Goal: Task Accomplishment & Management: Use online tool/utility

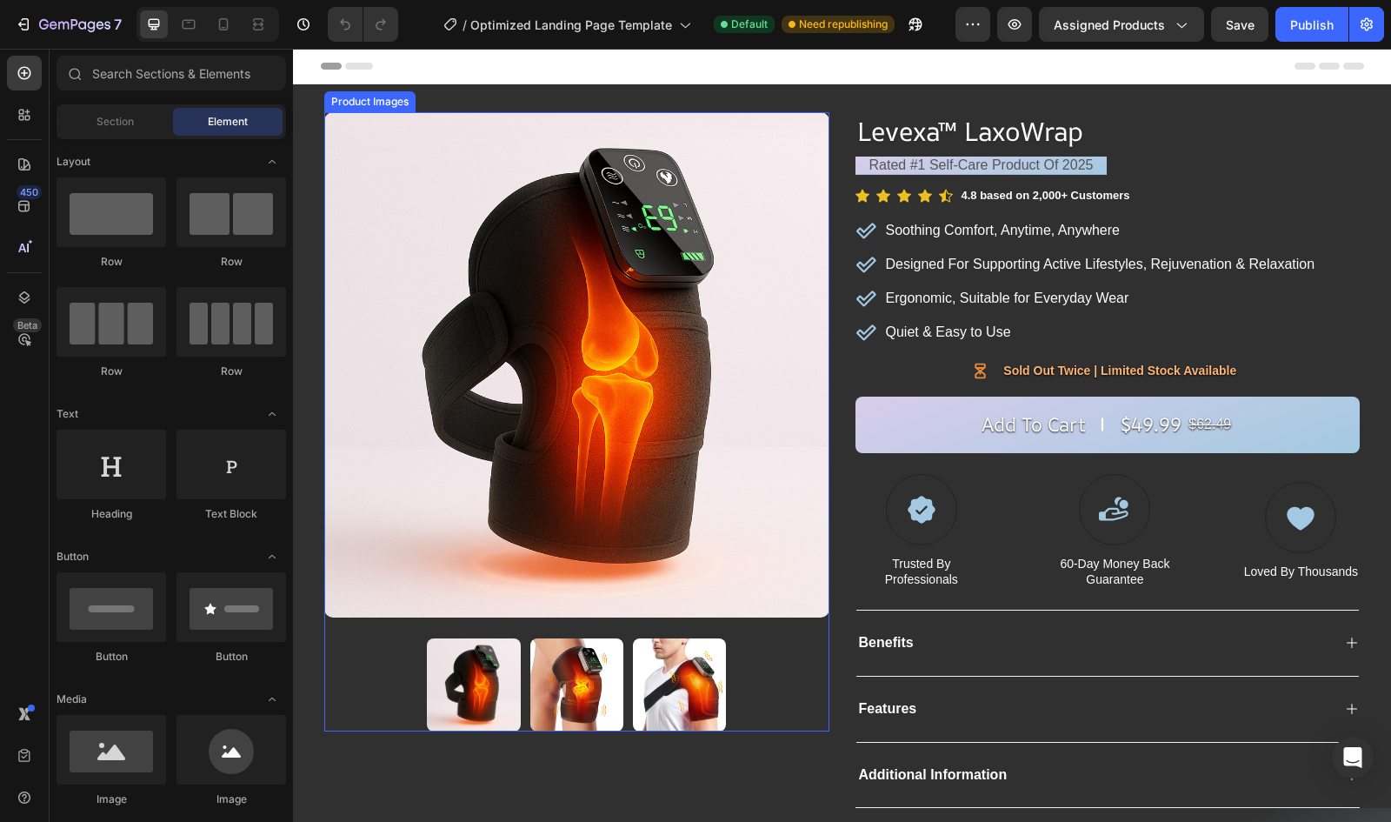
click at [550, 366] on img at bounding box center [576, 364] width 505 height 505
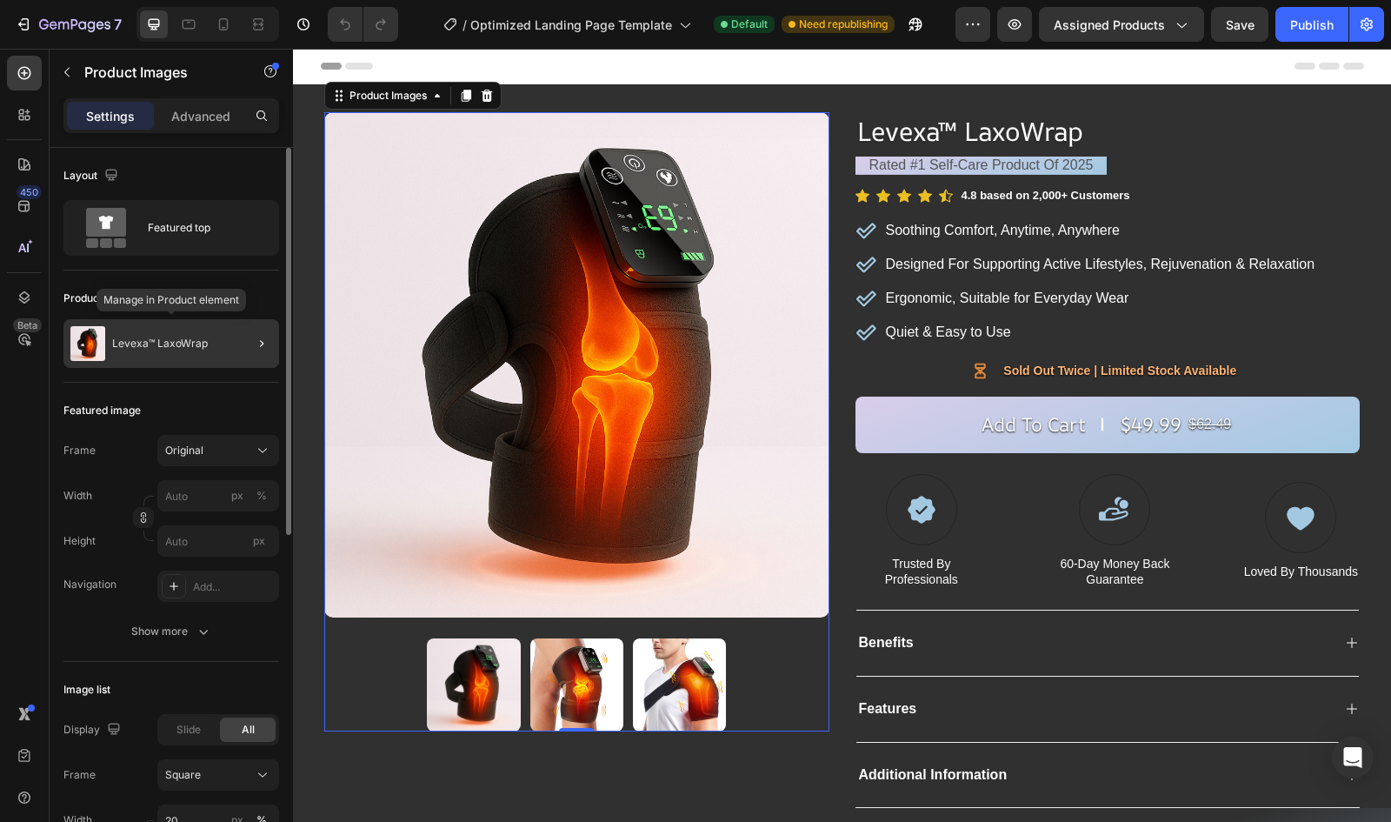
click at [115, 350] on div "Levexa™ LaxoWrap" at bounding box center [171, 343] width 216 height 49
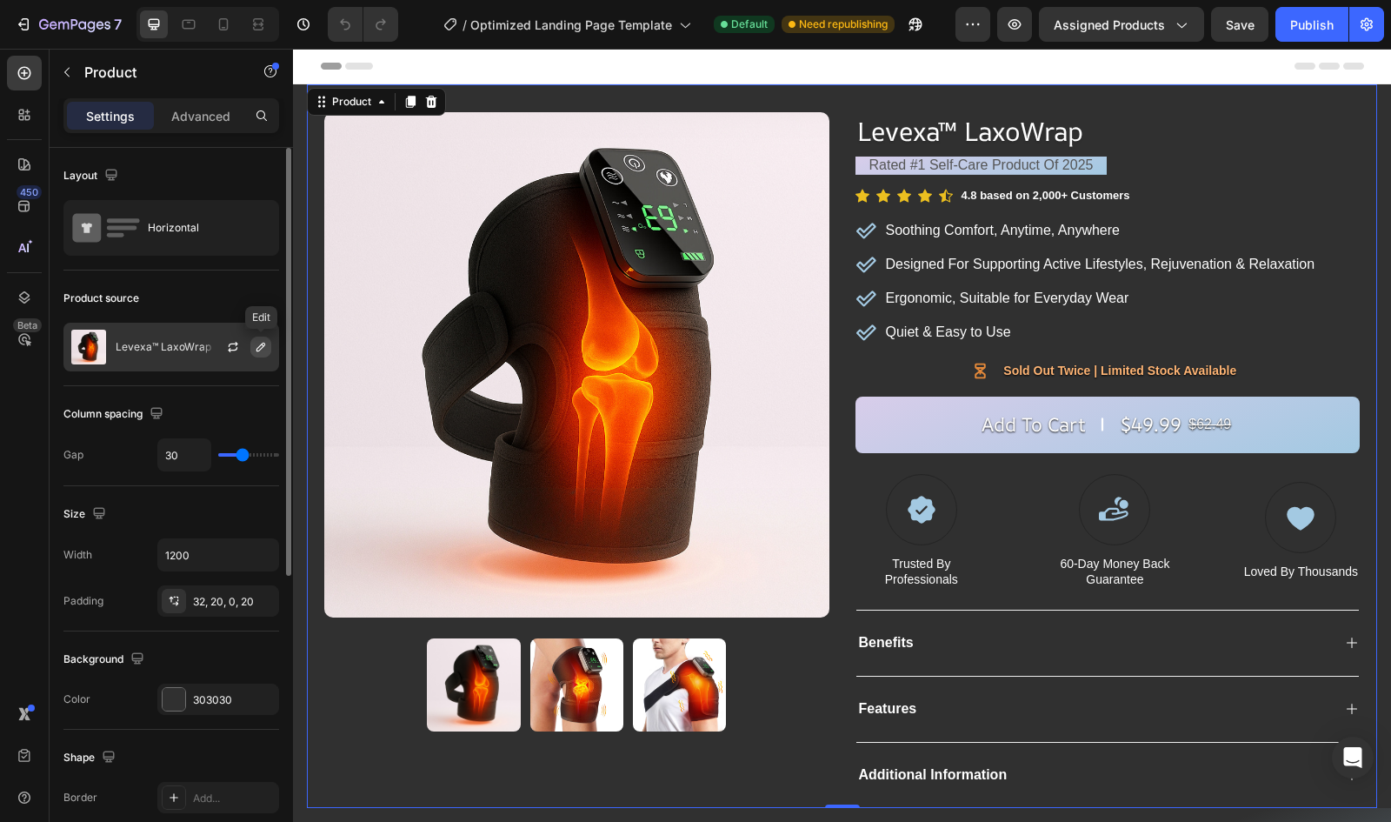
click at [268, 350] on icon "button" at bounding box center [261, 347] width 14 height 14
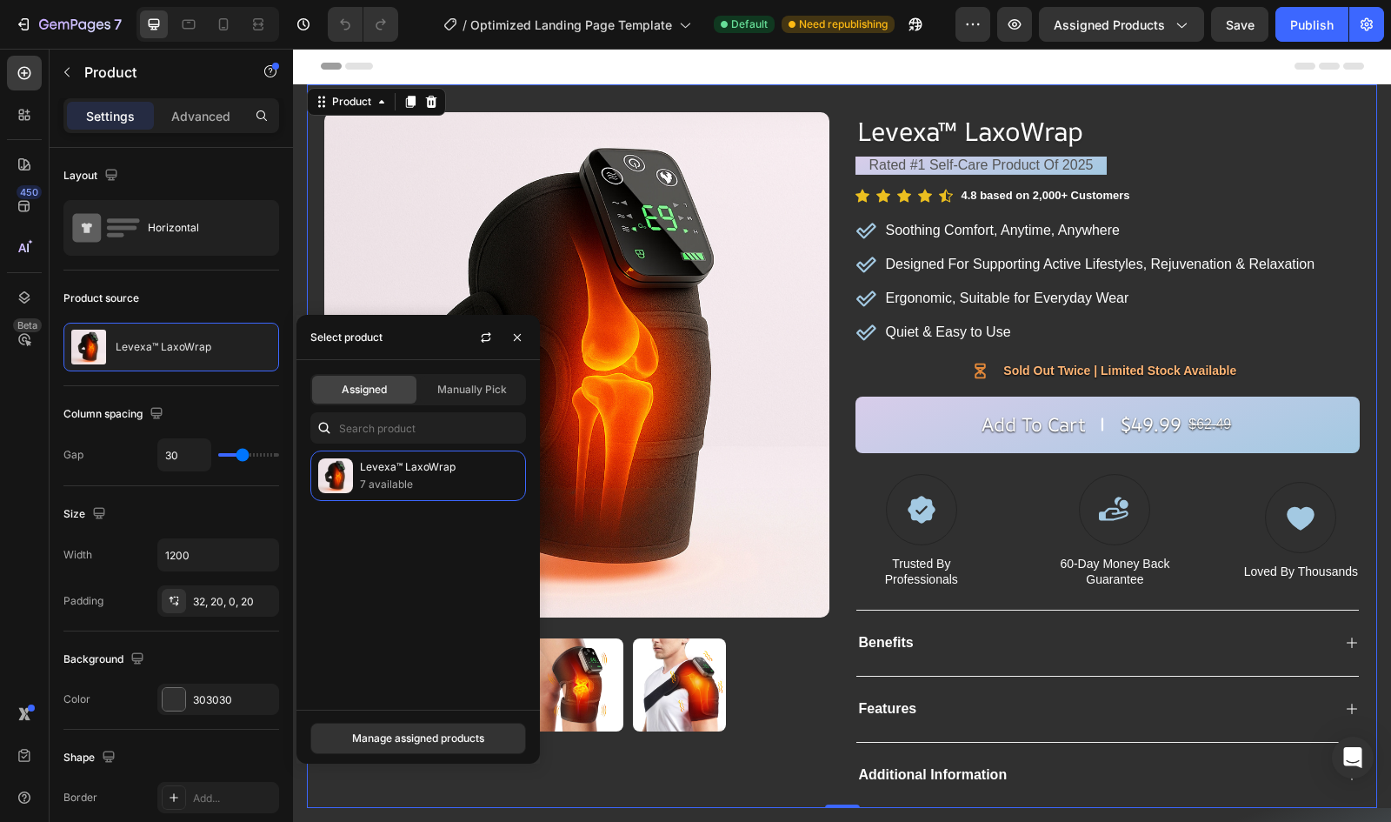
click at [654, 756] on div "Product Images Row" at bounding box center [576, 460] width 505 height 696
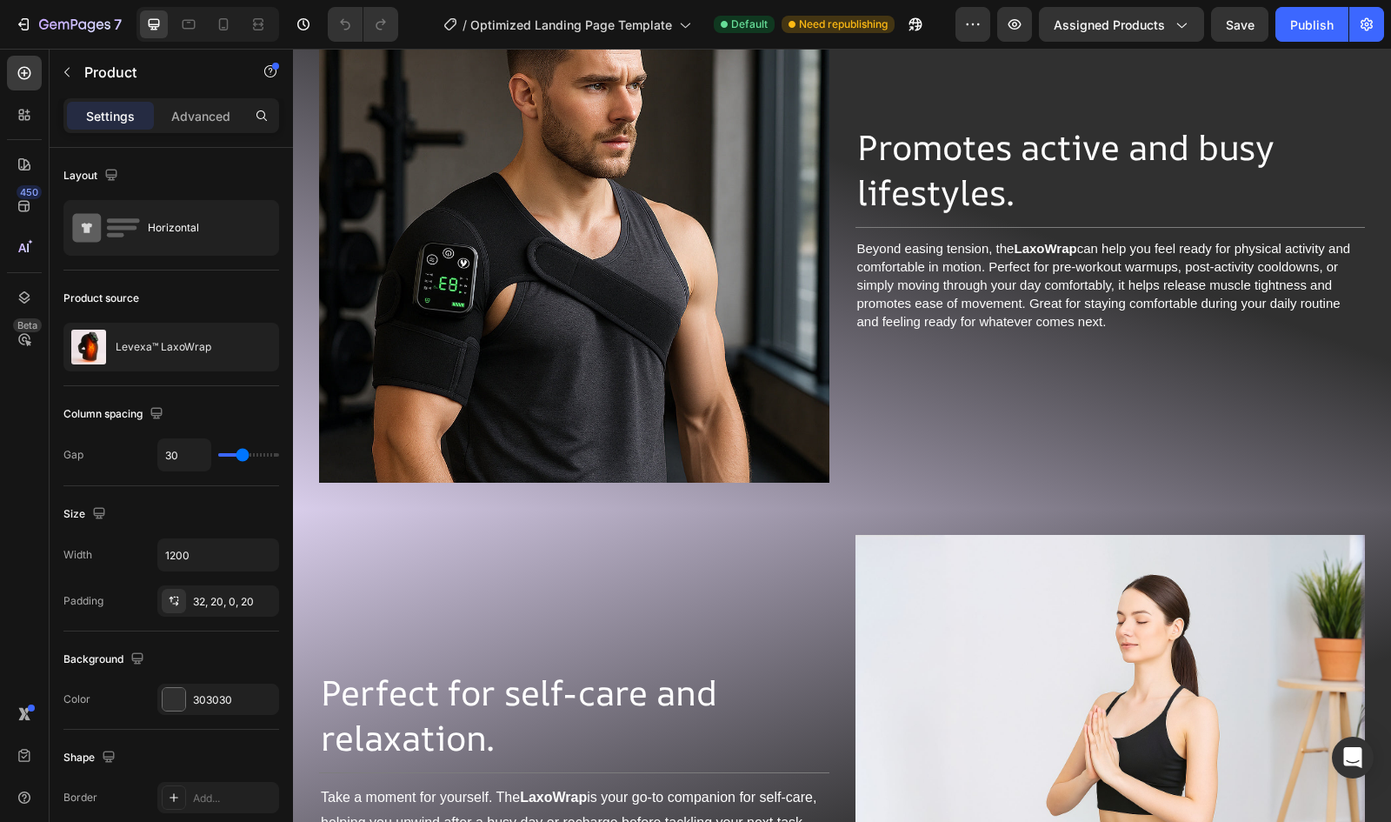
scroll to position [1968, 0]
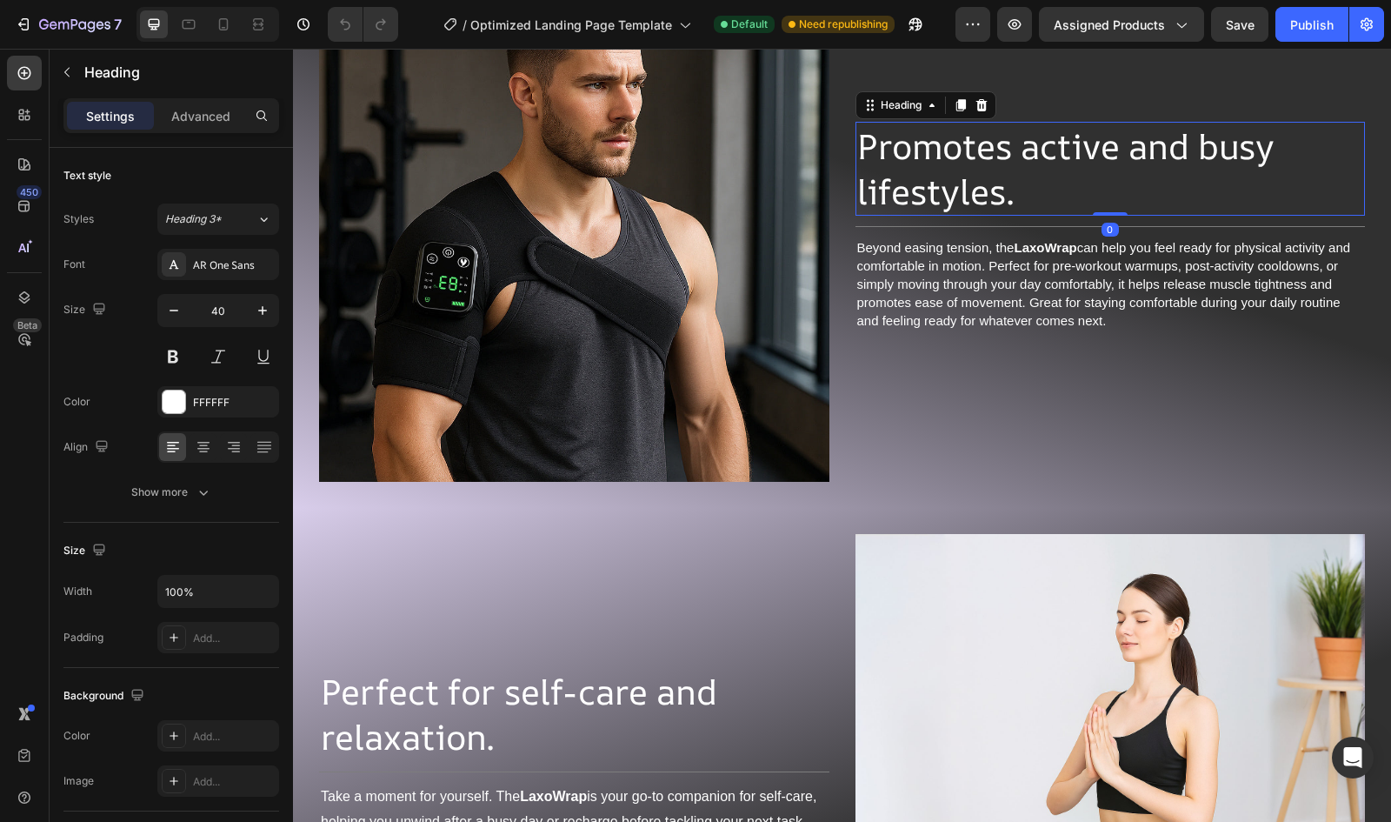
click at [990, 142] on h2 "Promotes active and busy lifestyles." at bounding box center [1111, 169] width 510 height 94
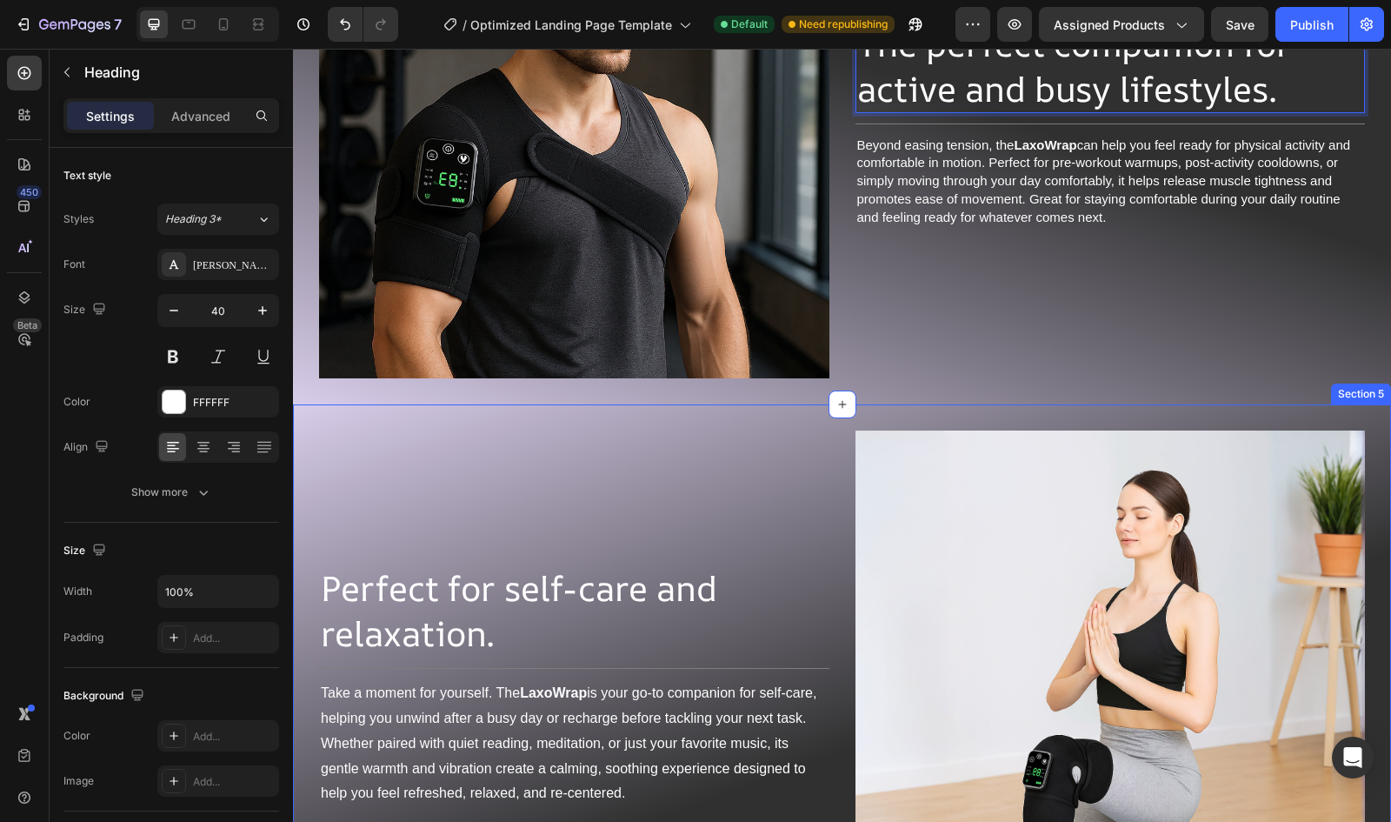
scroll to position [1712, 0]
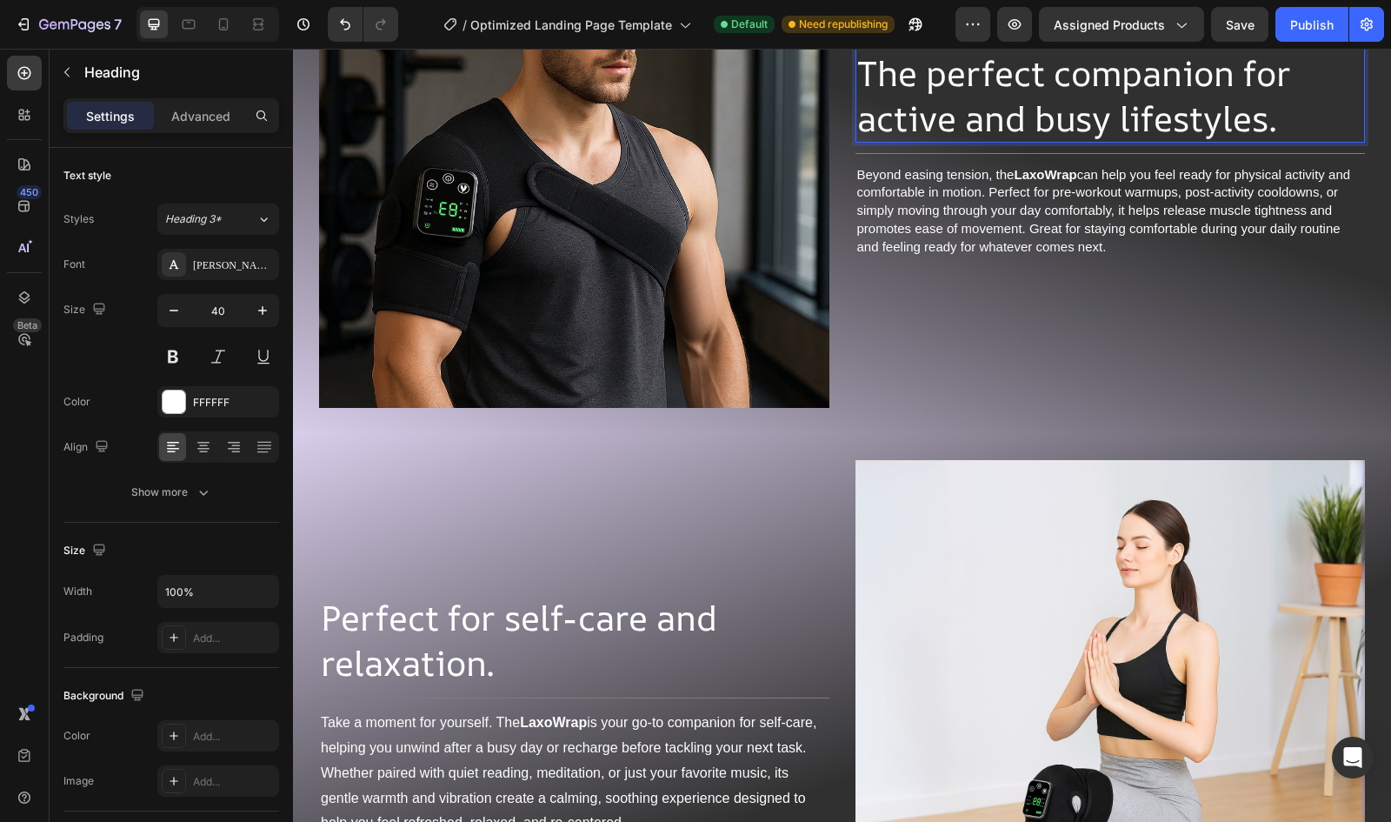
click at [1273, 141] on p "The perfect companion for active and busy lifestyles." at bounding box center [1110, 95] width 507 height 90
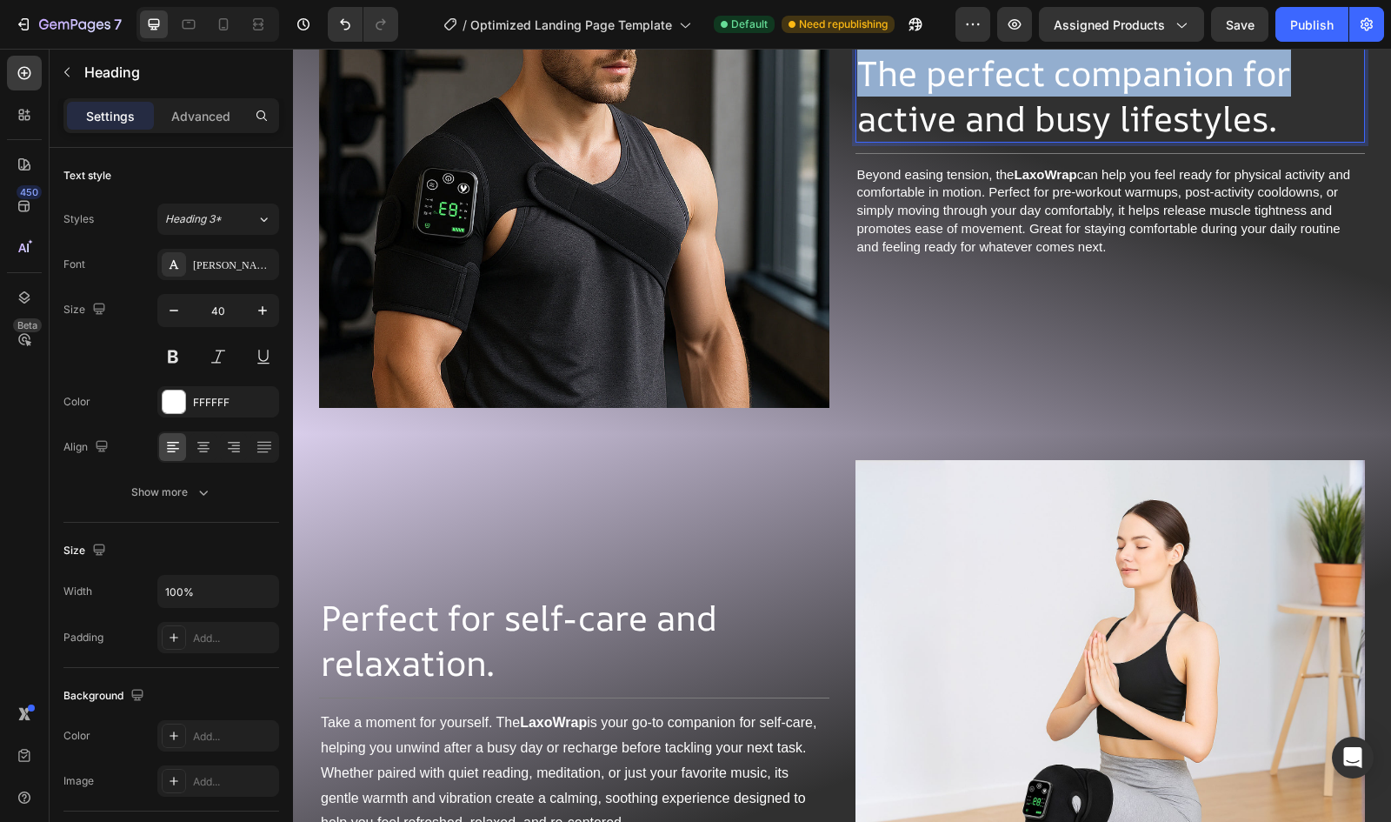
click at [857, 141] on p "The perfect companion for active and busy lifestyles." at bounding box center [1110, 95] width 507 height 90
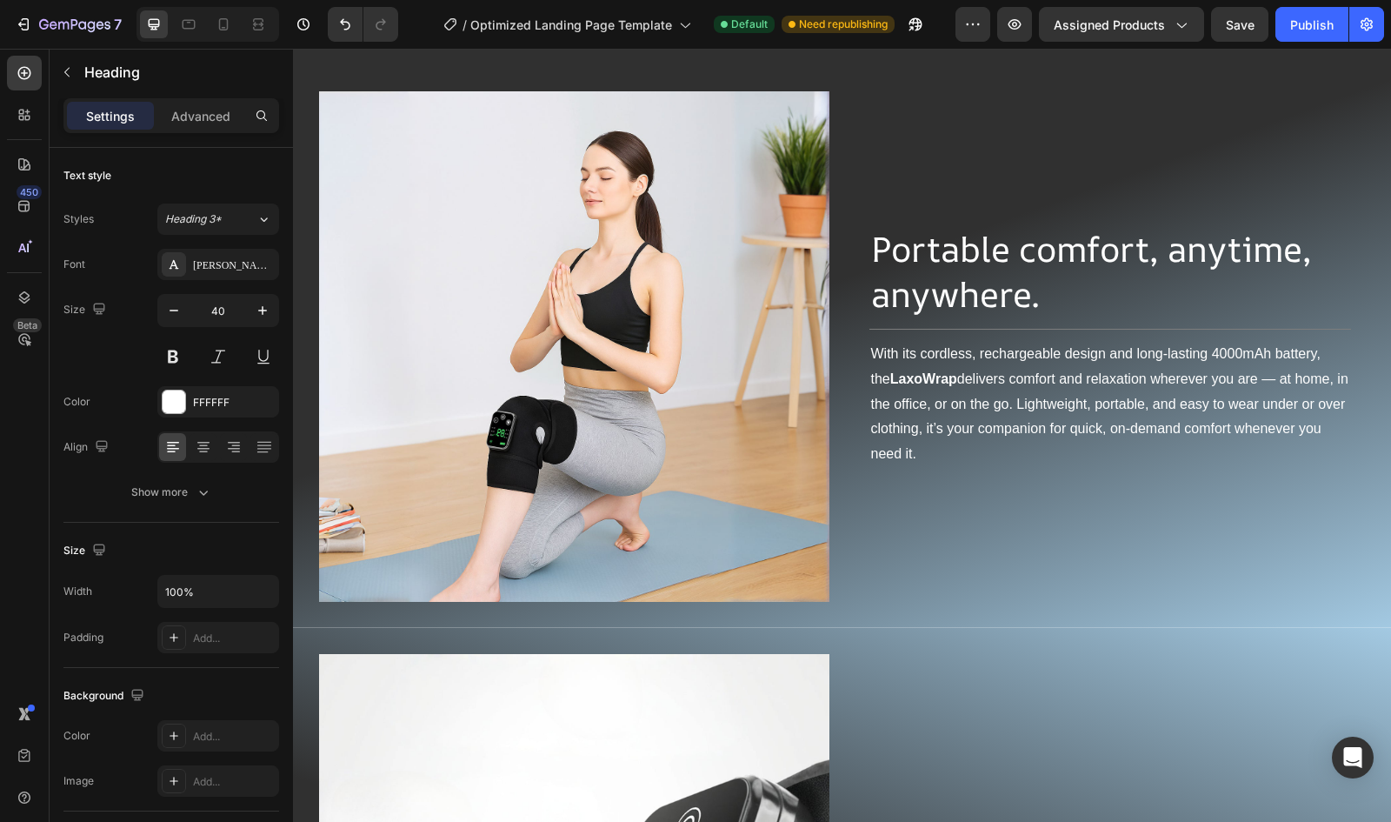
scroll to position [2968, 0]
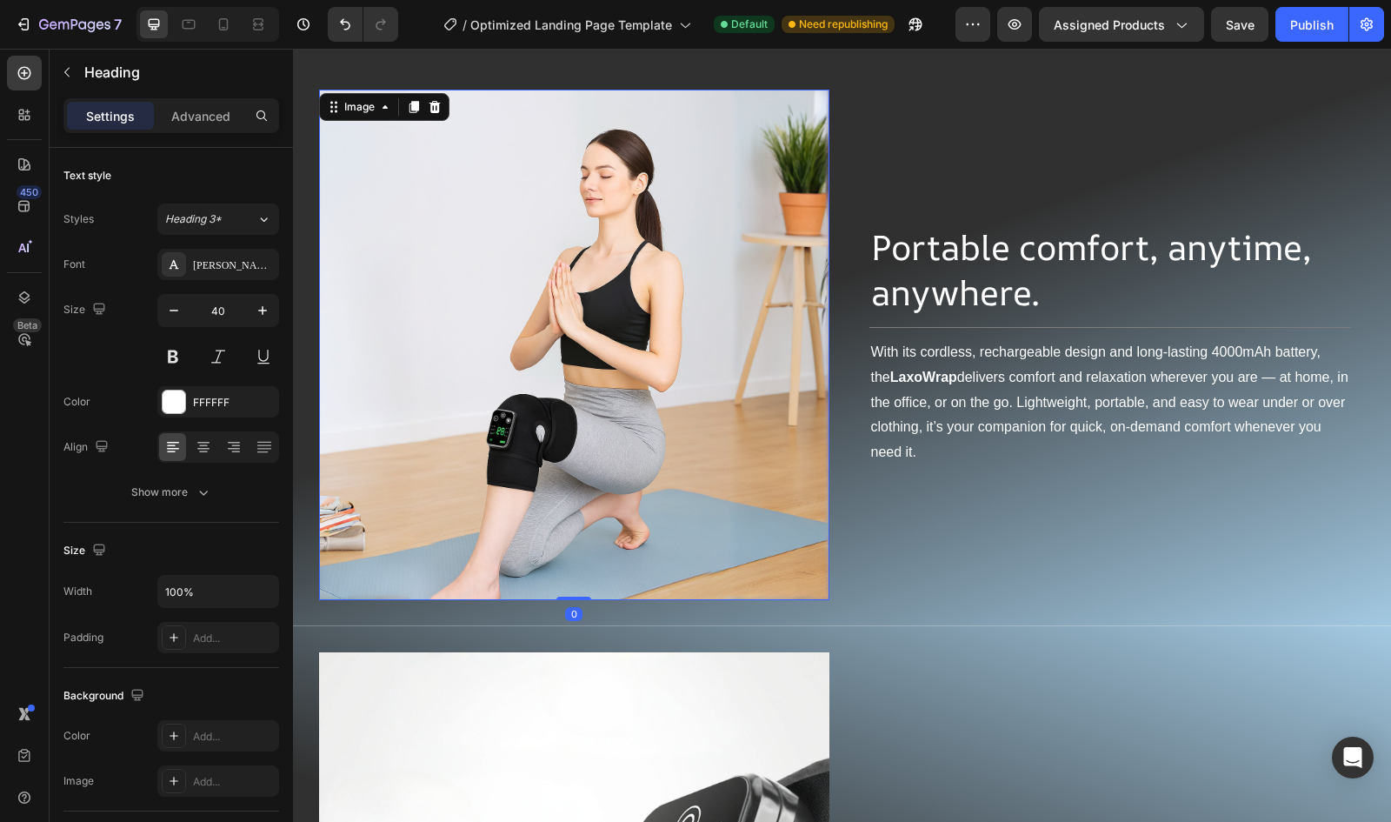
click at [568, 302] on img at bounding box center [574, 345] width 510 height 510
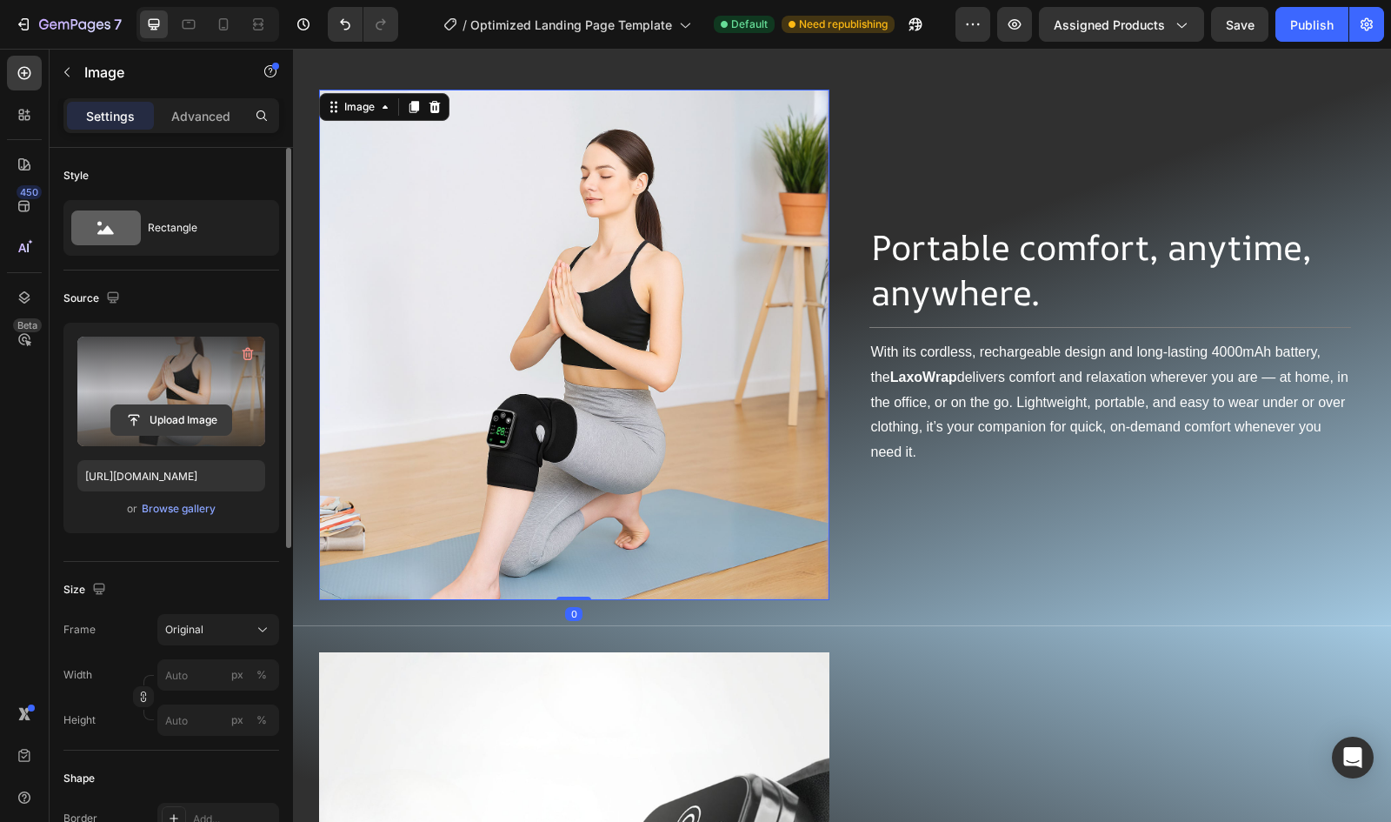
click at [145, 420] on input "file" at bounding box center [171, 420] width 120 height 30
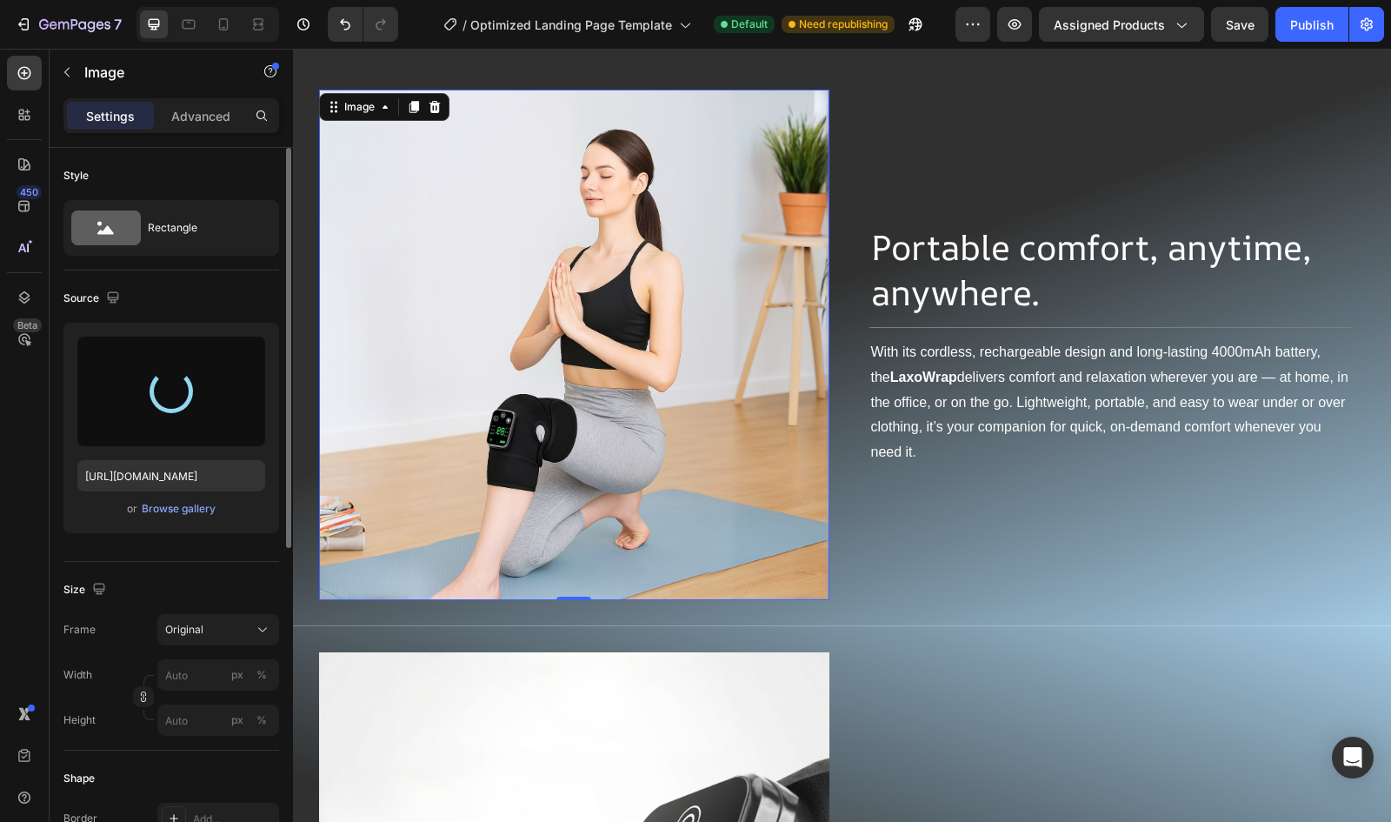
type input "[URL][DOMAIN_NAME]"
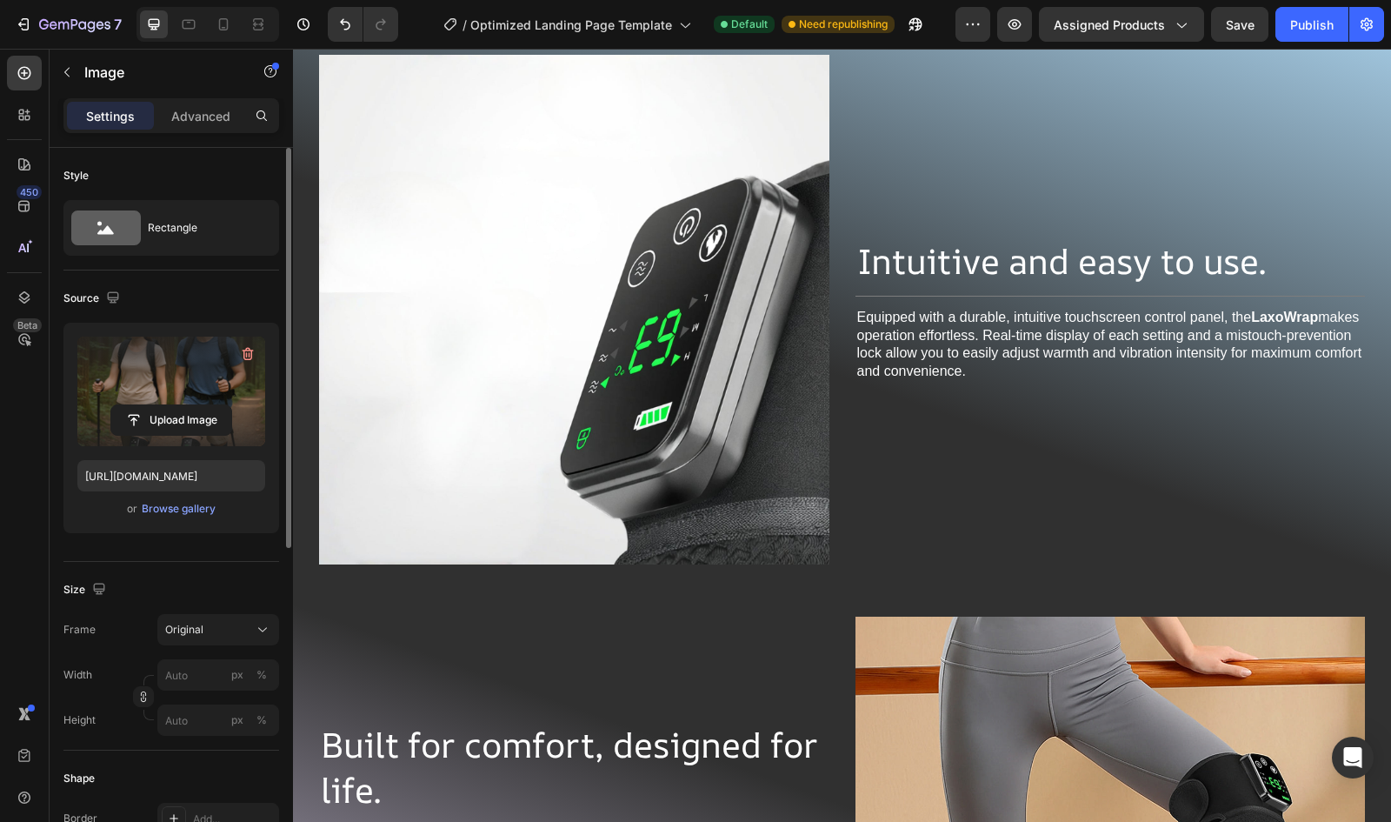
scroll to position [3541, 0]
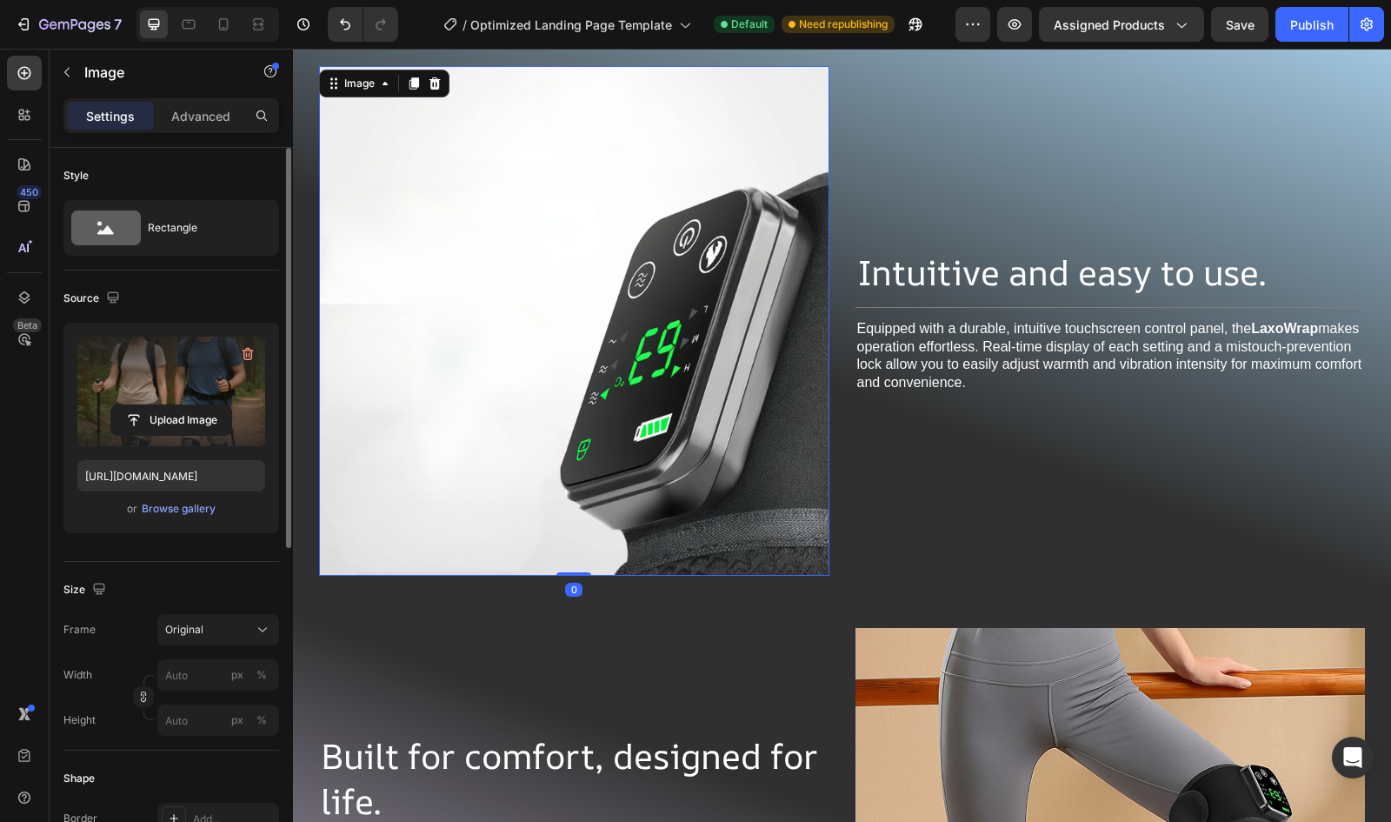
click at [675, 277] on img at bounding box center [574, 321] width 510 height 510
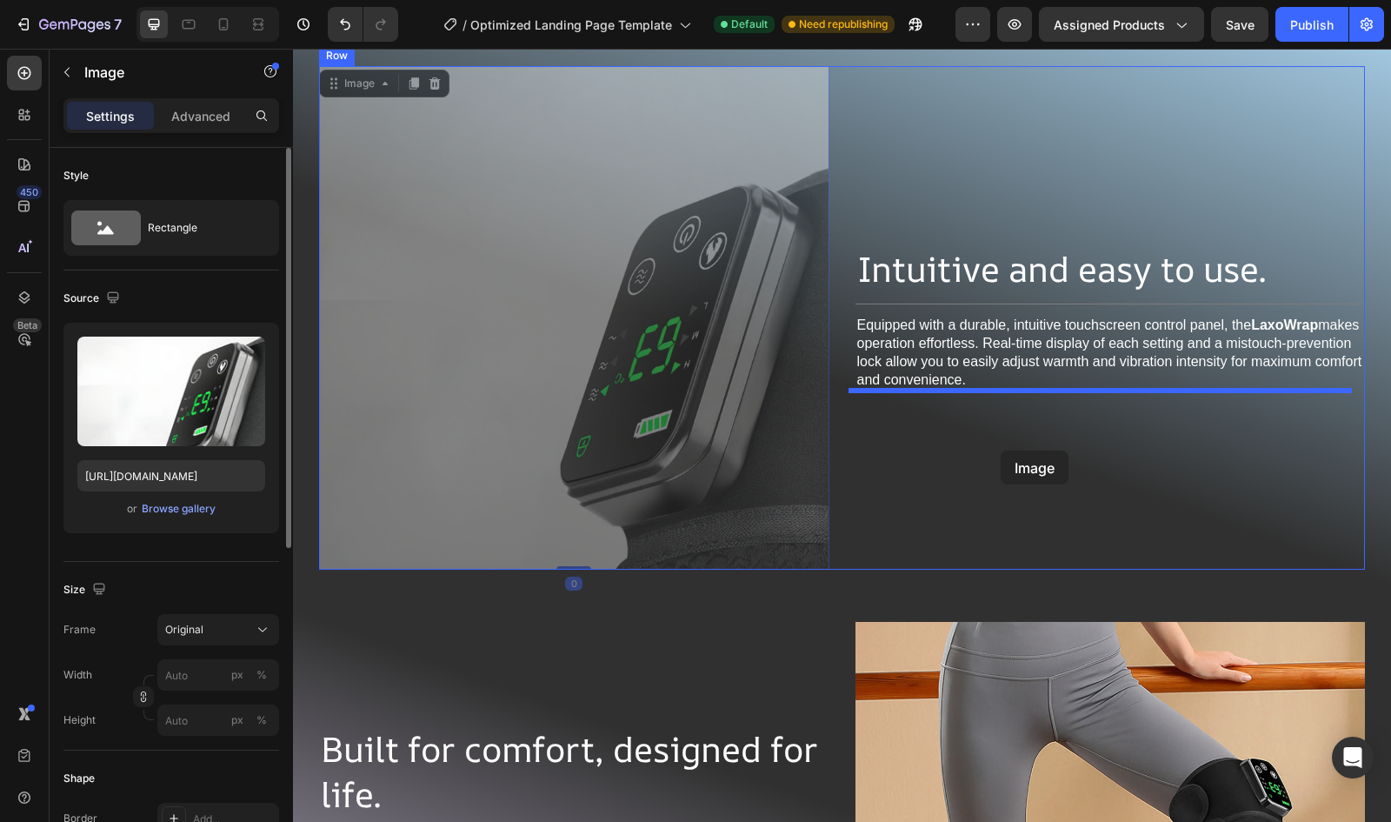
drag, startPoint x: 487, startPoint y: 223, endPoint x: 1001, endPoint y: 450, distance: 561.8
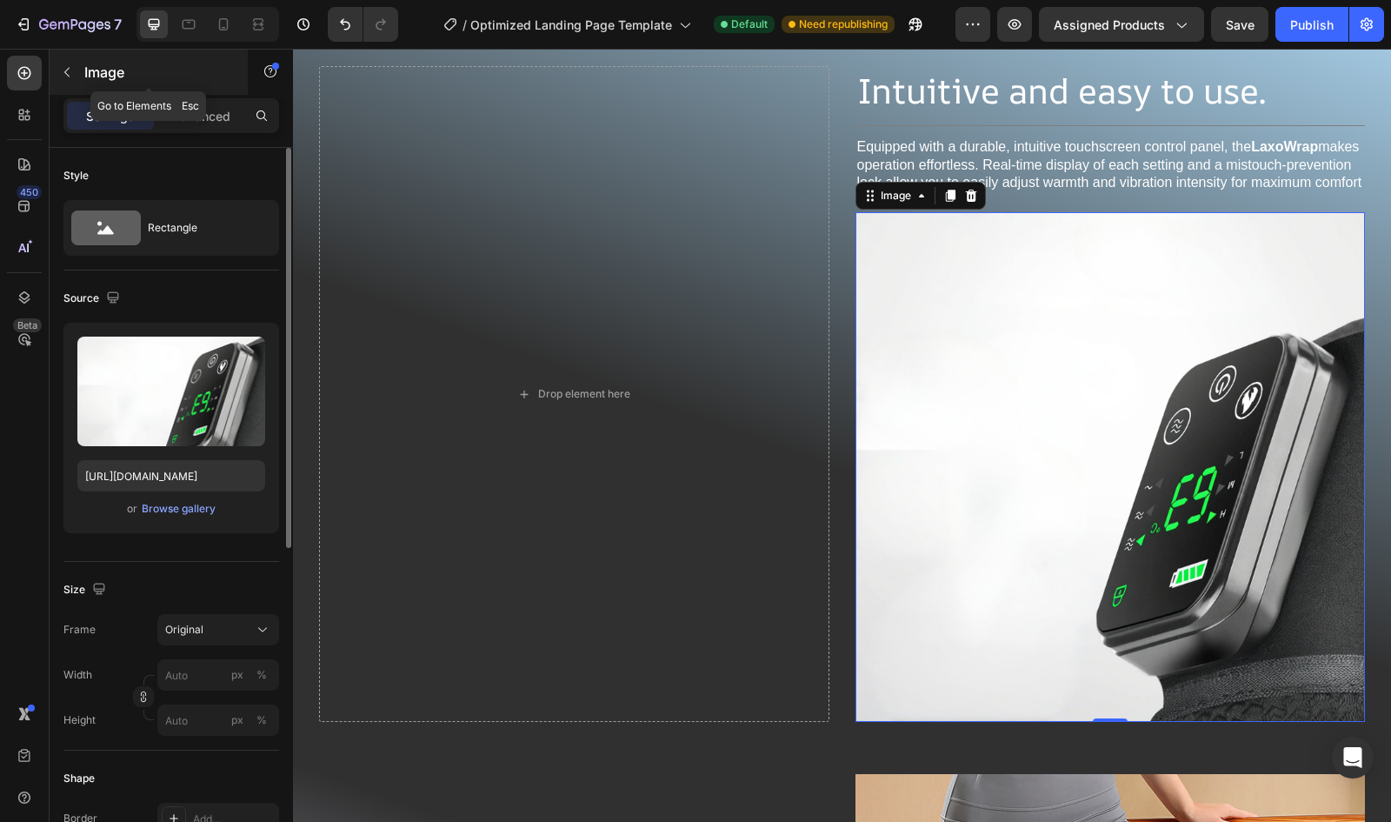
click at [65, 67] on icon "button" at bounding box center [67, 72] width 14 height 14
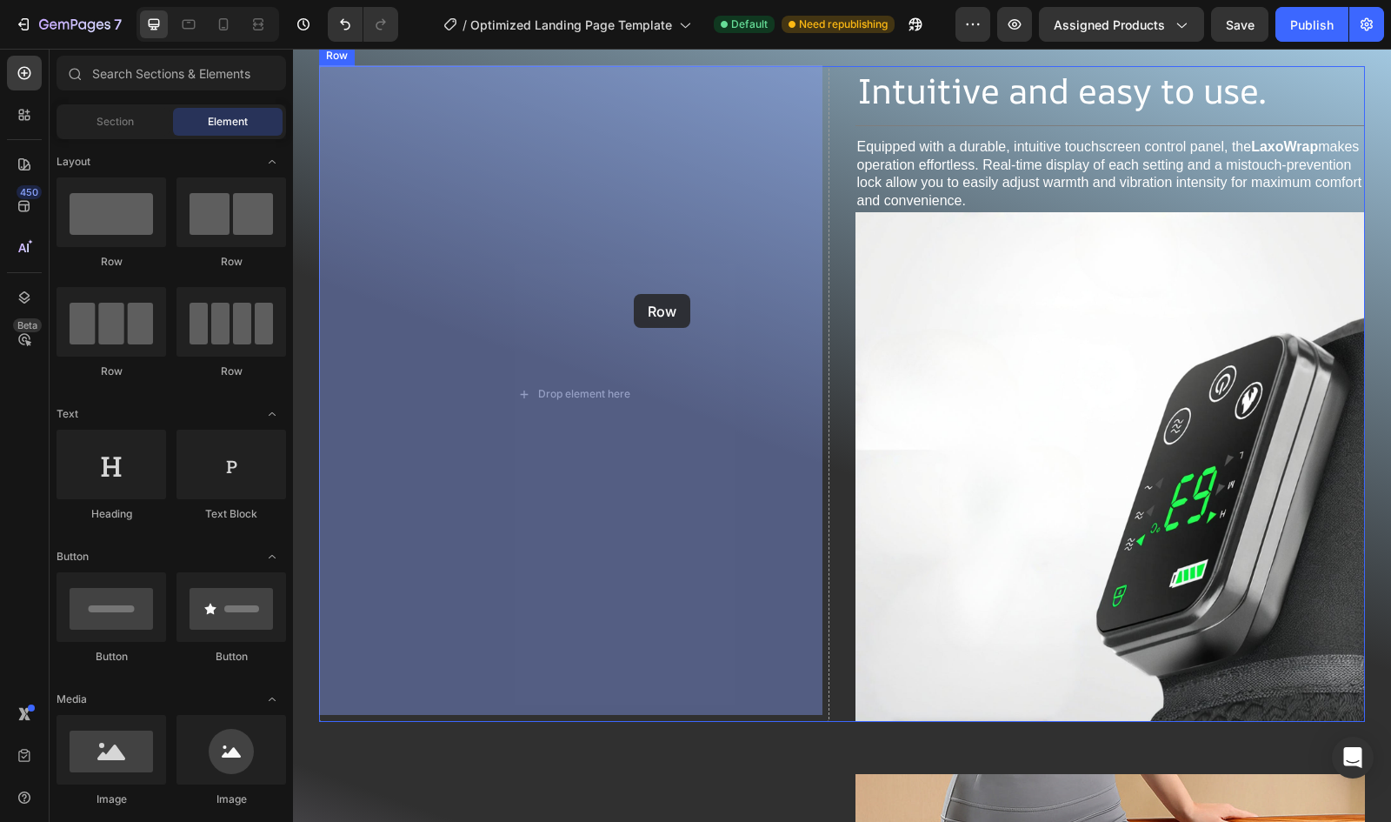
drag, startPoint x: 415, startPoint y: 250, endPoint x: 634, endPoint y: 294, distance: 223.4
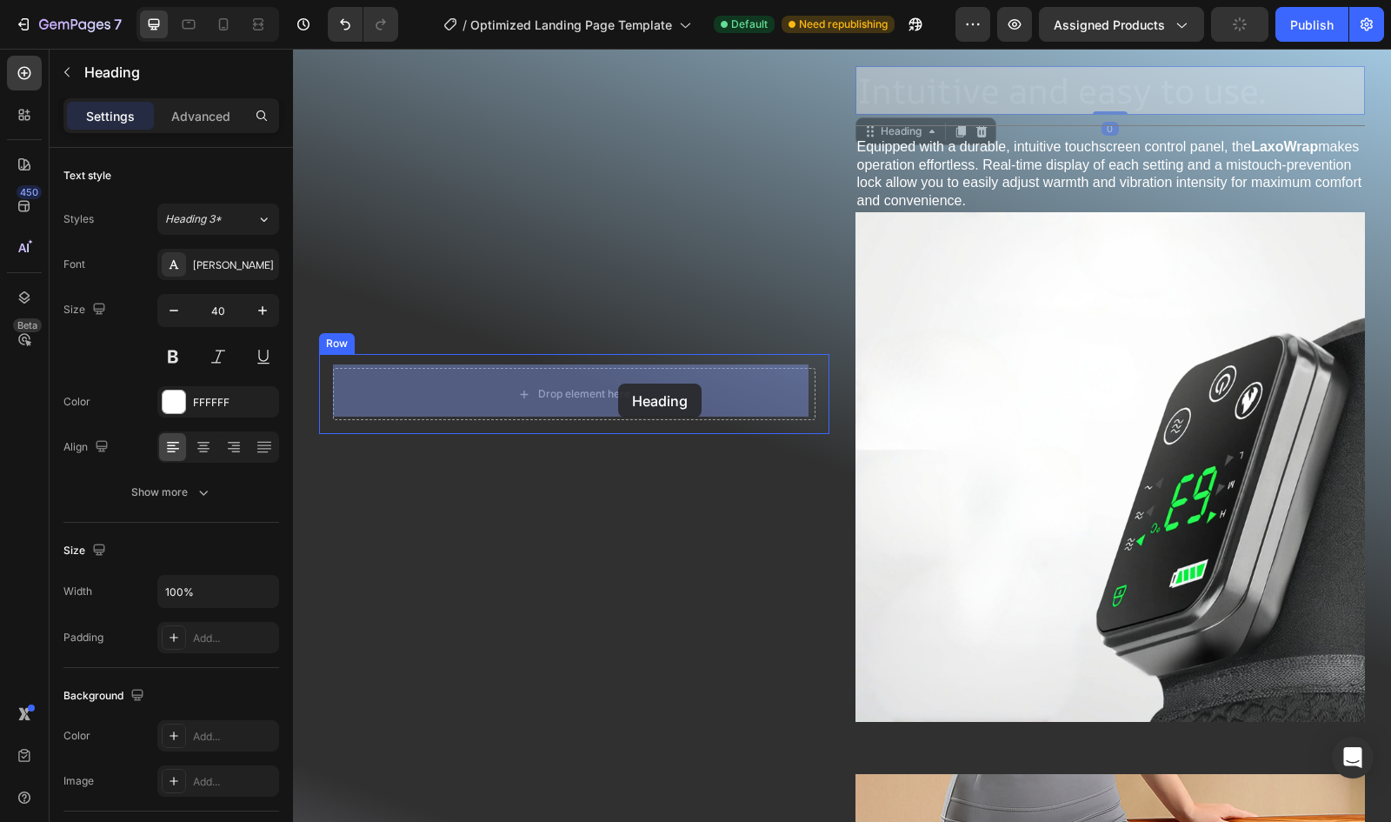
drag, startPoint x: 934, startPoint y: 95, endPoint x: 616, endPoint y: 384, distance: 430.3
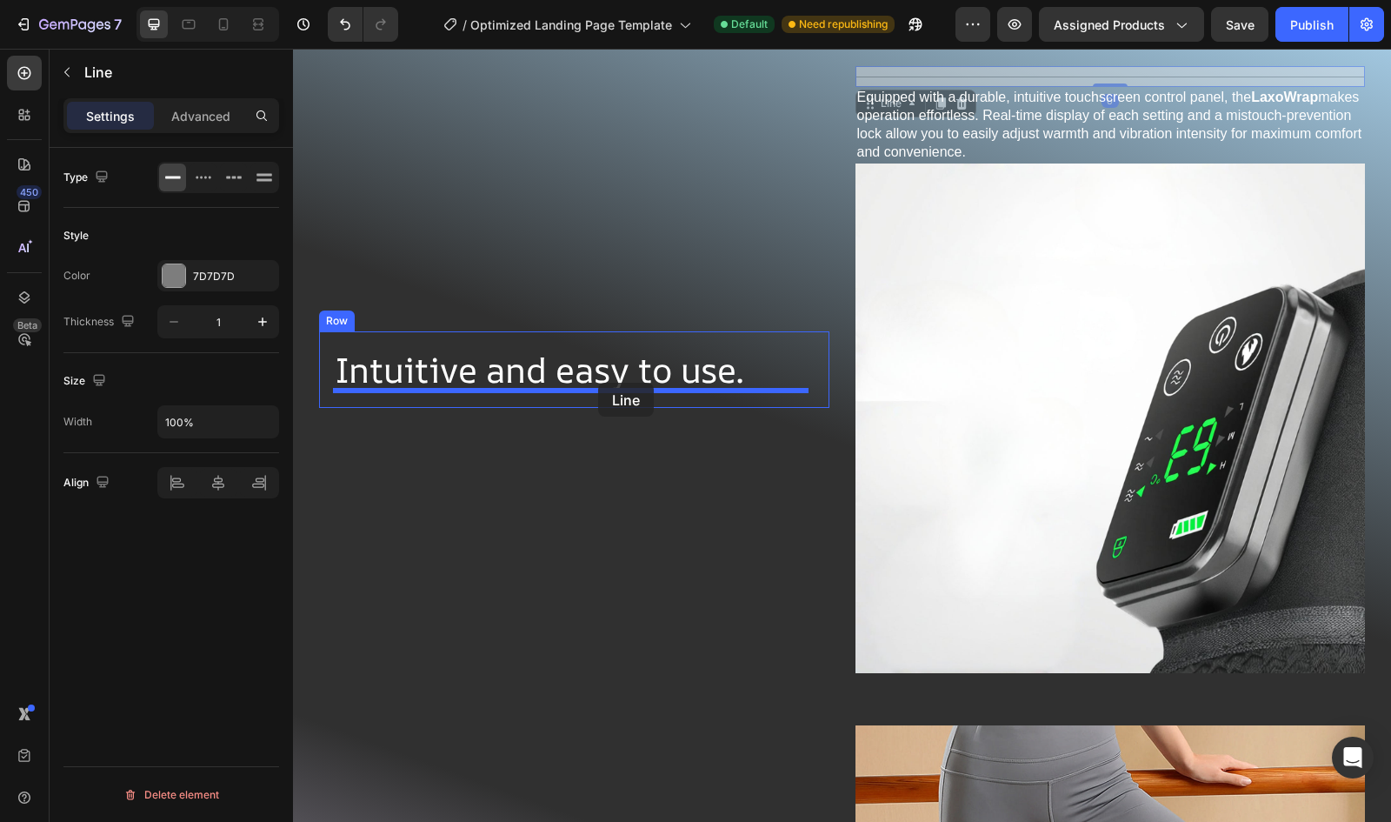
drag, startPoint x: 908, startPoint y: 76, endPoint x: 600, endPoint y: 385, distance: 436.6
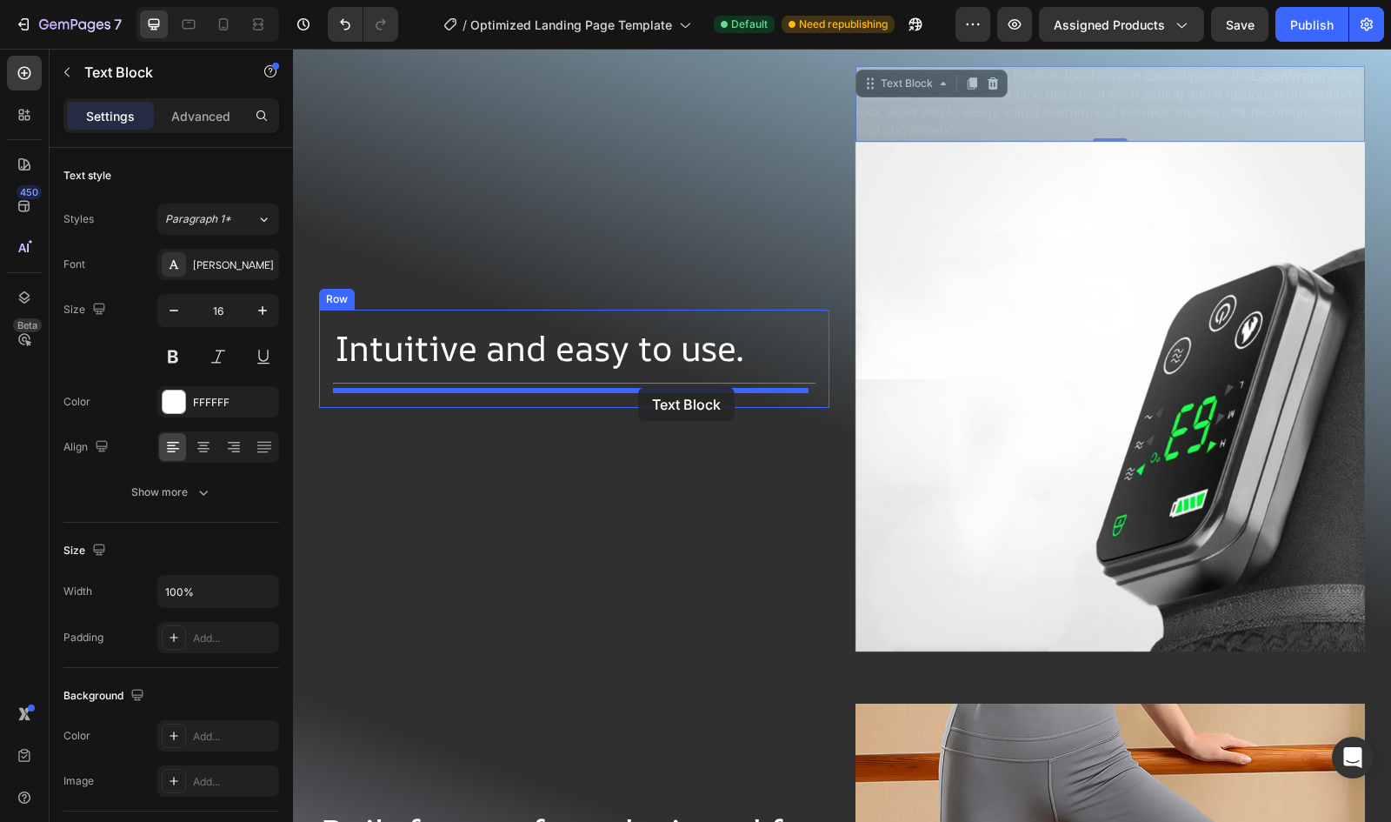
drag, startPoint x: 944, startPoint y: 90, endPoint x: 637, endPoint y: 387, distance: 426.8
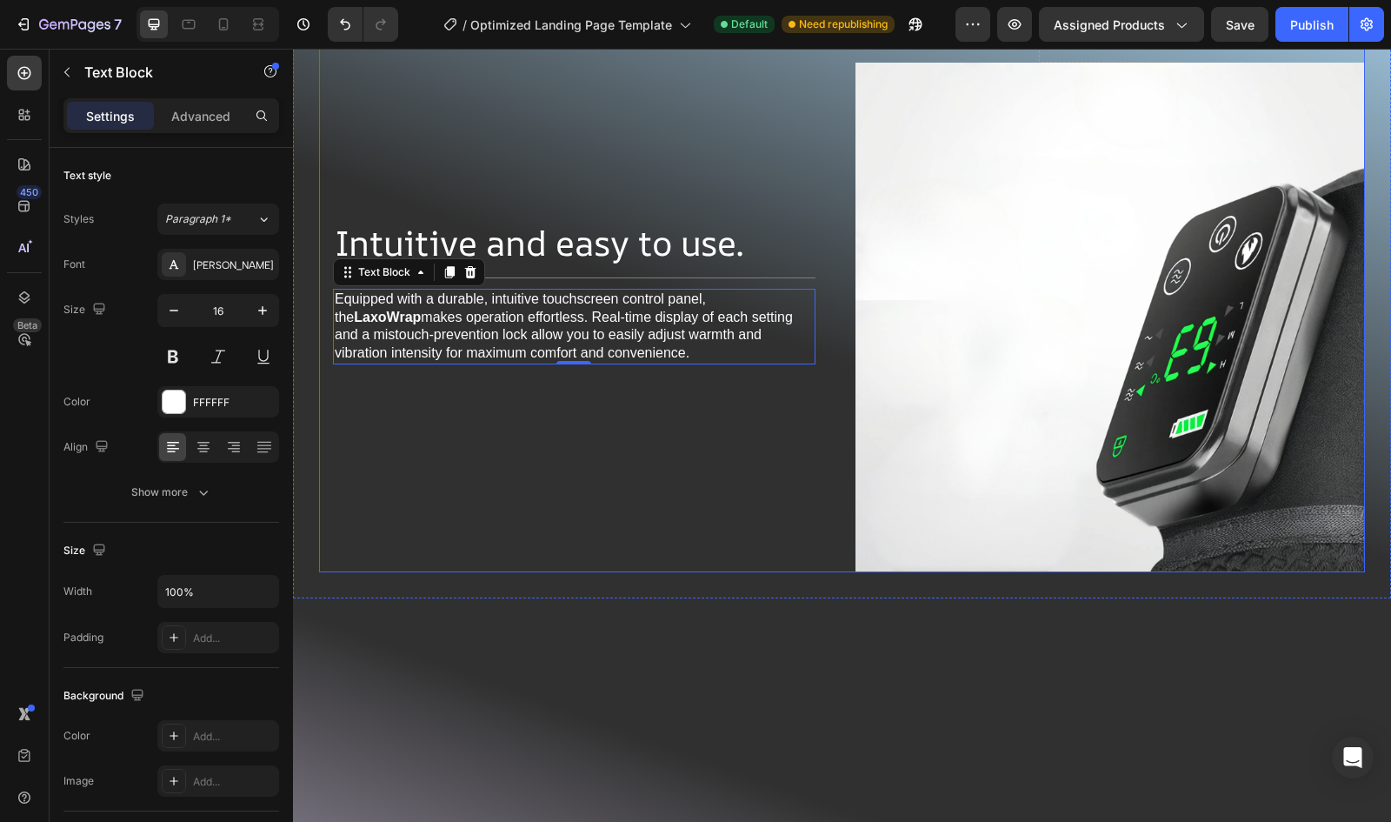
scroll to position [3513, 0]
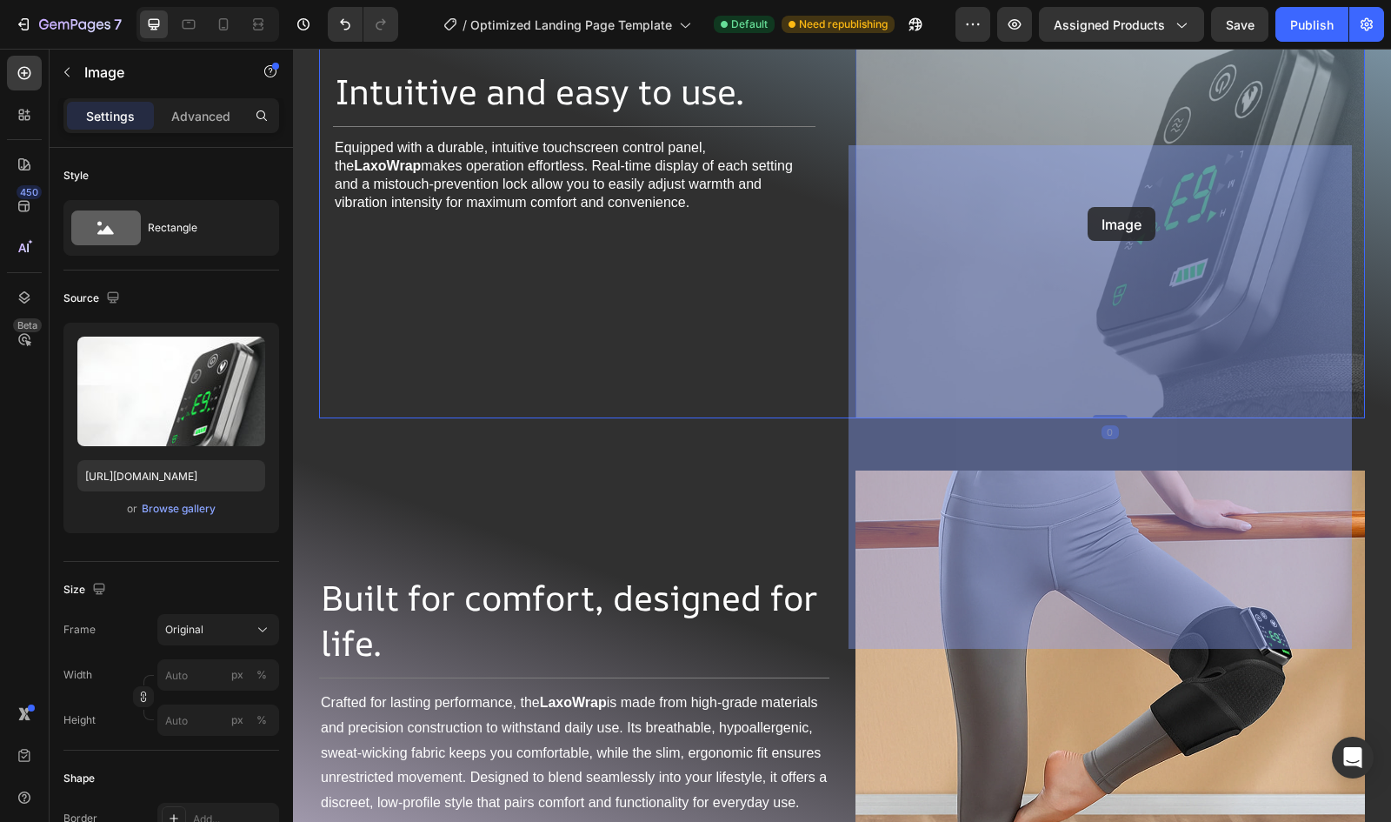
drag, startPoint x: 1074, startPoint y: 401, endPoint x: 1088, endPoint y: 207, distance: 194.4
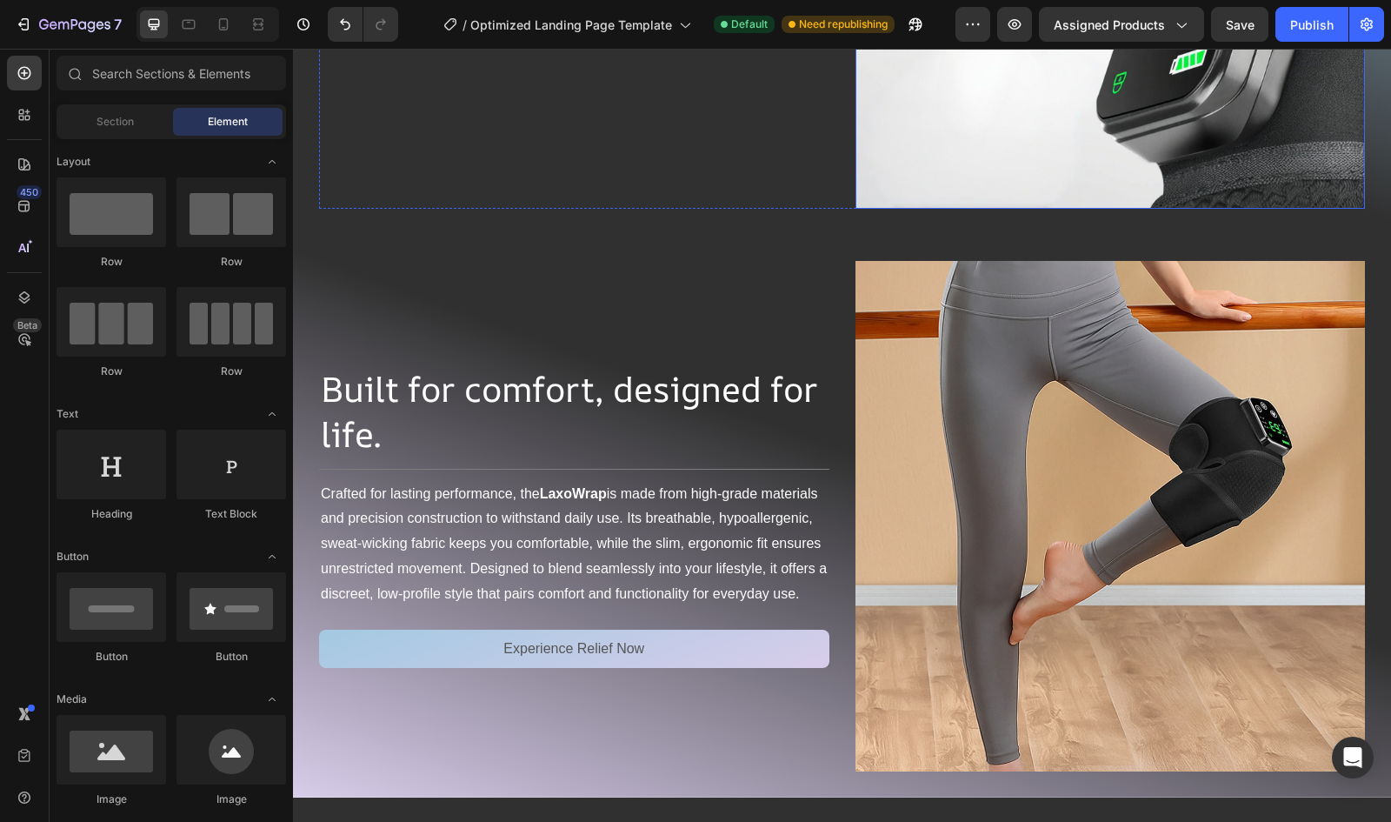
scroll to position [3910, 0]
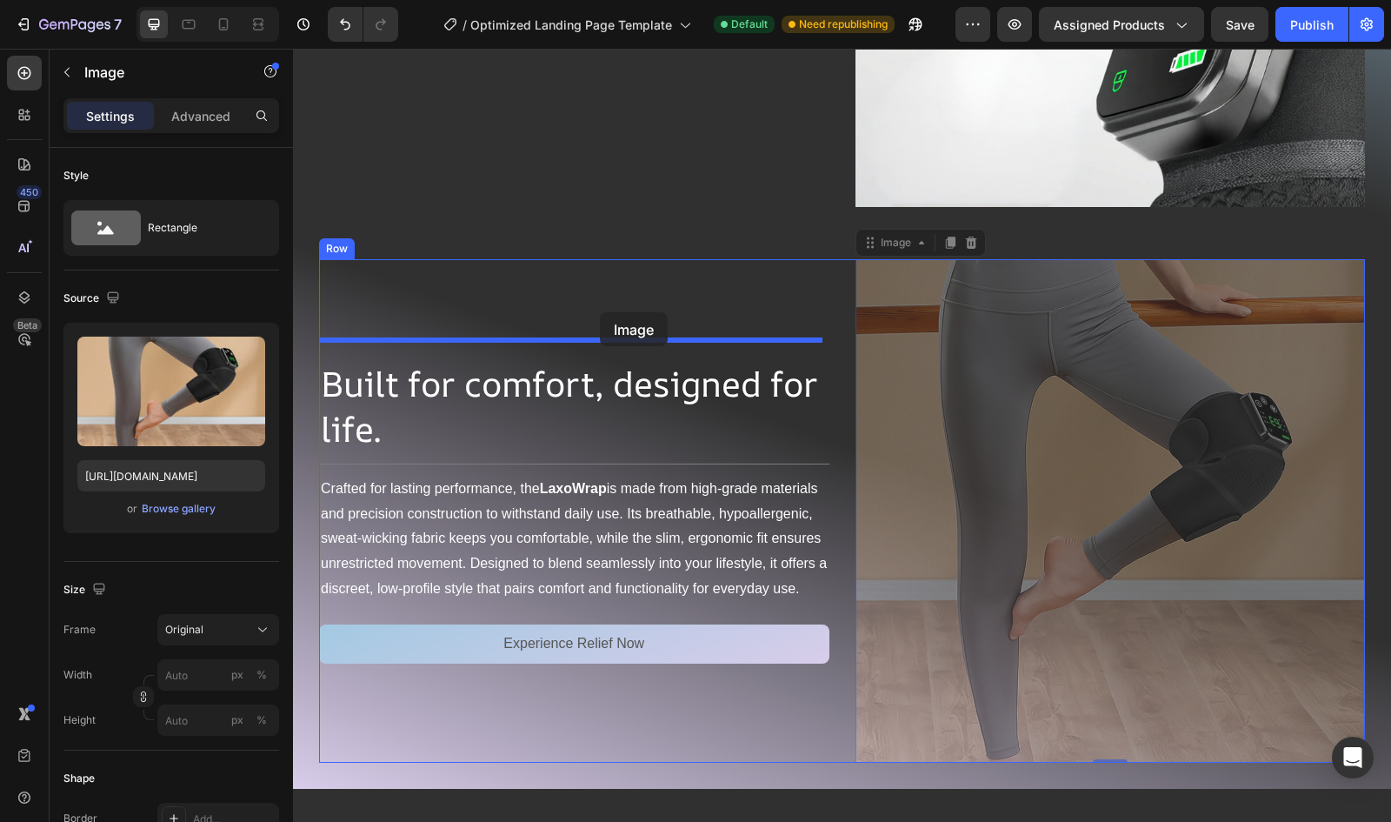
drag, startPoint x: 866, startPoint y: 237, endPoint x: 600, endPoint y: 312, distance: 276.4
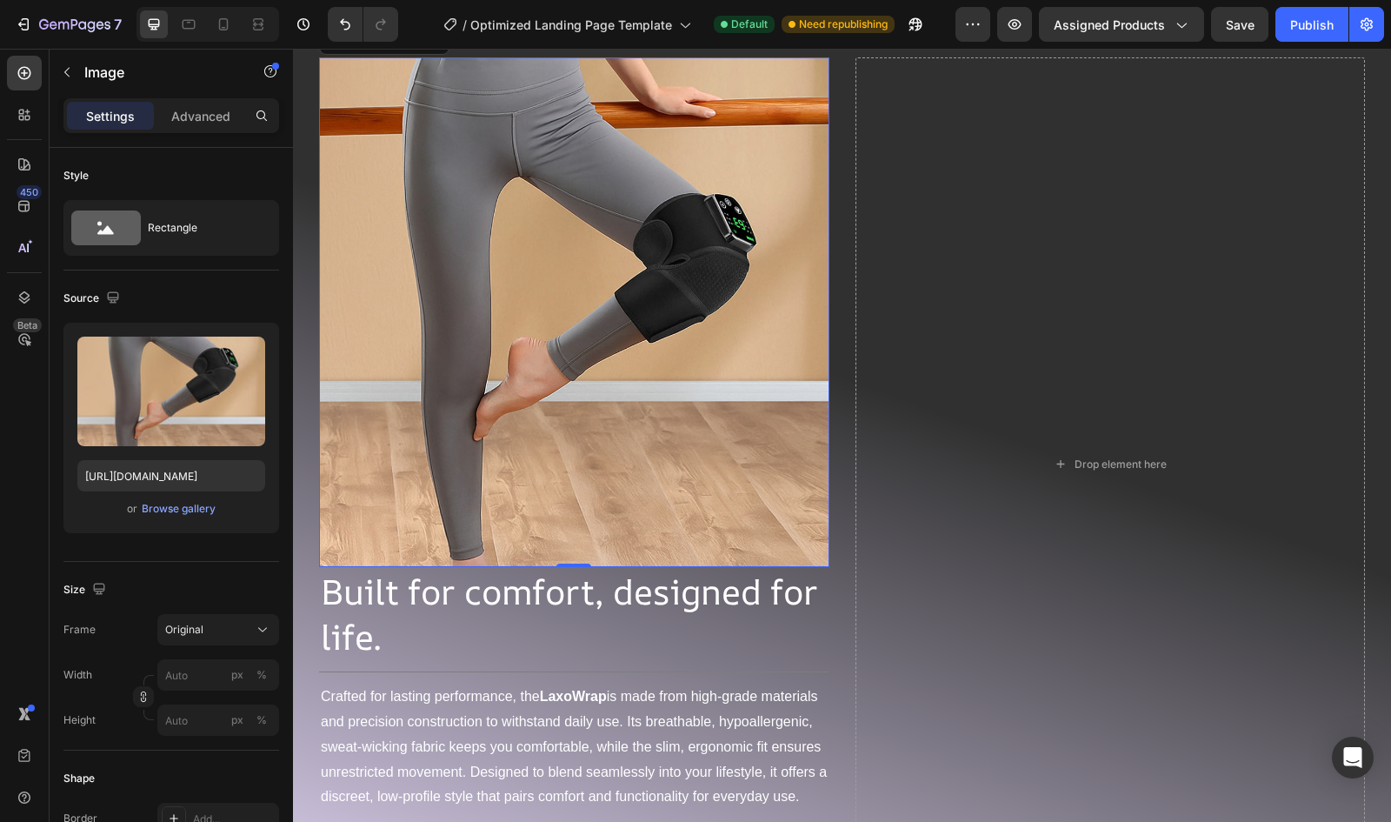
scroll to position [4116, 0]
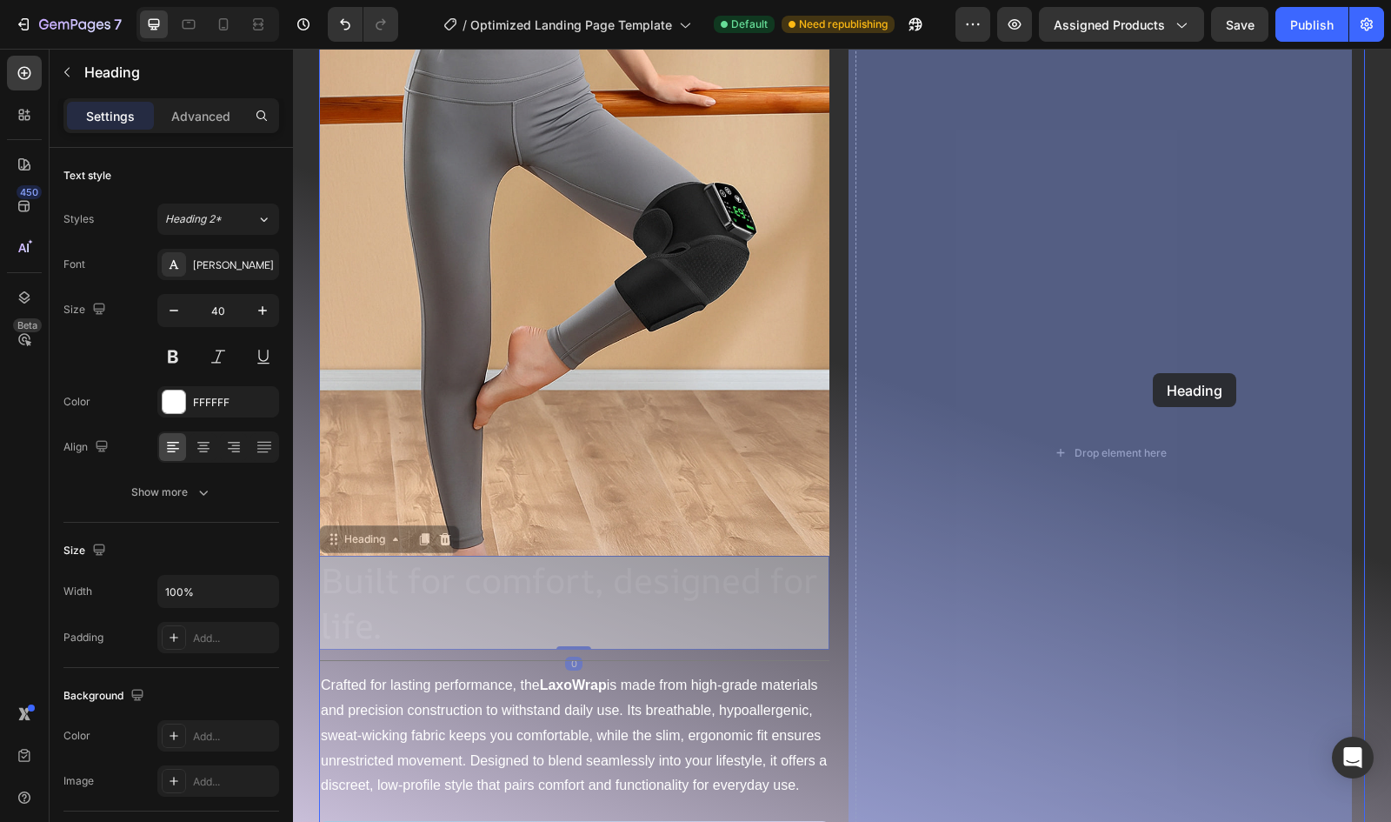
drag, startPoint x: 586, startPoint y: 565, endPoint x: 1153, endPoint y: 373, distance: 598.6
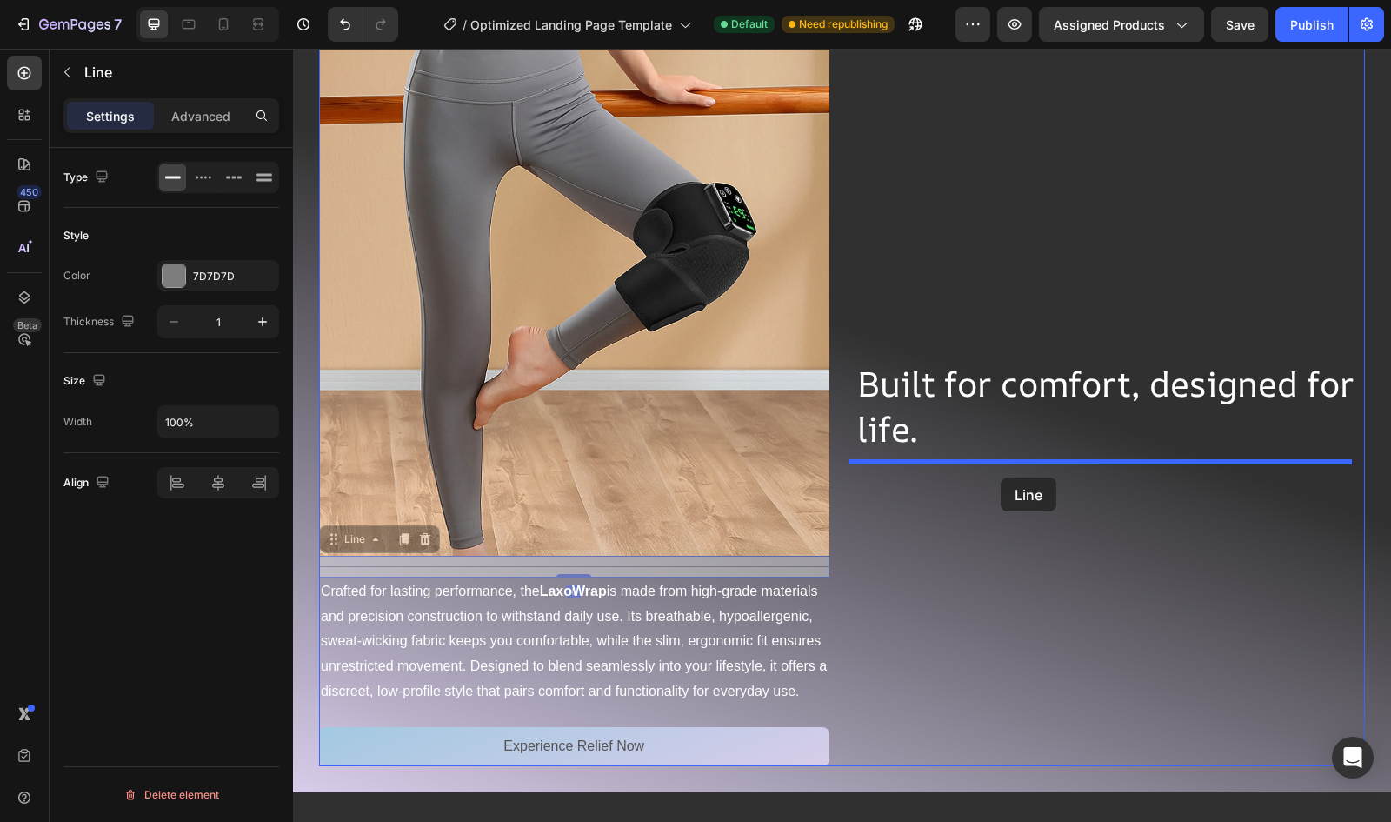
drag, startPoint x: 397, startPoint y: 560, endPoint x: 1000, endPoint y: 477, distance: 609.2
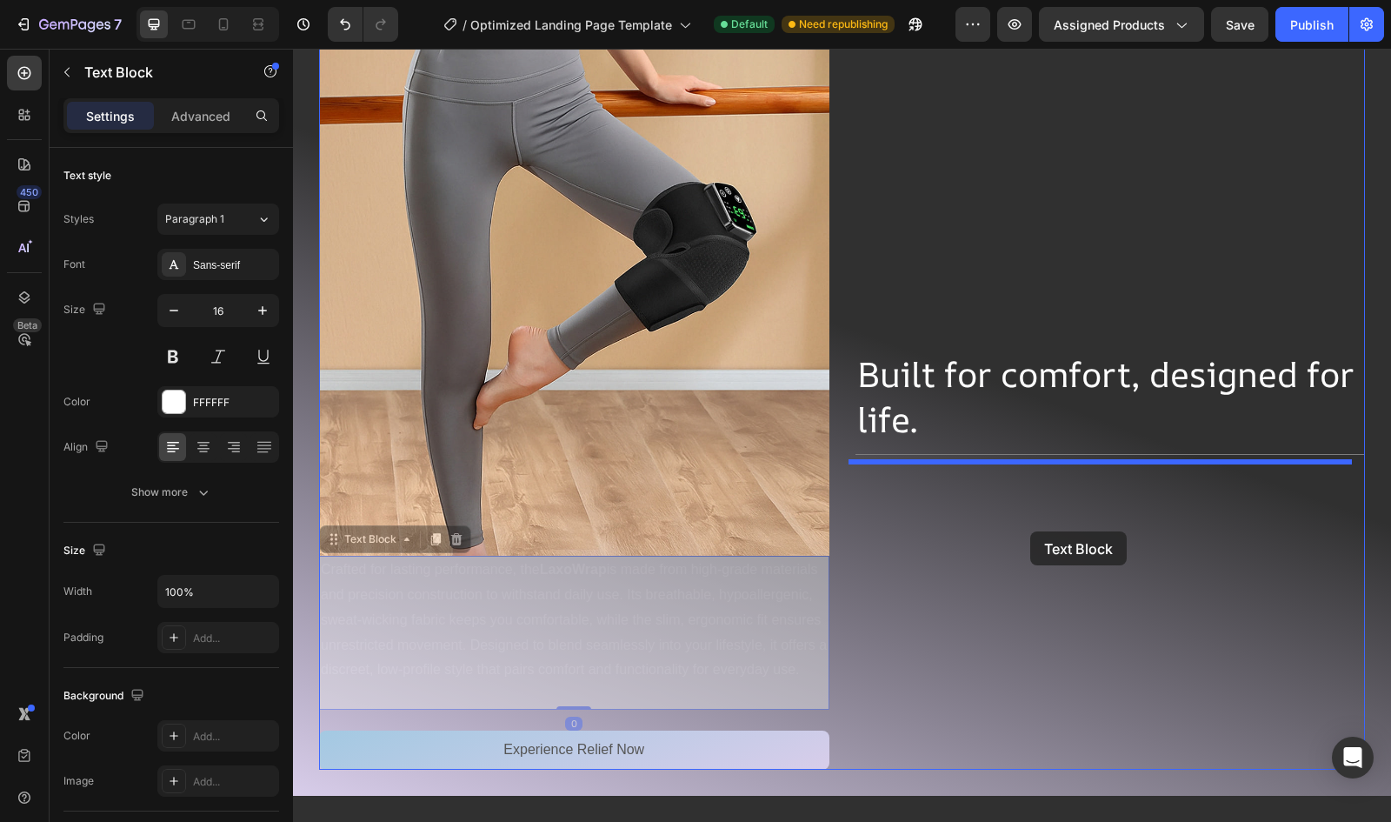
drag, startPoint x: 537, startPoint y: 570, endPoint x: 1030, endPoint y: 531, distance: 494.5
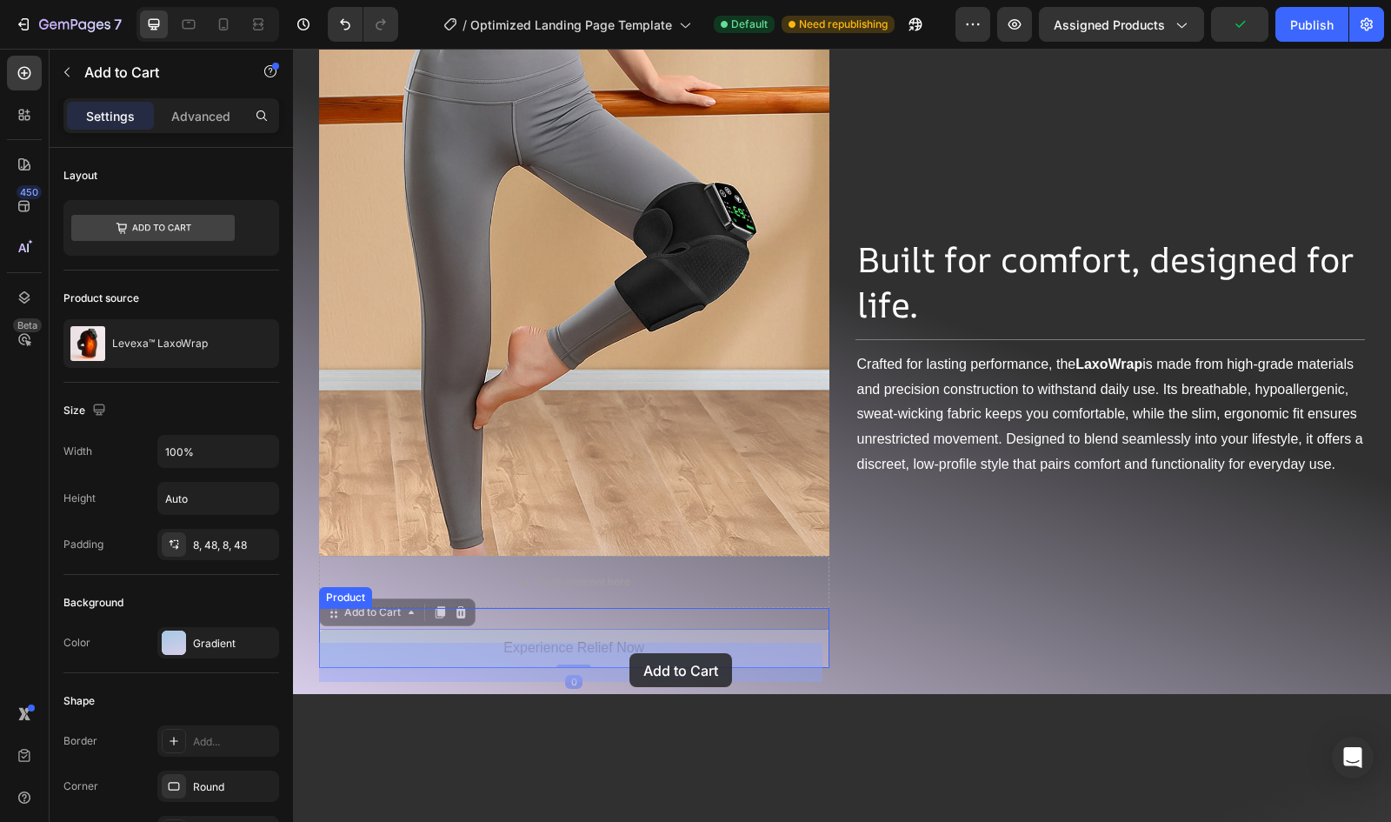
drag, startPoint x: 459, startPoint y: 635, endPoint x: 630, endPoint y: 653, distance: 171.4
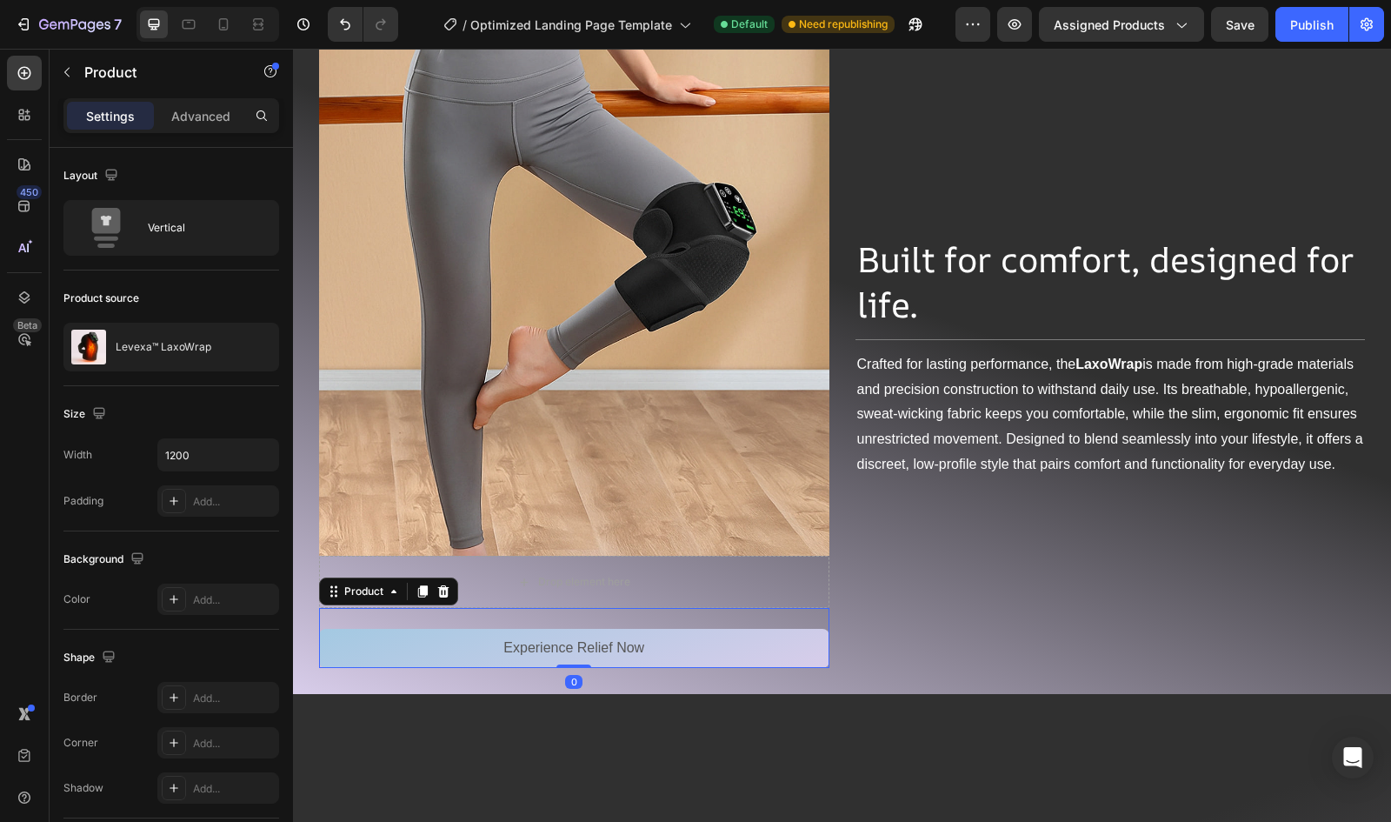
click at [543, 614] on div "Experience Relief Now Add to Cart" at bounding box center [574, 638] width 510 height 60
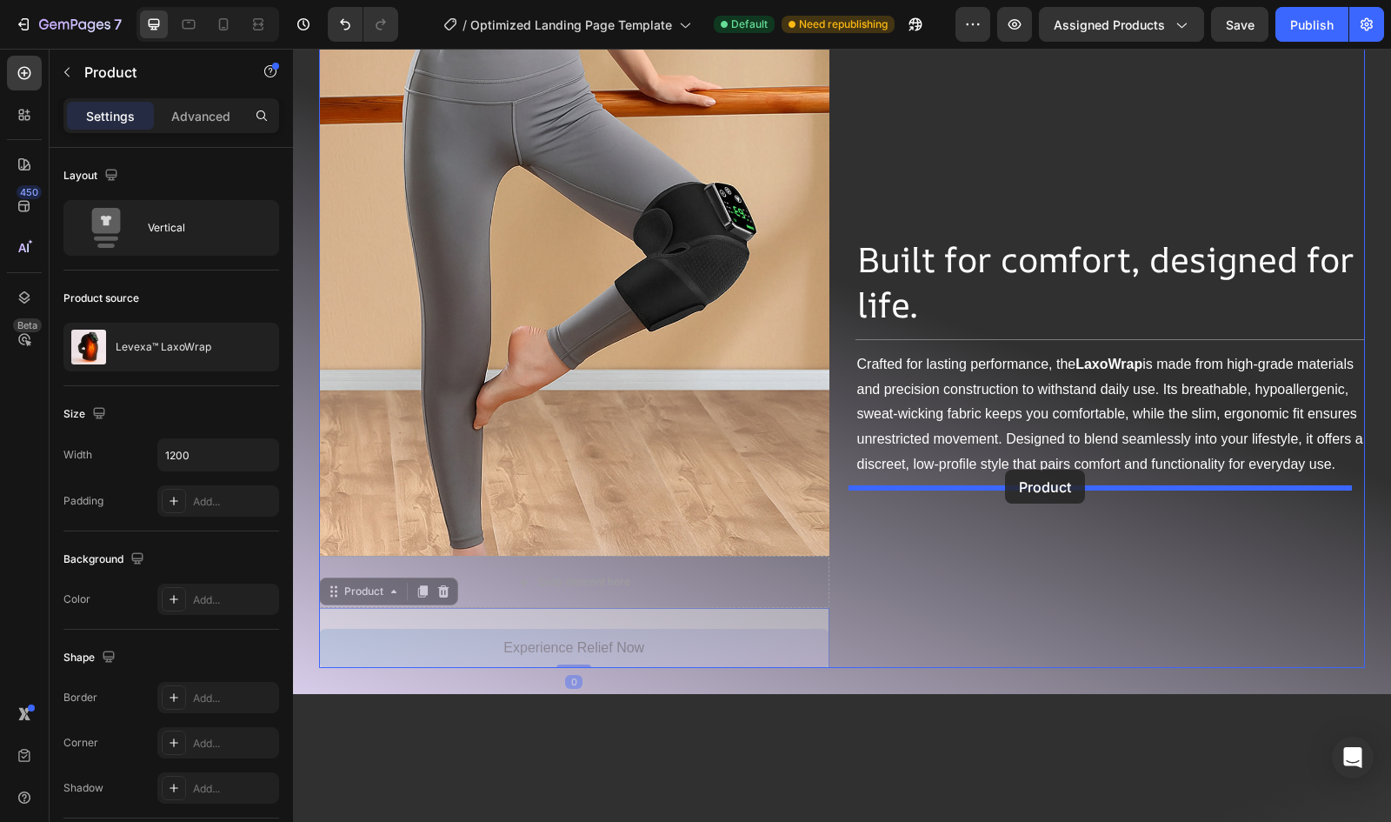
drag, startPoint x: 356, startPoint y: 578, endPoint x: 1005, endPoint y: 470, distance: 658.6
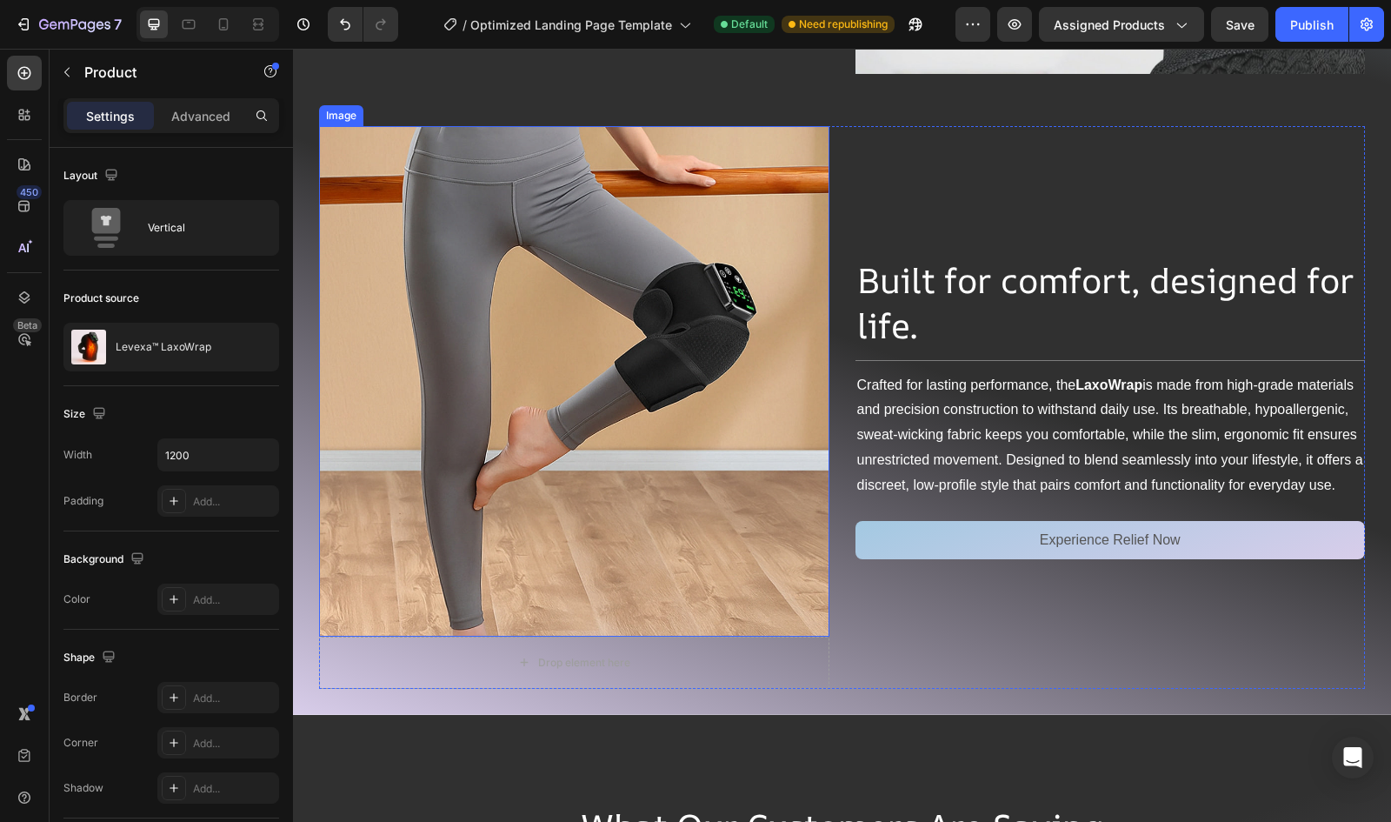
scroll to position [4043, 0]
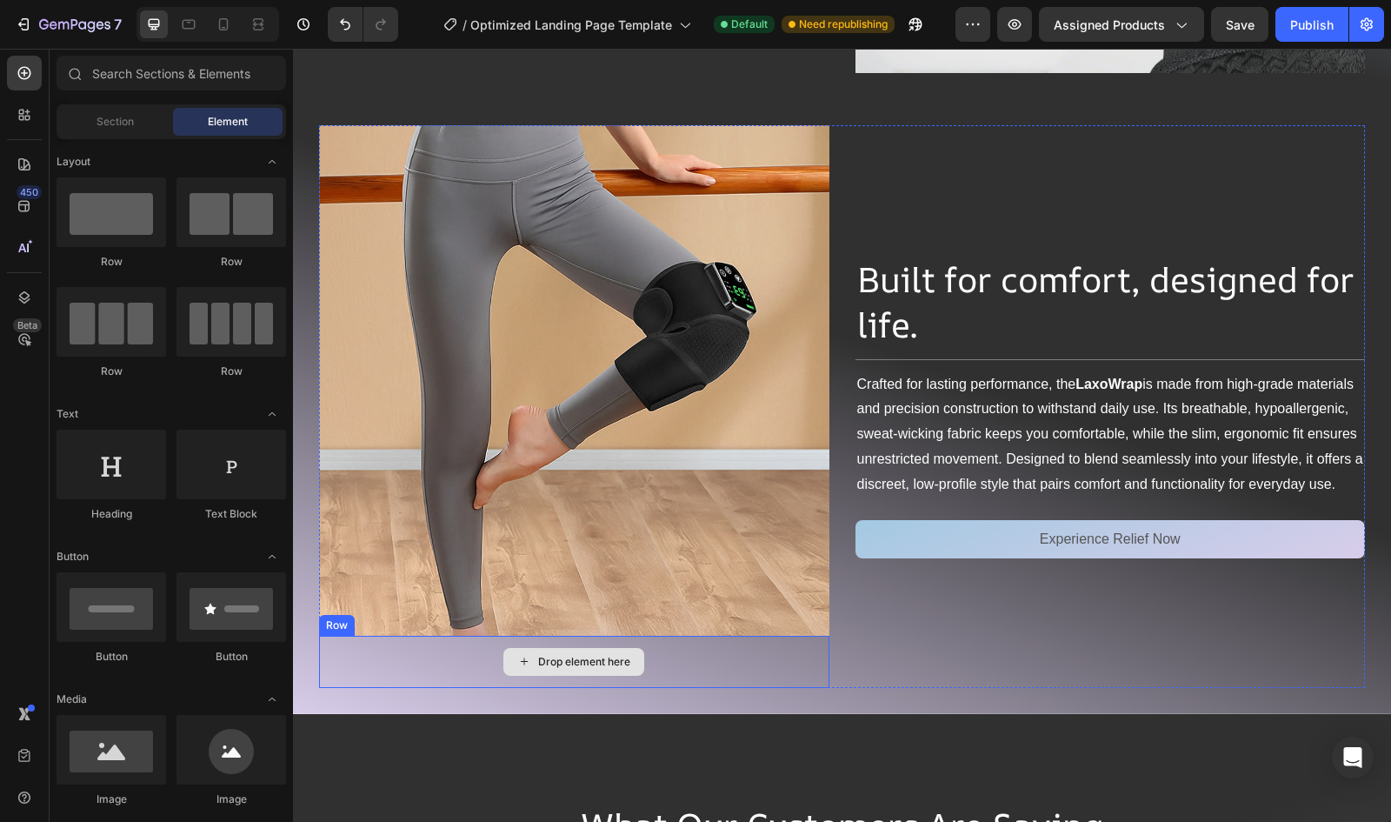
click at [547, 648] on div "Drop element here" at bounding box center [573, 662] width 141 height 28
click at [528, 656] on div "Drop element here" at bounding box center [573, 662] width 141 height 28
click at [417, 655] on div "Drop element here" at bounding box center [574, 662] width 510 height 52
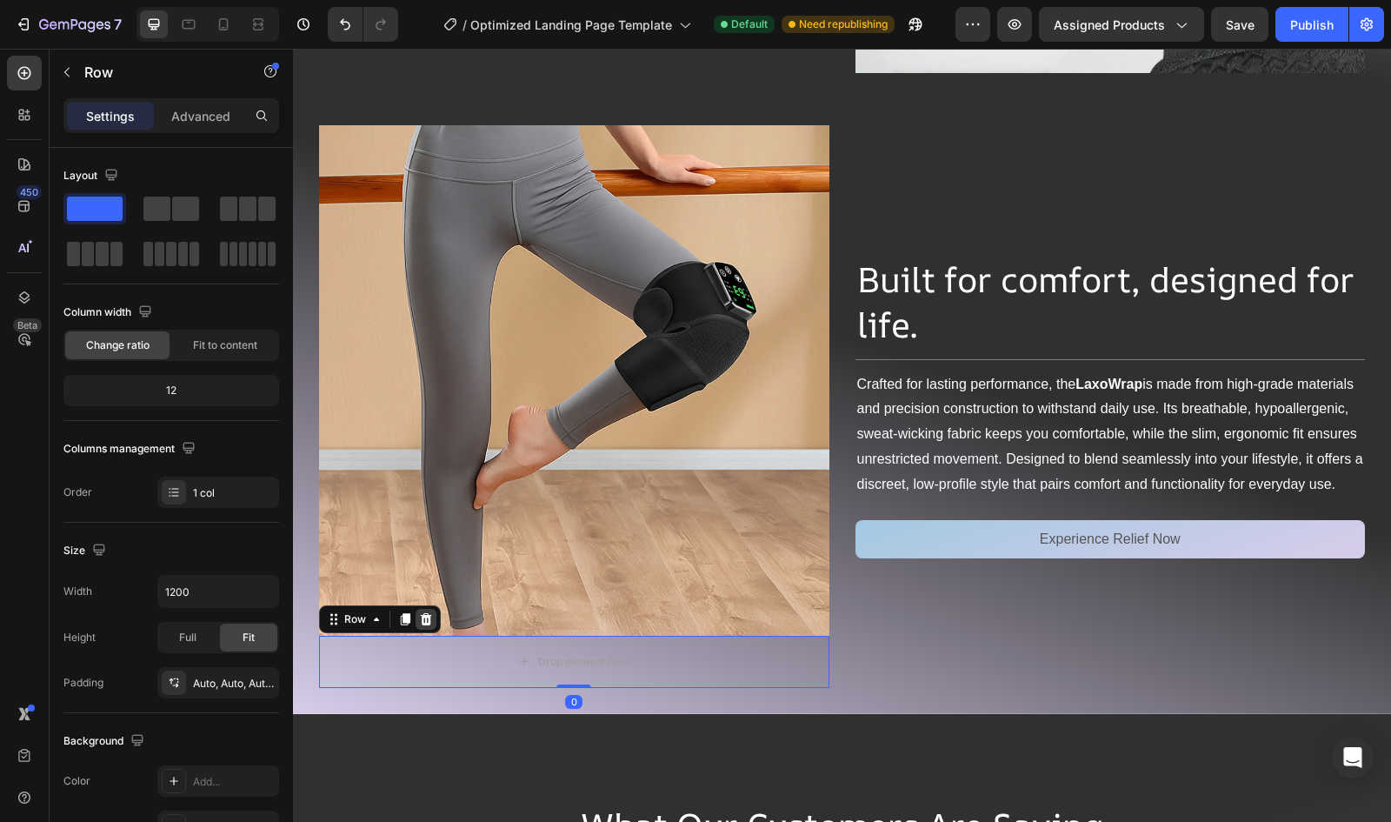
click at [423, 613] on icon at bounding box center [426, 619] width 11 height 12
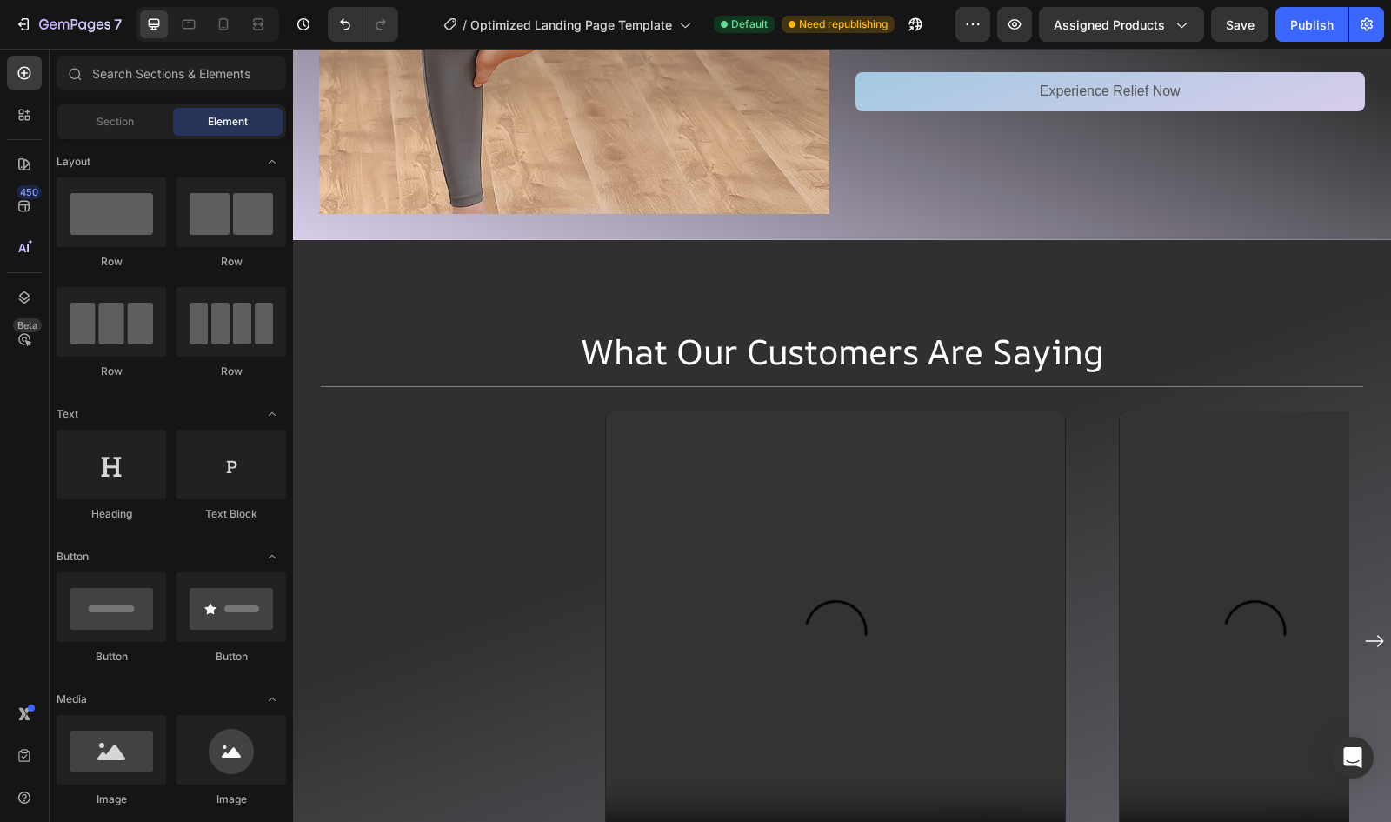
scroll to position [4235, 0]
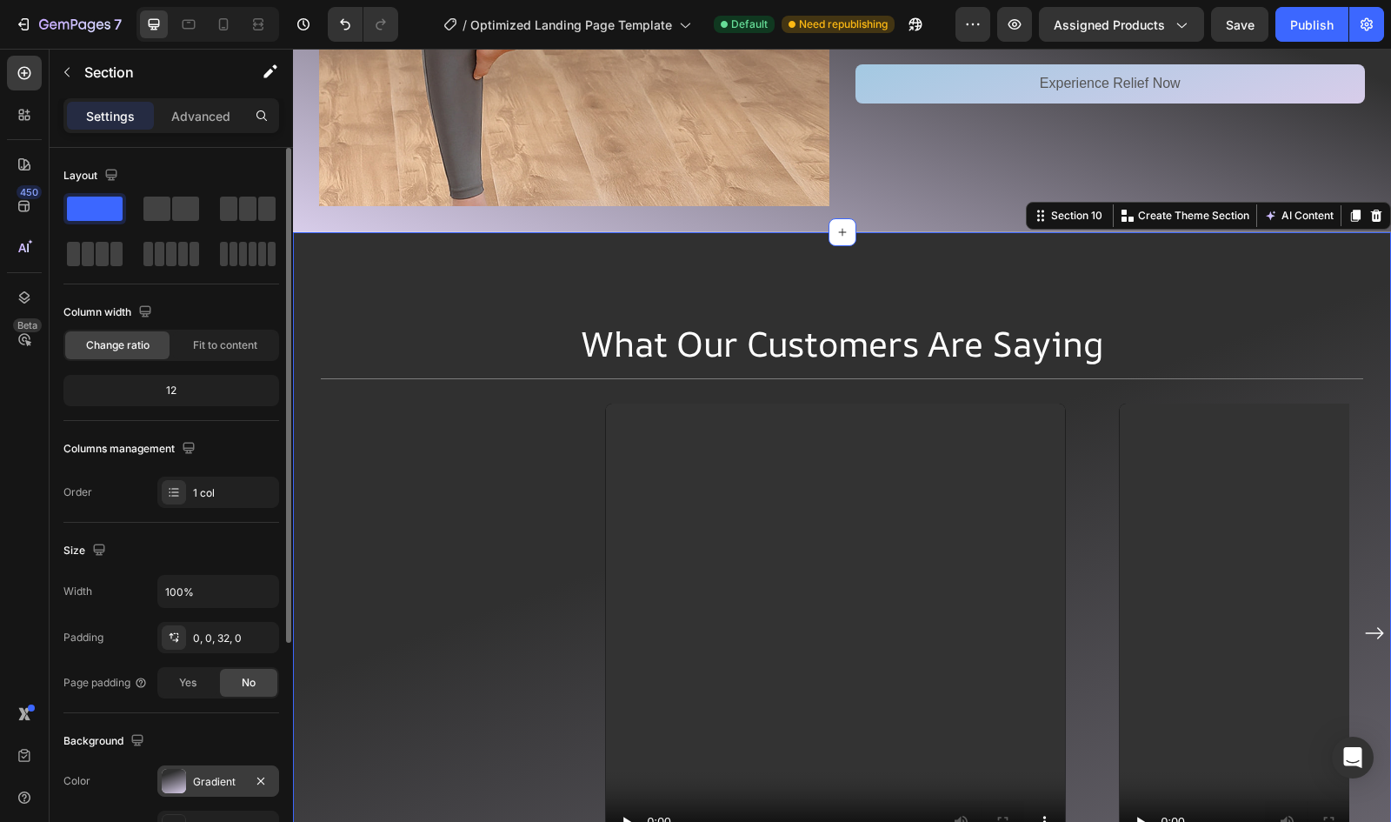
click at [177, 775] on div at bounding box center [174, 781] width 24 height 24
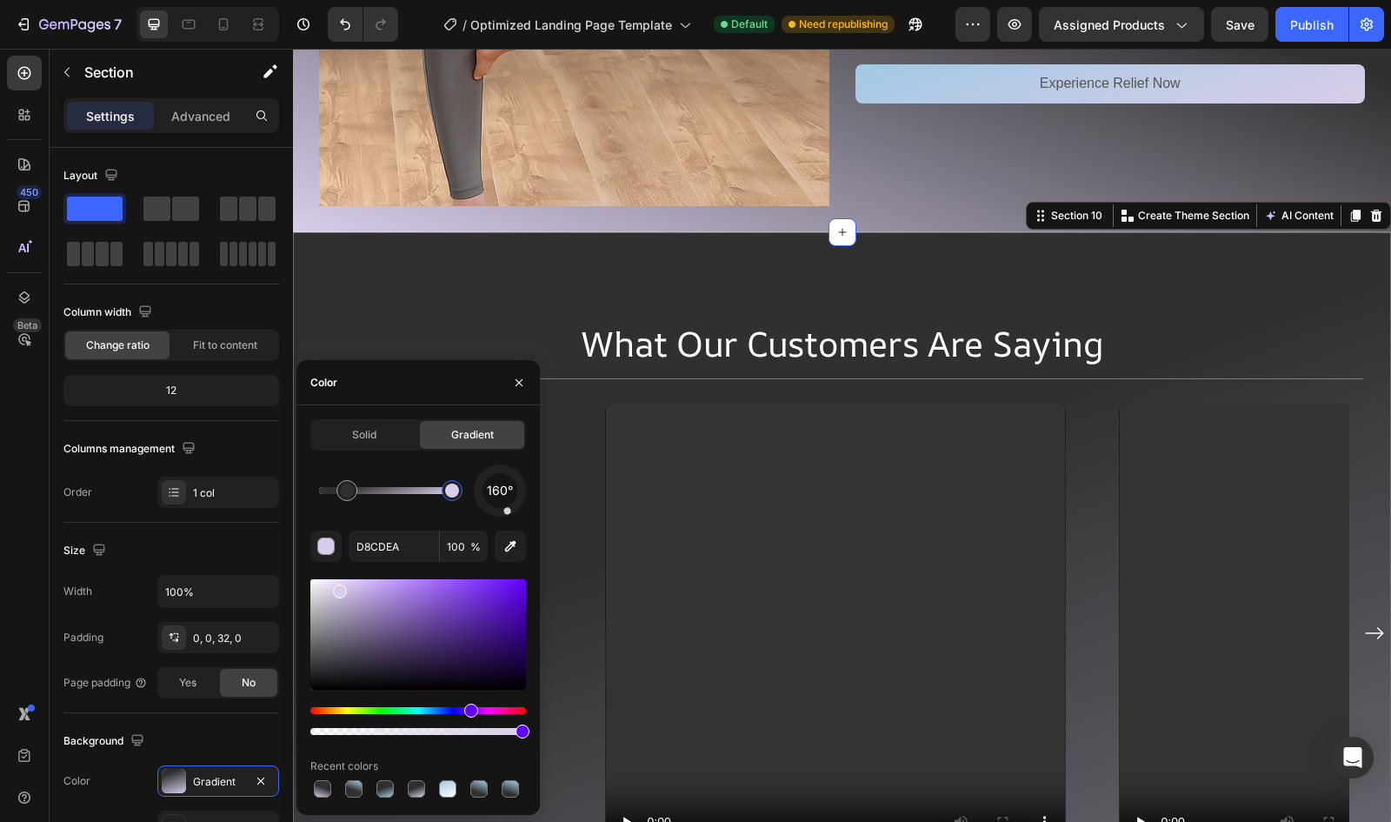
click at [456, 494] on div at bounding box center [452, 490] width 14 height 14
click at [409, 543] on input "D8CDEA" at bounding box center [394, 545] width 90 height 31
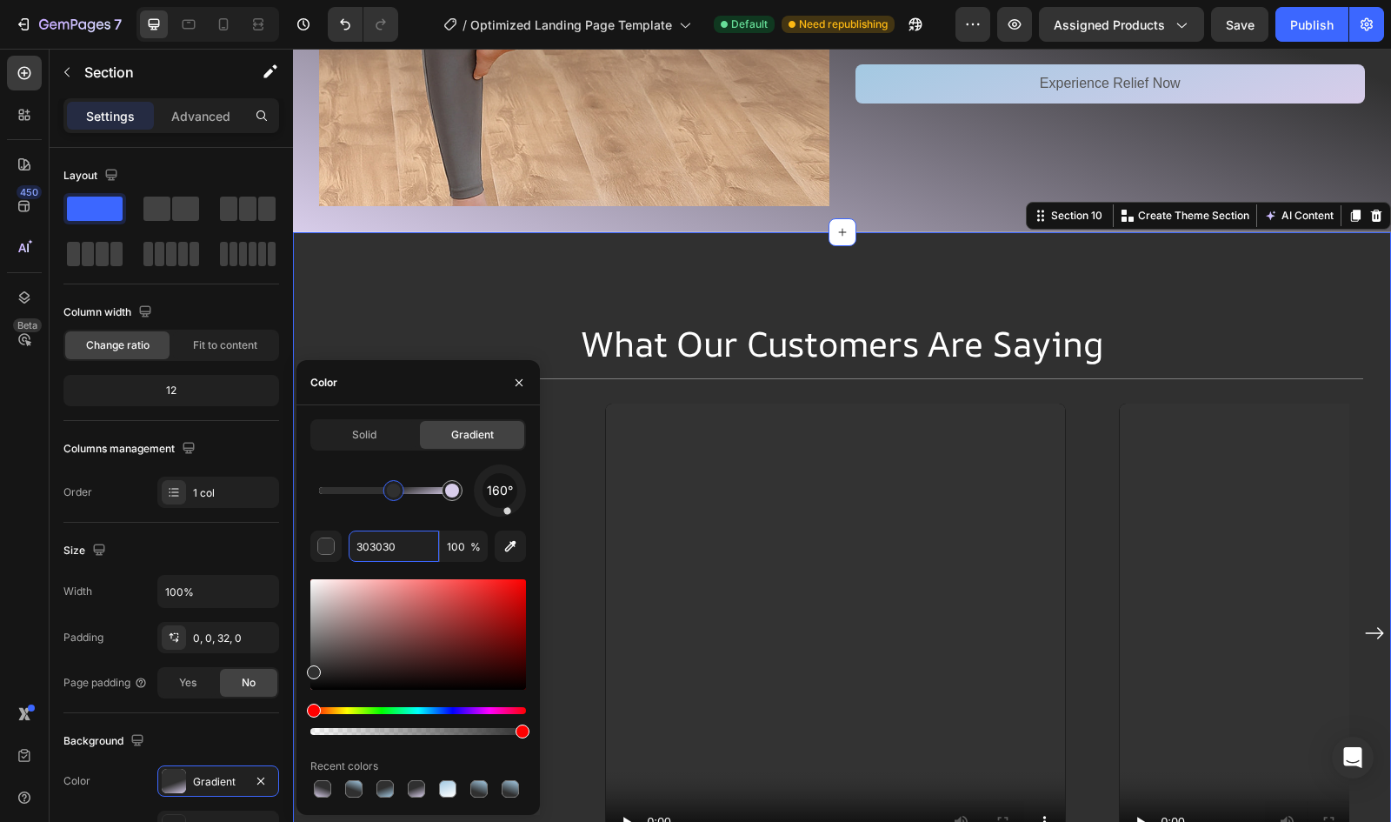
drag, startPoint x: 353, startPoint y: 494, endPoint x: 377, endPoint y: 507, distance: 27.6
click at [343, 494] on div at bounding box center [385, 490] width 133 height 7
drag, startPoint x: 343, startPoint y: 495, endPoint x: 299, endPoint y: 497, distance: 43.5
click at [299, 497] on div "Solid Gradient 160° 303030 100 % Recent colors" at bounding box center [418, 610] width 243 height 382
click at [414, 545] on input "303030" at bounding box center [394, 545] width 90 height 31
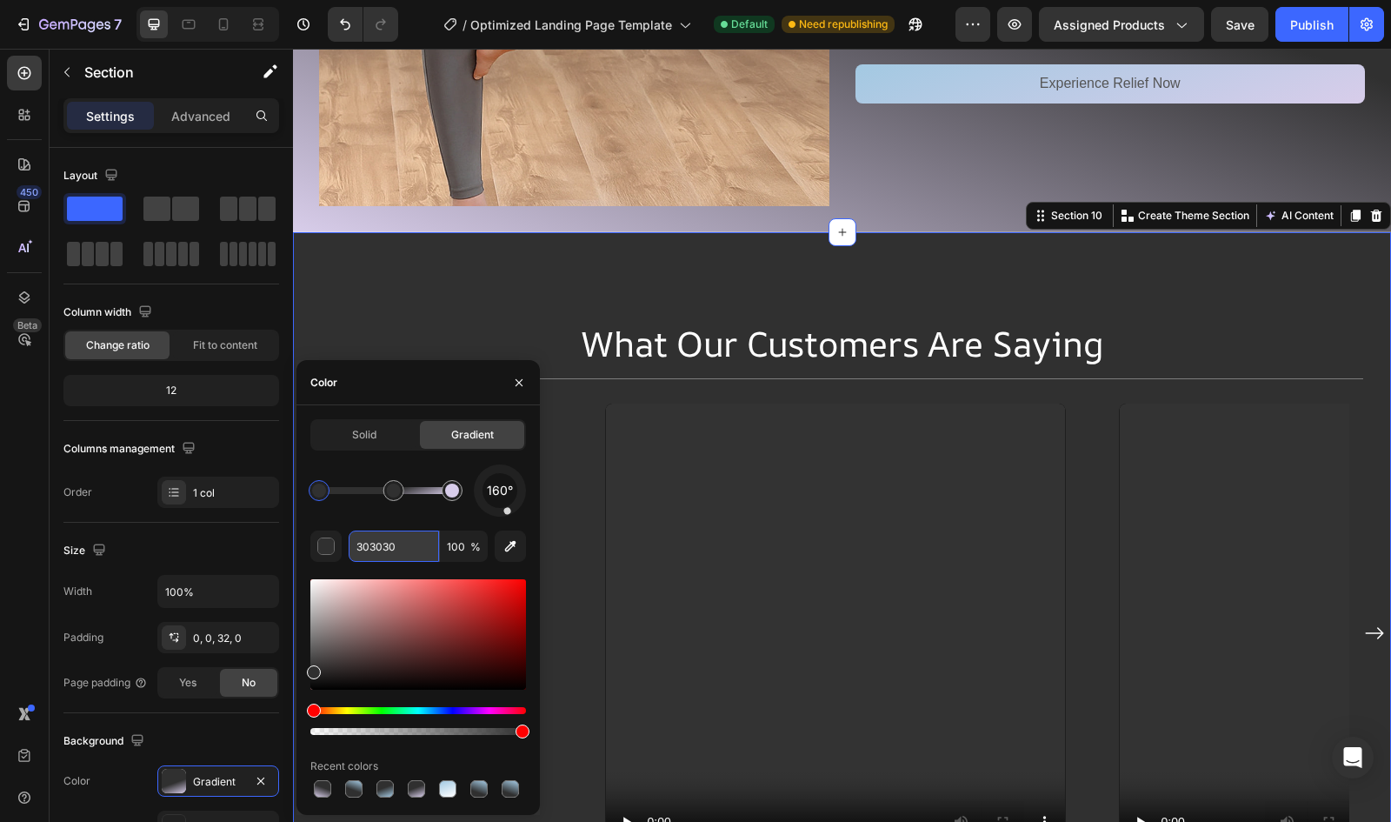
click at [414, 545] on input "303030" at bounding box center [394, 545] width 90 height 31
paste input "D8CDEA"
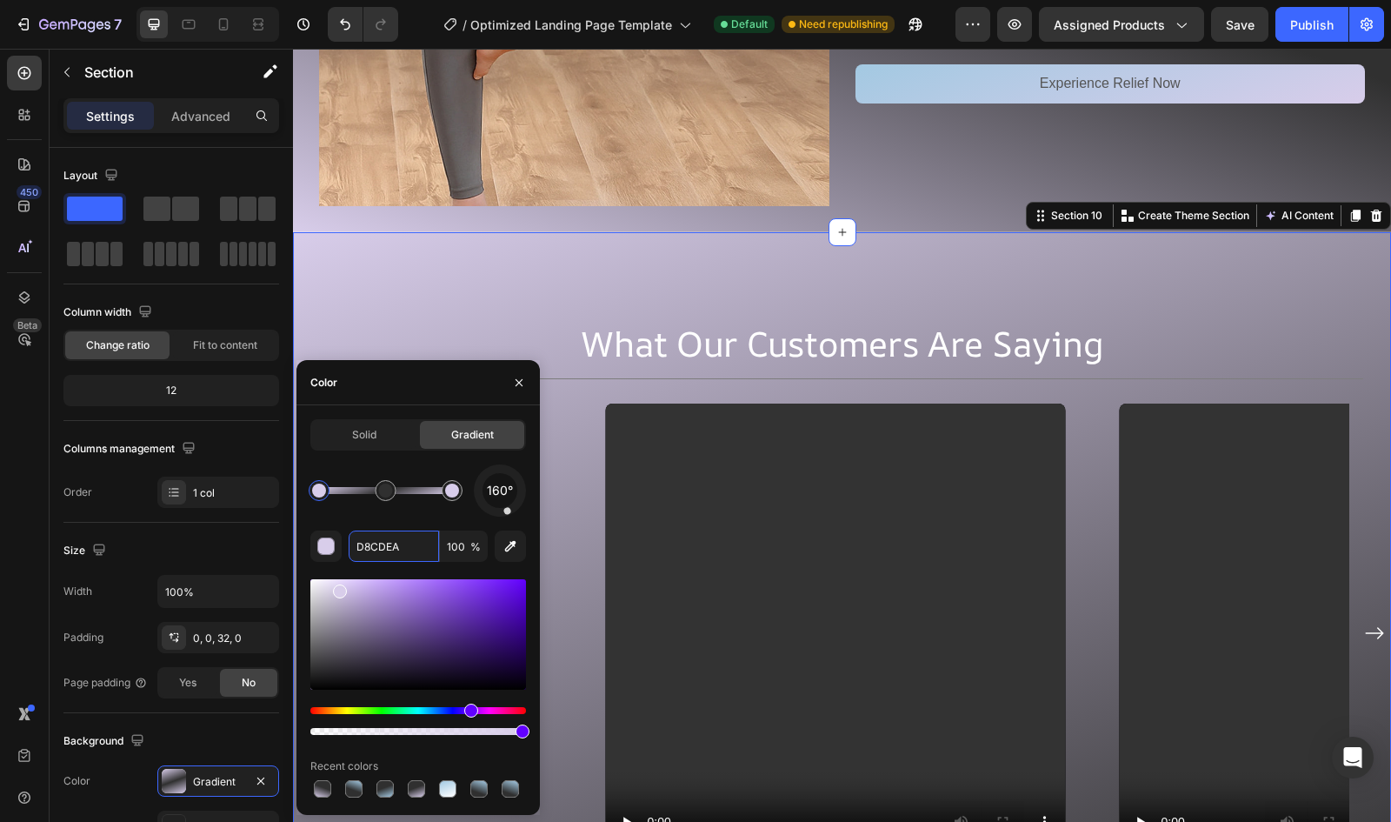
drag, startPoint x: 398, startPoint y: 484, endPoint x: 386, endPoint y: 484, distance: 12.2
drag, startPoint x: 508, startPoint y: 514, endPoint x: 537, endPoint y: 595, distance: 86.1
click at [537, 595] on div "Solid Gradient 160° D8CDEA 100 % Recent colors" at bounding box center [418, 610] width 243 height 382
click at [520, 377] on icon "button" at bounding box center [519, 383] width 14 height 14
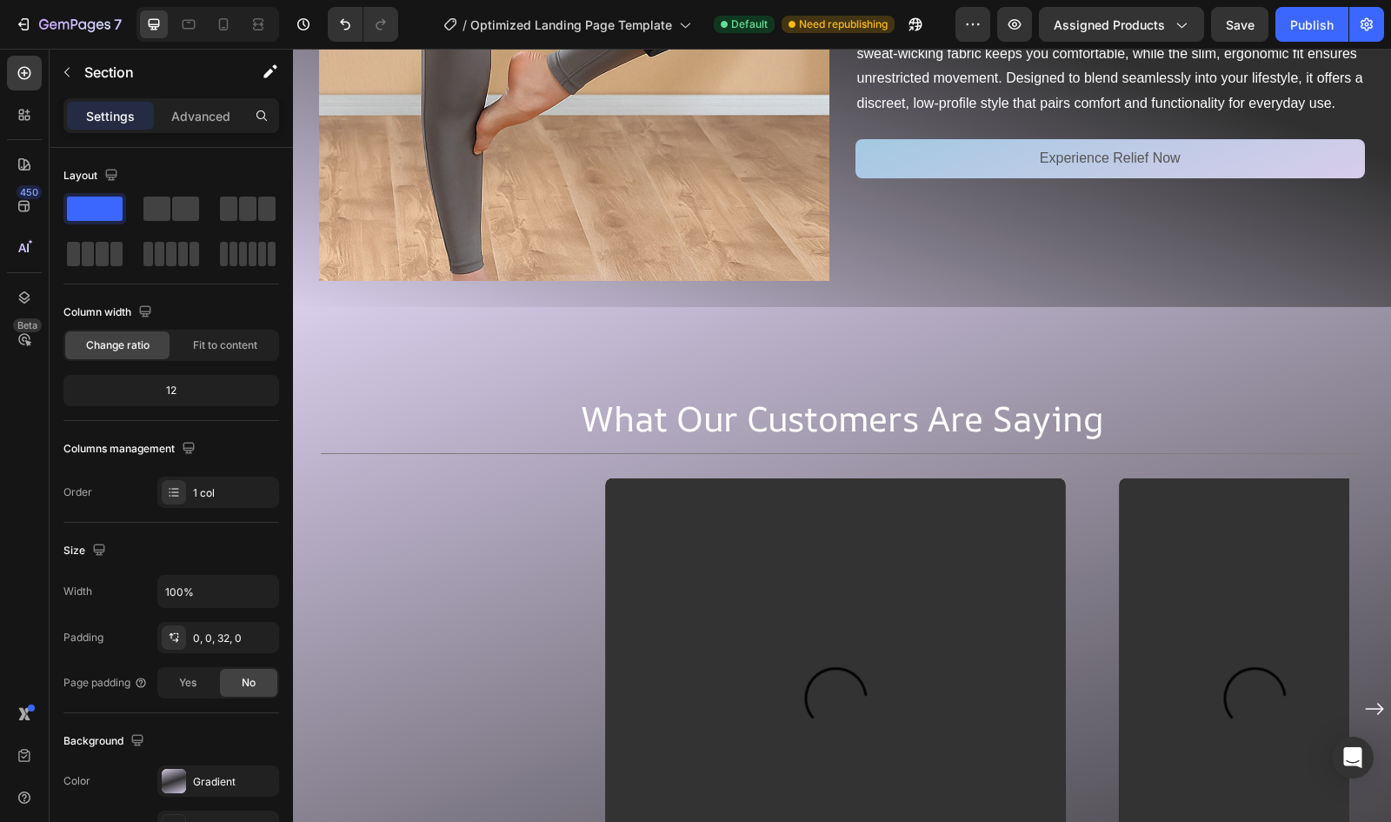
scroll to position [4370, 0]
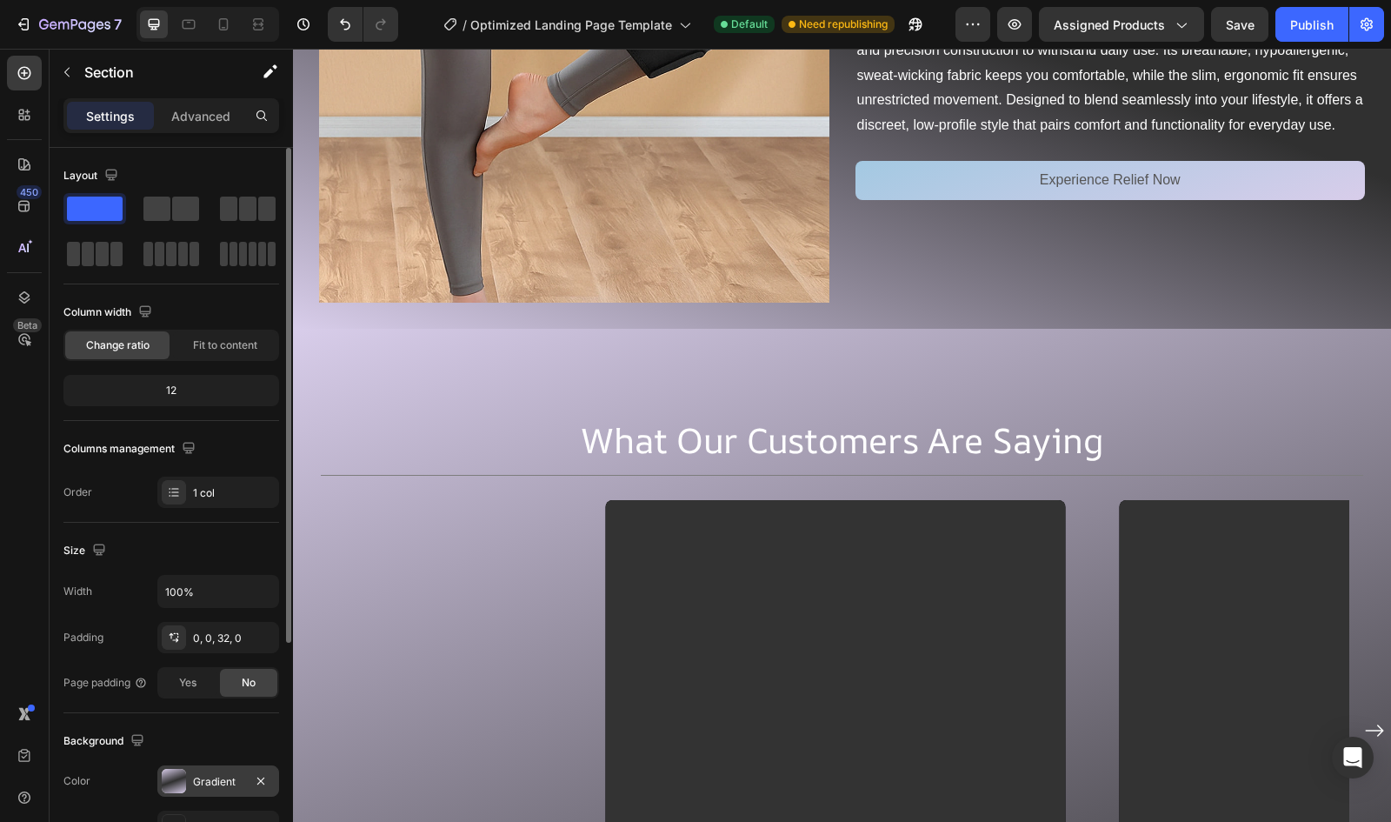
click at [186, 771] on div "Gradient" at bounding box center [218, 780] width 122 height 31
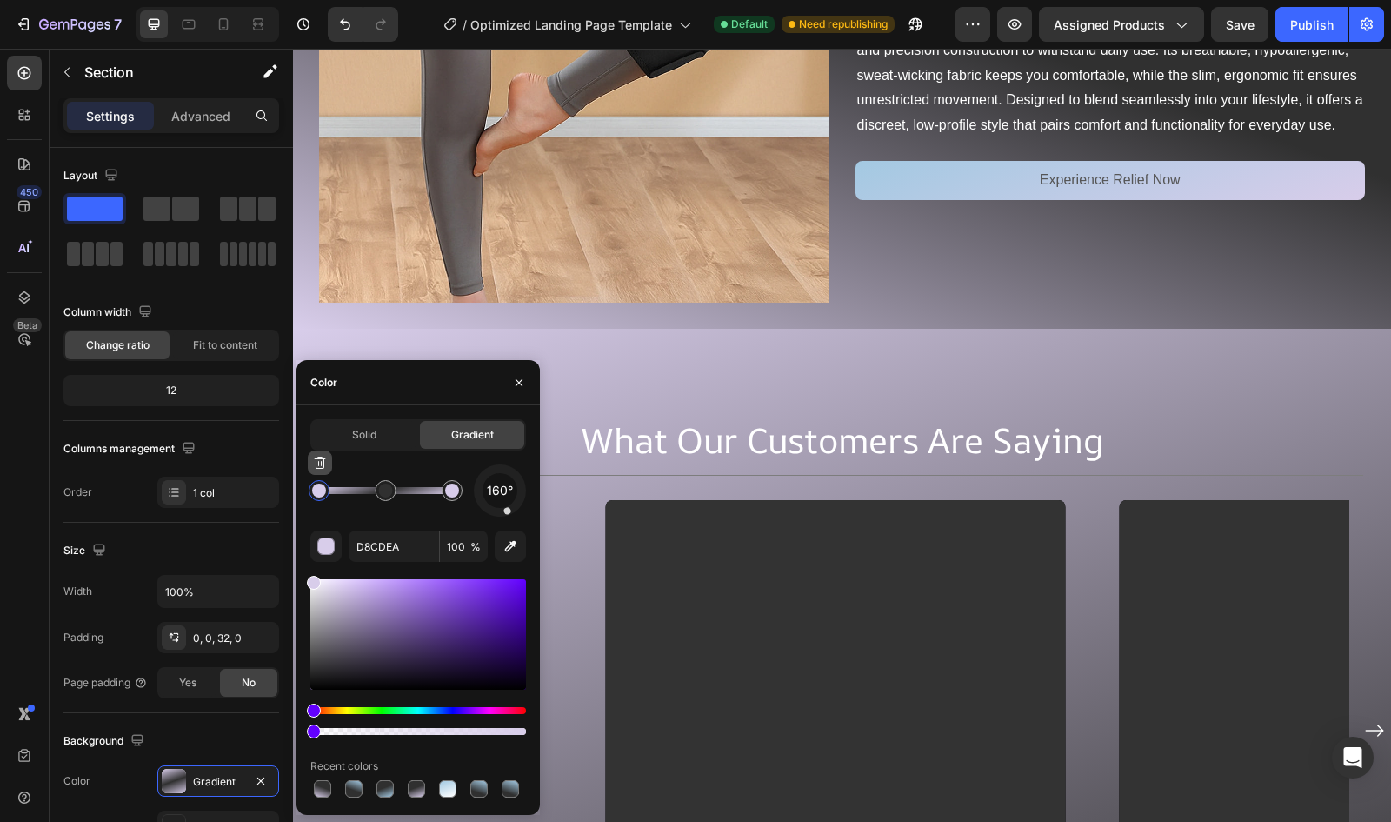
click at [318, 466] on icon "button" at bounding box center [320, 463] width 14 height 14
type input "303030"
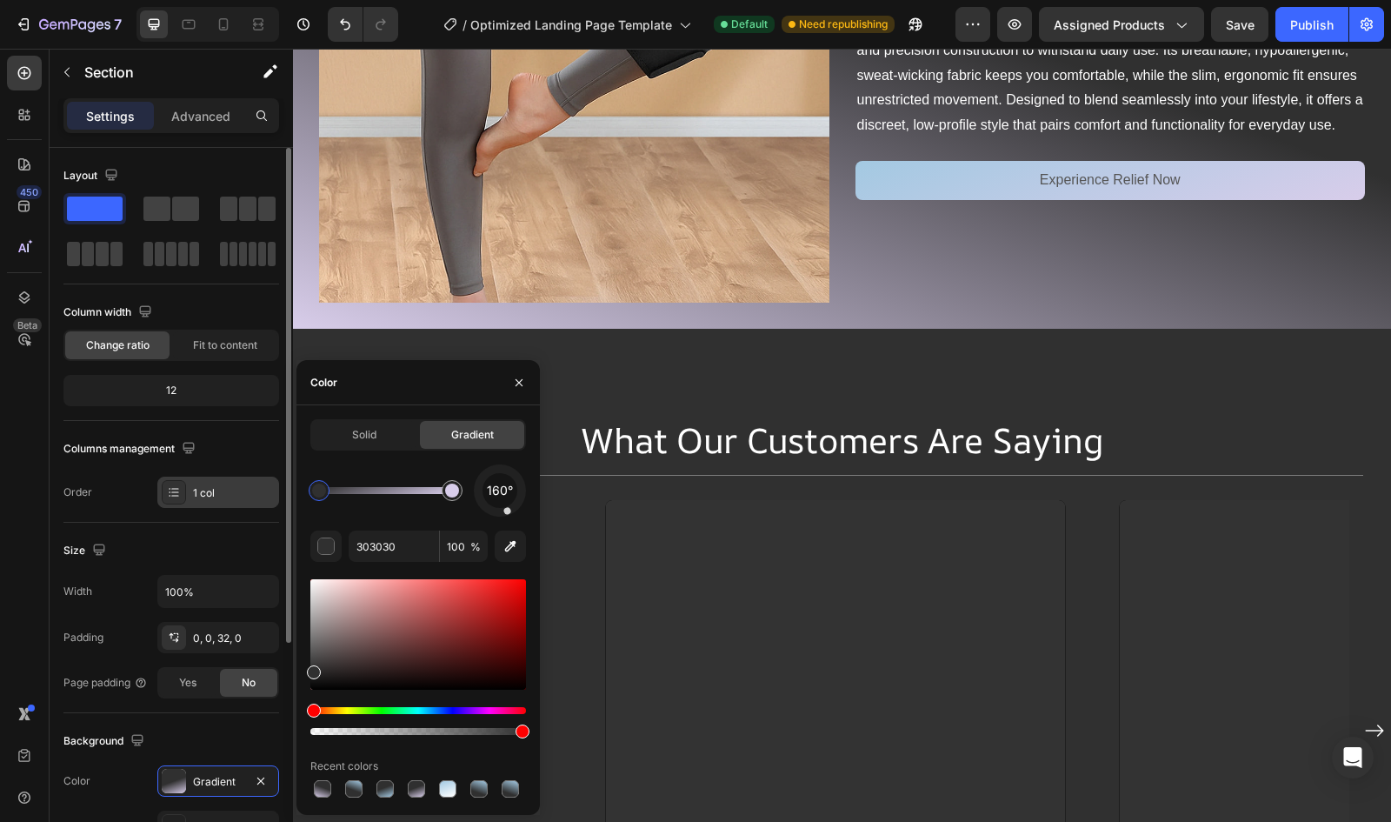
drag, startPoint x: 388, startPoint y: 490, endPoint x: 277, endPoint y: 481, distance: 110.8
click at [277, 481] on div "450 Beta Sections(18) Elements(84) Section Element Hero Section Product Detail …" at bounding box center [146, 435] width 293 height 773
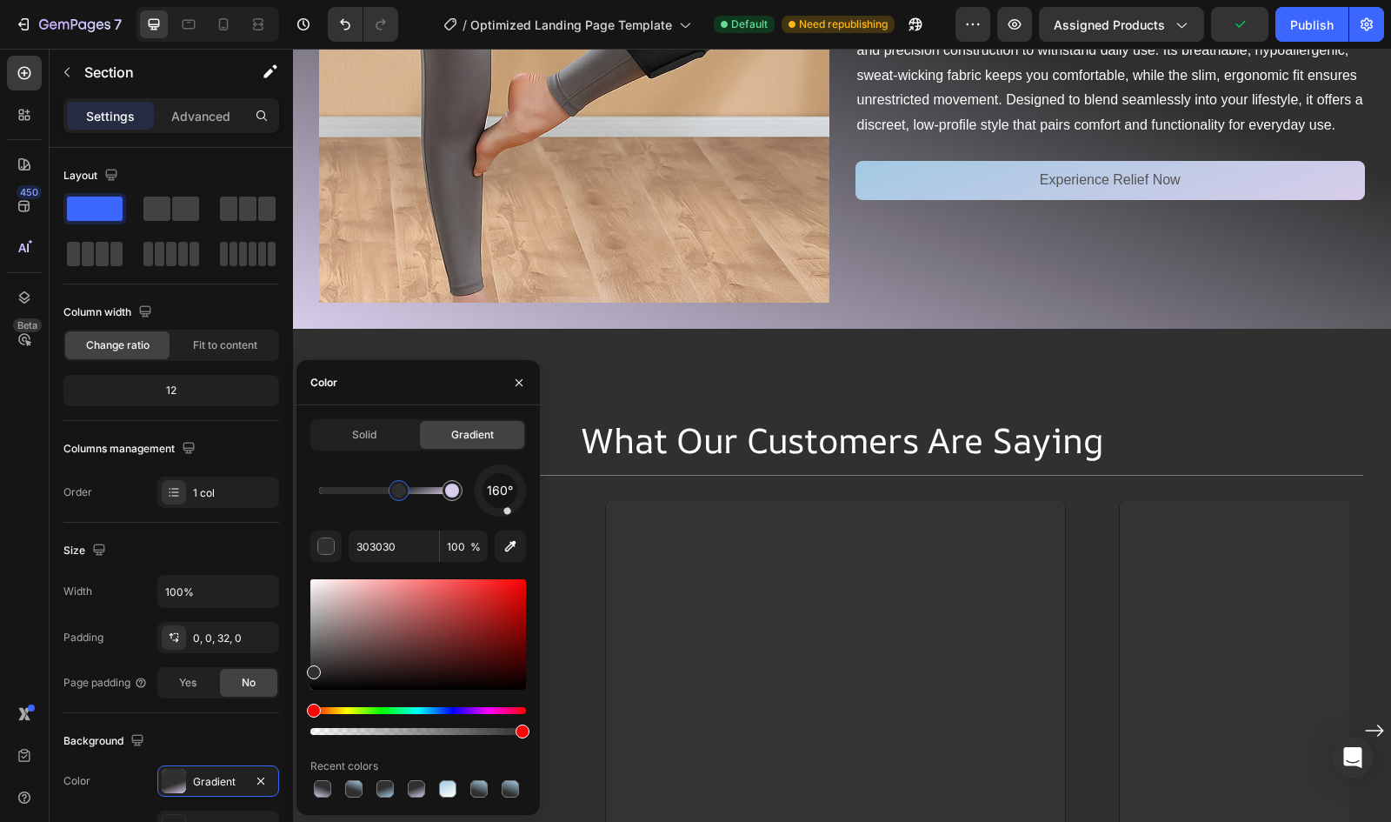
drag, startPoint x: 324, startPoint y: 489, endPoint x: 397, endPoint y: 493, distance: 72.3
drag, startPoint x: 397, startPoint y: 493, endPoint x: 387, endPoint y: 492, distance: 9.6
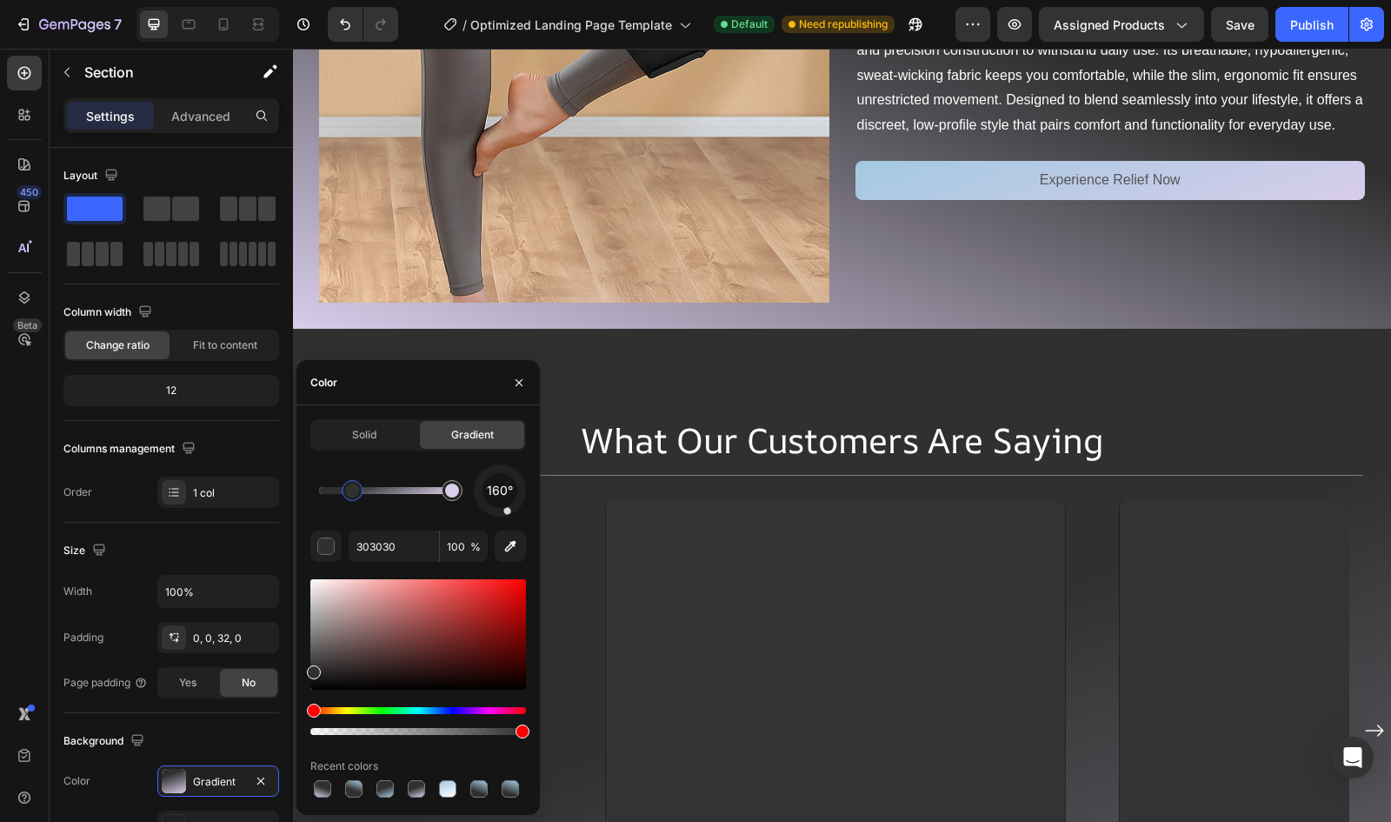
drag, startPoint x: 387, startPoint y: 492, endPoint x: 353, endPoint y: 495, distance: 34.0
click at [514, 390] on button "button" at bounding box center [519, 383] width 28 height 28
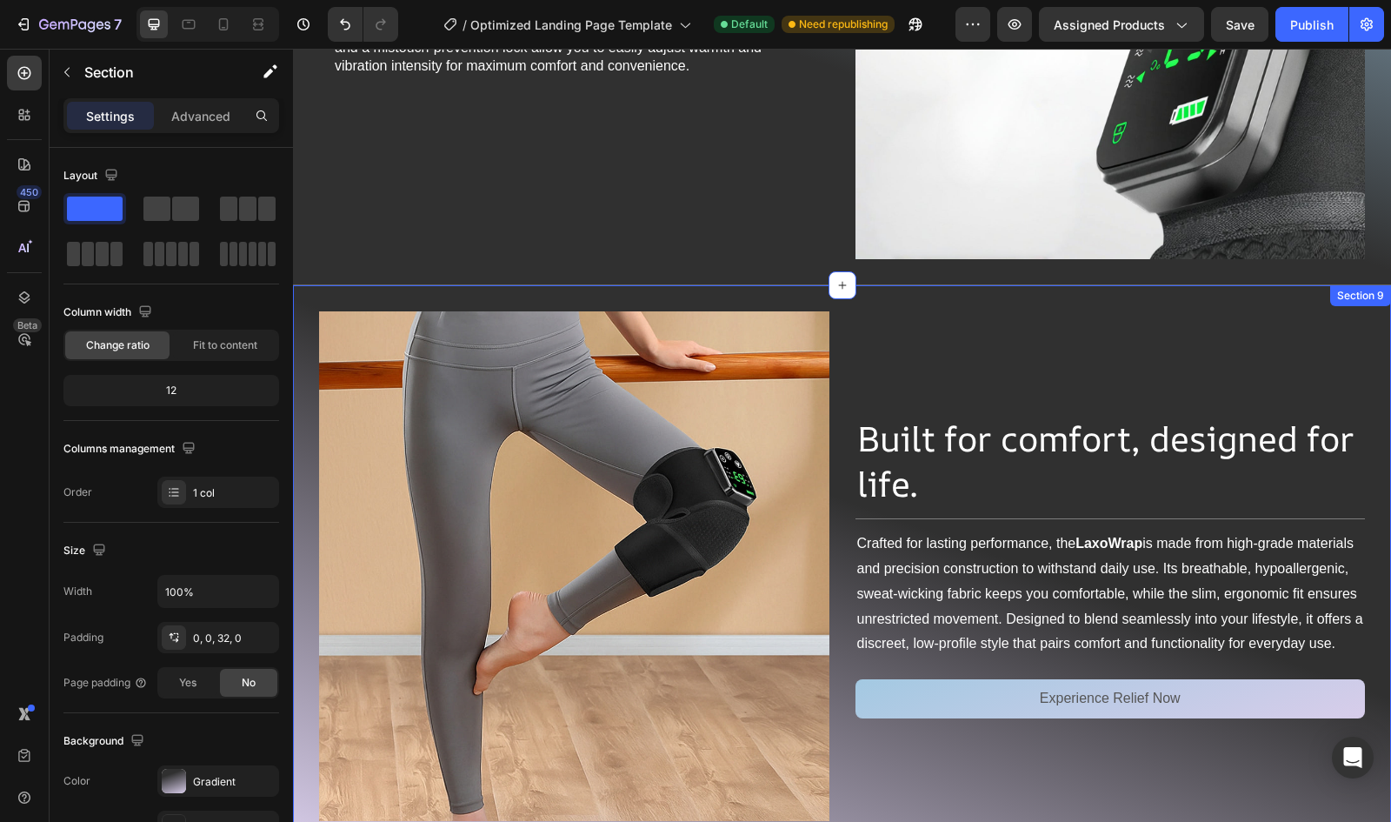
scroll to position [3750, 0]
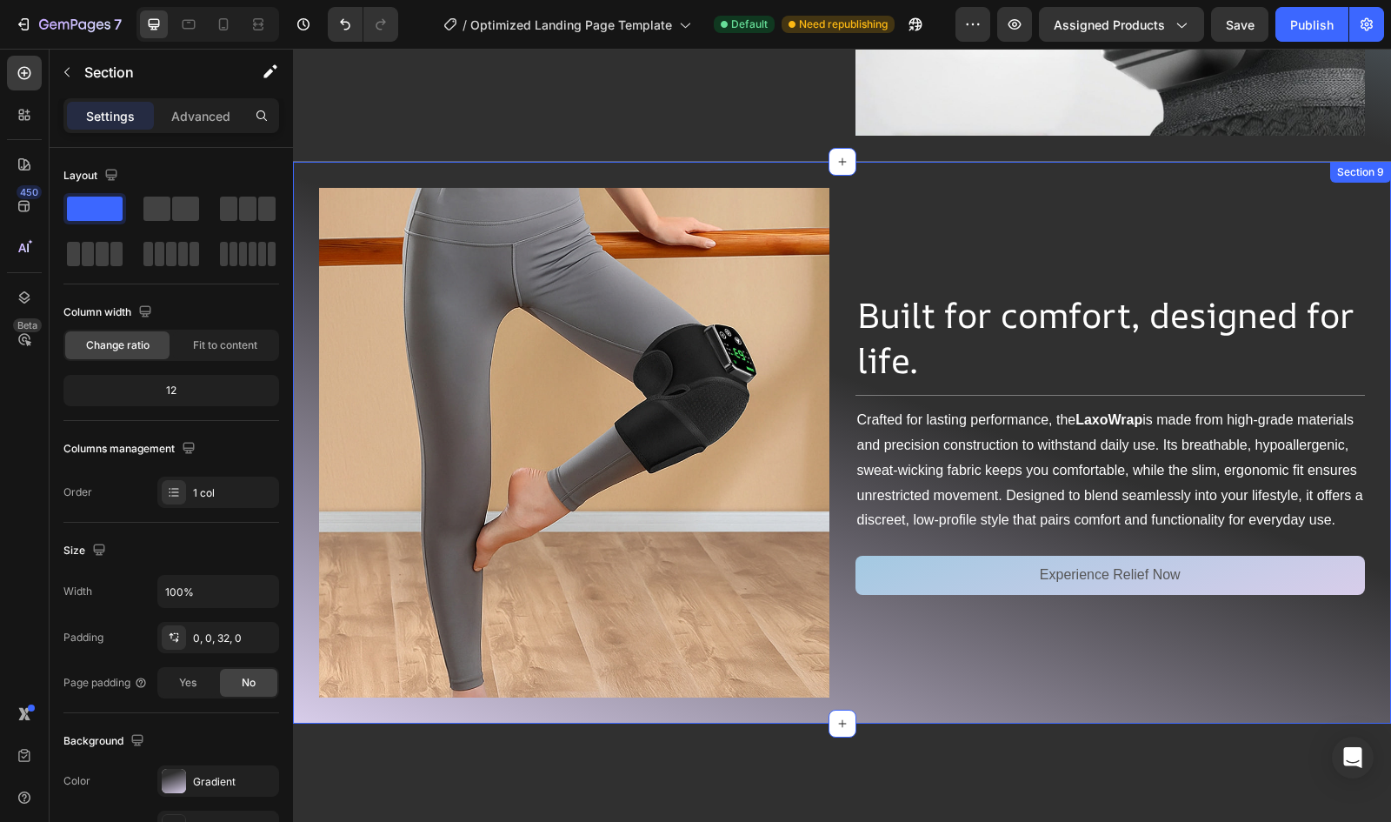
click at [1302, 688] on div "Image Built for comfort, designed for life. Heading Title Line Crafted for last…" at bounding box center [842, 443] width 1098 height 563
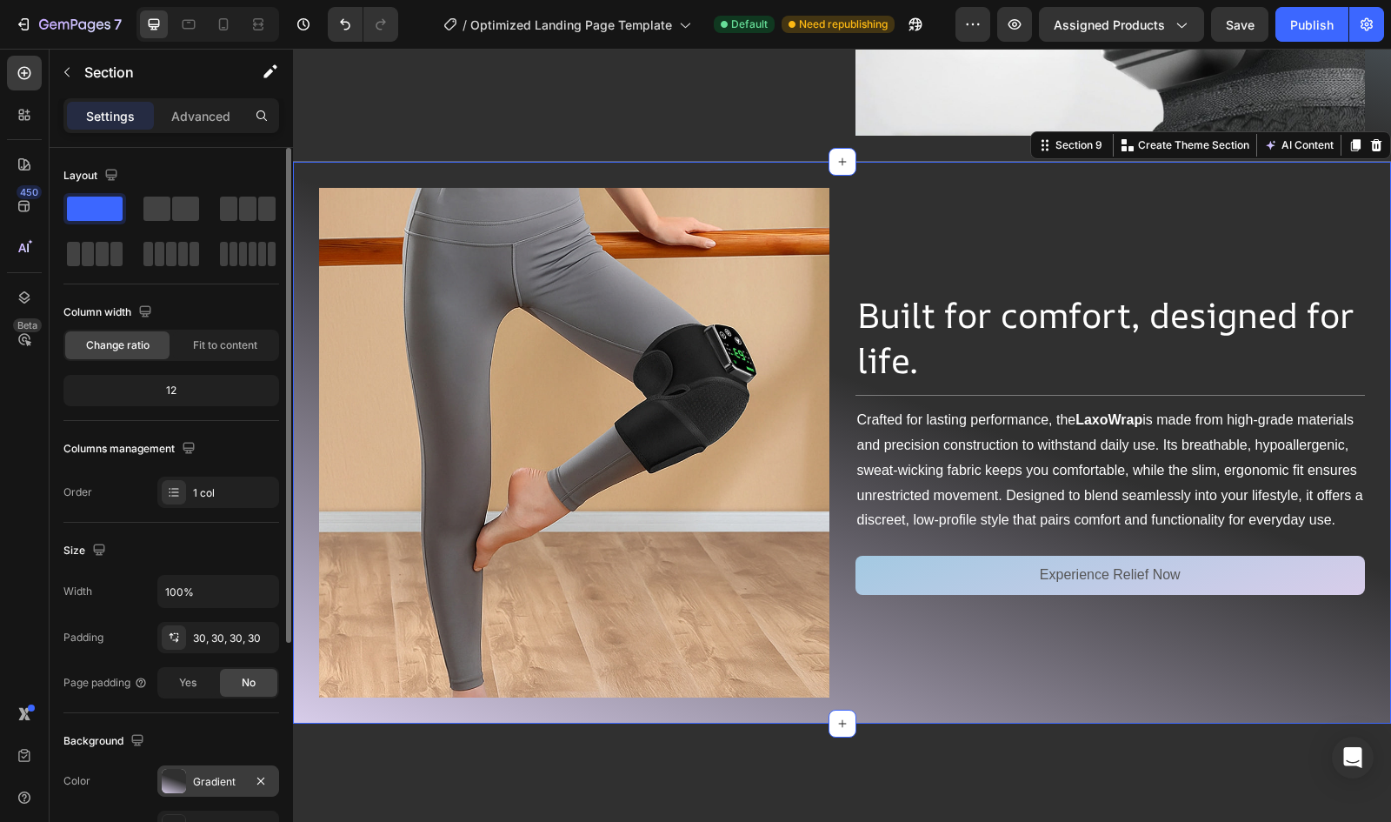
click at [179, 775] on div at bounding box center [174, 781] width 24 height 24
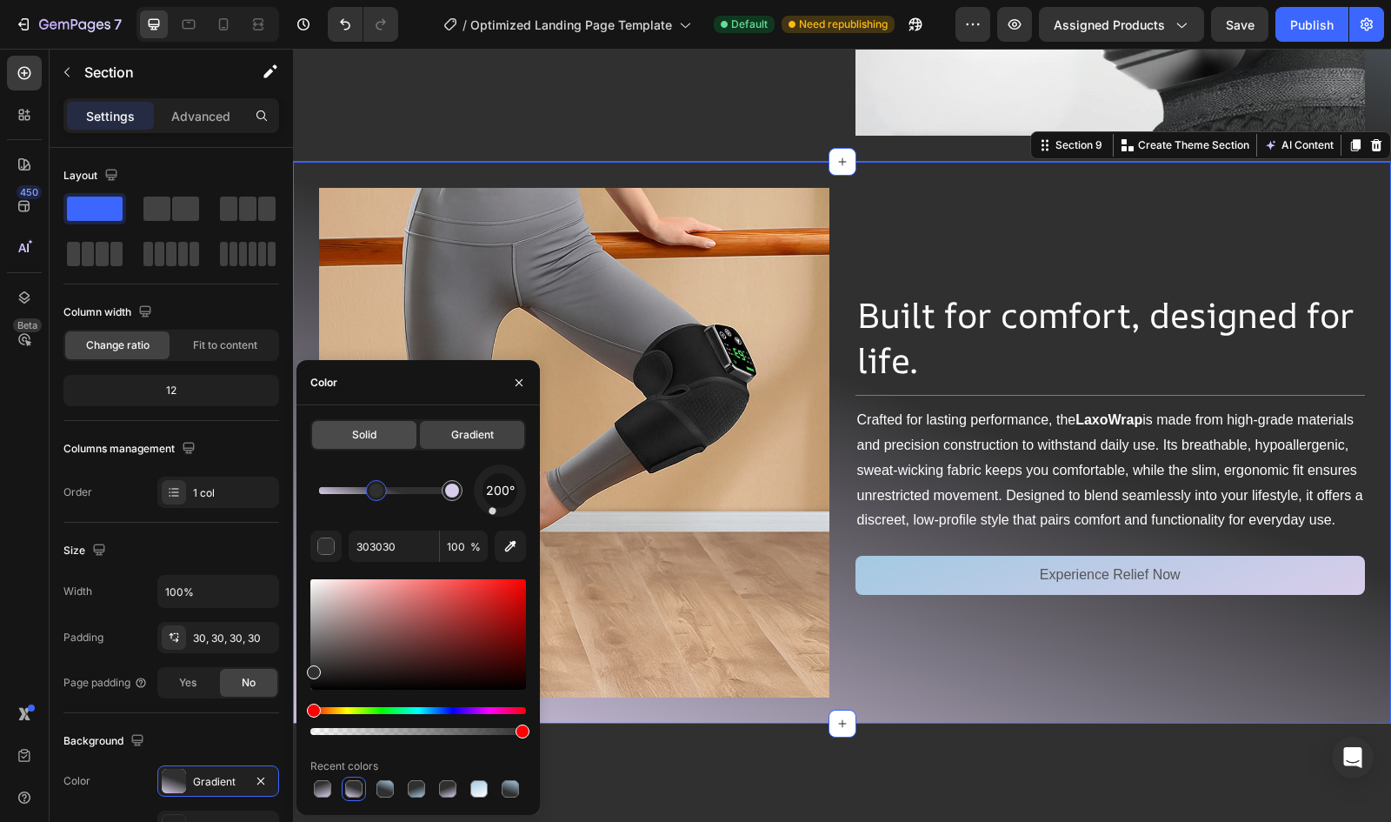
click at [378, 441] on div "Solid" at bounding box center [364, 435] width 104 height 28
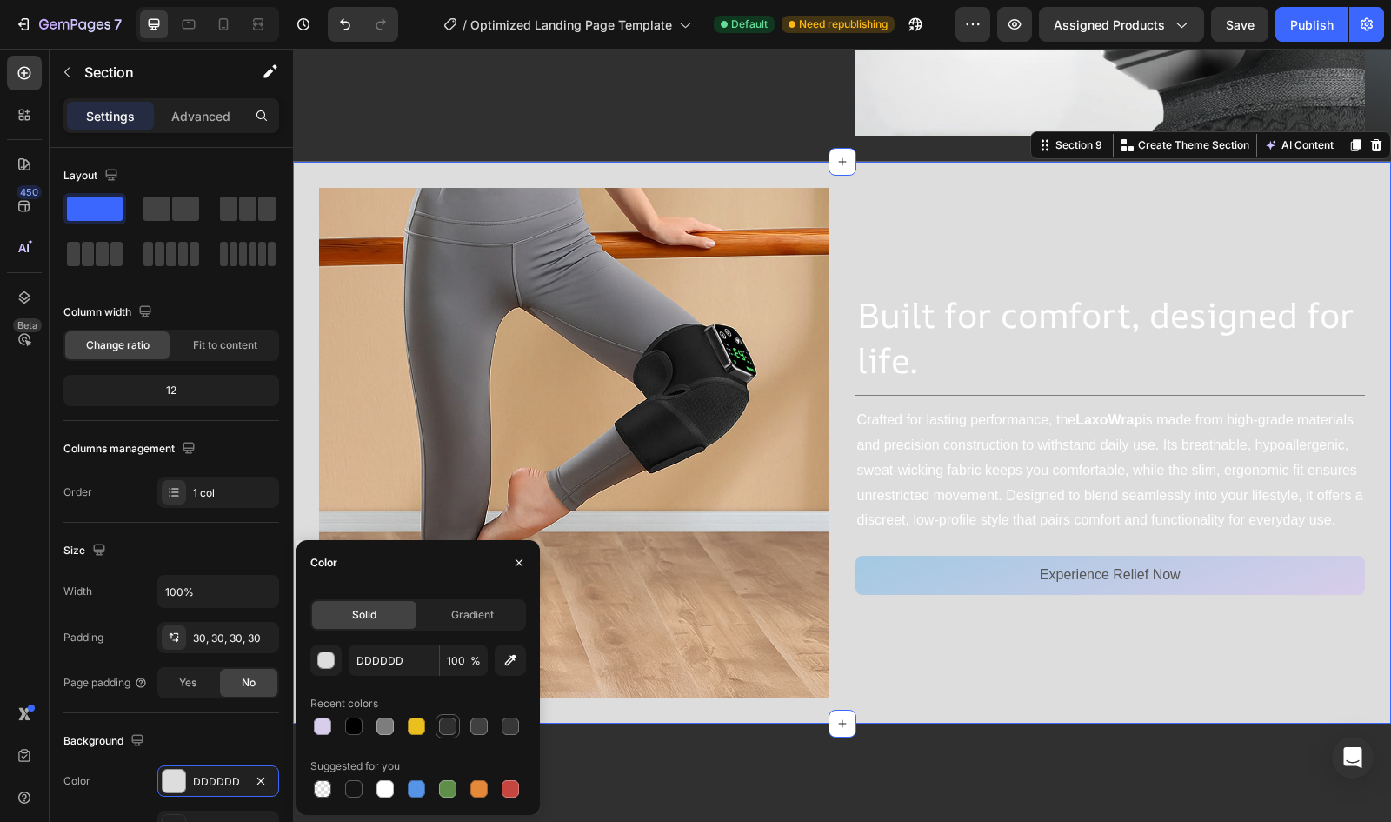
click at [452, 723] on div at bounding box center [447, 725] width 17 height 17
type input "303030"
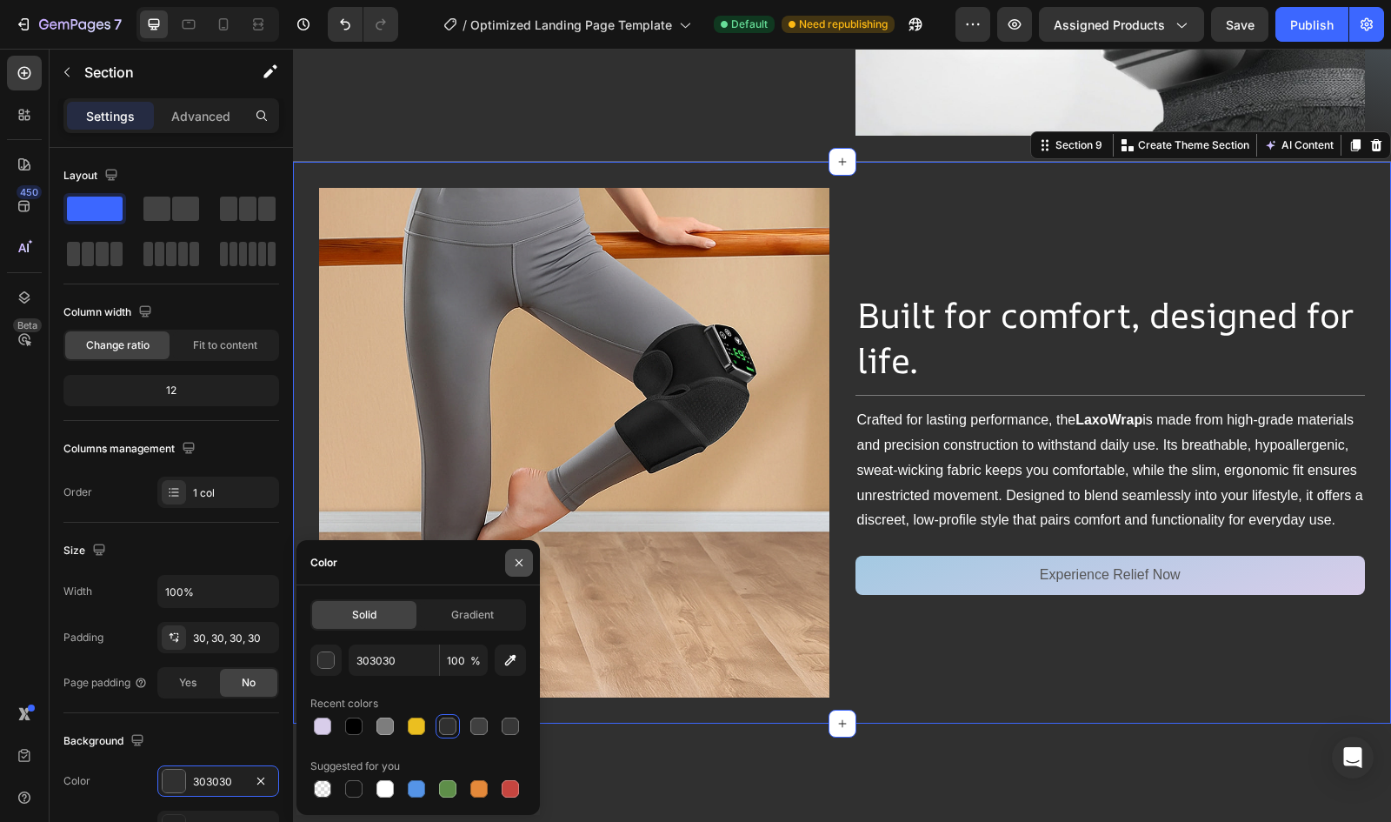
click at [520, 563] on icon "button" at bounding box center [519, 562] width 7 height 7
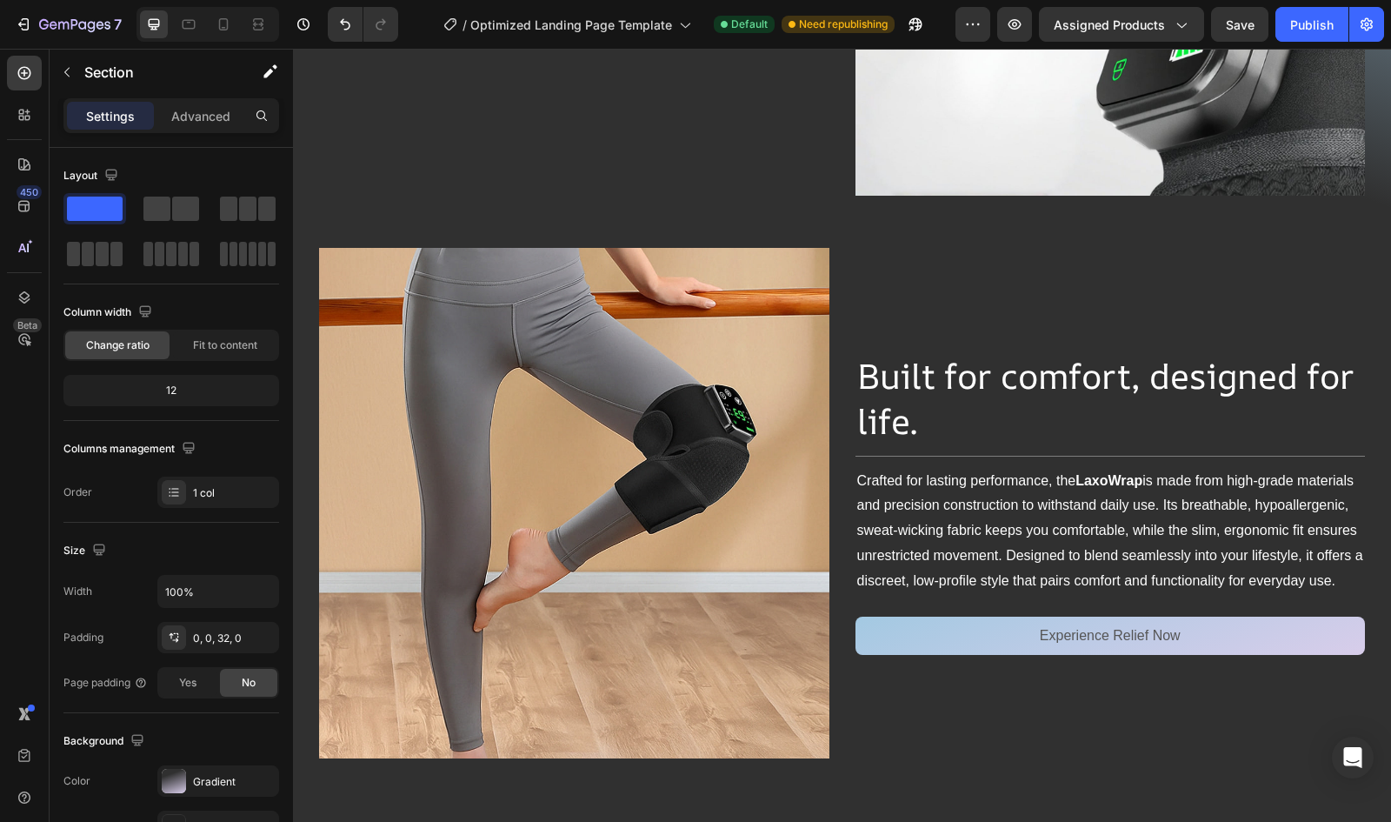
scroll to position [3920, 0]
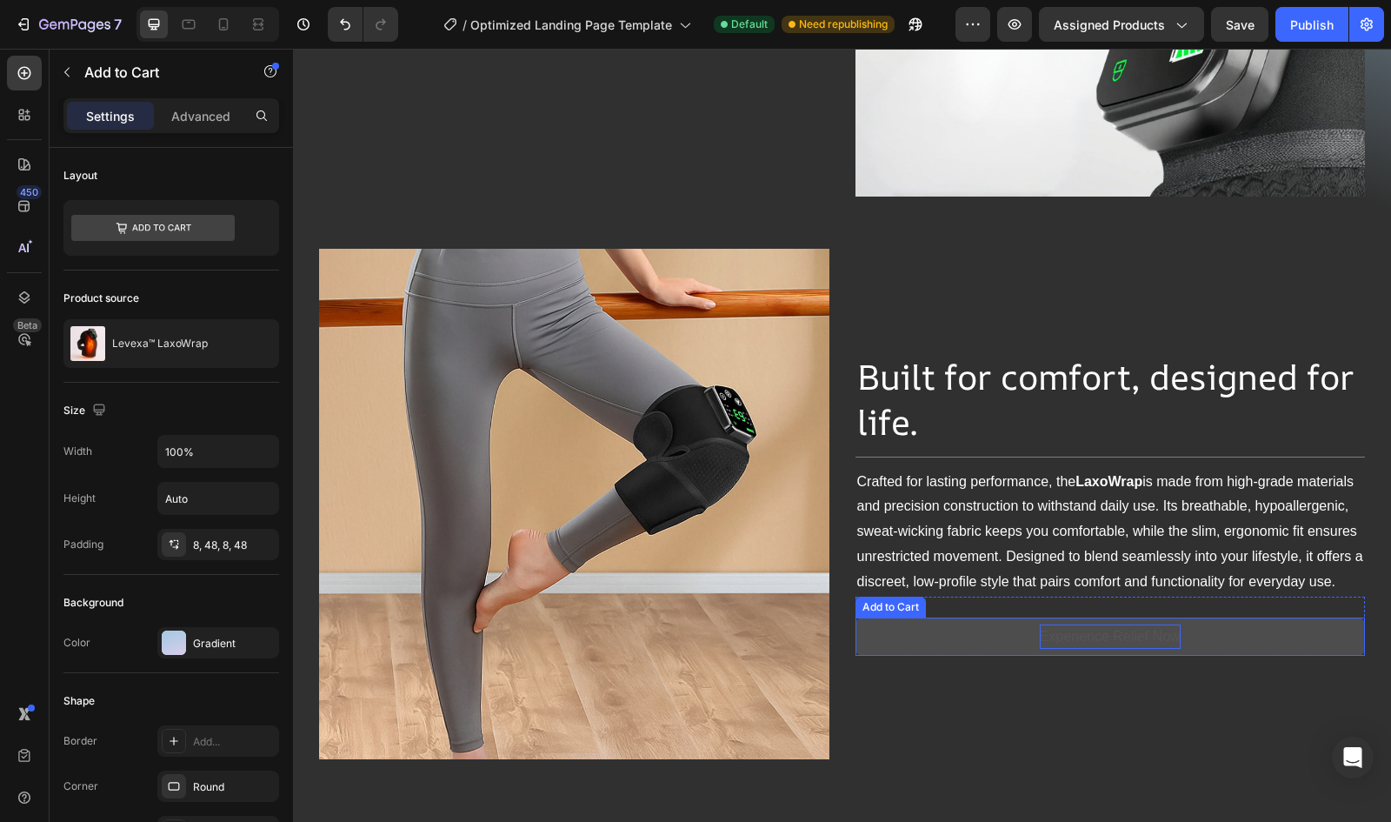
click at [1114, 641] on div "Experience Relief Now" at bounding box center [1110, 636] width 141 height 25
click at [1117, 641] on div "Experience Relief Now" at bounding box center [1110, 636] width 141 height 25
click at [1117, 641] on p "Experience Relief Now" at bounding box center [1110, 636] width 141 height 25
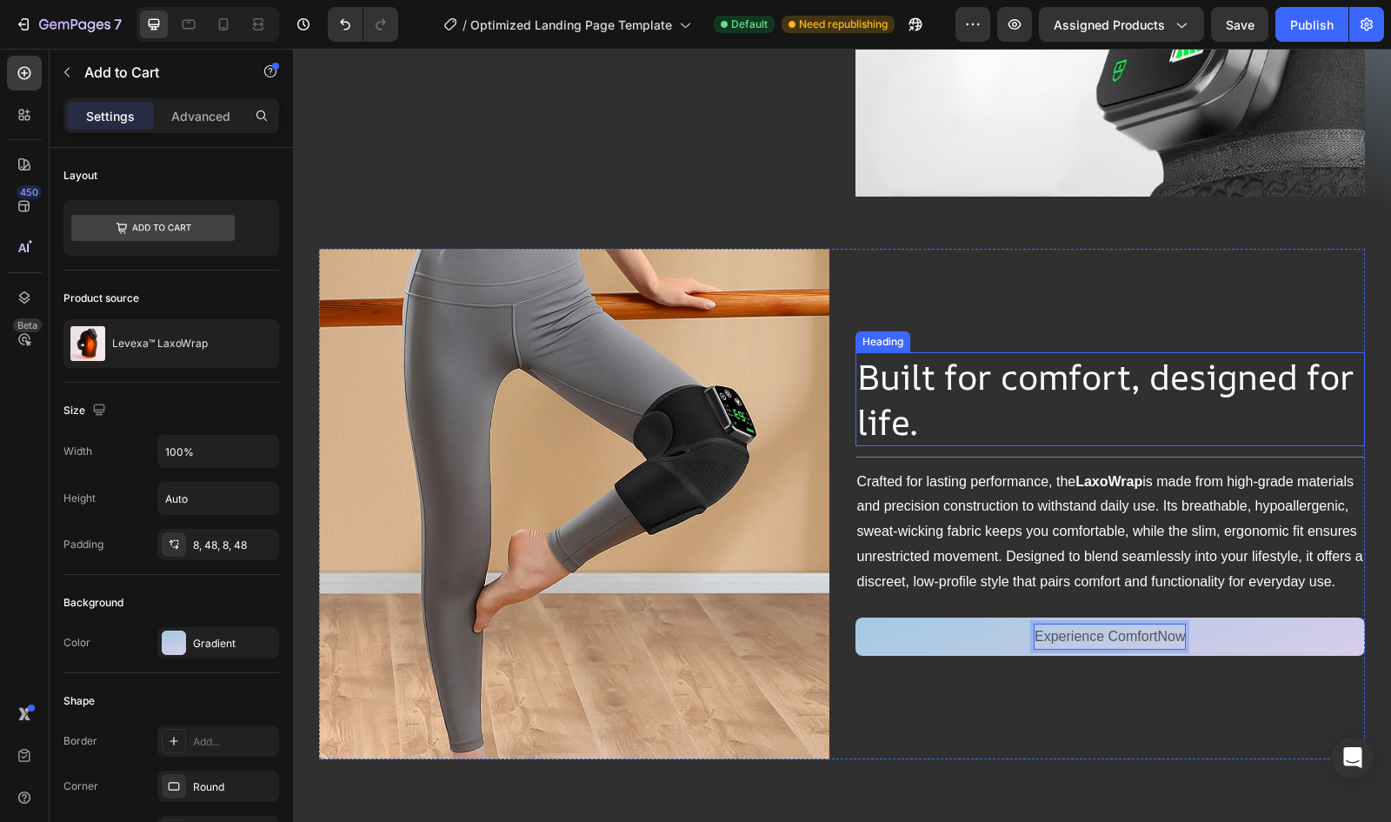
click at [856, 617] on button "Experience ComfortNow" at bounding box center [1111, 636] width 510 height 39
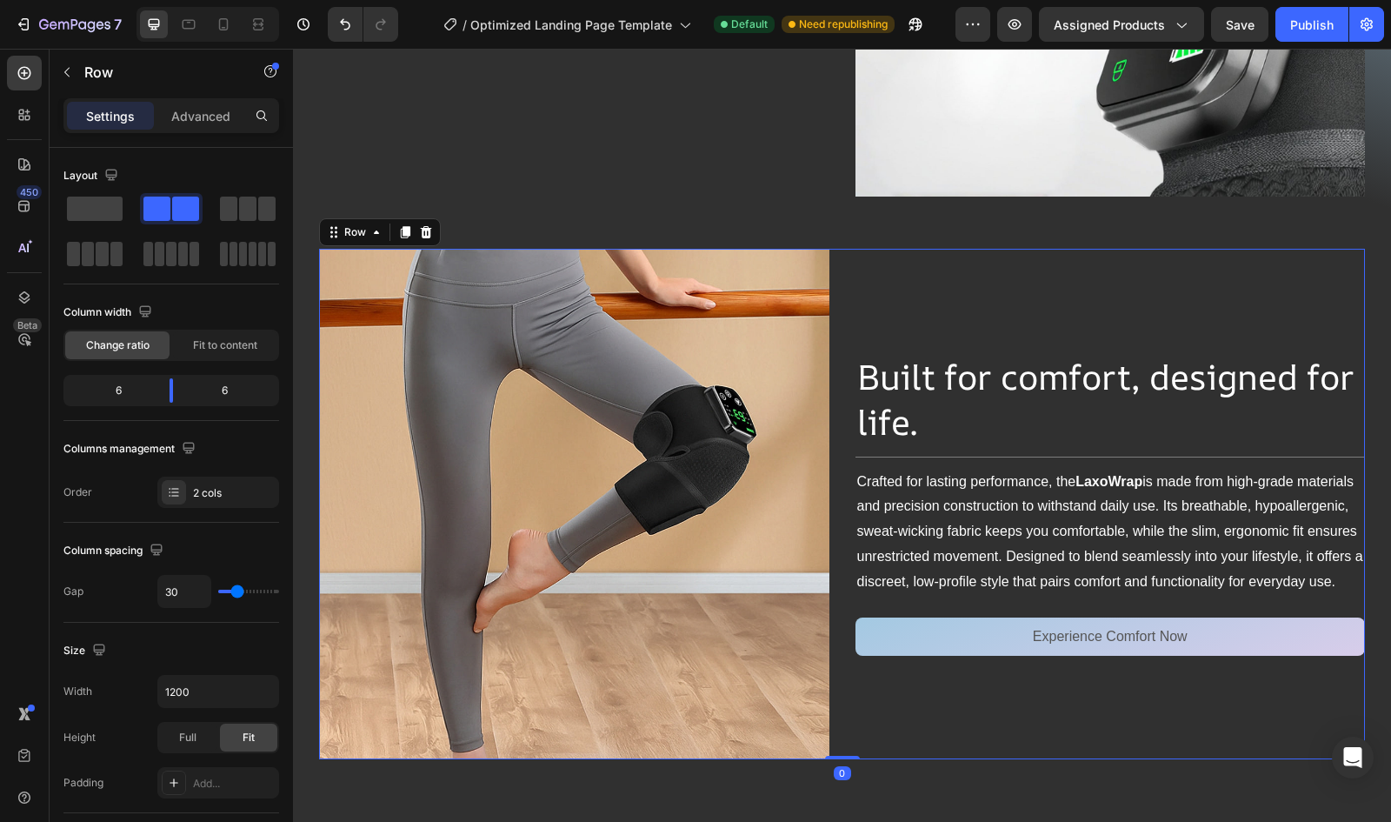
click at [1104, 287] on div "Built for comfort, designed for life. Heading Title Line Crafted for lasting pe…" at bounding box center [1111, 504] width 510 height 510
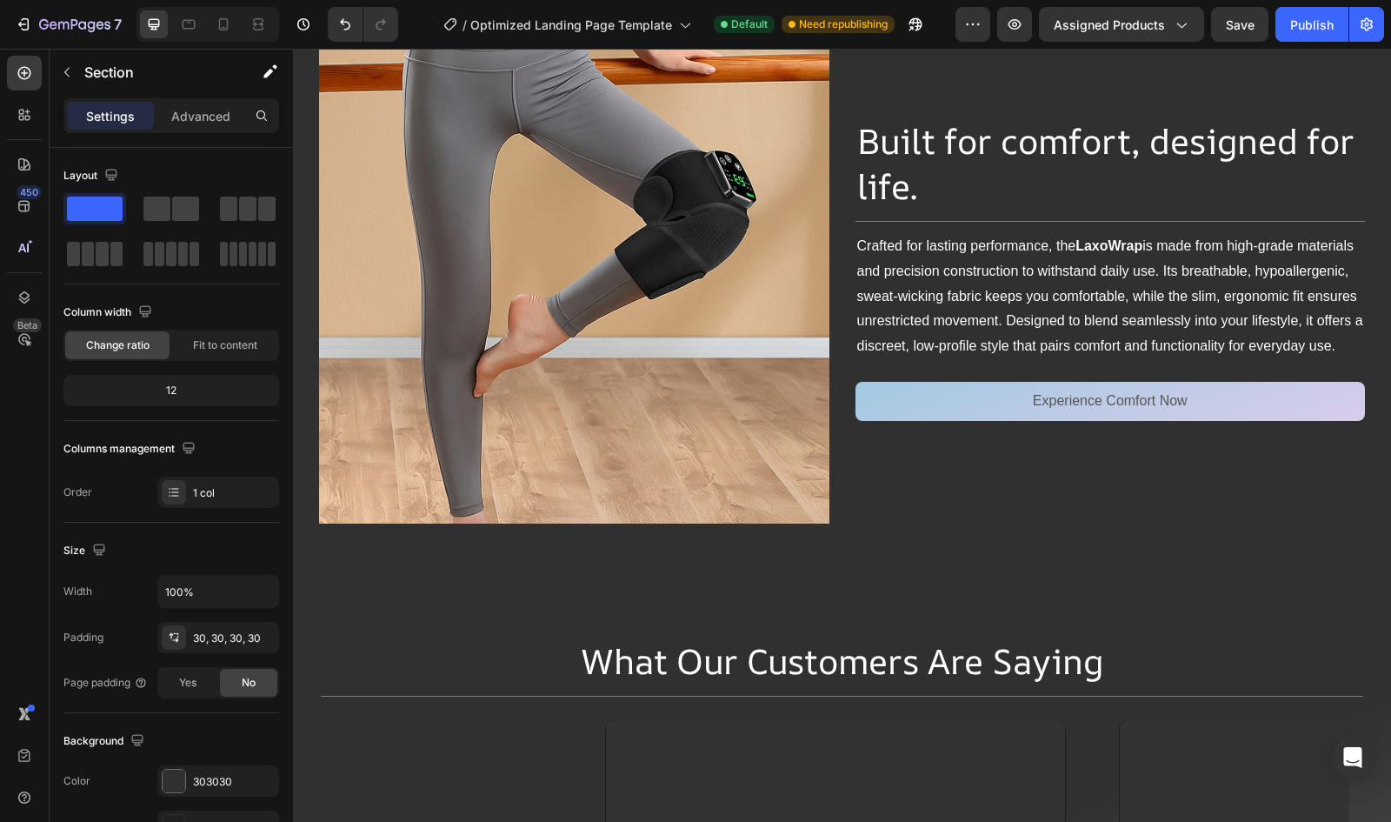
scroll to position [3817, 0]
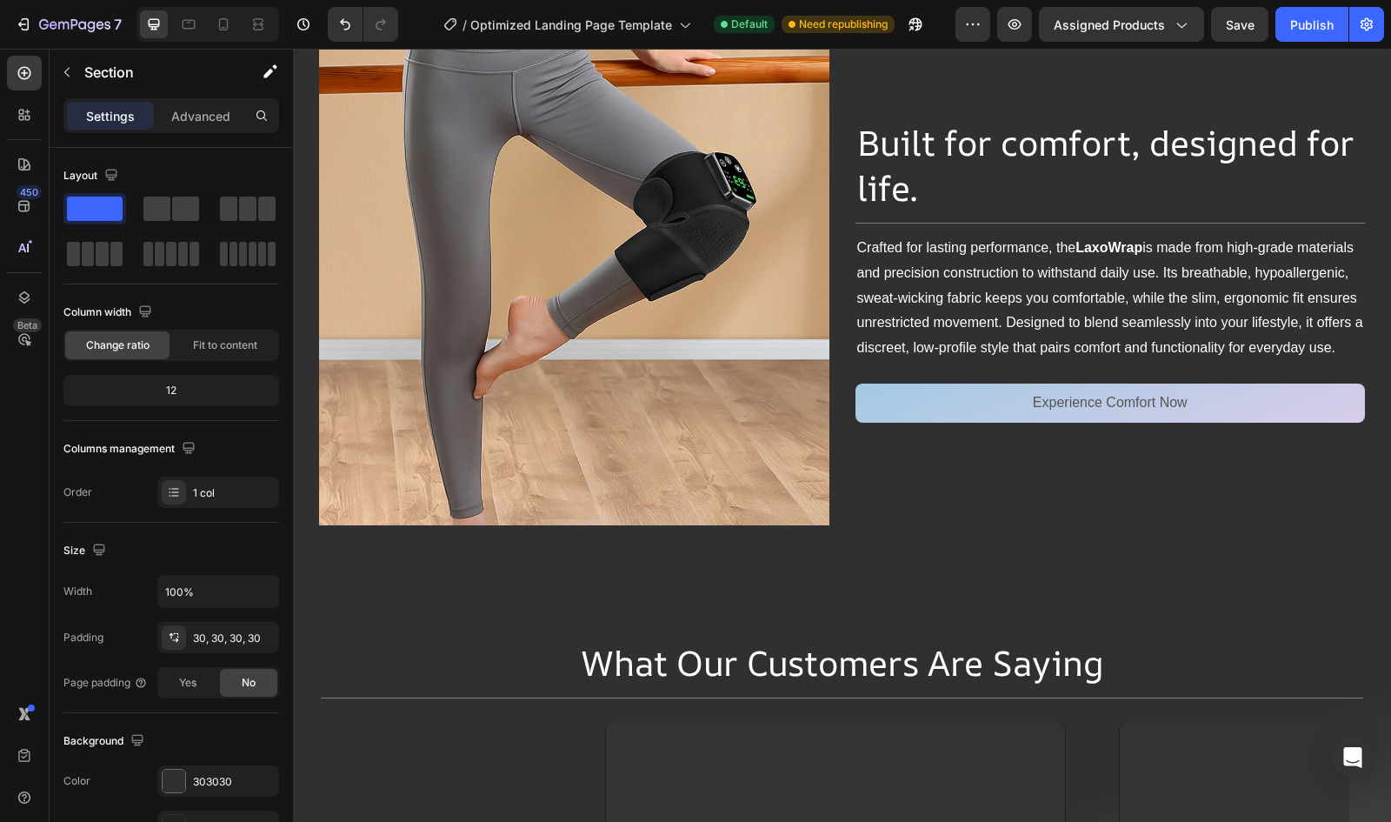
click at [983, 536] on div "Image Built for comfort, designed for life. Heading Title Line Crafted for last…" at bounding box center [842, 271] width 1098 height 563
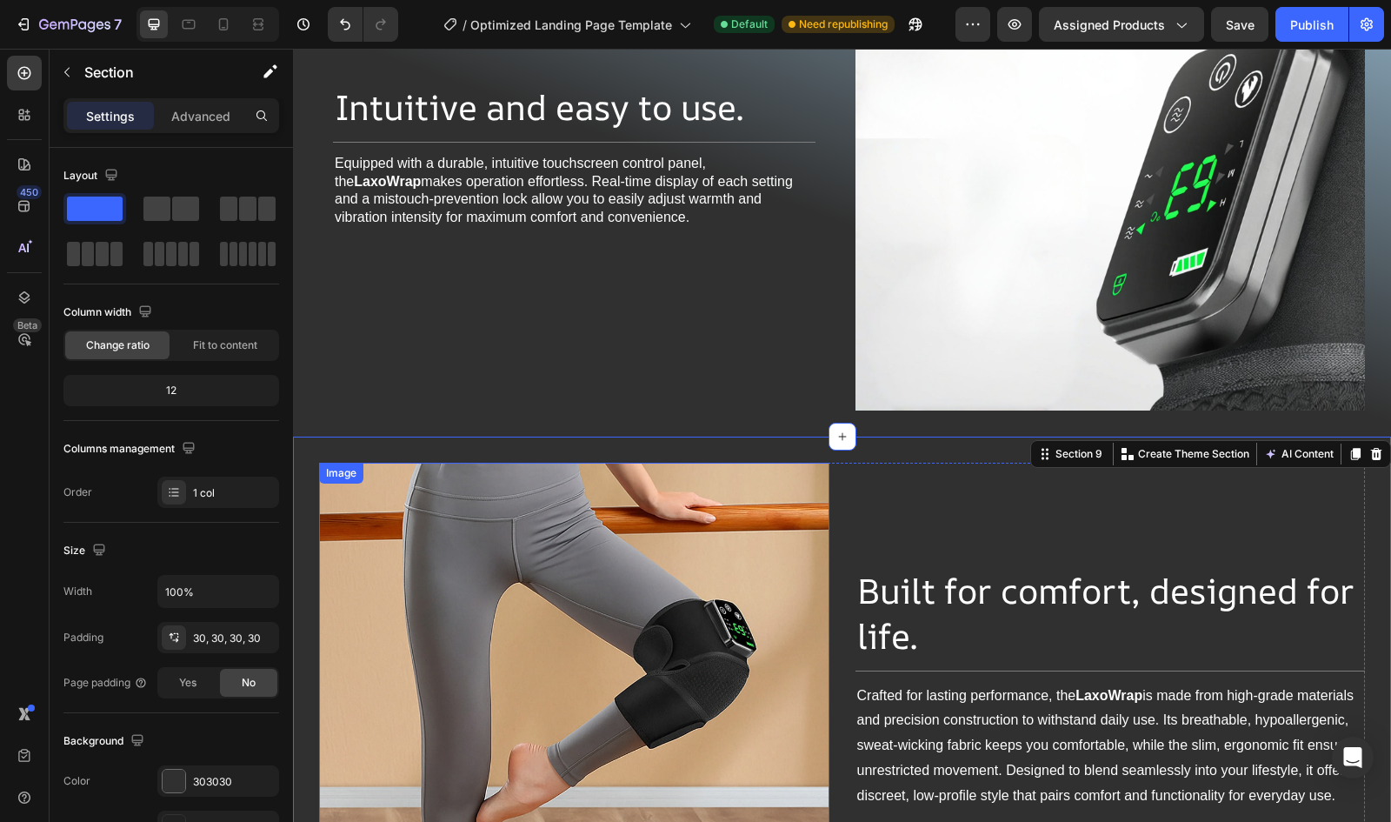
scroll to position [3694, 0]
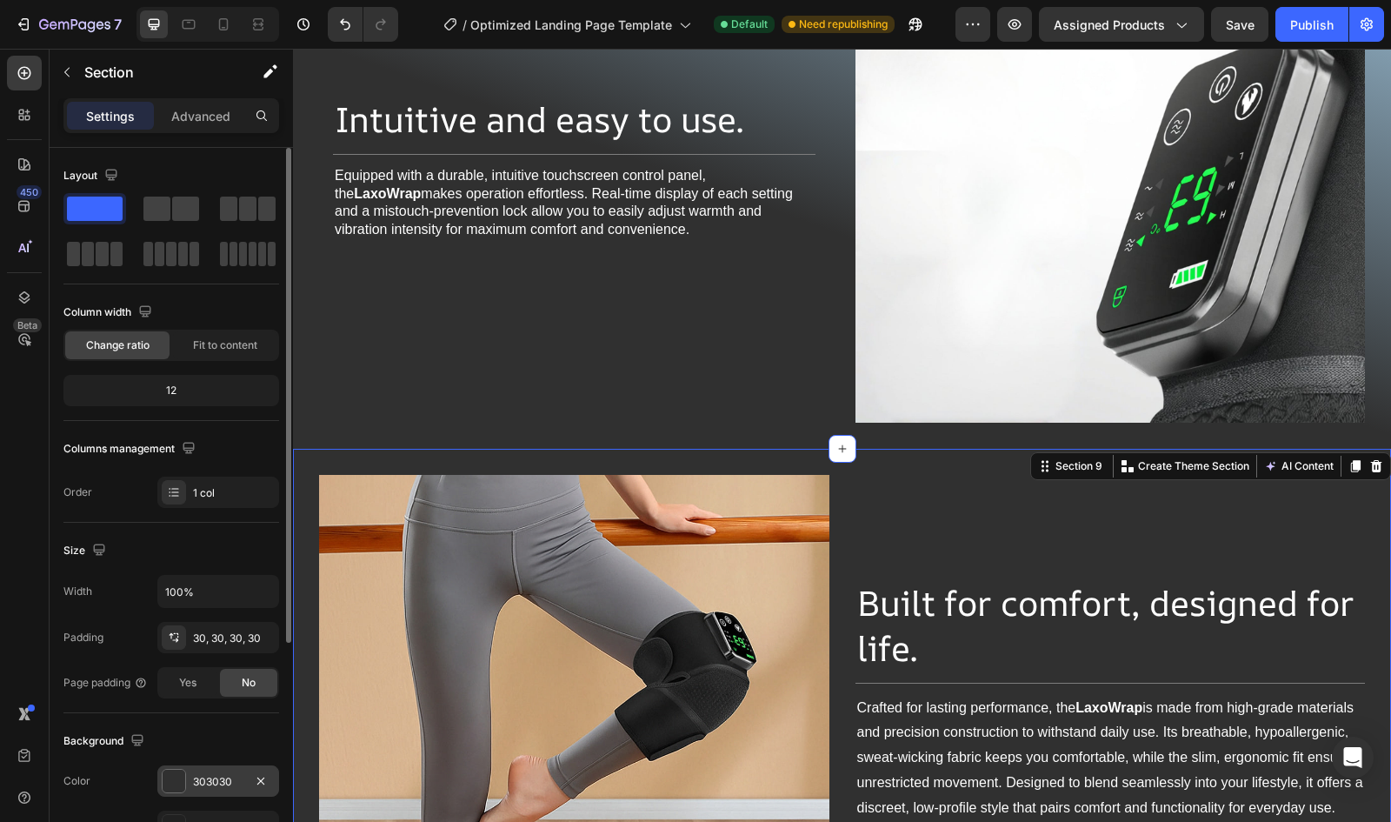
click at [193, 777] on div "303030" at bounding box center [218, 782] width 50 height 16
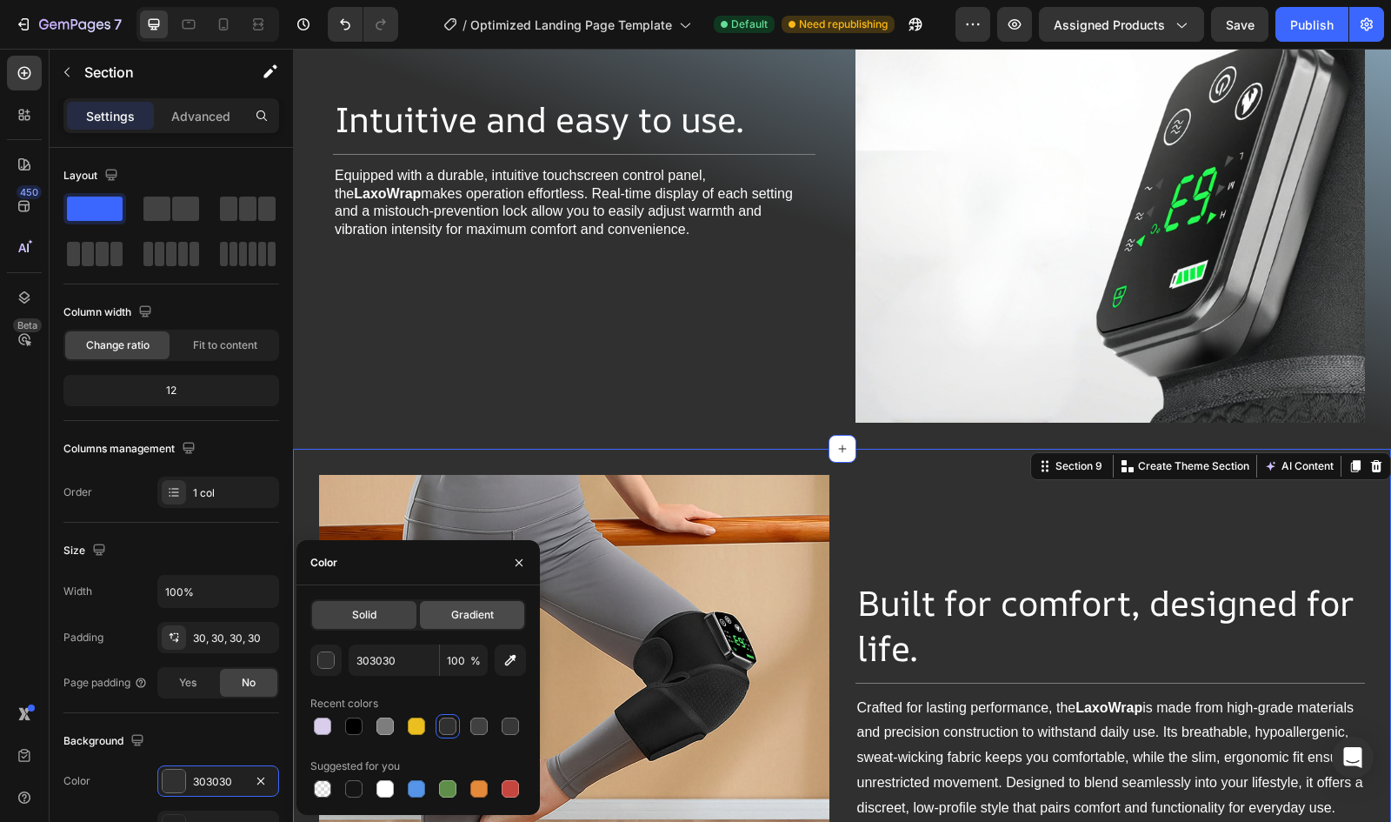
click at [443, 617] on div "Gradient" at bounding box center [472, 615] width 104 height 28
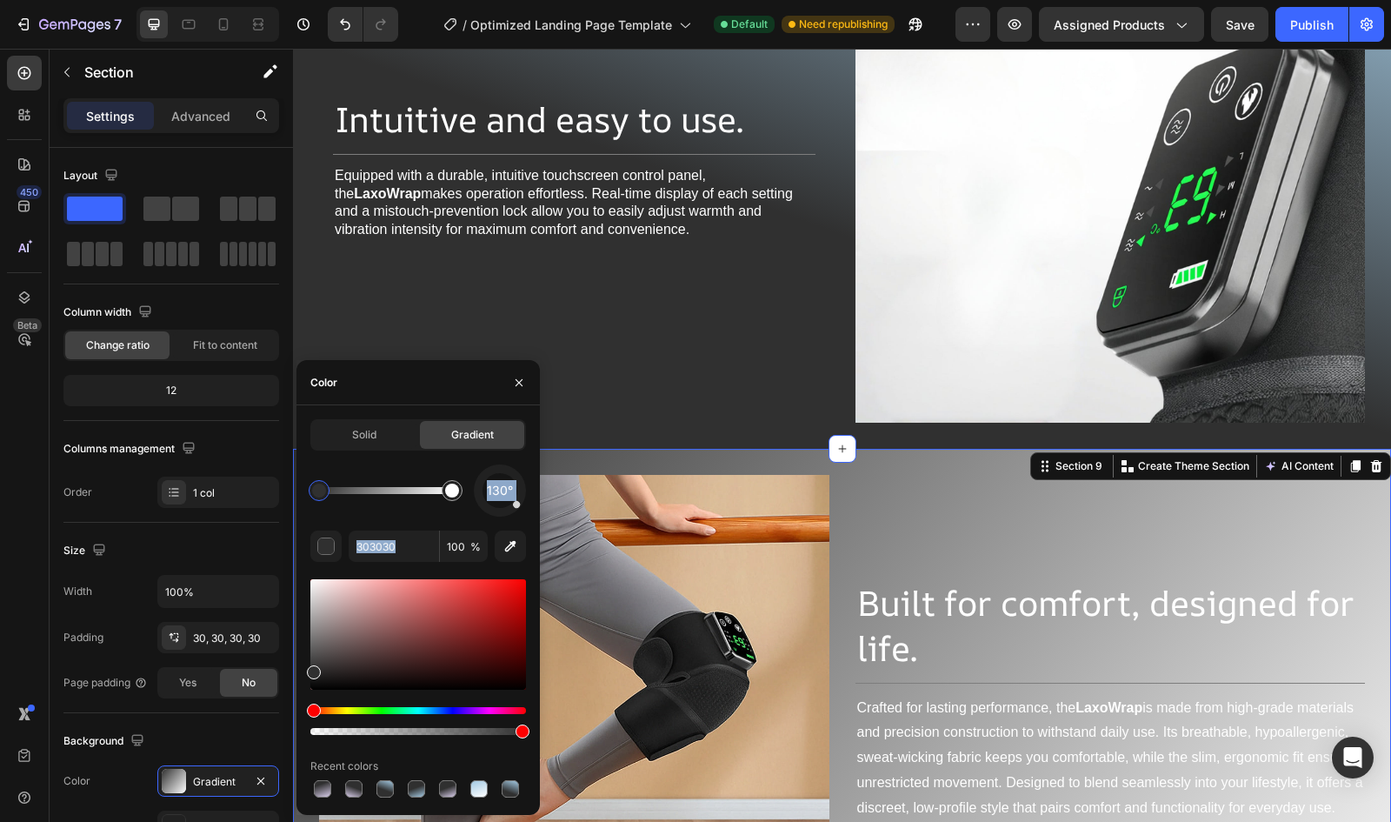
drag, startPoint x: 523, startPoint y: 507, endPoint x: 480, endPoint y: 526, distance: 46.7
click at [480, 526] on div "130° 303030 100 % Recent colors" at bounding box center [418, 632] width 216 height 337
click at [318, 785] on div at bounding box center [322, 788] width 17 height 17
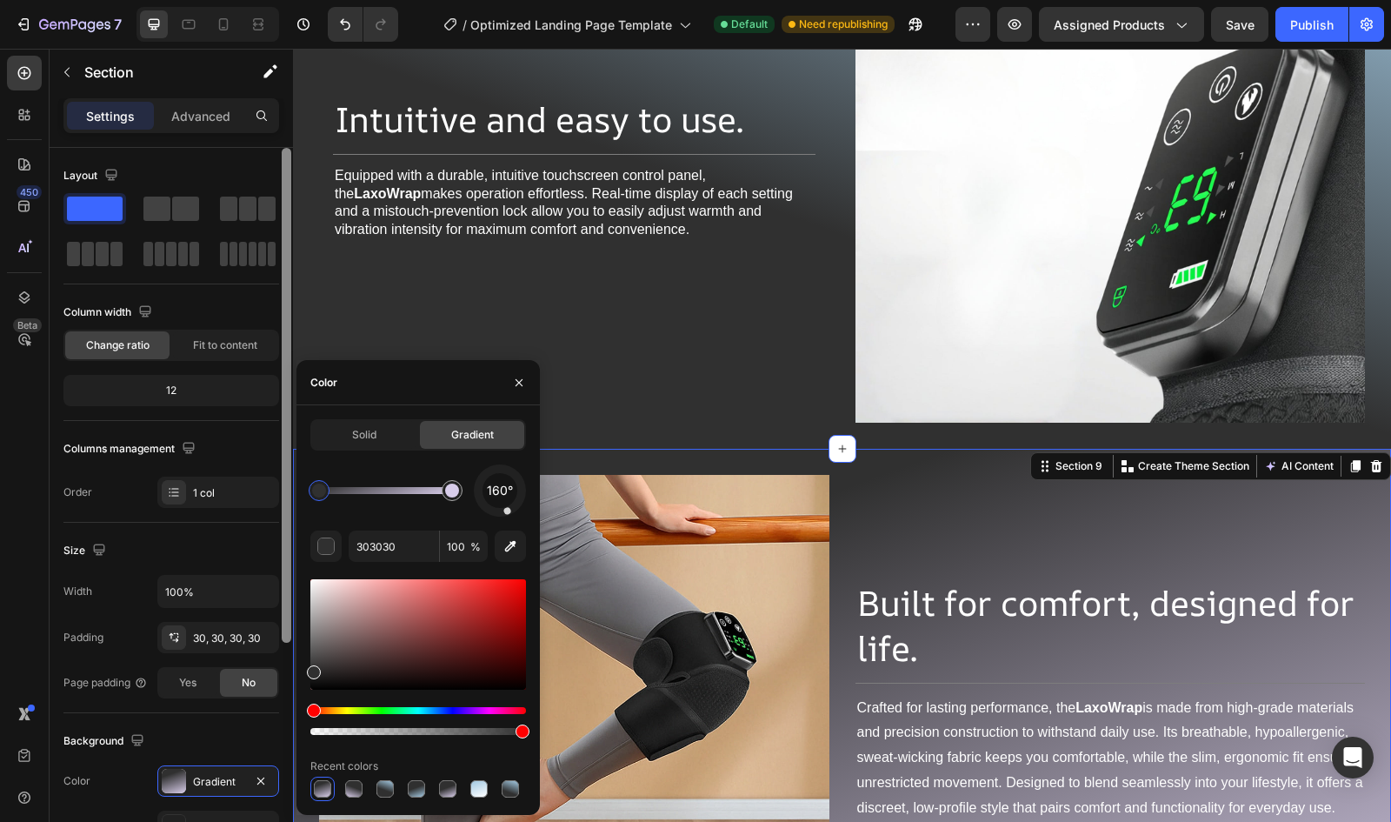
drag, startPoint x: 353, startPoint y: 500, endPoint x: 292, endPoint y: 486, distance: 62.4
click at [292, 486] on div "450 Beta Sections(18) Elements(84) Section Element Hero Section Product Detail …" at bounding box center [146, 435] width 293 height 773
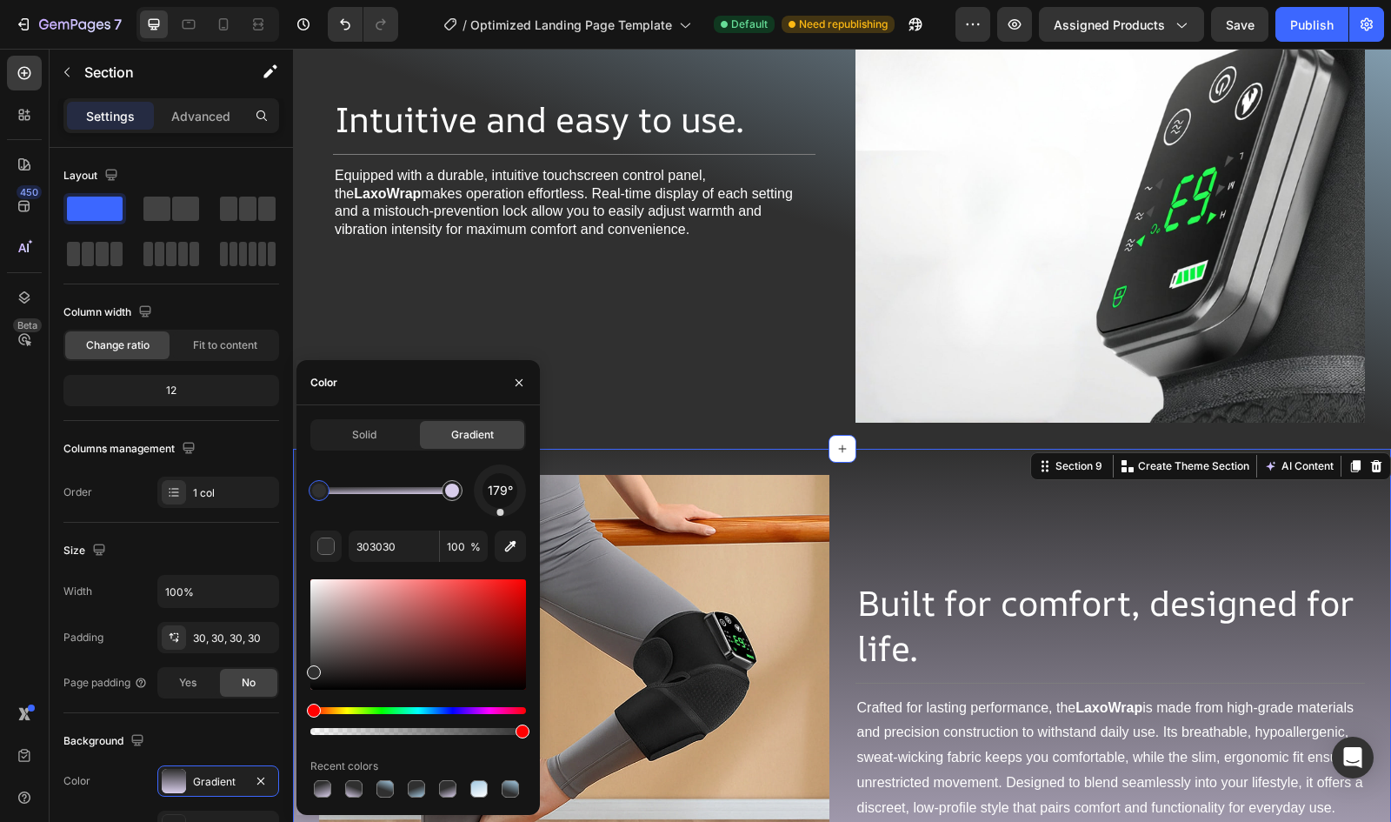
drag, startPoint x: 515, startPoint y: 509, endPoint x: 501, endPoint y: 570, distance: 62.4
click at [501, 570] on div "179° 303030 100 % Recent colors" at bounding box center [418, 632] width 216 height 337
drag, startPoint x: 501, startPoint y: 512, endPoint x: 496, endPoint y: 570, distance: 57.6
click at [496, 570] on div "183° 303030 100 % Recent colors" at bounding box center [418, 632] width 216 height 337
drag, startPoint x: 499, startPoint y: 510, endPoint x: 500, endPoint y: 568, distance: 57.4
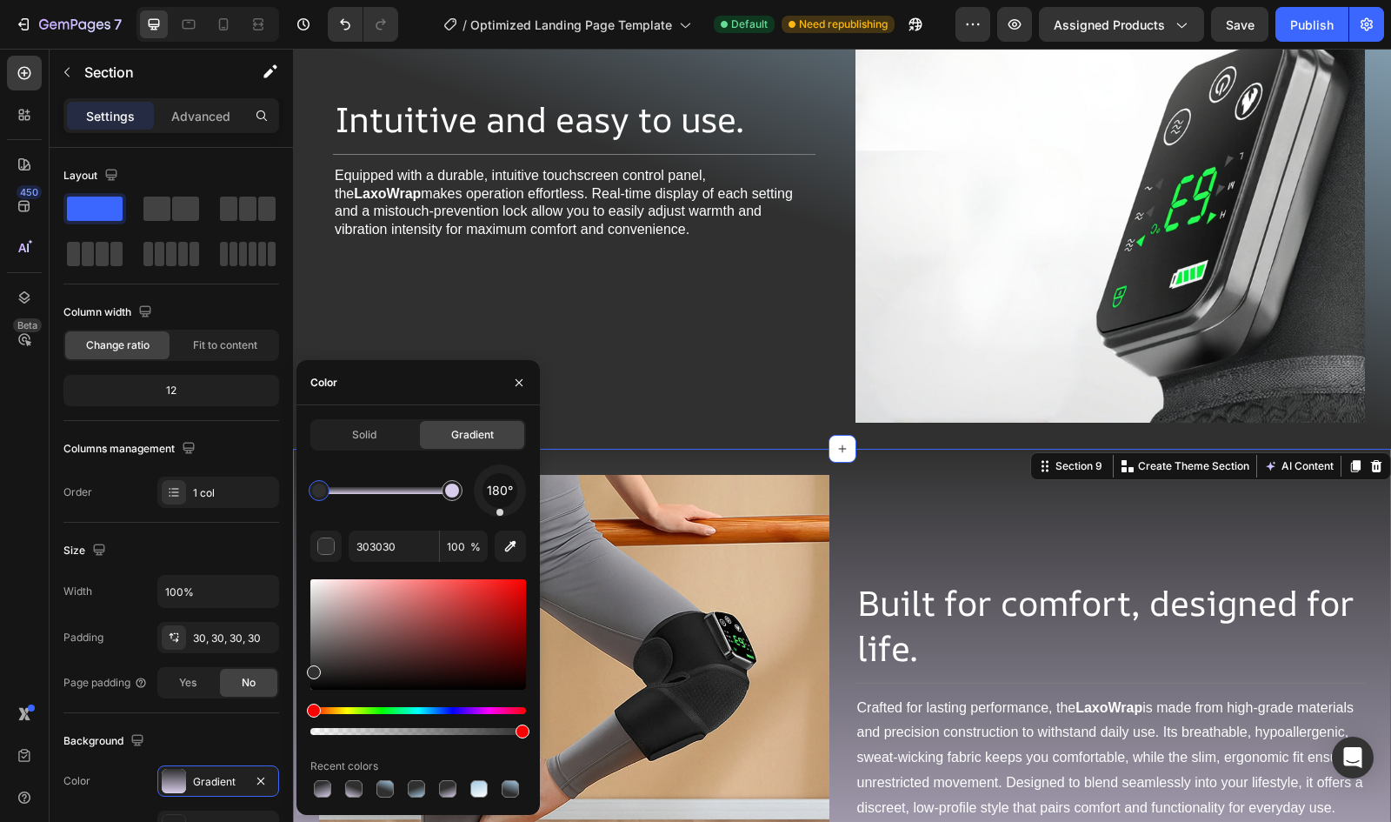
click at [500, 568] on div "180° 303030 100 % Recent colors" at bounding box center [418, 632] width 216 height 337
click at [314, 288] on div "Intuitive and easy to use. Heading Title Line Equipped with a durable, intuitiv…" at bounding box center [842, 168] width 1098 height 563
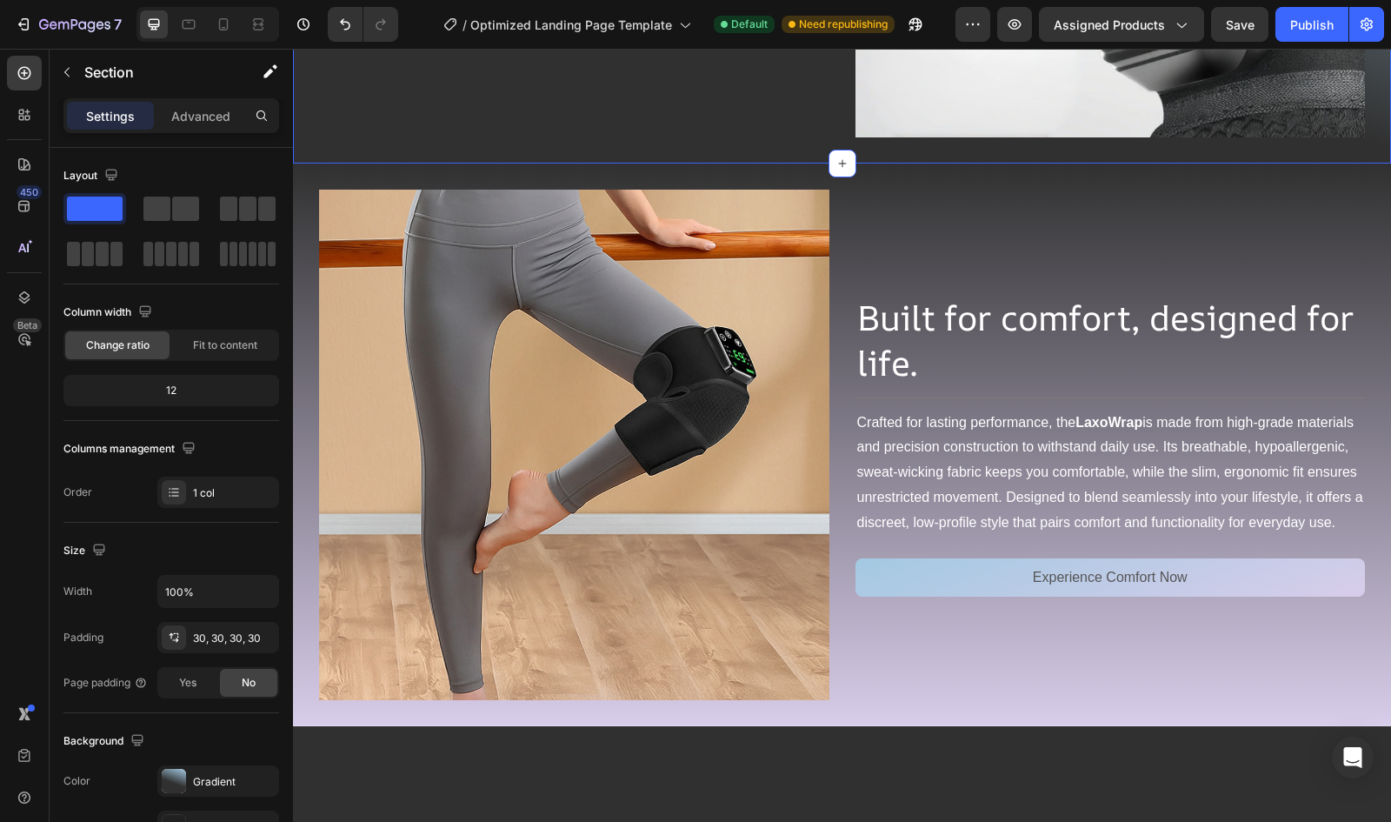
scroll to position [3980, 0]
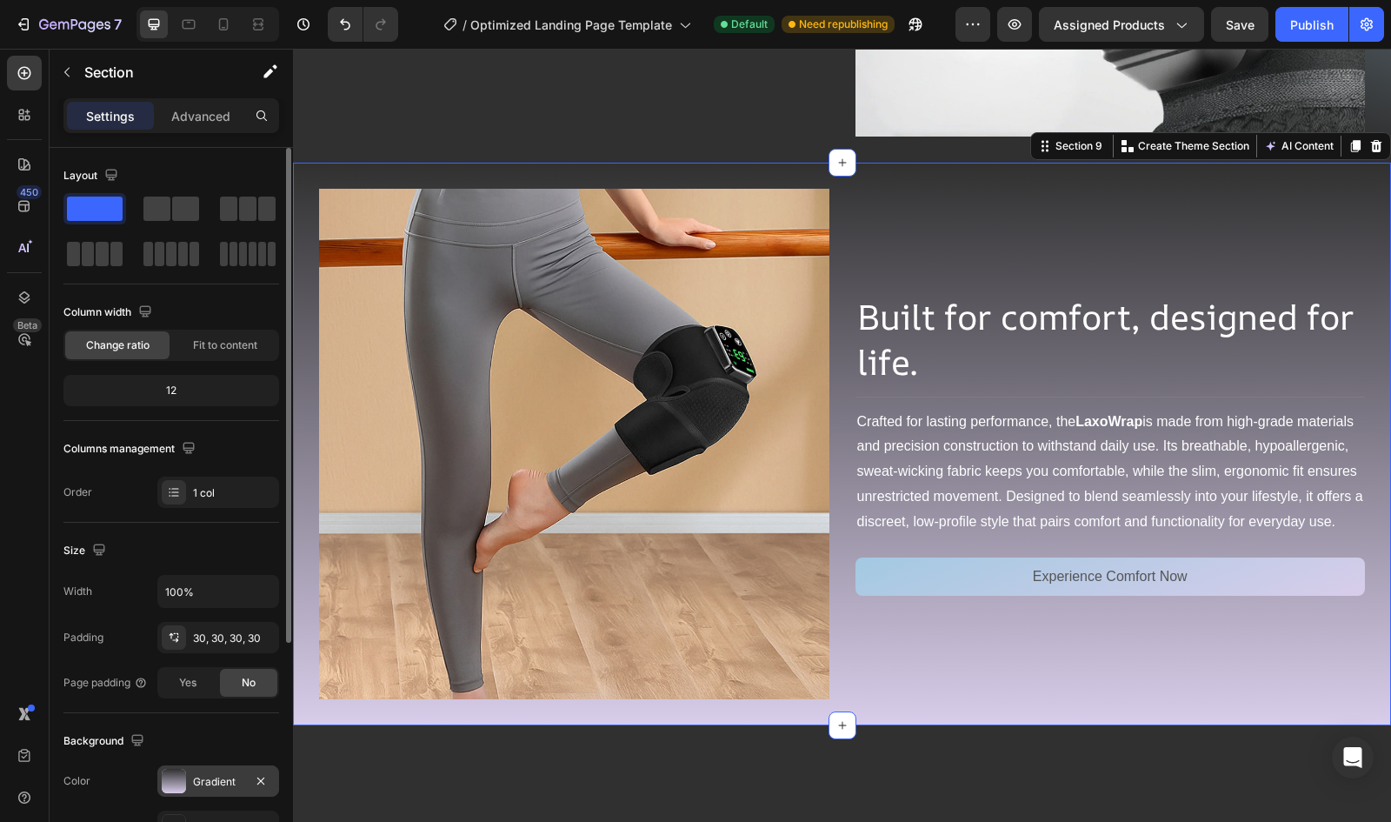
click at [176, 793] on div "Gradient" at bounding box center [218, 780] width 122 height 31
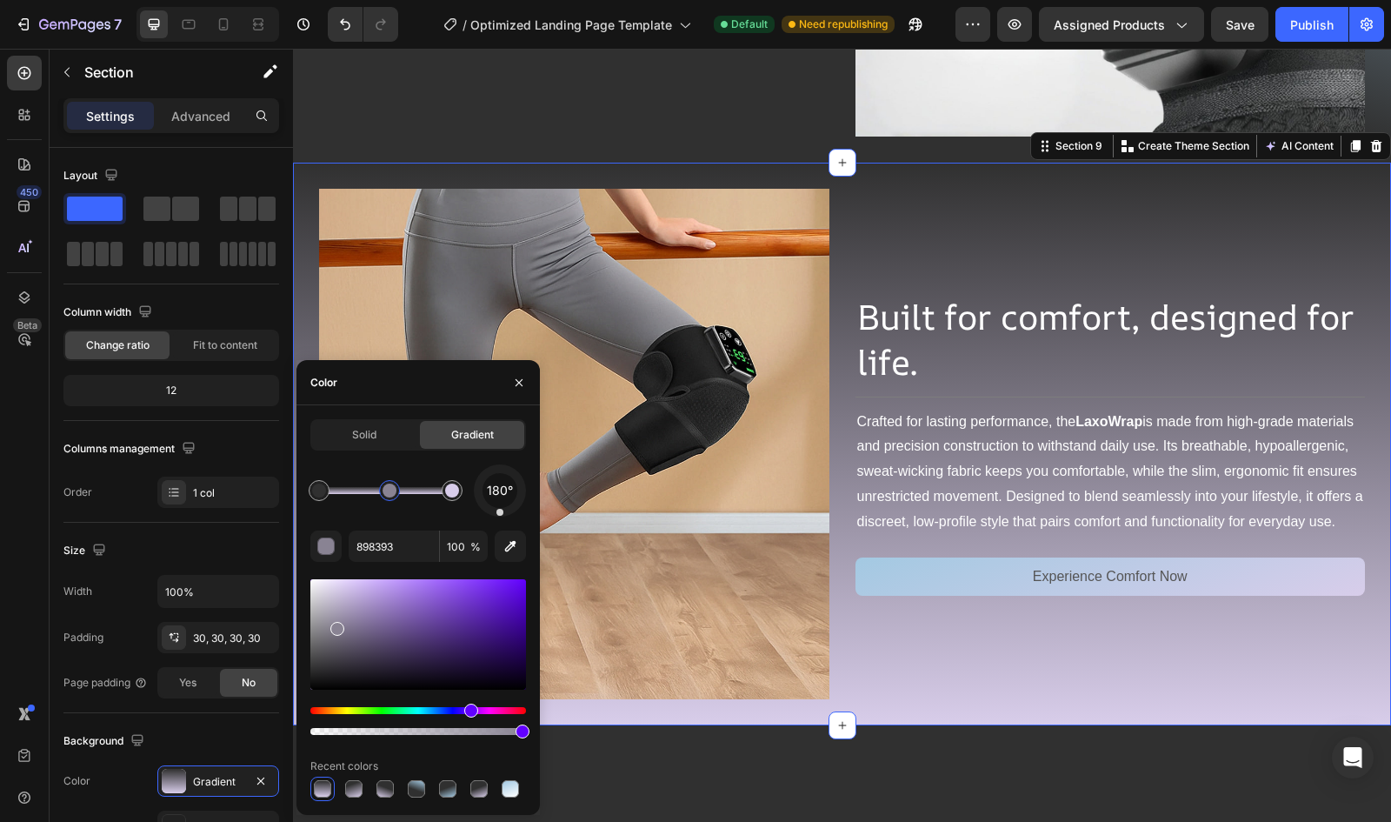
click at [390, 490] on div at bounding box center [385, 490] width 133 height 7
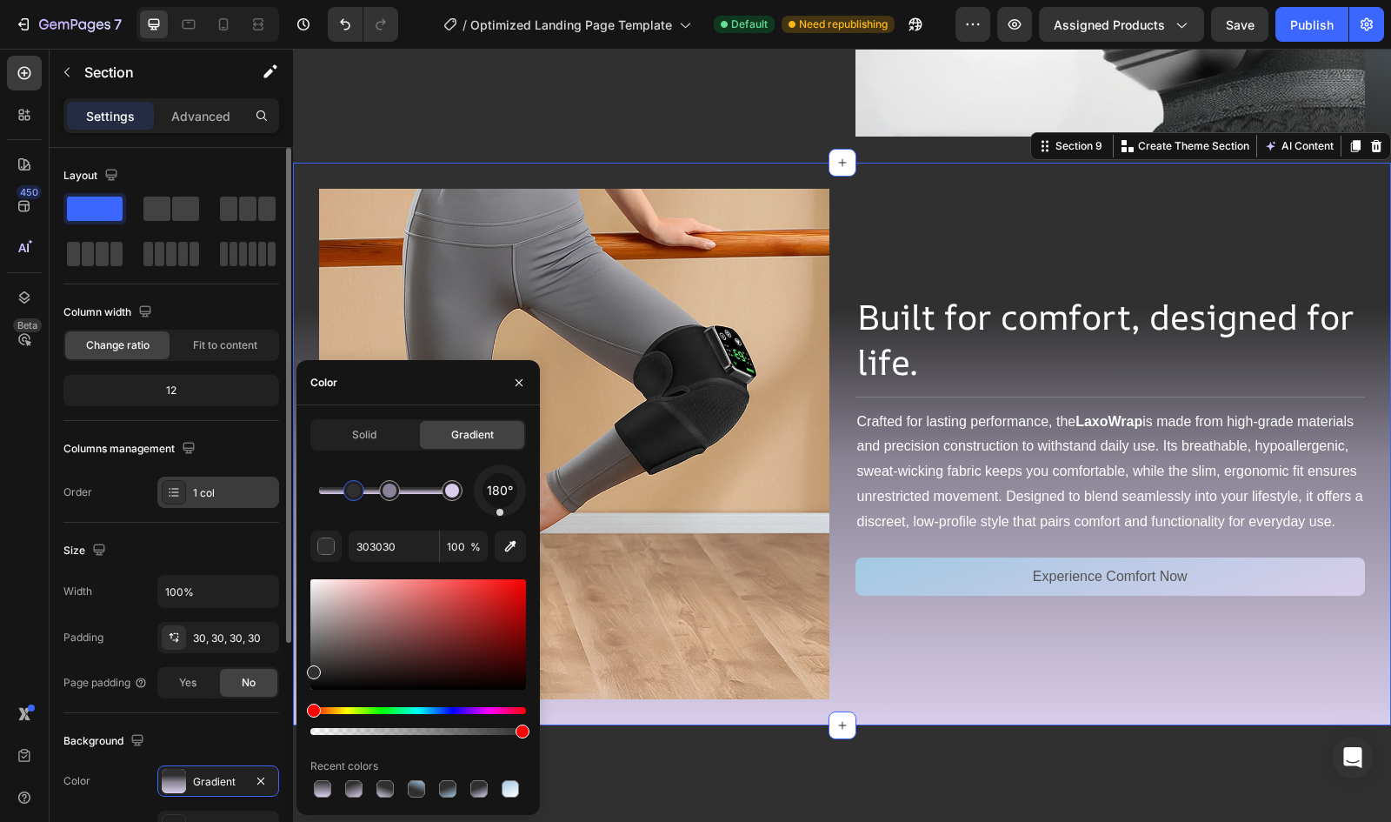
drag, startPoint x: 323, startPoint y: 485, endPoint x: 257, endPoint y: 480, distance: 66.3
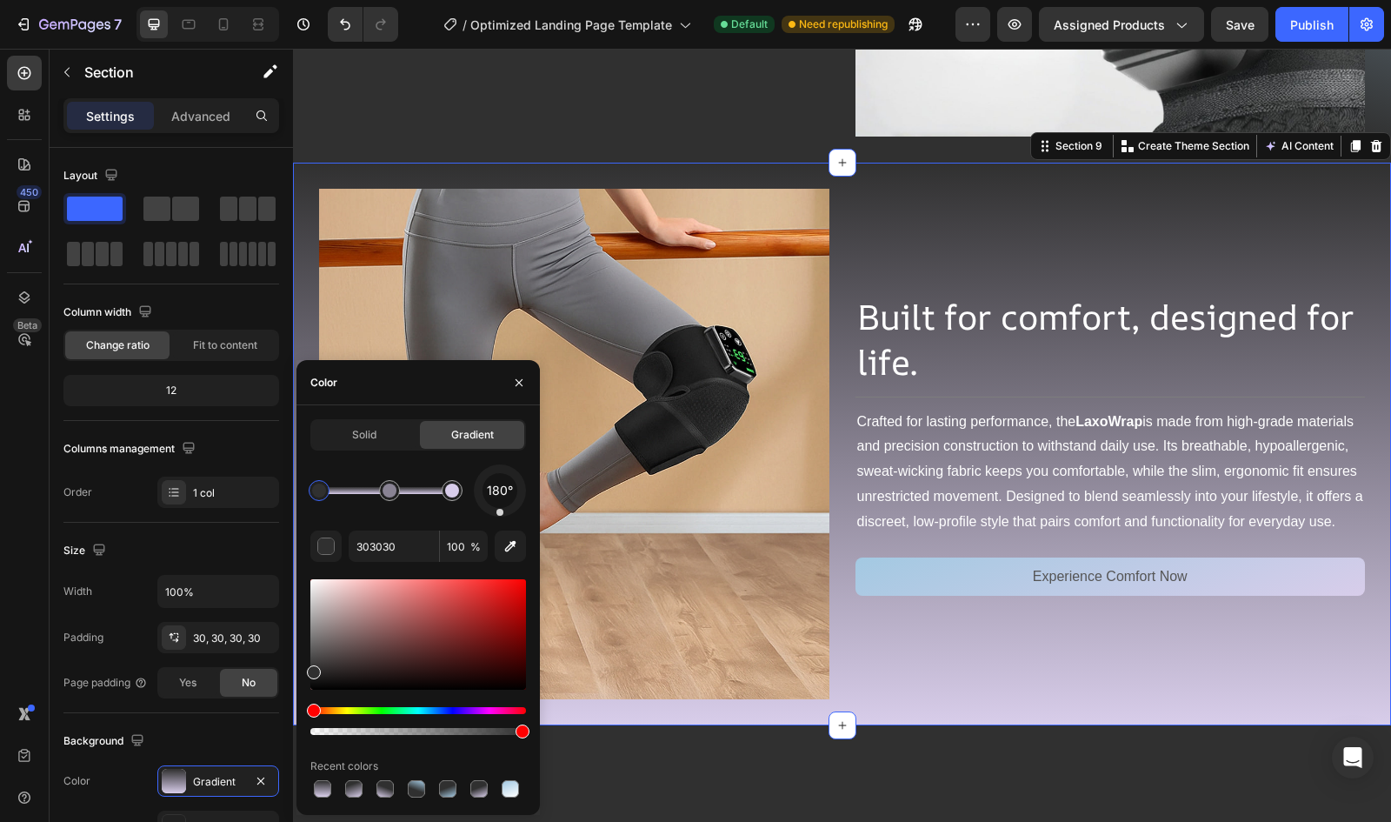
drag, startPoint x: 343, startPoint y: 486, endPoint x: 355, endPoint y: 488, distance: 12.3
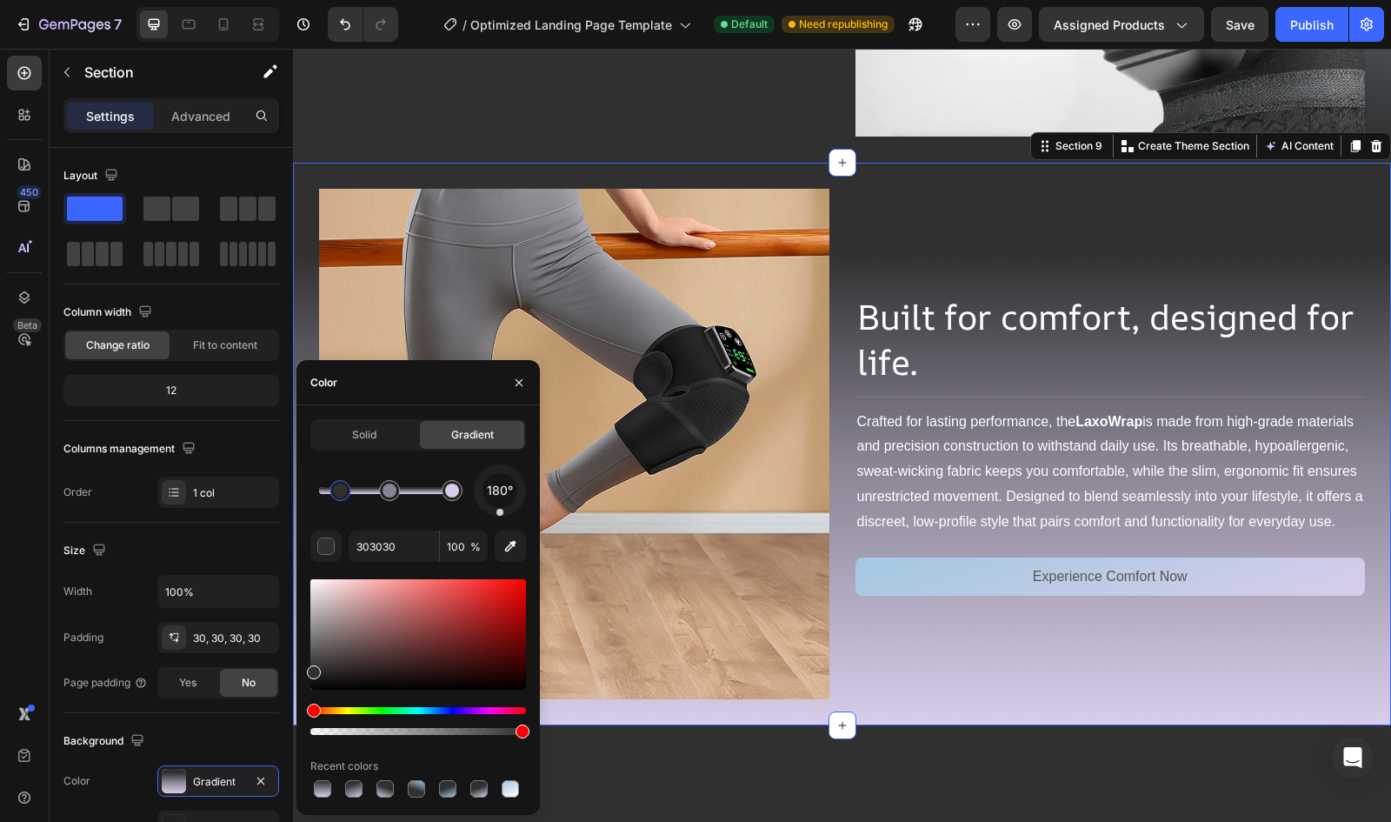
drag, startPoint x: 325, startPoint y: 488, endPoint x: 356, endPoint y: 495, distance: 31.2
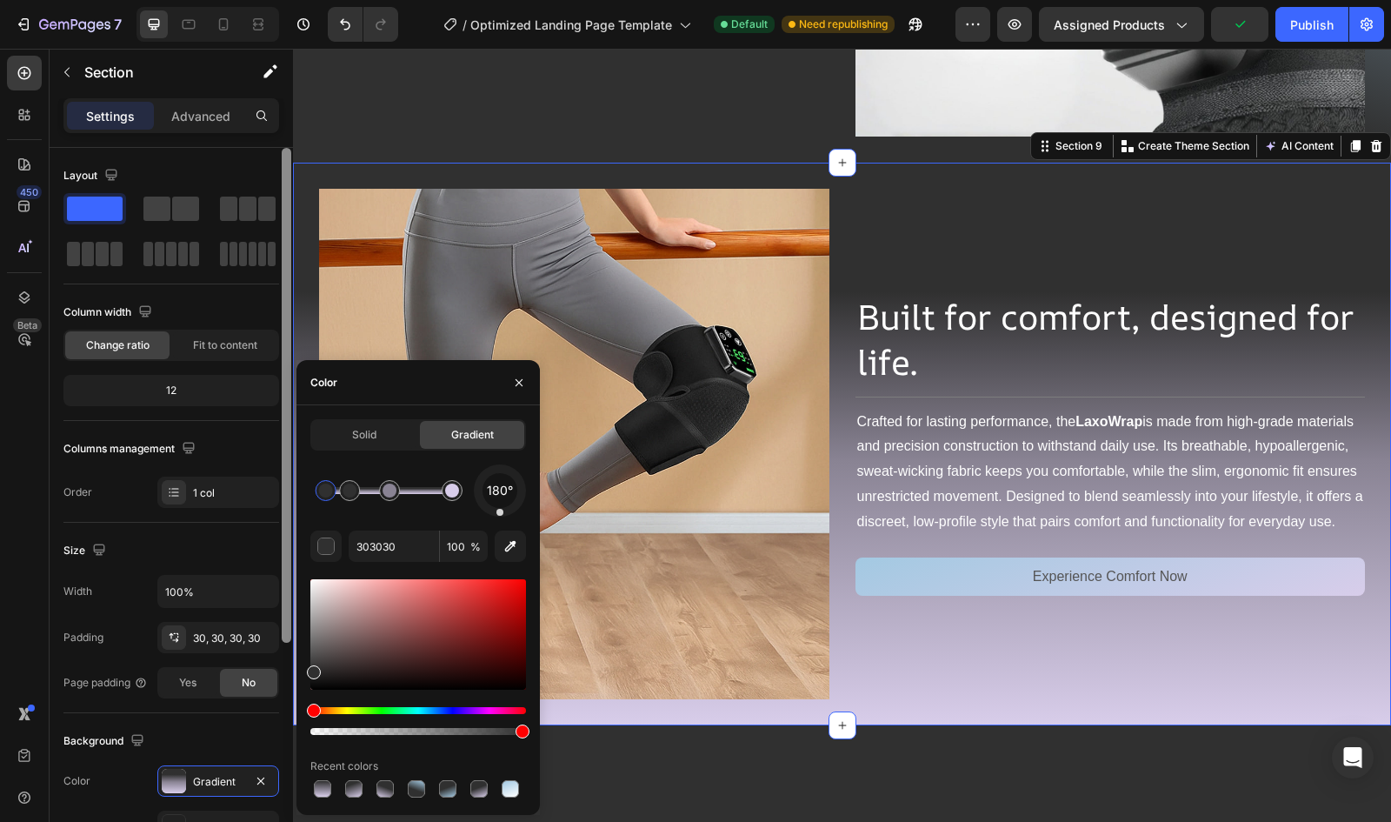
drag, startPoint x: 326, startPoint y: 496, endPoint x: 290, endPoint y: 488, distance: 37.4
click at [290, 488] on div "450 Beta Sections(18) Elements(84) Section Element Hero Section Product Detail …" at bounding box center [146, 435] width 293 height 773
drag, startPoint x: 330, startPoint y: 489, endPoint x: 283, endPoint y: 482, distance: 47.5
click at [283, 482] on div "450 Beta Sections(18) Elements(84) Section Element Hero Section Product Detail …" at bounding box center [146, 435] width 293 height 773
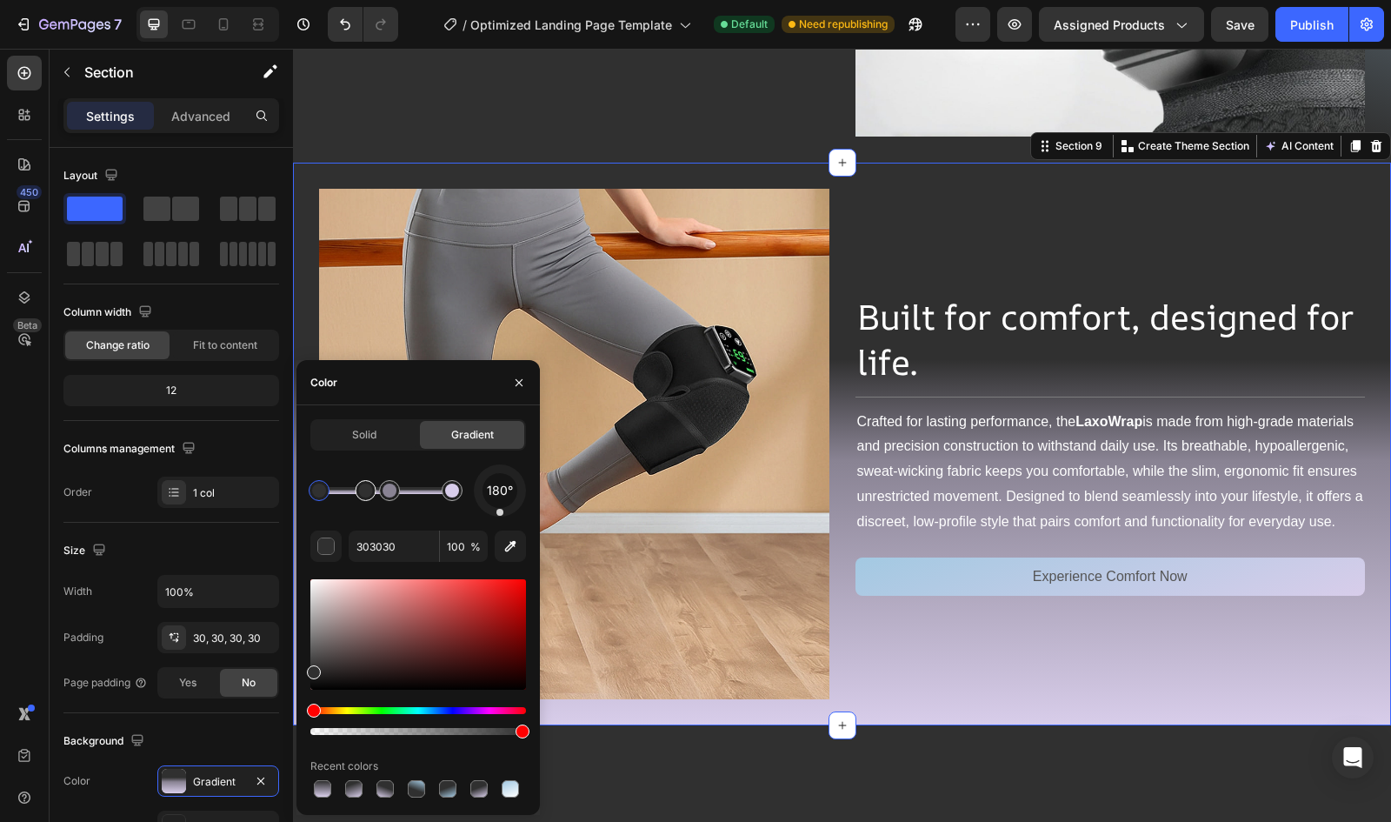
drag, startPoint x: 355, startPoint y: 492, endPoint x: 369, endPoint y: 495, distance: 14.2
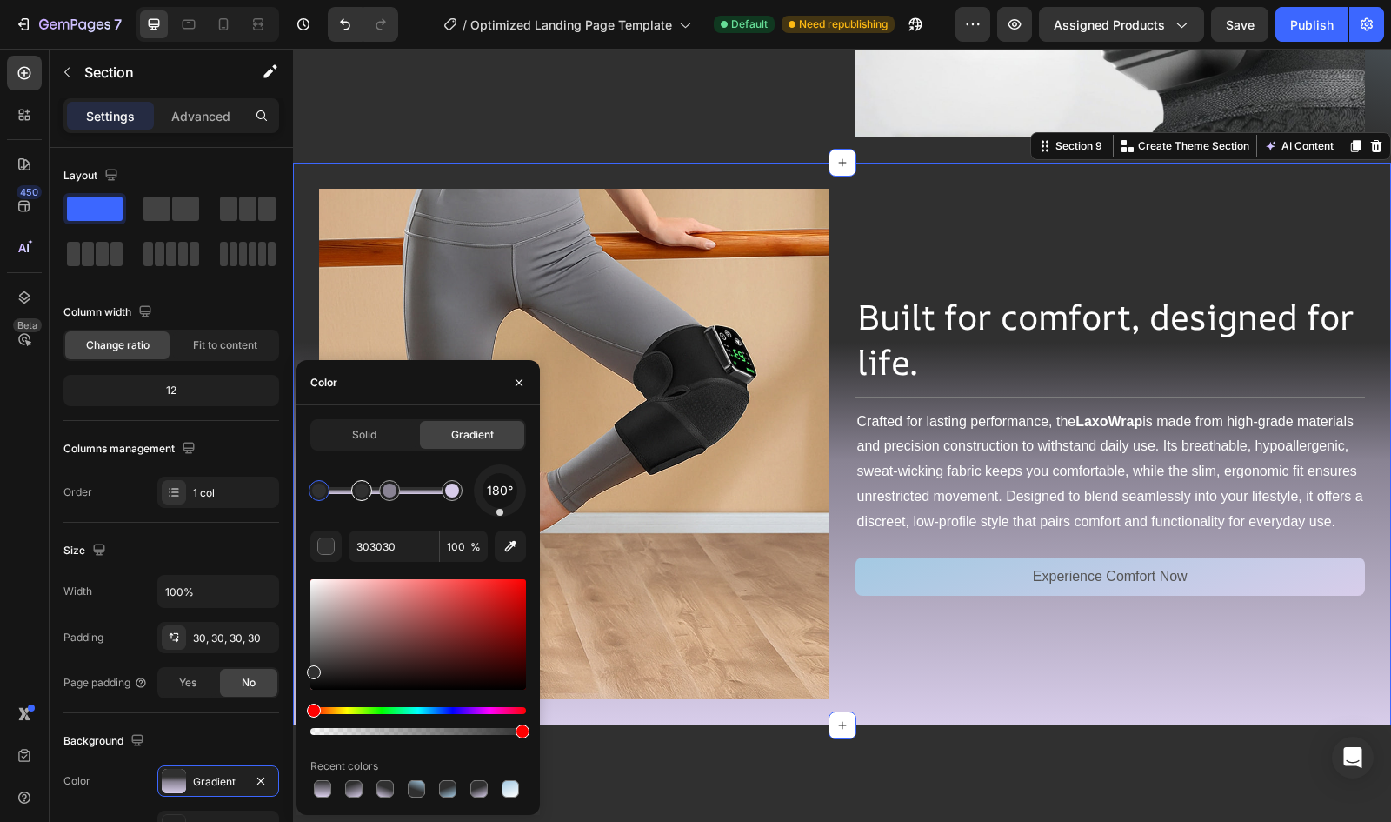
drag, startPoint x: 369, startPoint y: 495, endPoint x: 360, endPoint y: 493, distance: 8.9
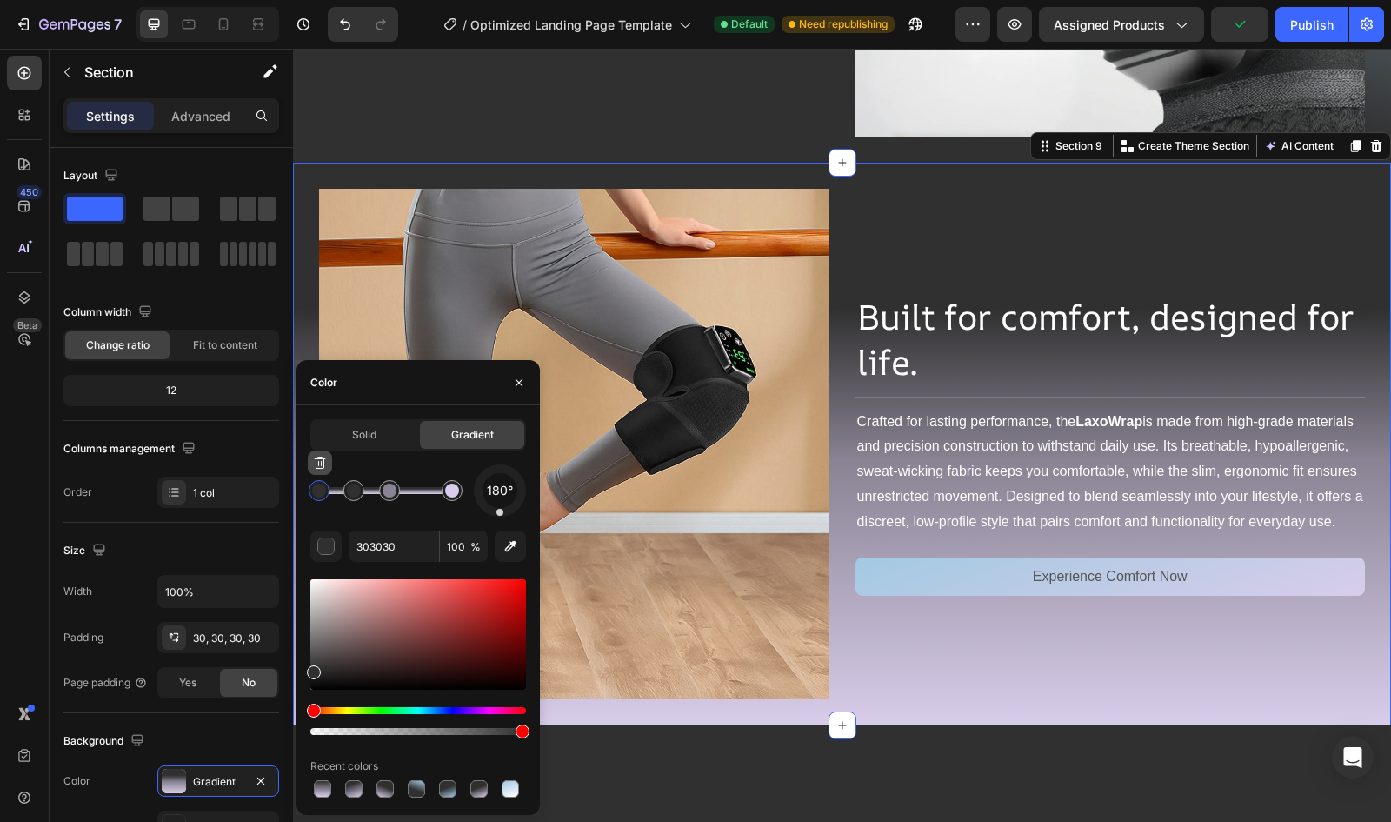
click at [325, 470] on button "button" at bounding box center [320, 462] width 24 height 24
click at [390, 500] on div at bounding box center [389, 490] width 21 height 21
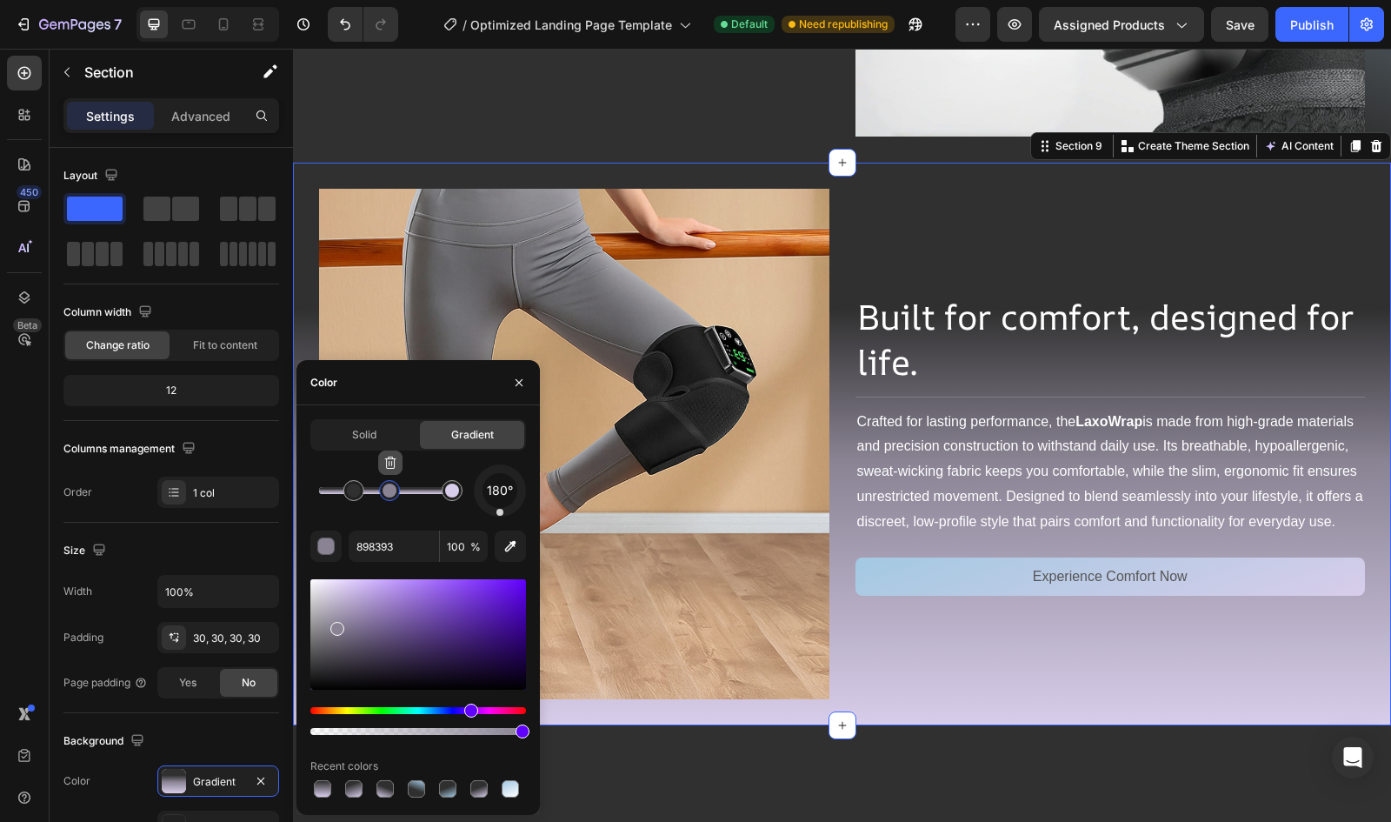
click at [397, 463] on button "button" at bounding box center [390, 462] width 24 height 24
type input "303030"
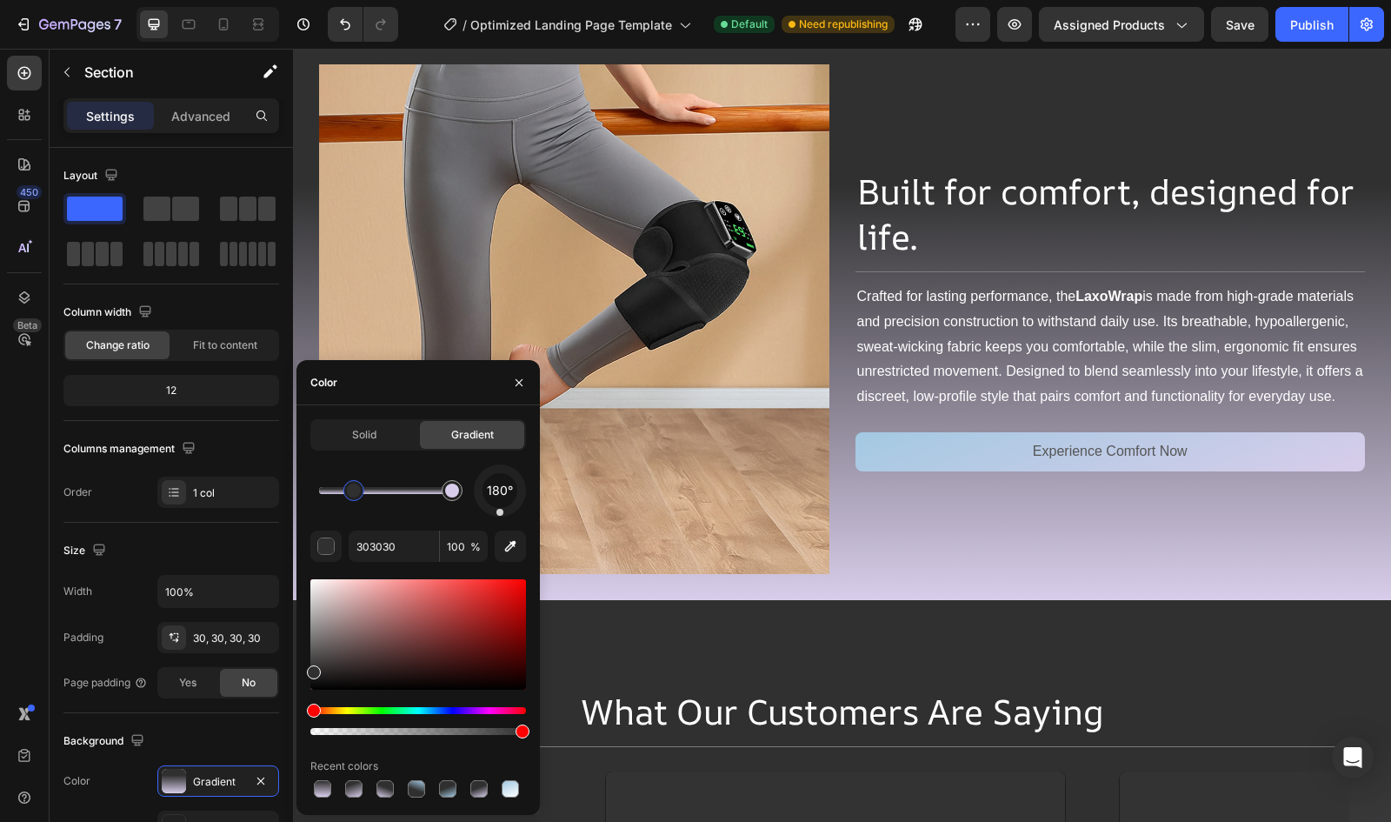
scroll to position [4120, 0]
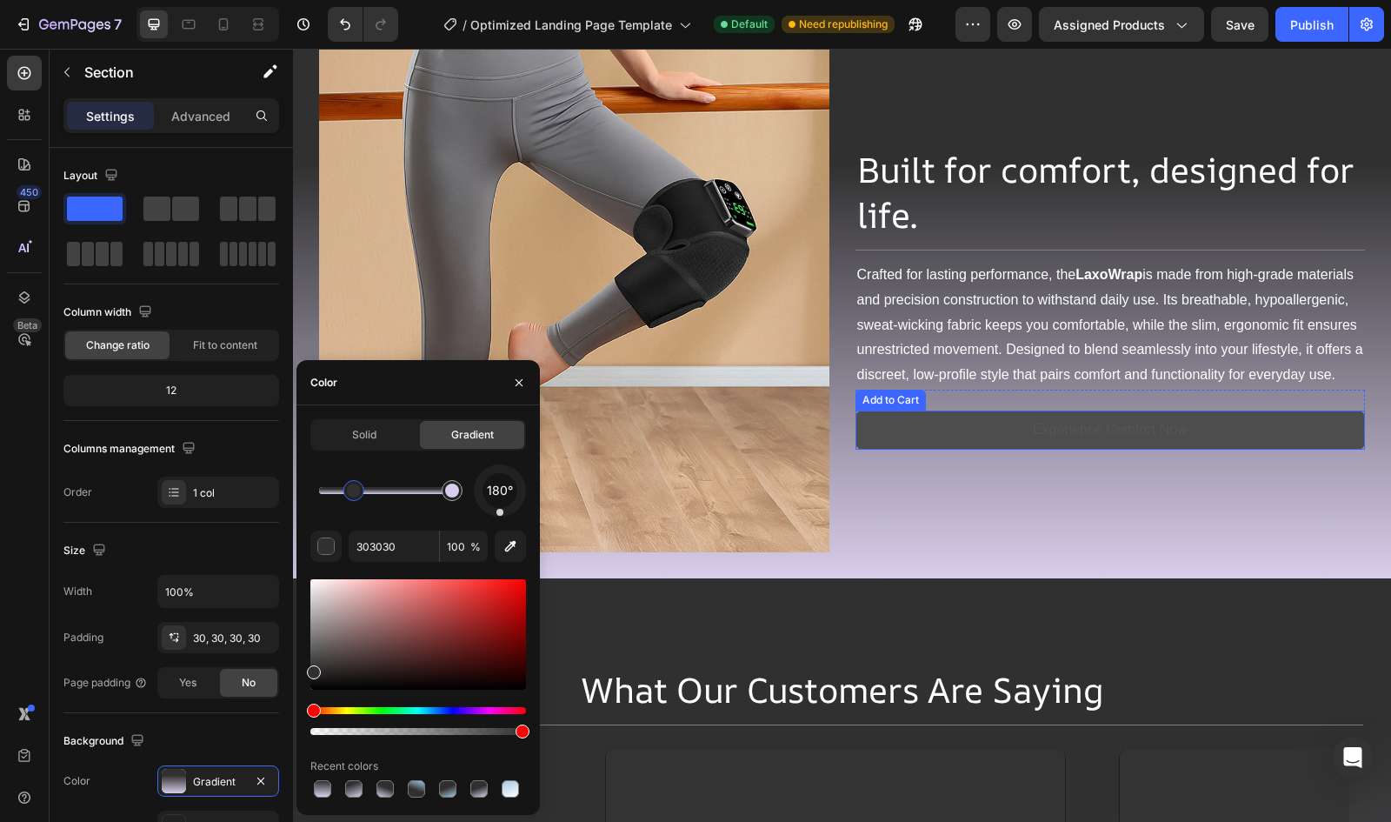
click at [898, 443] on button "Experience Comfort Now" at bounding box center [1111, 429] width 510 height 39
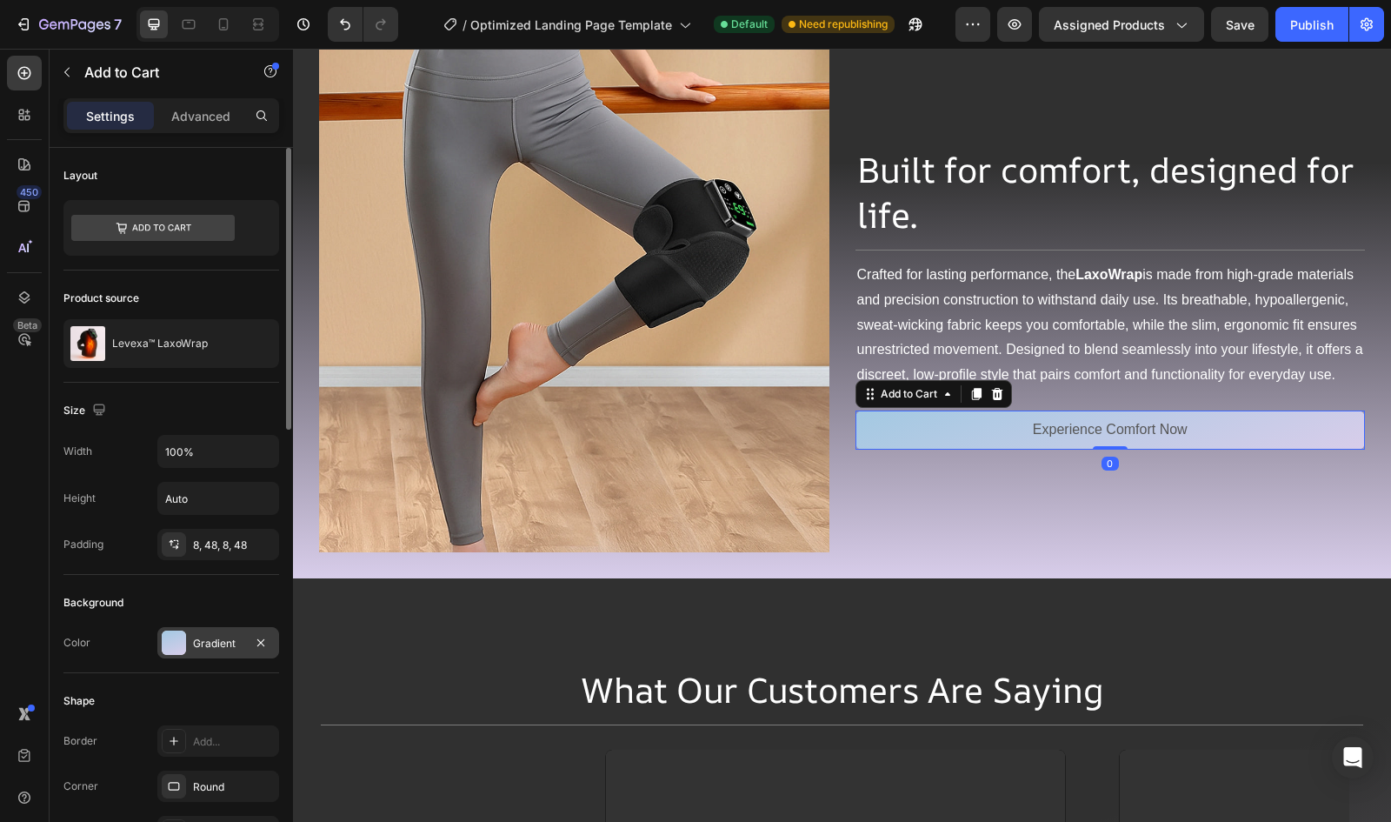
click at [183, 632] on div at bounding box center [174, 642] width 24 height 24
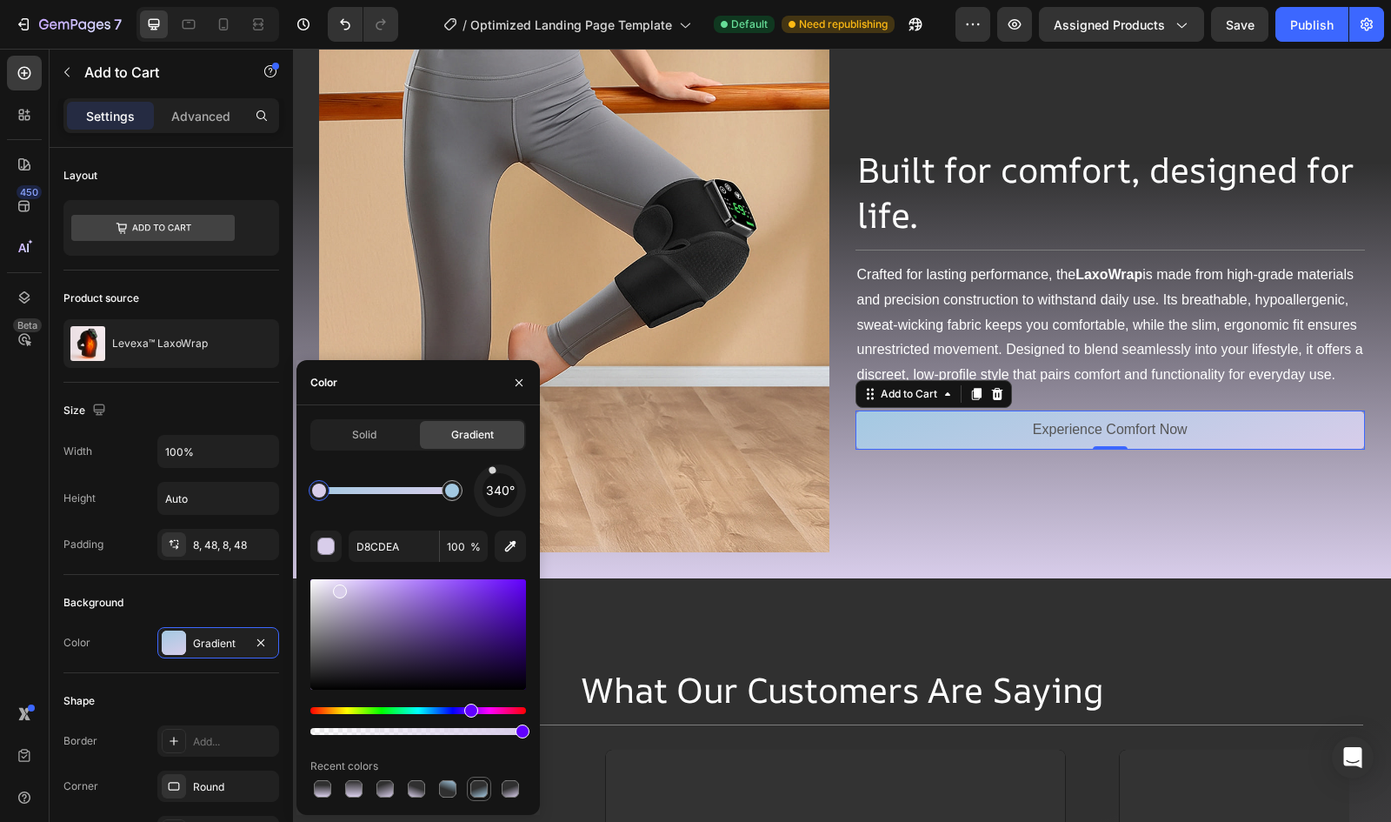
click at [479, 790] on div at bounding box center [478, 788] width 17 height 17
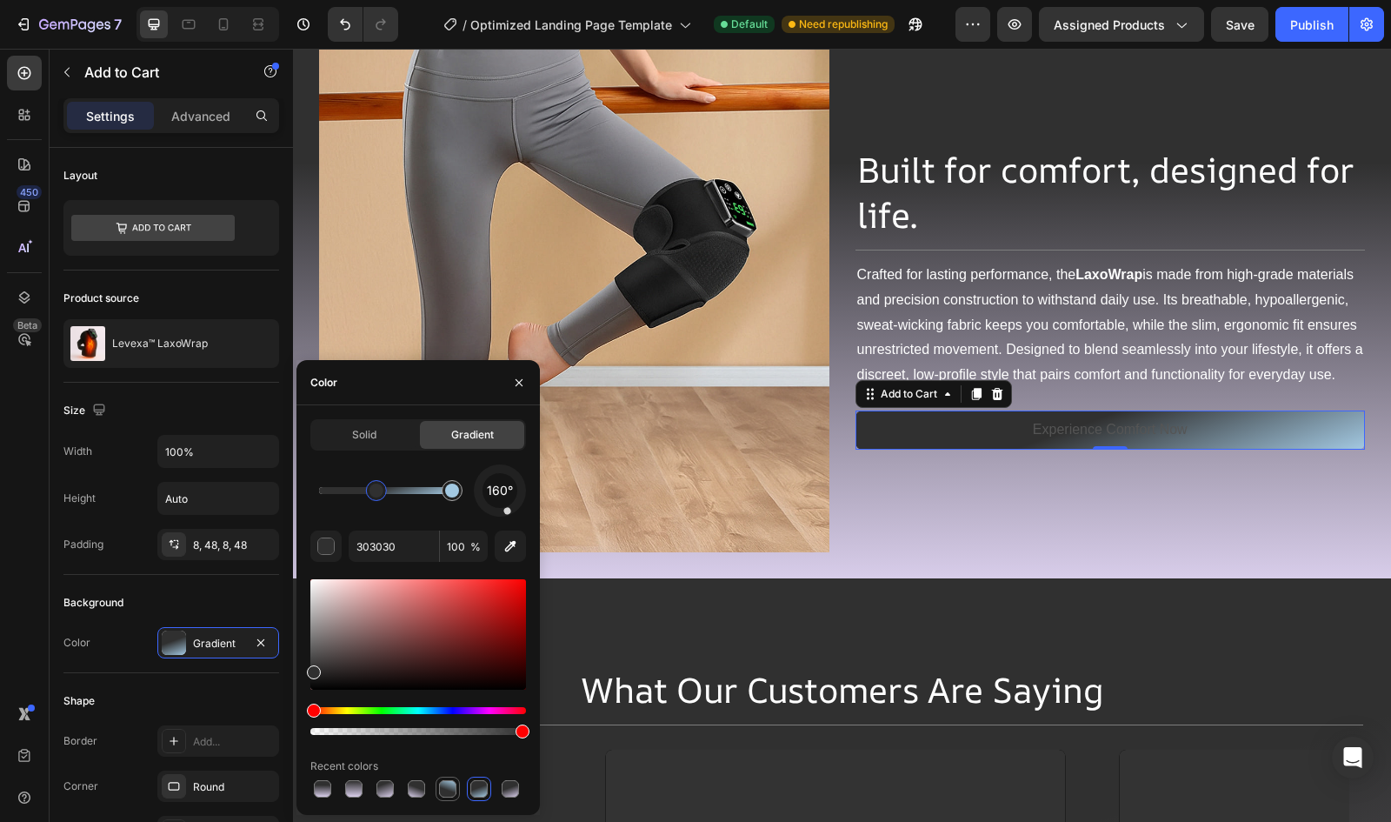
click at [445, 785] on div at bounding box center [447, 788] width 17 height 17
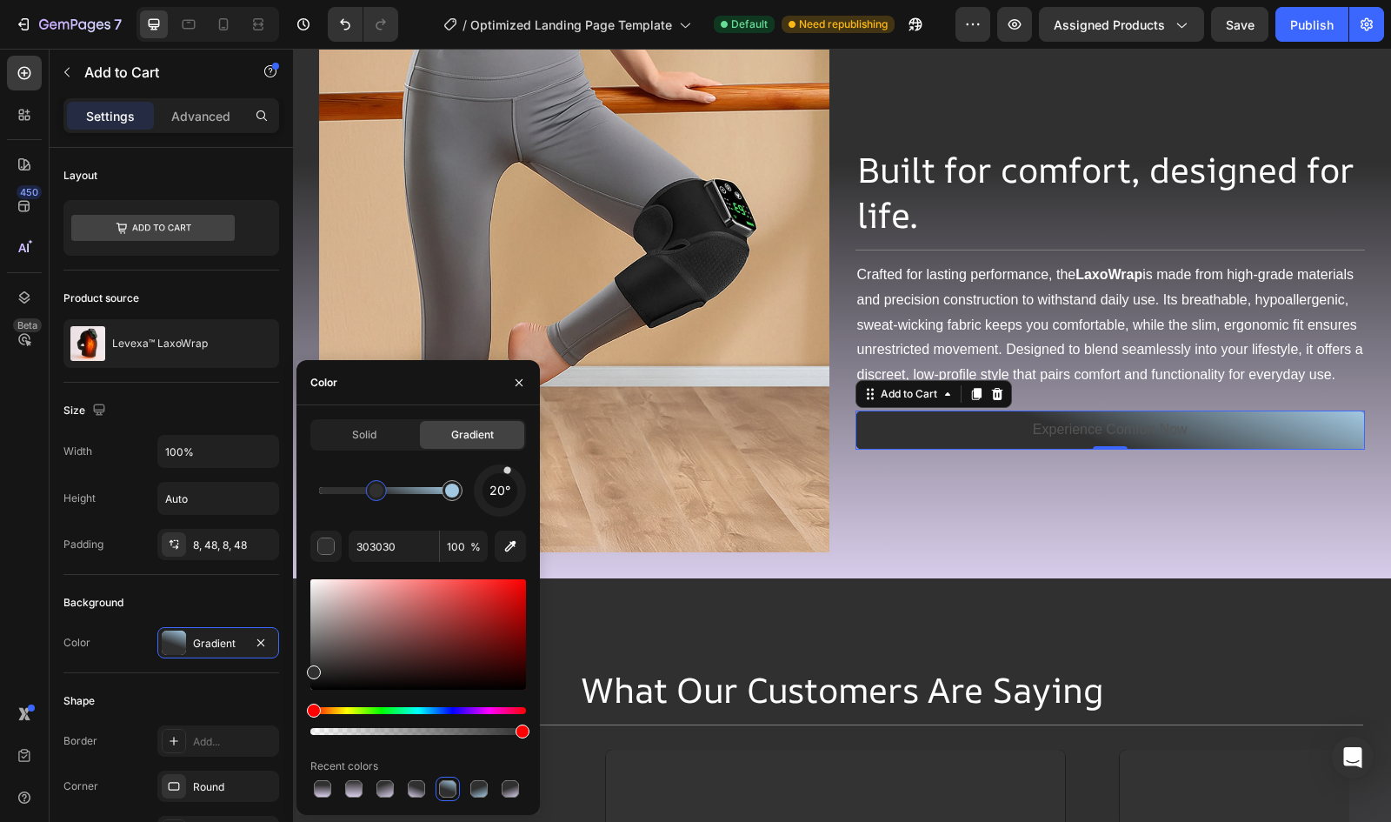
click at [367, 487] on div at bounding box center [376, 490] width 21 height 21
click at [278, 481] on div "450 Beta Sections(18) Elements(84) Section Element Hero Section Product Detail …" at bounding box center [146, 435] width 293 height 773
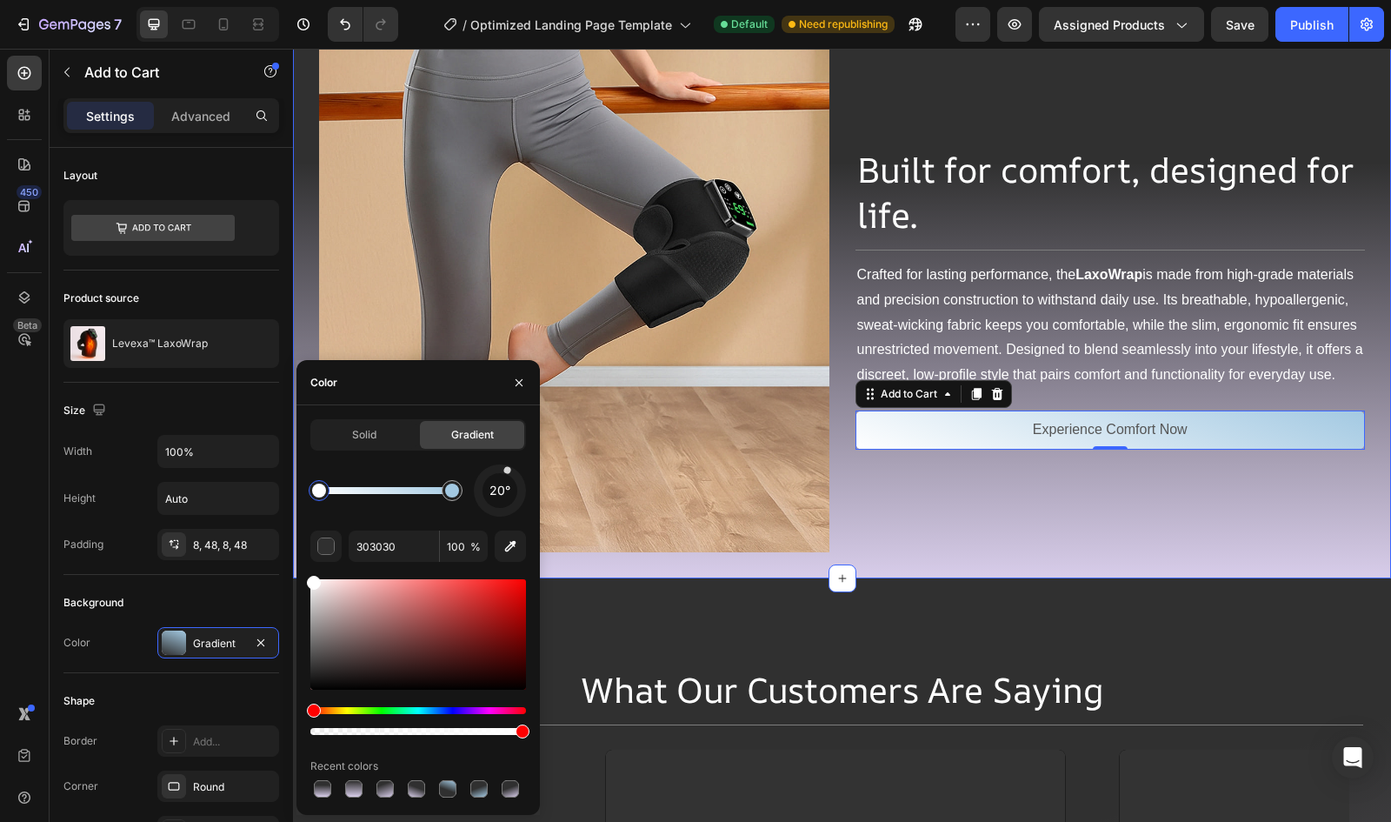
drag, startPoint x: 612, startPoint y: 648, endPoint x: 294, endPoint y: 523, distance: 342.0
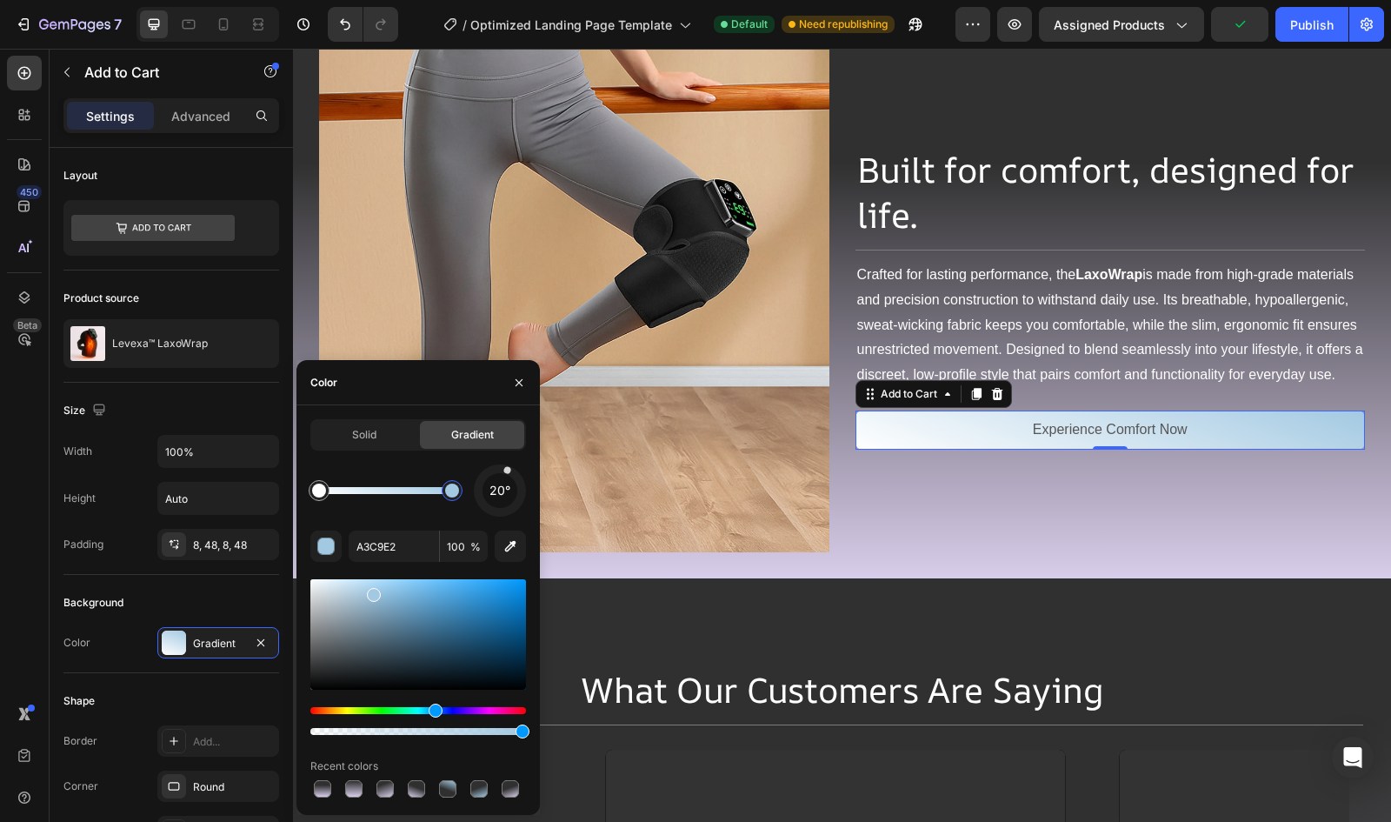
click at [457, 489] on div at bounding box center [452, 490] width 14 height 14
click at [421, 790] on div at bounding box center [416, 788] width 17 height 17
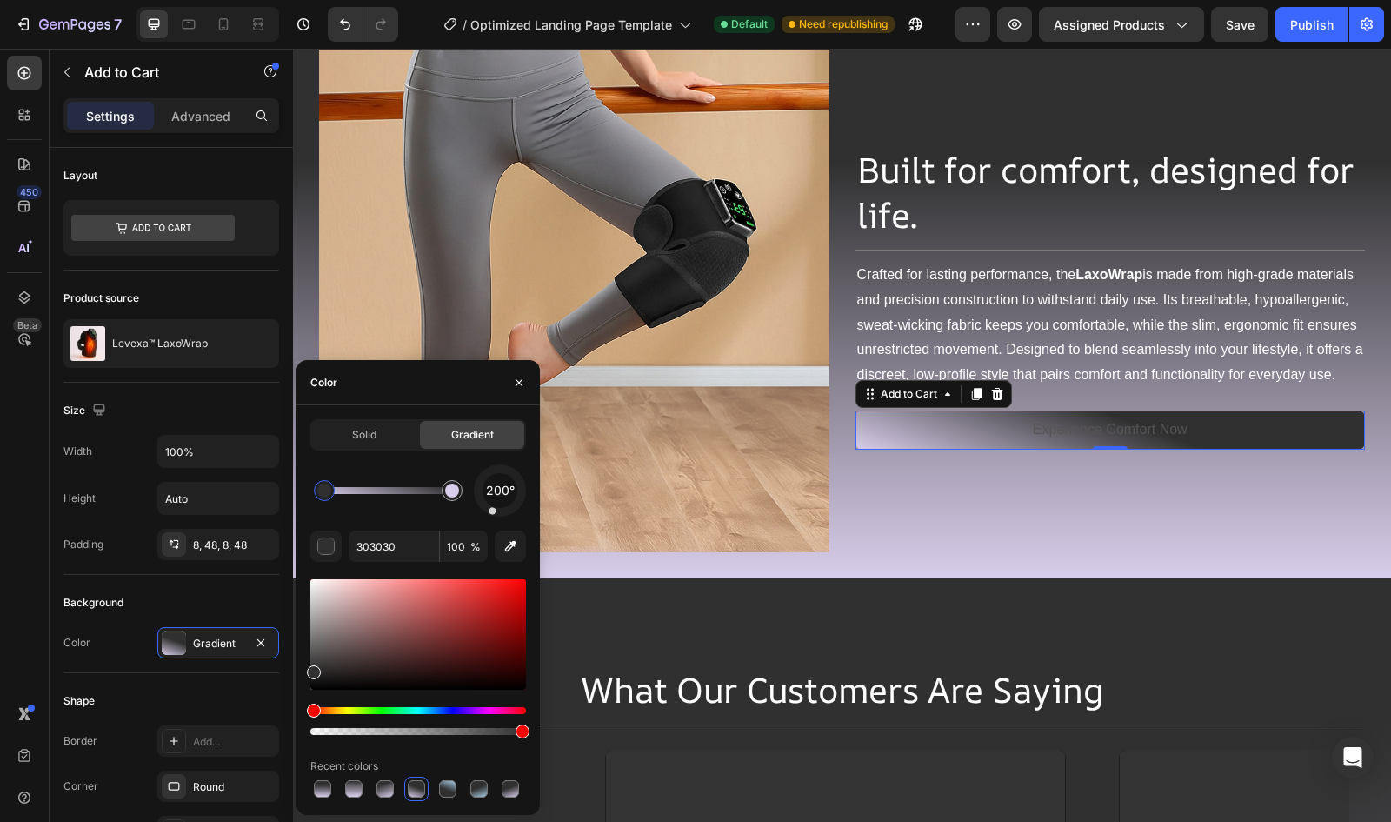
drag, startPoint x: 378, startPoint y: 503, endPoint x: 313, endPoint y: 491, distance: 66.2
click at [317, 491] on div at bounding box center [324, 490] width 14 height 14
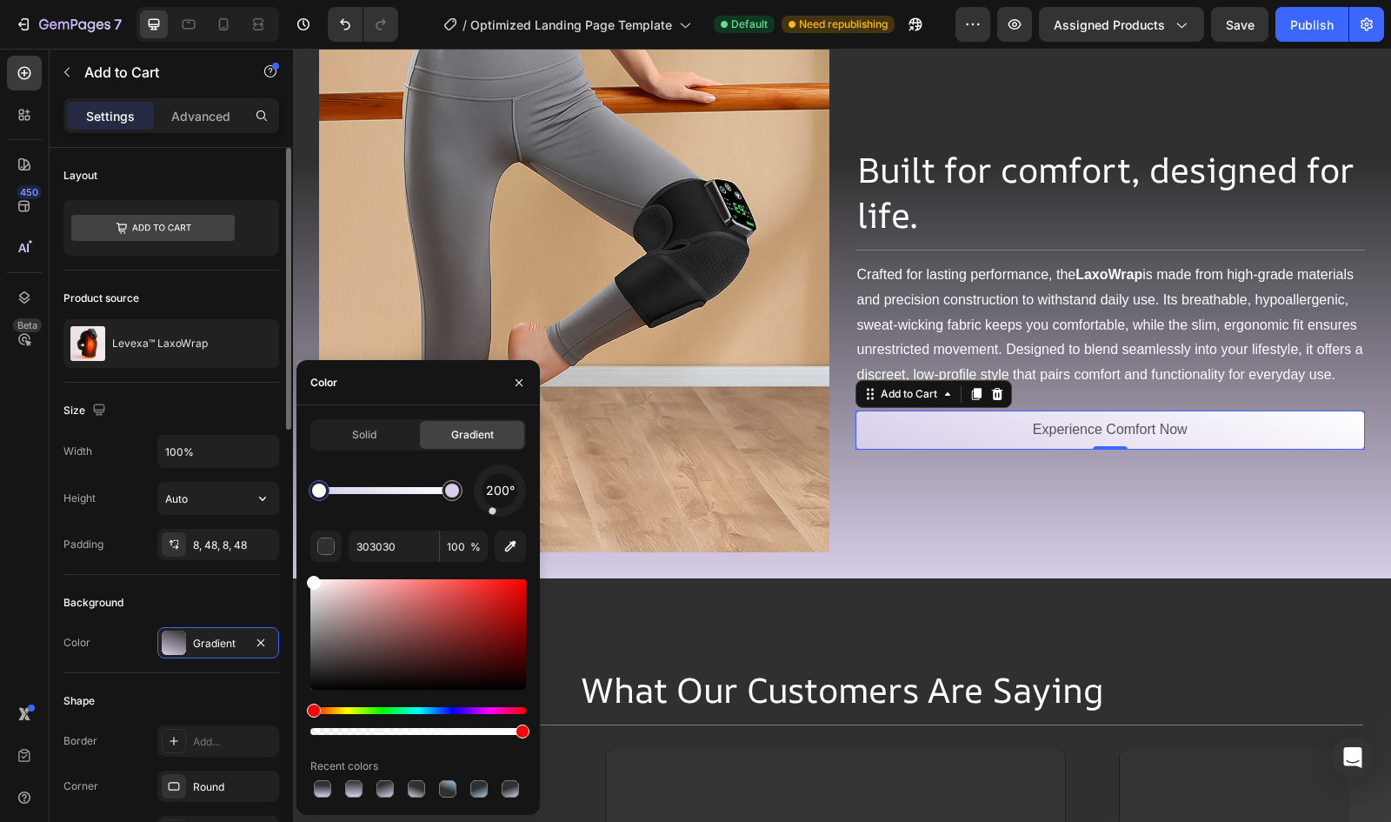
drag, startPoint x: 330, startPoint y: 597, endPoint x: 248, endPoint y: 474, distance: 148.6
click at [248, 474] on div "450 Beta Sections(18) Elements(84) Section Element Hero Section Product Detail …" at bounding box center [146, 435] width 293 height 773
type input "FFFFFF"
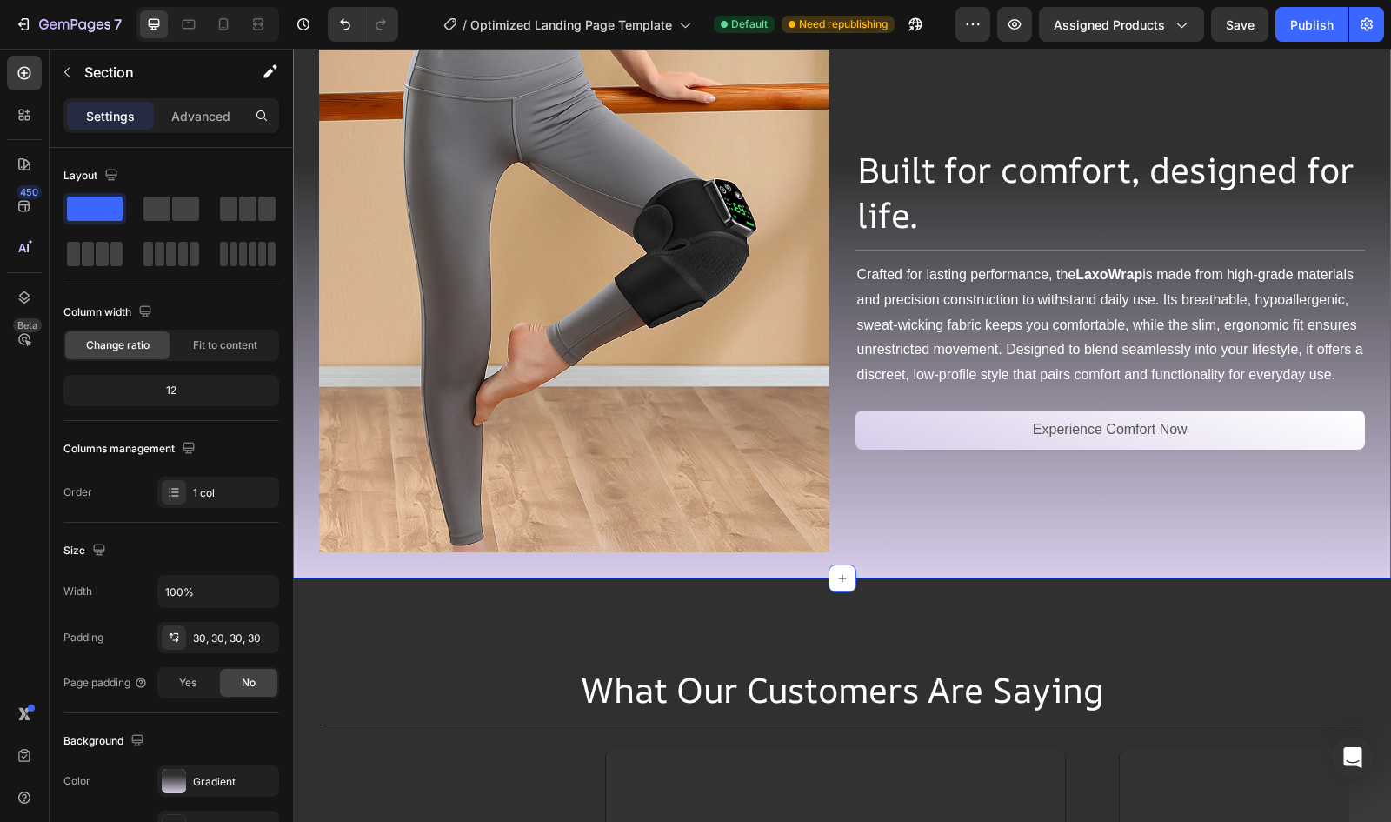
click at [710, 559] on div "Image Built for comfort, designed for life. Heading Title Line Crafted for last…" at bounding box center [842, 298] width 1098 height 563
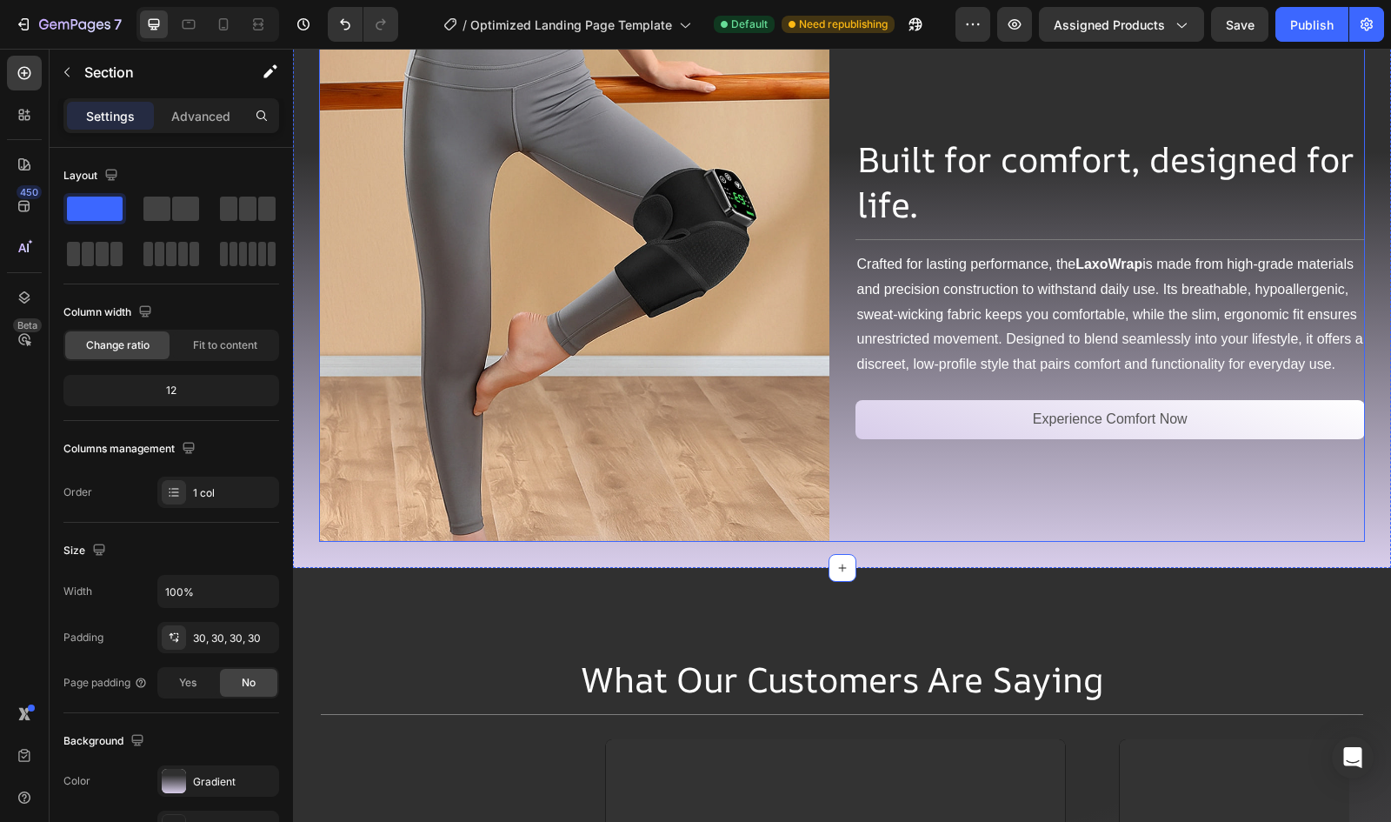
scroll to position [4131, 0]
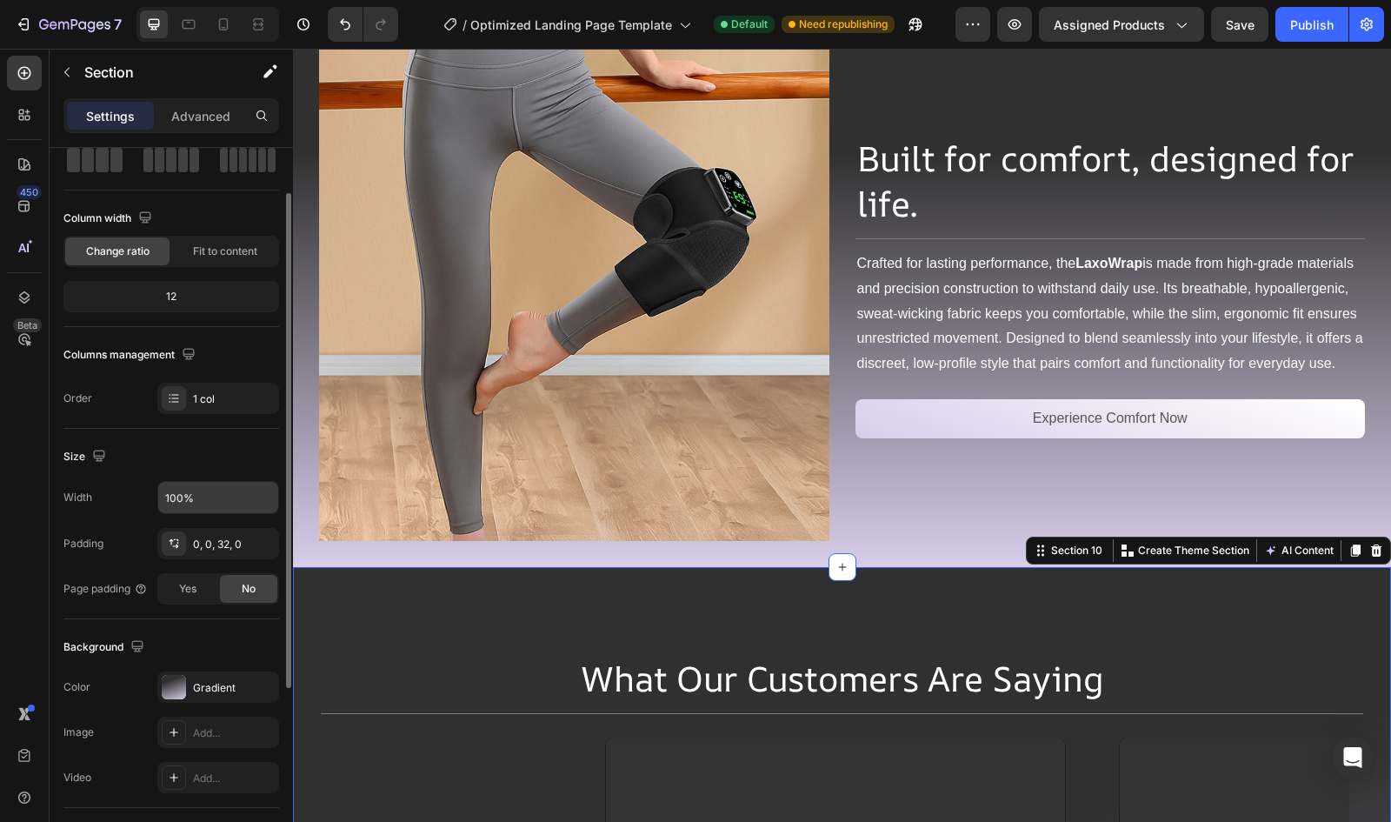
scroll to position [111, 0]
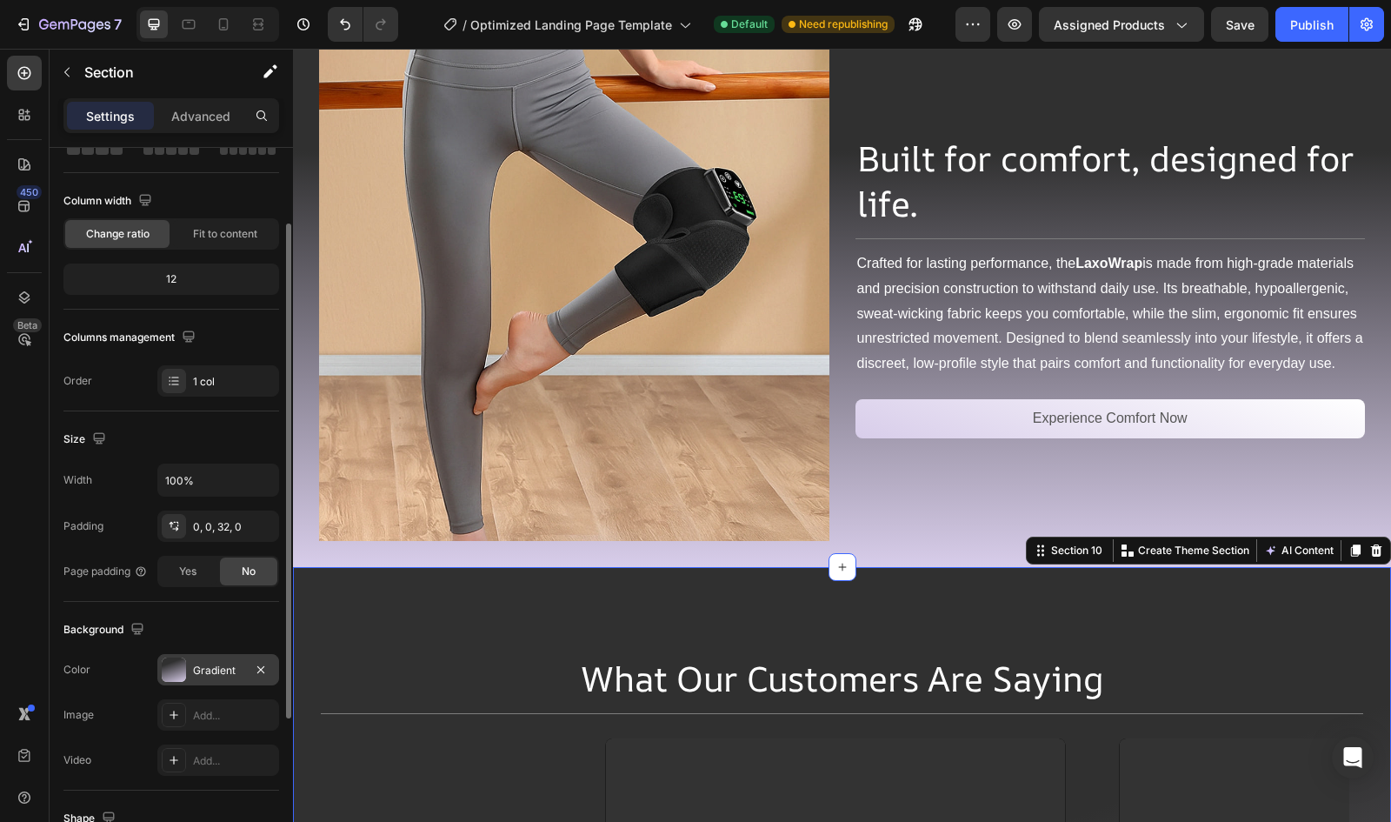
click at [198, 669] on div "Gradient" at bounding box center [218, 671] width 50 height 16
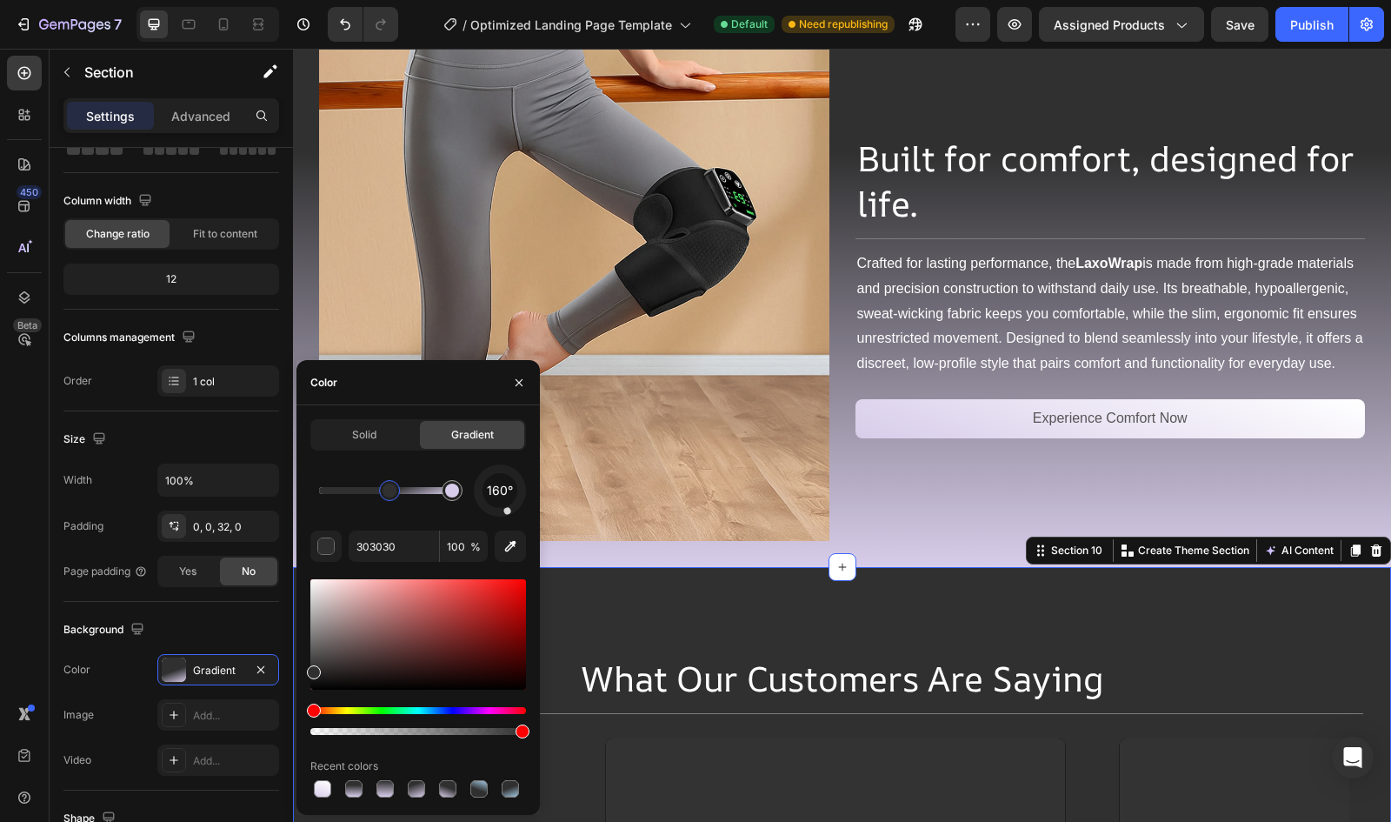
drag, startPoint x: 353, startPoint y: 497, endPoint x: 379, endPoint y: 493, distance: 26.3
drag, startPoint x: 339, startPoint y: 494, endPoint x: 308, endPoint y: 489, distance: 31.7
click at [308, 489] on div "Solid Gradient 160° 303030 100 % Recent colors" at bounding box center [418, 610] width 243 height 382
drag, startPoint x: 336, startPoint y: 490, endPoint x: 283, endPoint y: 490, distance: 52.2
click at [283, 490] on div "450 Beta Sections(18) Elements(84) Section Element Hero Section Product Detail …" at bounding box center [146, 435] width 293 height 773
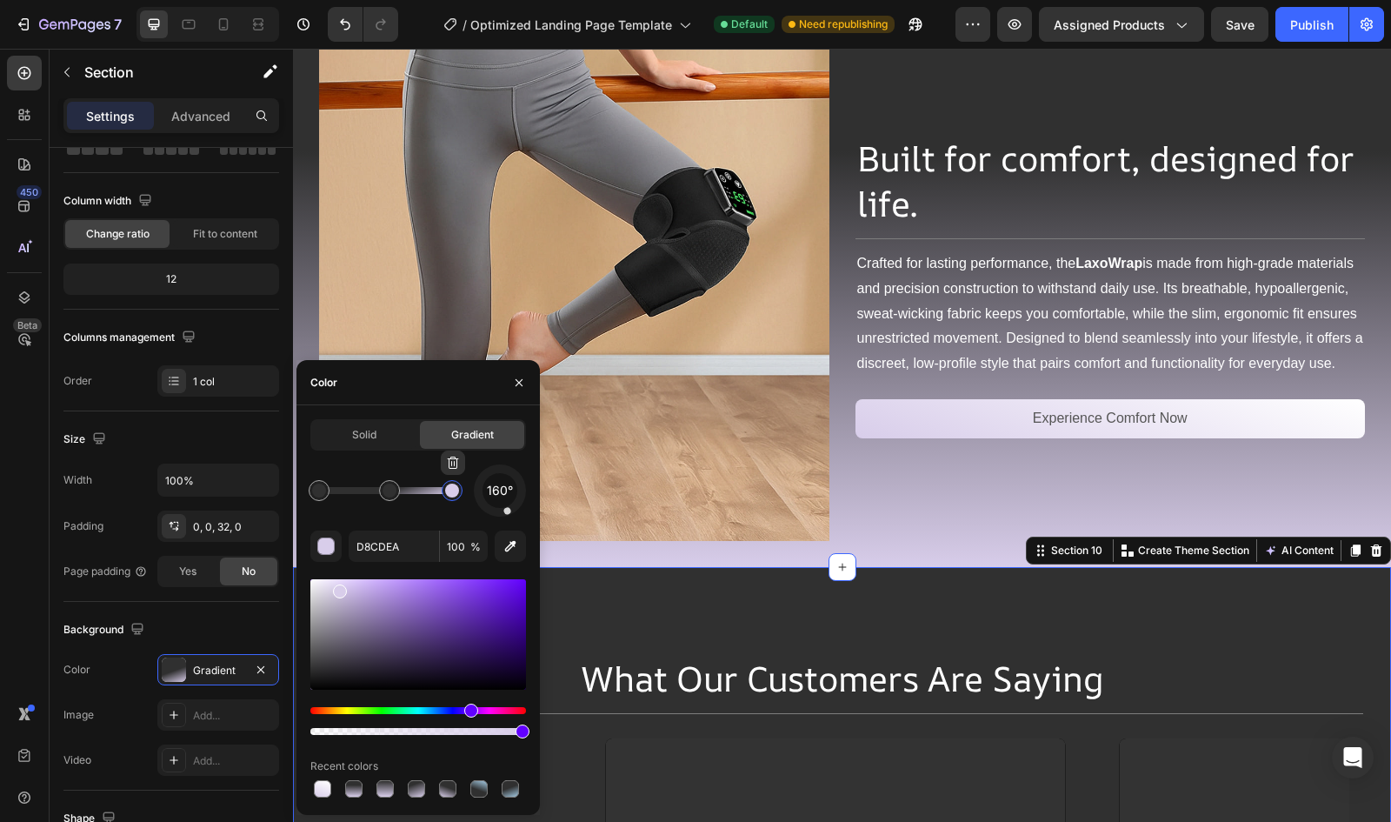
click at [457, 497] on div at bounding box center [452, 490] width 21 height 21
click at [390, 550] on input "D8CDEA" at bounding box center [394, 545] width 90 height 31
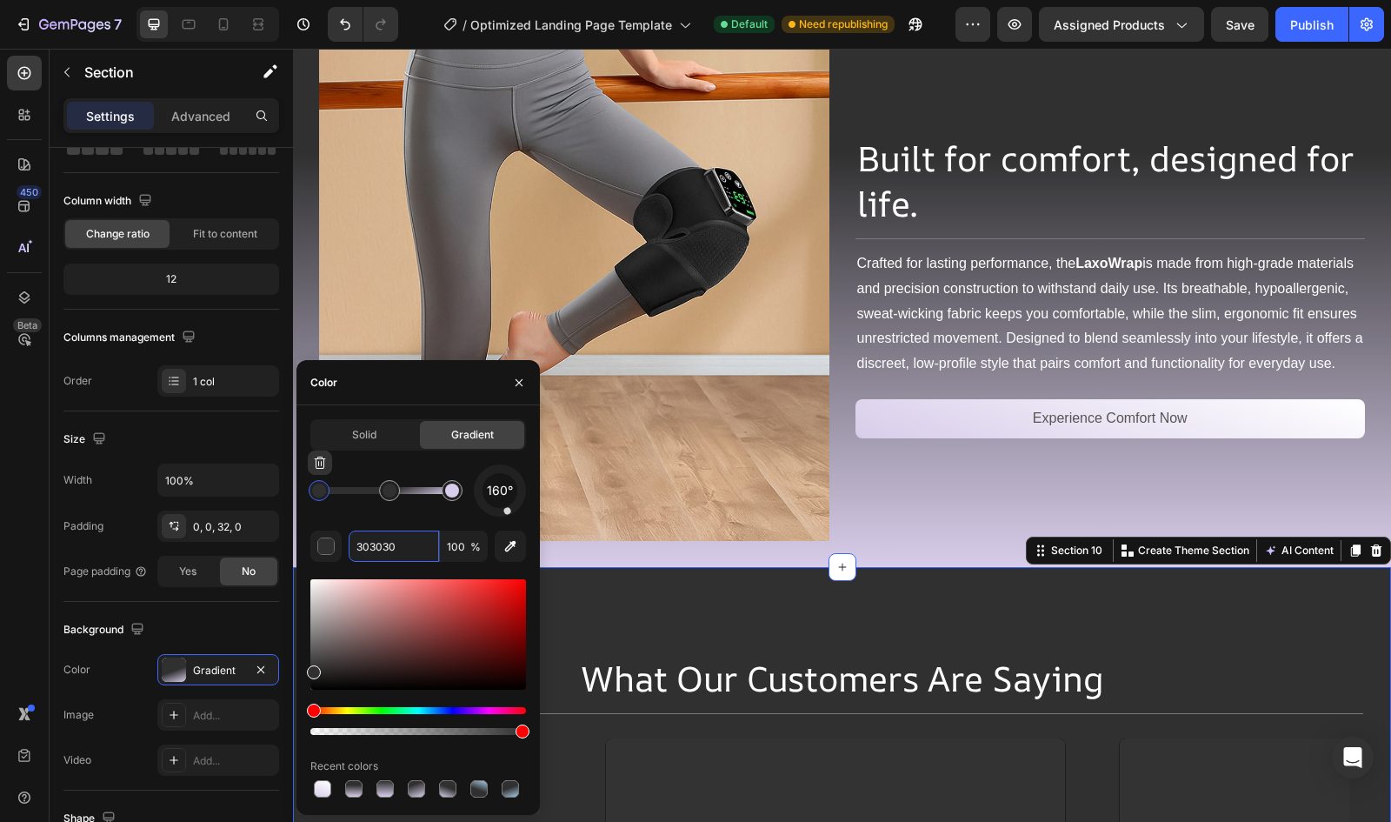
click at [318, 495] on div at bounding box center [319, 490] width 14 height 14
click at [374, 550] on input "303030" at bounding box center [394, 545] width 90 height 31
paste input "D8CDEA"
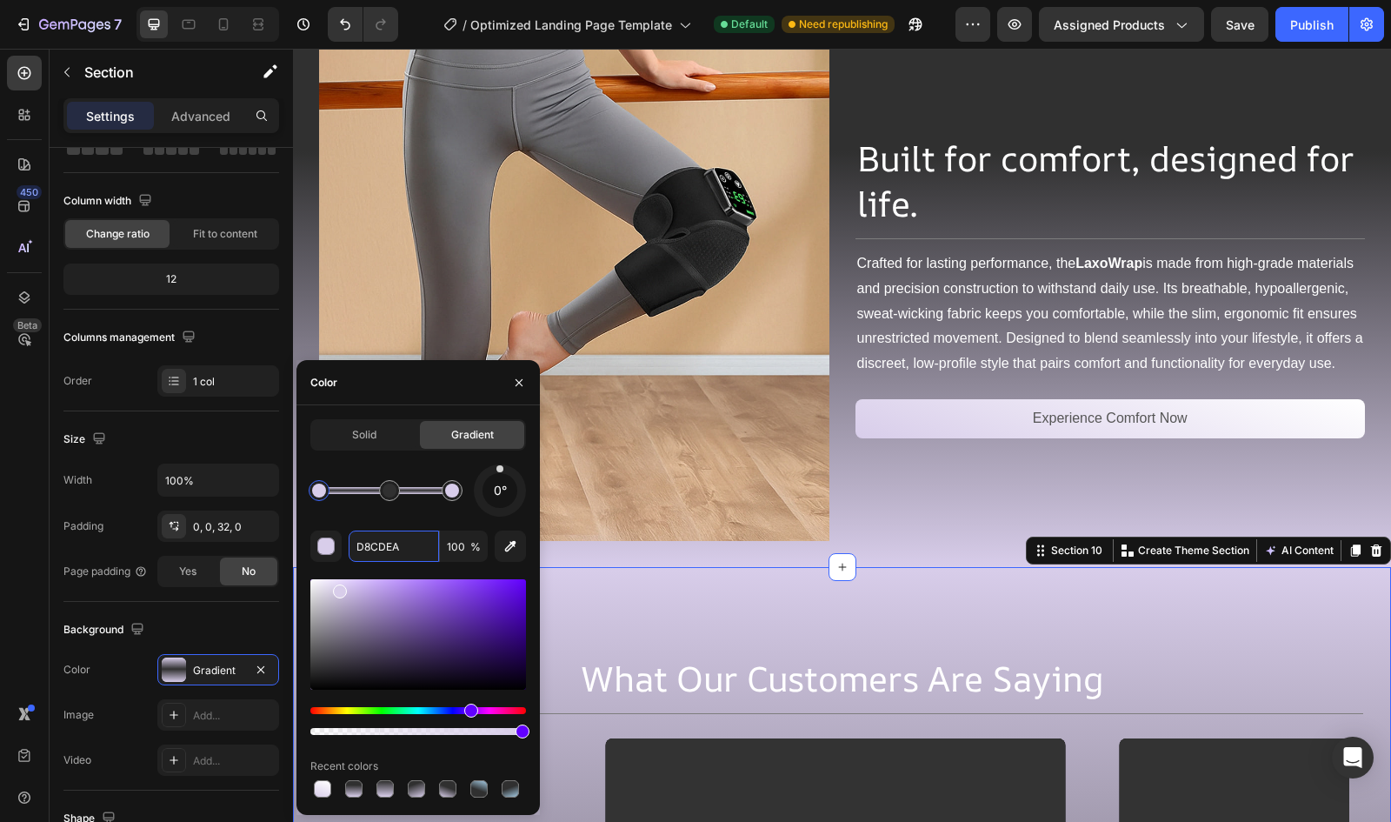
drag, startPoint x: 513, startPoint y: 510, endPoint x: 500, endPoint y: 404, distance: 106.9
click at [500, 405] on div "Solid Gradient 0° D8CDEA 100 % Recent colors" at bounding box center [418, 610] width 243 height 410
type input "D8CDEA"
click at [521, 382] on icon "button" at bounding box center [519, 383] width 14 height 14
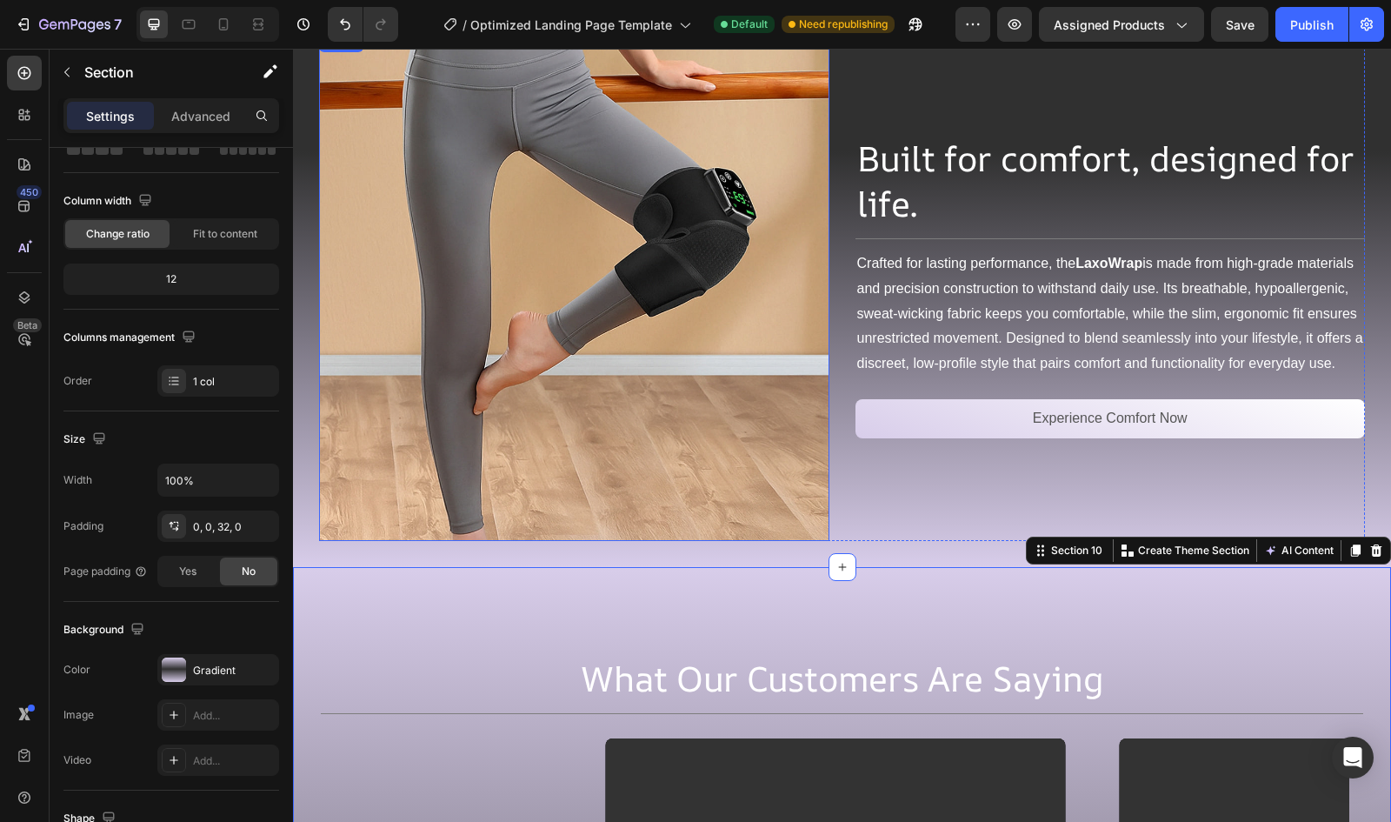
click at [505, 384] on img at bounding box center [574, 286] width 510 height 510
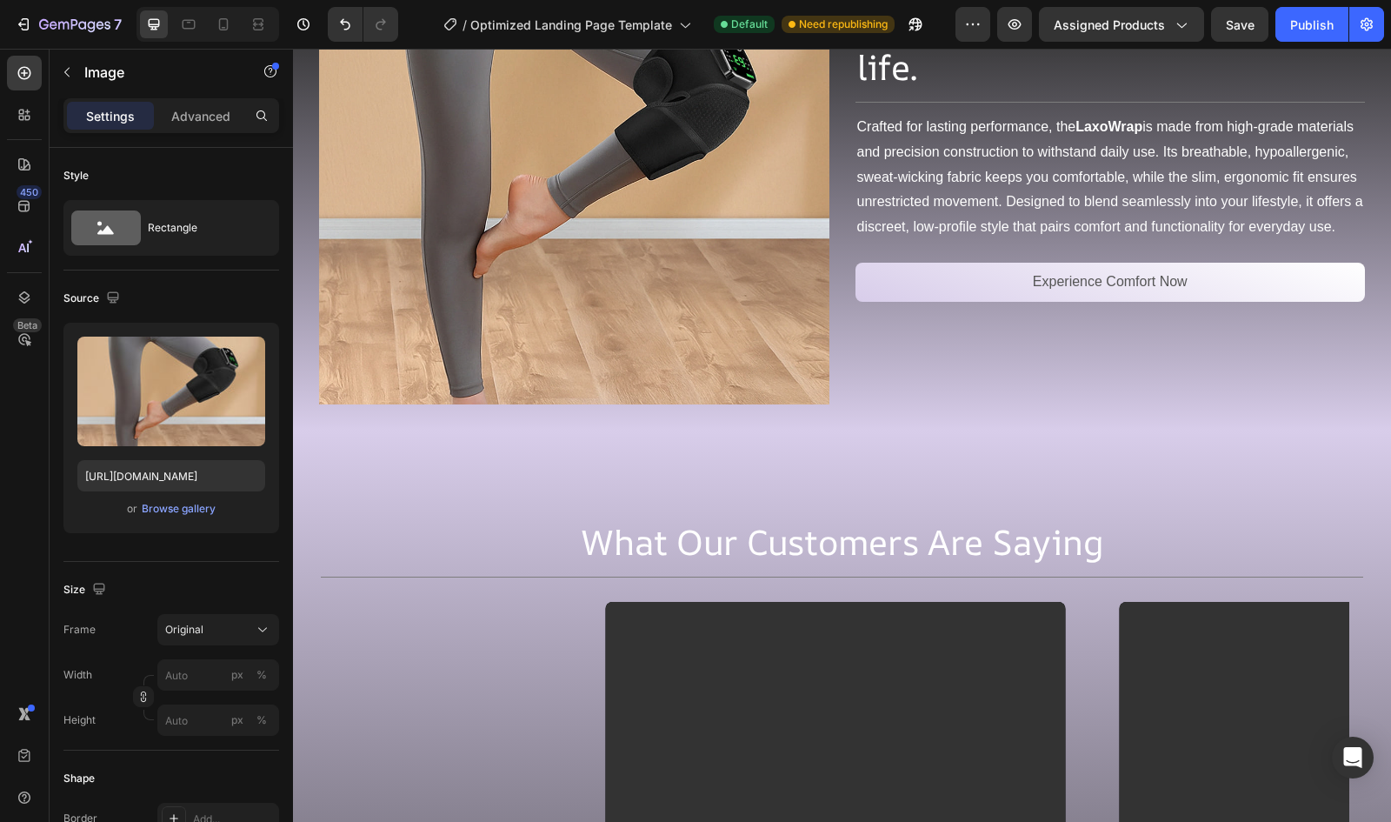
scroll to position [4267, 0]
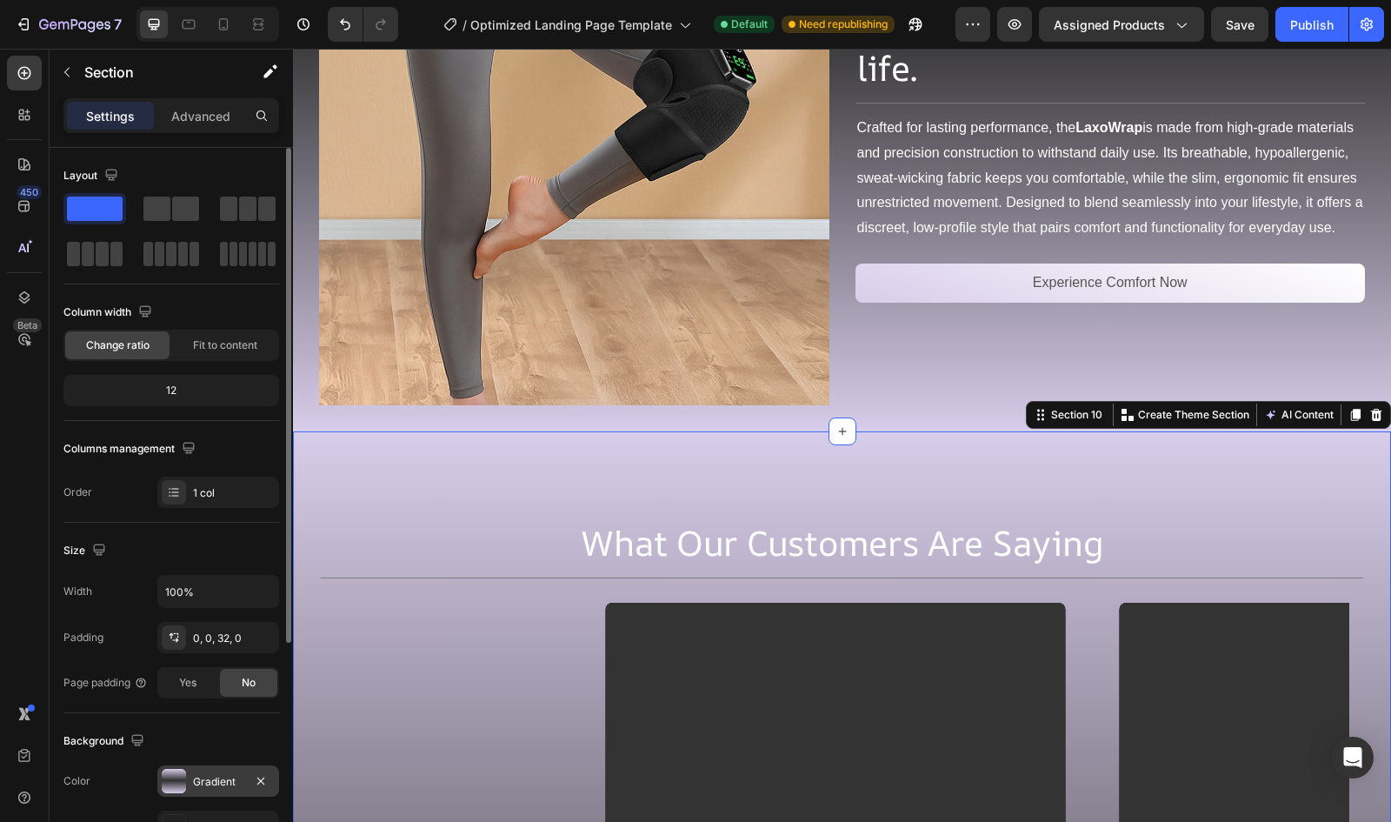
click at [177, 791] on div "Gradient" at bounding box center [218, 780] width 122 height 31
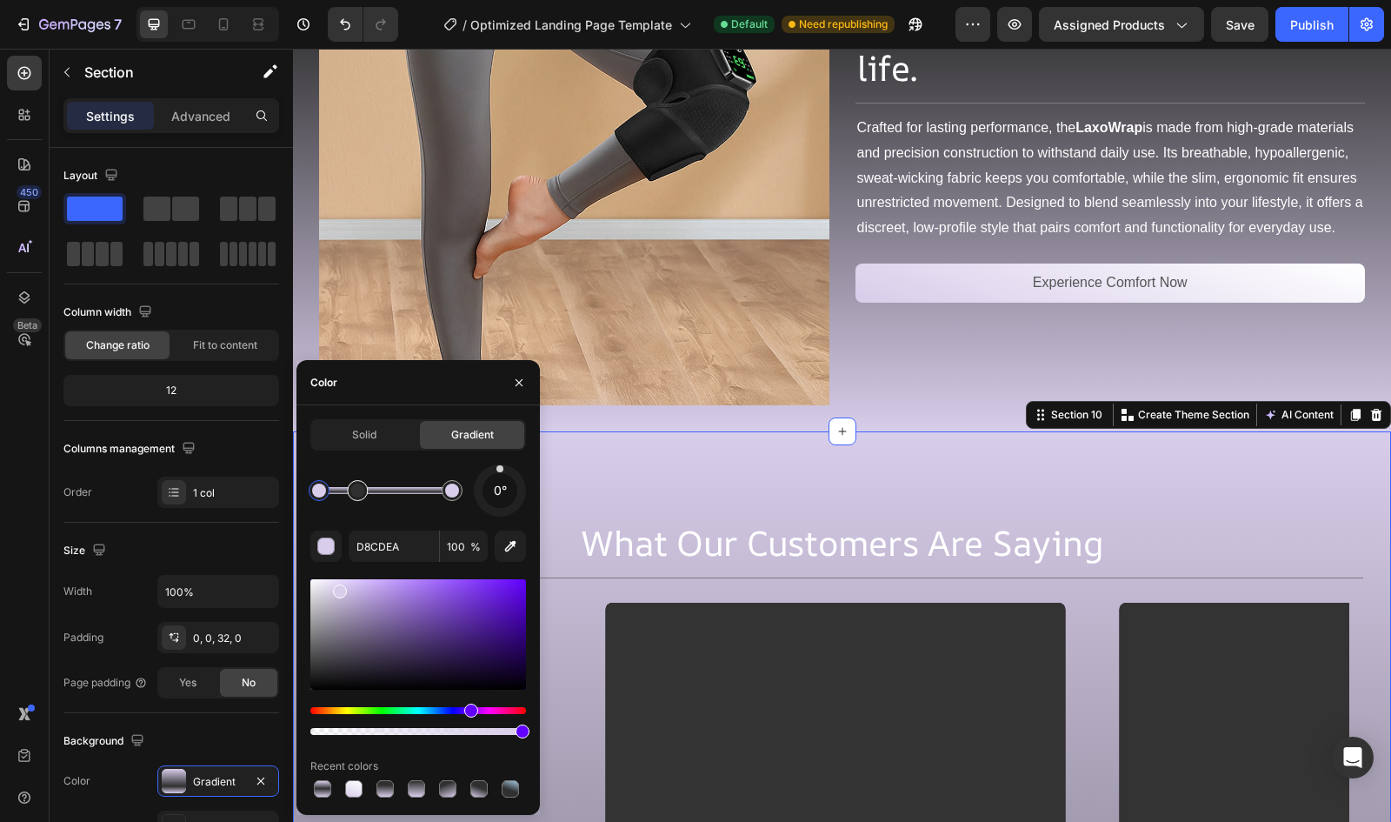
drag, startPoint x: 386, startPoint y: 493, endPoint x: 356, endPoint y: 488, distance: 30.9
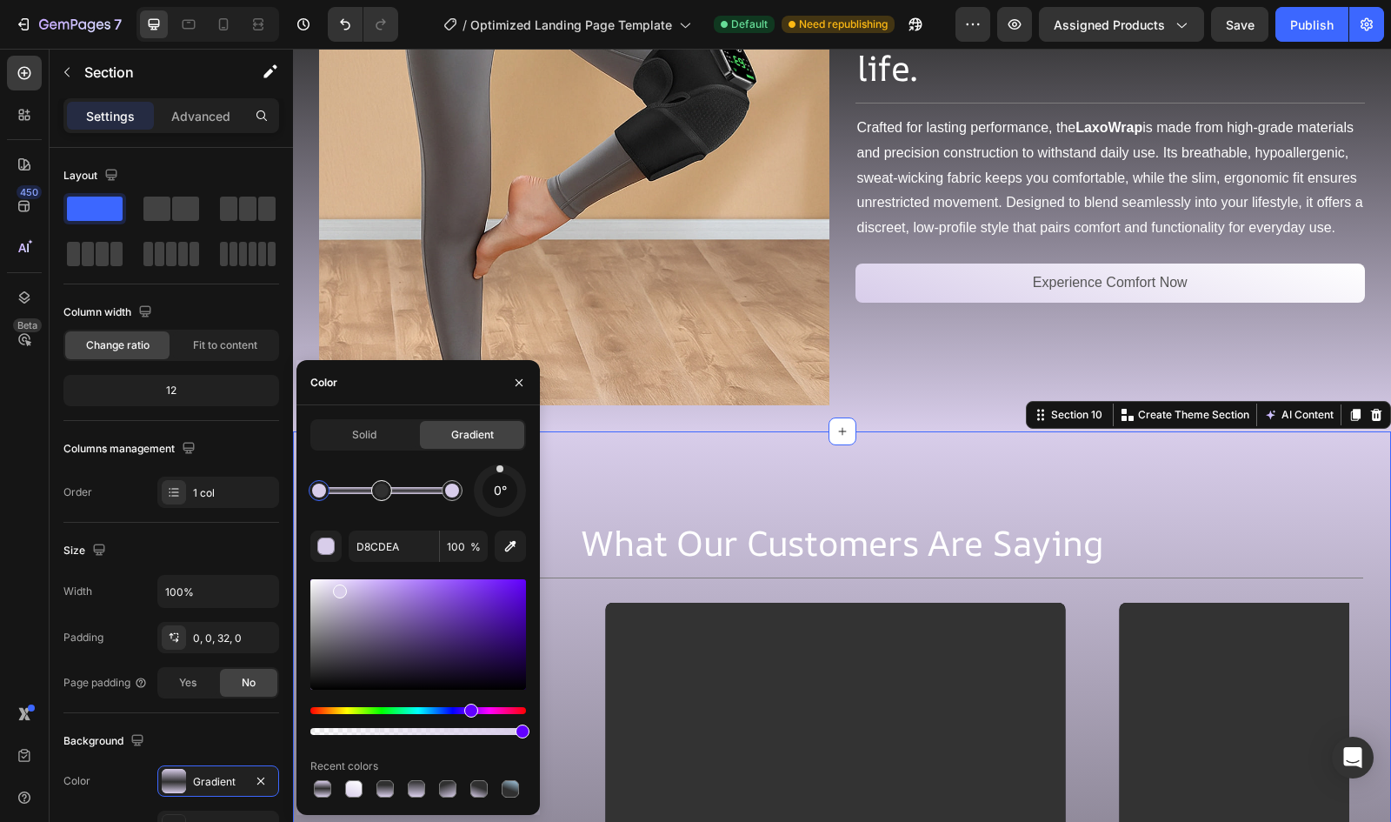
drag, startPoint x: 356, startPoint y: 488, endPoint x: 386, endPoint y: 497, distance: 31.7
click at [420, 488] on div at bounding box center [385, 490] width 133 height 7
click at [377, 542] on input "878291" at bounding box center [394, 545] width 90 height 31
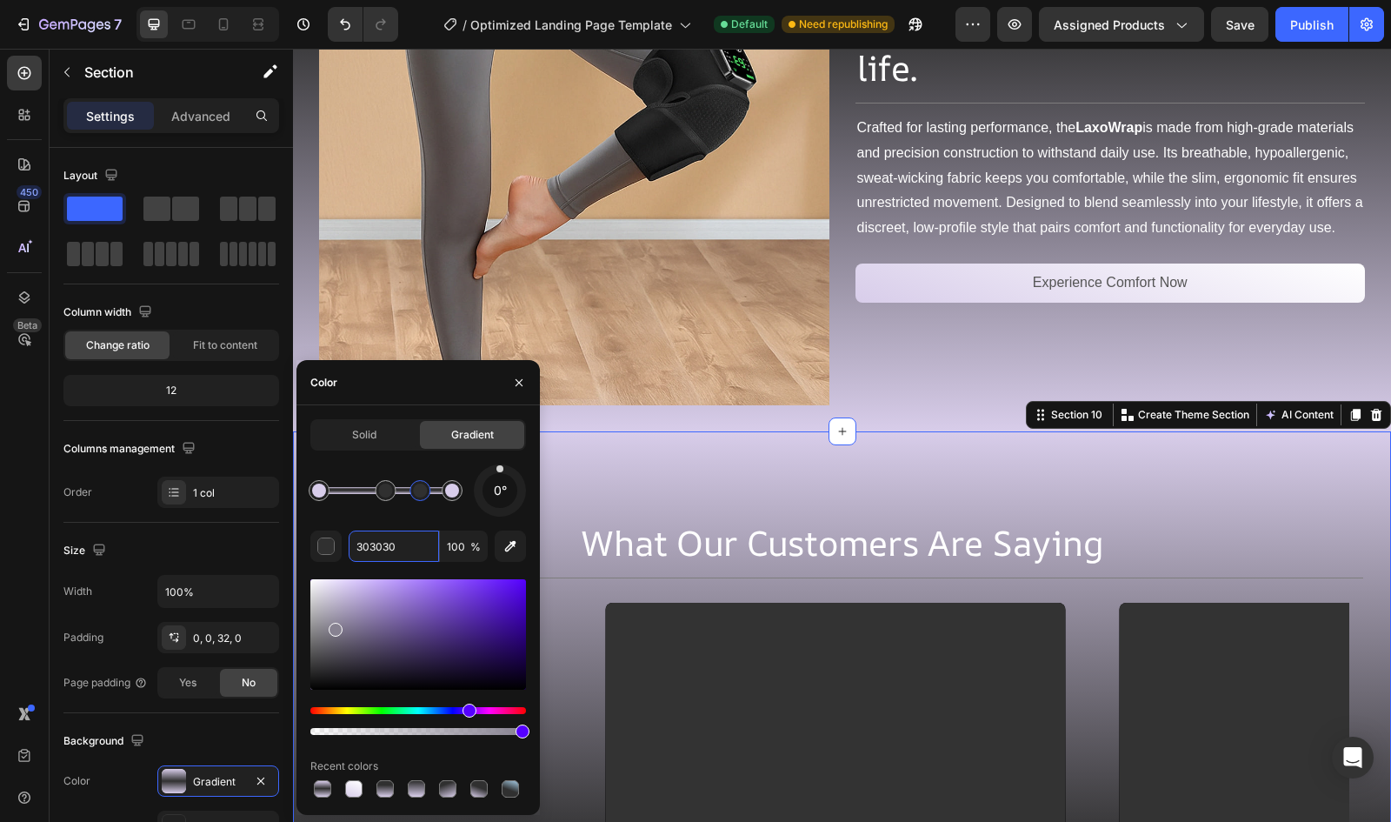
click at [351, 491] on div at bounding box center [385, 490] width 133 height 7
click at [363, 493] on div at bounding box center [351, 490] width 31 height 31
click at [393, 541] on input "303030" at bounding box center [394, 545] width 90 height 31
click at [384, 486] on div at bounding box center [386, 490] width 14 height 14
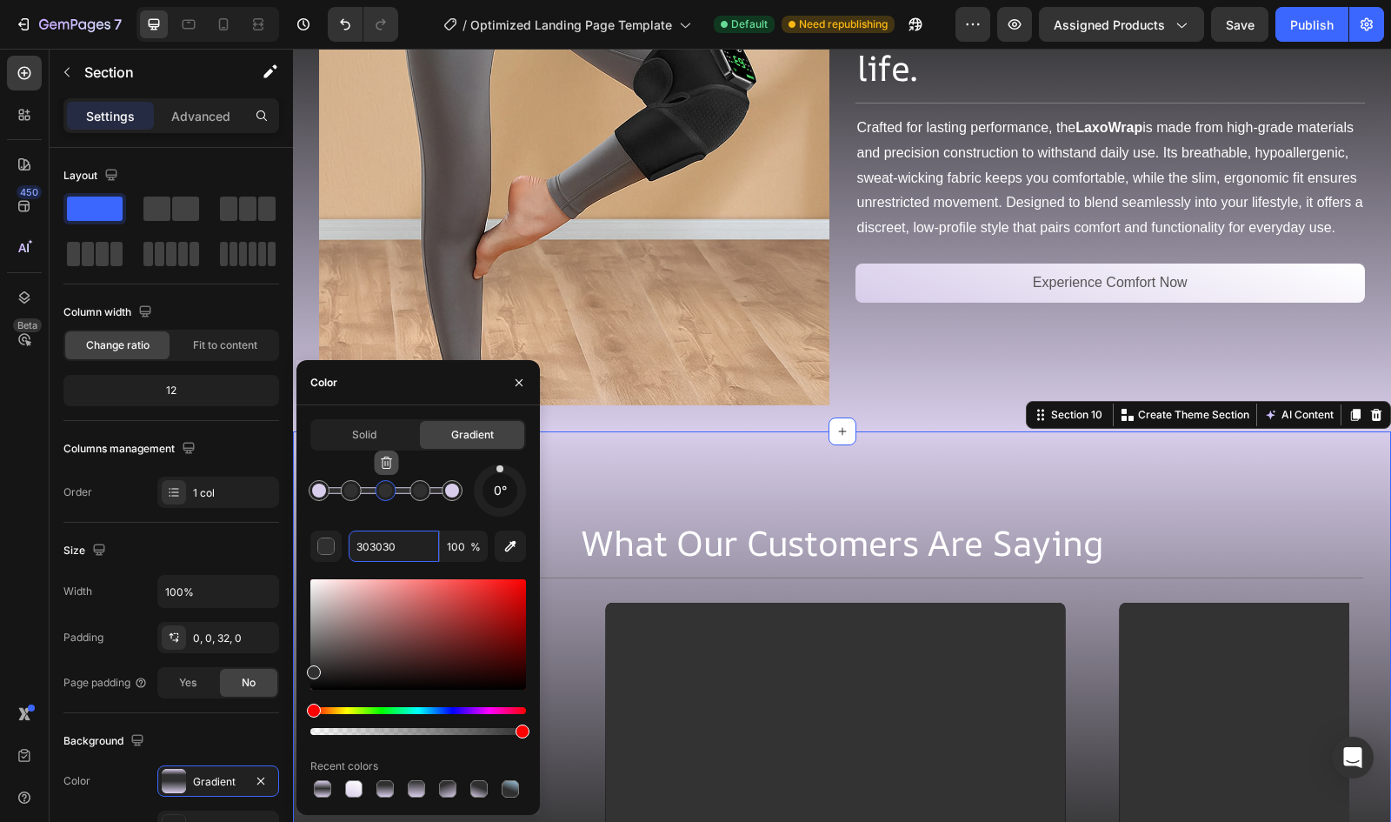
click at [390, 463] on icon "button" at bounding box center [387, 463] width 14 height 14
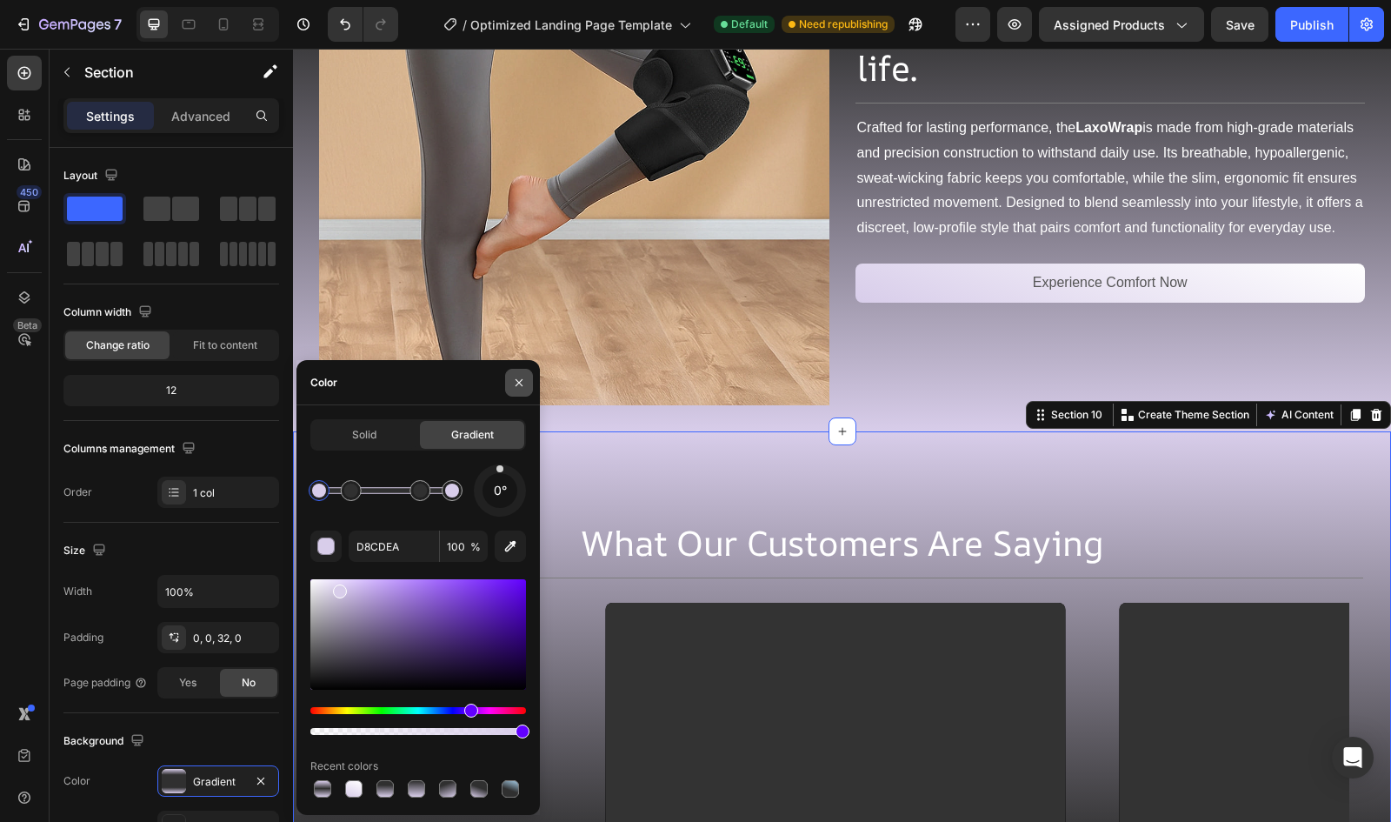
click at [515, 392] on button "button" at bounding box center [519, 383] width 28 height 28
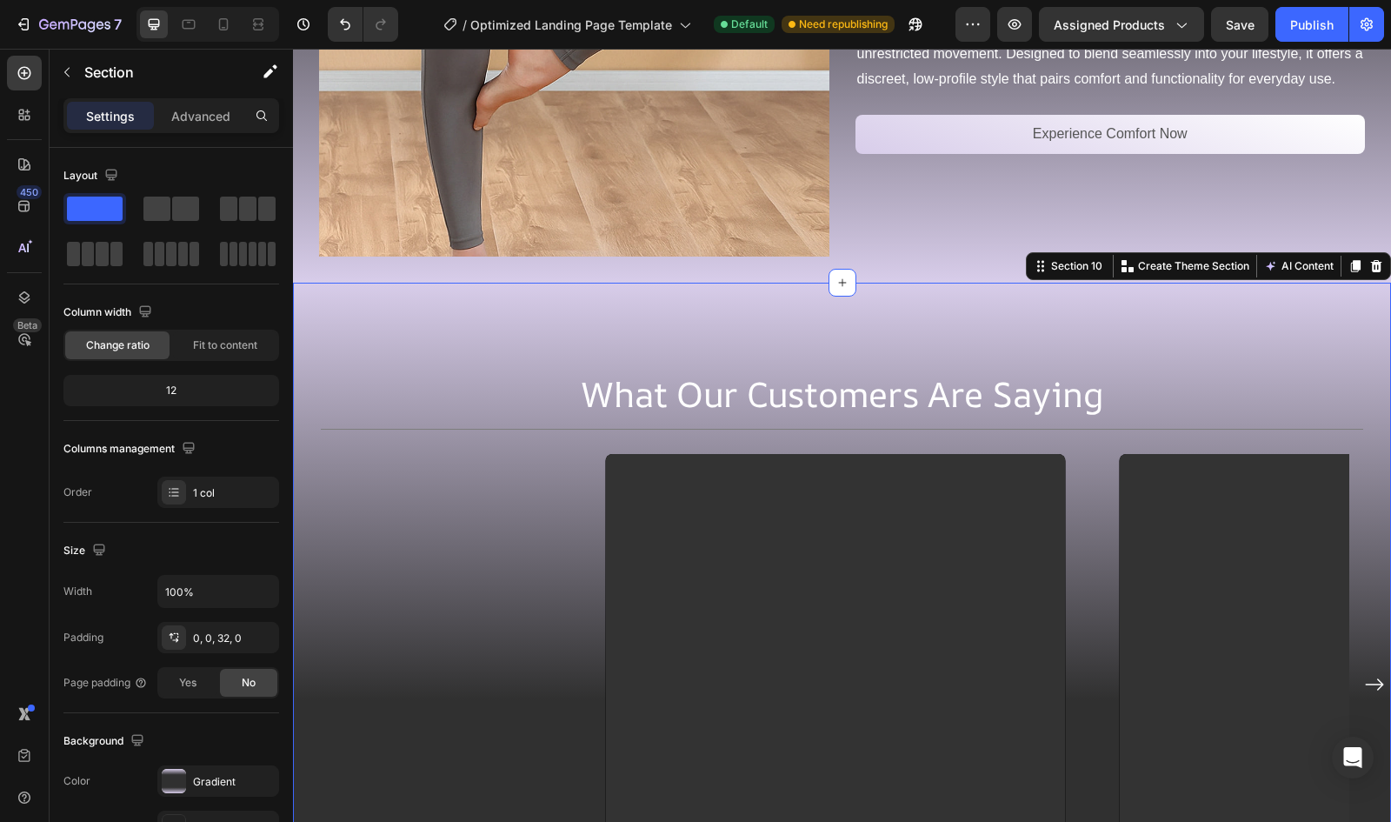
scroll to position [4417, 0]
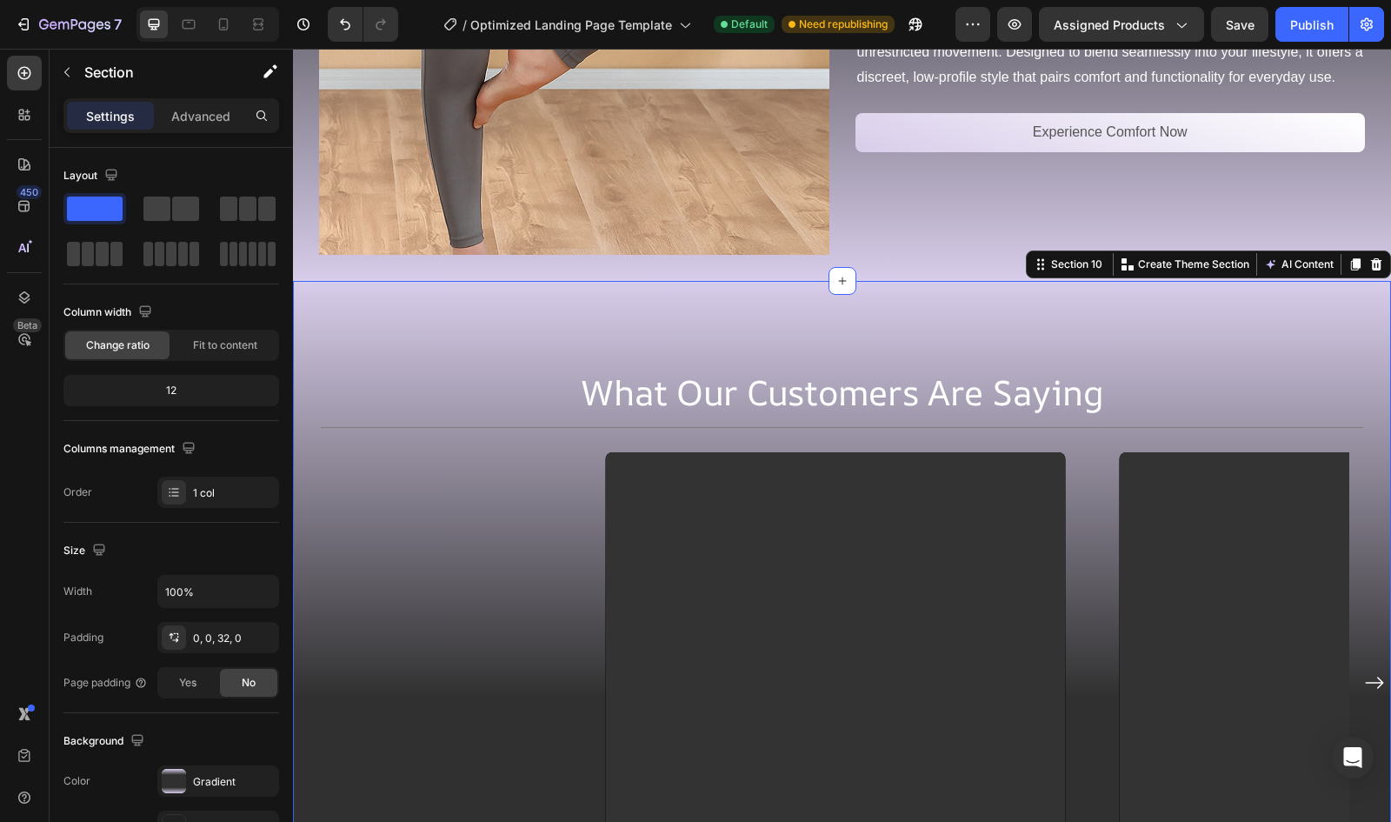
click at [181, 771] on div at bounding box center [174, 781] width 24 height 24
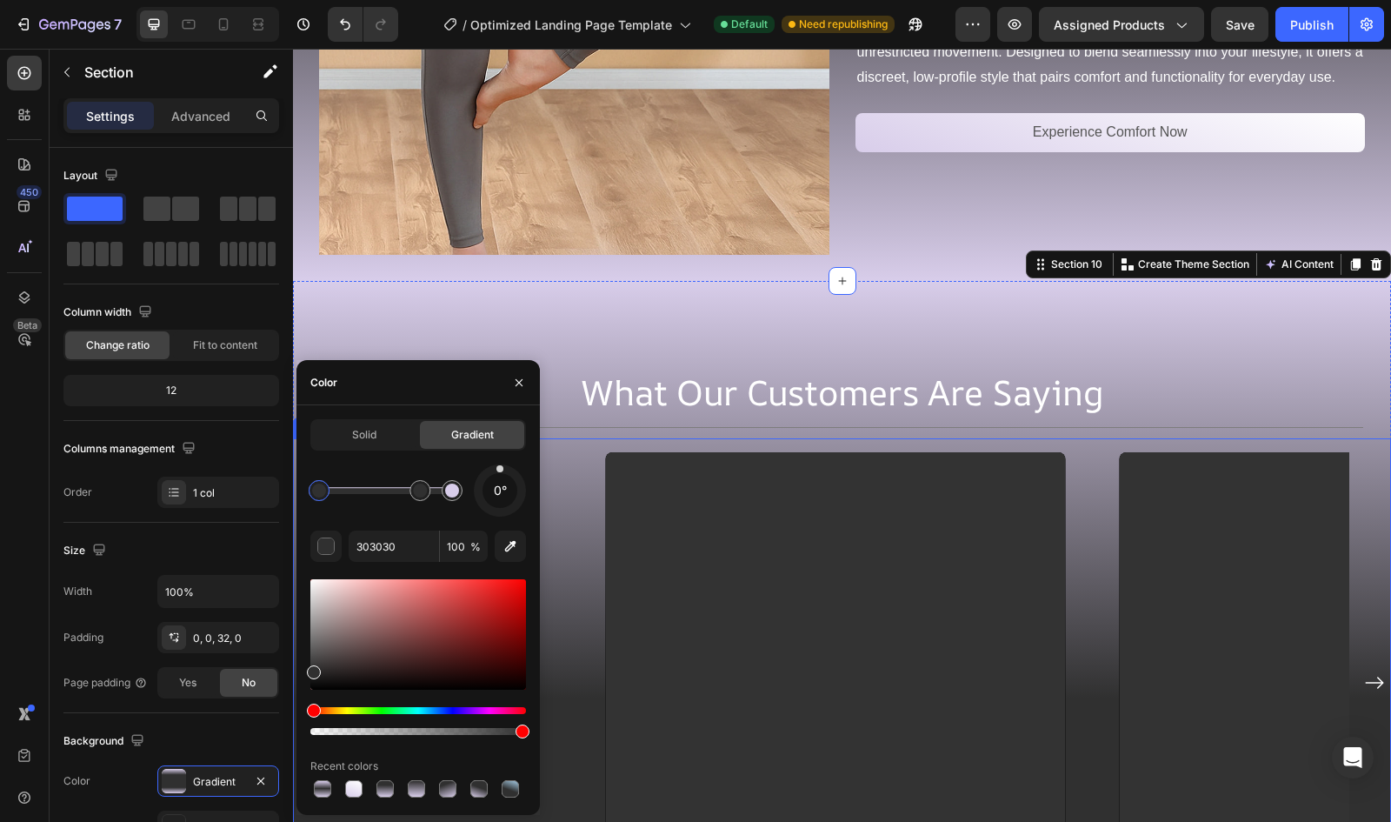
type input "D8CDEA"
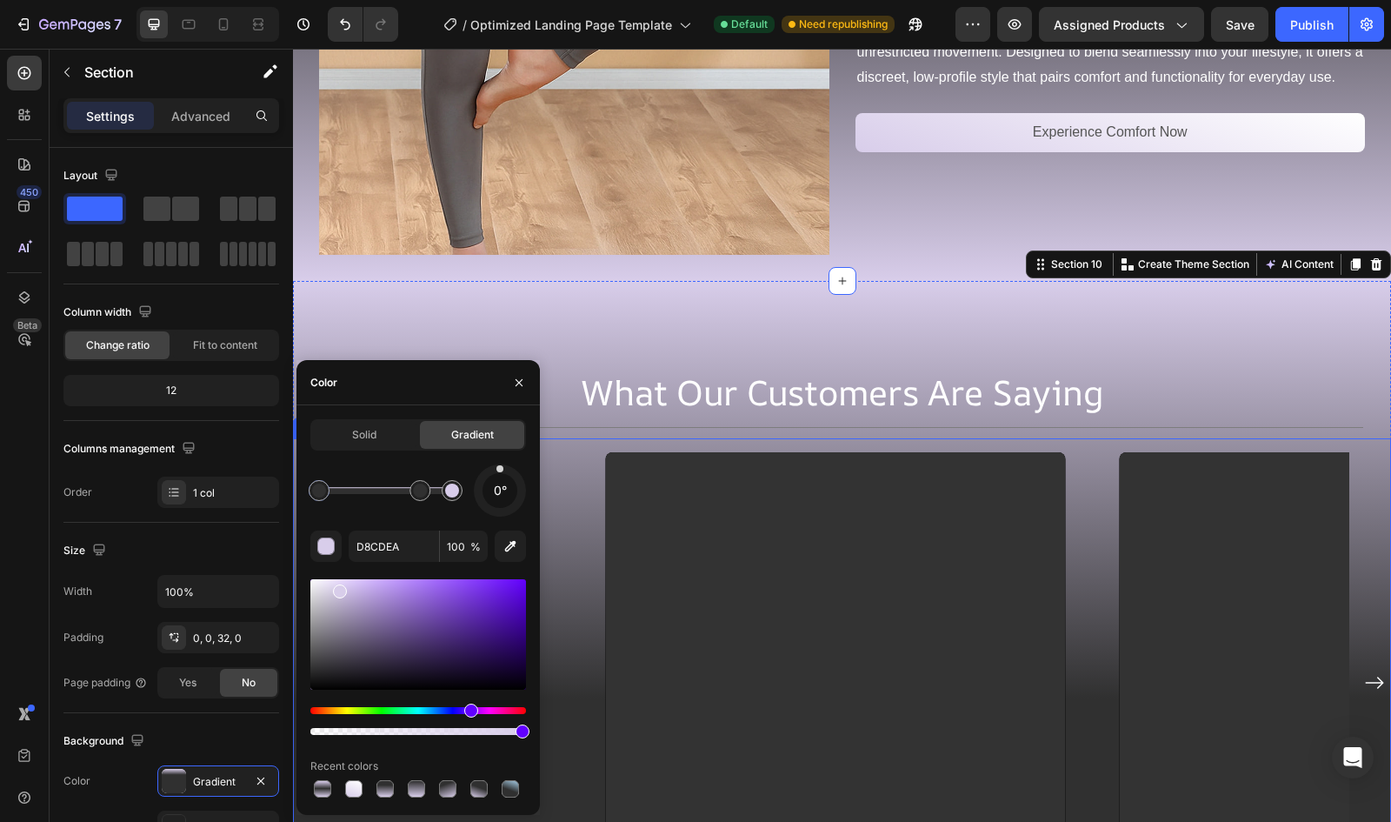
drag, startPoint x: 643, startPoint y: 550, endPoint x: 294, endPoint y: 491, distance: 354.5
click at [431, 390] on div "Color" at bounding box center [418, 382] width 243 height 45
click at [517, 381] on icon "button" at bounding box center [519, 382] width 7 height 7
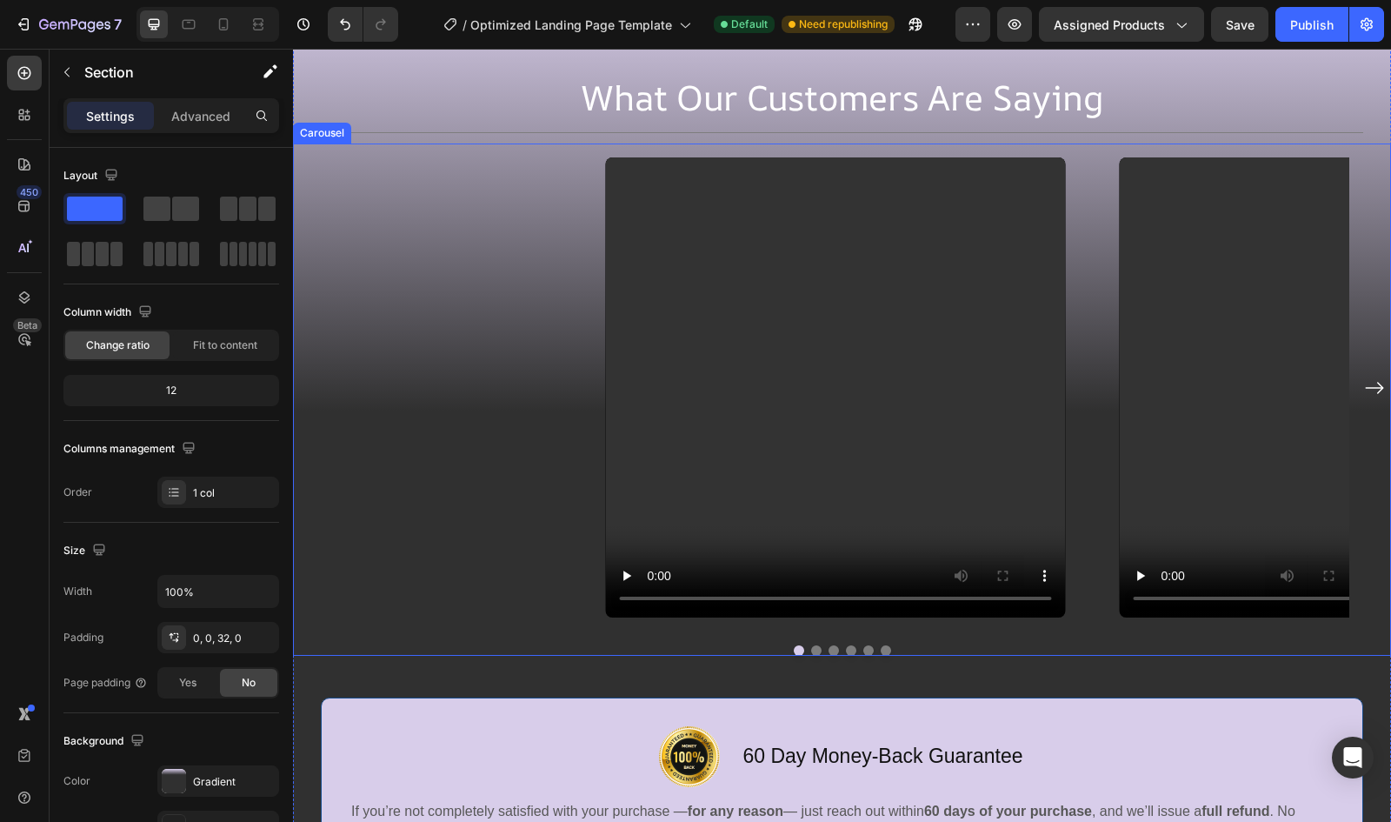
scroll to position [4730, 0]
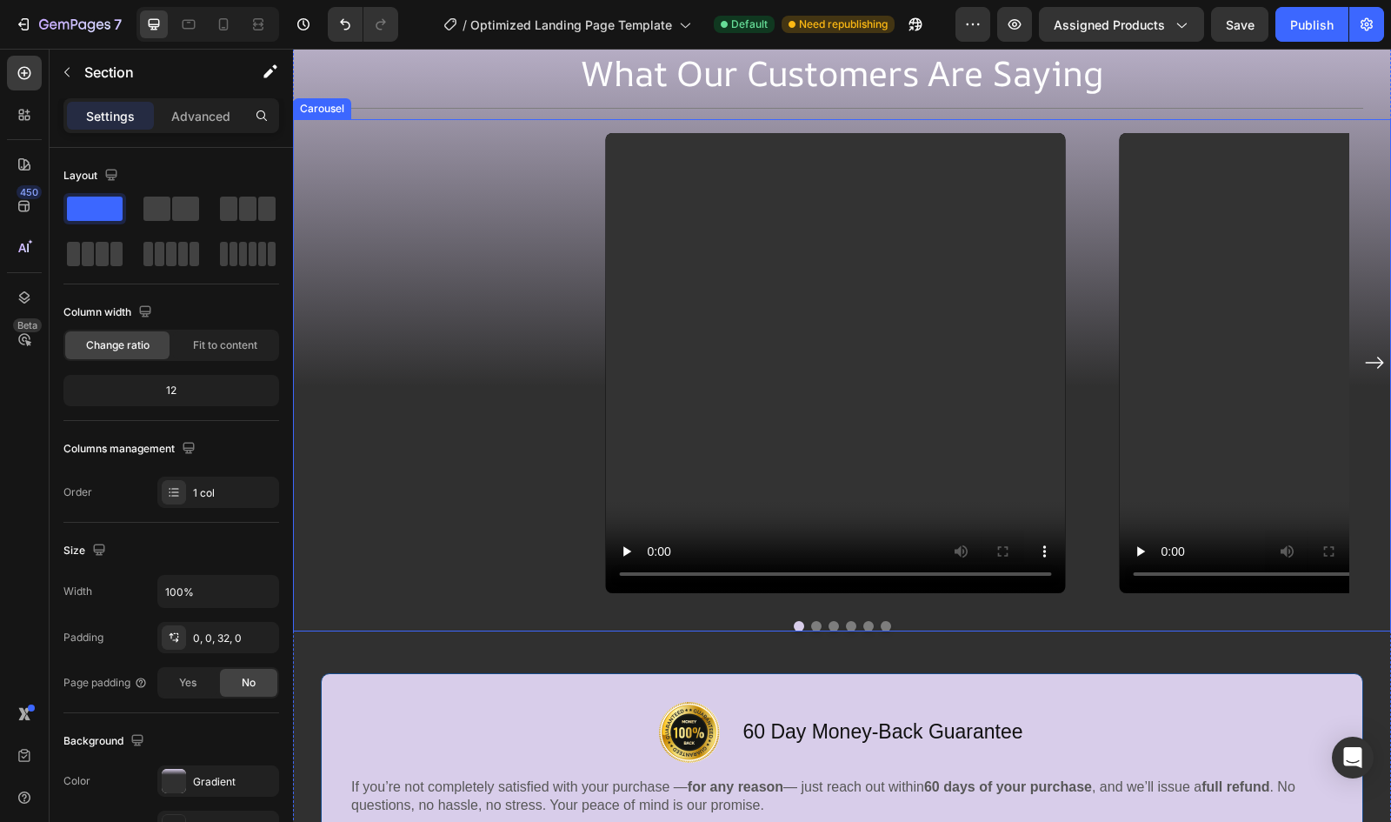
click at [370, 499] on div "Video Video Video Video Video Video Video Video Row" at bounding box center [842, 363] width 1015 height 488
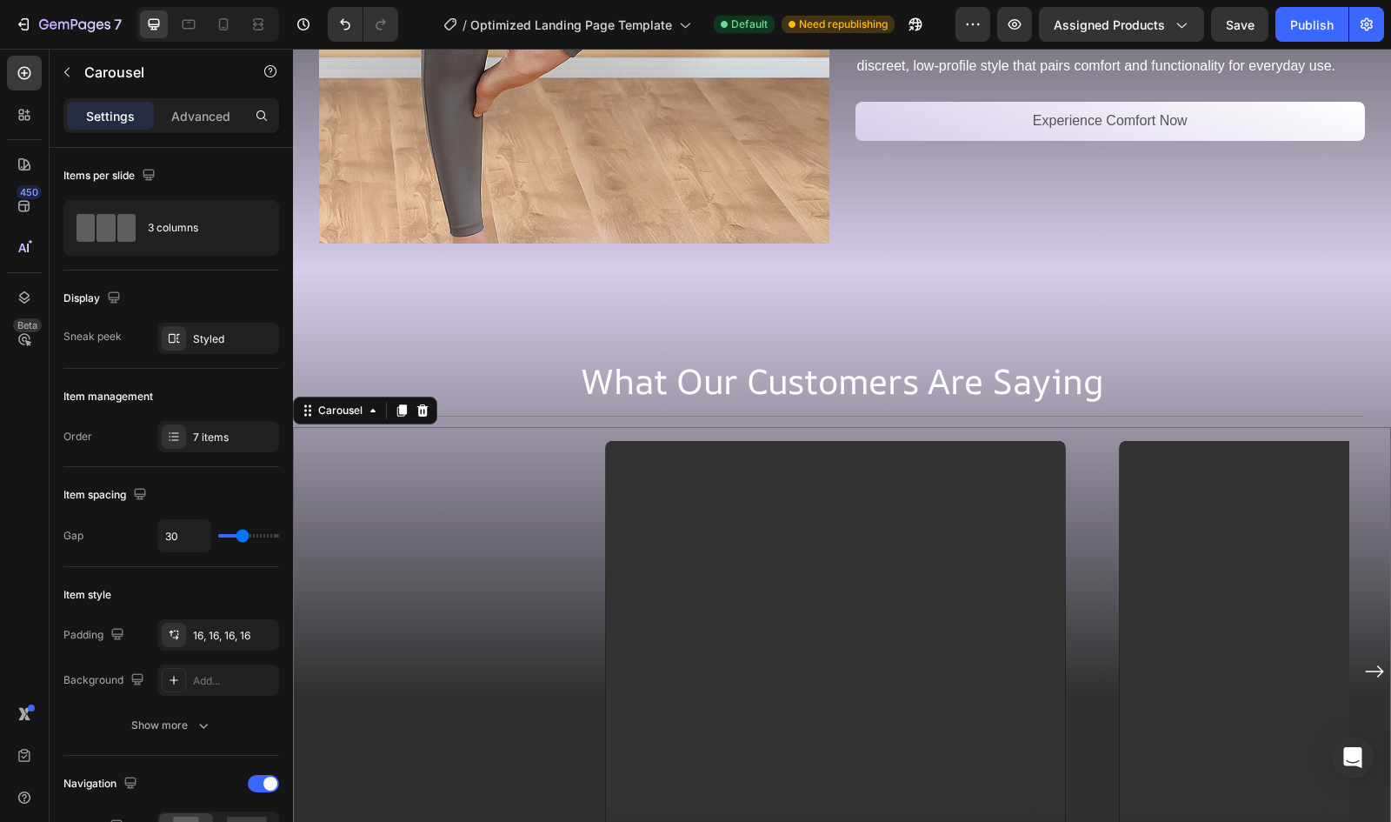
scroll to position [4428, 0]
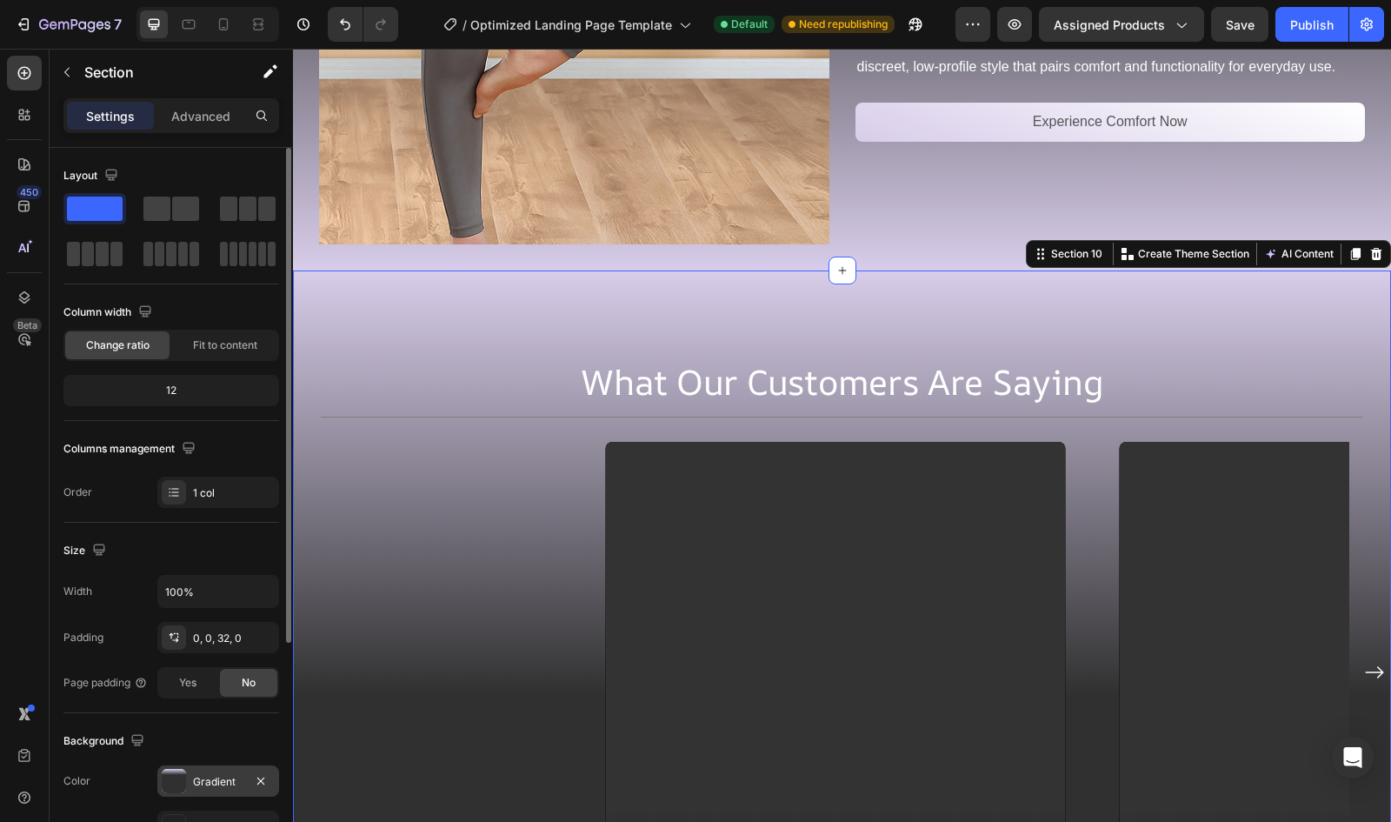
click at [191, 773] on div "Gradient" at bounding box center [218, 780] width 122 height 31
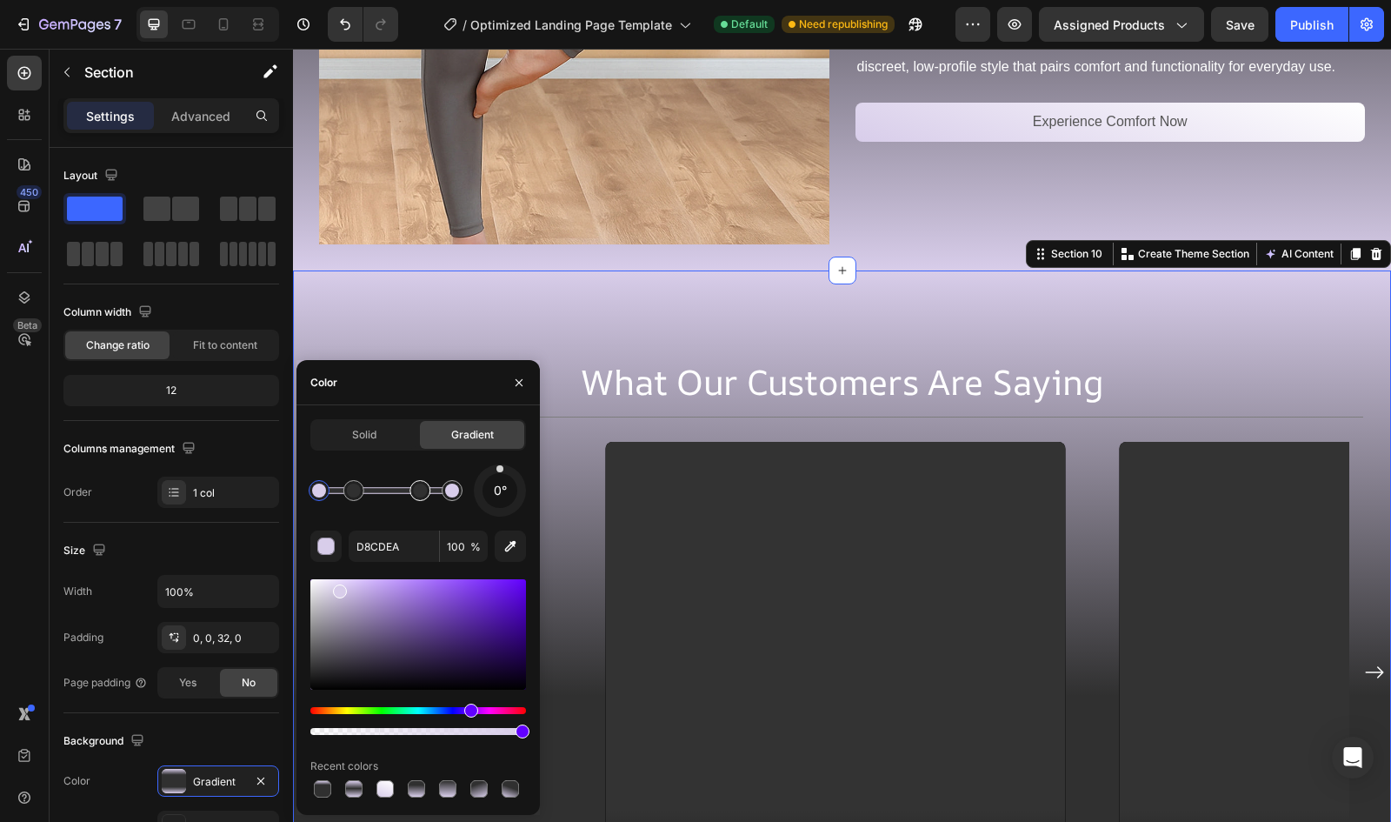
drag, startPoint x: 323, startPoint y: 484, endPoint x: 428, endPoint y: 488, distance: 104.4
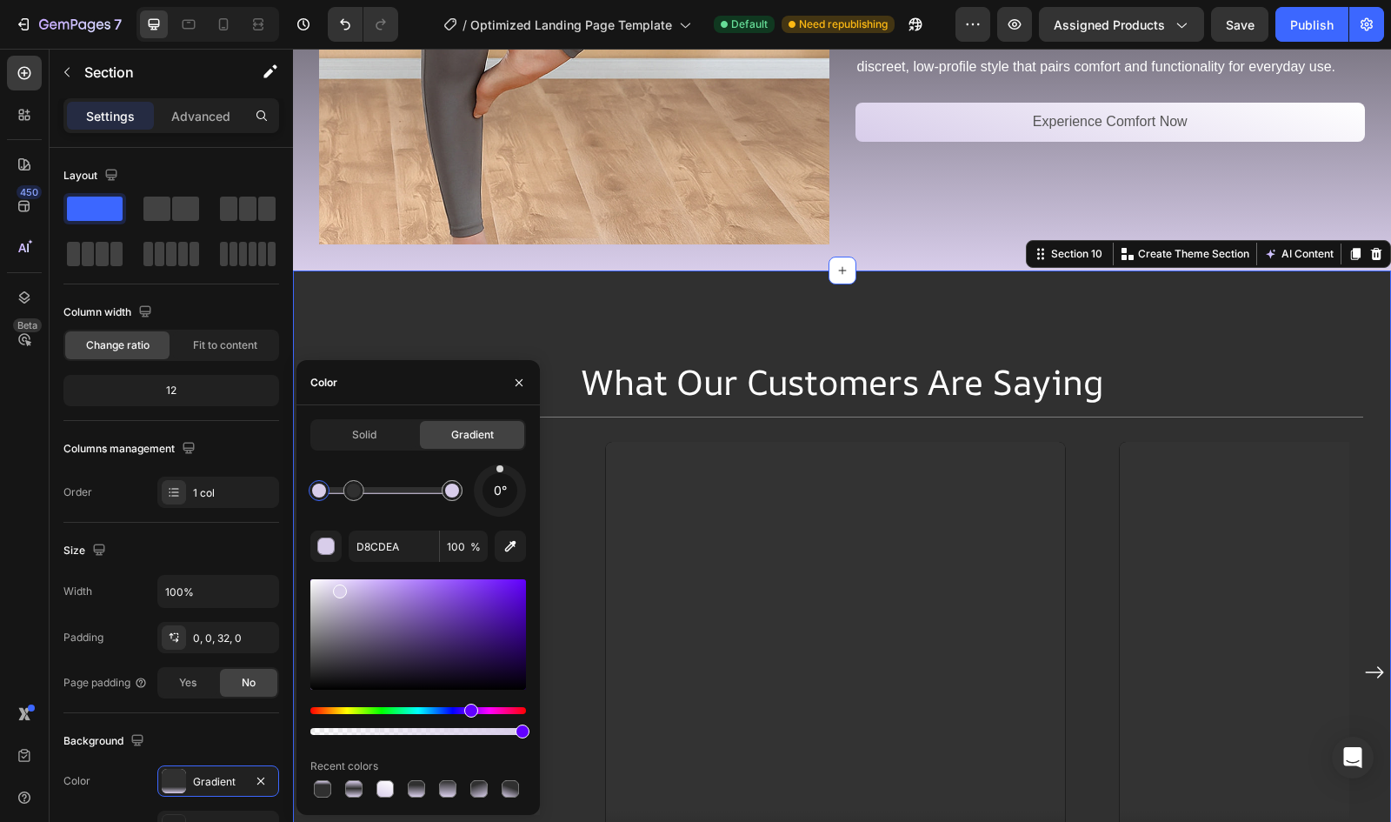
drag, startPoint x: 428, startPoint y: 488, endPoint x: 400, endPoint y: 483, distance: 28.3
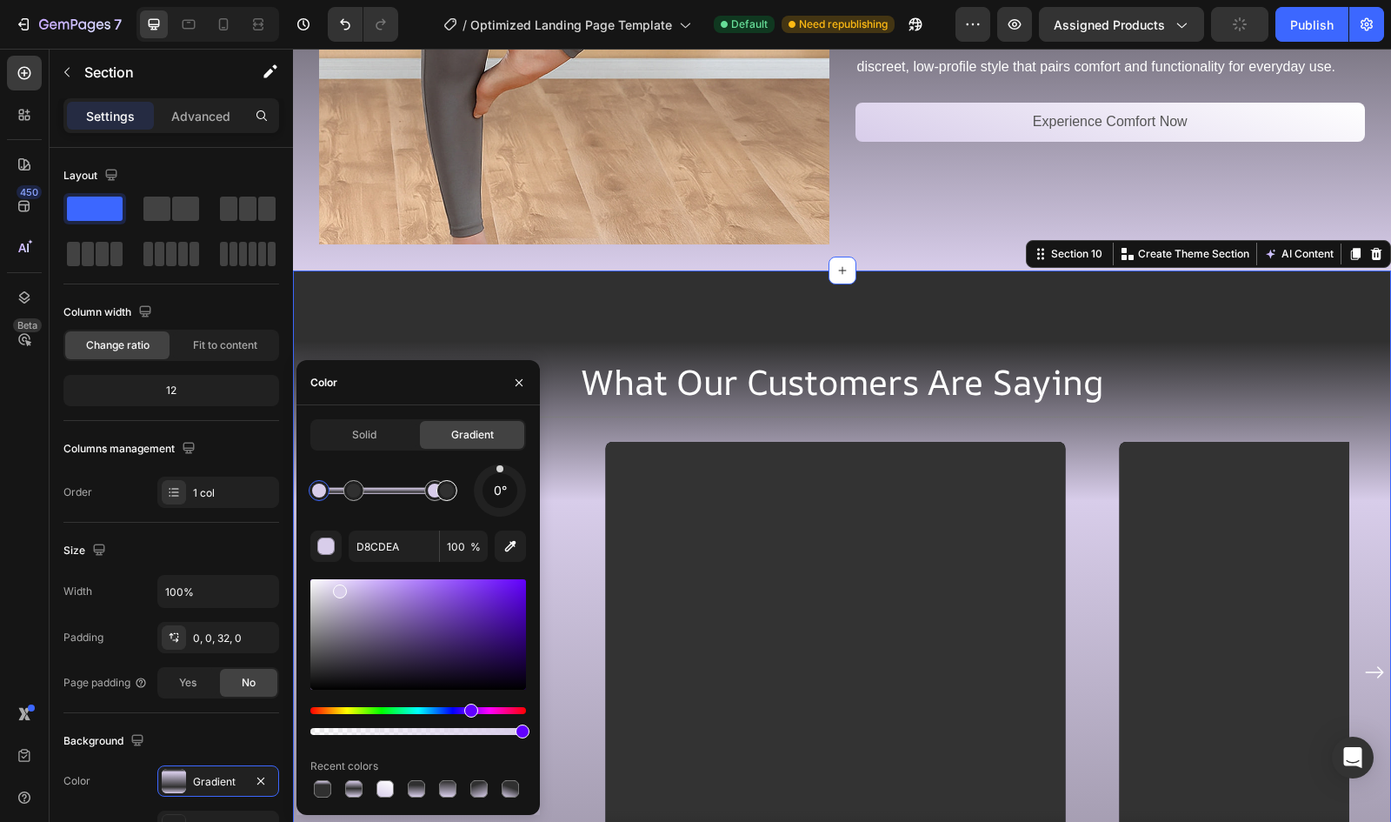
drag, startPoint x: 440, startPoint y: 494, endPoint x: 436, endPoint y: 486, distance: 9.0
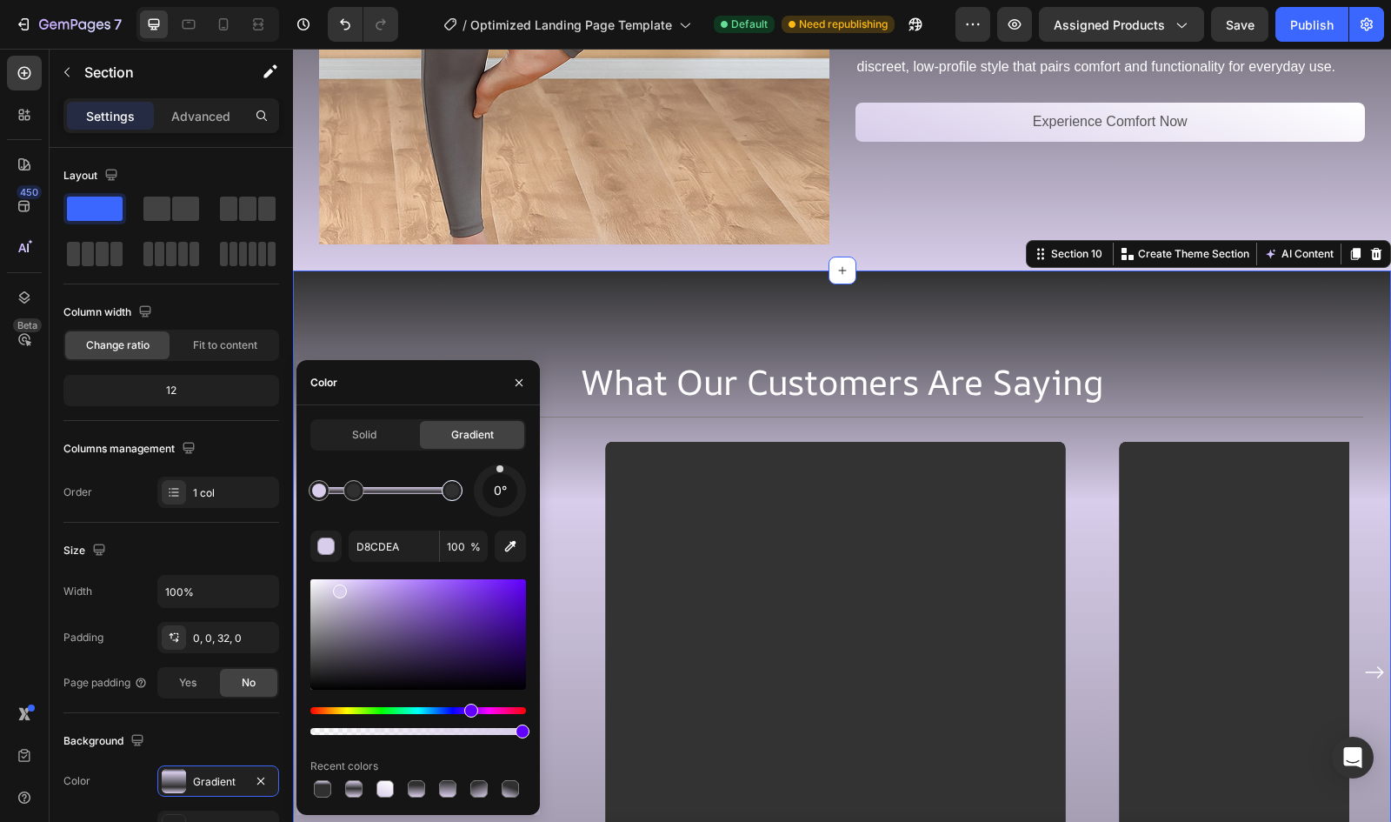
drag, startPoint x: 430, startPoint y: 491, endPoint x: 466, endPoint y: 497, distance: 36.9
click at [452, 494] on div at bounding box center [385, 490] width 133 height 7
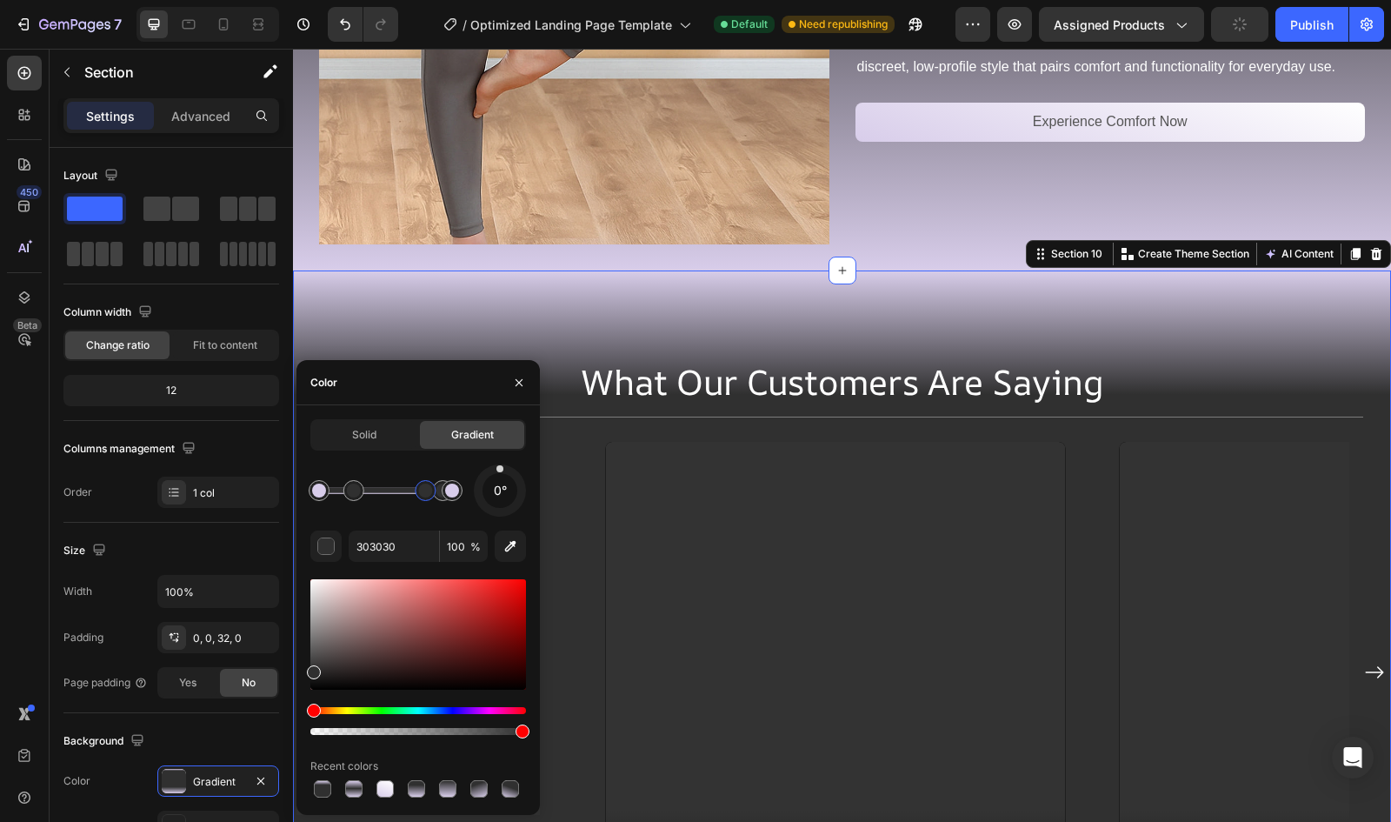
click at [425, 494] on div at bounding box center [385, 490] width 133 height 7
click at [439, 458] on div "Solid Gradient 0° 303030 100 % Recent colors" at bounding box center [418, 610] width 216 height 382
click at [423, 457] on icon "button" at bounding box center [426, 463] width 14 height 14
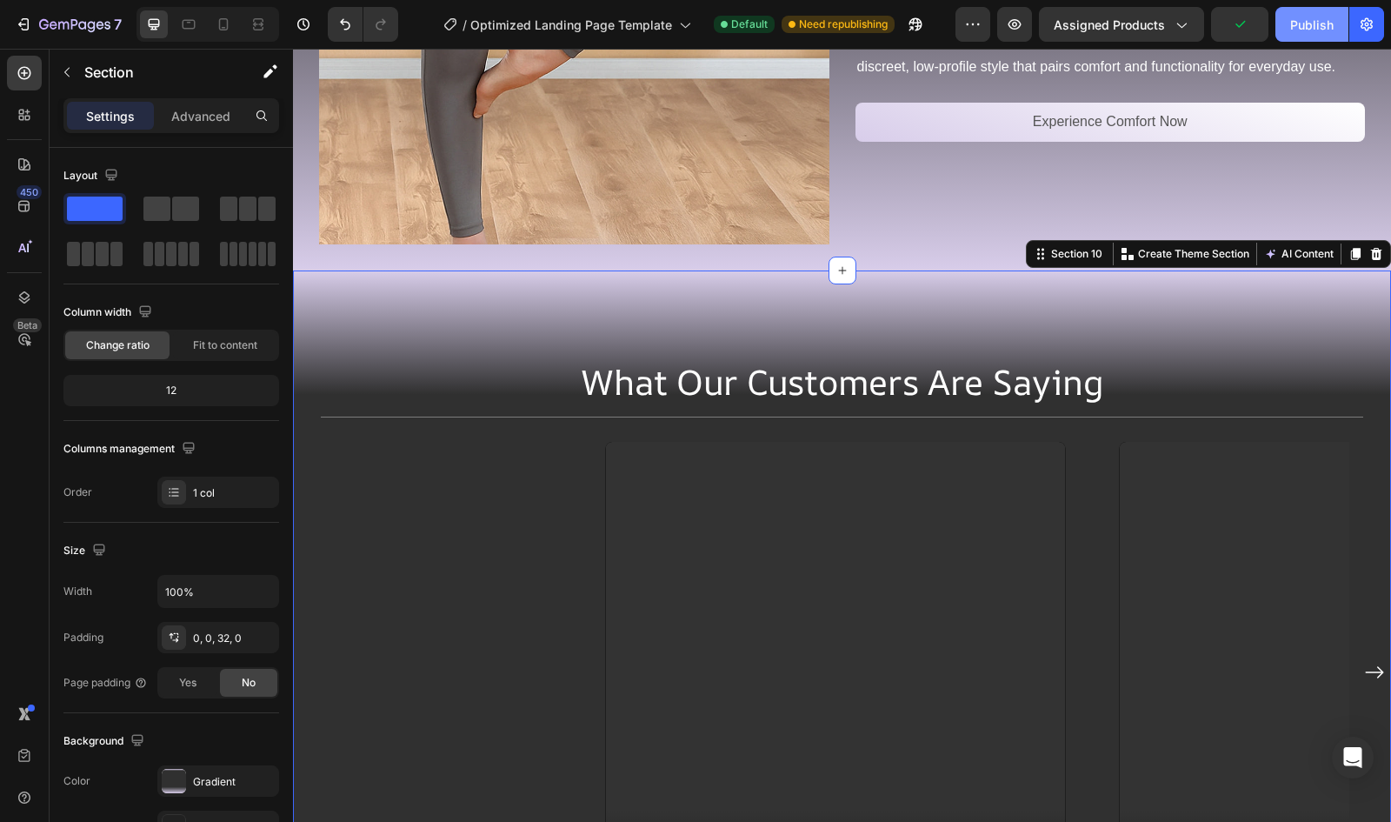
click at [1310, 26] on div "Publish" at bounding box center [1311, 25] width 43 height 18
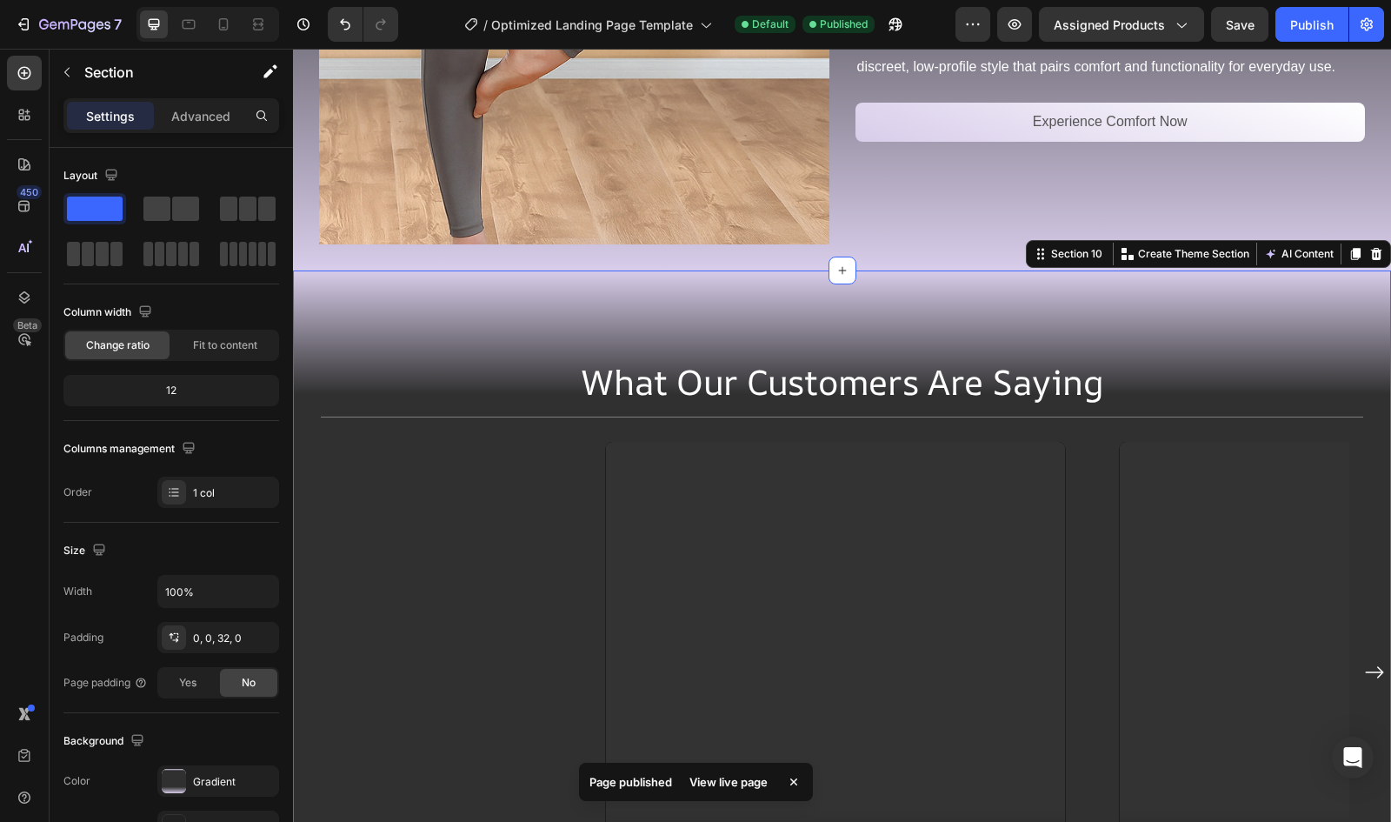
click at [726, 782] on div "View live page" at bounding box center [728, 782] width 99 height 24
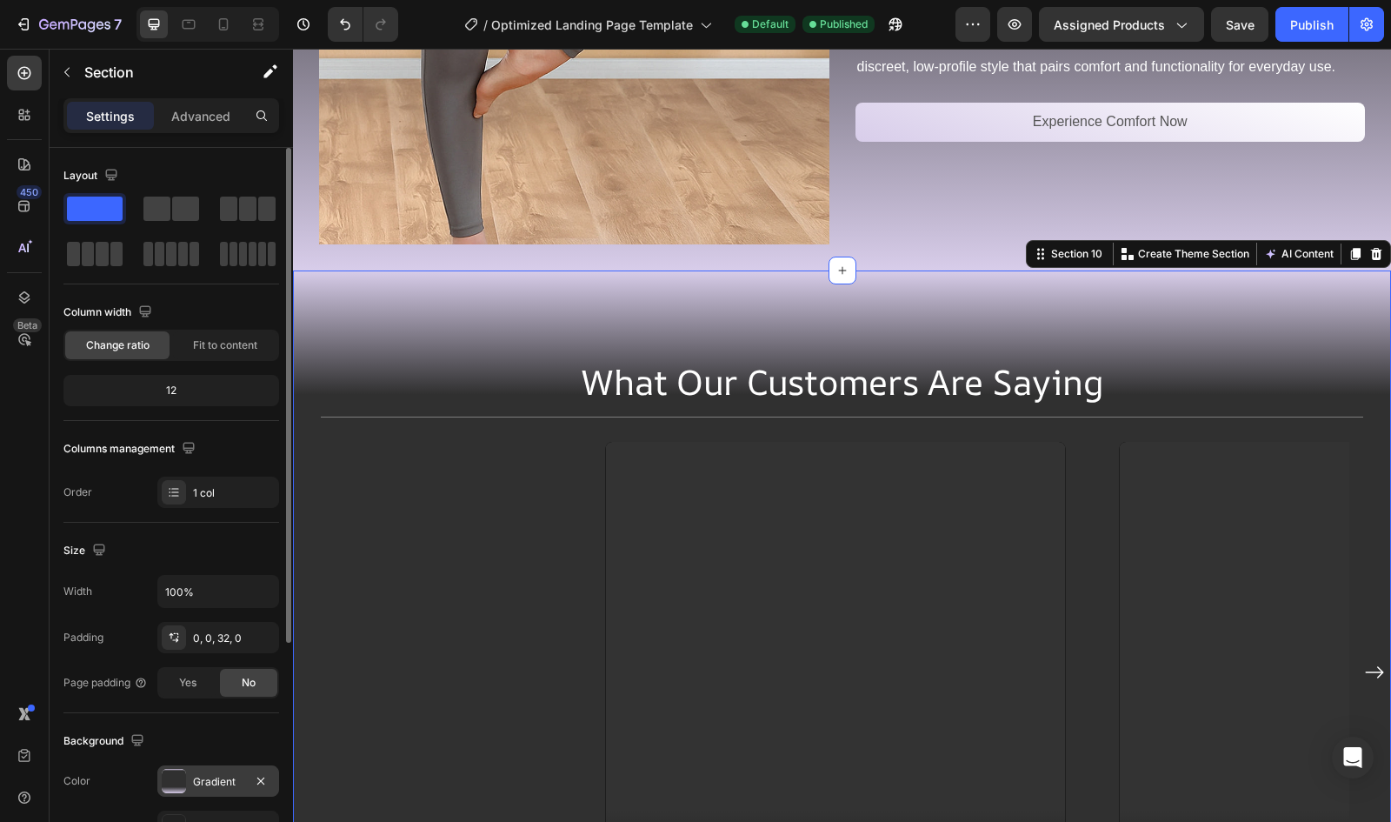
click at [188, 783] on div "Gradient" at bounding box center [218, 780] width 122 height 31
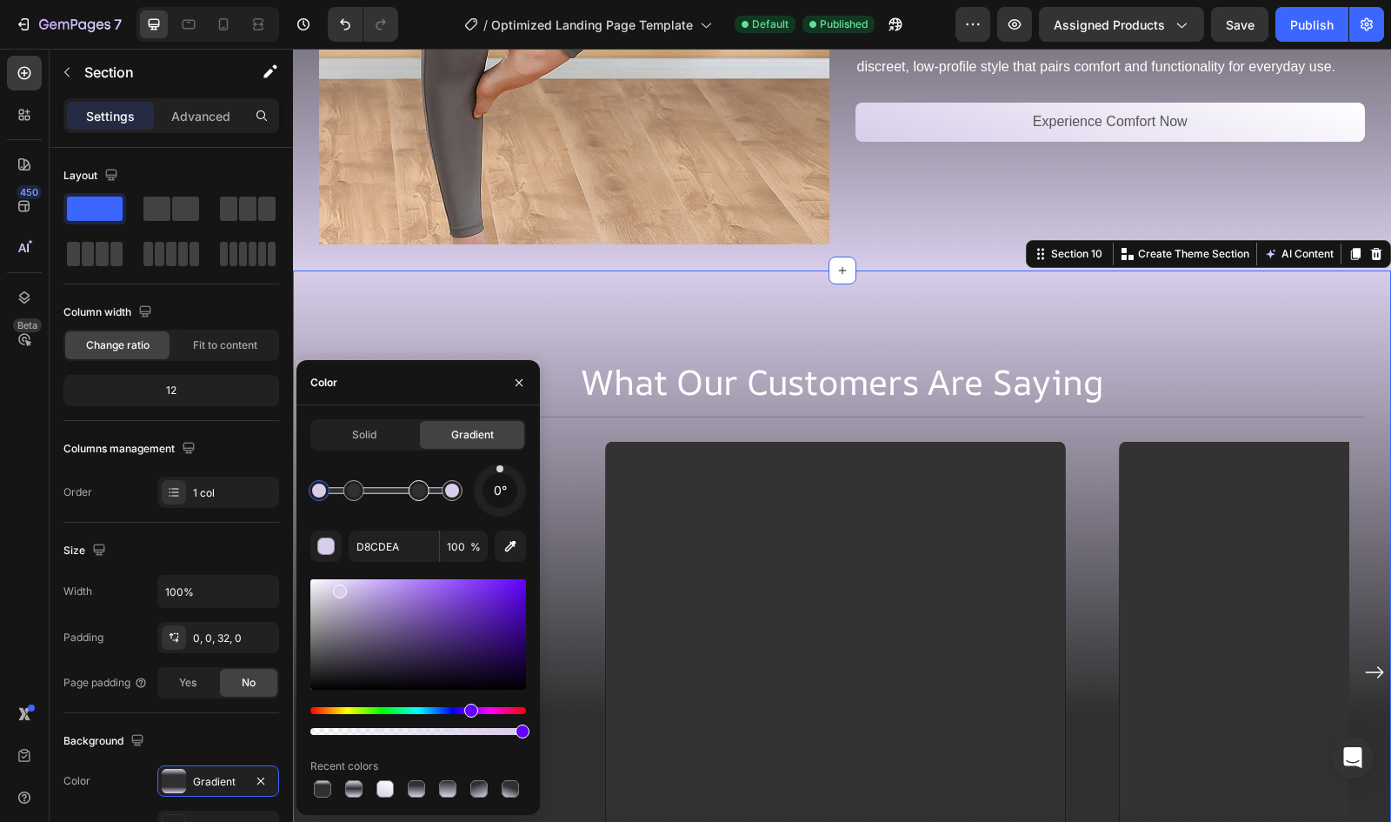
drag, startPoint x: 430, startPoint y: 495, endPoint x: 412, endPoint y: 493, distance: 18.3
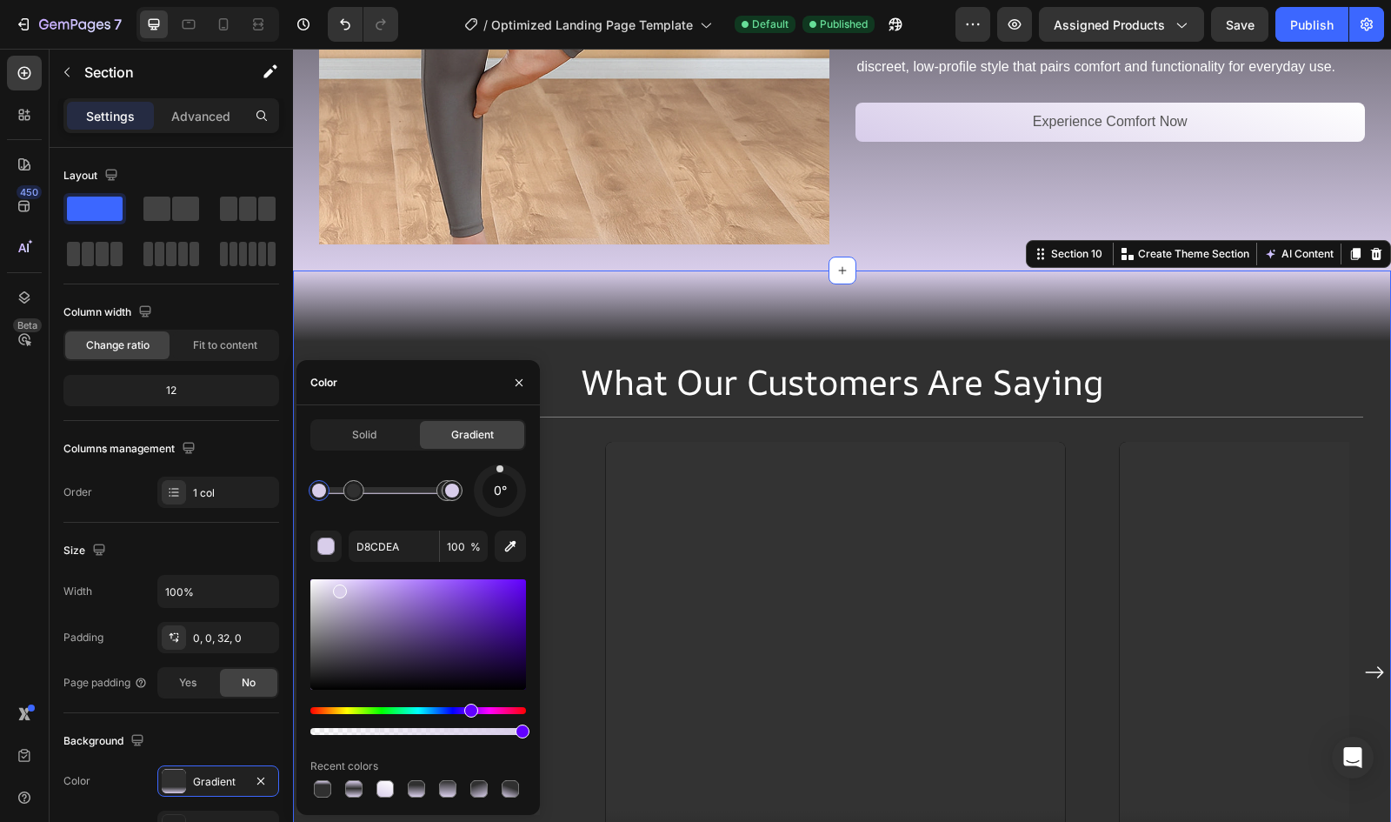
drag, startPoint x: 412, startPoint y: 493, endPoint x: 448, endPoint y: 490, distance: 35.7
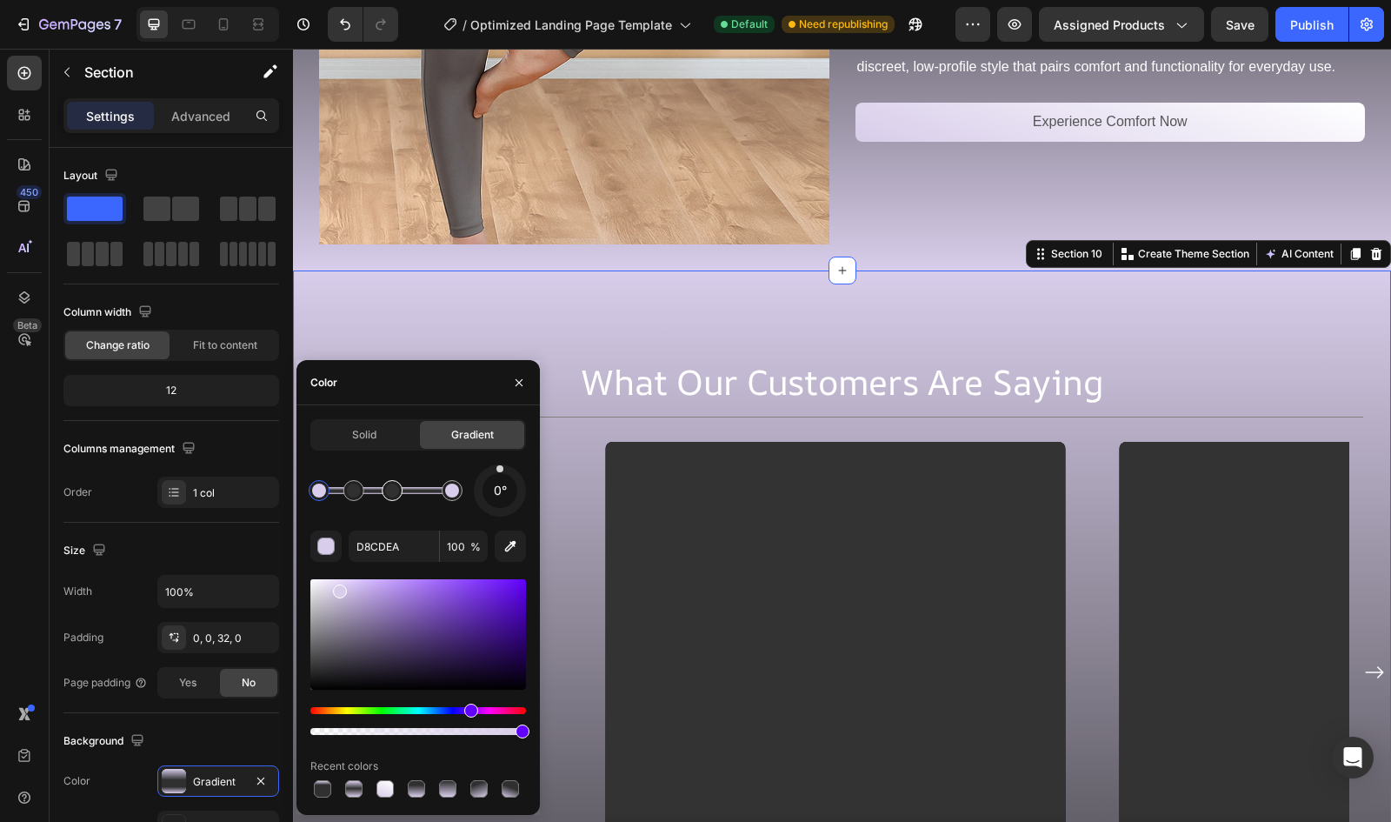
drag, startPoint x: 435, startPoint y: 497, endPoint x: 390, endPoint y: 490, distance: 45.6
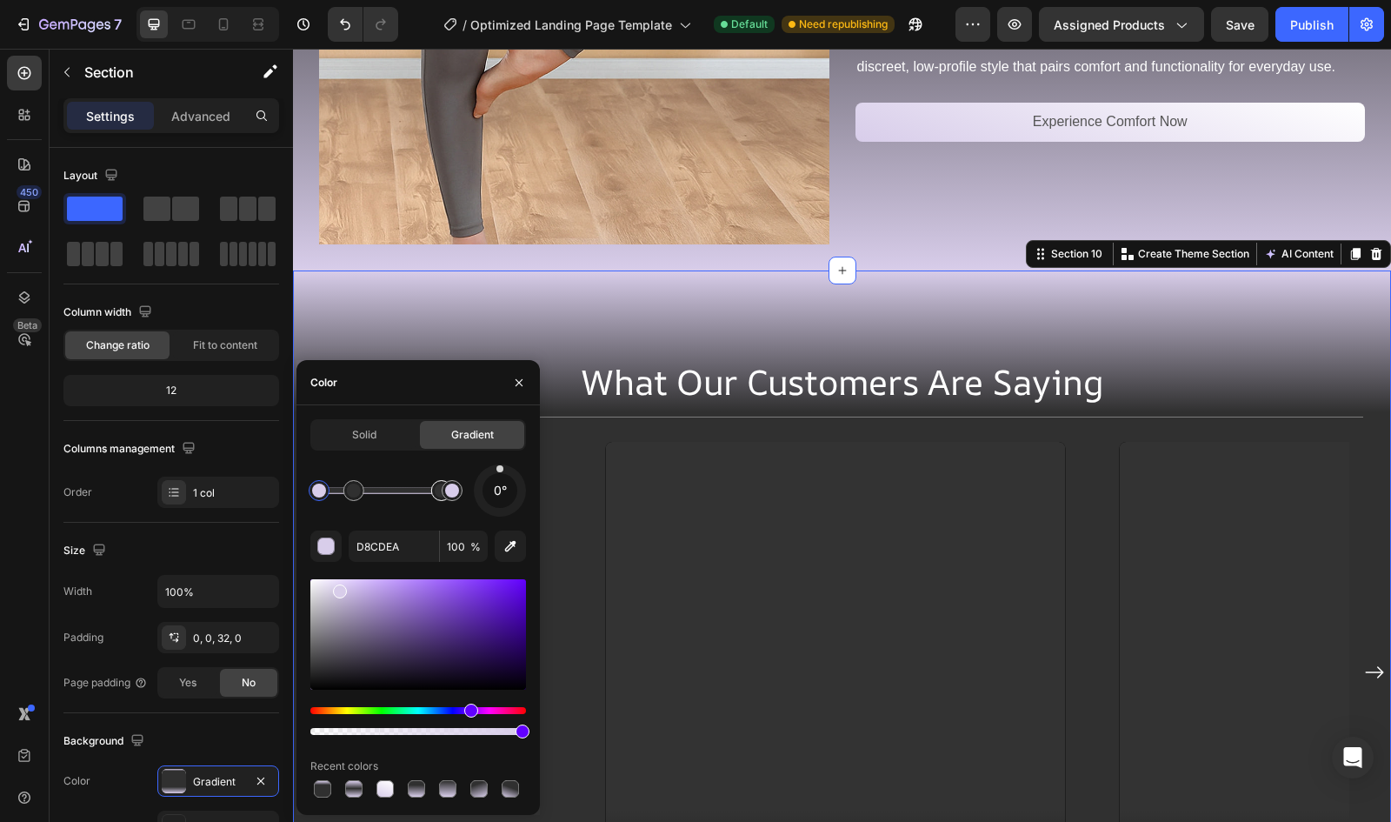
drag, startPoint x: 390, startPoint y: 490, endPoint x: 433, endPoint y: 492, distance: 43.5
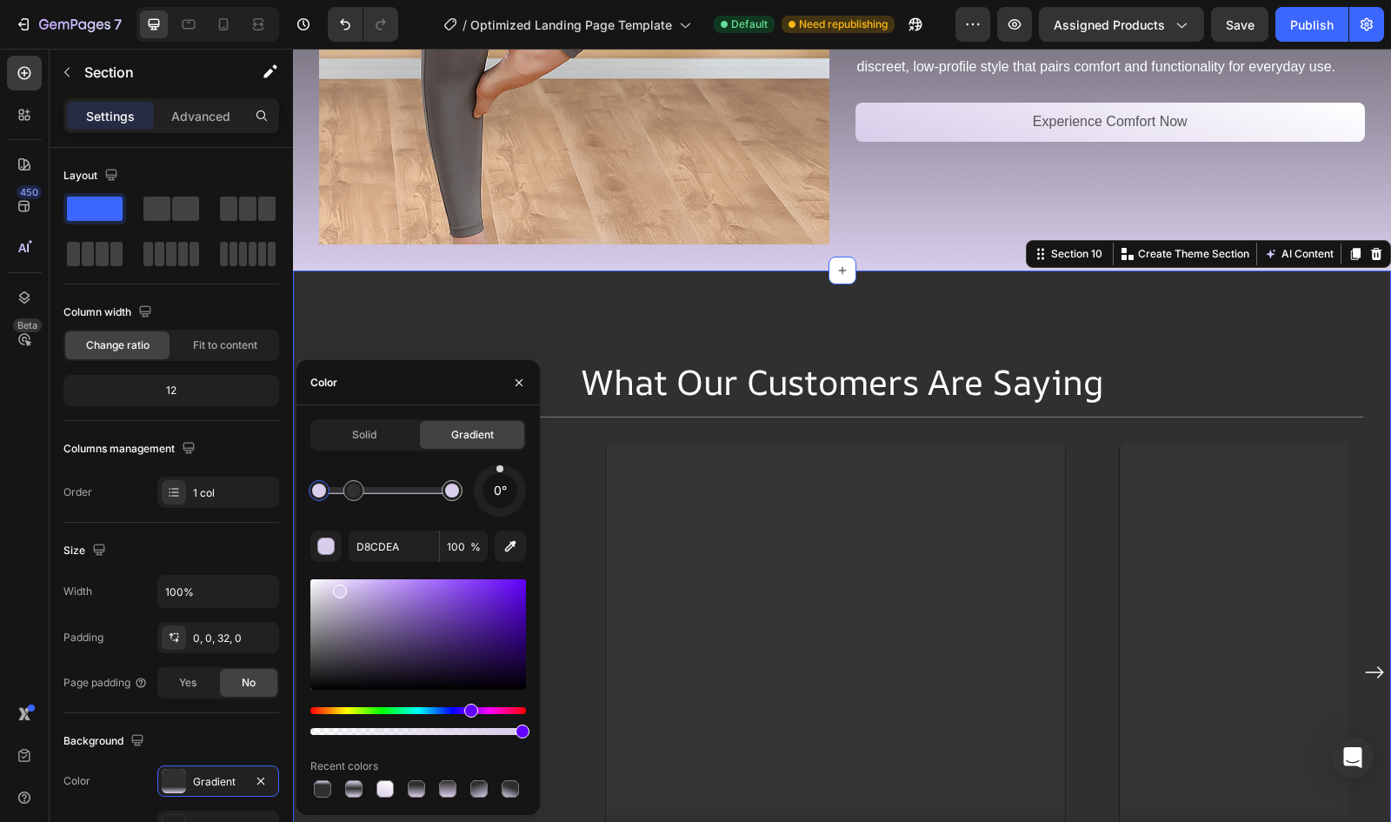
drag, startPoint x: 433, startPoint y: 492, endPoint x: 414, endPoint y: 492, distance: 19.1
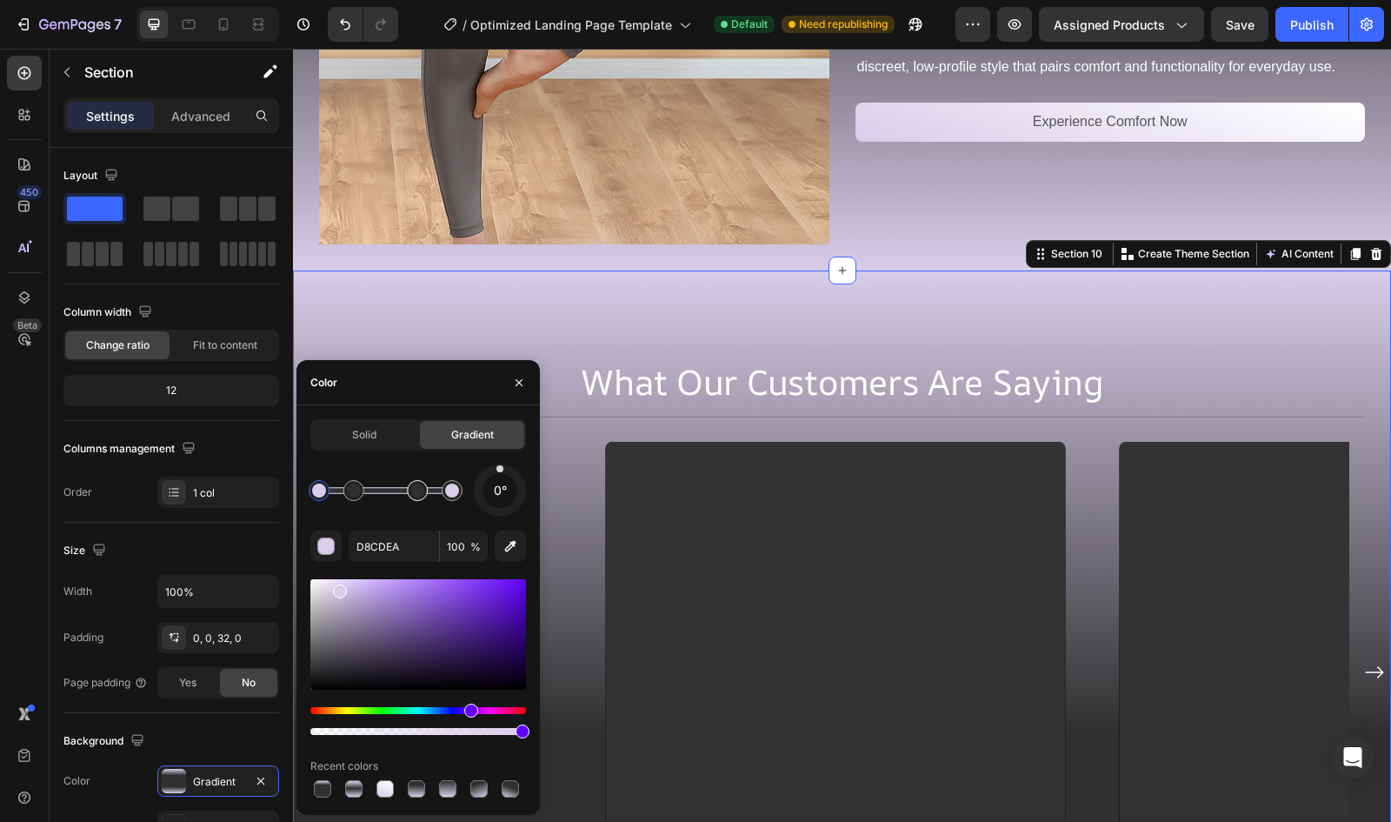
drag, startPoint x: 433, startPoint y: 490, endPoint x: 418, endPoint y: 493, distance: 15.2
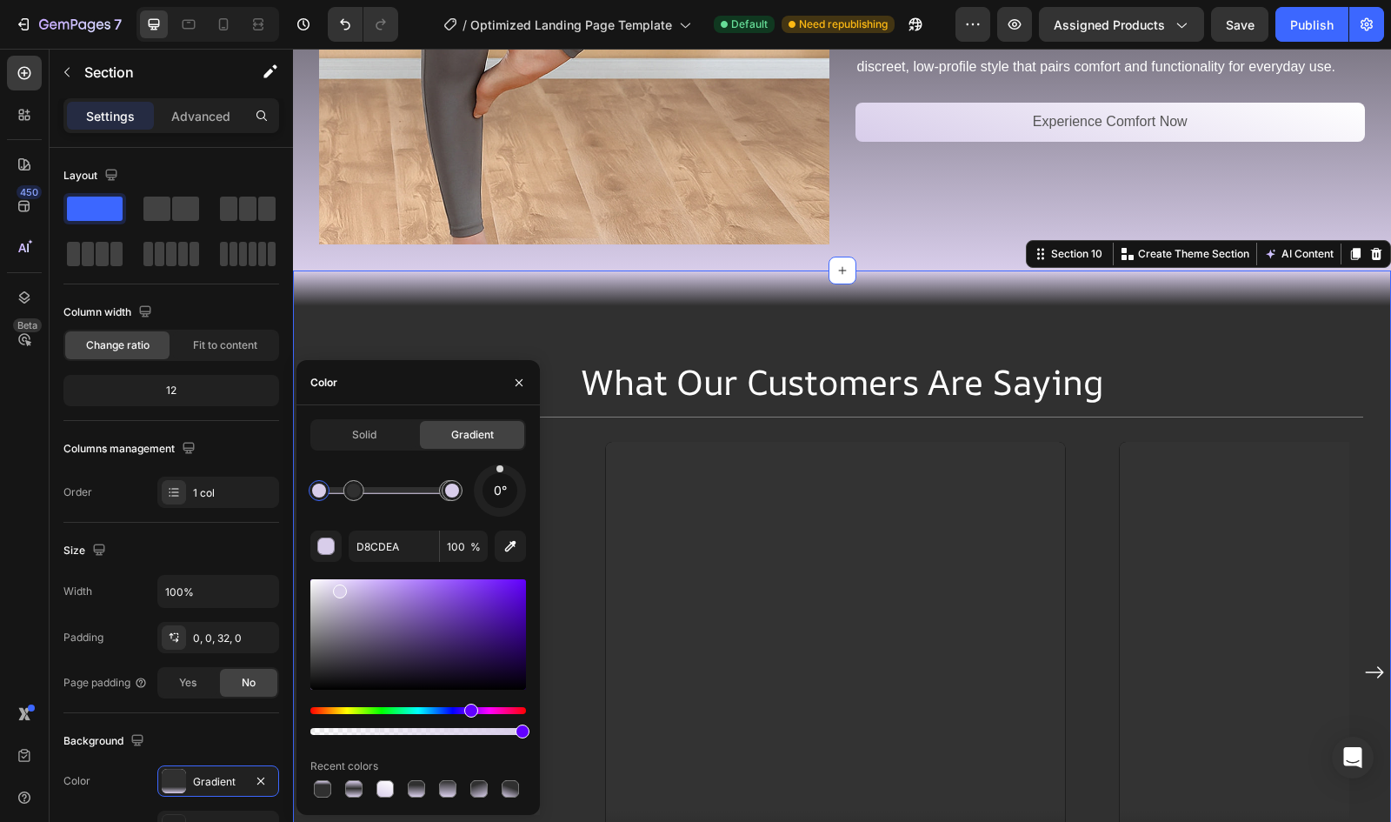
drag, startPoint x: 423, startPoint y: 492, endPoint x: 450, endPoint y: 492, distance: 27.8
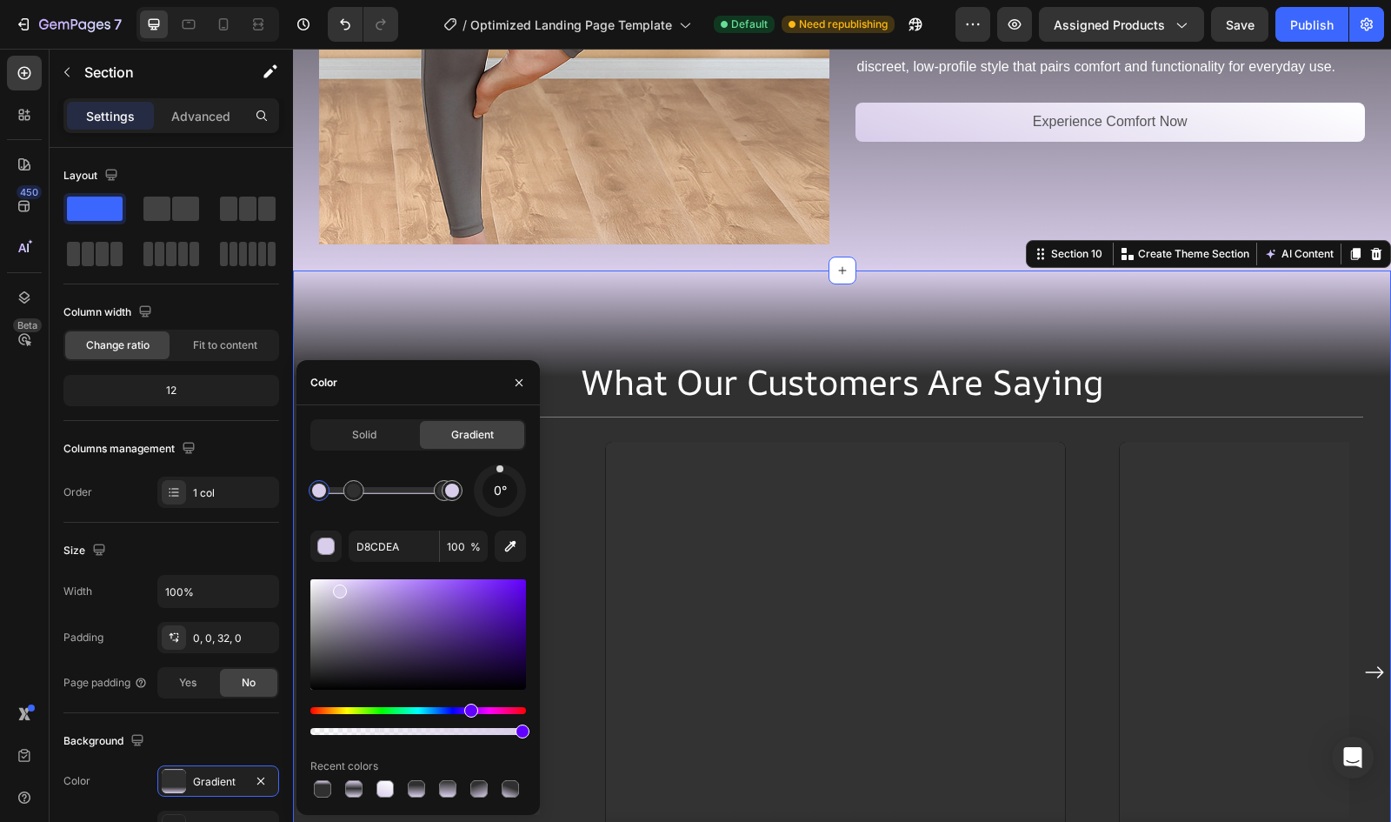
drag, startPoint x: 420, startPoint y: 498, endPoint x: 447, endPoint y: 522, distance: 35.7
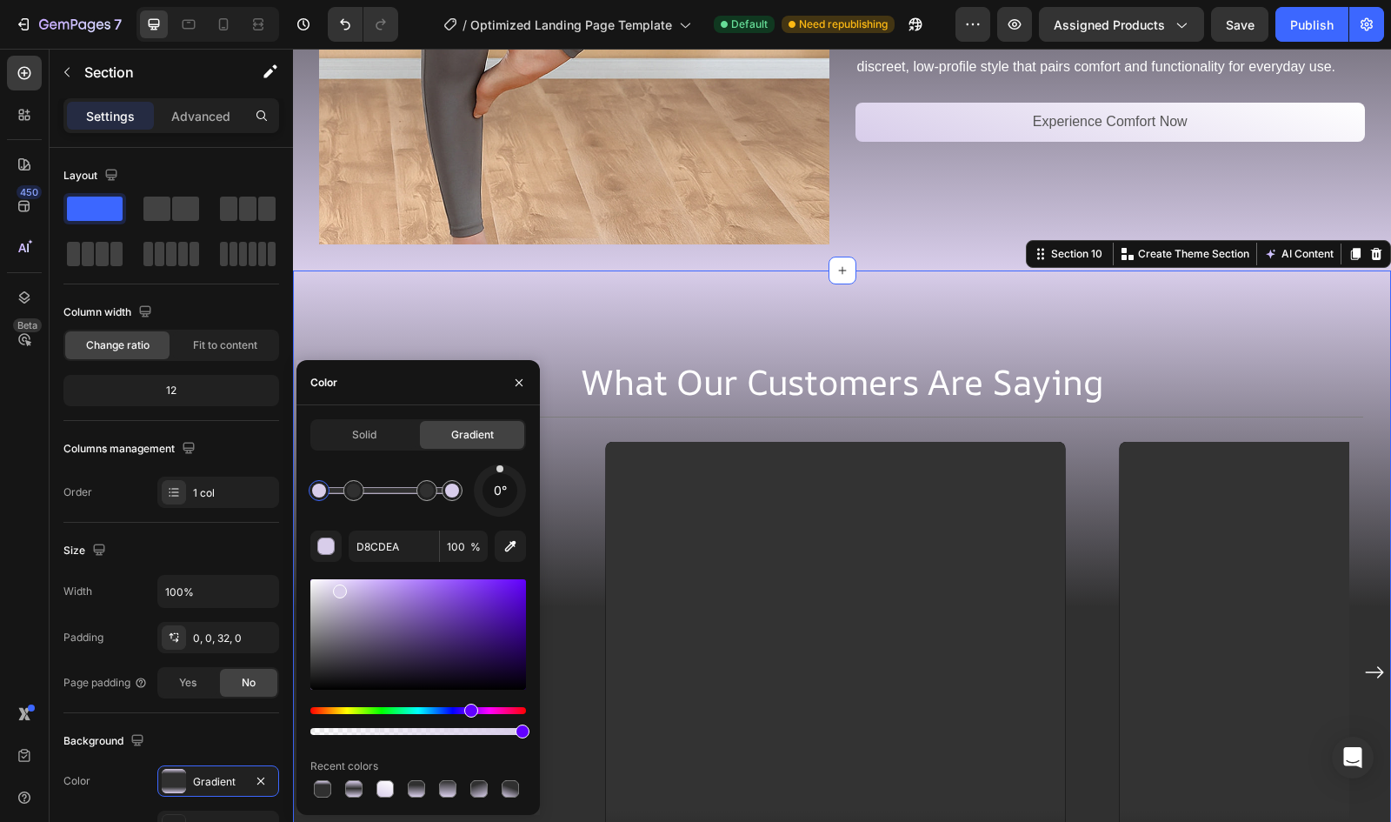
drag, startPoint x: 417, startPoint y: 490, endPoint x: 431, endPoint y: 514, distance: 28.0
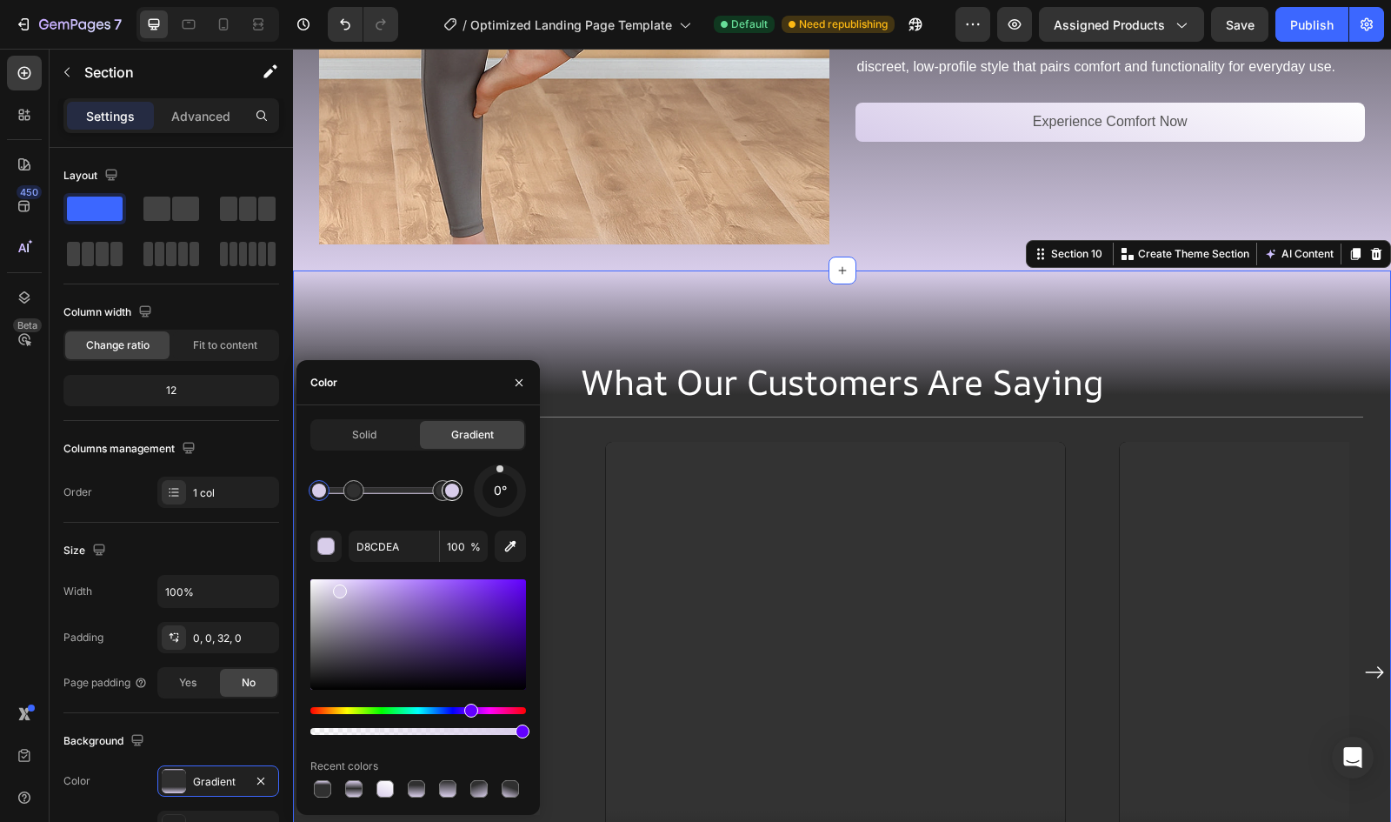
drag, startPoint x: 421, startPoint y: 498, endPoint x: 450, endPoint y: 496, distance: 29.7
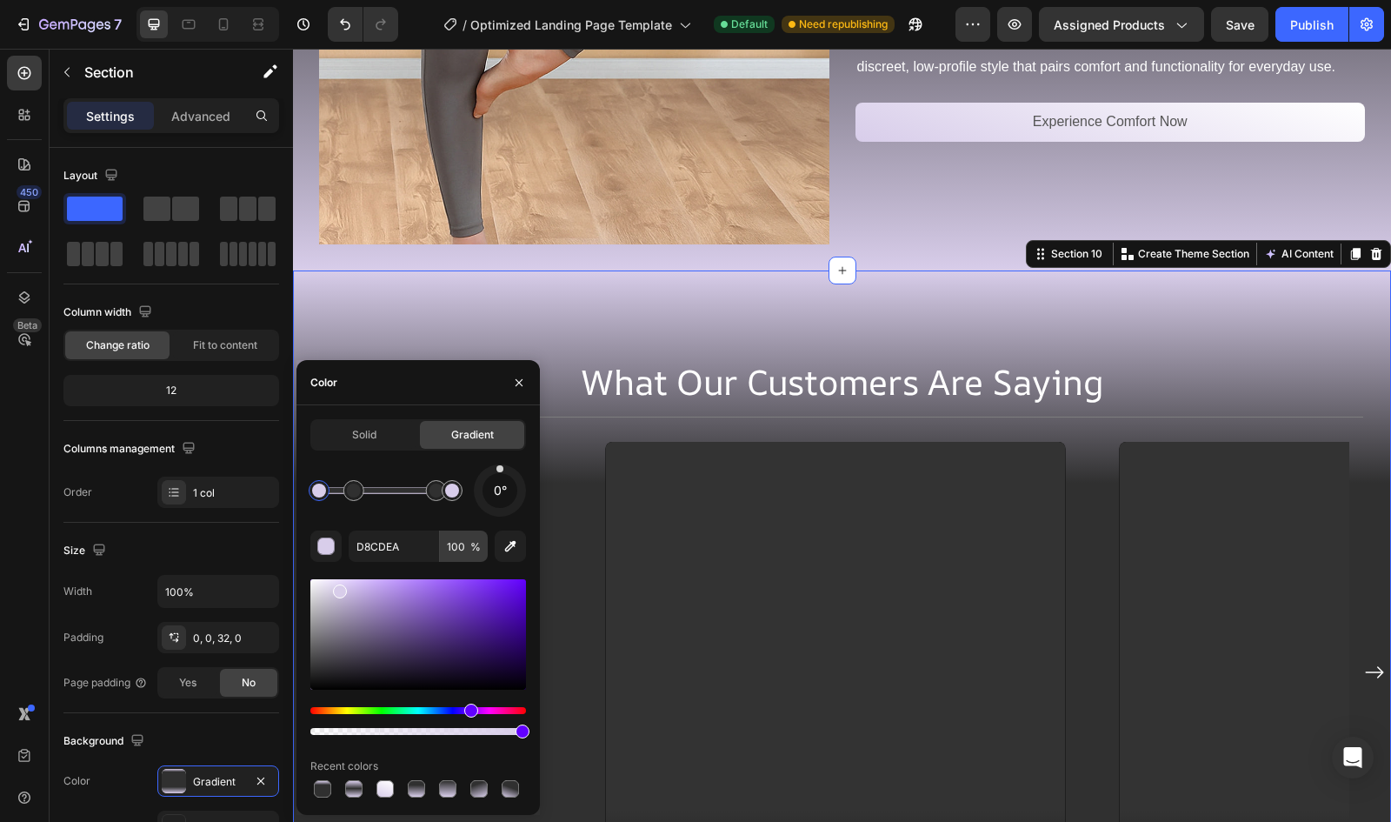
drag, startPoint x: 411, startPoint y: 495, endPoint x: 443, endPoint y: 531, distance: 48.7
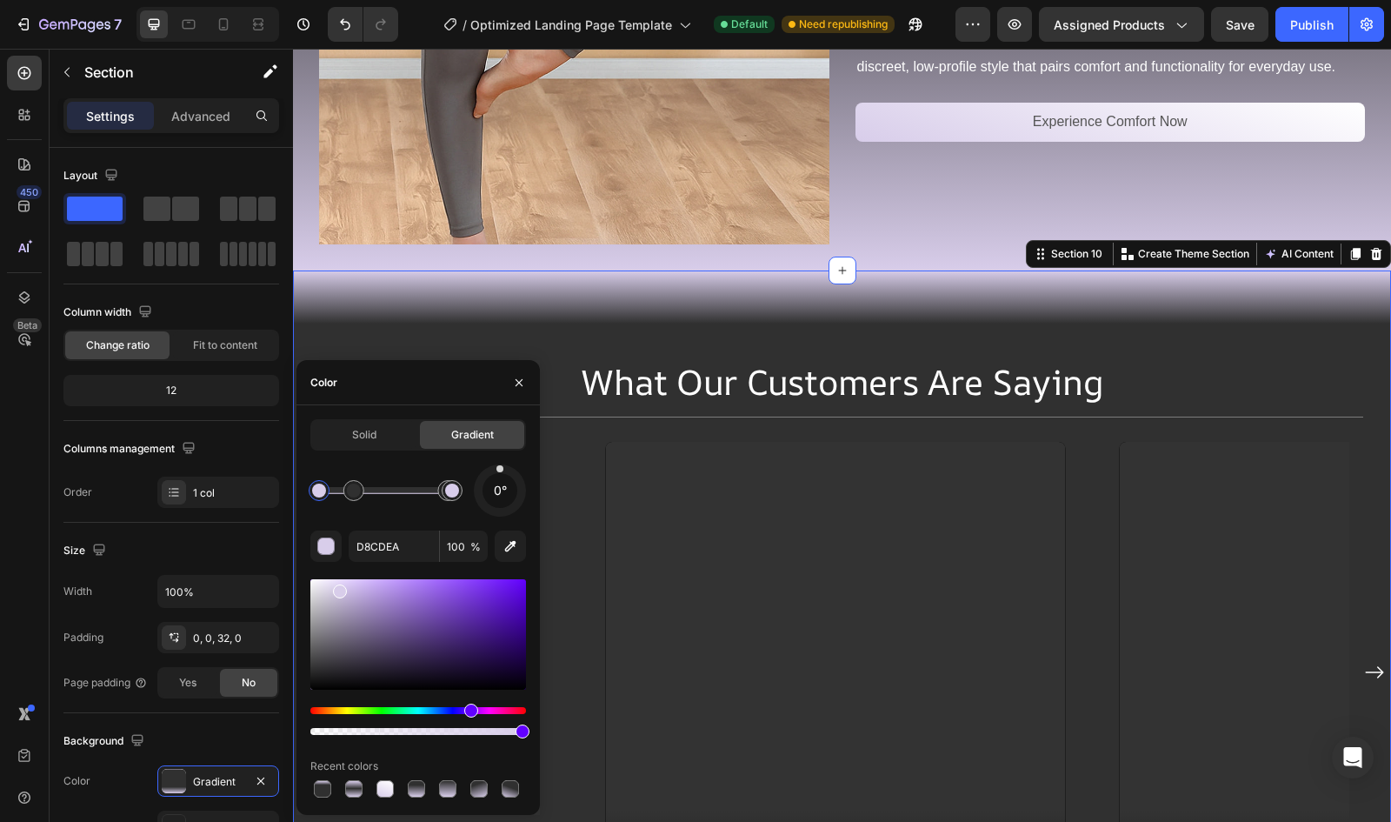
drag, startPoint x: 419, startPoint y: 485, endPoint x: 450, endPoint y: 524, distance: 49.6
click at [1317, 23] on div "Publish" at bounding box center [1311, 25] width 43 height 18
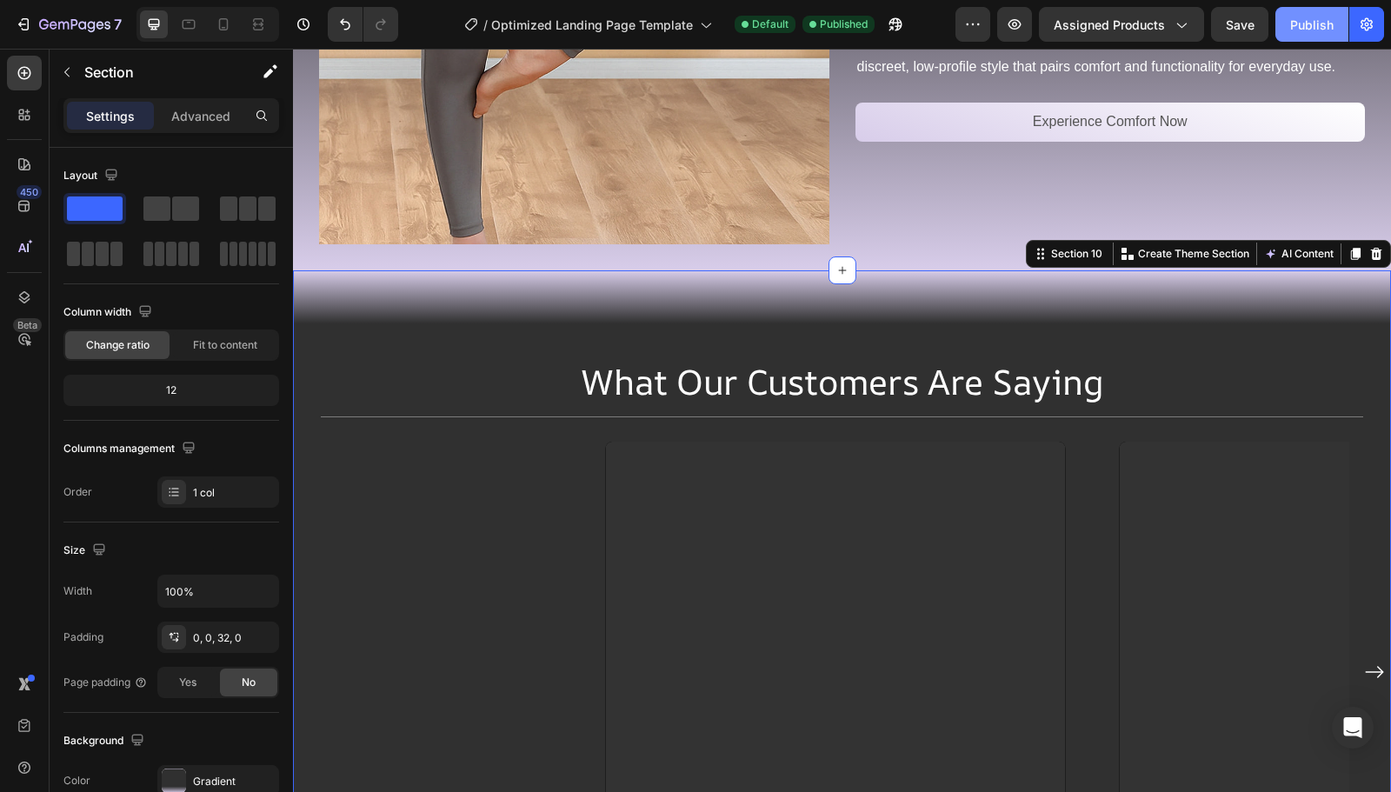
click at [212, 784] on div "Gradient" at bounding box center [234, 782] width 82 height 16
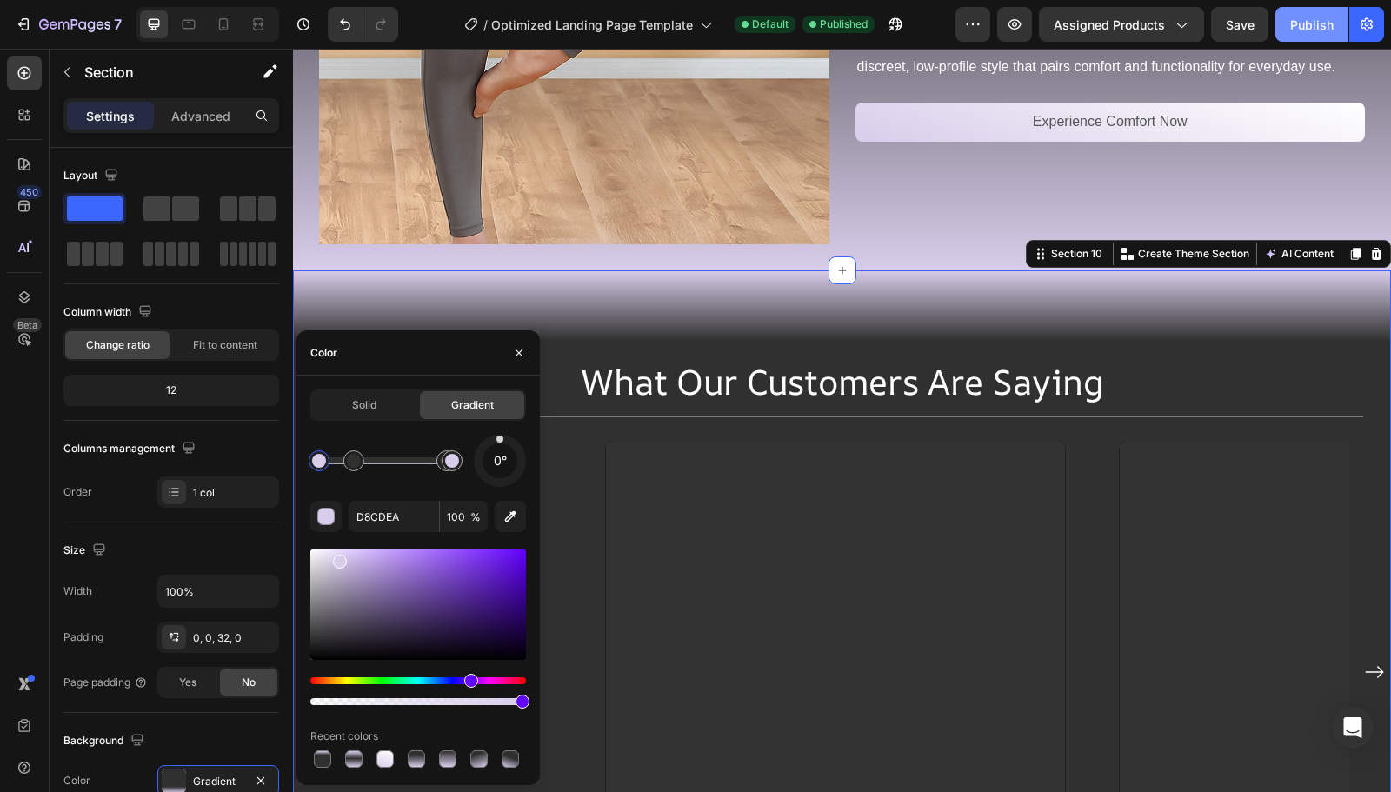
drag, startPoint x: 414, startPoint y: 465, endPoint x: 449, endPoint y: 504, distance: 52.4
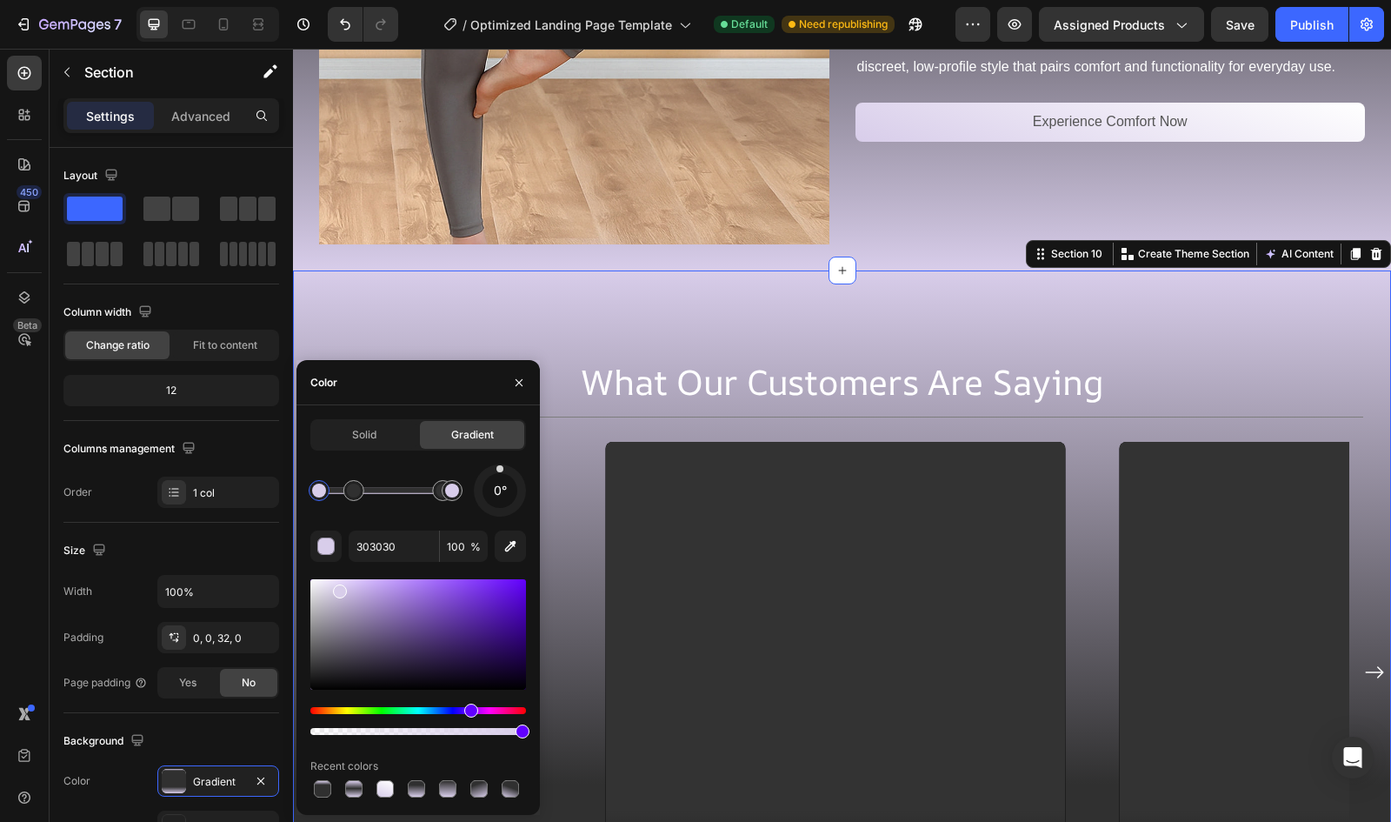
type input "D8CDEA"
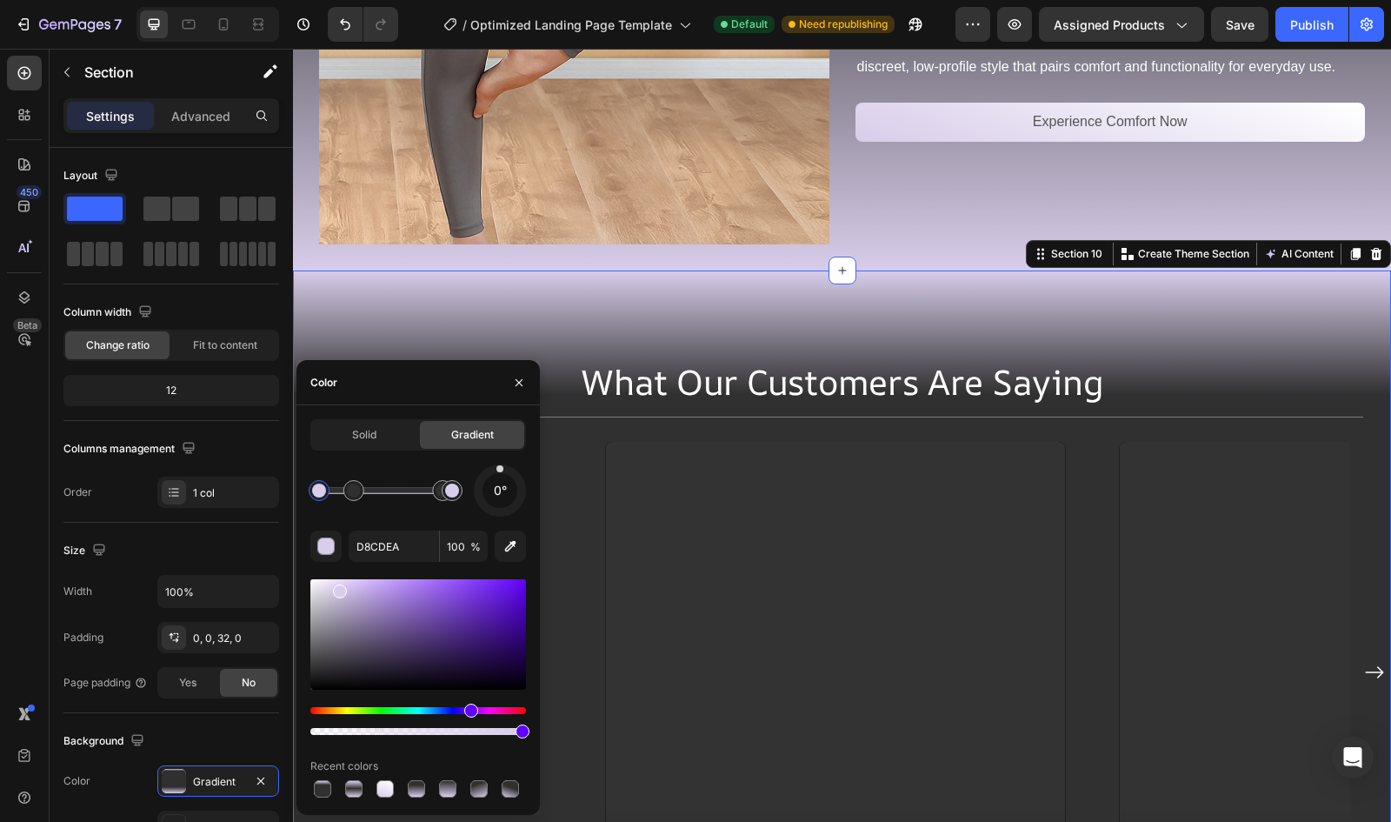
drag, startPoint x: 421, startPoint y: 493, endPoint x: 445, endPoint y: 517, distance: 34.4
click at [1328, 35] on button "Publish" at bounding box center [1312, 24] width 73 height 35
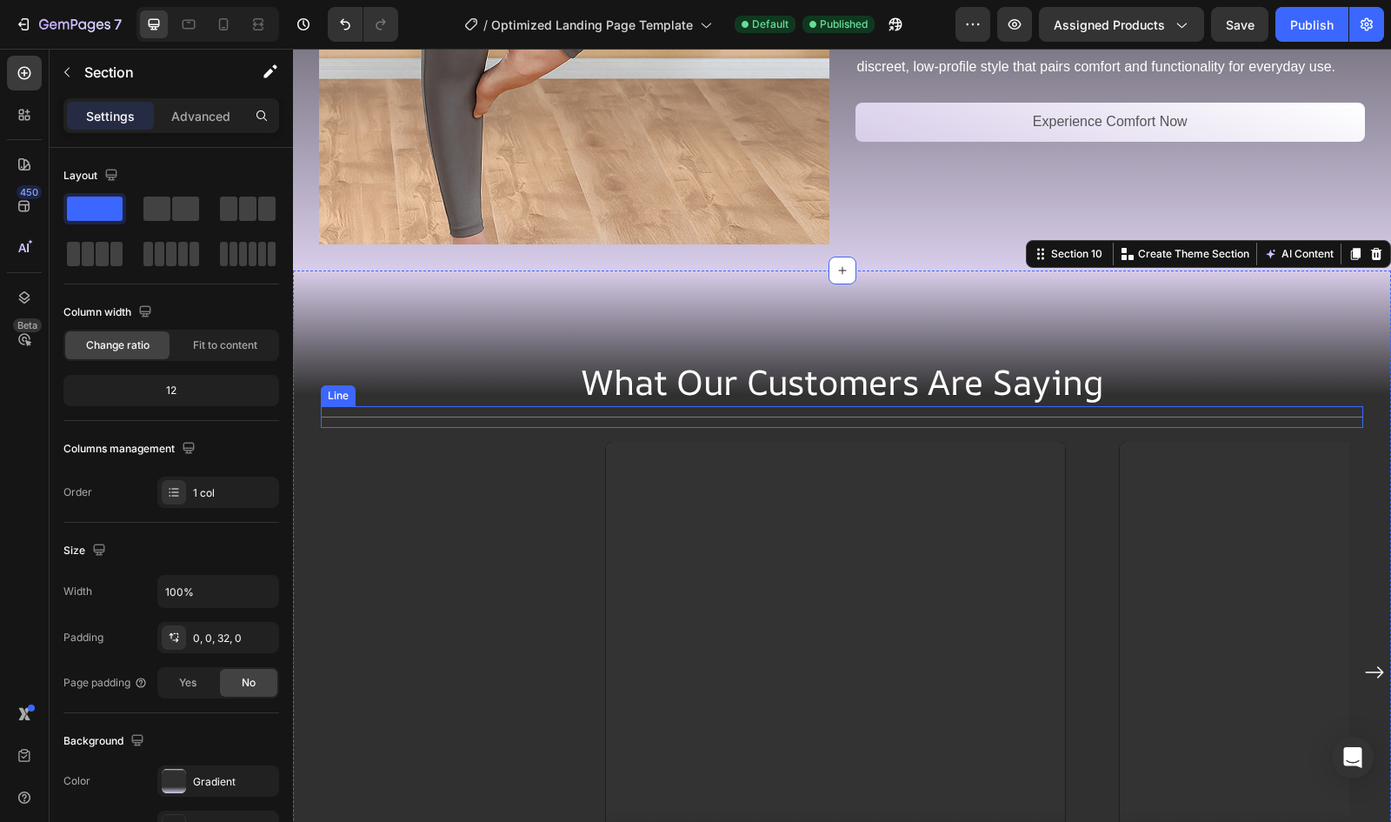
click at [376, 418] on div "Title Line" at bounding box center [842, 417] width 1043 height 22
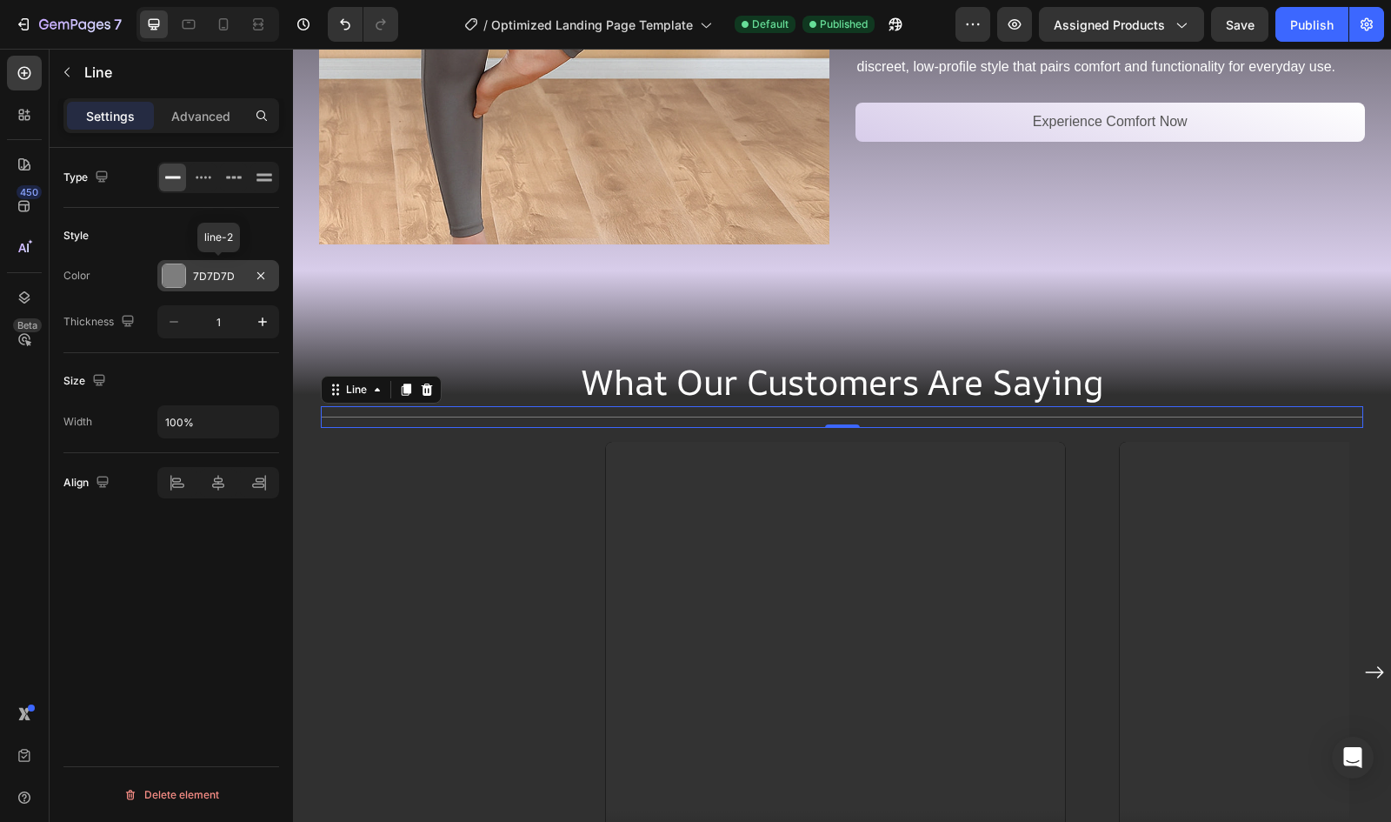
click at [214, 271] on div "7D7D7D" at bounding box center [218, 277] width 50 height 16
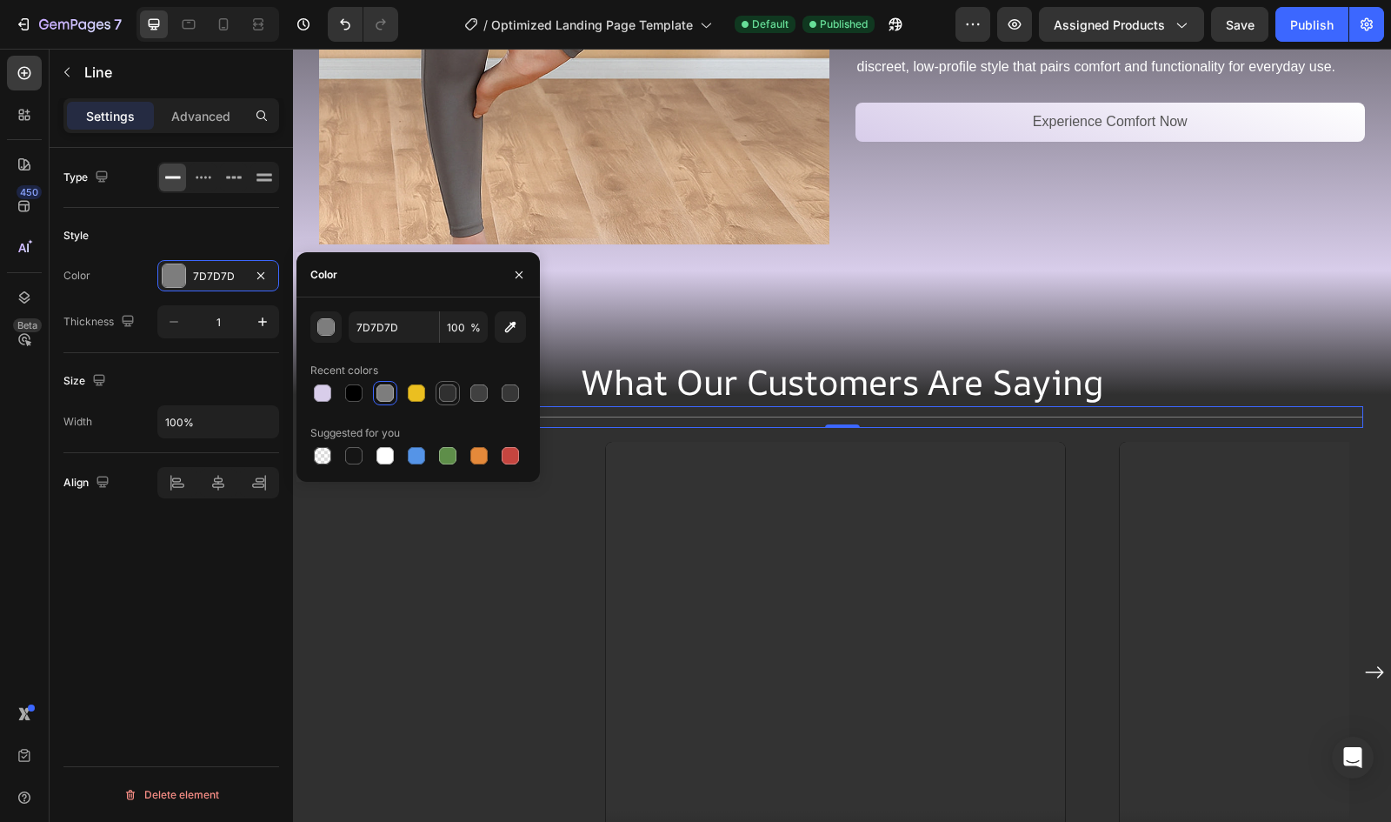
click at [450, 388] on div at bounding box center [447, 392] width 17 height 17
click at [515, 269] on icon "button" at bounding box center [519, 275] width 14 height 14
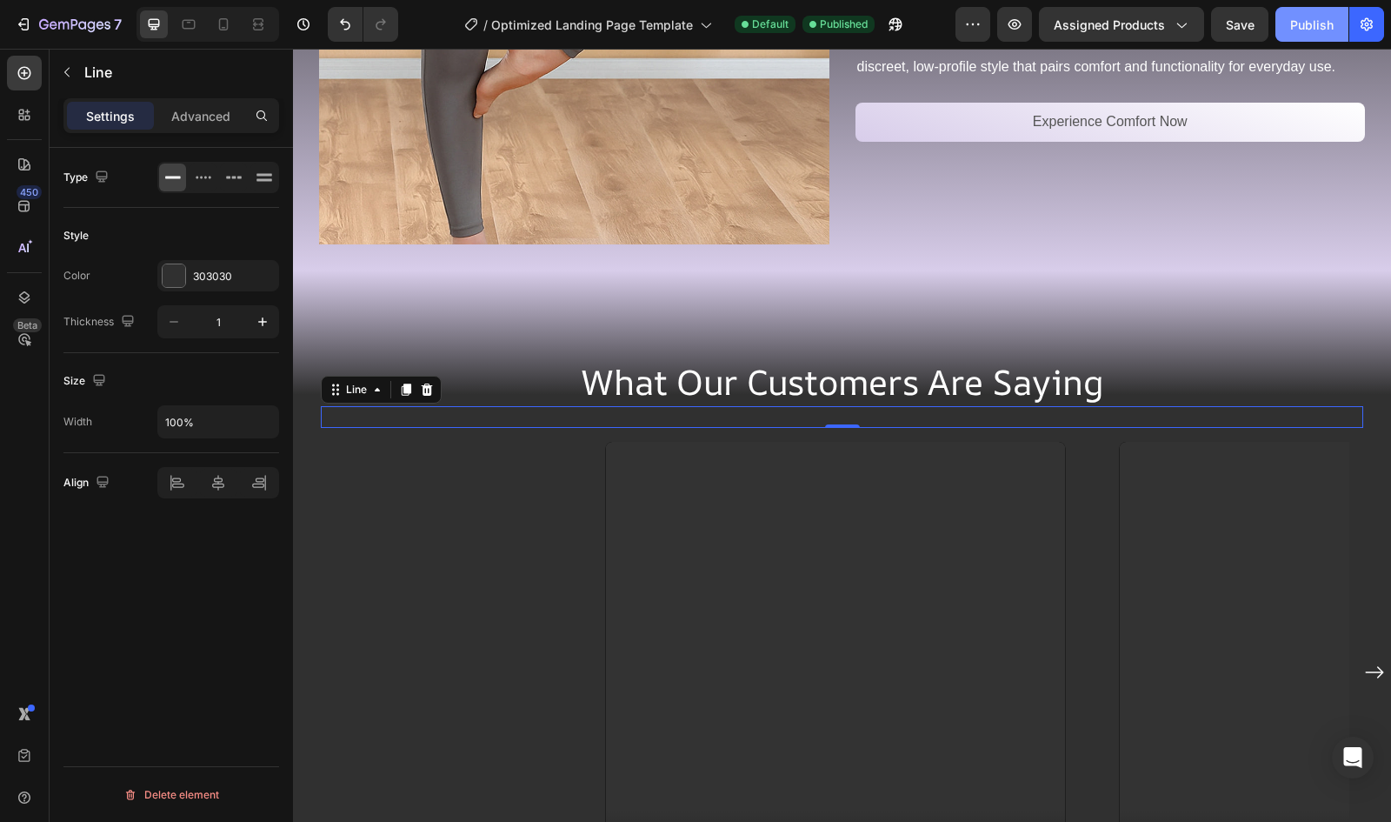
click at [1322, 34] on button "Publish" at bounding box center [1312, 24] width 73 height 35
click at [186, 280] on div "303030" at bounding box center [218, 275] width 122 height 31
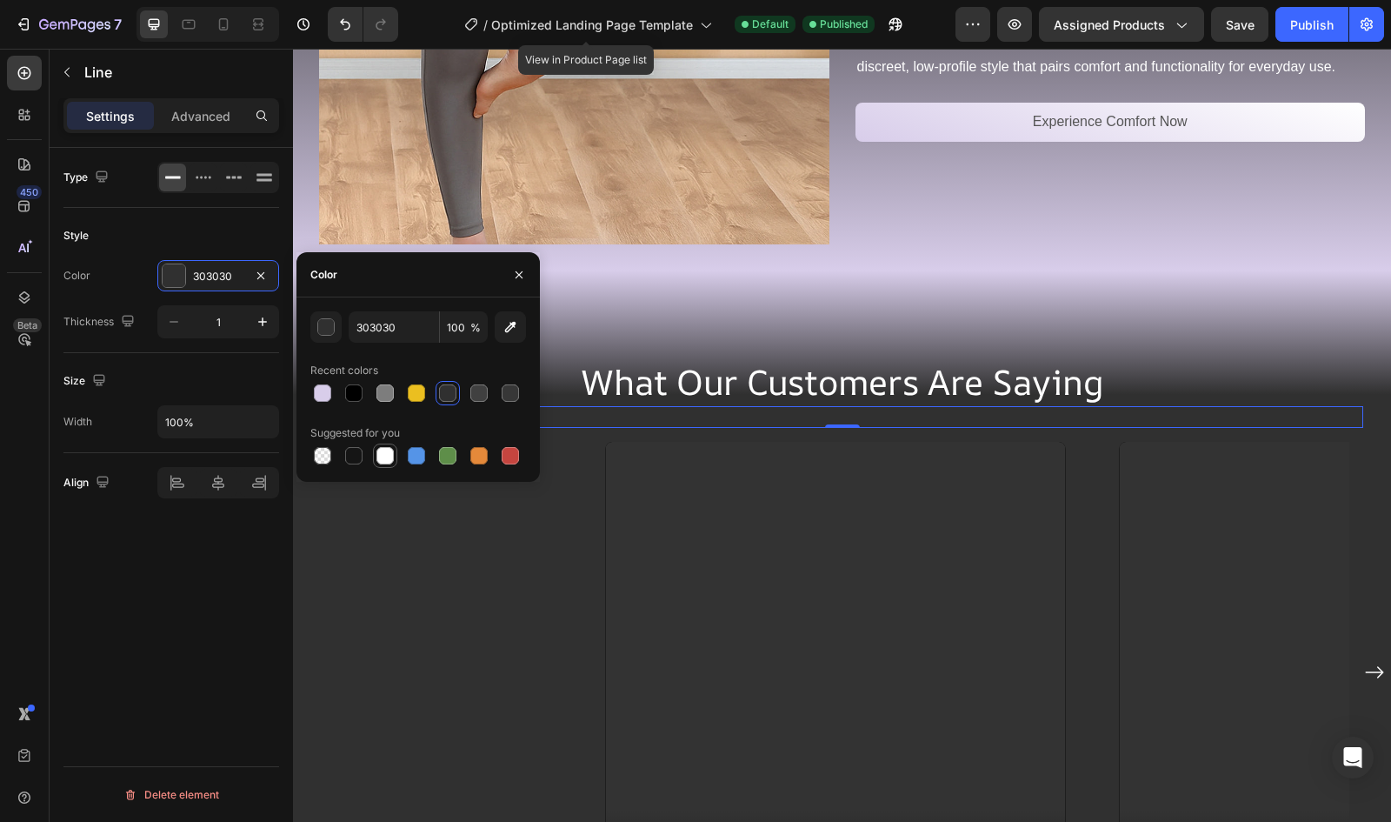
click at [391, 461] on div at bounding box center [385, 455] width 17 height 17
type input "FFFFFF"
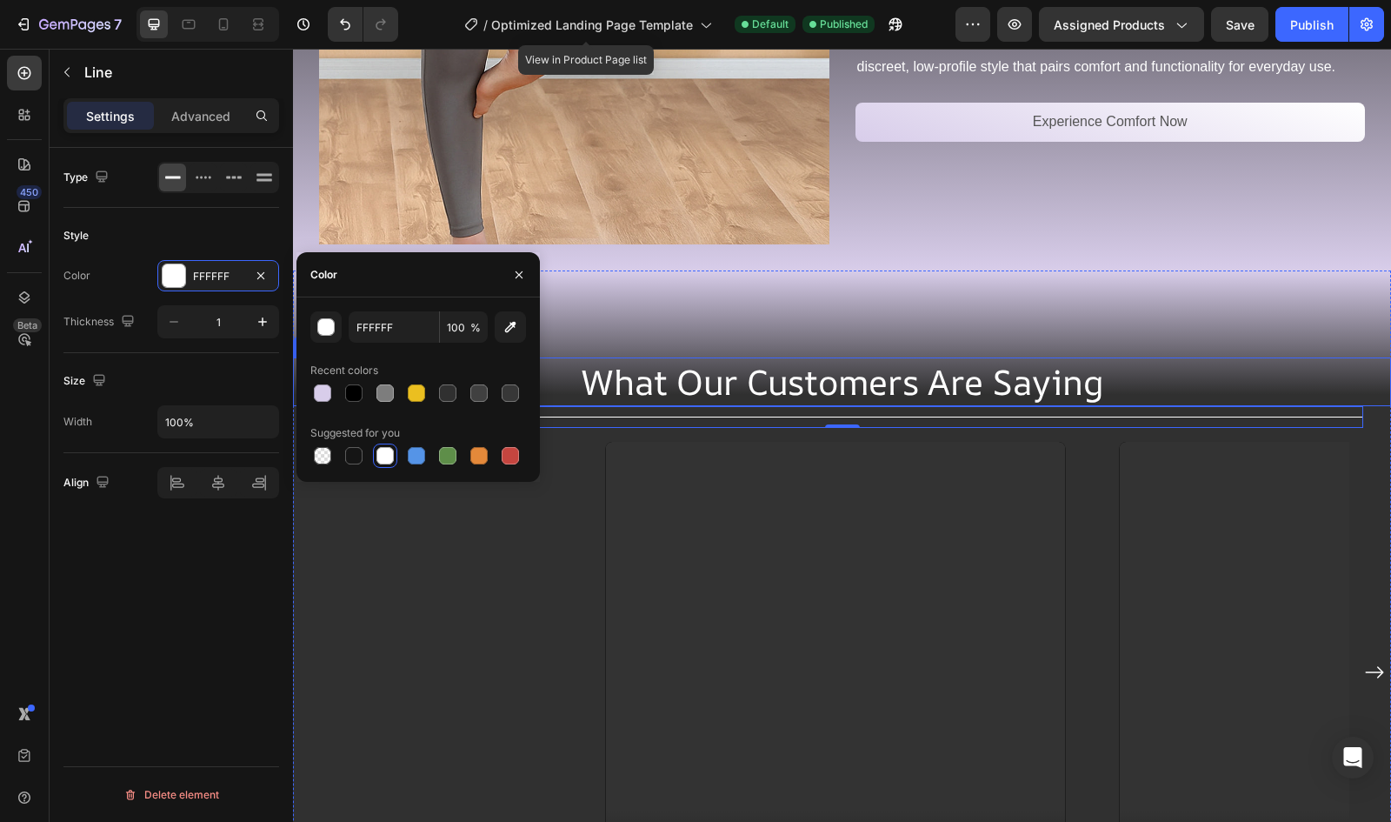
click at [626, 376] on h2 "What Our Customers Are Saying" at bounding box center [842, 381] width 1098 height 49
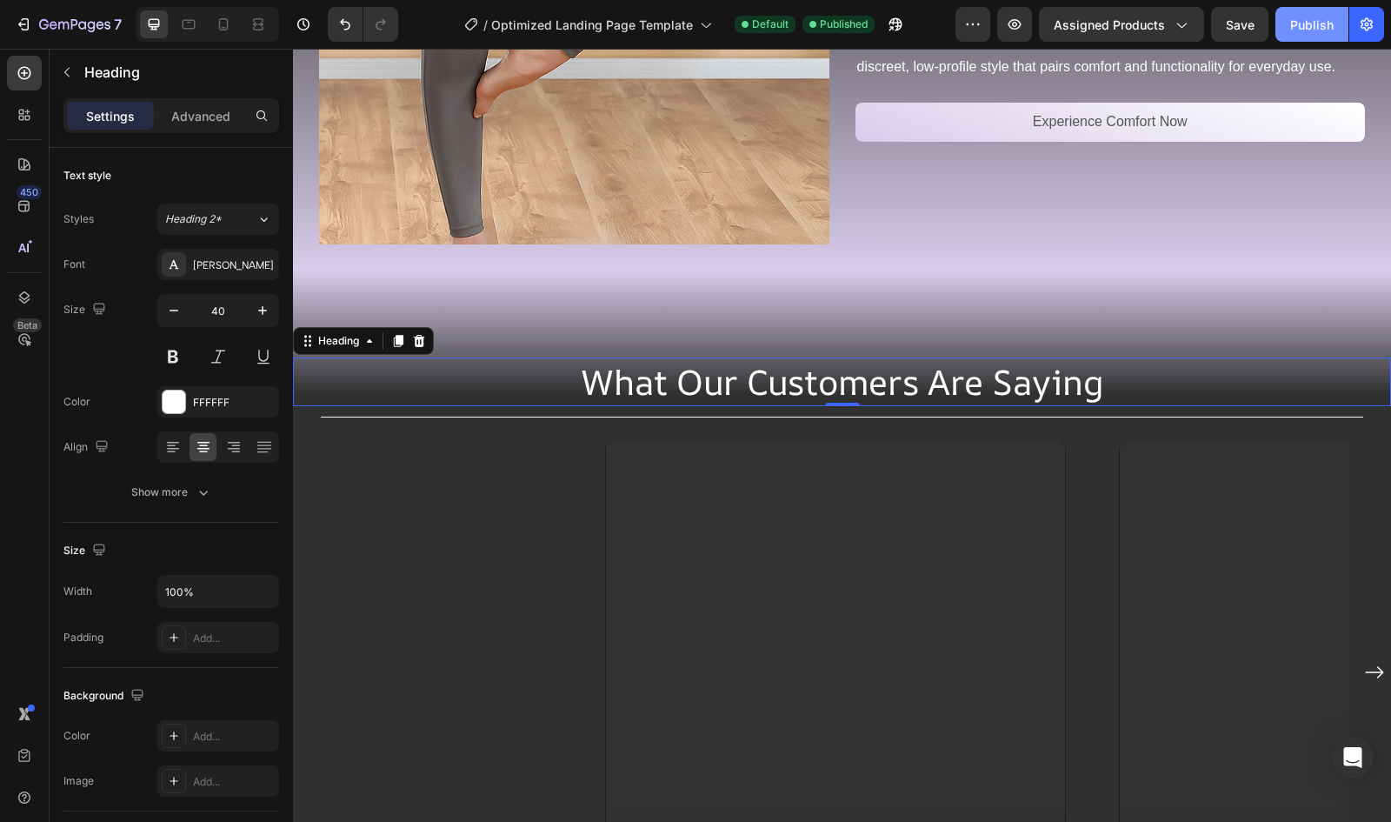
click at [1316, 27] on div "Publish" at bounding box center [1311, 25] width 43 height 18
click at [228, 19] on icon at bounding box center [223, 24] width 17 height 17
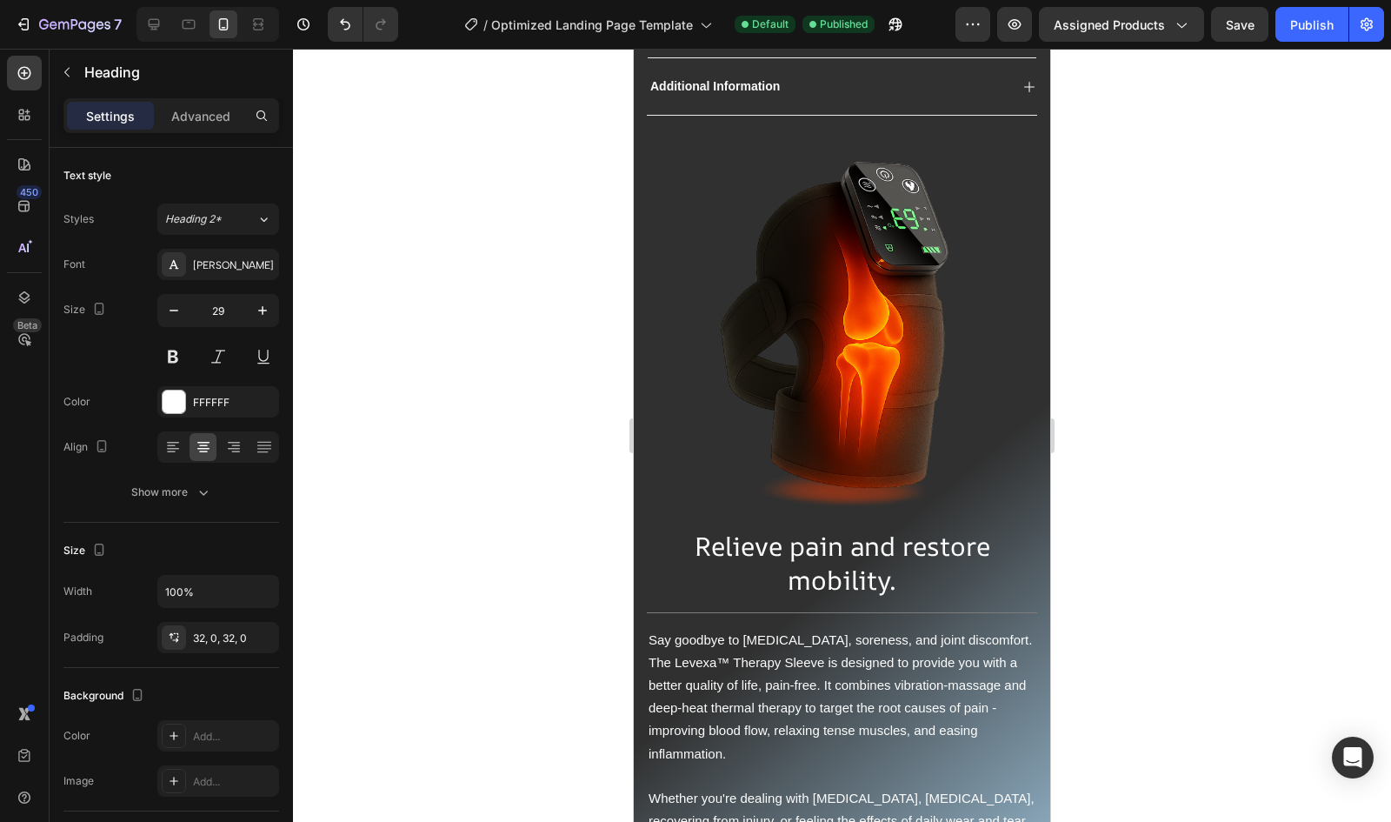
scroll to position [1345, 0]
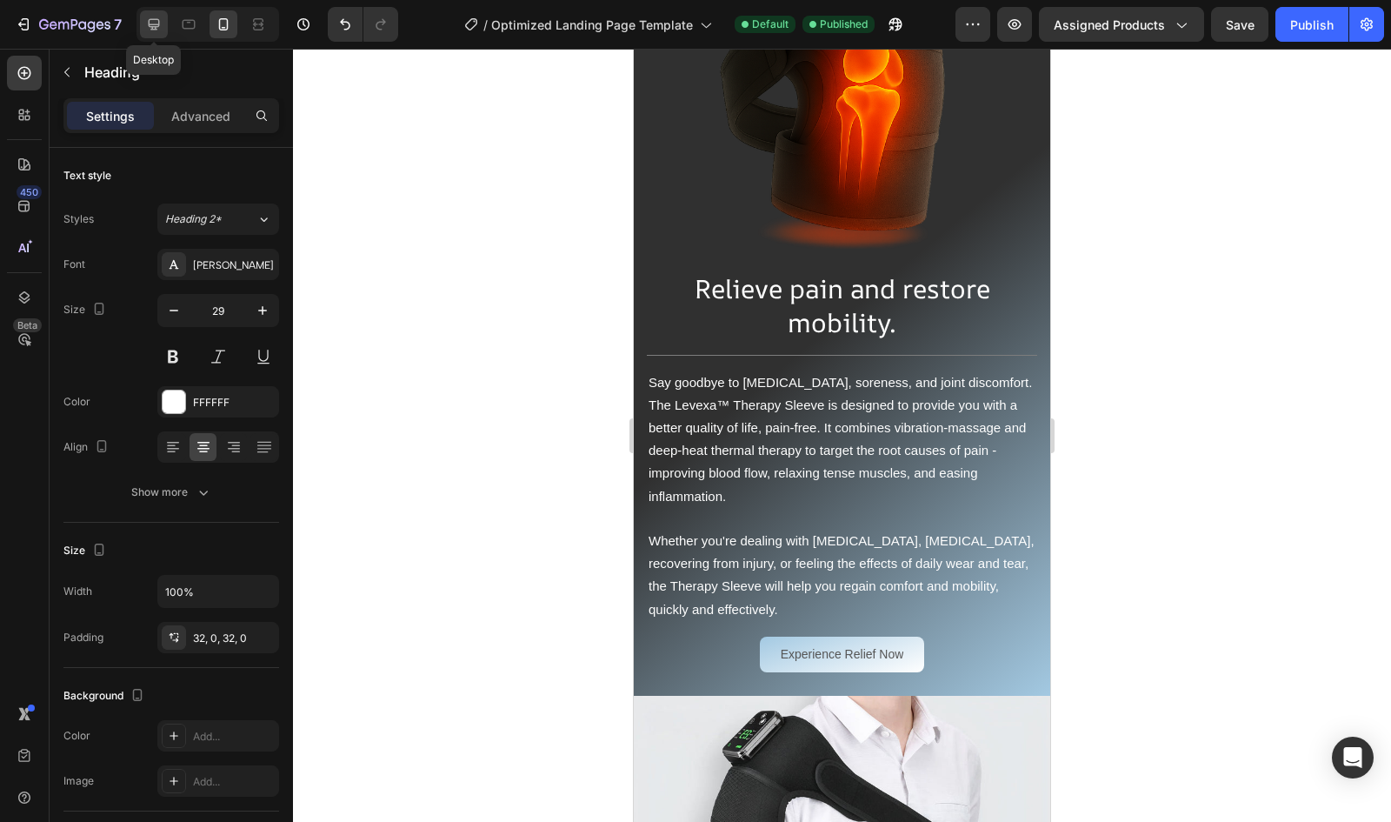
click at [145, 30] on icon at bounding box center [153, 24] width 17 height 17
type input "40"
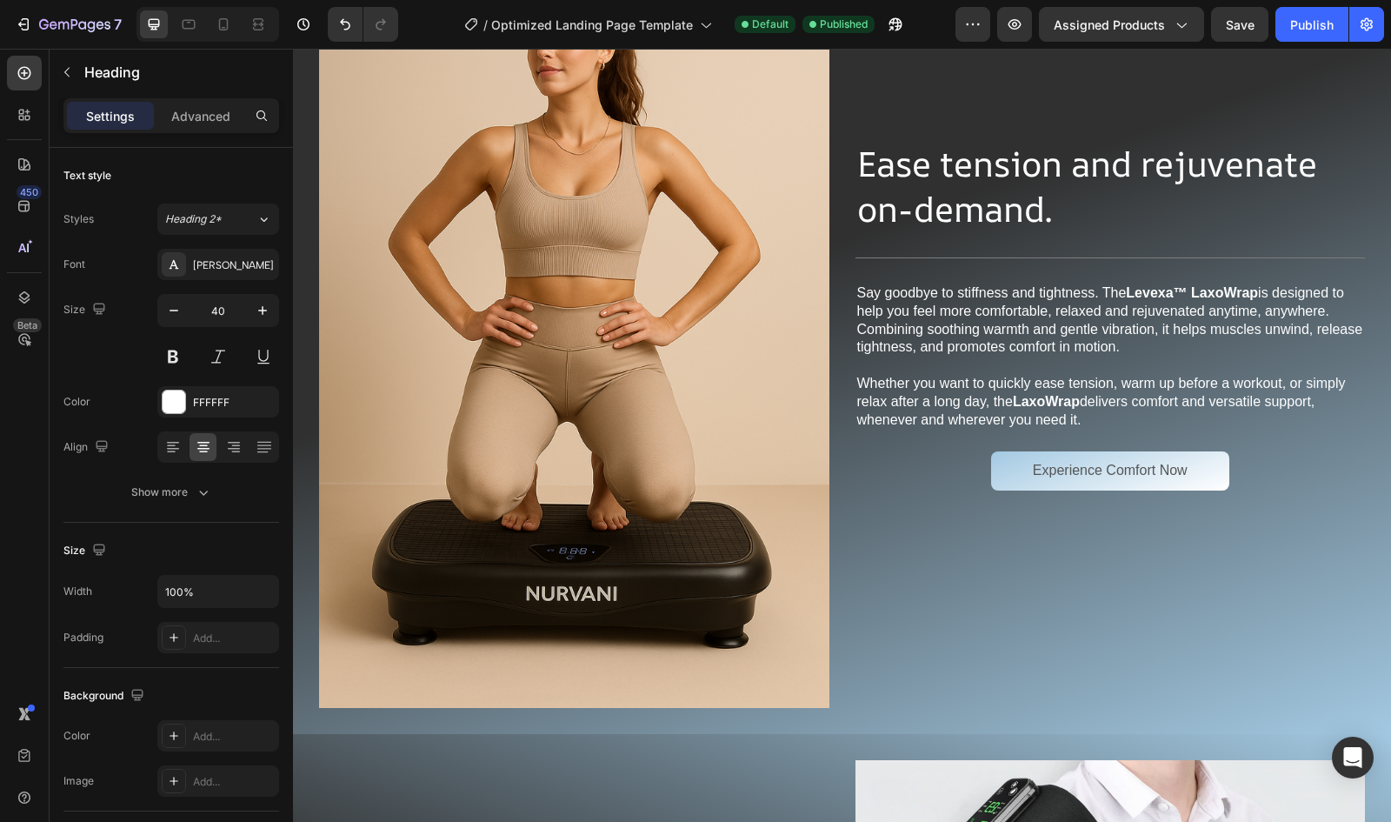
scroll to position [784, 0]
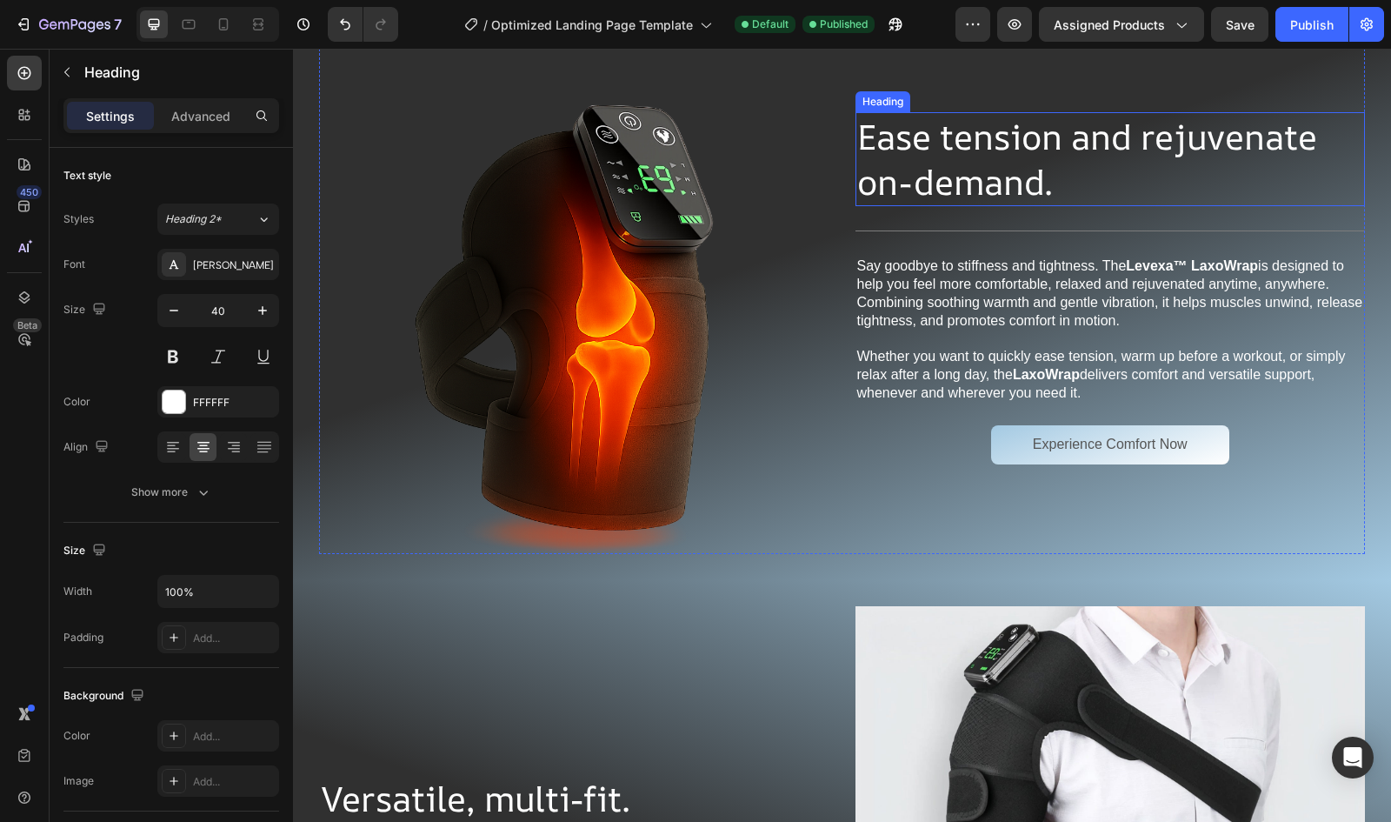
click at [965, 159] on h2 "Ease tension and rejuvenate on-demand." at bounding box center [1111, 159] width 510 height 94
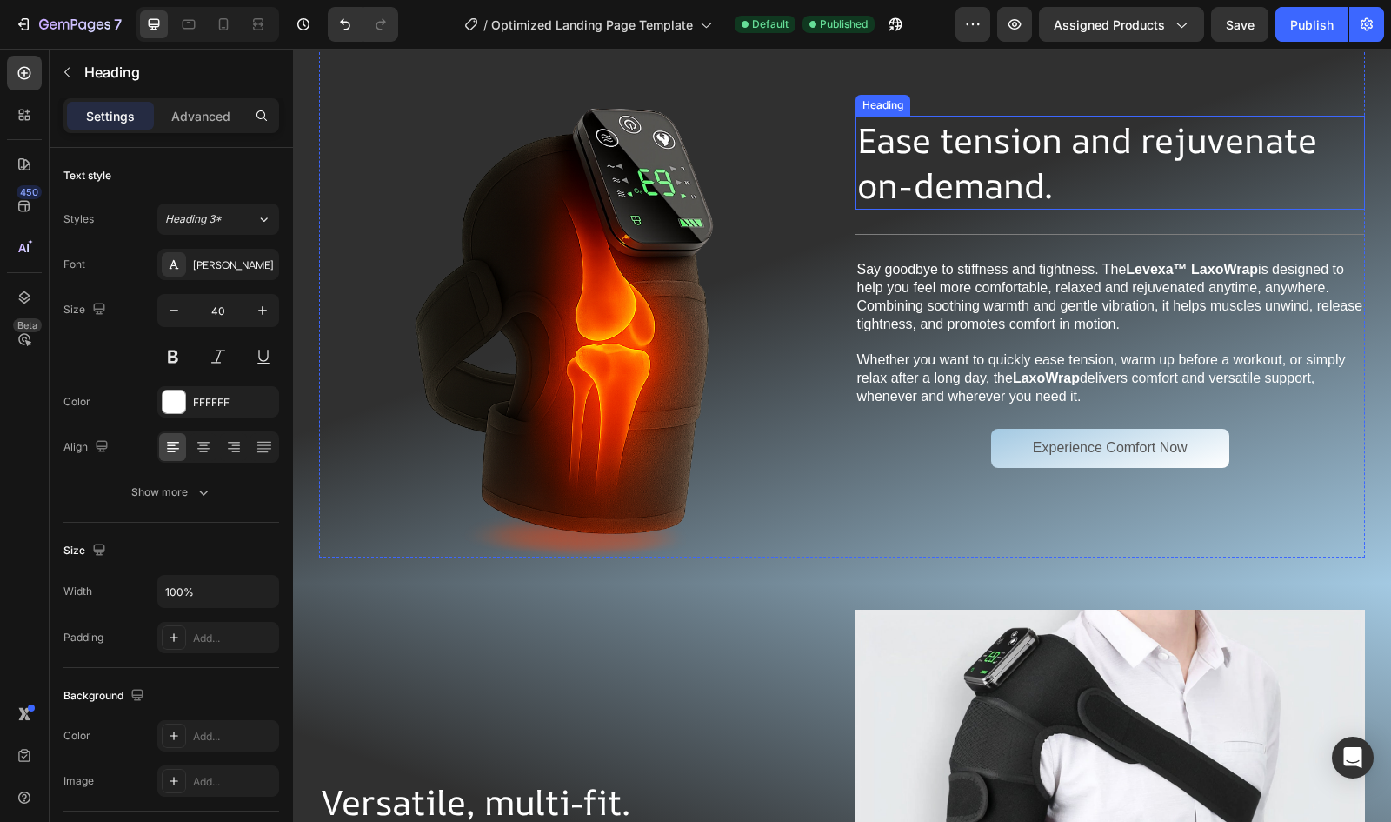
click at [965, 159] on h2 "Ease tension and rejuvenate on-demand." at bounding box center [1111, 163] width 510 height 94
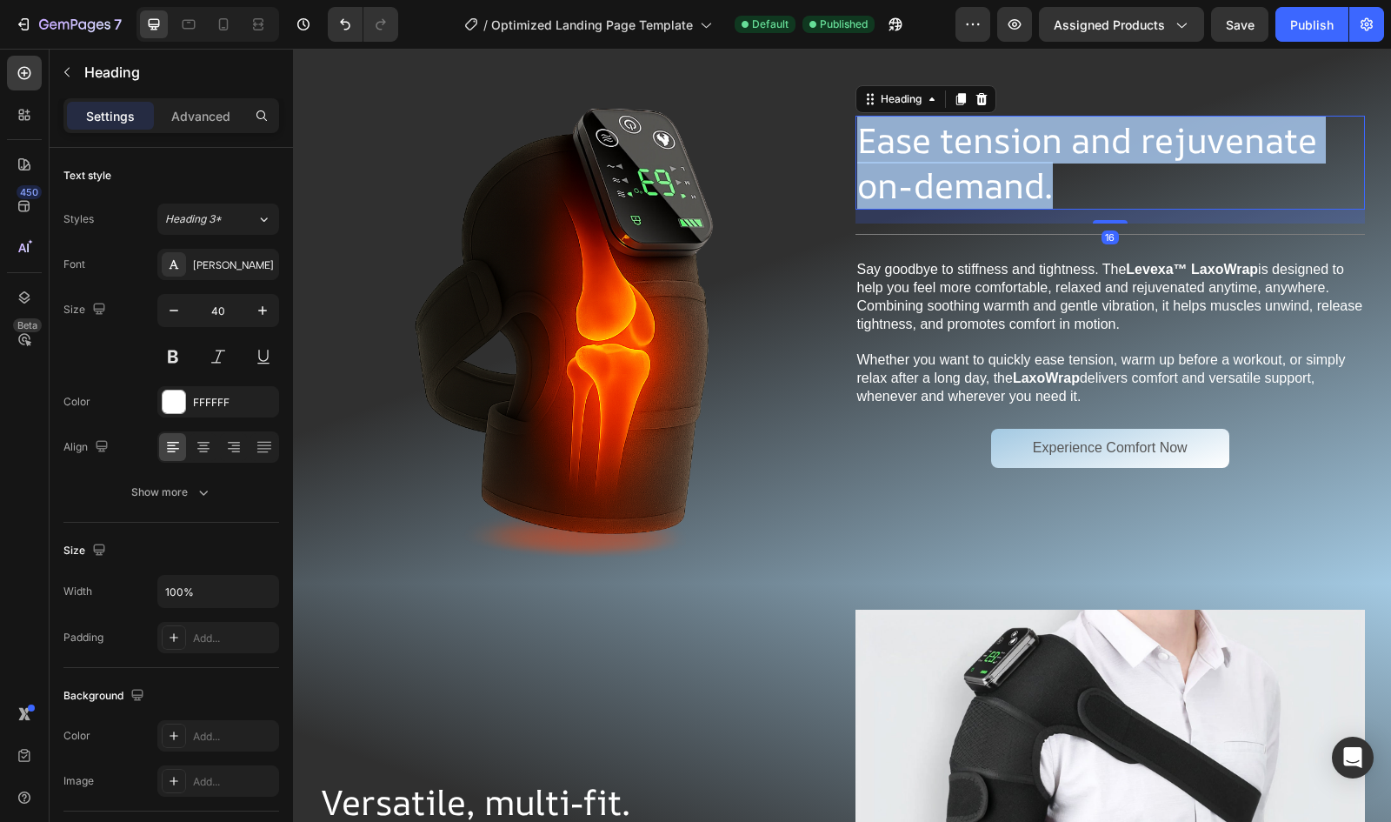
click at [965, 159] on p "Ease tension and rejuvenate on-demand." at bounding box center [1110, 162] width 507 height 90
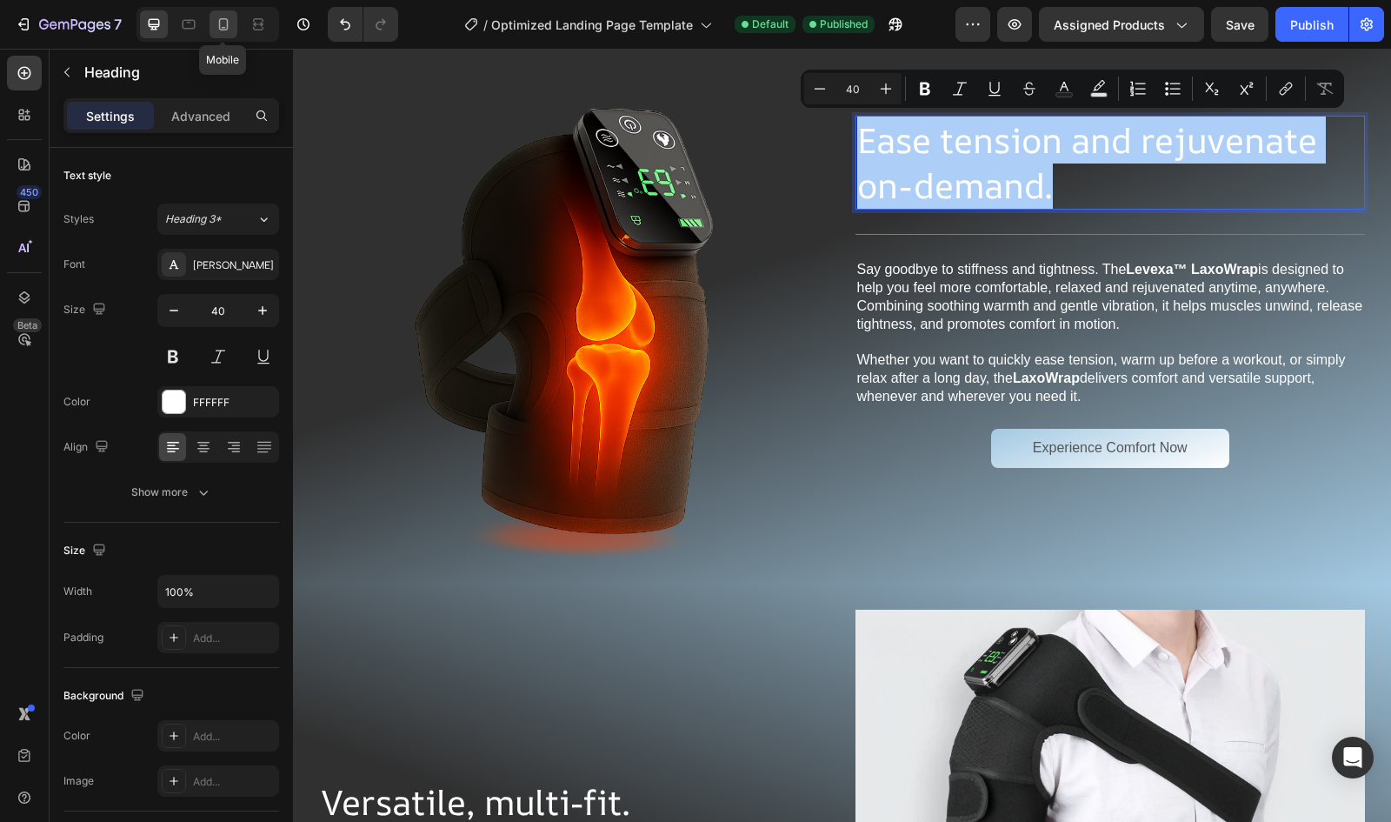
click at [223, 31] on icon at bounding box center [223, 24] width 17 height 17
type input "30"
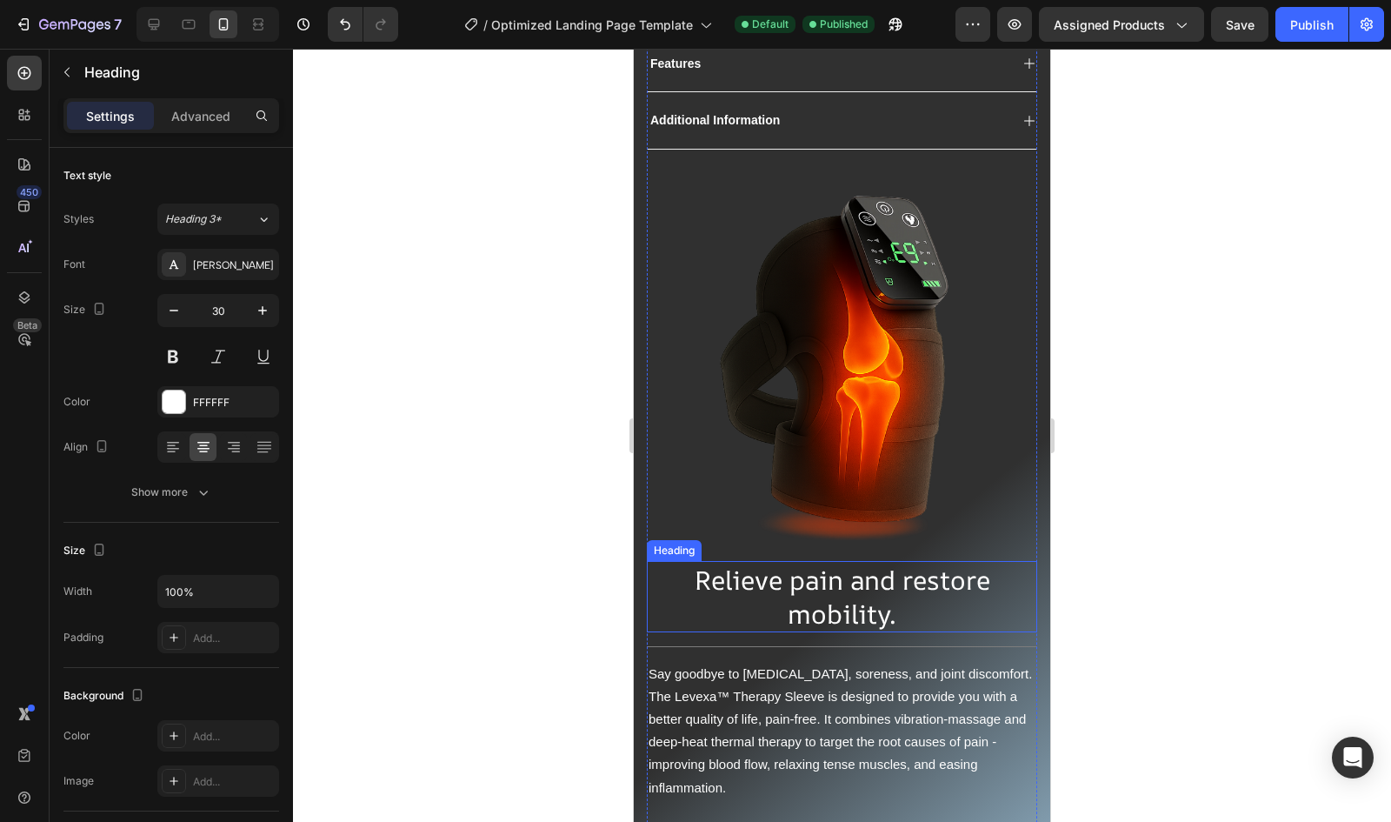
scroll to position [1195, 0]
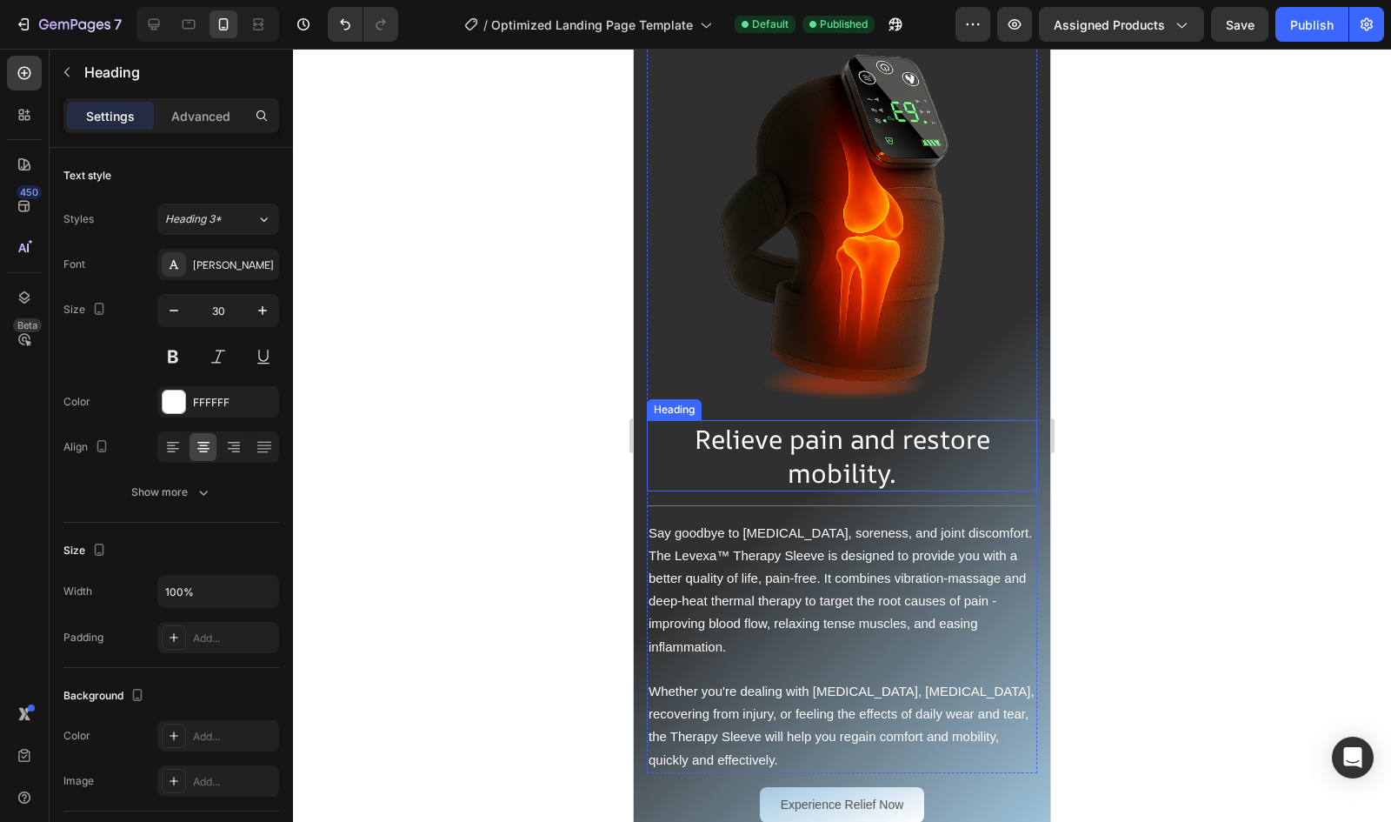
click at [809, 420] on h2 "Relieve pain and restore mobility." at bounding box center [842, 455] width 390 height 71
click at [809, 422] on p "Relieve pain and restore mobility." at bounding box center [842, 456] width 387 height 68
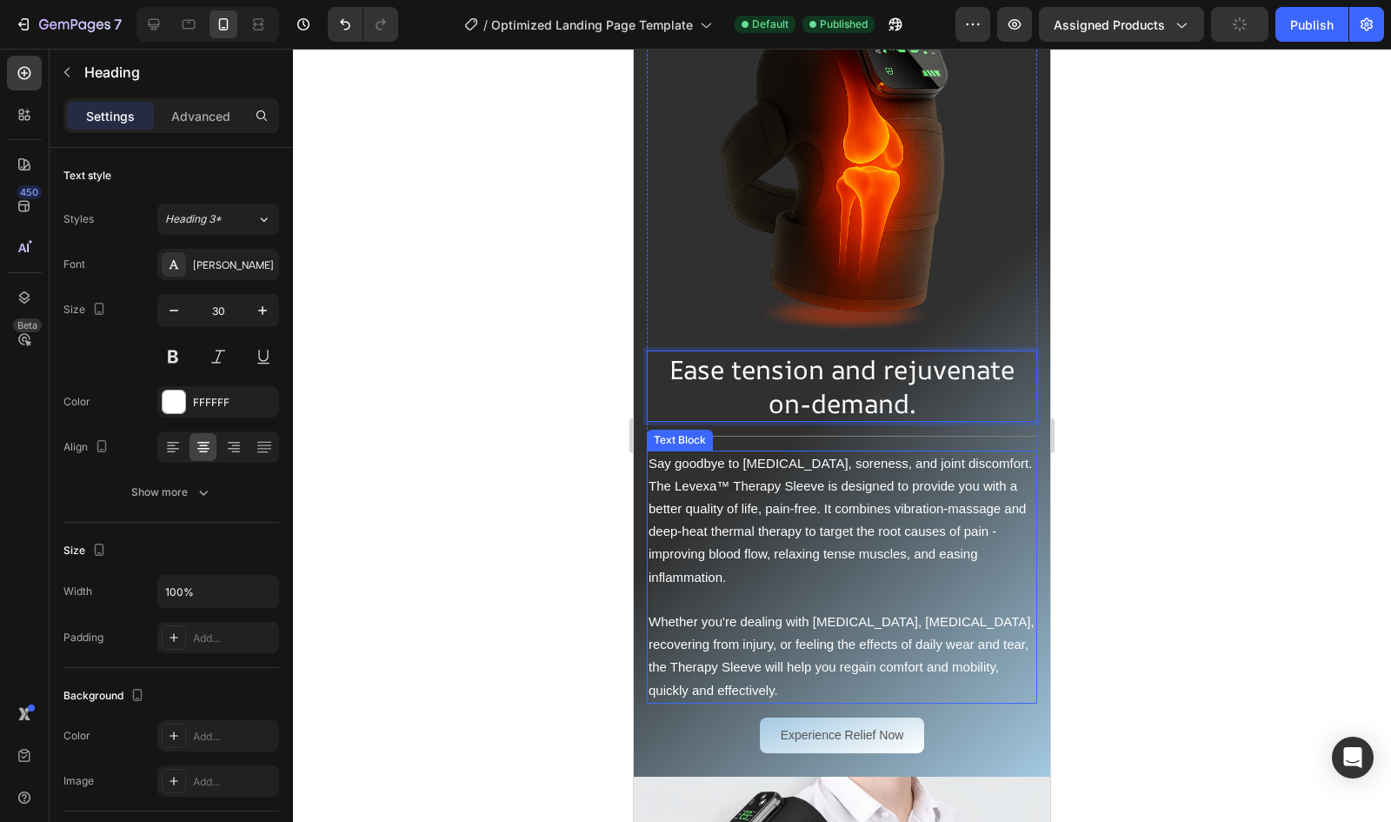
scroll to position [1266, 0]
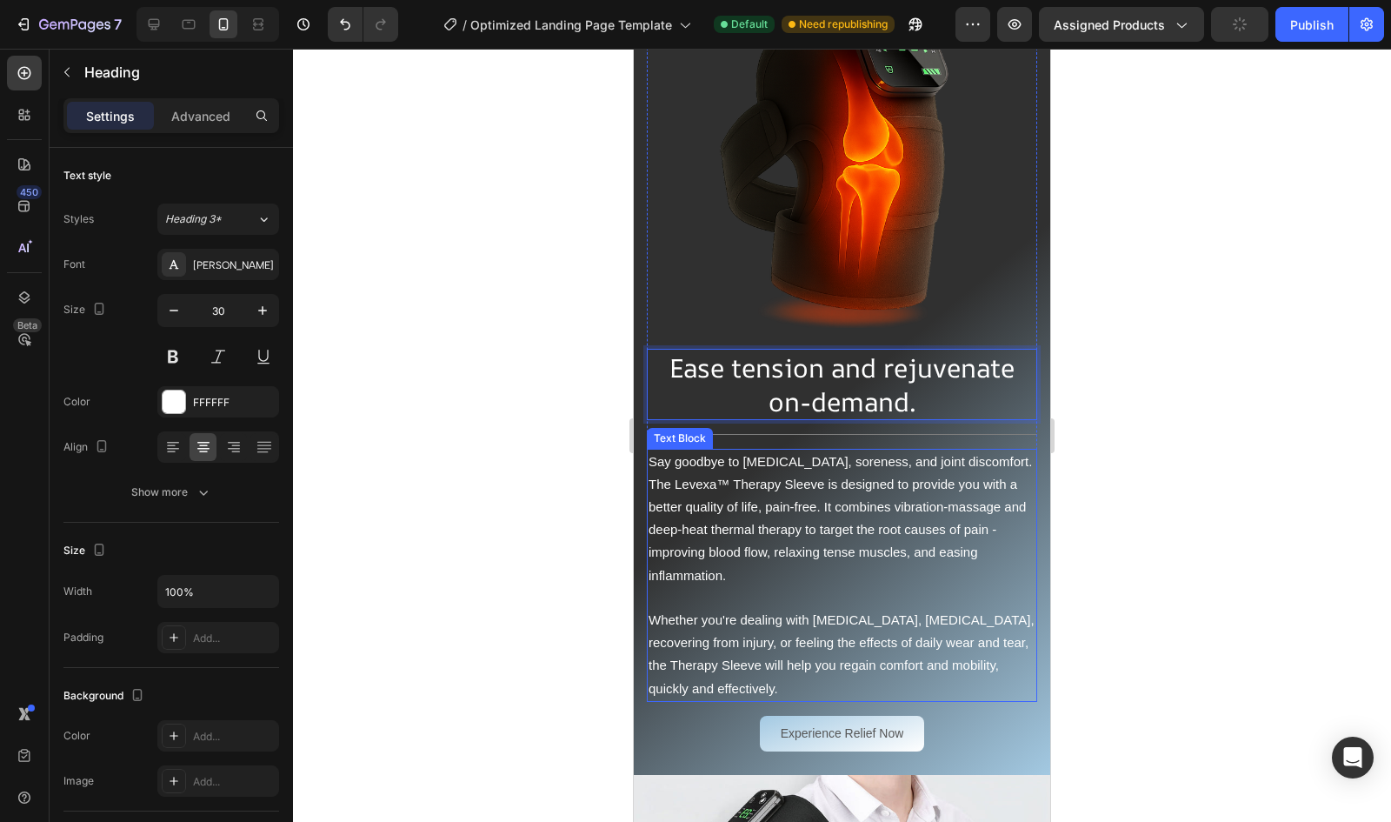
click at [812, 645] on p "Whether you're dealing with chronic pain, arthritis, recovering from injury, or…" at bounding box center [842, 654] width 387 height 91
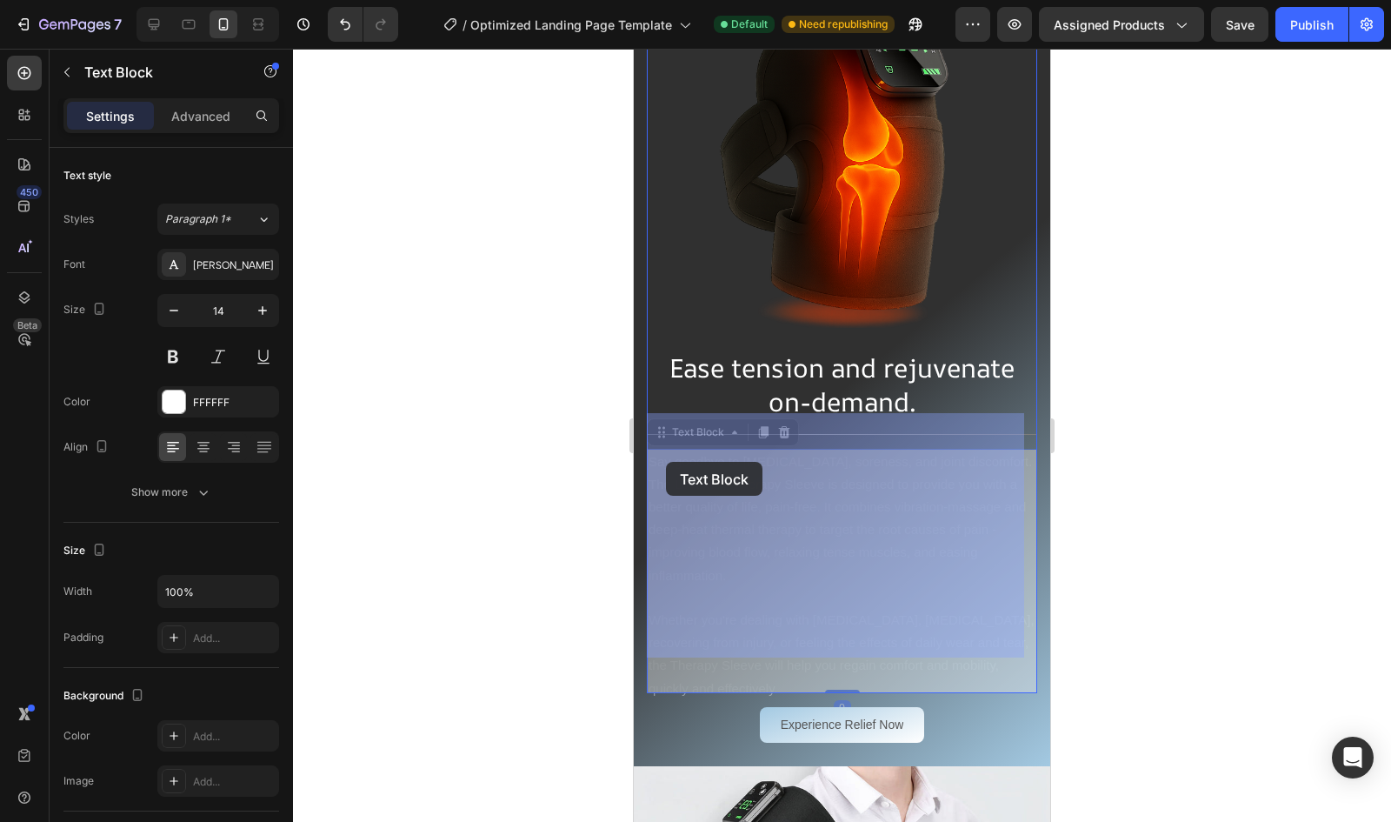
drag, startPoint x: 783, startPoint y: 649, endPoint x: 670, endPoint y: 466, distance: 215.2
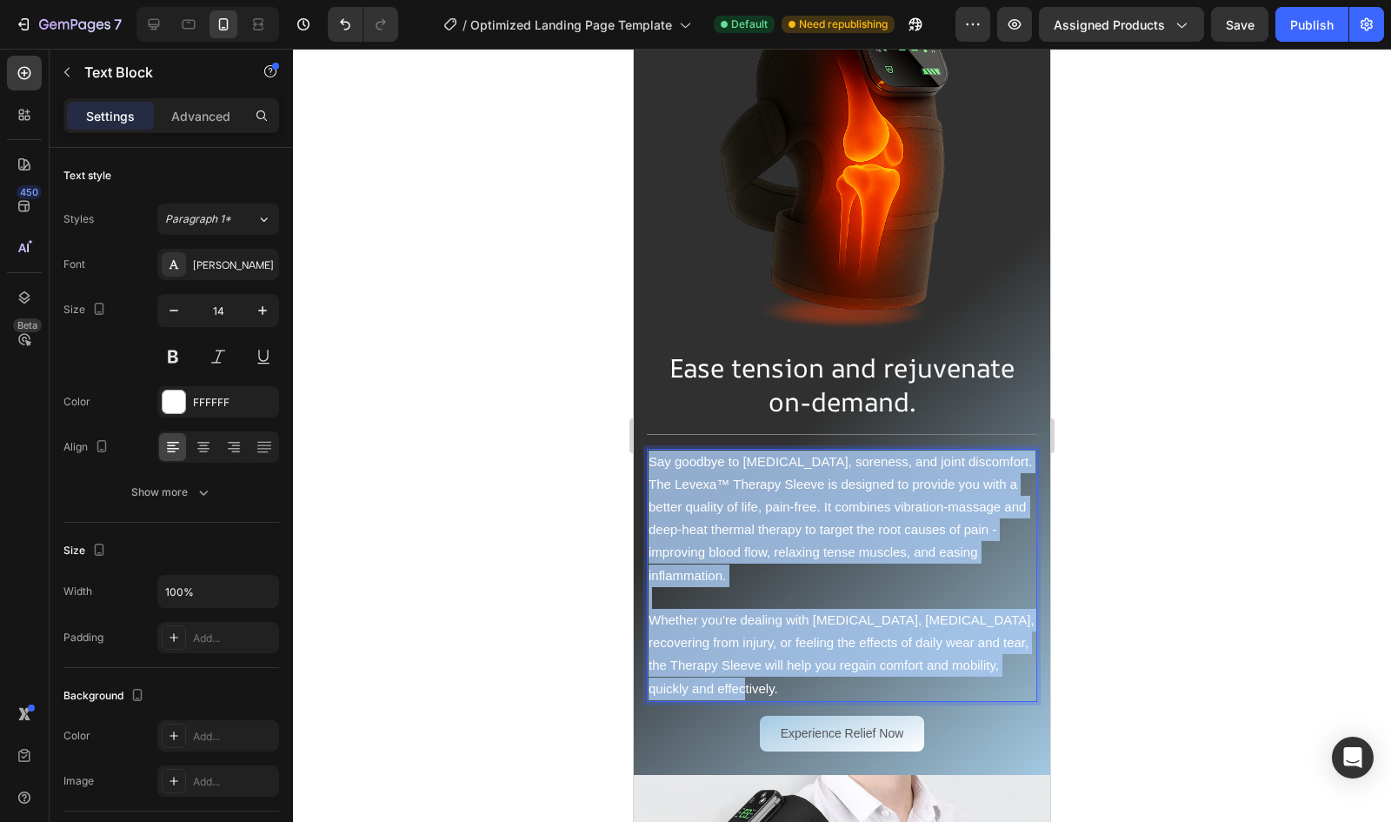
click at [652, 454] on span "Say goodbye to stiffness, soreness, and joint discomfort. The Levexa™ Therapy S…" at bounding box center [840, 518] width 383 height 129
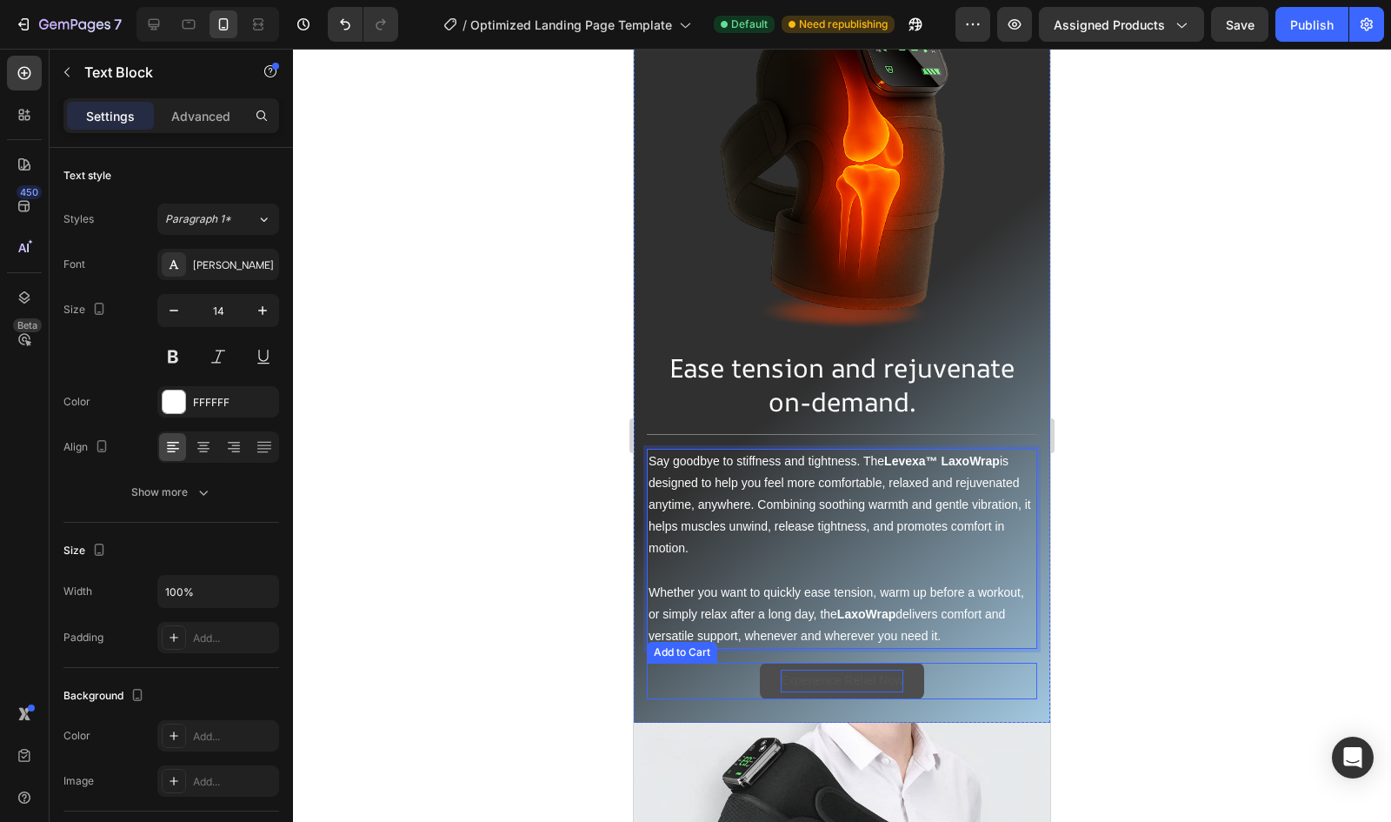
click at [862, 670] on div "Experience Relief Now" at bounding box center [842, 681] width 123 height 22
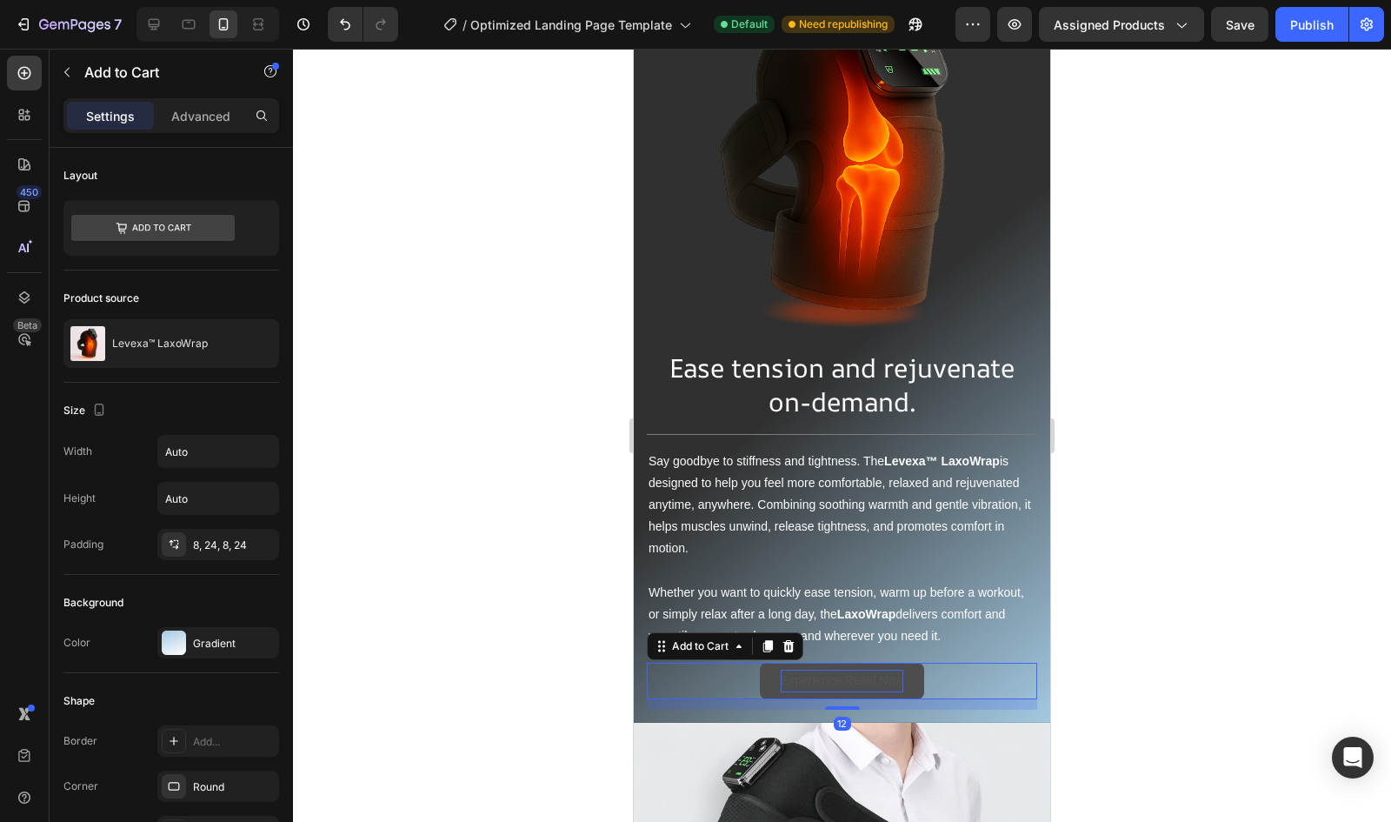
click at [858, 670] on div "Experience Relief Now" at bounding box center [842, 681] width 123 height 22
click at [858, 670] on p "Experience Relief Now" at bounding box center [842, 681] width 123 height 22
click at [756, 663] on button "Experience ComfortNow" at bounding box center [843, 681] width 174 height 36
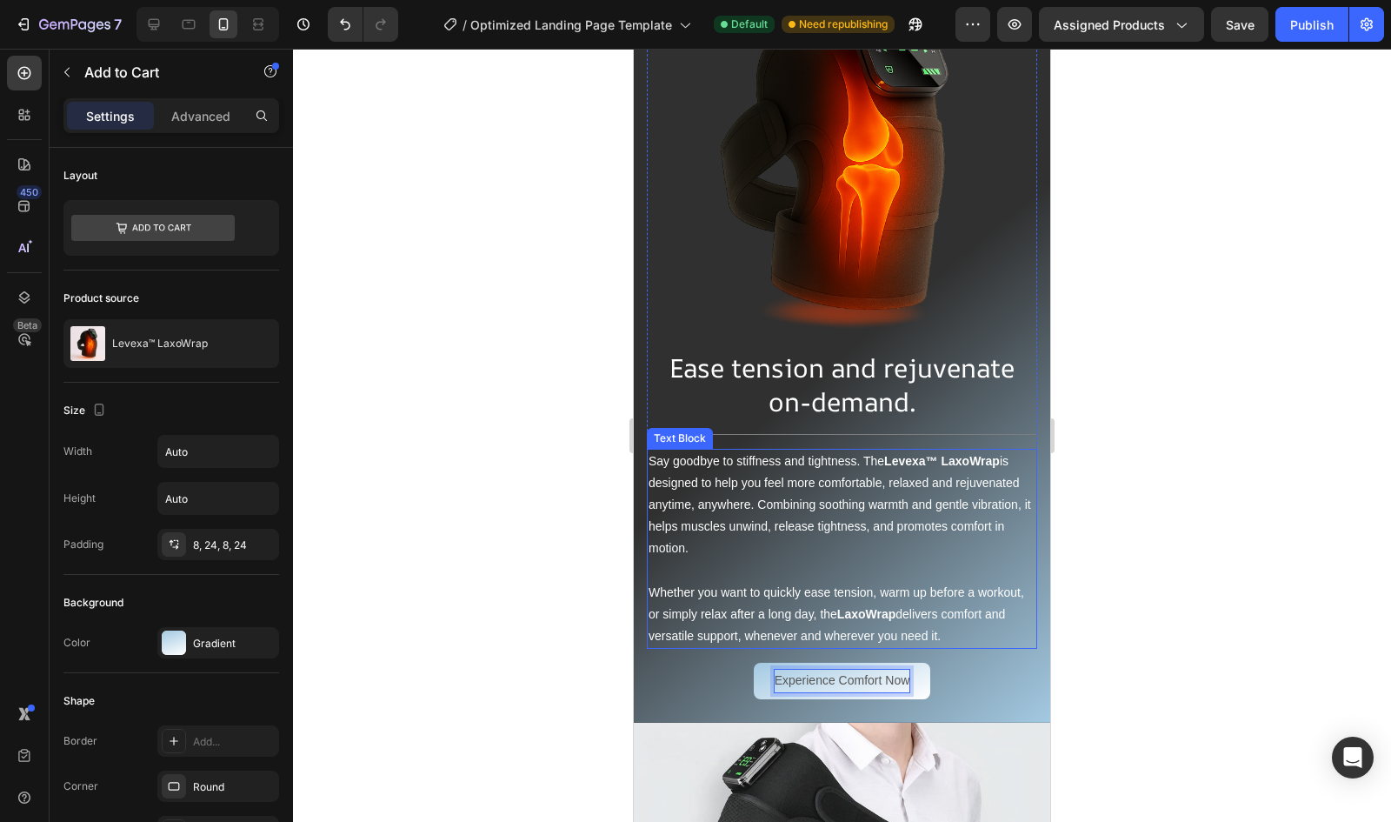
click at [945, 510] on p "Say goodbye to stiffness and tightness. The Levexa™ LaxoWrap is designed to hel…" at bounding box center [842, 505] width 387 height 110
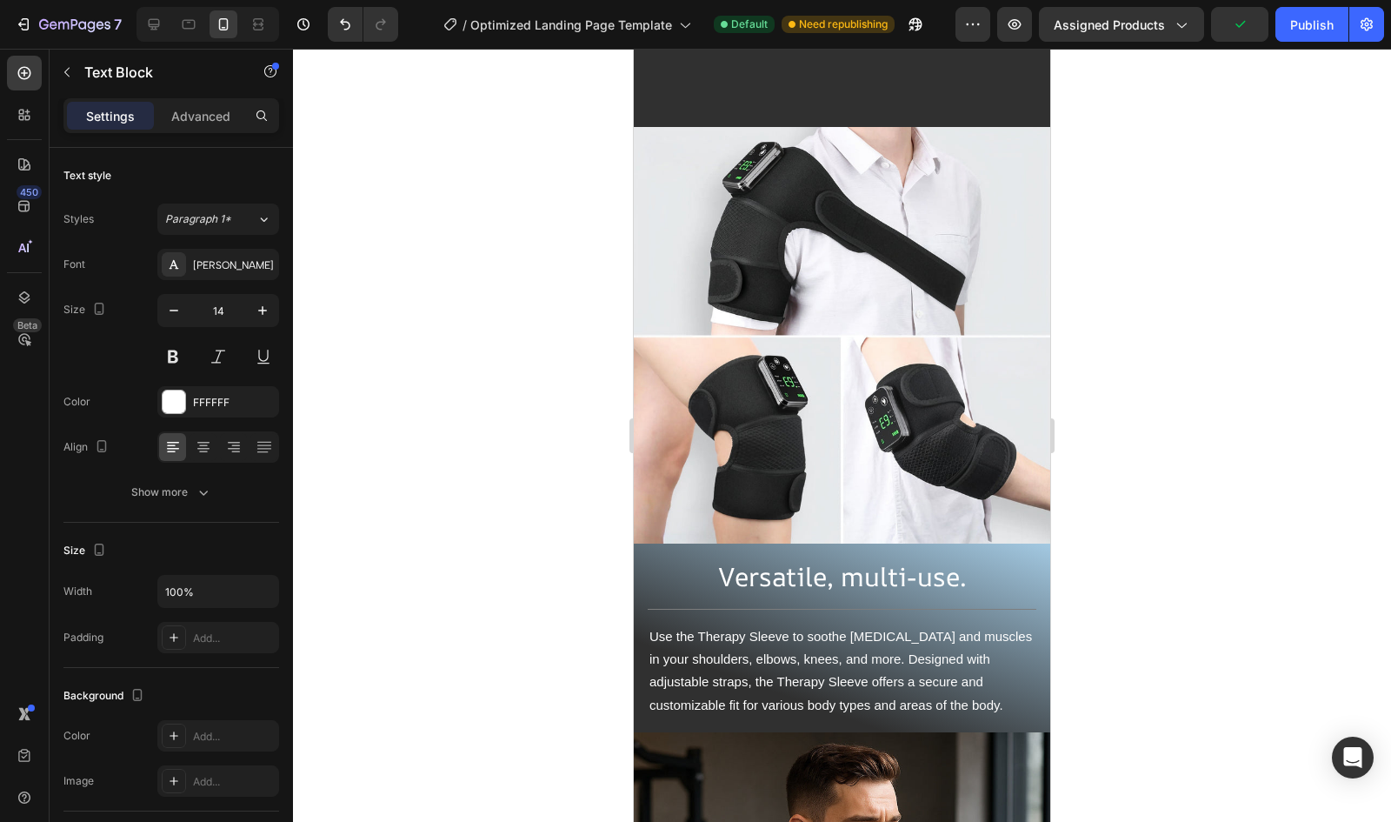
scroll to position [1934, 0]
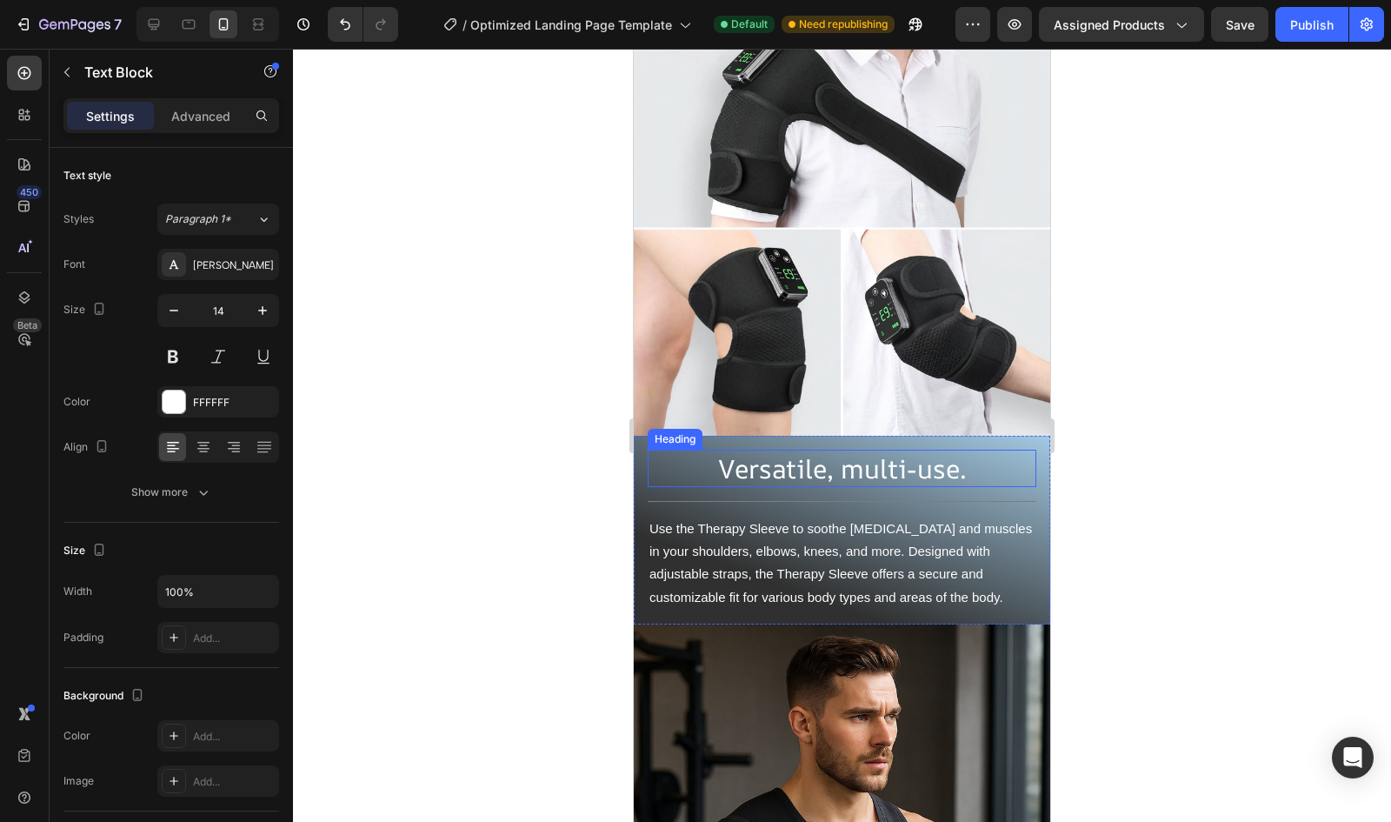
click at [817, 465] on h2 "Versatile, multi-use." at bounding box center [842, 468] width 389 height 37
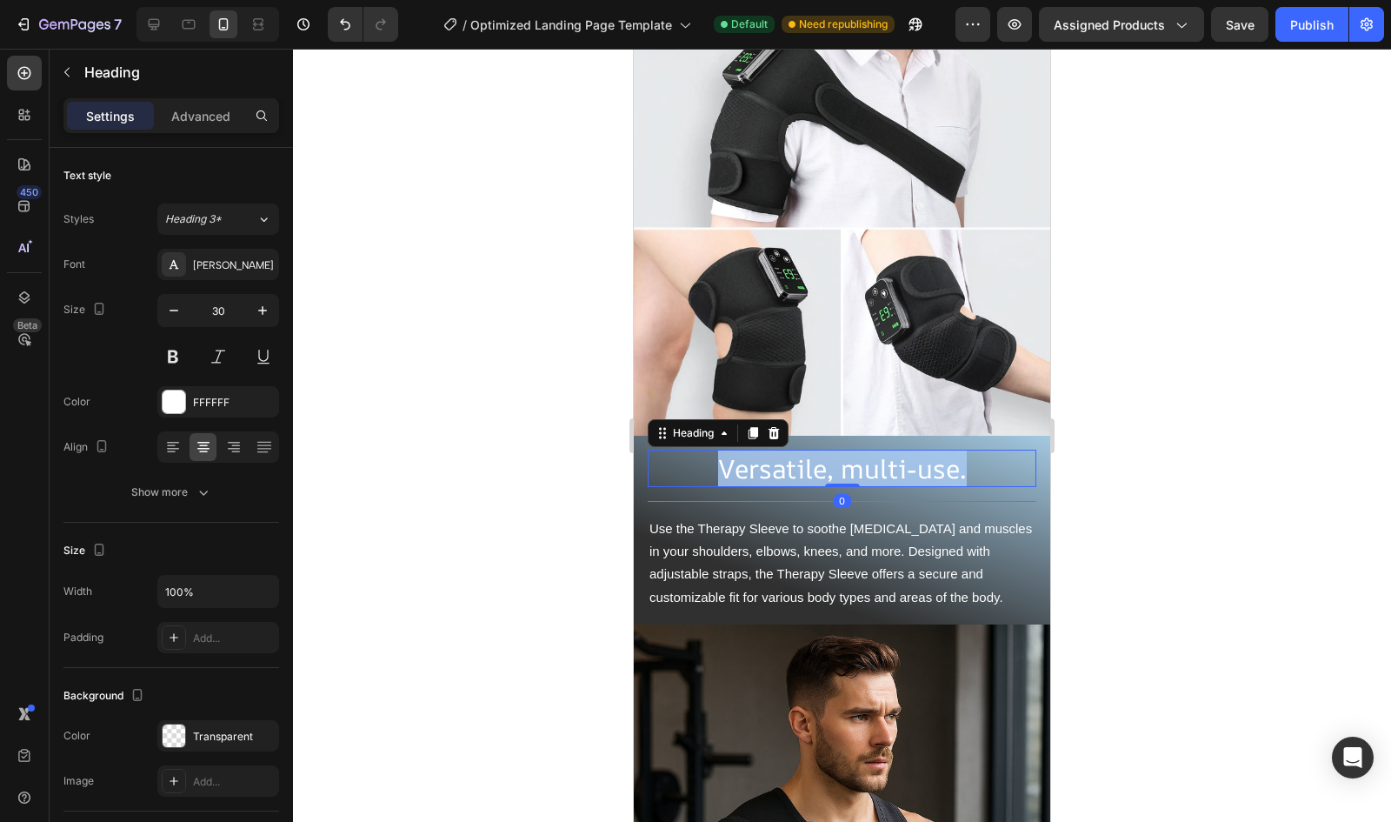
click at [817, 465] on p "Versatile, multi-use." at bounding box center [842, 468] width 385 height 34
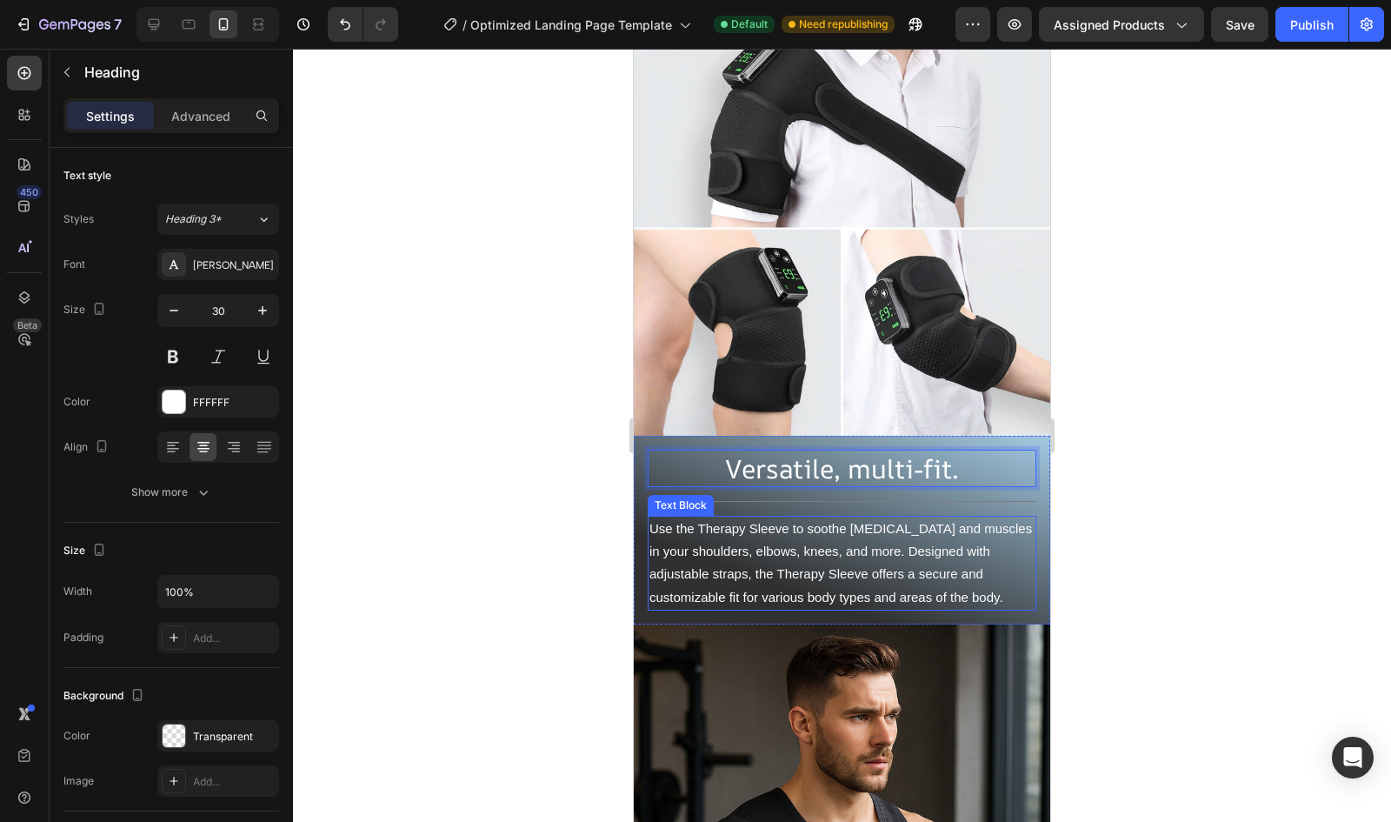
click at [879, 531] on span "Use the Therapy Sleeve to soothe aching joints and muscles in your shoulders, e…" at bounding box center [841, 562] width 383 height 83
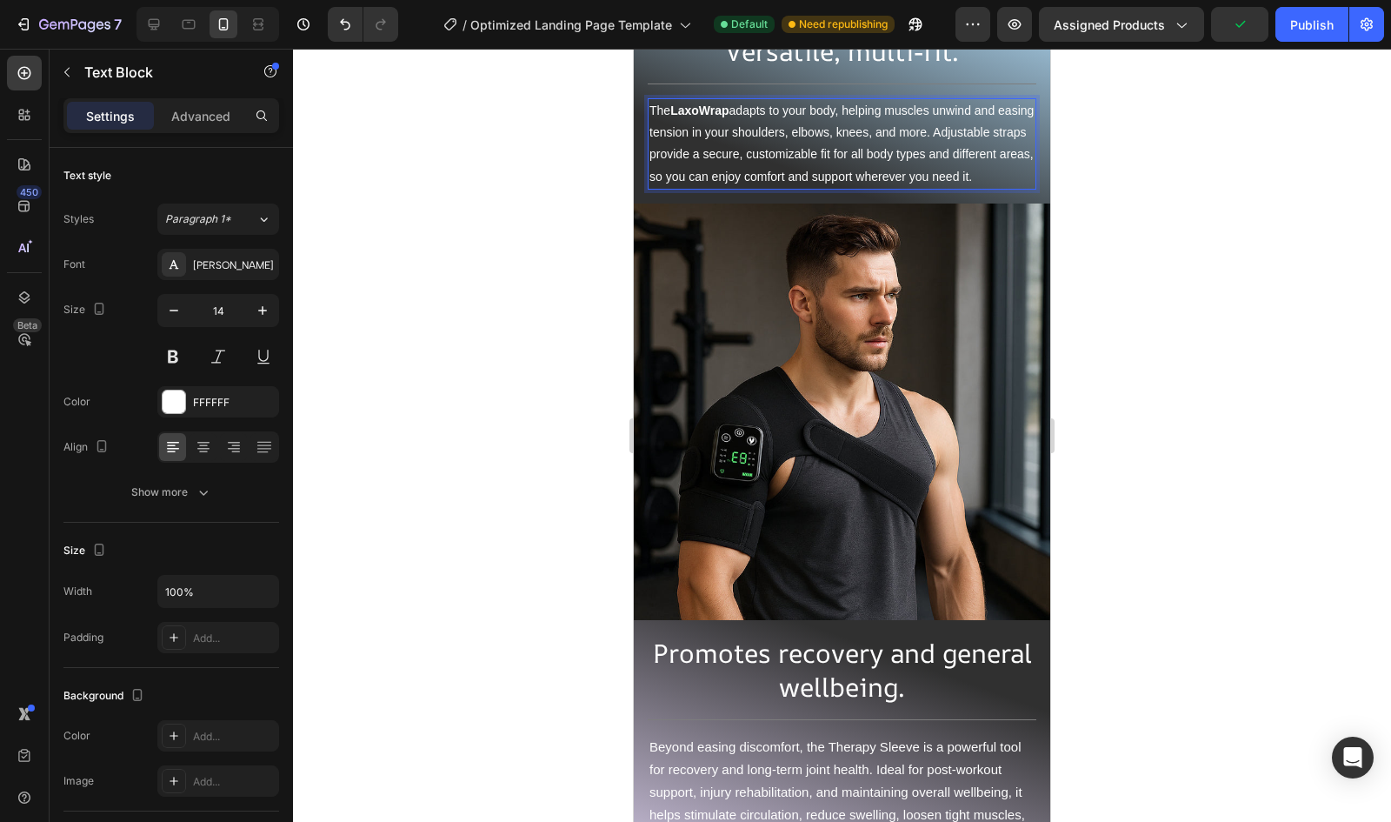
scroll to position [2353, 0]
click at [823, 670] on h2 "Promotes recovery and general wellbeing." at bounding box center [842, 667] width 389 height 71
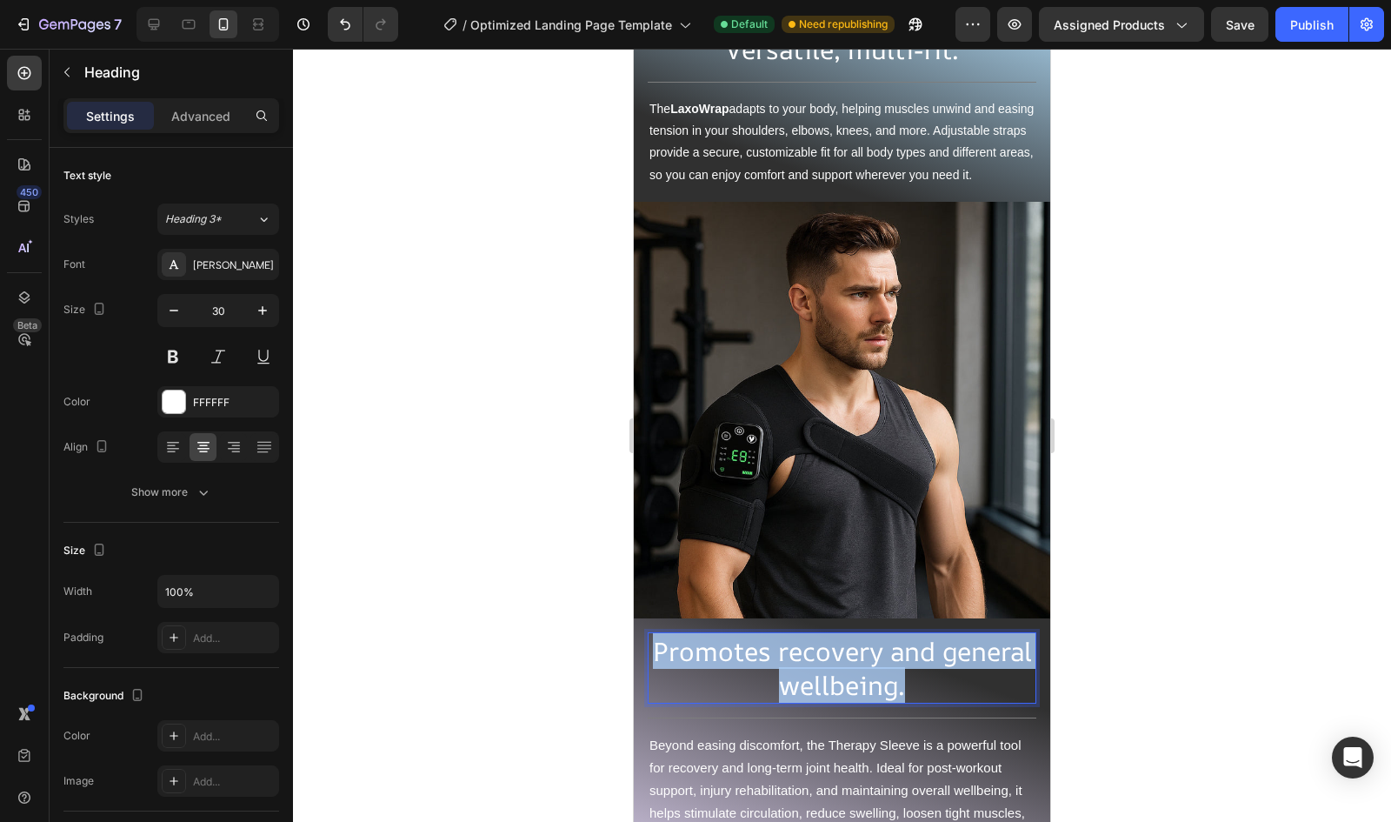
click at [823, 670] on p "Promotes recovery and general wellbeing." at bounding box center [842, 668] width 385 height 68
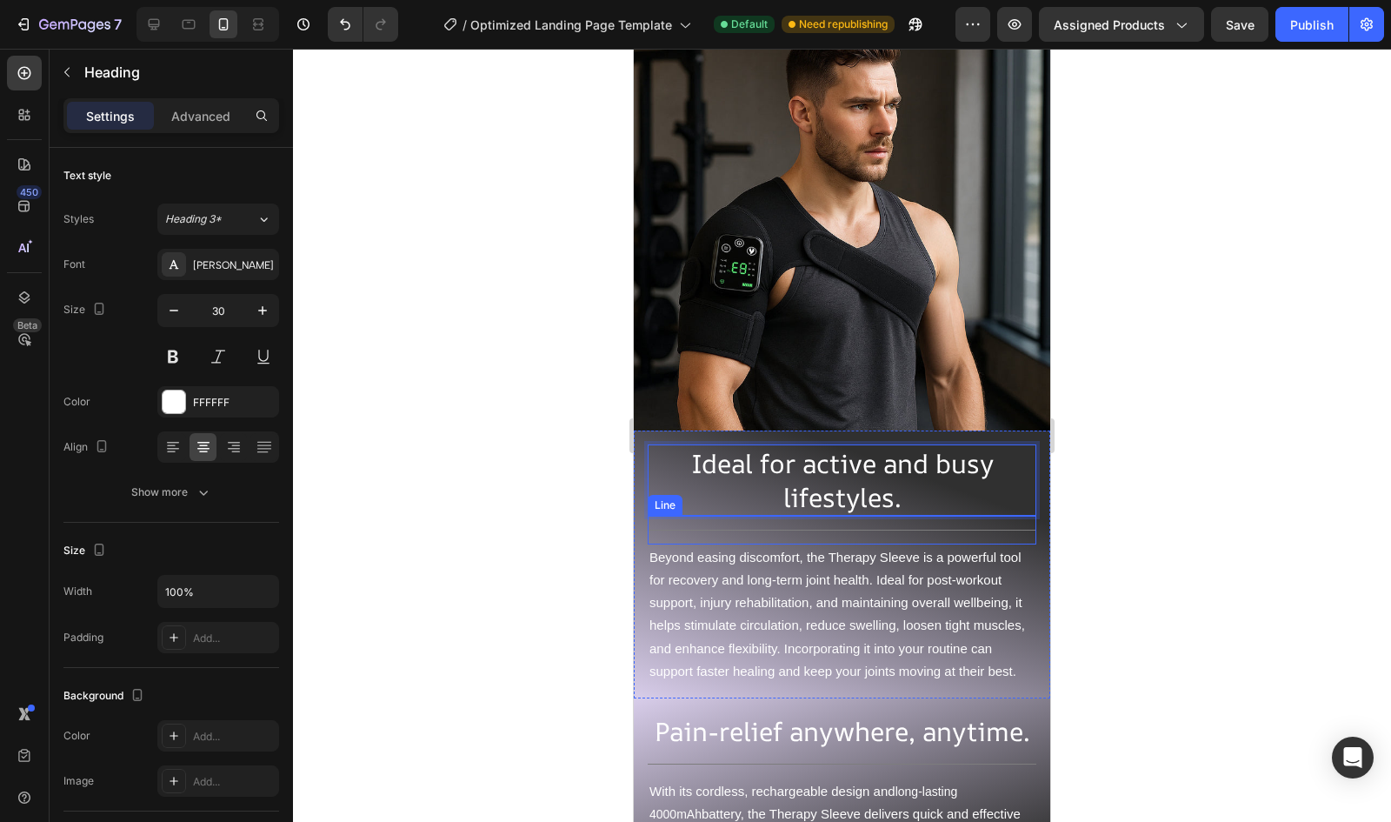
scroll to position [2563, 0]
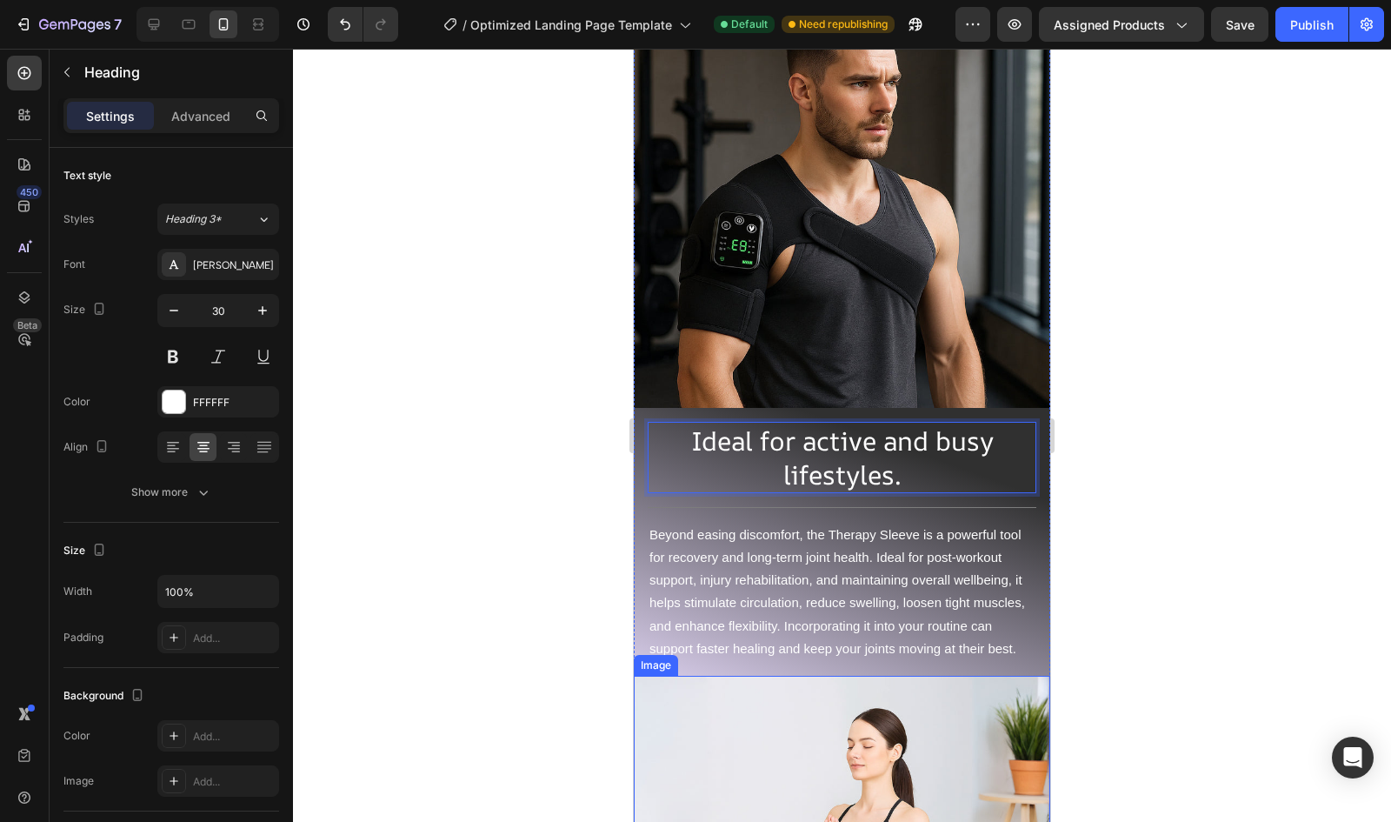
click at [852, 580] on p "Beyond easing discomfort, the Therapy Sleeve is a powerful tool for recovery an…" at bounding box center [842, 591] width 385 height 137
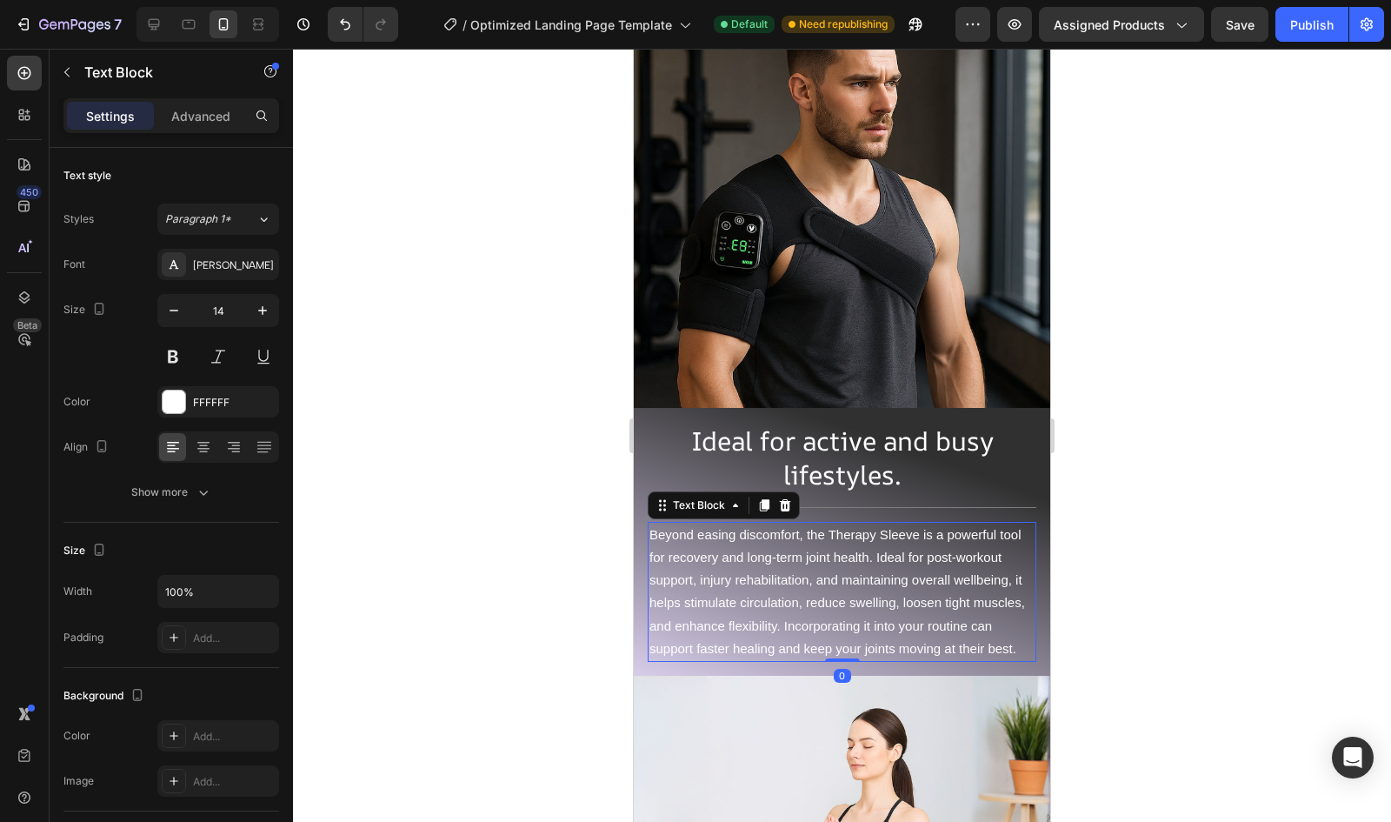
click at [852, 580] on p "Beyond easing discomfort, the Therapy Sleeve is a powerful tool for recovery an…" at bounding box center [842, 591] width 385 height 137
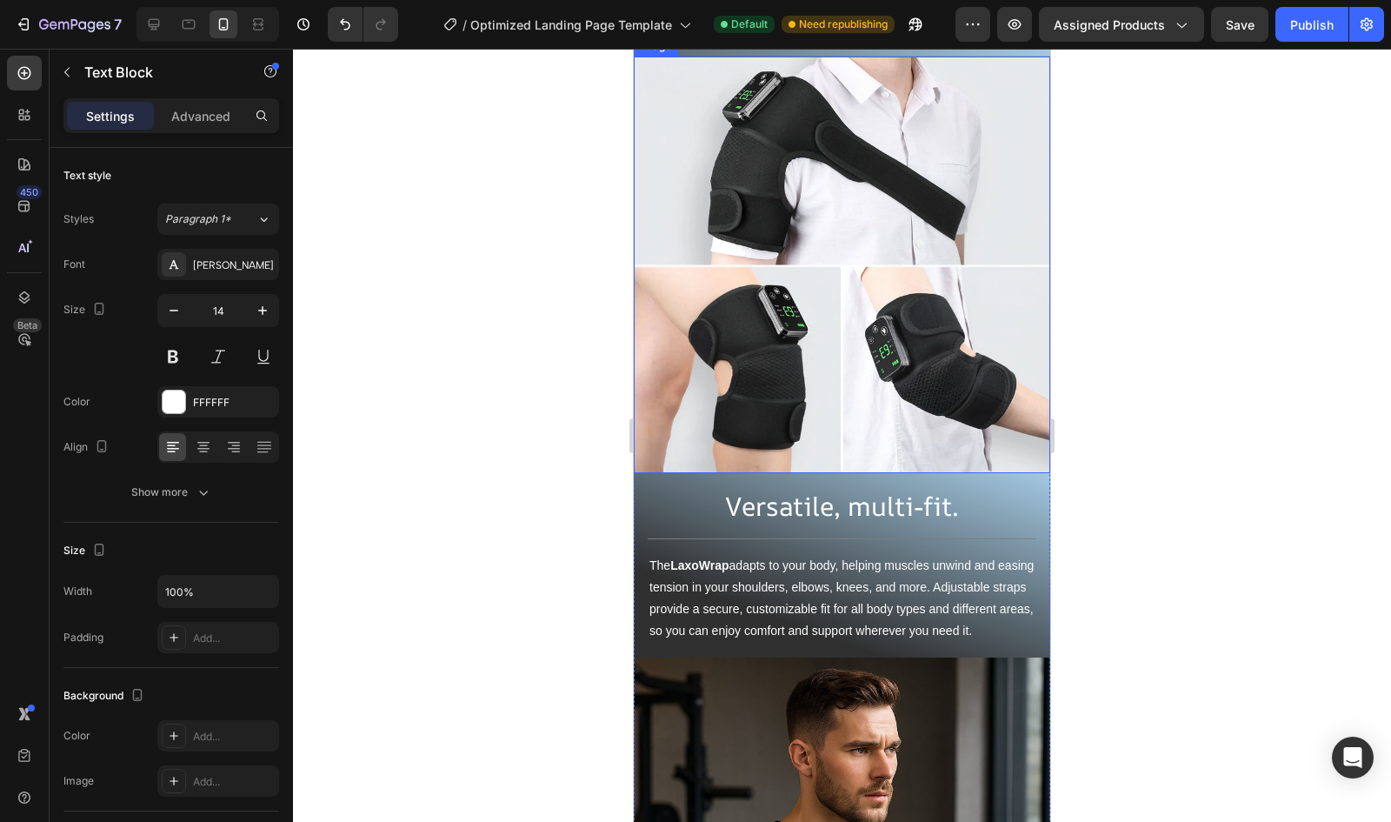
scroll to position [2143, 0]
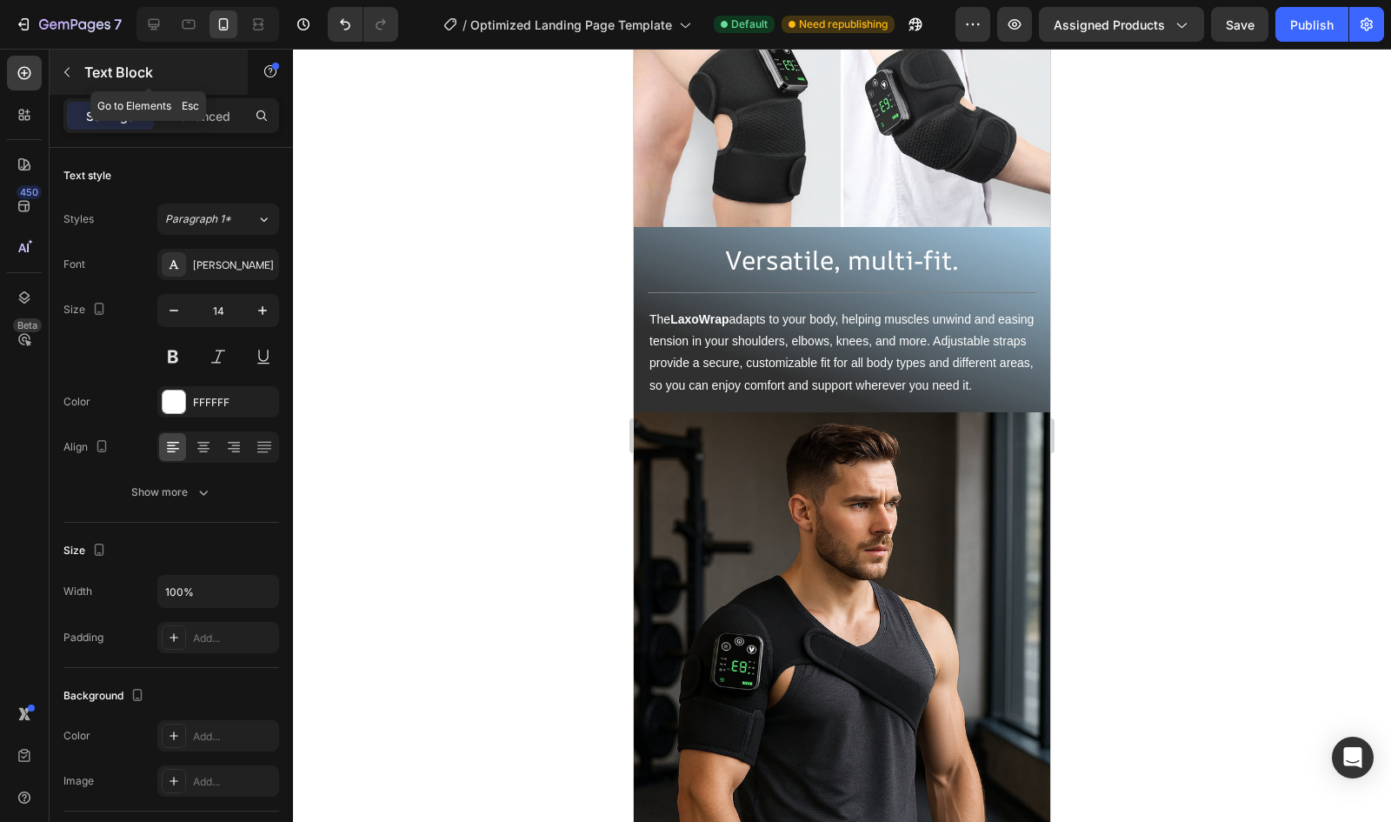
click at [62, 69] on icon "button" at bounding box center [67, 72] width 14 height 14
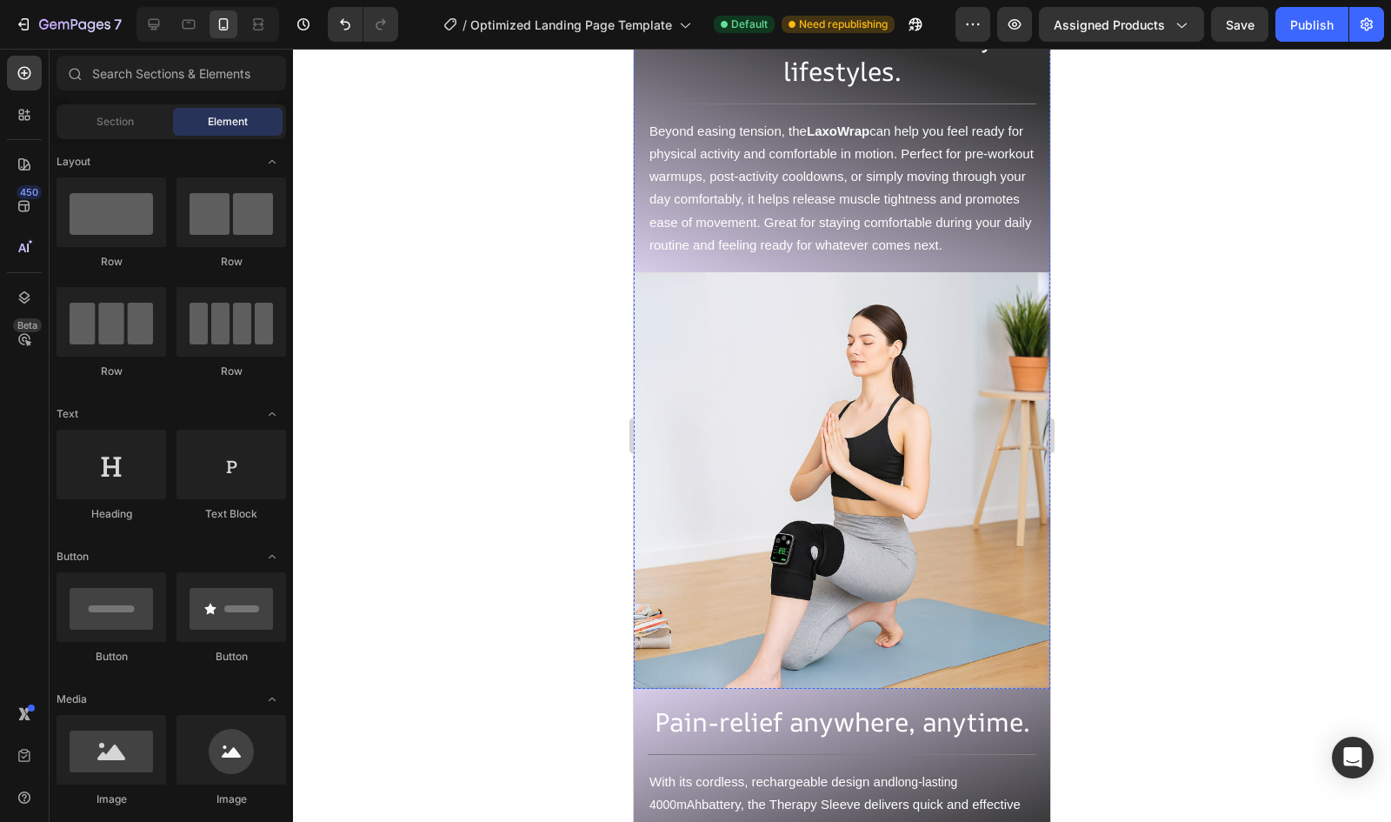
scroll to position [3042, 0]
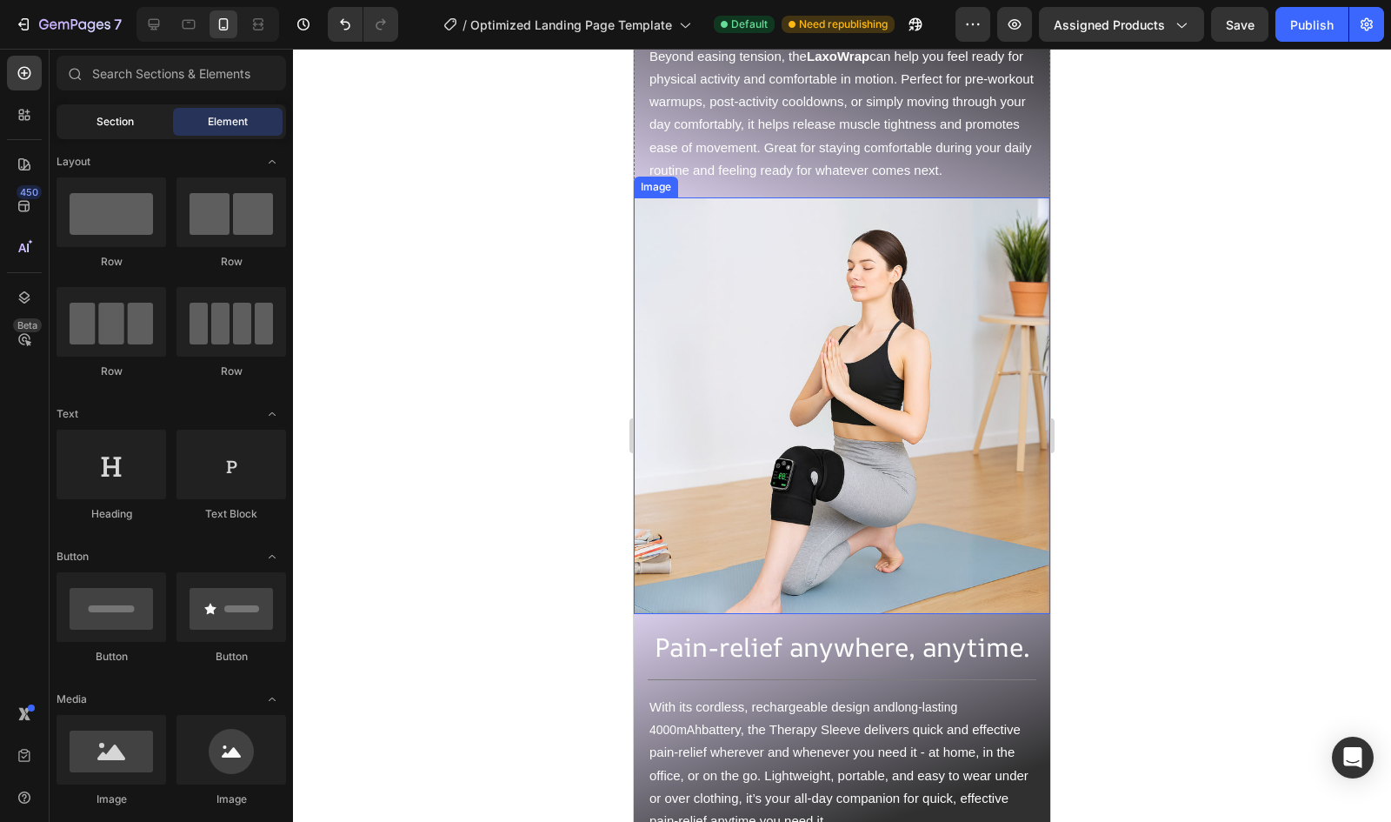
click at [133, 130] on div "Section" at bounding box center [115, 122] width 110 height 28
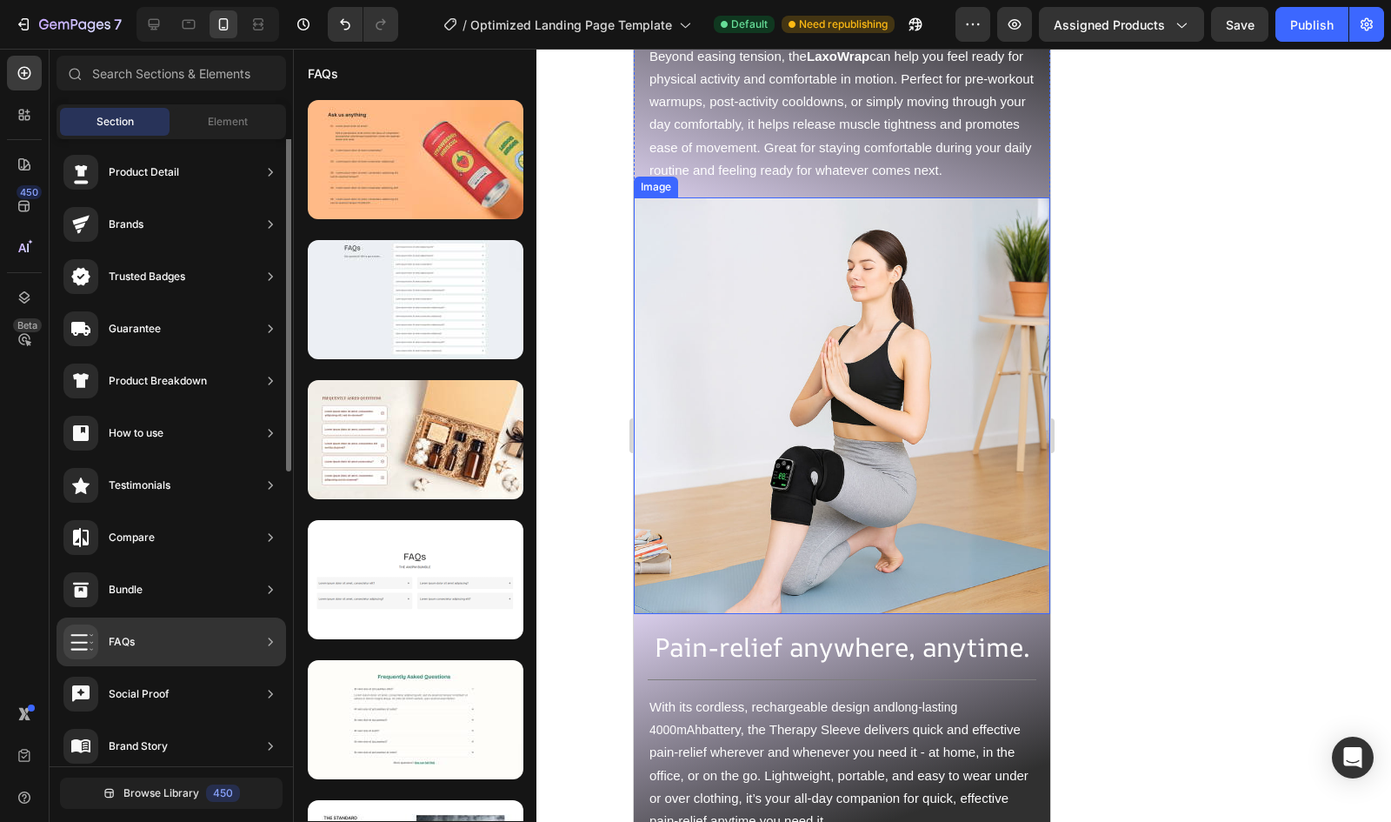
scroll to position [0, 0]
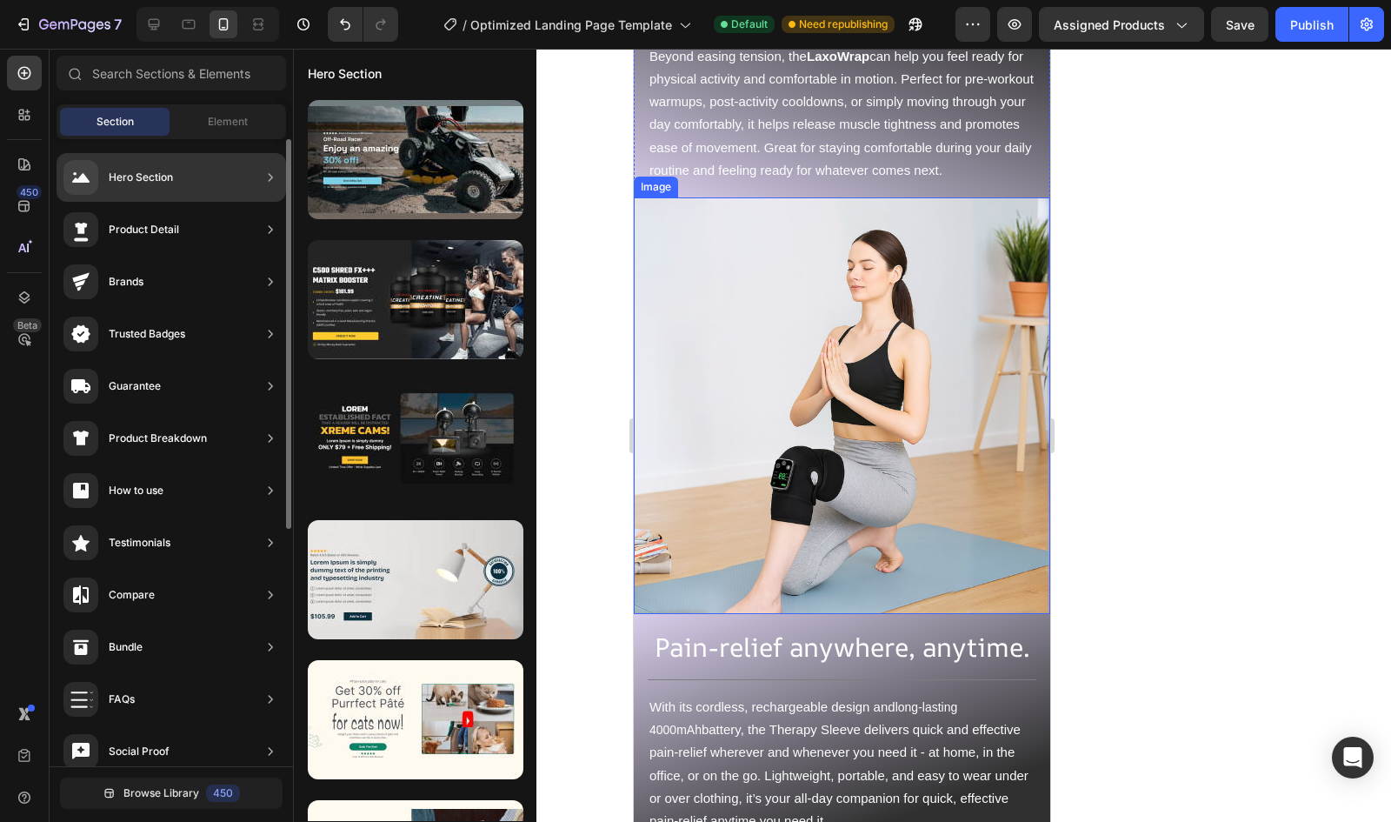
click at [256, 161] on div "Hero Section" at bounding box center [172, 177] width 230 height 49
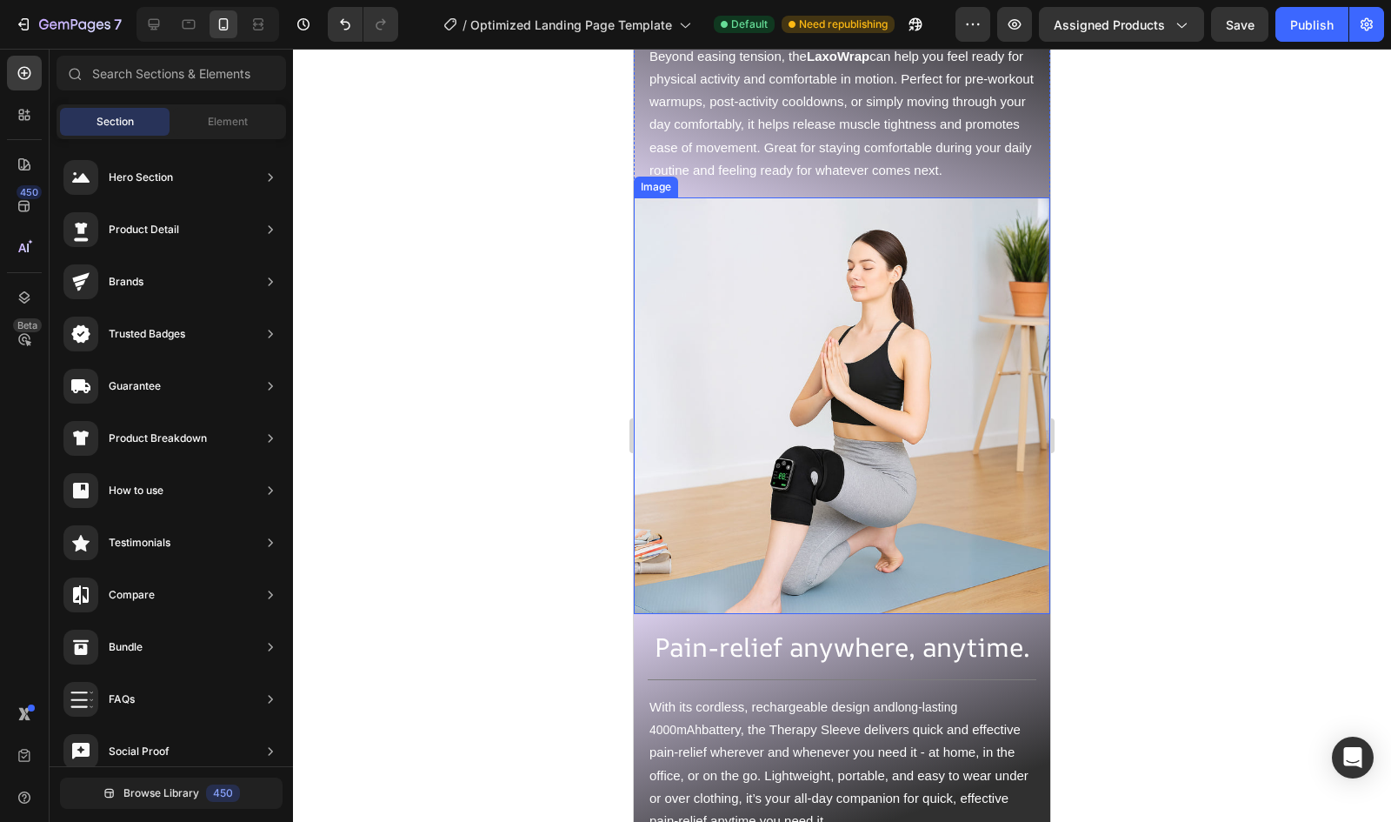
click at [210, 107] on div "Section Element" at bounding box center [172, 121] width 230 height 35
click at [218, 117] on span "Element" at bounding box center [228, 122] width 40 height 16
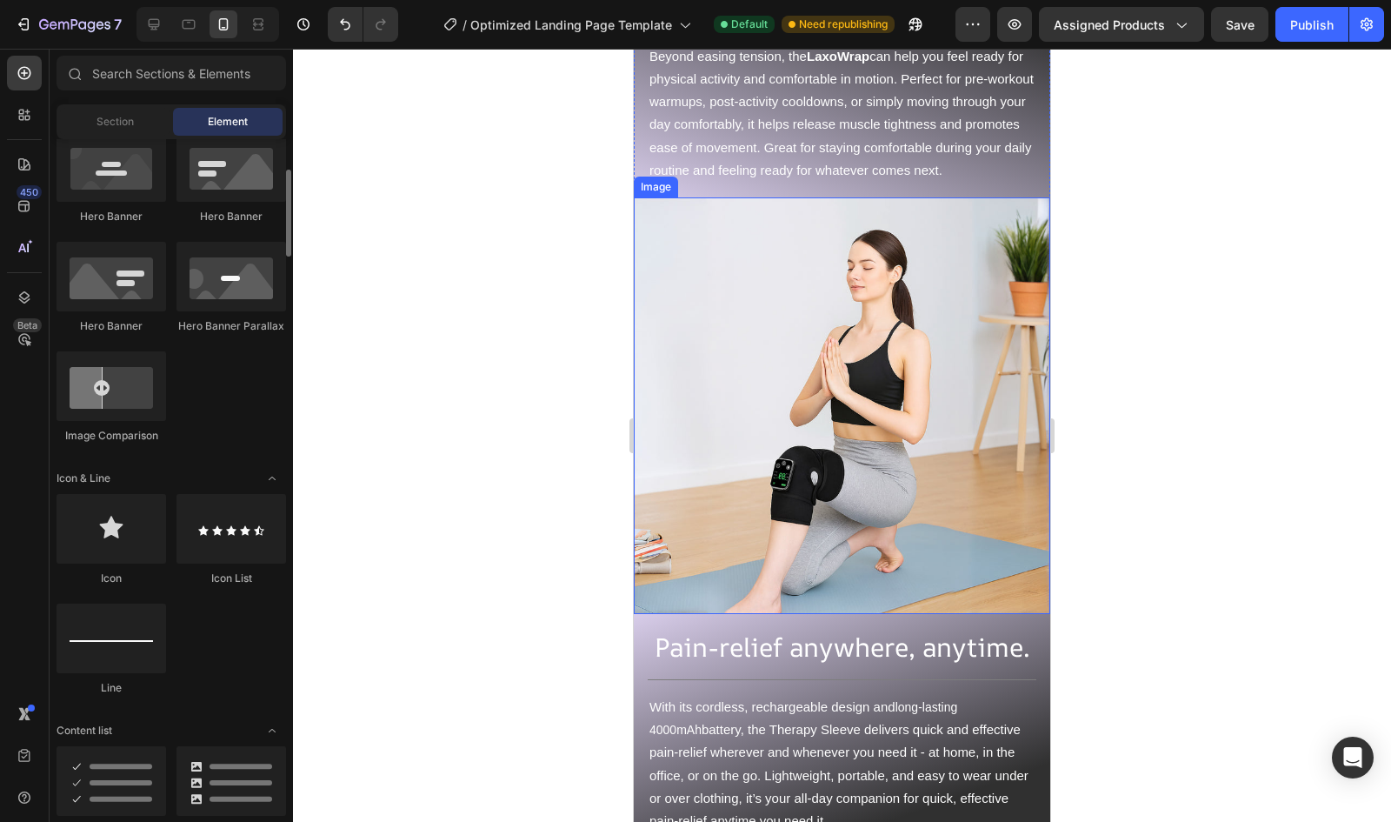
scroll to position [811, 0]
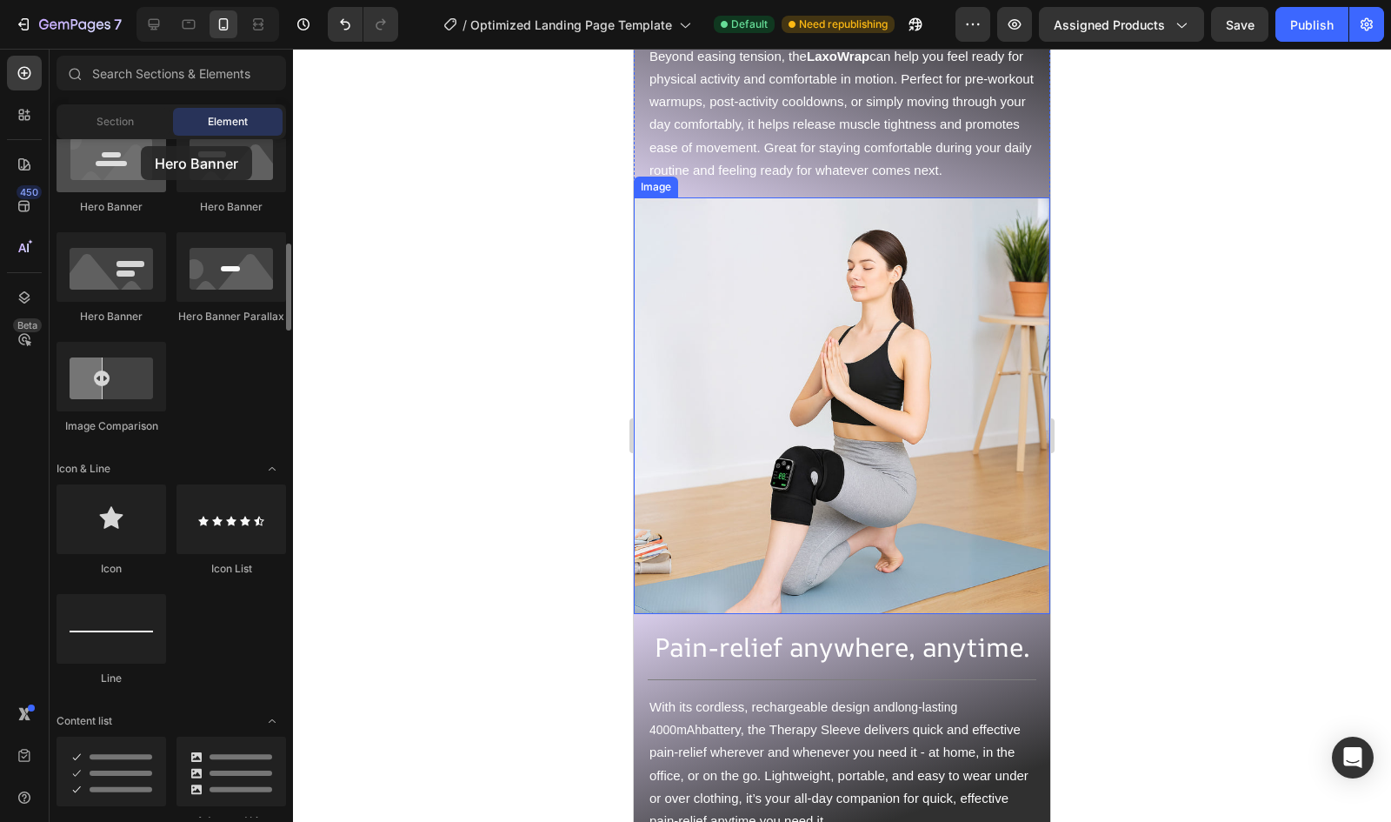
click at [141, 146] on div at bounding box center [112, 158] width 110 height 70
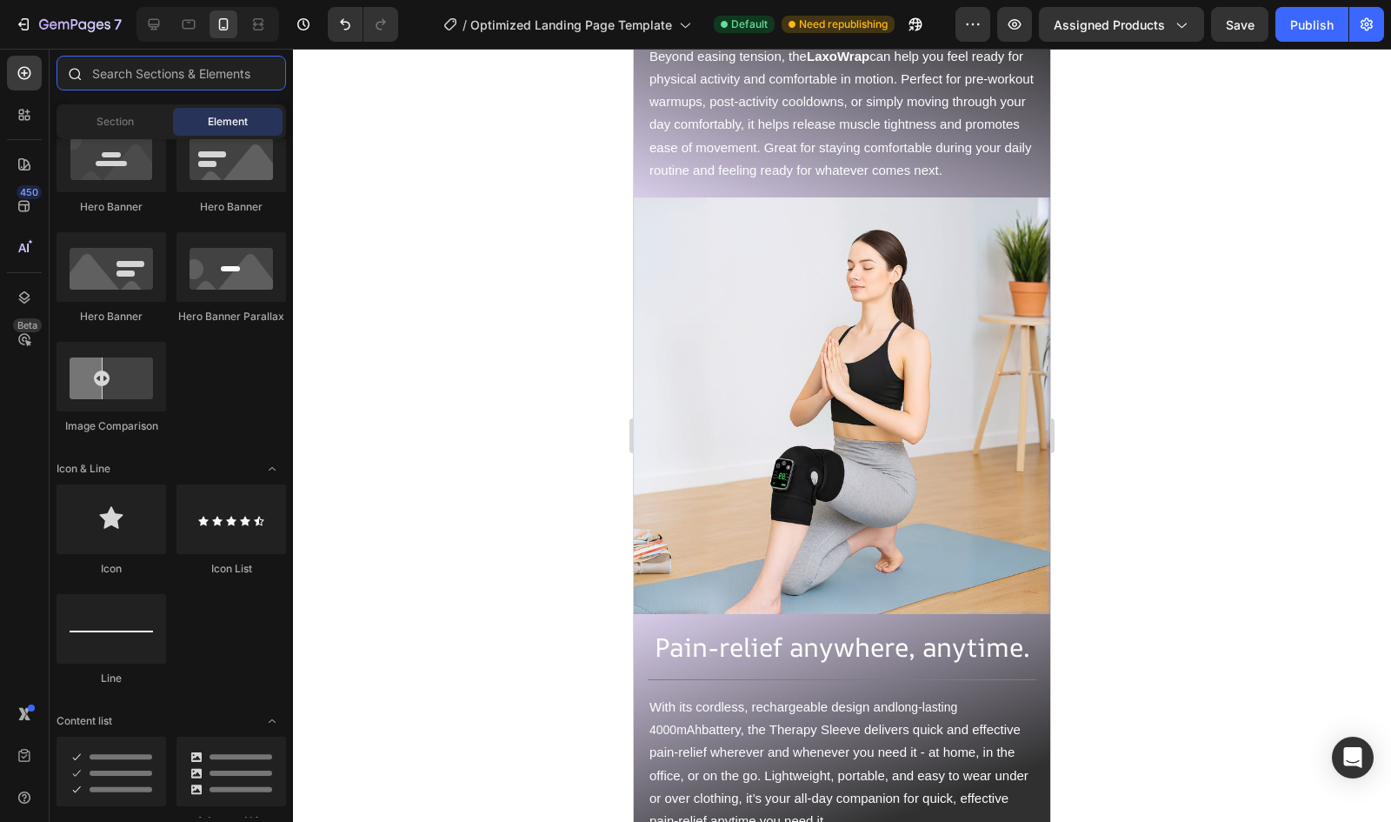
click at [150, 63] on input "text" at bounding box center [172, 73] width 230 height 35
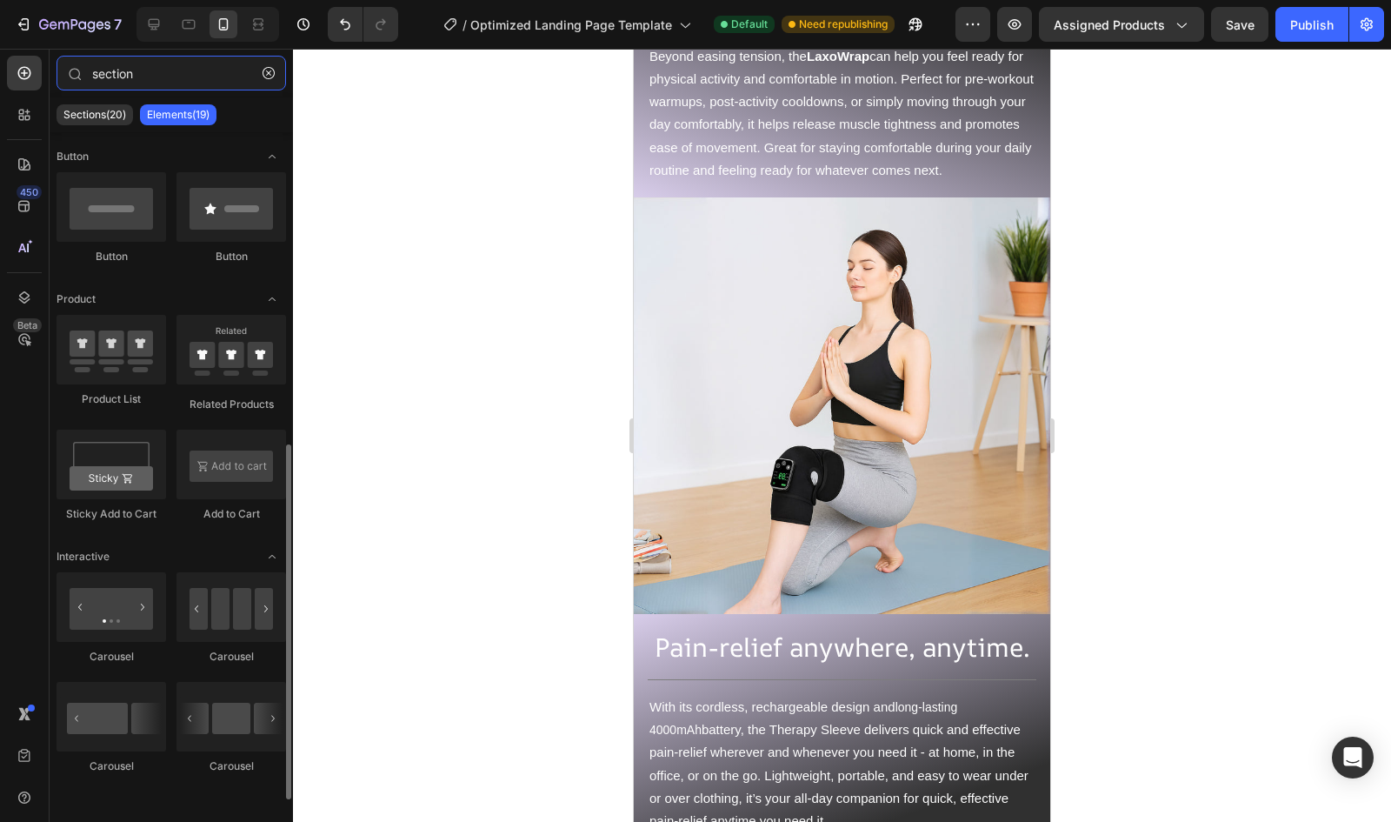
scroll to position [80, 0]
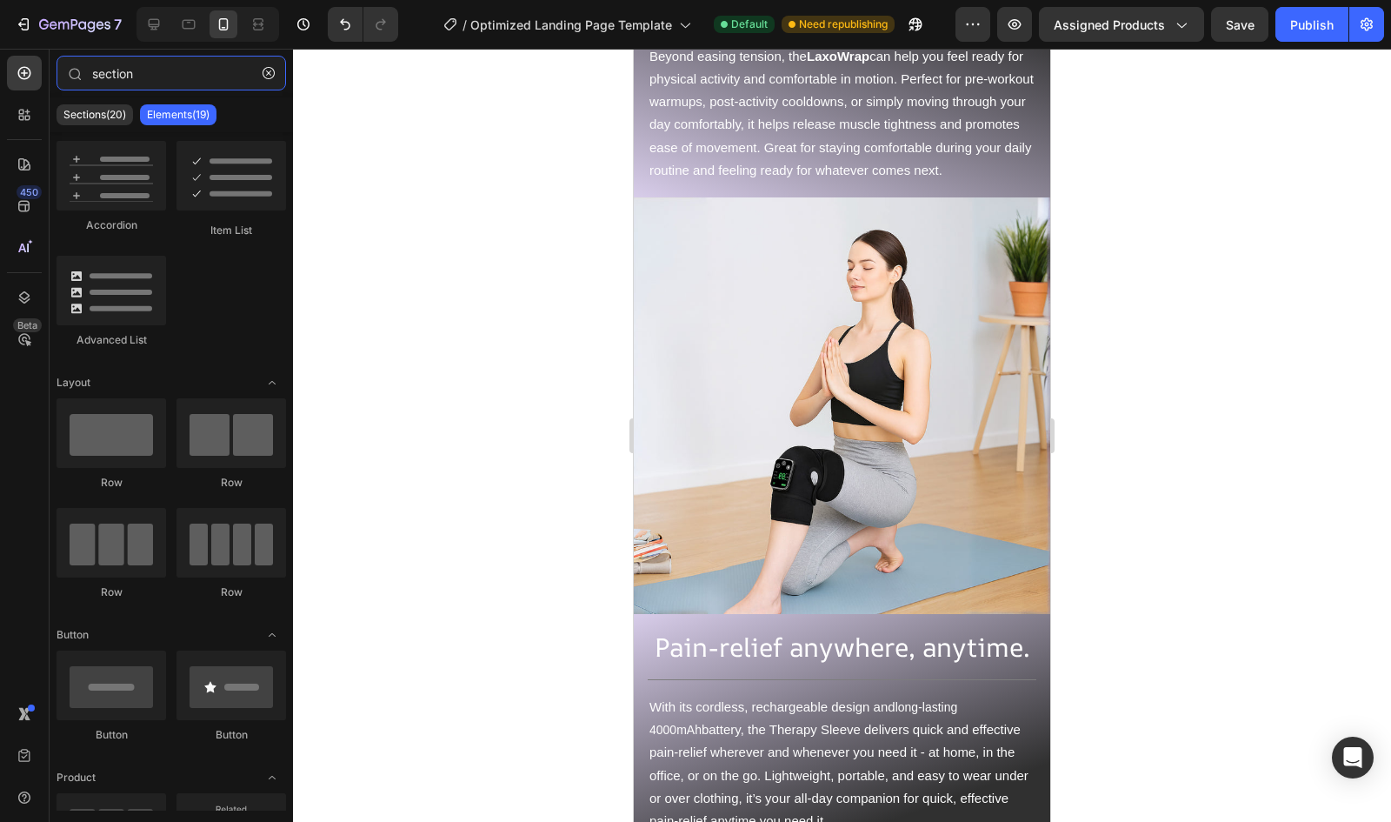
type input "section"
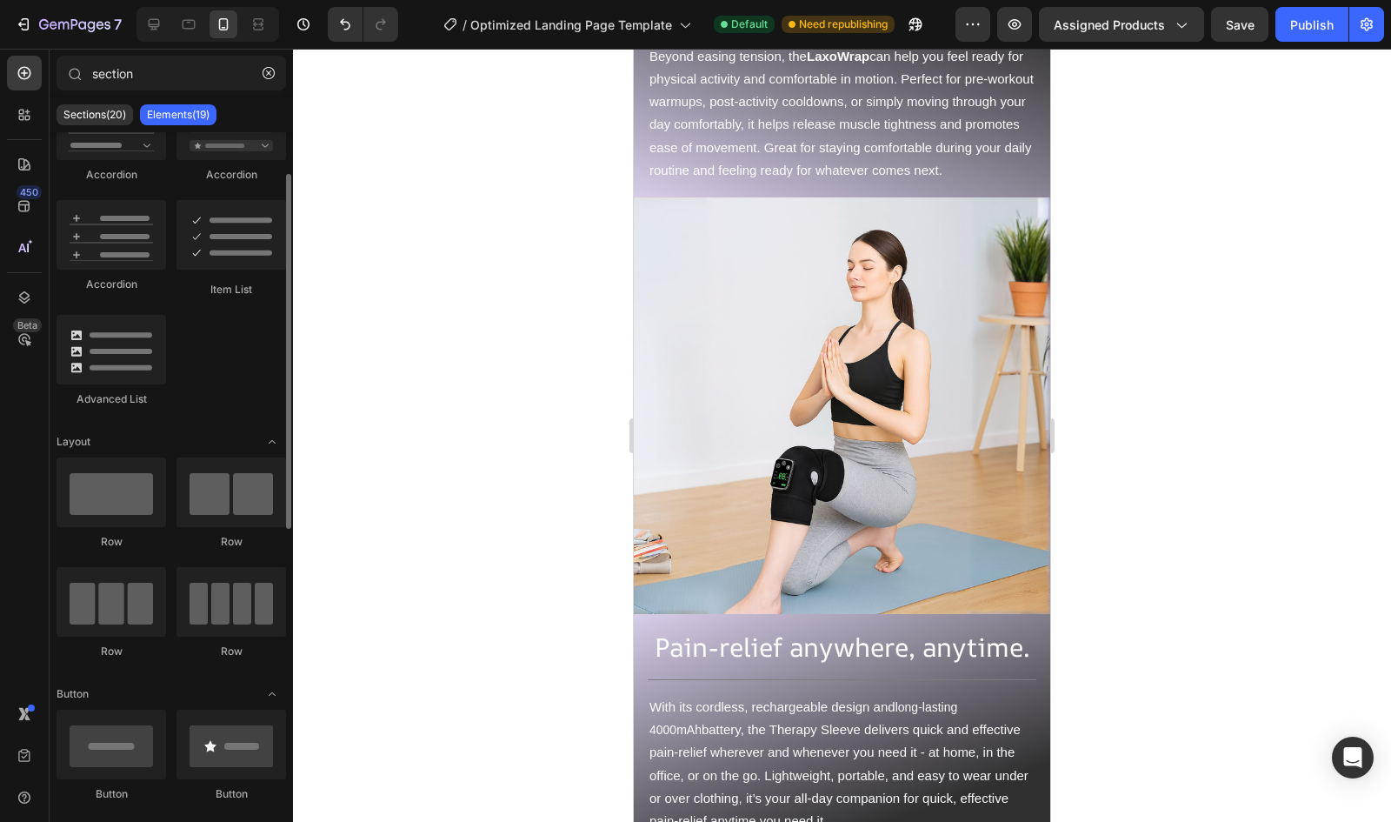
scroll to position [0, 0]
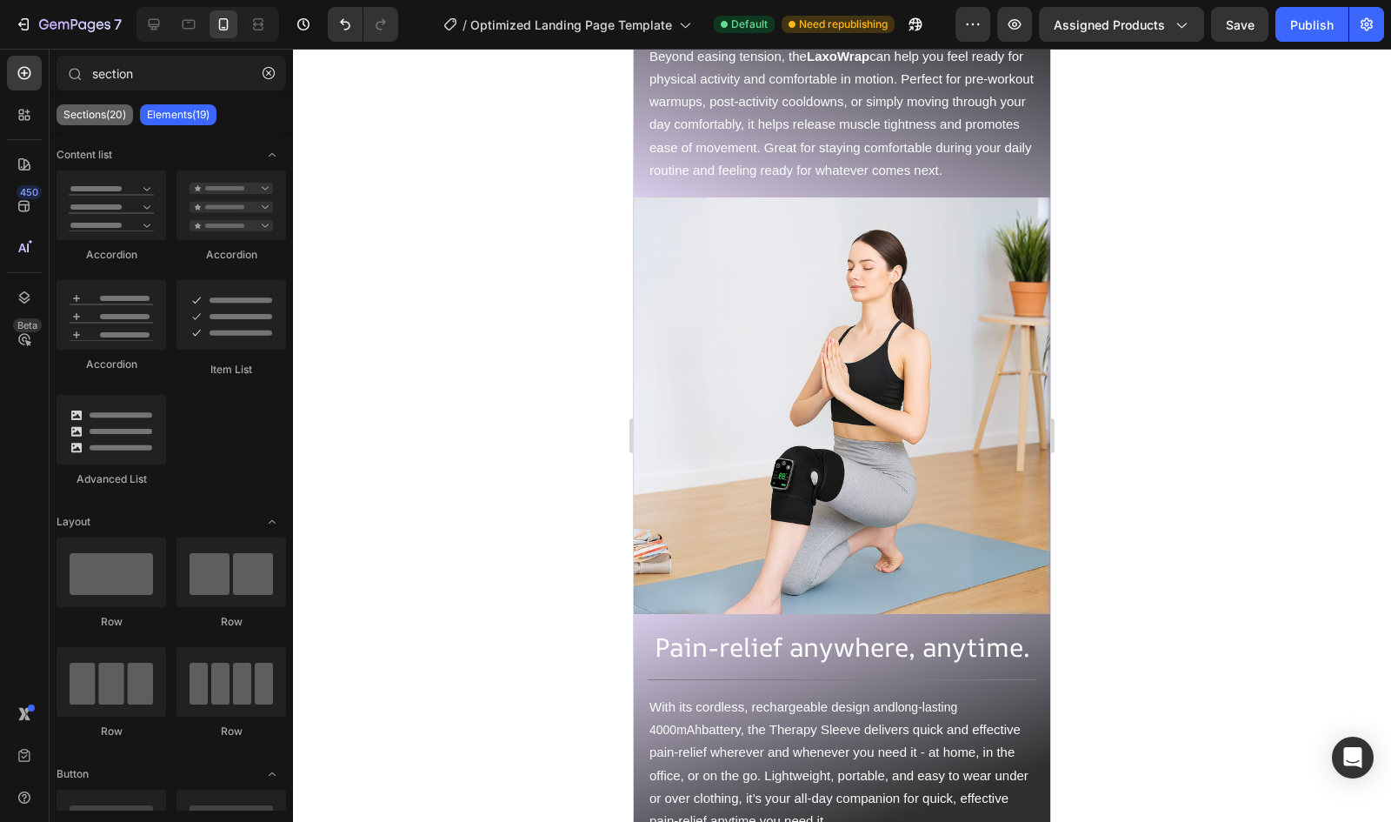
click at [104, 109] on p "Sections(20)" at bounding box center [94, 115] width 63 height 14
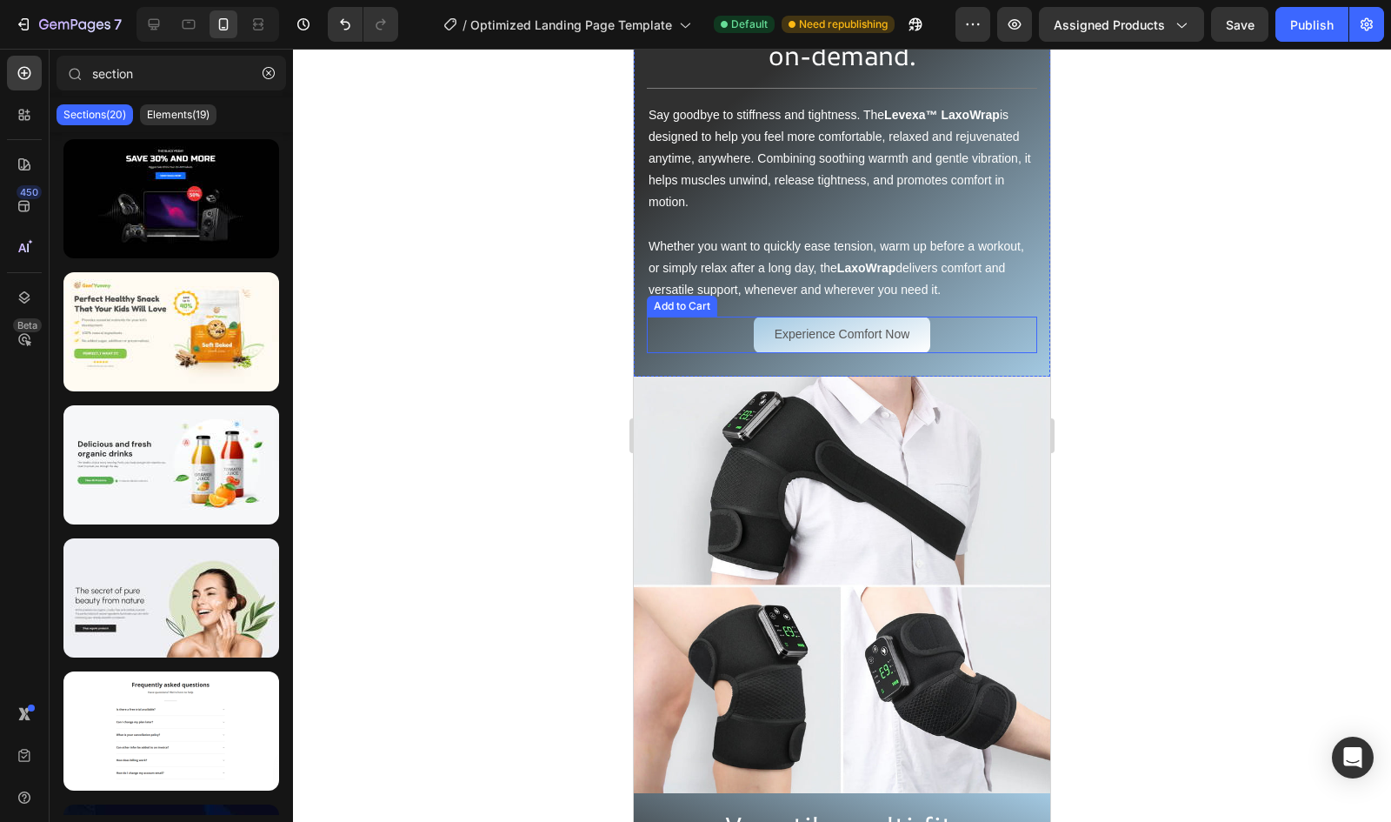
scroll to position [1369, 0]
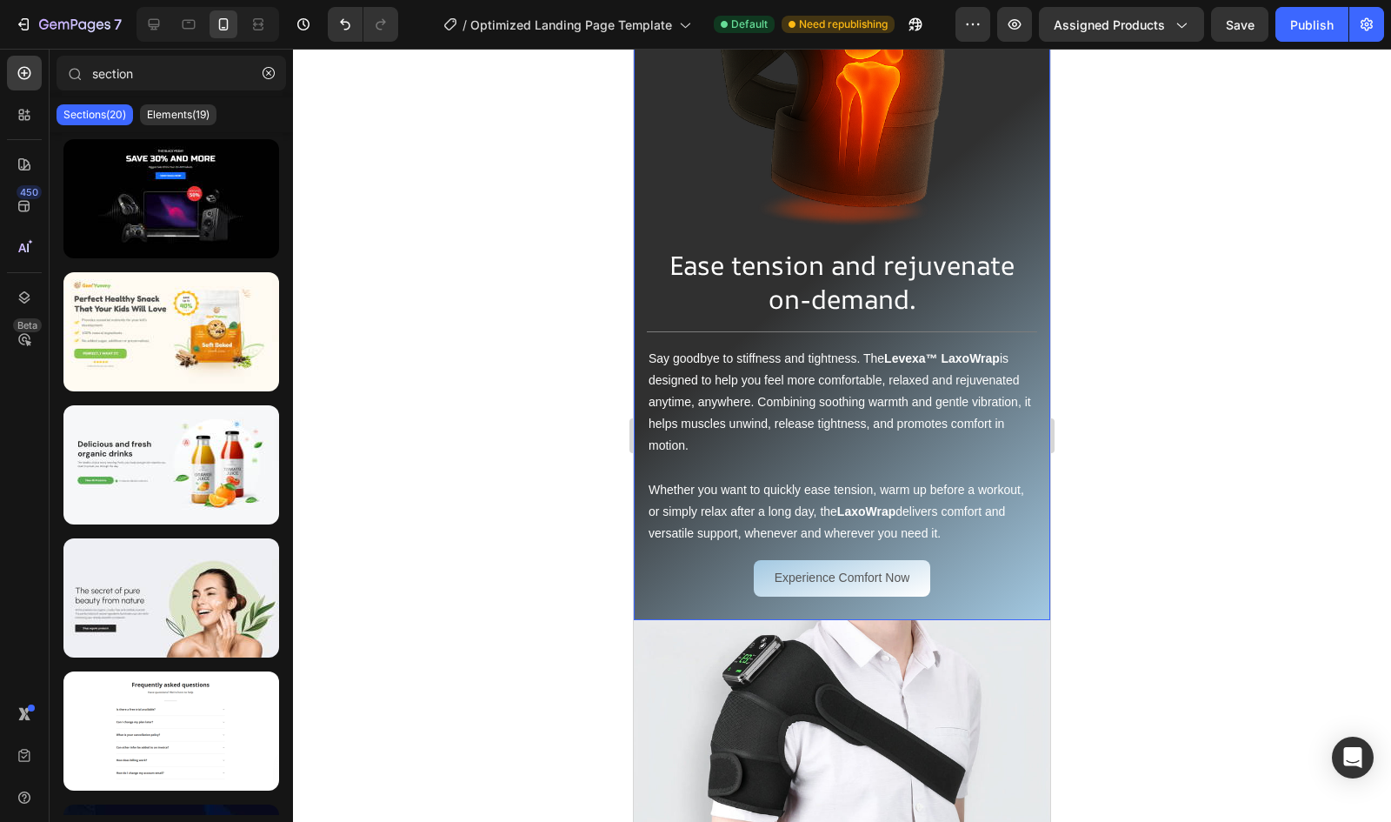
click at [679, 568] on div "Experience Comfort Now Add to Cart" at bounding box center [842, 576] width 390 height 60
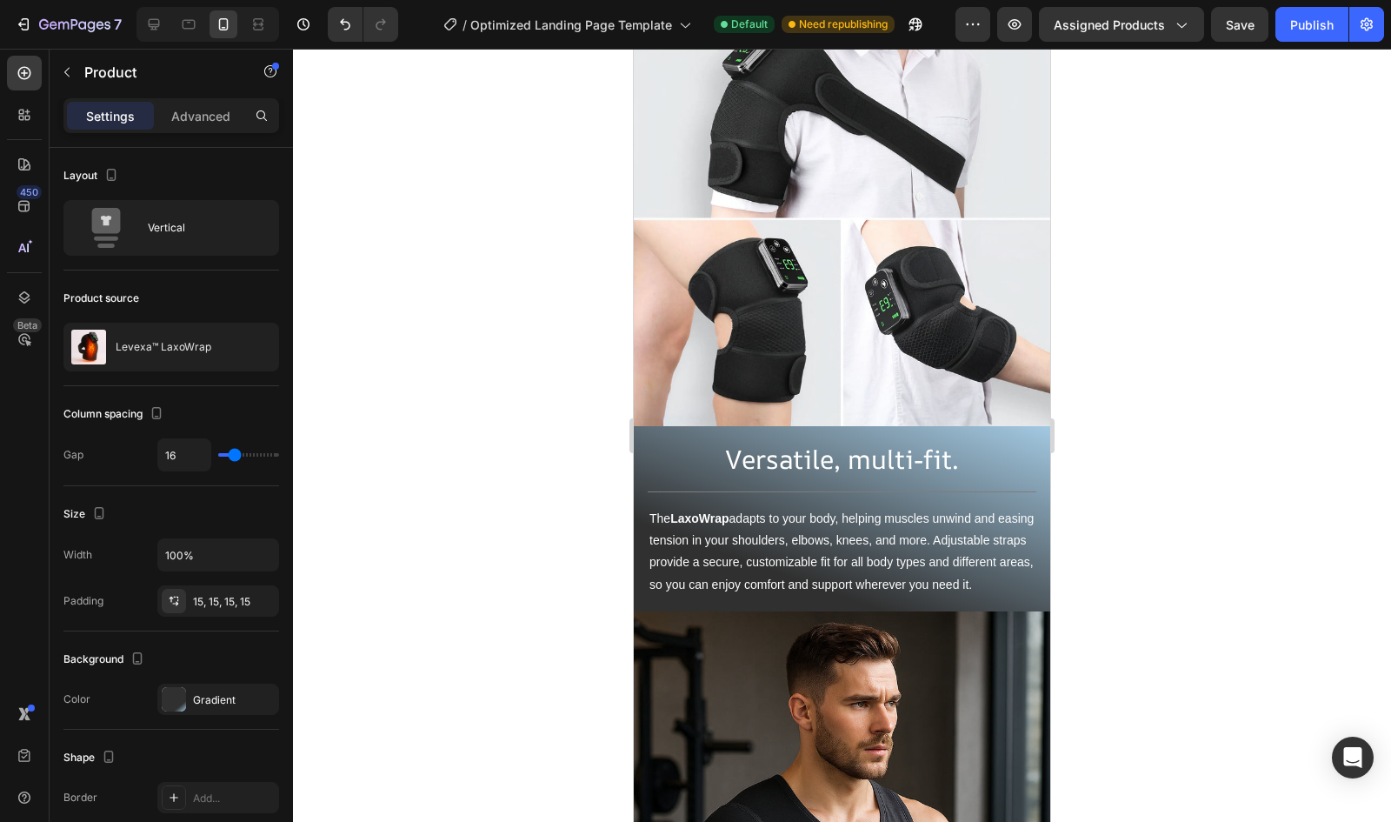
scroll to position [1934, 0]
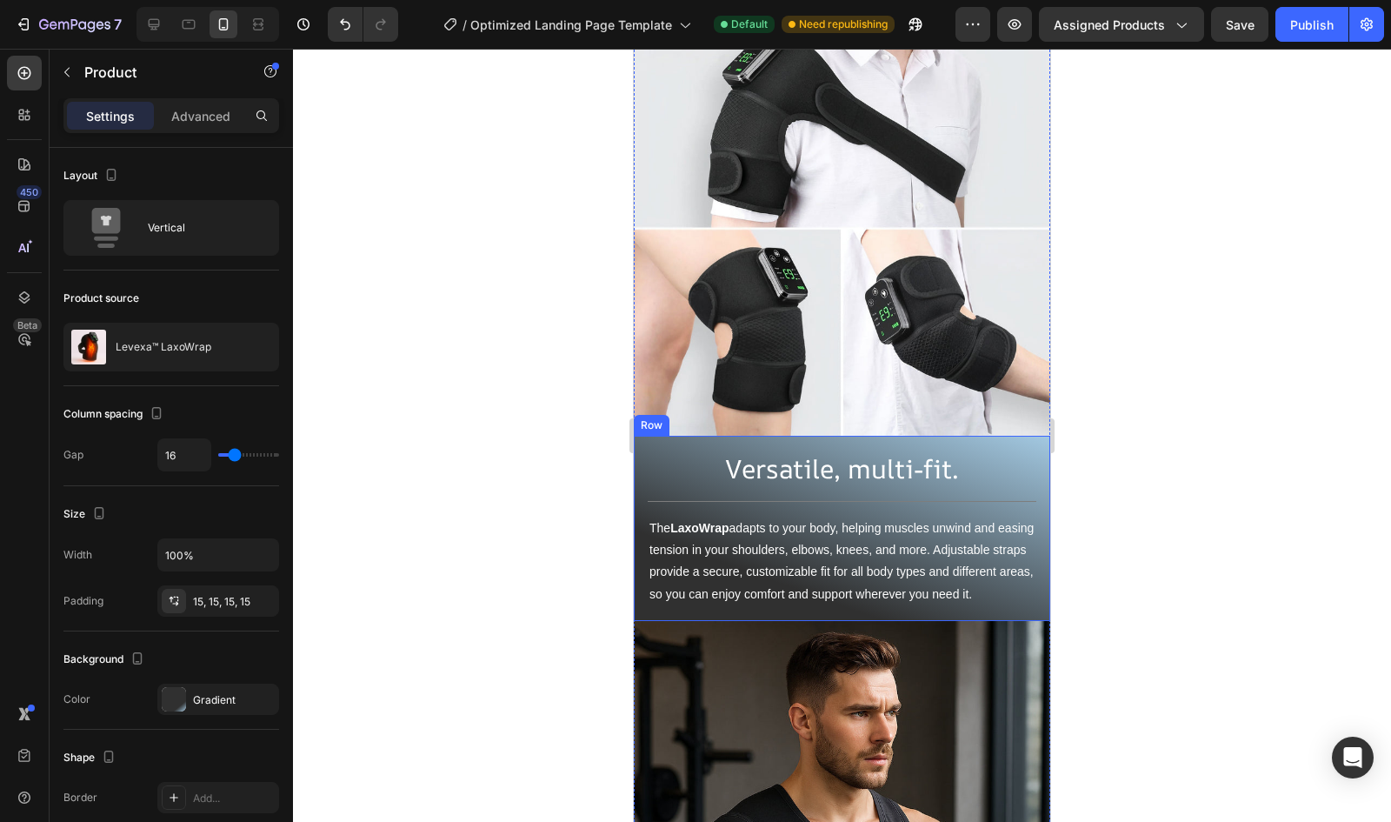
click at [643, 437] on div "Versatile, multi-fit. Heading Title Line The LaxoWrap adapts to your body, help…" at bounding box center [842, 528] width 417 height 185
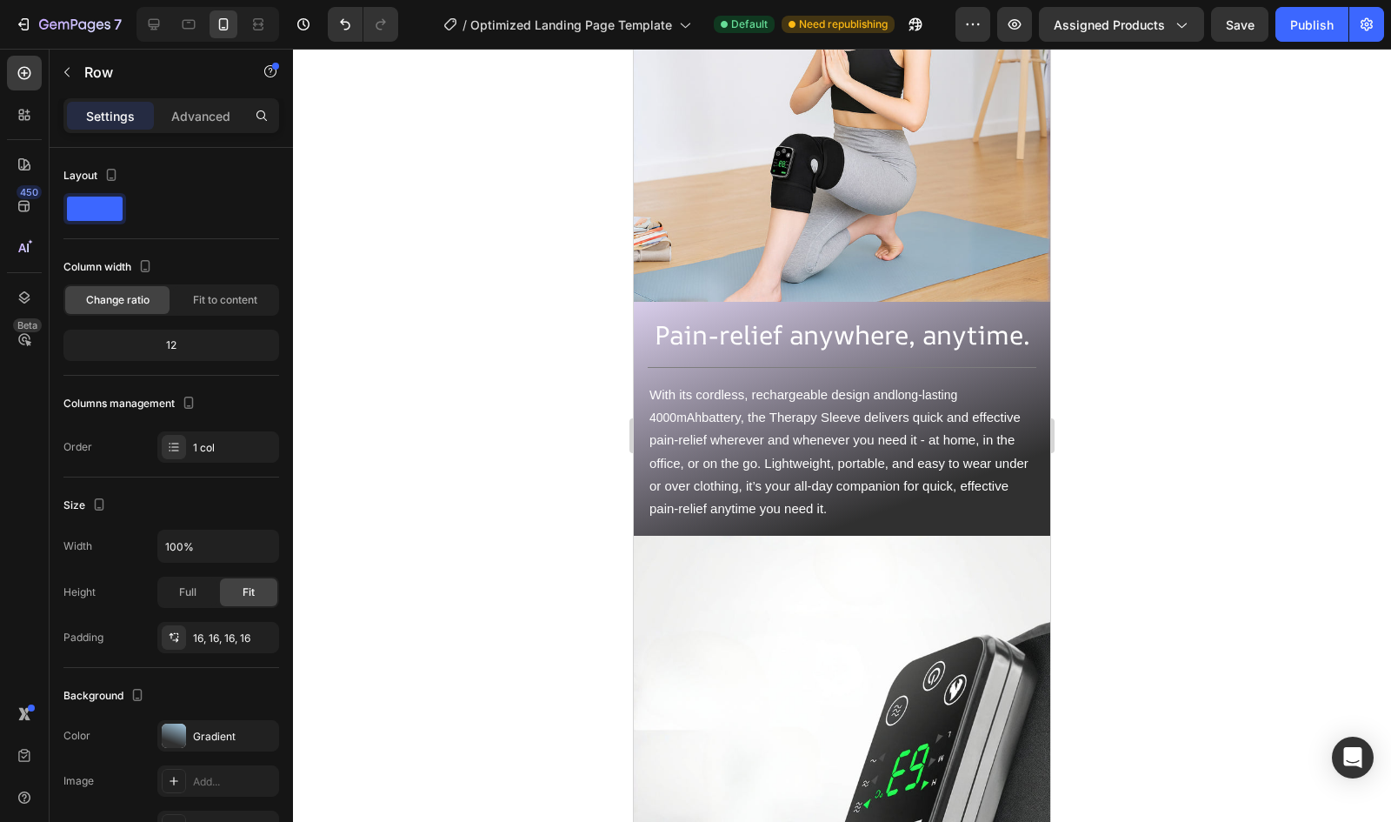
scroll to position [3357, 0]
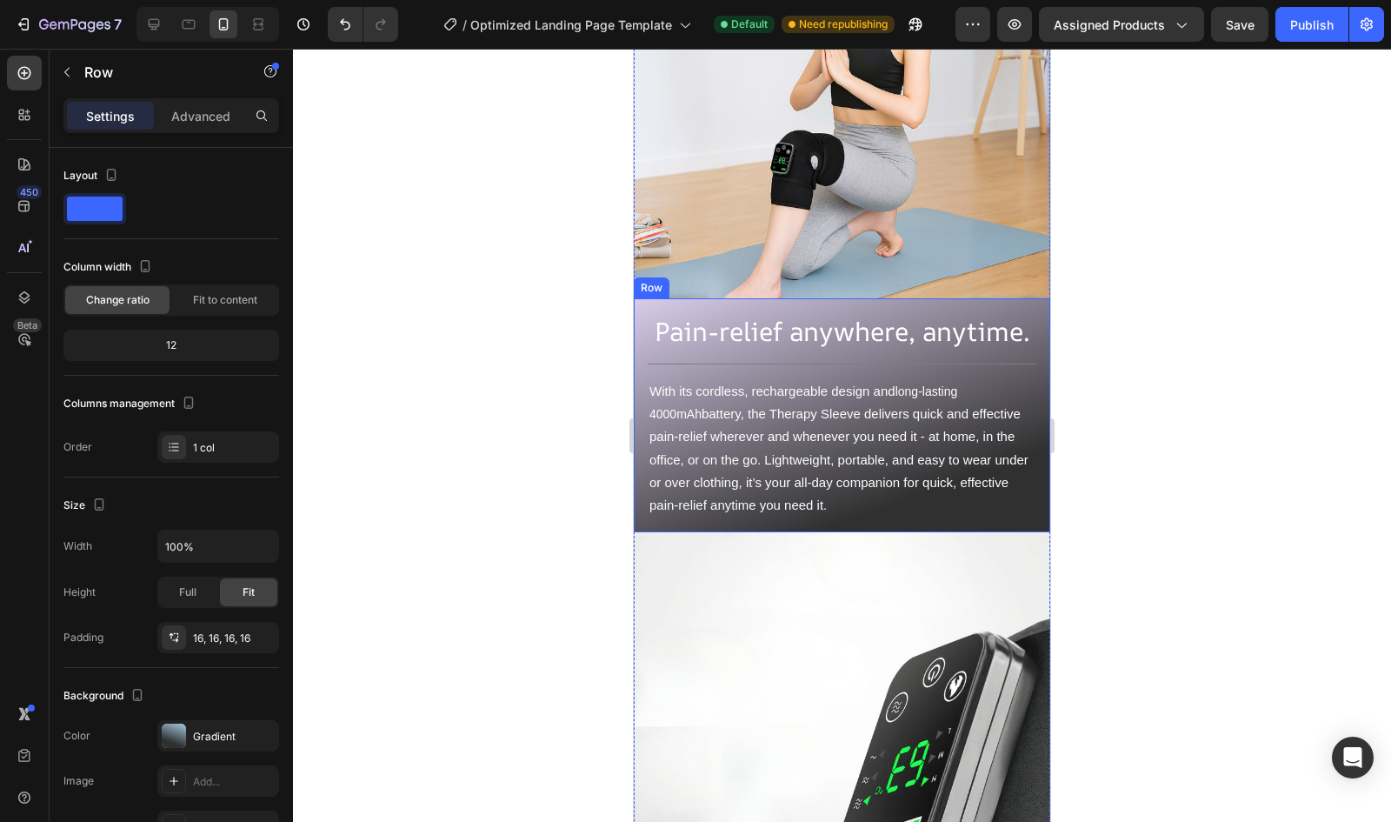
click at [645, 307] on div "Pain-relief anywhere, anytime. Heading Title Line With its cordless, rechargeab…" at bounding box center [842, 415] width 417 height 234
click at [720, 281] on icon at bounding box center [721, 282] width 10 height 12
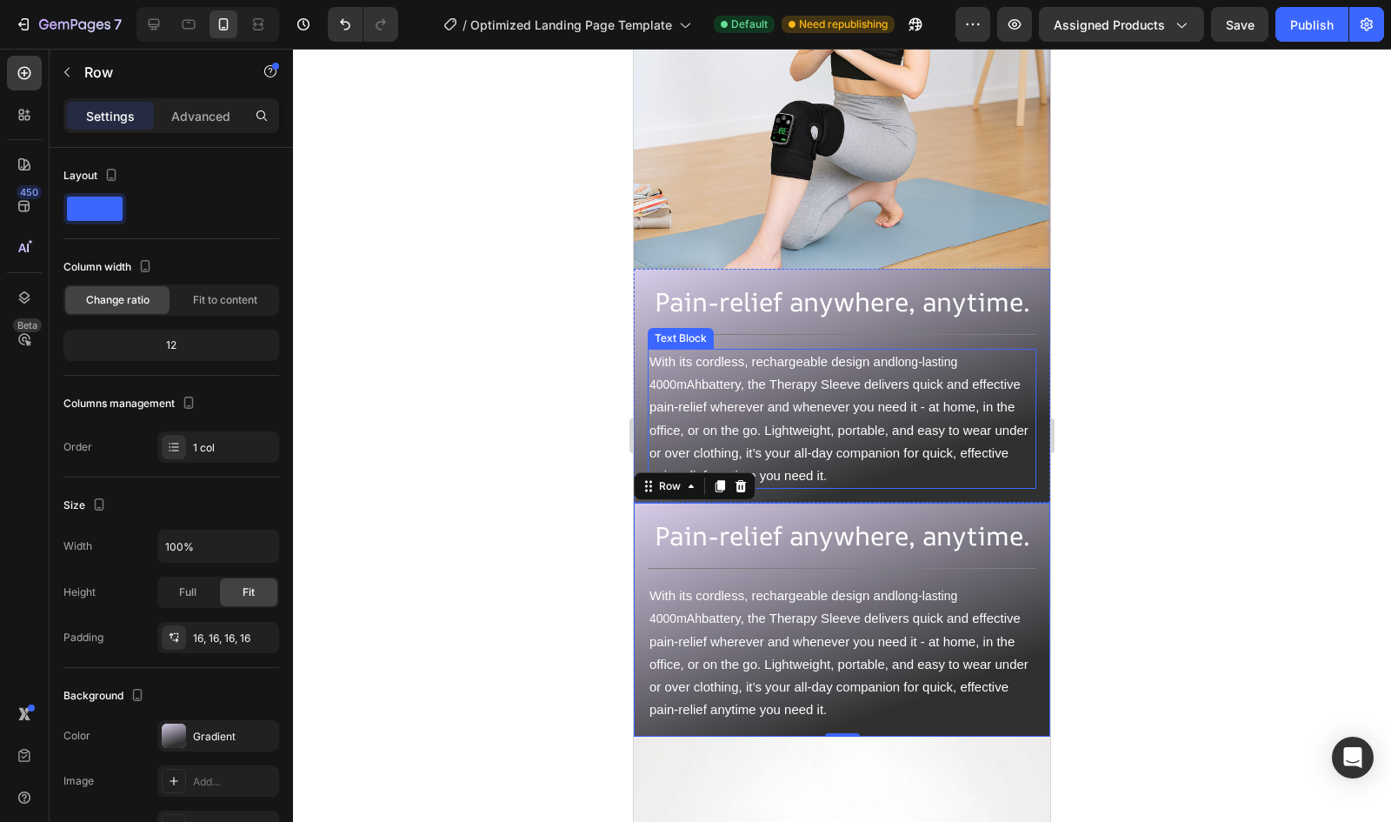
scroll to position [3386, 0]
click at [850, 70] on img at bounding box center [842, 61] width 417 height 417
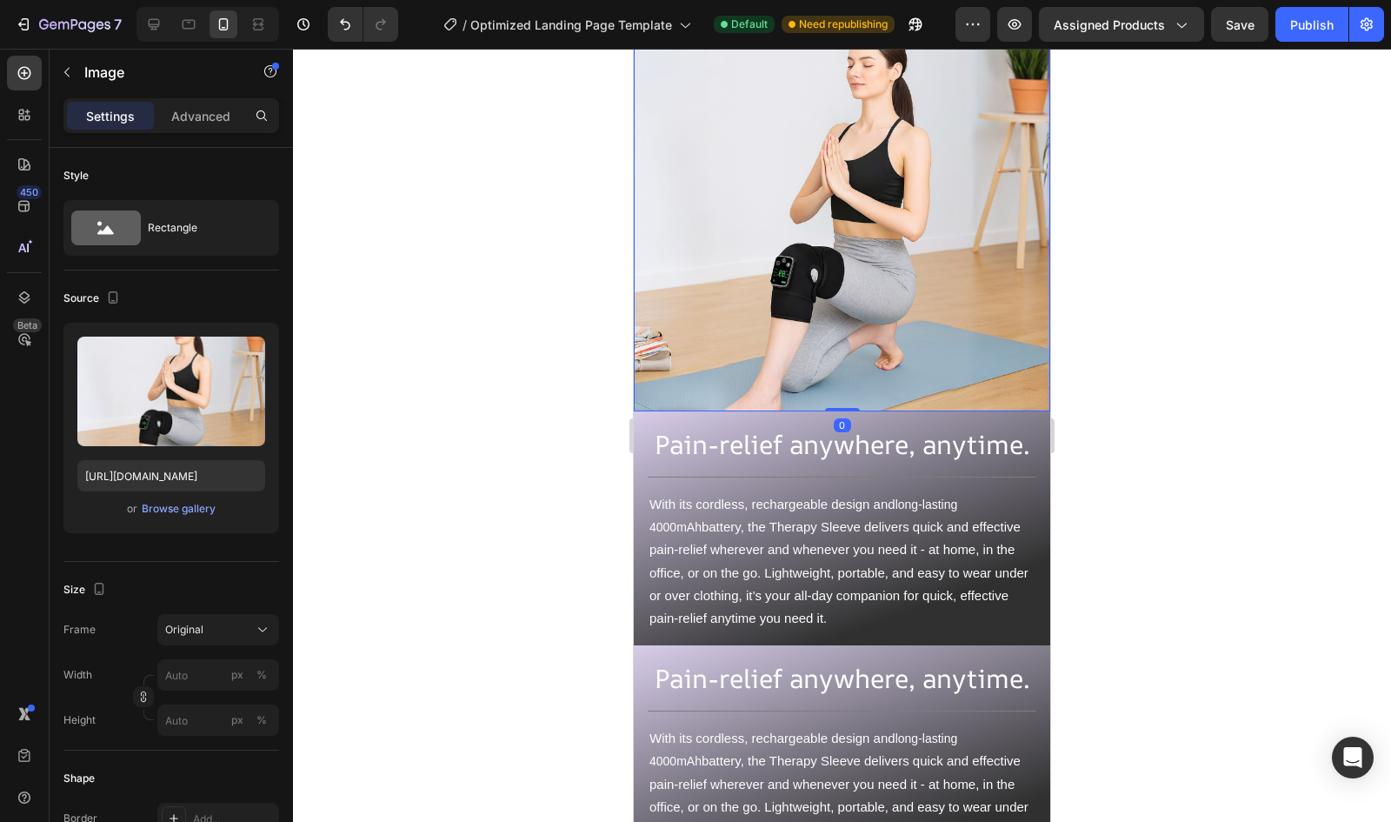
scroll to position [3157, 0]
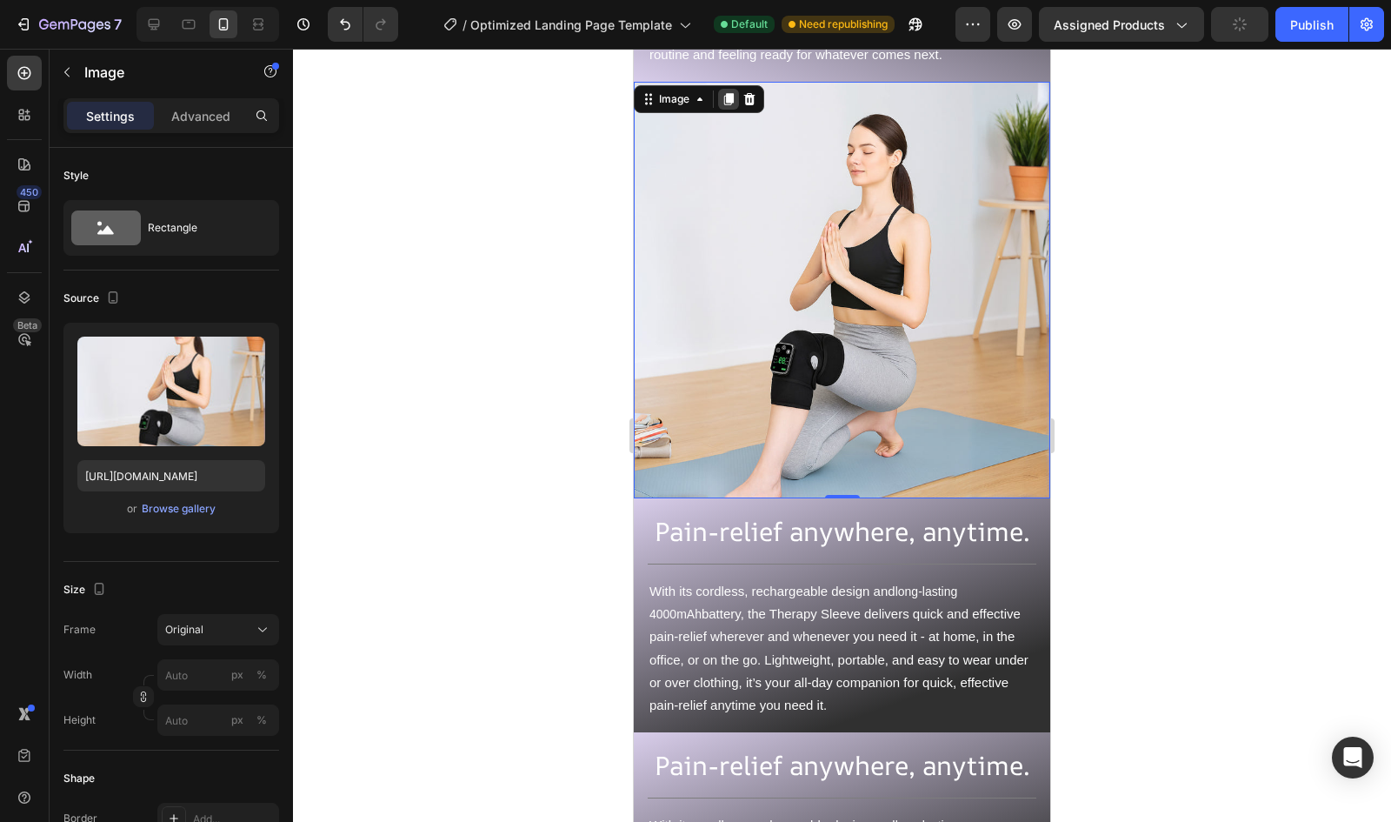
click at [729, 105] on icon at bounding box center [729, 99] width 10 height 12
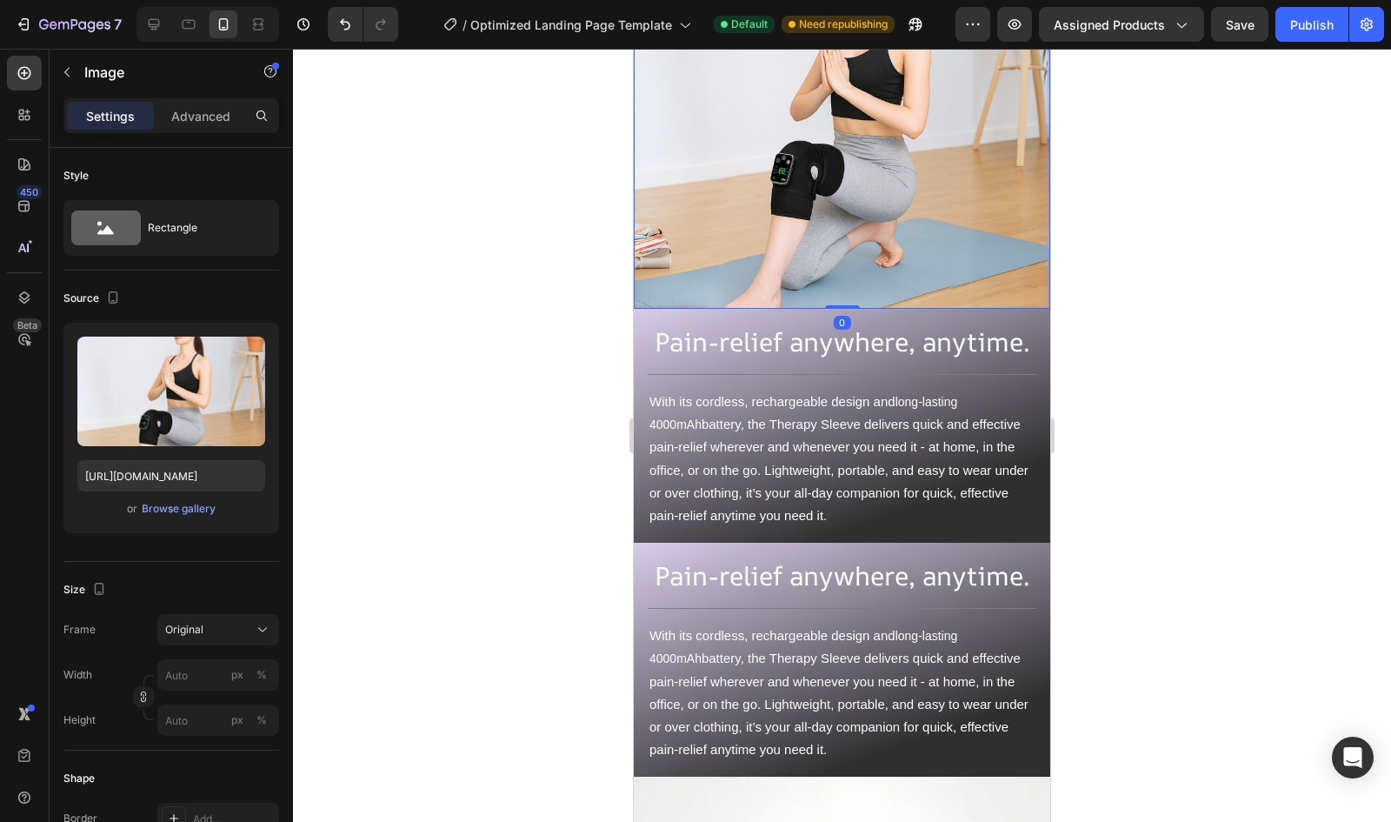
scroll to position [3764, 0]
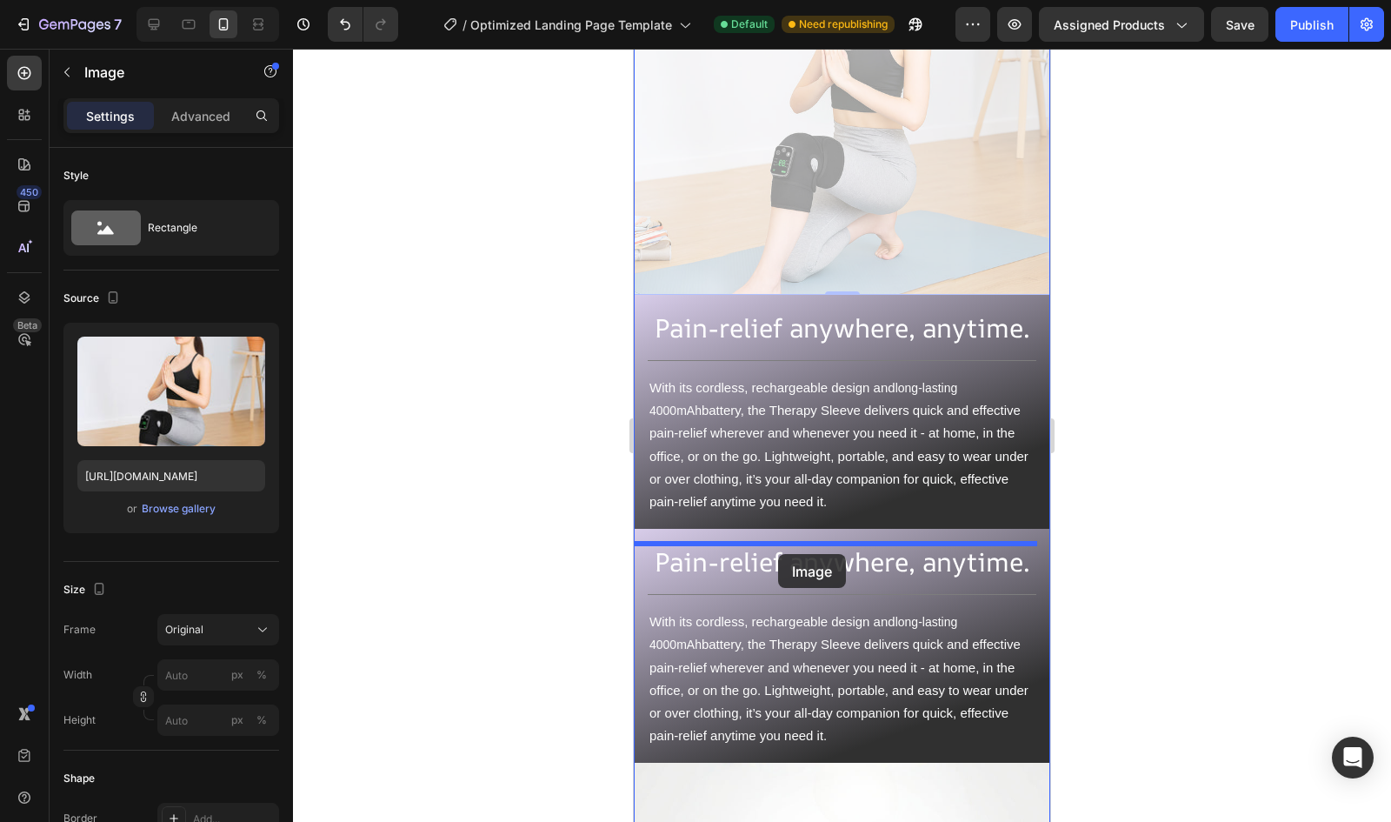
drag, startPoint x: 784, startPoint y: 206, endPoint x: 778, endPoint y: 554, distance: 347.9
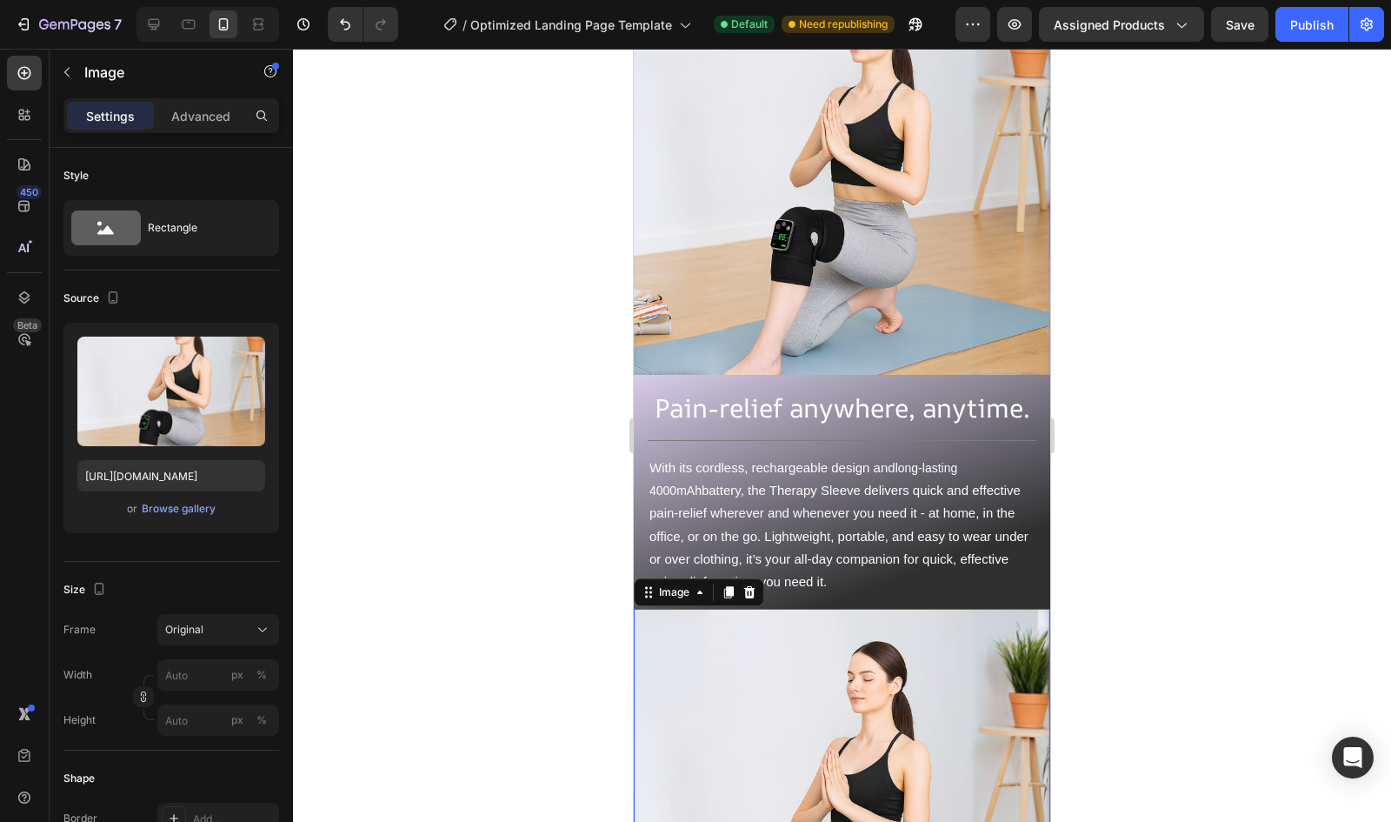
scroll to position [3283, 0]
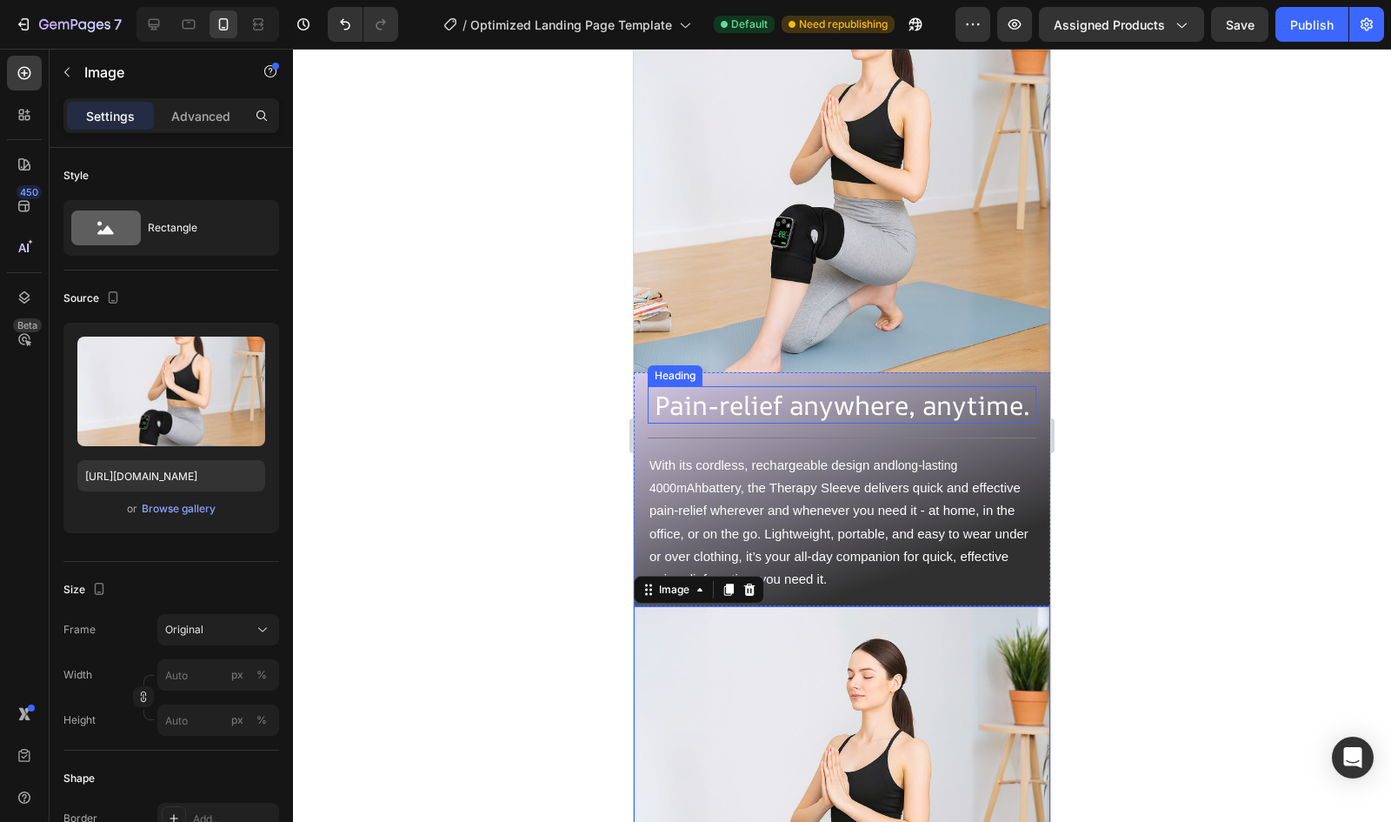
click at [788, 390] on h2 "Pain-relief anywhere, anytime." at bounding box center [842, 404] width 389 height 37
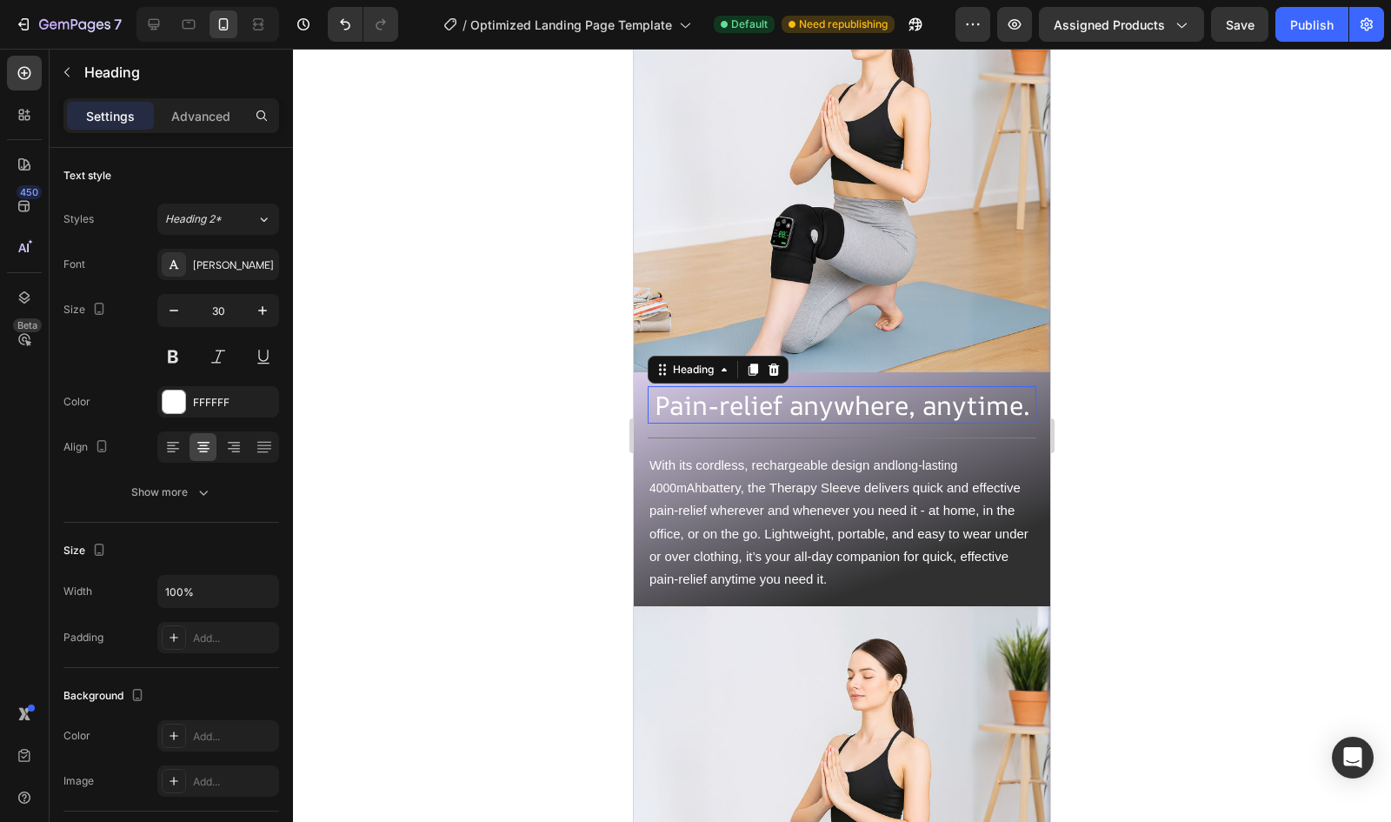
click at [788, 390] on h2 "Pain-relief anywhere, anytime." at bounding box center [842, 404] width 389 height 37
click at [788, 390] on p "Pain-relief anywhere, anytime." at bounding box center [842, 405] width 385 height 34
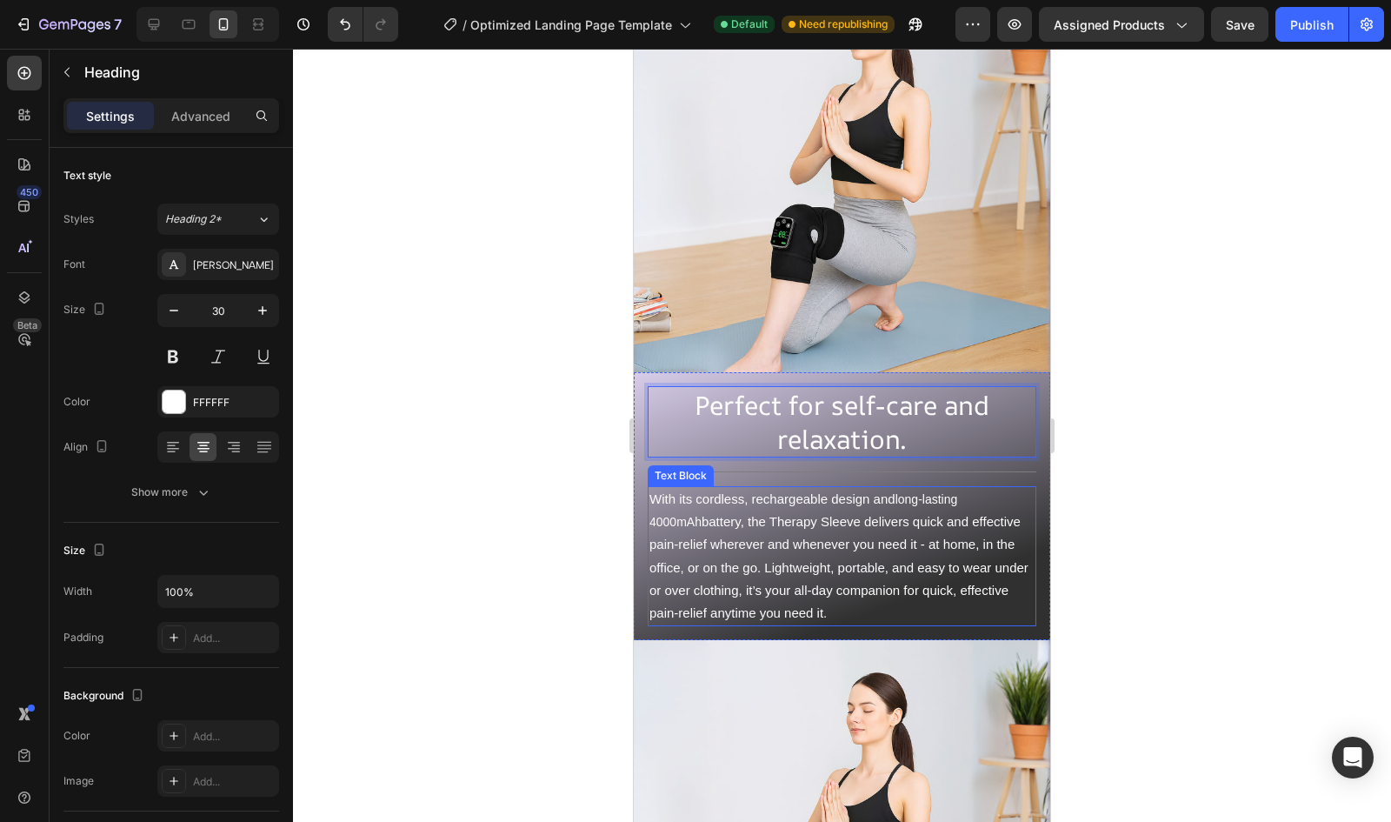
click at [744, 575] on p "With its cordless, rechargeable design and long-lasting 4000mAh battery, the Th…" at bounding box center [842, 556] width 385 height 137
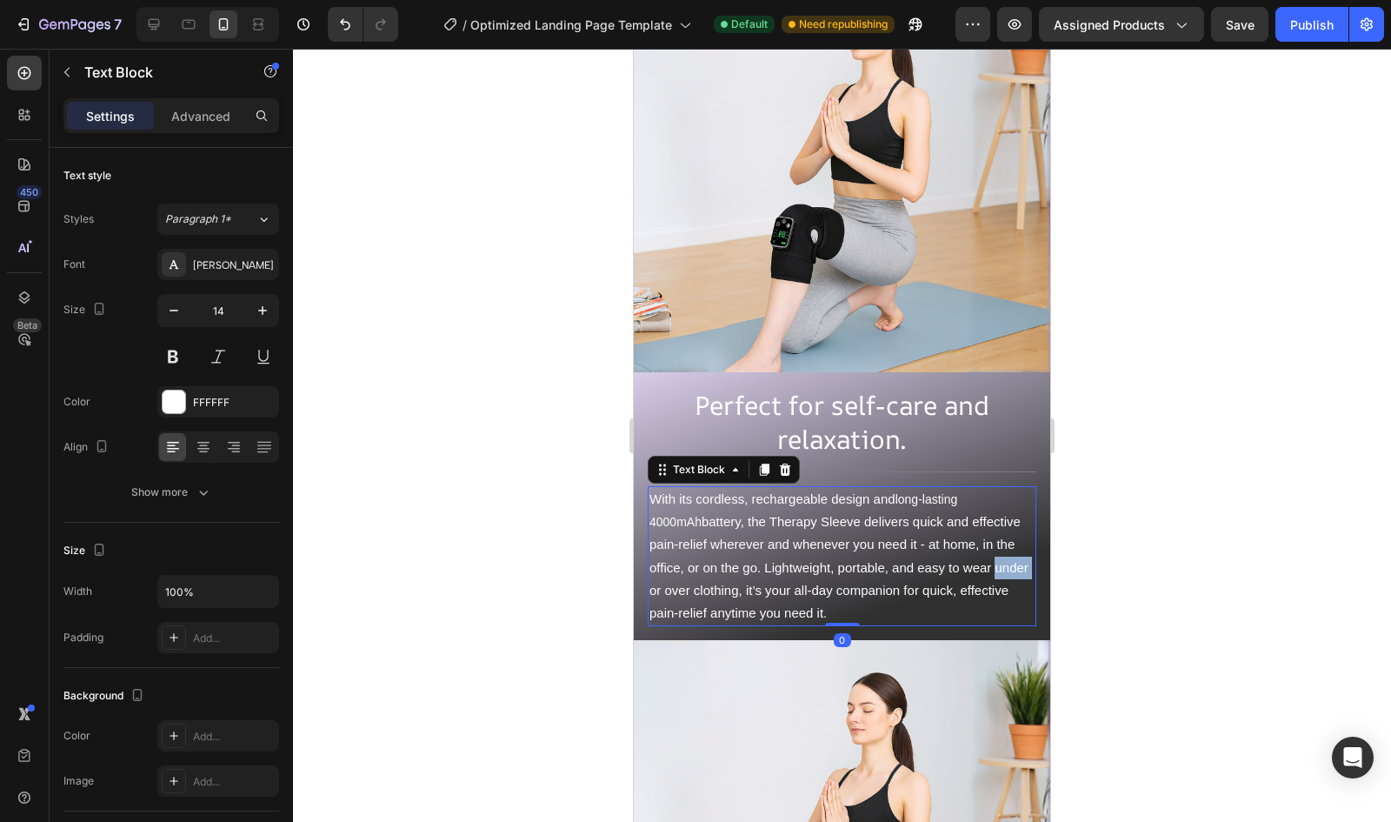
click at [744, 575] on p "With its cordless, rechargeable design and long-lasting 4000mAh battery, the Th…" at bounding box center [842, 556] width 385 height 137
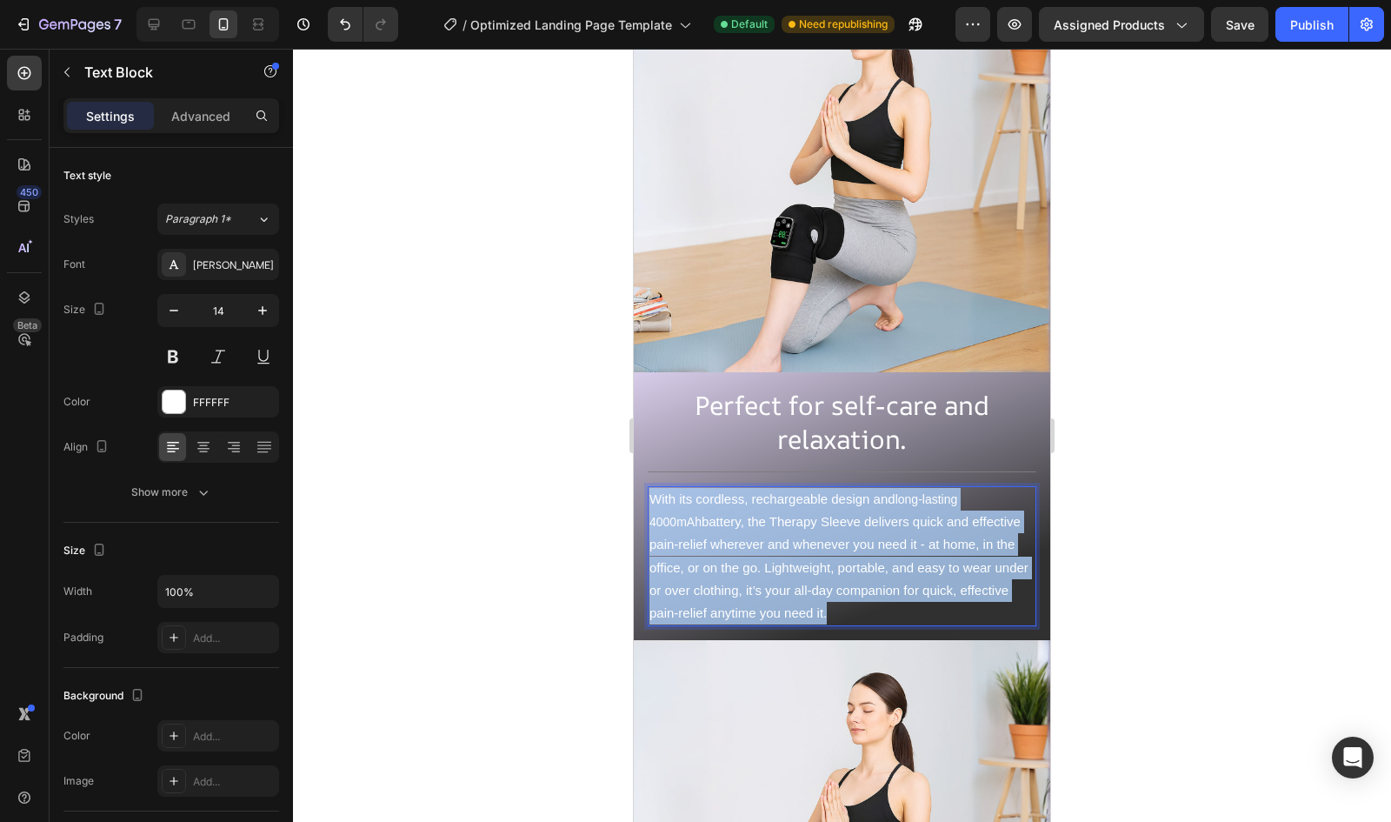
click at [744, 575] on p "With its cordless, rechargeable design and long-lasting 4000mAh battery, the Th…" at bounding box center [842, 556] width 385 height 137
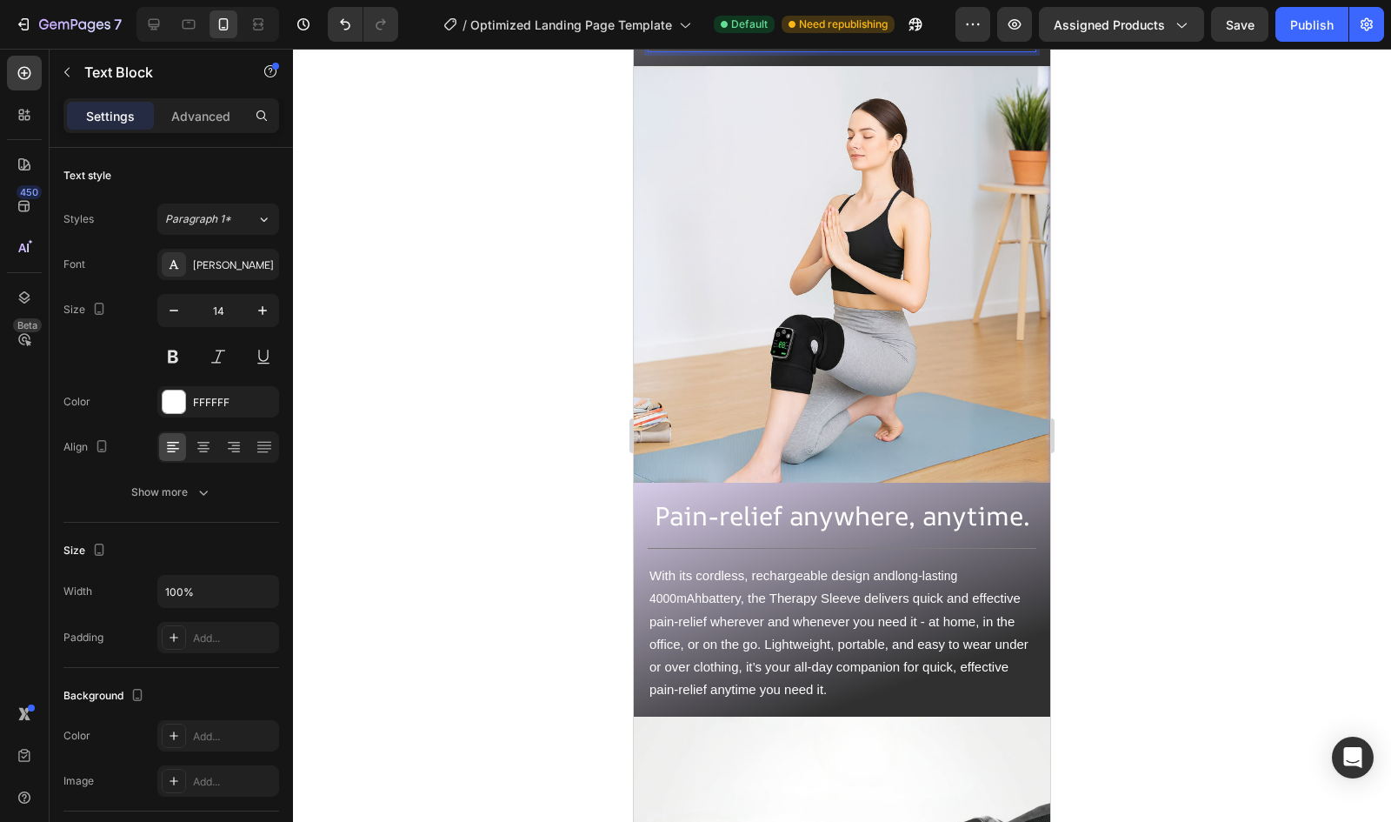
scroll to position [3869, 0]
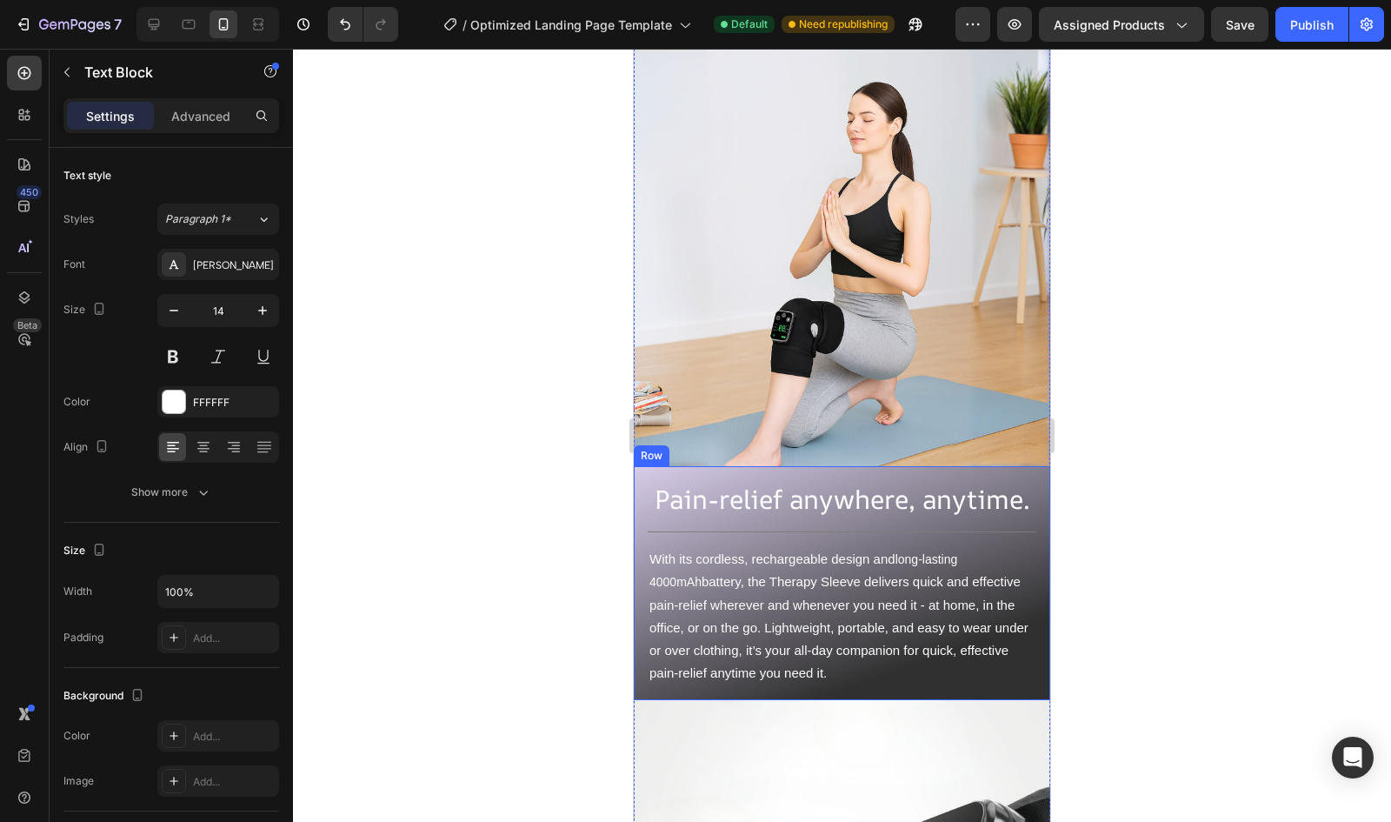
click at [638, 466] on div "Pain-relief anywhere, anytime. Heading Title Line With its cordless, rechargeab…" at bounding box center [842, 583] width 417 height 234
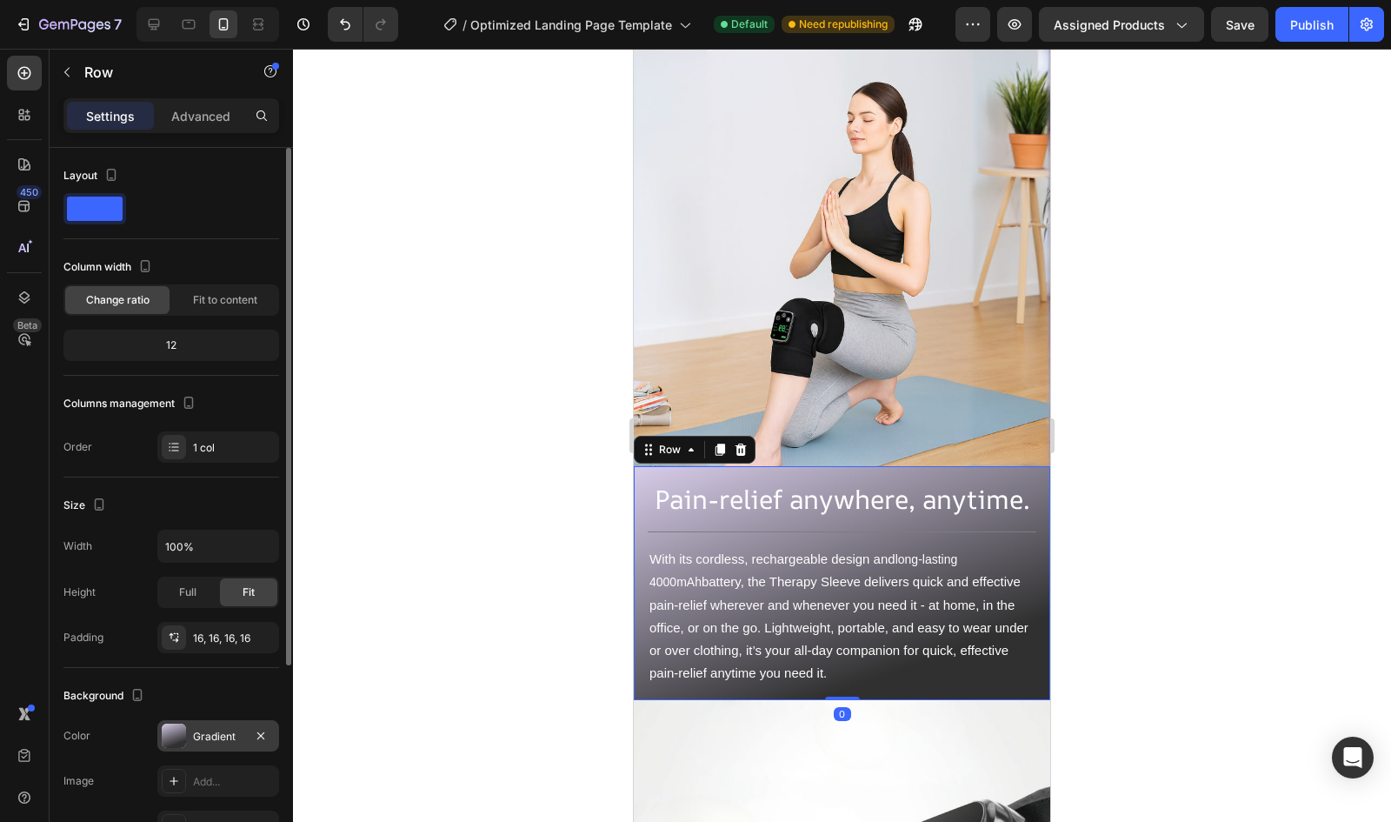
click at [172, 743] on div at bounding box center [174, 735] width 24 height 24
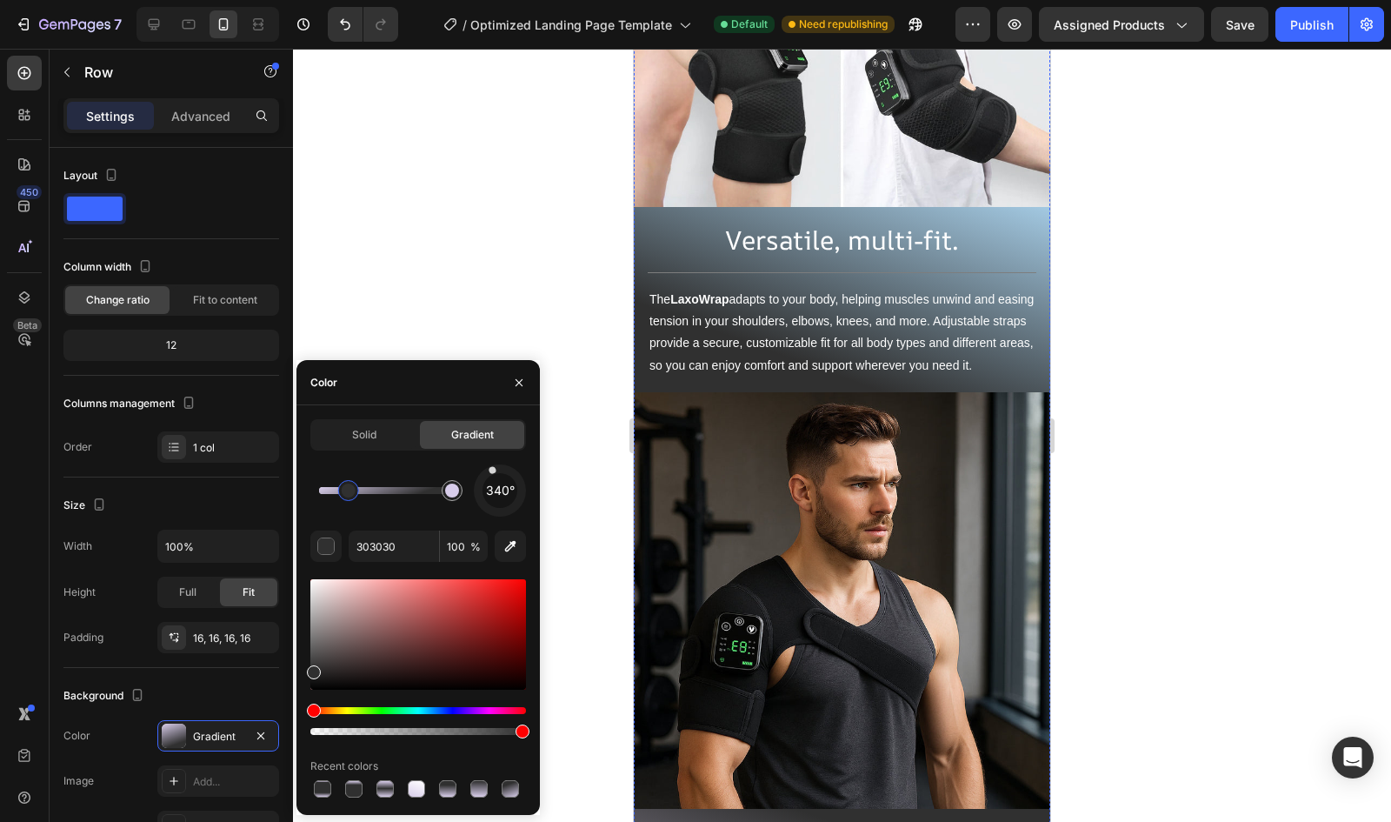
scroll to position [2162, 0]
click at [1008, 208] on div "Versatile, multi-fit. Heading Title Line The LaxoWrap adapts to your body, help…" at bounding box center [842, 300] width 417 height 185
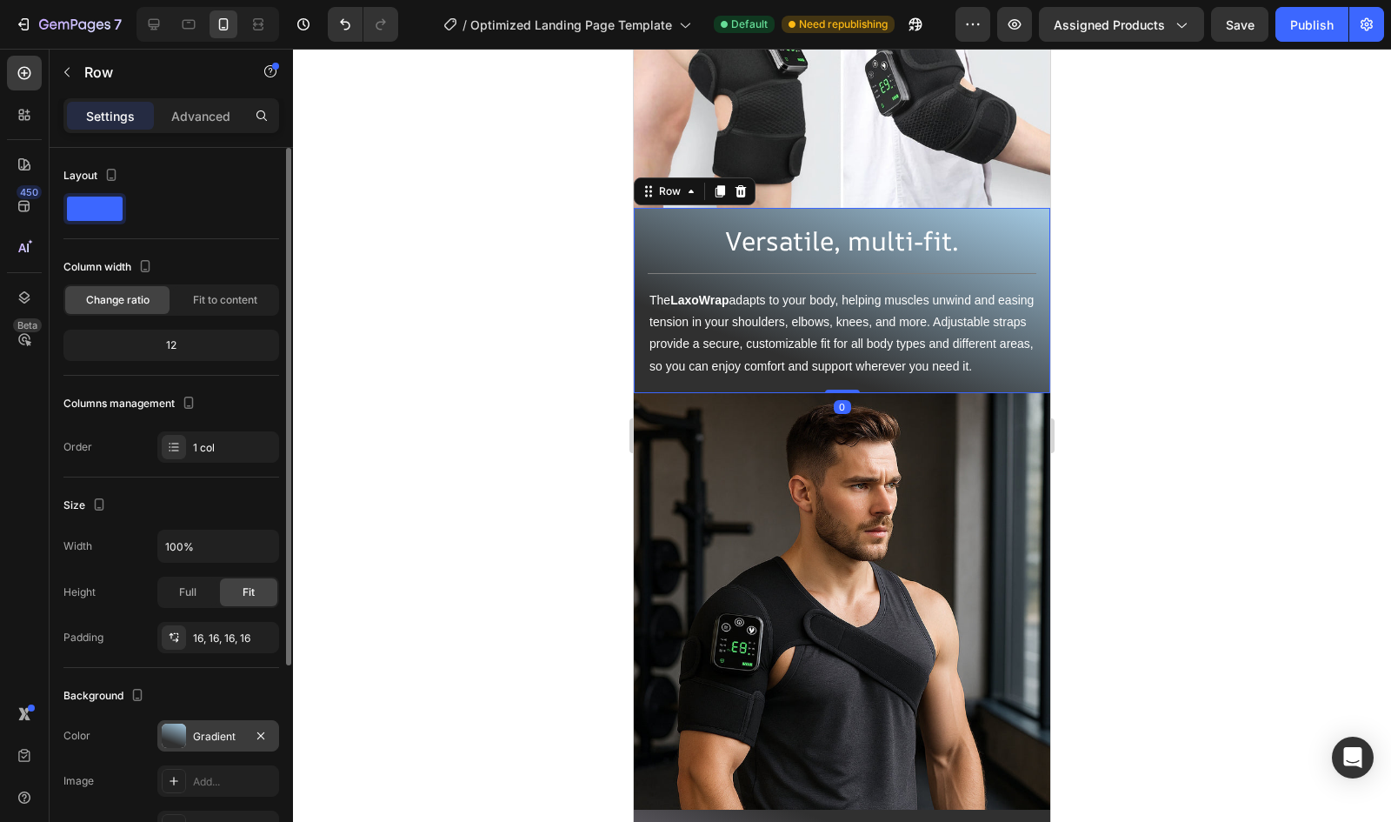
click at [209, 733] on div "Gradient" at bounding box center [218, 737] width 50 height 16
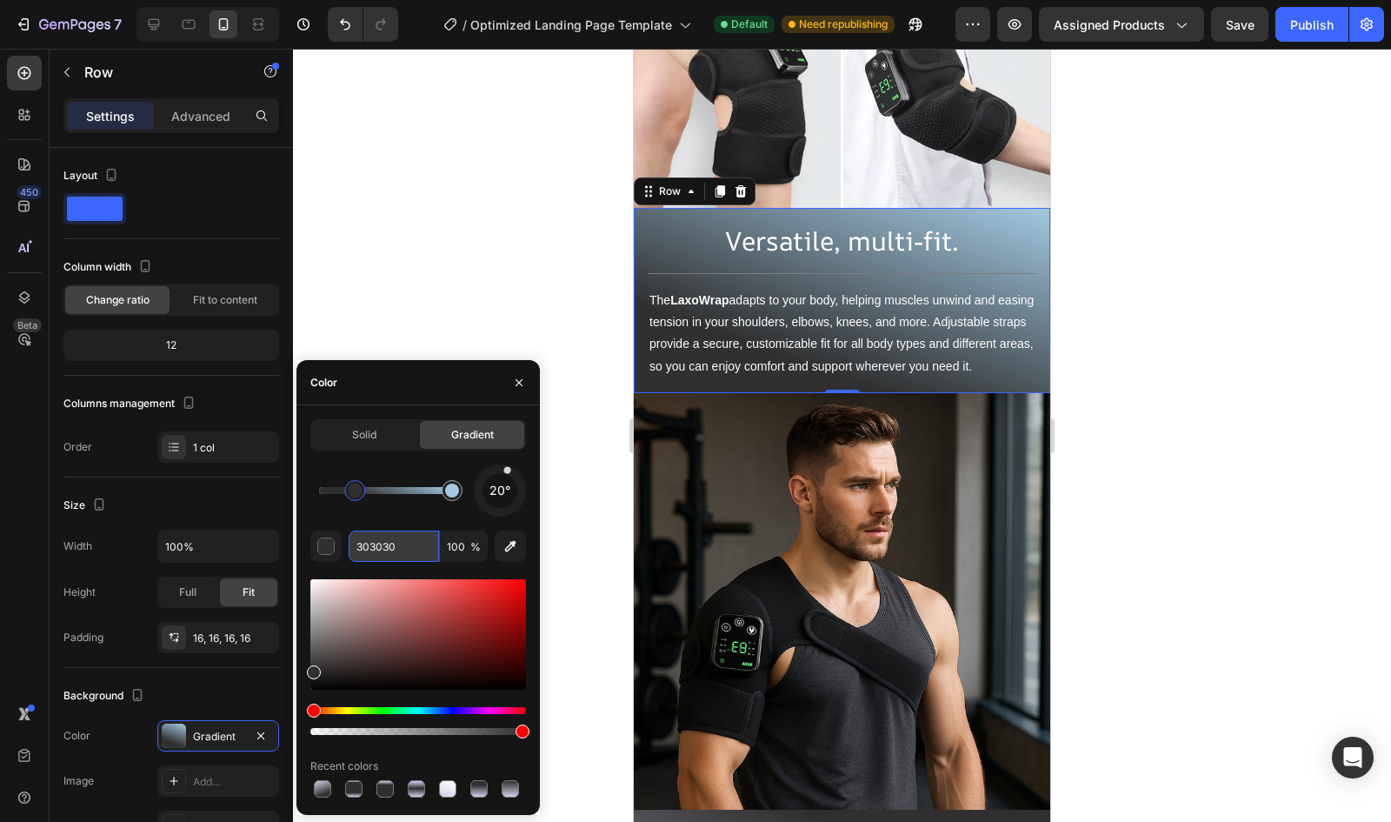
click at [384, 537] on input "303030" at bounding box center [394, 545] width 90 height 31
type input "A3C9E2"
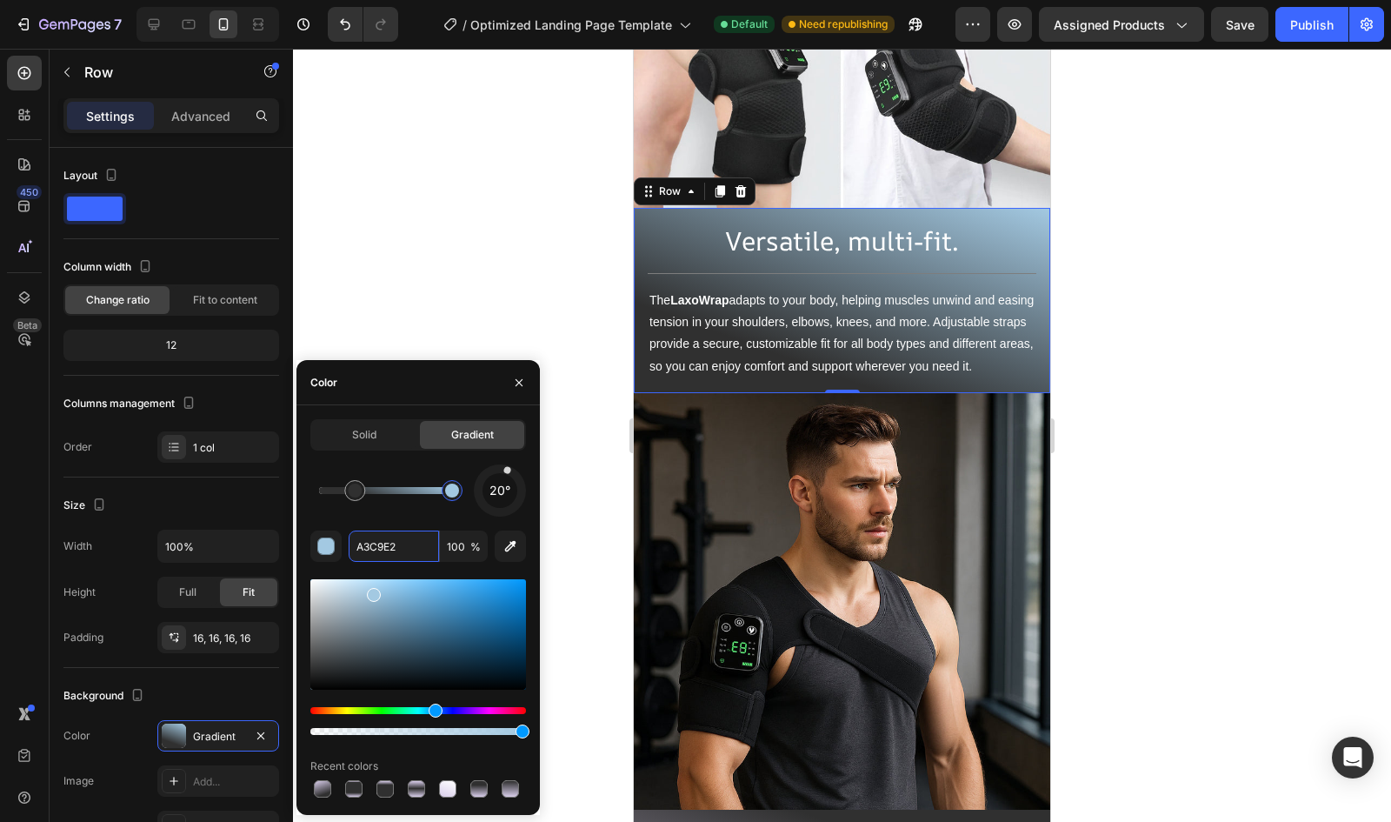
click at [459, 482] on div at bounding box center [452, 490] width 31 height 31
click at [381, 540] on input "A3C9E2" at bounding box center [394, 545] width 90 height 31
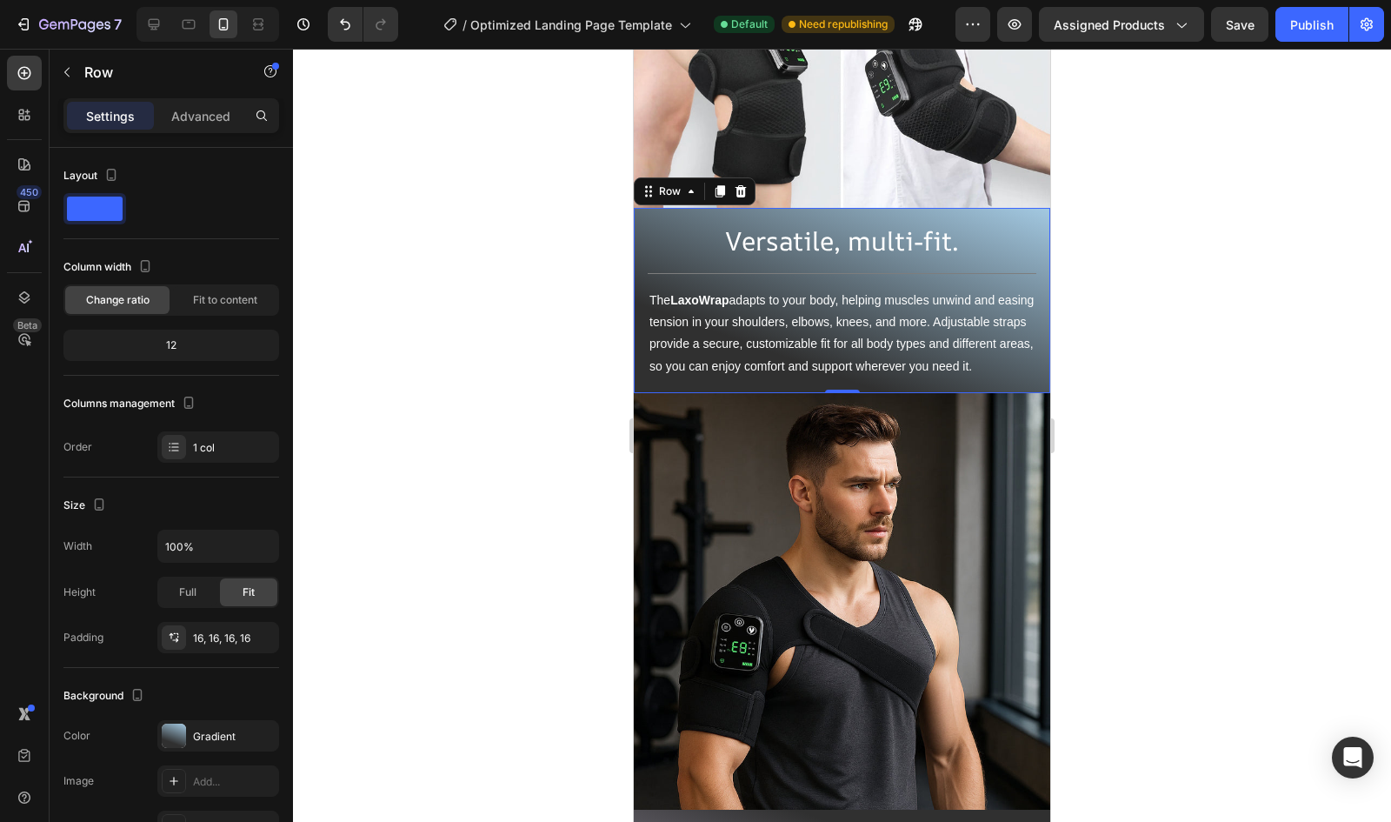
click at [510, 224] on div at bounding box center [842, 435] width 1098 height 773
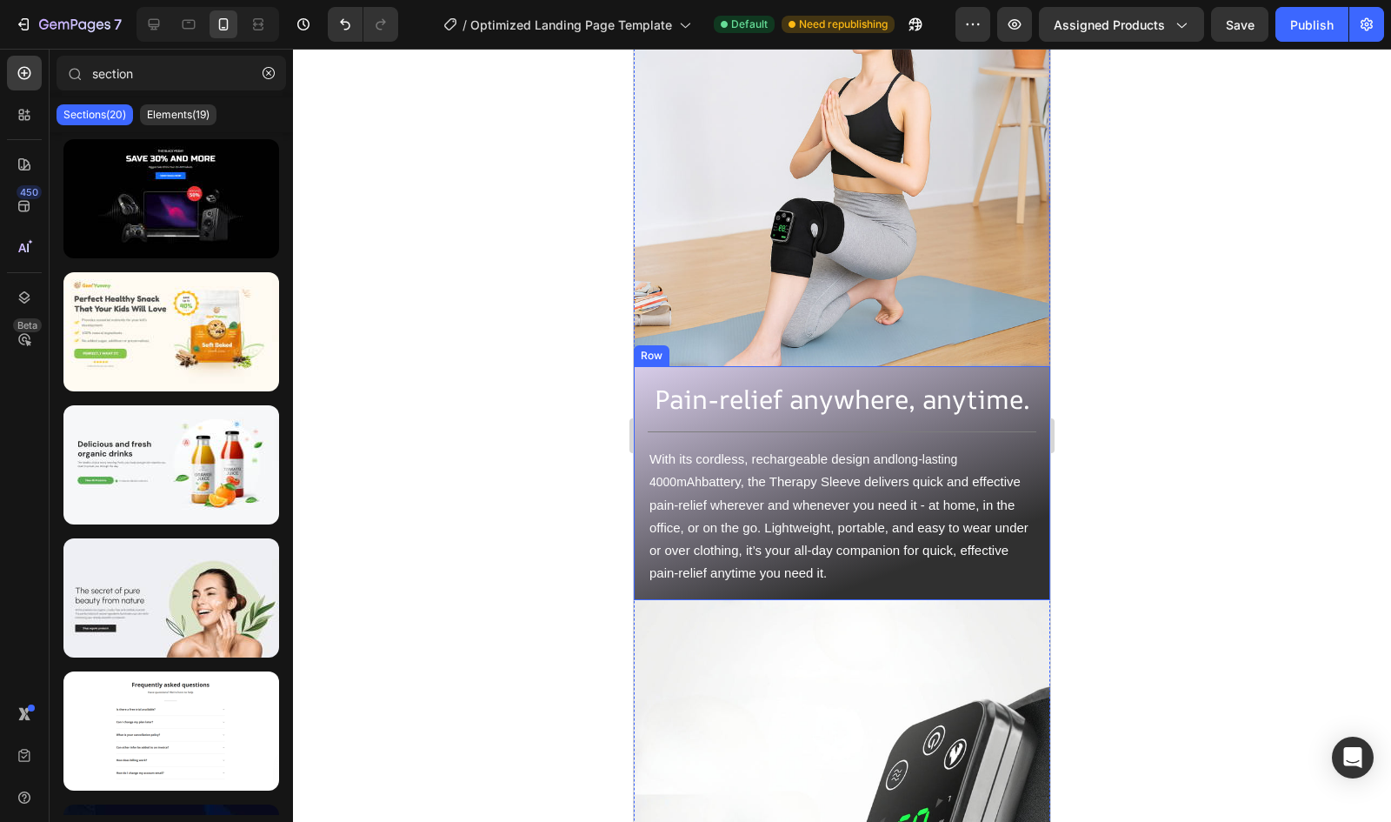
scroll to position [3970, 0]
click at [640, 365] on div "Pain-relief anywhere, anytime. Heading Title Line With its cordless, rechargeab…" at bounding box center [842, 482] width 417 height 234
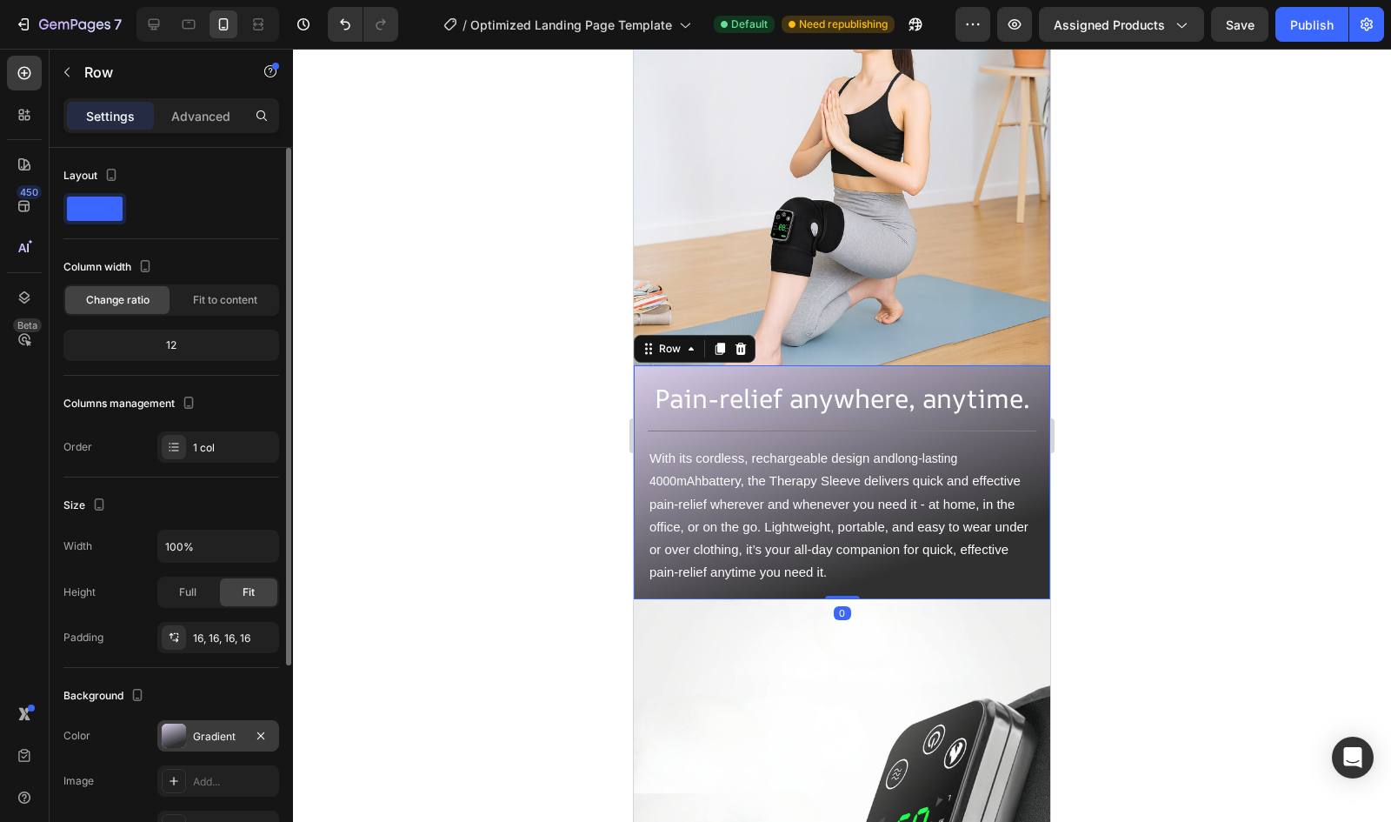
click at [195, 740] on div "Gradient" at bounding box center [218, 737] width 50 height 16
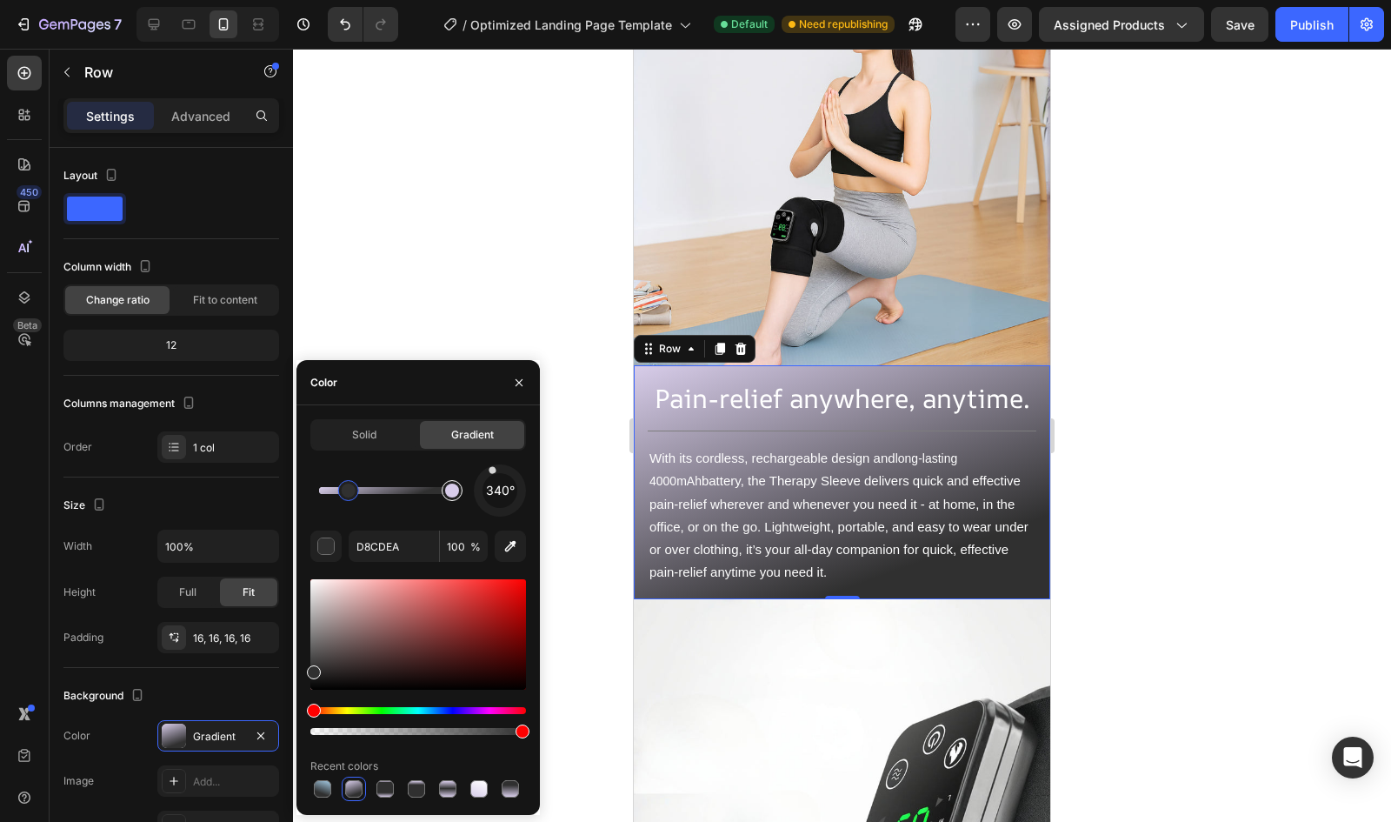
click at [449, 491] on div at bounding box center [452, 490] width 14 height 14
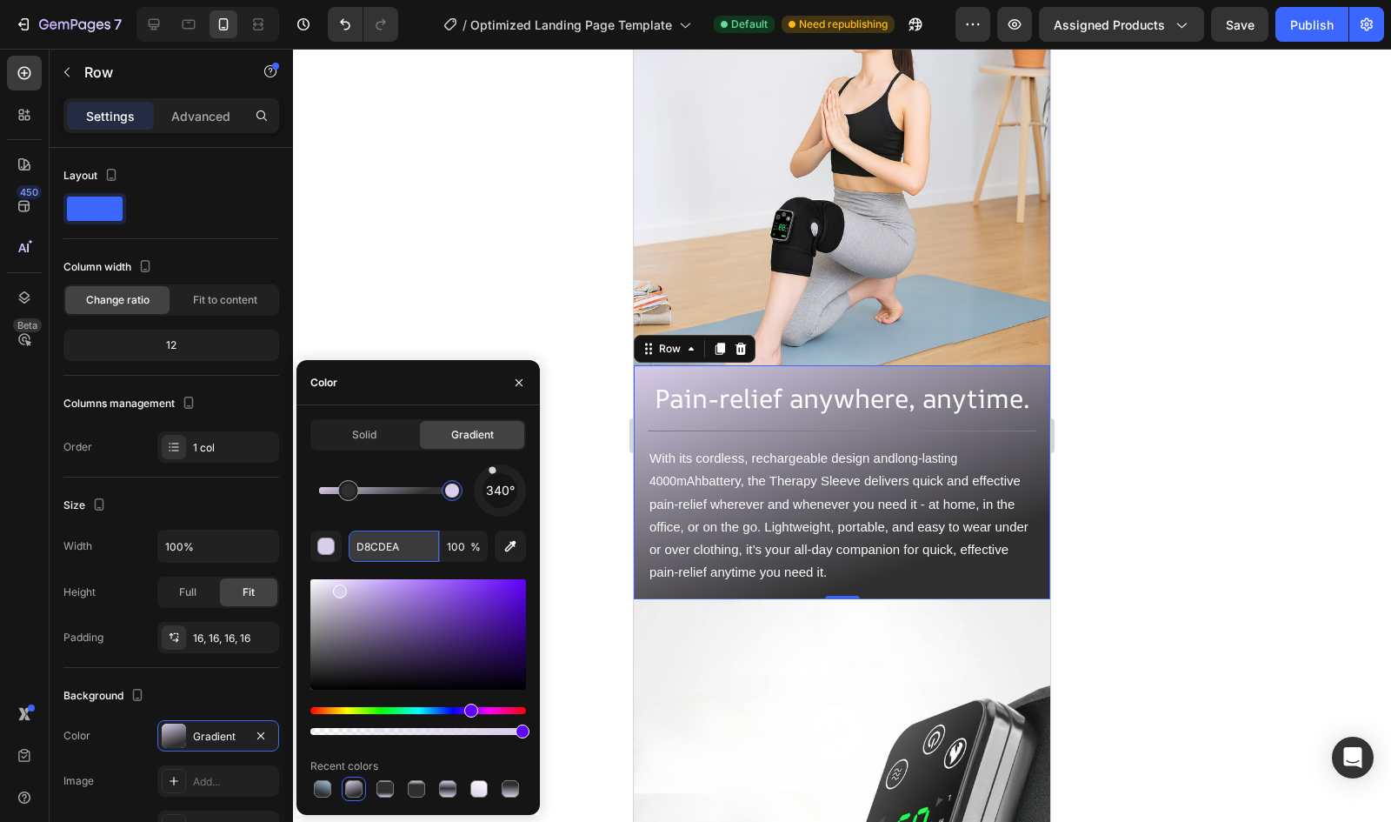
click at [360, 552] on input "D8CDEA" at bounding box center [394, 545] width 90 height 31
paste input "A3C9E2"
type input "A3C9E2"
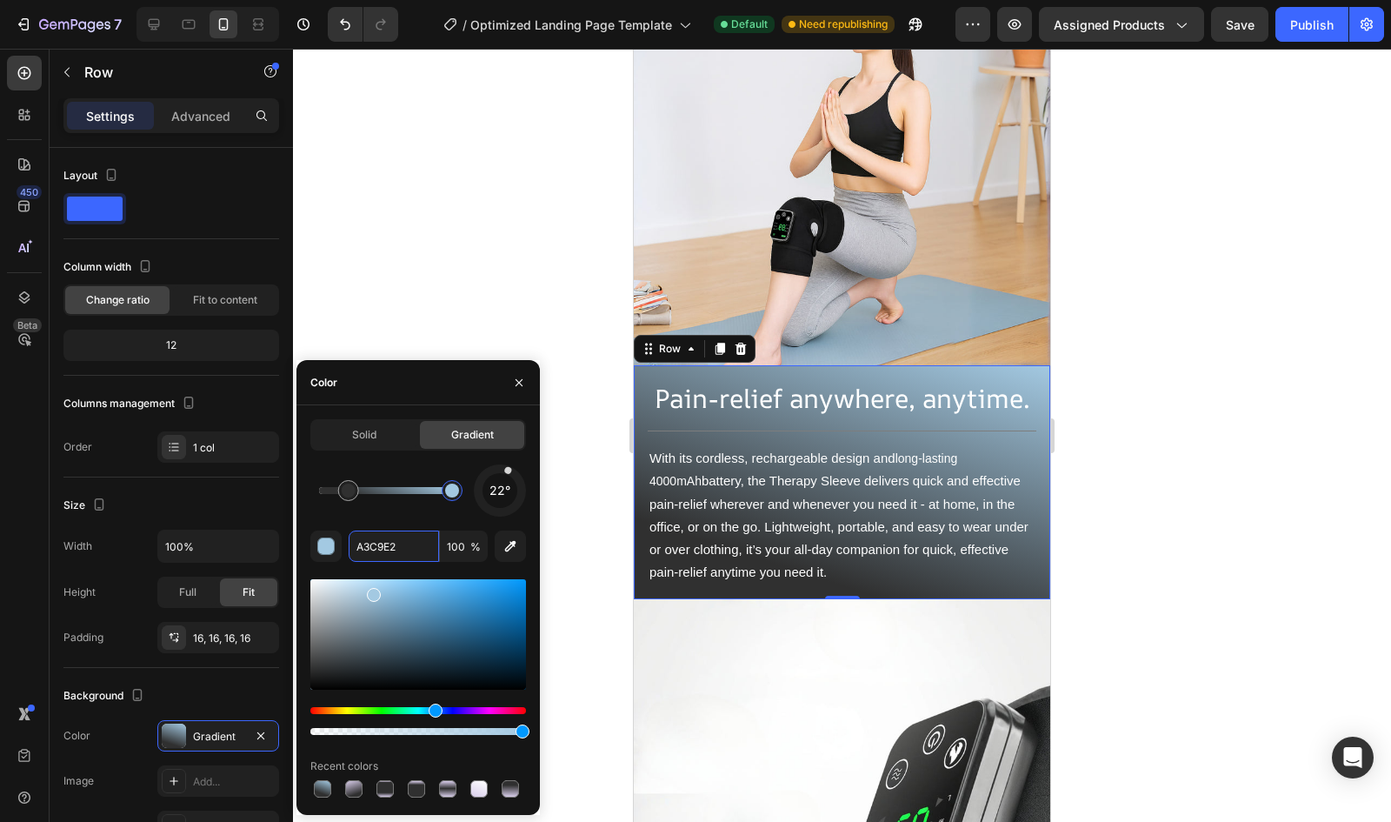
drag, startPoint x: 492, startPoint y: 474, endPoint x: 523, endPoint y: 432, distance: 52.2
click at [523, 432] on div "Solid Gradient 22° A3C9E2 100 % Recent colors" at bounding box center [418, 610] width 216 height 382
drag, startPoint x: 510, startPoint y: 472, endPoint x: 517, endPoint y: 444, distance: 28.9
click at [517, 444] on div "Solid Gradient 20° A3C9E2 100 % Recent colors" at bounding box center [418, 610] width 216 height 382
click at [511, 466] on div at bounding box center [500, 490] width 67 height 67
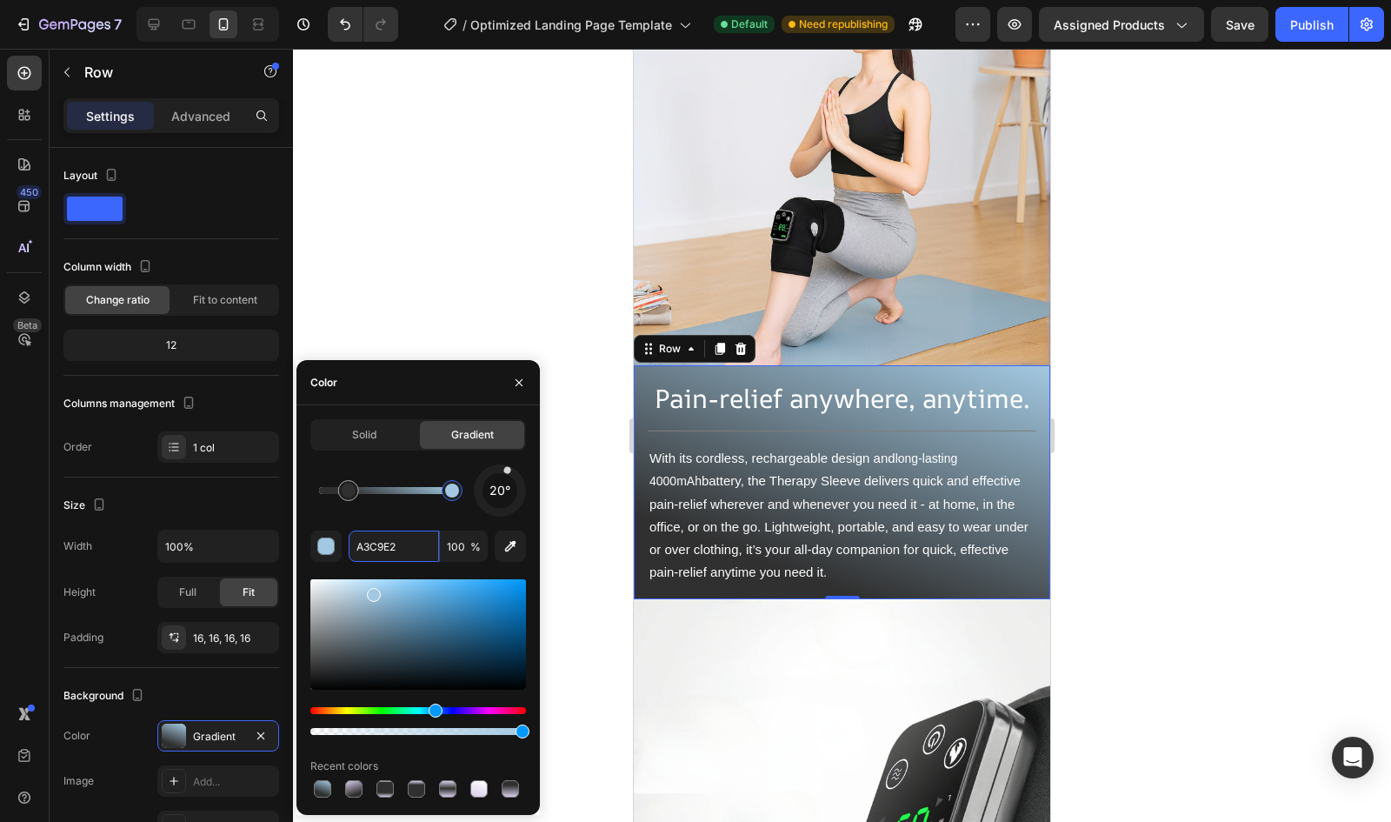
drag, startPoint x: 511, startPoint y: 469, endPoint x: 511, endPoint y: 459, distance: 9.6
click at [511, 459] on div "Solid Gradient 20° A3C9E2 100 % Recent colors" at bounding box center [418, 610] width 216 height 382
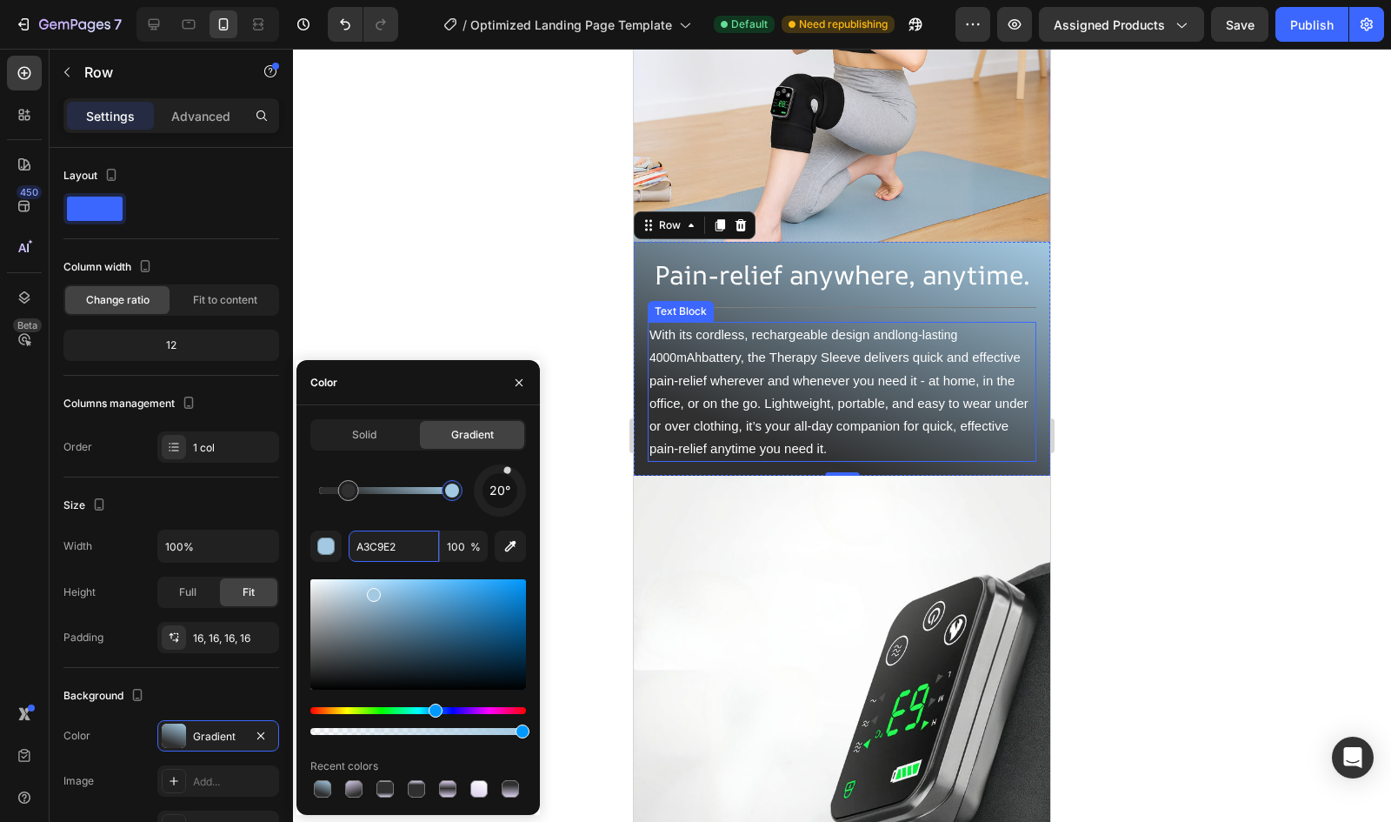
scroll to position [4100, 0]
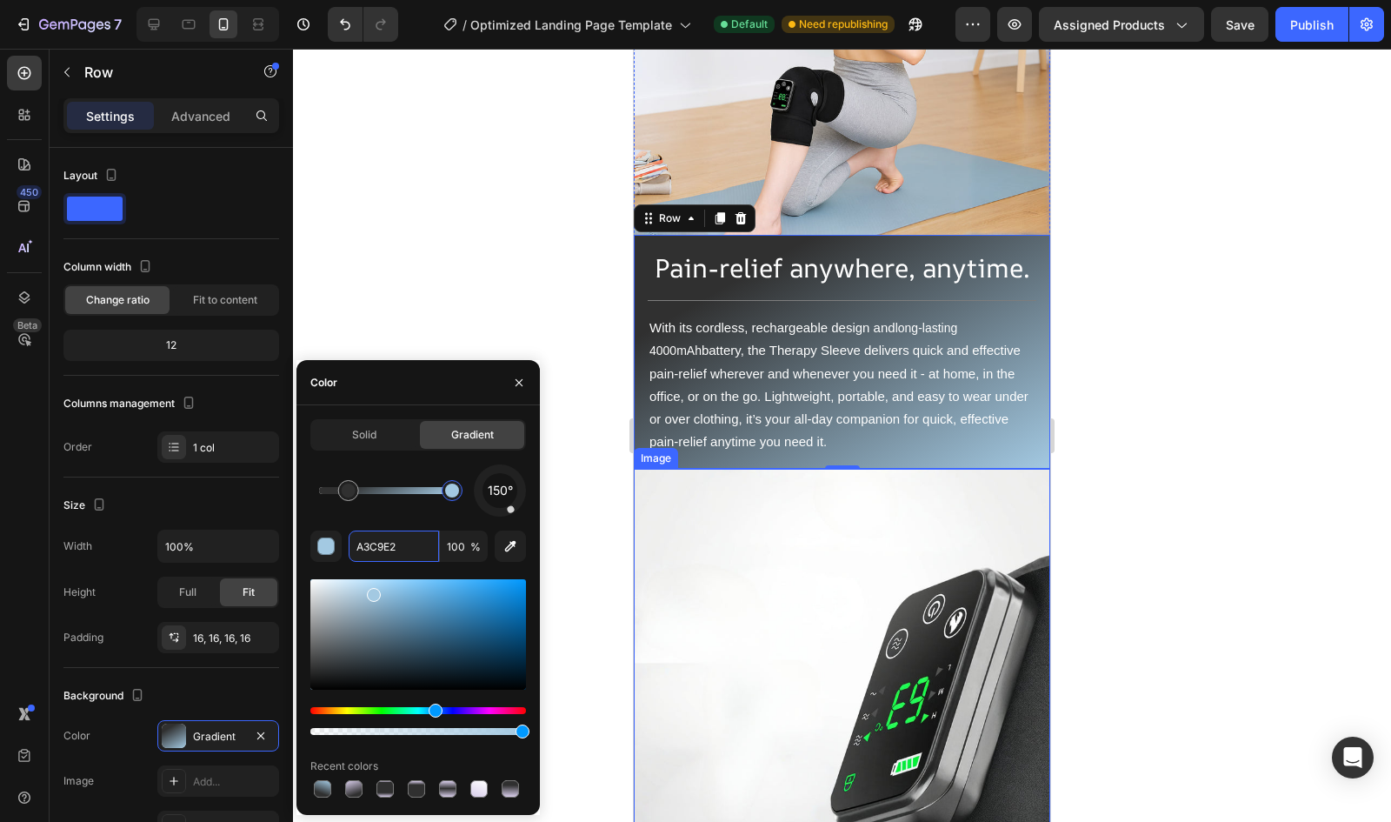
drag, startPoint x: 506, startPoint y: 469, endPoint x: 522, endPoint y: 529, distance: 62.0
click at [522, 529] on div "150° A3C9E2 100 % Recent colors" at bounding box center [418, 632] width 216 height 337
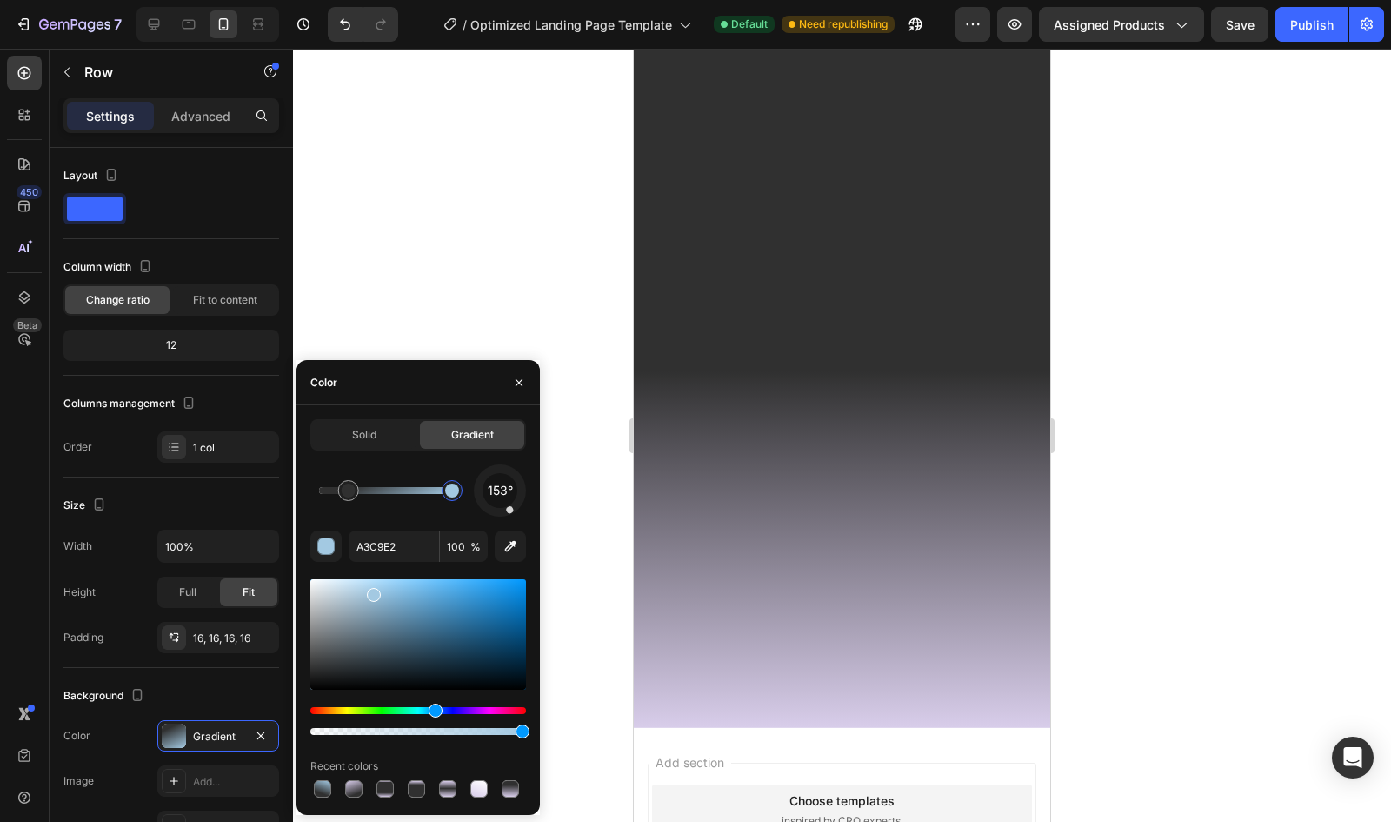
scroll to position [4100, 0]
click at [510, 519] on div "160° A3C9E2 100 % Recent colors" at bounding box center [418, 632] width 216 height 337
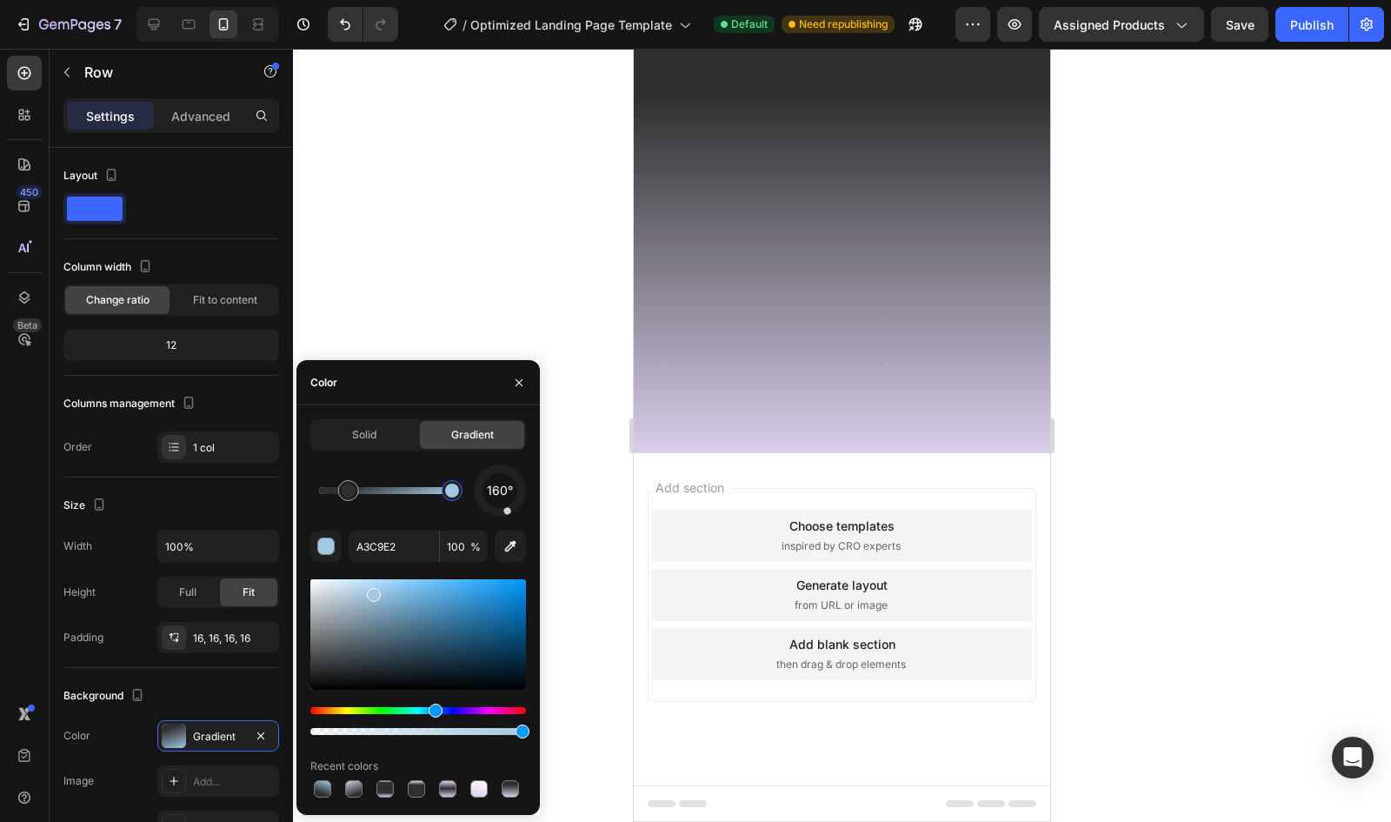
scroll to position [4646, 0]
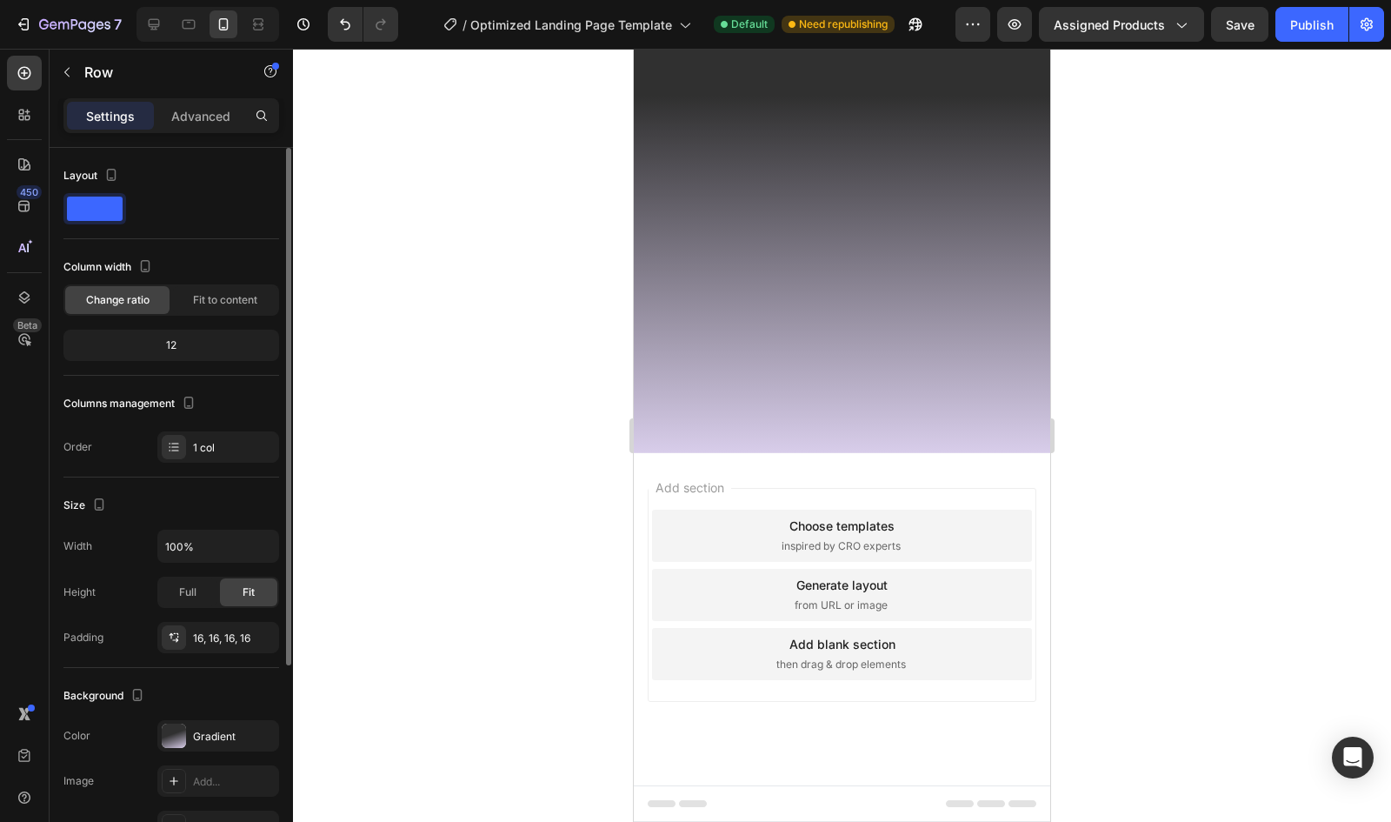
click at [165, 750] on div "The changes might be hidden by the video. Color Gradient Image Add... Video Add…" at bounding box center [171, 781] width 216 height 122
click at [186, 747] on div "Gradient" at bounding box center [218, 735] width 122 height 31
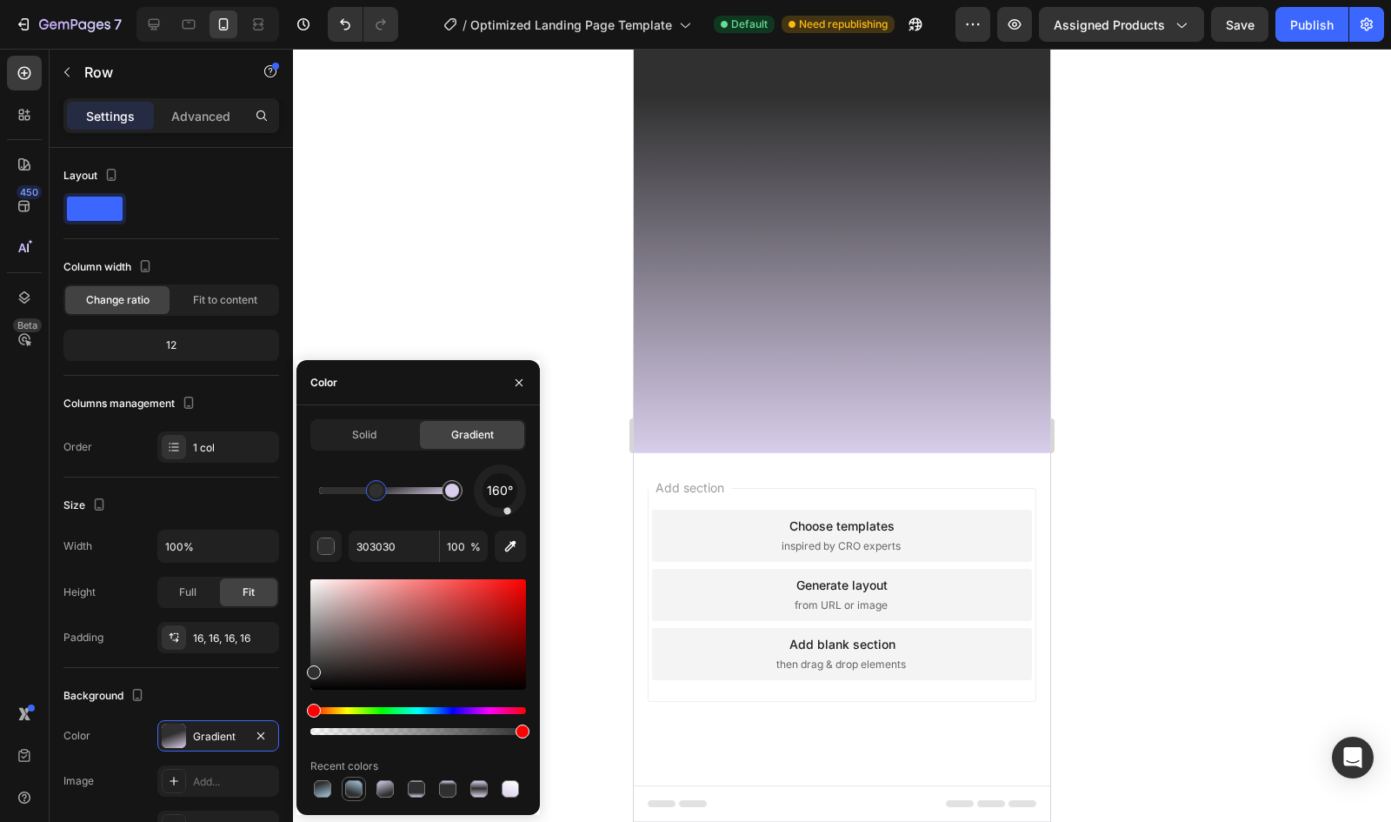
click at [359, 790] on div at bounding box center [353, 788] width 17 height 17
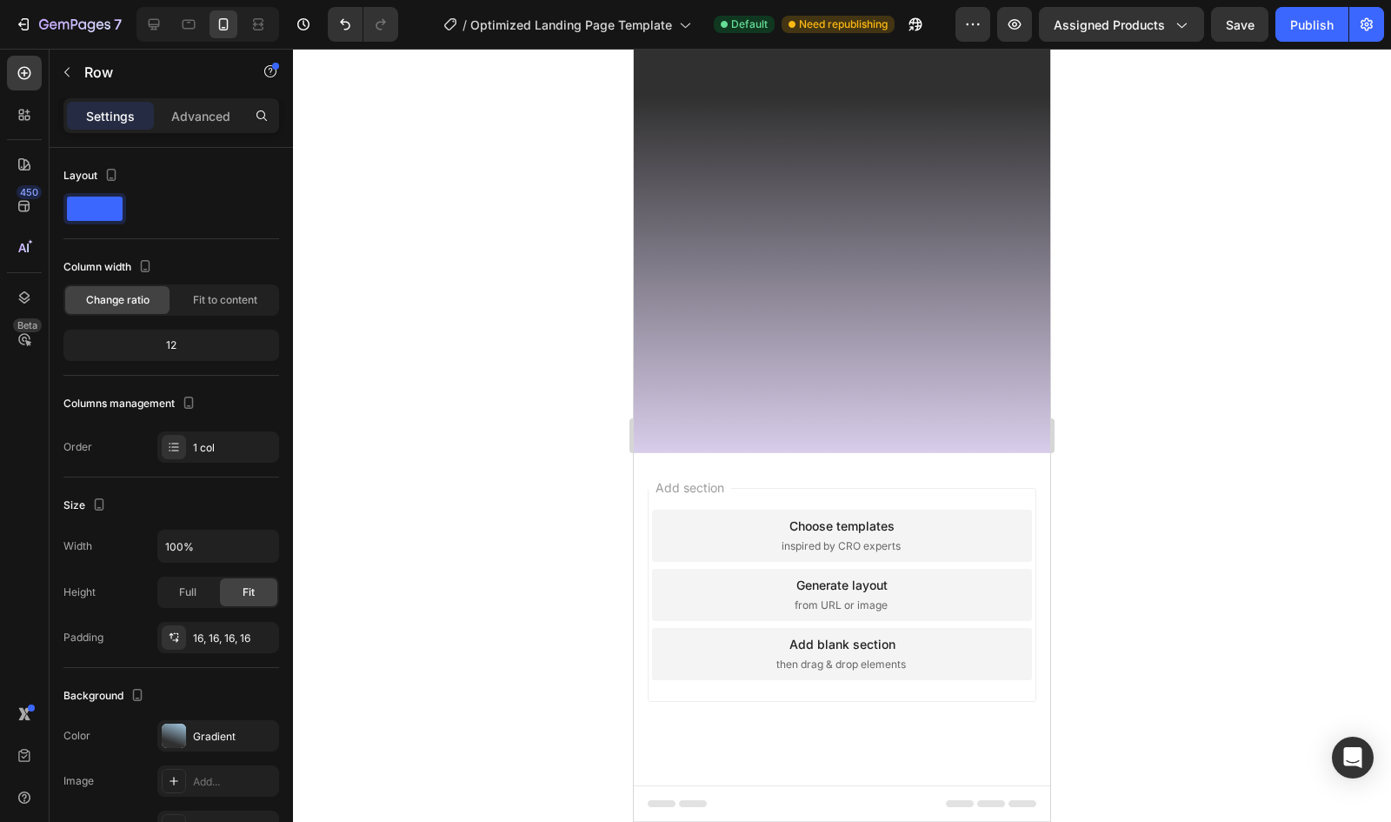
click at [539, 174] on div at bounding box center [842, 435] width 1098 height 773
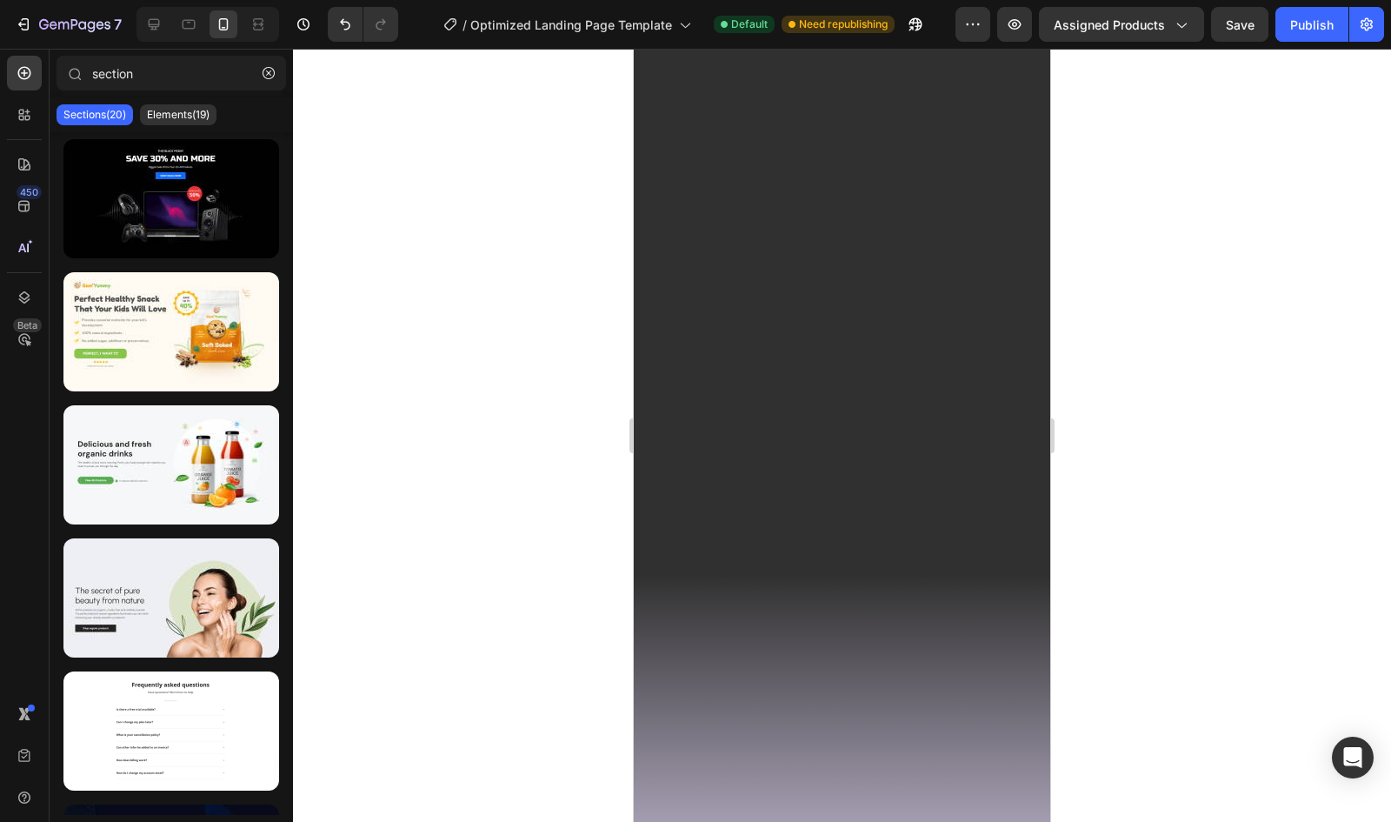
scroll to position [3897, 0]
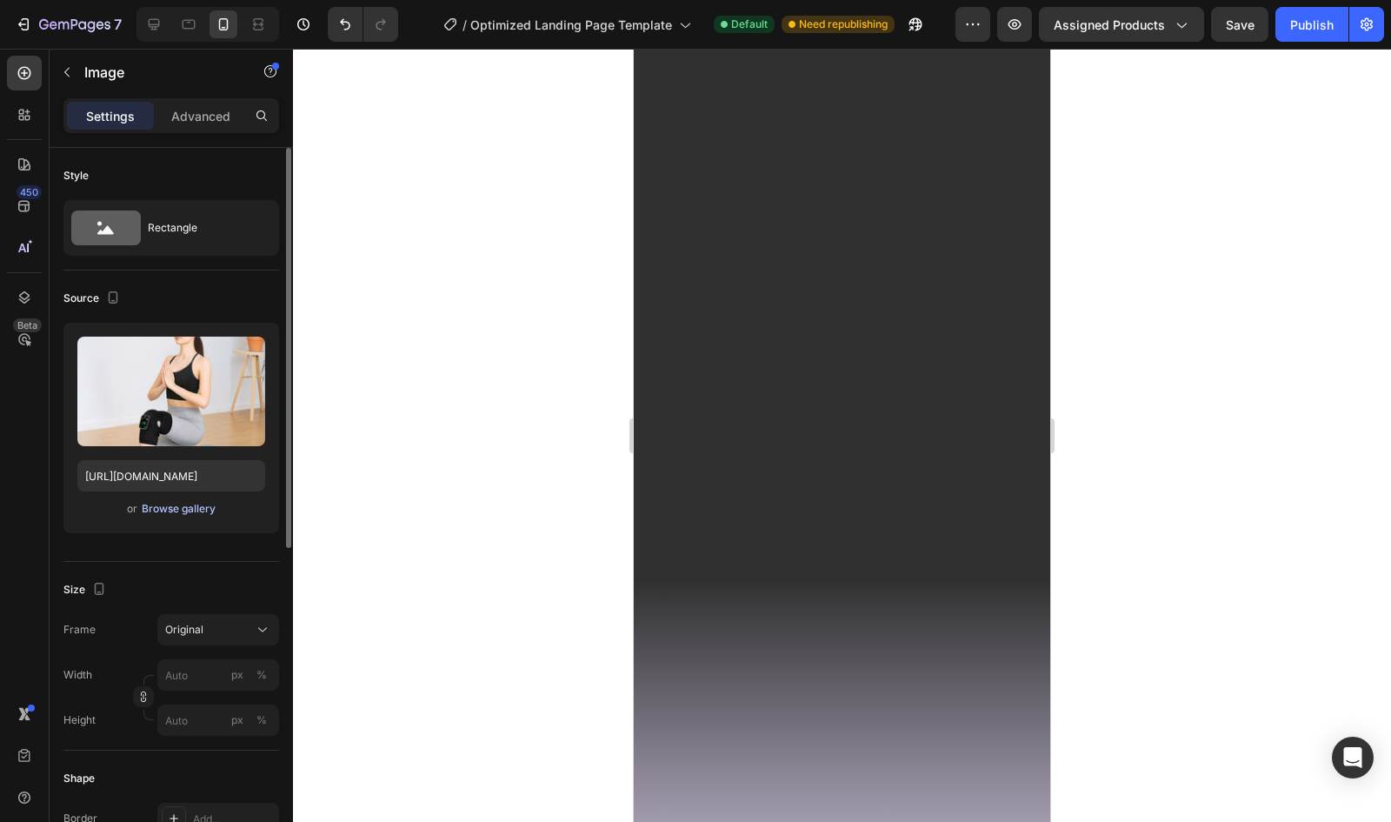
click at [174, 512] on div "Browse gallery" at bounding box center [179, 509] width 74 height 16
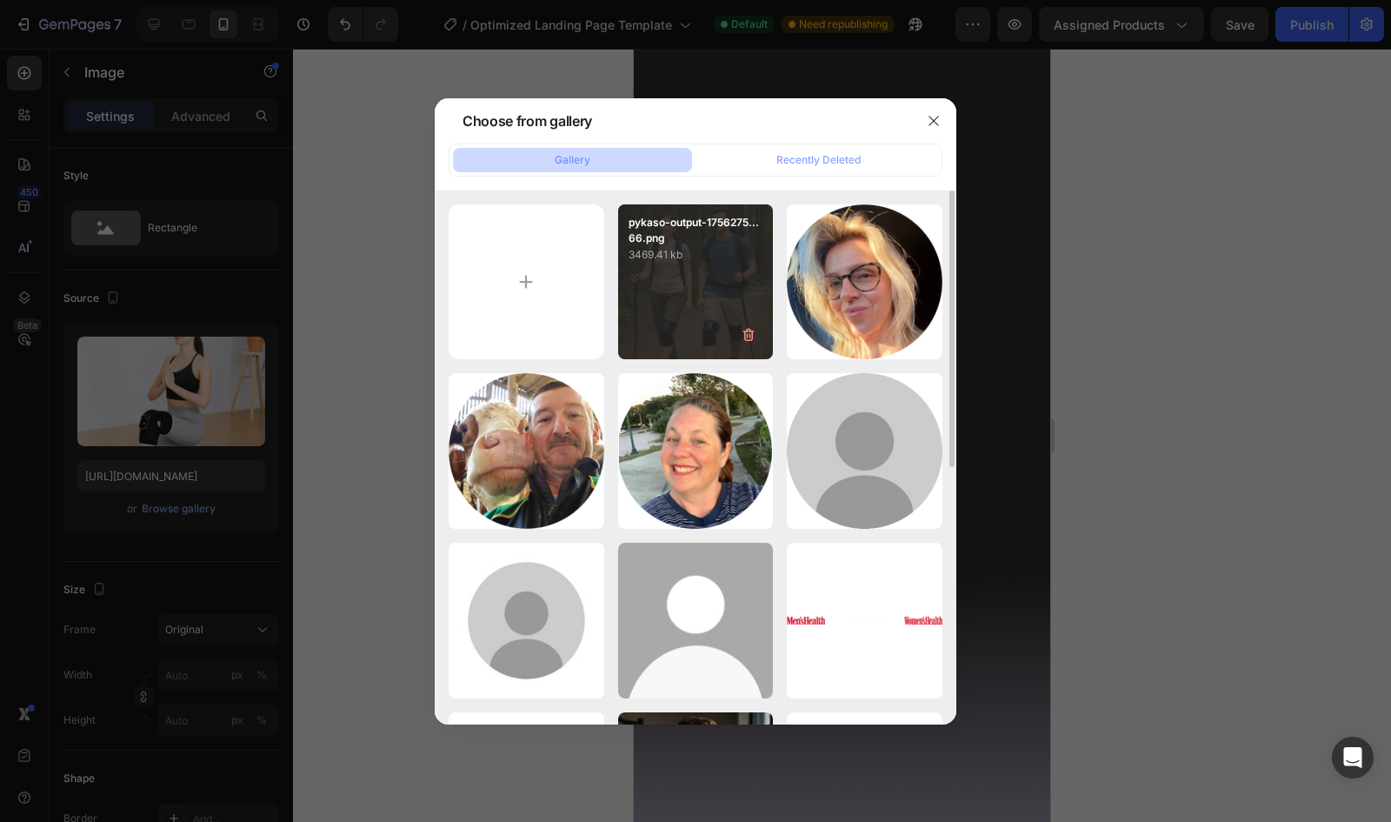
click at [691, 287] on div "pykaso-output-1756275...66.png 3469.41 kb" at bounding box center [696, 282] width 156 height 156
type input "[URL][DOMAIN_NAME]"
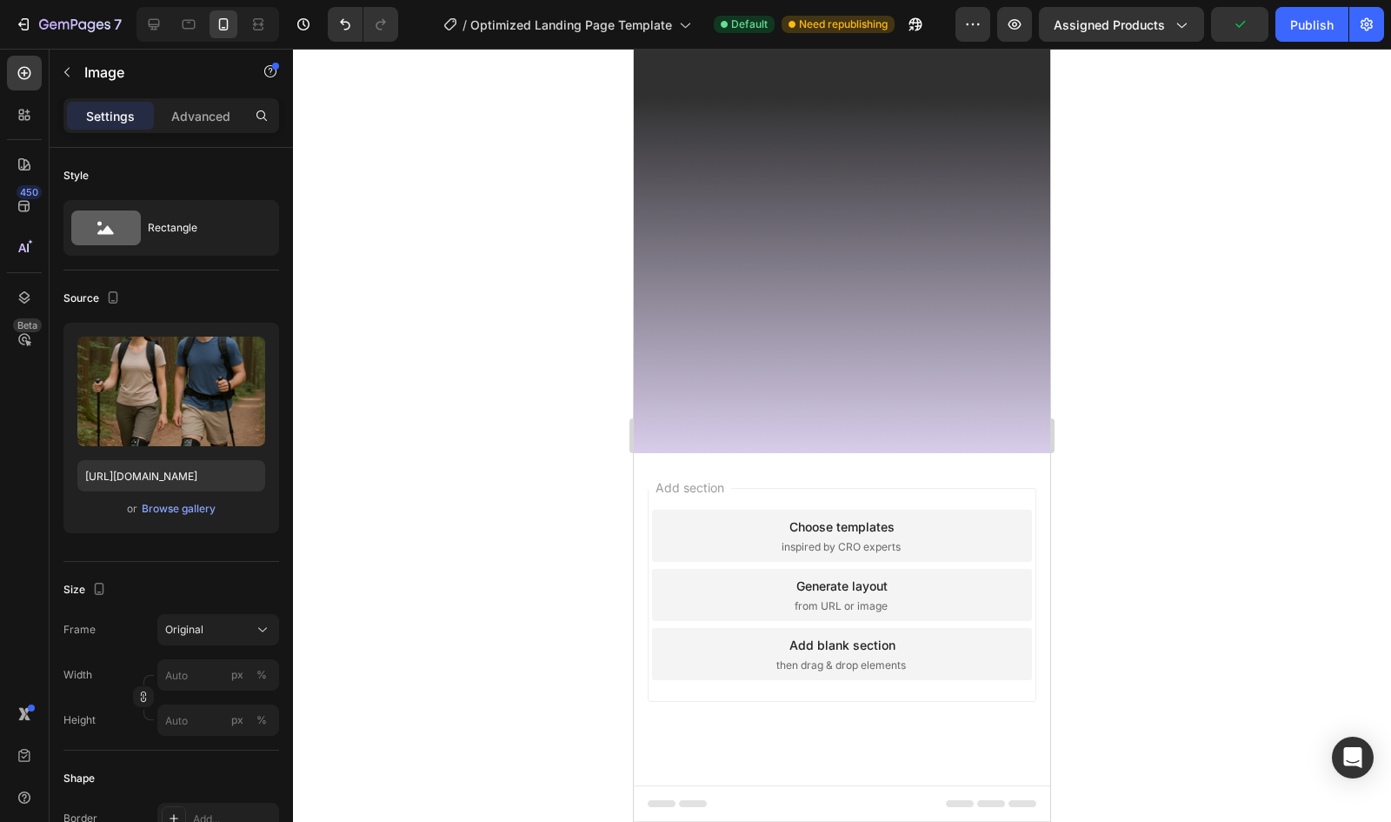
scroll to position [4492, 0]
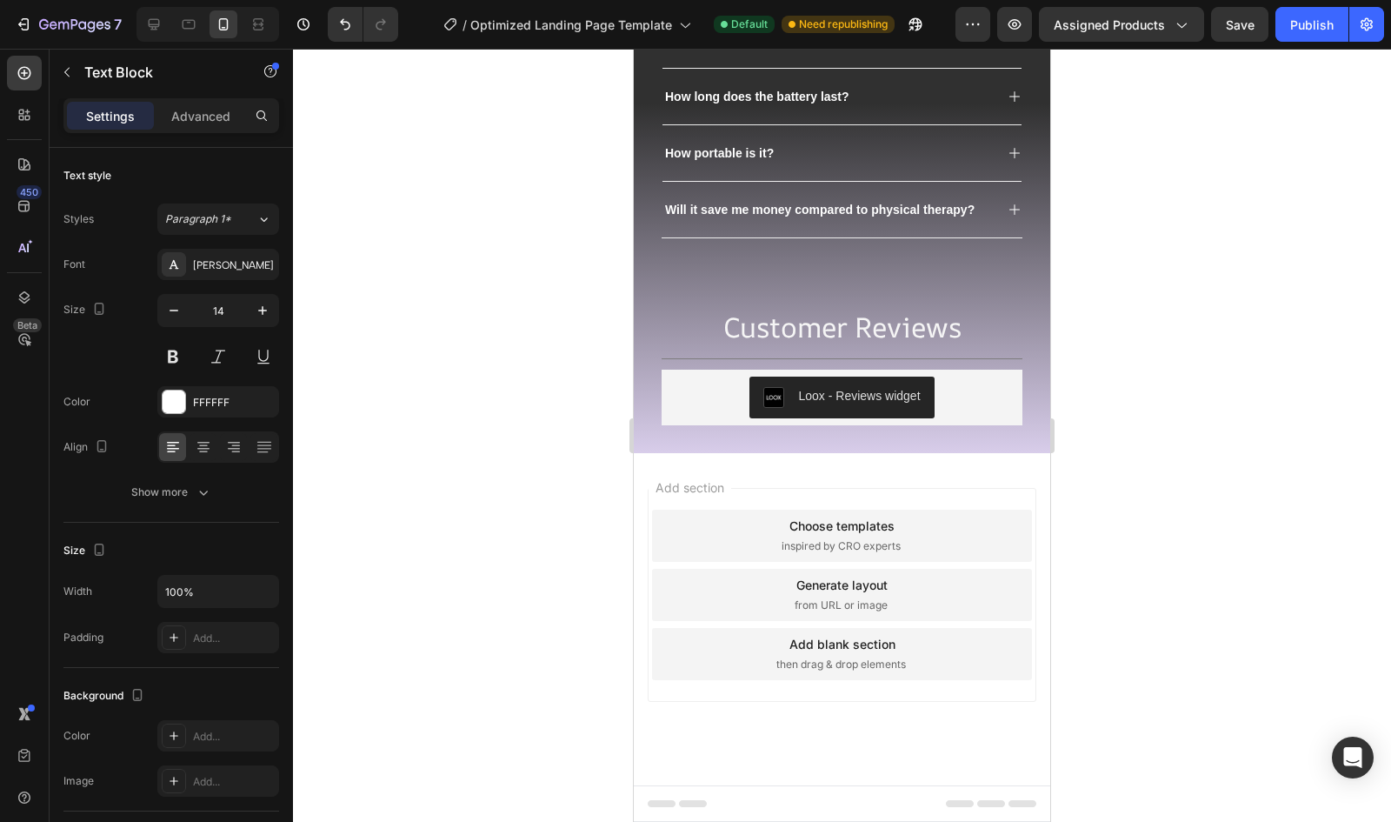
scroll to position [5301, 0]
click at [1263, 399] on div at bounding box center [842, 435] width 1098 height 773
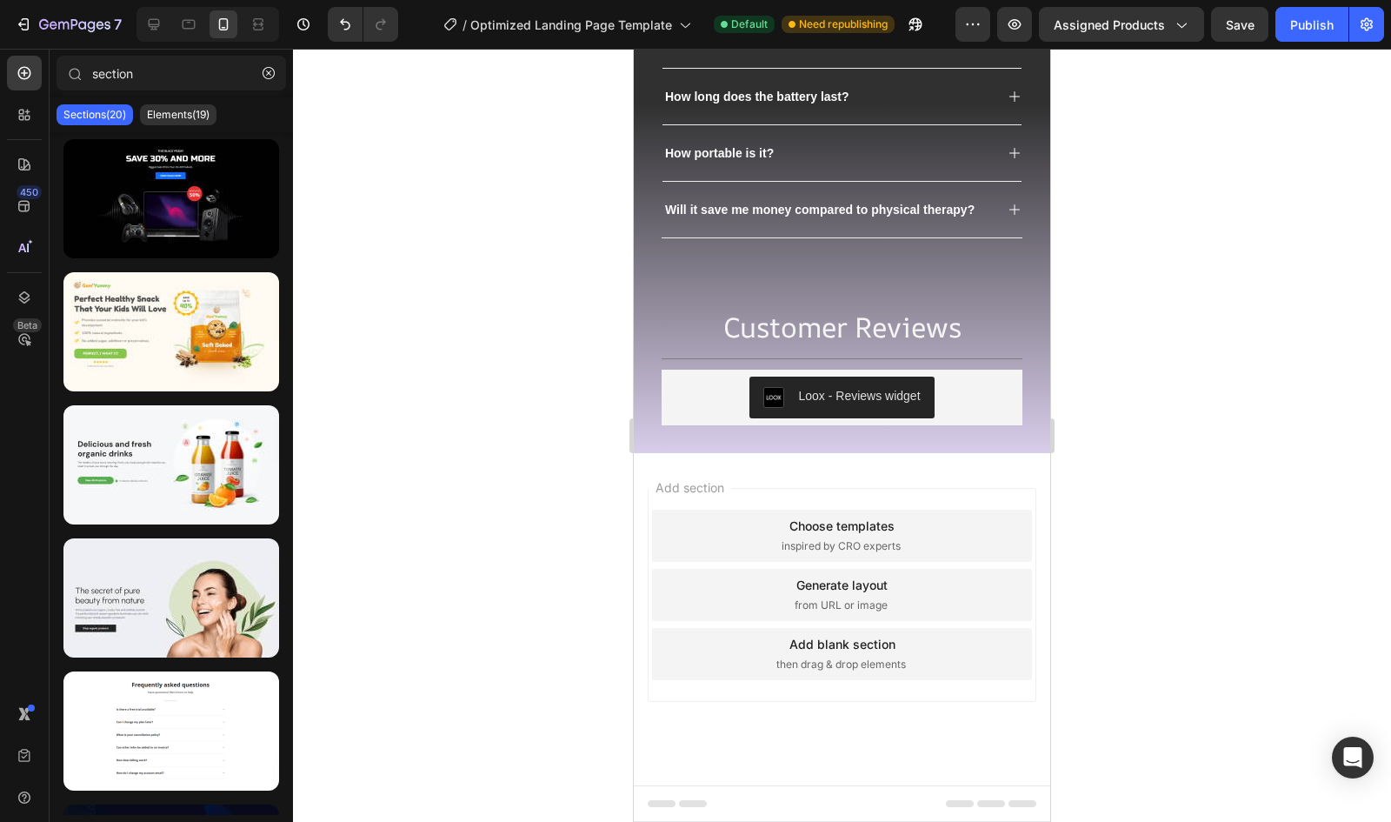
scroll to position [5636, 0]
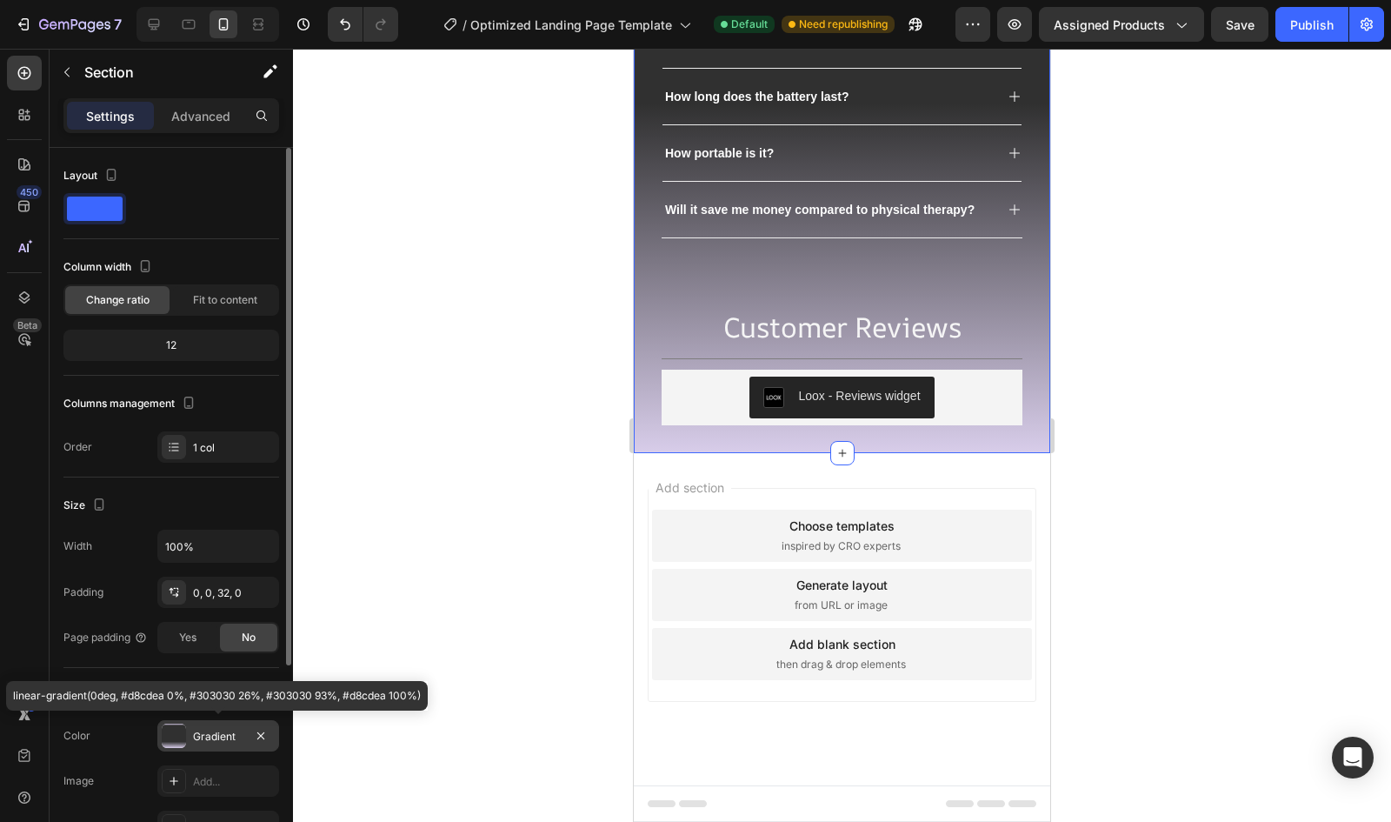
click at [178, 731] on div at bounding box center [174, 735] width 24 height 24
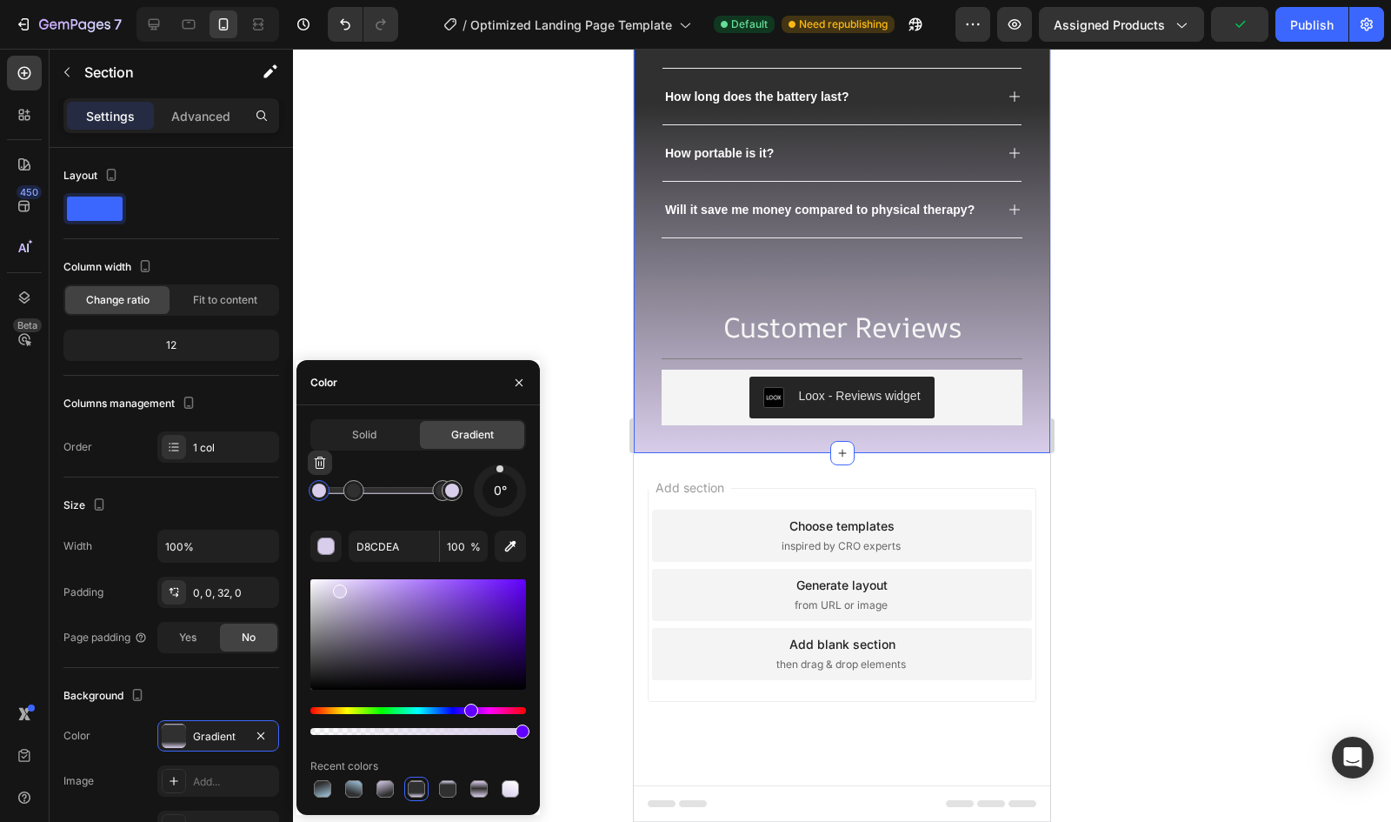
click at [318, 494] on div at bounding box center [319, 490] width 14 height 14
click at [320, 467] on icon "button" at bounding box center [320, 463] width 14 height 14
click at [451, 495] on div at bounding box center [452, 490] width 14 height 14
click at [451, 468] on icon "button" at bounding box center [453, 463] width 11 height 12
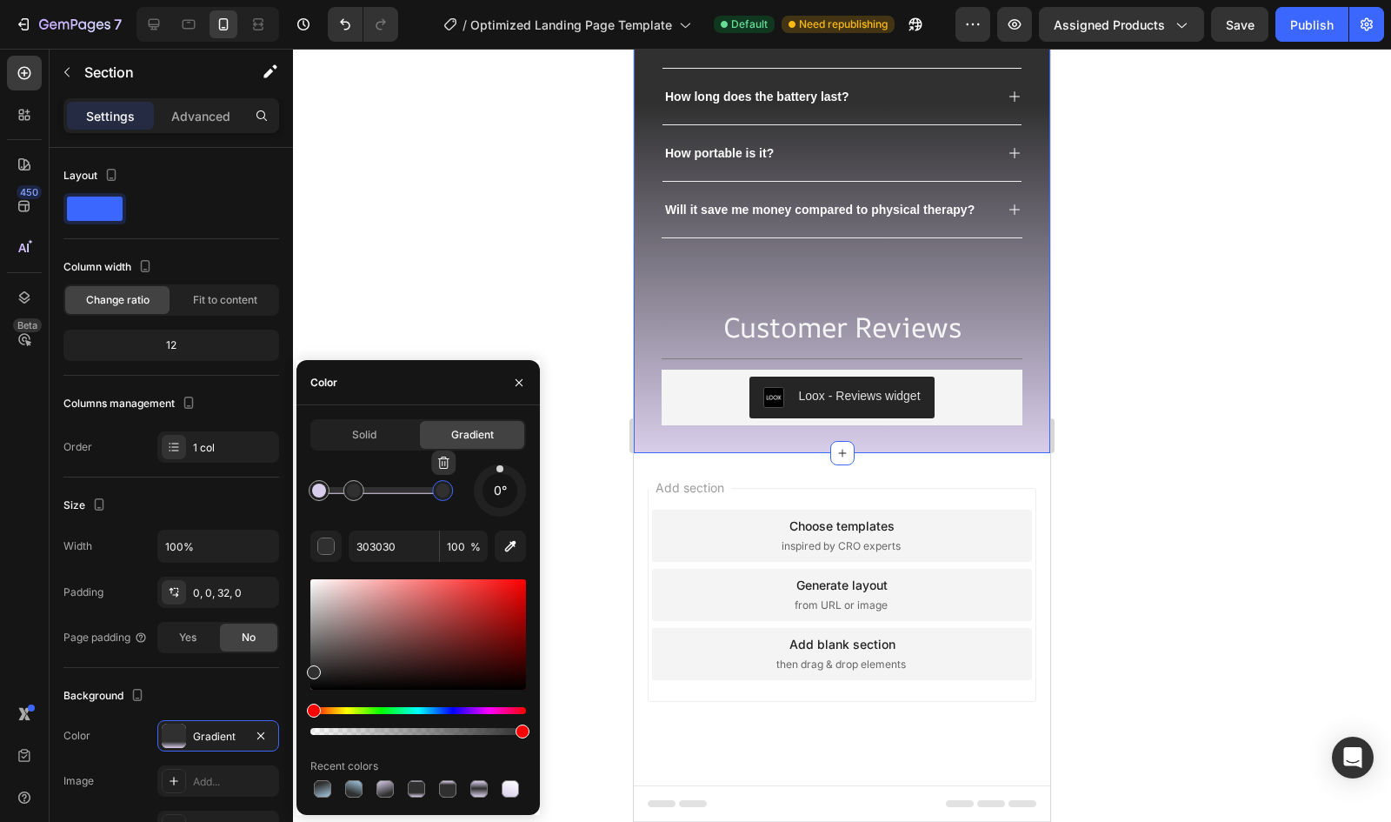
click at [443, 486] on div at bounding box center [443, 490] width 14 height 14
click at [443, 462] on icon "button" at bounding box center [444, 463] width 14 height 14
drag, startPoint x: 443, startPoint y: 462, endPoint x: 548, endPoint y: 500, distance: 111.1
click at [548, 0] on div "7 / Optimized Landing Page Template Default Need republishing Preview Assigned …" at bounding box center [695, 0] width 1391 height 0
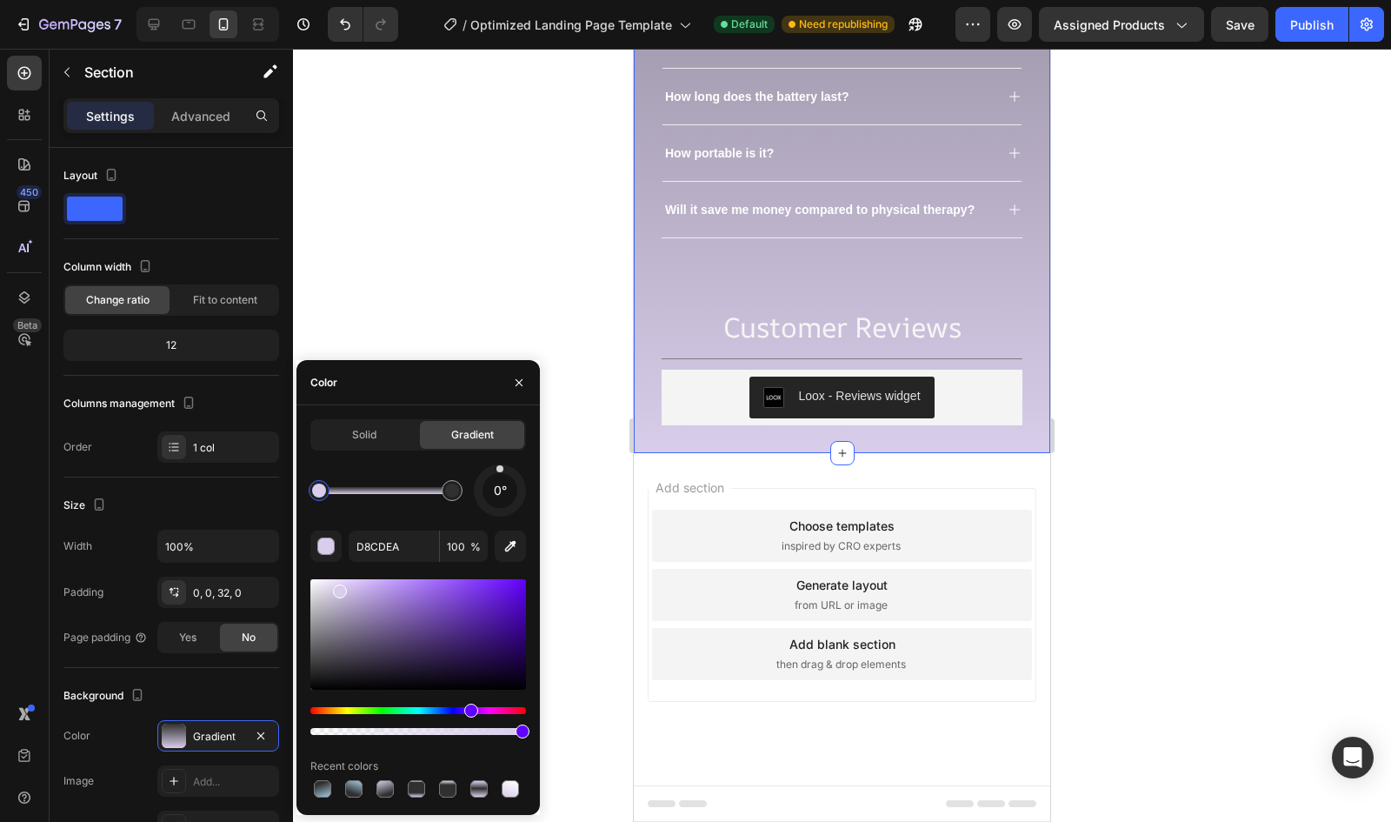
click at [318, 493] on div at bounding box center [319, 490] width 14 height 14
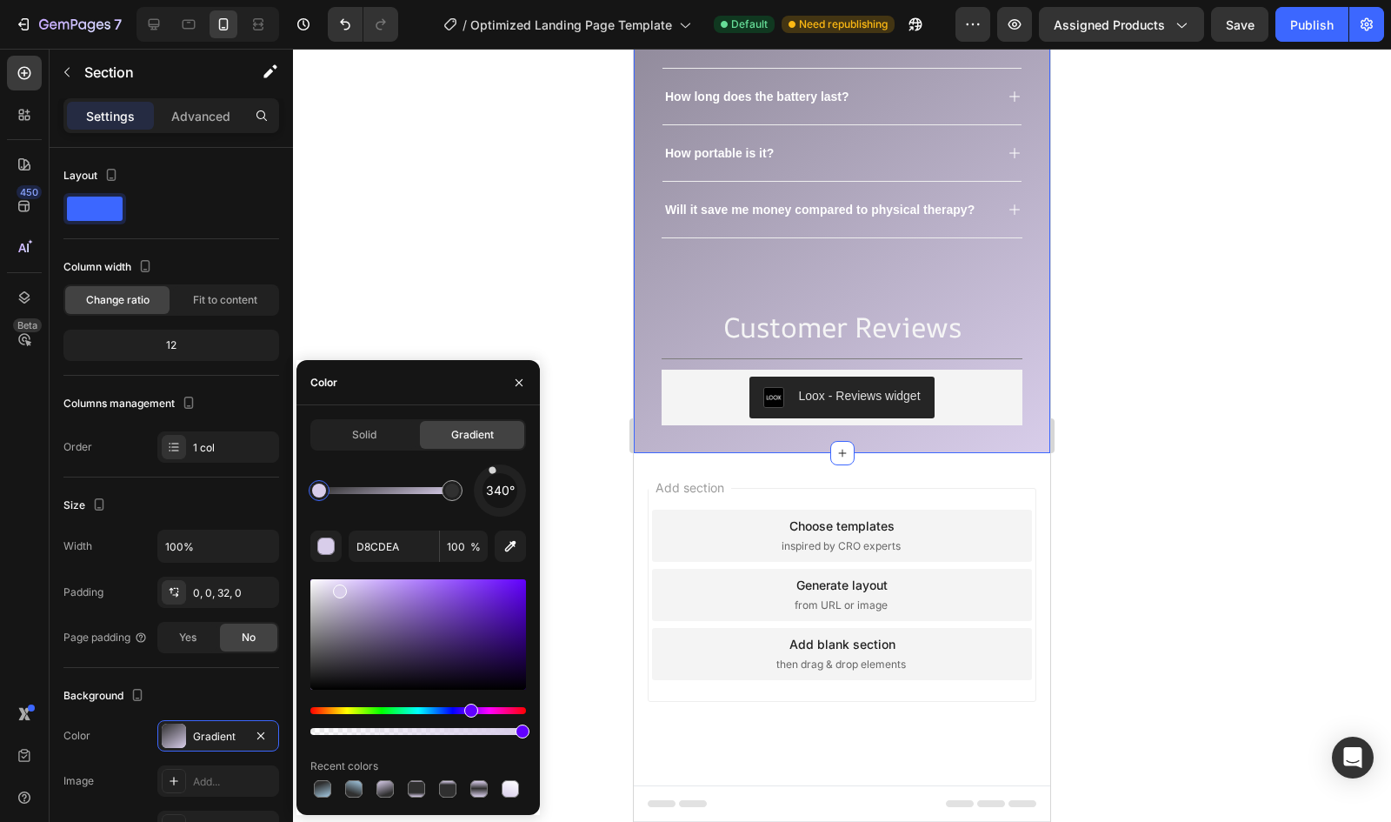
drag, startPoint x: 493, startPoint y: 473, endPoint x: 472, endPoint y: 413, distance: 63.5
click at [472, 413] on div "Solid Gradient 340° D8CDEA 100 % Recent colors" at bounding box center [418, 610] width 243 height 410
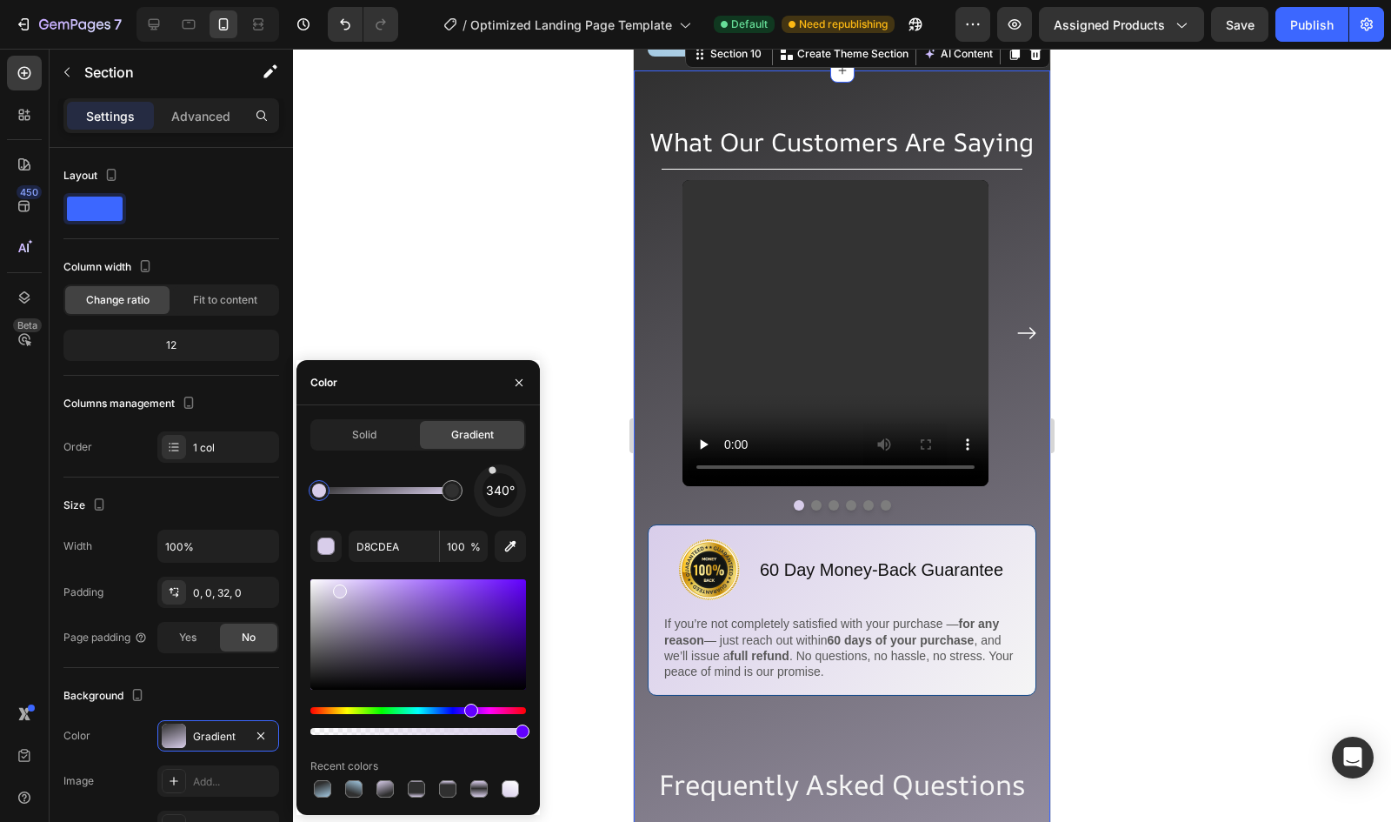
scroll to position [5755, 0]
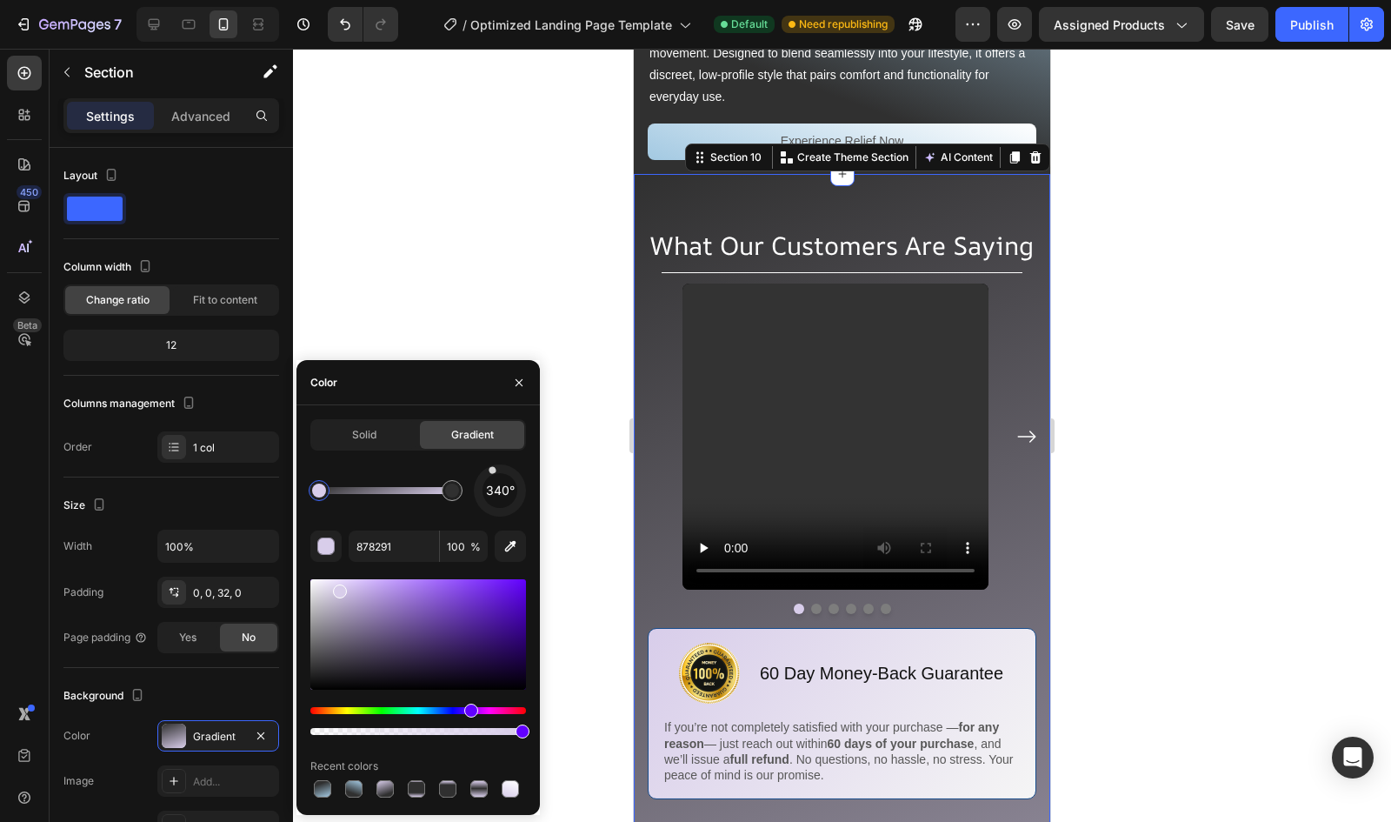
click at [383, 490] on div at bounding box center [385, 490] width 133 height 7
click at [419, 489] on div at bounding box center [385, 490] width 133 height 7
click at [384, 491] on div at bounding box center [383, 490] width 14 height 14
click at [384, 465] on icon "button" at bounding box center [384, 463] width 14 height 14
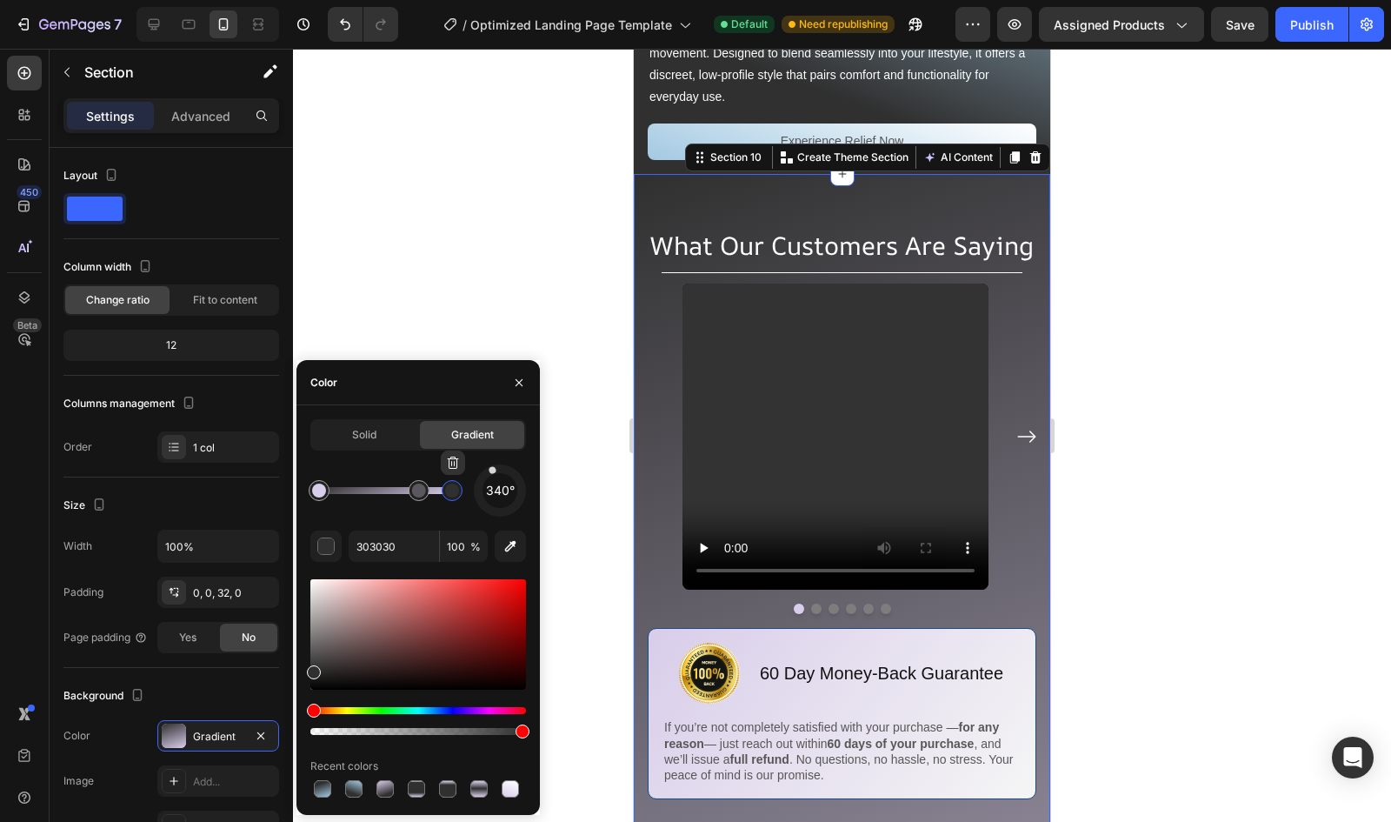
click at [451, 488] on div at bounding box center [452, 490] width 14 height 14
click at [450, 465] on icon "button" at bounding box center [453, 463] width 14 height 14
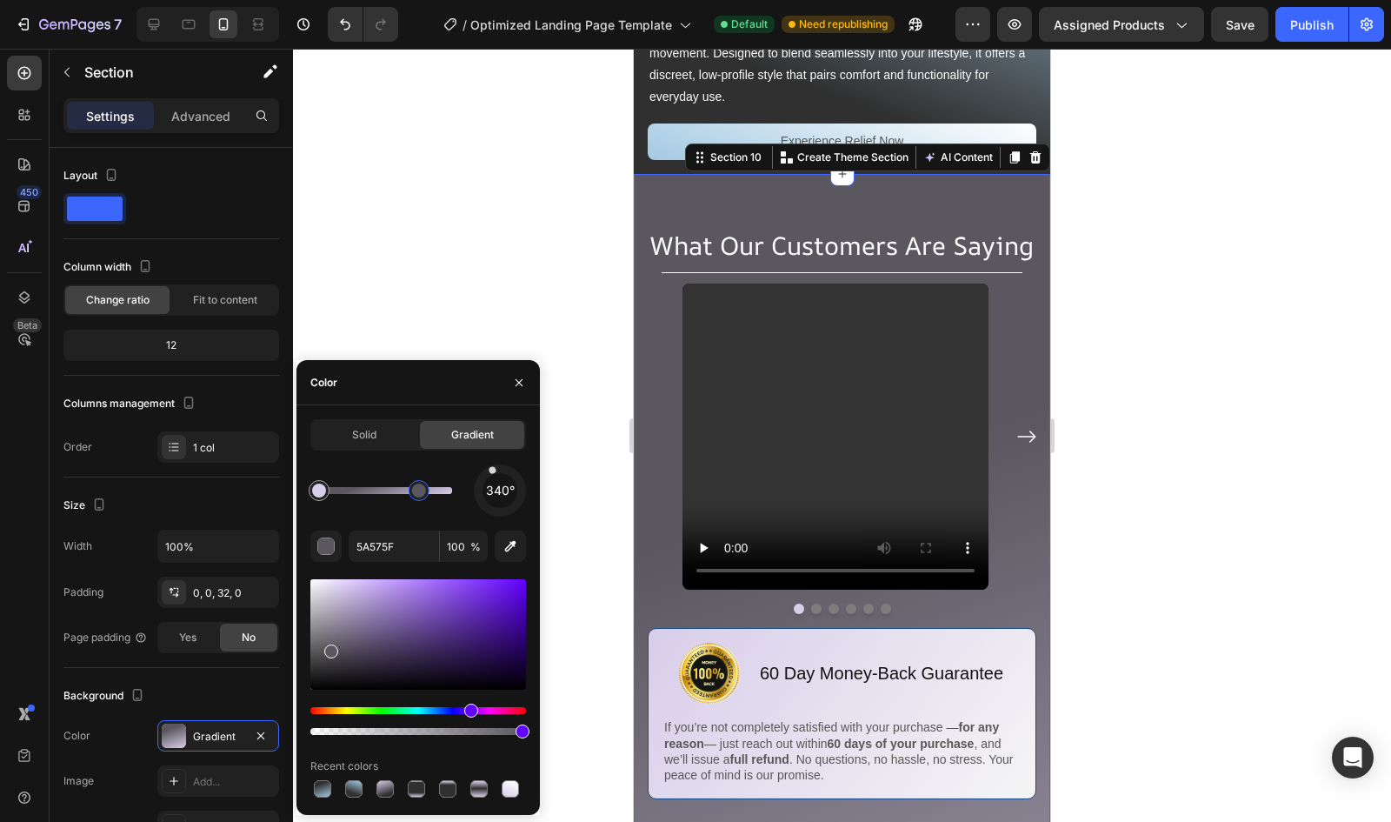
click at [420, 491] on div at bounding box center [419, 490] width 14 height 14
click at [386, 539] on input "5A575F" at bounding box center [394, 545] width 90 height 31
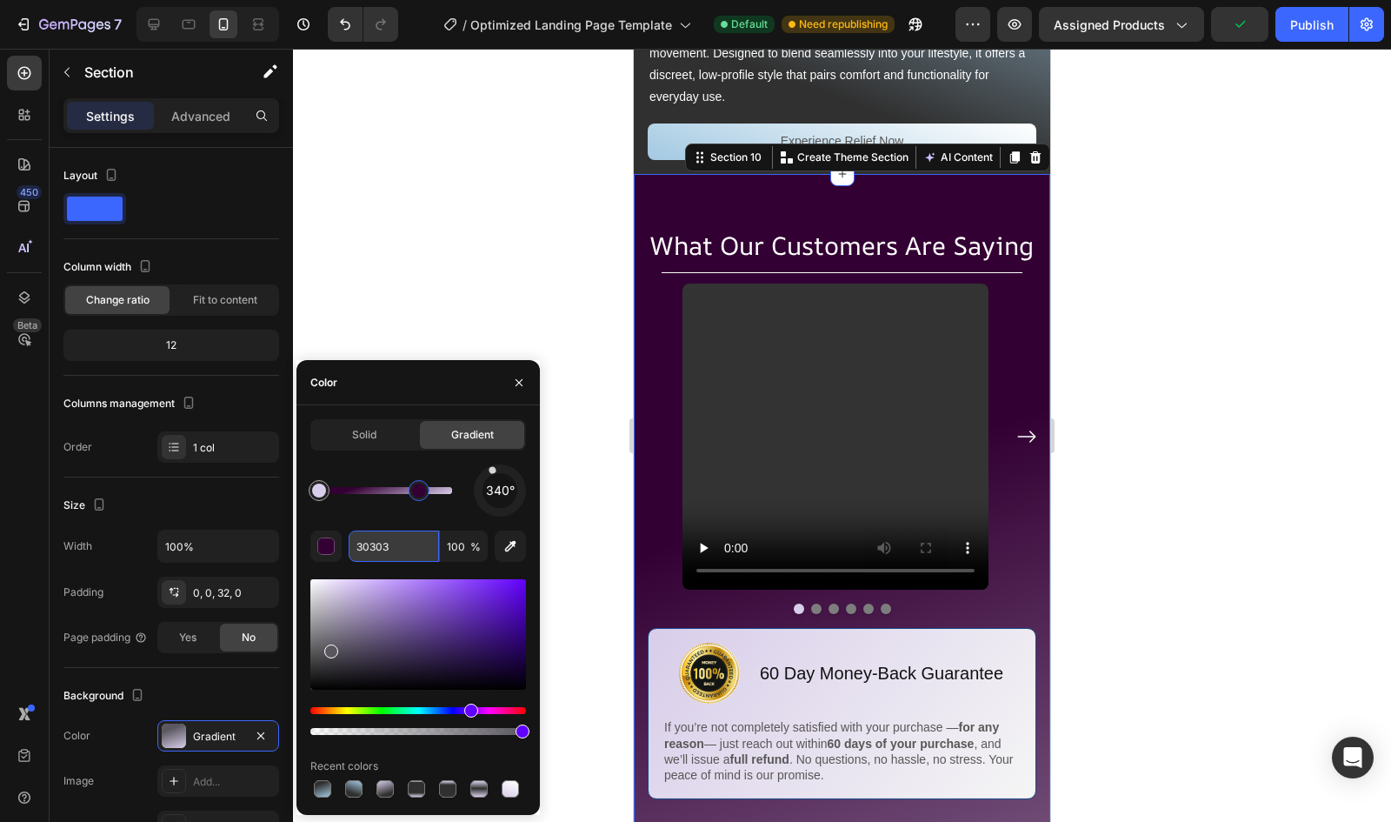
type input "303030"
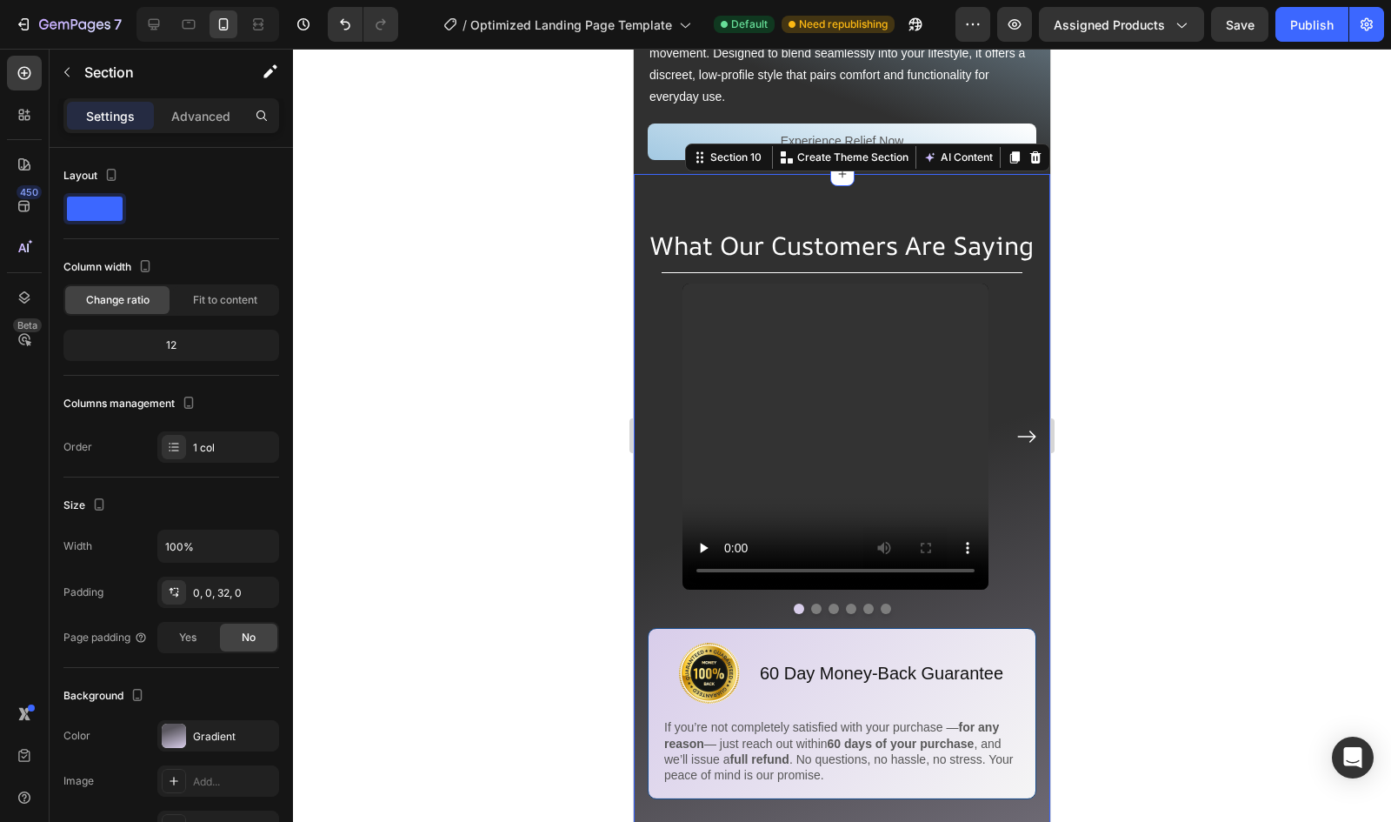
click at [529, 297] on div at bounding box center [842, 435] width 1098 height 773
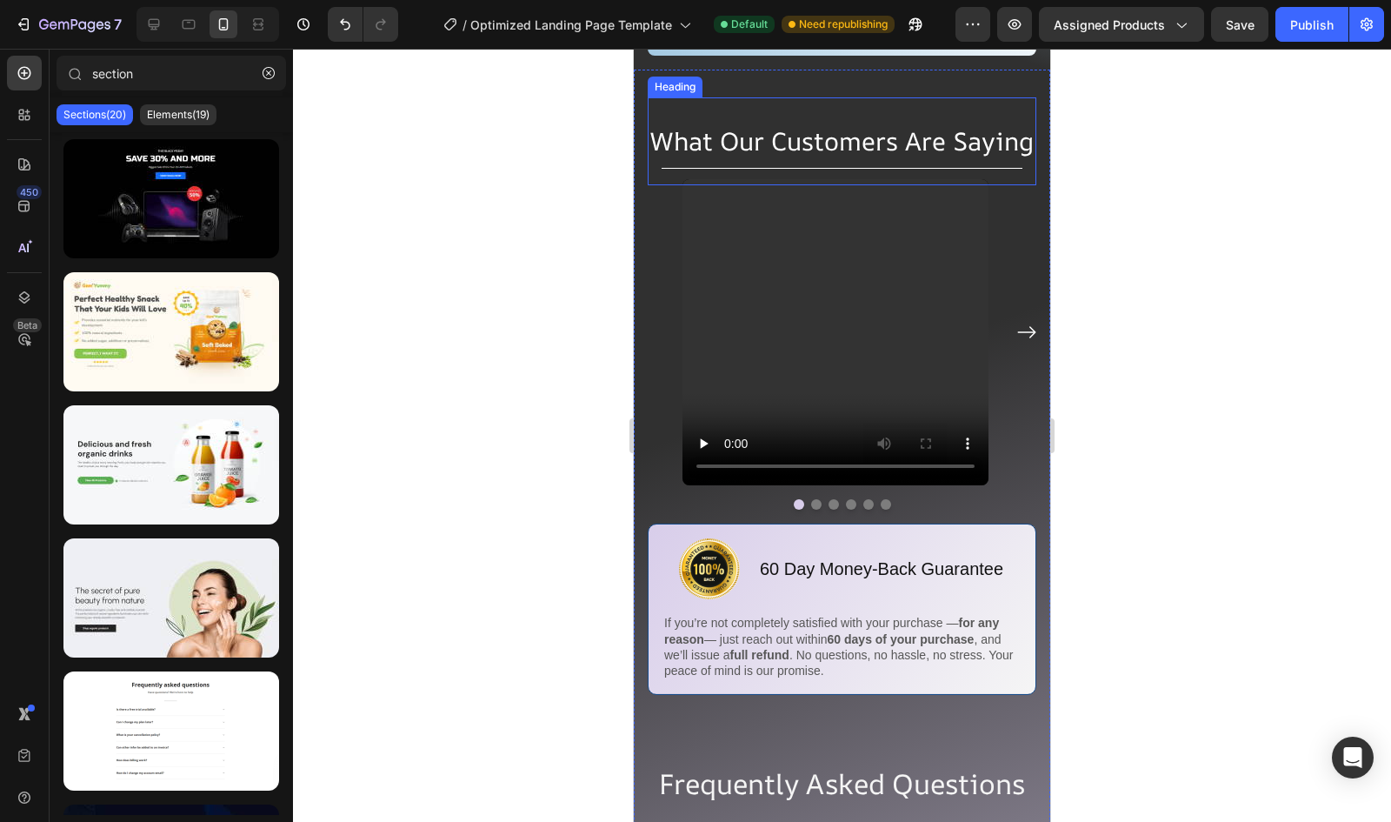
scroll to position [5770, 0]
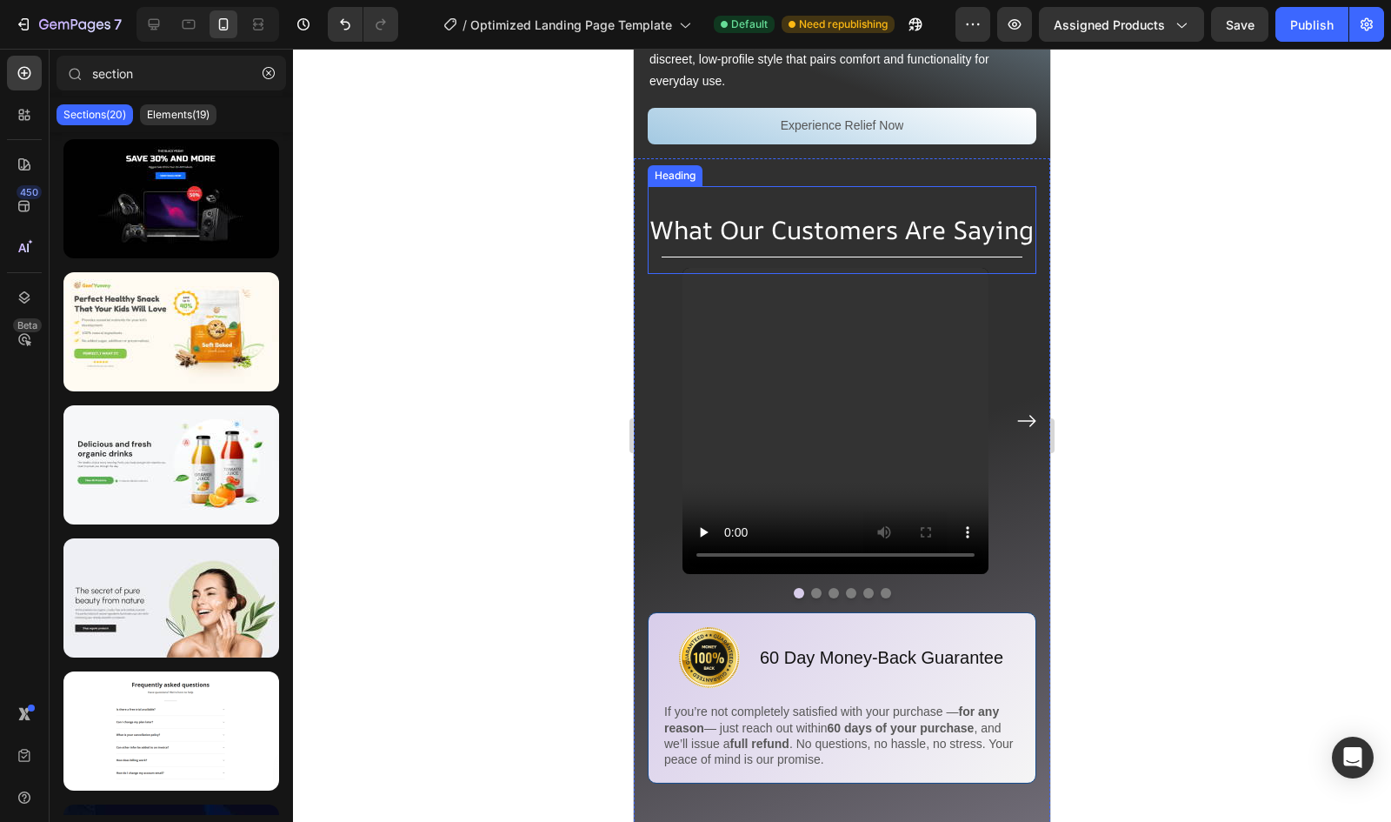
click at [651, 164] on div "What Our Customers Are Saying Heading Title Line Video Video Video Video Video …" at bounding box center [842, 834] width 417 height 1352
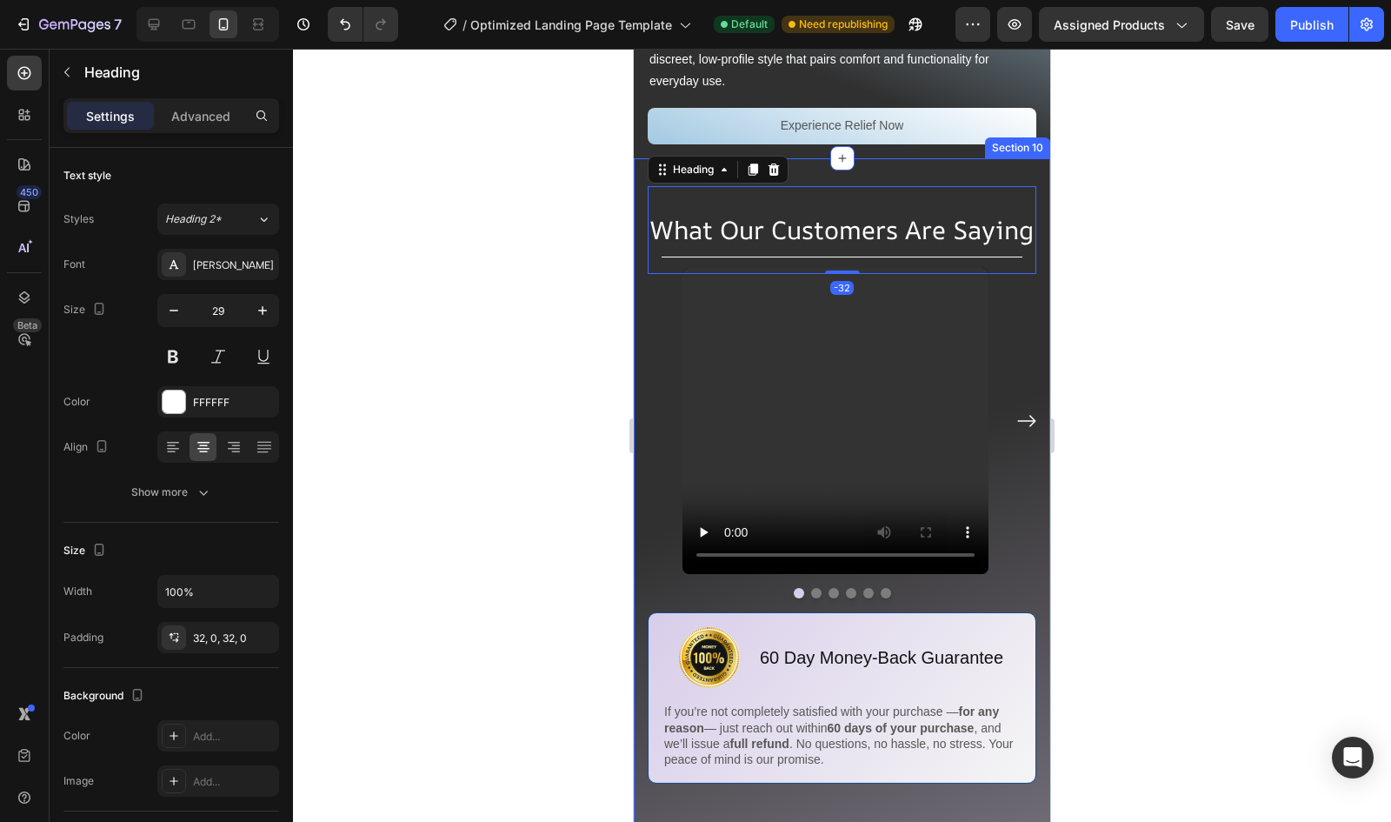
click at [637, 166] on div "What Our Customers Are Saying Heading -32 Title Line Video Video Video Video Vi…" at bounding box center [842, 834] width 417 height 1352
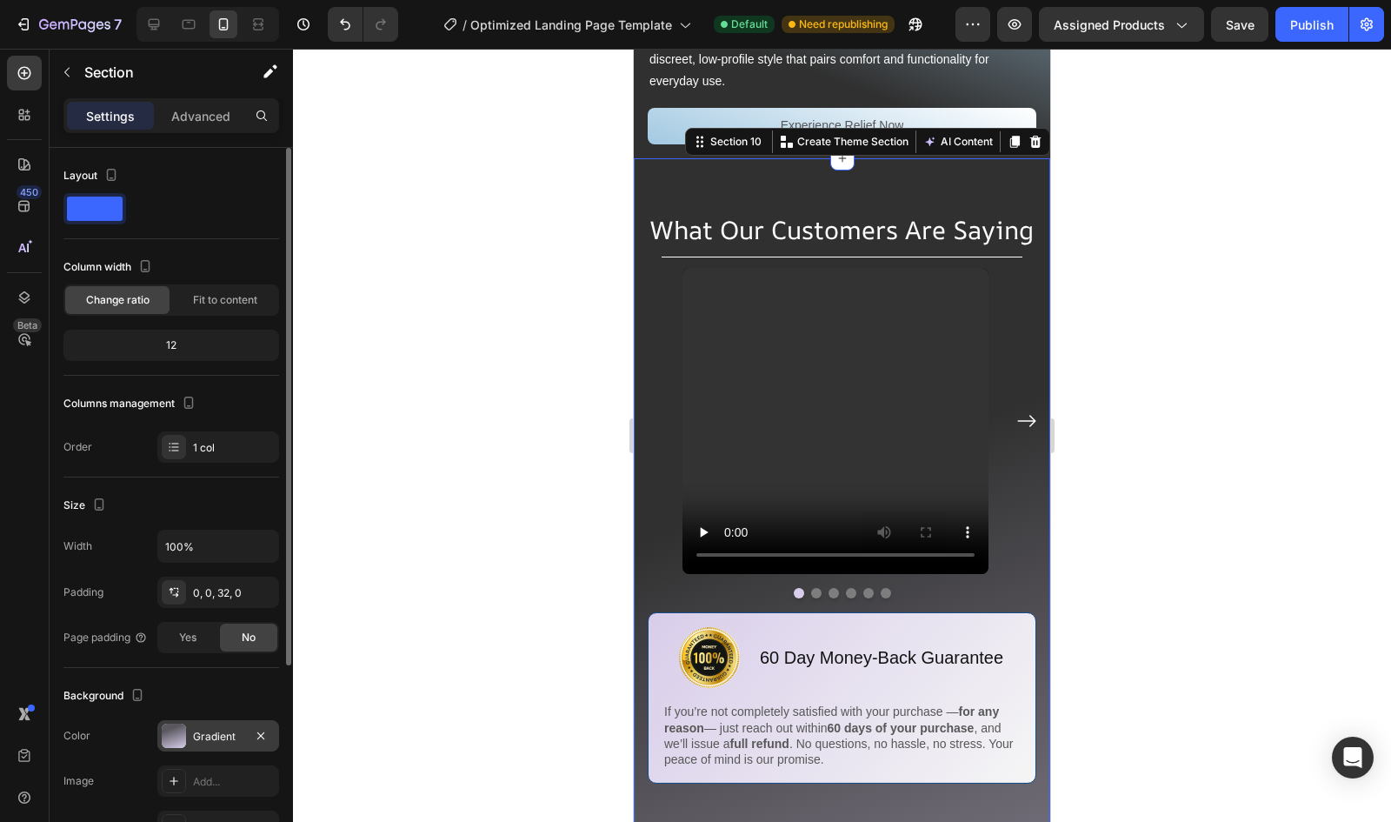
click at [179, 743] on div at bounding box center [174, 735] width 24 height 24
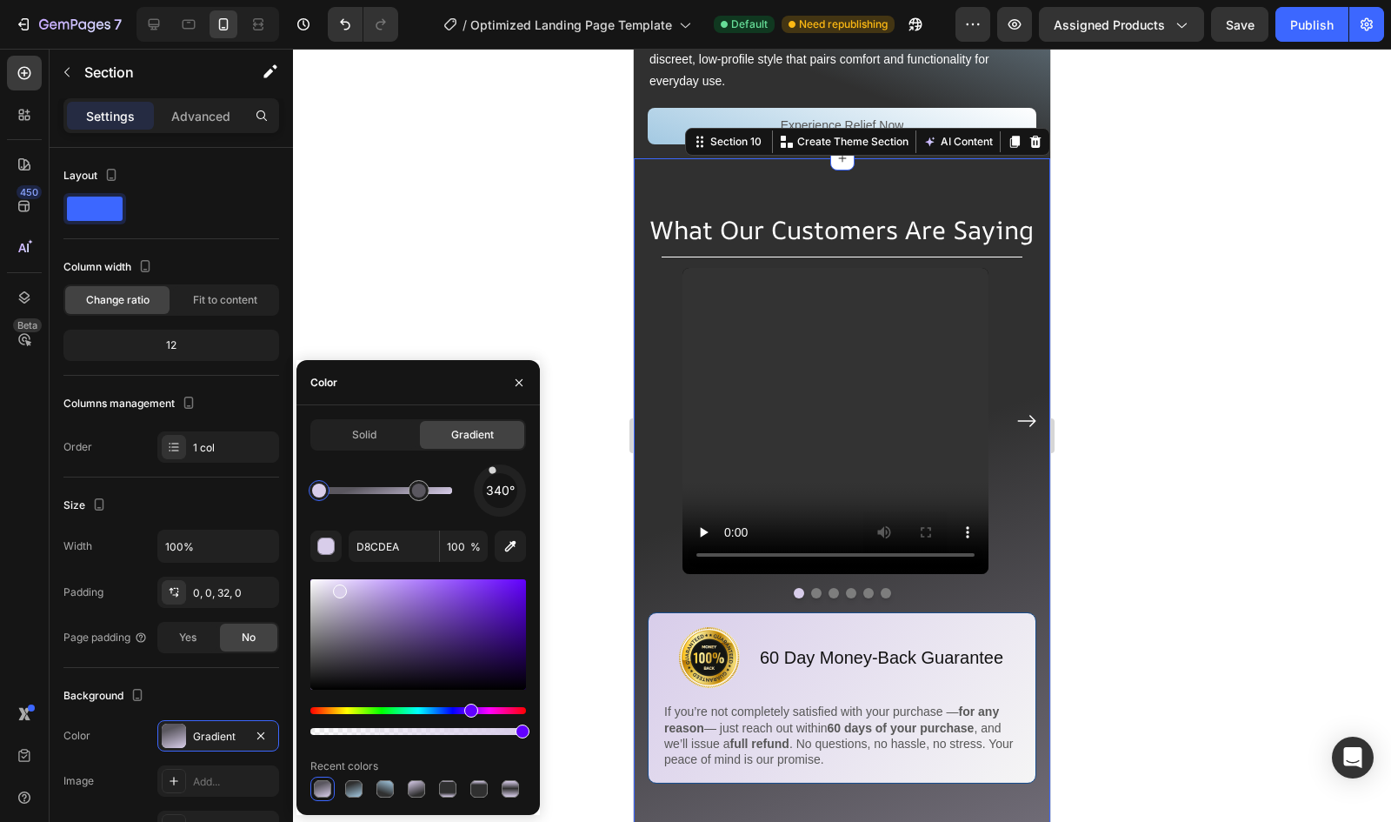
drag, startPoint x: 489, startPoint y: 463, endPoint x: 498, endPoint y: 464, distance: 9.6
click at [498, 464] on div "340°" at bounding box center [500, 490] width 52 height 52
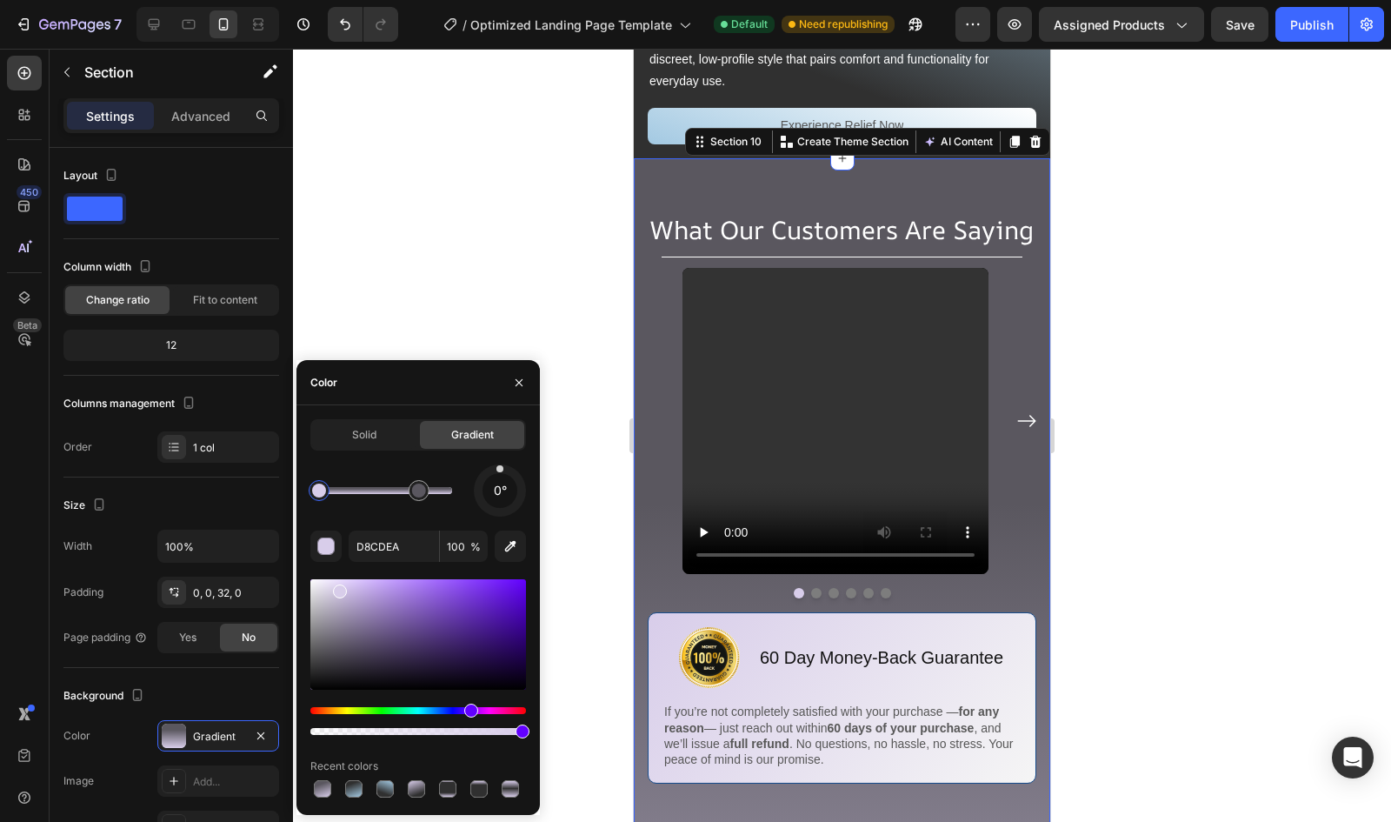
drag, startPoint x: 498, startPoint y: 464, endPoint x: 500, endPoint y: 426, distance: 38.3
click at [500, 426] on div "Solid Gradient 0° D8CDEA 100 % Recent colors" at bounding box center [418, 610] width 216 height 382
click at [421, 489] on div at bounding box center [419, 490] width 14 height 14
click at [384, 493] on div at bounding box center [385, 490] width 133 height 7
click at [391, 493] on div at bounding box center [384, 490] width 21 height 21
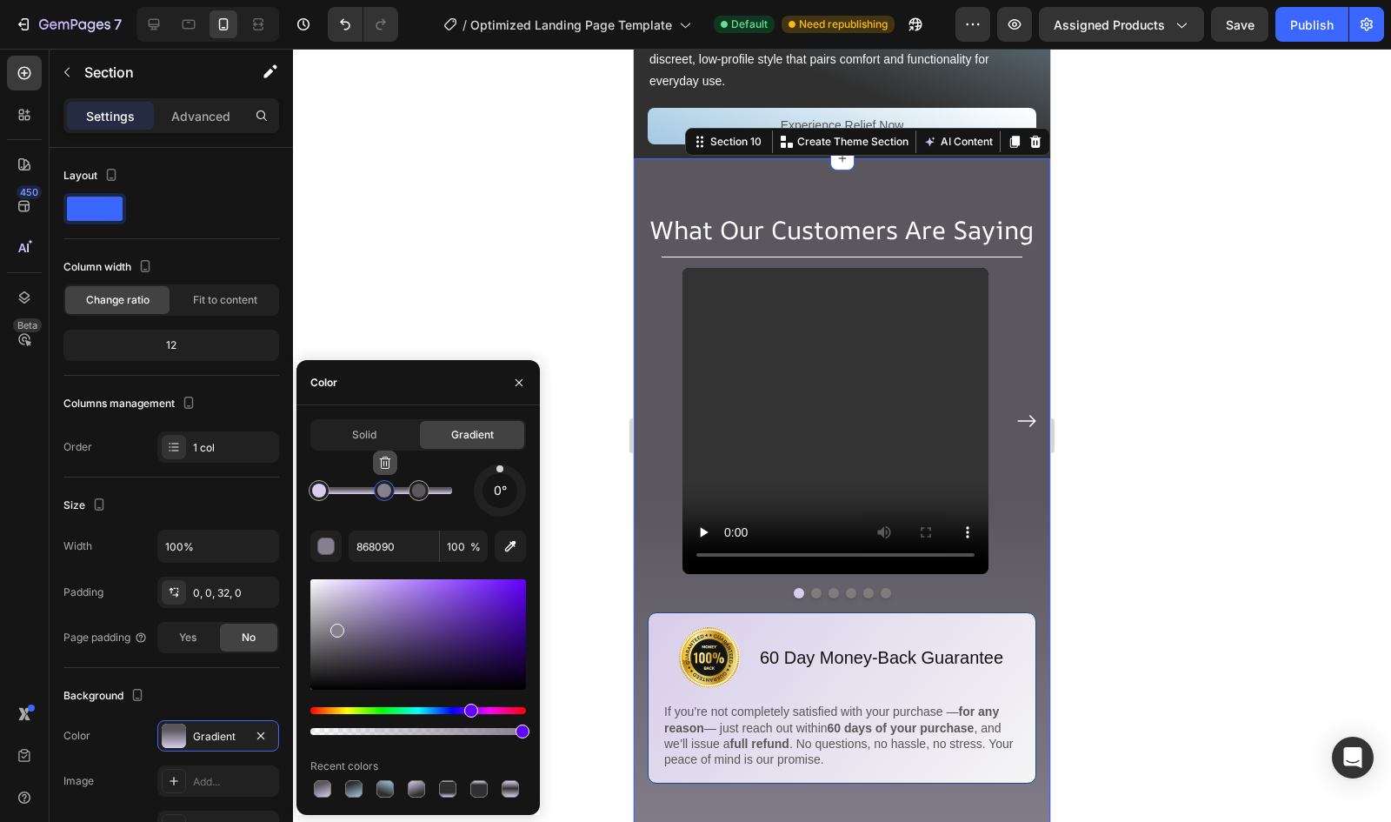
click at [388, 471] on button "button" at bounding box center [385, 462] width 24 height 24
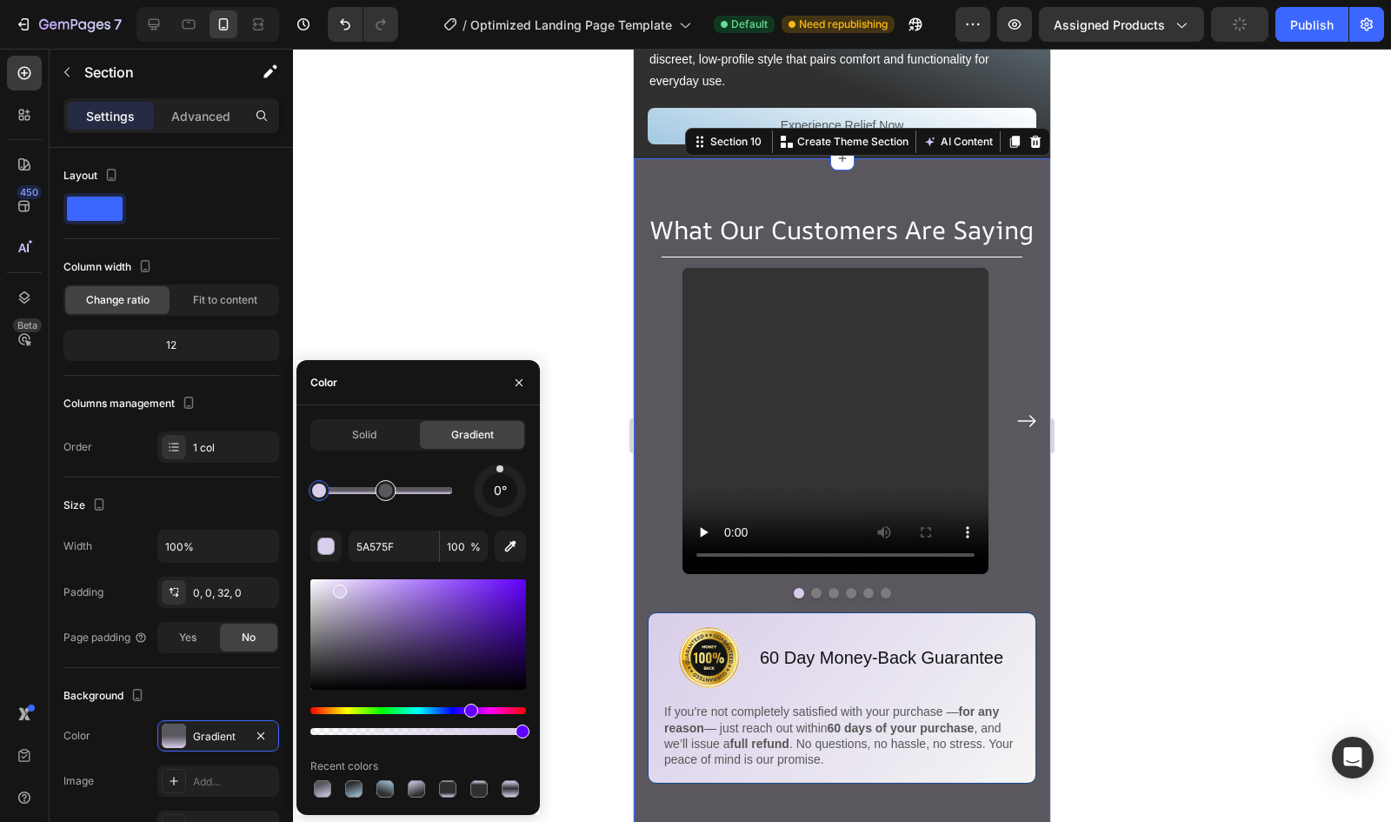
click at [395, 500] on div at bounding box center [385, 490] width 31 height 31
click at [379, 557] on input "5A575F" at bounding box center [394, 545] width 90 height 31
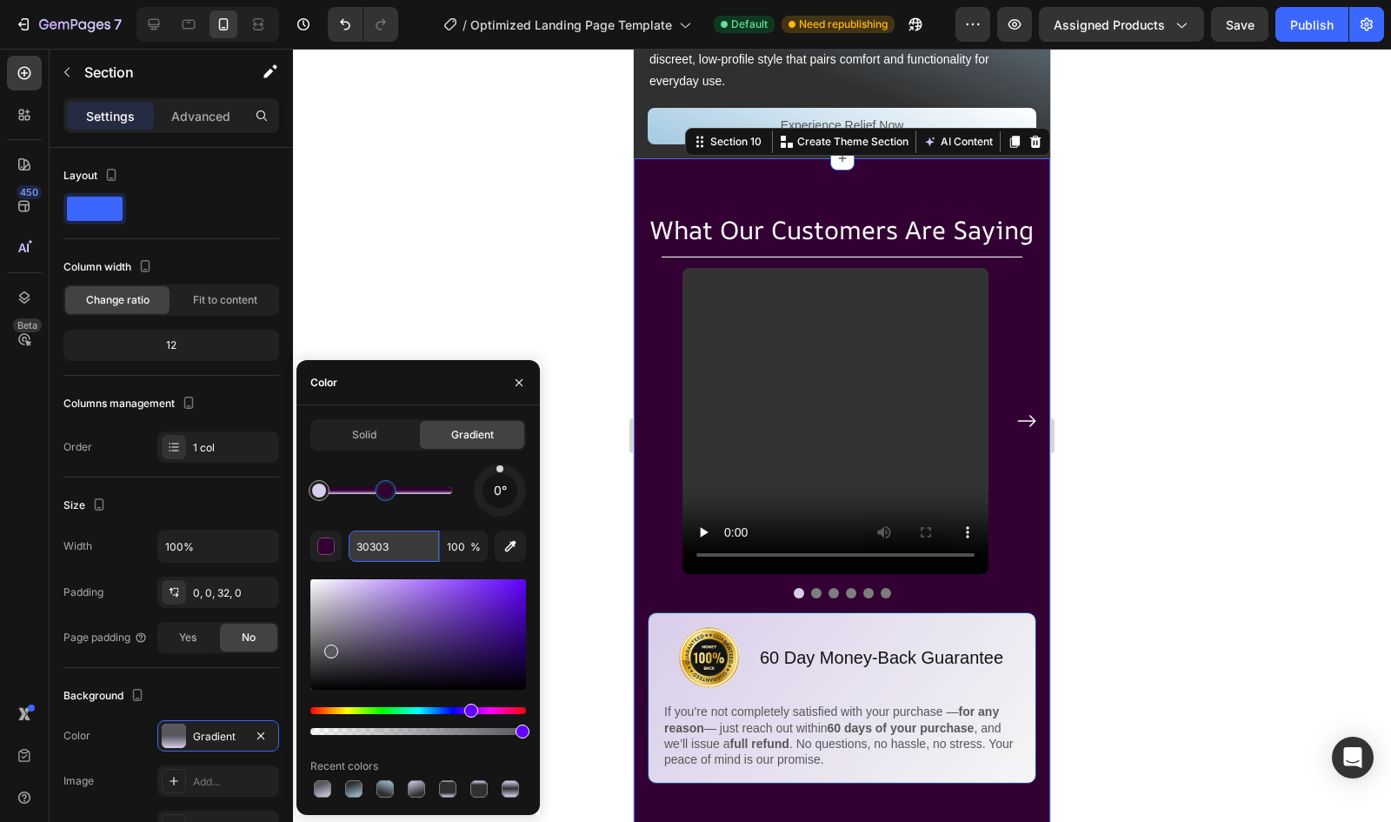
type input "303030"
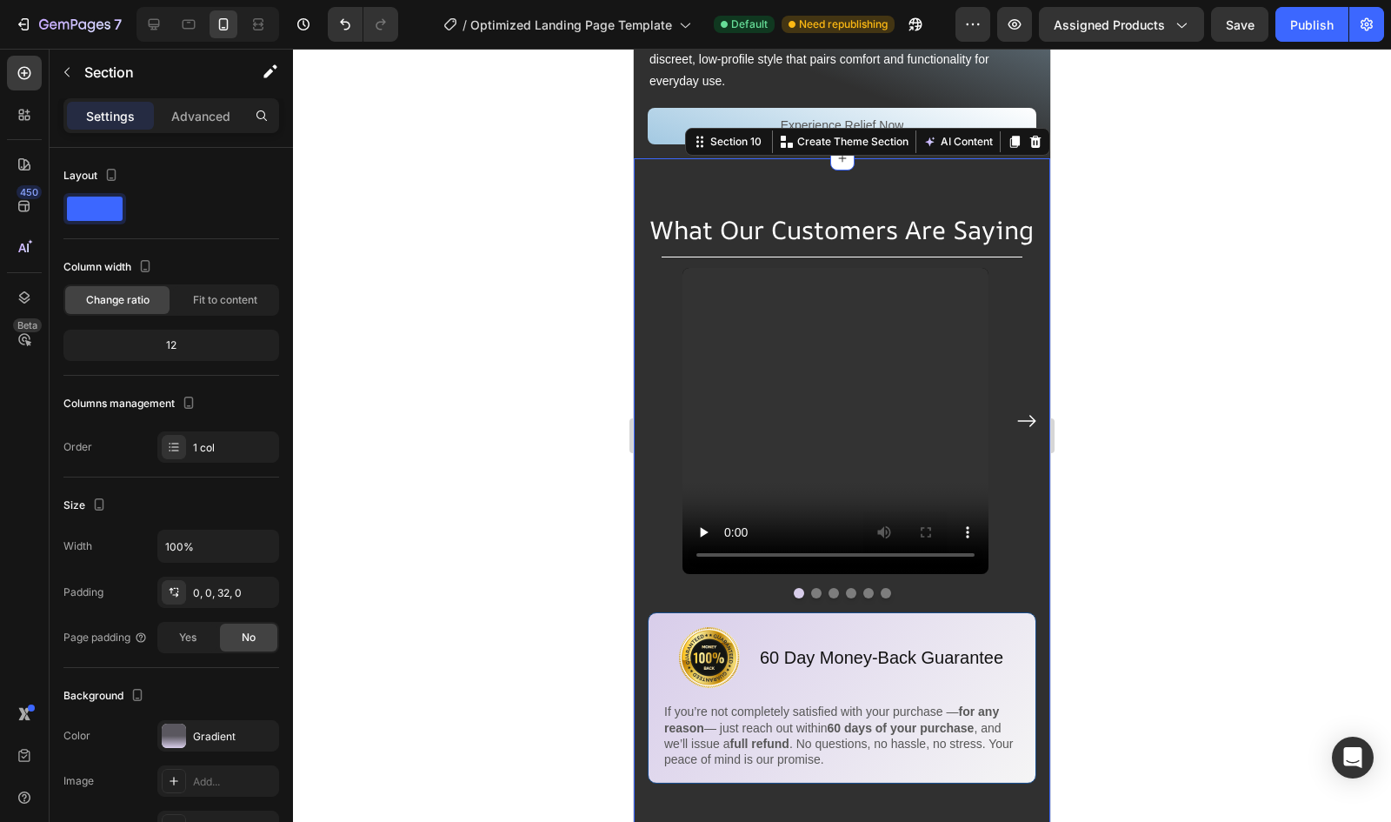
click at [456, 315] on div at bounding box center [842, 435] width 1098 height 773
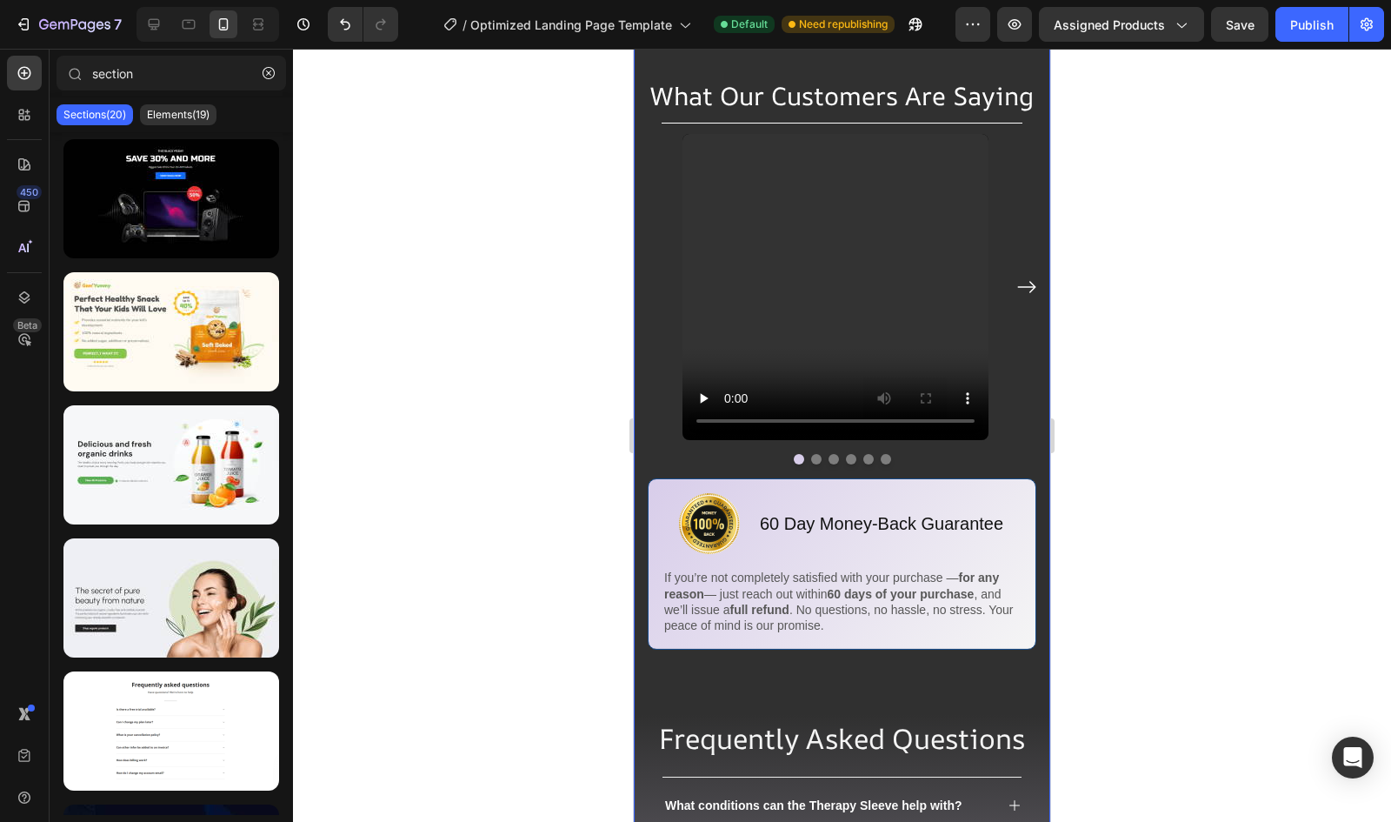
scroll to position [5433, 0]
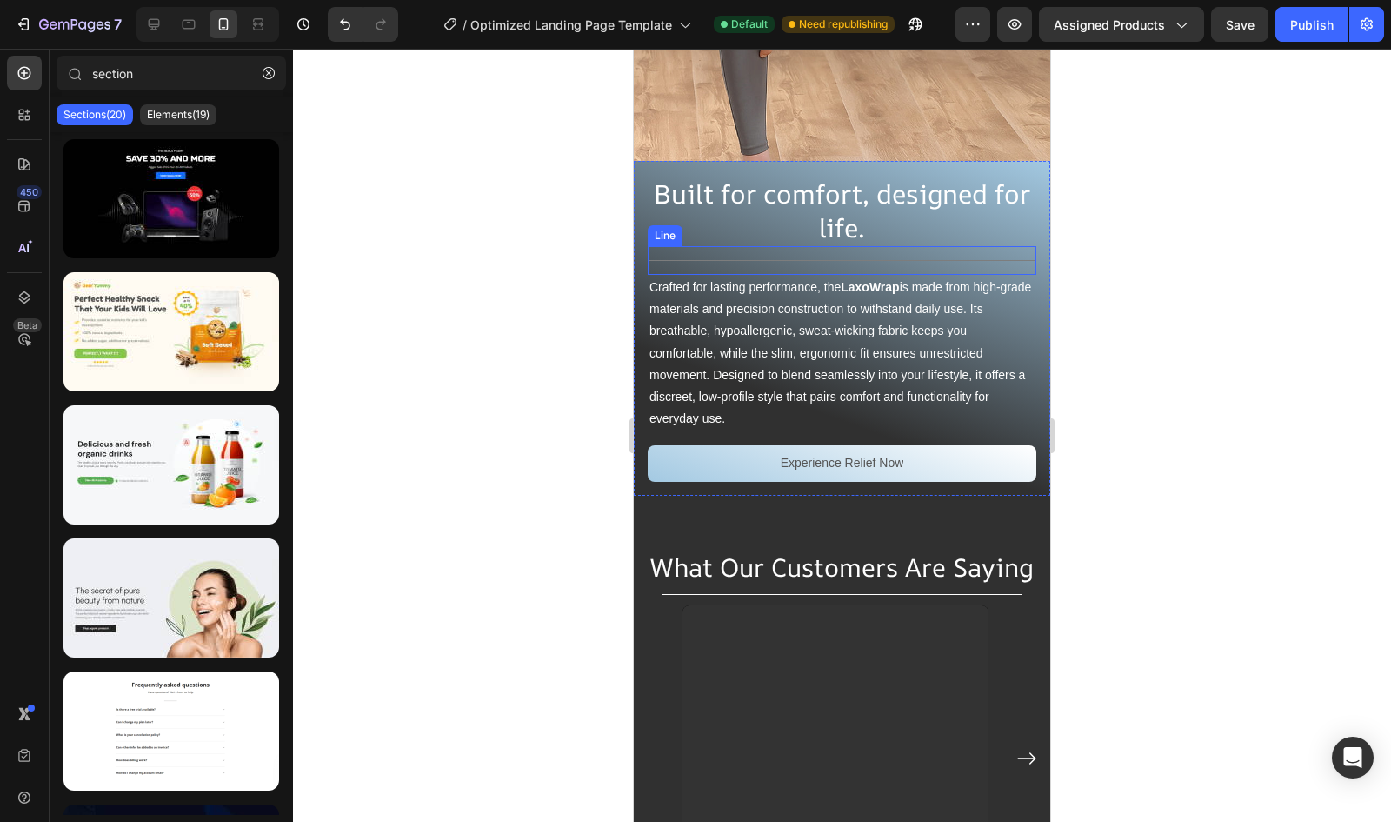
click at [864, 246] on div "Title Line" at bounding box center [842, 260] width 389 height 29
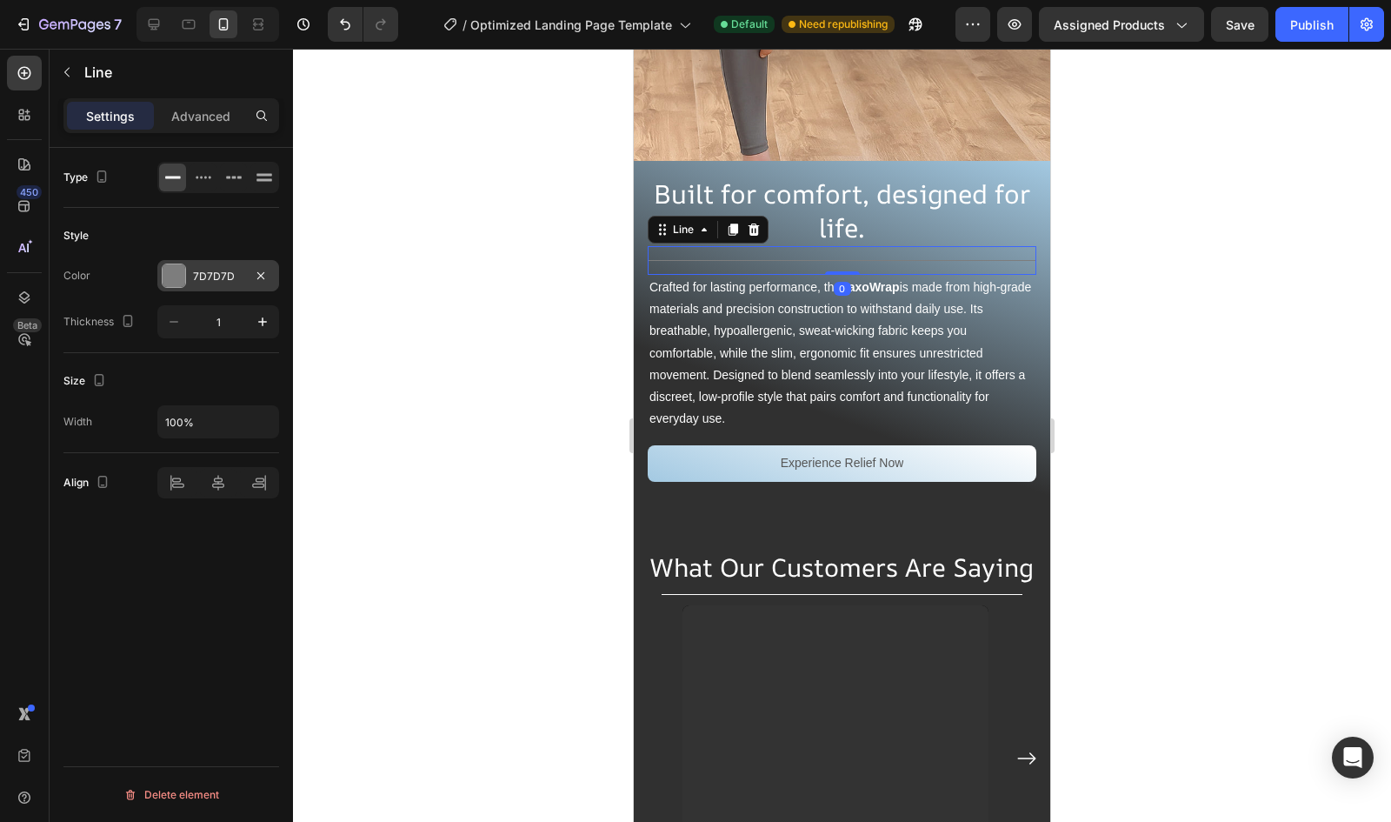
click at [223, 276] on div "7D7D7D" at bounding box center [218, 277] width 50 height 16
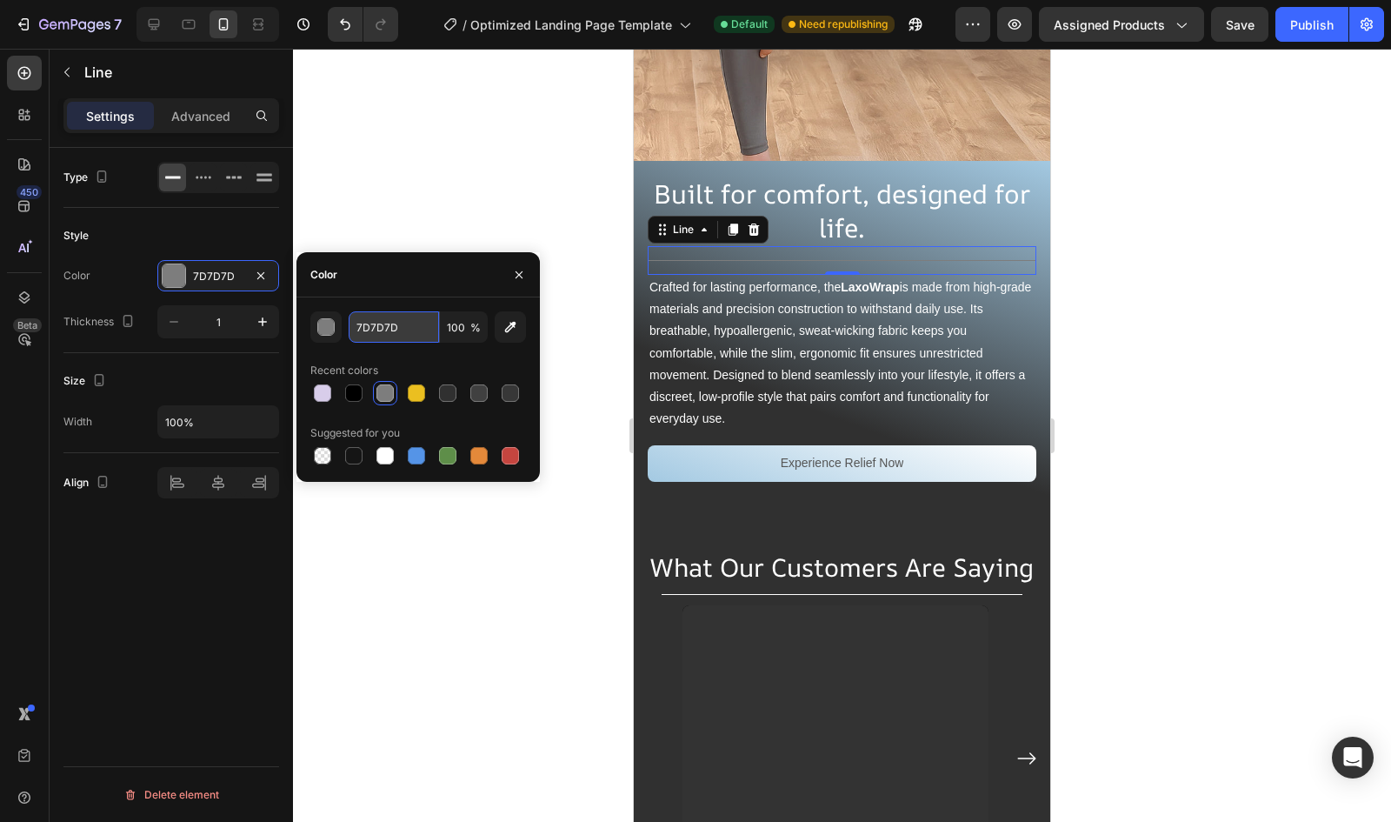
click at [368, 338] on input "7D7D7D" at bounding box center [394, 326] width 90 height 31
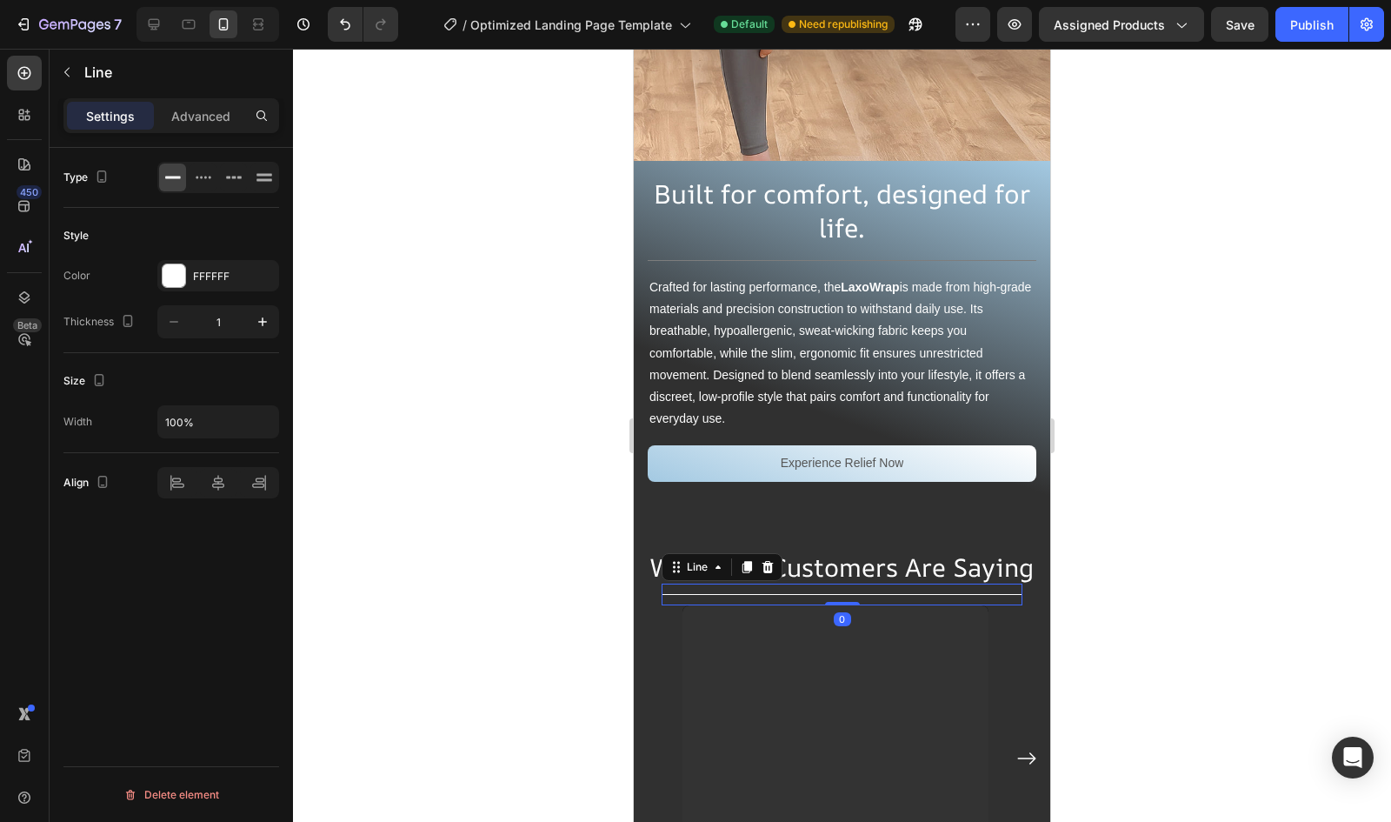
click at [691, 583] on div "Title Line 0" at bounding box center [842, 594] width 361 height 22
click at [217, 277] on div "FFFFFF" at bounding box center [218, 277] width 50 height 16
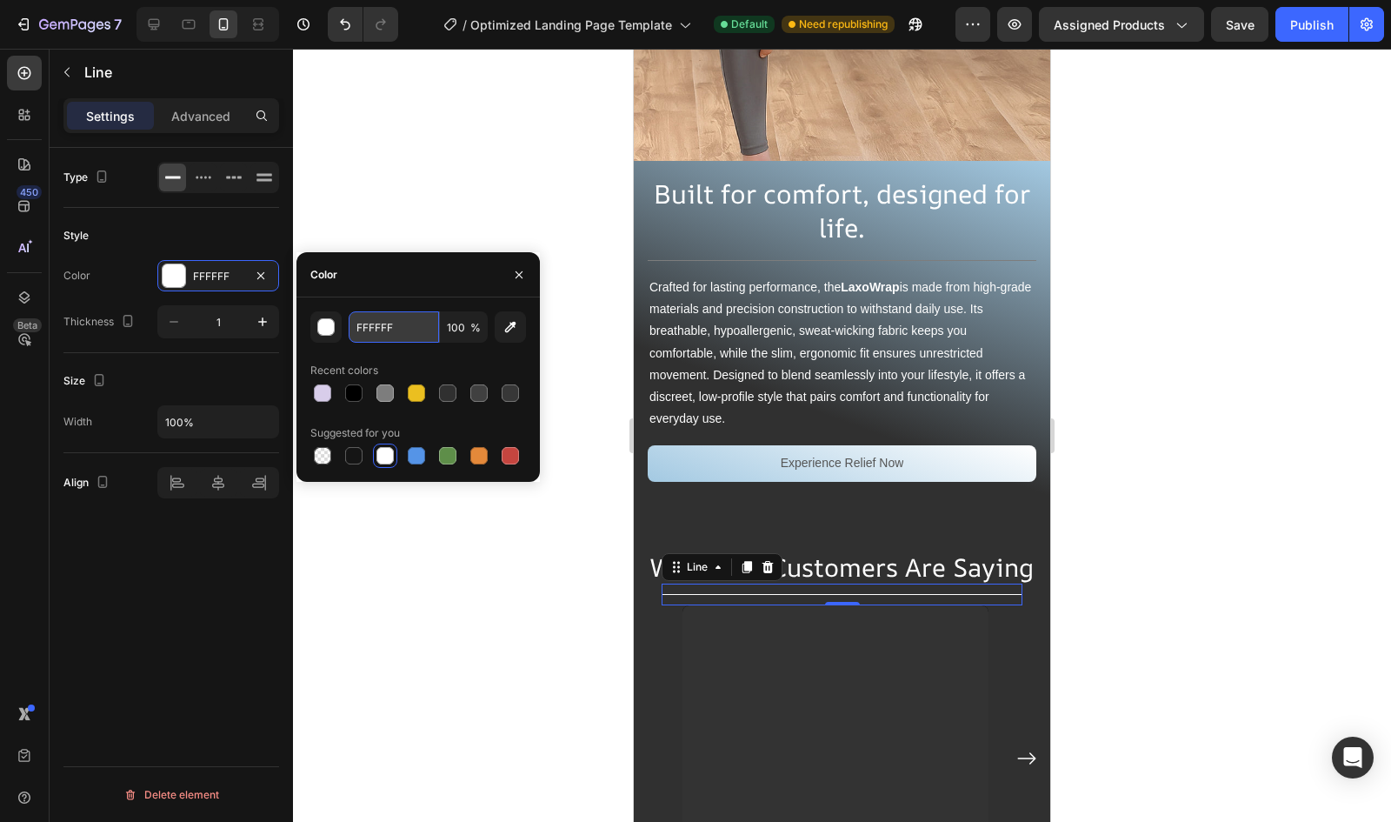
click at [402, 334] on input "FFFFFF" at bounding box center [394, 326] width 90 height 31
paste input "7D7D7D"
type input "7D7D7D"
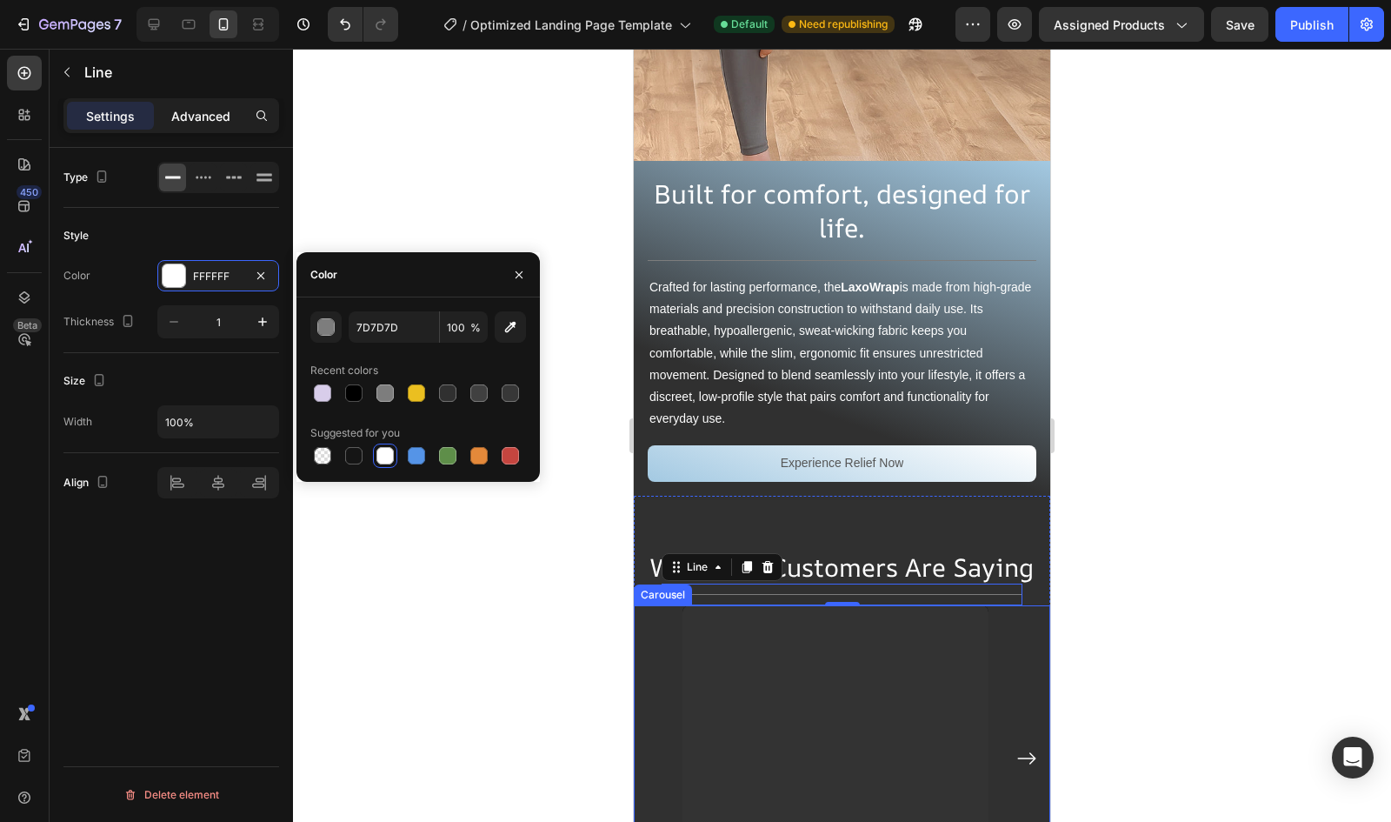
click at [217, 126] on div "Advanced" at bounding box center [200, 116] width 87 height 28
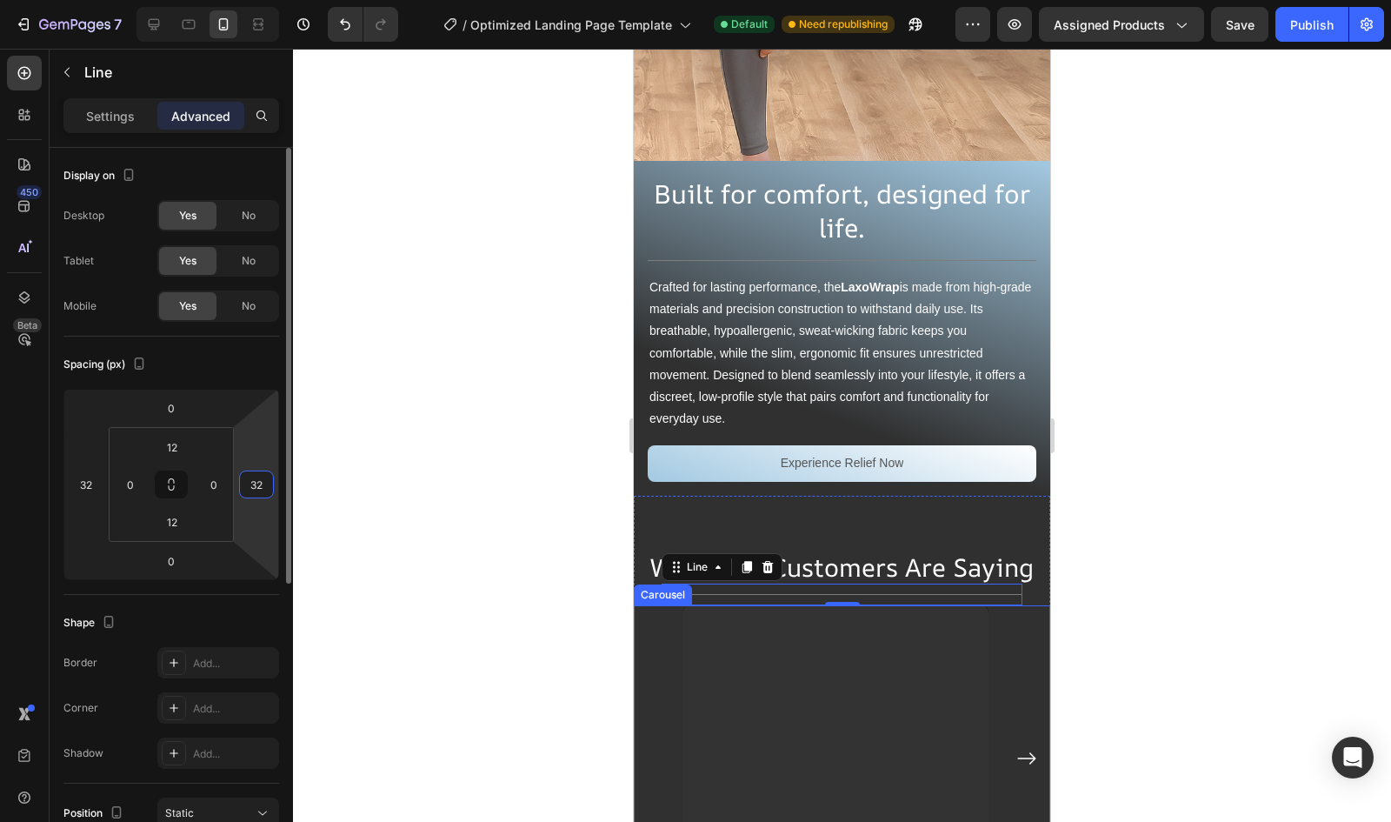
click at [259, 486] on input "32" at bounding box center [256, 484] width 26 height 26
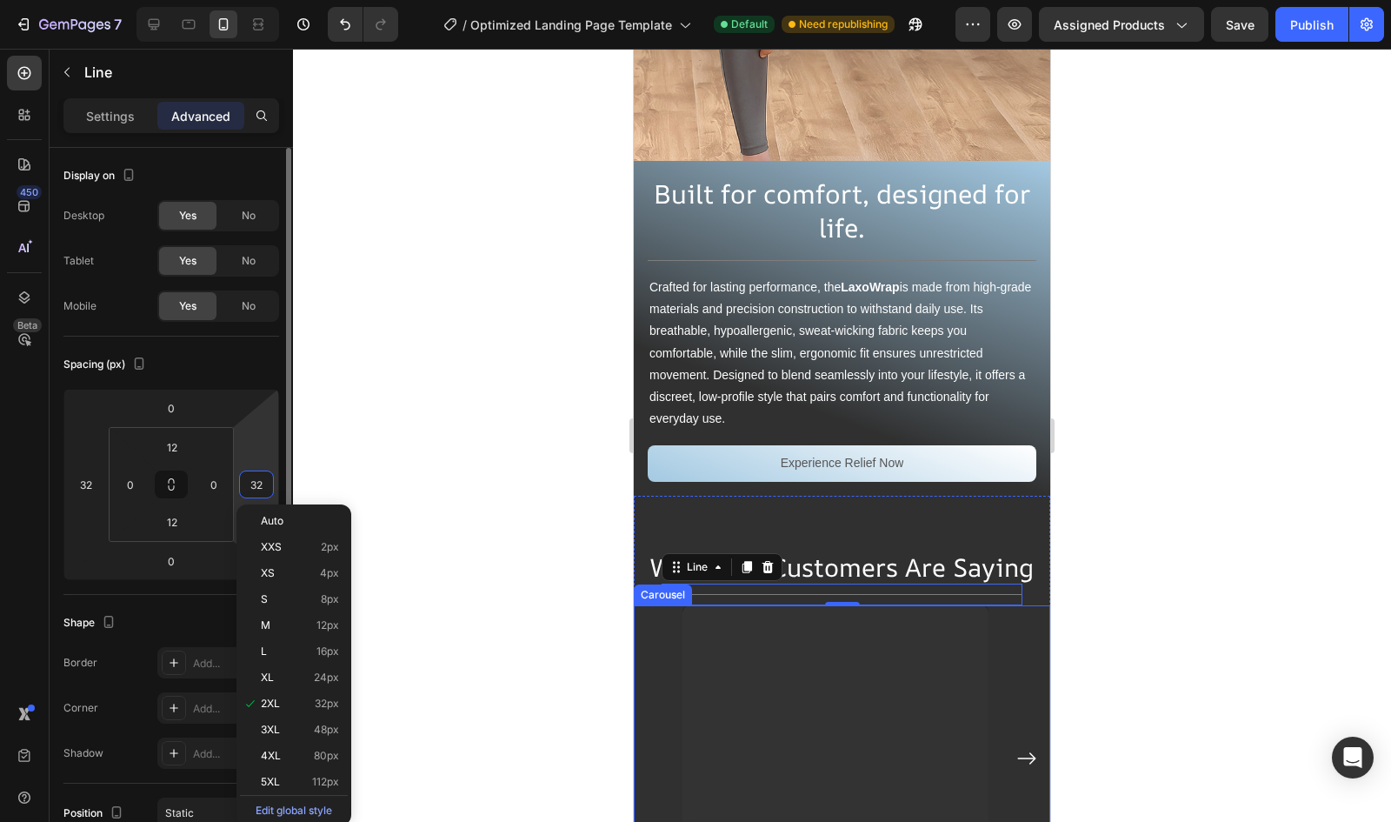
type input "0"
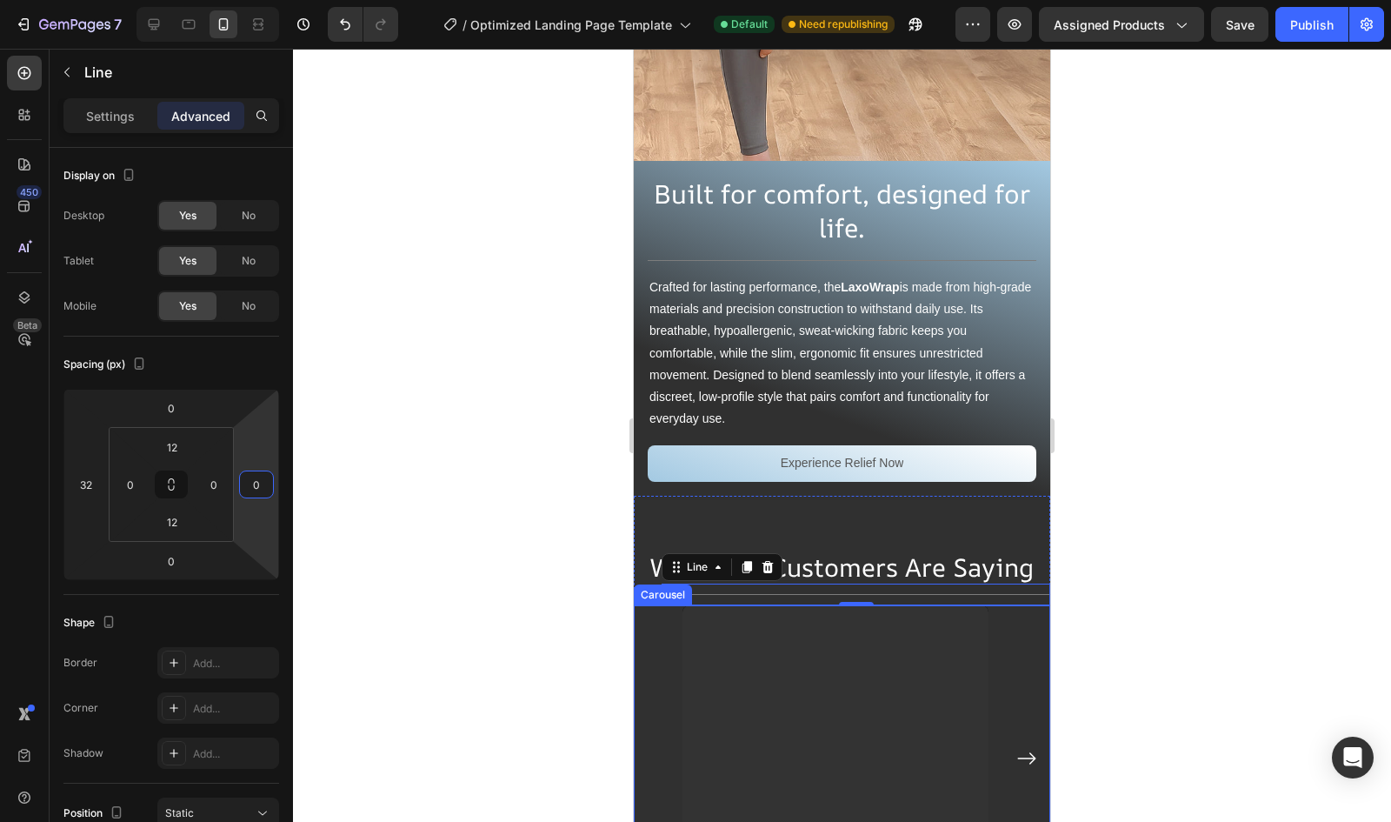
click at [350, 423] on div at bounding box center [842, 435] width 1098 height 773
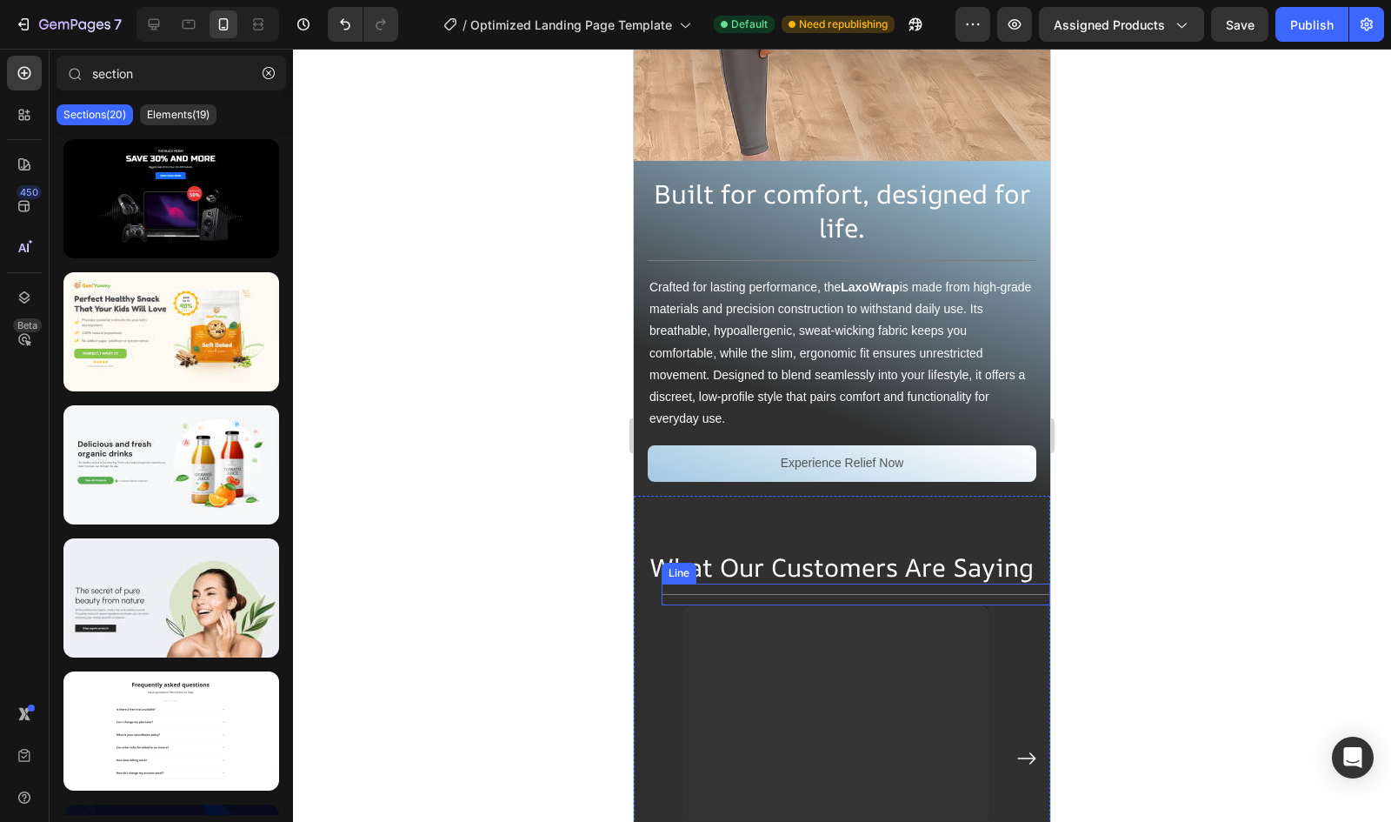
click at [910, 594] on div at bounding box center [856, 594] width 389 height 1
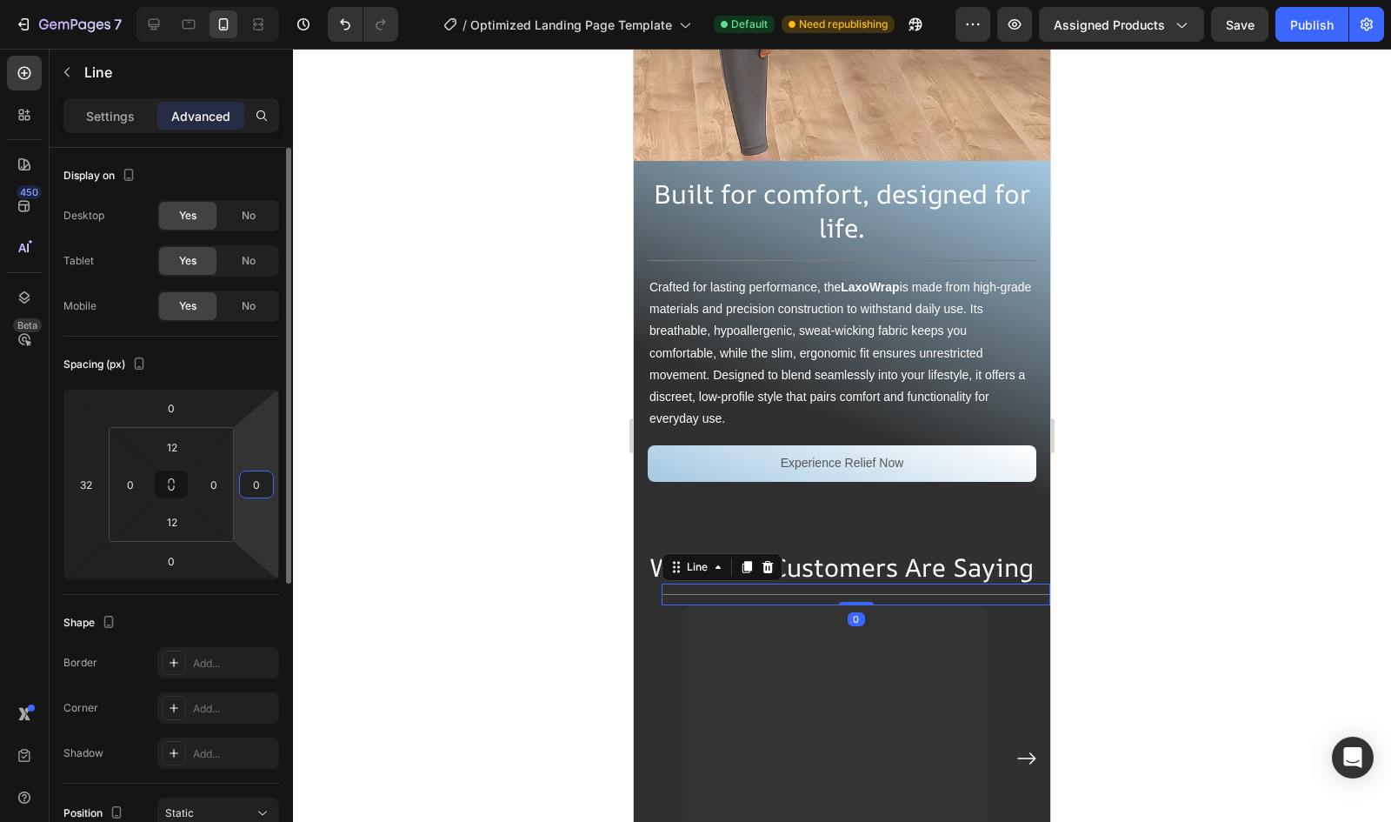
click at [257, 484] on input "0" at bounding box center [256, 484] width 26 height 26
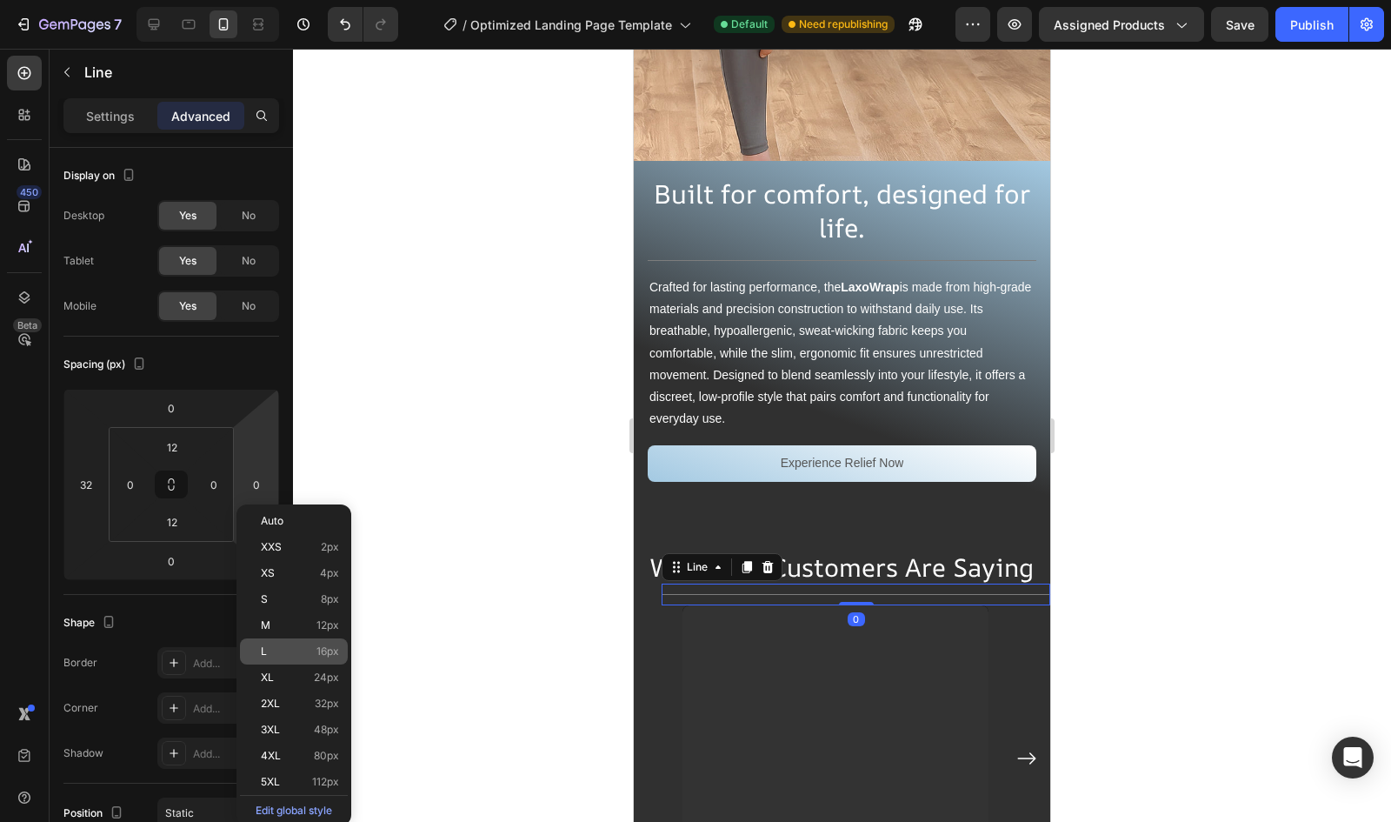
click at [308, 648] on p "L 16px" at bounding box center [300, 651] width 78 height 12
type input "16"
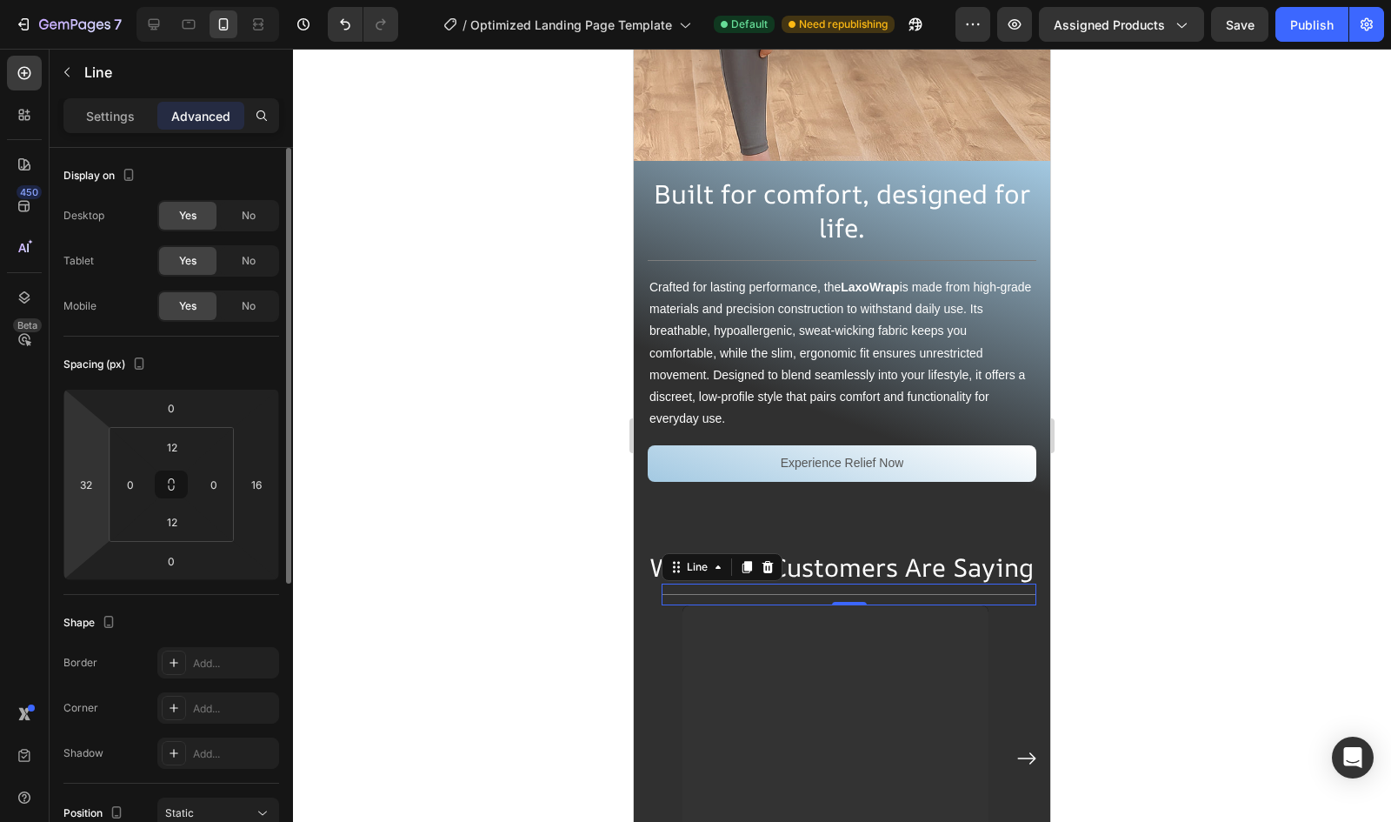
click at [106, 0] on html "7 / Optimized Landing Page Template Default Need republishing Preview Assigned …" at bounding box center [695, 0] width 1391 height 0
click at [101, 486] on div "2" at bounding box center [86, 484] width 35 height 28
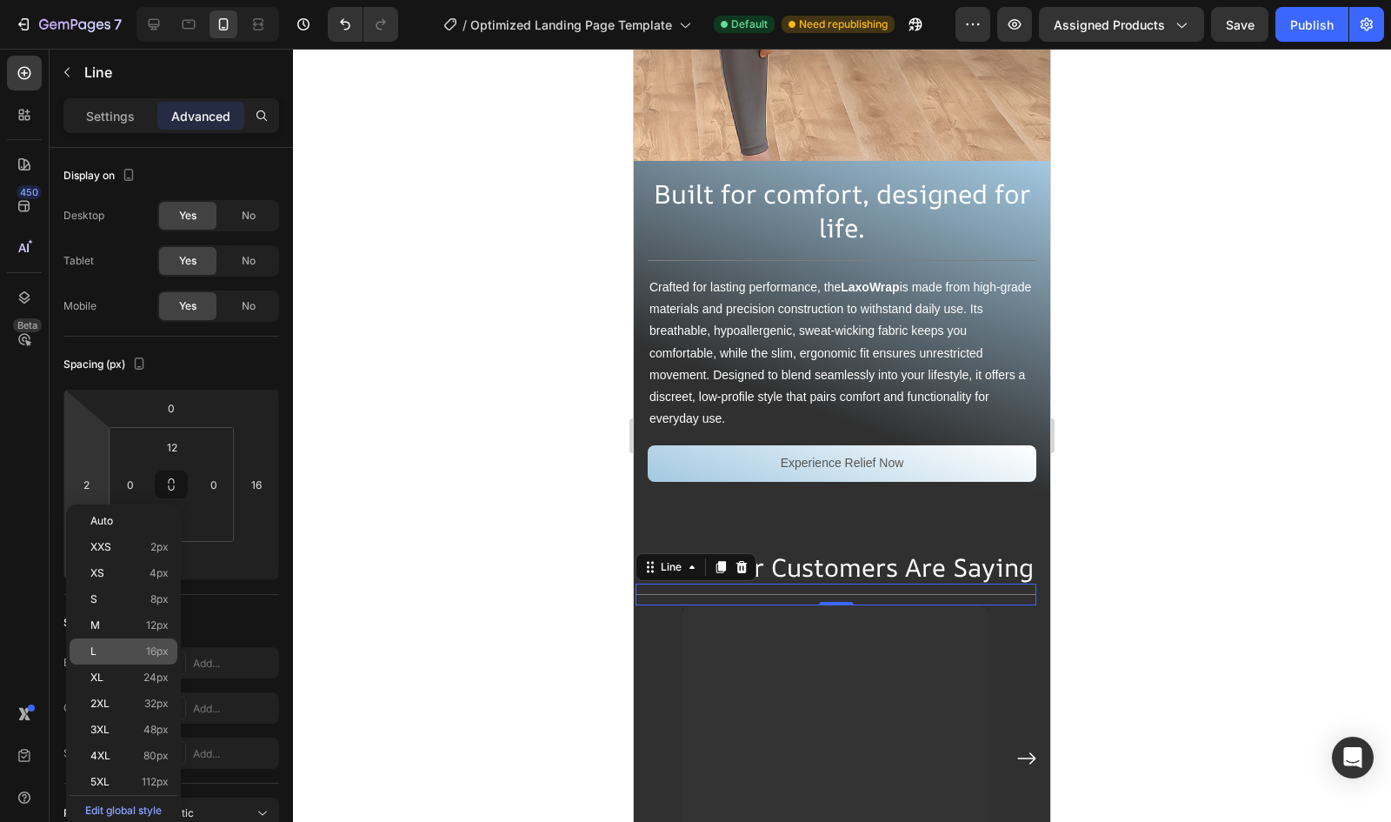
click at [123, 649] on p "L 16px" at bounding box center [129, 651] width 78 height 12
type input "16"
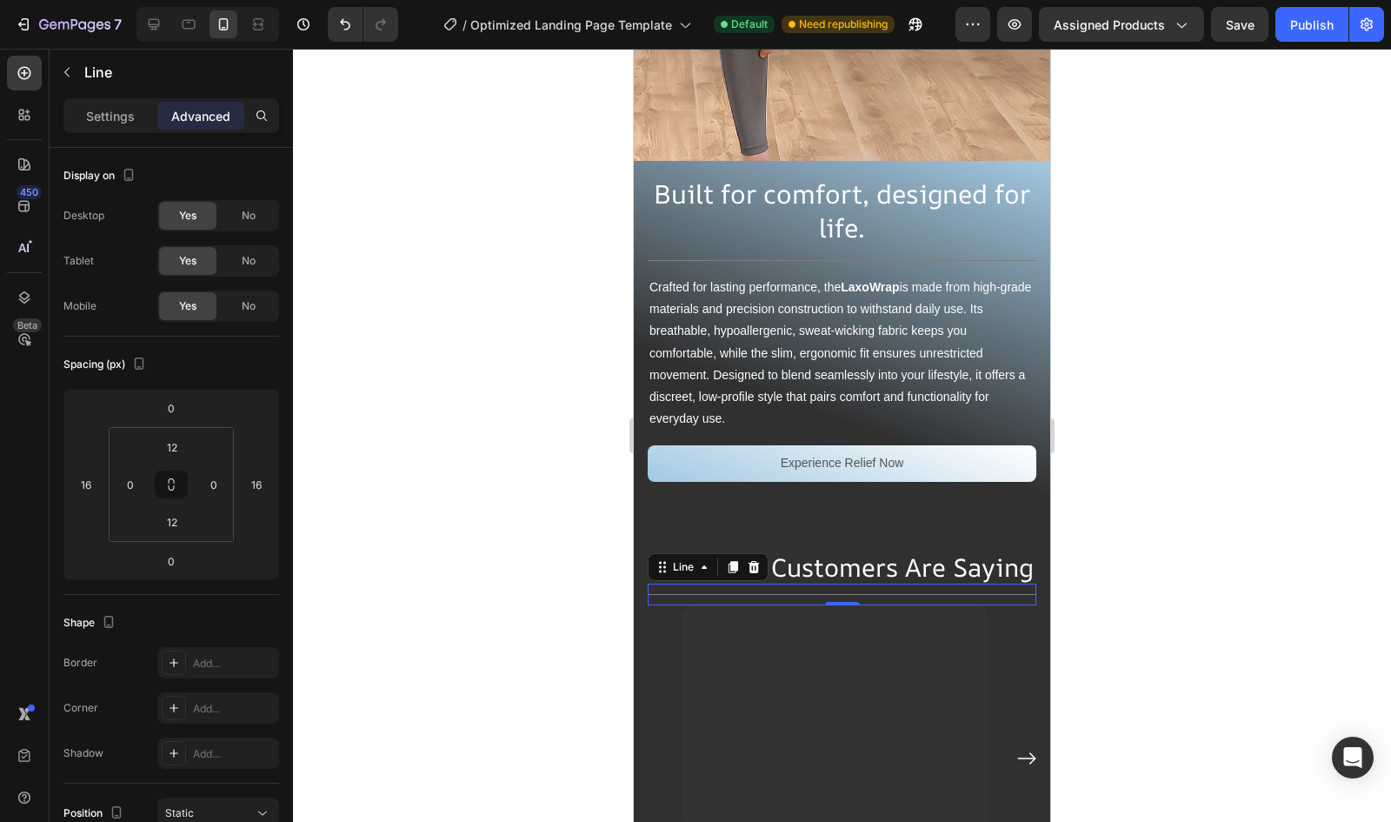
click at [388, 456] on div at bounding box center [842, 435] width 1098 height 773
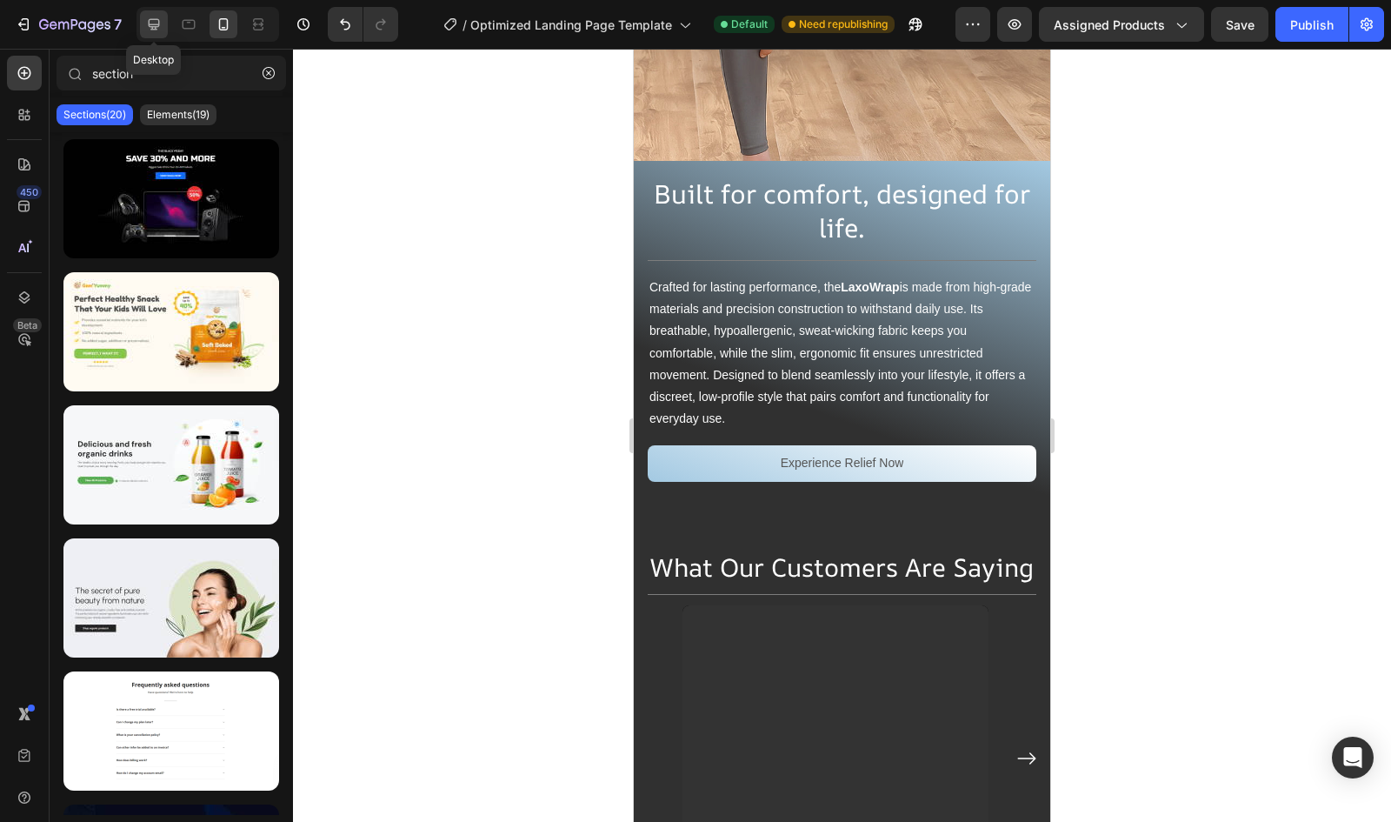
click at [152, 18] on icon at bounding box center [153, 24] width 17 height 17
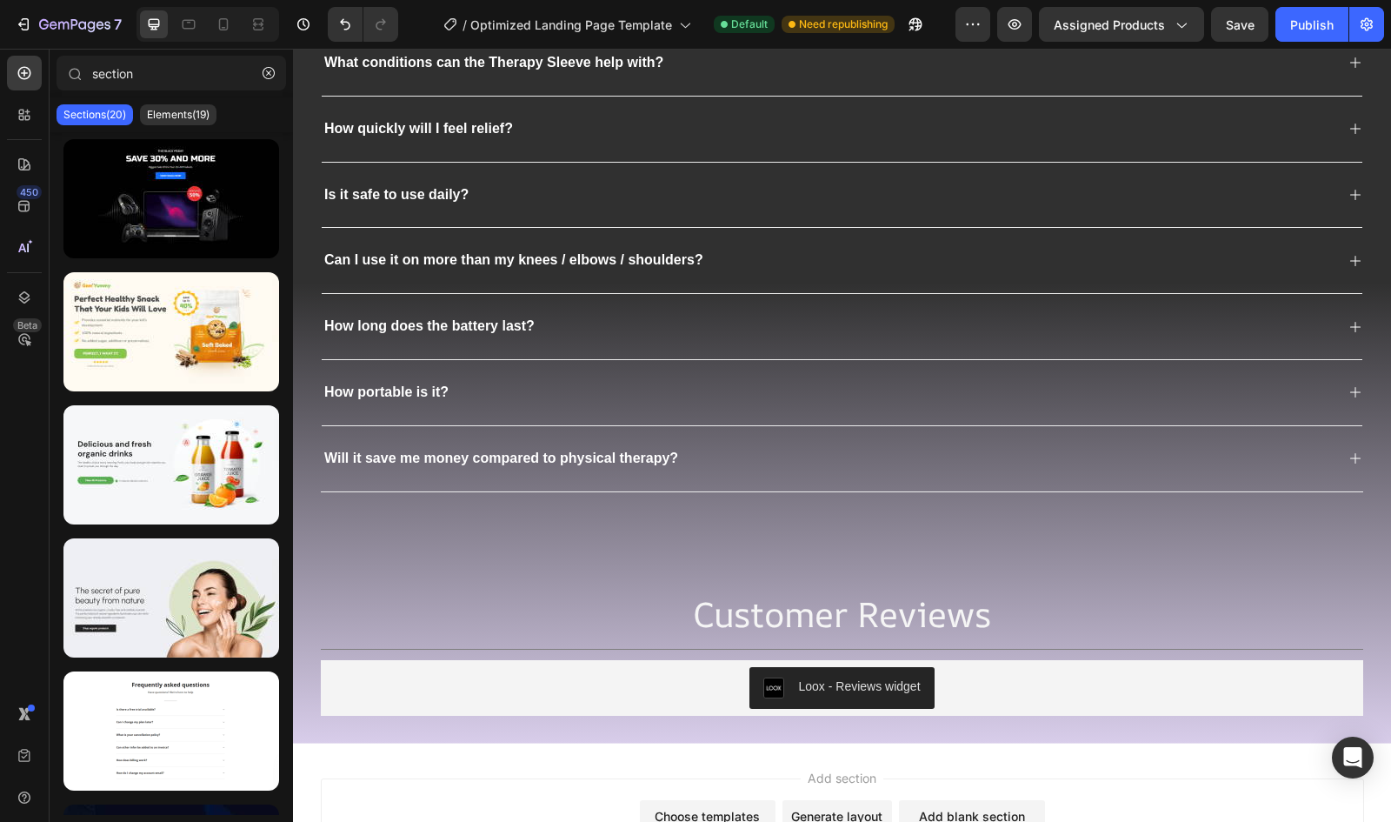
scroll to position [5703, 0]
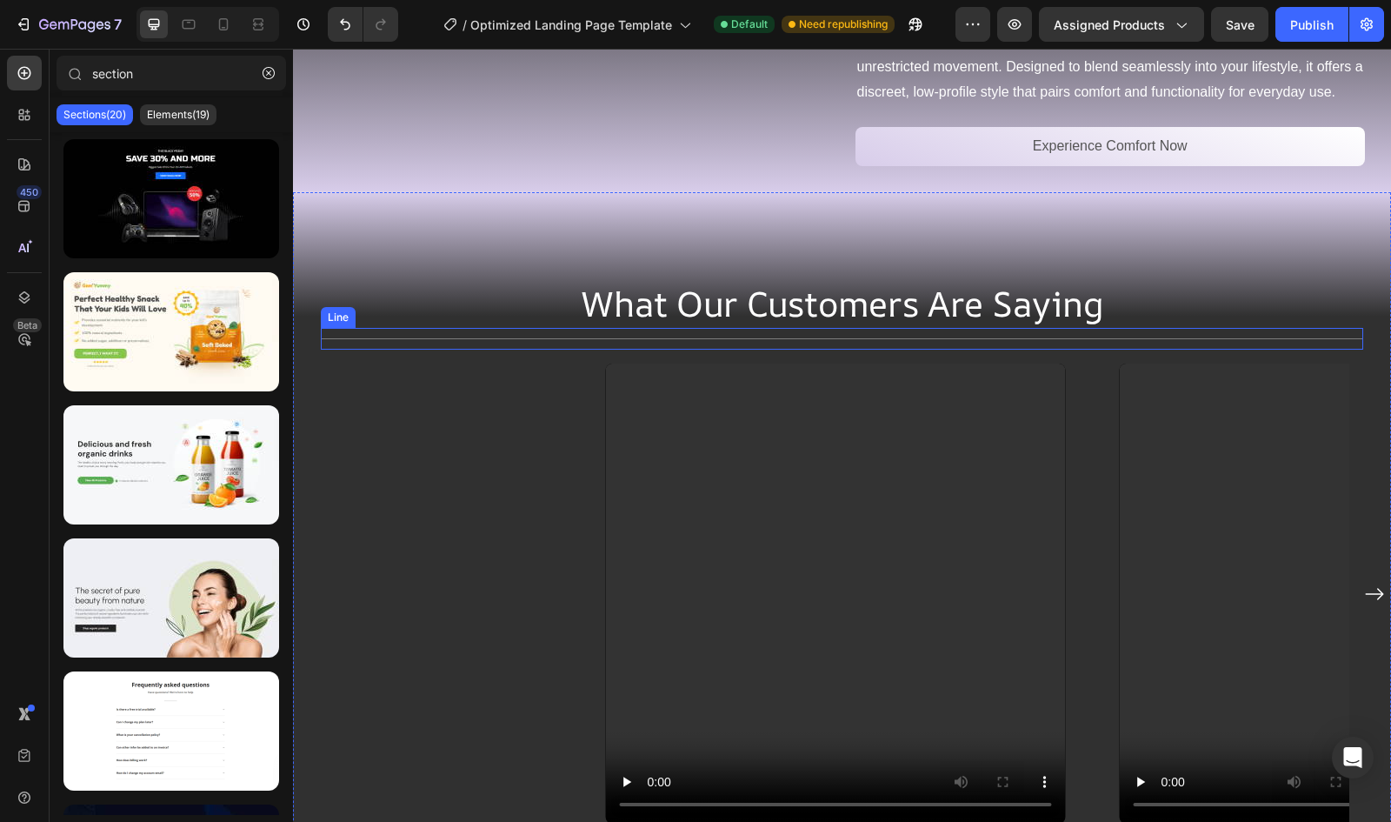
click at [541, 350] on div "Title Line" at bounding box center [842, 339] width 1043 height 22
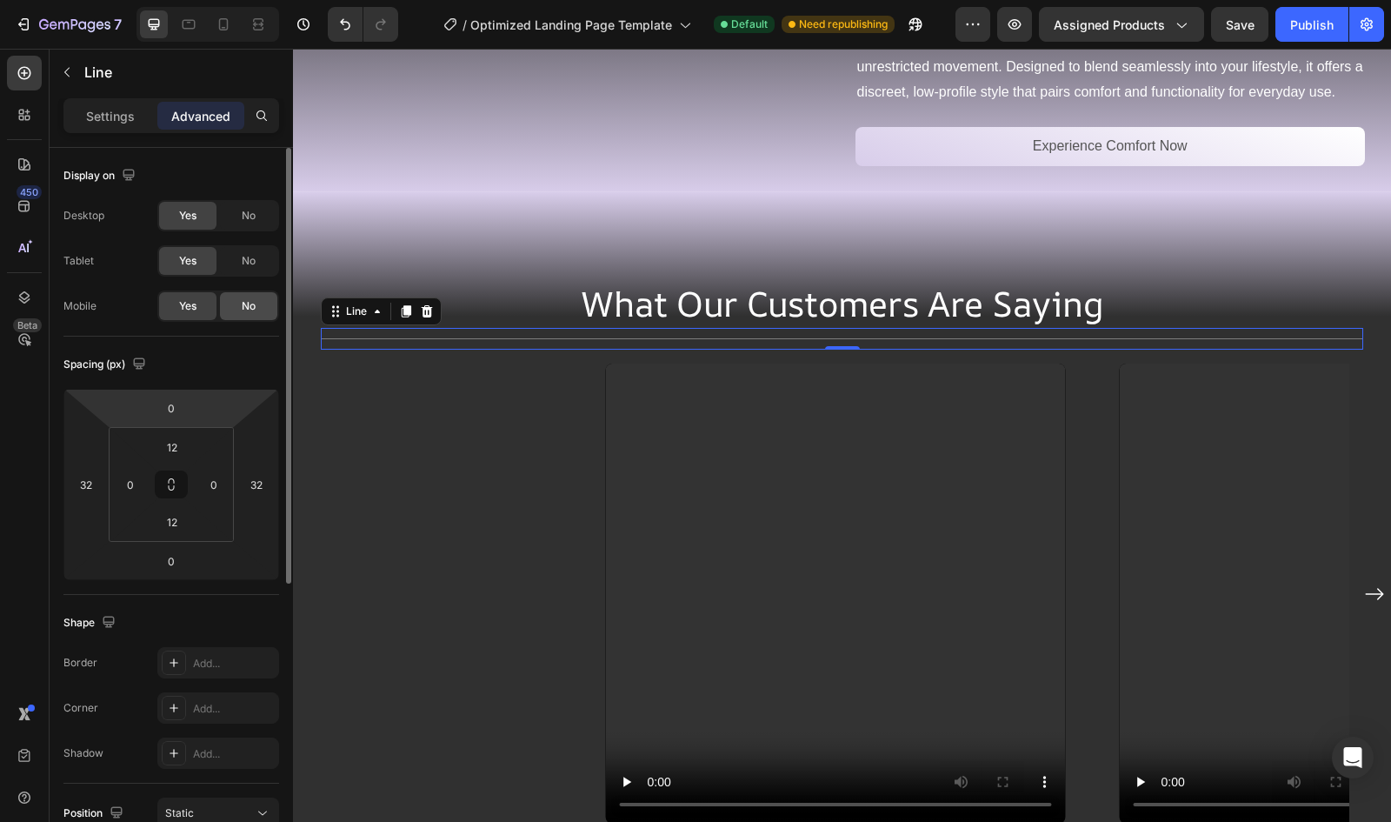
click at [242, 300] on span "No" at bounding box center [249, 306] width 14 height 16
click at [183, 303] on span "Yes" at bounding box center [187, 306] width 17 height 16
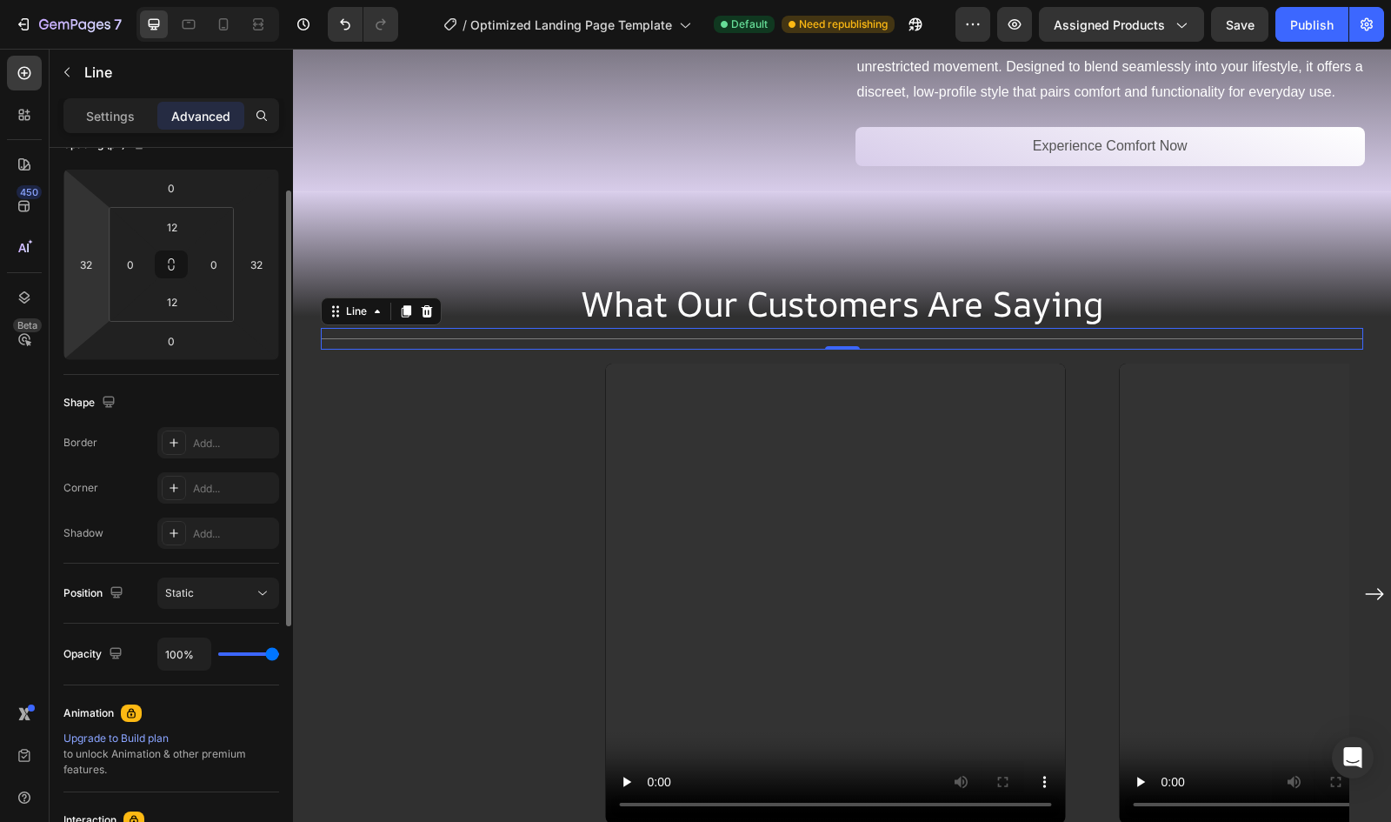
scroll to position [0, 0]
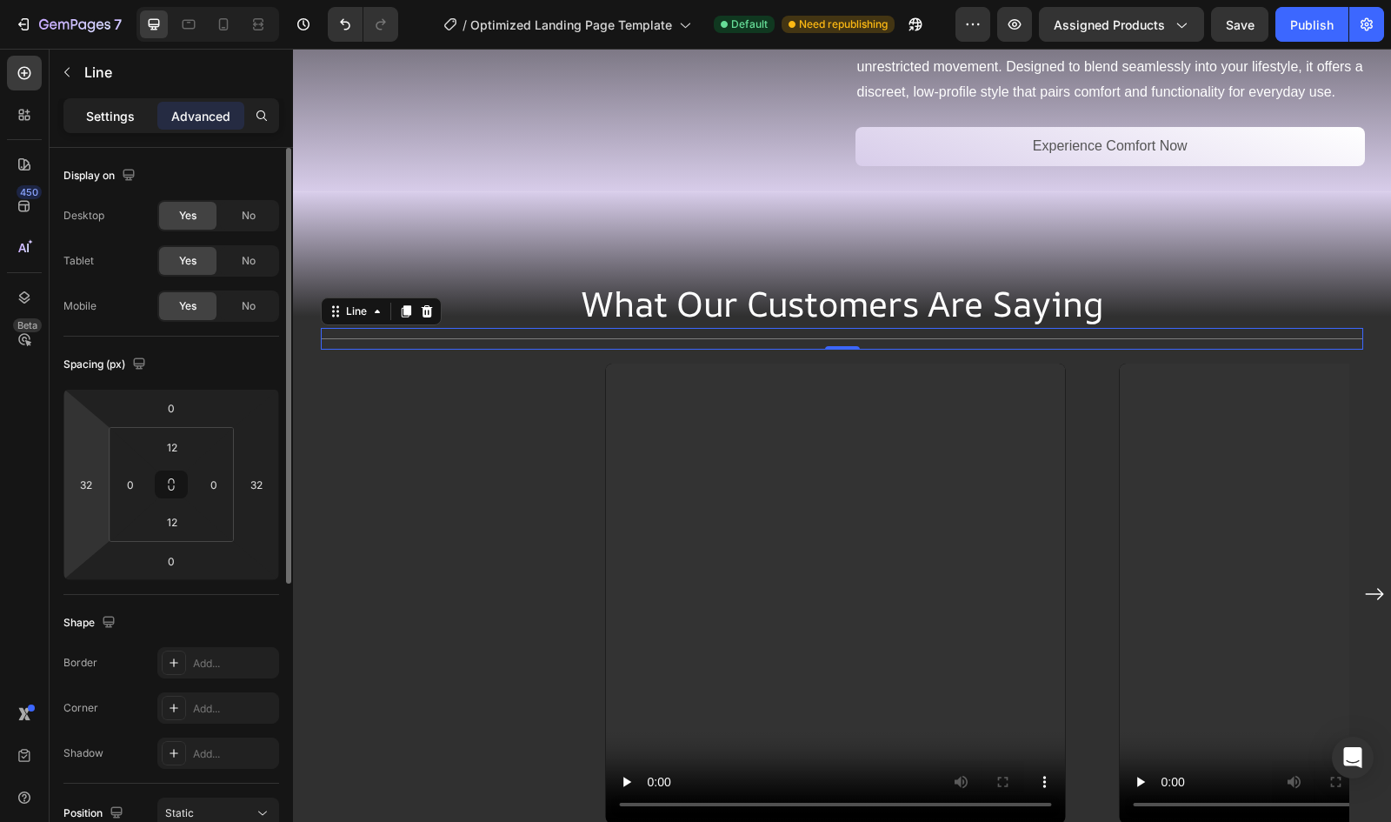
click at [104, 122] on p "Settings" at bounding box center [110, 116] width 49 height 18
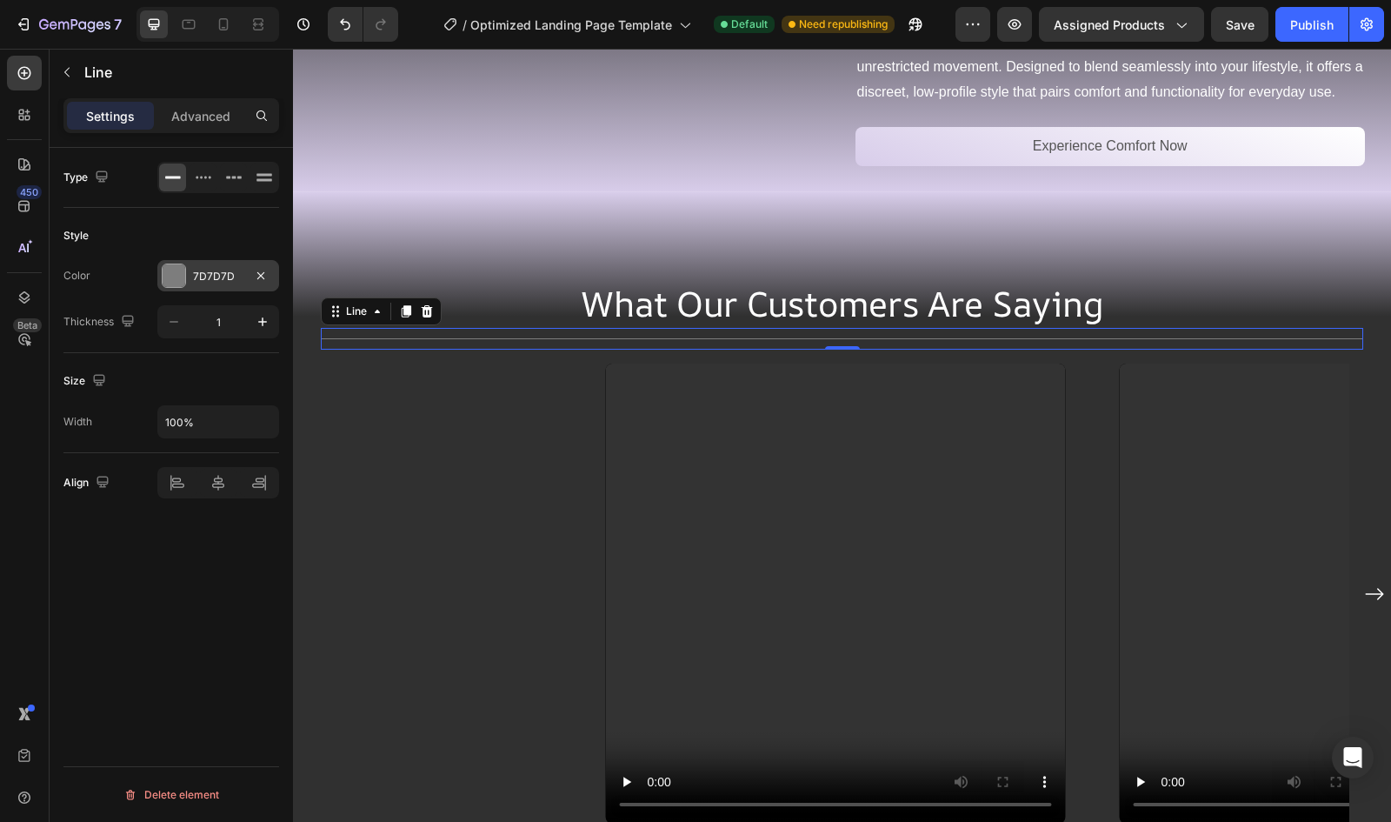
click at [230, 277] on div "7D7D7D" at bounding box center [218, 277] width 50 height 16
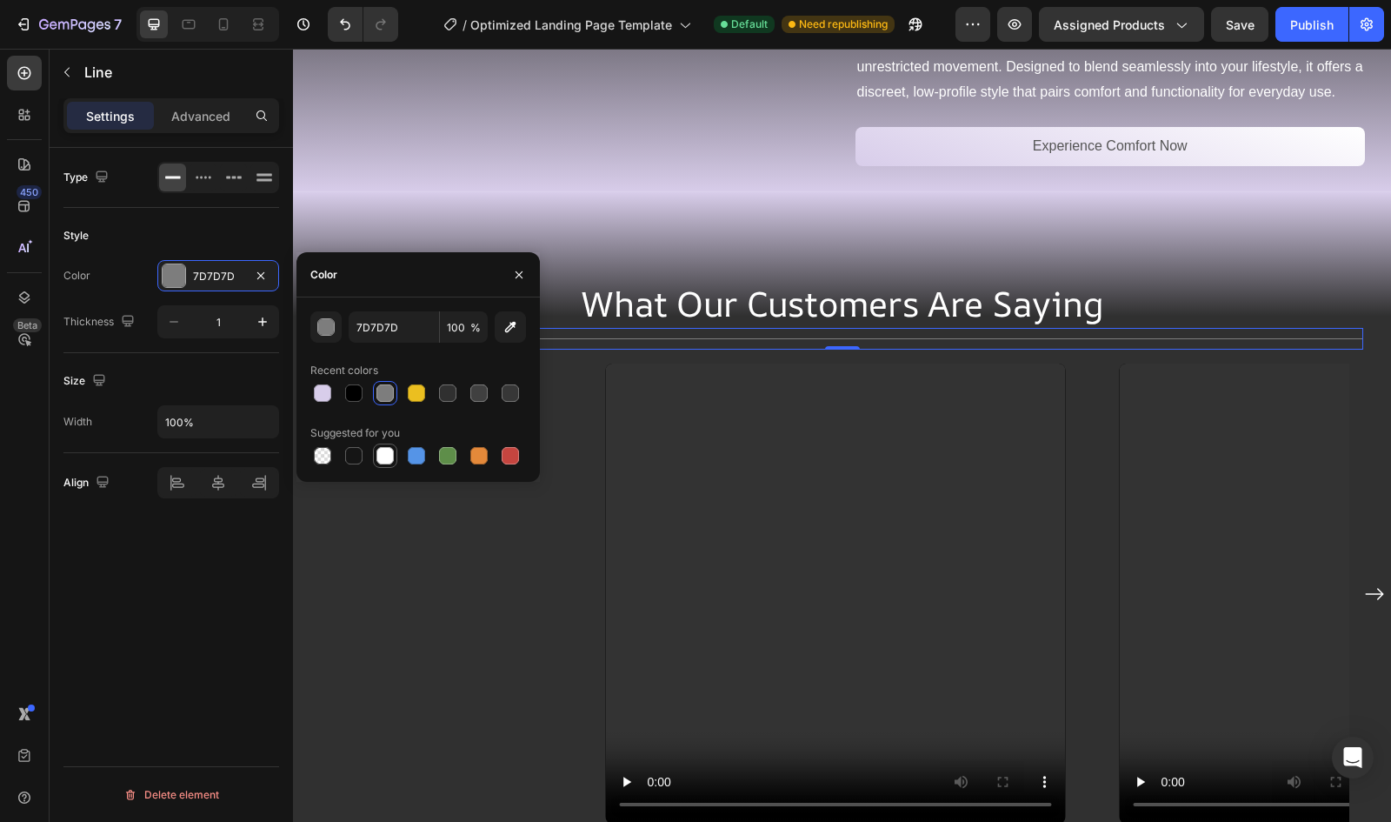
click at [383, 456] on div at bounding box center [385, 455] width 17 height 17
type input "FFFFFF"
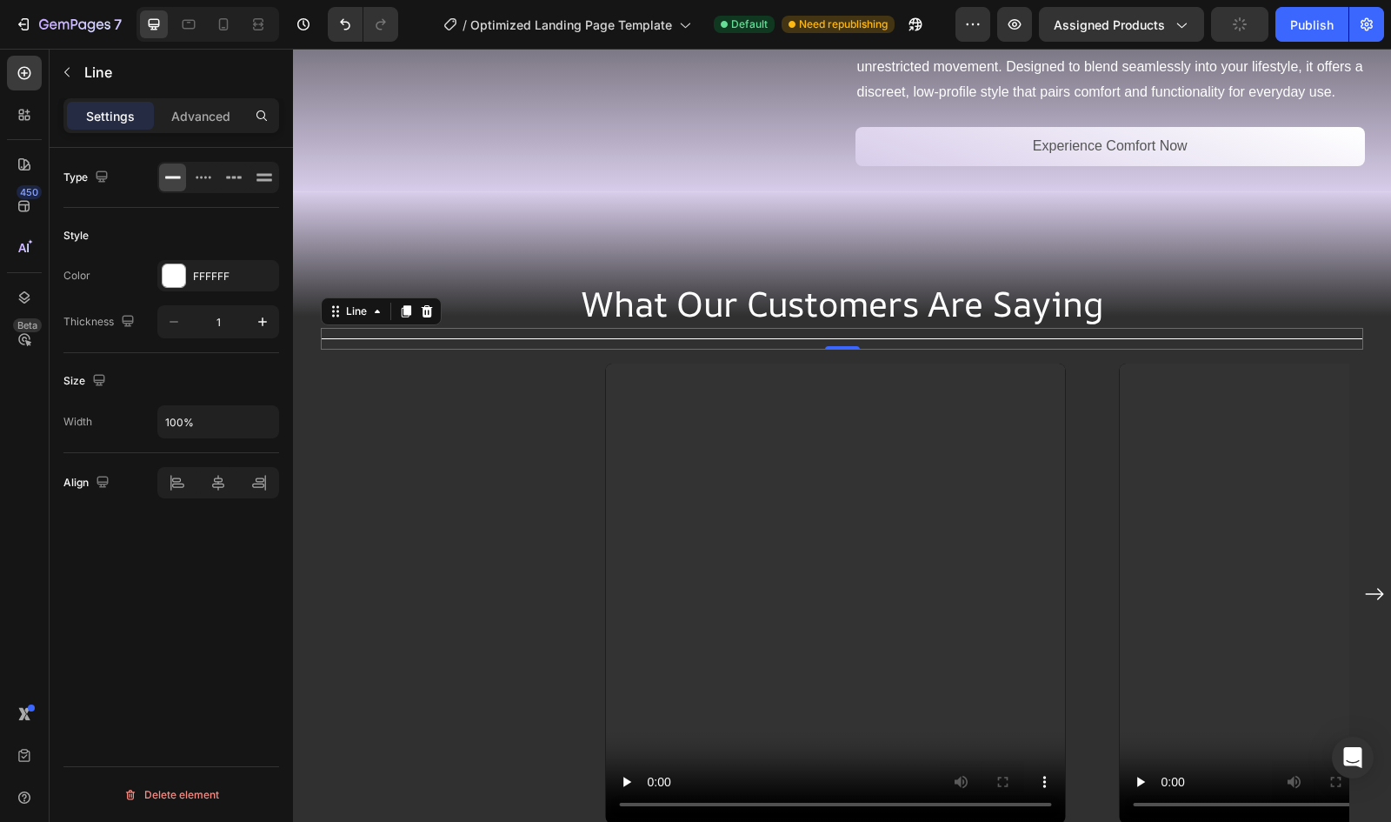
click at [214, 617] on div "Type Style Color FFFFFF Thickness 1 Size Width 100% Align Delete element" at bounding box center [171, 509] width 243 height 723
click at [224, 29] on icon at bounding box center [224, 24] width 10 height 12
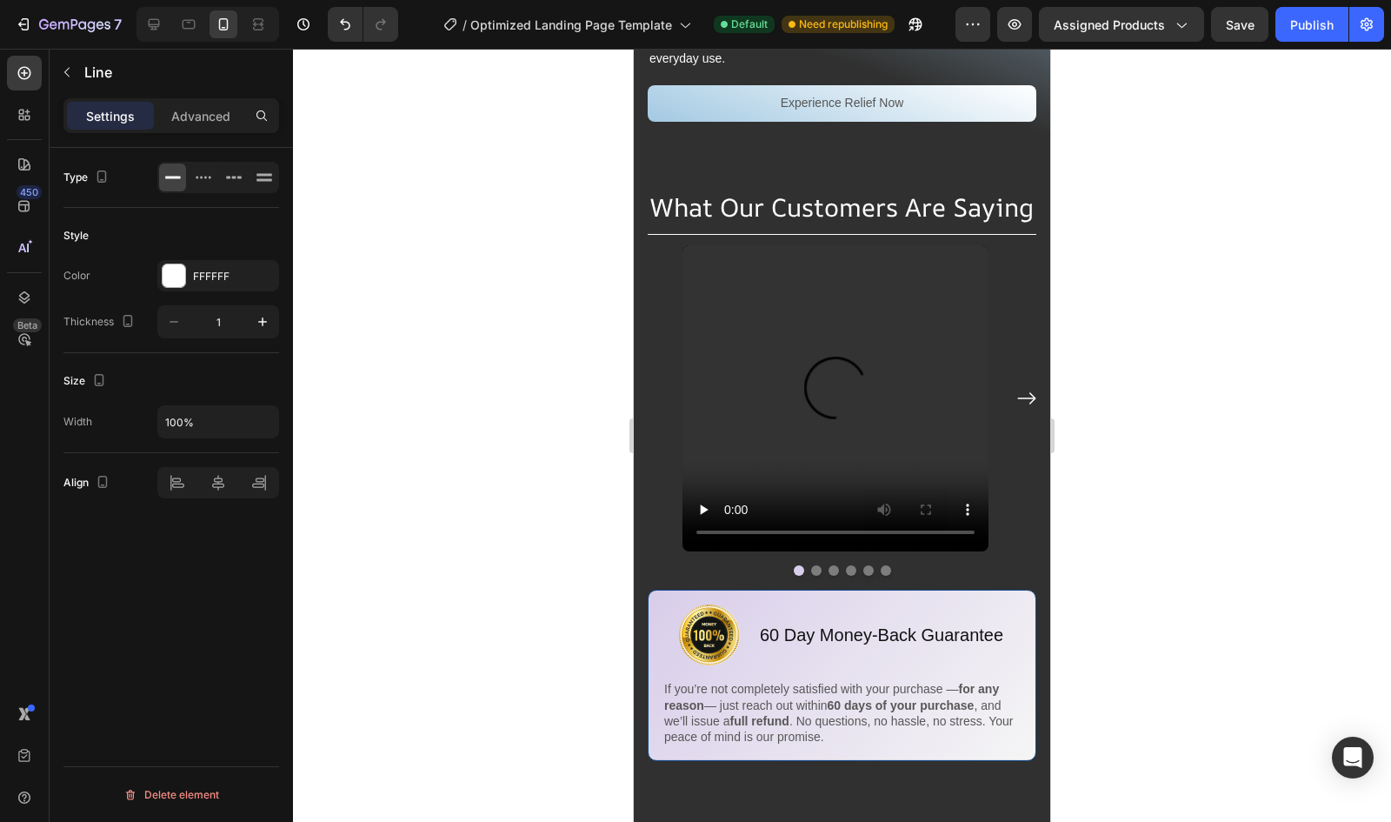
scroll to position [5570, 0]
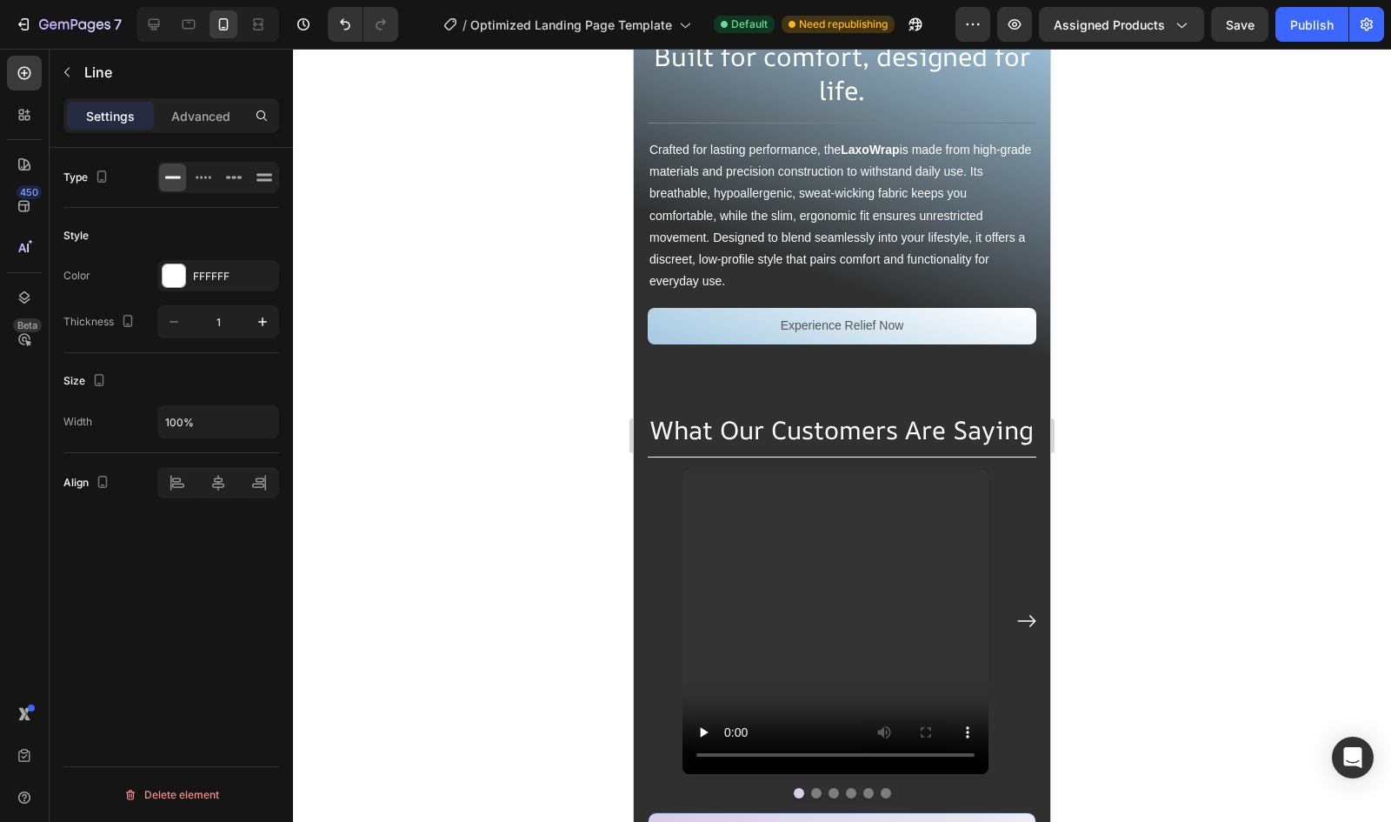
click at [676, 446] on div "Title Line" at bounding box center [842, 457] width 389 height 22
drag, startPoint x: 143, startPoint y: 11, endPoint x: 177, endPoint y: 188, distance: 179.9
click at [143, 11] on div at bounding box center [154, 24] width 28 height 28
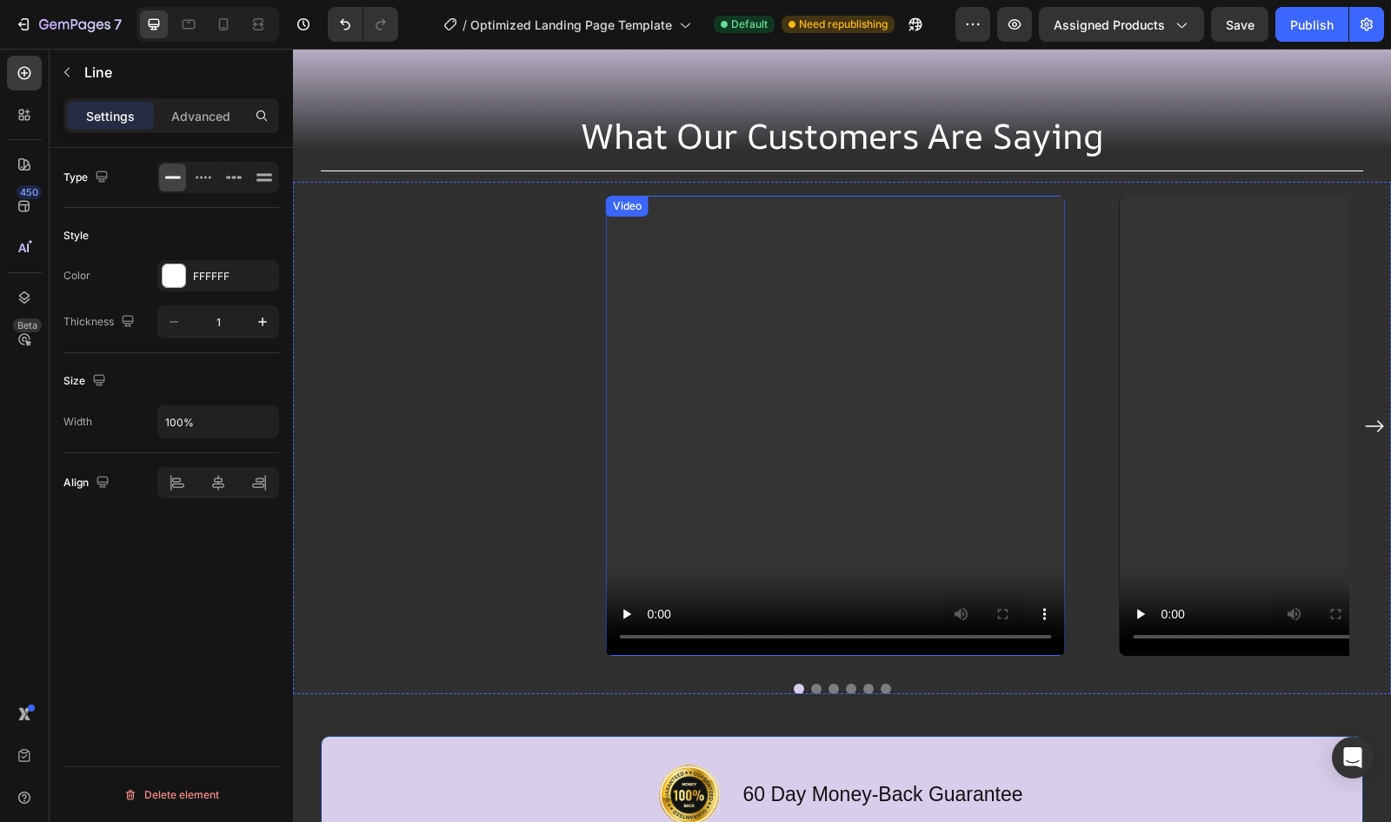
scroll to position [5868, 0]
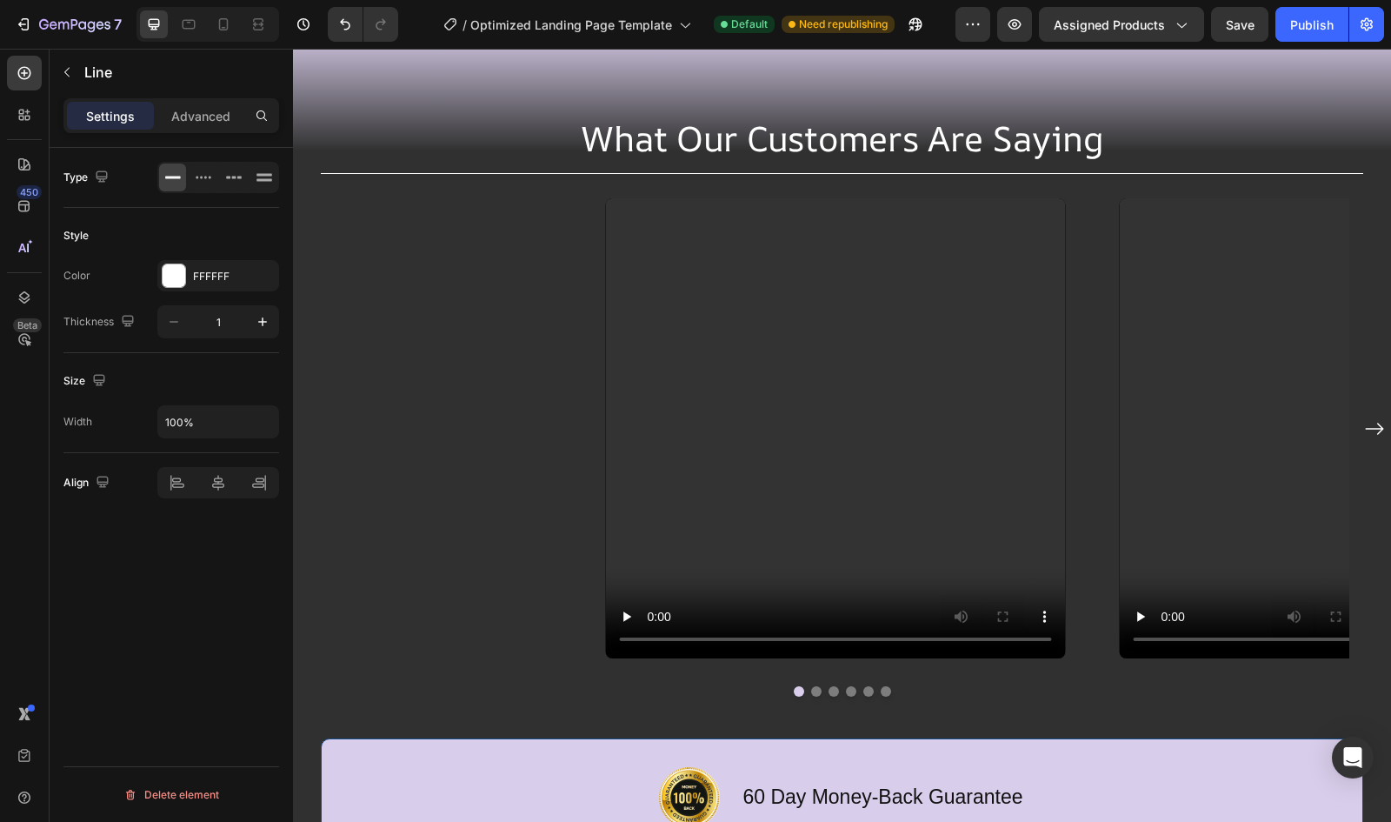
click at [370, 184] on div "Title Line" at bounding box center [842, 174] width 1043 height 22
click at [669, 184] on div "Title Line" at bounding box center [842, 174] width 1043 height 22
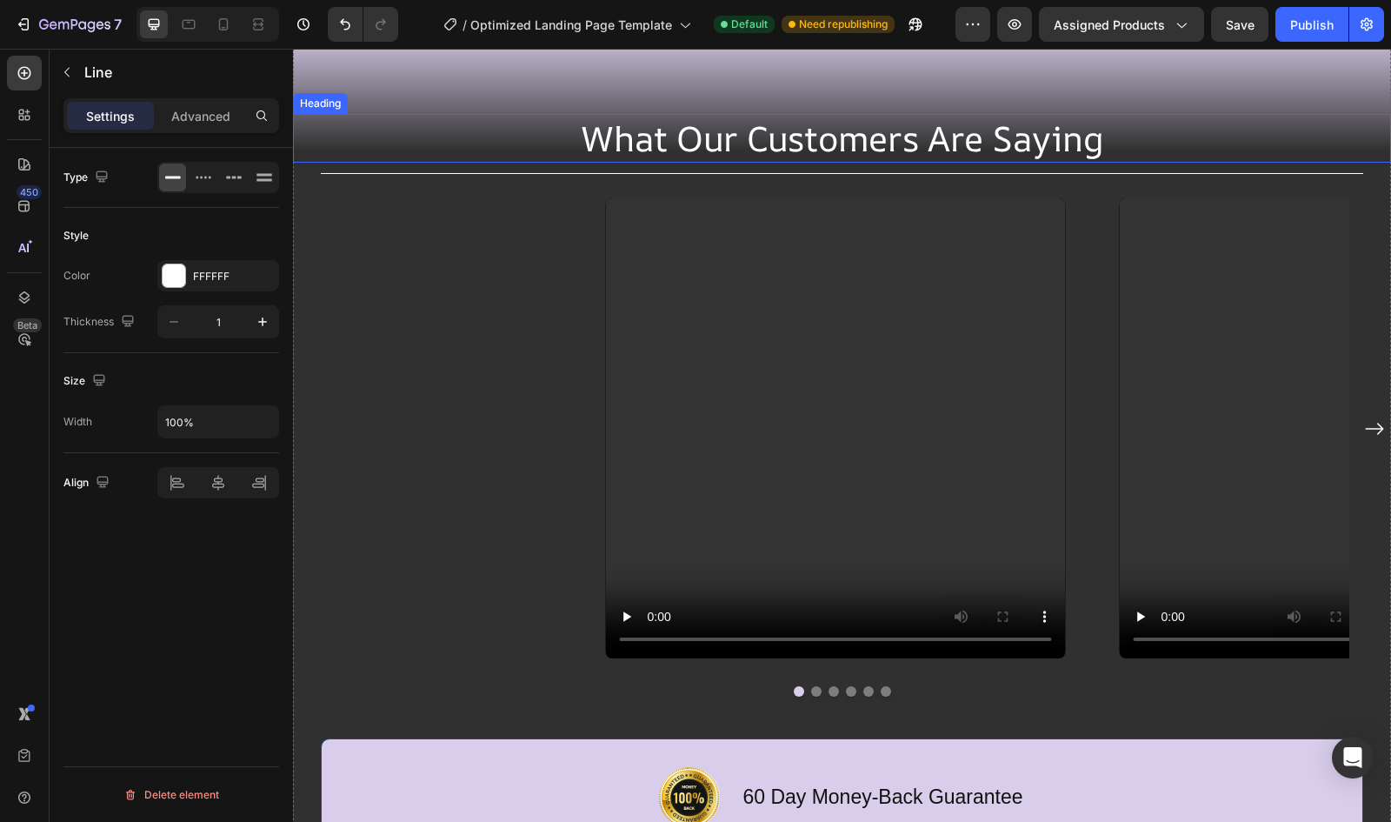
click at [763, 163] on h2 "What Our Customers Are Saying" at bounding box center [842, 138] width 1098 height 49
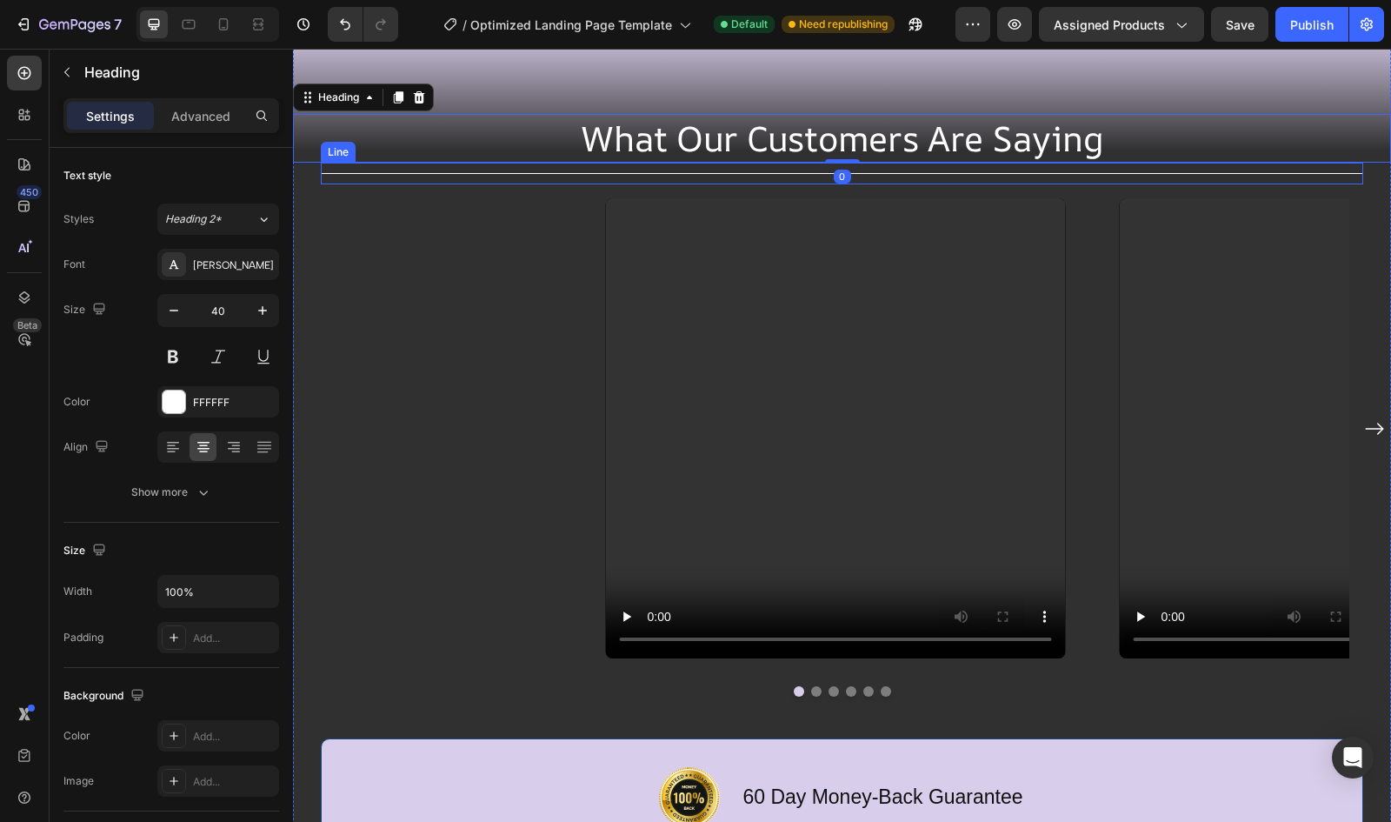
click at [703, 184] on div "Title Line" at bounding box center [842, 174] width 1043 height 22
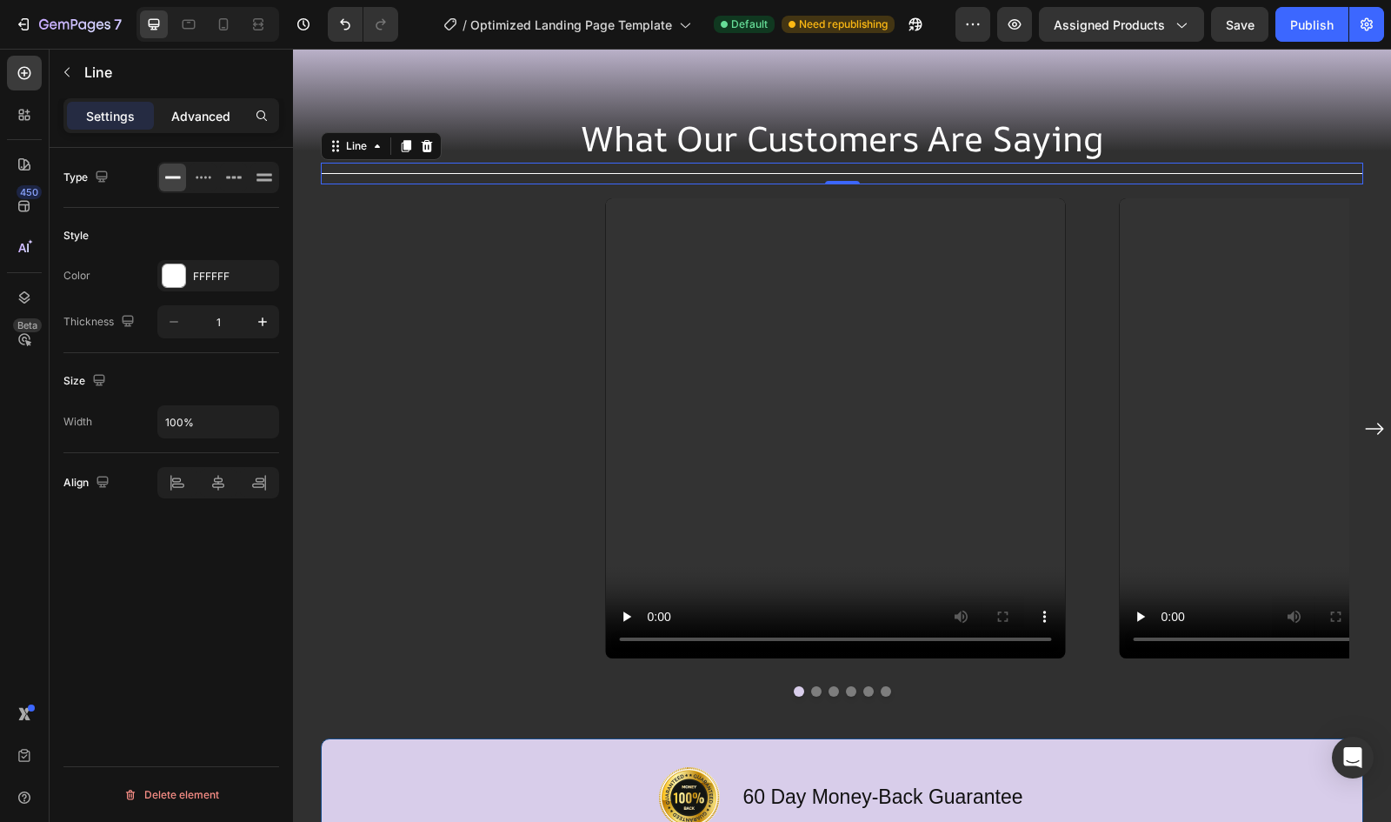
click at [210, 114] on p "Advanced" at bounding box center [200, 116] width 59 height 18
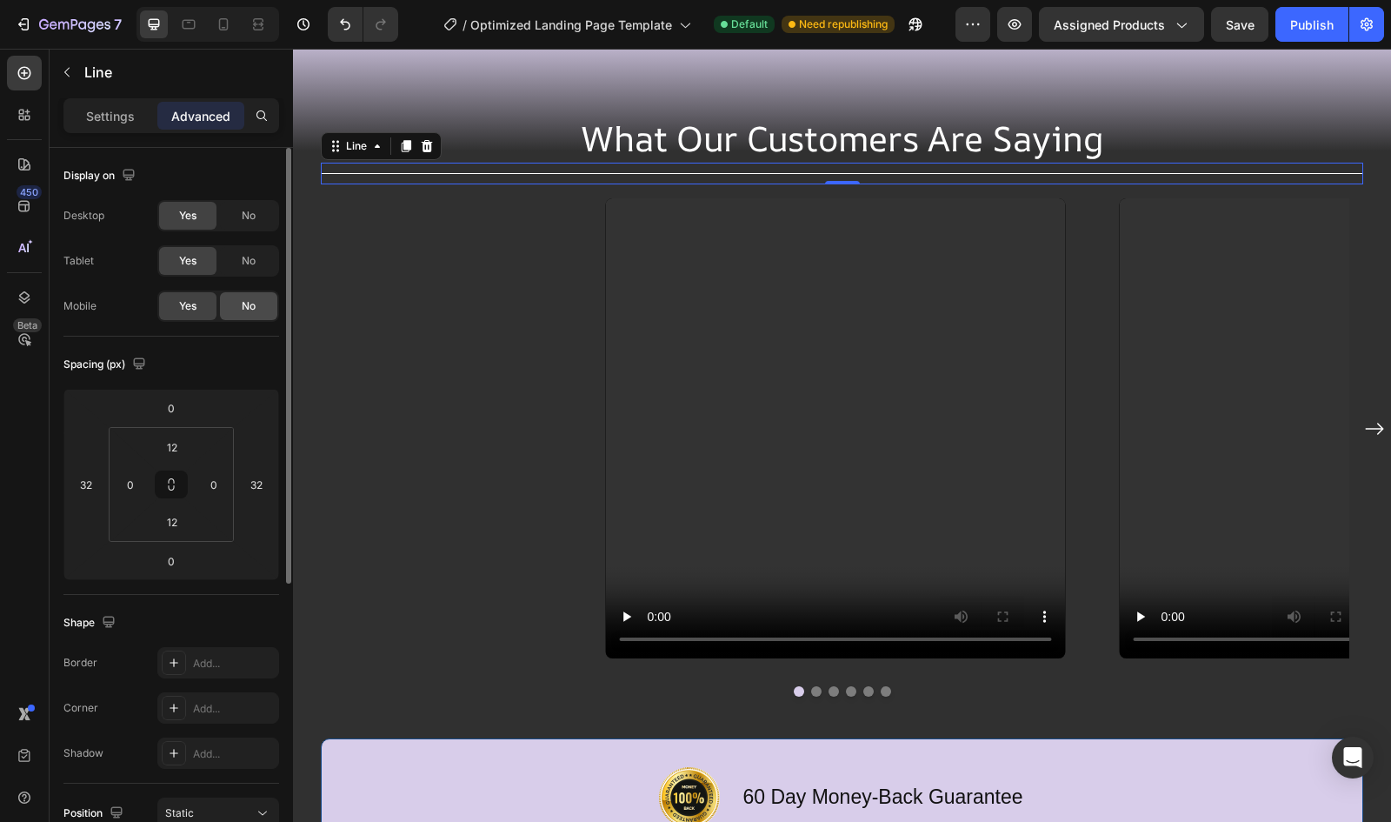
click at [244, 316] on div "No" at bounding box center [248, 306] width 57 height 28
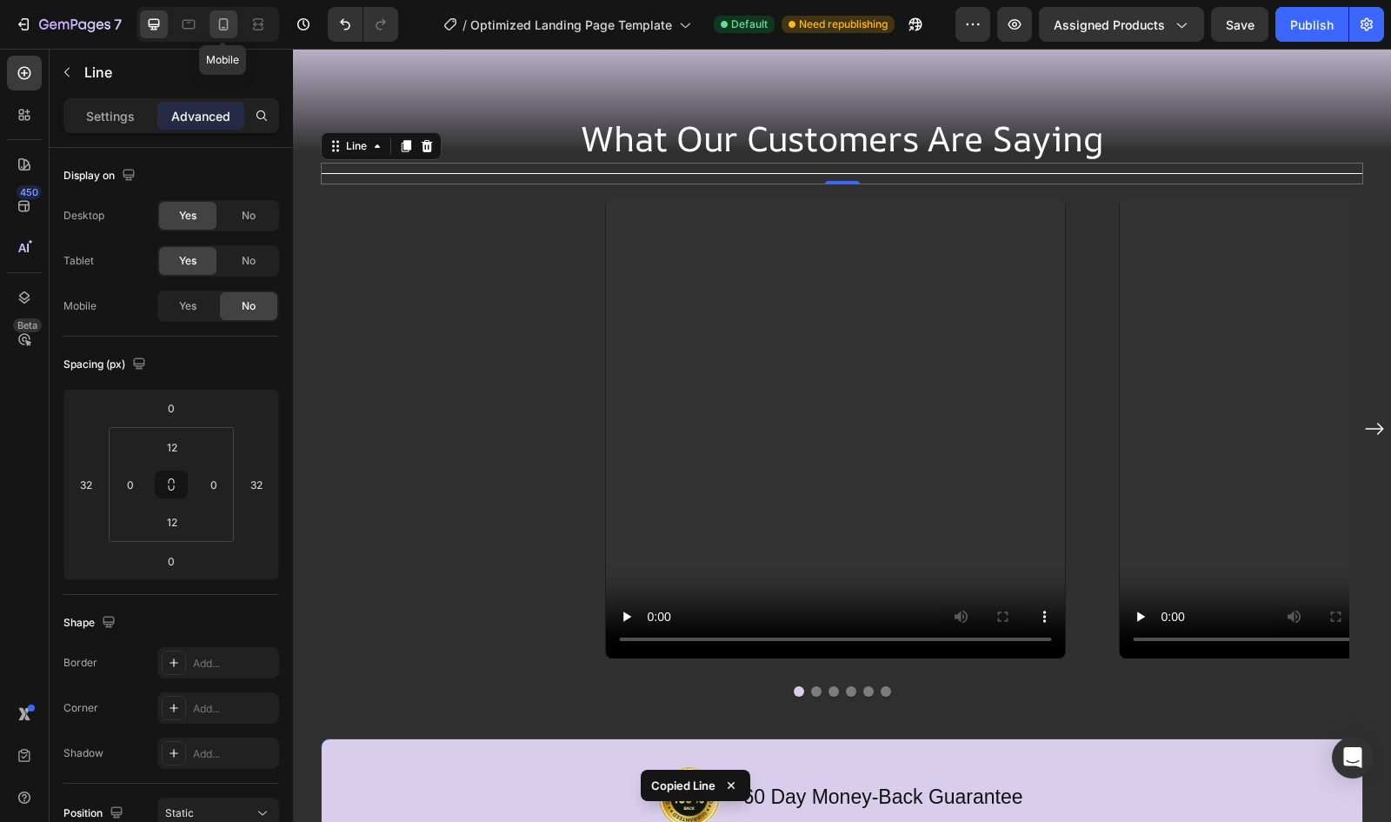
click at [217, 22] on icon at bounding box center [223, 24] width 17 height 17
type input "16"
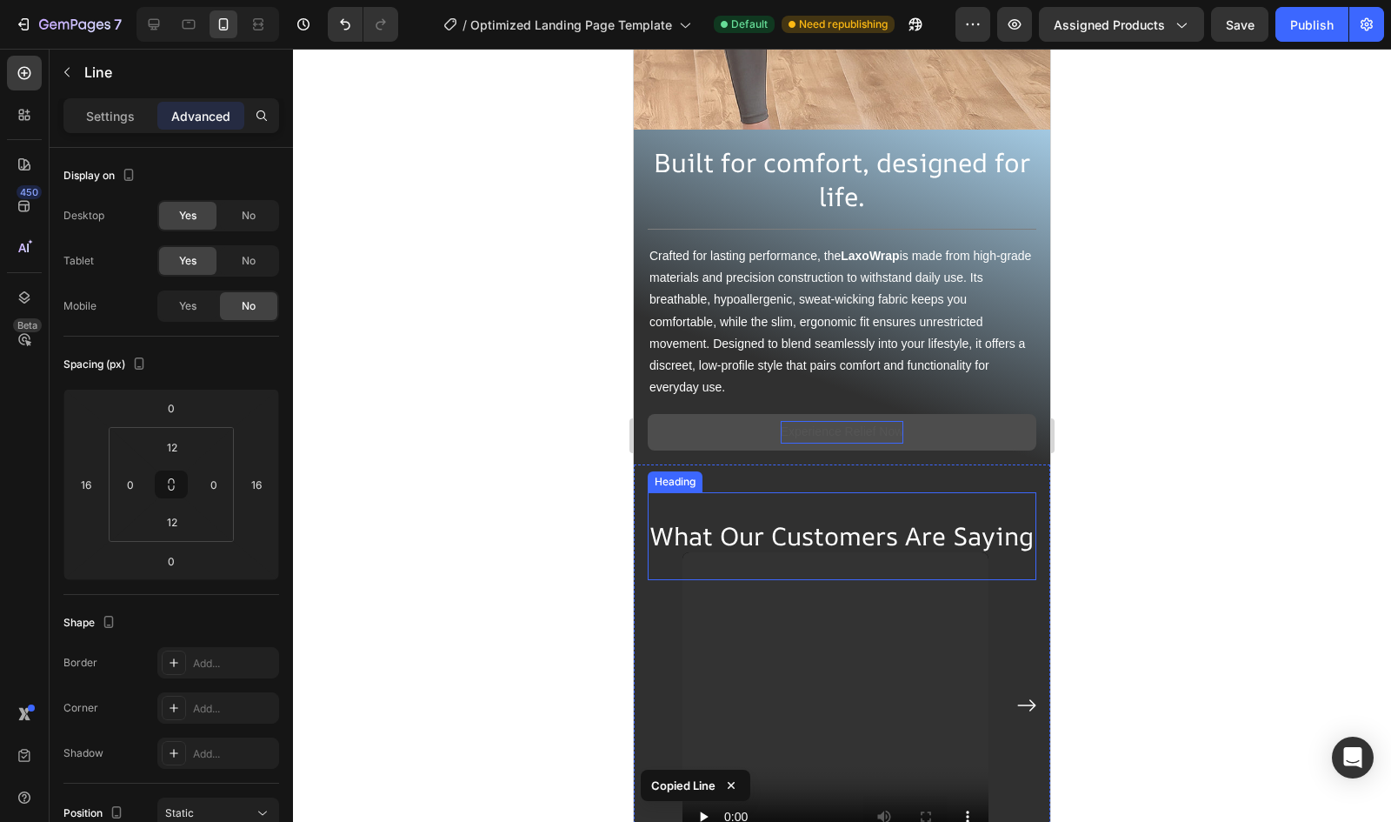
click at [810, 464] on div "Built for comfort, designed for life. Heading Title Line Crafted for lasting pe…" at bounding box center [842, 297] width 417 height 335
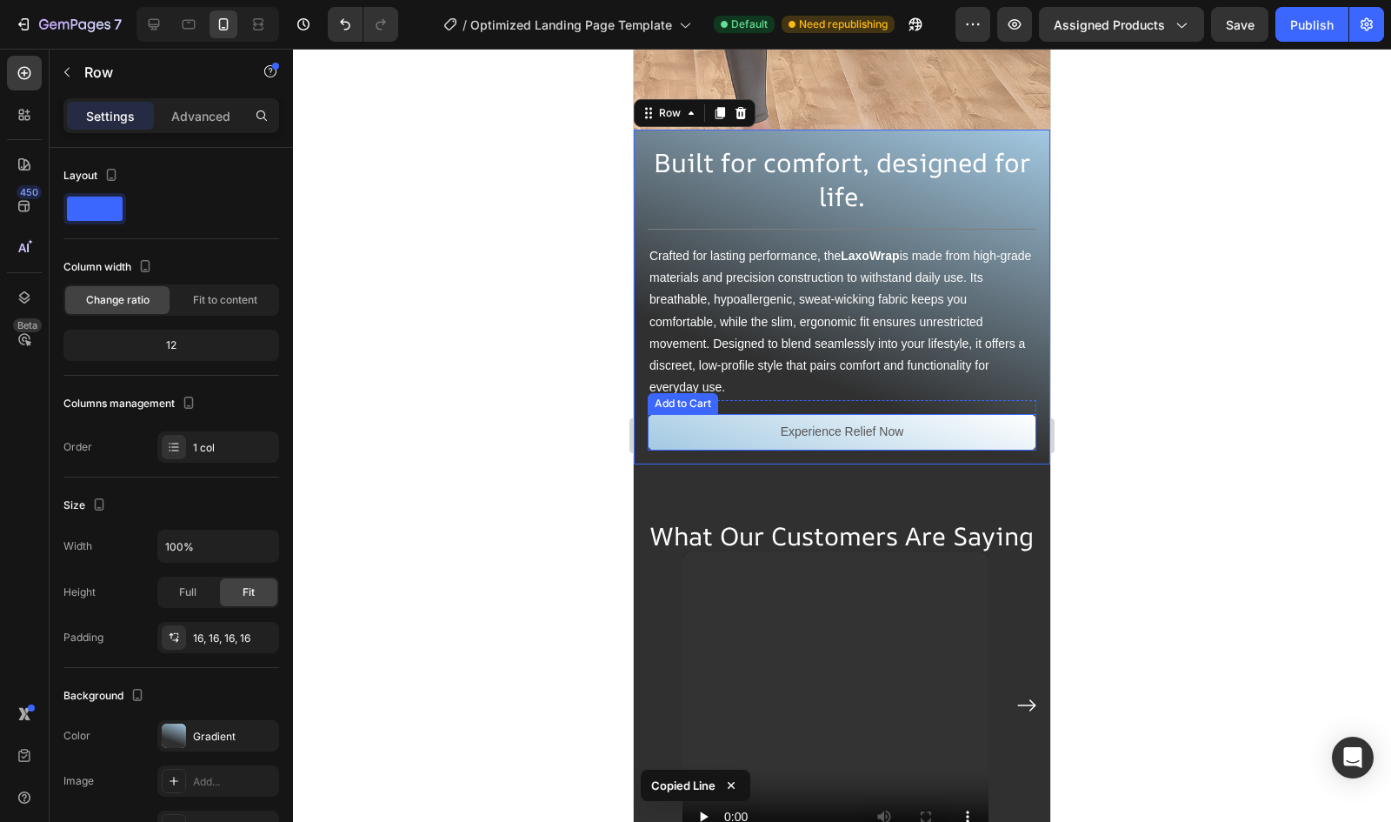
scroll to position [5403, 0]
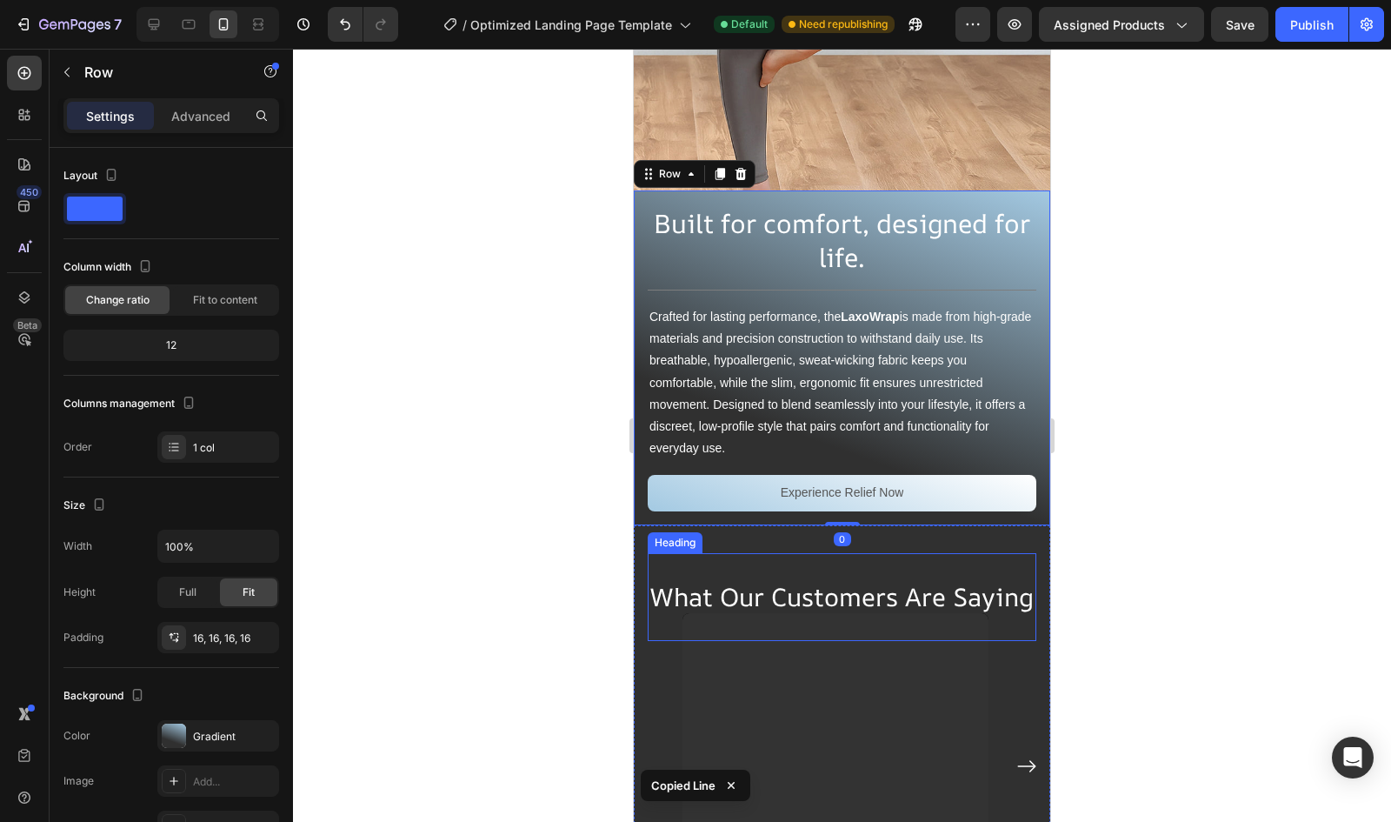
click at [765, 577] on h2 "What Our Customers Are Saying" at bounding box center [842, 597] width 389 height 89
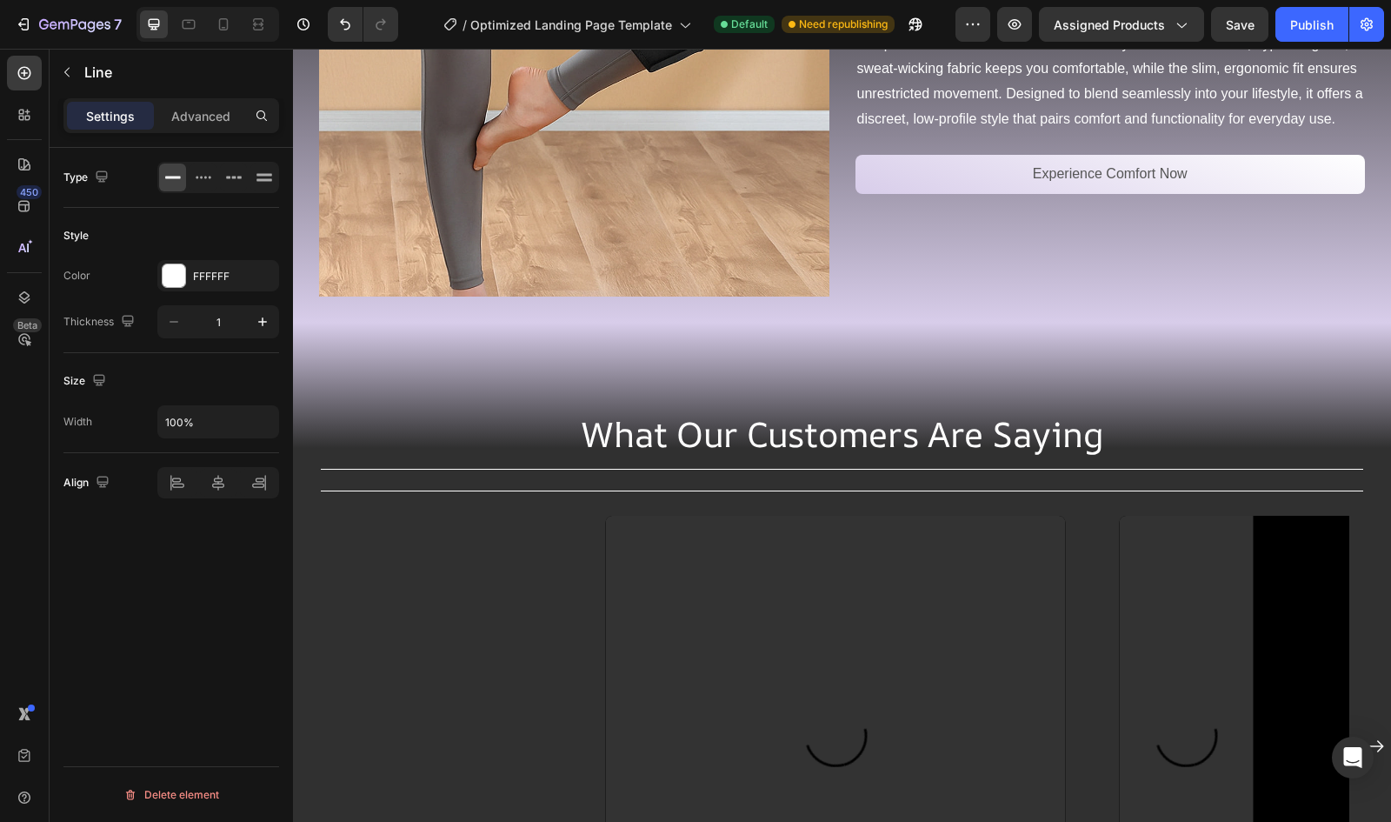
scroll to position [5457, 0]
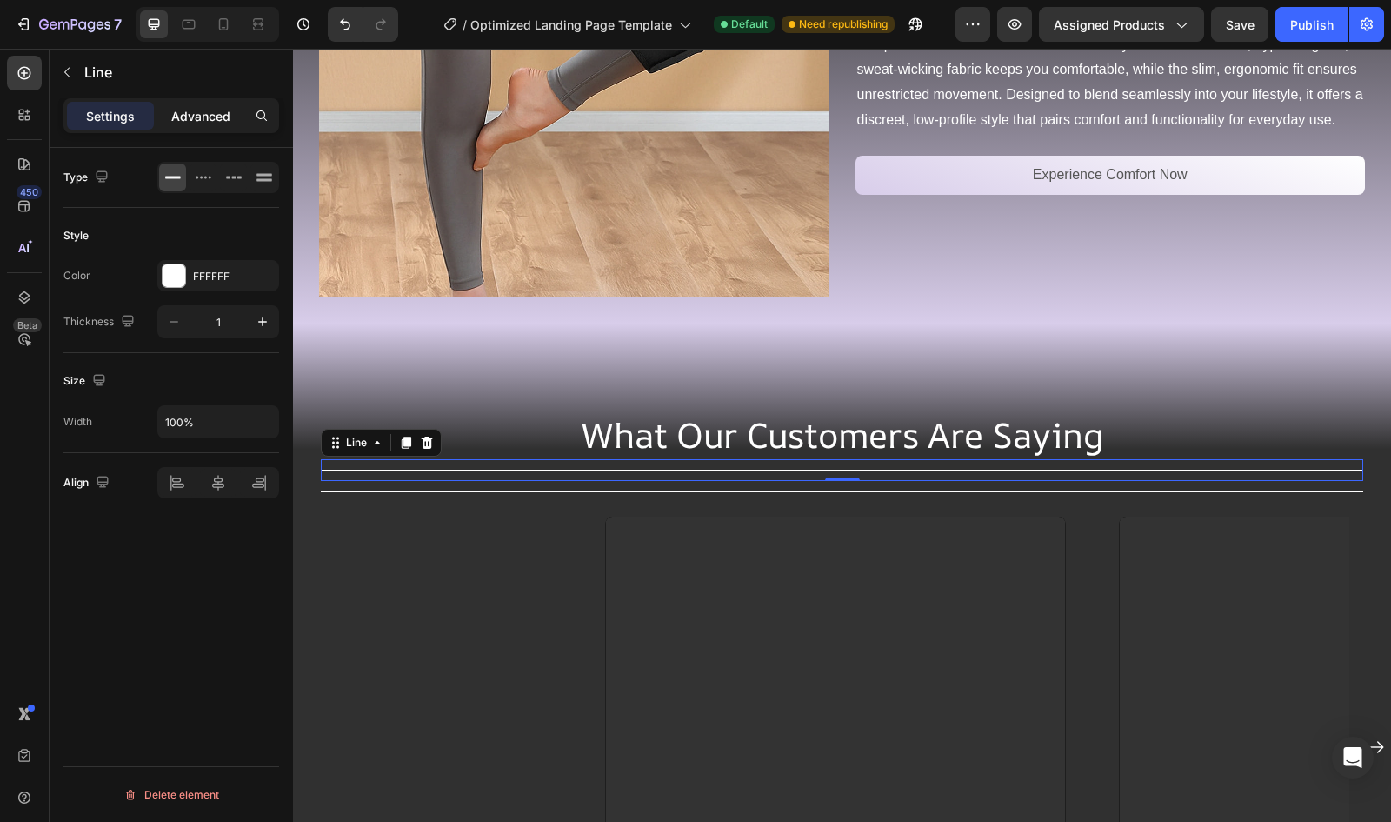
click at [190, 115] on p "Advanced" at bounding box center [200, 116] width 59 height 18
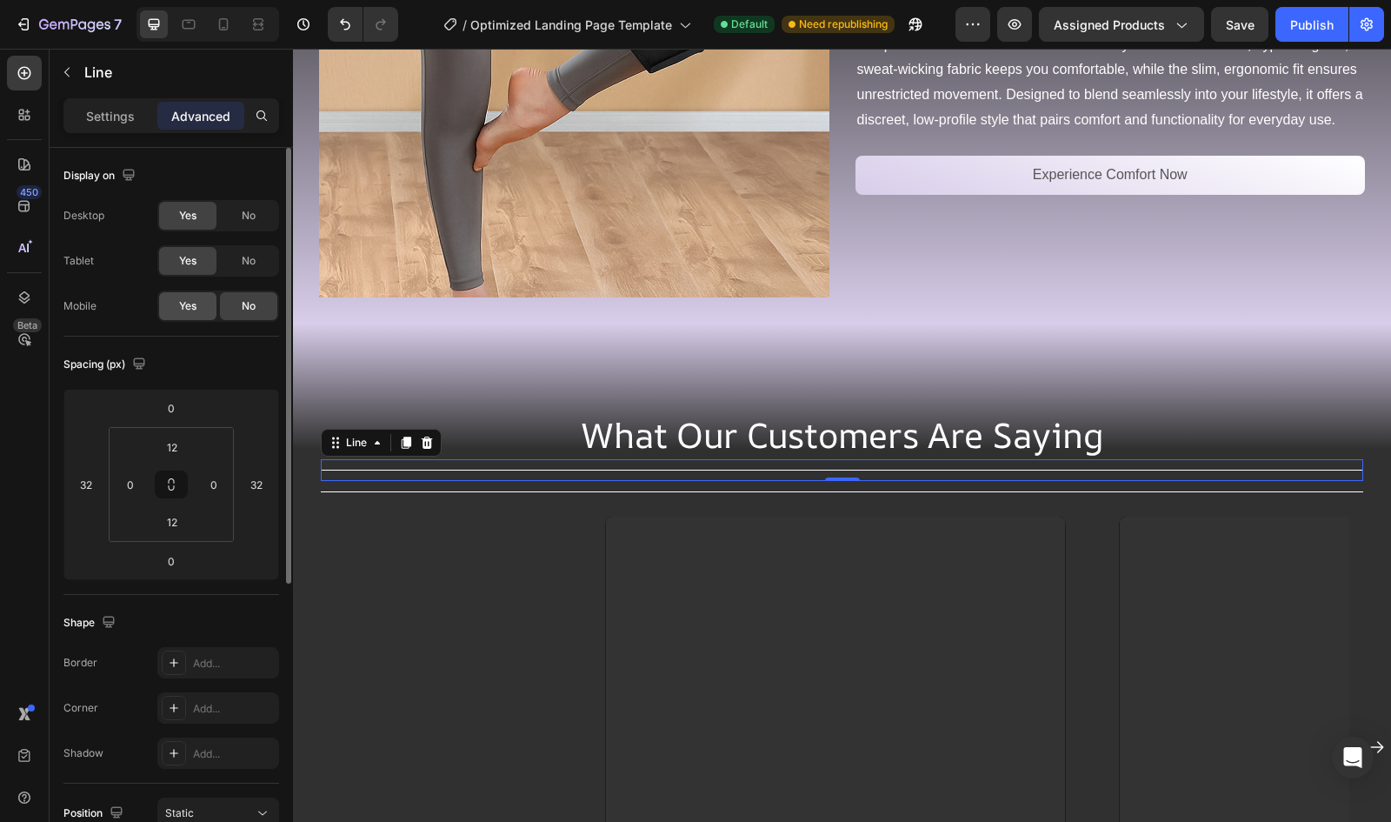
click at [185, 312] on span "Yes" at bounding box center [187, 306] width 17 height 16
click at [238, 260] on div "No" at bounding box center [248, 261] width 57 height 28
click at [237, 221] on div "No" at bounding box center [248, 216] width 57 height 28
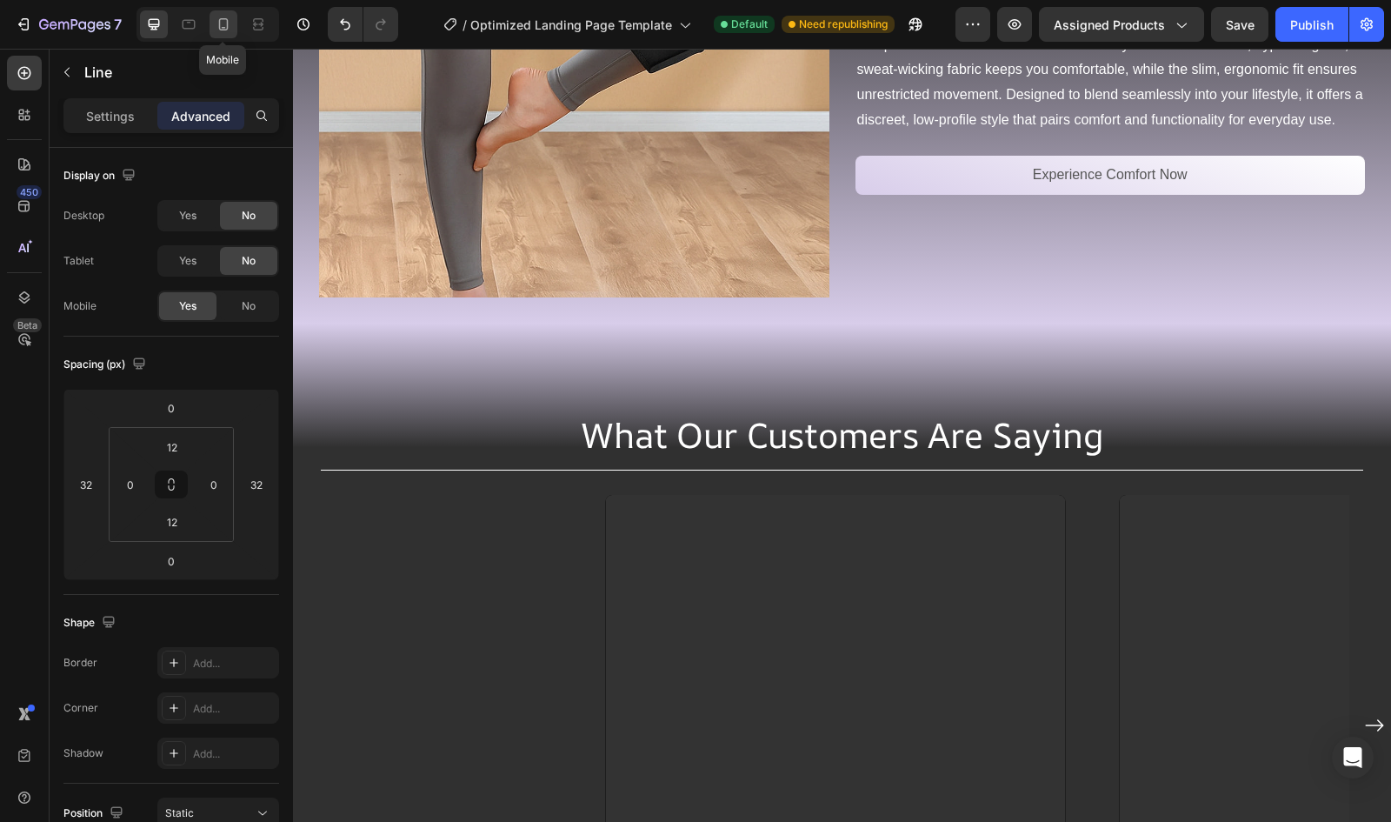
click at [228, 22] on icon at bounding box center [223, 24] width 17 height 17
type input "16"
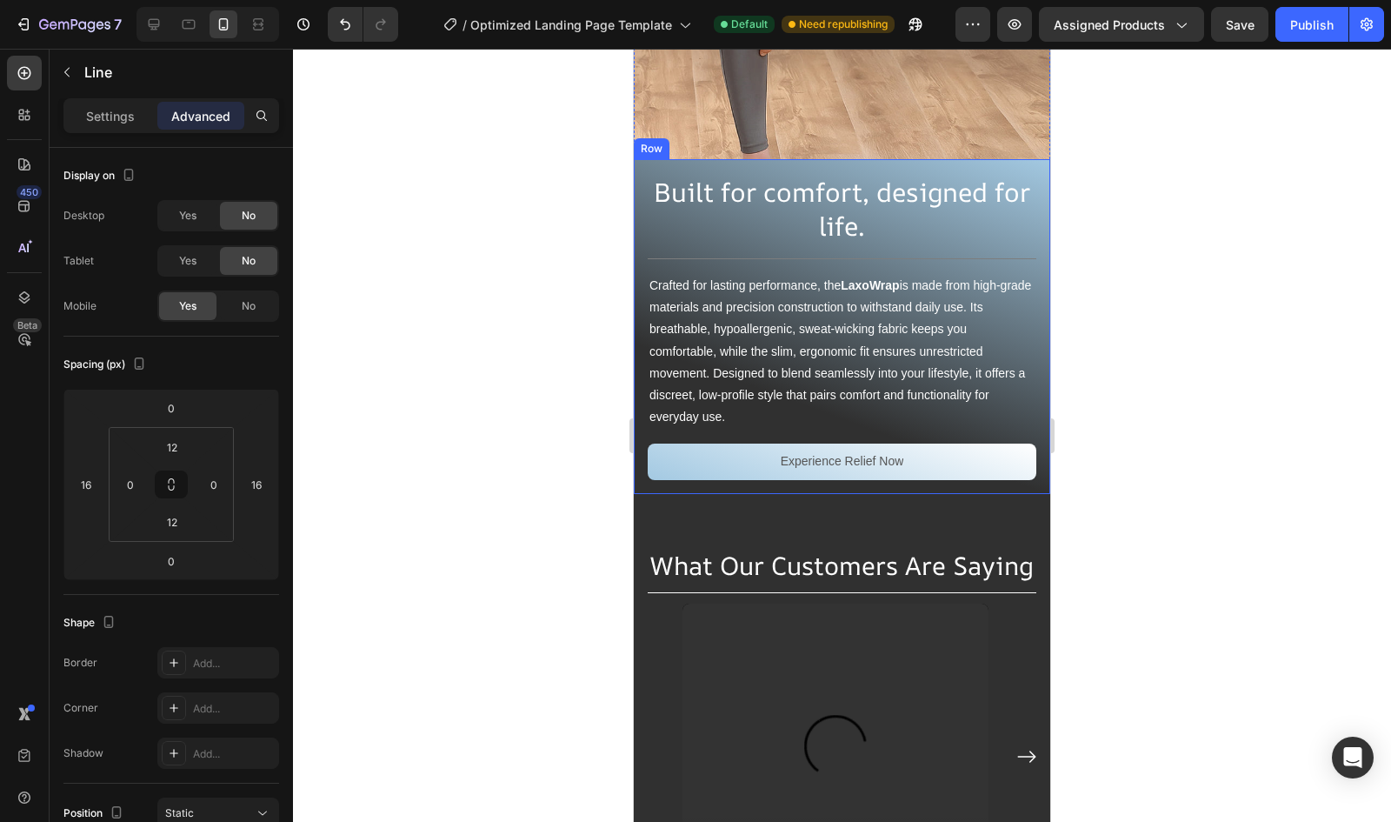
scroll to position [5638, 0]
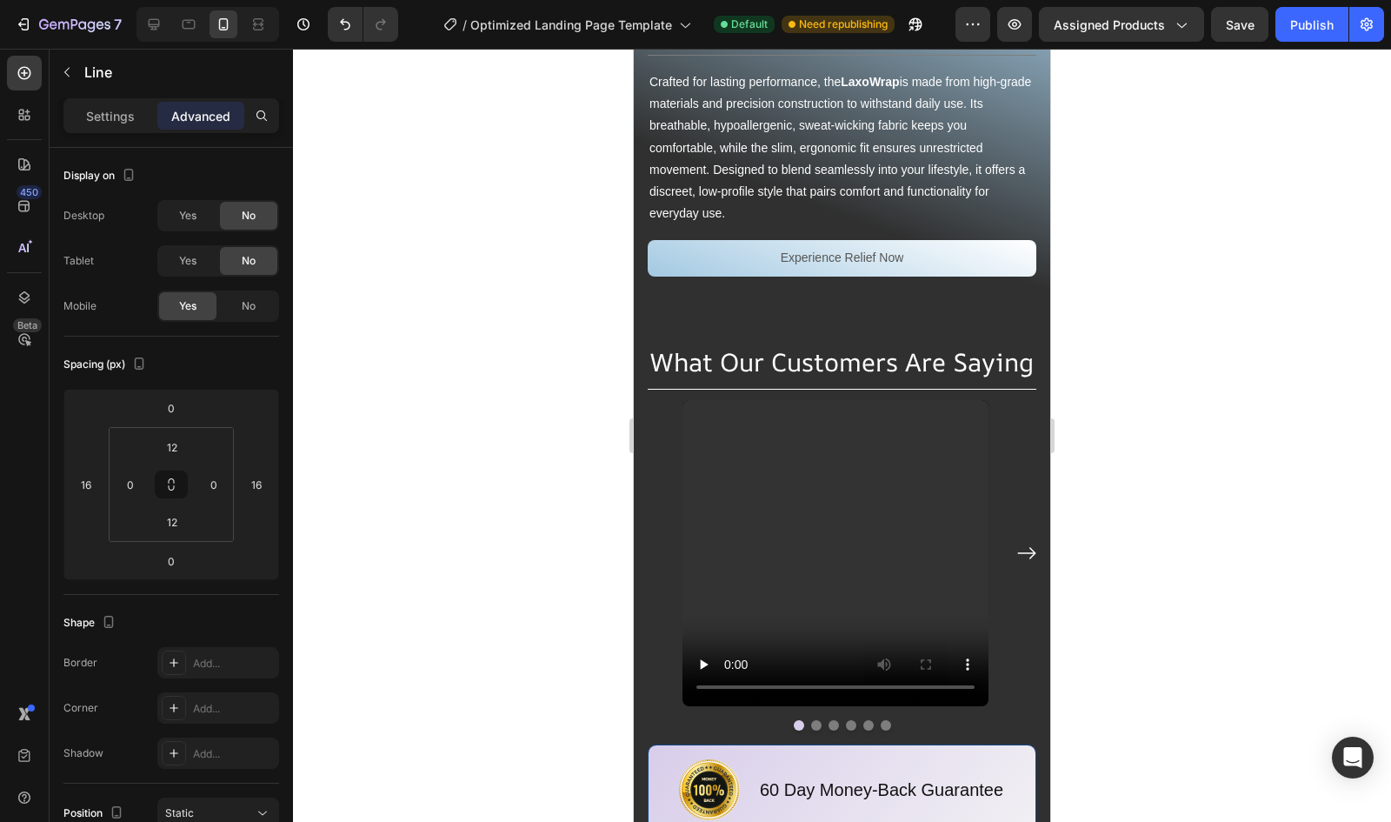
click at [661, 378] on div "Title Line" at bounding box center [842, 389] width 389 height 22
click at [778, 318] on h2 "What Our Customers Are Saying" at bounding box center [842, 362] width 389 height 89
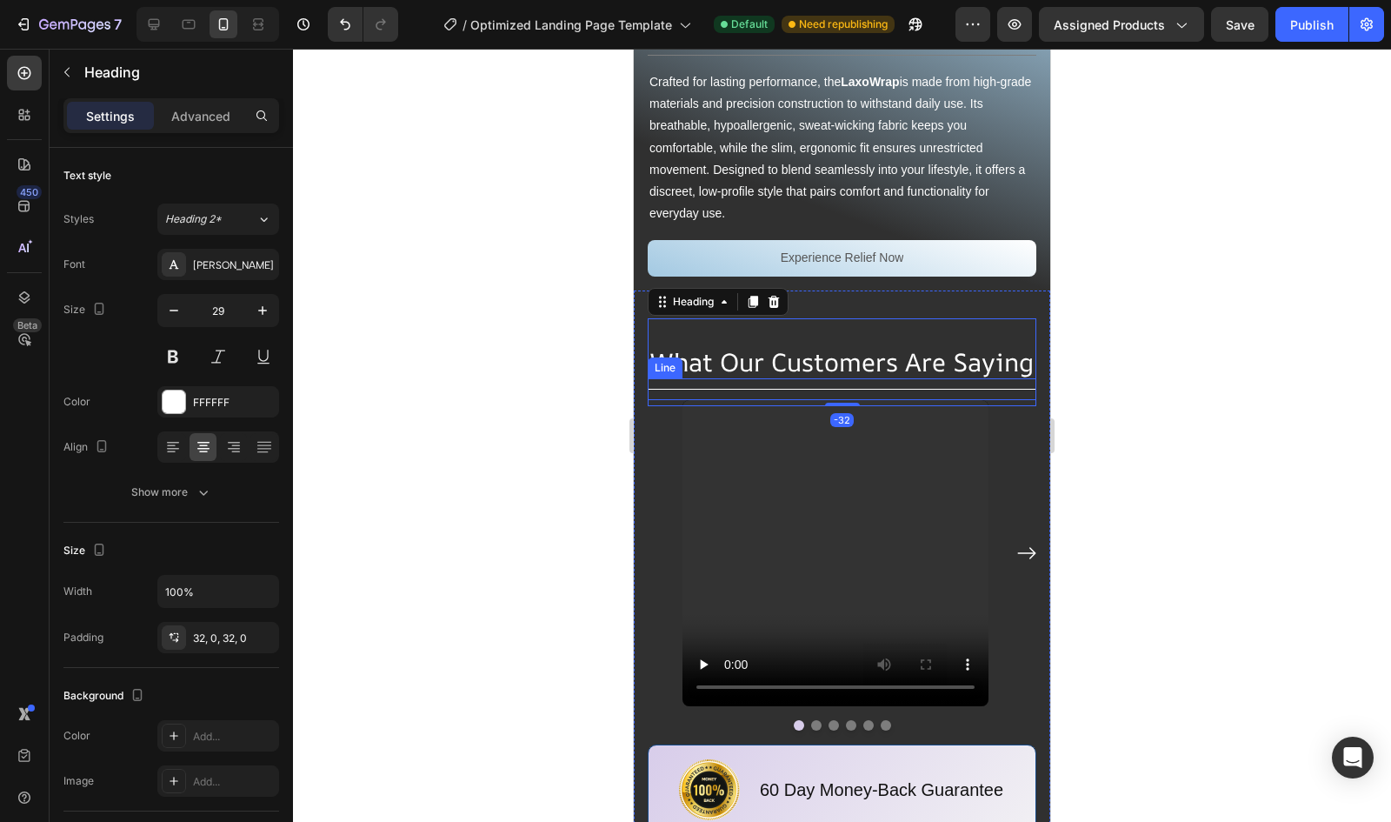
click at [845, 378] on div "Title Line" at bounding box center [842, 389] width 389 height 22
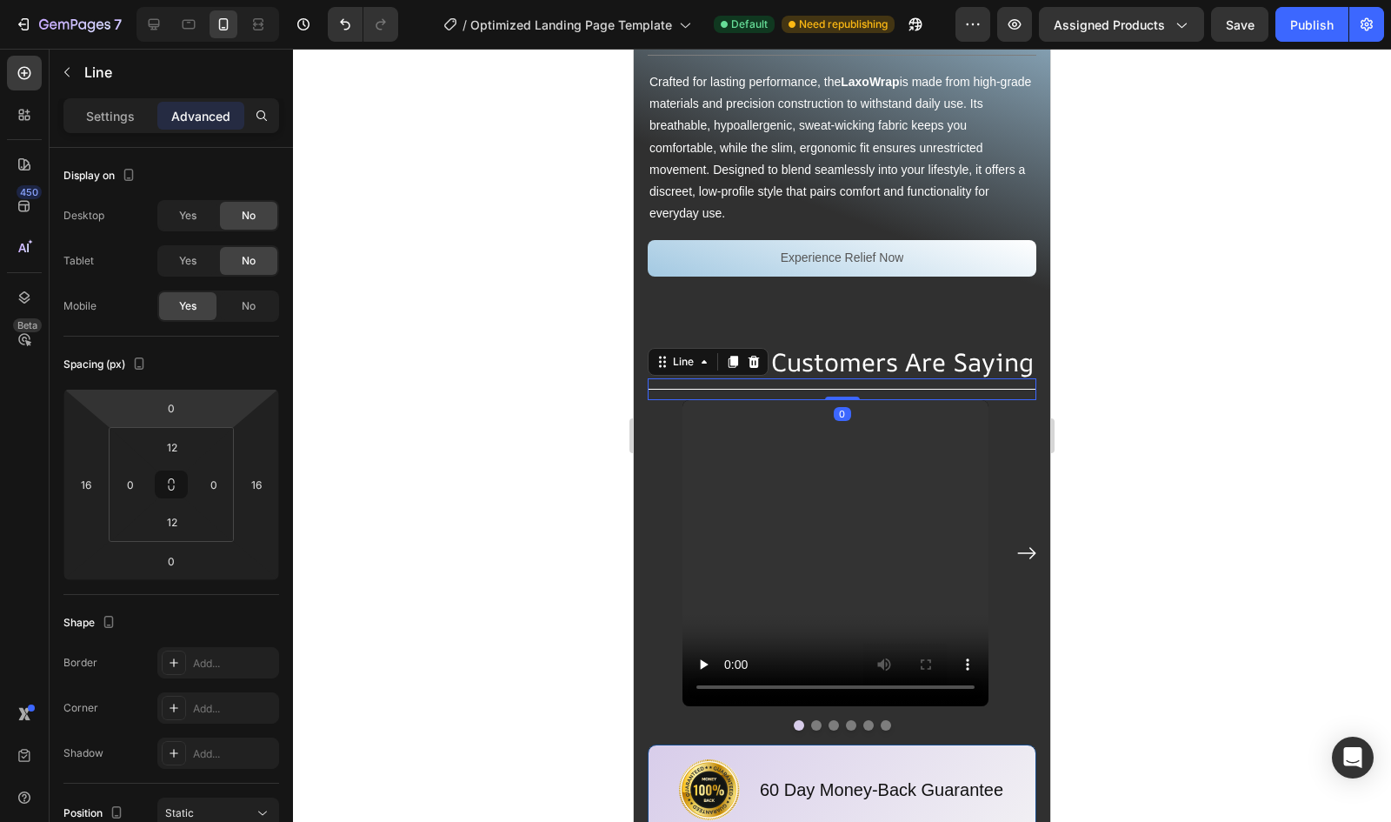
click at [87, 100] on div "Settings Advanced" at bounding box center [171, 115] width 216 height 35
click at [111, 126] on div "Settings" at bounding box center [110, 116] width 87 height 28
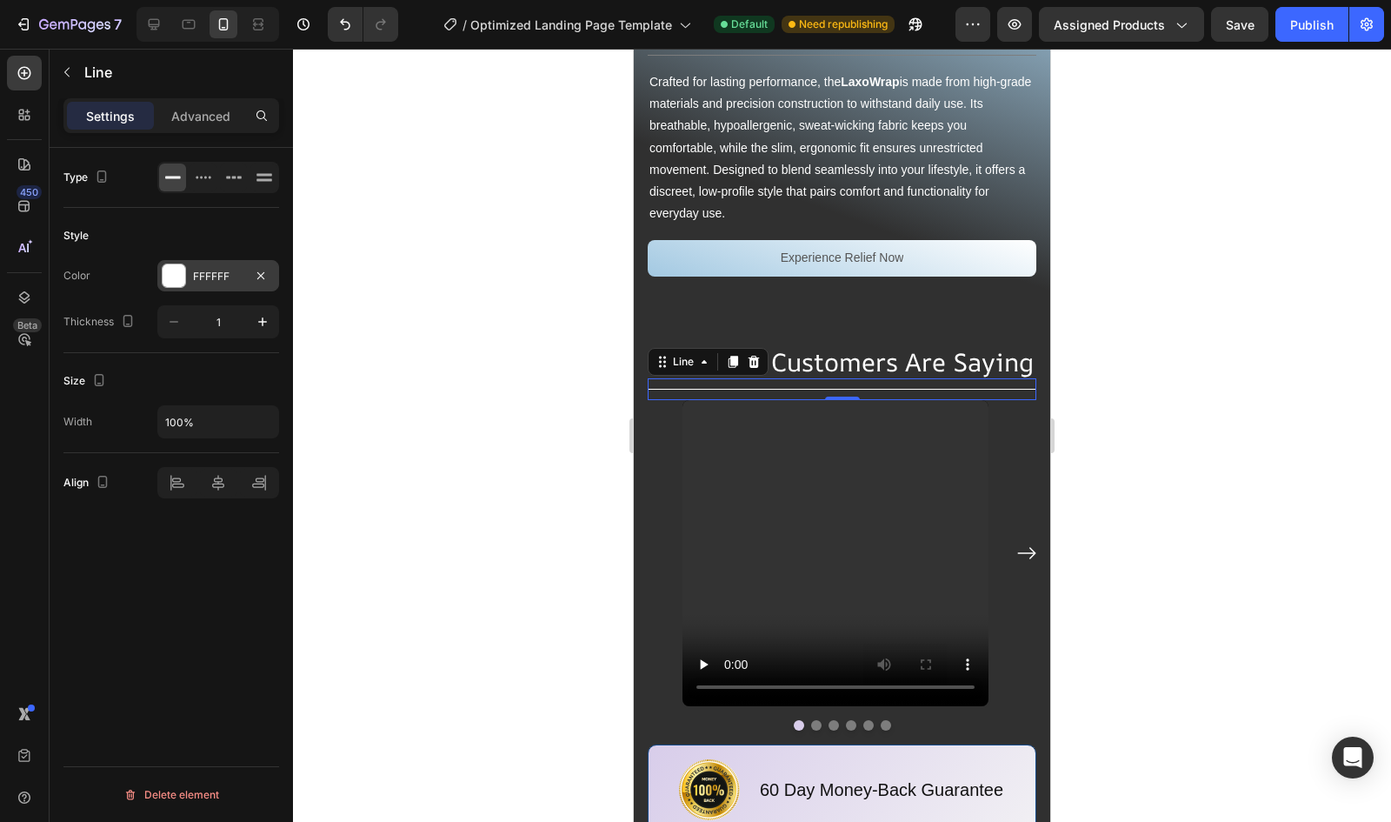
click at [184, 272] on div at bounding box center [174, 275] width 23 height 23
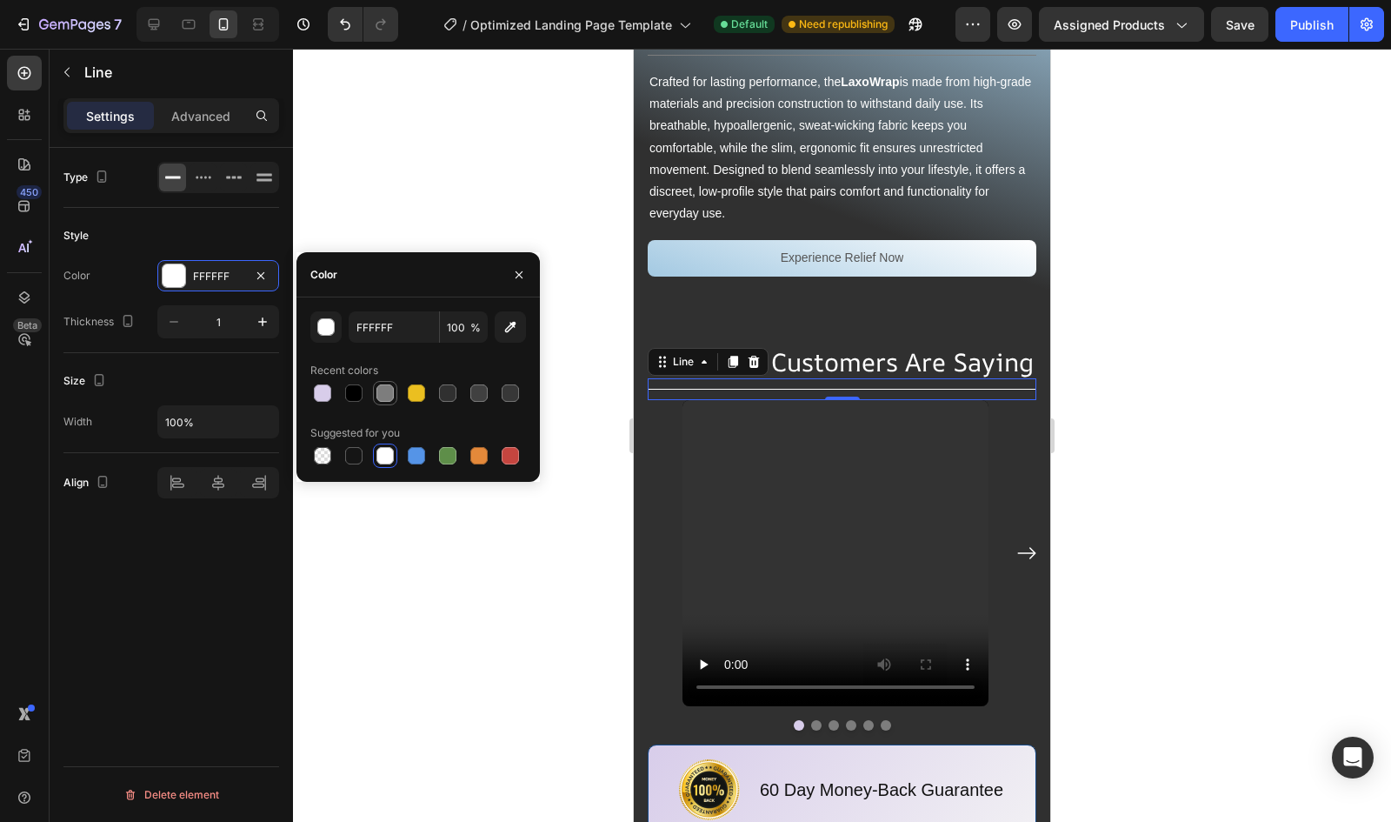
click at [391, 394] on div at bounding box center [385, 392] width 17 height 17
type input "7D7D7D"
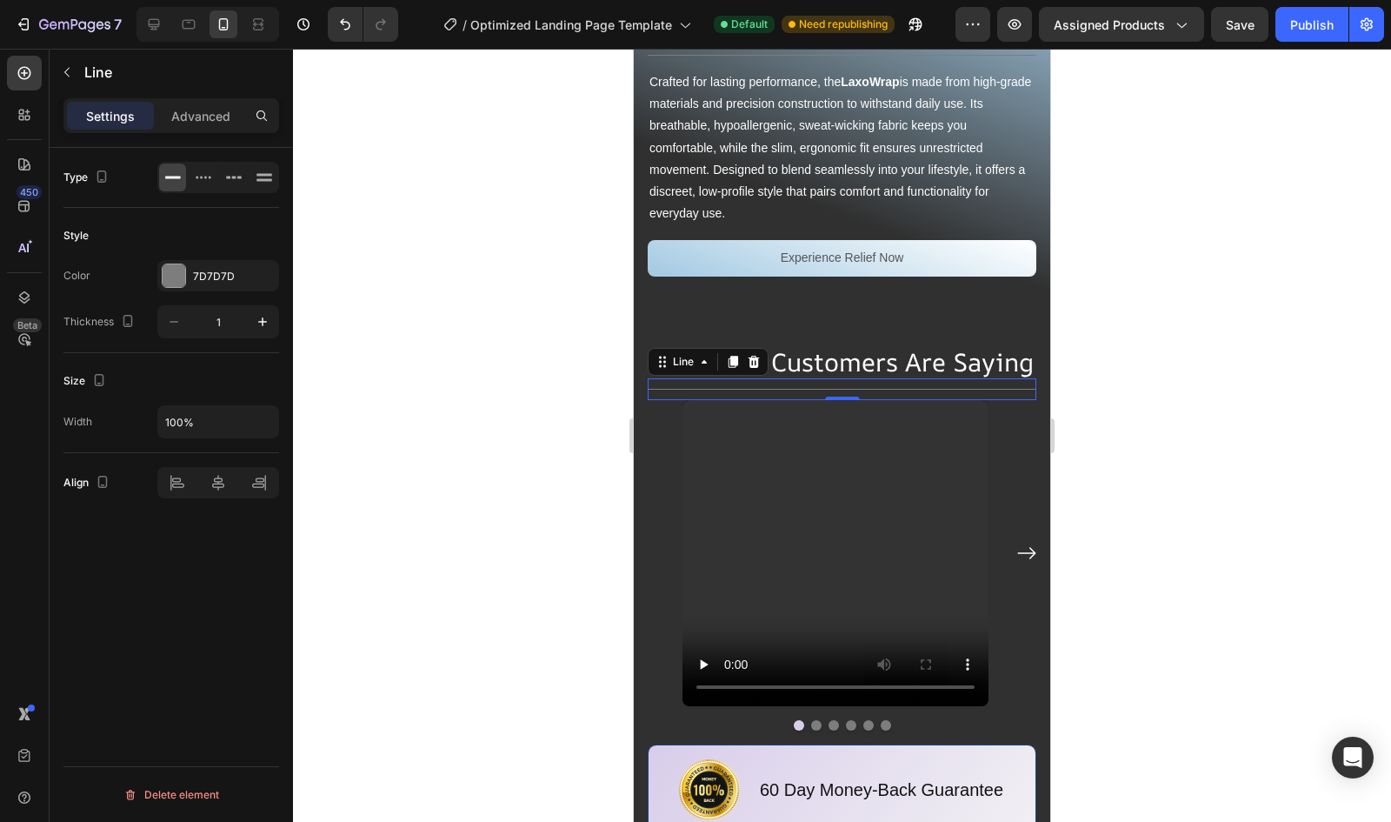
click at [496, 183] on div at bounding box center [842, 435] width 1098 height 773
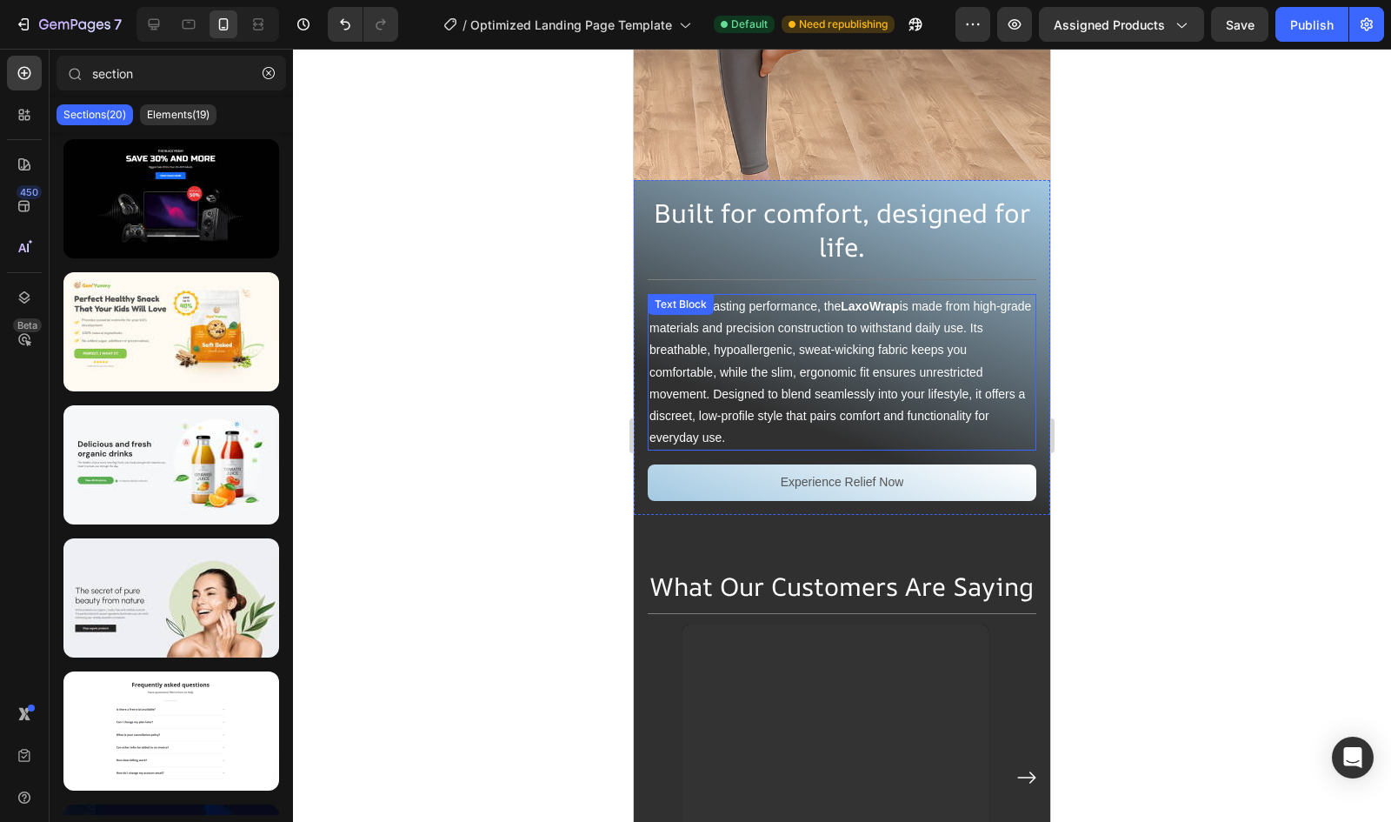
scroll to position [5409, 0]
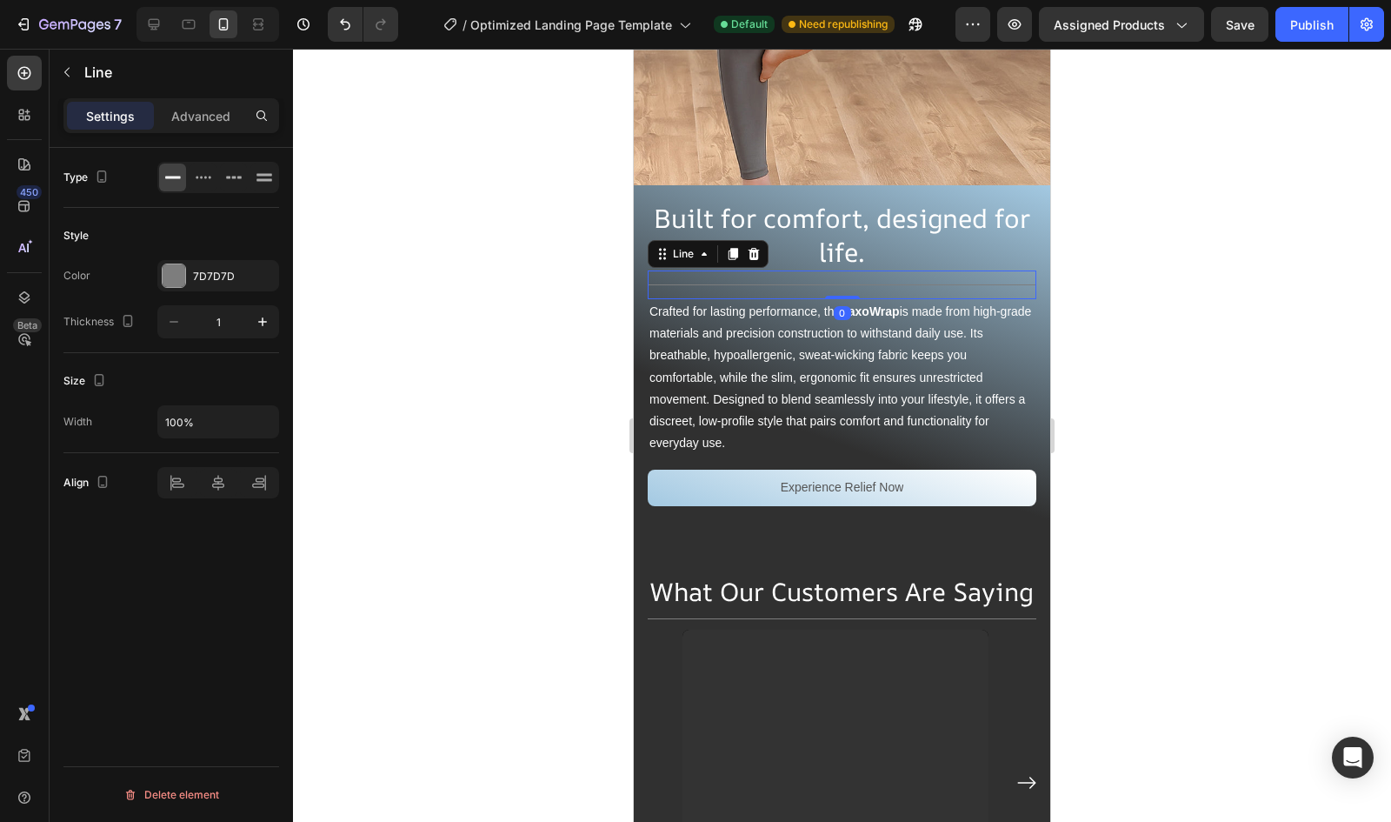
click at [550, 368] on div at bounding box center [842, 435] width 1098 height 773
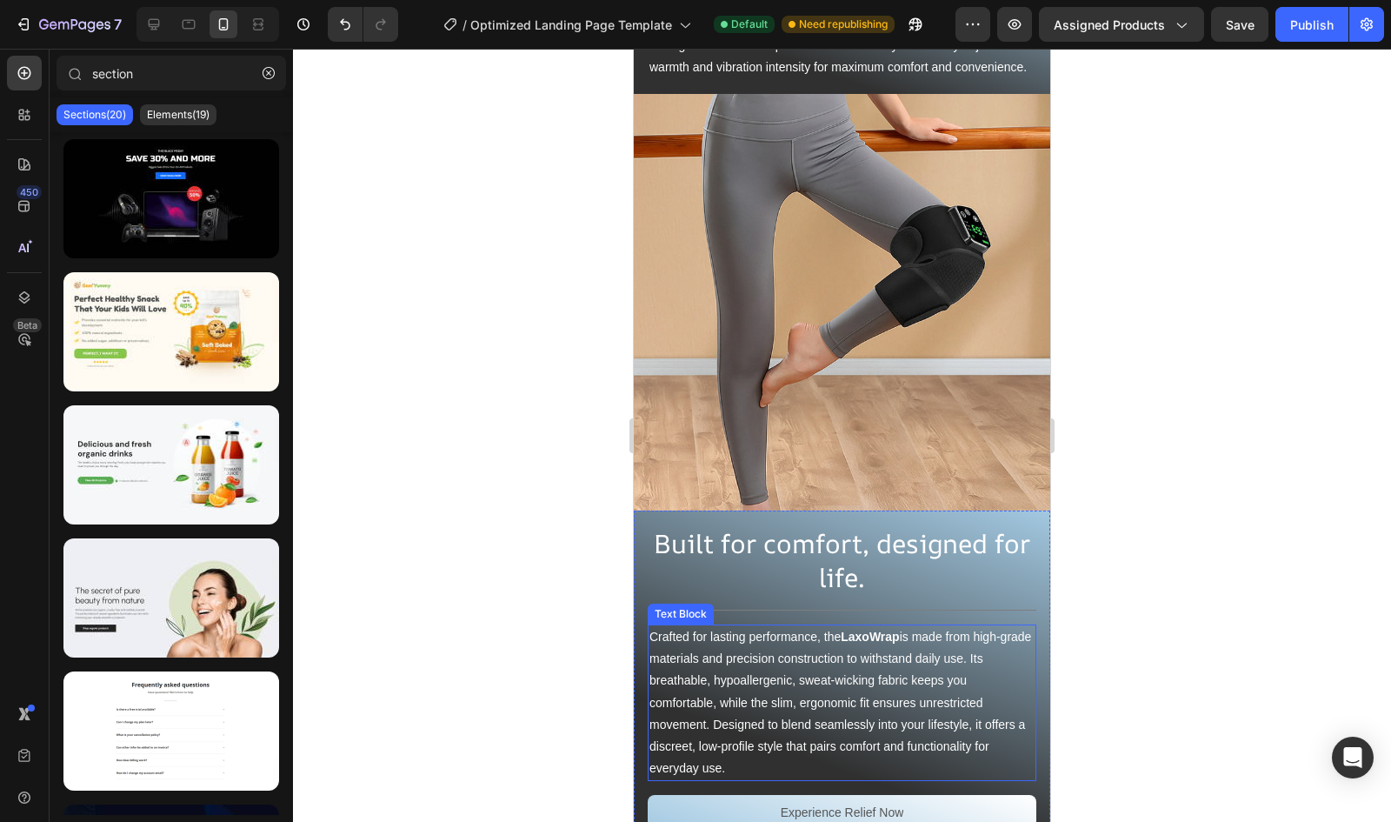
scroll to position [5083, 0]
click at [640, 510] on div "Built for comfort, designed for life. Heading Title Line Crafted for lasting pe…" at bounding box center [842, 677] width 417 height 335
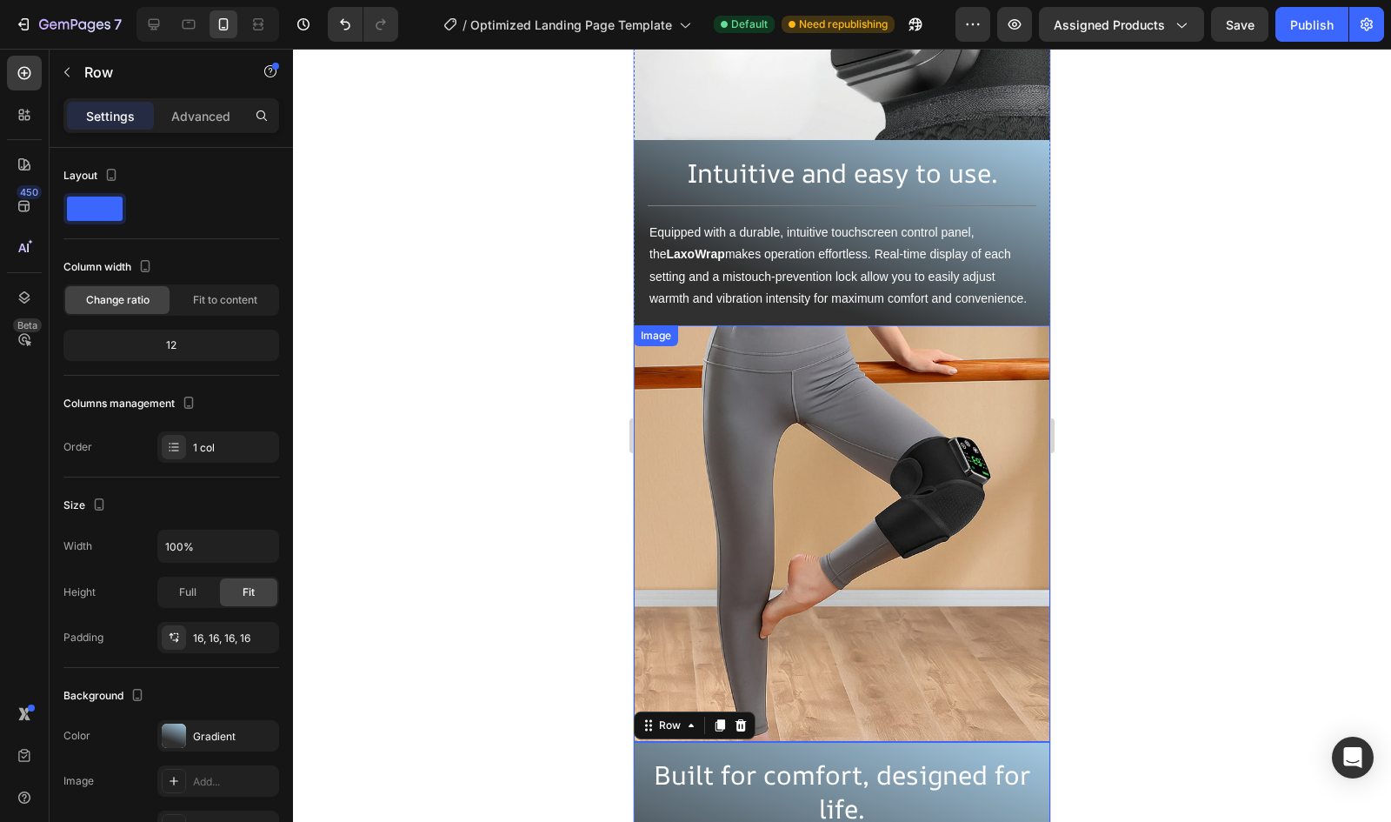
scroll to position [5261, 0]
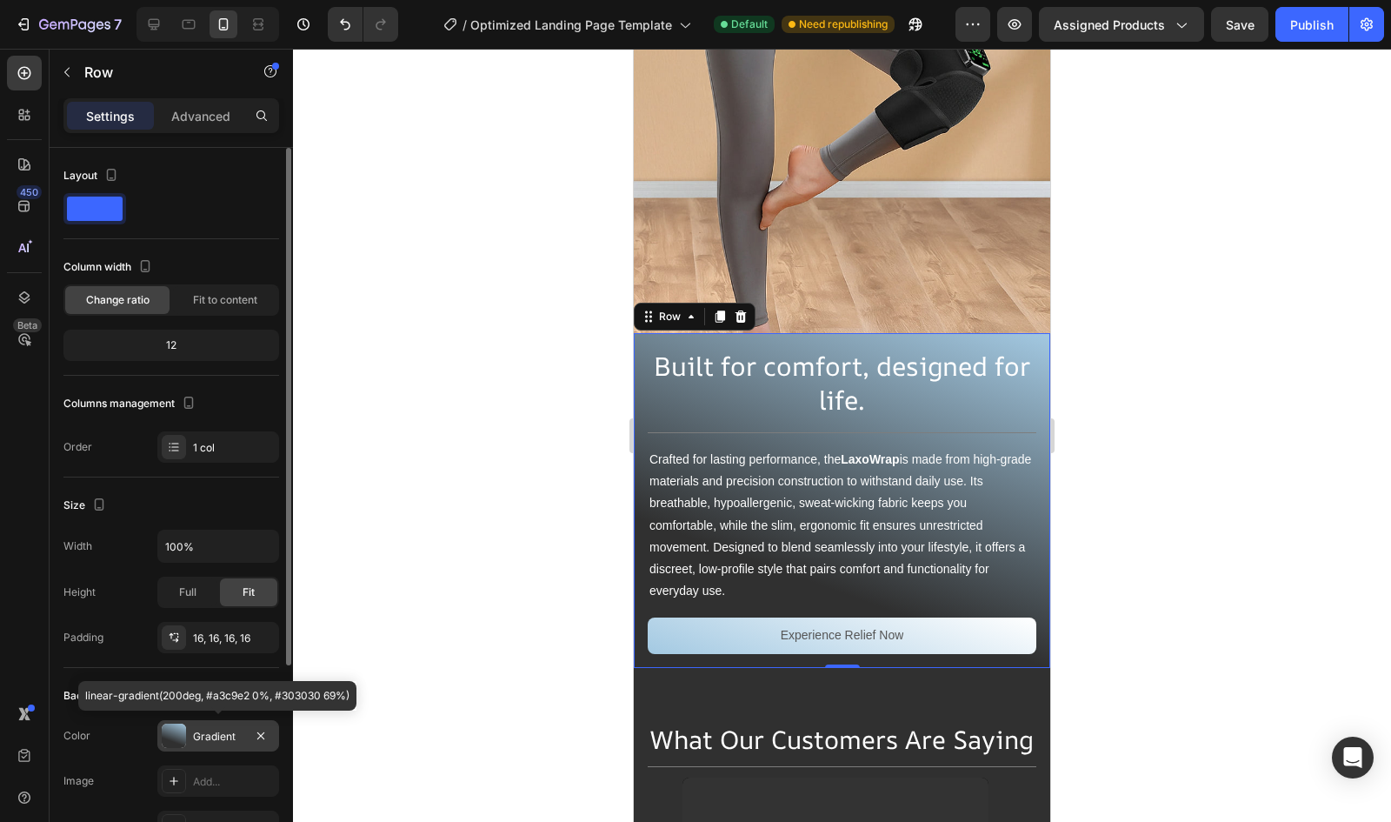
click at [210, 745] on div "Gradient" at bounding box center [218, 735] width 122 height 31
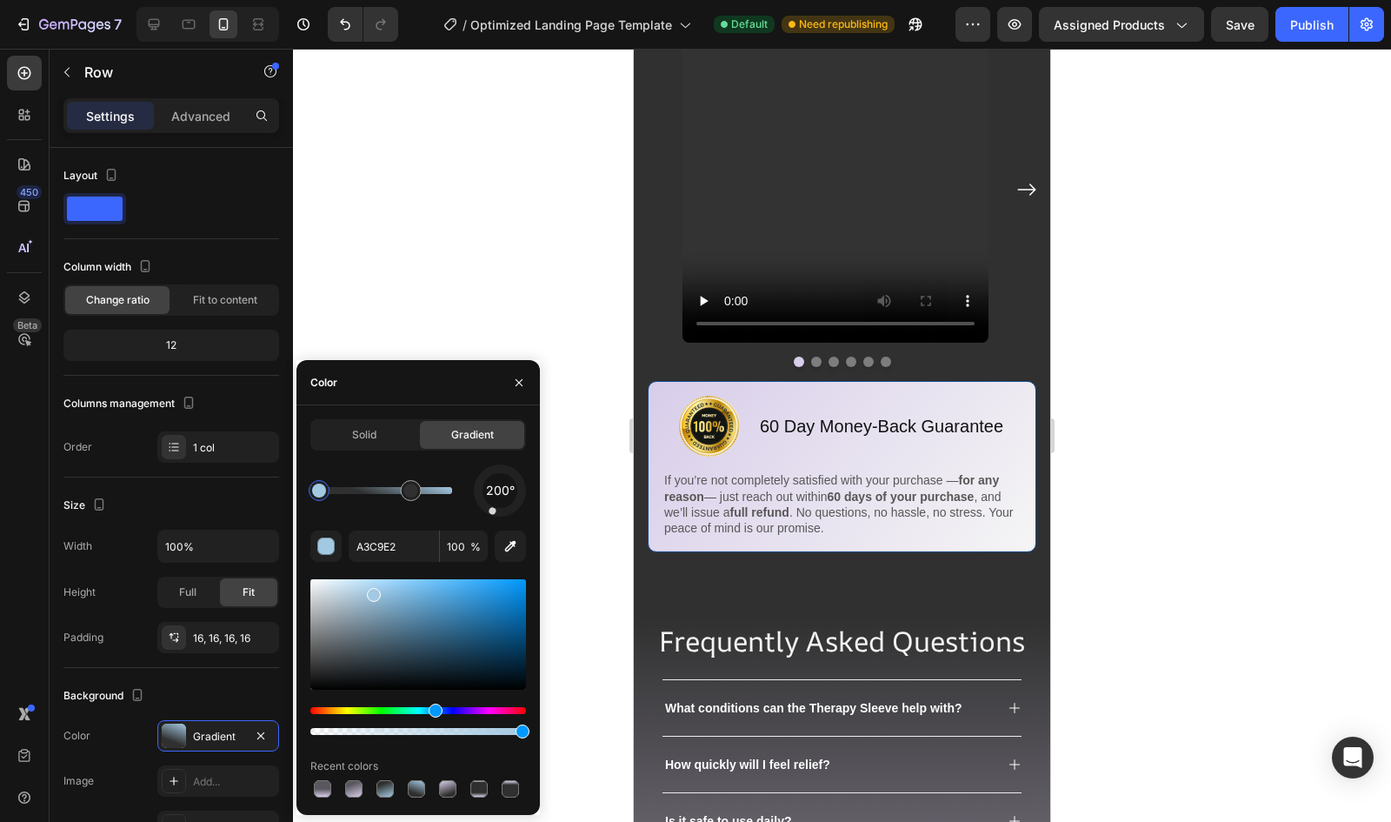
scroll to position [5463, 0]
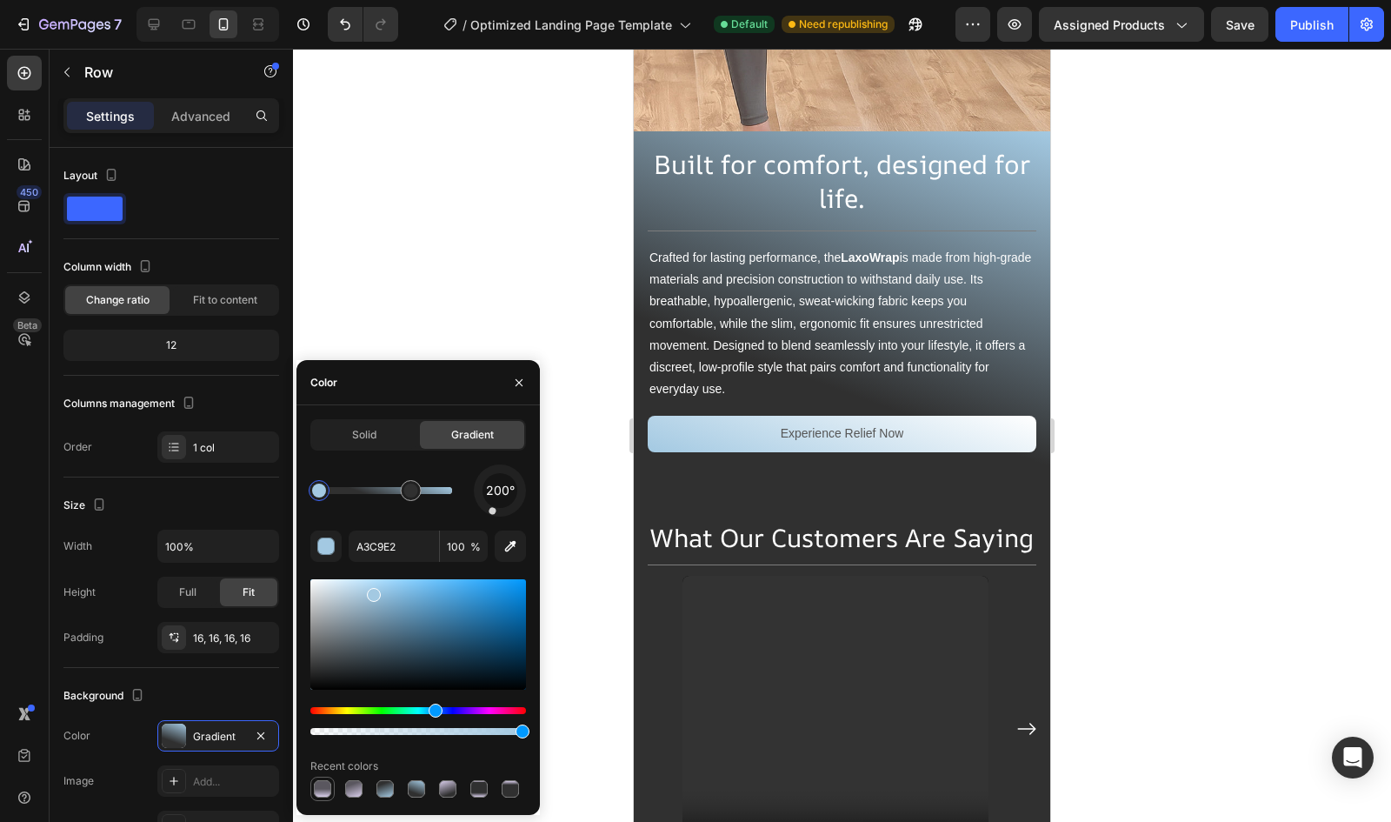
click at [318, 790] on div at bounding box center [322, 788] width 17 height 17
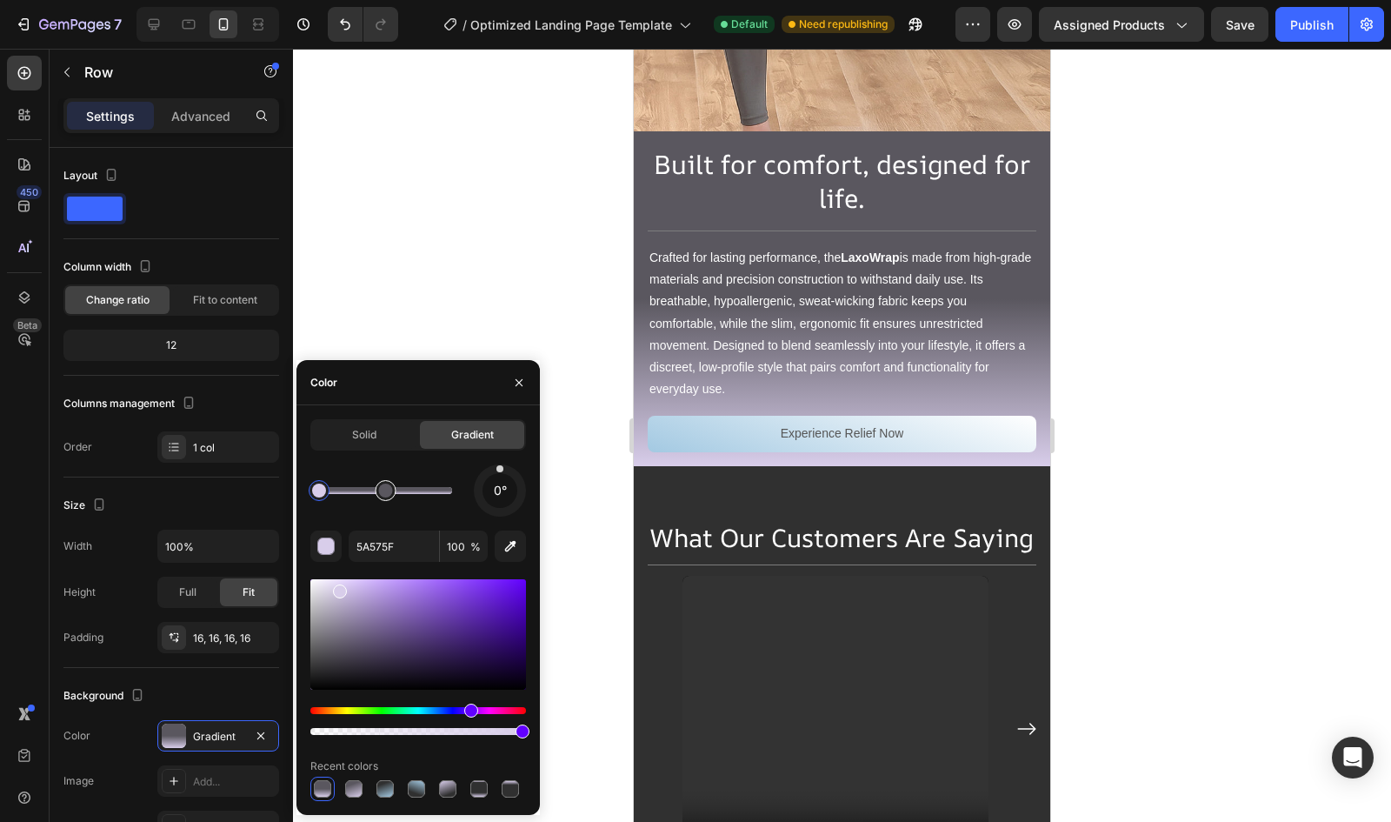
click at [388, 486] on div at bounding box center [386, 490] width 14 height 14
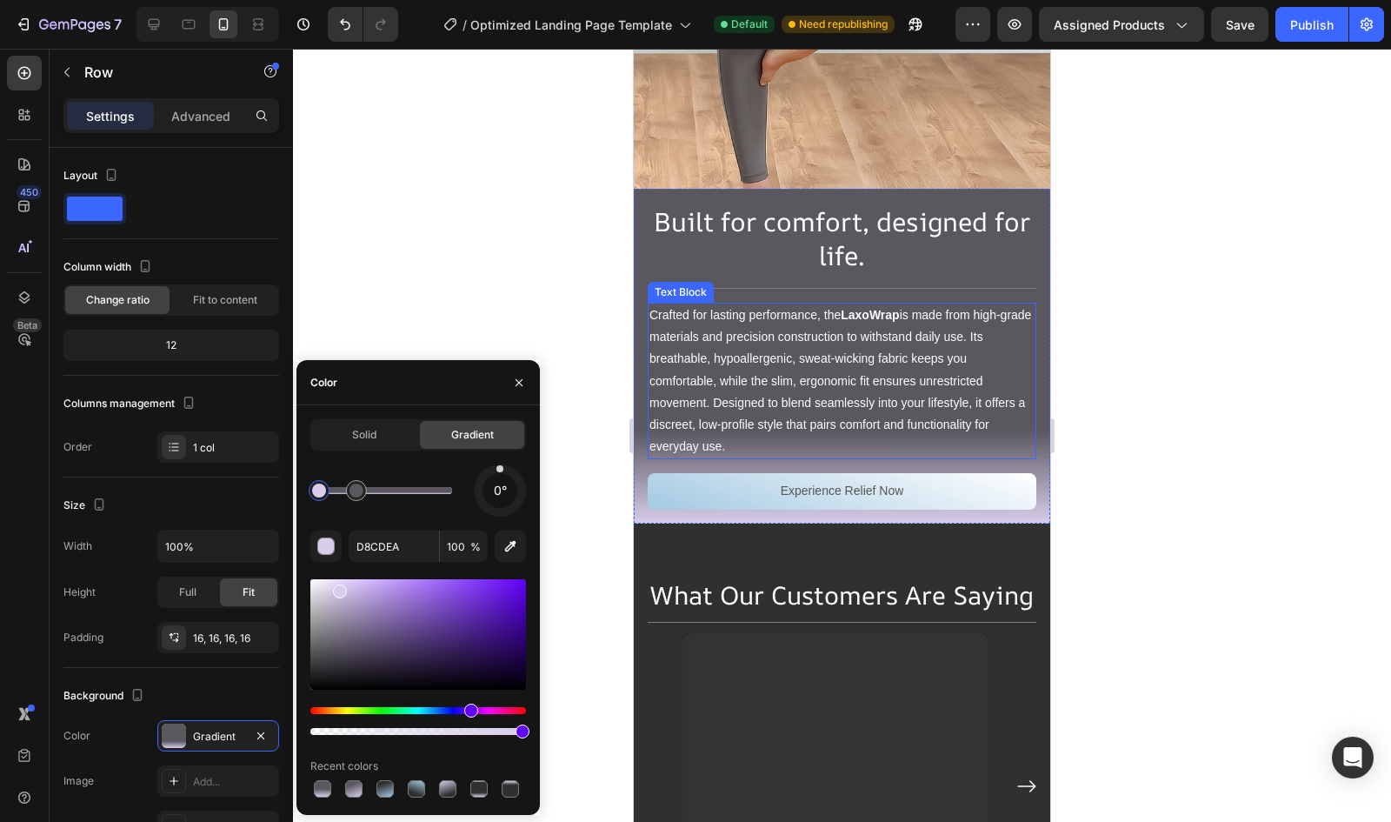
scroll to position [5417, 0]
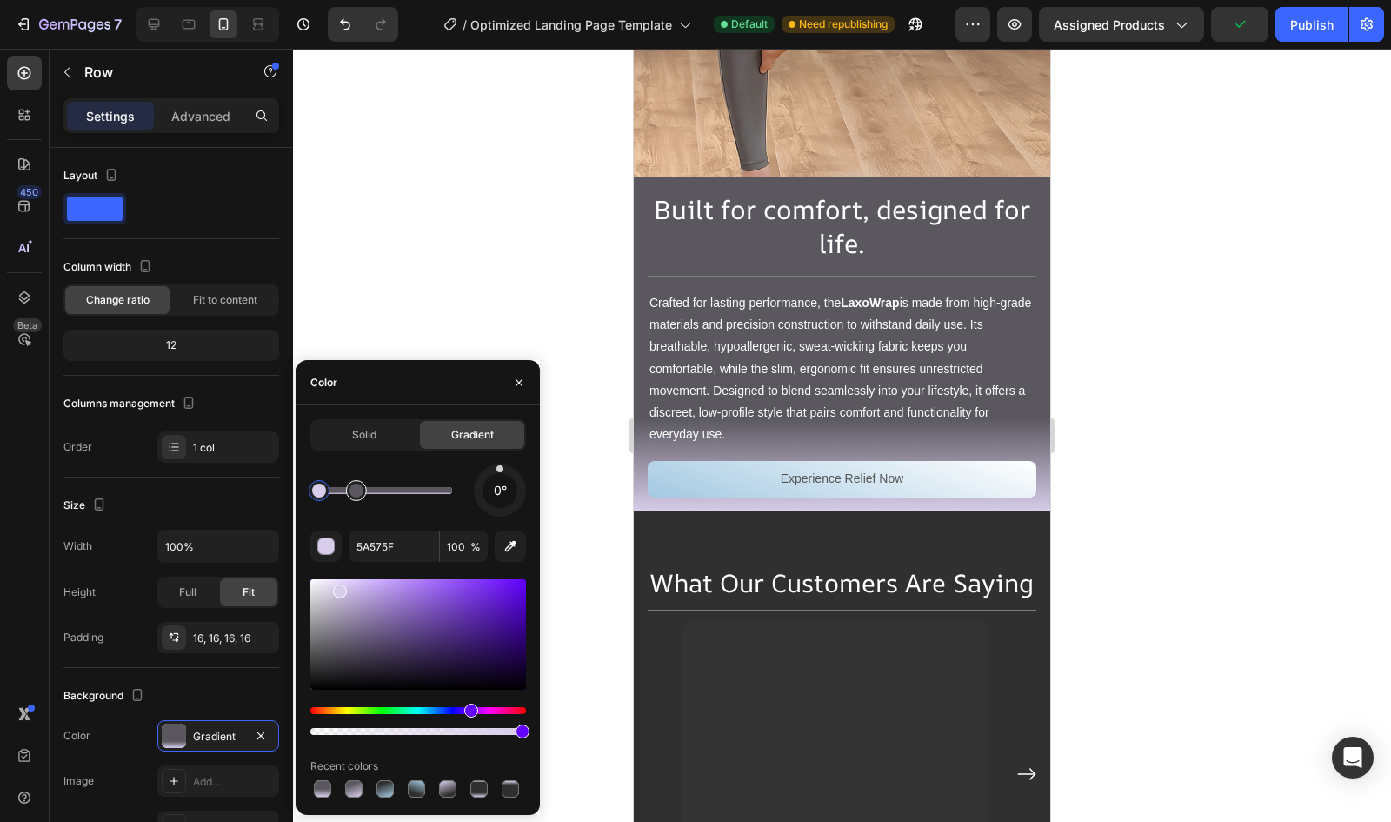
click at [360, 499] on div at bounding box center [356, 490] width 21 height 21
click at [380, 566] on div "0° 5A575F 100 % Recent colors" at bounding box center [418, 632] width 216 height 337
click at [377, 549] on input "5A575F" at bounding box center [394, 545] width 90 height 31
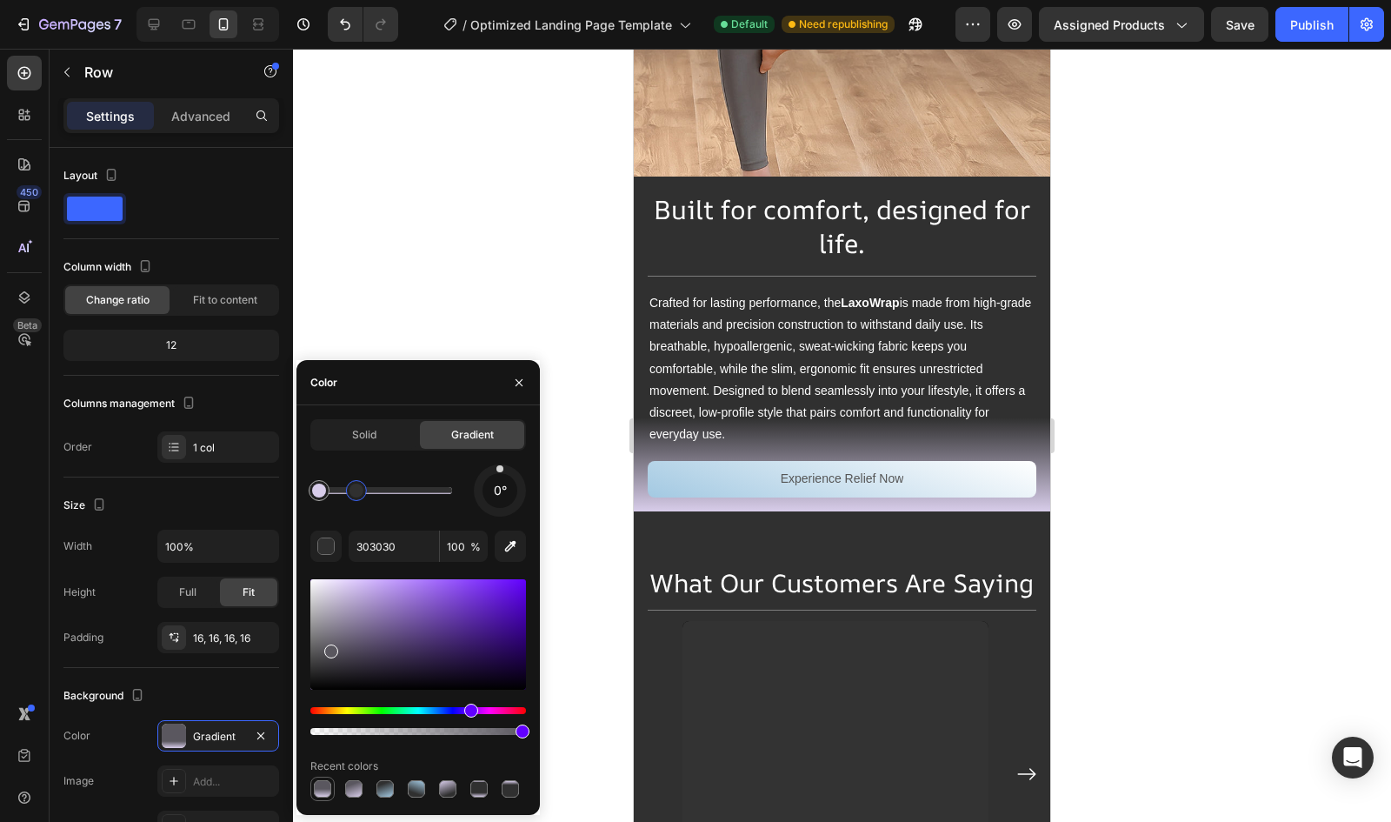
click at [332, 798] on div at bounding box center [322, 789] width 24 height 24
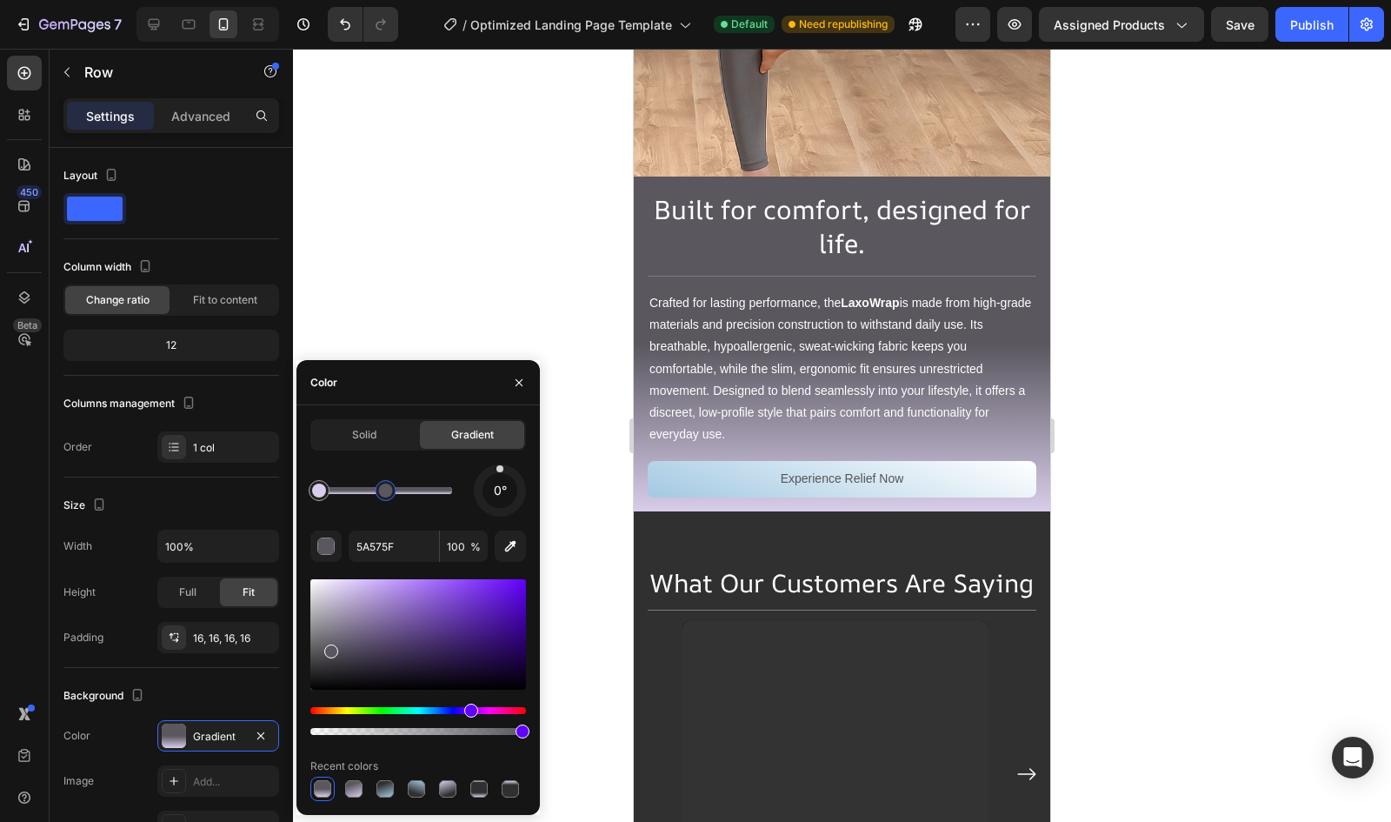
click at [383, 490] on div at bounding box center [386, 490] width 14 height 14
click at [377, 545] on input "5A575F" at bounding box center [394, 545] width 90 height 31
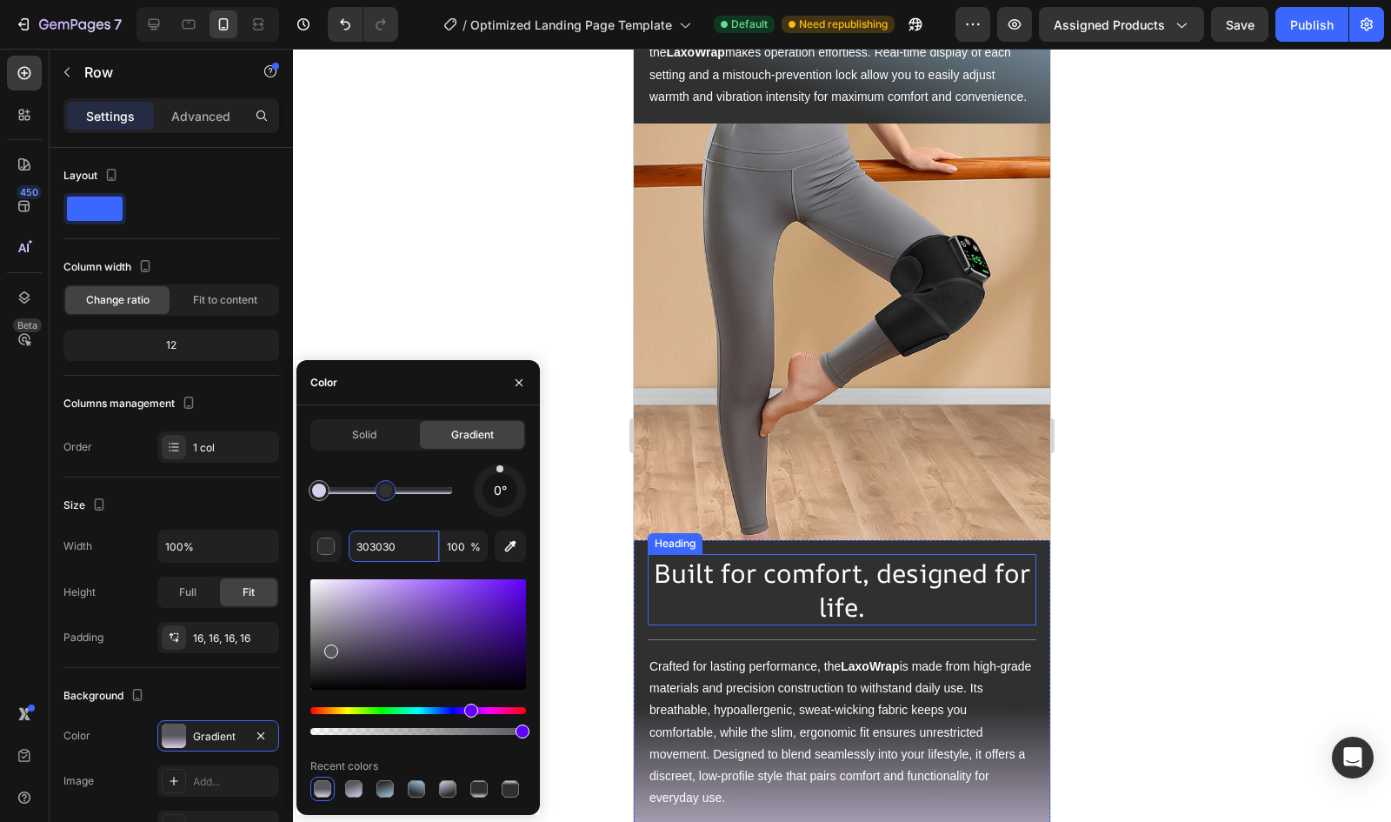
scroll to position [5452, 0]
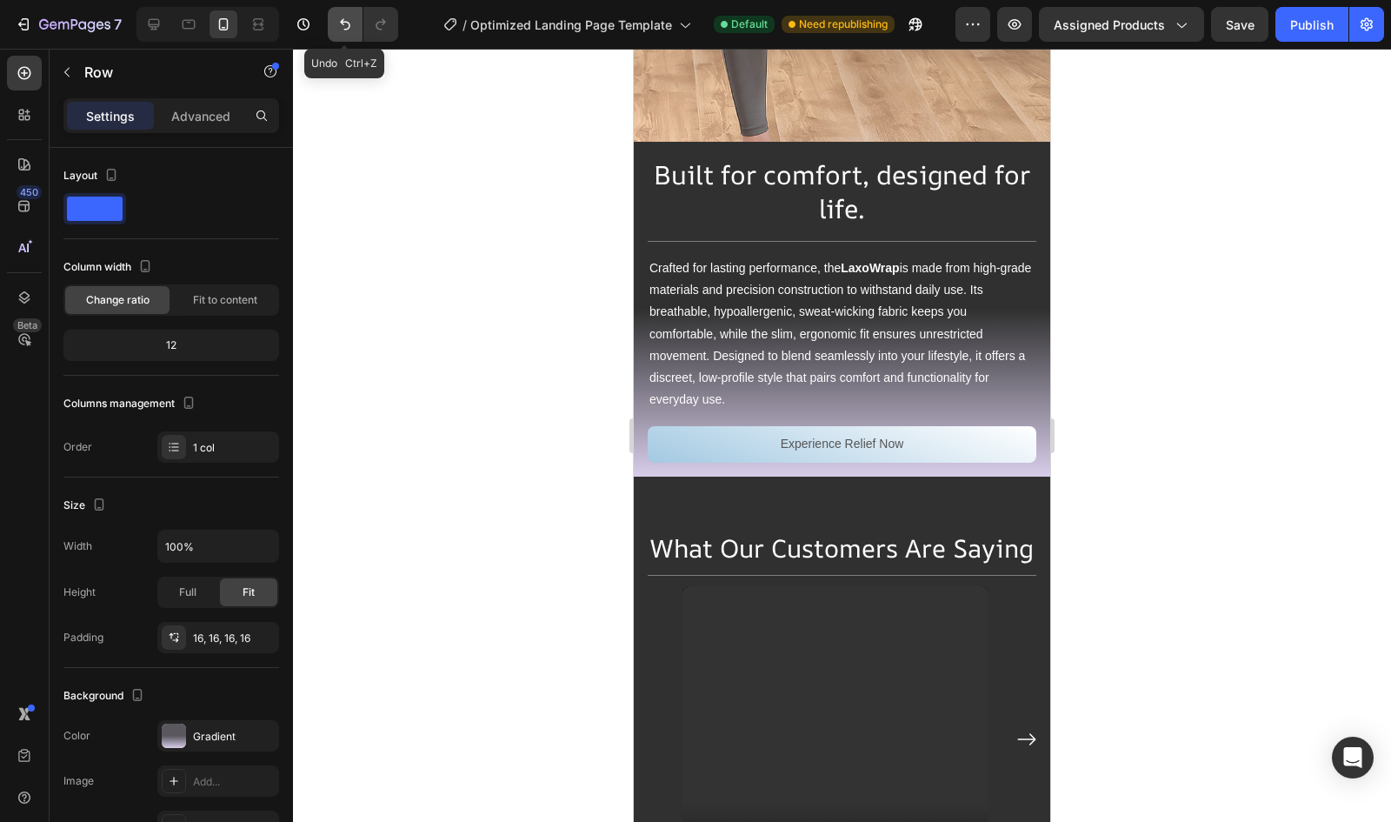
click at [337, 34] on button "Undo/Redo" at bounding box center [345, 24] width 35 height 35
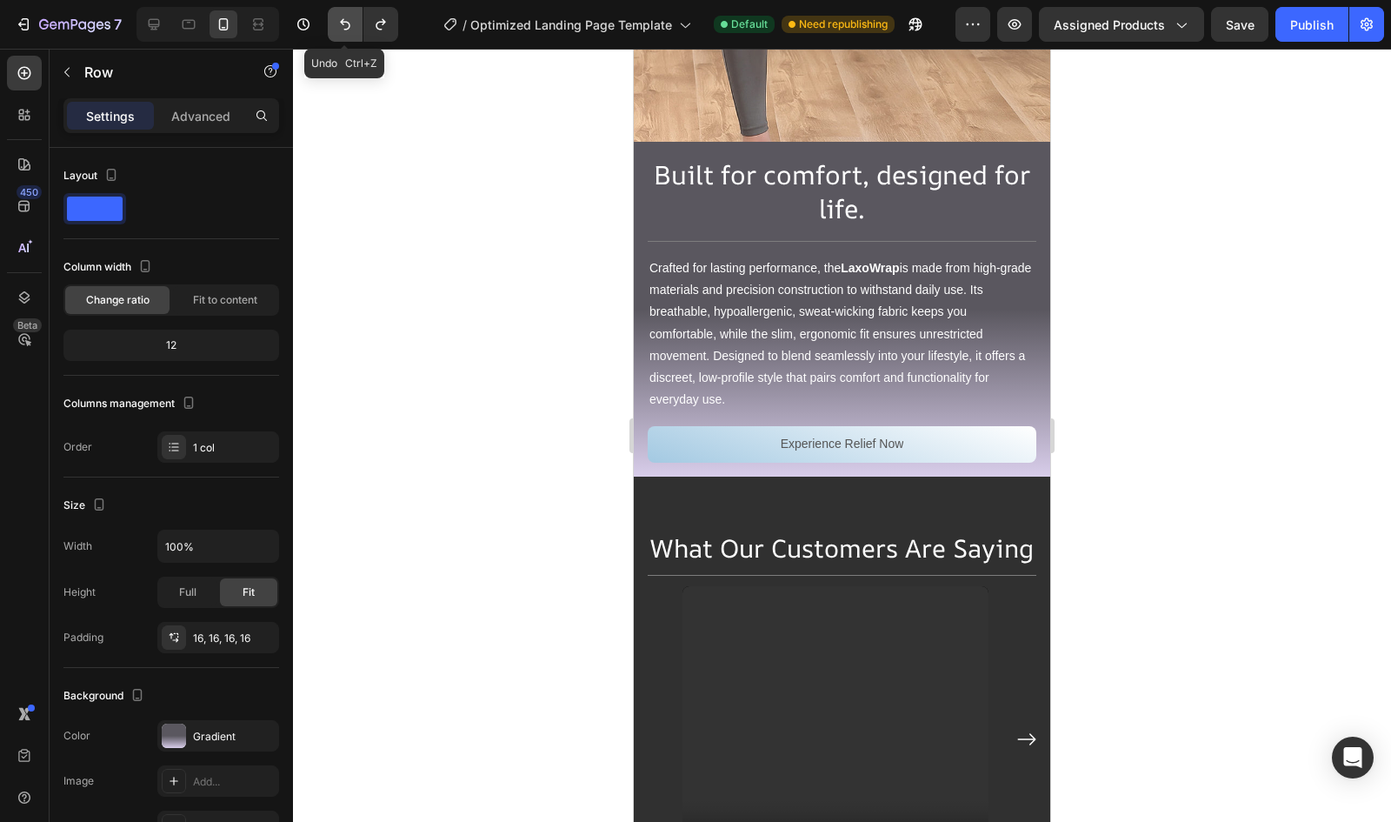
click at [337, 34] on button "Undo/Redo" at bounding box center [345, 24] width 35 height 35
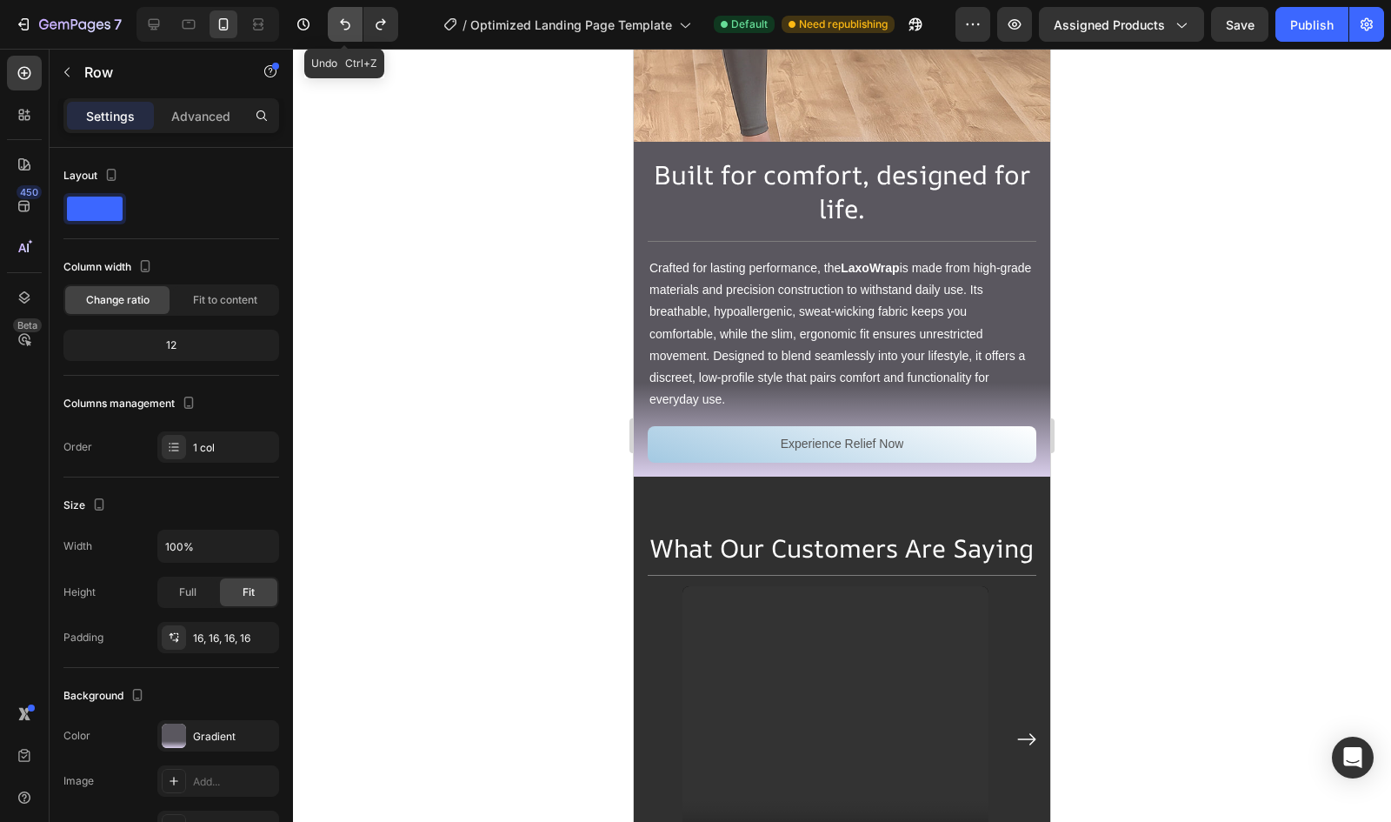
click at [337, 34] on button "Undo/Redo" at bounding box center [345, 24] width 35 height 35
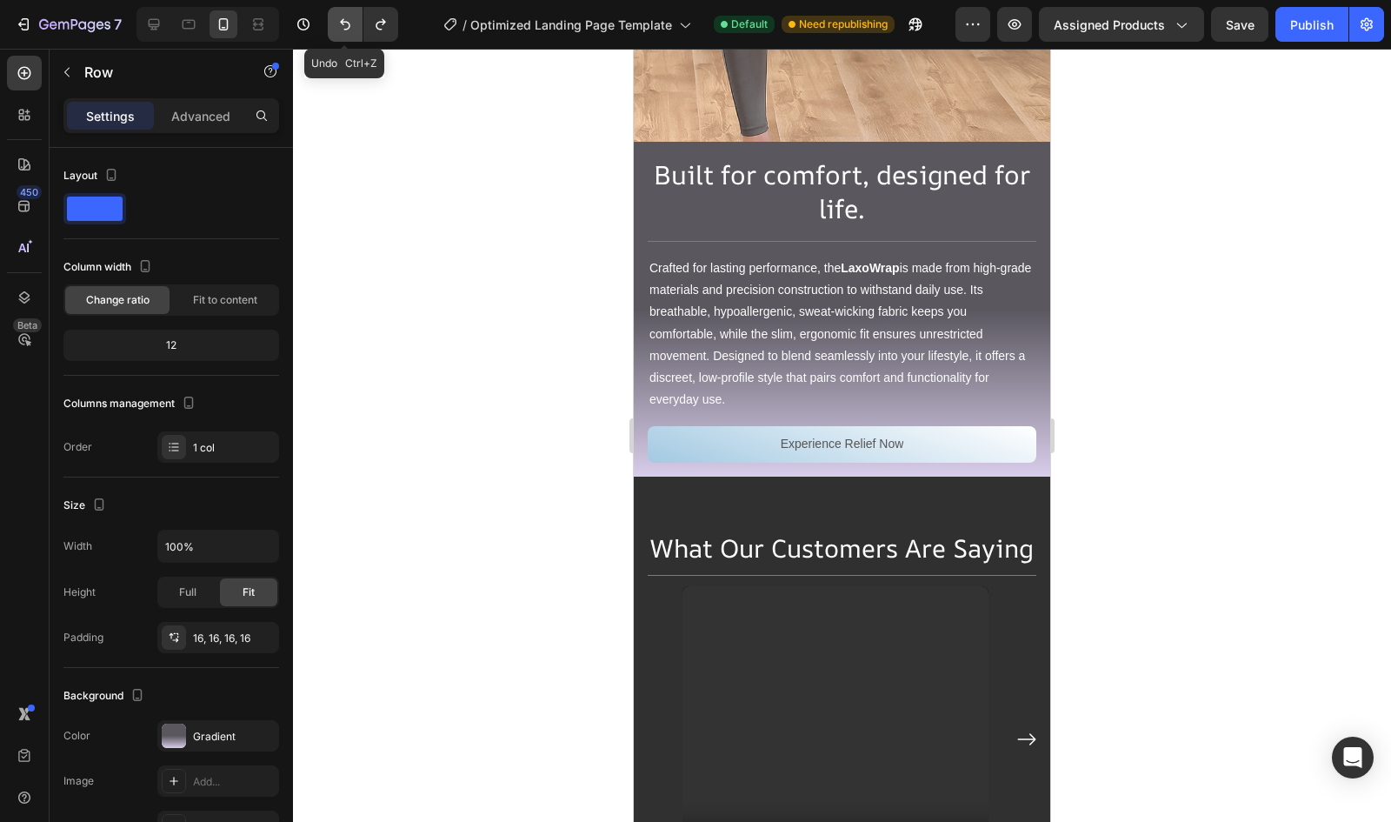
click at [337, 34] on button "Undo/Redo" at bounding box center [345, 24] width 35 height 35
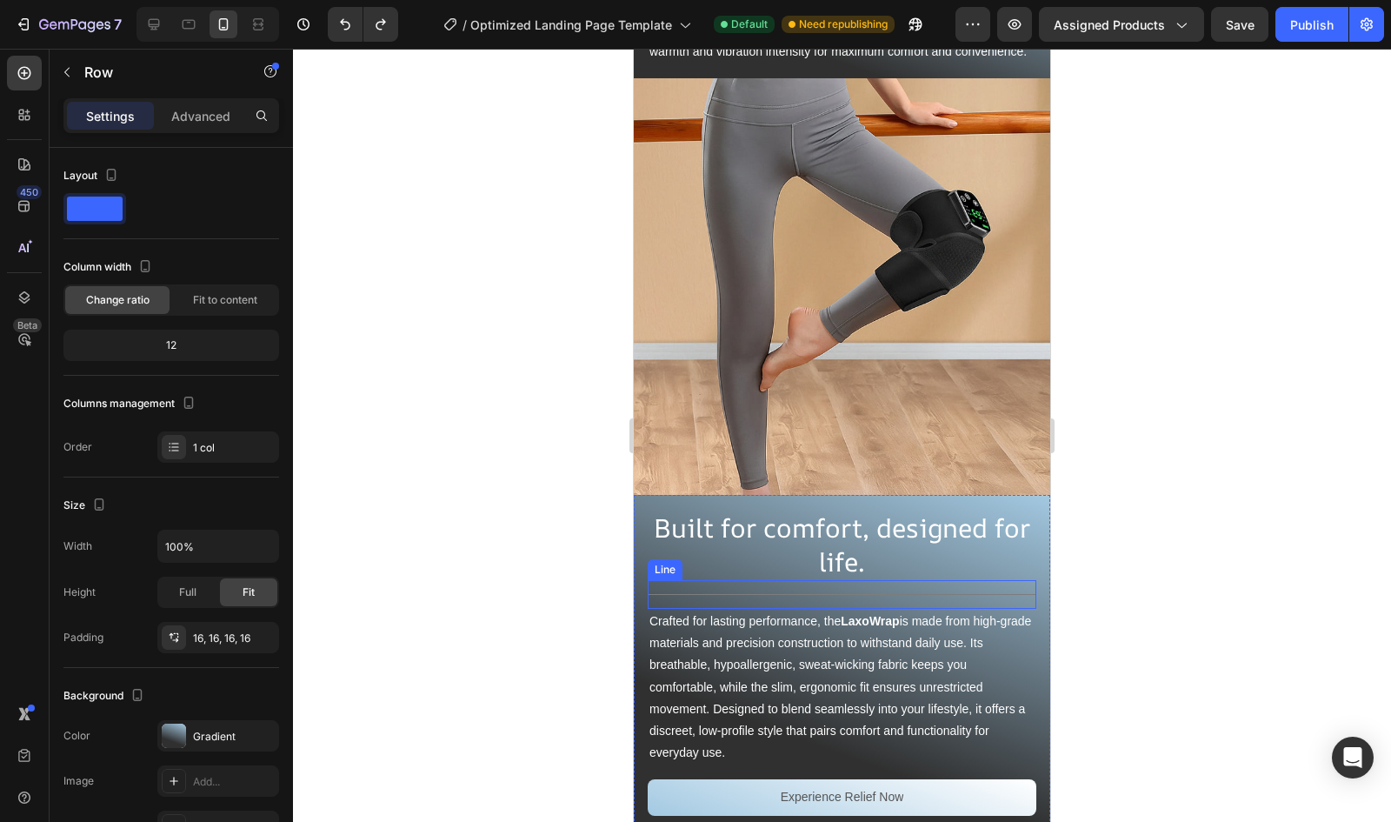
scroll to position [5369, 0]
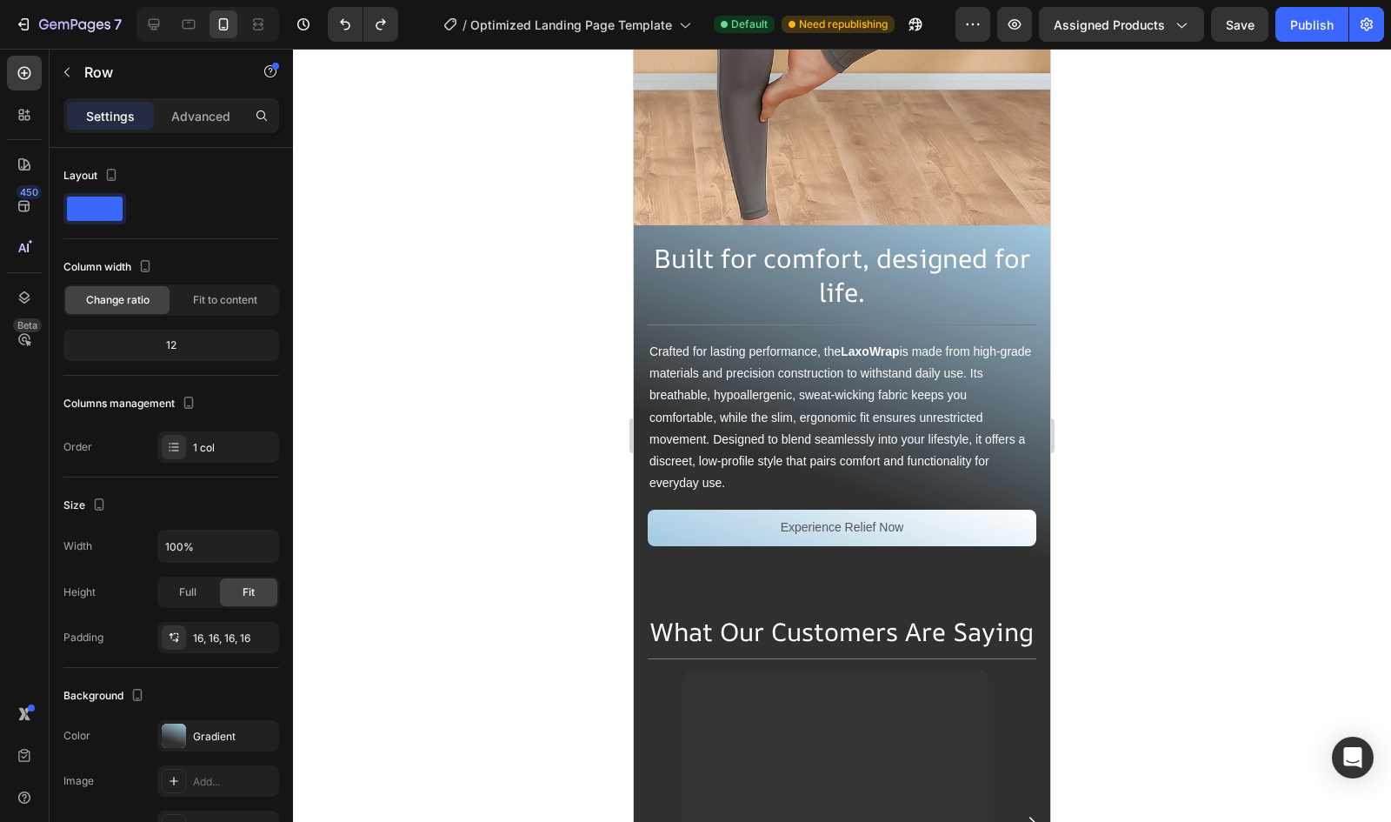
click at [640, 225] on div "Built for comfort, designed for life. Heading Title Line Crafted for lasting pe…" at bounding box center [842, 392] width 417 height 335
click at [184, 714] on div "Background The changes might be hidden by the video. Color Gradient Image Add..…" at bounding box center [171, 762] width 216 height 189
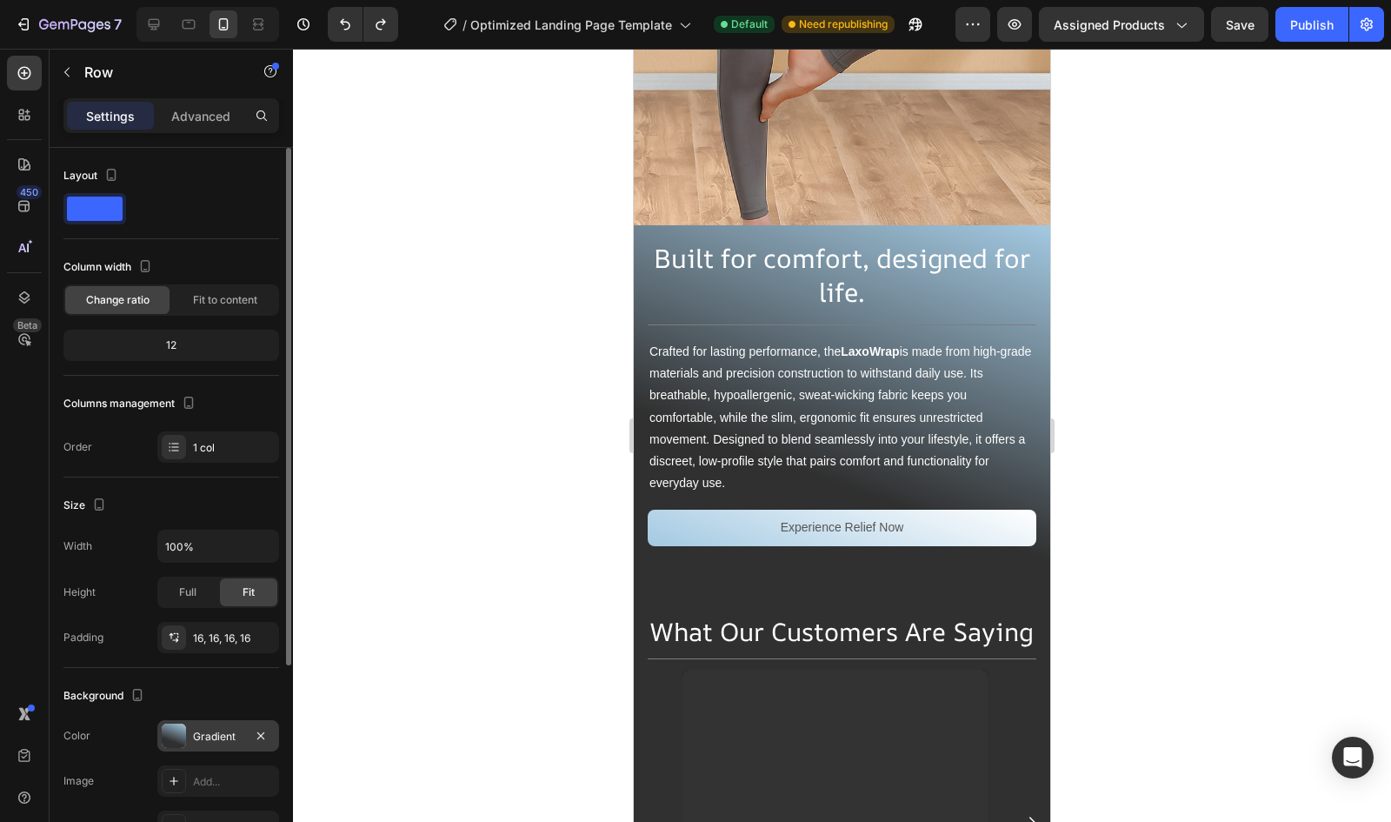
click at [184, 730] on div at bounding box center [174, 735] width 24 height 24
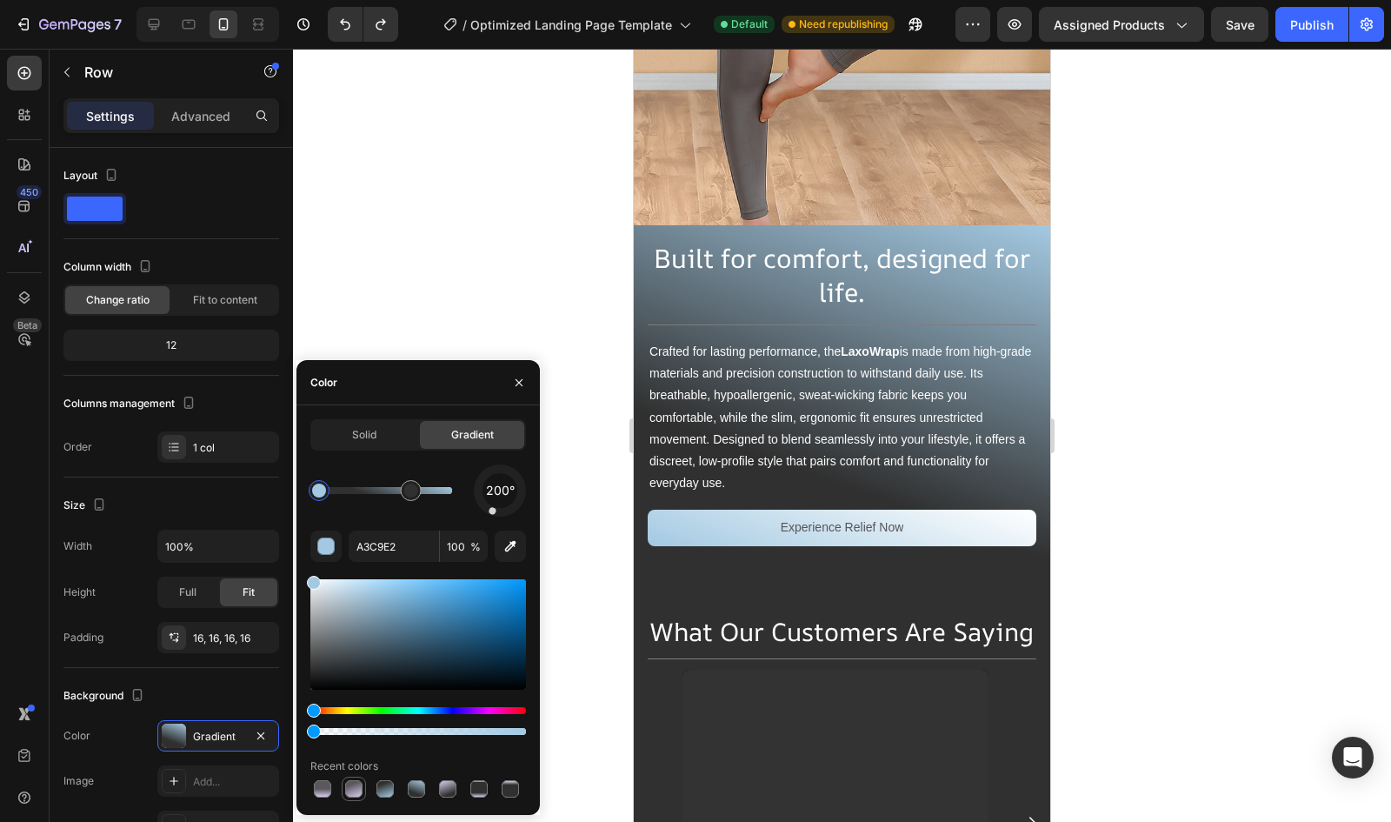
click at [355, 790] on div at bounding box center [353, 788] width 17 height 17
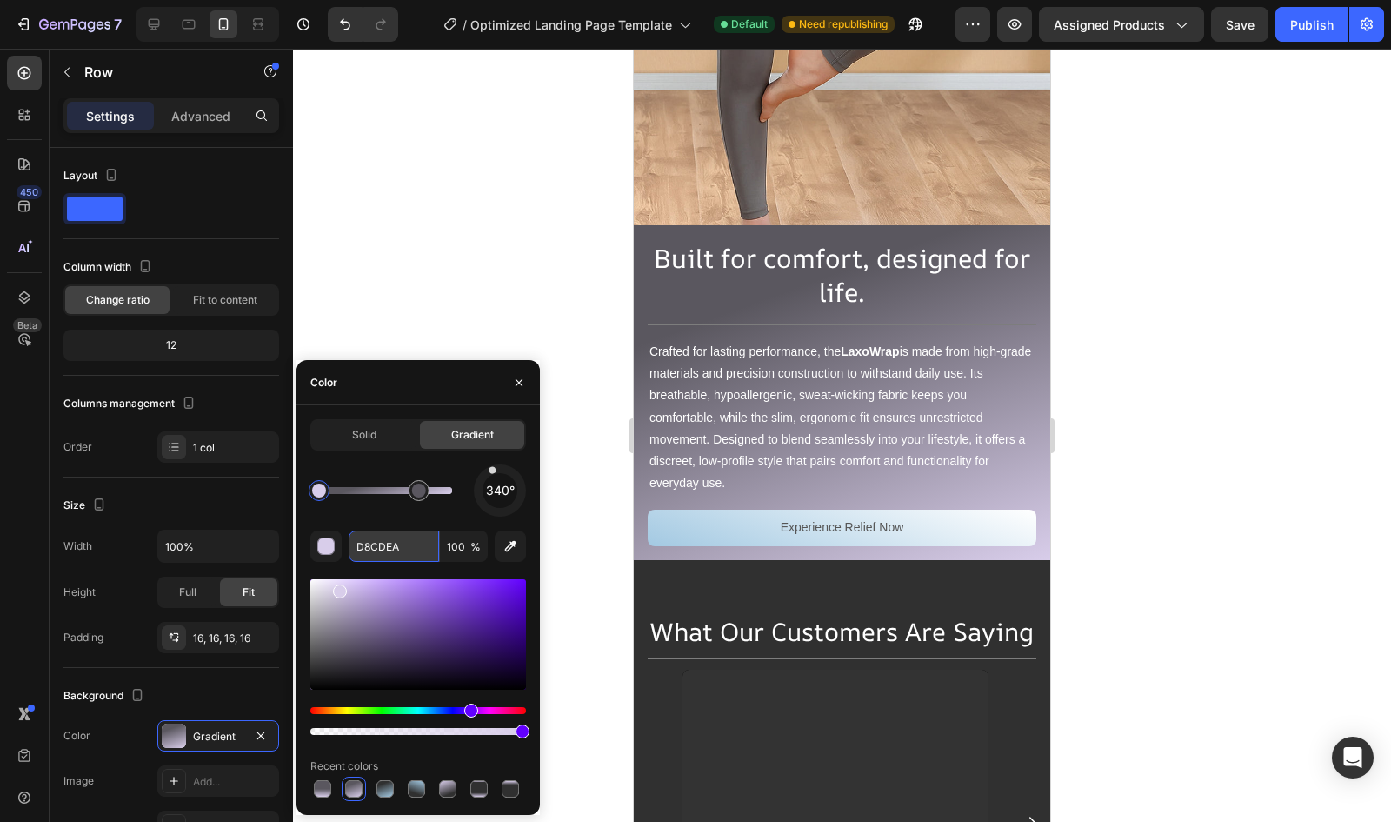
click at [384, 550] on input "D8CDEA" at bounding box center [394, 545] width 90 height 31
click at [421, 496] on div at bounding box center [419, 490] width 14 height 14
click at [383, 547] on input "5A575F" at bounding box center [394, 545] width 90 height 31
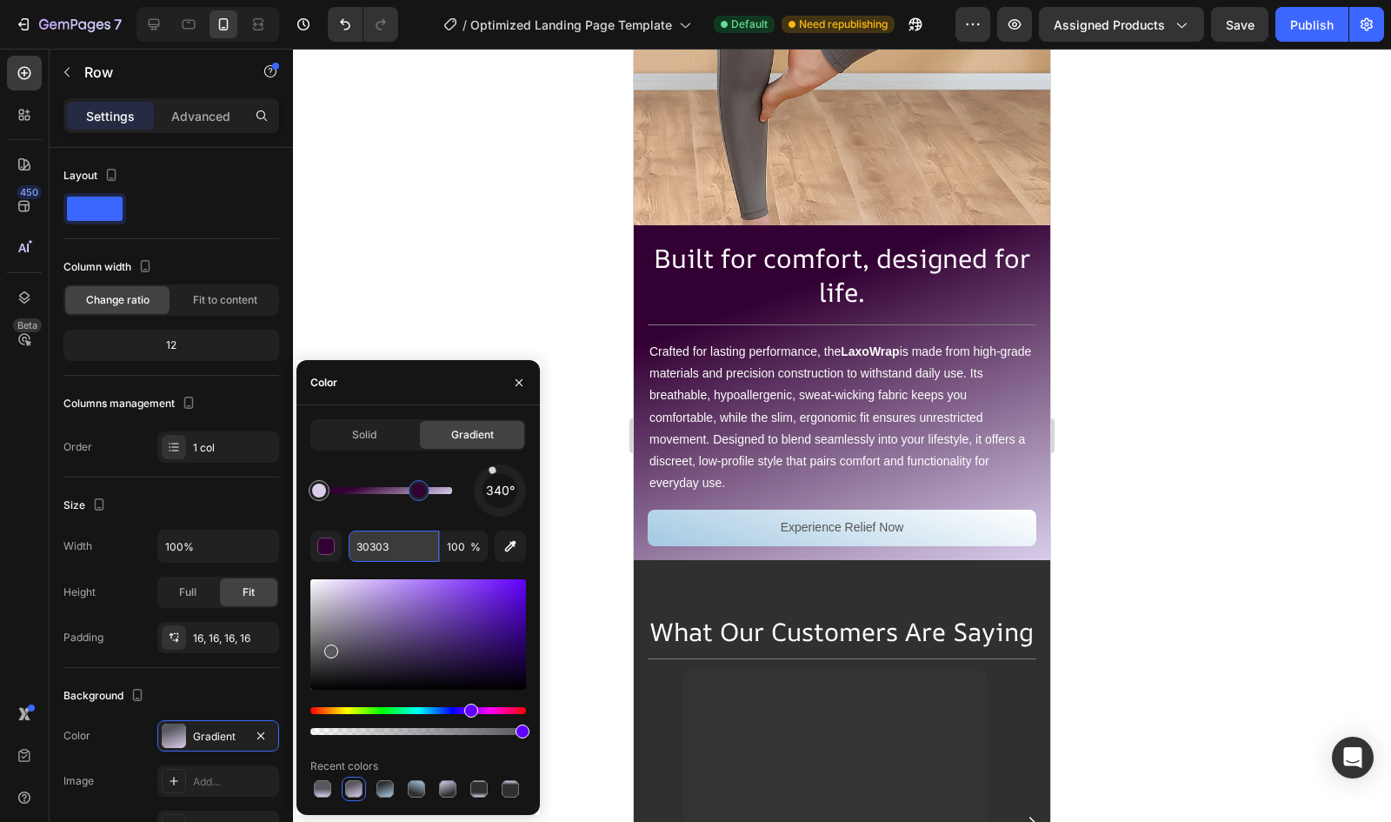
type input "303030"
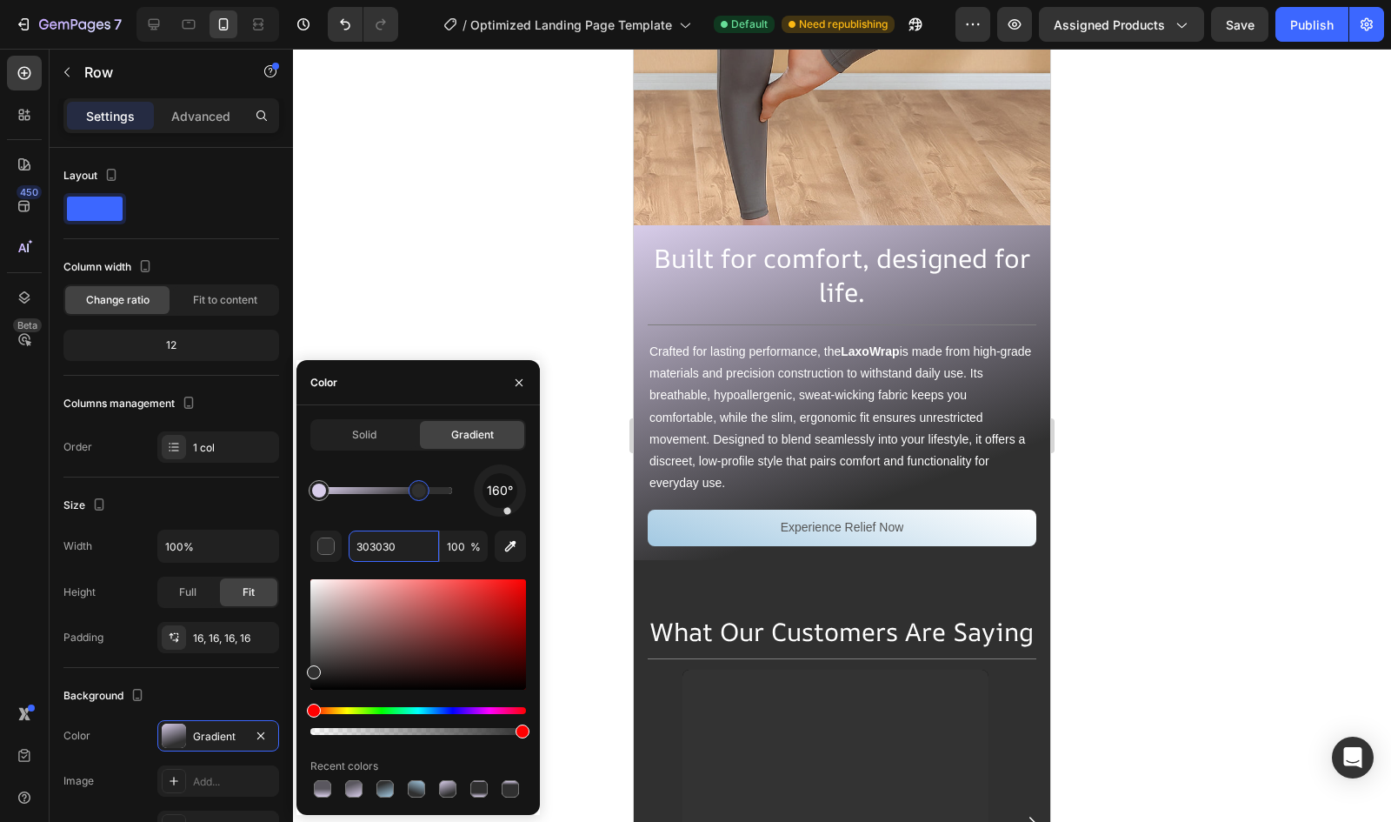
drag, startPoint x: 494, startPoint y: 467, endPoint x: 513, endPoint y: 526, distance: 62.1
click at [513, 526] on div "160° 303030 100 % Recent colors" at bounding box center [418, 632] width 216 height 337
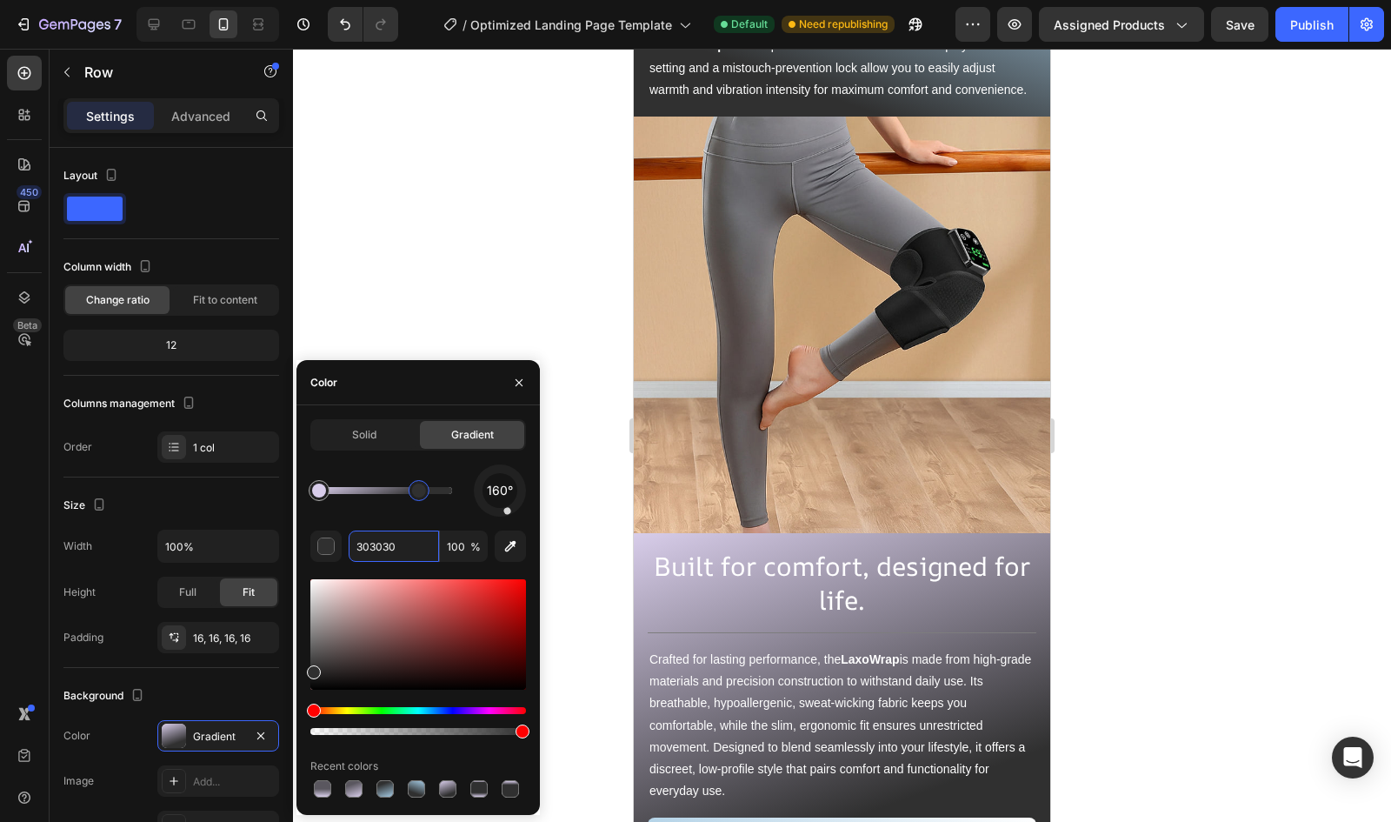
scroll to position [5337, 0]
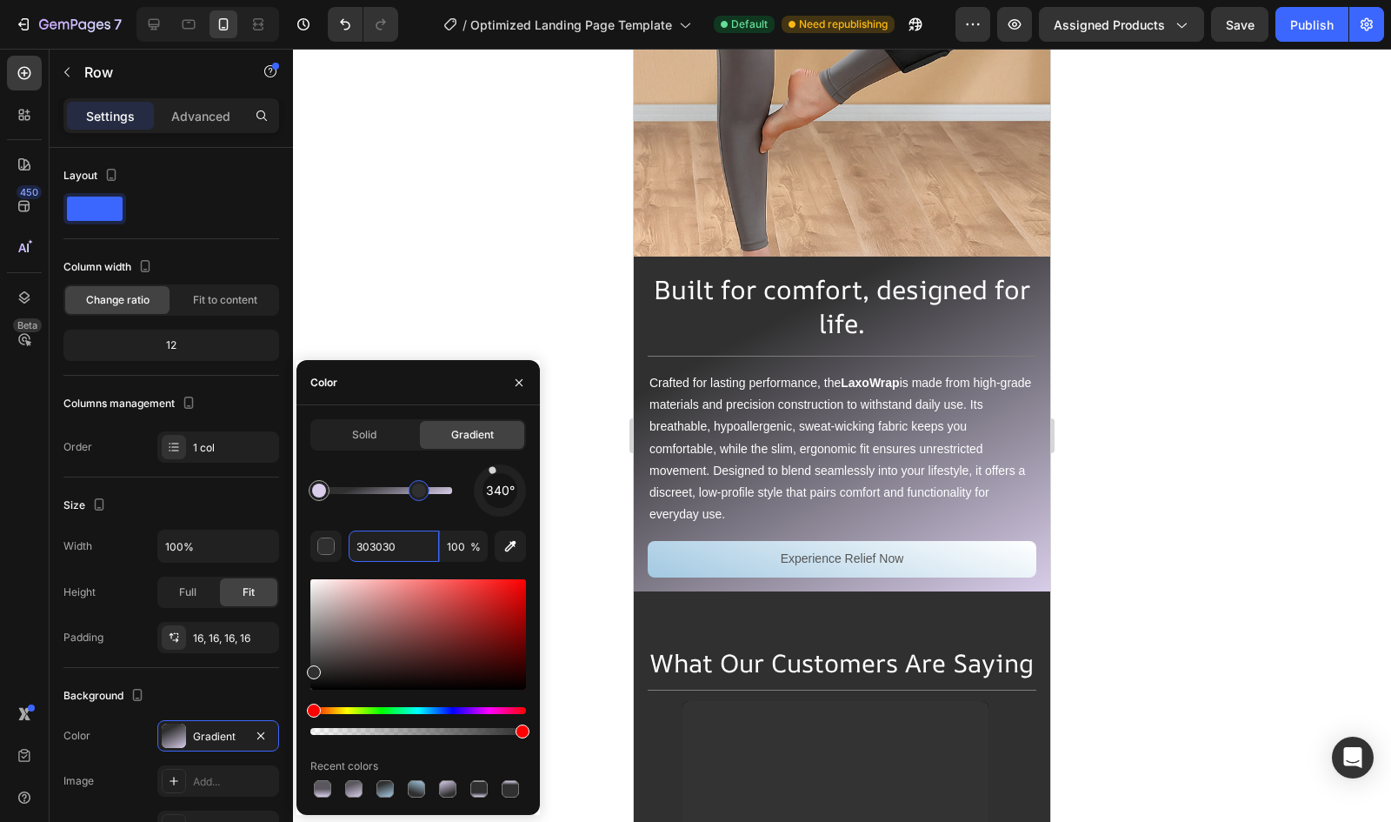
drag, startPoint x: 503, startPoint y: 509, endPoint x: 464, endPoint y: 390, distance: 125.1
click at [464, 390] on div "Color Solid Gradient 340° 303030 100 % Recent colors" at bounding box center [418, 587] width 243 height 455
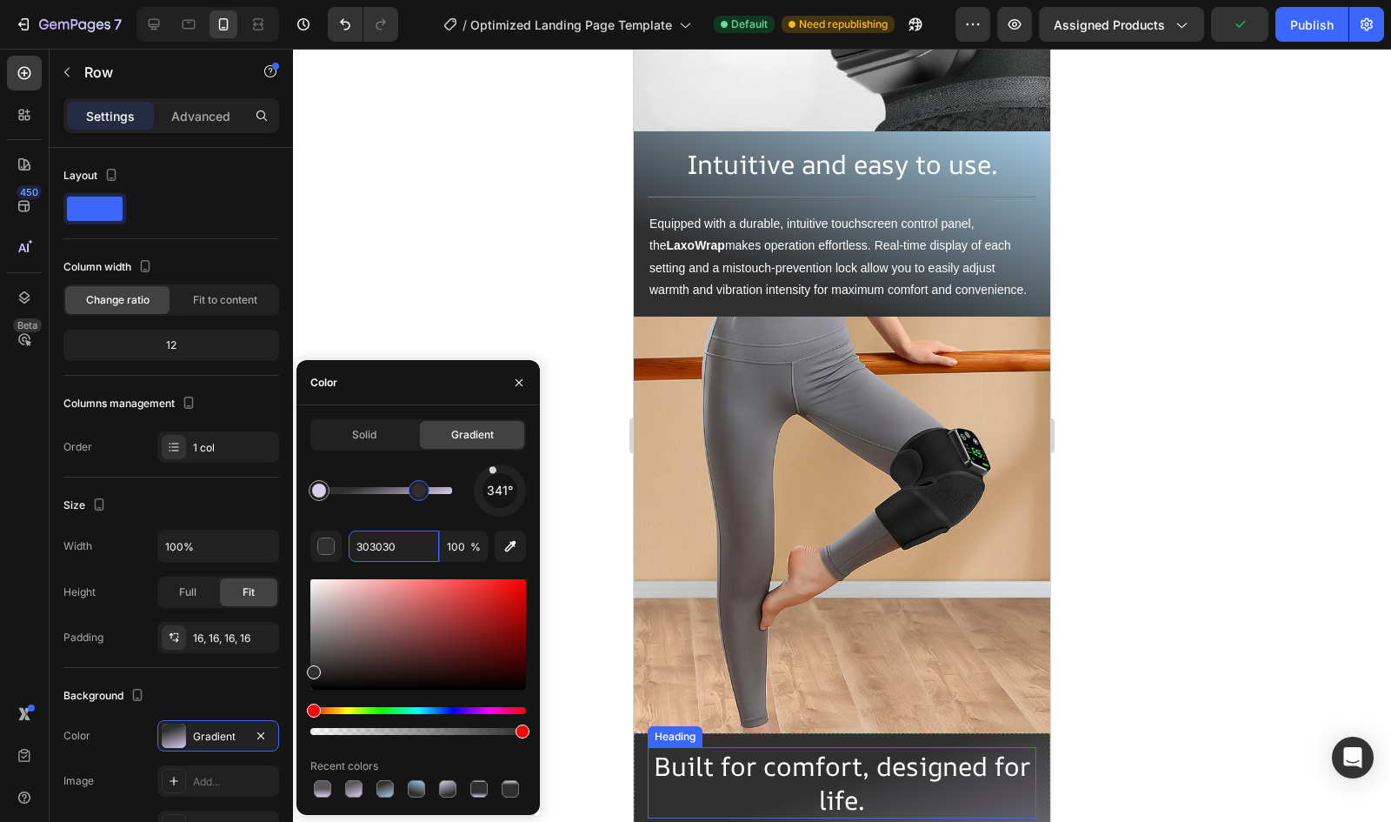
scroll to position [5349, 0]
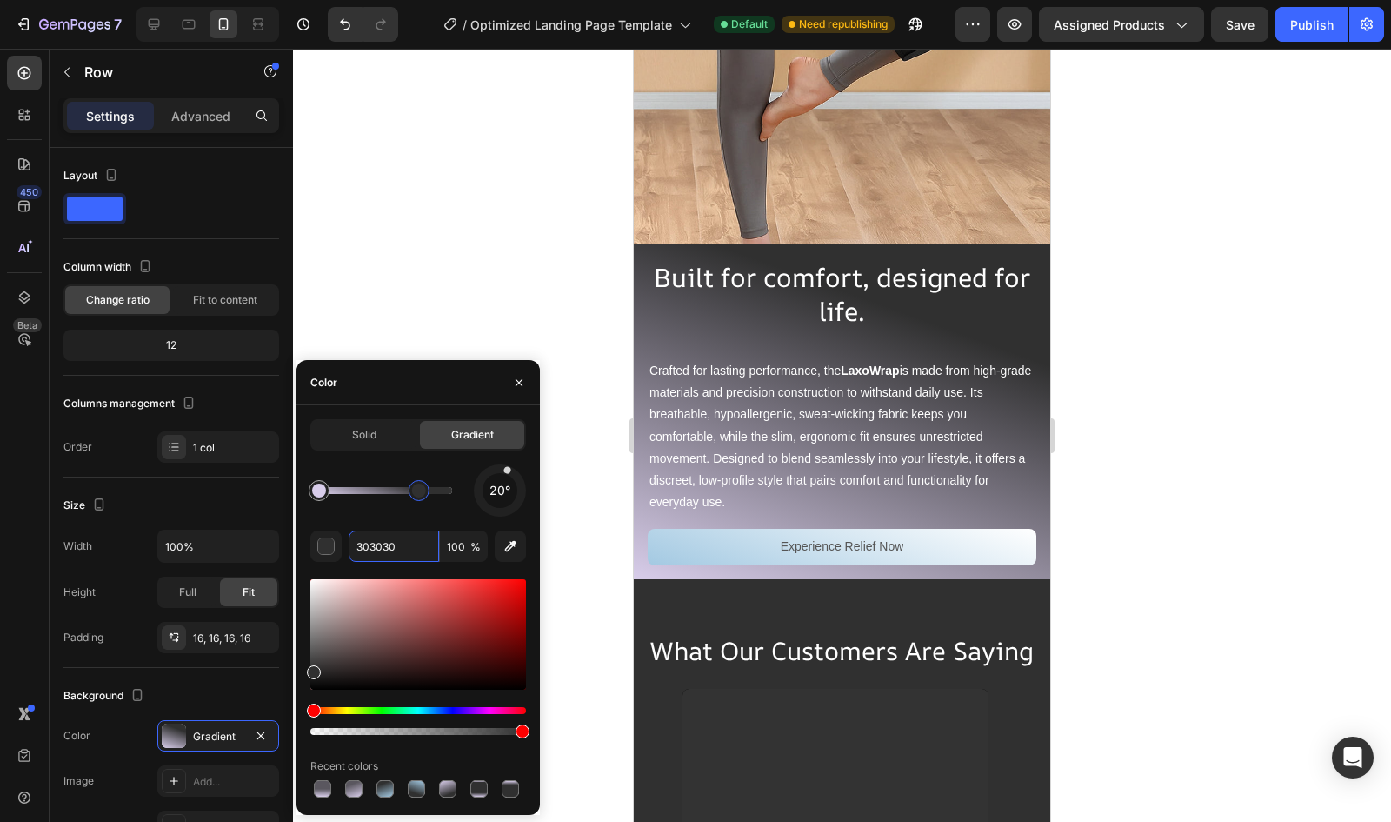
drag, startPoint x: 489, startPoint y: 470, endPoint x: 537, endPoint y: 387, distance: 95.9
click at [537, 387] on div "Color Solid Gradient 20° 303030 100 % Recent colors" at bounding box center [418, 587] width 243 height 455
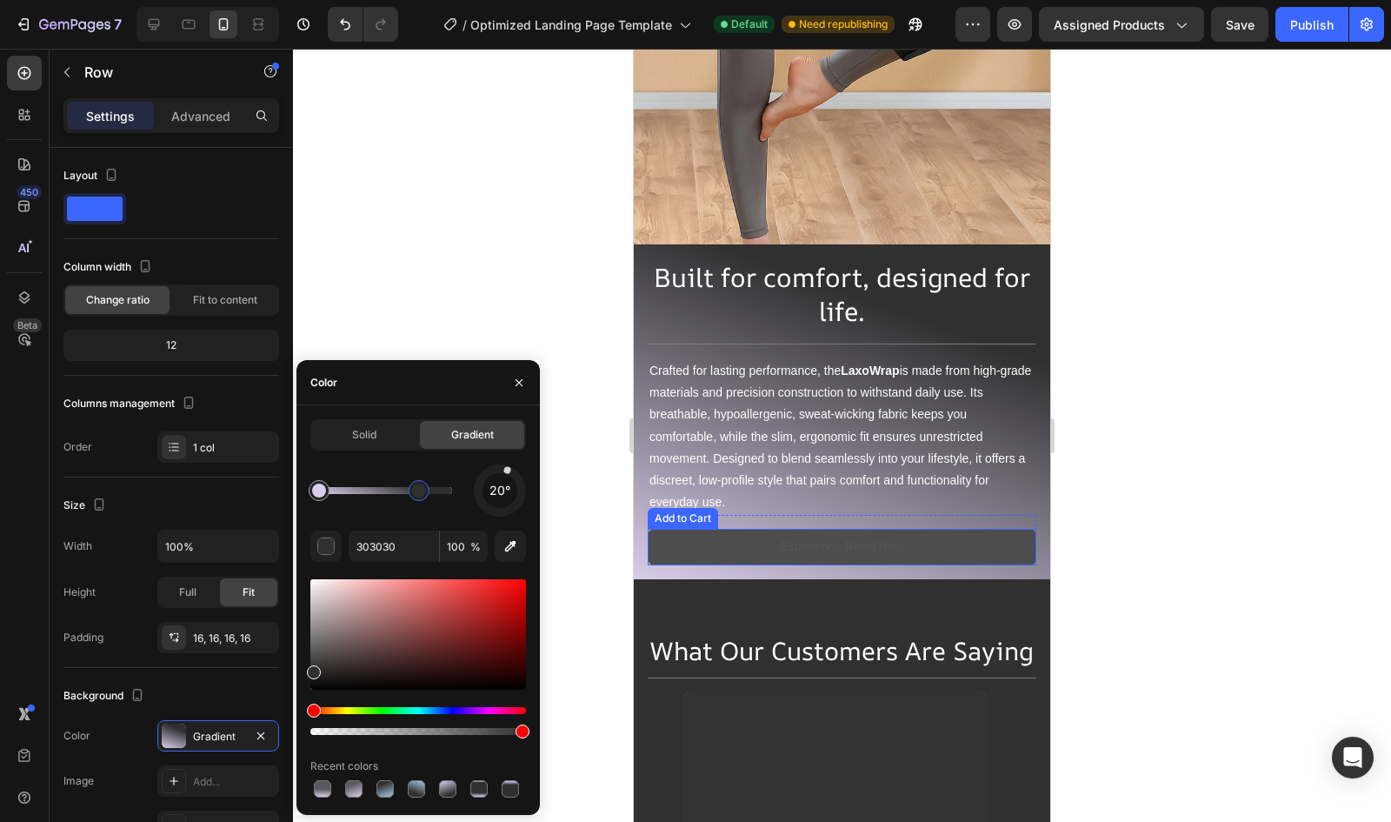
click at [662, 529] on button "Experience Relief Now" at bounding box center [842, 547] width 389 height 36
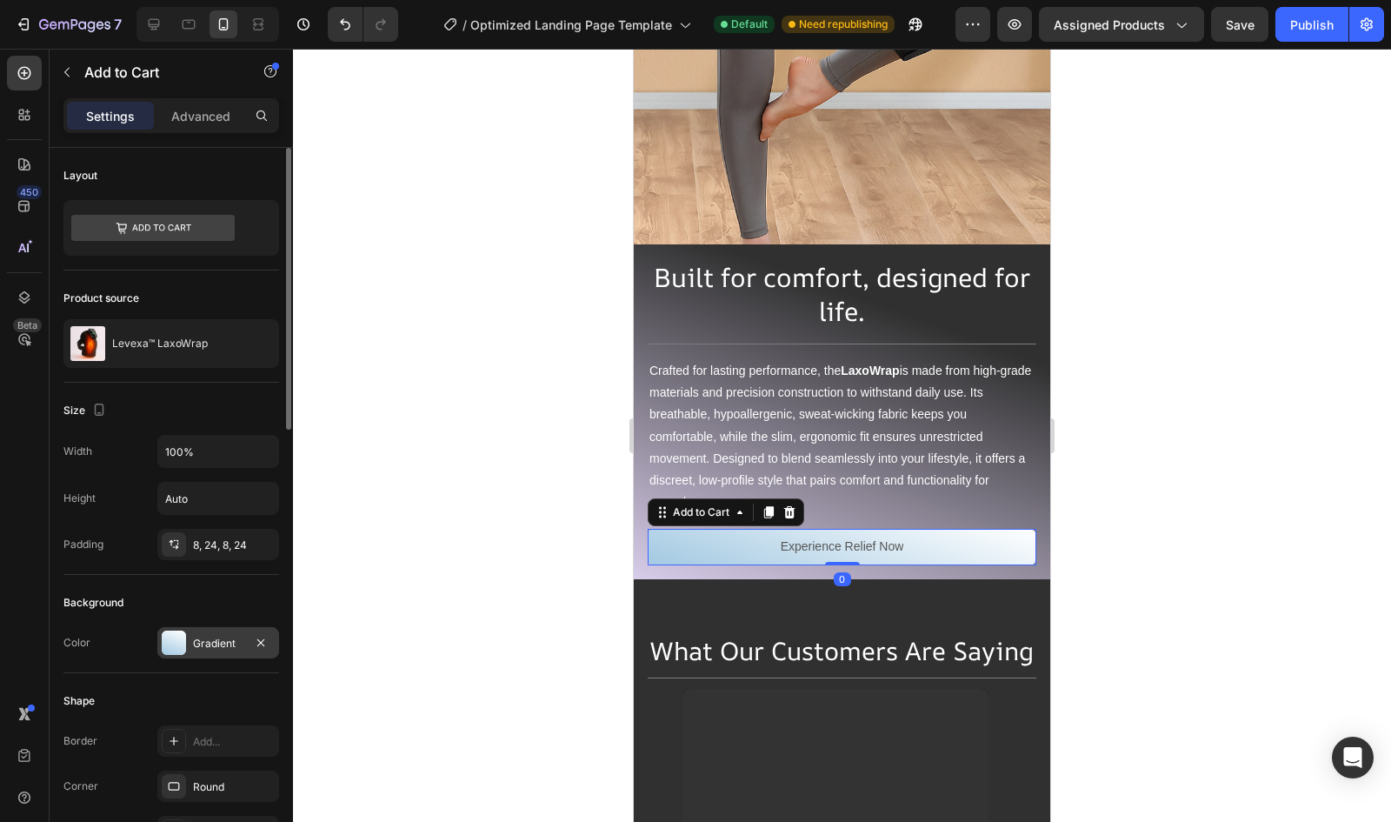
click at [235, 636] on div "Gradient" at bounding box center [218, 644] width 50 height 16
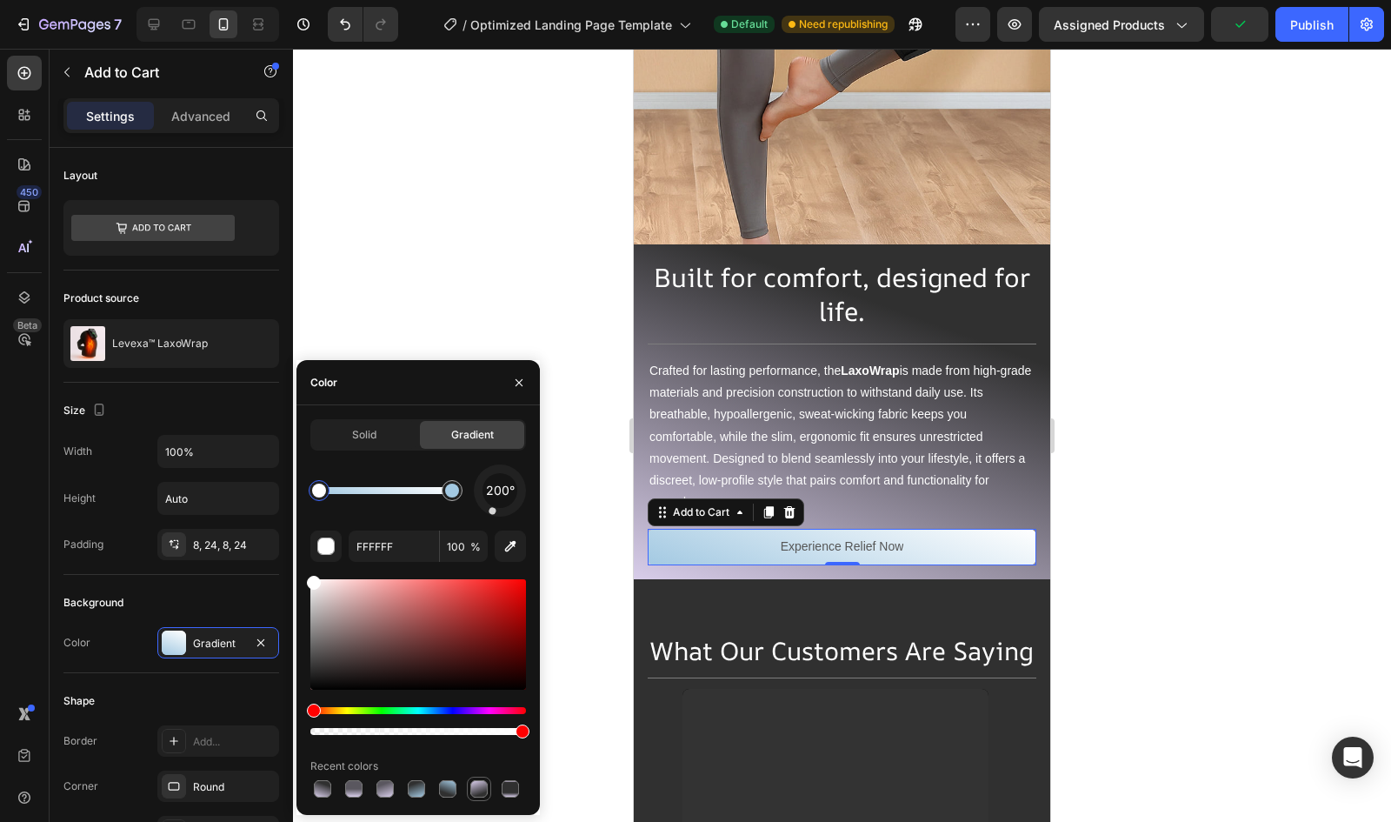
click at [482, 787] on div at bounding box center [478, 788] width 17 height 17
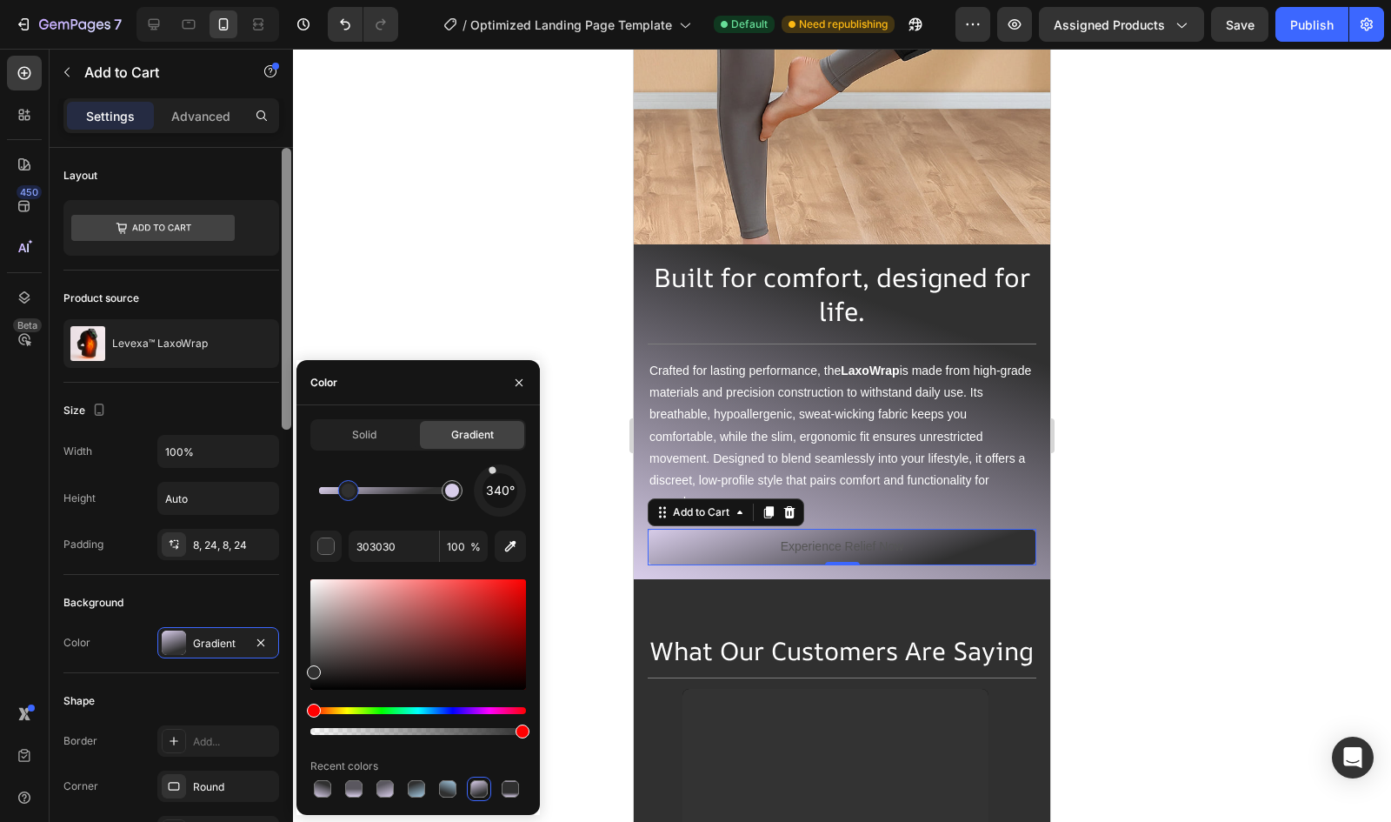
drag, startPoint x: 351, startPoint y: 495, endPoint x: 288, endPoint y: 483, distance: 64.6
click at [288, 483] on div "450 Beta section Sections(20) Elements(19) Content list Accordion Accordion Acc…" at bounding box center [146, 435] width 293 height 773
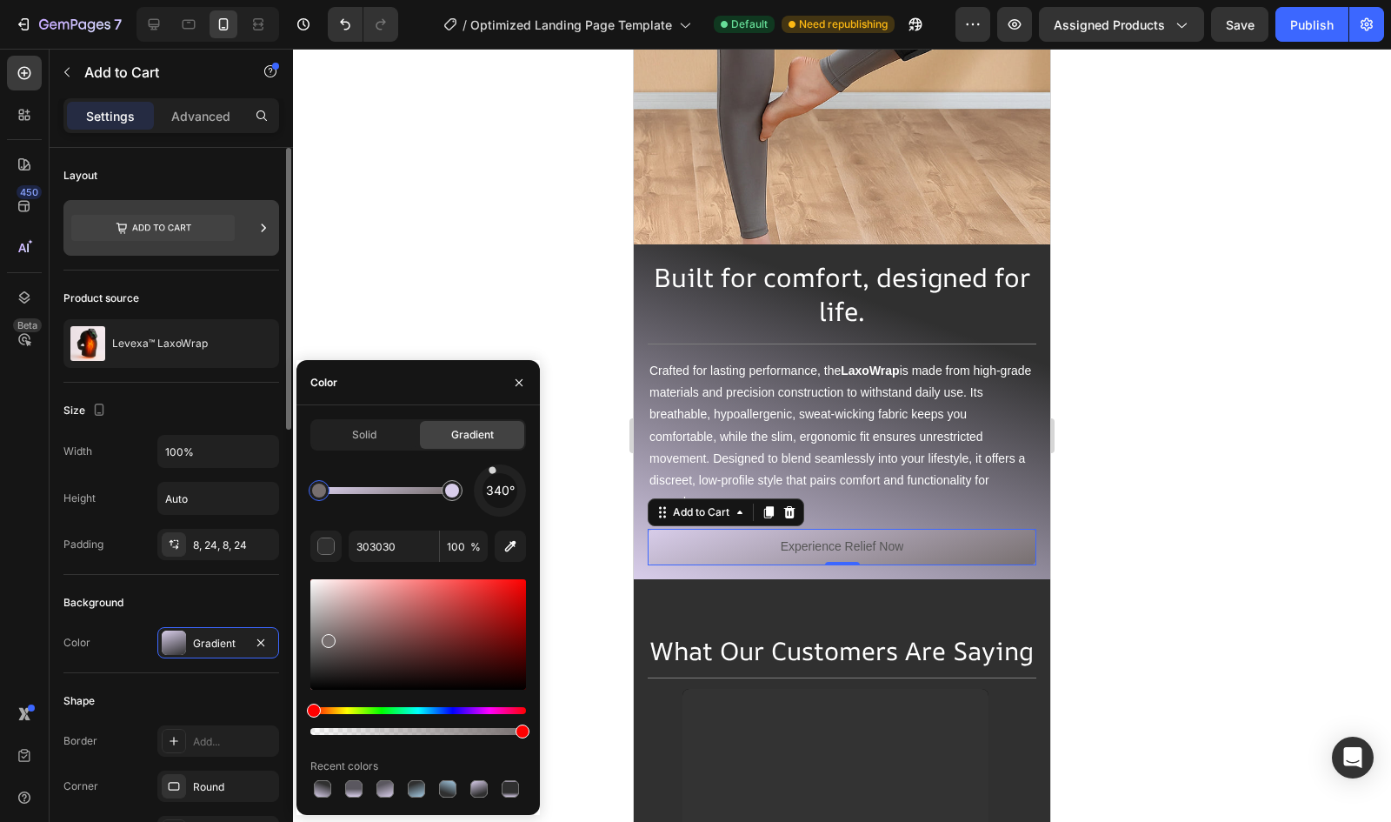
drag, startPoint x: 326, startPoint y: 637, endPoint x: 221, endPoint y: 242, distance: 409.4
click at [221, 242] on div "450 Beta section Sections(20) Elements(19) Content list Accordion Accordion Acc…" at bounding box center [146, 435] width 293 height 773
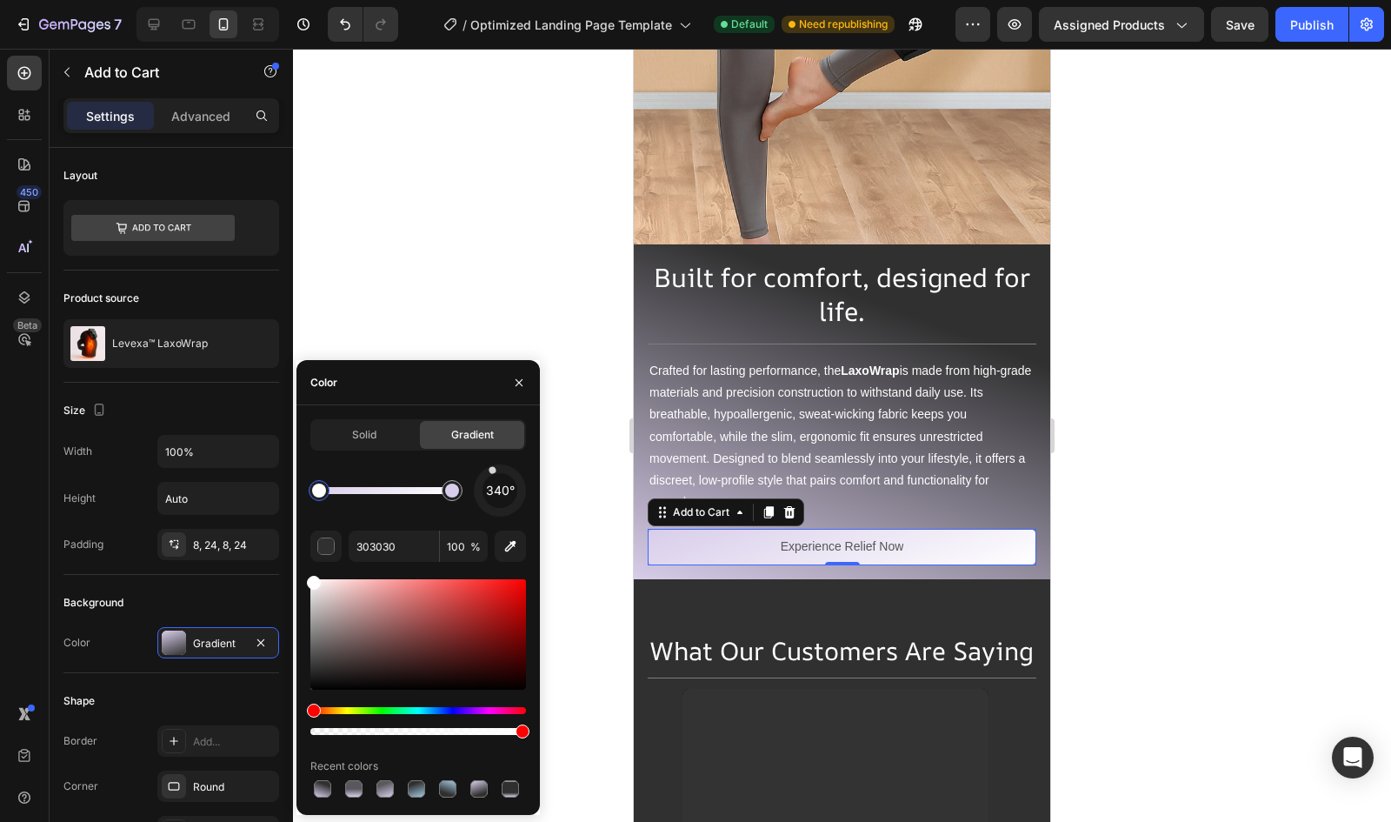
type input "FFFFFF"
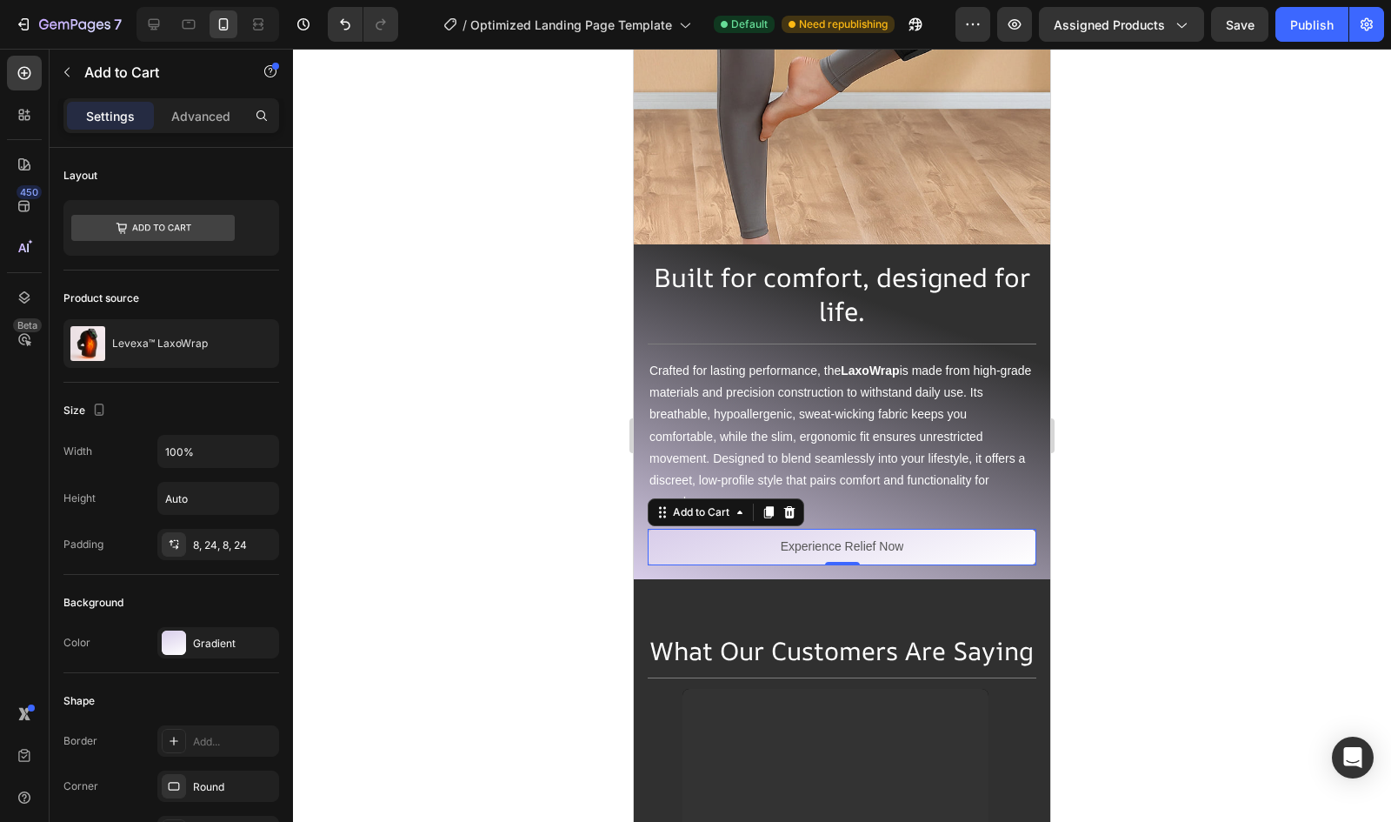
click at [442, 149] on div at bounding box center [842, 435] width 1098 height 773
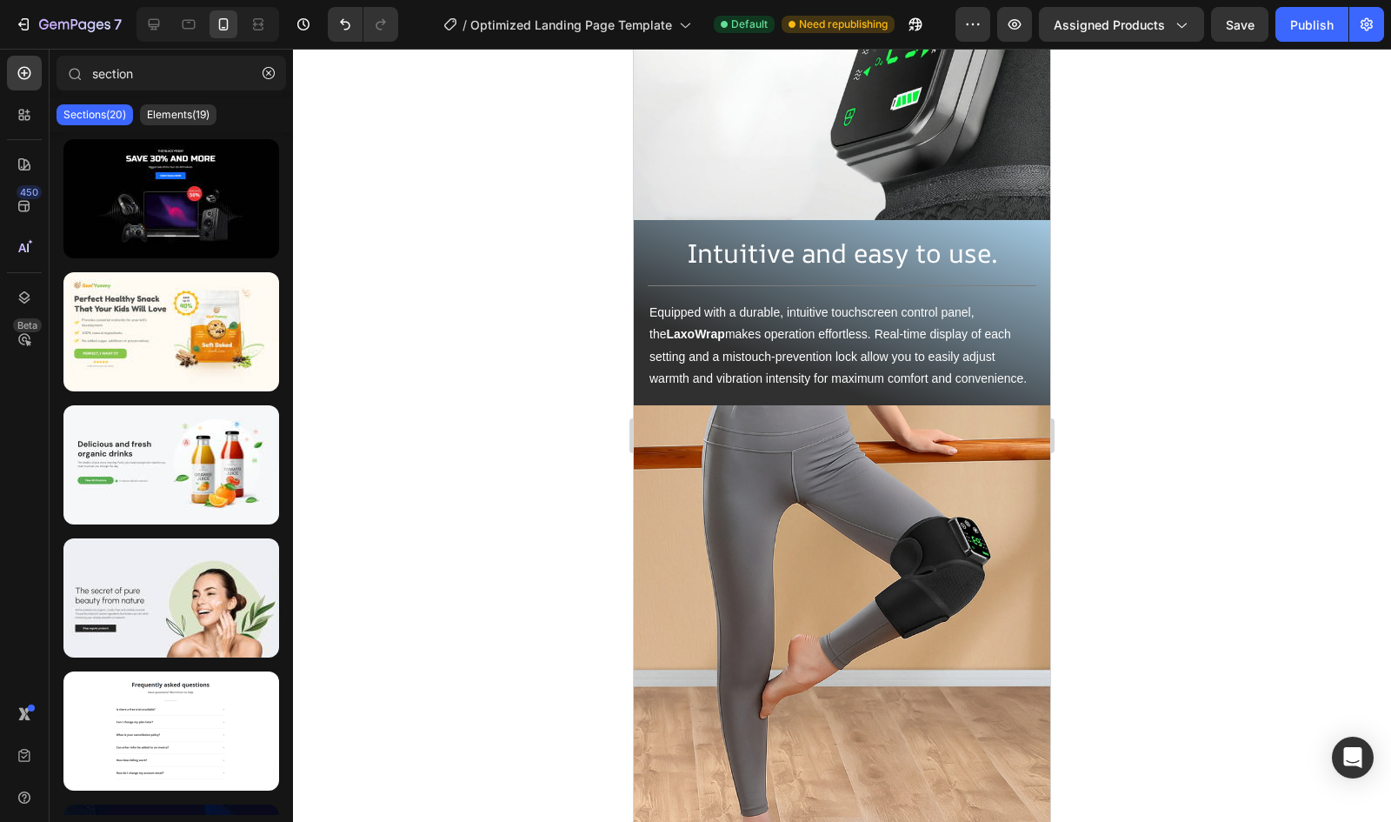
scroll to position [5407, 0]
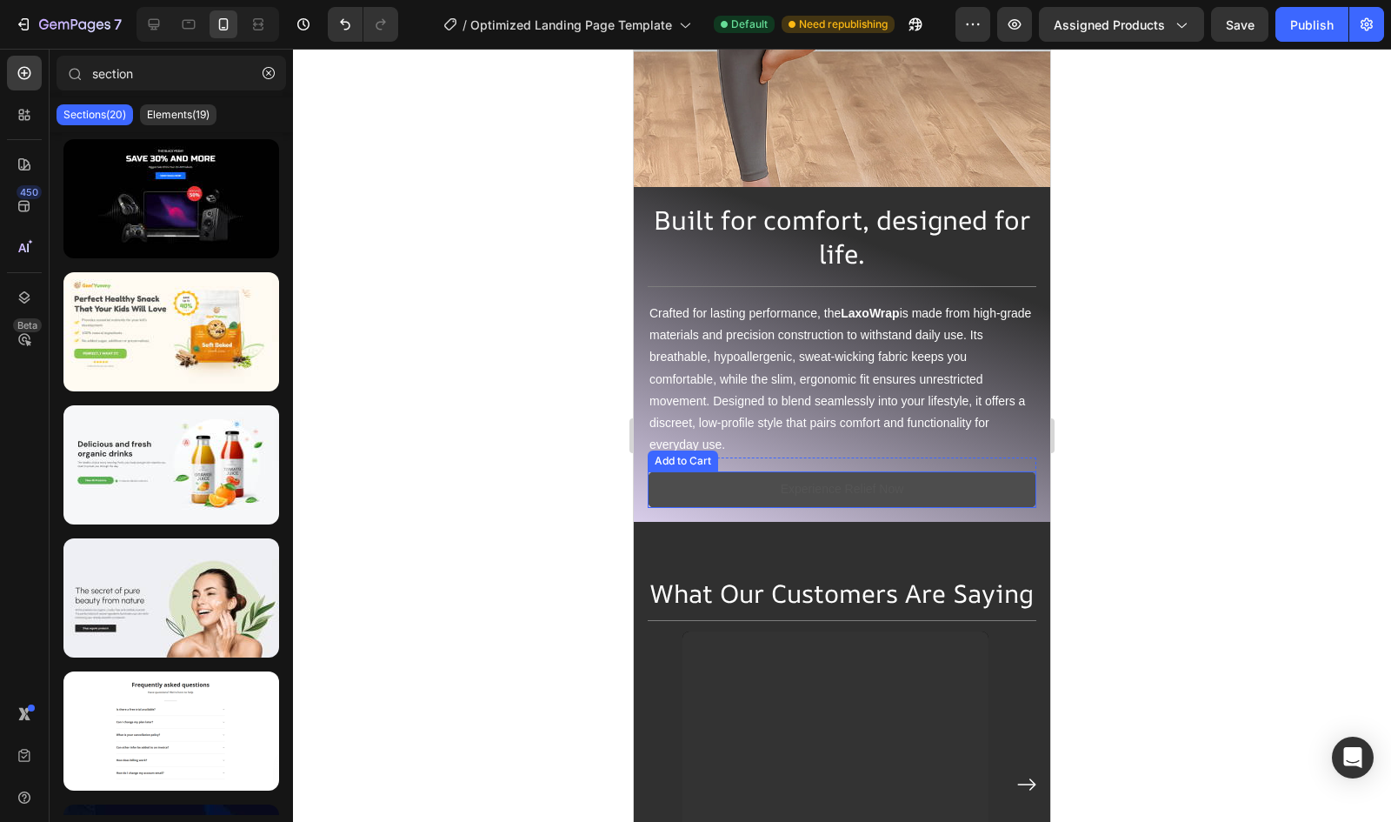
click at [663, 471] on button "Experience Relief Now" at bounding box center [842, 489] width 389 height 36
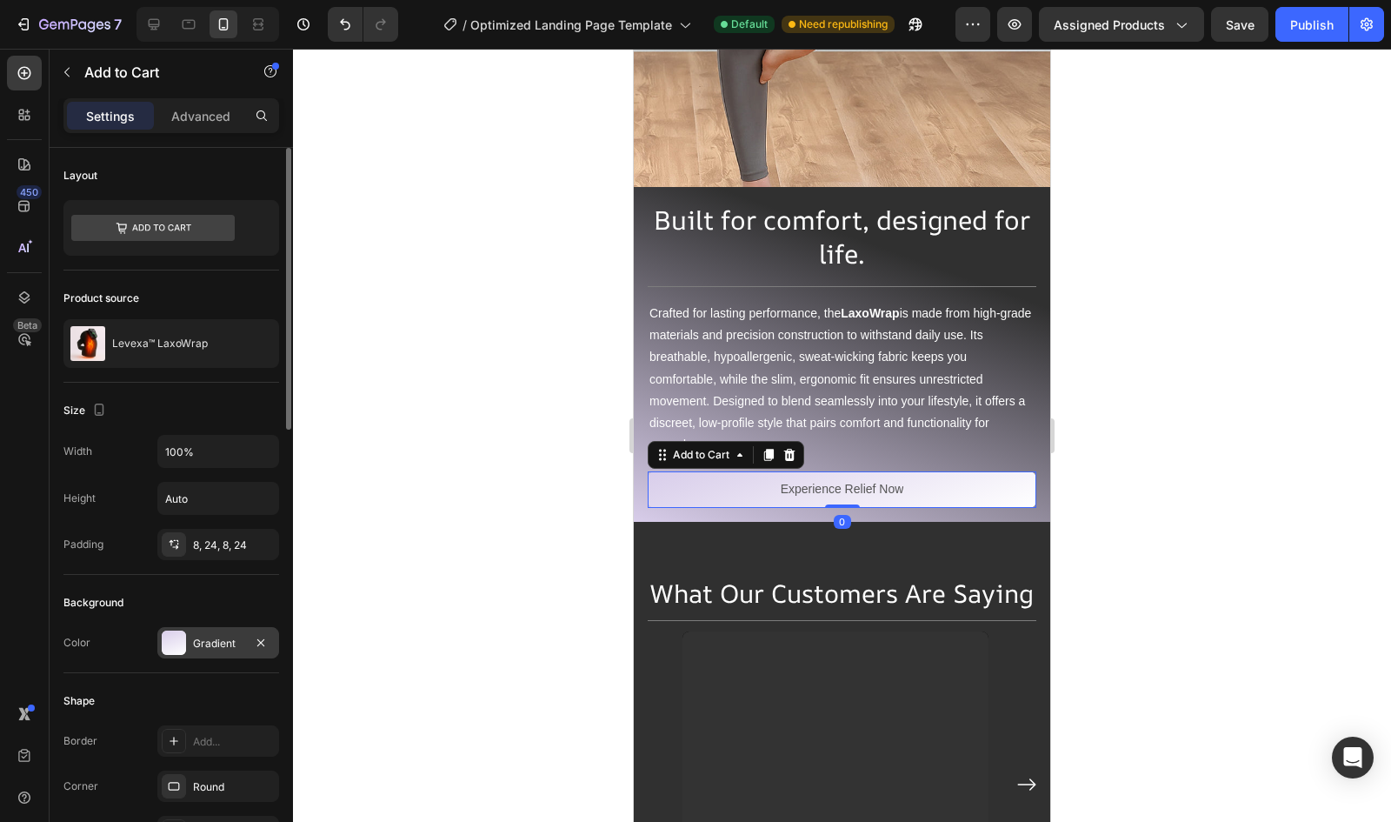
click at [170, 640] on div at bounding box center [174, 642] width 24 height 24
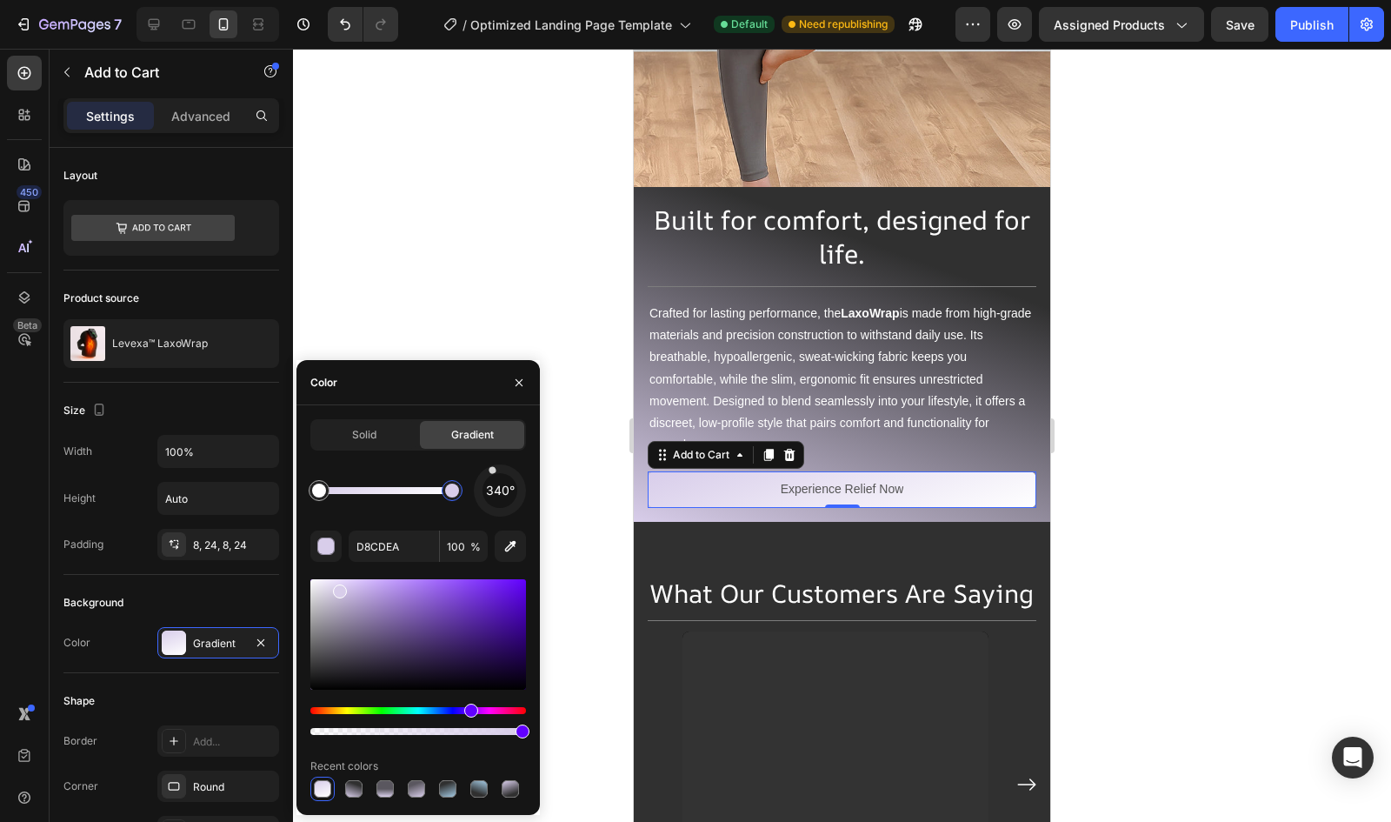
click at [463, 486] on div at bounding box center [452, 490] width 31 height 31
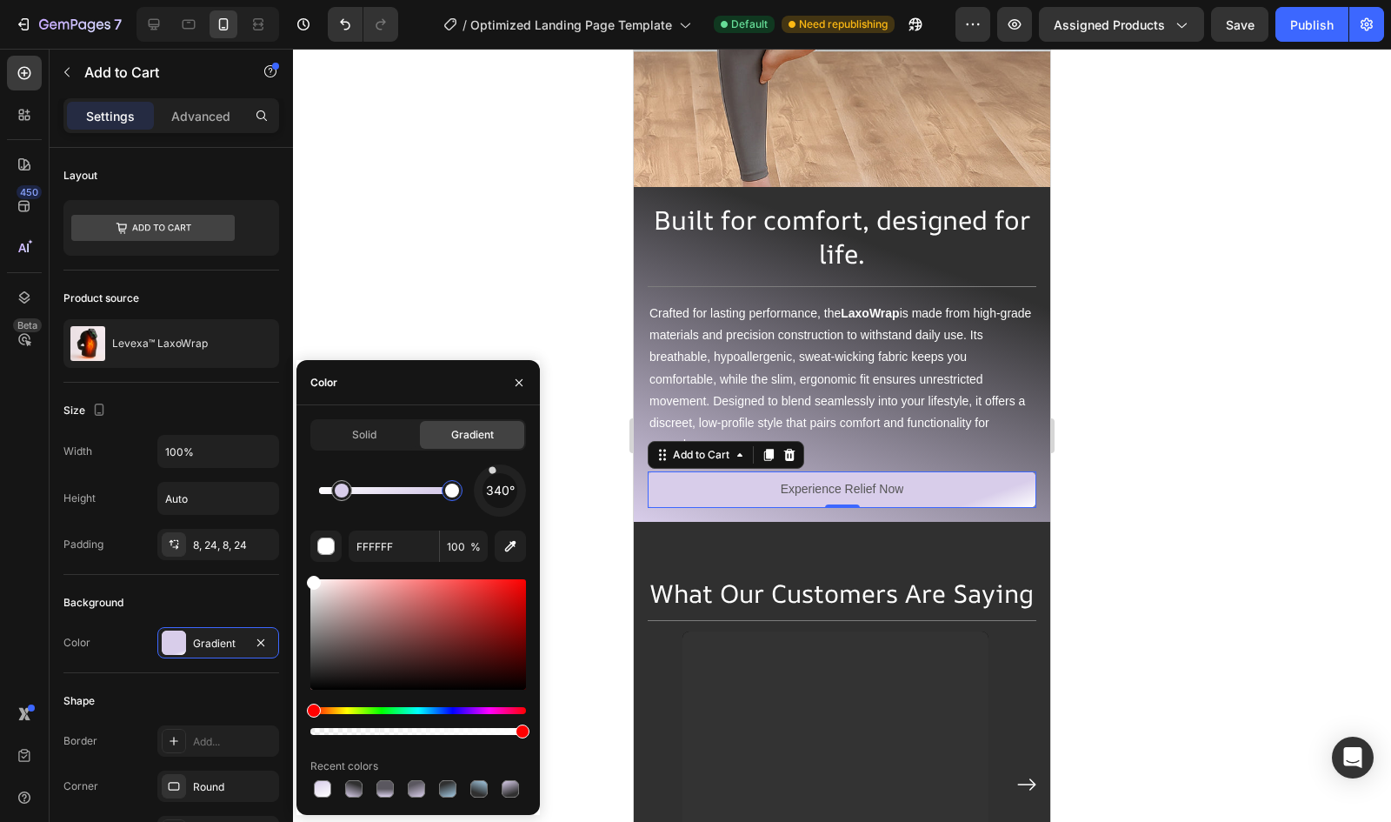
drag, startPoint x: 323, startPoint y: 489, endPoint x: 487, endPoint y: 500, distance: 163.9
click at [487, 500] on div "340°" at bounding box center [418, 490] width 216 height 52
type input "D8CDEA"
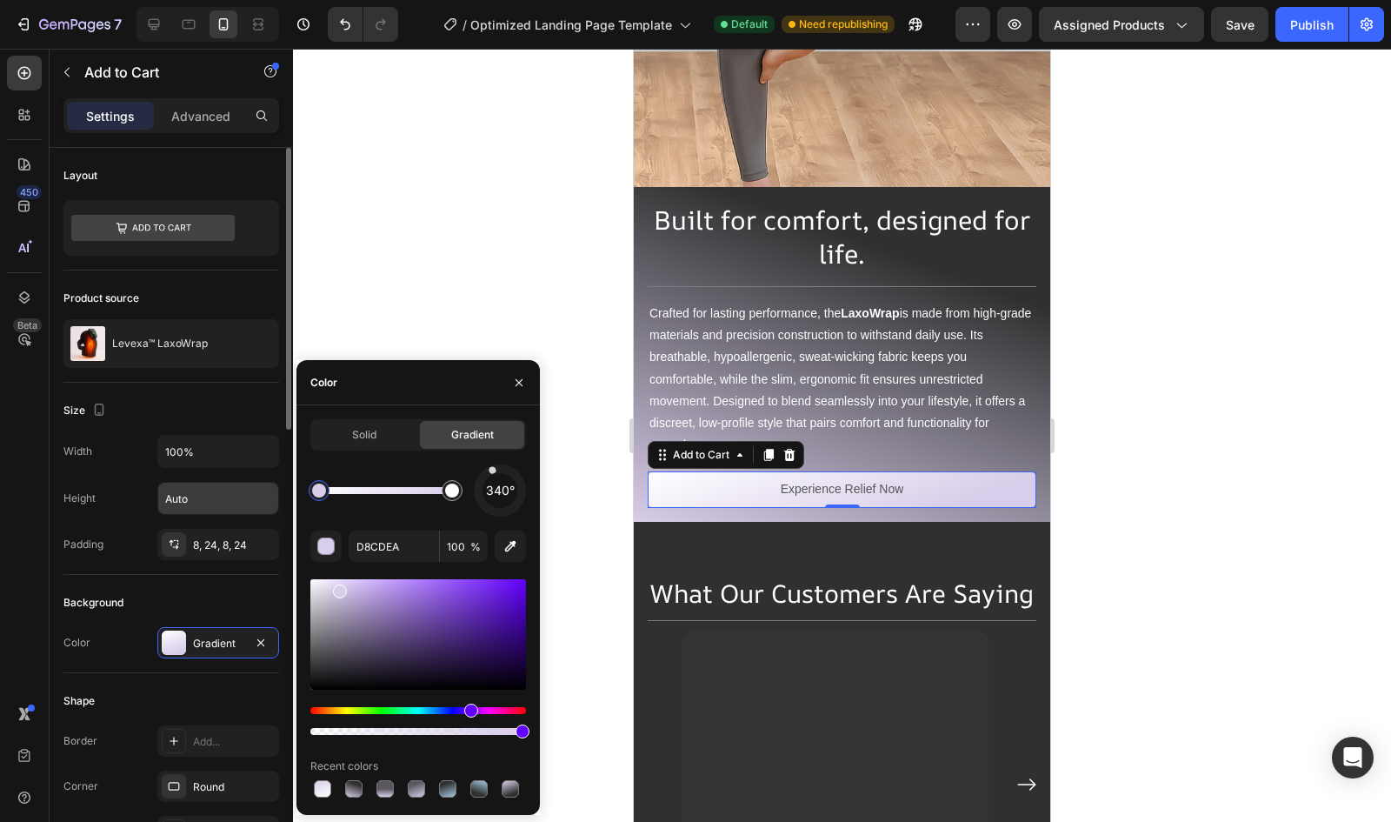
click at [257, 486] on div "450 Beta section Sections(20) Elements(19) Content list Accordion Accordion Acc…" at bounding box center [146, 435] width 293 height 773
click at [527, 190] on div at bounding box center [842, 435] width 1098 height 773
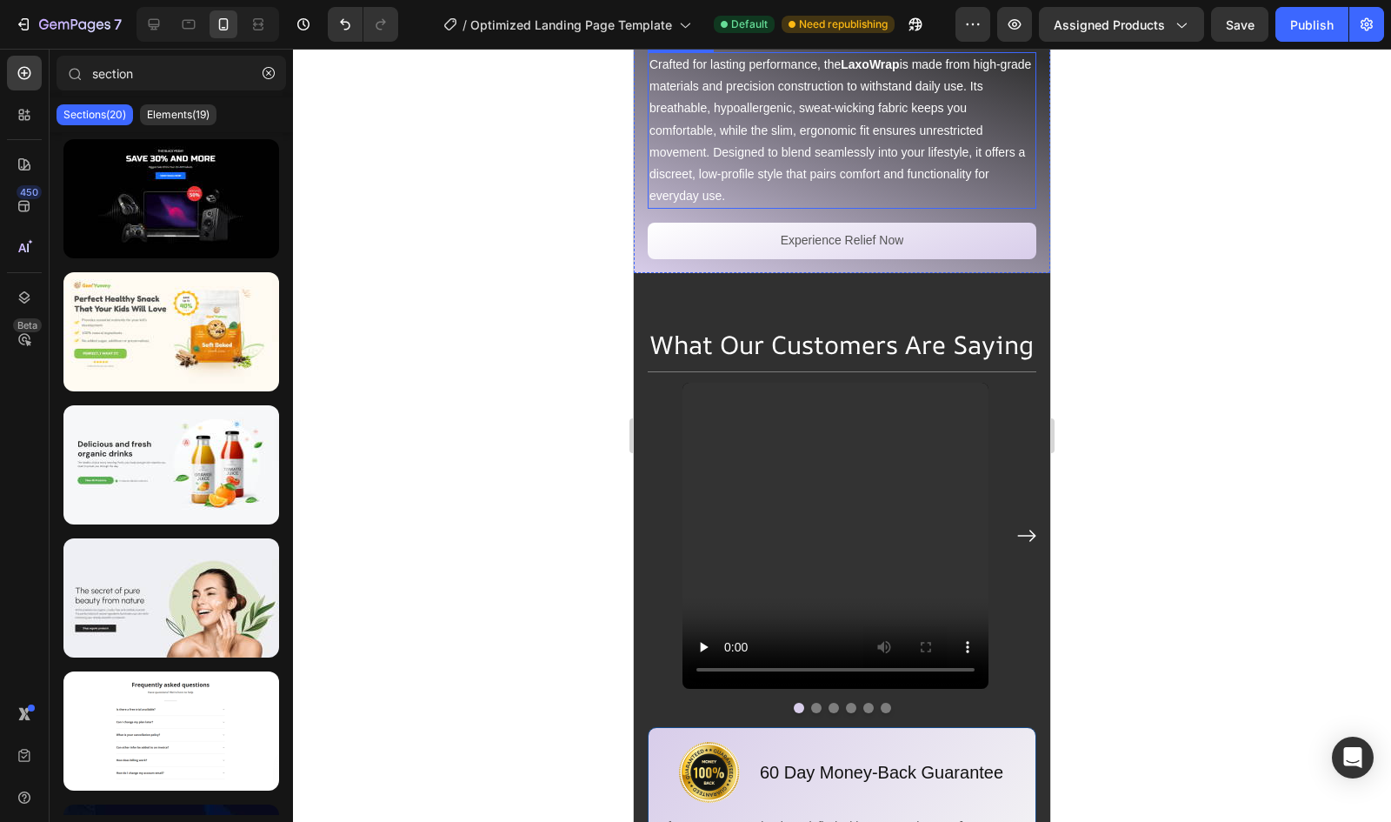
scroll to position [5657, 0]
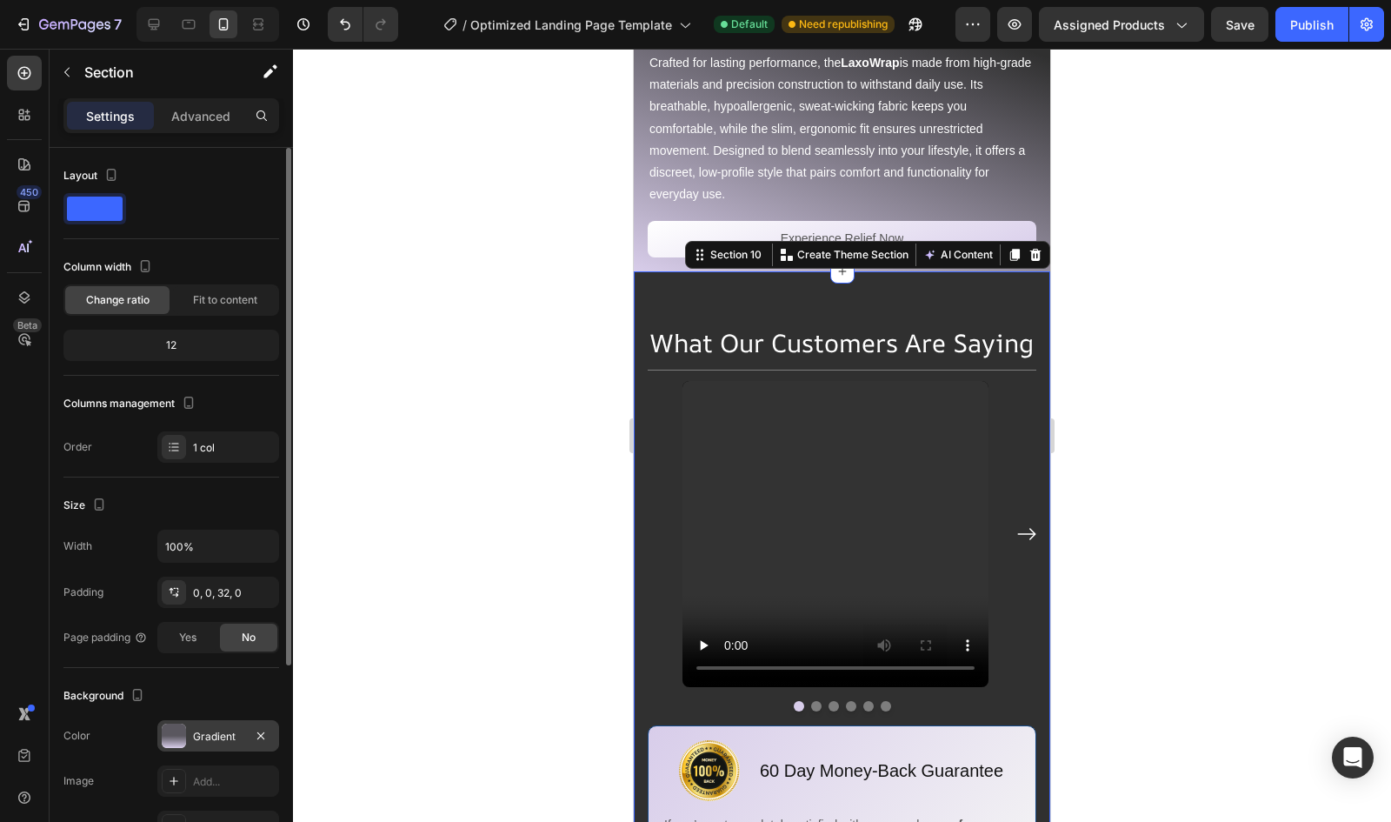
click at [188, 747] on div "Gradient" at bounding box center [218, 735] width 122 height 31
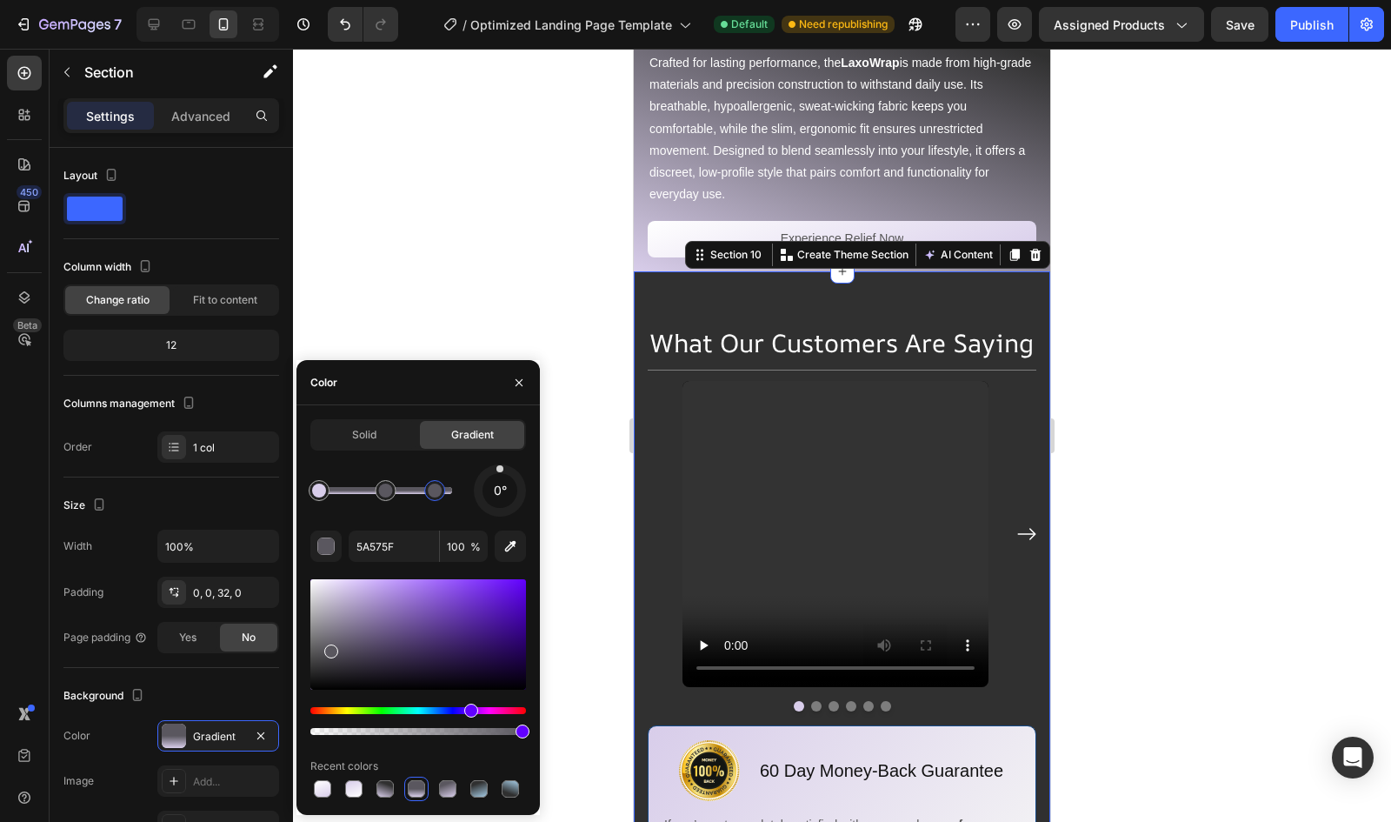
drag, startPoint x: 435, startPoint y: 491, endPoint x: 518, endPoint y: 505, distance: 84.6
click at [518, 505] on div "0°" at bounding box center [418, 490] width 216 height 52
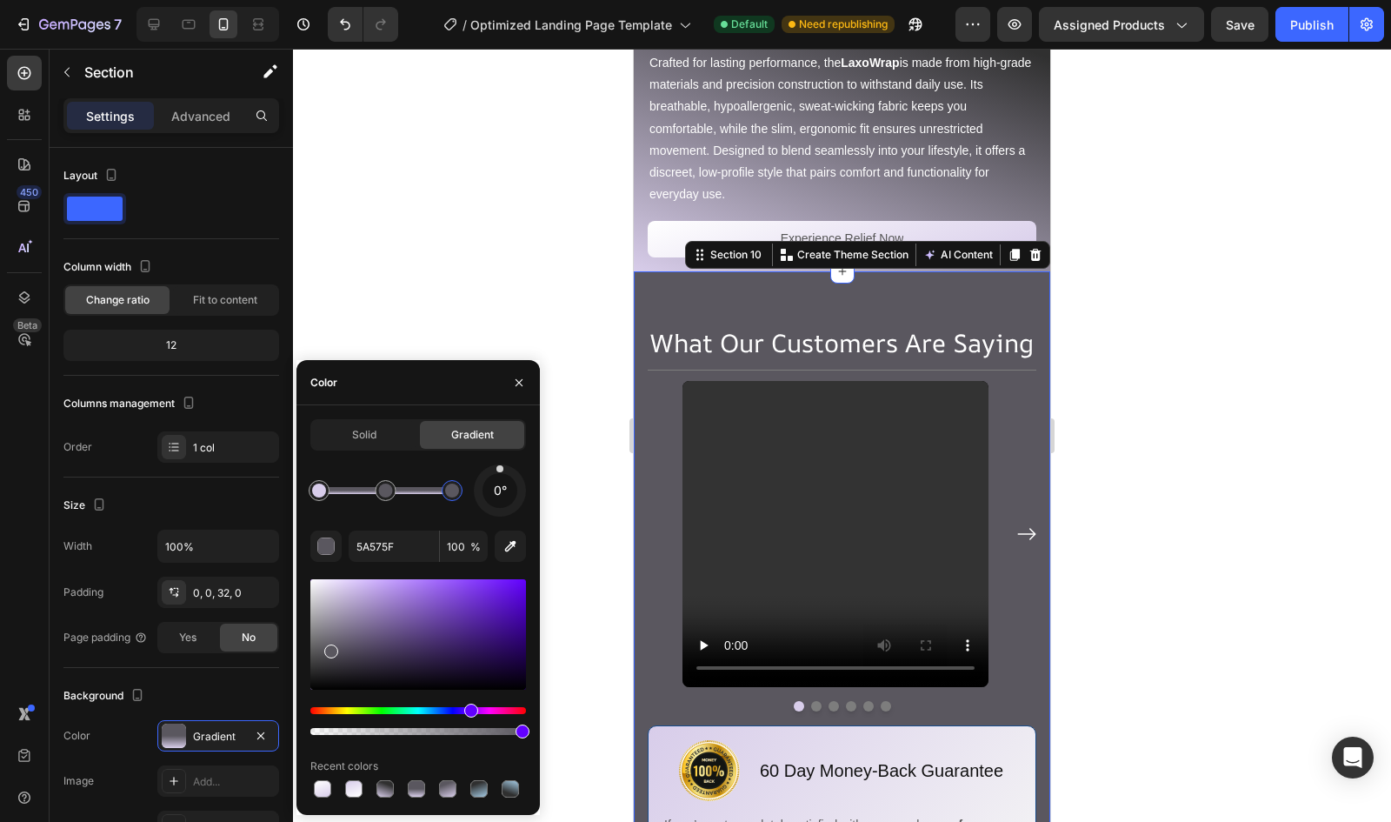
drag, startPoint x: 440, startPoint y: 494, endPoint x: 547, endPoint y: 490, distance: 107.0
click at [547, 0] on div "7 / Optimized Landing Page Template Default Need republishing Preview Assigned …" at bounding box center [695, 0] width 1391 height 0
click at [317, 479] on div at bounding box center [318, 490] width 31 height 31
click at [403, 550] on input "D8CDEA" at bounding box center [394, 545] width 90 height 31
click at [457, 489] on div at bounding box center [452, 490] width 14 height 14
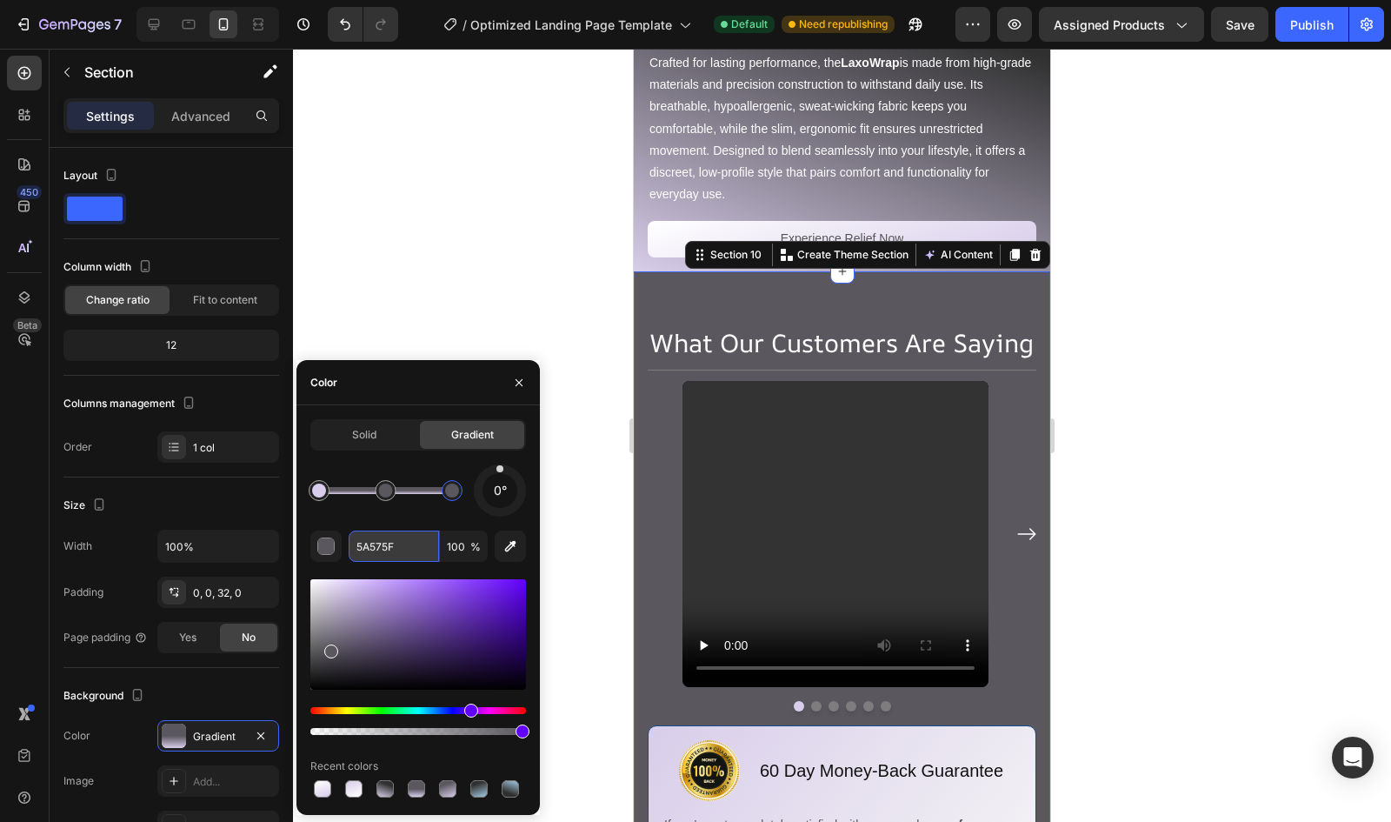
click at [383, 550] on input "5A575F" at bounding box center [394, 545] width 90 height 31
paste input "D8CDEA"
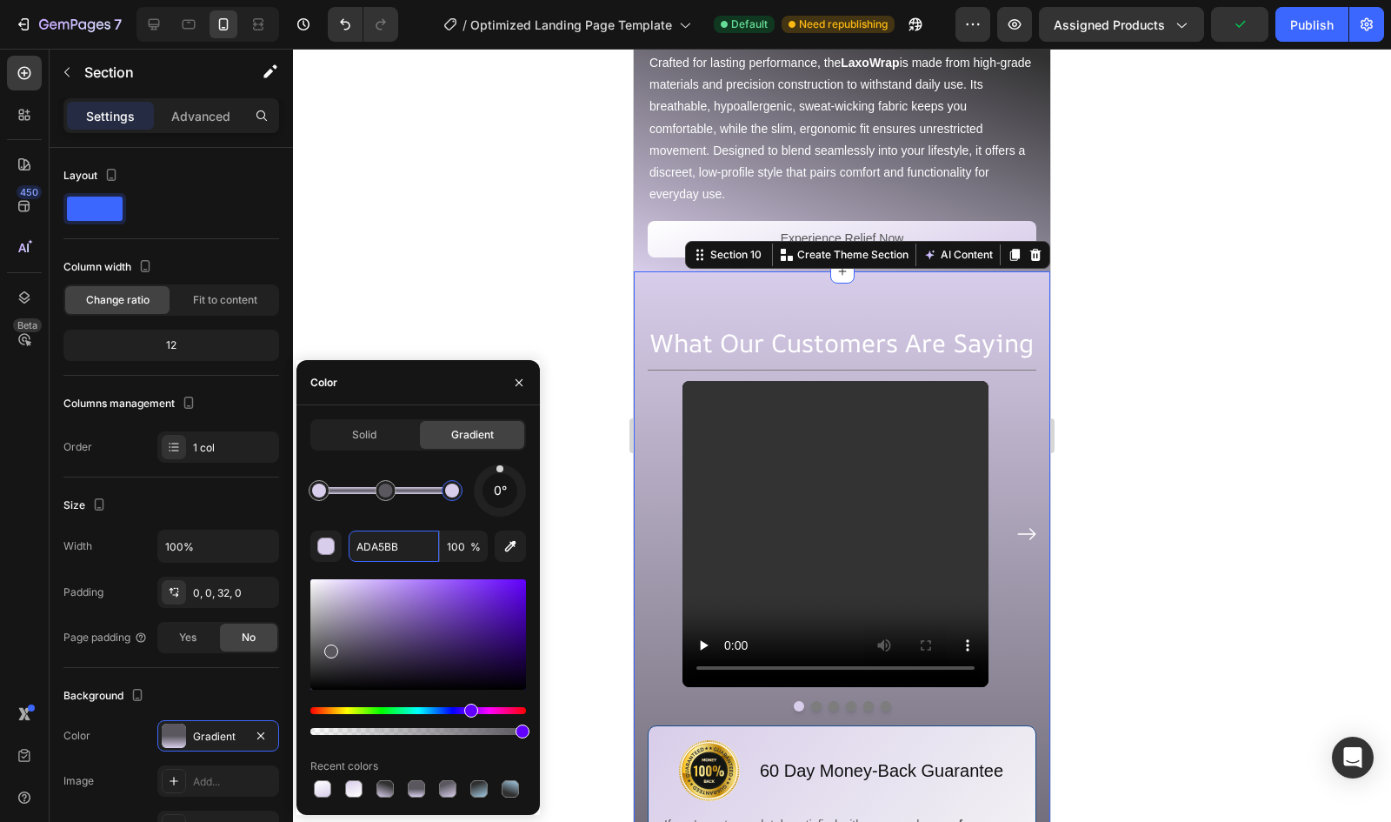
click at [430, 490] on div at bounding box center [385, 490] width 133 height 7
click at [389, 565] on div "0° ADA5BB 100 % Recent colors" at bounding box center [418, 632] width 216 height 337
click at [379, 552] on input "ADA5BB" at bounding box center [394, 545] width 90 height 31
type input "0"
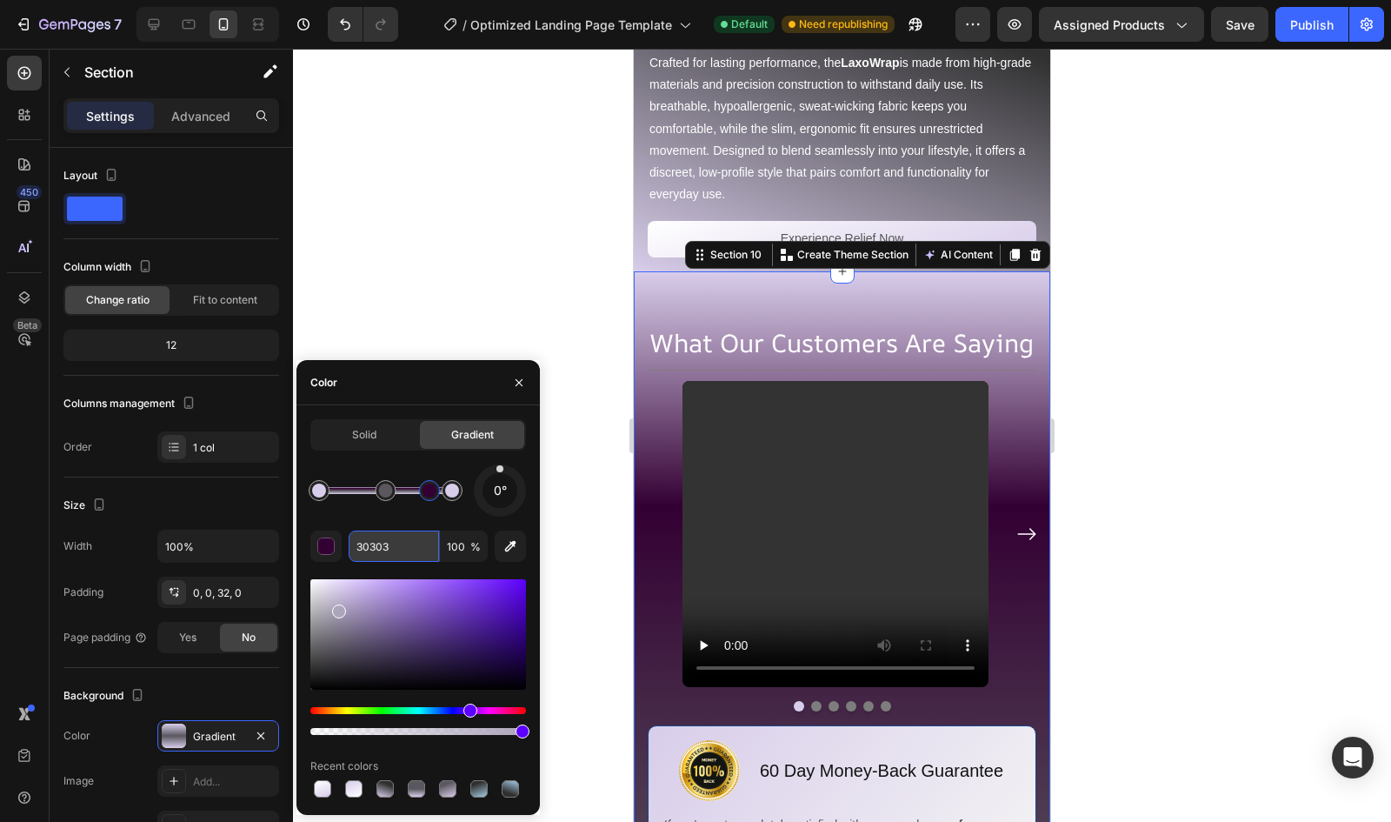
type input "303030"
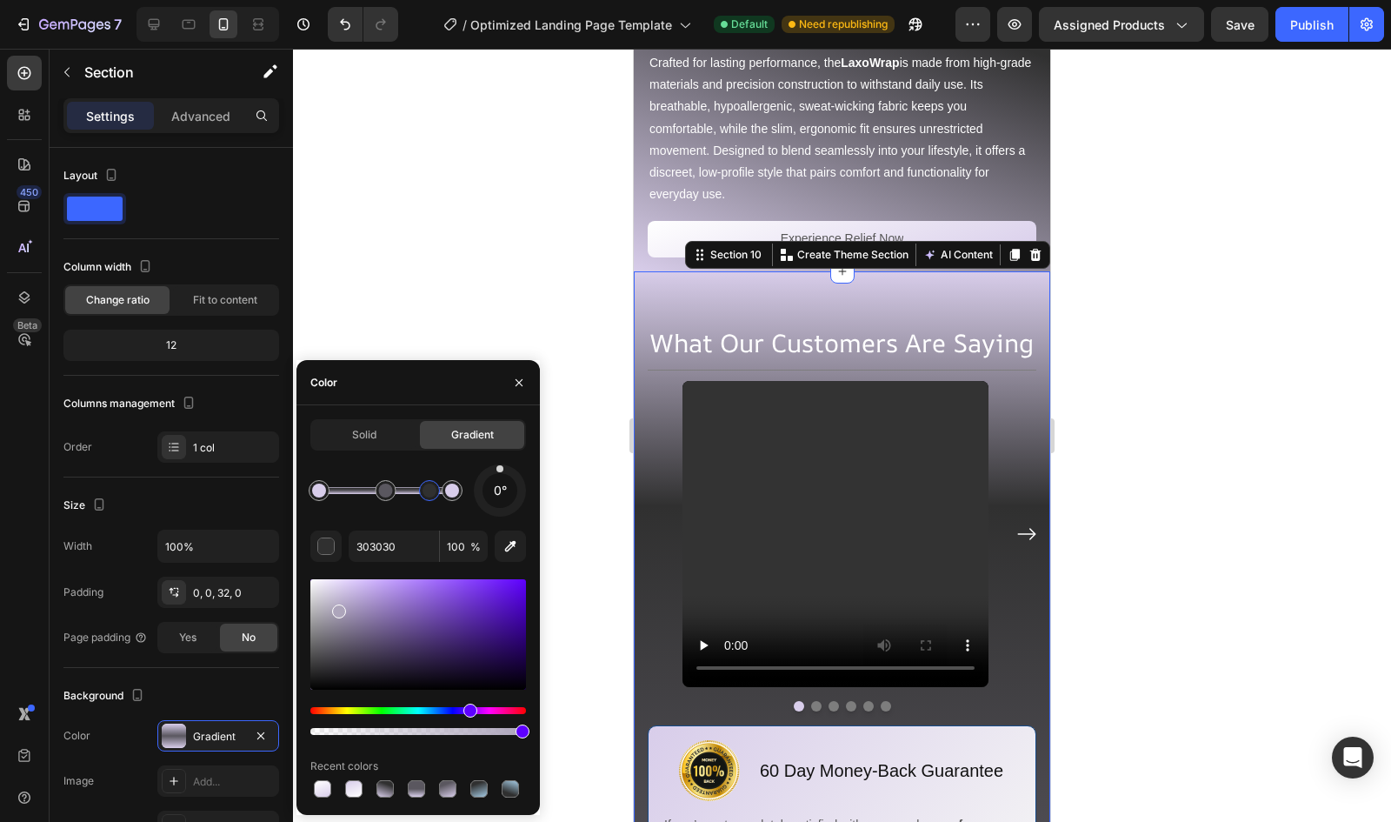
click at [415, 210] on div at bounding box center [842, 435] width 1098 height 773
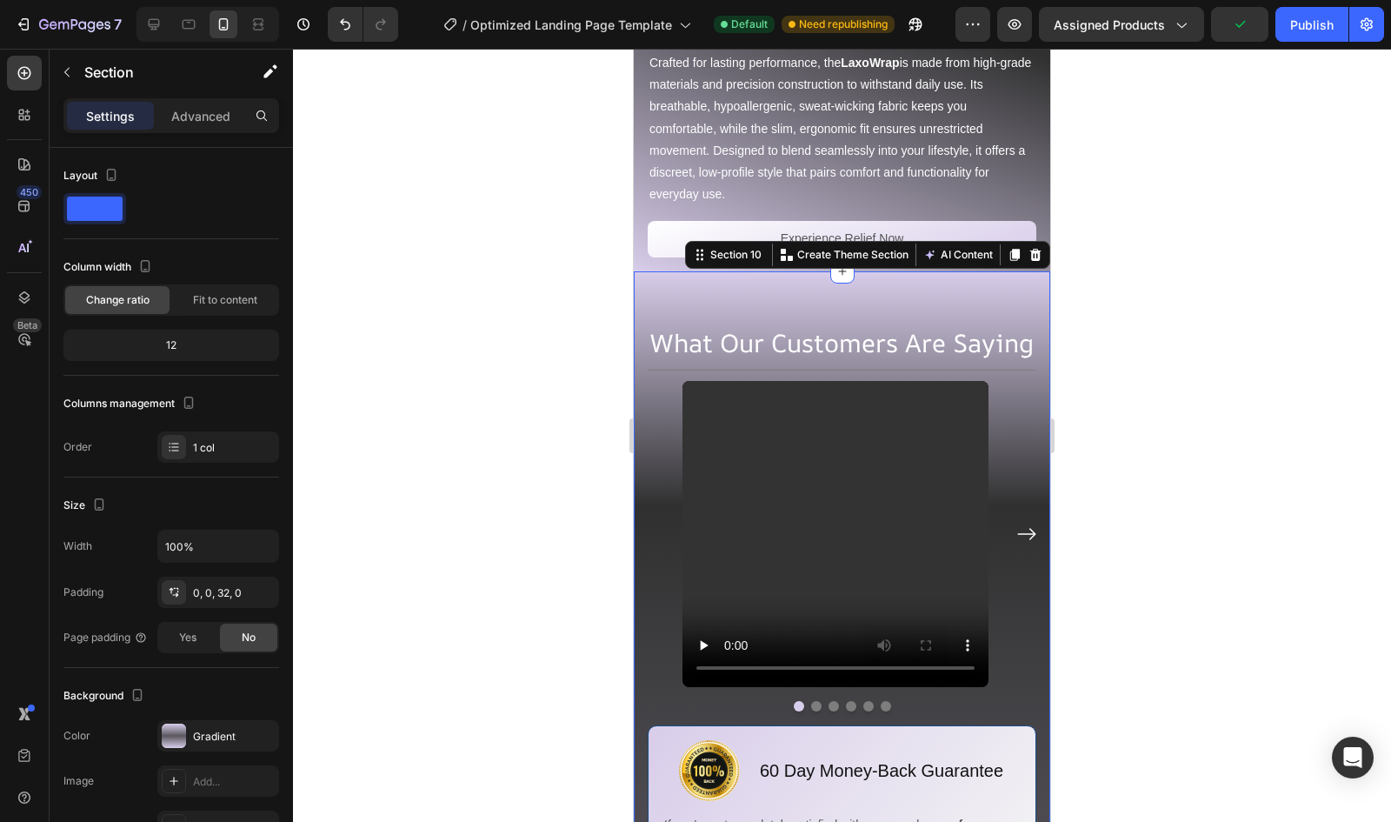
click at [504, 197] on div at bounding box center [842, 435] width 1098 height 773
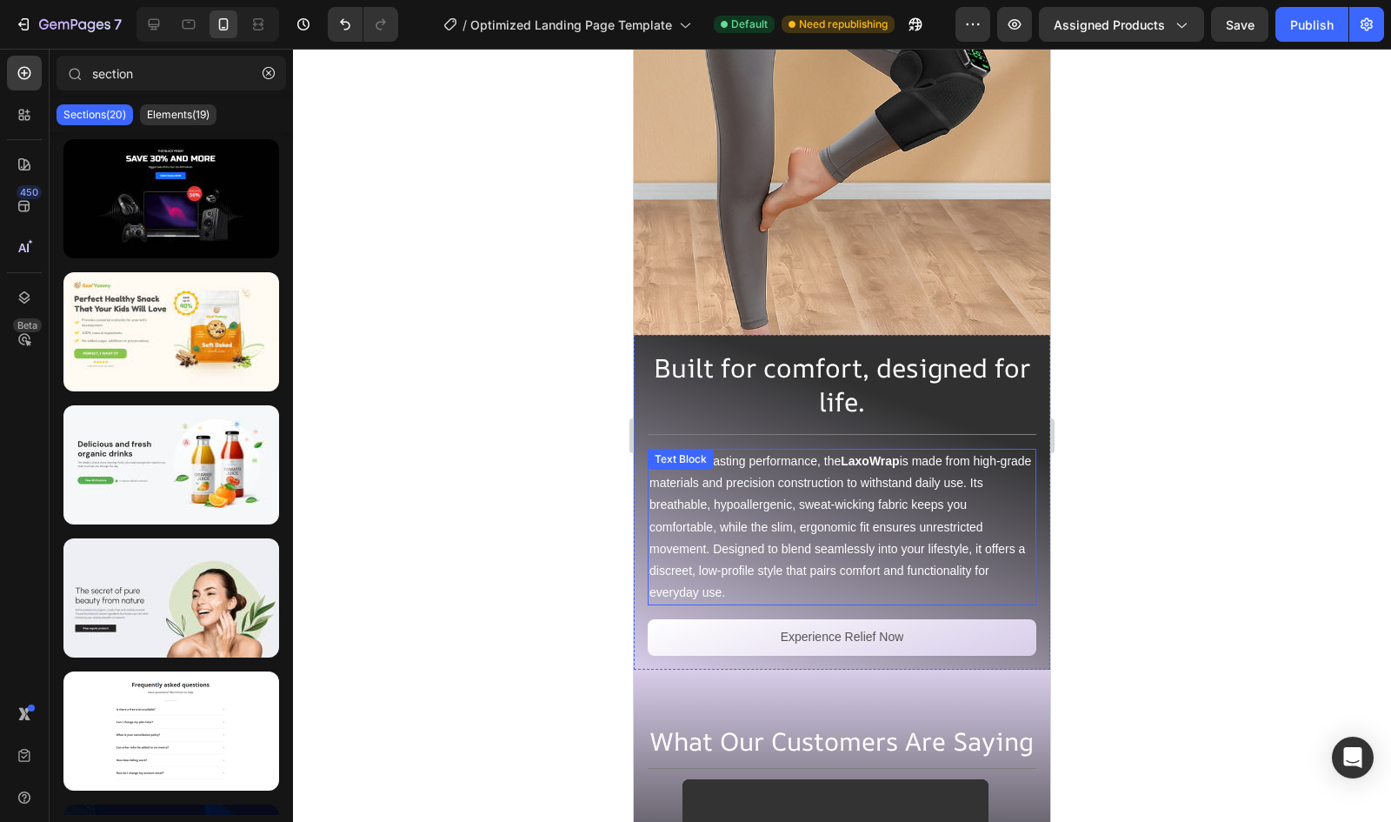
scroll to position [5259, 0]
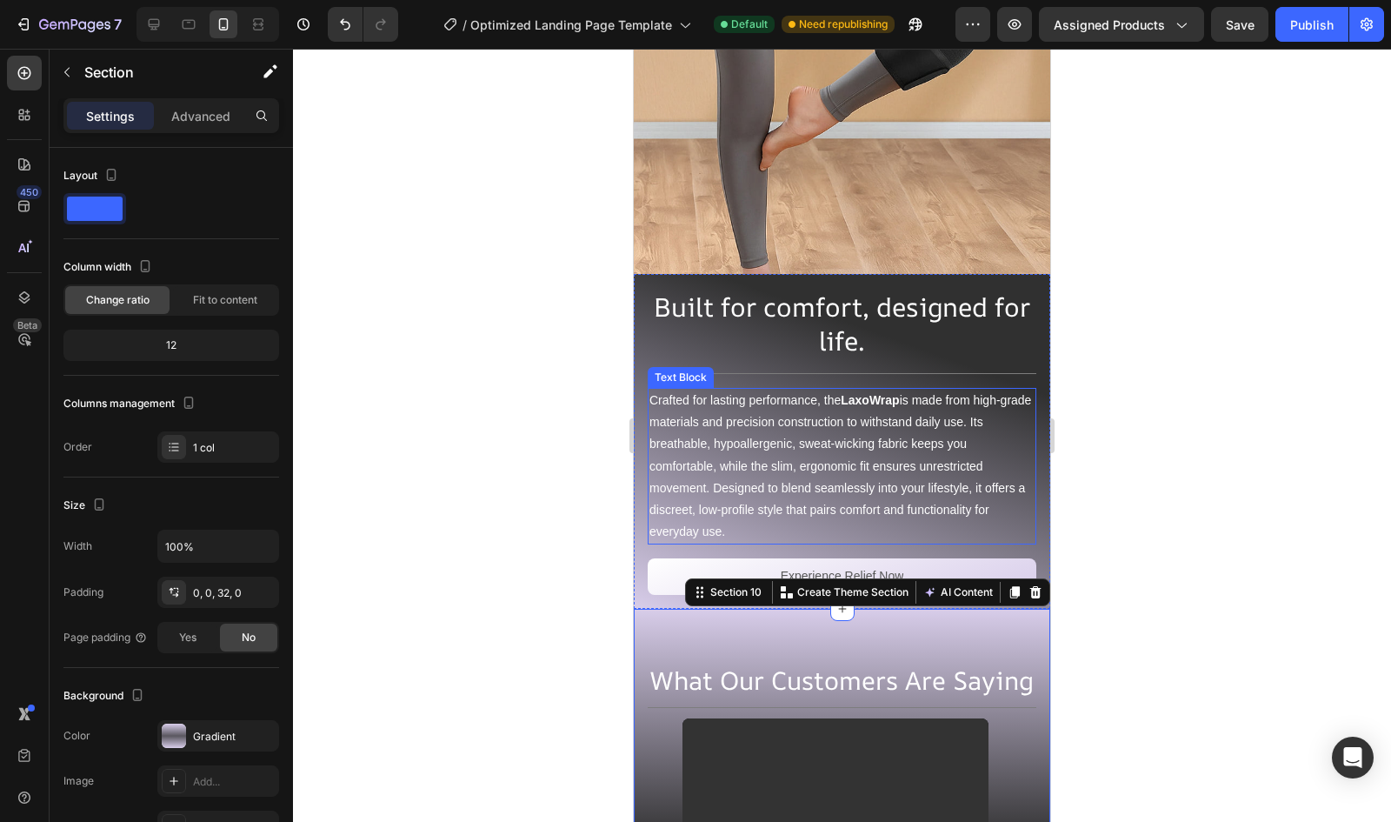
scroll to position [5322, 0]
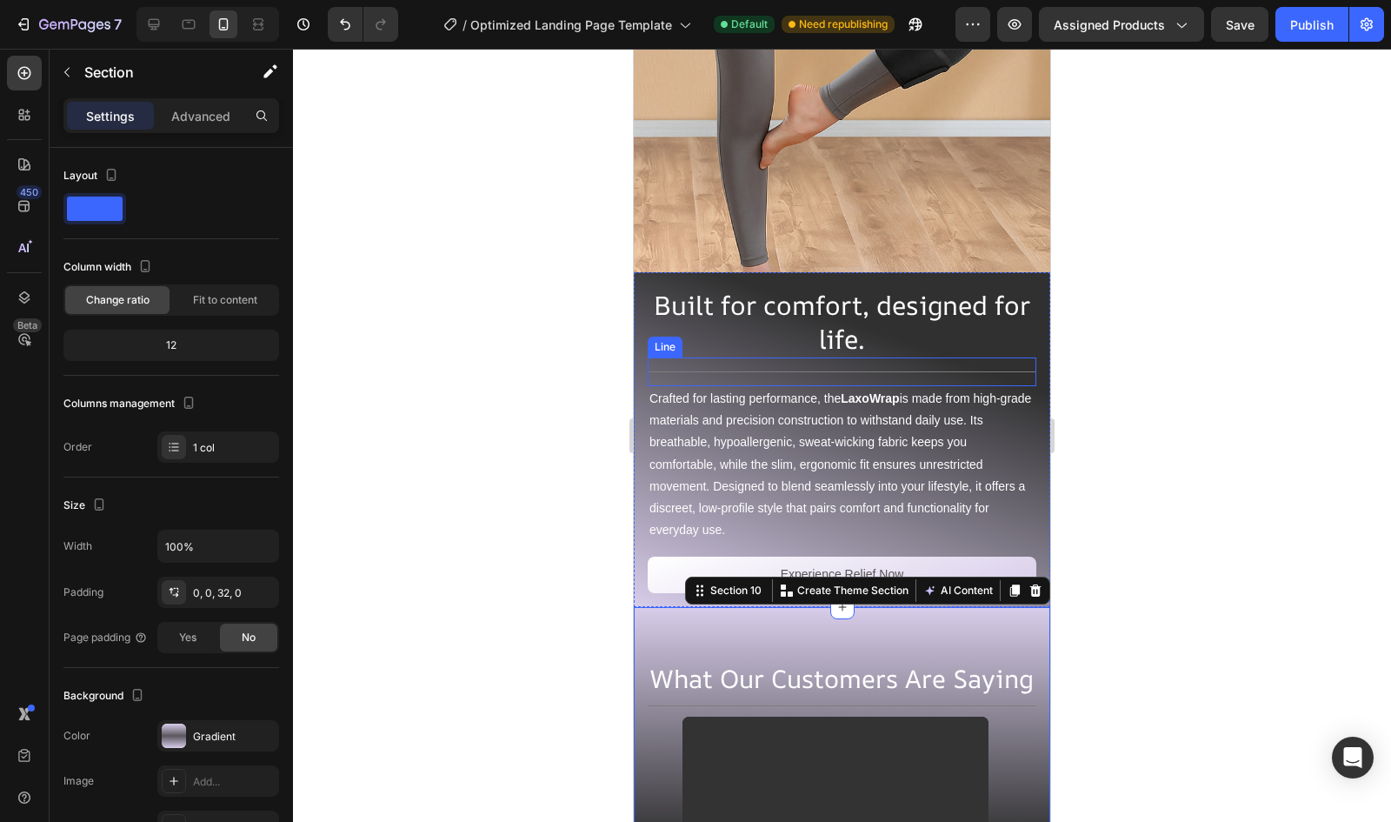
click at [729, 357] on div "Title Line" at bounding box center [842, 371] width 389 height 29
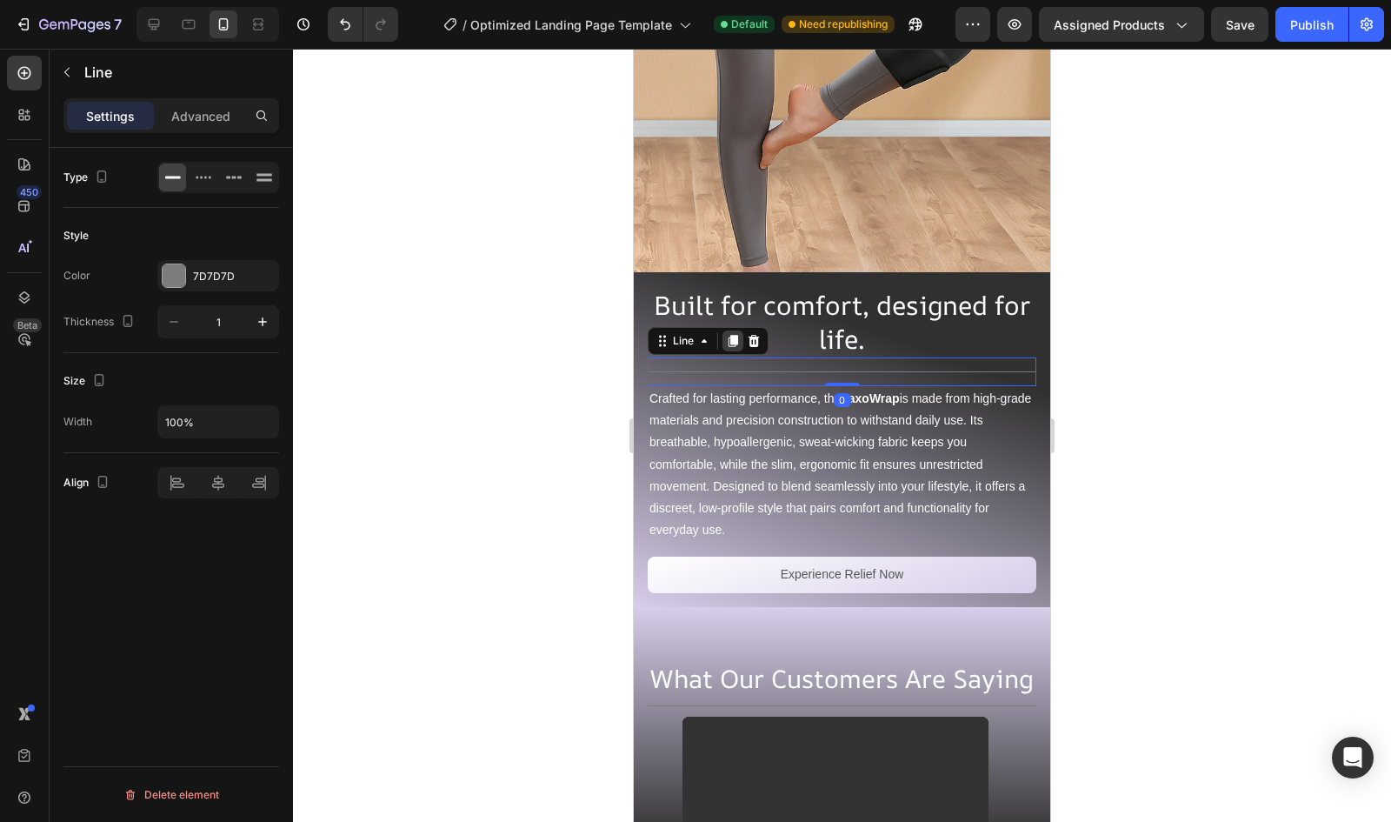
click at [730, 334] on icon at bounding box center [733, 341] width 14 height 14
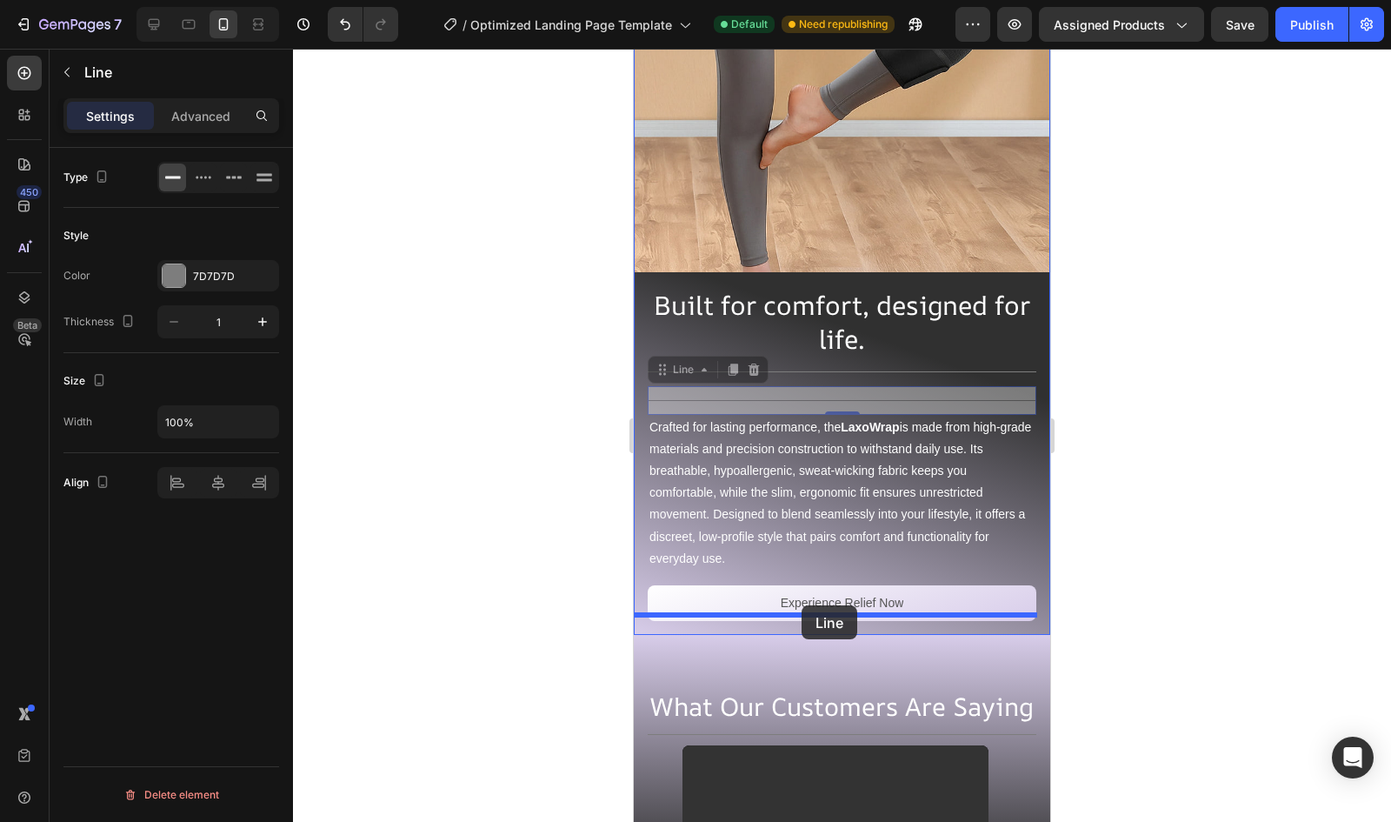
drag, startPoint x: 653, startPoint y: 344, endPoint x: 802, endPoint y: 605, distance: 300.3
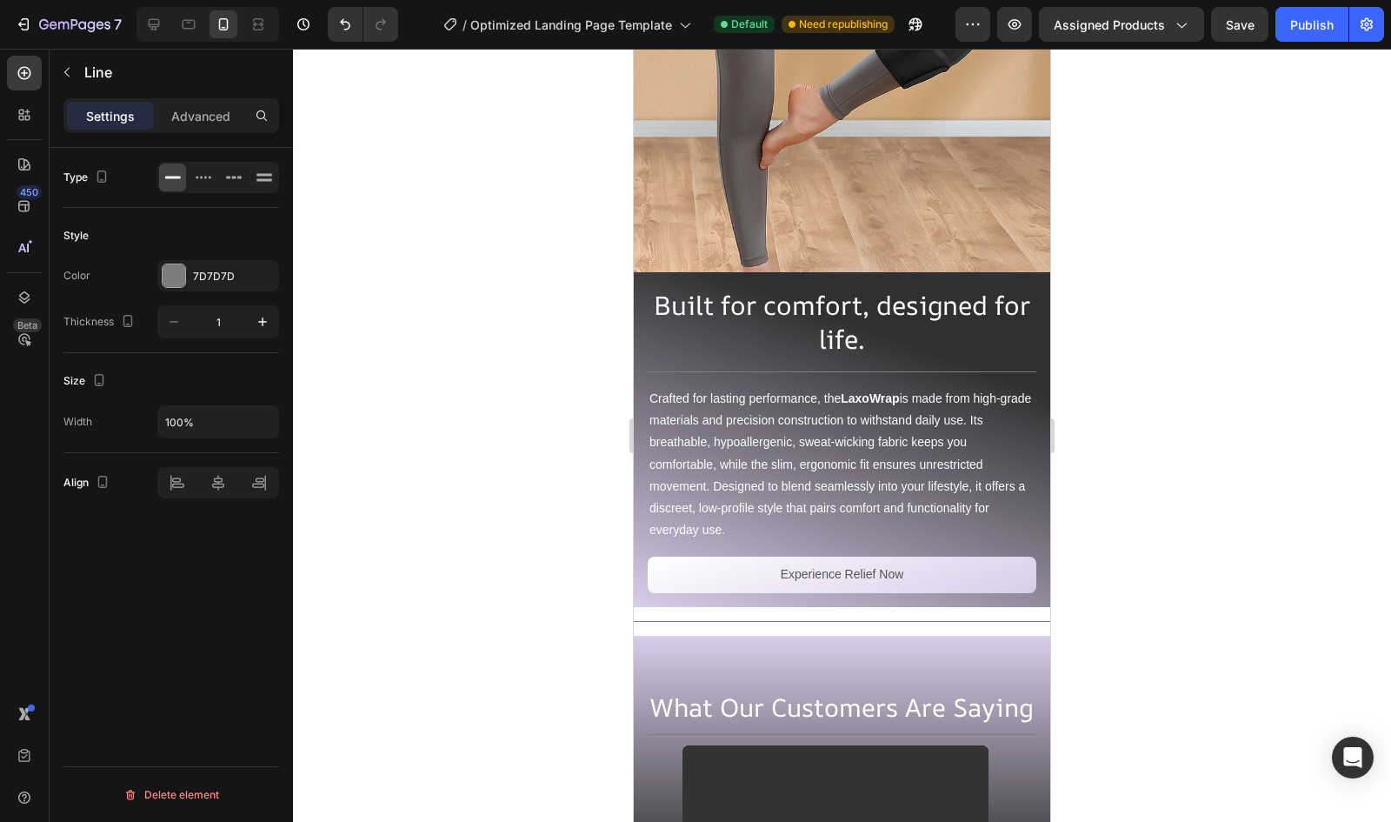
click at [689, 607] on div "Title Line 0" at bounding box center [842, 621] width 417 height 29
click at [208, 117] on p "Advanced" at bounding box center [200, 116] width 59 height 18
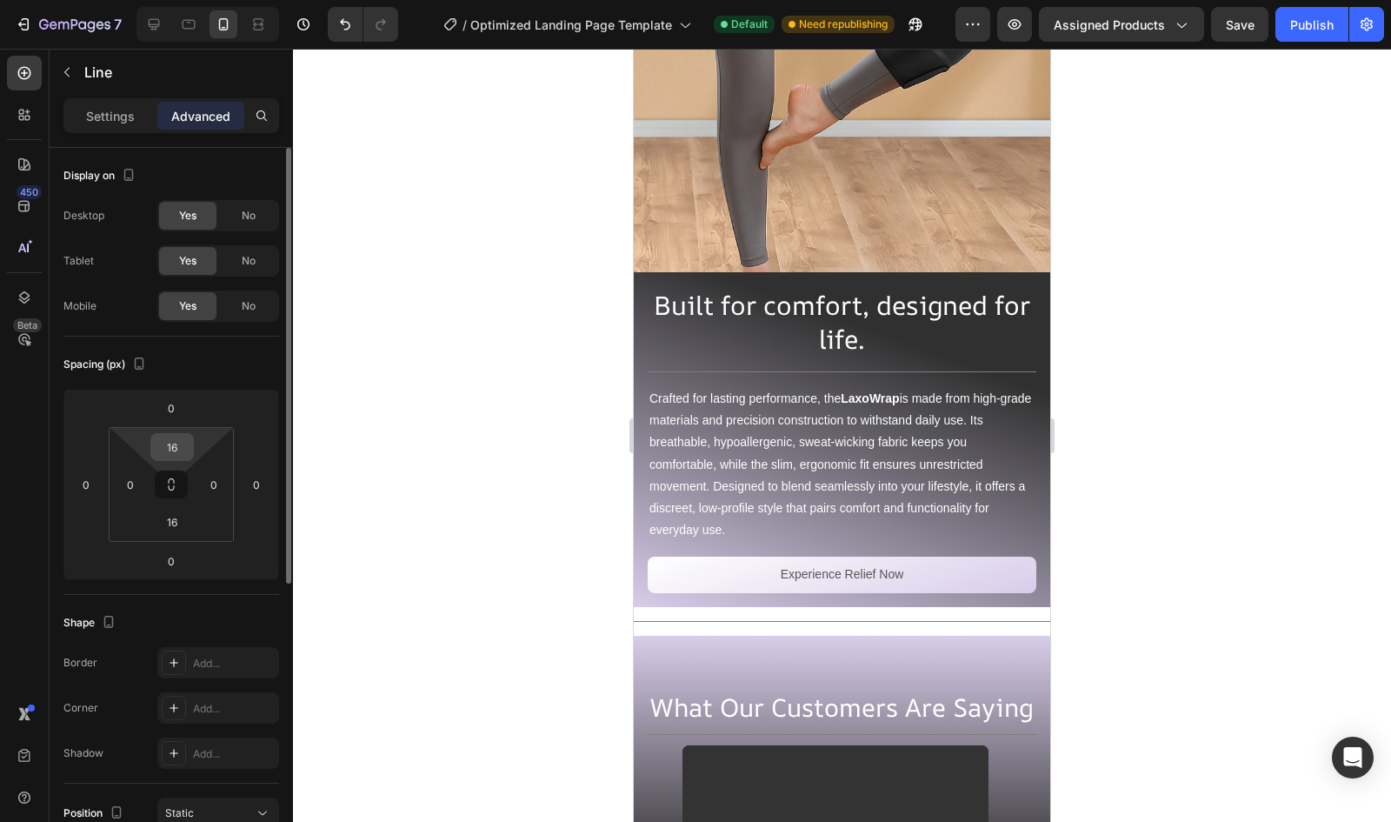
click at [170, 450] on input "16" at bounding box center [172, 447] width 35 height 26
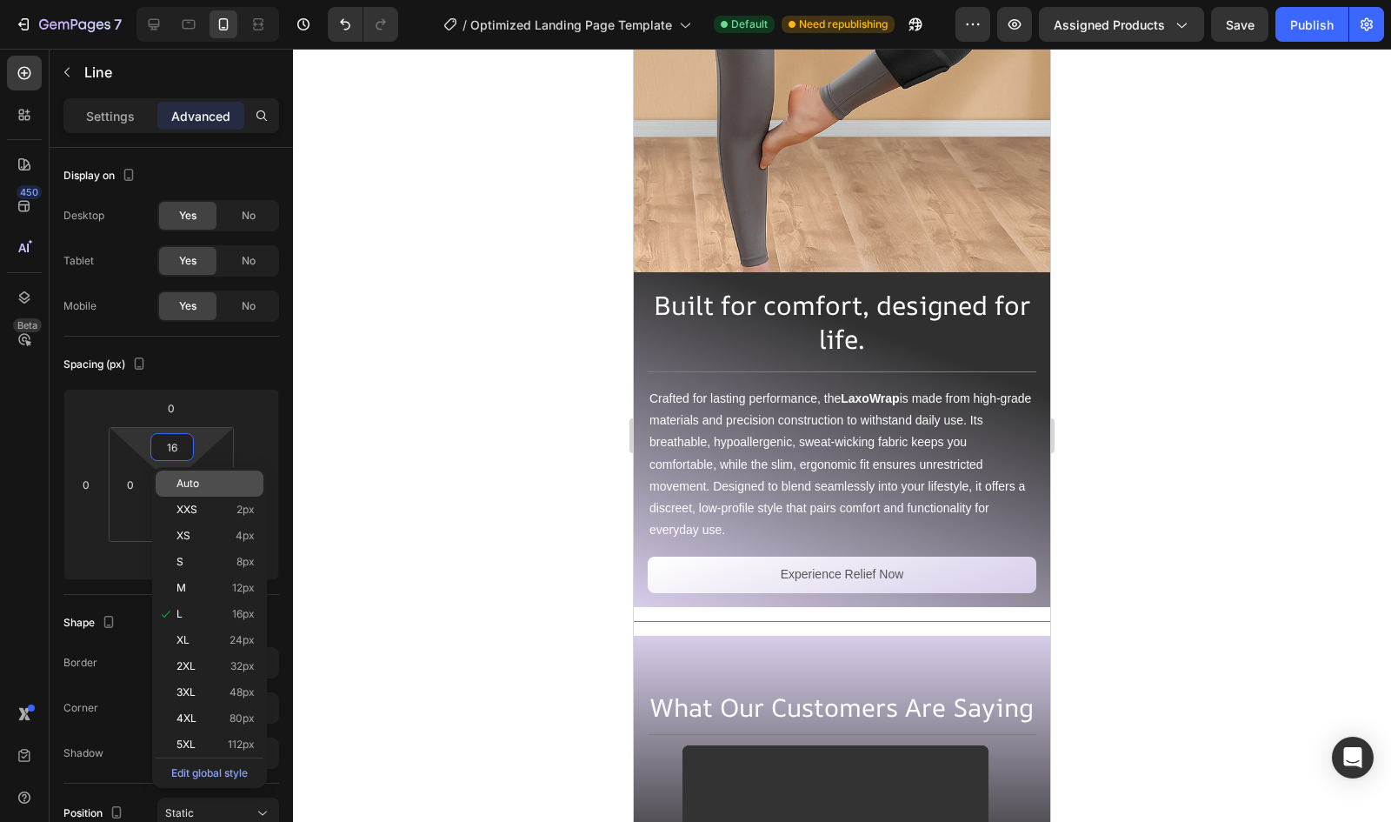
click at [195, 493] on div "Auto" at bounding box center [210, 483] width 108 height 26
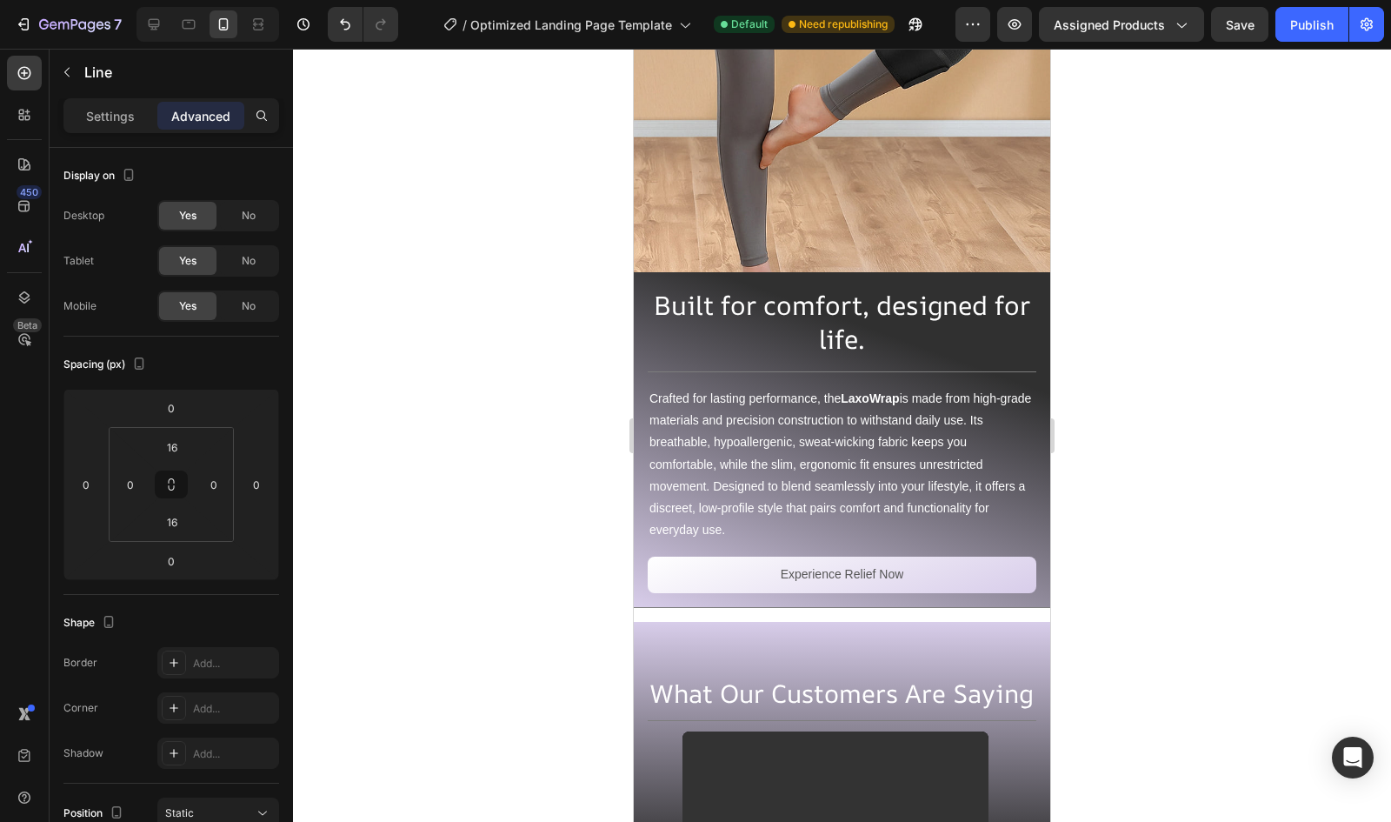
type input "Auto"
click at [168, 517] on input "16" at bounding box center [172, 522] width 35 height 26
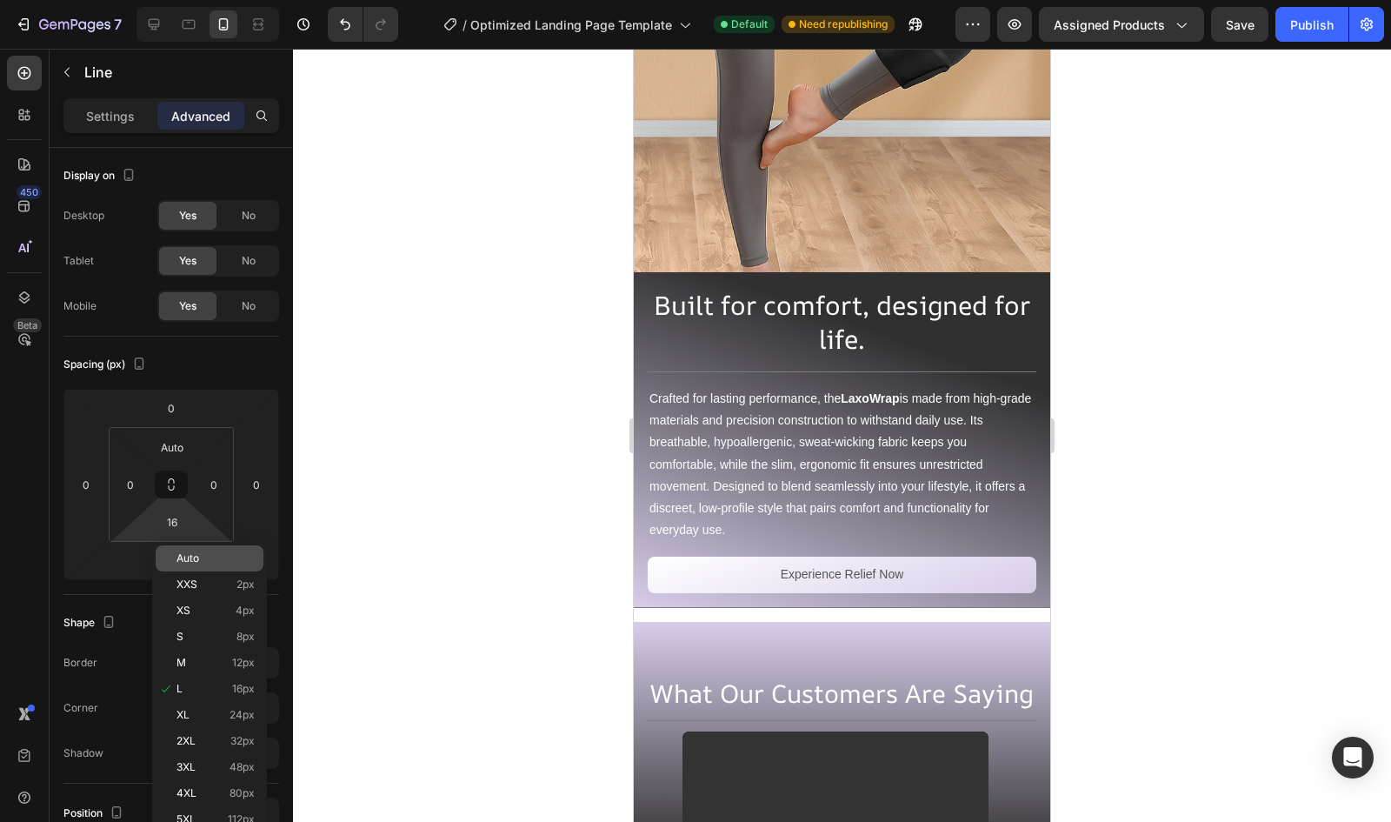
click at [197, 552] on span "Auto" at bounding box center [188, 558] width 23 height 12
type input "Auto"
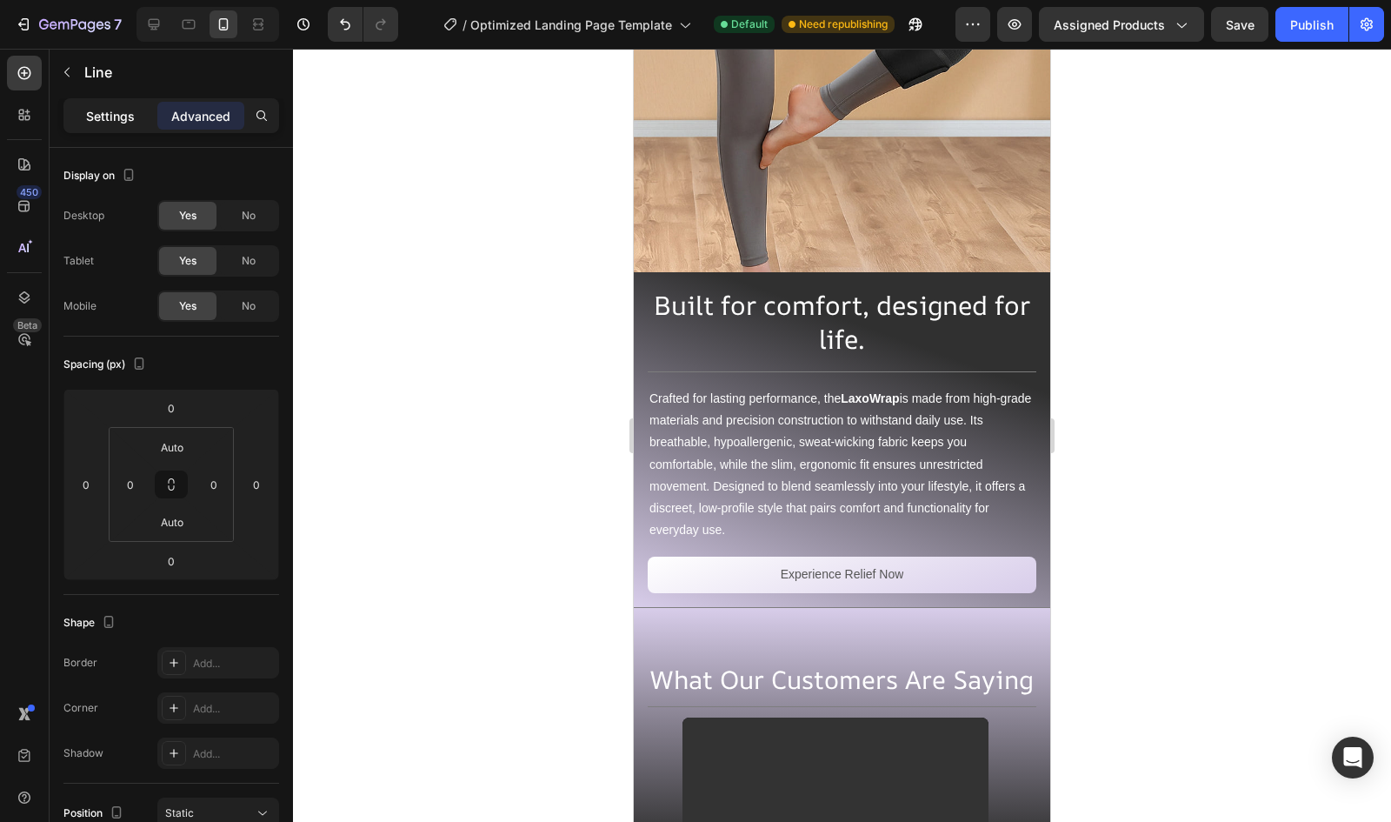
click at [92, 118] on p "Settings" at bounding box center [110, 116] width 49 height 18
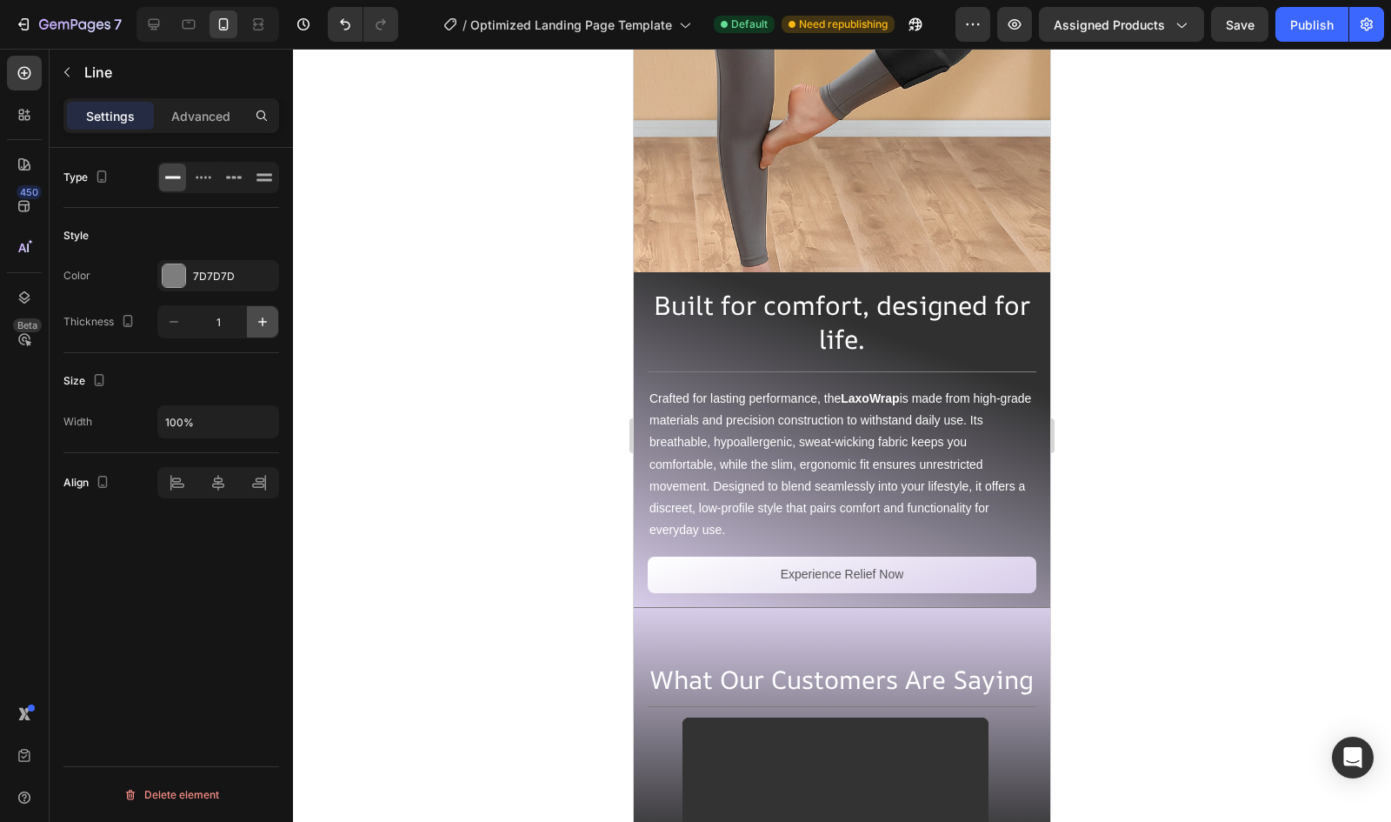
click at [263, 323] on icon "button" at bounding box center [262, 321] width 9 height 9
type input "2"
click at [217, 276] on div "7D7D7D" at bounding box center [218, 277] width 50 height 16
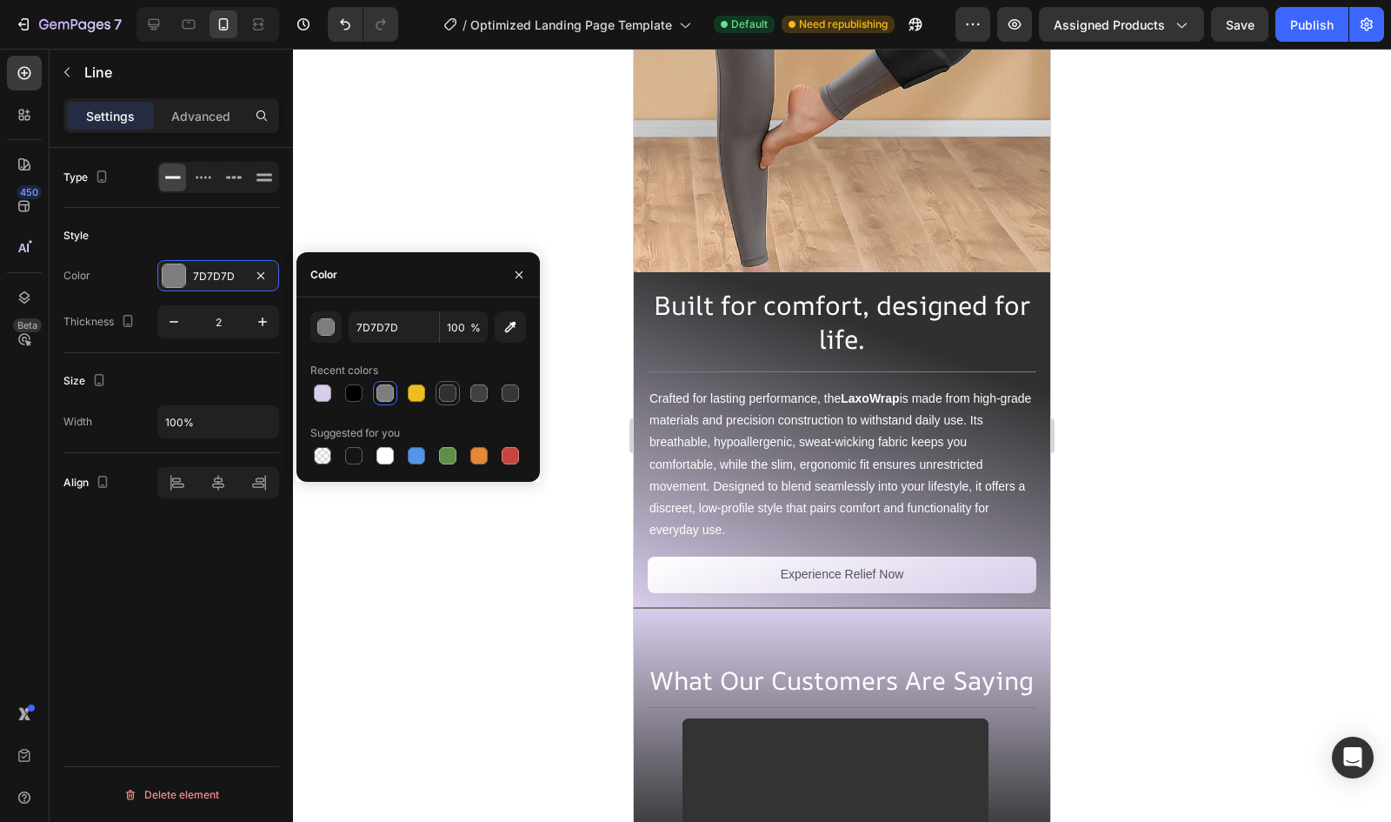
click at [450, 396] on div at bounding box center [447, 392] width 17 height 17
click at [381, 458] on div at bounding box center [385, 455] width 17 height 17
click at [450, 396] on div at bounding box center [447, 392] width 17 height 17
click at [319, 394] on div at bounding box center [322, 392] width 17 height 17
click at [377, 460] on div at bounding box center [385, 455] width 17 height 17
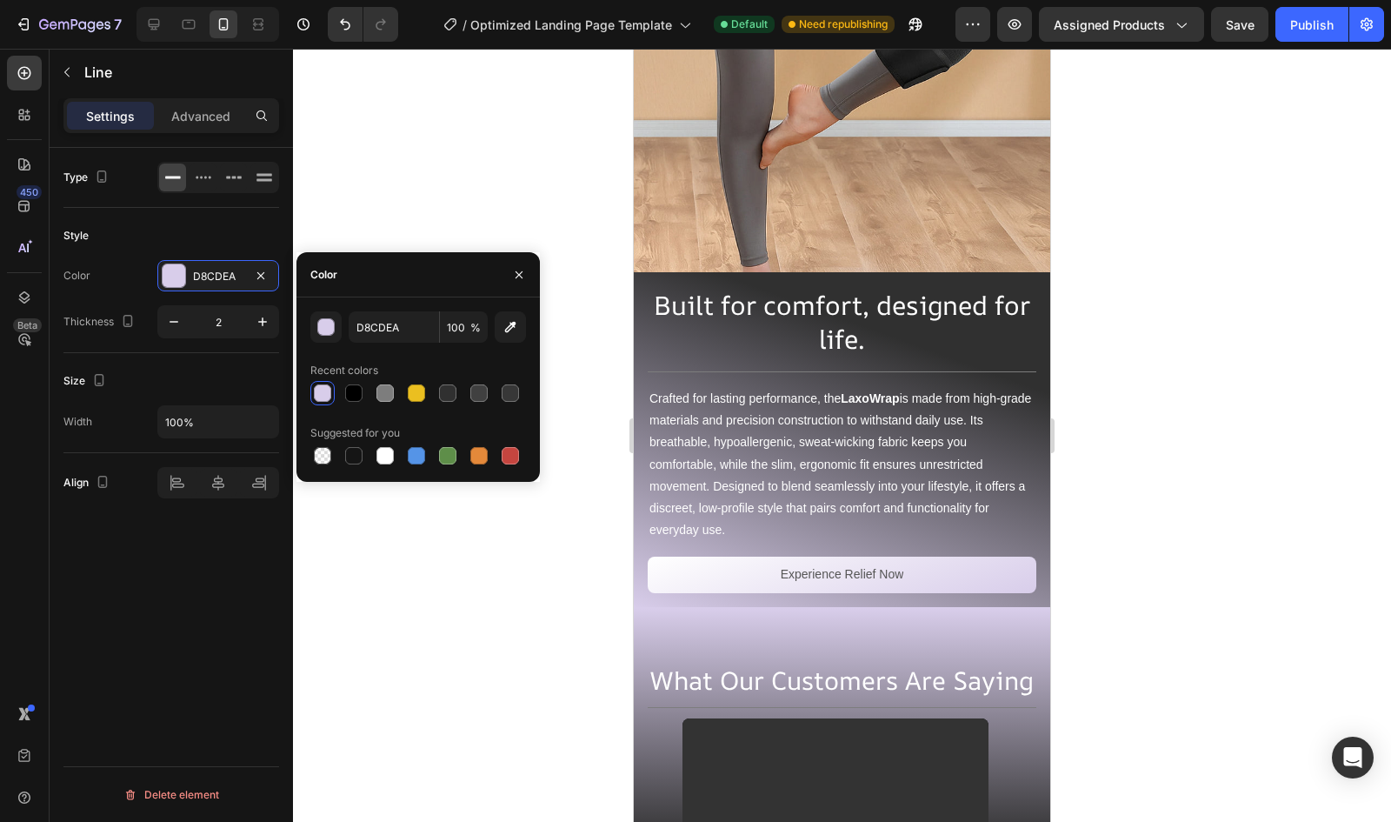
type input "FFFFFF"
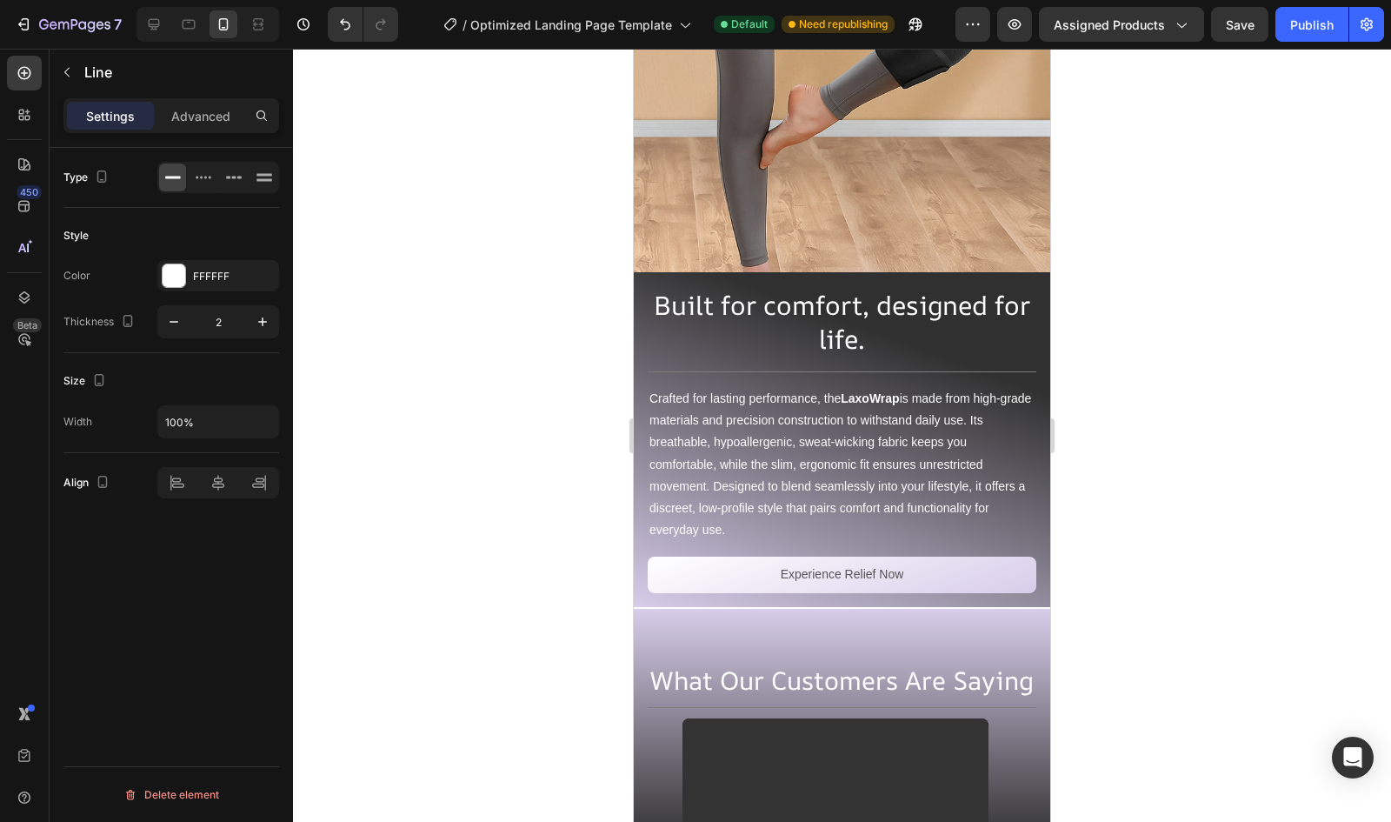
click at [527, 175] on div at bounding box center [842, 435] width 1098 height 773
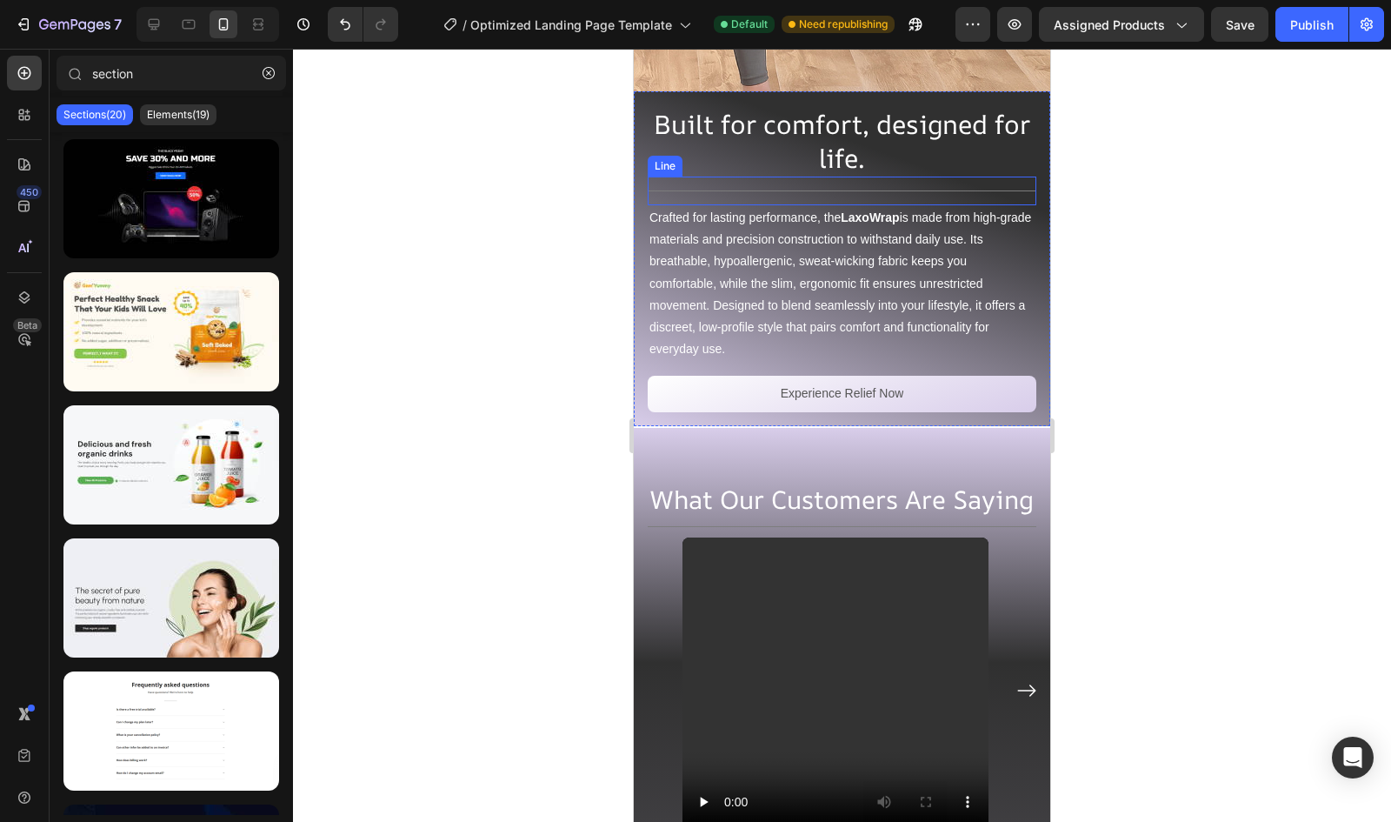
scroll to position [5501, 0]
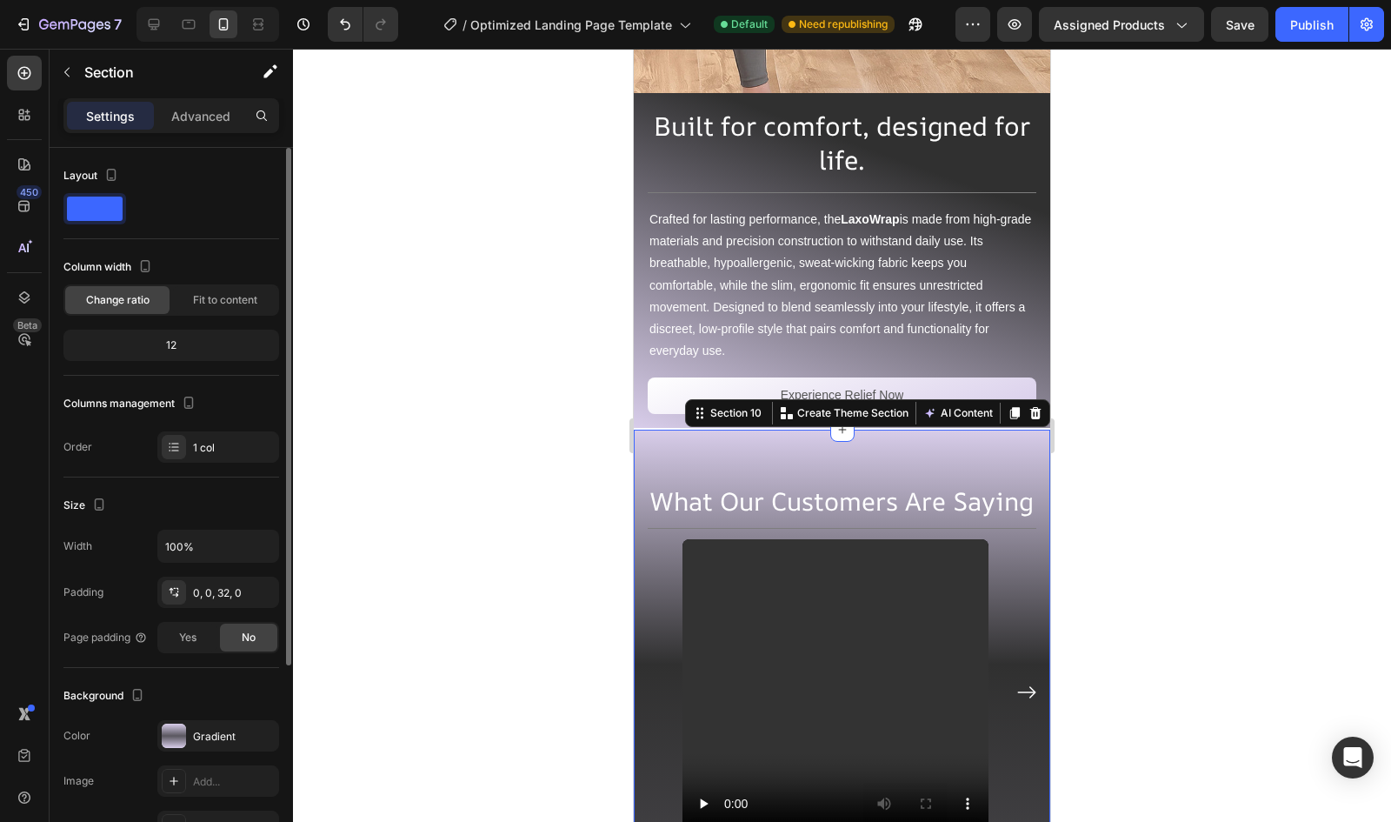
click at [217, 716] on div "Background The changes might be hidden by the video. Color Gradient Image Add..…" at bounding box center [171, 762] width 216 height 189
click at [181, 735] on div at bounding box center [174, 735] width 24 height 24
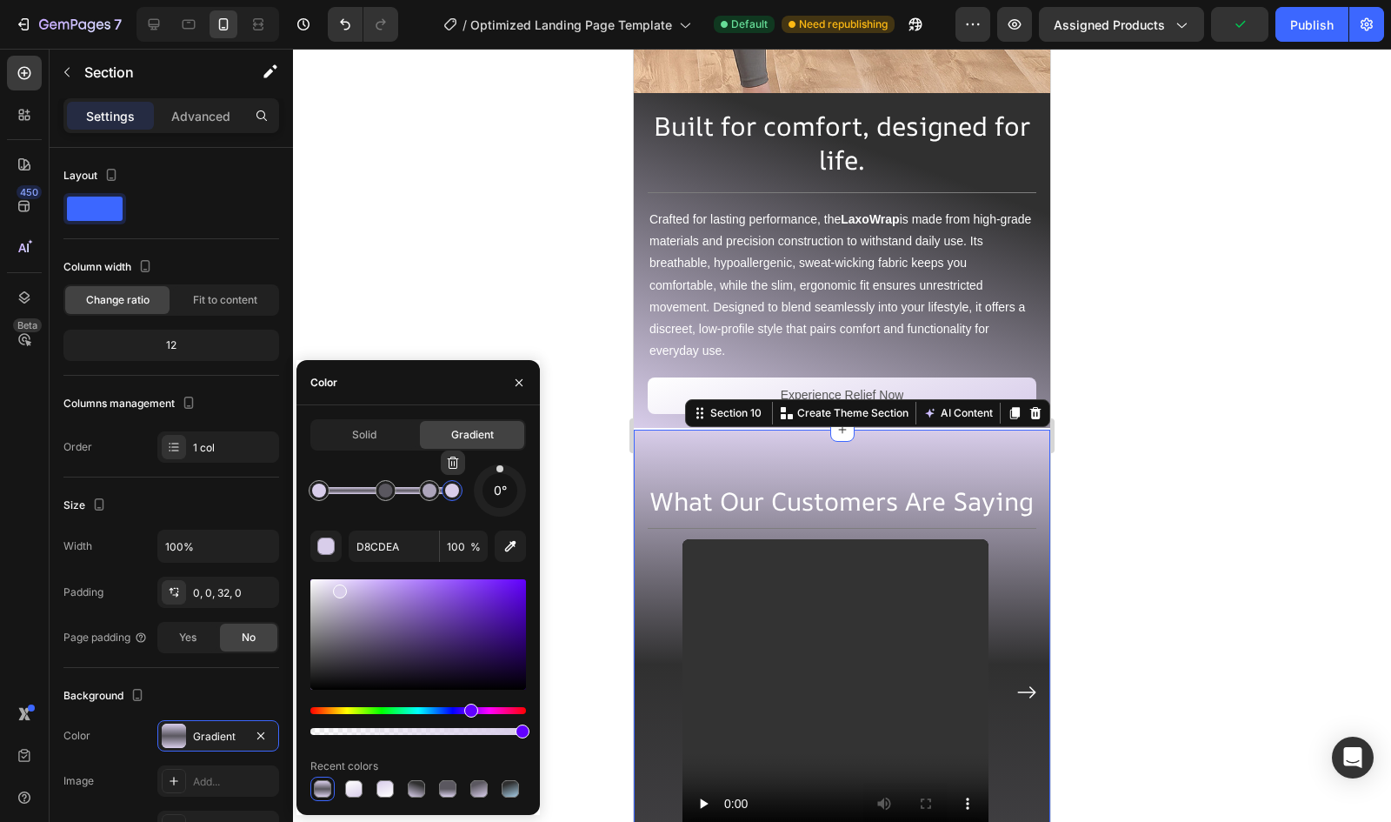
click at [455, 498] on div at bounding box center [452, 490] width 21 height 21
click at [429, 494] on div at bounding box center [430, 490] width 14 height 14
click at [398, 545] on input "ADA5BB" at bounding box center [394, 545] width 90 height 31
click at [381, 496] on div at bounding box center [386, 490] width 14 height 14
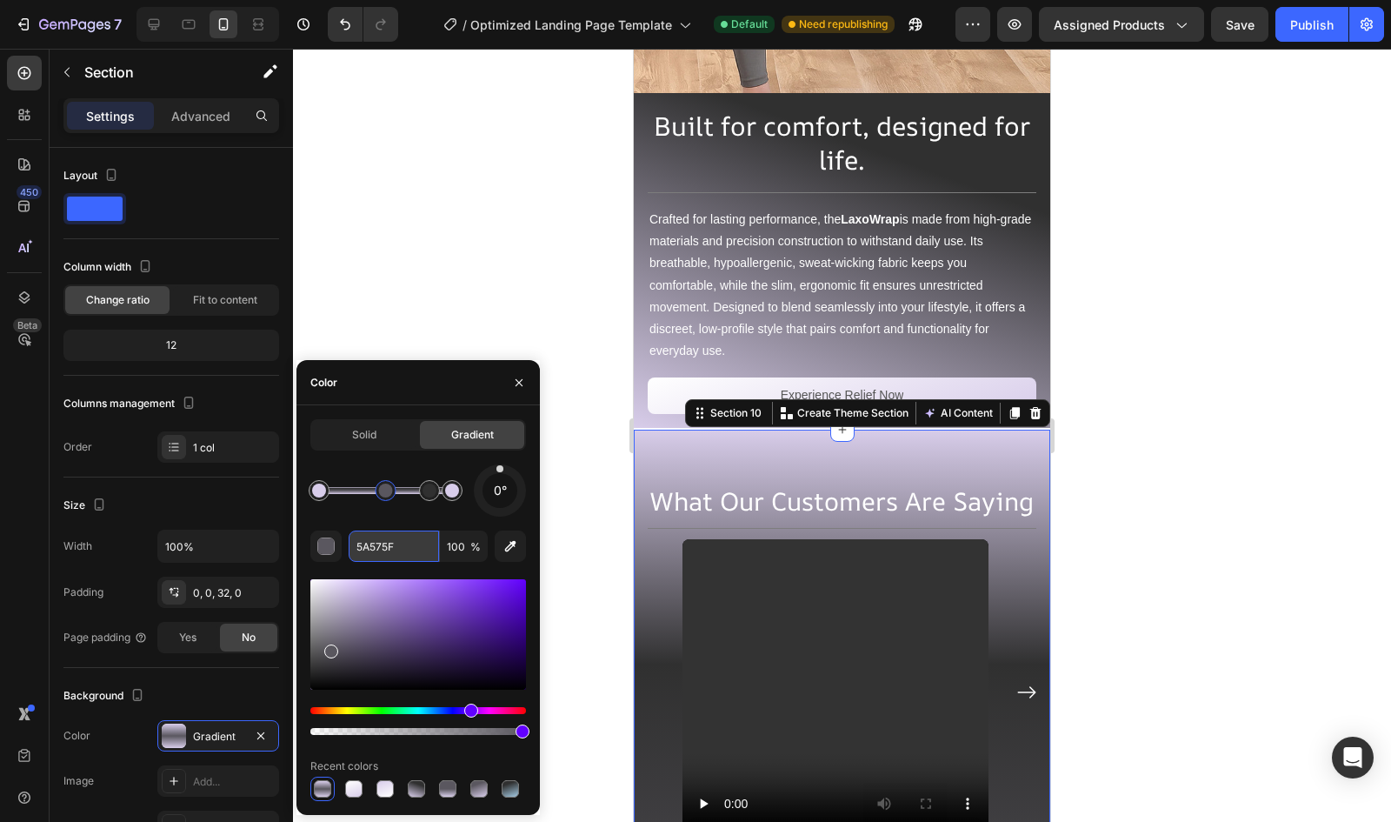
click at [405, 549] on input "5A575F" at bounding box center [394, 545] width 90 height 31
click at [310, 493] on div at bounding box center [319, 490] width 21 height 21
click at [454, 487] on div at bounding box center [452, 490] width 14 height 14
click at [508, 787] on div at bounding box center [510, 788] width 17 height 17
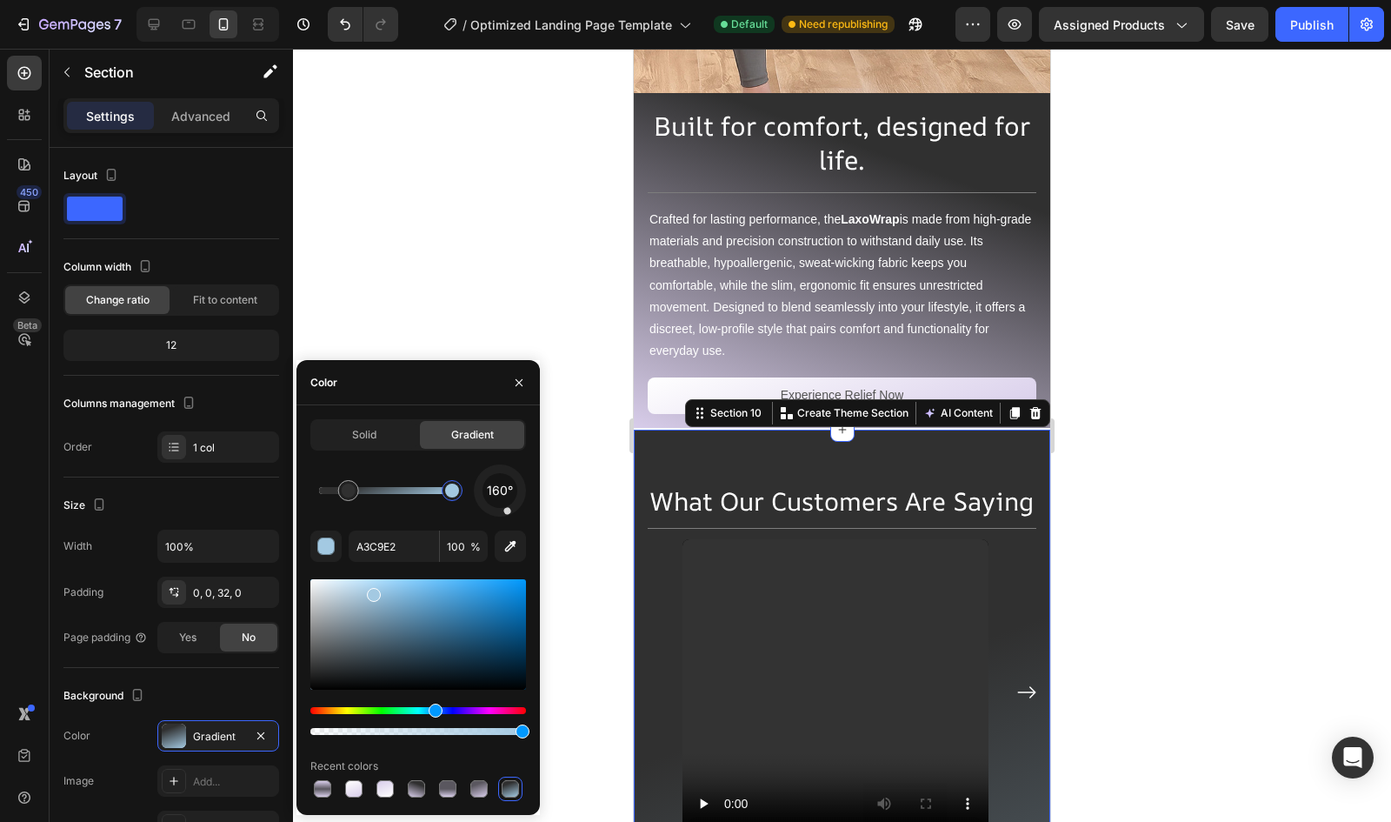
click at [459, 490] on div at bounding box center [452, 490] width 21 height 21
click at [390, 550] on input "A3C9E2" at bounding box center [394, 545] width 90 height 31
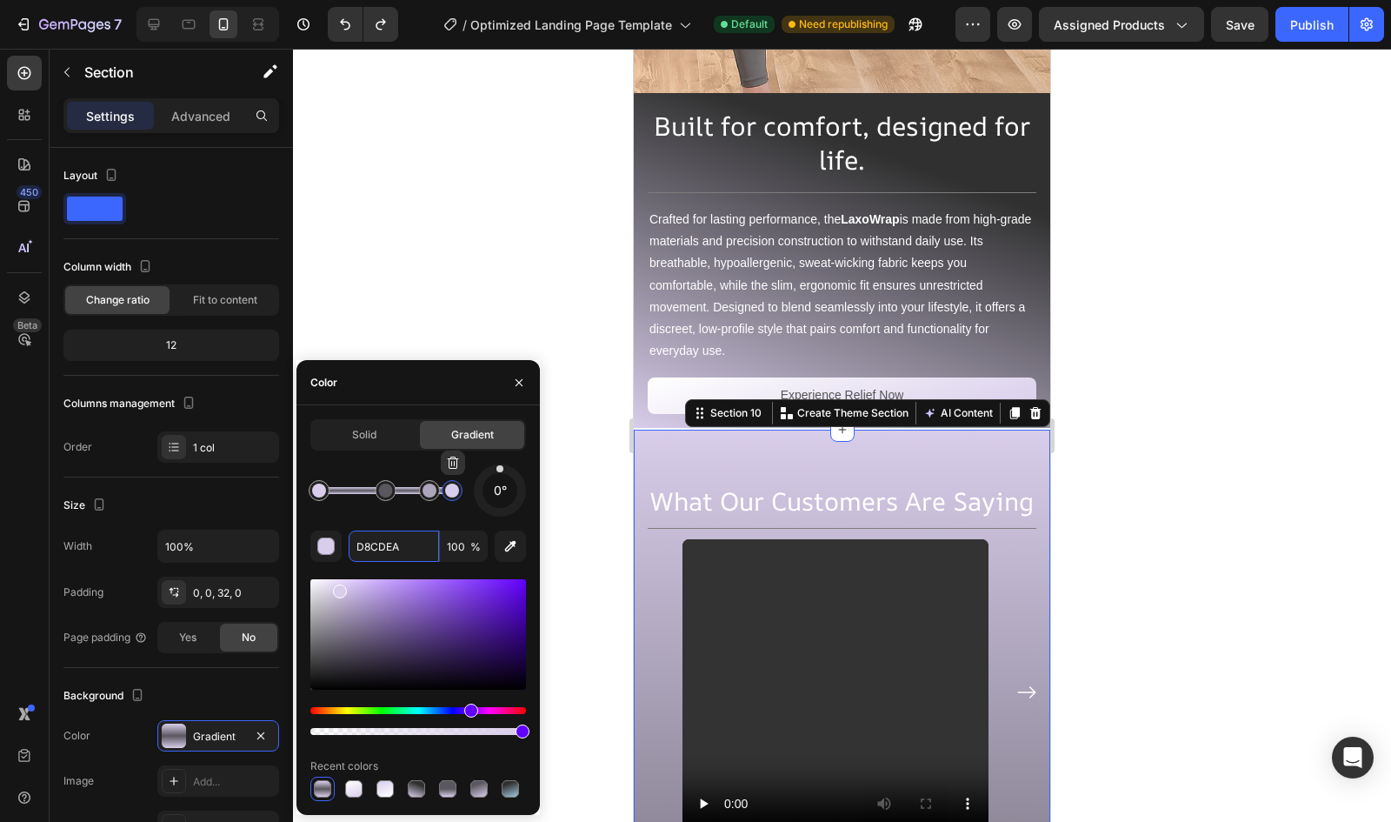
click at [457, 477] on div at bounding box center [453, 464] width 24 height 28
click at [452, 500] on div at bounding box center [452, 490] width 21 height 21
click at [388, 547] on input "D8CDEA" at bounding box center [394, 545] width 90 height 31
paste input "A3C9E2"
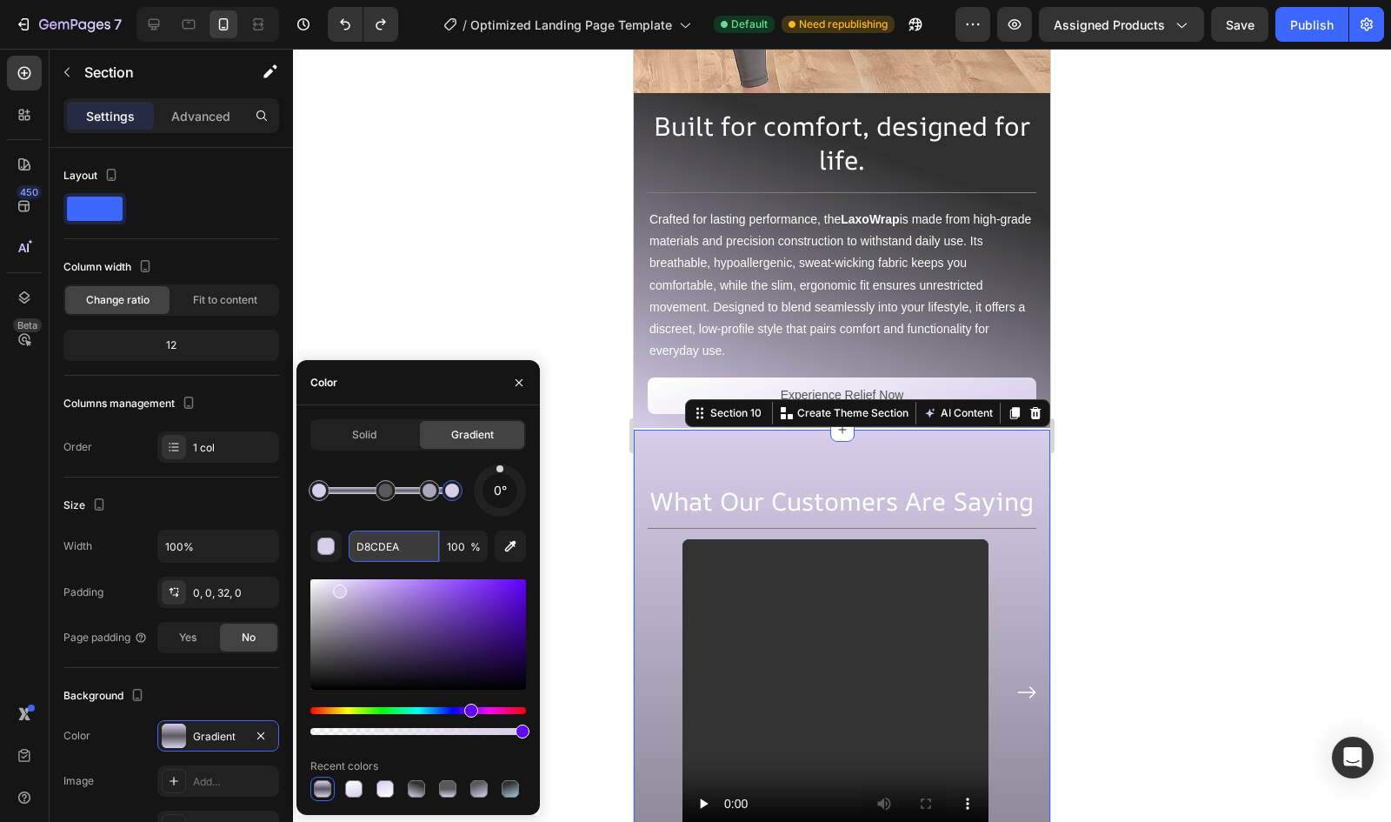
type input "A3C9E2"
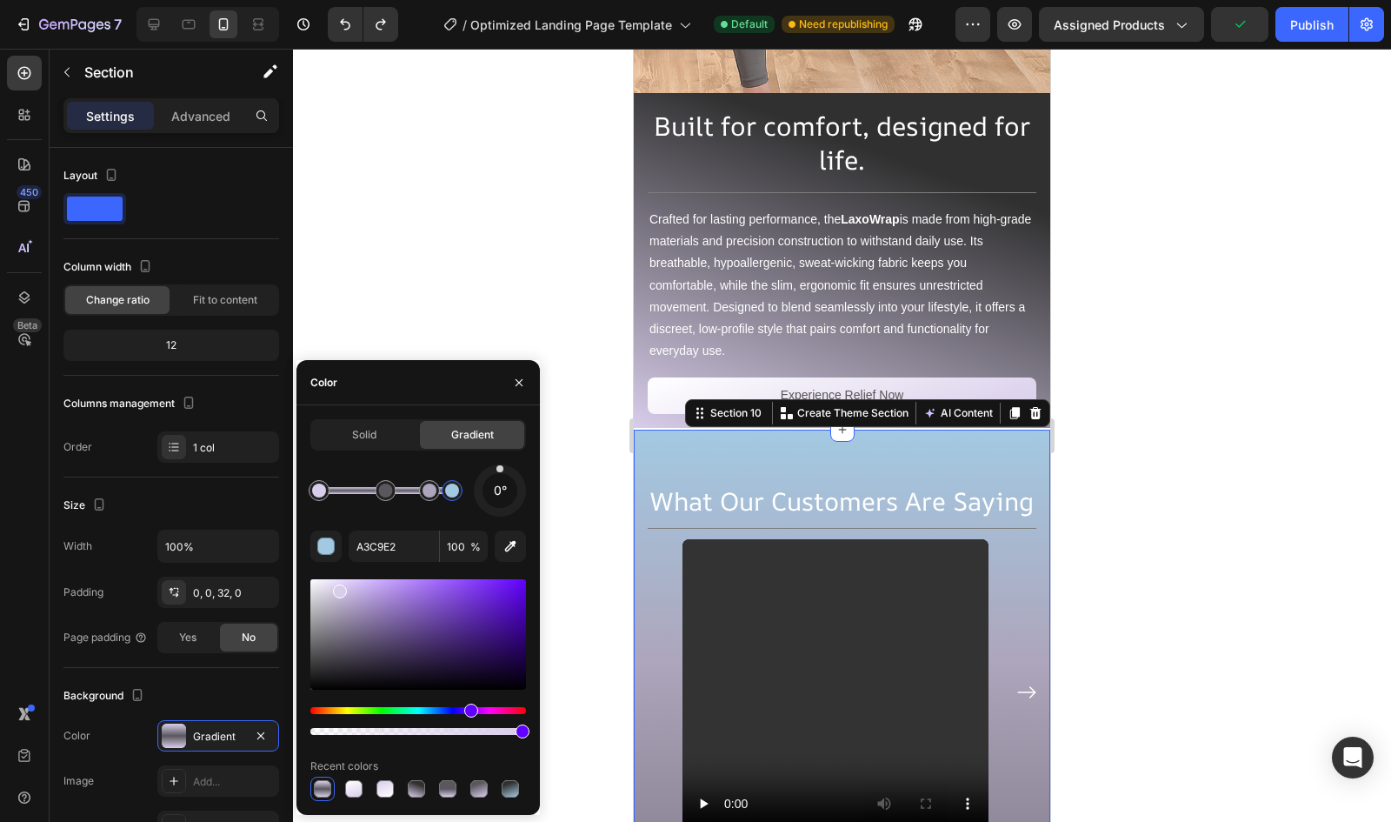
click at [588, 280] on div at bounding box center [842, 435] width 1098 height 773
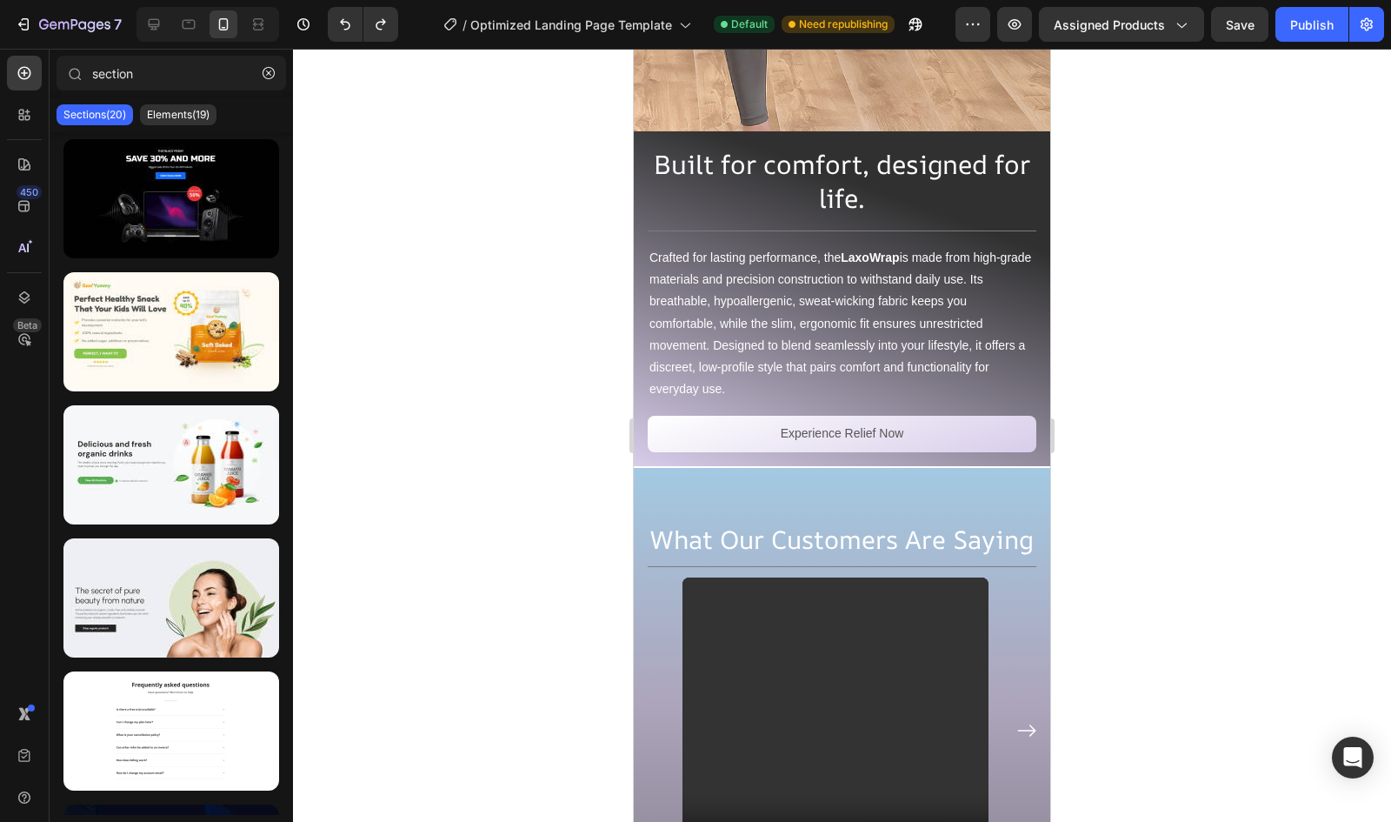
scroll to position [5459, 0]
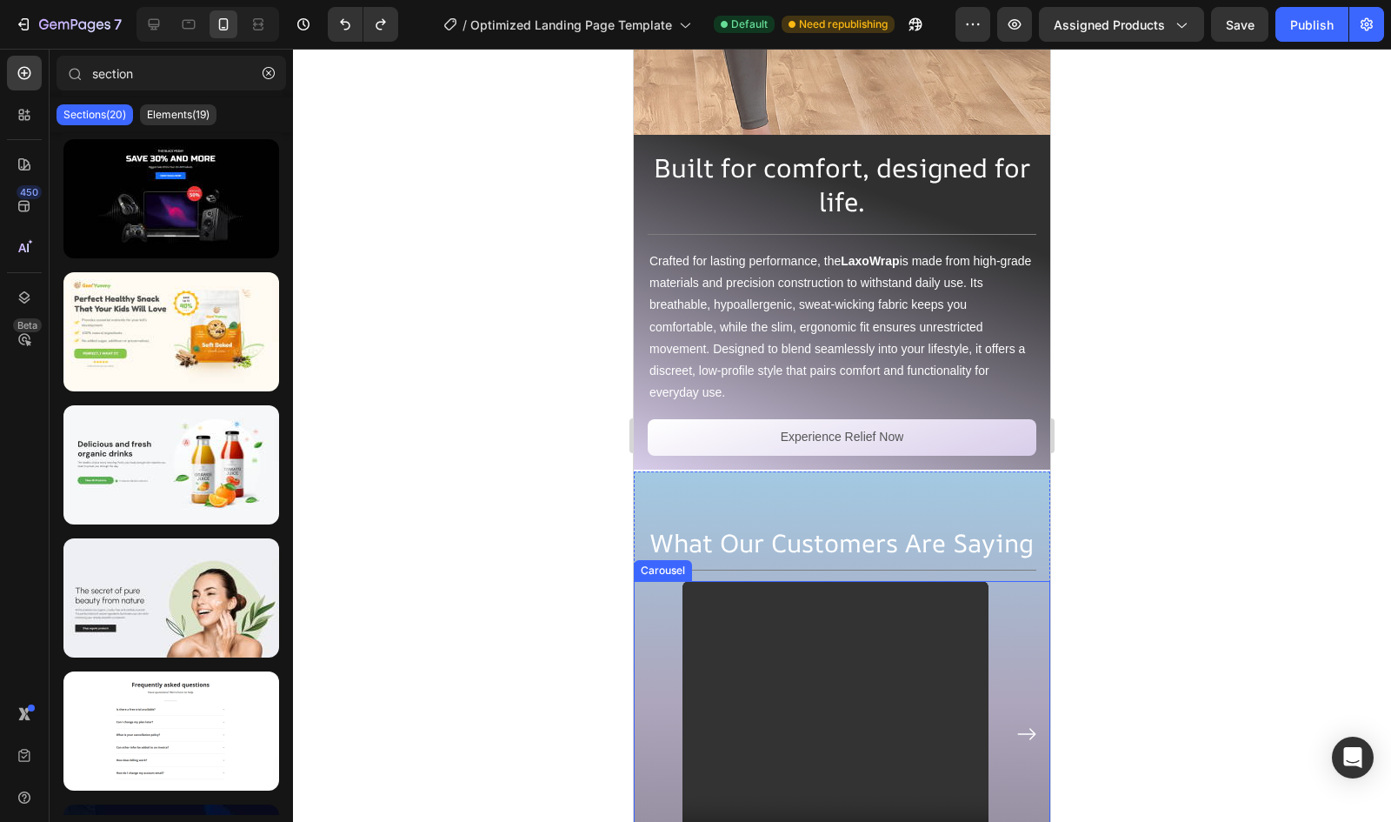
click at [659, 743] on div "Video Video Video Video Video Video Video Video Row" at bounding box center [842, 734] width 403 height 306
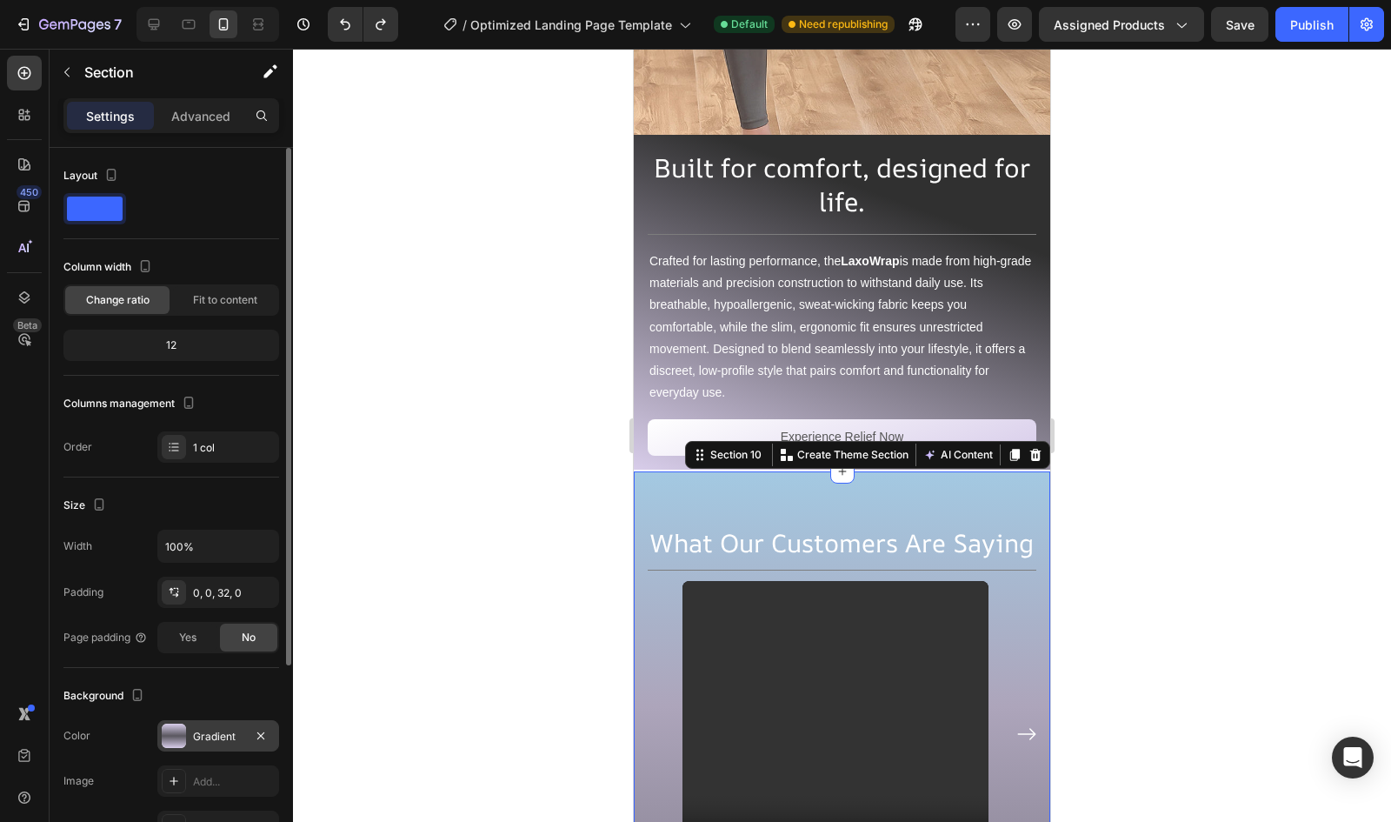
click at [177, 733] on div at bounding box center [174, 735] width 24 height 24
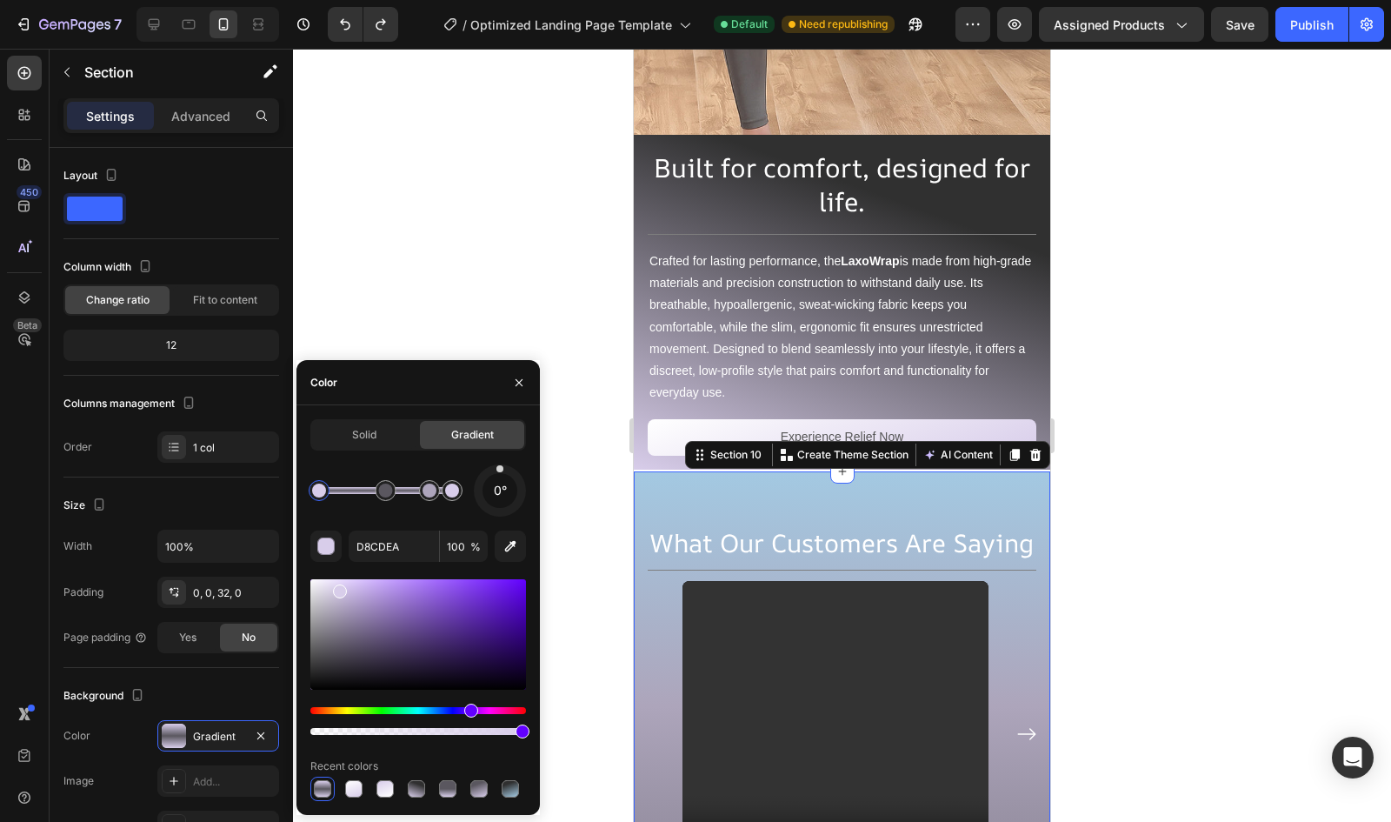
click at [470, 479] on div "0°" at bounding box center [418, 490] width 216 height 52
click at [454, 490] on div at bounding box center [452, 490] width 14 height 14
click at [381, 549] on input "D8CDEA" at bounding box center [394, 545] width 90 height 31
paste input "A3C9E2"
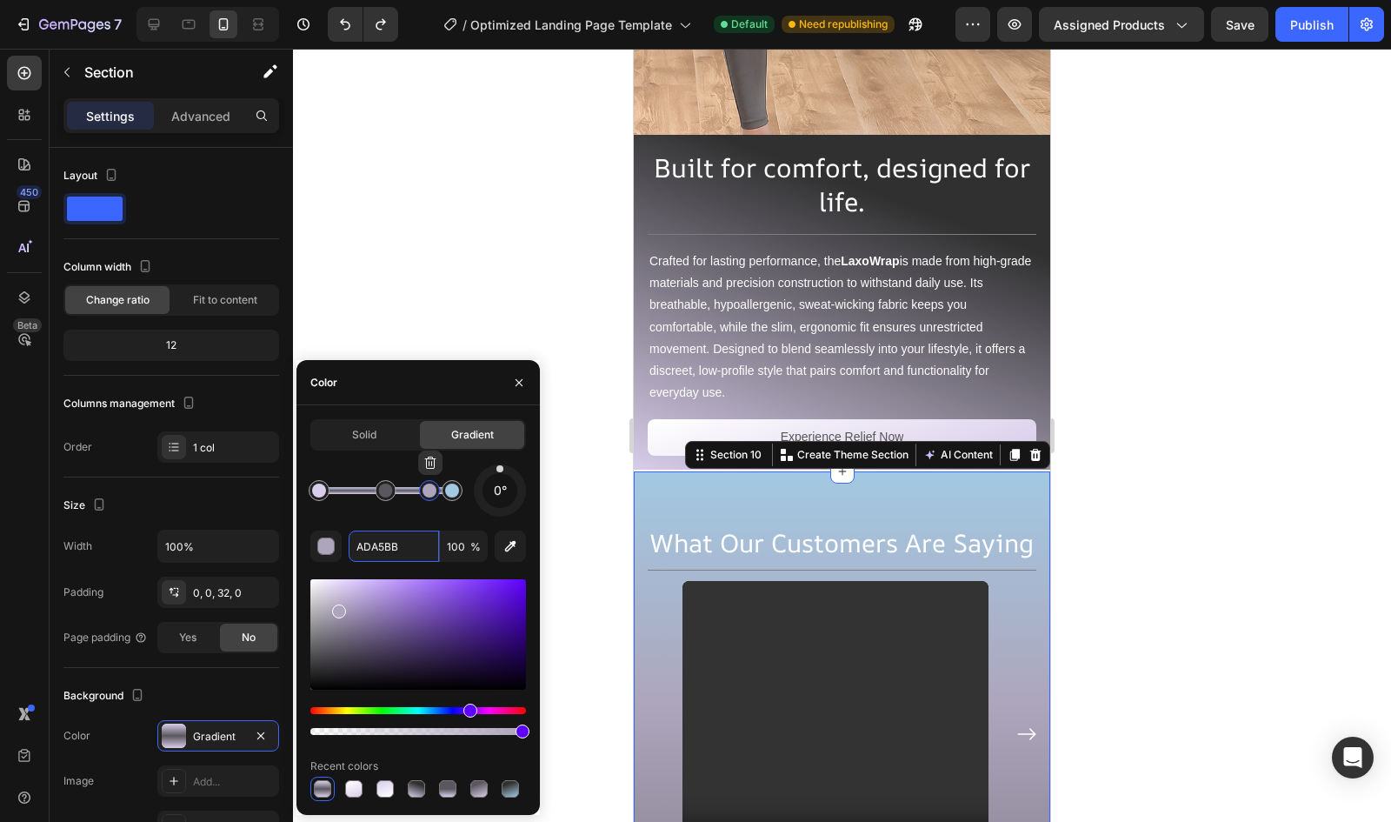
click at [435, 491] on div at bounding box center [430, 490] width 14 height 14
click at [394, 537] on input "ADA5BB" at bounding box center [394, 545] width 90 height 31
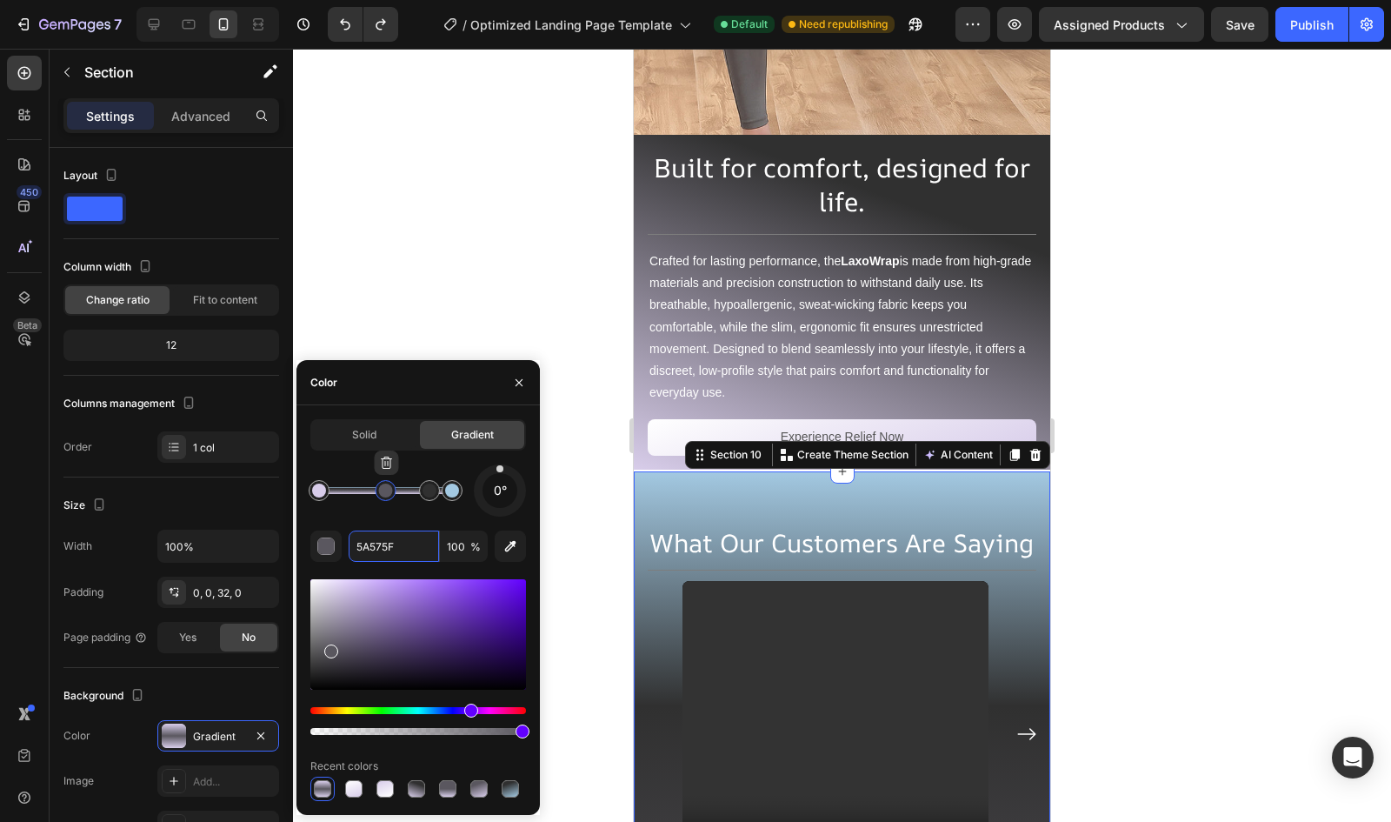
click at [384, 487] on div at bounding box center [386, 490] width 14 height 14
click at [393, 538] on input "5A575F" at bounding box center [394, 545] width 90 height 31
type input "303030"
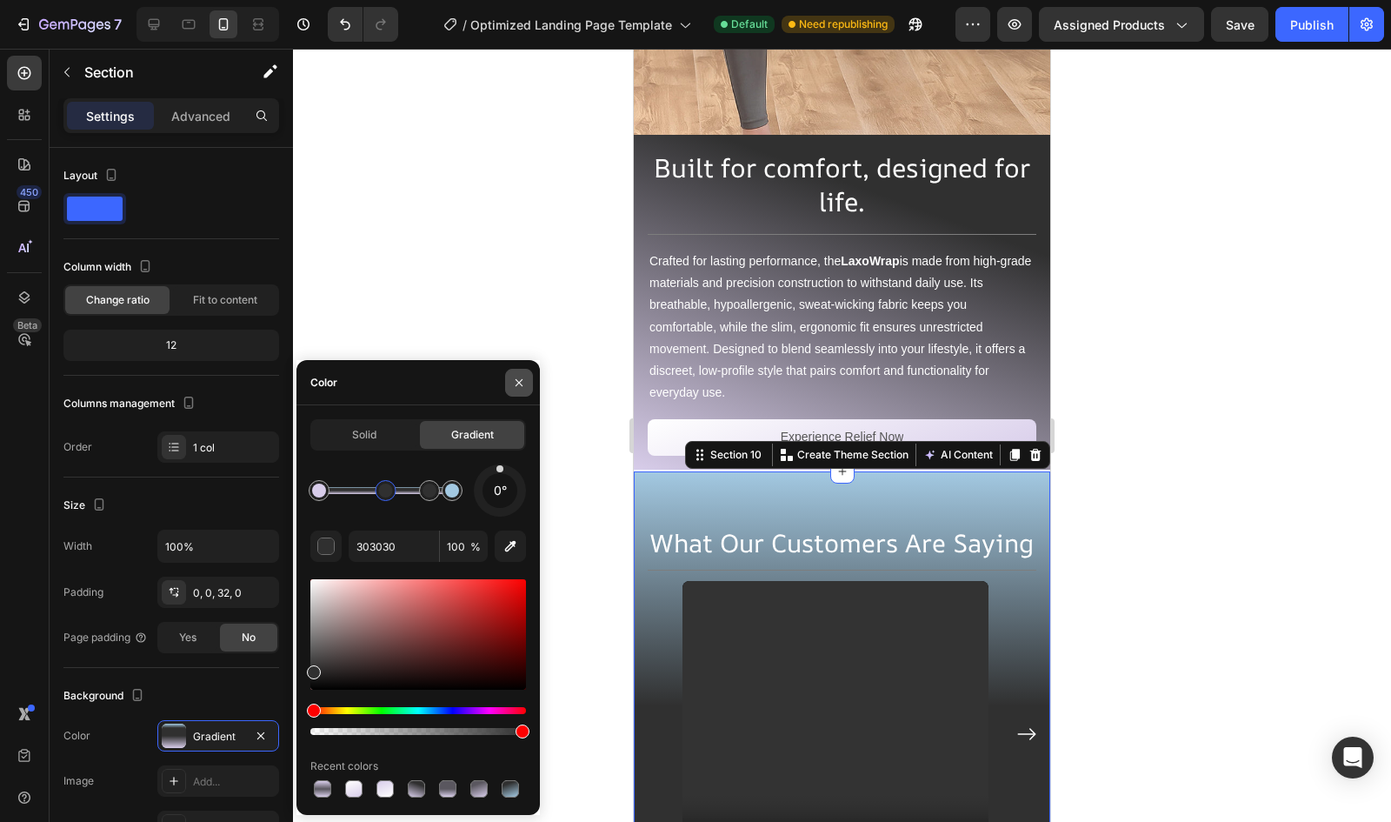
click at [517, 383] on icon "button" at bounding box center [519, 383] width 14 height 14
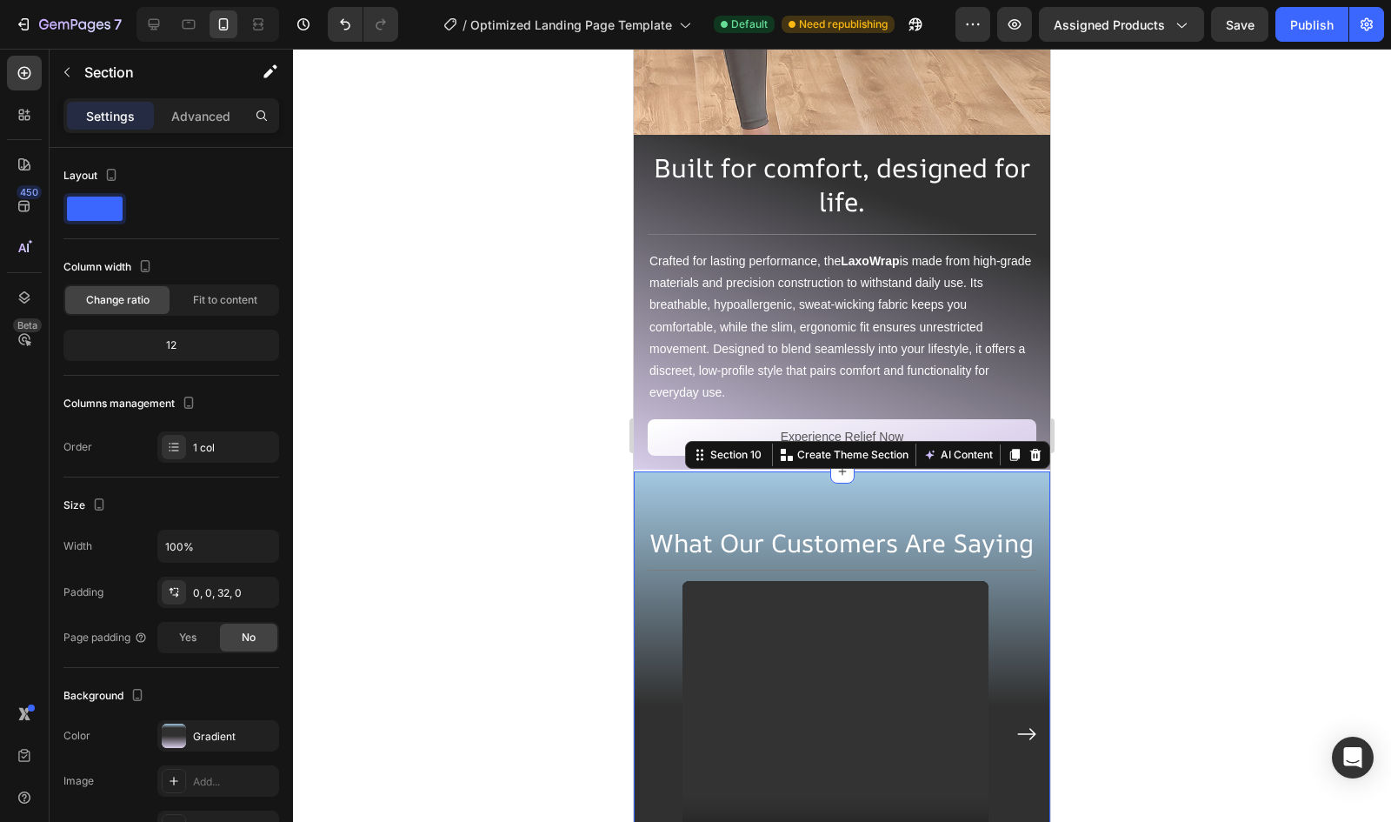
click at [517, 383] on div at bounding box center [842, 435] width 1098 height 773
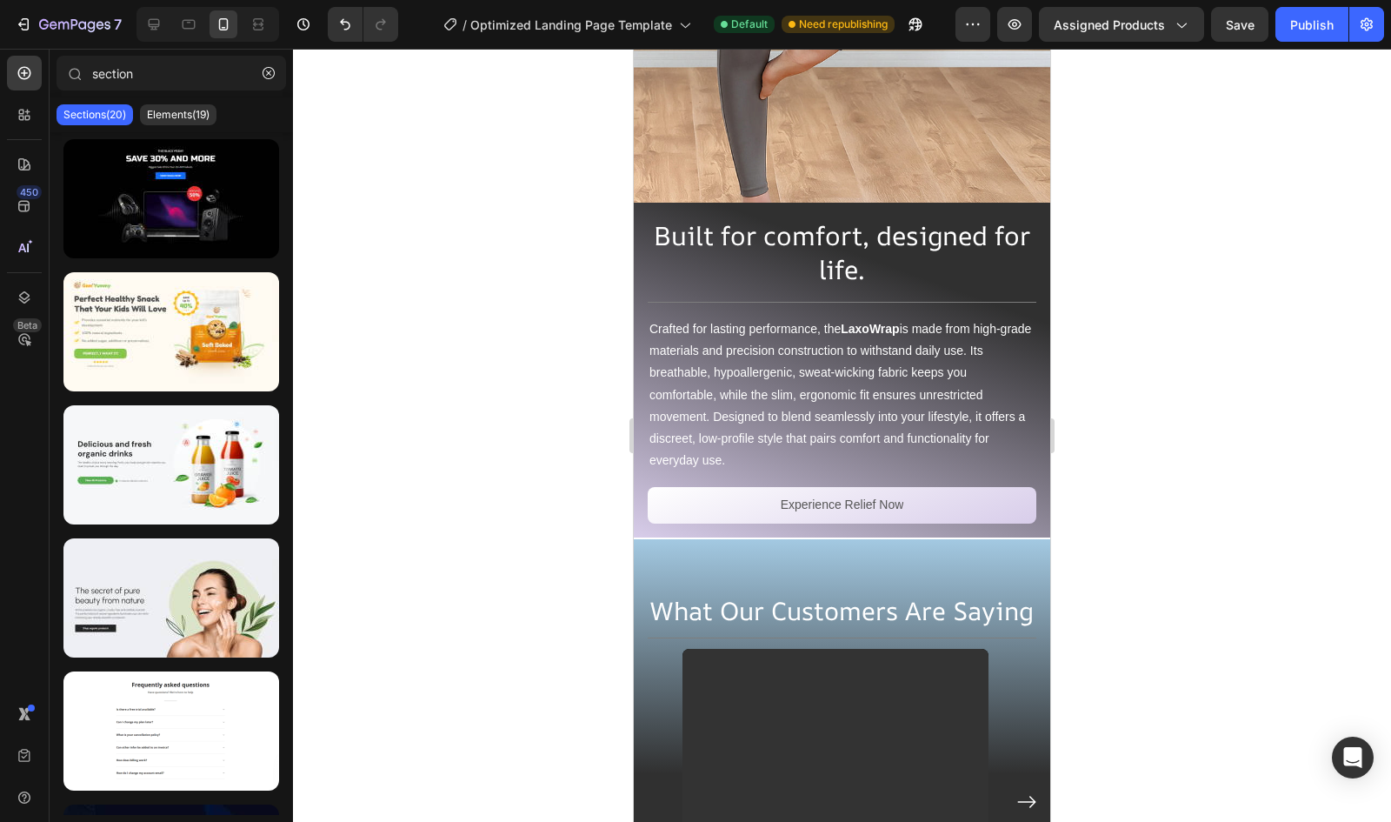
scroll to position [5527, 0]
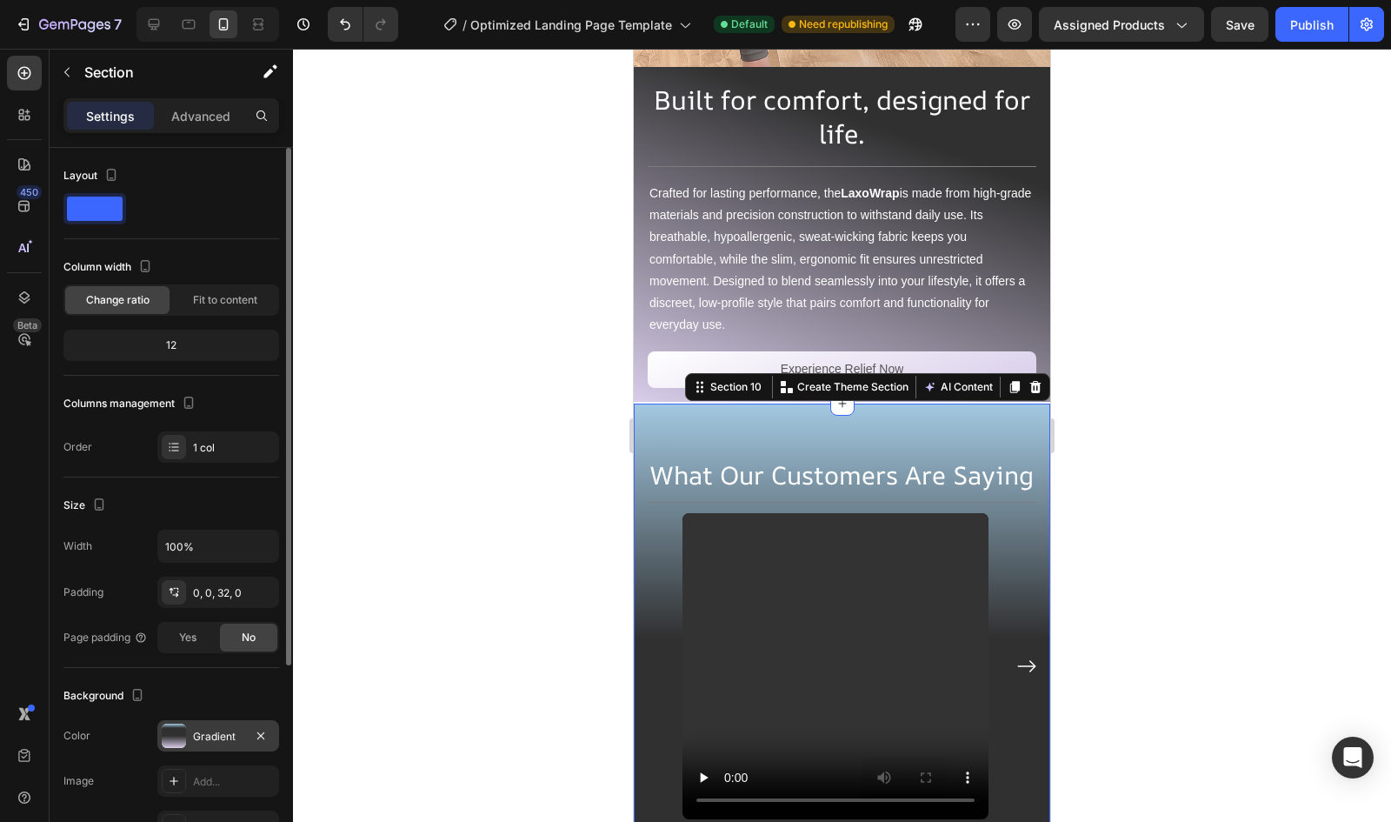
click at [190, 743] on div "Gradient" at bounding box center [218, 735] width 122 height 31
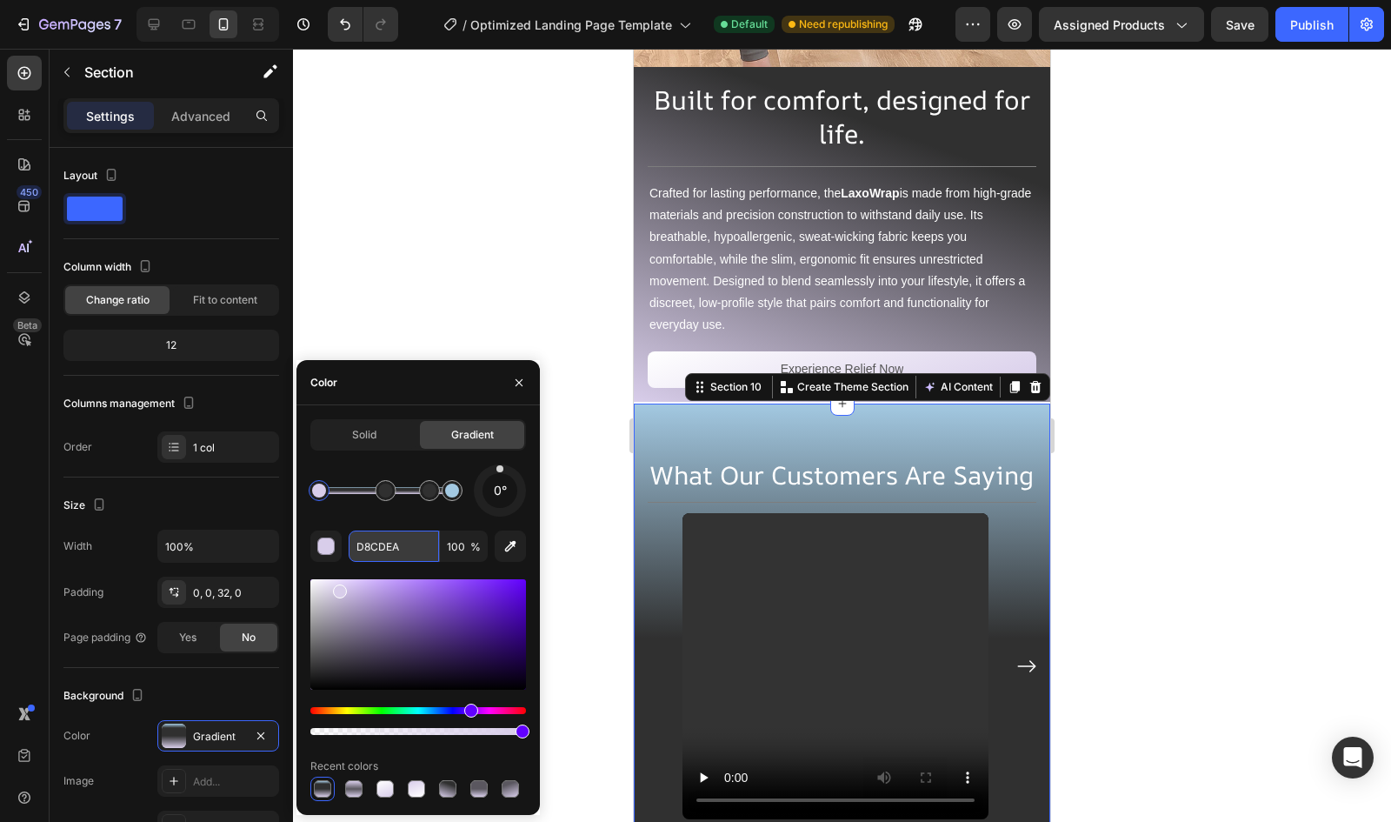
click at [378, 558] on input "D8CDEA" at bounding box center [394, 545] width 90 height 31
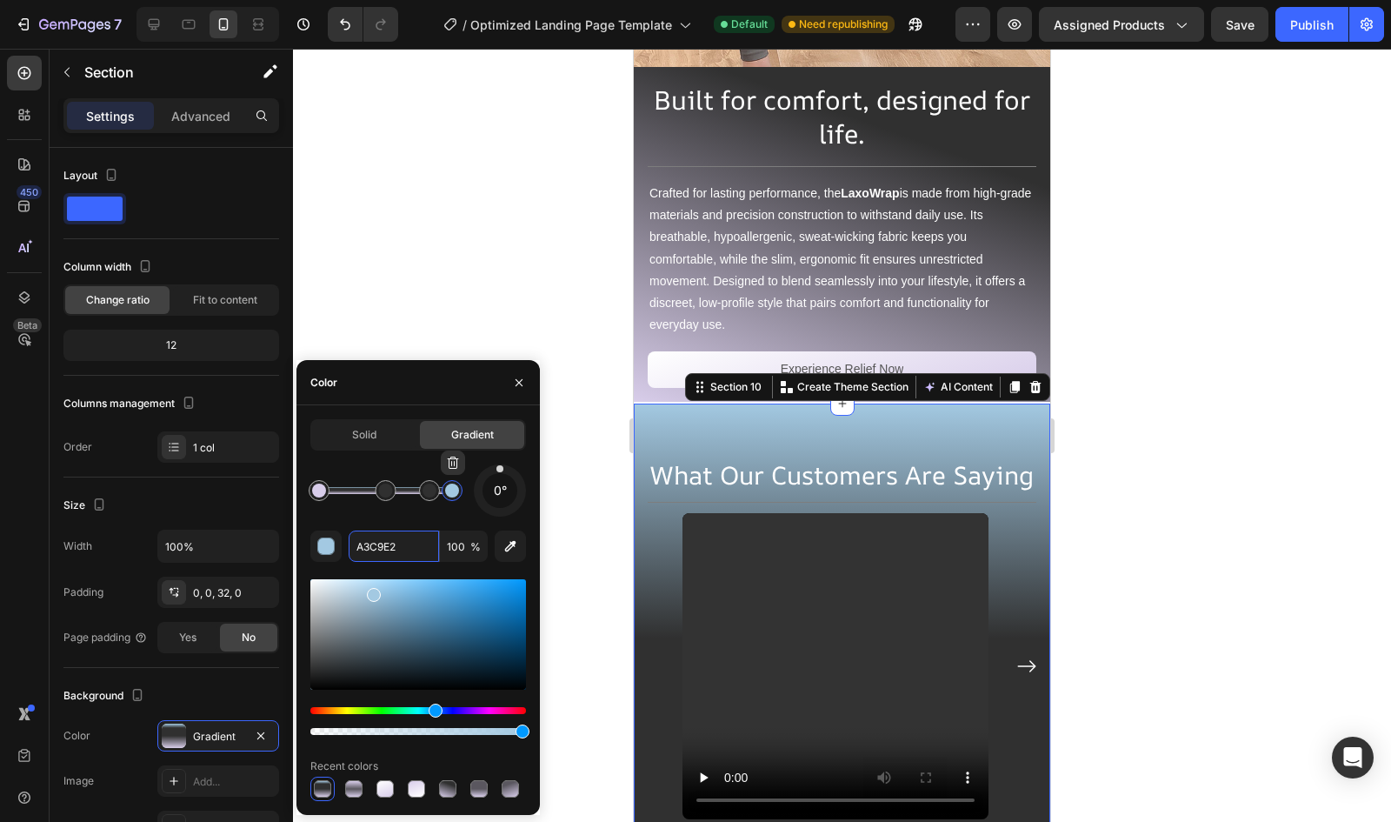
click at [450, 493] on div at bounding box center [452, 490] width 14 height 14
click at [376, 566] on div "0° A3C9E2 100 % Recent colors" at bounding box center [418, 632] width 216 height 337
click at [393, 545] on input "A3C9E2" at bounding box center [394, 545] width 90 height 31
paste input "D8CDEA"
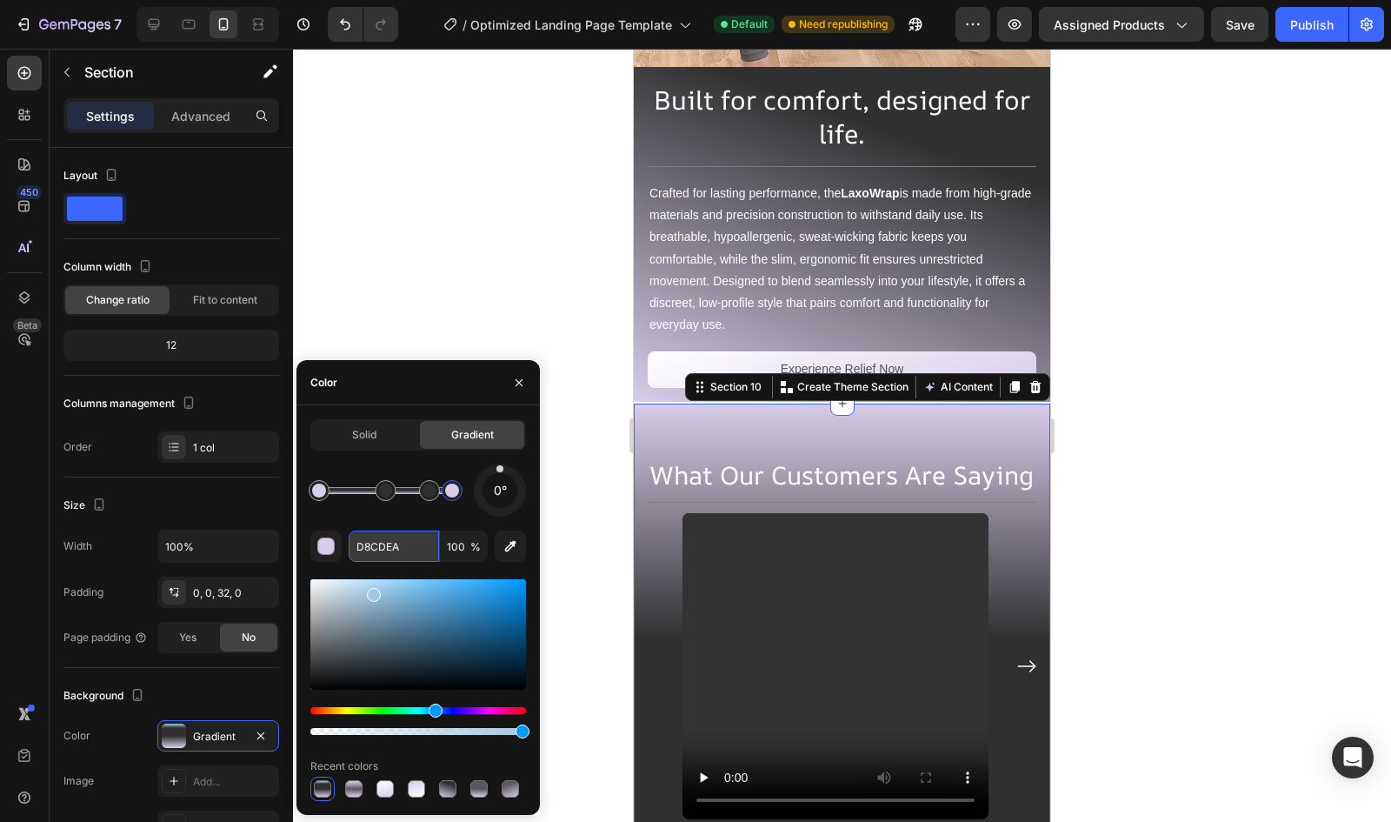
type input "D8CDEA"
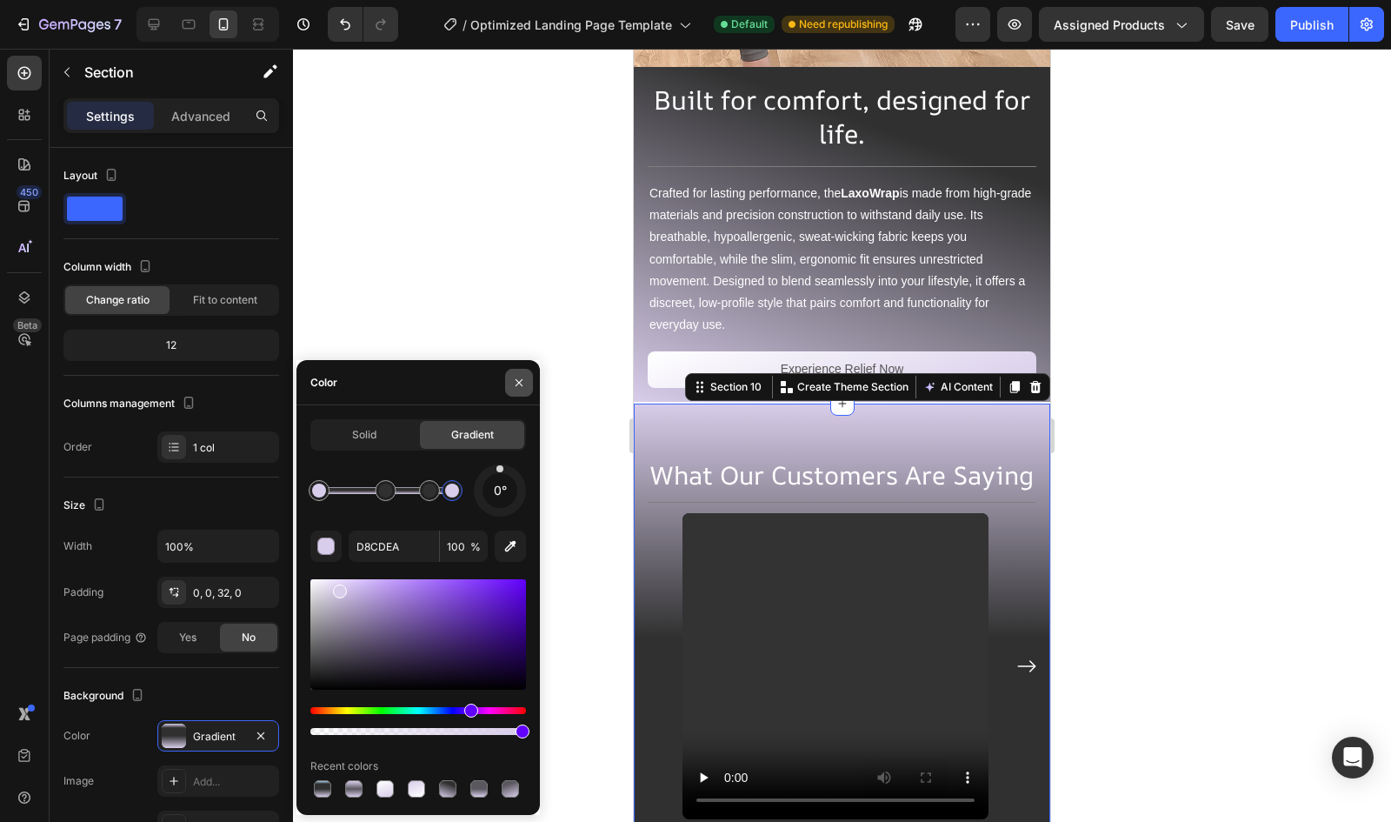
click at [517, 374] on button "button" at bounding box center [519, 383] width 28 height 28
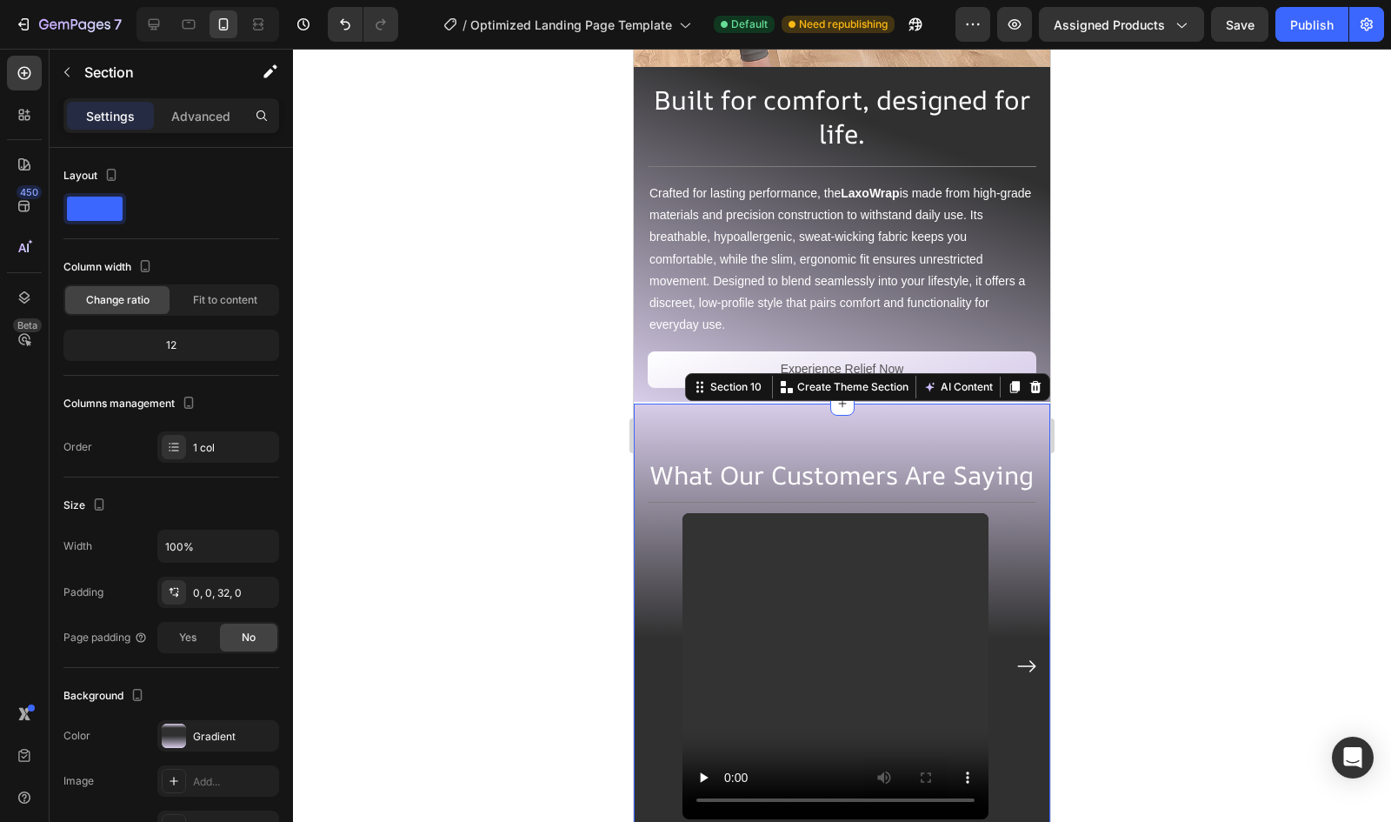
click at [517, 374] on div at bounding box center [842, 435] width 1098 height 773
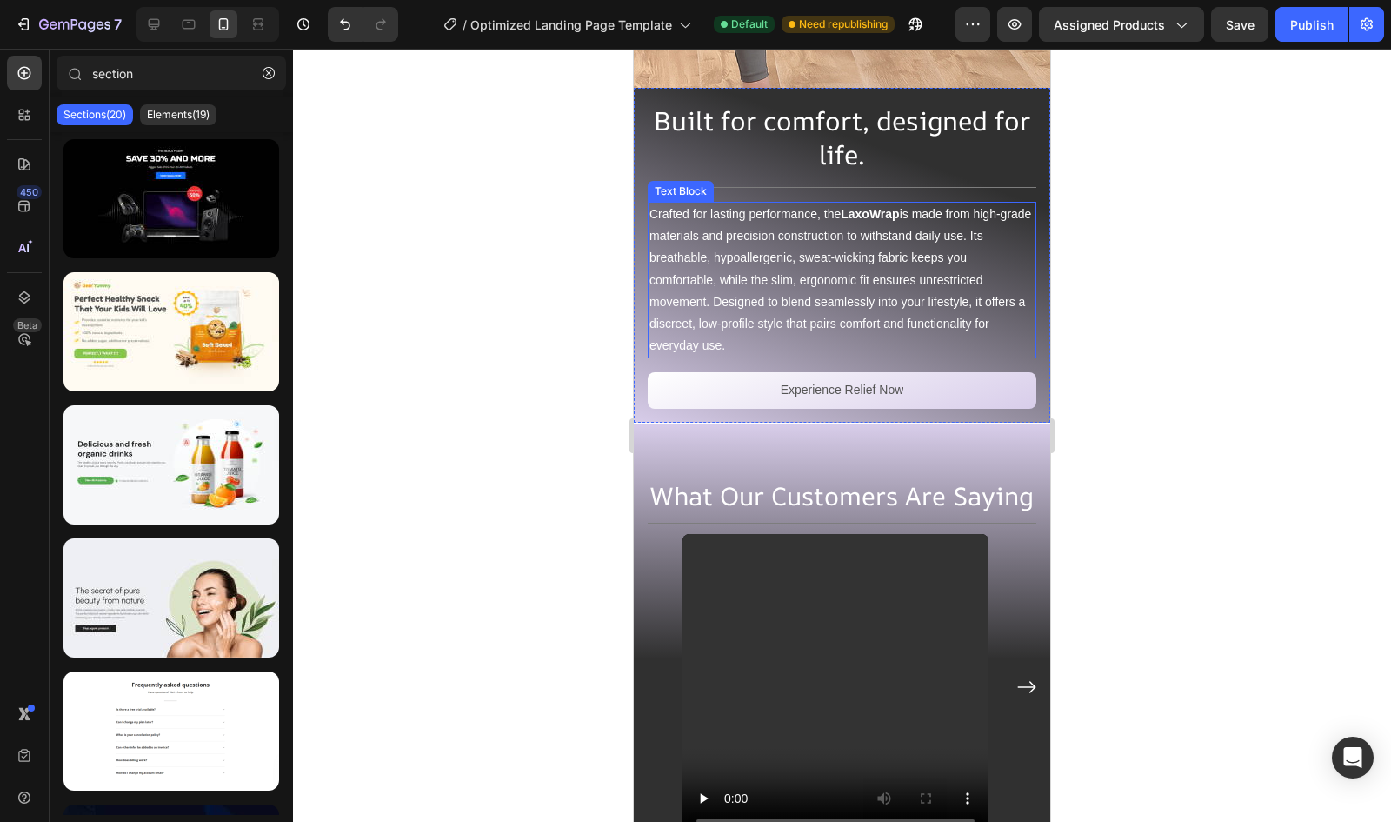
scroll to position [5504, 0]
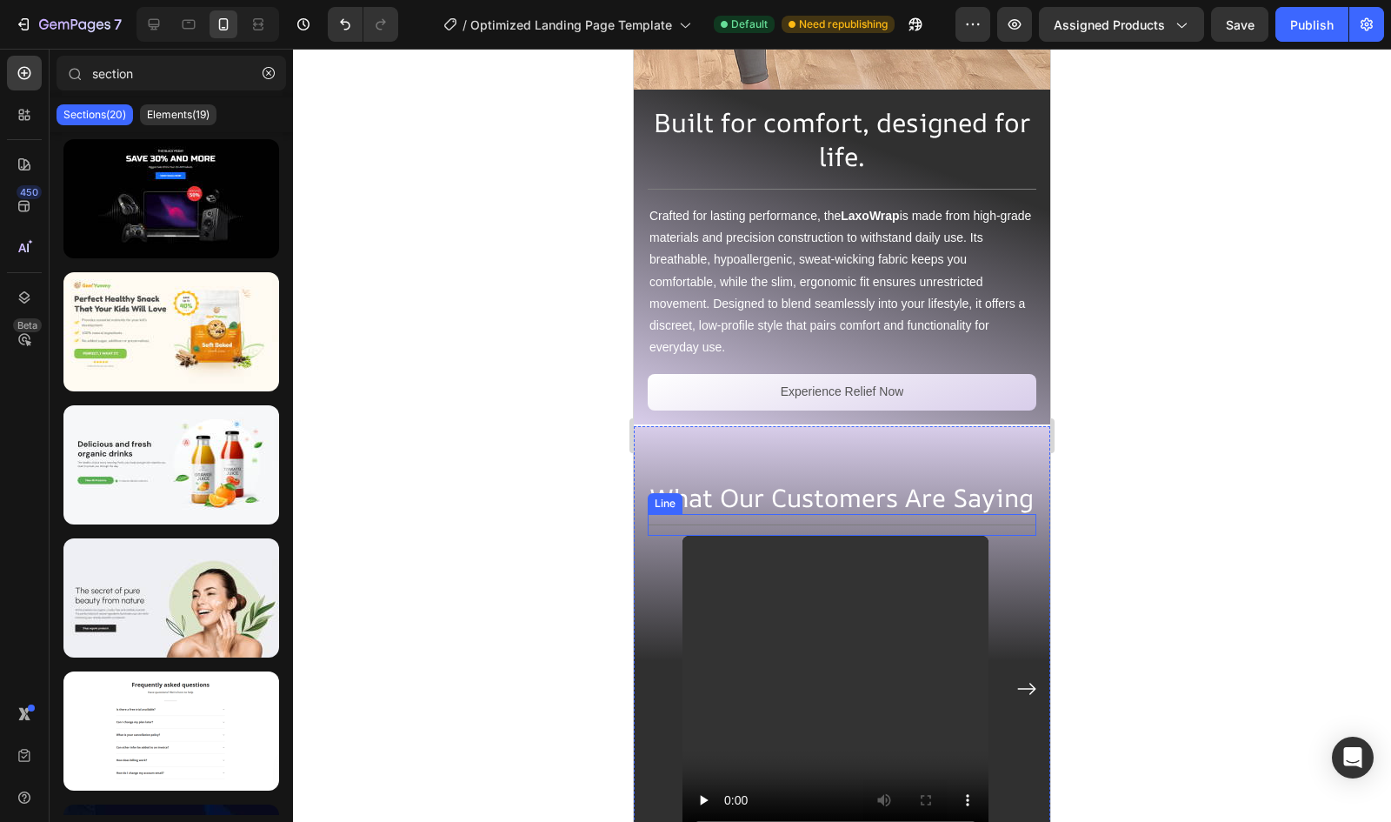
click at [727, 514] on div "Title Line" at bounding box center [842, 525] width 389 height 22
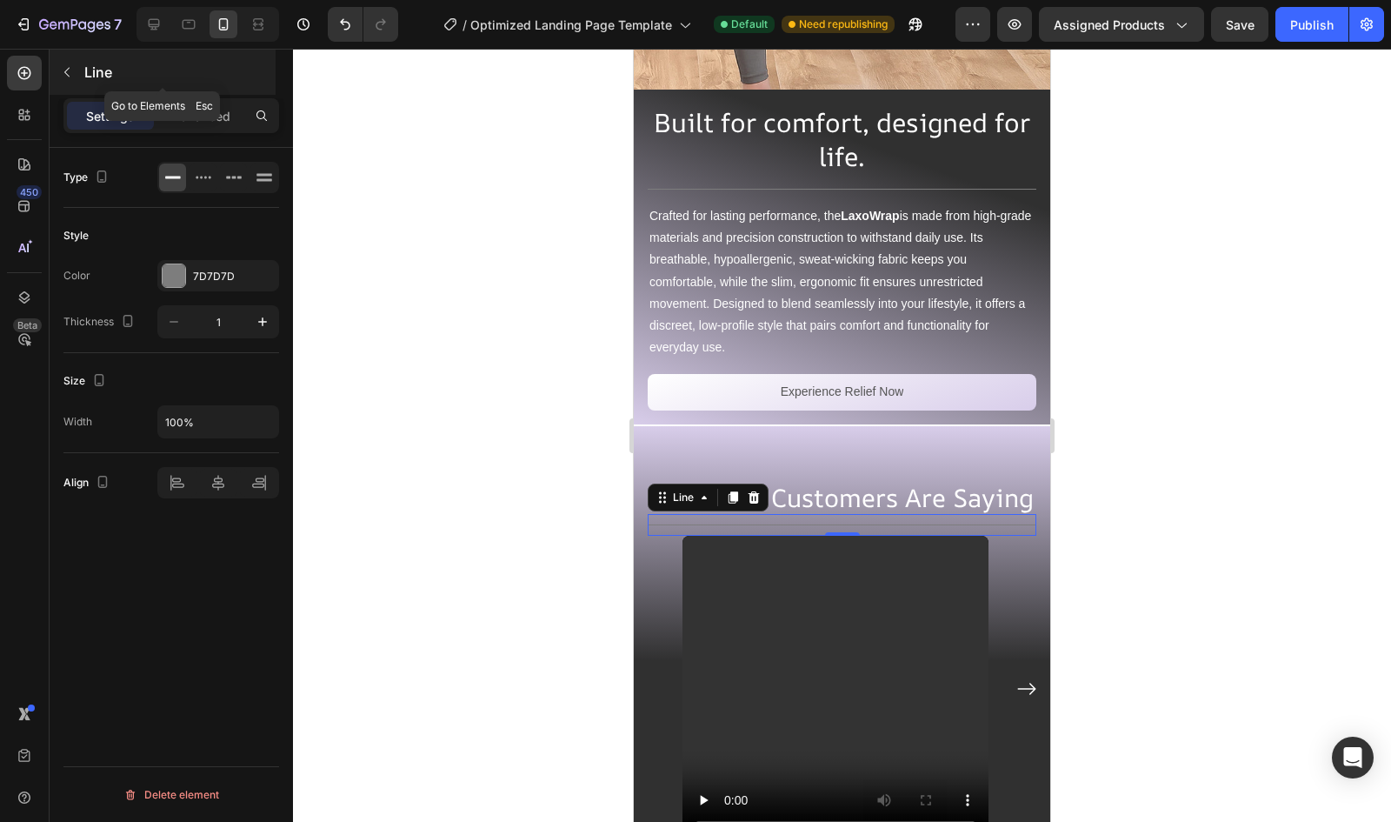
click at [56, 65] on button "button" at bounding box center [67, 72] width 28 height 28
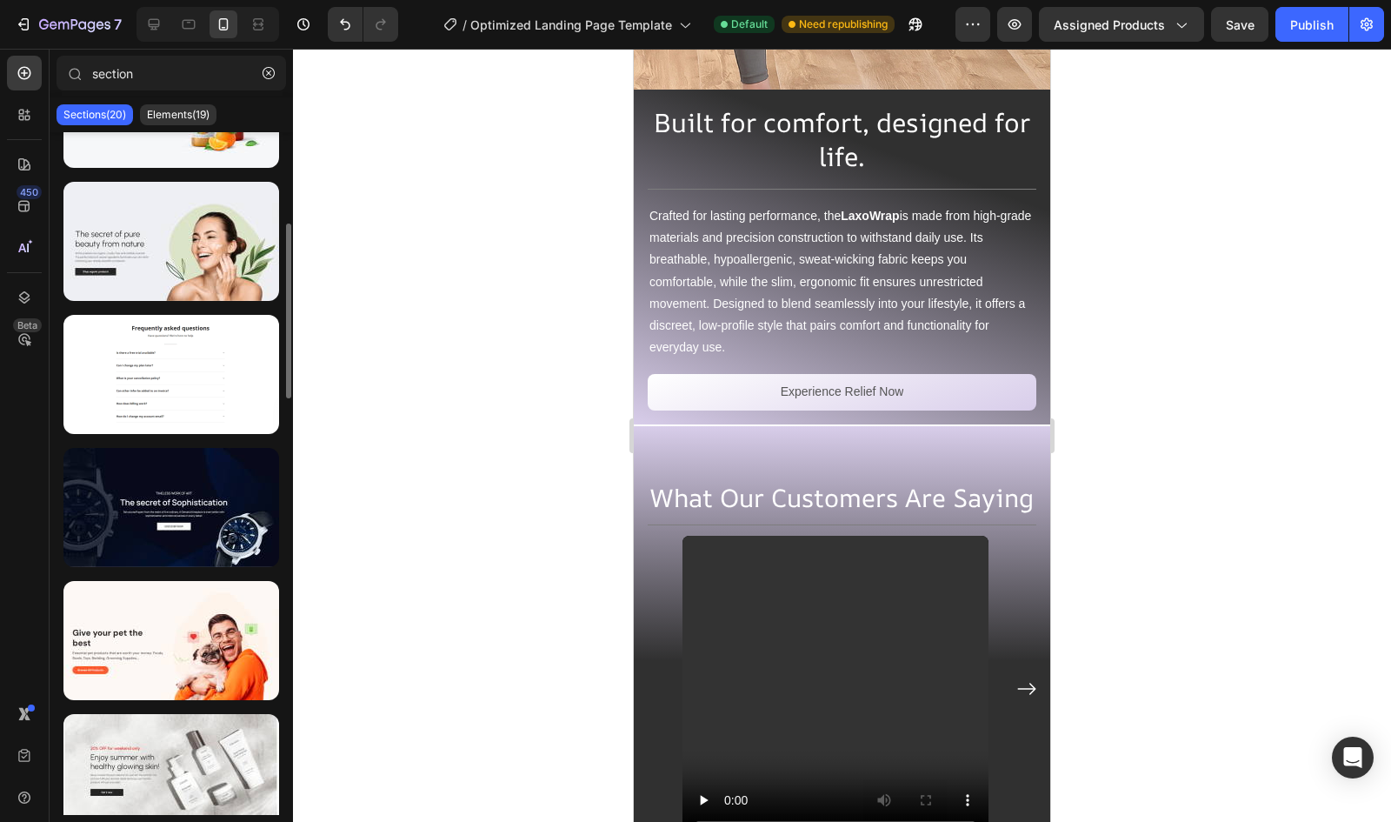
scroll to position [0, 0]
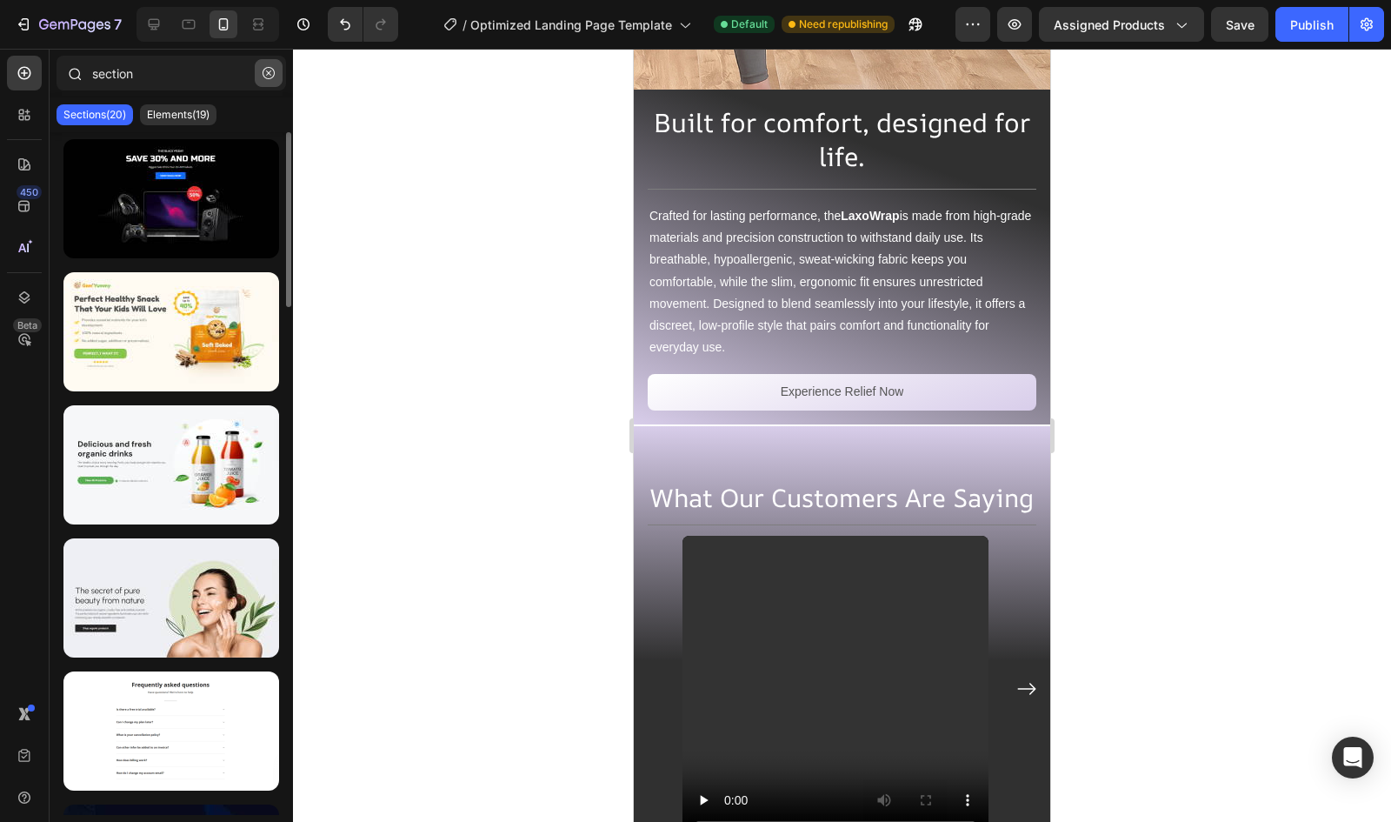
click at [259, 81] on button "button" at bounding box center [269, 73] width 28 height 28
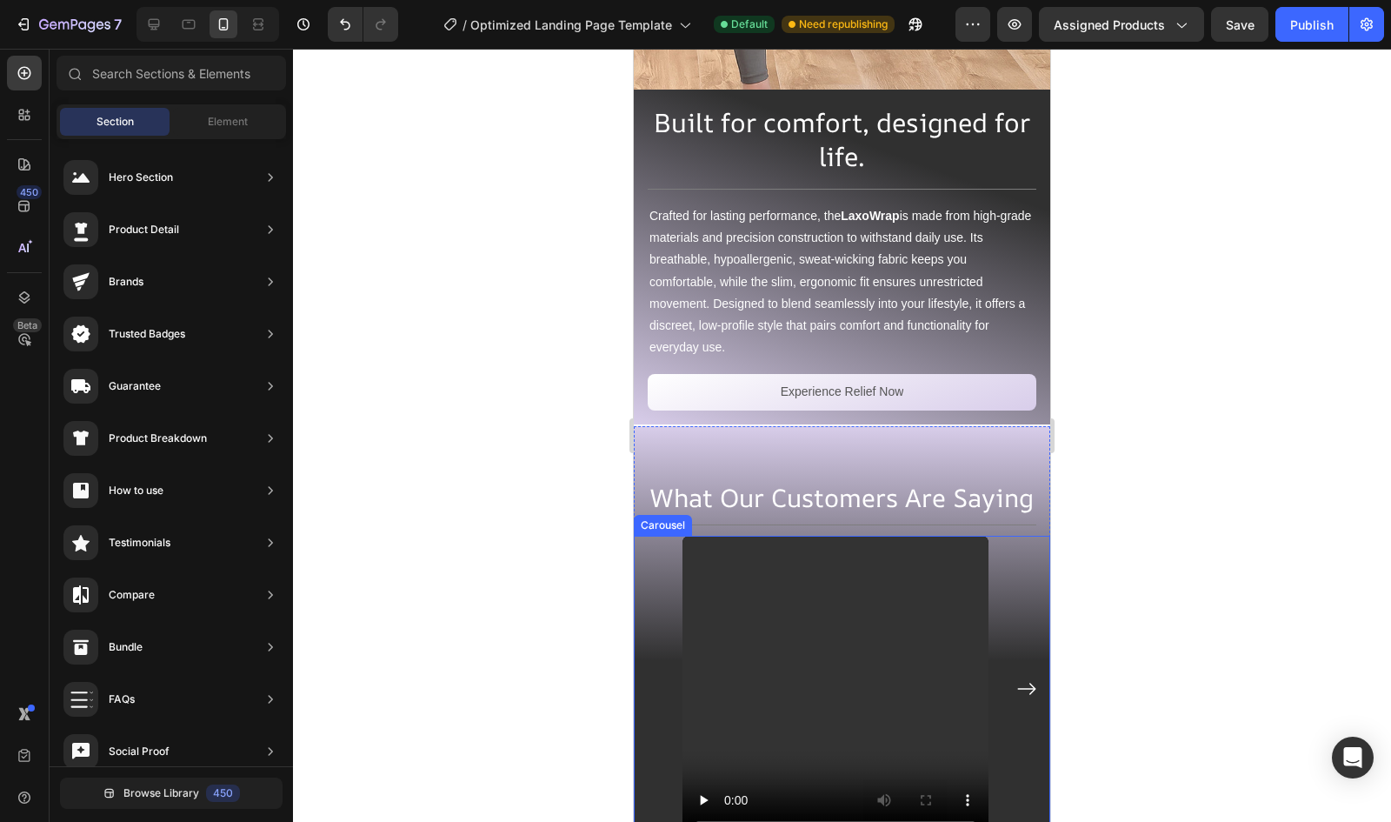
click at [656, 515] on div "Carousel" at bounding box center [663, 525] width 58 height 21
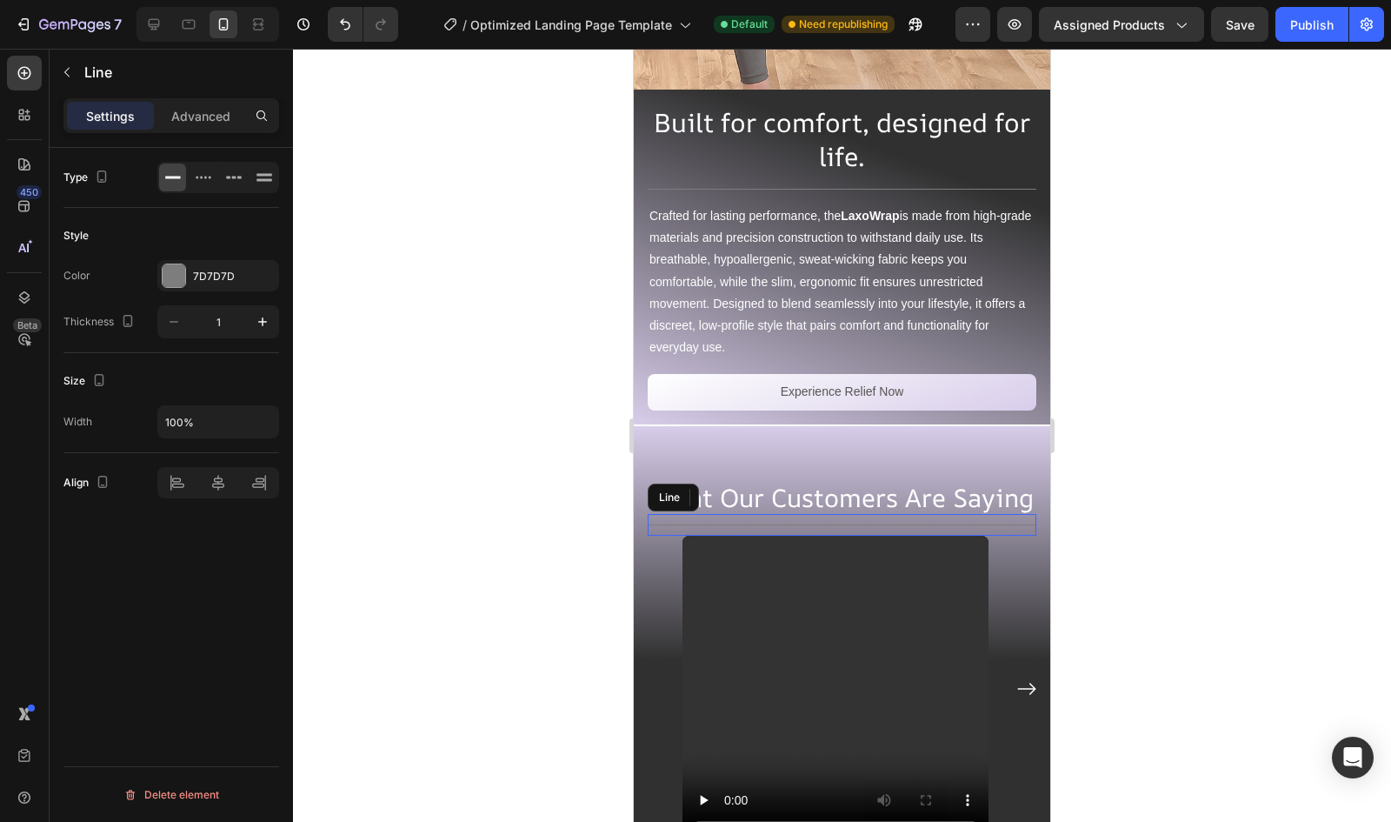
click at [809, 514] on div "Title Line" at bounding box center [842, 525] width 389 height 22
click at [217, 262] on div "7D7D7D" at bounding box center [218, 275] width 122 height 31
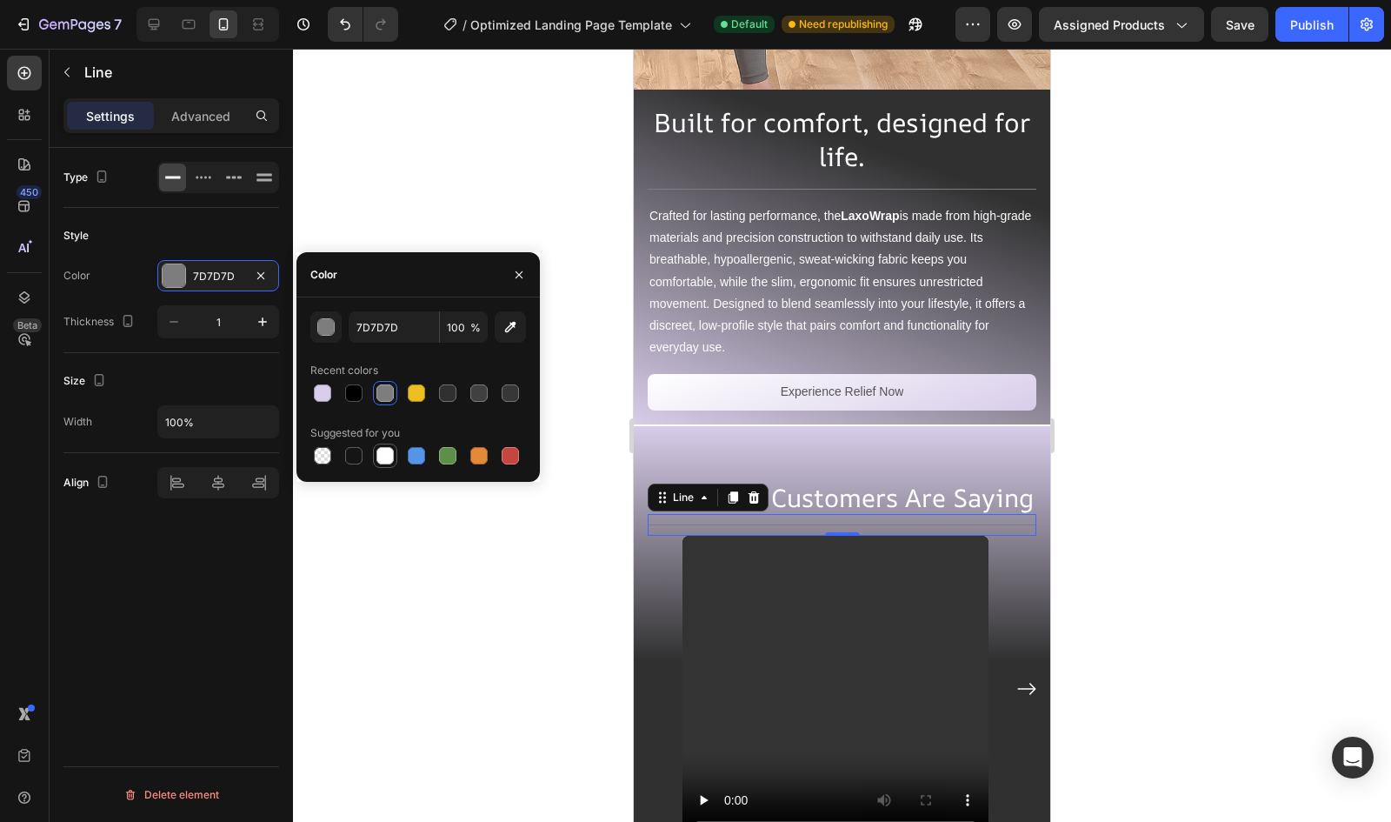
click at [381, 458] on div at bounding box center [385, 455] width 17 height 17
type input "FFFFFF"
click at [527, 121] on div at bounding box center [842, 435] width 1098 height 773
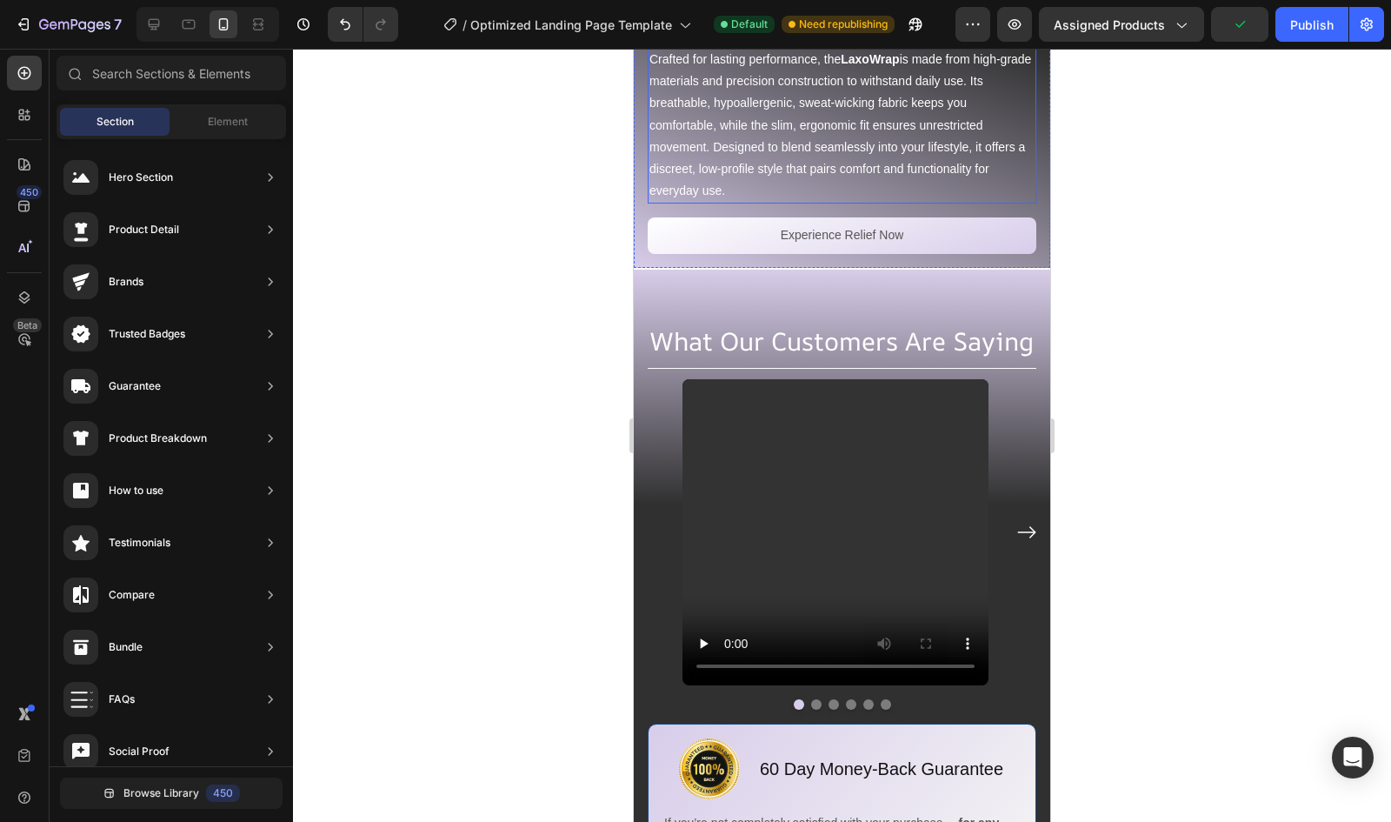
scroll to position [5623, 0]
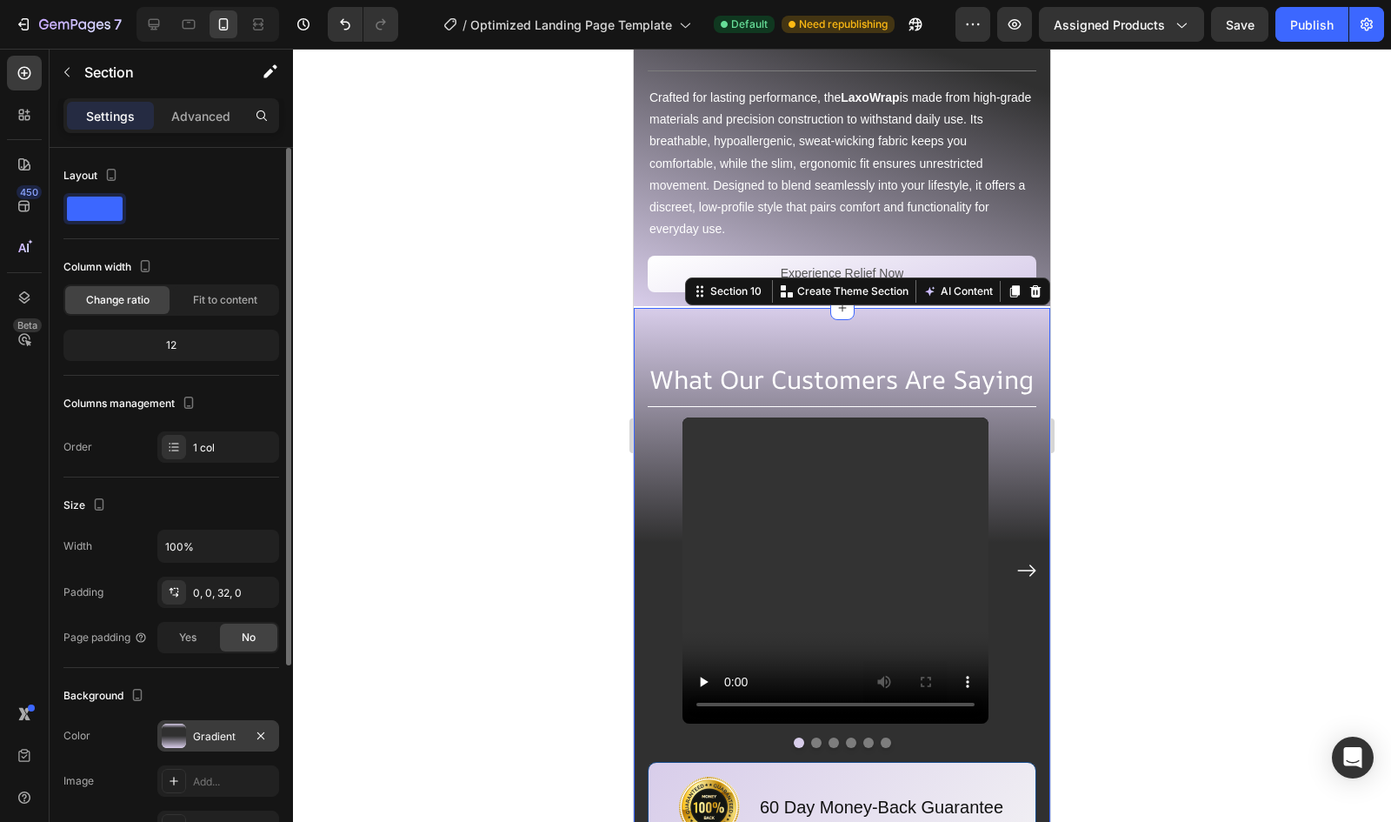
click at [177, 736] on div at bounding box center [174, 735] width 24 height 24
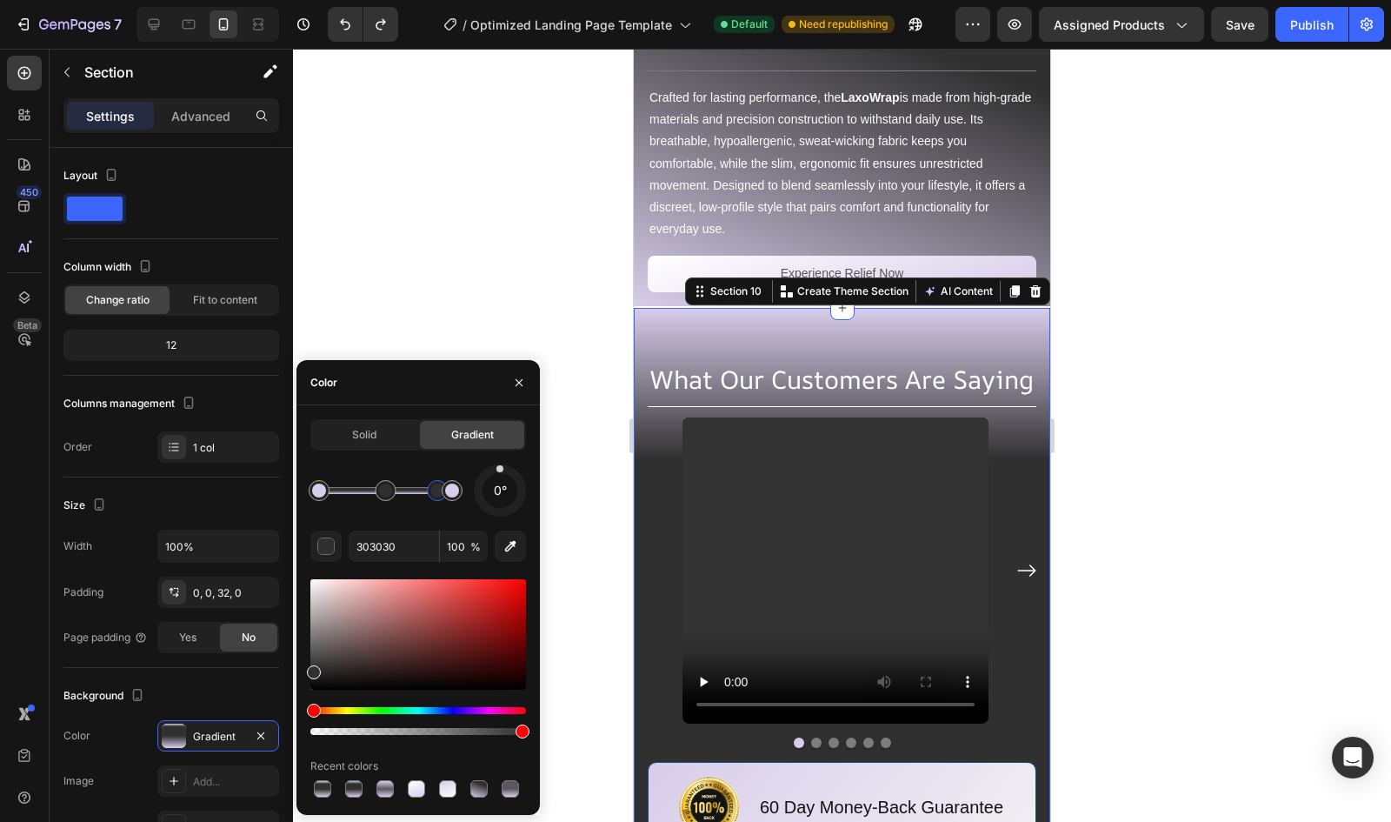
click at [435, 500] on div at bounding box center [437, 490] width 21 height 21
drag, startPoint x: 435, startPoint y: 500, endPoint x: 433, endPoint y: 509, distance: 8.9
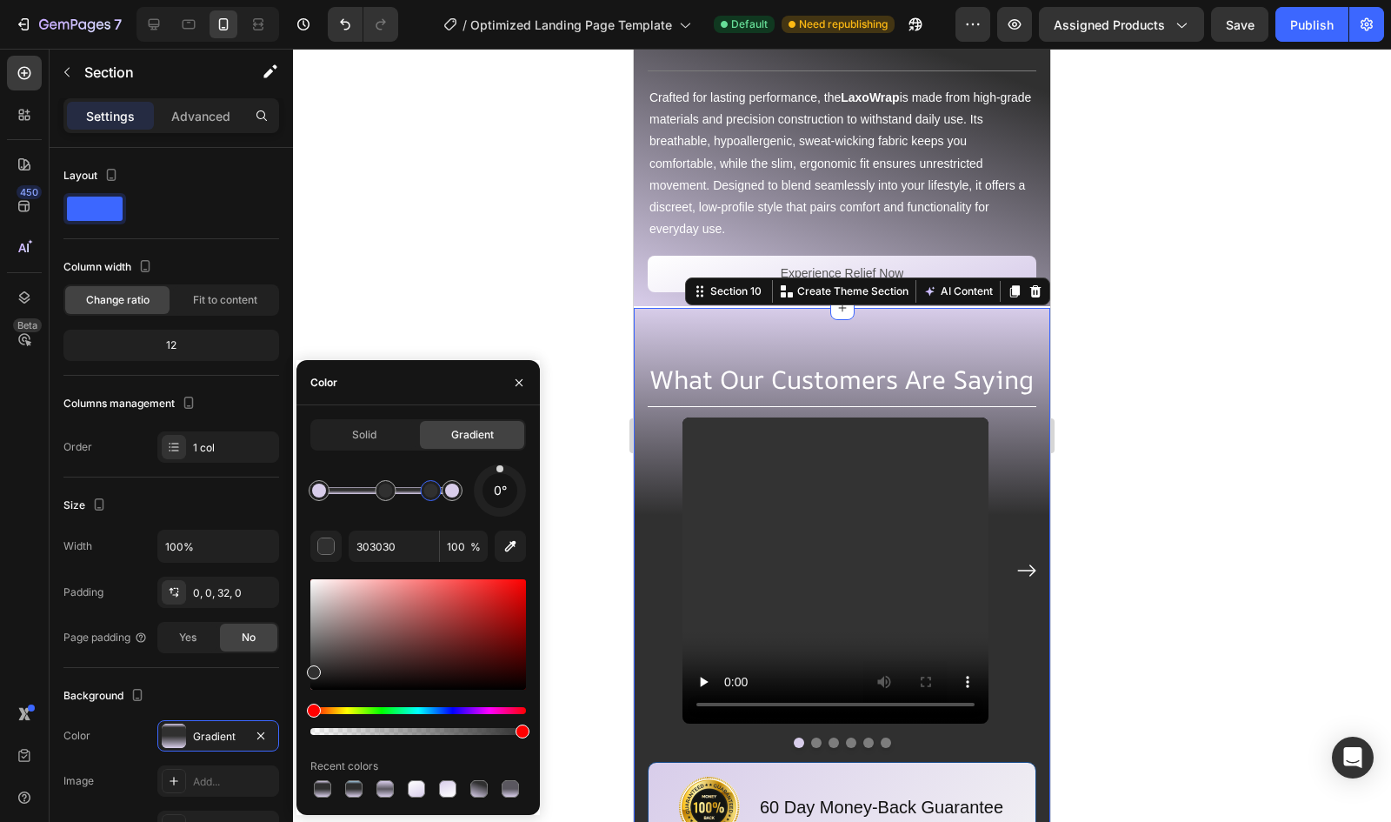
type input "D8CDEA"
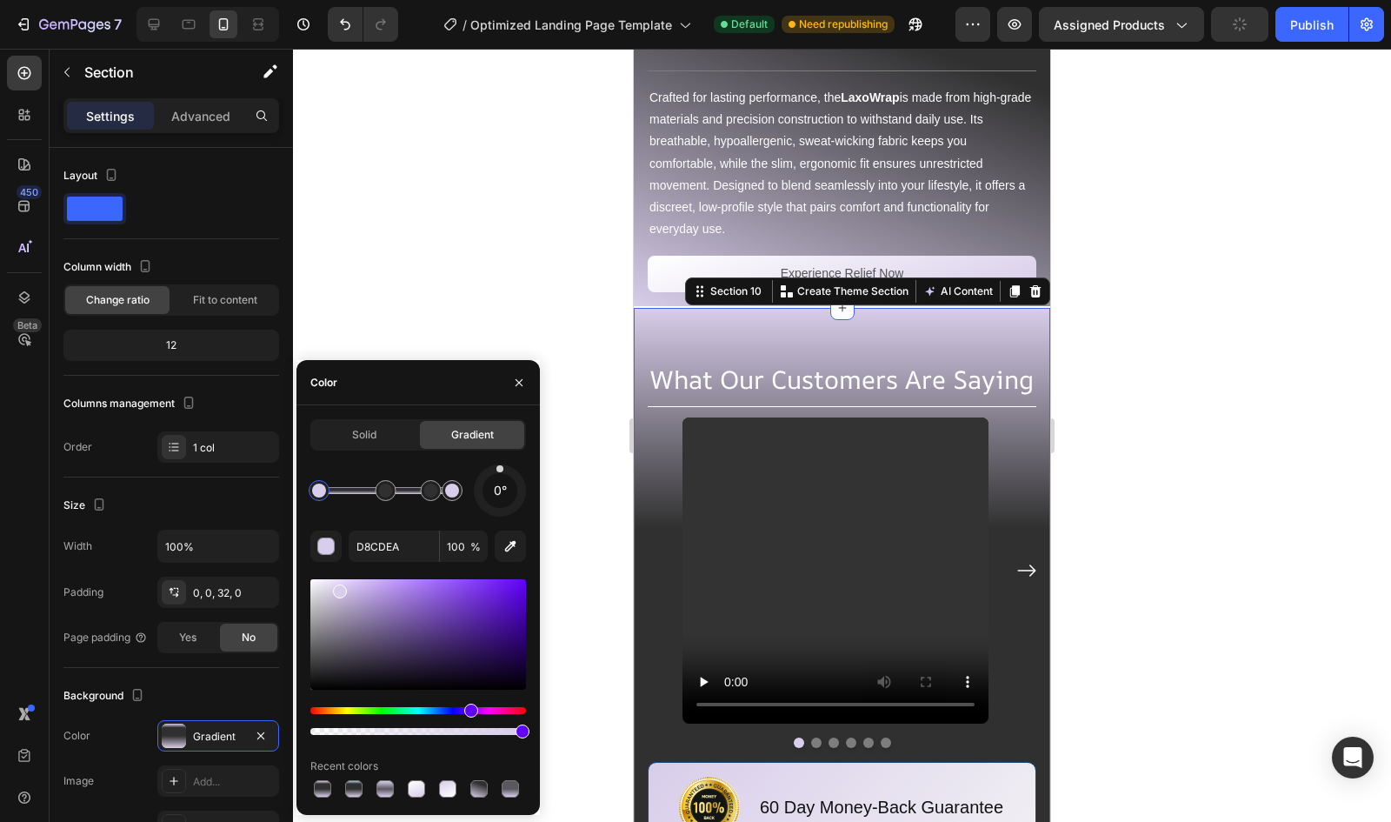
drag, startPoint x: 431, startPoint y: 489, endPoint x: 430, endPoint y: 506, distance: 17.5
click at [479, 301] on div at bounding box center [842, 435] width 1098 height 773
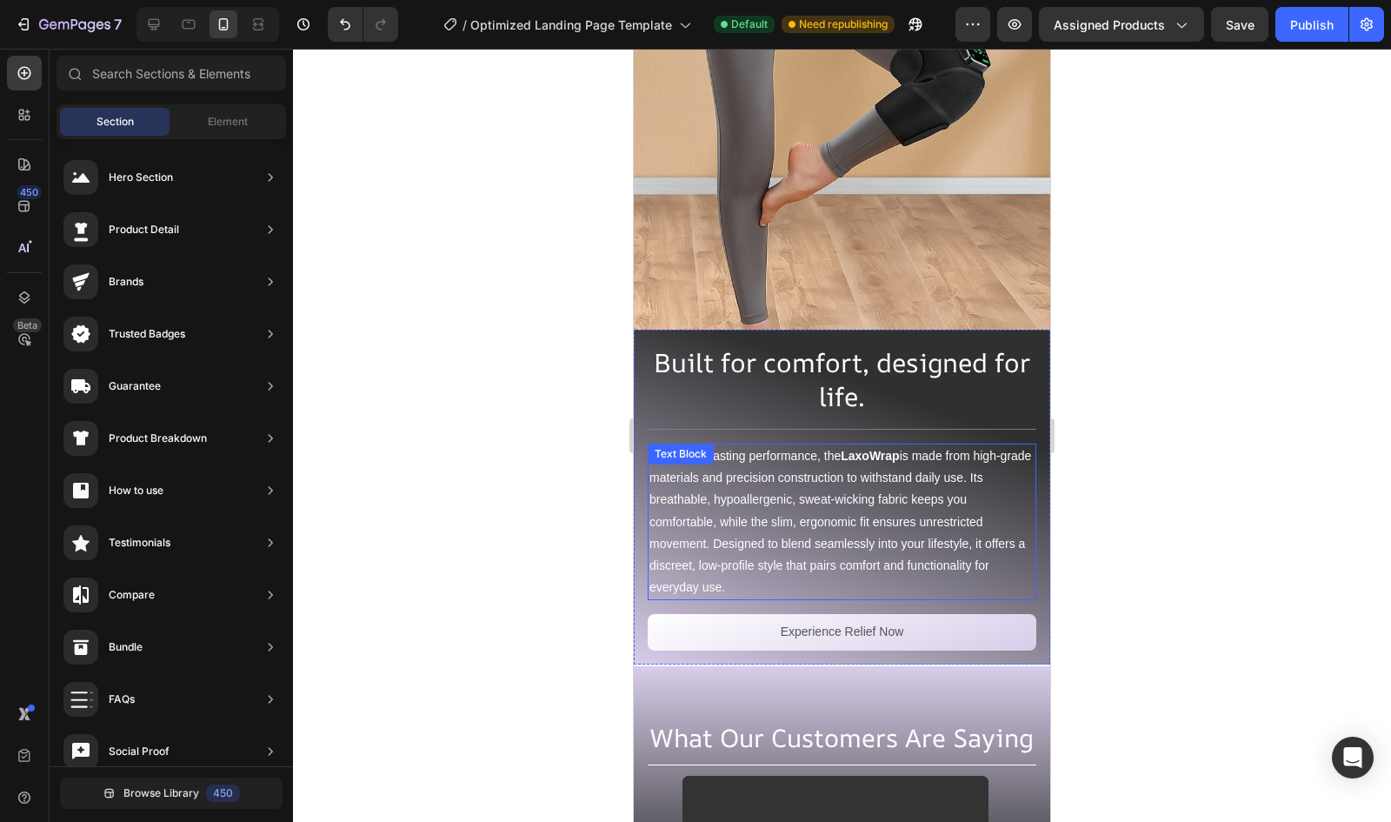
scroll to position [5264, 0]
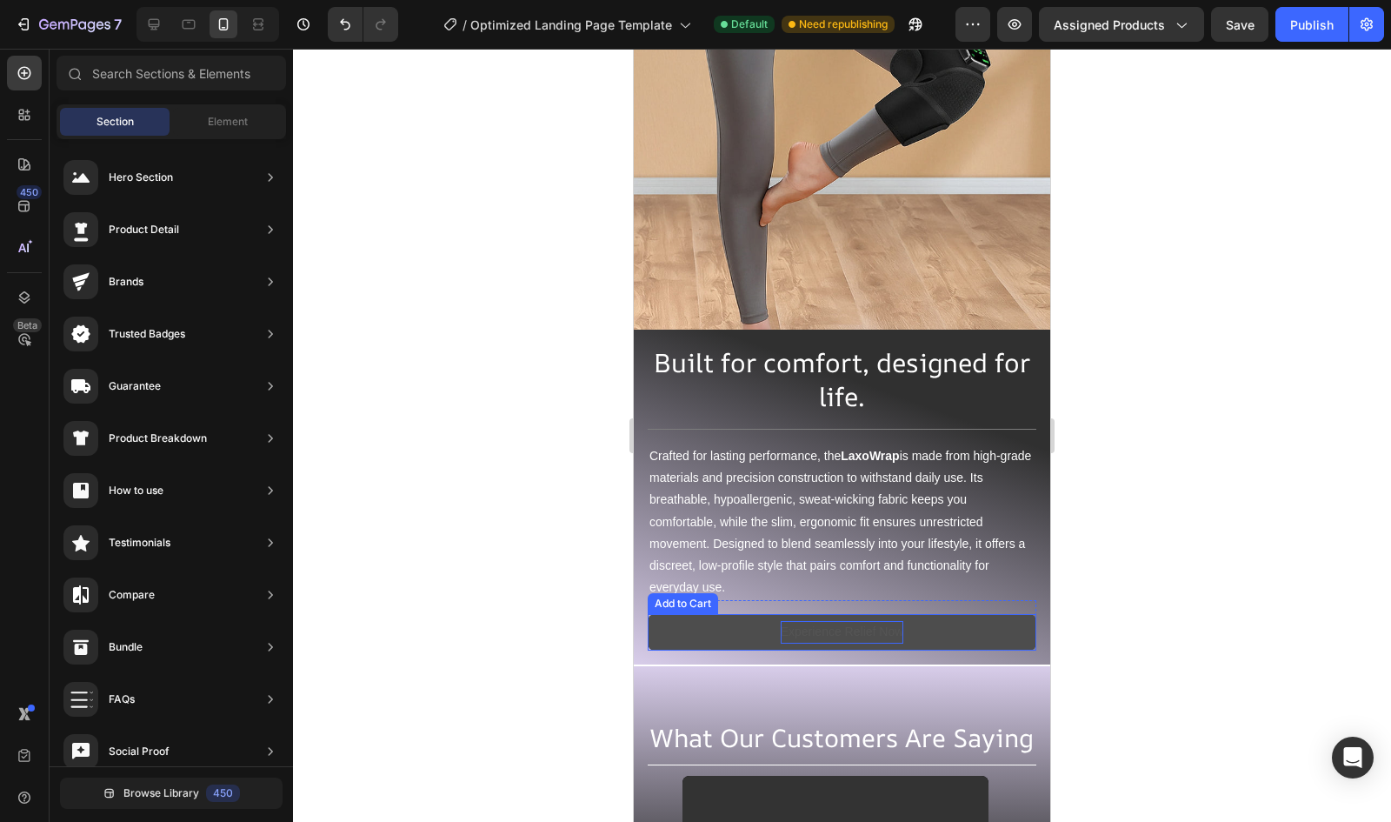
click at [863, 621] on div "Experience Relief Now" at bounding box center [842, 632] width 123 height 22
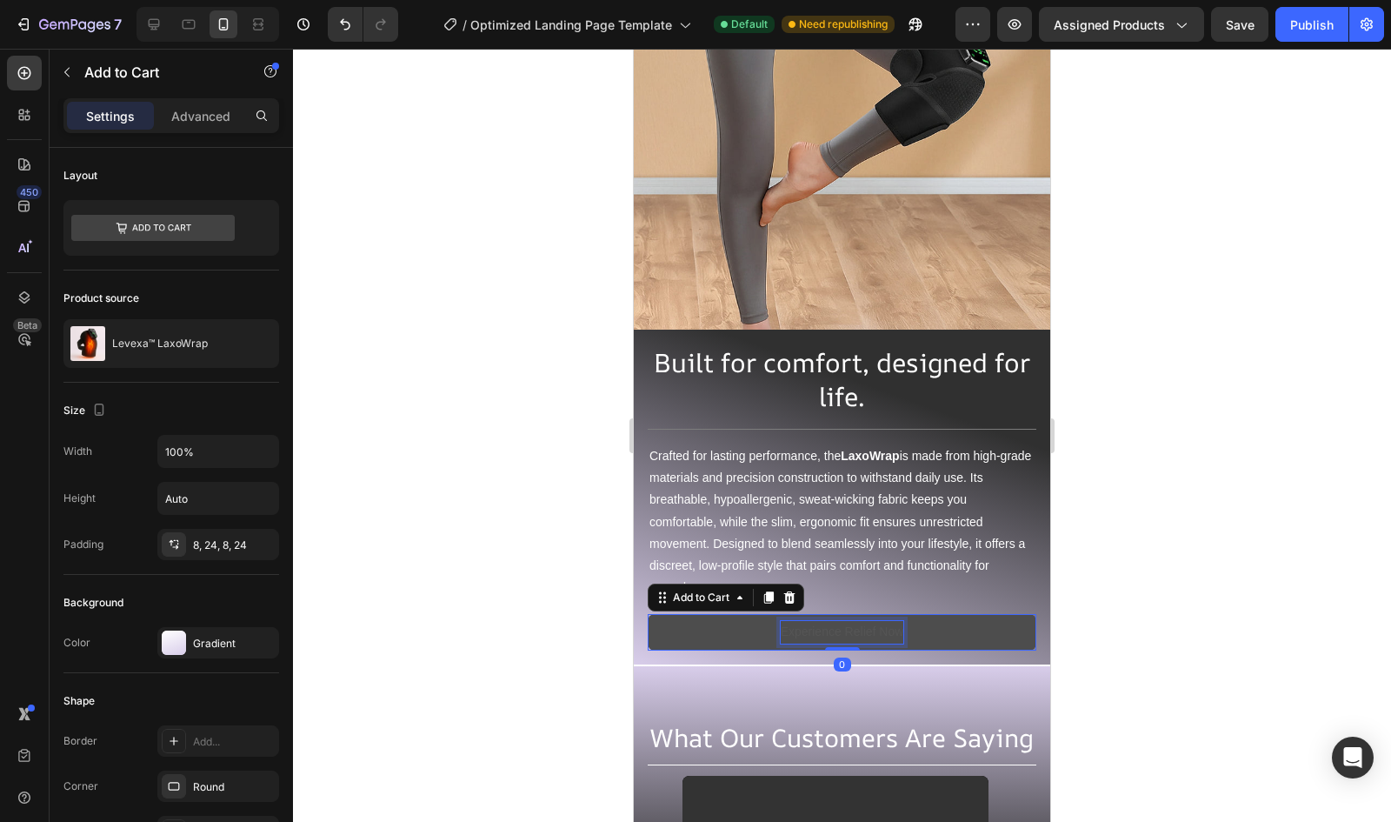
click at [863, 621] on div "Experience Relief Now" at bounding box center [842, 632] width 123 height 22
click at [863, 621] on p "Experience Relief Now" at bounding box center [842, 632] width 123 height 22
click at [648, 614] on button "Experience Comfort Now" at bounding box center [842, 632] width 389 height 36
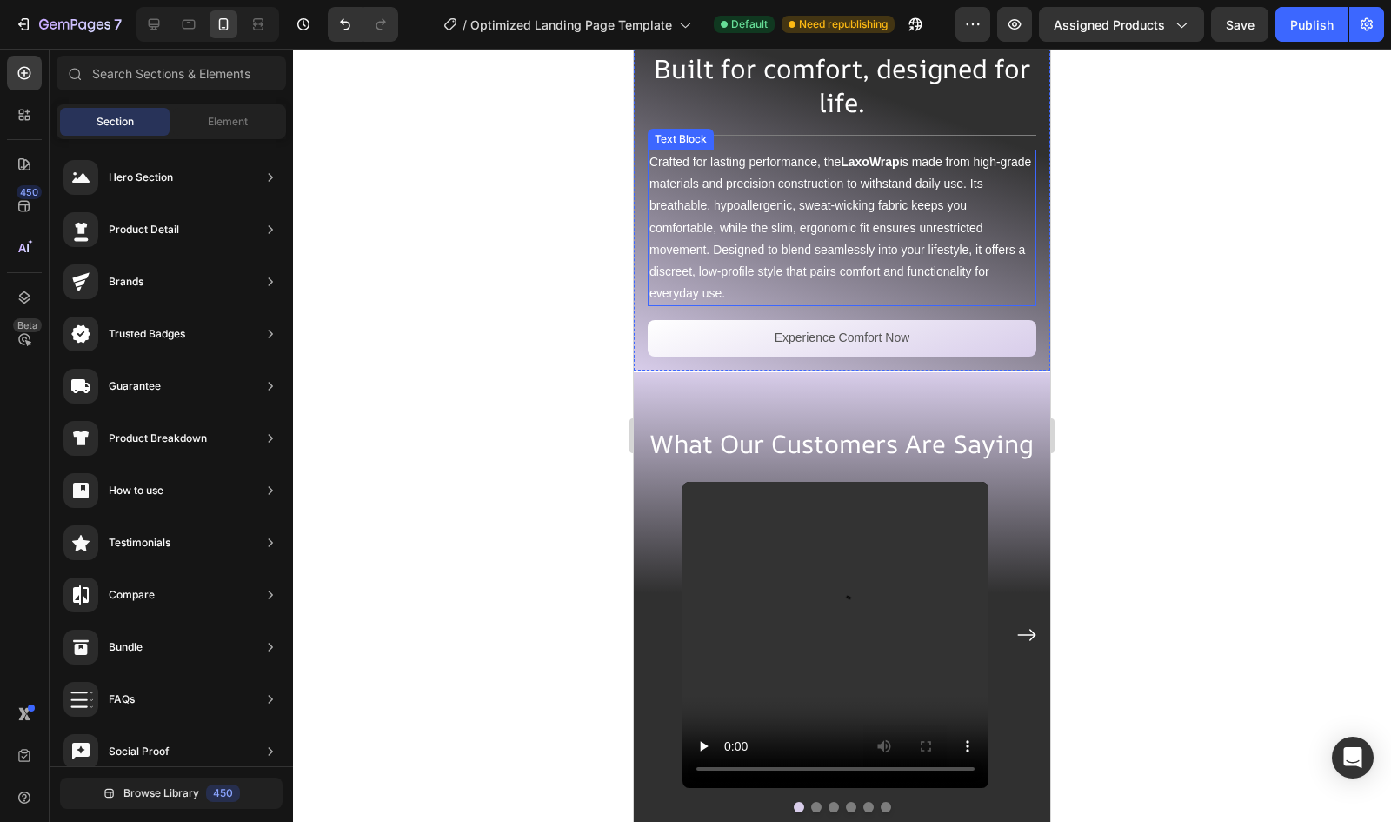
scroll to position [5628, 0]
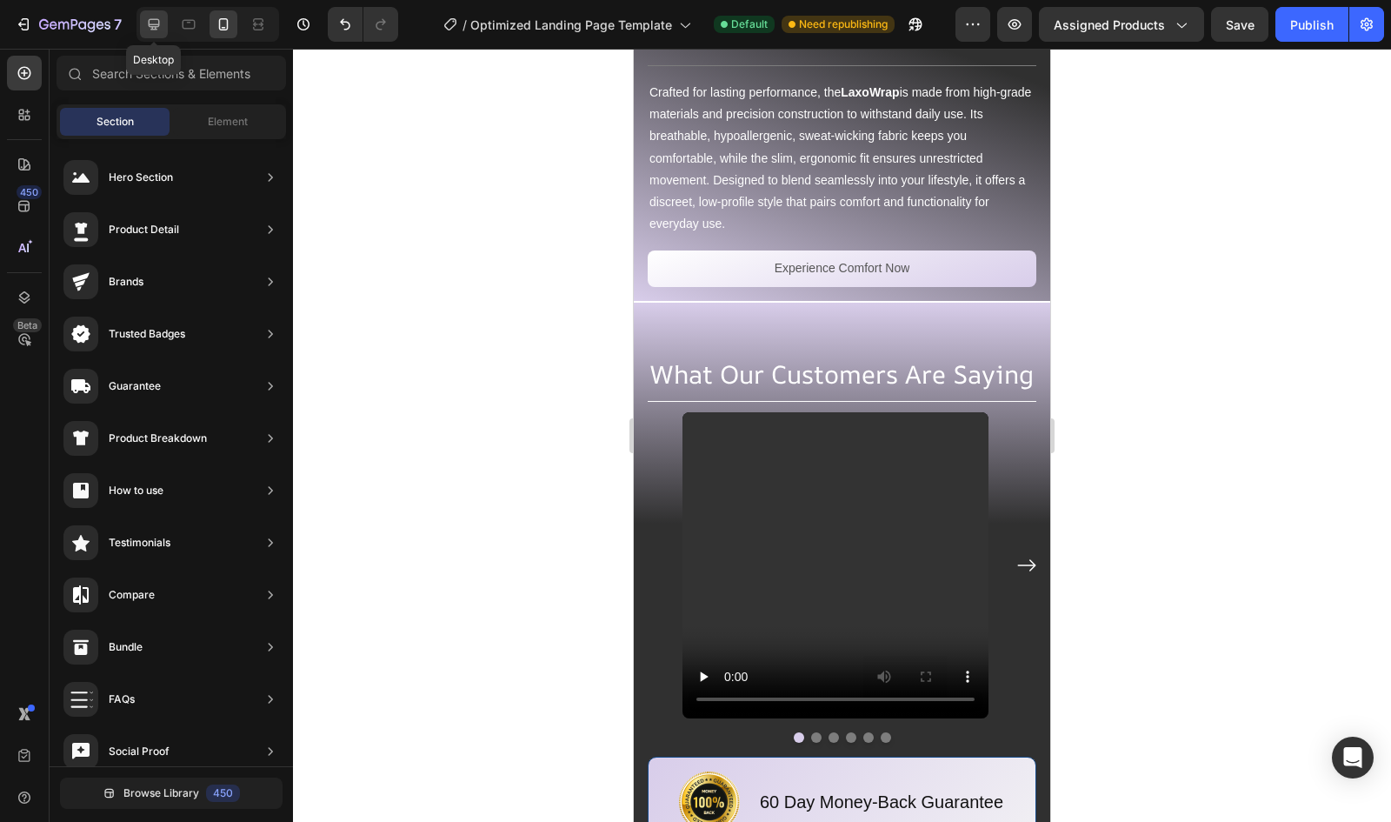
click at [151, 13] on div at bounding box center [154, 24] width 28 height 28
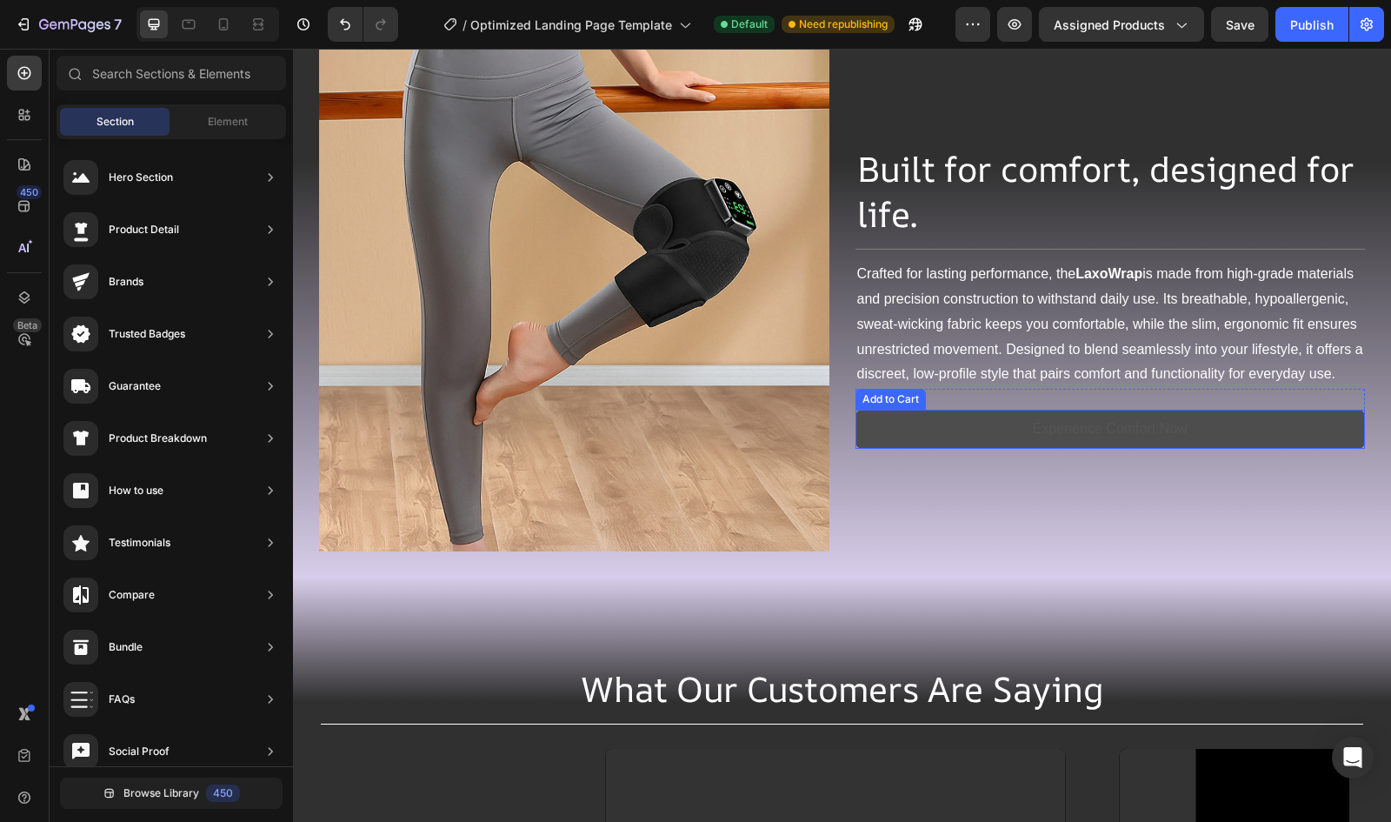
scroll to position [5334, 0]
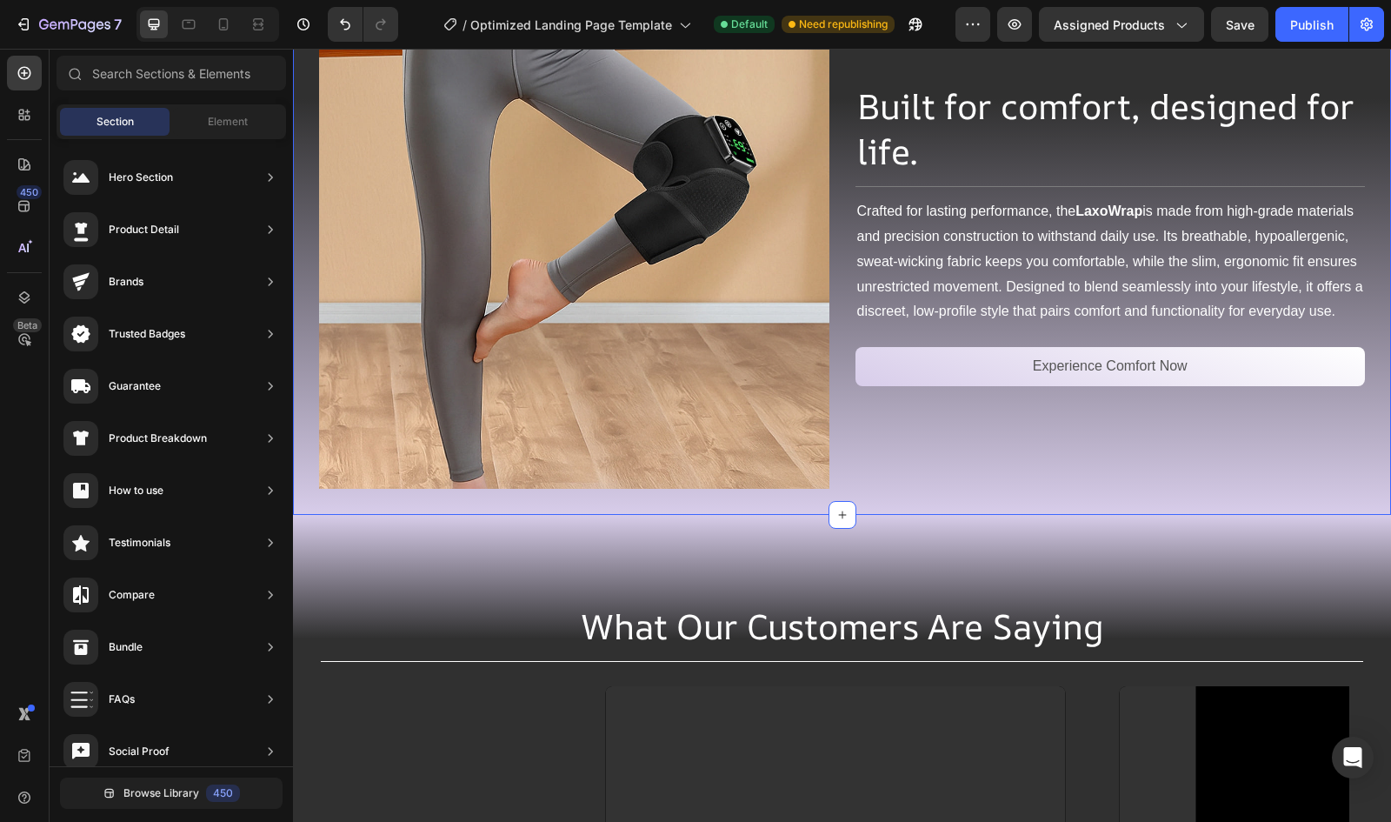
click at [906, 498] on div "Image Built for comfort, designed for life. Heading Title Line Crafted for last…" at bounding box center [842, 234] width 1098 height 563
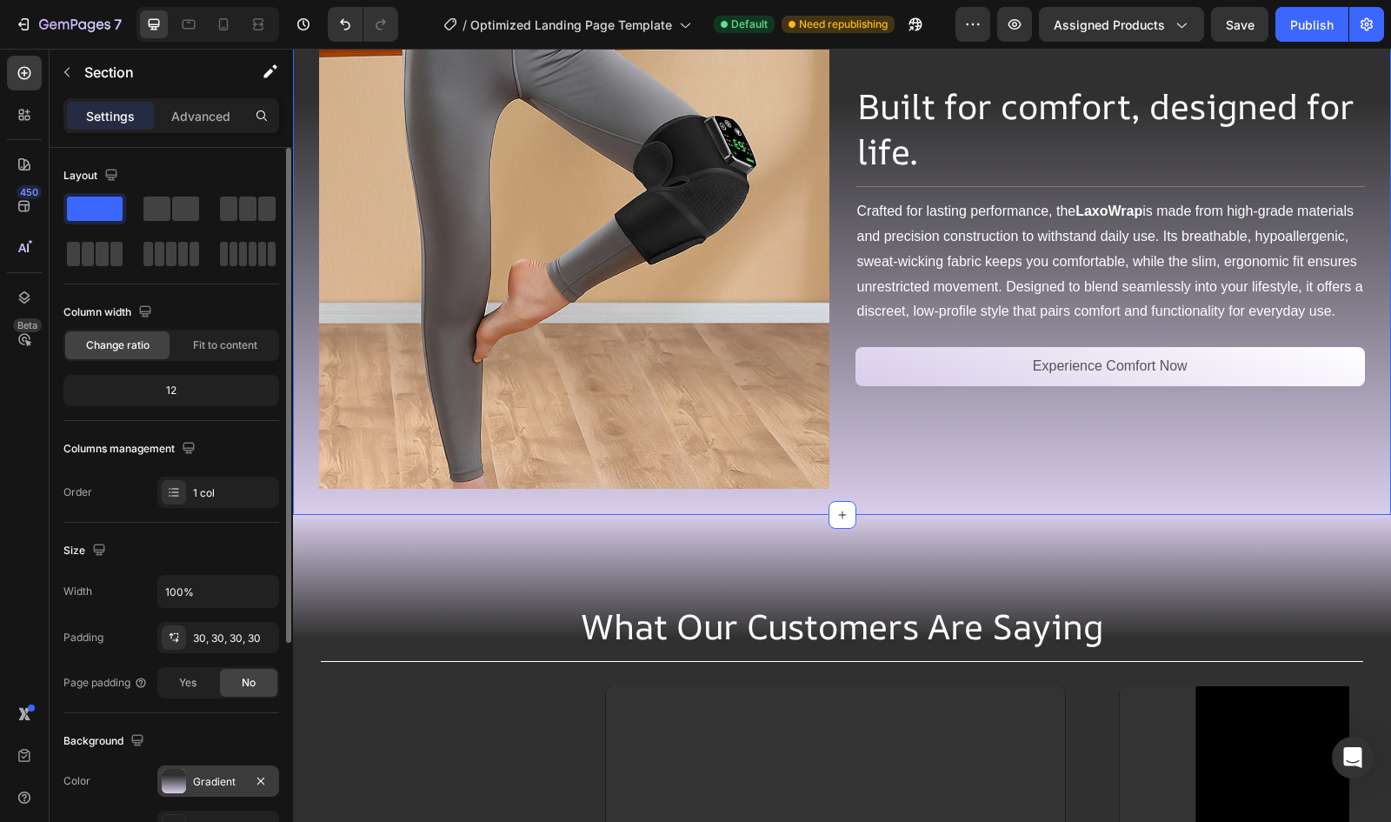
click at [169, 769] on div at bounding box center [174, 781] width 24 height 24
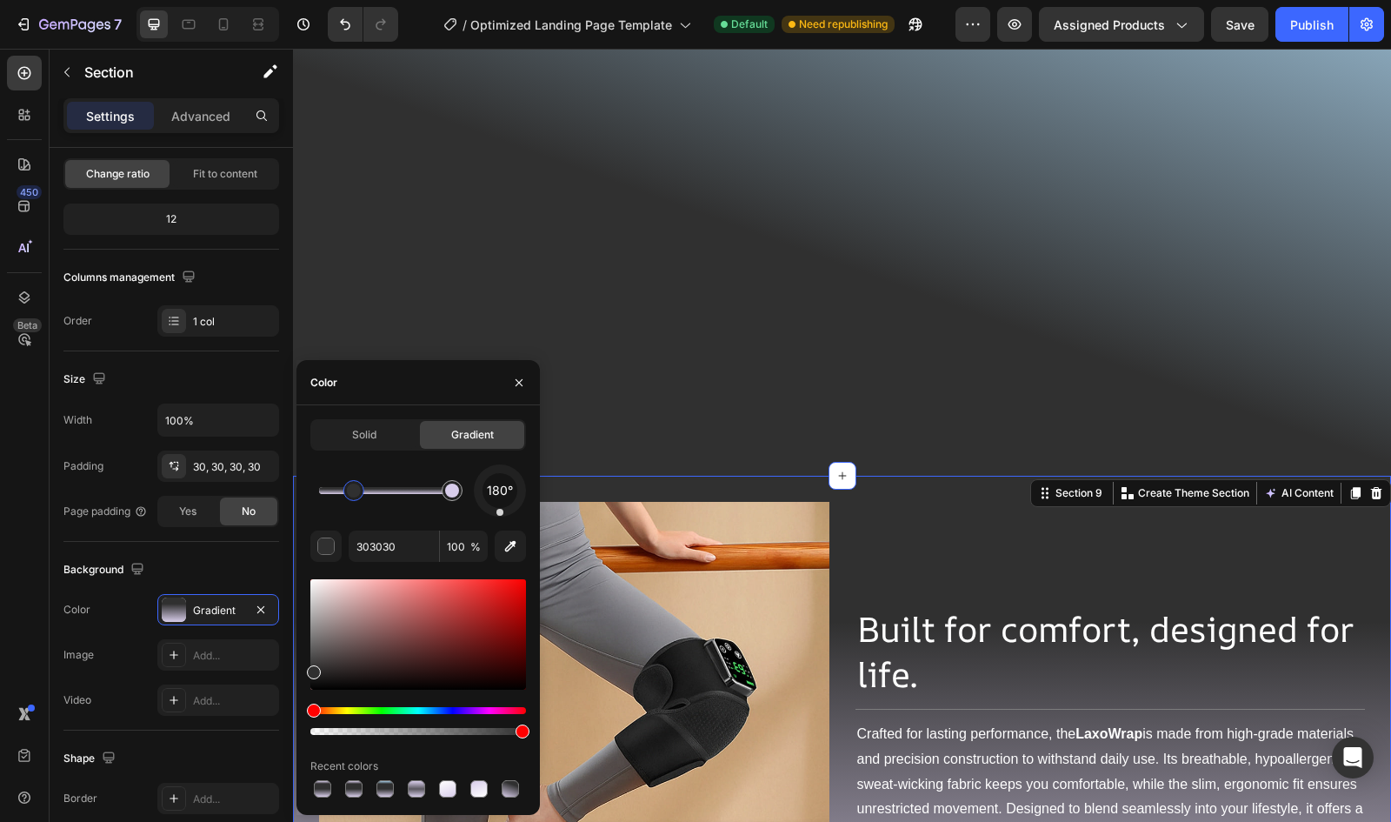
scroll to position [5602, 0]
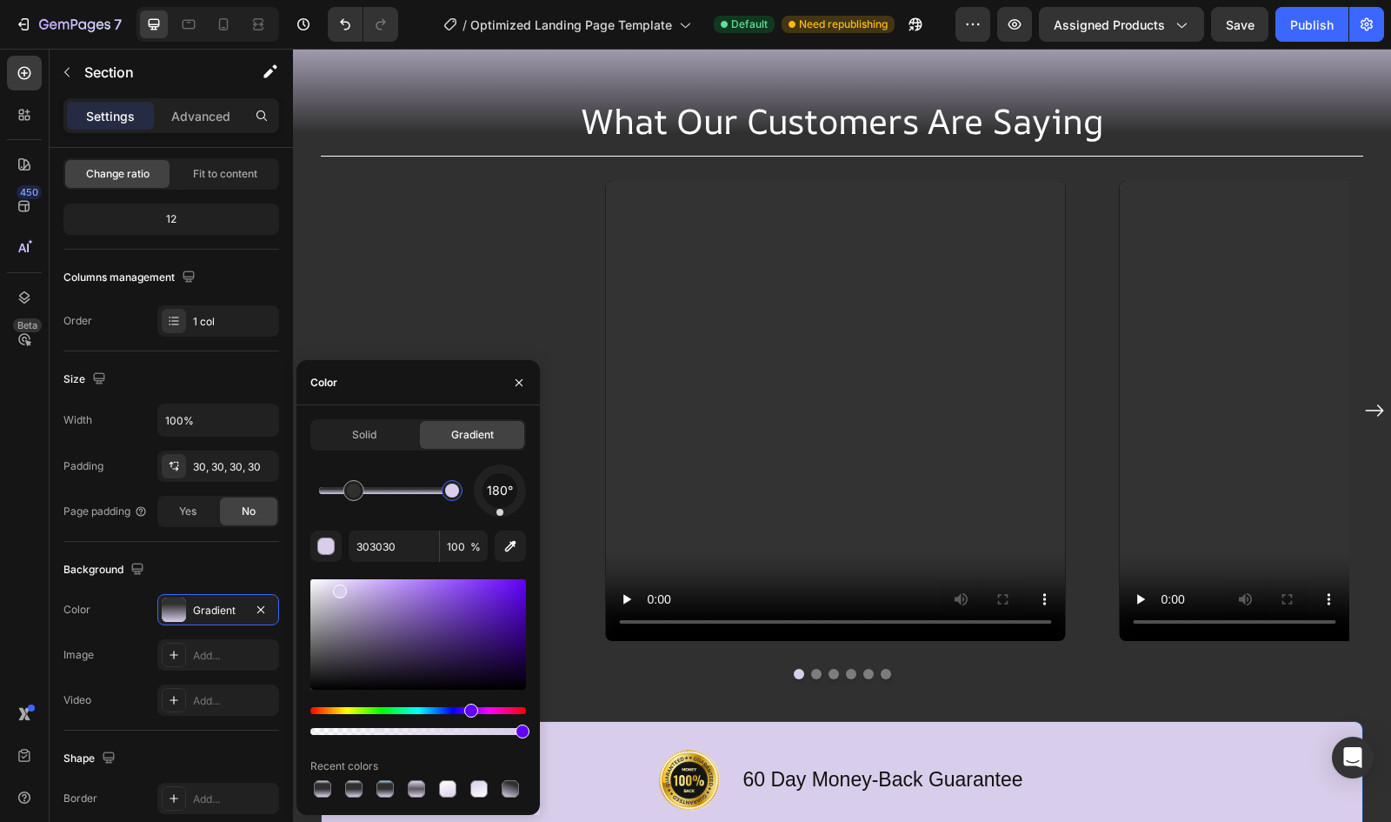
type input "D8CDEA"
click at [450, 490] on div at bounding box center [452, 490] width 14 height 14
drag, startPoint x: 503, startPoint y: 514, endPoint x: 488, endPoint y: 524, distance: 18.1
click at [488, 524] on div "200° D8CDEA 100 % Recent colors" at bounding box center [418, 632] width 216 height 337
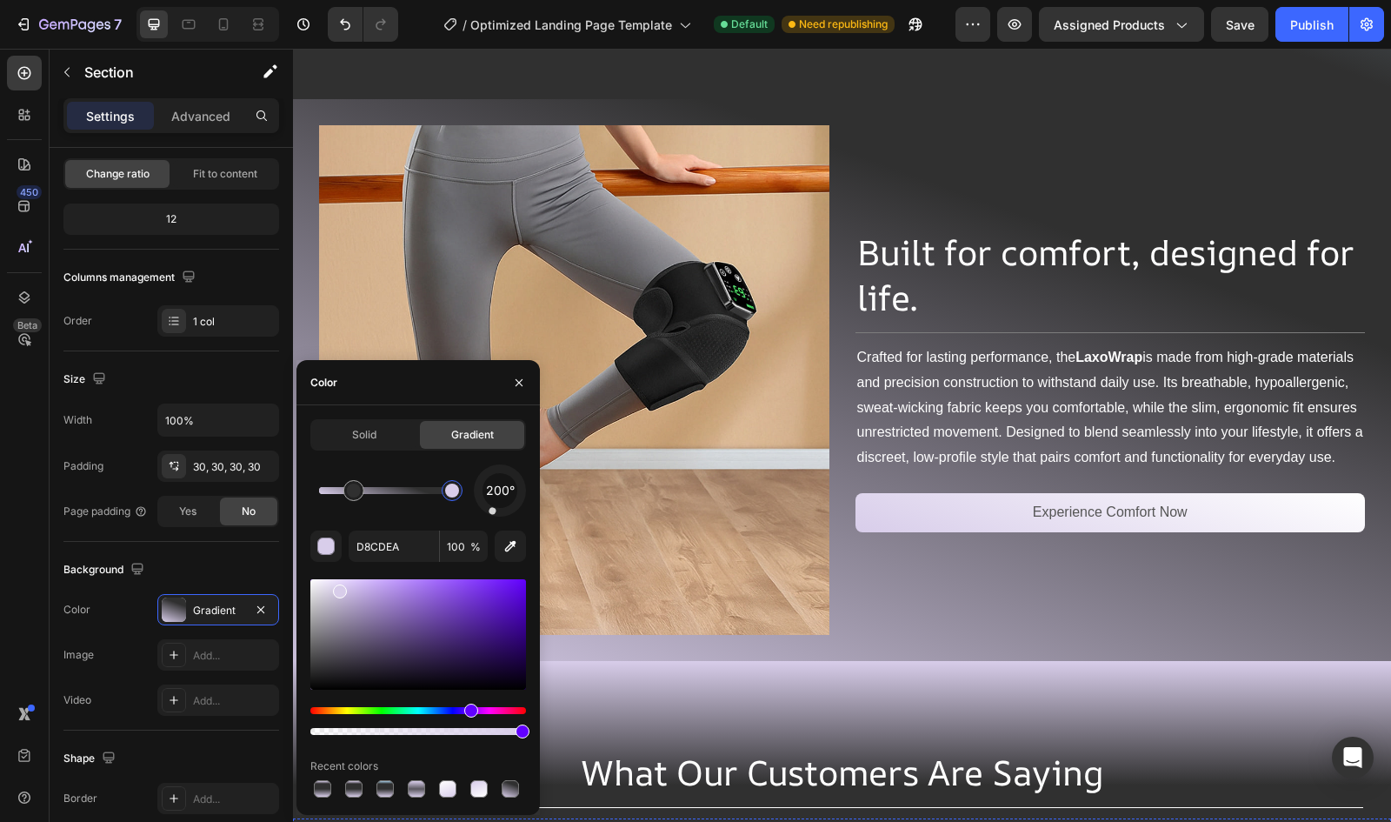
scroll to position [5099, 0]
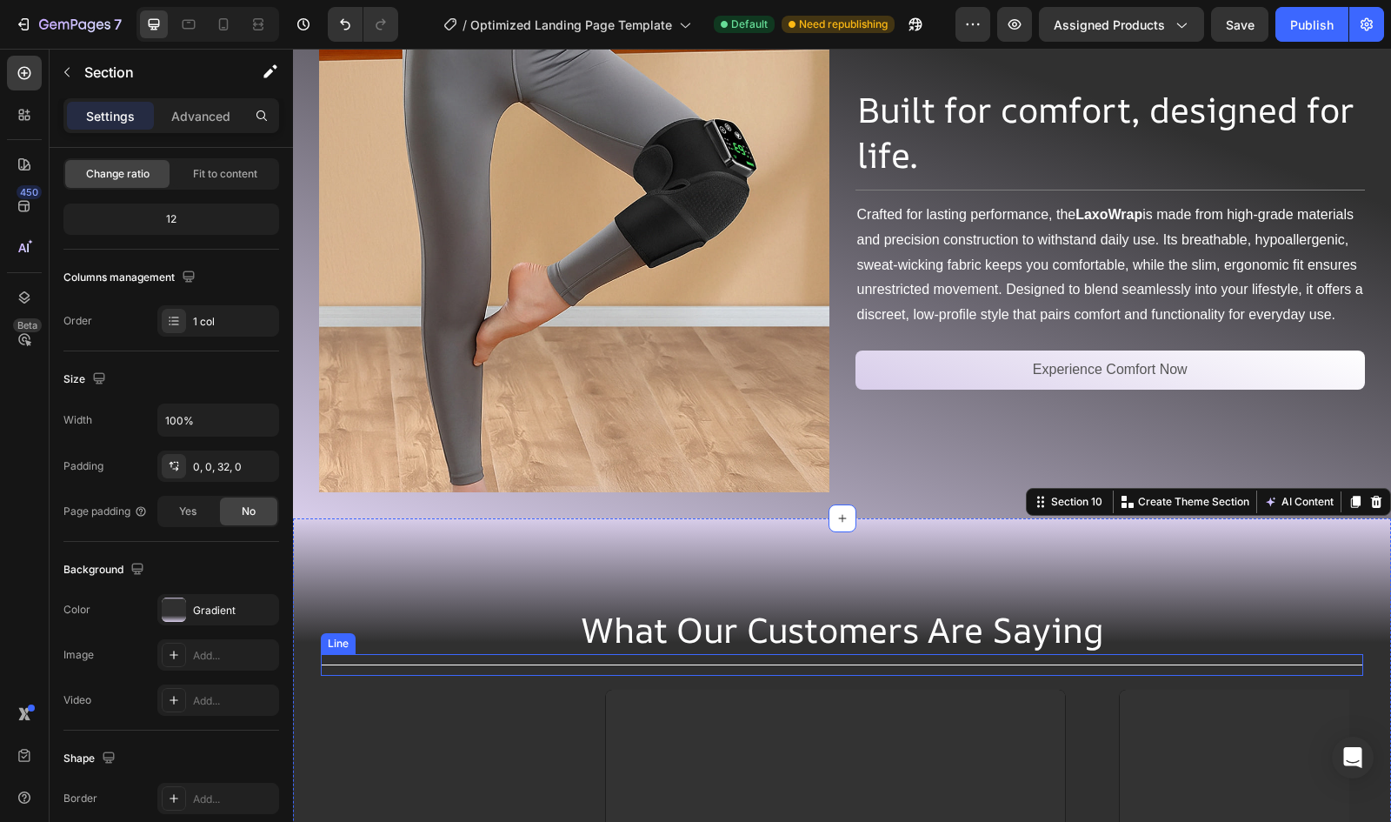
click at [435, 654] on div "Title Line" at bounding box center [842, 665] width 1043 height 22
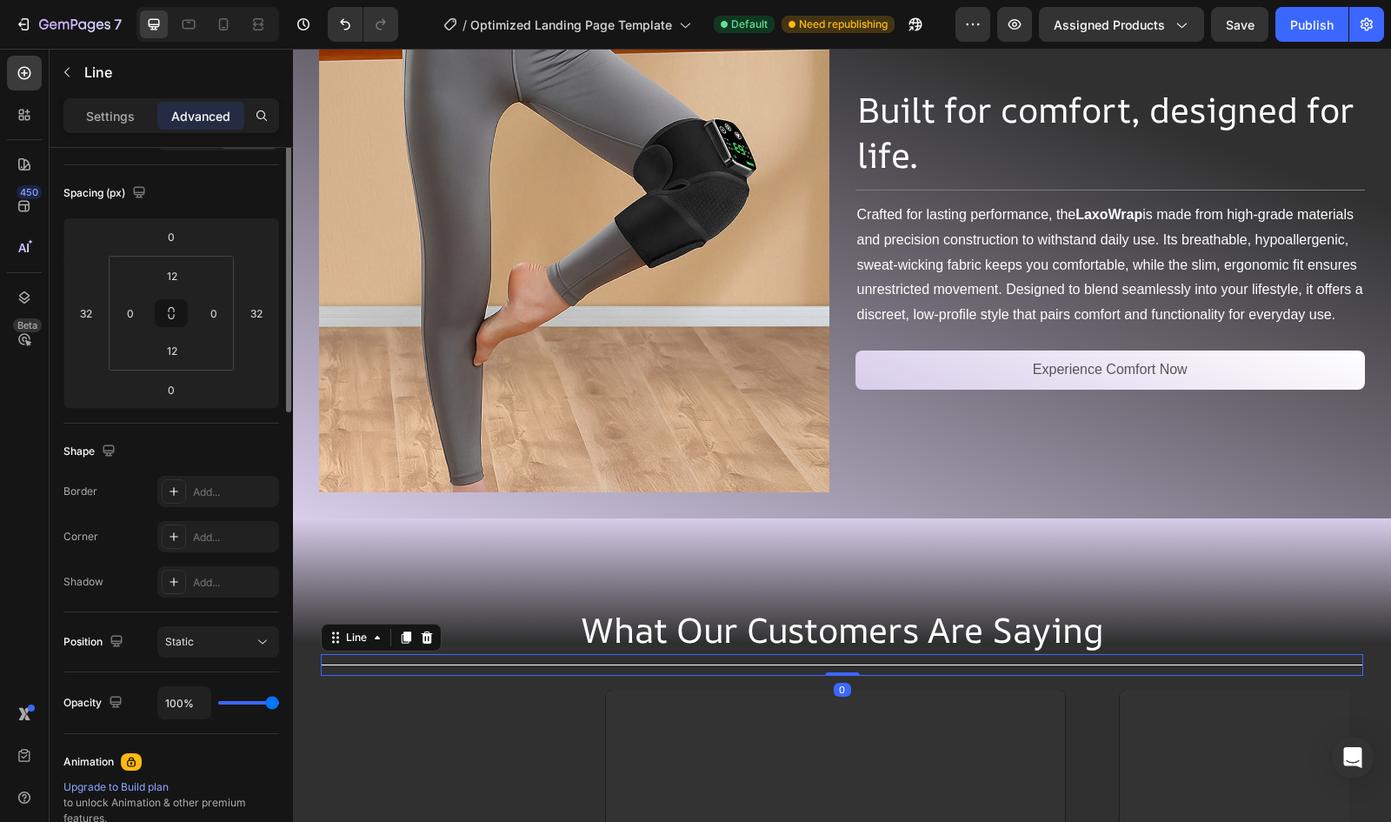
scroll to position [0, 0]
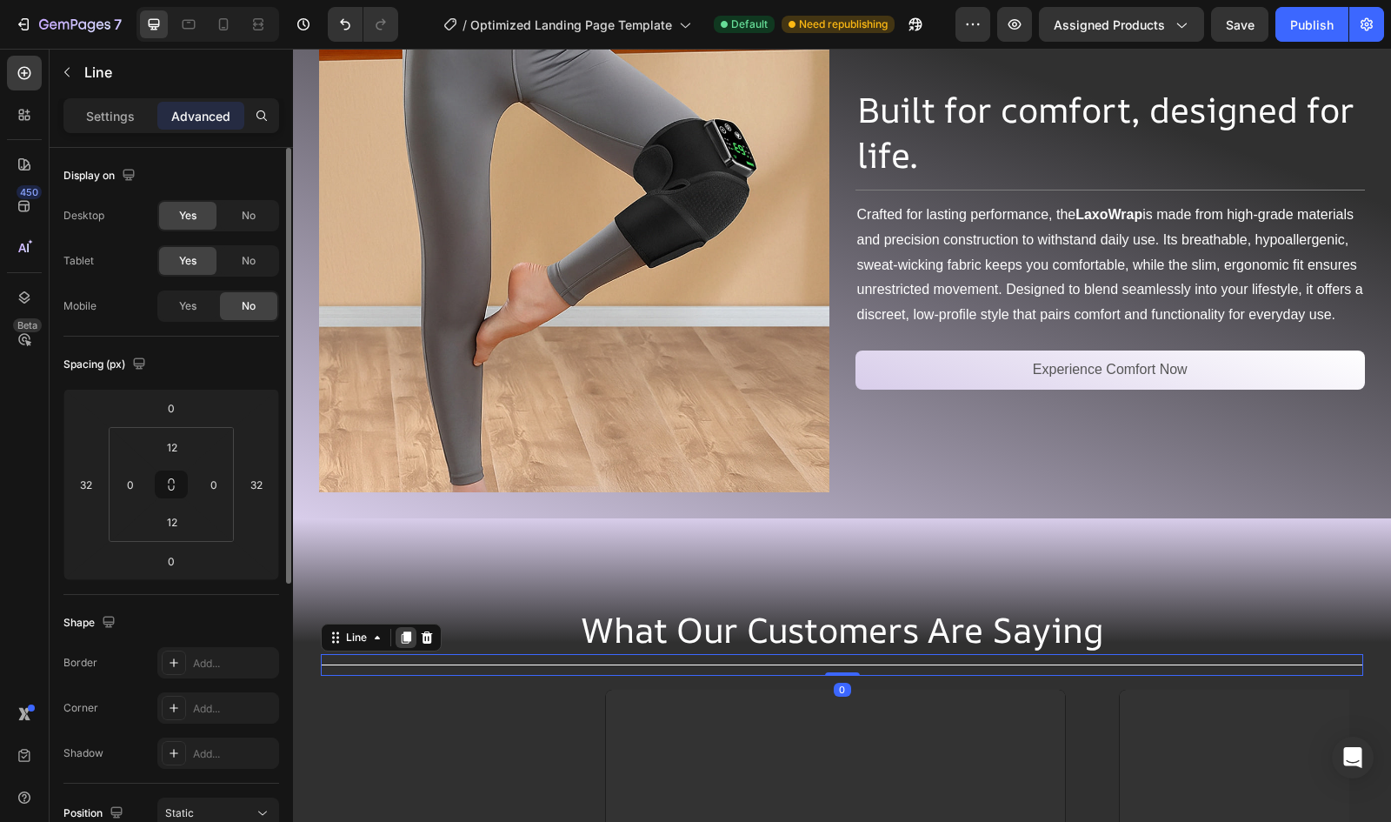
click at [407, 631] on icon at bounding box center [407, 637] width 10 height 12
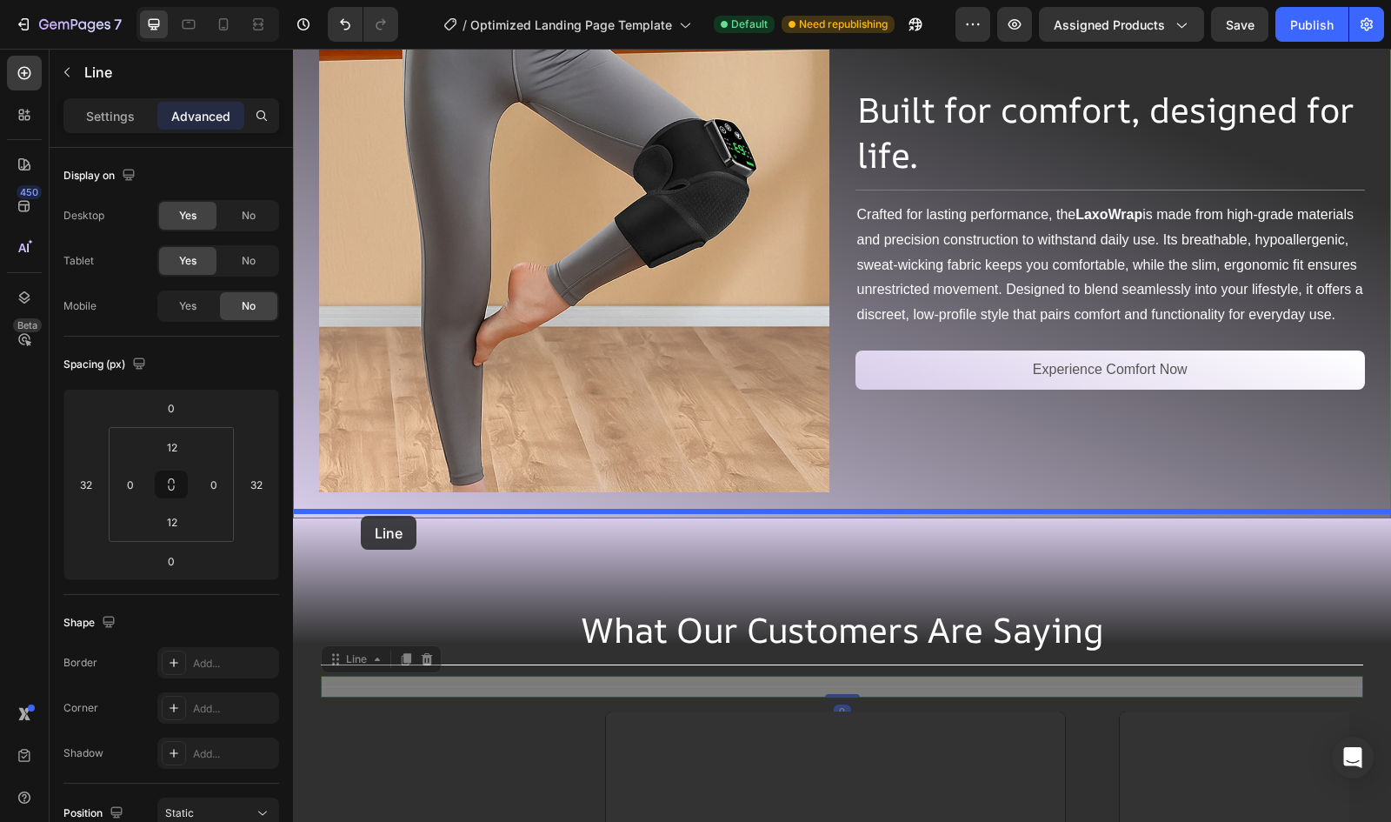
drag, startPoint x: 352, startPoint y: 647, endPoint x: 361, endPoint y: 516, distance: 131.6
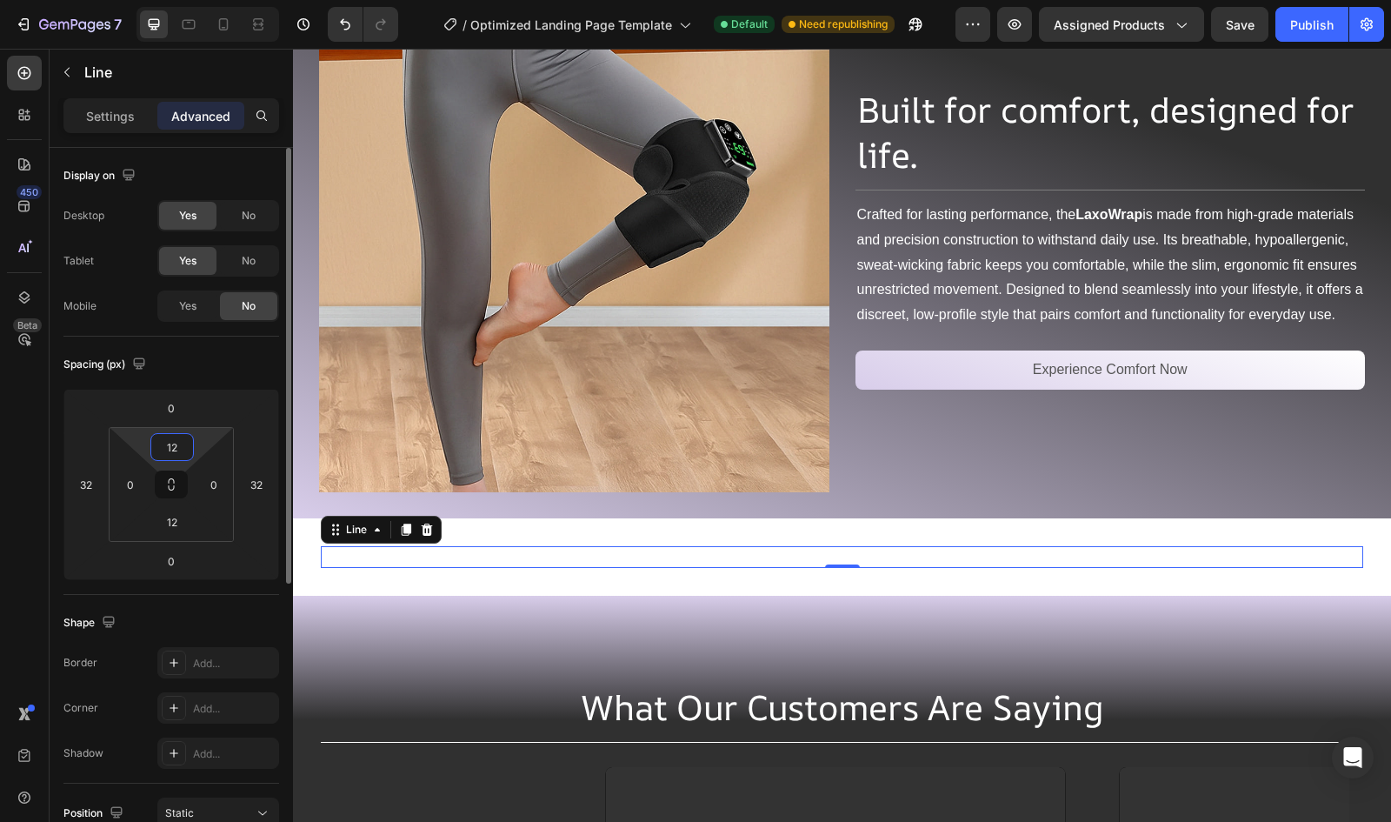
click at [189, 442] on input "12" at bounding box center [172, 447] width 35 height 26
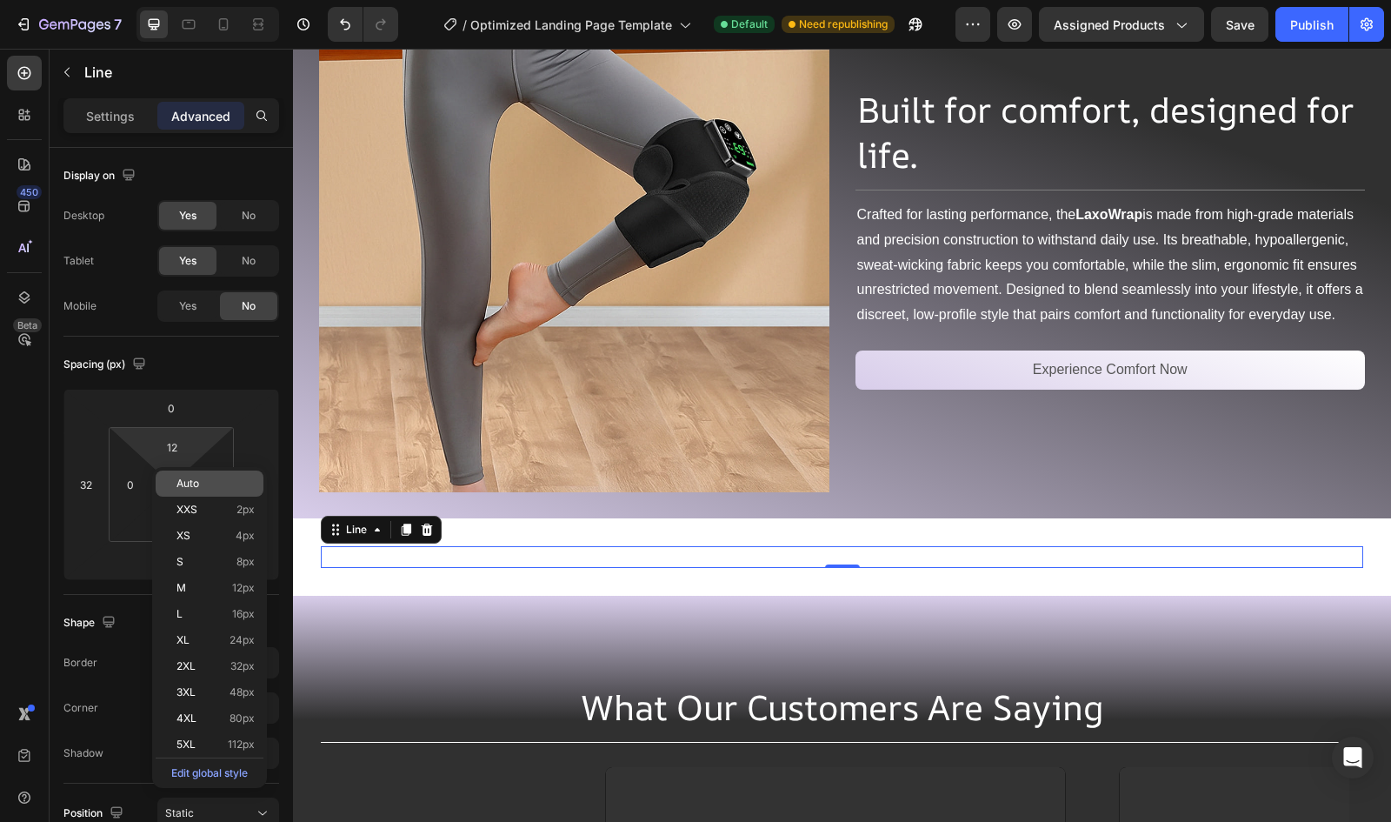
click at [189, 482] on span "Auto" at bounding box center [188, 483] width 23 height 12
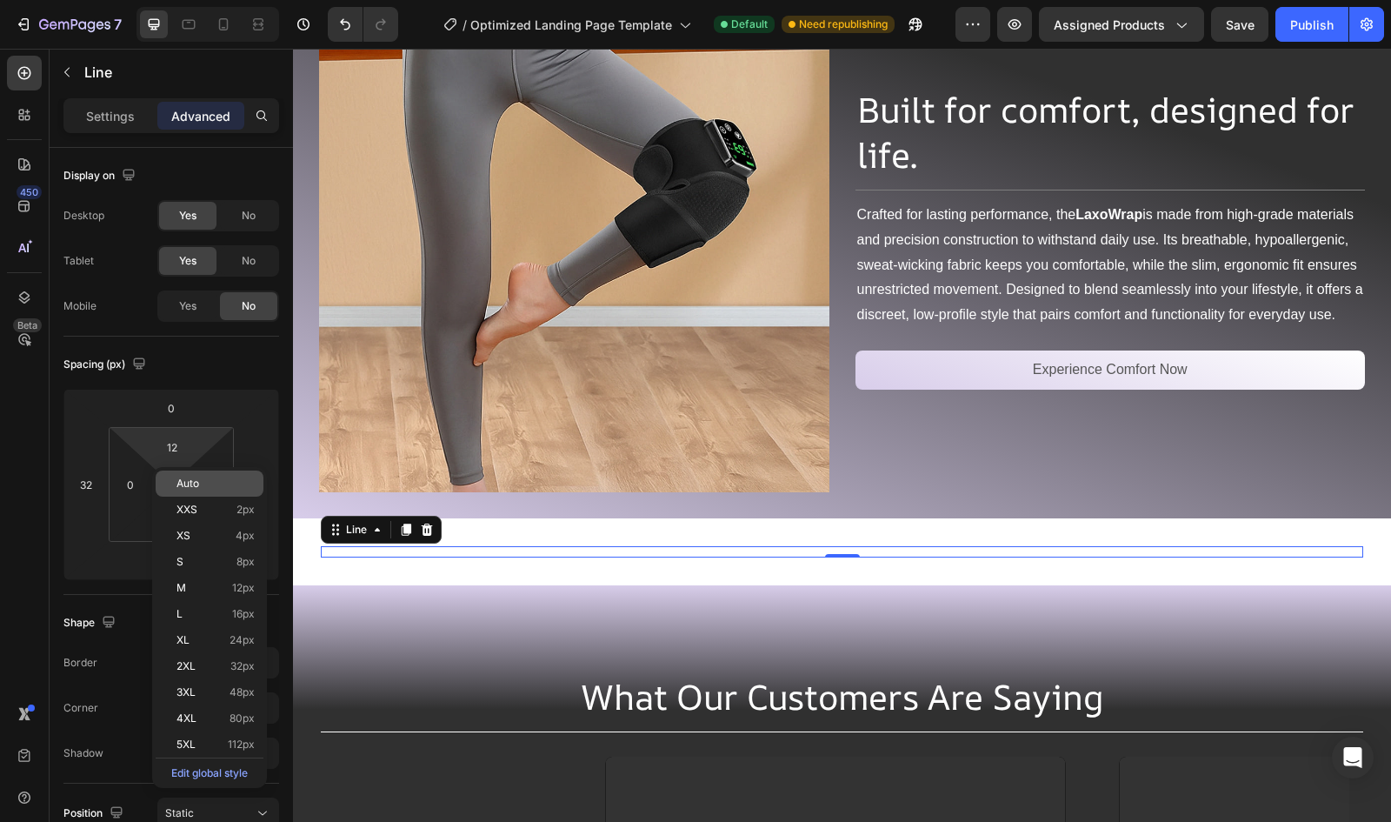
type input "Auto"
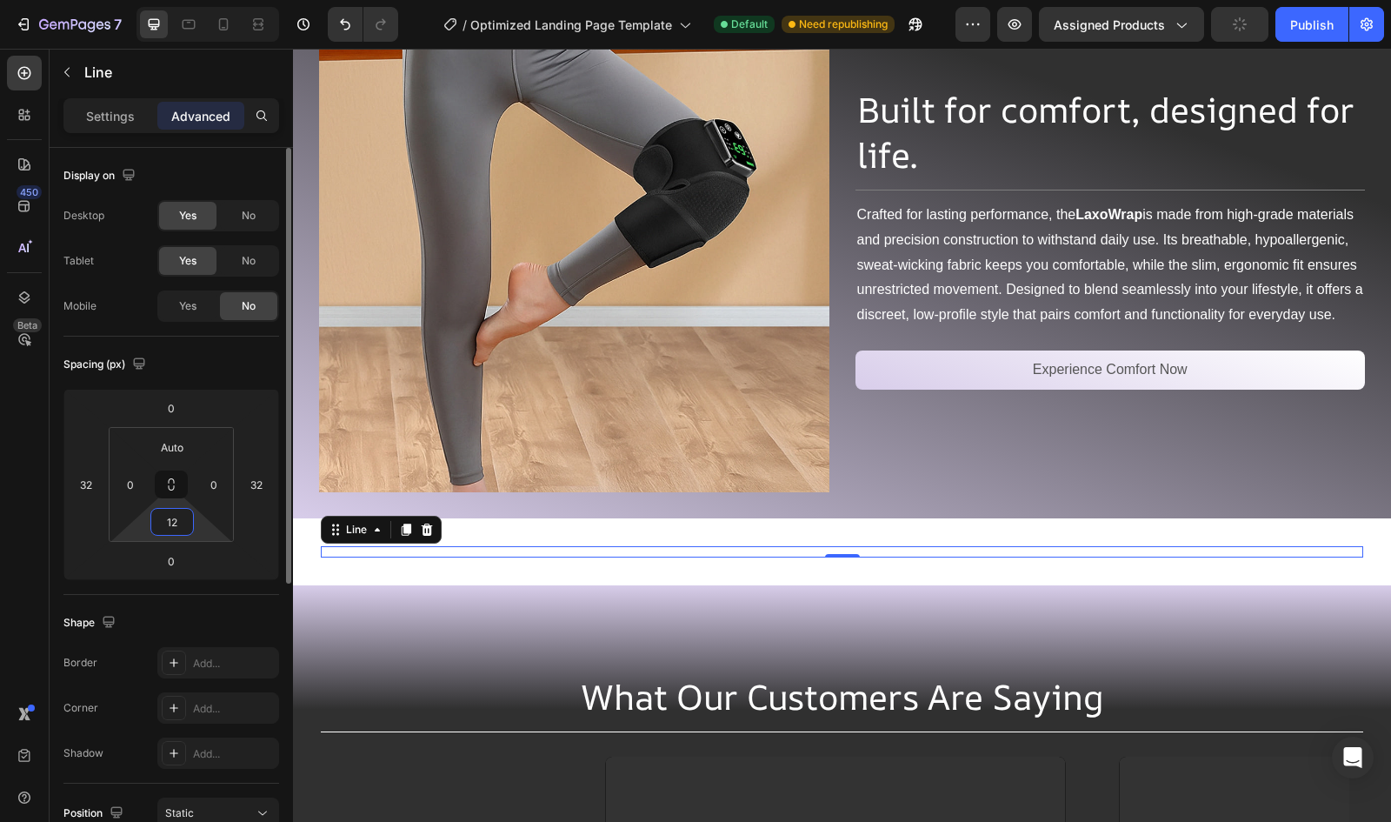
click at [180, 521] on input "12" at bounding box center [172, 522] width 35 height 26
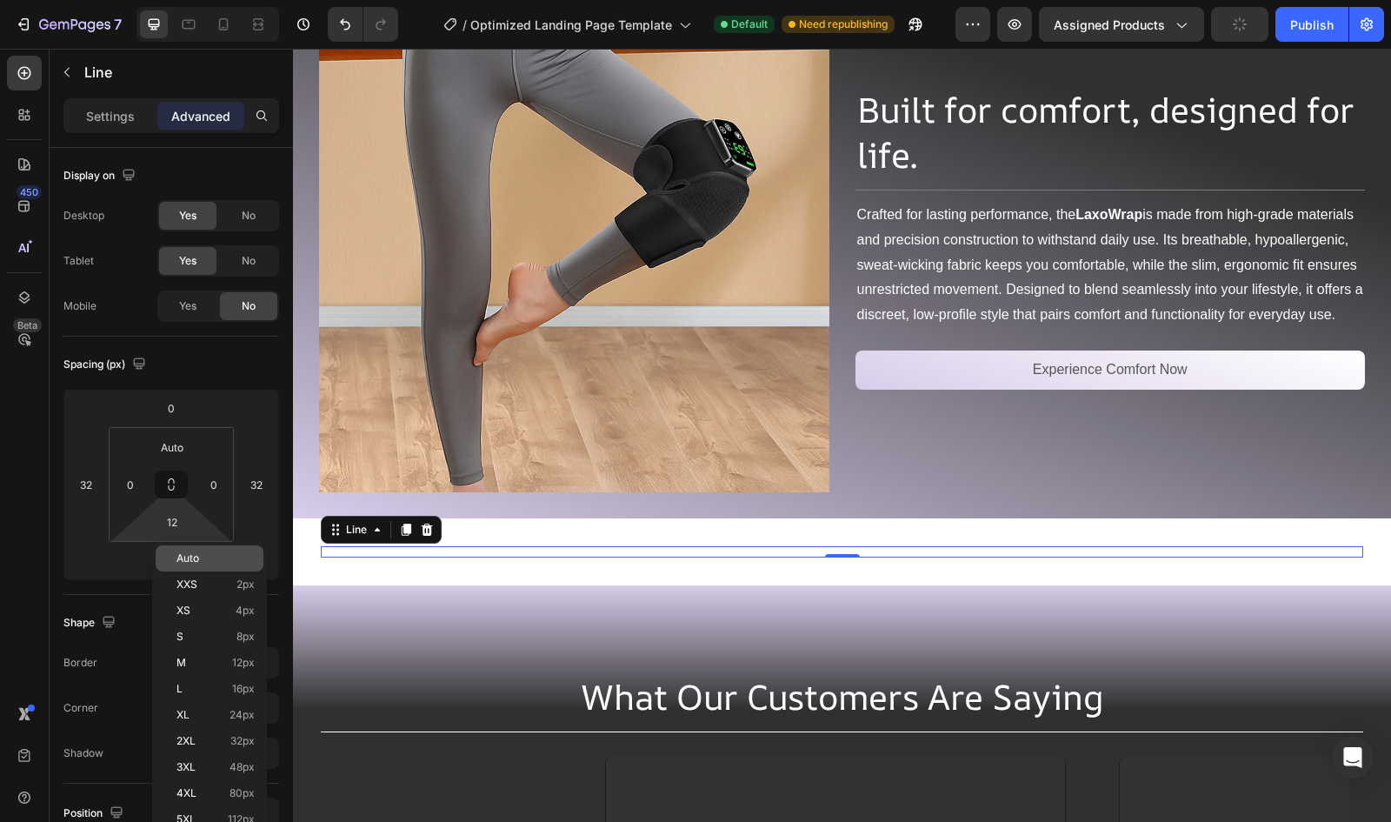
click at [174, 568] on div "Auto" at bounding box center [210, 558] width 108 height 26
type input "Auto"
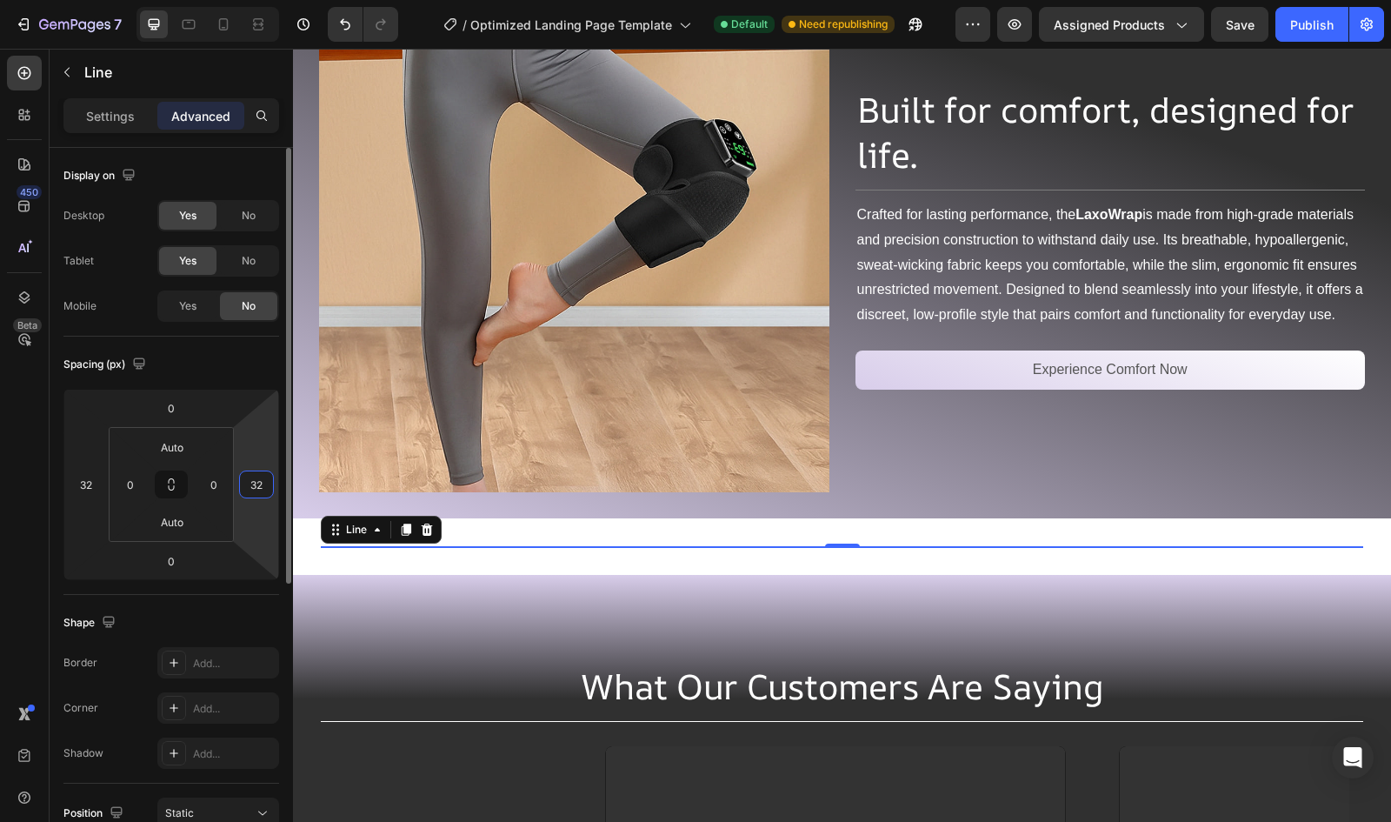
click at [255, 495] on input "32" at bounding box center [256, 484] width 26 height 26
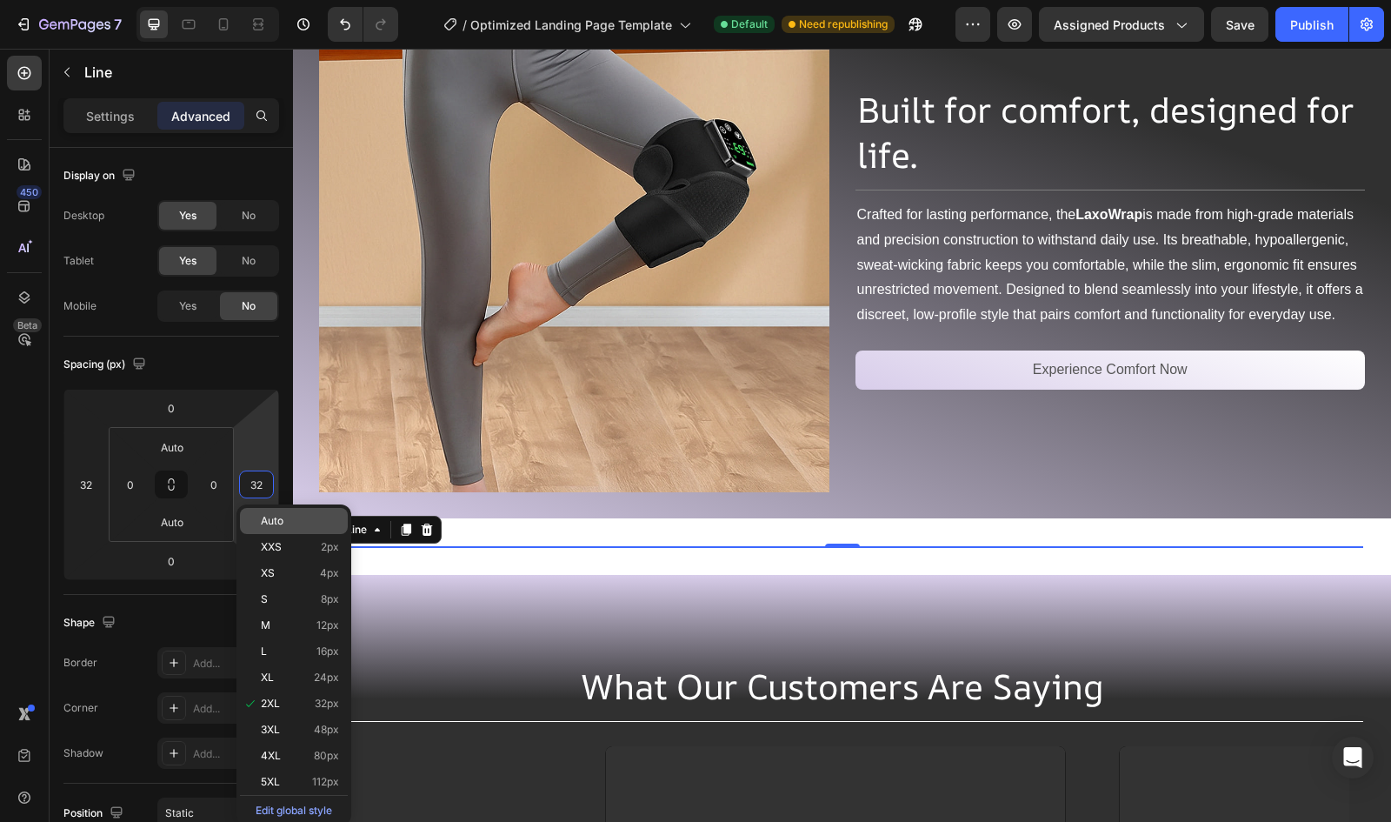
click at [262, 525] on span "Auto" at bounding box center [272, 521] width 23 height 12
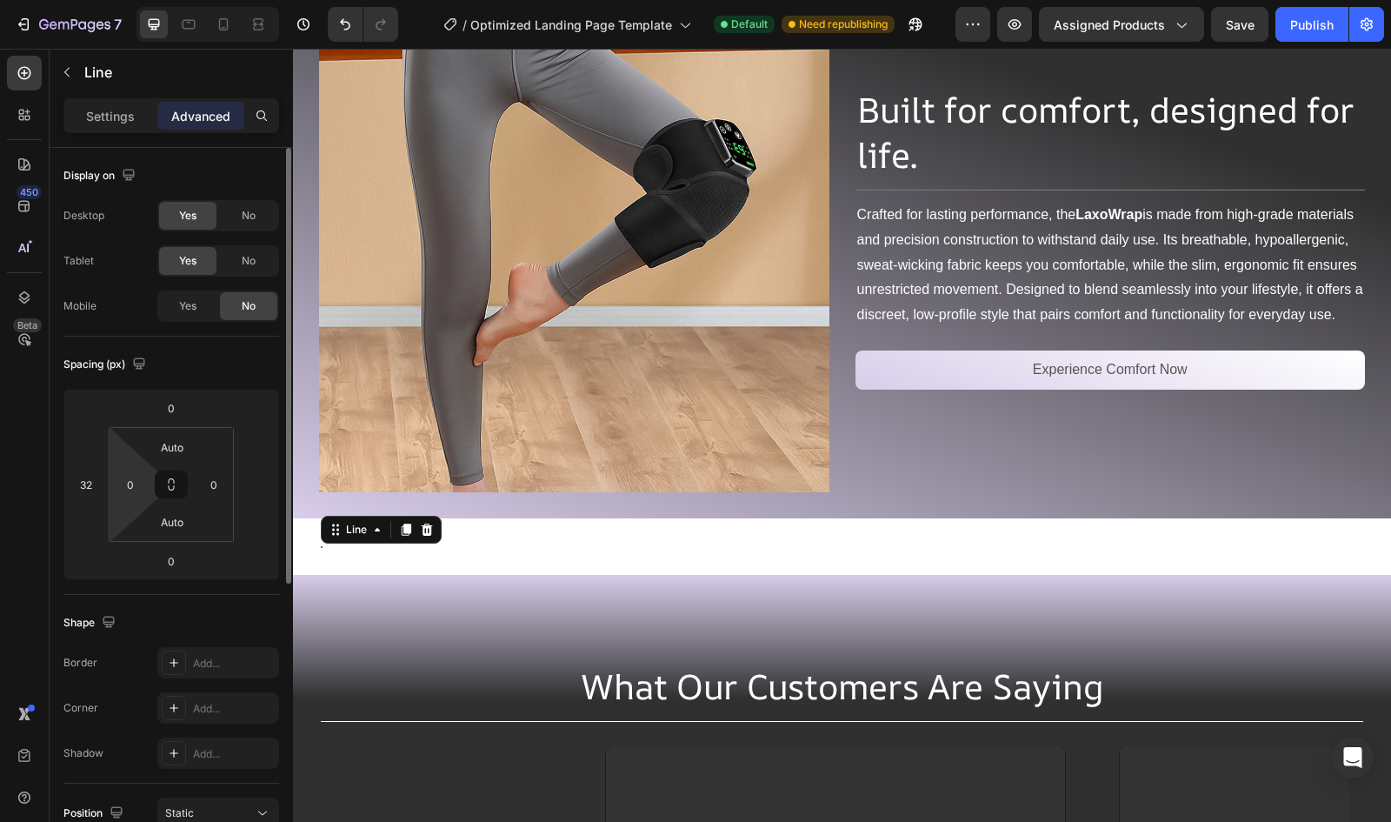
click at [111, 0] on html "7 / Optimized Landing Page Template Default Need republishing Preview Assigned …" at bounding box center [695, 0] width 1391 height 0
click at [84, 486] on input "32" at bounding box center [86, 484] width 26 height 26
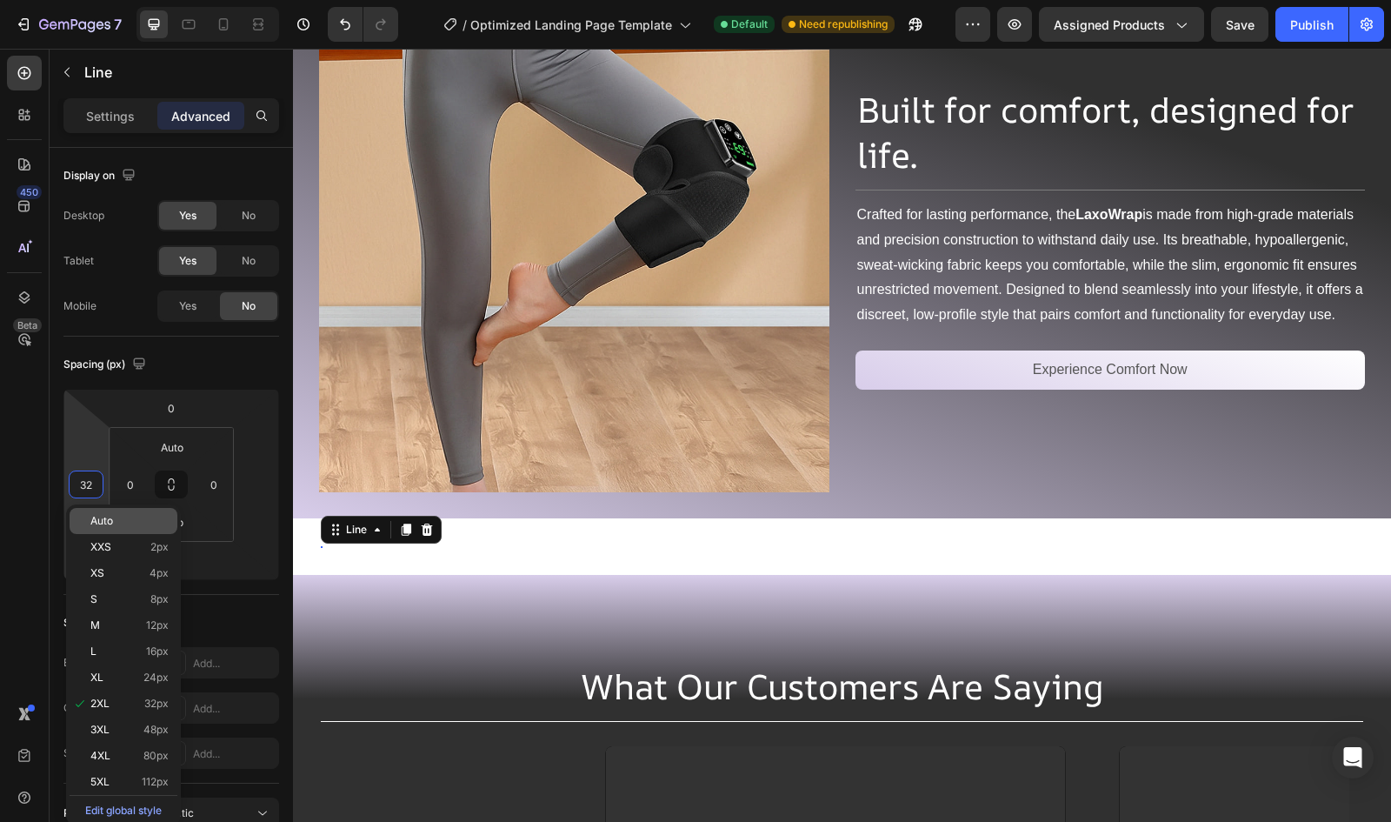
click at [119, 513] on div "Auto" at bounding box center [124, 521] width 108 height 26
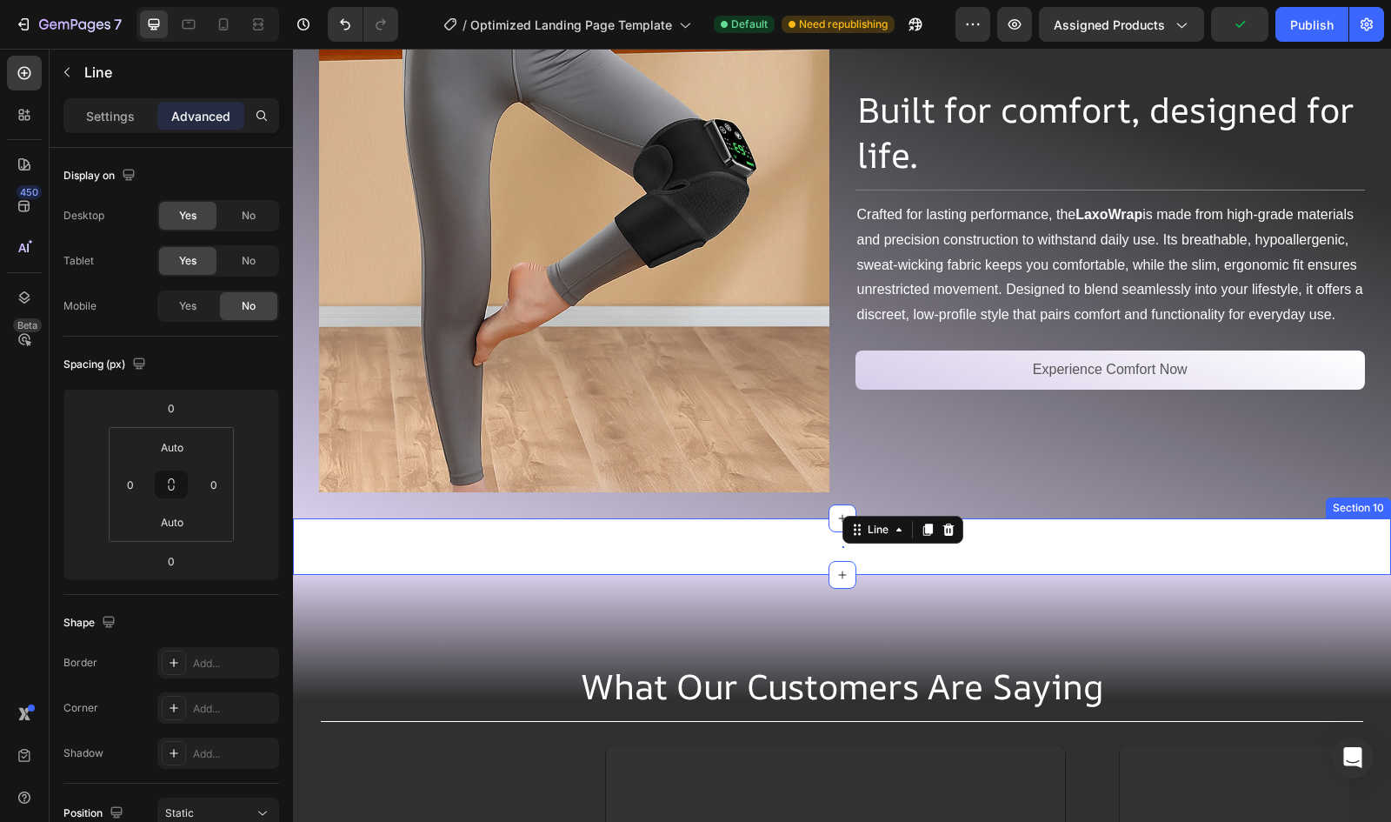
click at [360, 523] on div "Title Line 0 Section 10" at bounding box center [842, 546] width 1098 height 57
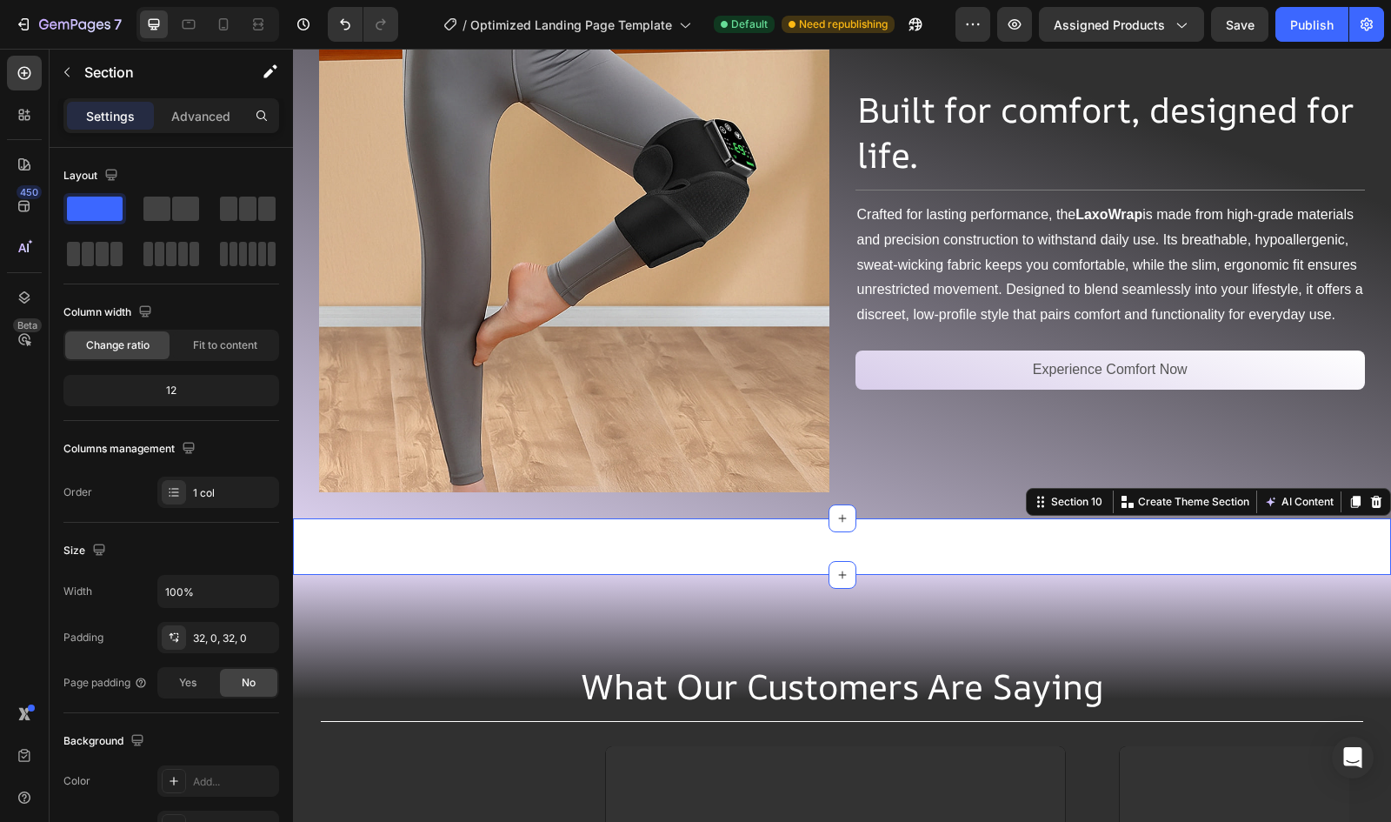
click at [835, 546] on div "Title Line" at bounding box center [842, 546] width 1098 height 1
click at [619, 553] on div "Title Line Section 10 You can create reusable sections Create Theme Section AI …" at bounding box center [842, 546] width 1098 height 57
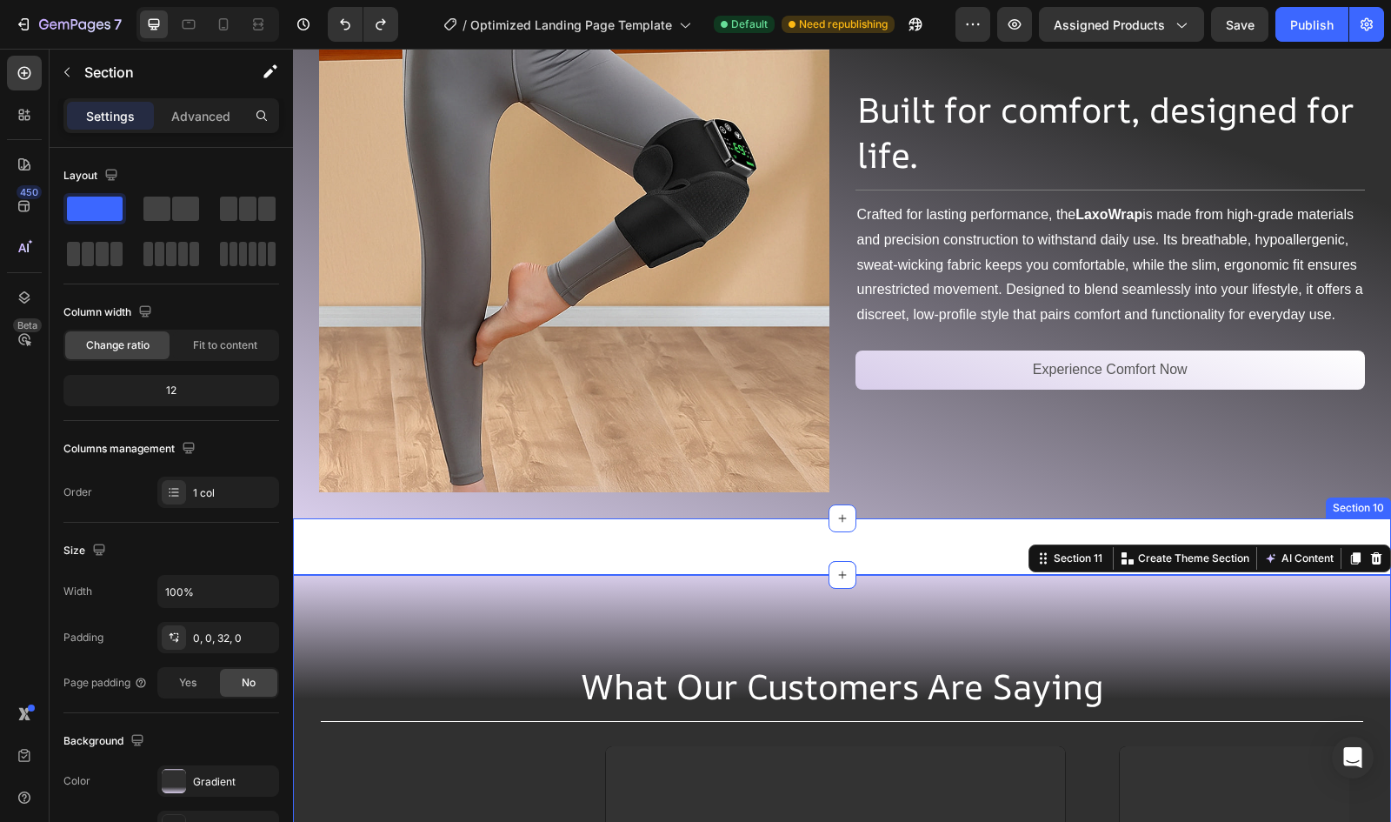
click at [875, 537] on div "Title Line Section 10" at bounding box center [842, 546] width 1098 height 57
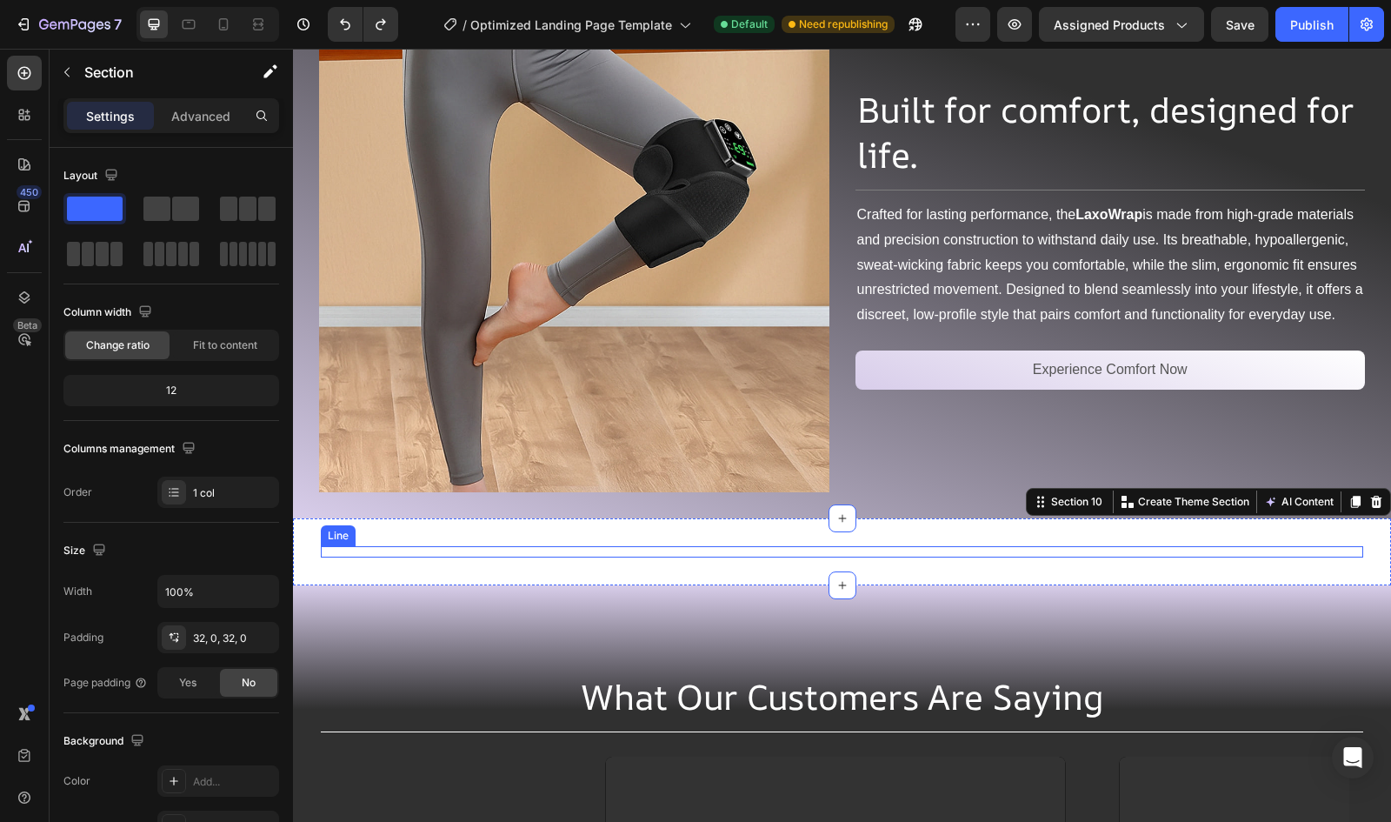
click at [810, 546] on div "Title Line" at bounding box center [842, 551] width 1043 height 11
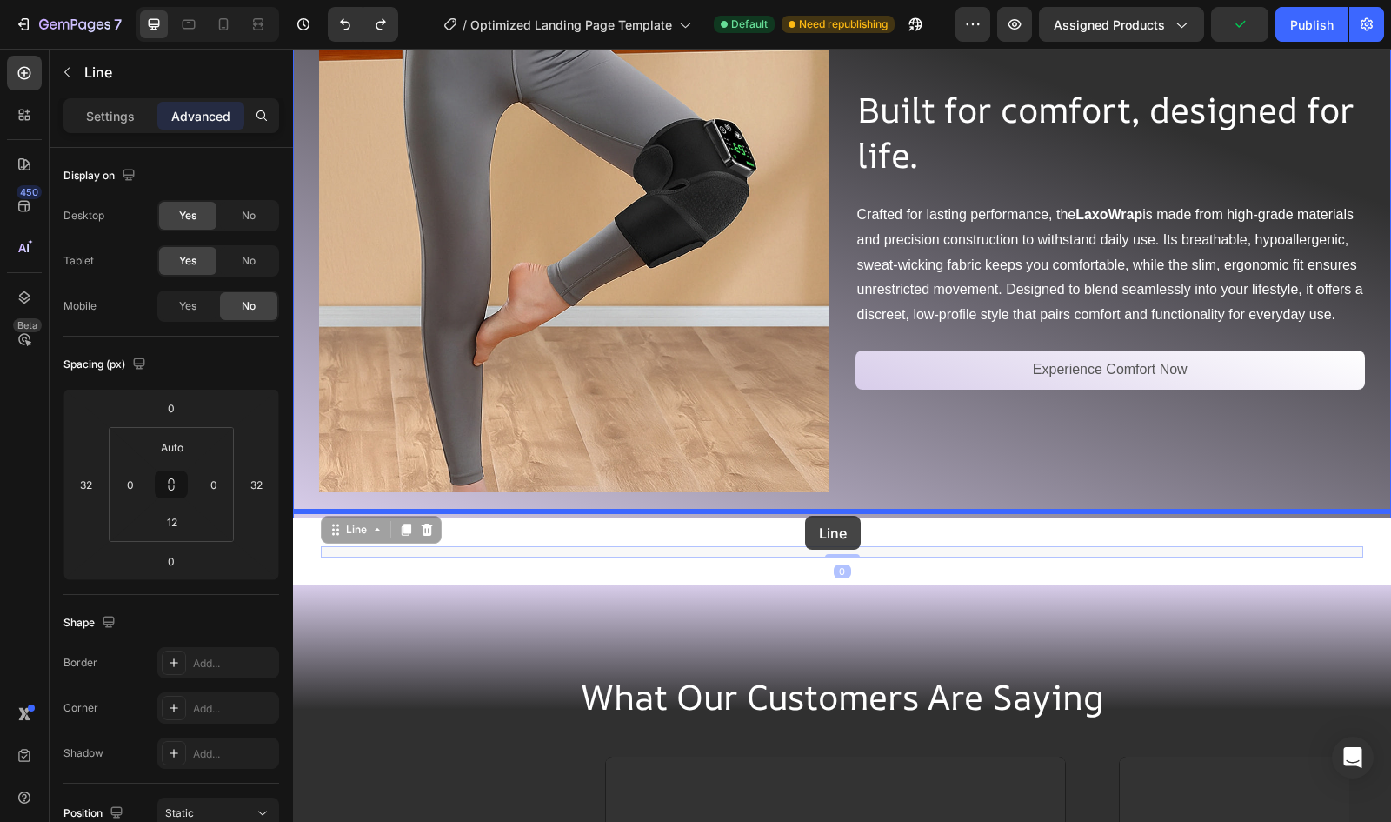
drag, startPoint x: 810, startPoint y: 545, endPoint x: 805, endPoint y: 516, distance: 29.9
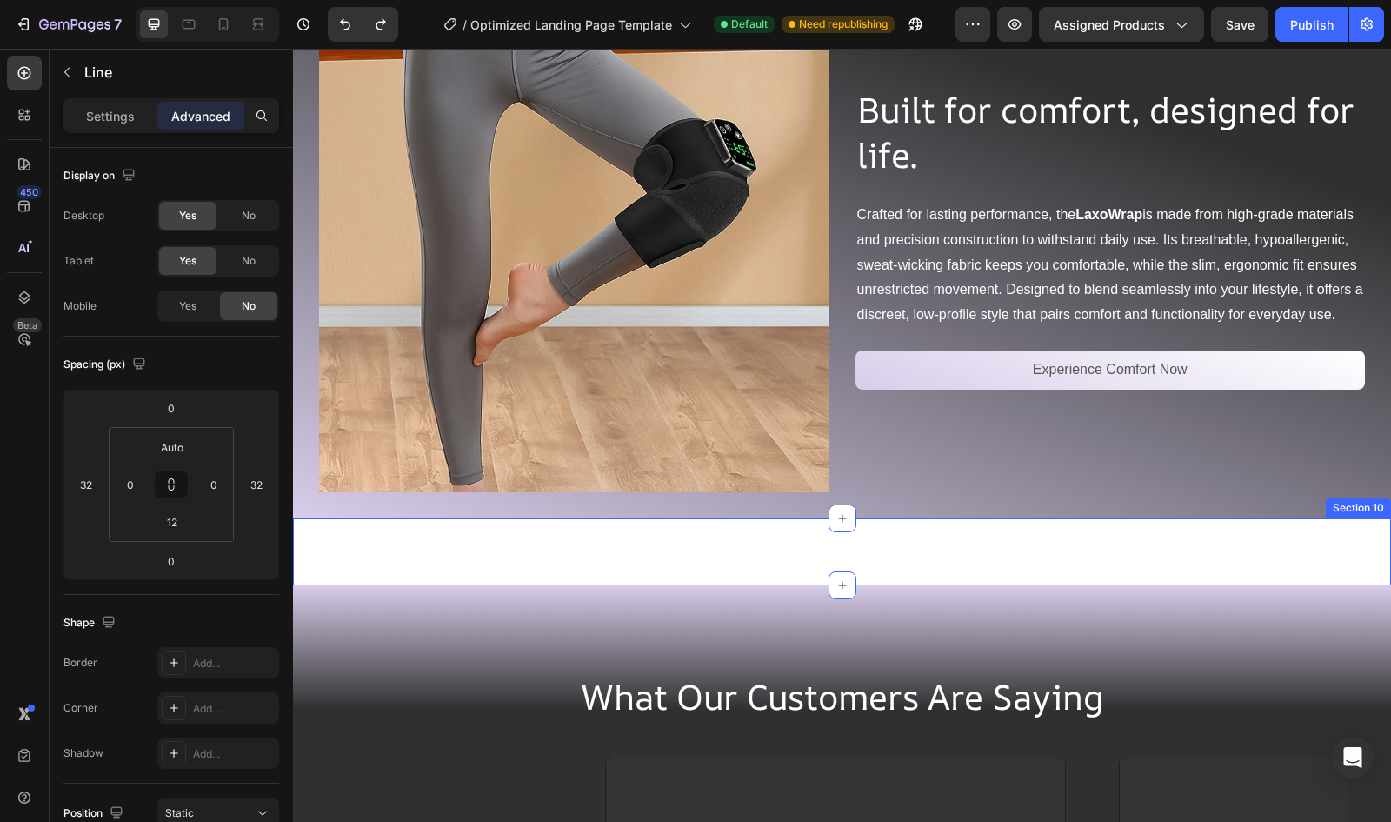
click at [703, 537] on div "Title Line Section 10" at bounding box center [842, 551] width 1098 height 67
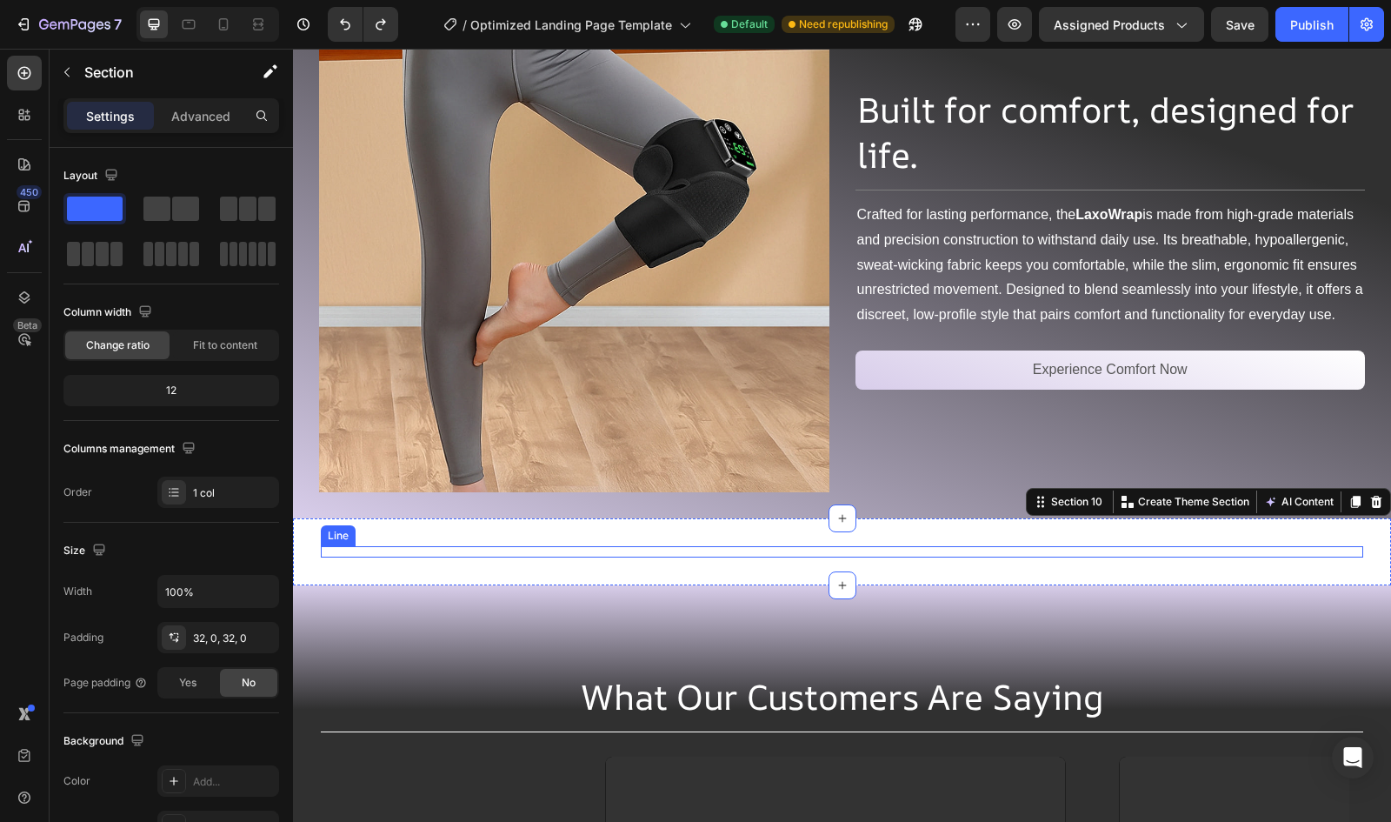
click at [826, 546] on div "Title Line" at bounding box center [842, 551] width 1043 height 11
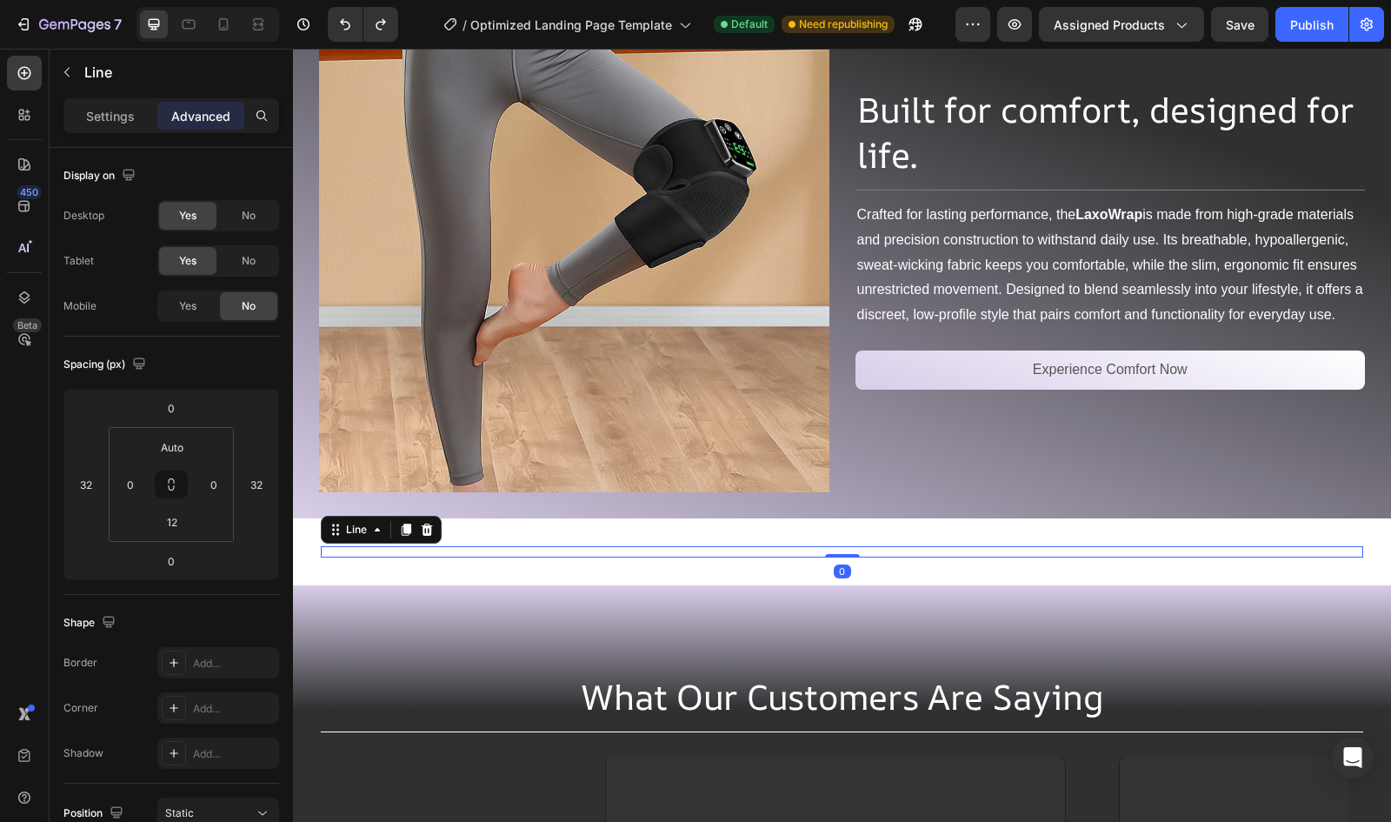
drag, startPoint x: 826, startPoint y: 546, endPoint x: 867, endPoint y: 544, distance: 40.9
click at [867, 546] on div "Title Line 0" at bounding box center [842, 551] width 1043 height 11
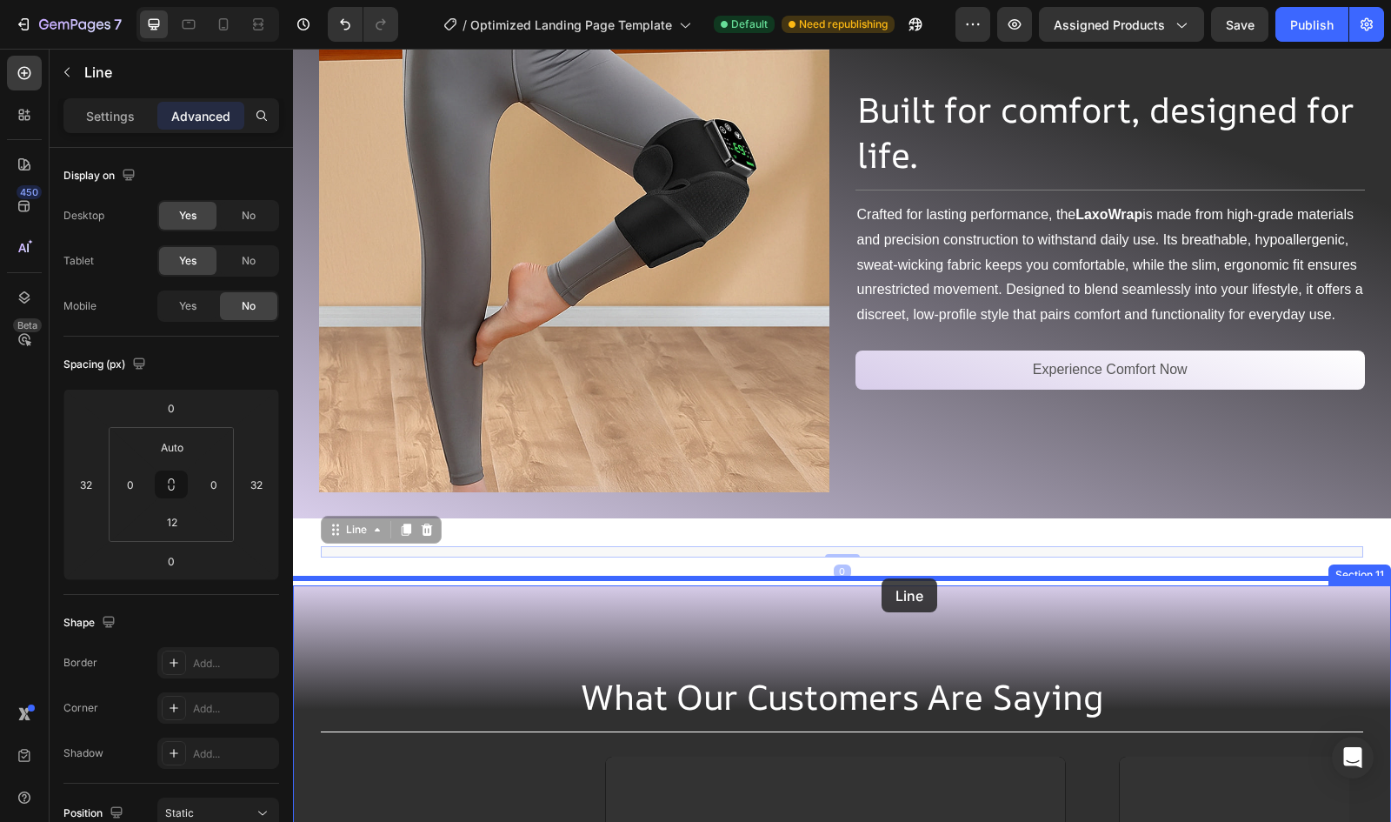
drag, startPoint x: 867, startPoint y: 544, endPoint x: 890, endPoint y: 582, distance: 44.2
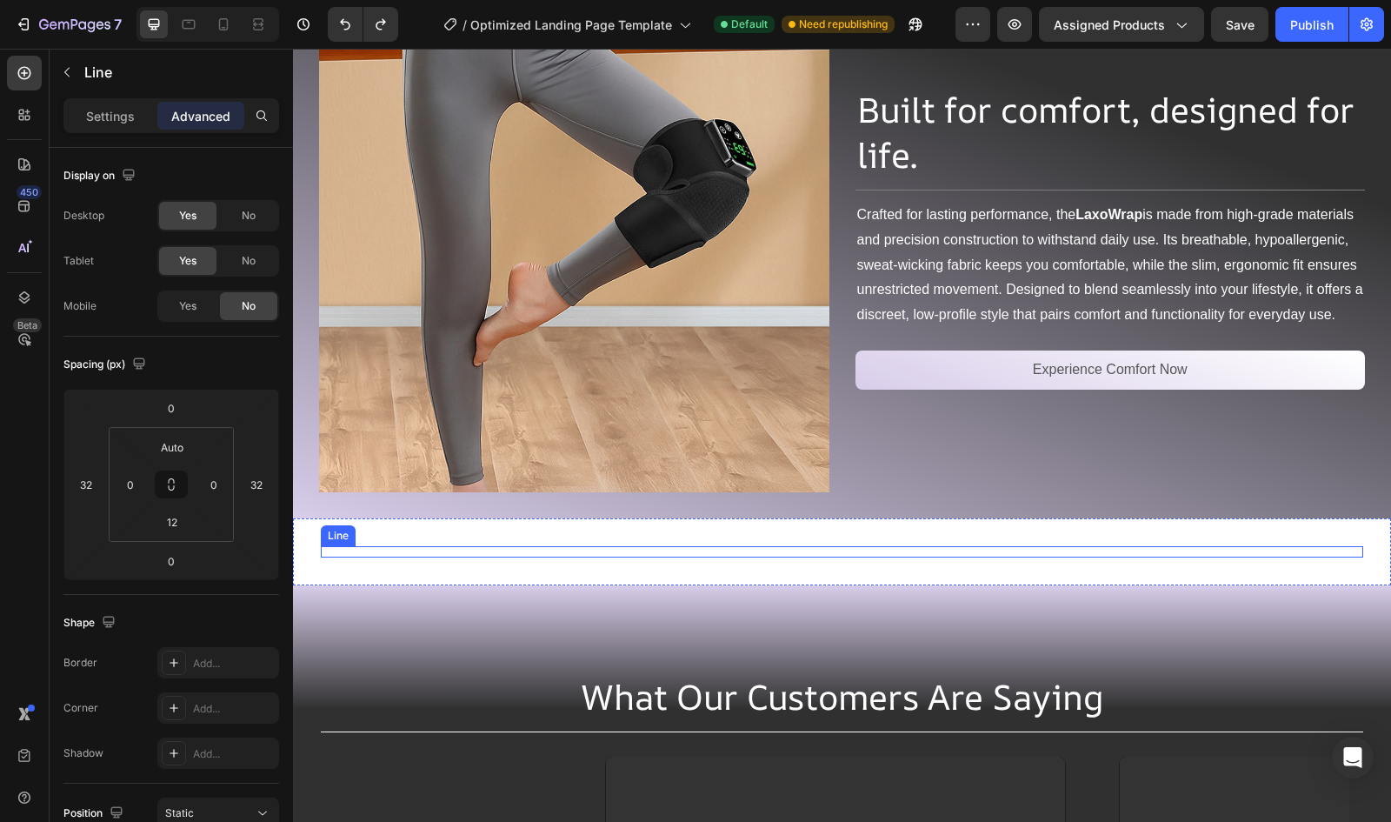
click at [831, 546] on div "Title Line" at bounding box center [842, 551] width 1043 height 11
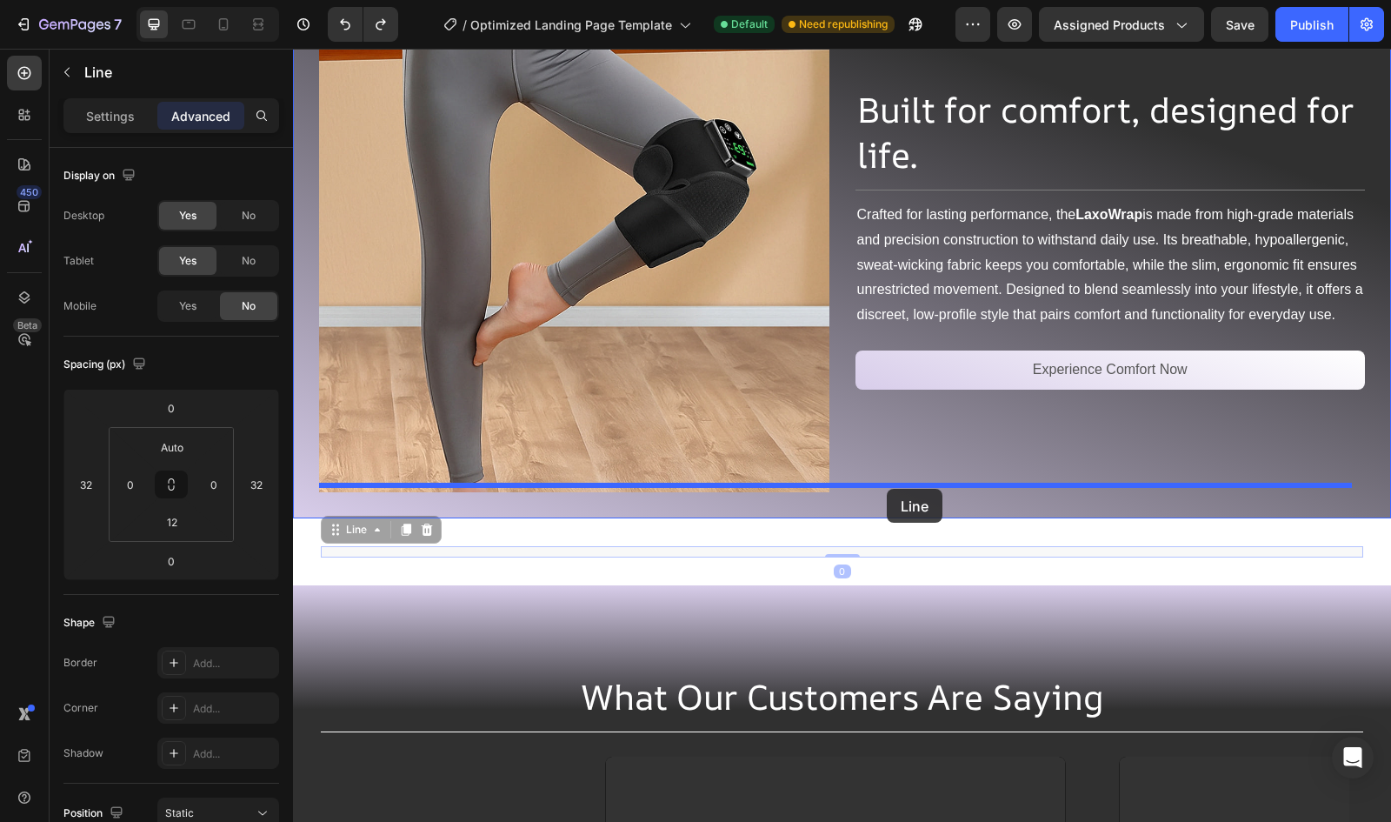
drag, startPoint x: 831, startPoint y: 543, endPoint x: 887, endPoint y: 489, distance: 77.5
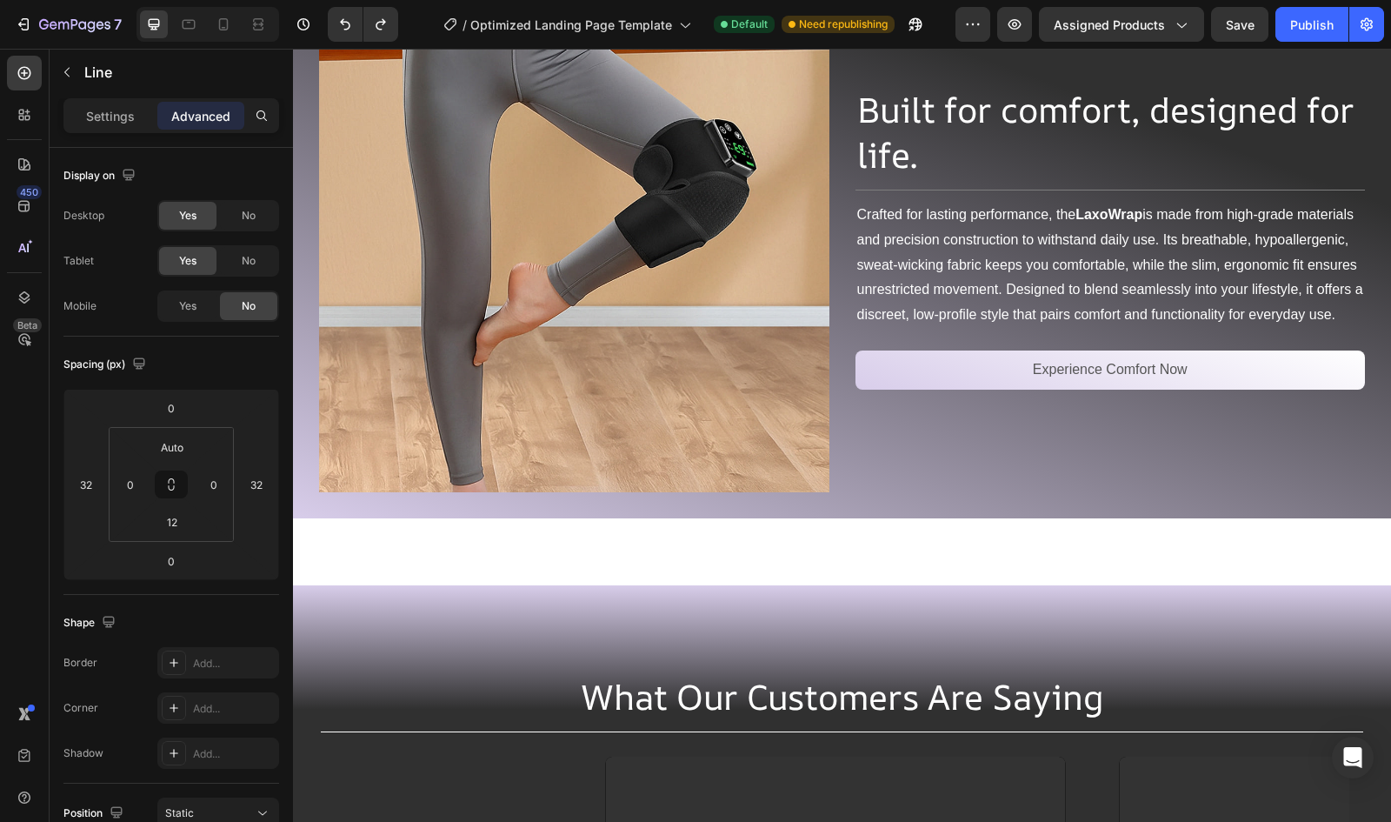
click at [781, 550] on div "Title Line Section 10" at bounding box center [842, 551] width 1098 height 67
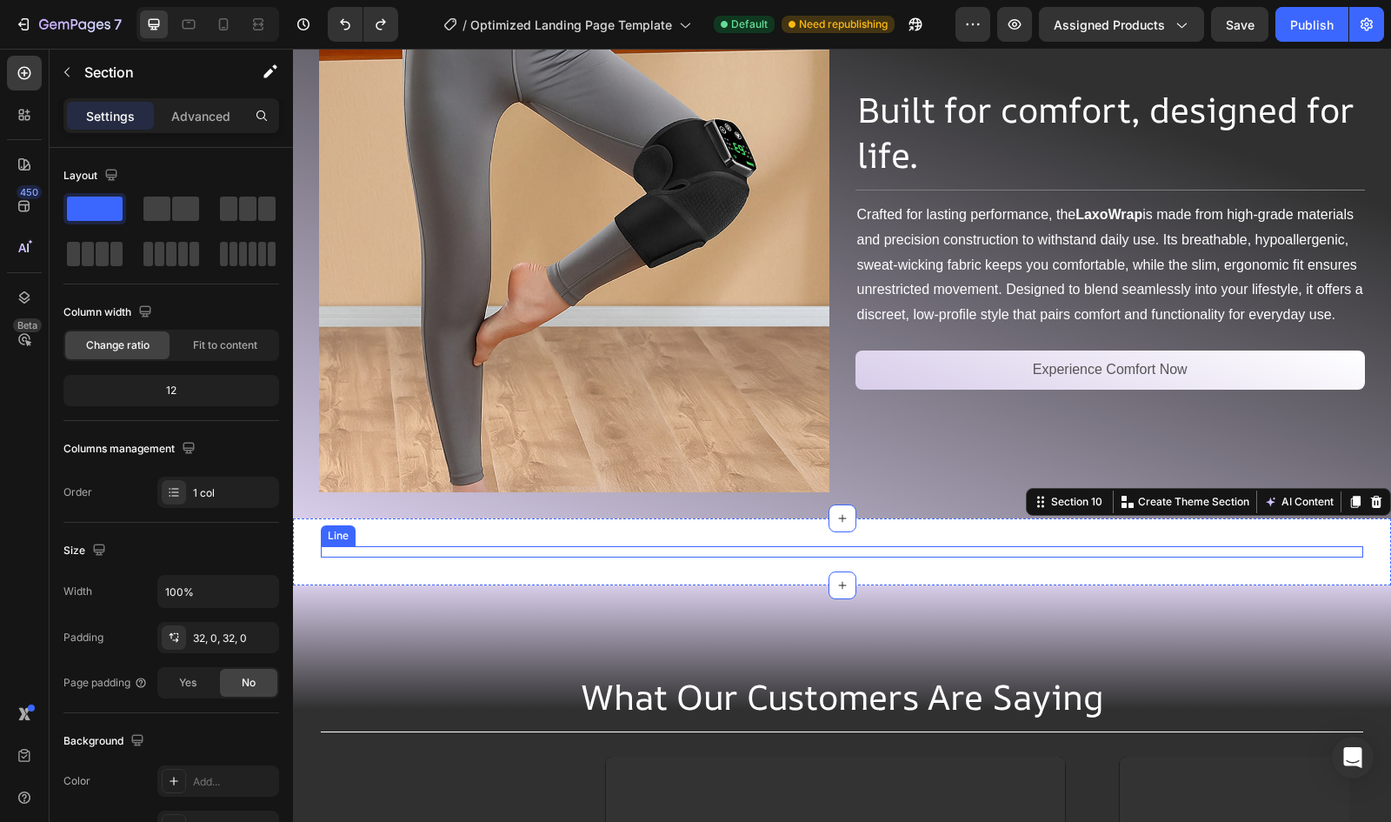
click at [690, 548] on div "Title Line" at bounding box center [842, 551] width 1043 height 11
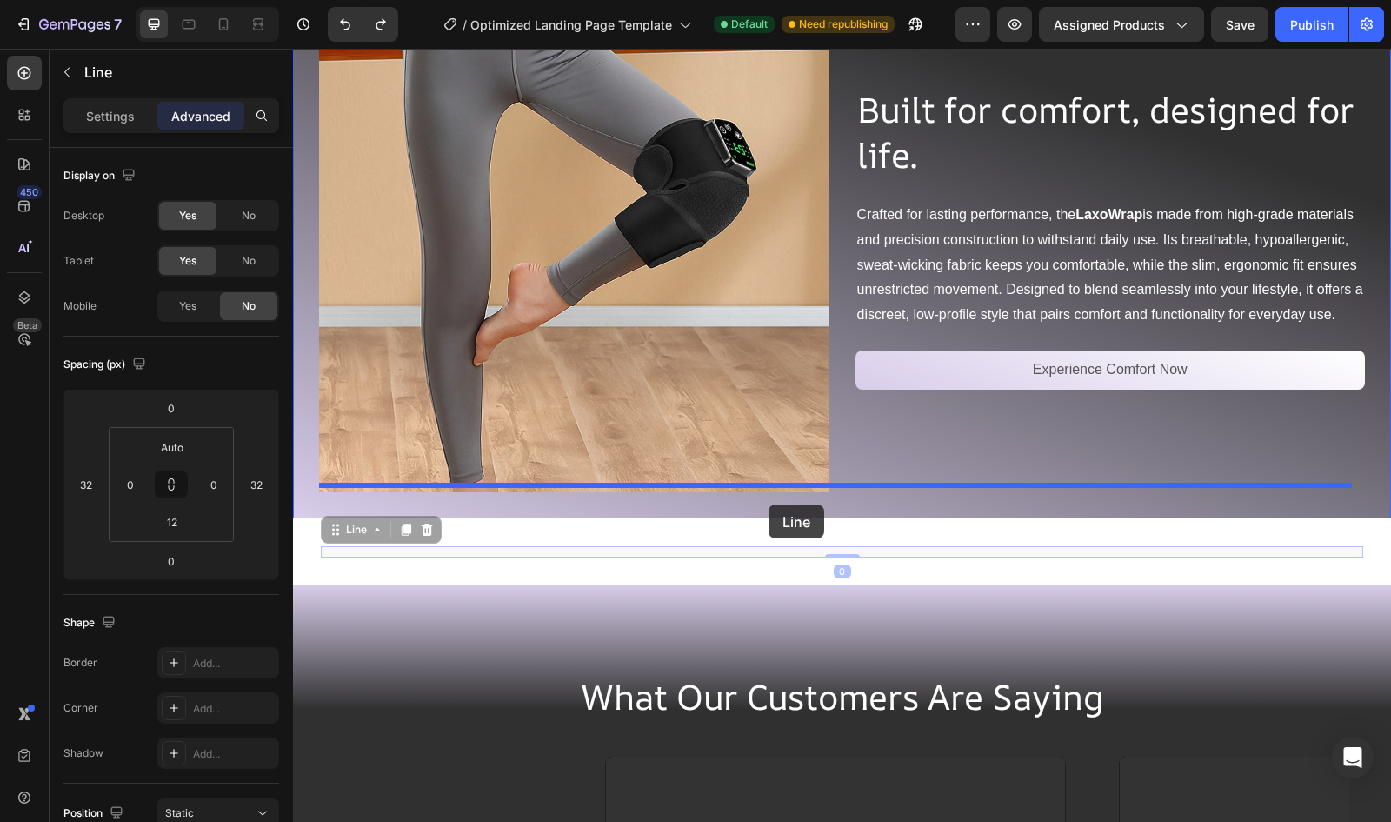
drag, startPoint x: 690, startPoint y: 548, endPoint x: 769, endPoint y: 504, distance: 90.3
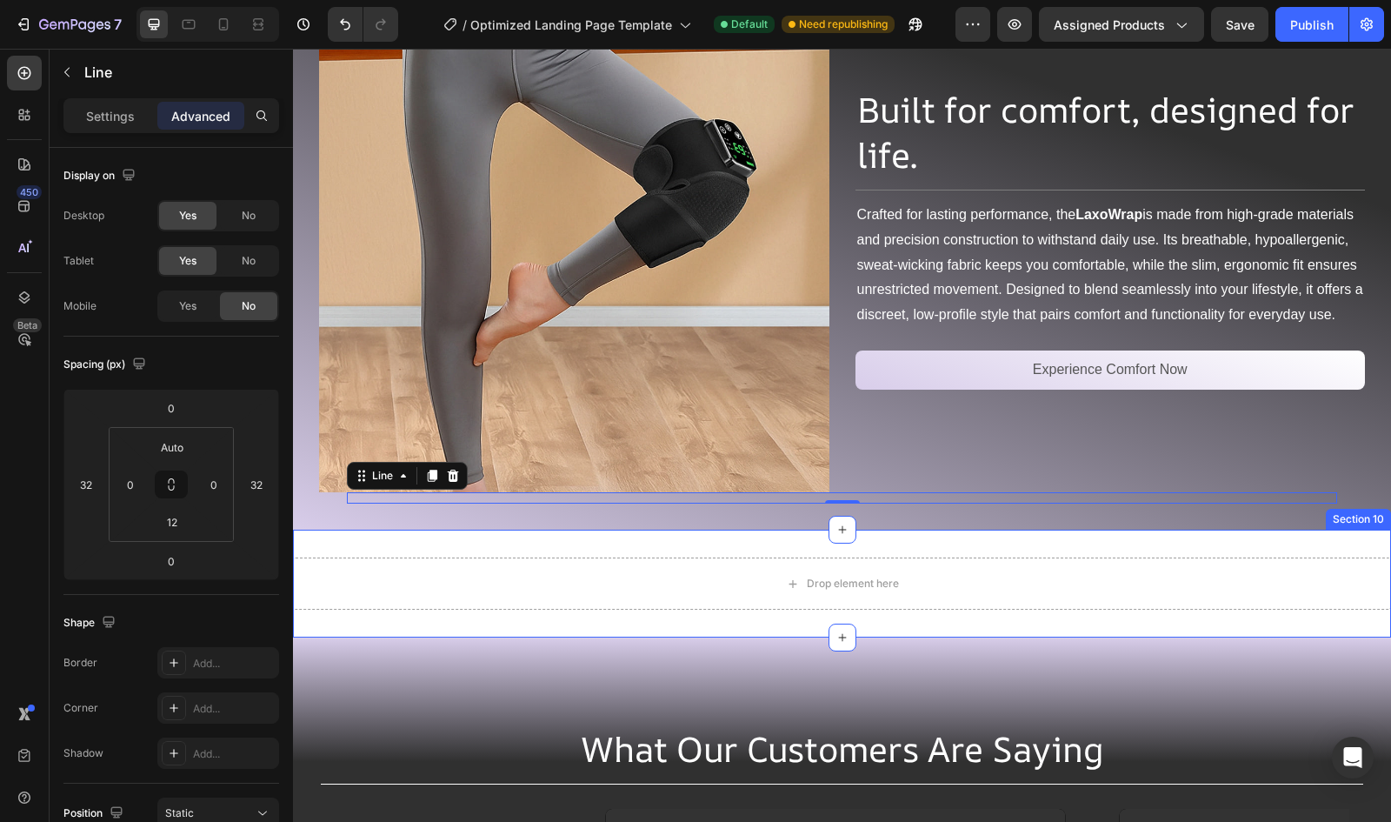
click at [1185, 540] on div "Drop element here Section 10" at bounding box center [842, 584] width 1098 height 108
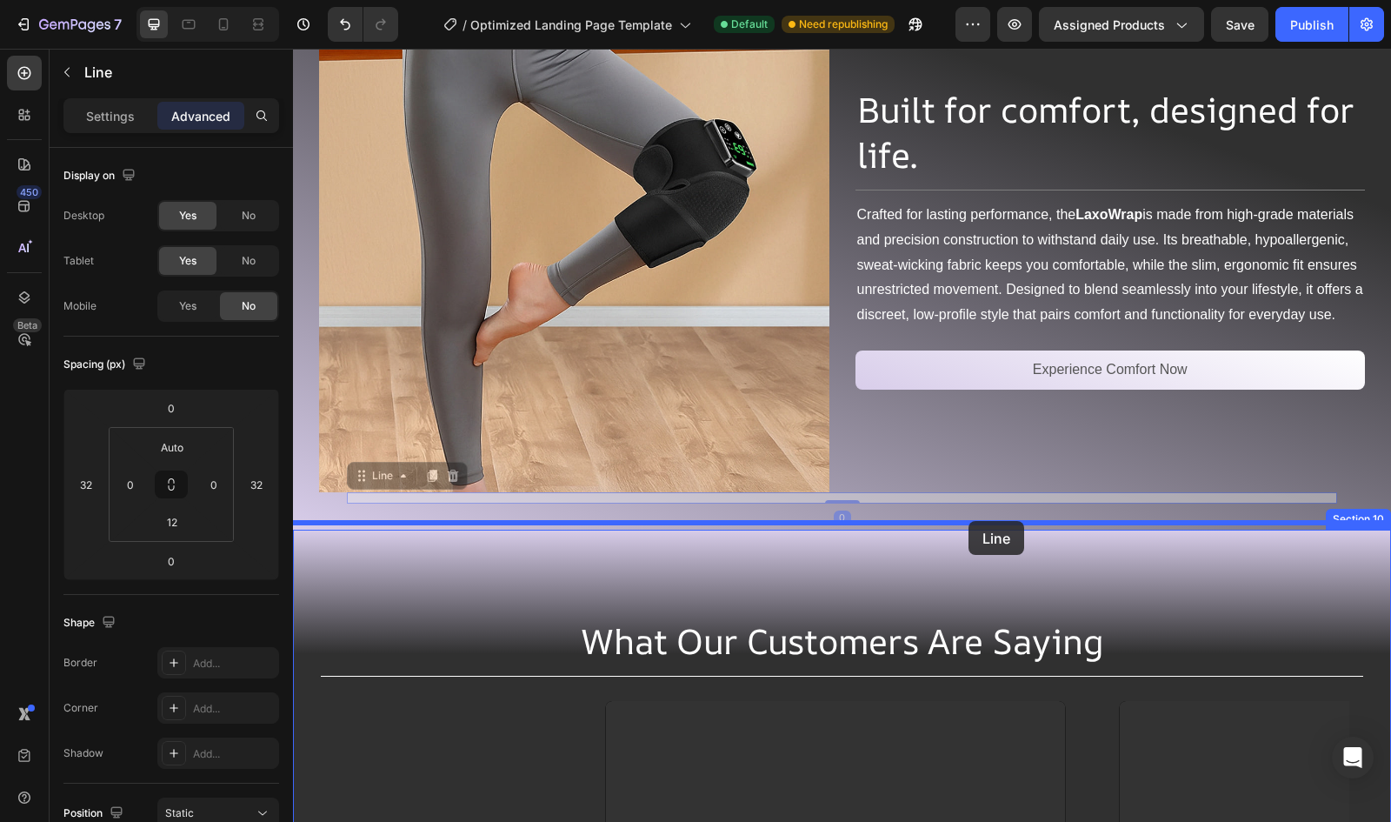
drag, startPoint x: 982, startPoint y: 493, endPoint x: 969, endPoint y: 521, distance: 30.7
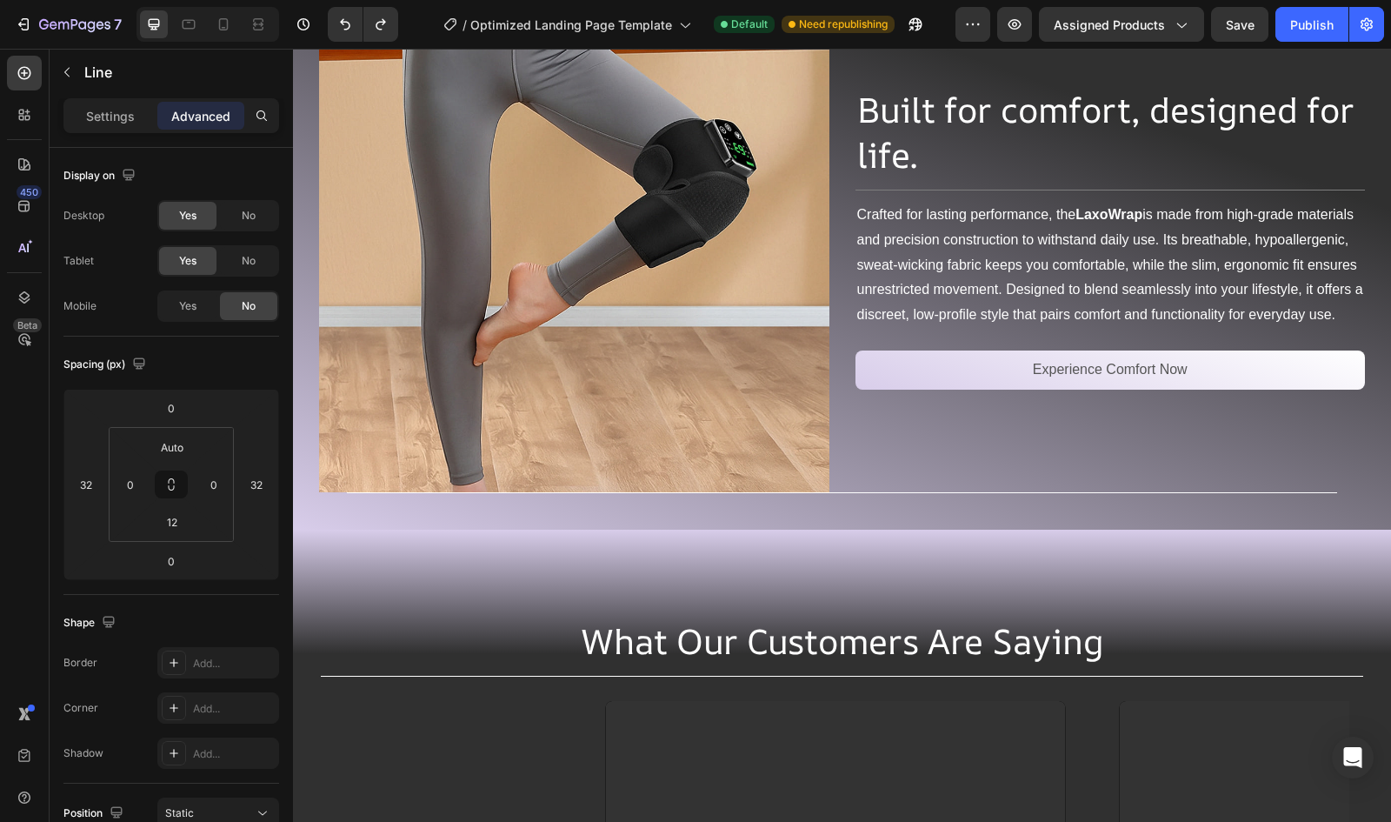
click at [1279, 492] on div "Title Line" at bounding box center [842, 497] width 990 height 11
click at [882, 477] on div "Built for comfort, designed for life. Heading Title Line Crafted for lasting pe…" at bounding box center [1111, 238] width 510 height 510
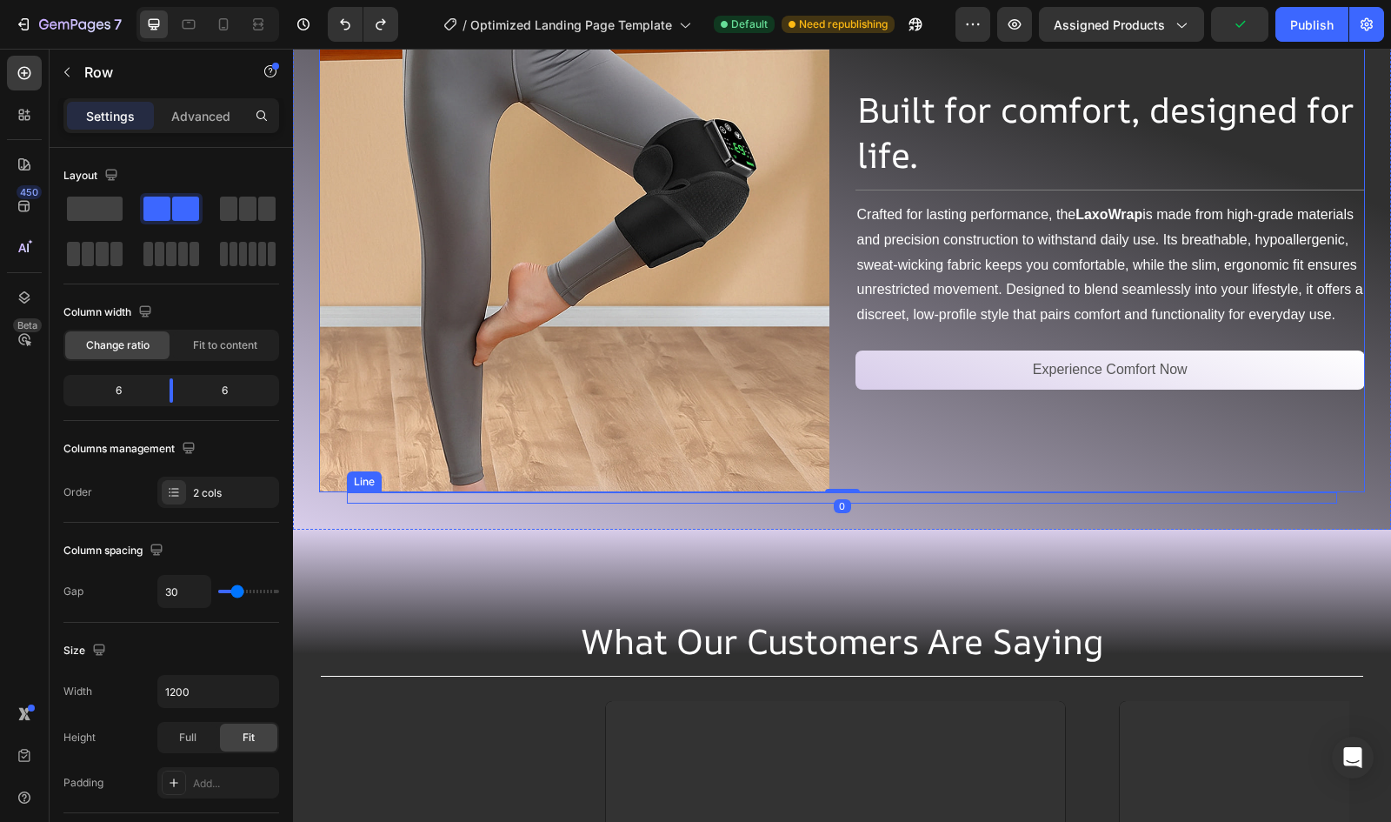
click at [977, 492] on div "Title Line" at bounding box center [842, 497] width 990 height 11
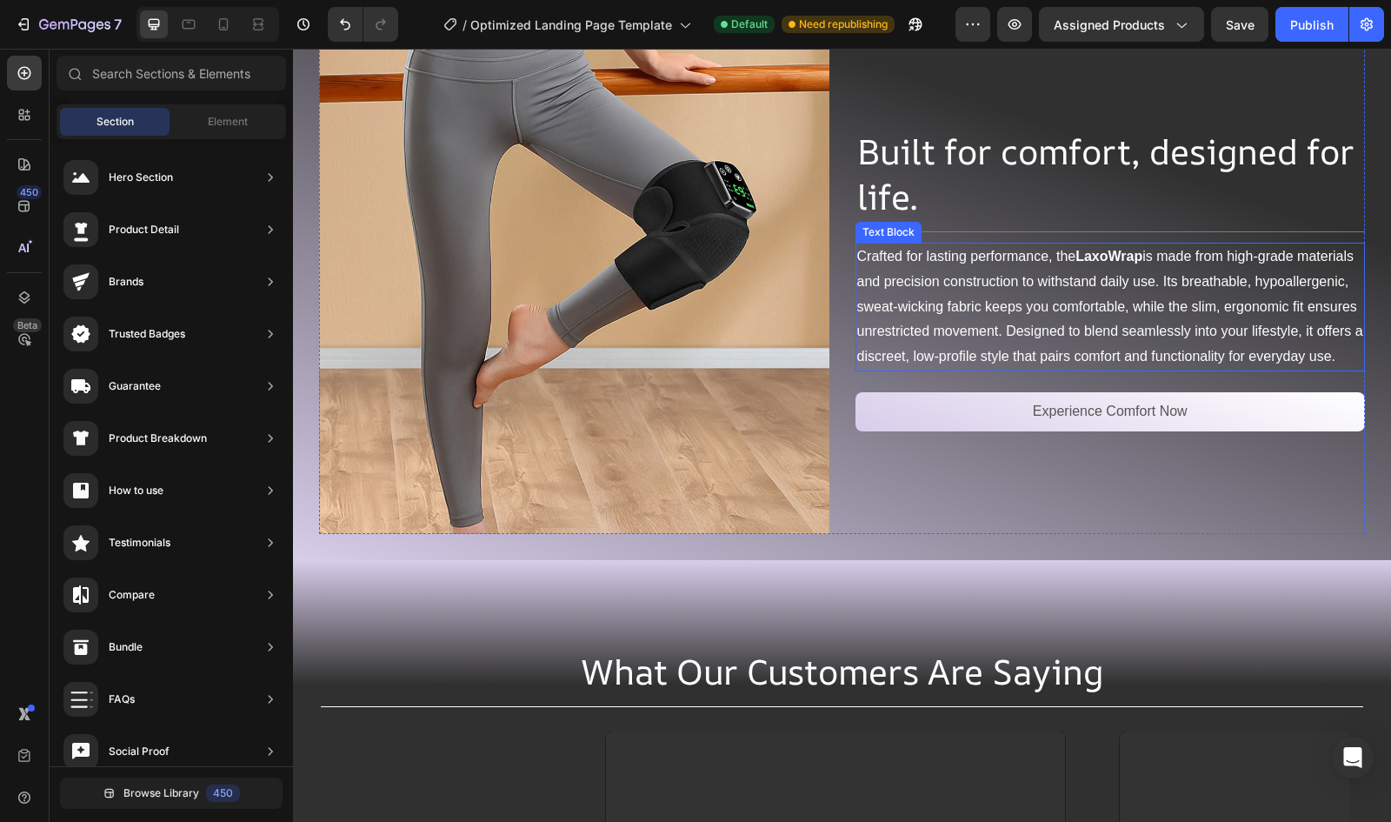
scroll to position [5056, 0]
click at [1311, 12] on button "Publish" at bounding box center [1312, 24] width 73 height 35
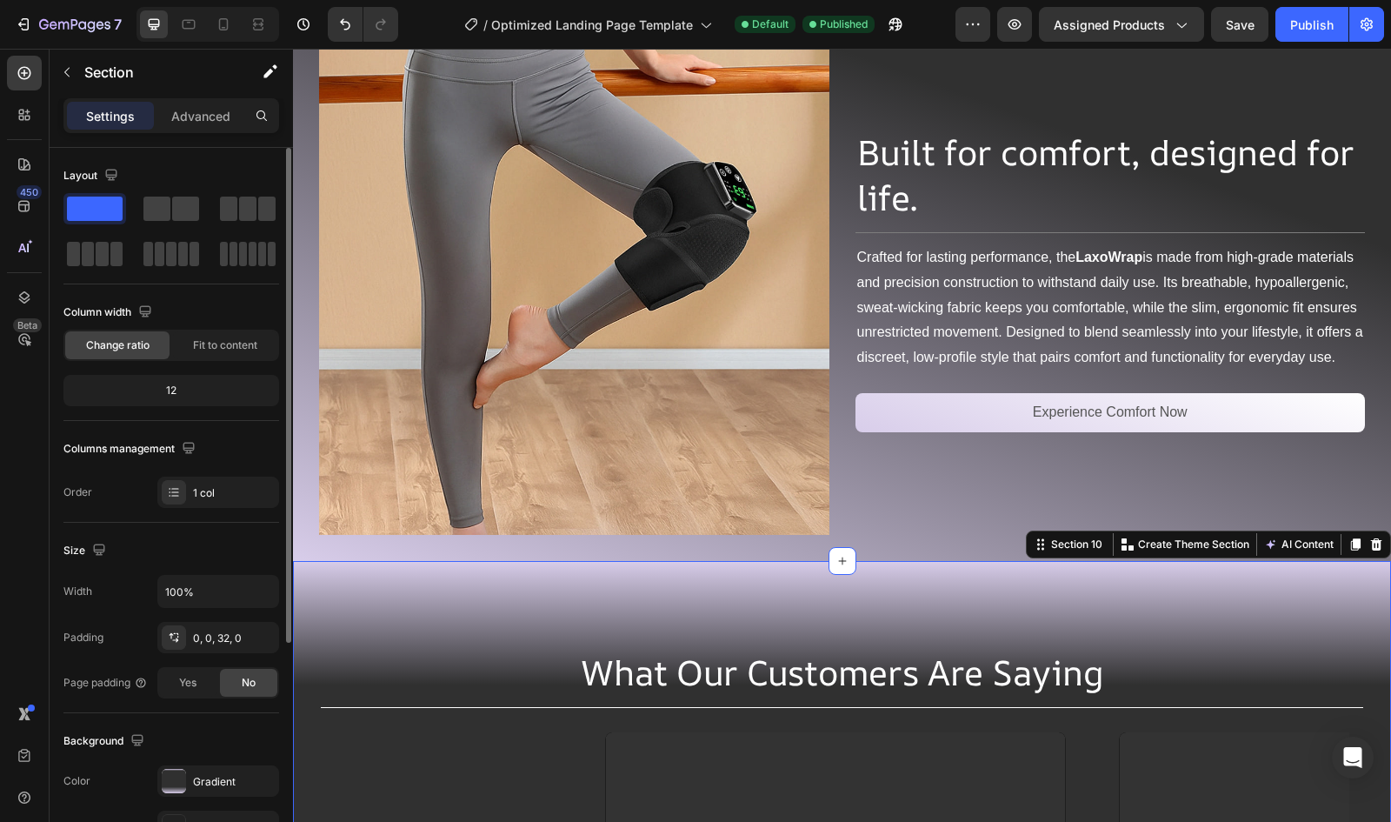
click at [186, 795] on div "The changes might be hidden by the video. Color Gradient Image Add... Video Add…" at bounding box center [171, 826] width 216 height 122
click at [176, 779] on div at bounding box center [174, 781] width 24 height 24
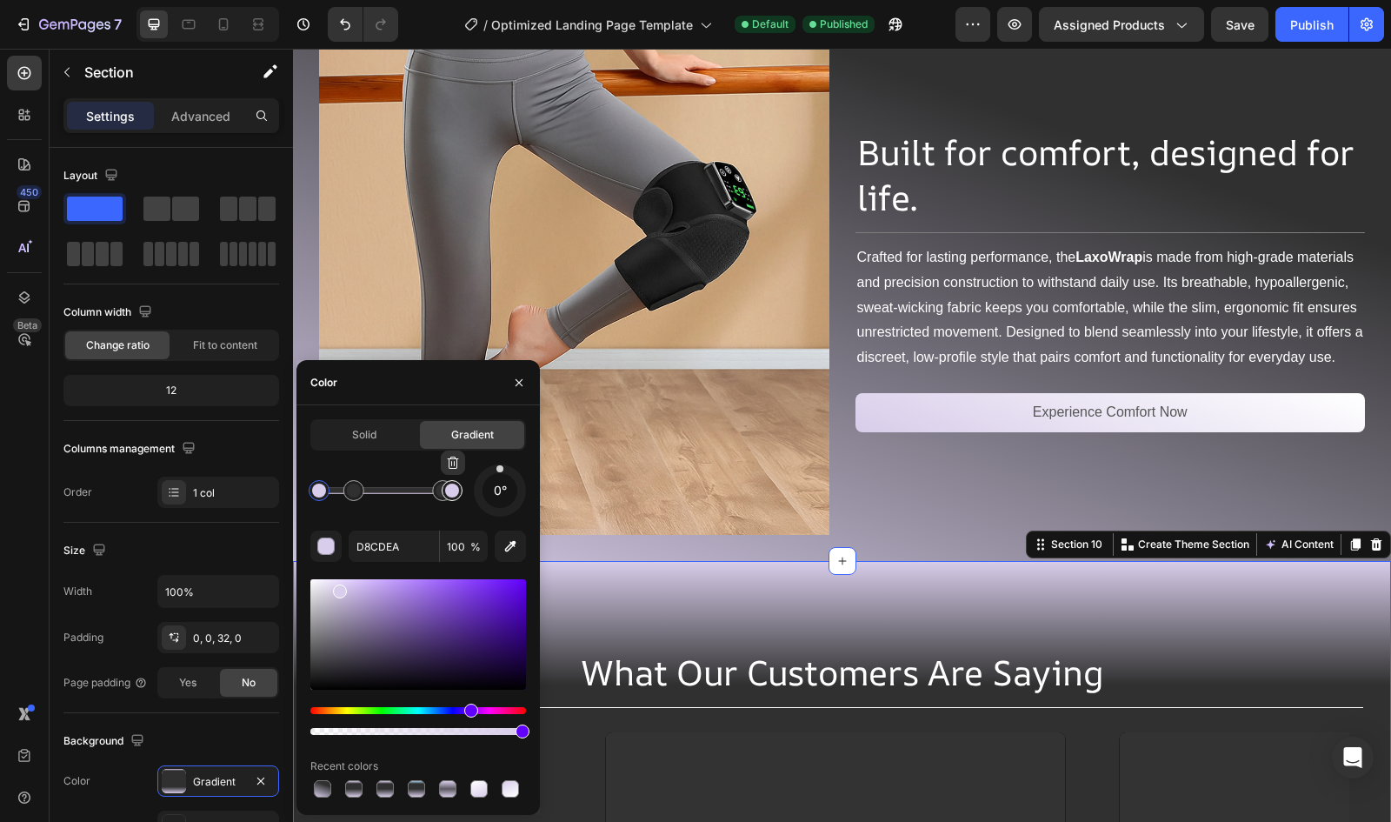
click at [437, 489] on div at bounding box center [452, 490] width 31 height 31
click at [458, 459] on icon "button" at bounding box center [453, 463] width 14 height 14
click at [432, 483] on div at bounding box center [442, 490] width 31 height 31
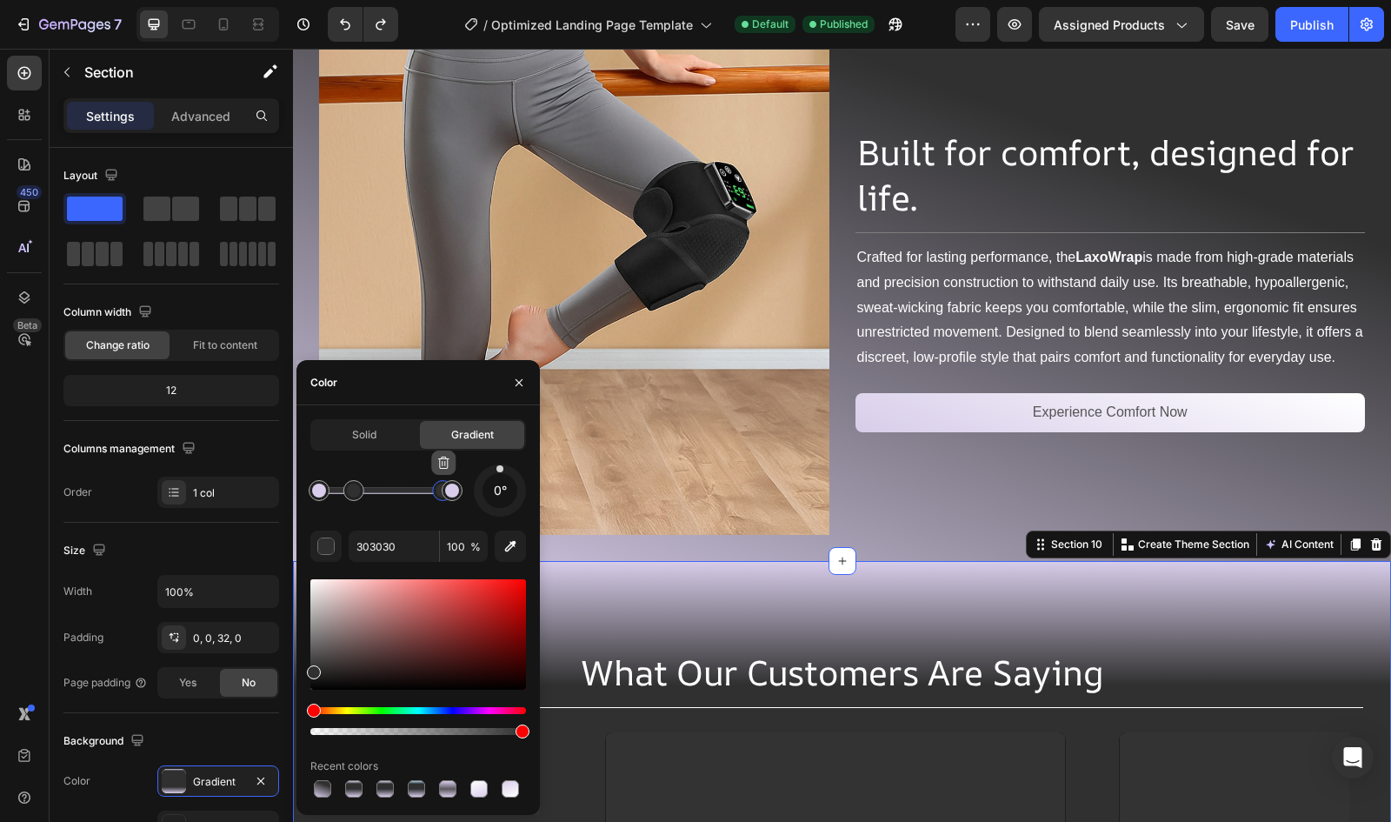
click at [440, 462] on icon "button" at bounding box center [443, 463] width 11 height 12
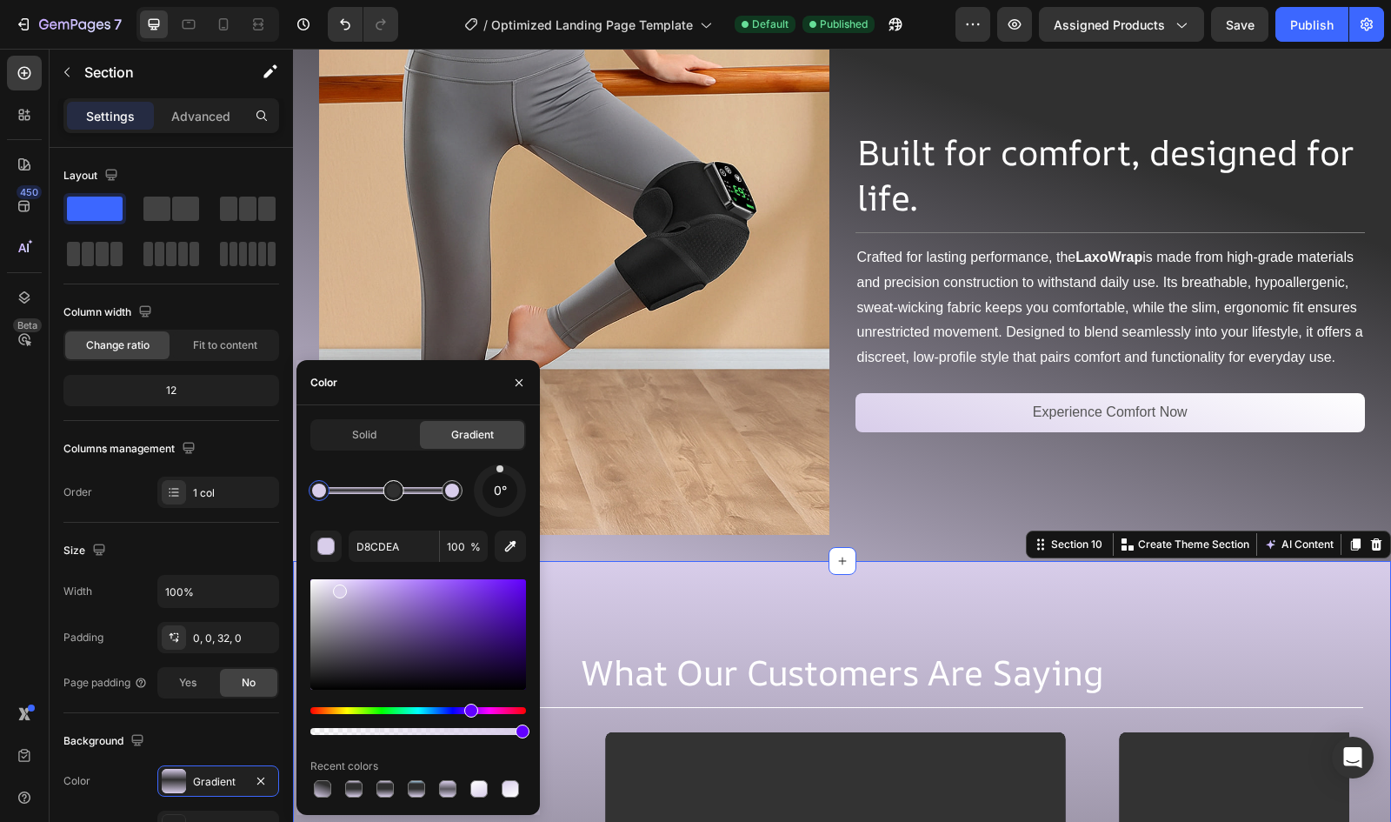
drag, startPoint x: 354, startPoint y: 484, endPoint x: 395, endPoint y: 493, distance: 41.8
click at [524, 394] on button "button" at bounding box center [519, 383] width 28 height 28
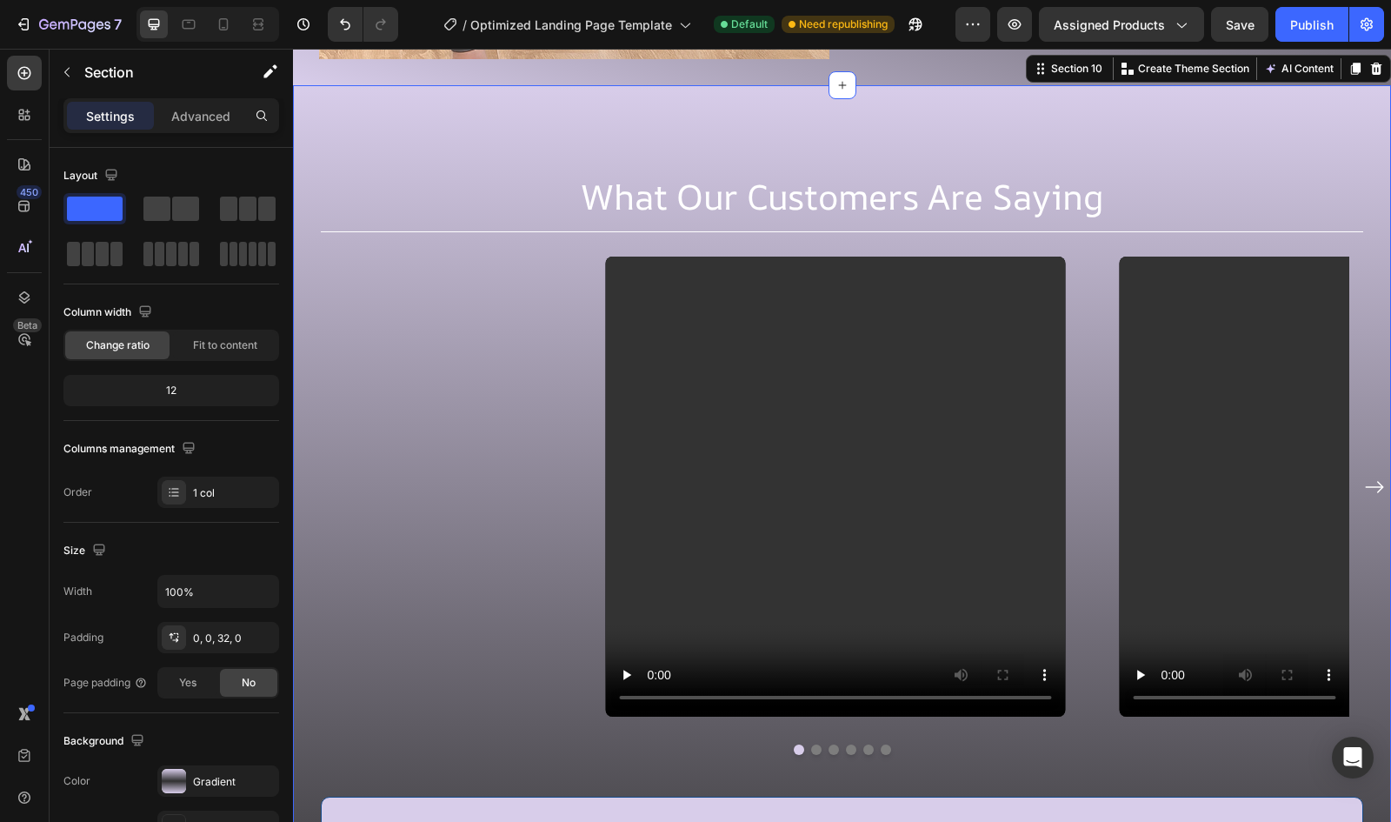
scroll to position [5294, 0]
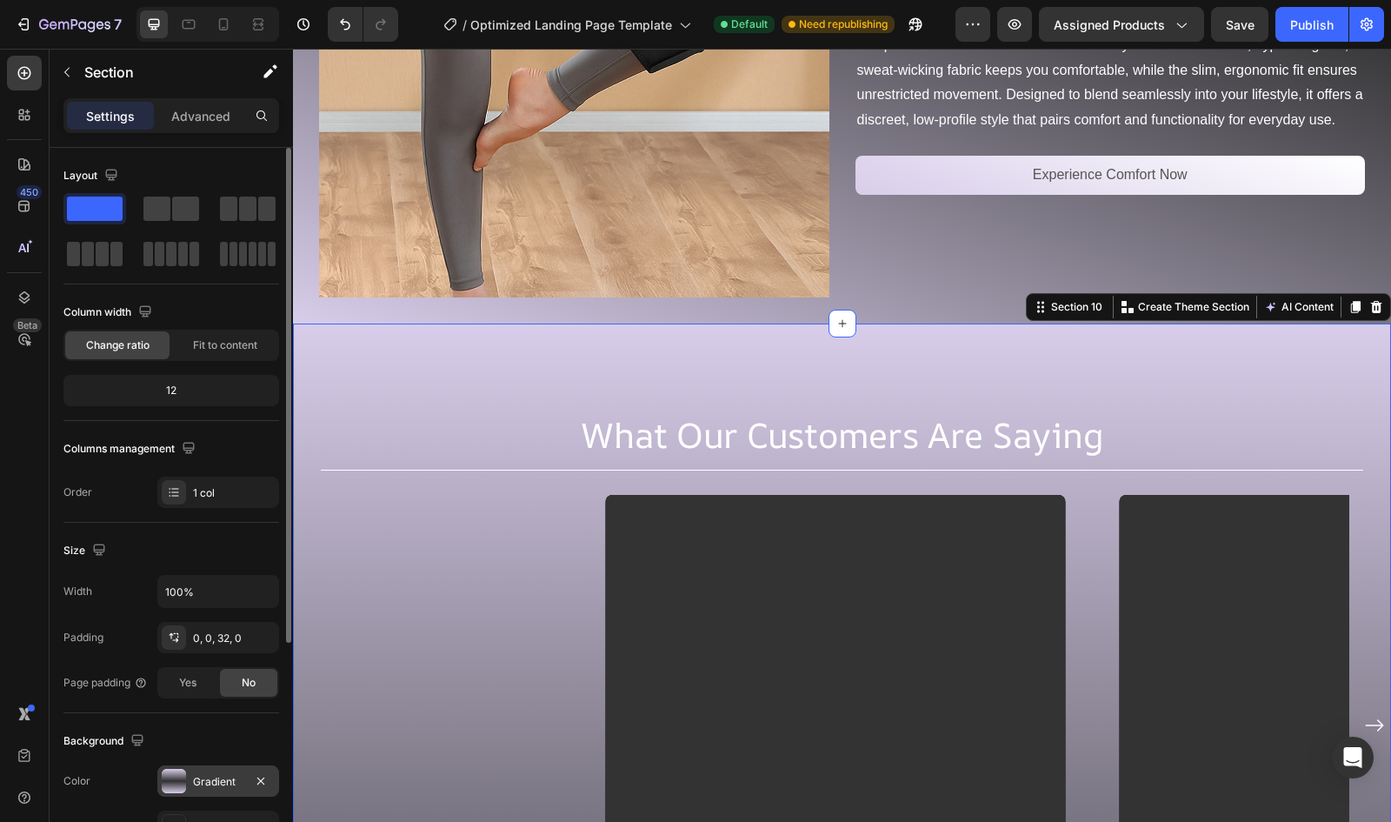
click at [198, 778] on div "Gradient" at bounding box center [218, 782] width 50 height 16
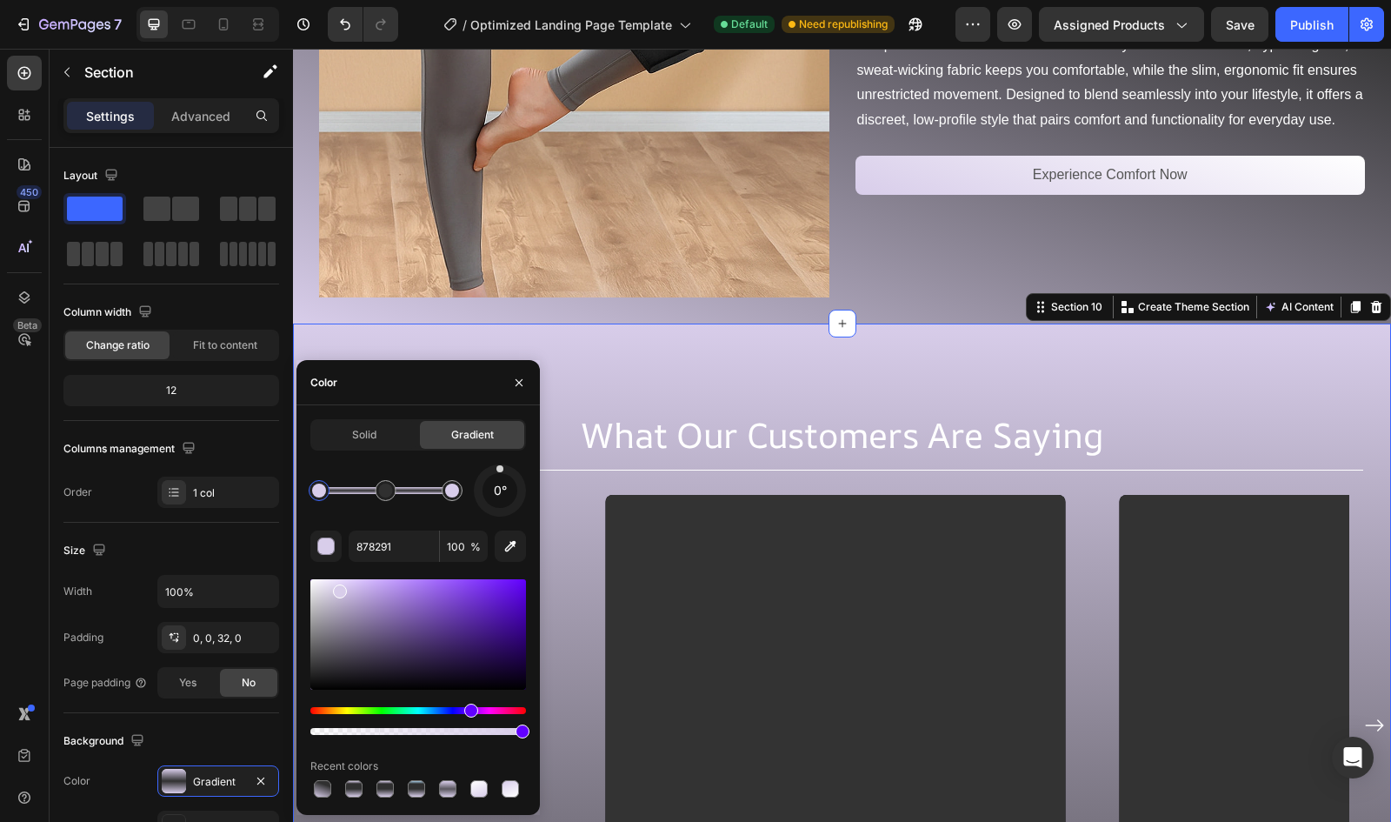
click at [420, 487] on div at bounding box center [385, 490] width 133 height 7
click at [408, 547] on input "878291" at bounding box center [394, 545] width 90 height 31
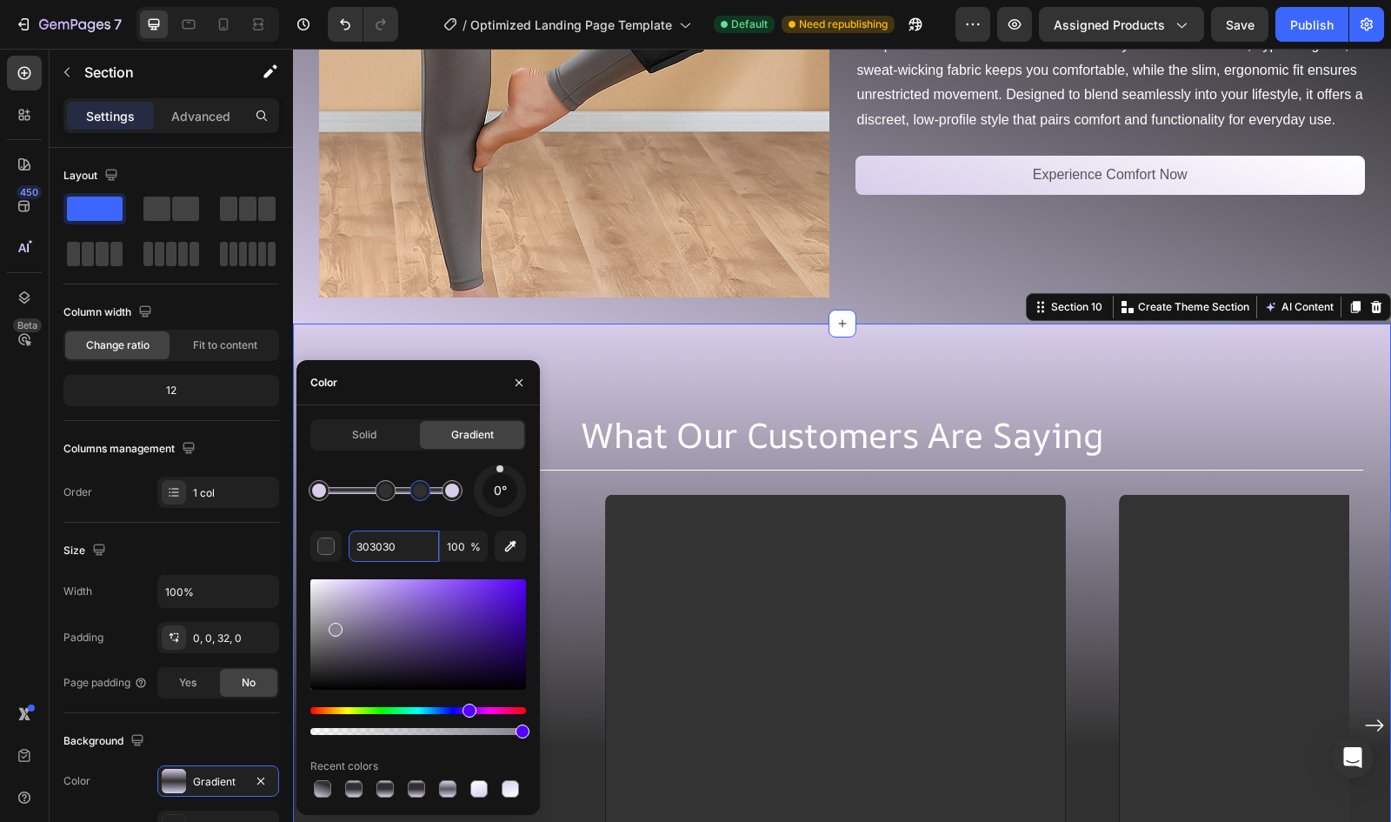
type input "303030"
click at [422, 370] on div "Color" at bounding box center [418, 382] width 243 height 45
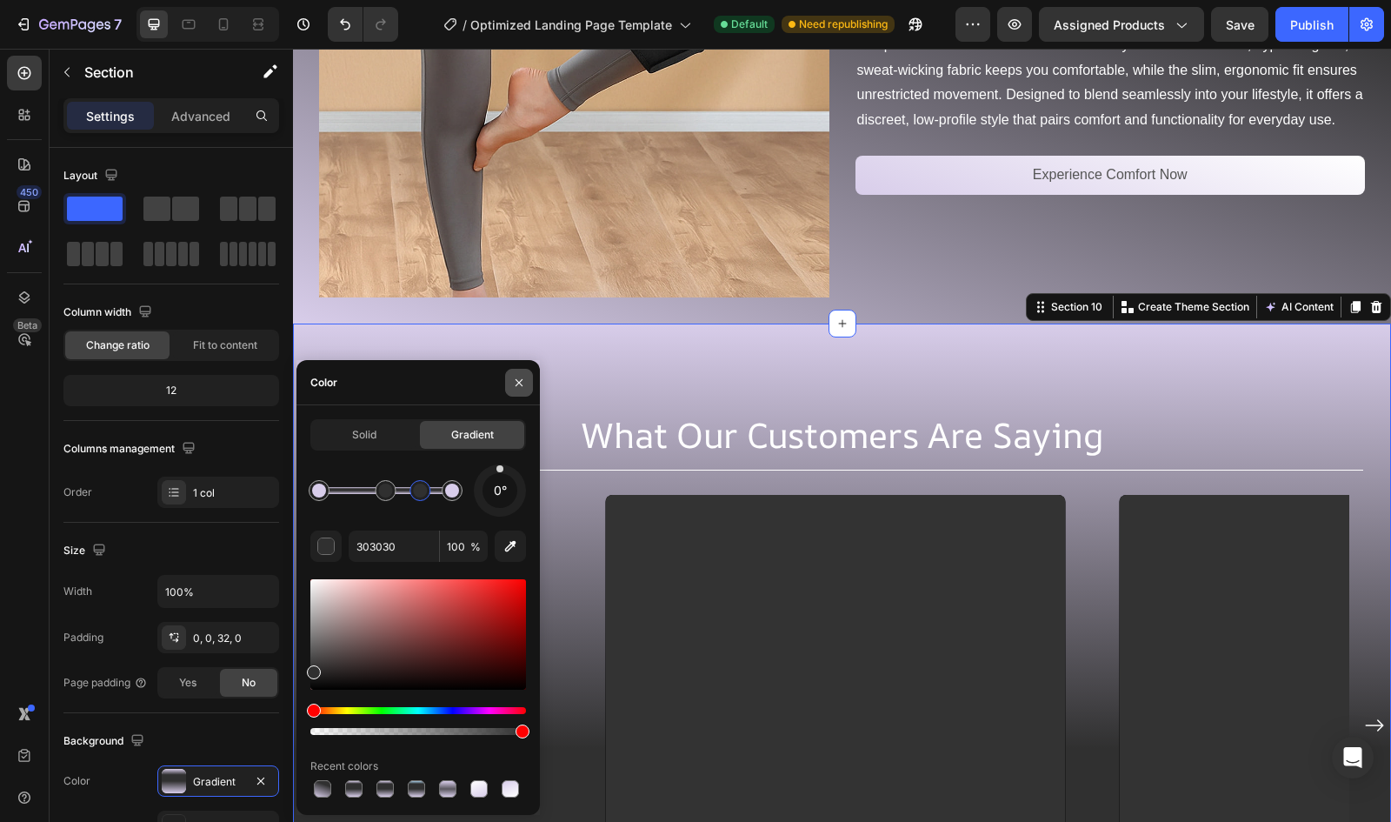
click at [512, 385] on icon "button" at bounding box center [519, 383] width 14 height 14
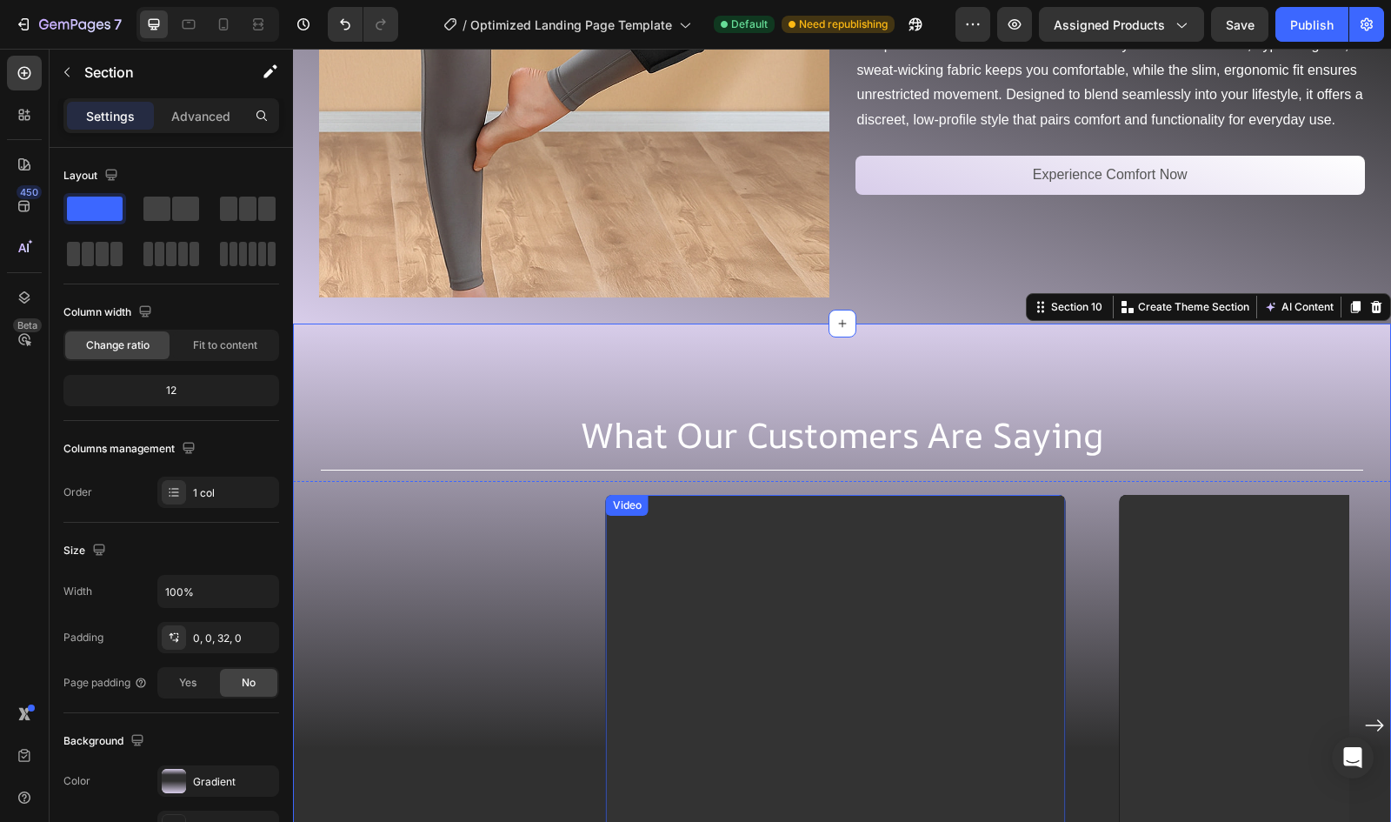
click at [770, 641] on video at bounding box center [836, 725] width 460 height 460
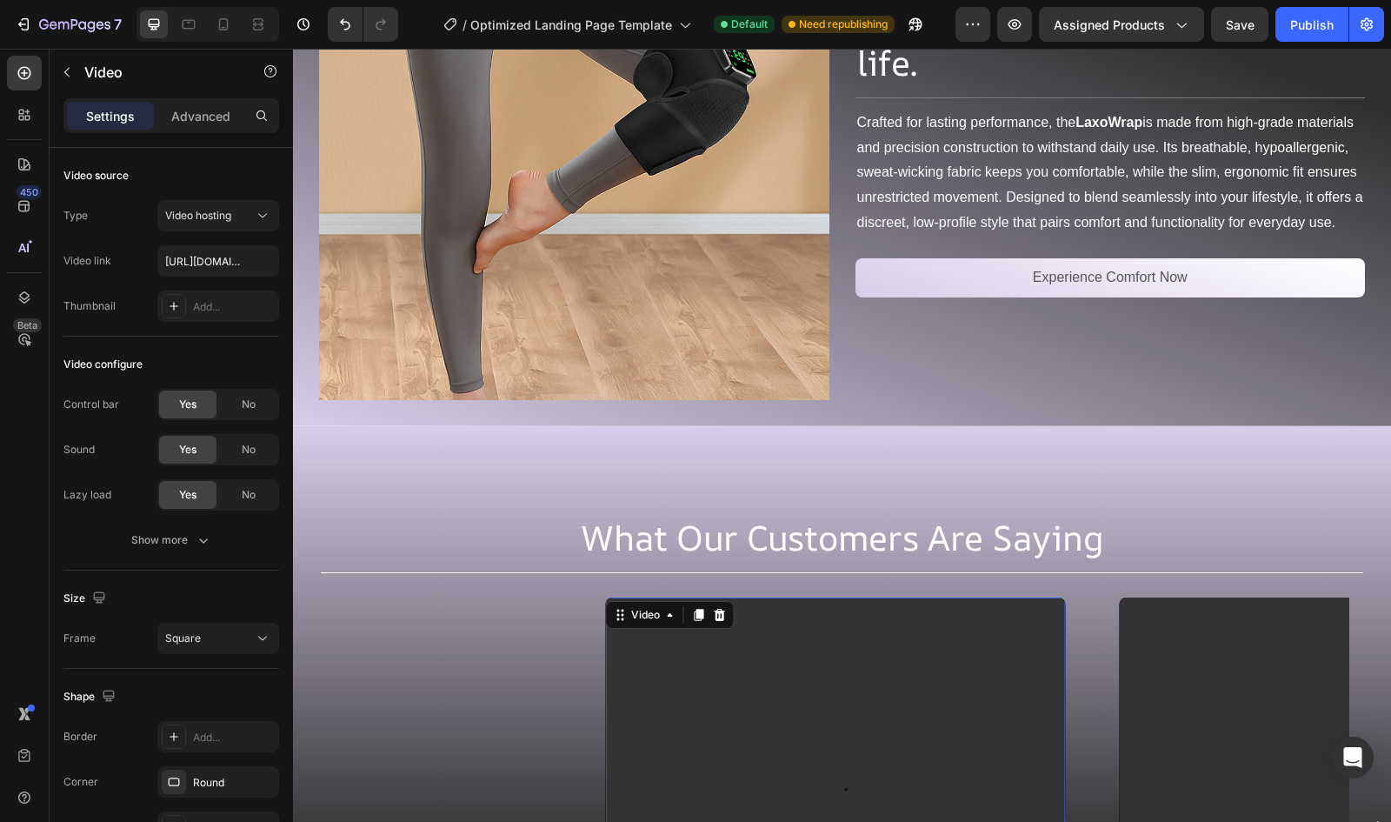
scroll to position [4880, 0]
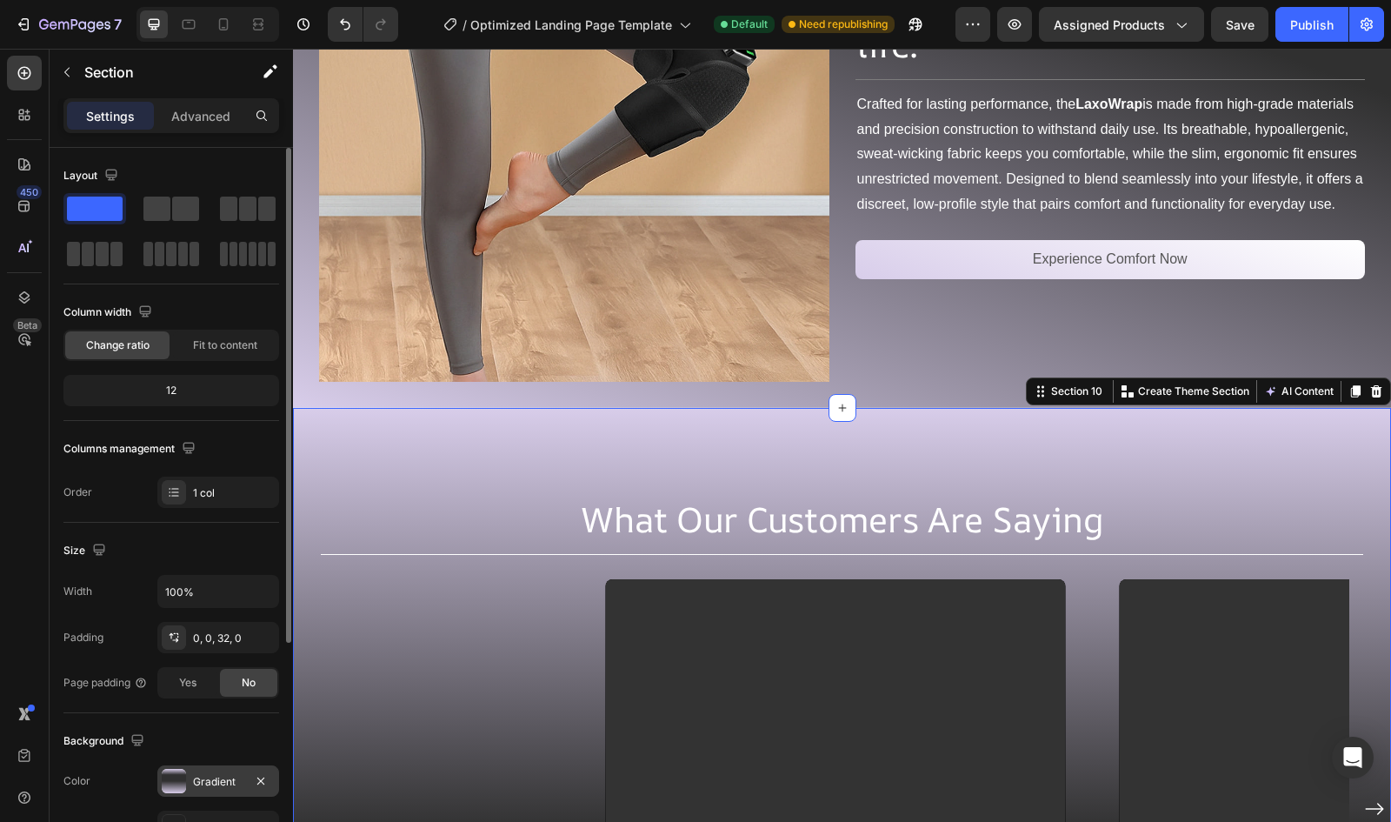
click at [194, 786] on div "Gradient" at bounding box center [218, 782] width 50 height 16
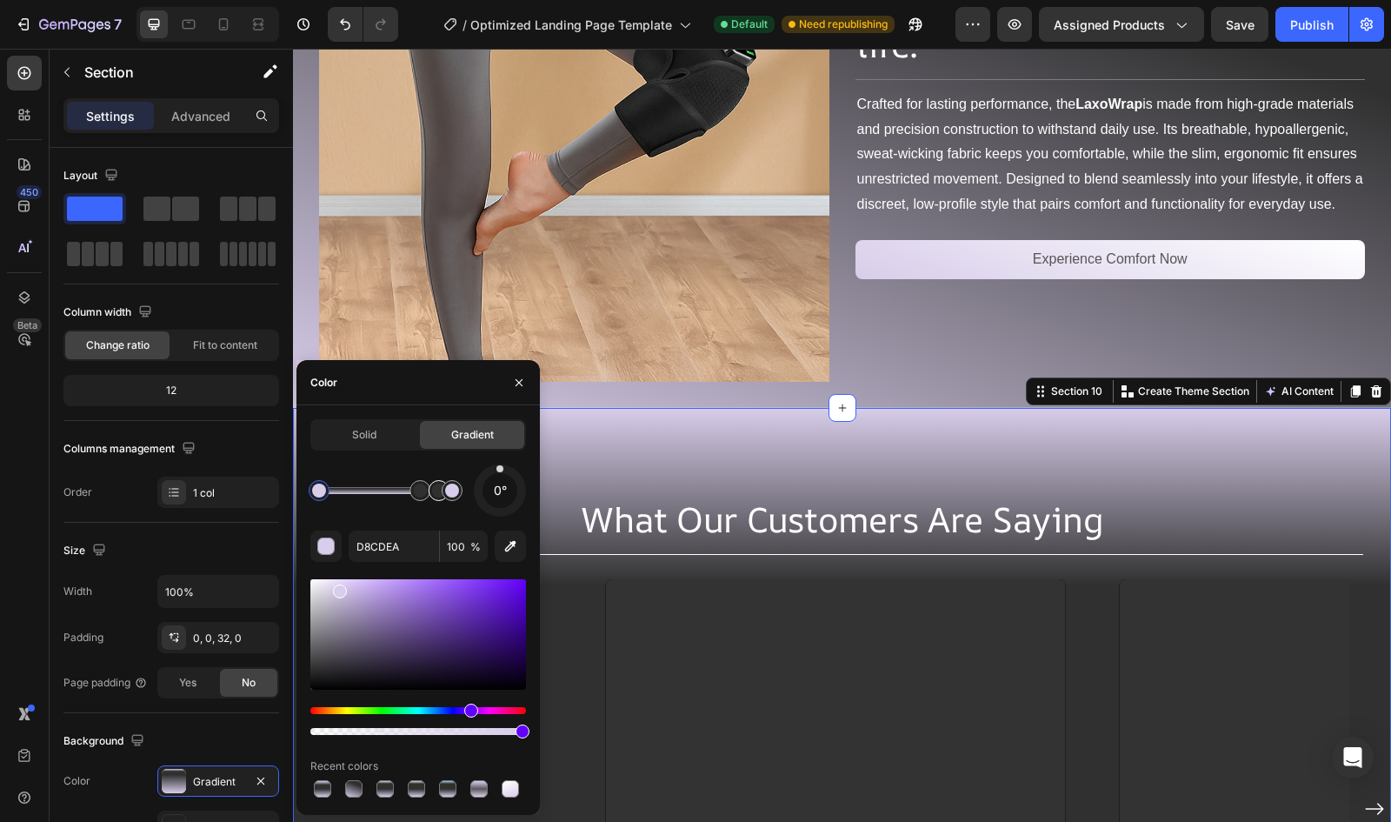
drag, startPoint x: 392, startPoint y: 497, endPoint x: 433, endPoint y: 493, distance: 41.0
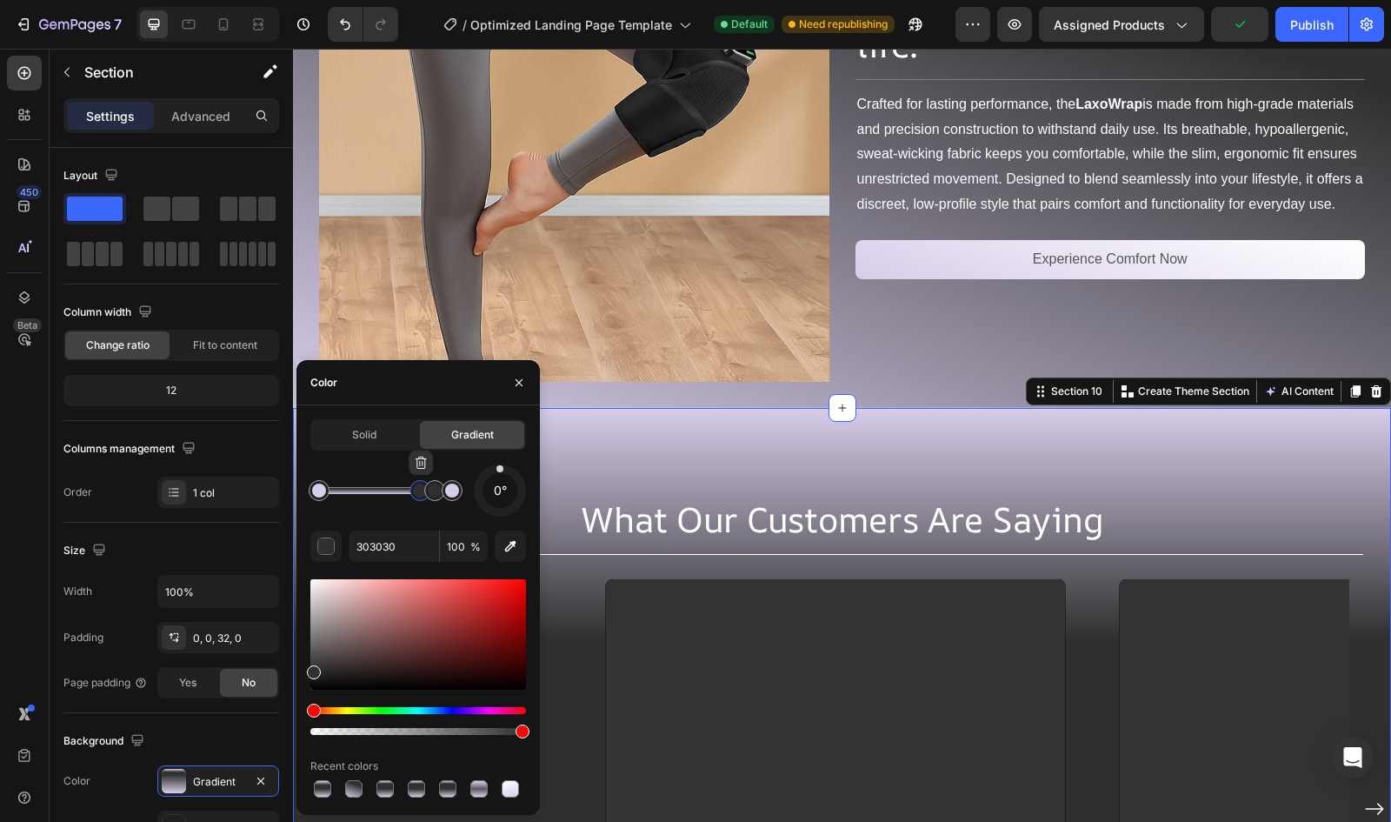
click at [417, 503] on div at bounding box center [419, 490] width 31 height 31
click at [384, 493] on div at bounding box center [384, 490] width 14 height 14
click at [430, 493] on div at bounding box center [435, 490] width 14 height 14
click at [432, 467] on icon "button" at bounding box center [436, 463] width 14 height 14
click at [387, 495] on div at bounding box center [386, 490] width 14 height 14
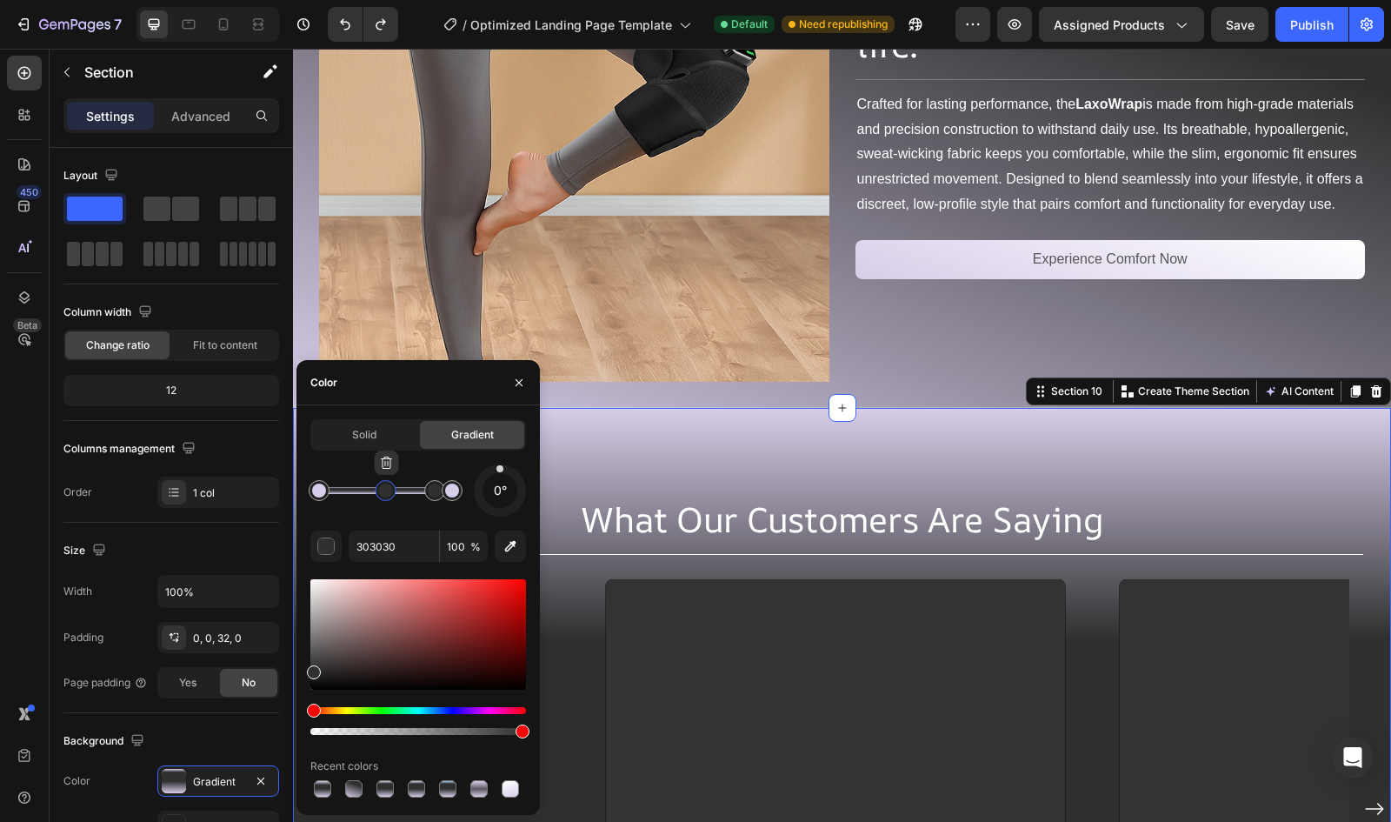
type input "D8CDEA"
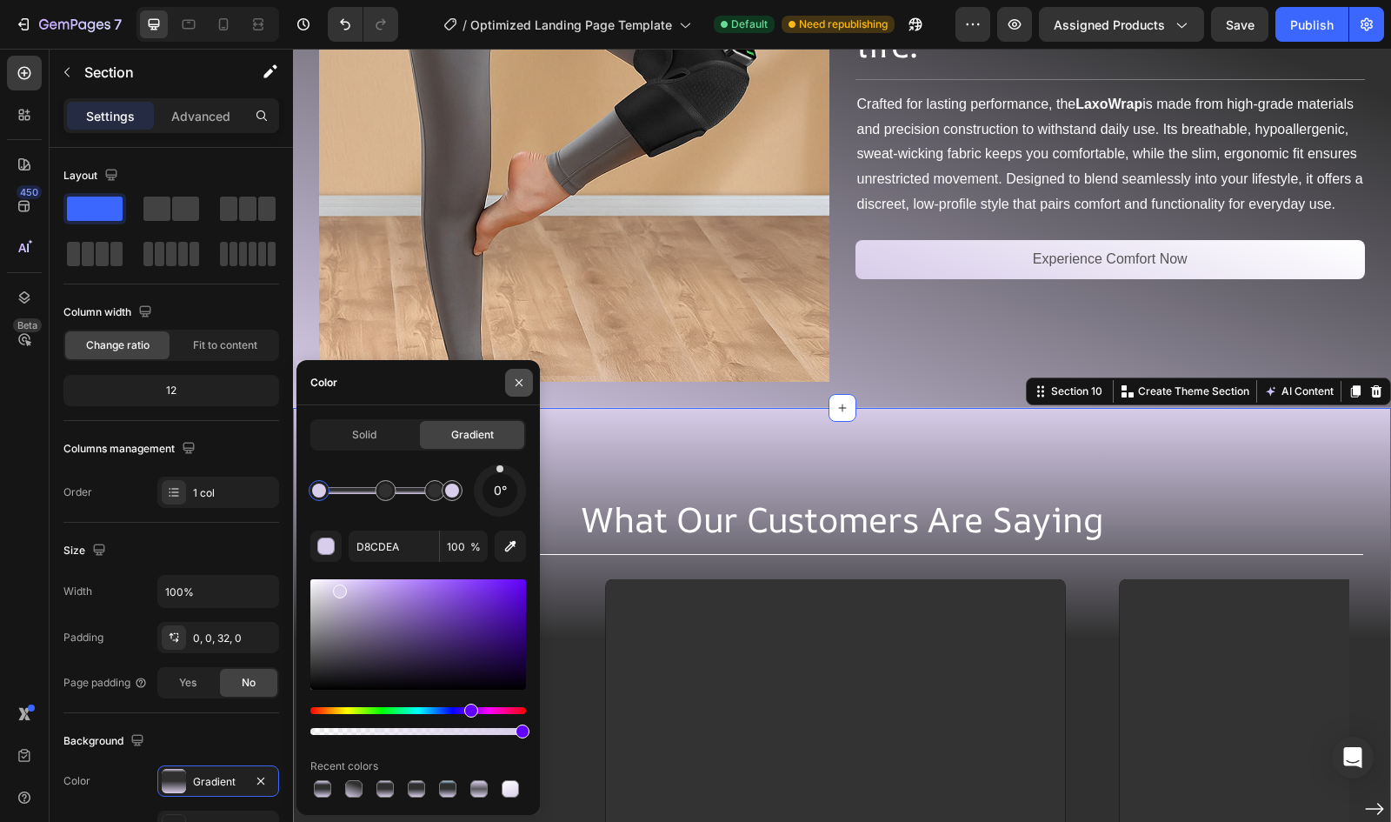
click at [509, 392] on button "button" at bounding box center [519, 383] width 28 height 28
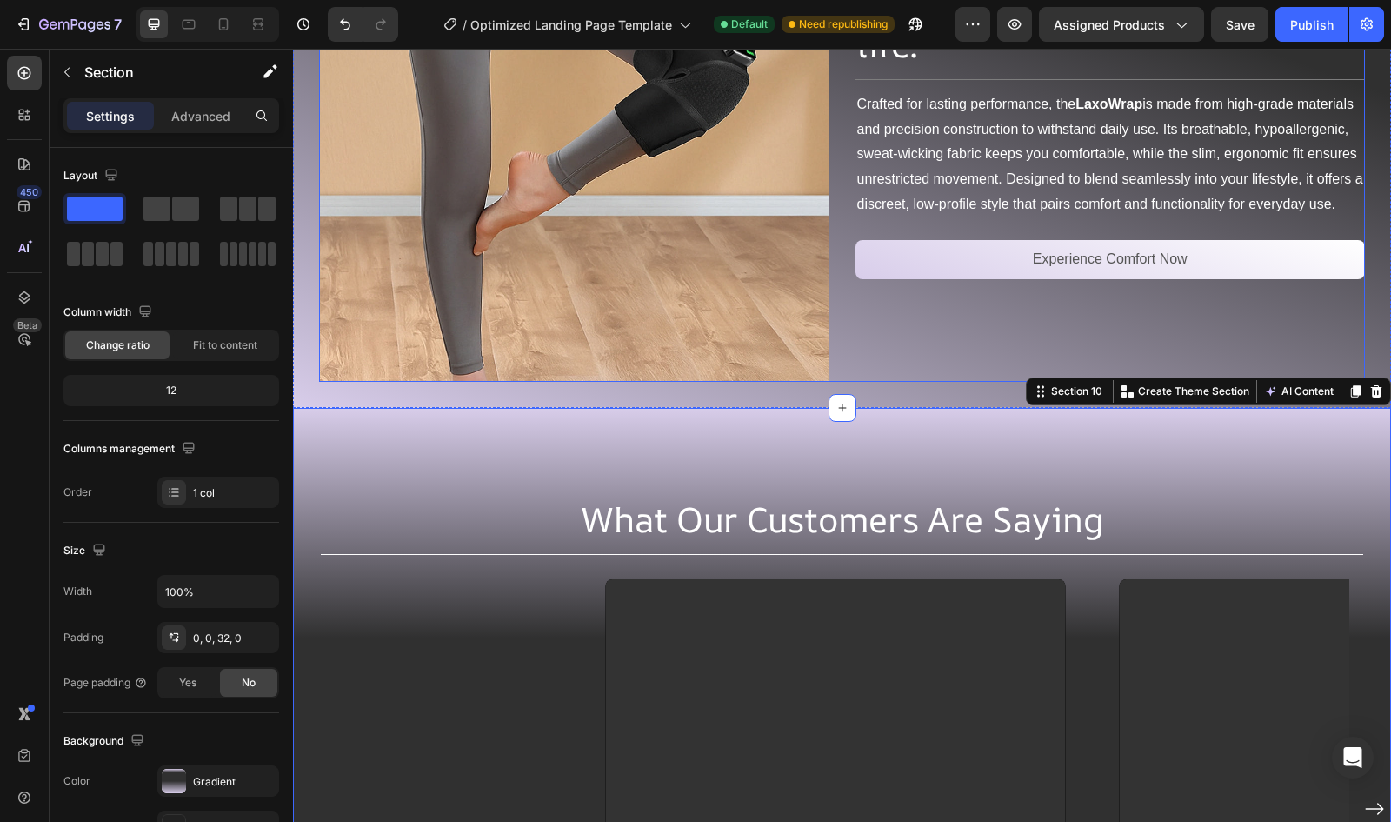
click at [835, 206] on div "Image Built for comfort, designed for life. Heading Title Line Crafted for last…" at bounding box center [842, 126] width 1046 height 510
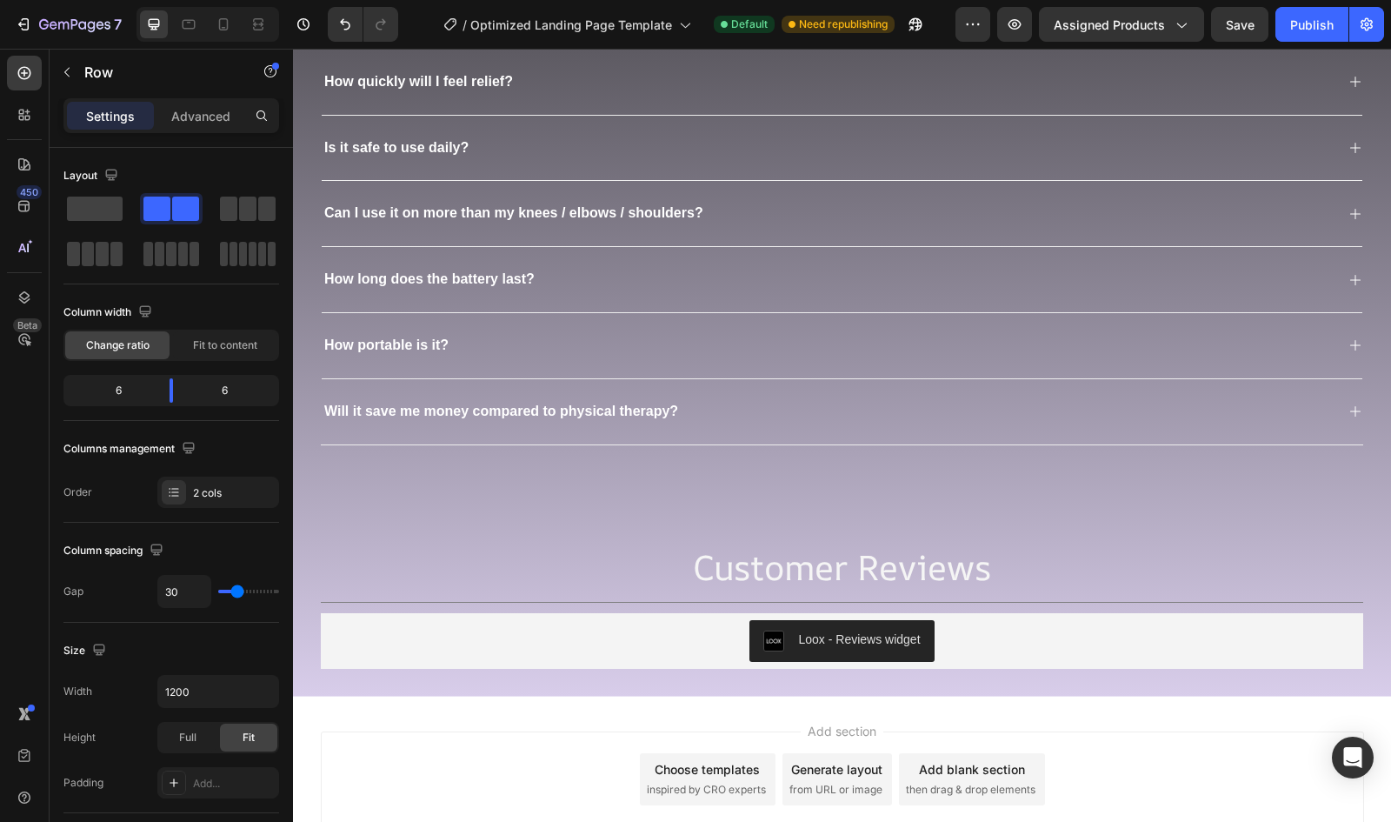
scroll to position [6471, 0]
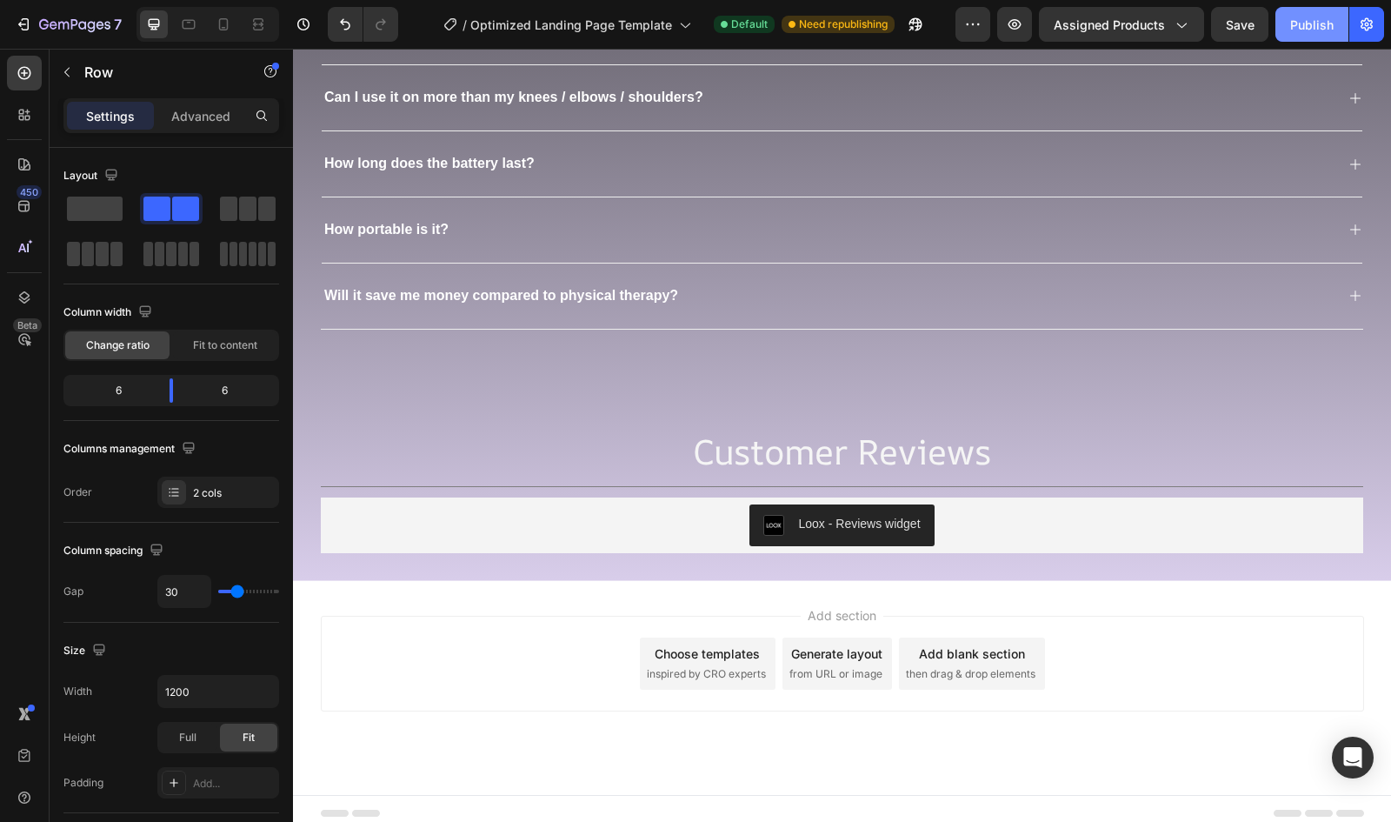
click at [1310, 7] on button "Publish" at bounding box center [1312, 24] width 73 height 35
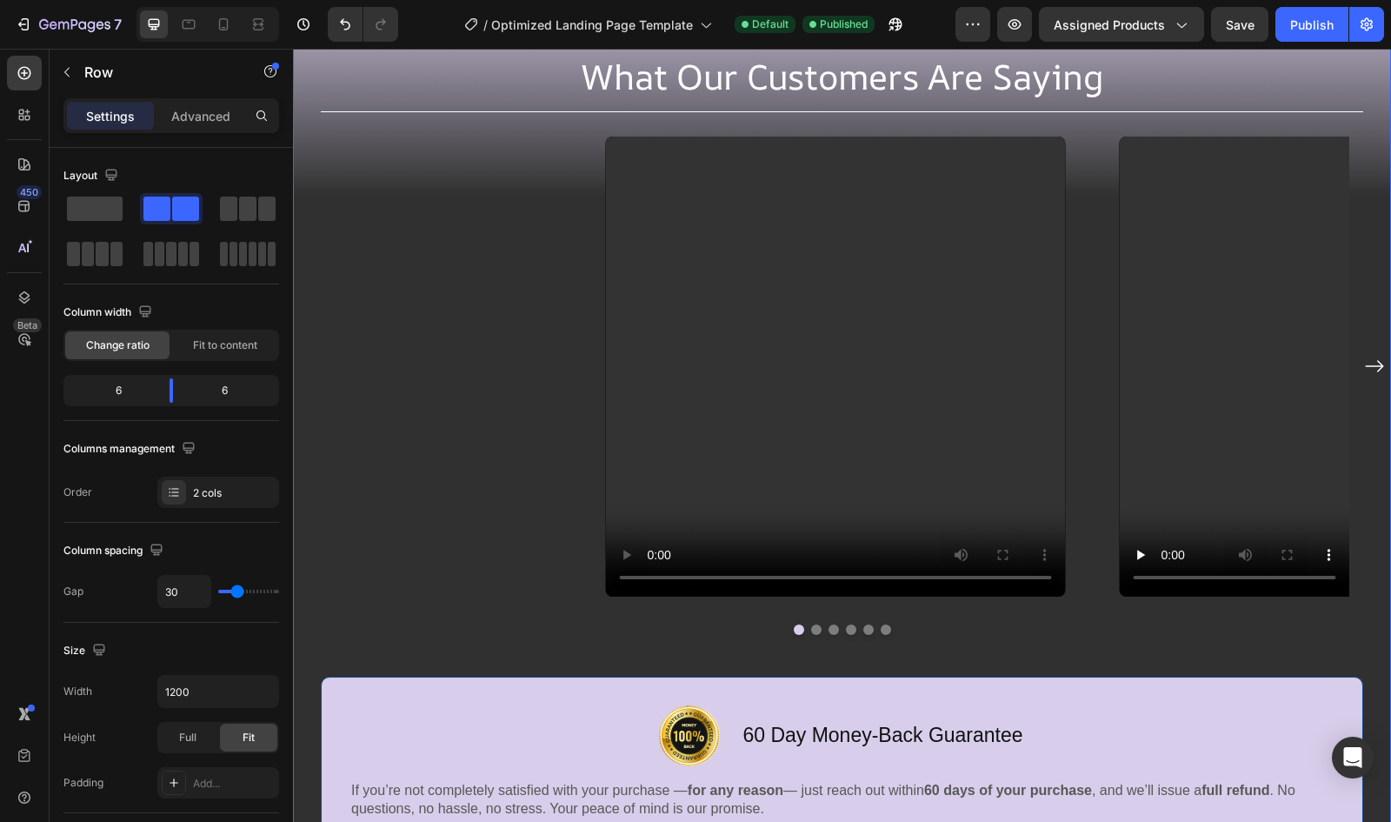
scroll to position [4887, 0]
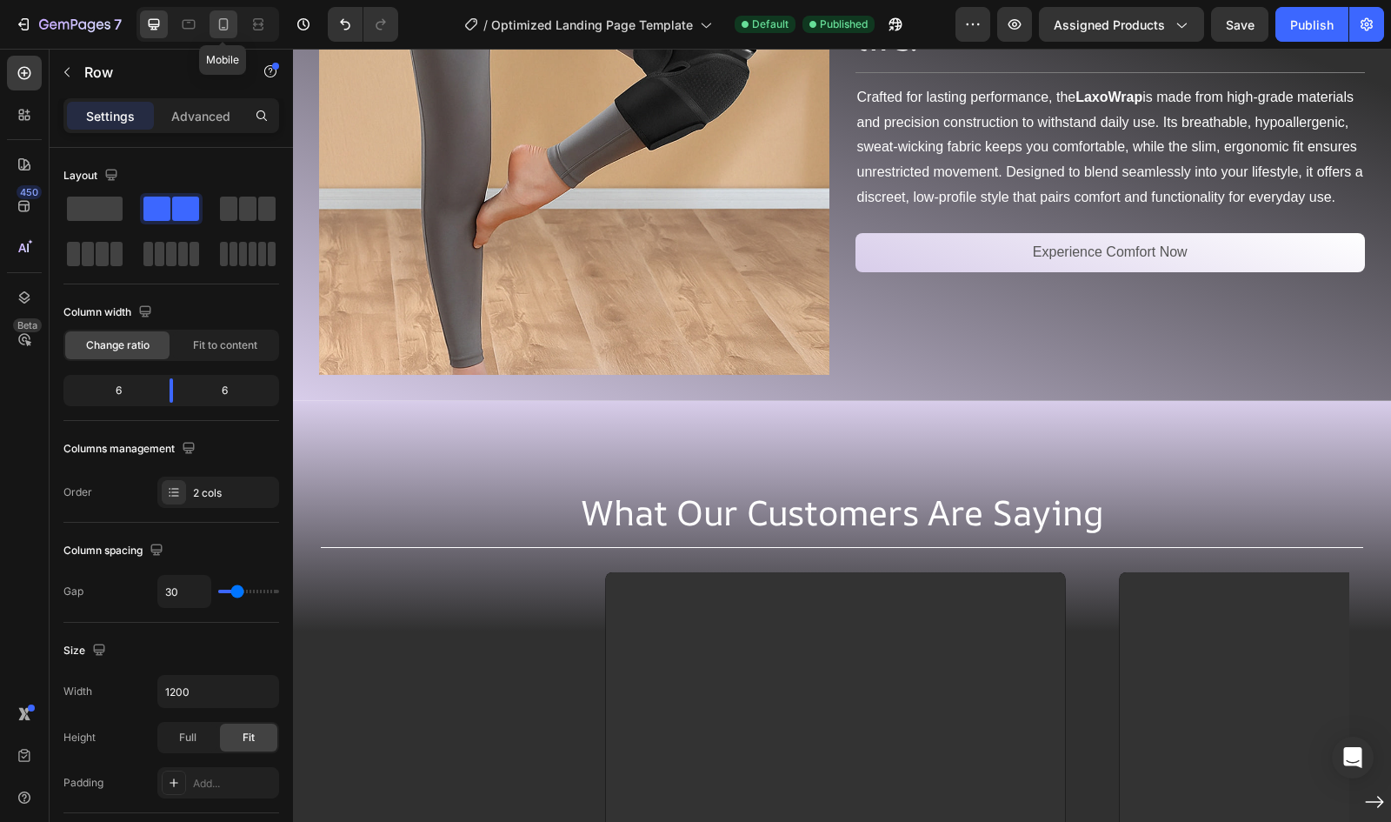
click at [216, 26] on icon at bounding box center [223, 24] width 17 height 17
type input "0"
type input "100%"
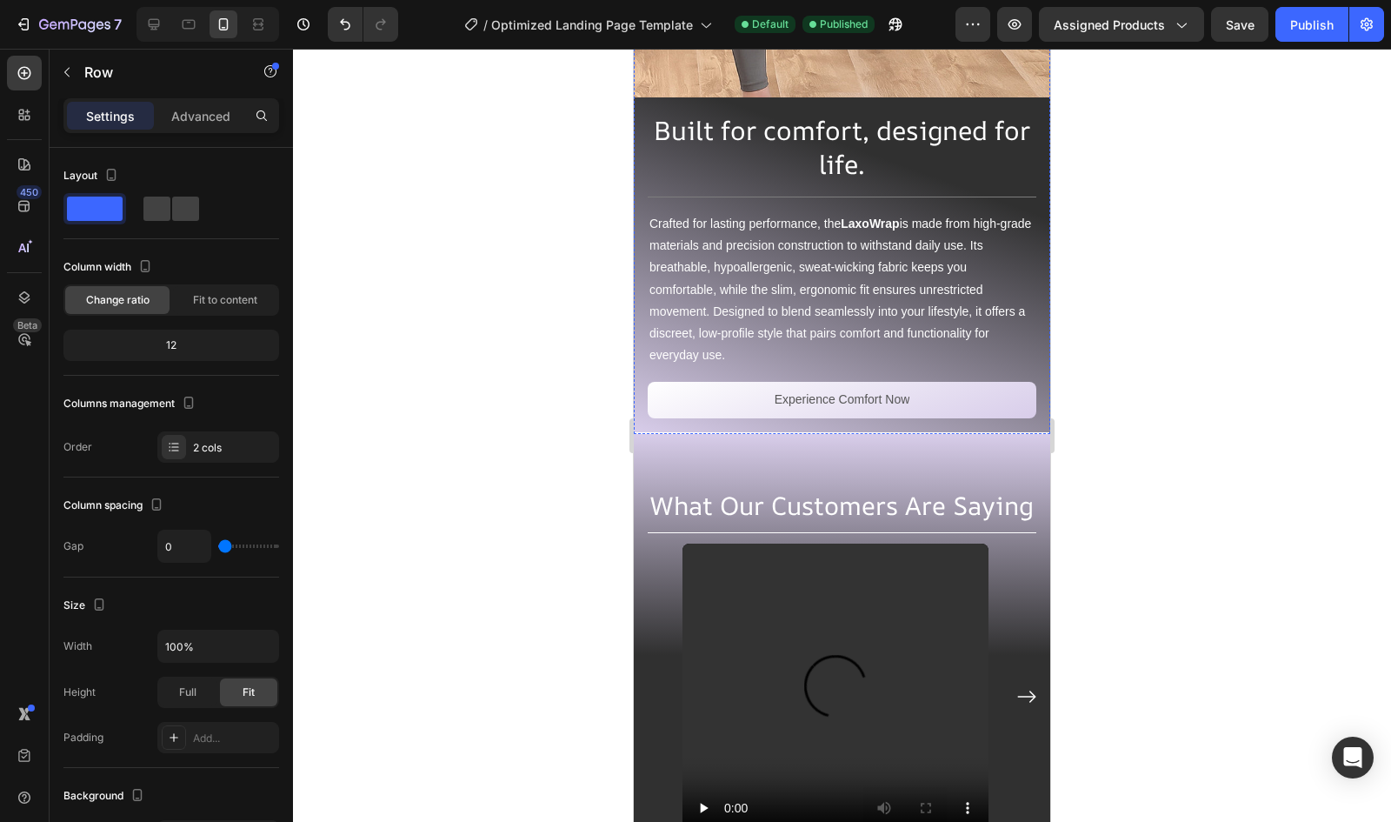
scroll to position [5497, 0]
click at [1320, 36] on button "Publish" at bounding box center [1312, 24] width 73 height 35
click at [509, 623] on div at bounding box center [842, 435] width 1098 height 773
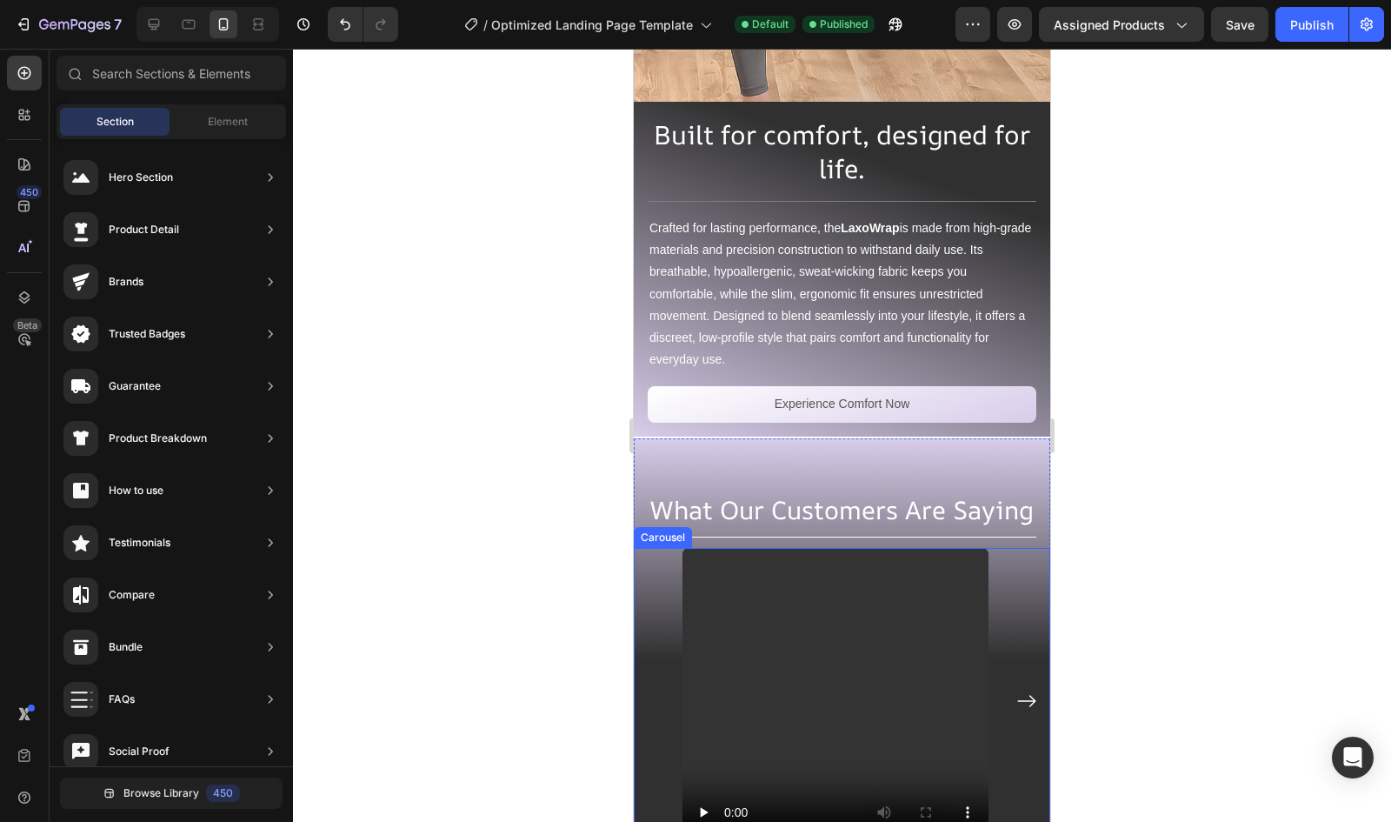
scroll to position [5598, 0]
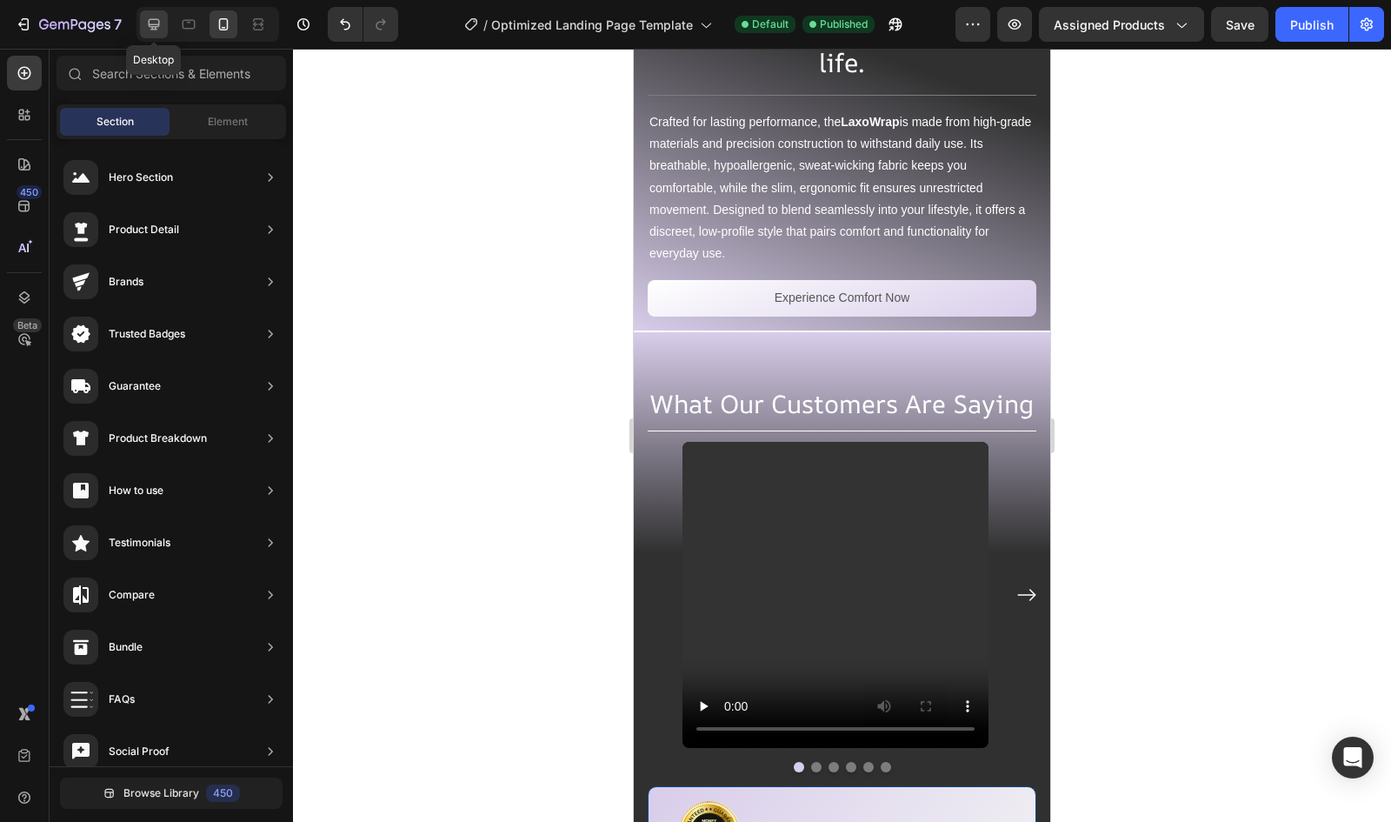
click at [149, 29] on icon at bounding box center [153, 24] width 17 height 17
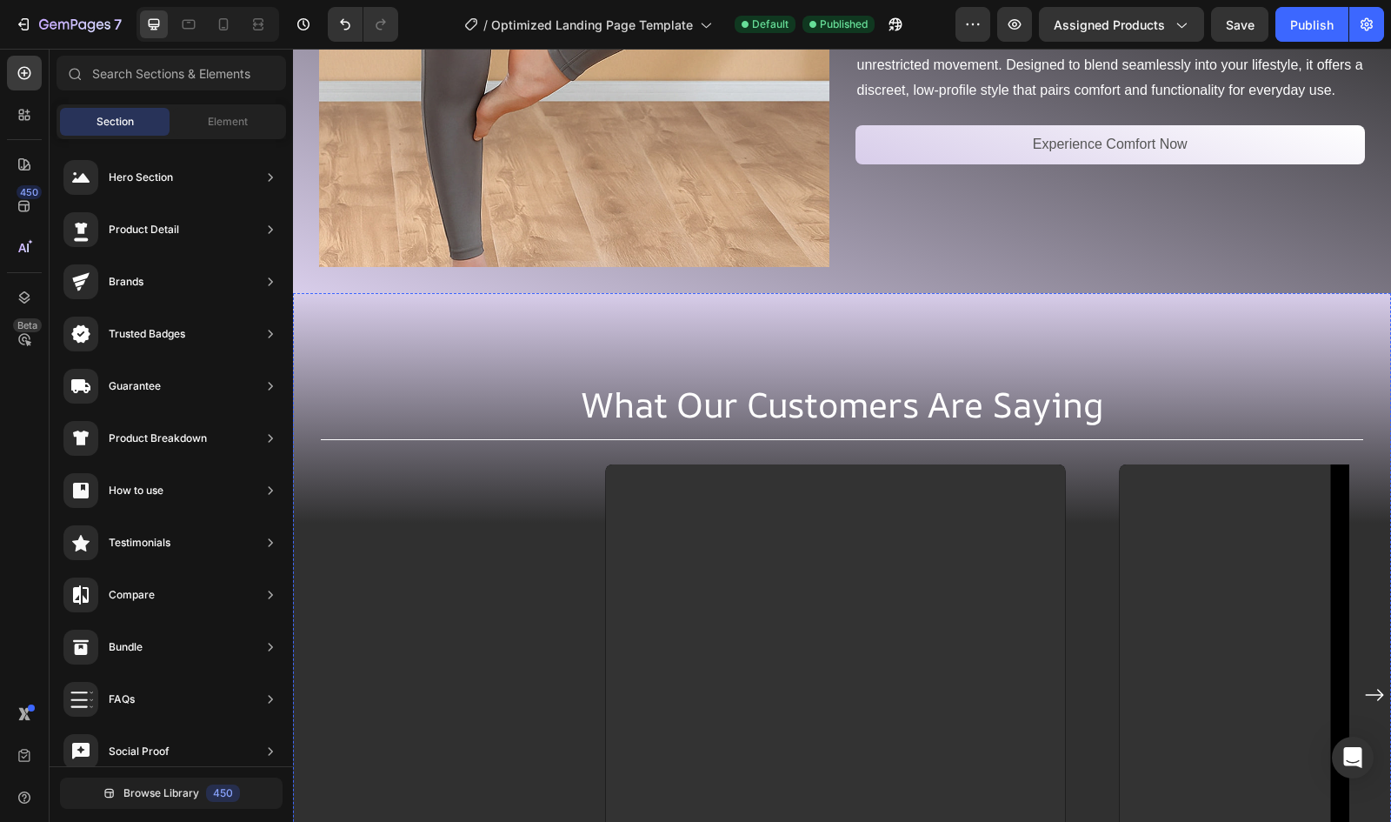
scroll to position [5146, 0]
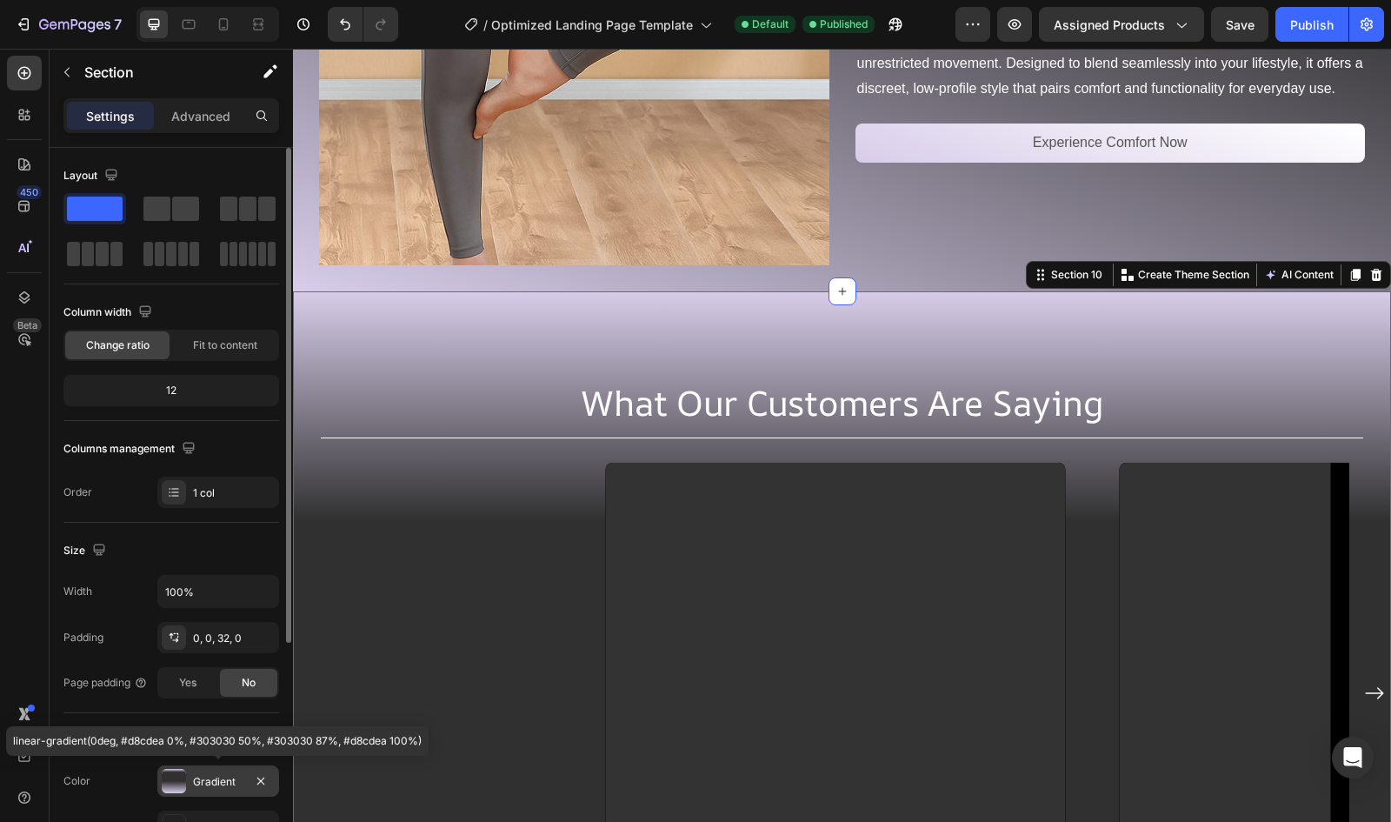
click at [197, 782] on div "Gradient" at bounding box center [218, 782] width 50 height 16
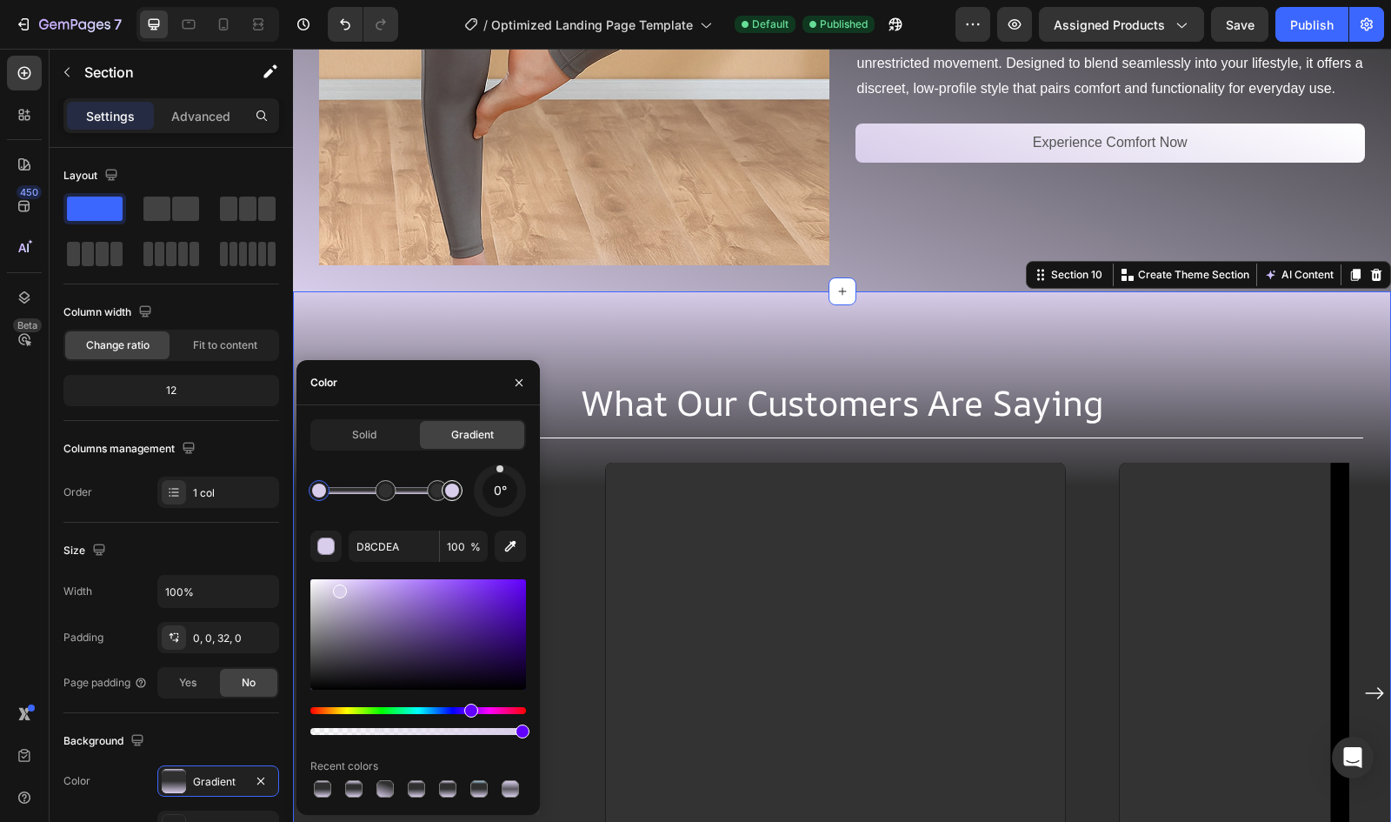
drag, startPoint x: 430, startPoint y: 489, endPoint x: 443, endPoint y: 500, distance: 16.6
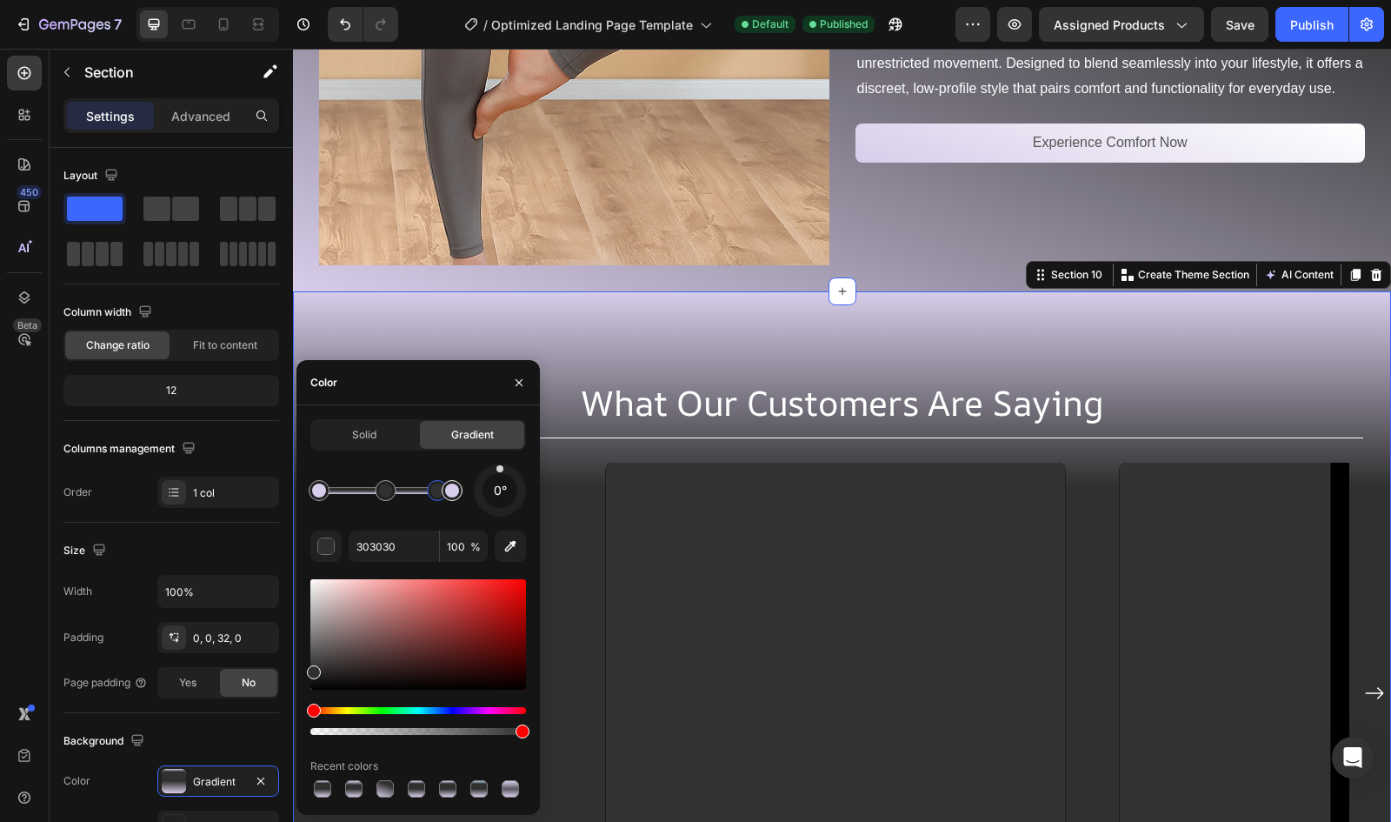
drag, startPoint x: 433, startPoint y: 490, endPoint x: 438, endPoint y: 499, distance: 10.9
click at [438, 494] on div at bounding box center [385, 490] width 133 height 7
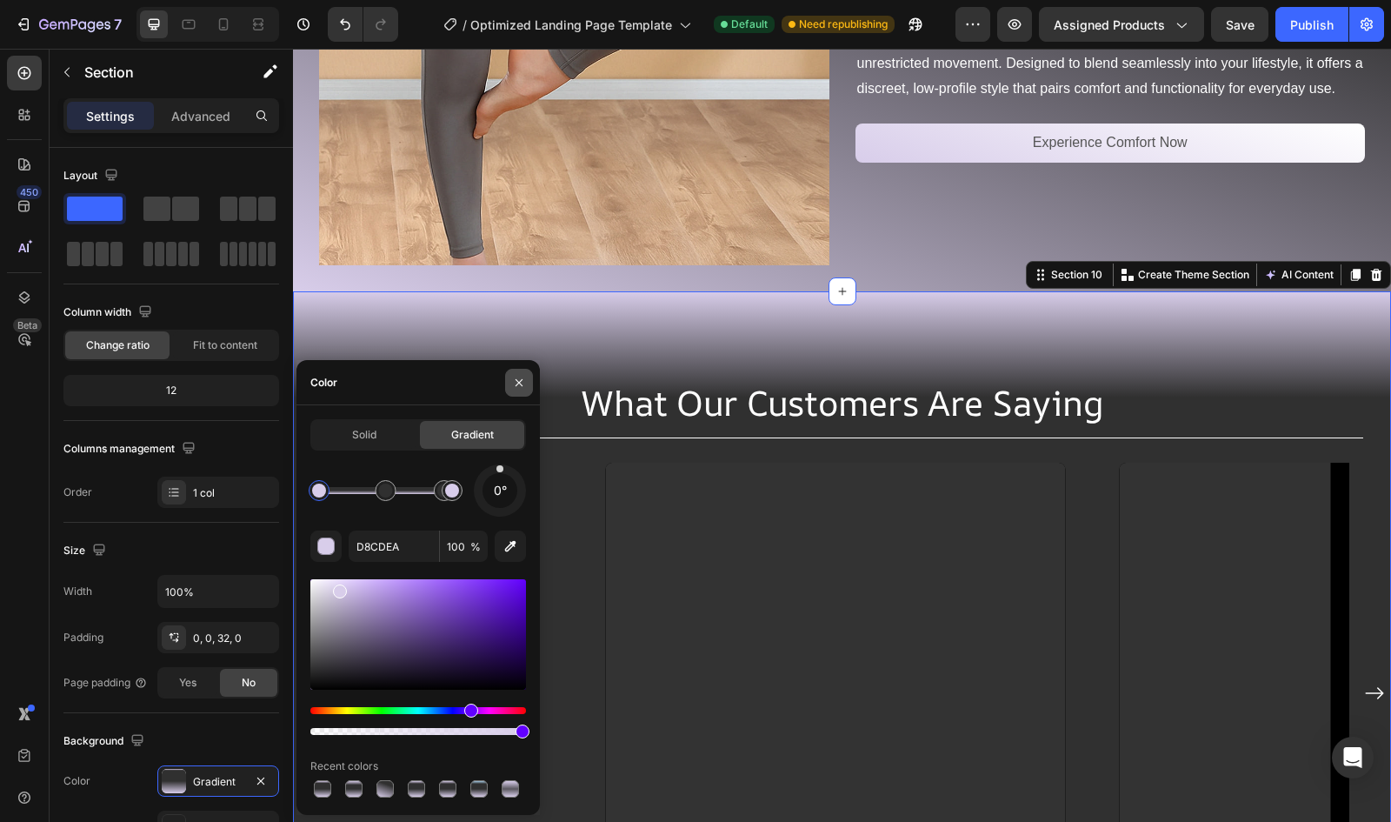
drag, startPoint x: 433, startPoint y: 491, endPoint x: 523, endPoint y: 383, distance: 140.7
click at [523, 383] on icon "button" at bounding box center [519, 383] width 14 height 14
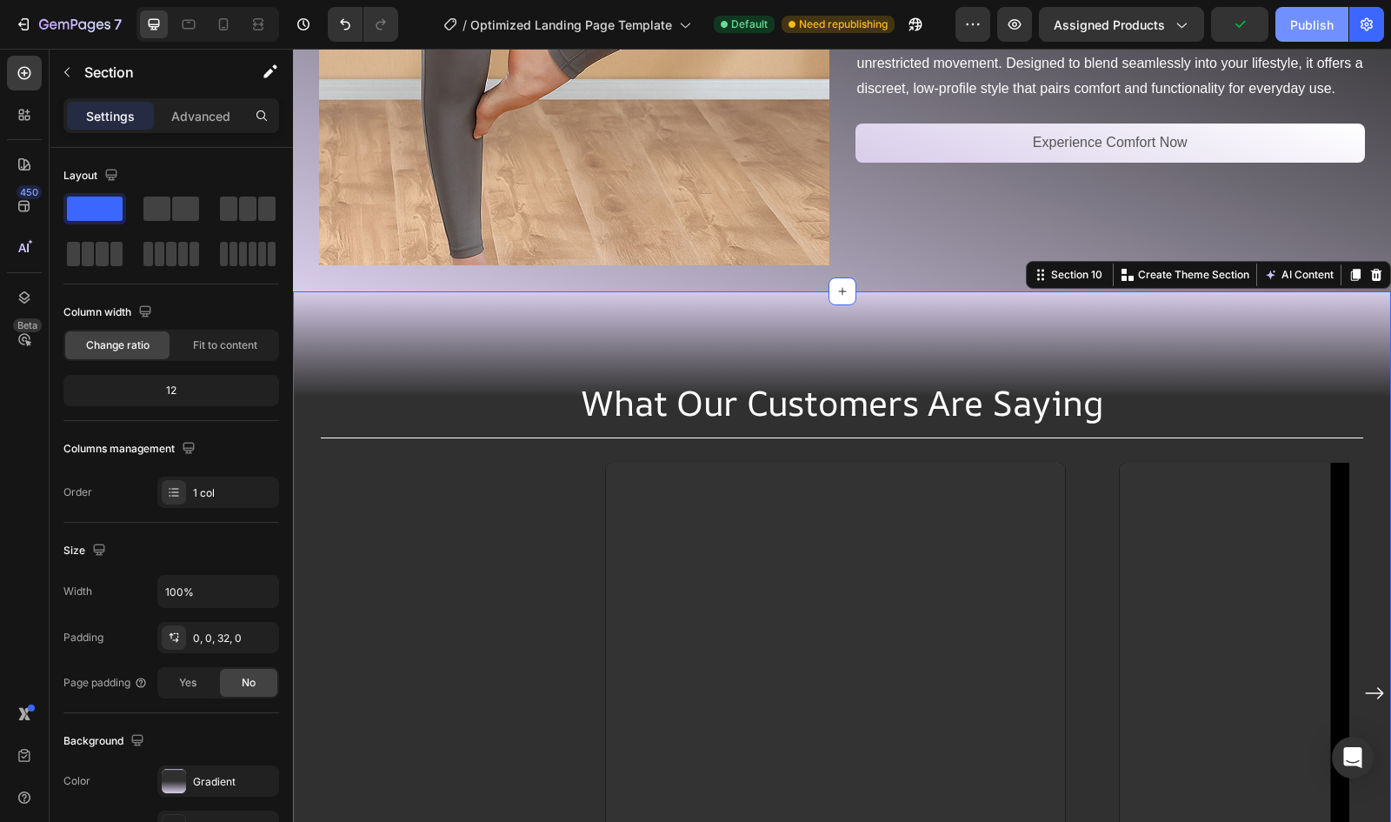
click at [1304, 20] on div "Publish" at bounding box center [1311, 25] width 43 height 18
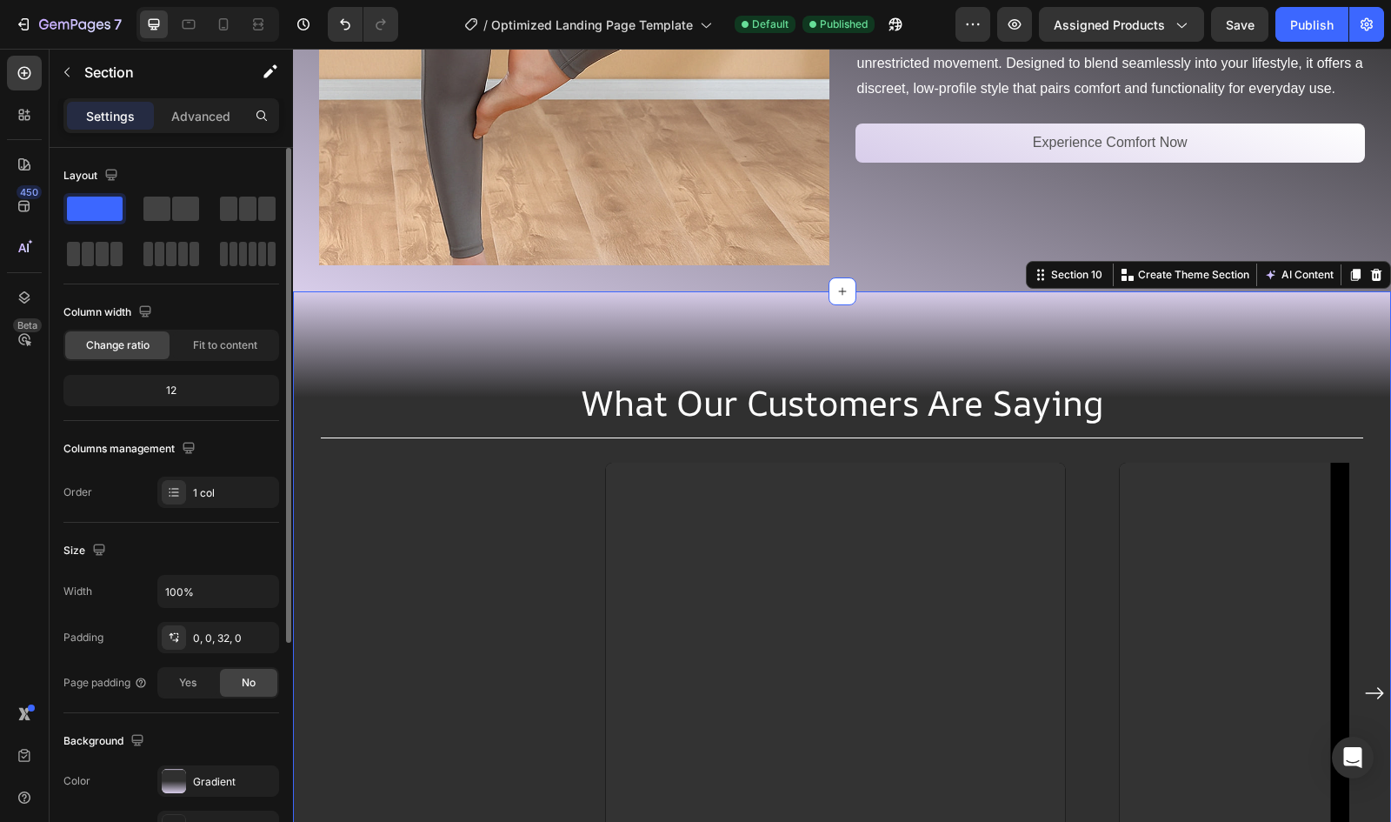
click at [193, 794] on div "The changes might be hidden by the video. Color Gradient Image Add... Video Add…" at bounding box center [171, 826] width 216 height 122
click at [203, 777] on div "Gradient" at bounding box center [218, 782] width 50 height 16
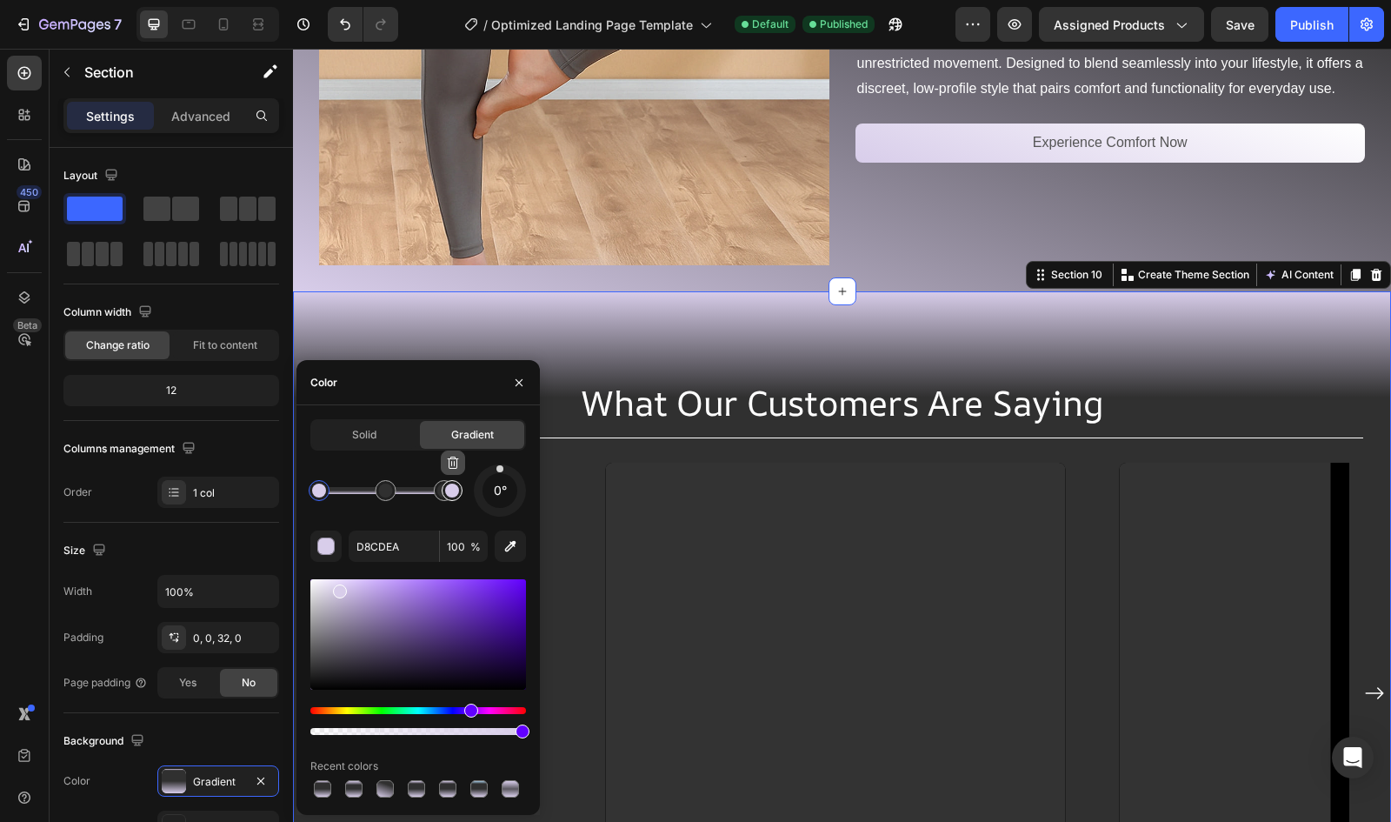
click at [450, 466] on icon "button" at bounding box center [453, 463] width 14 height 14
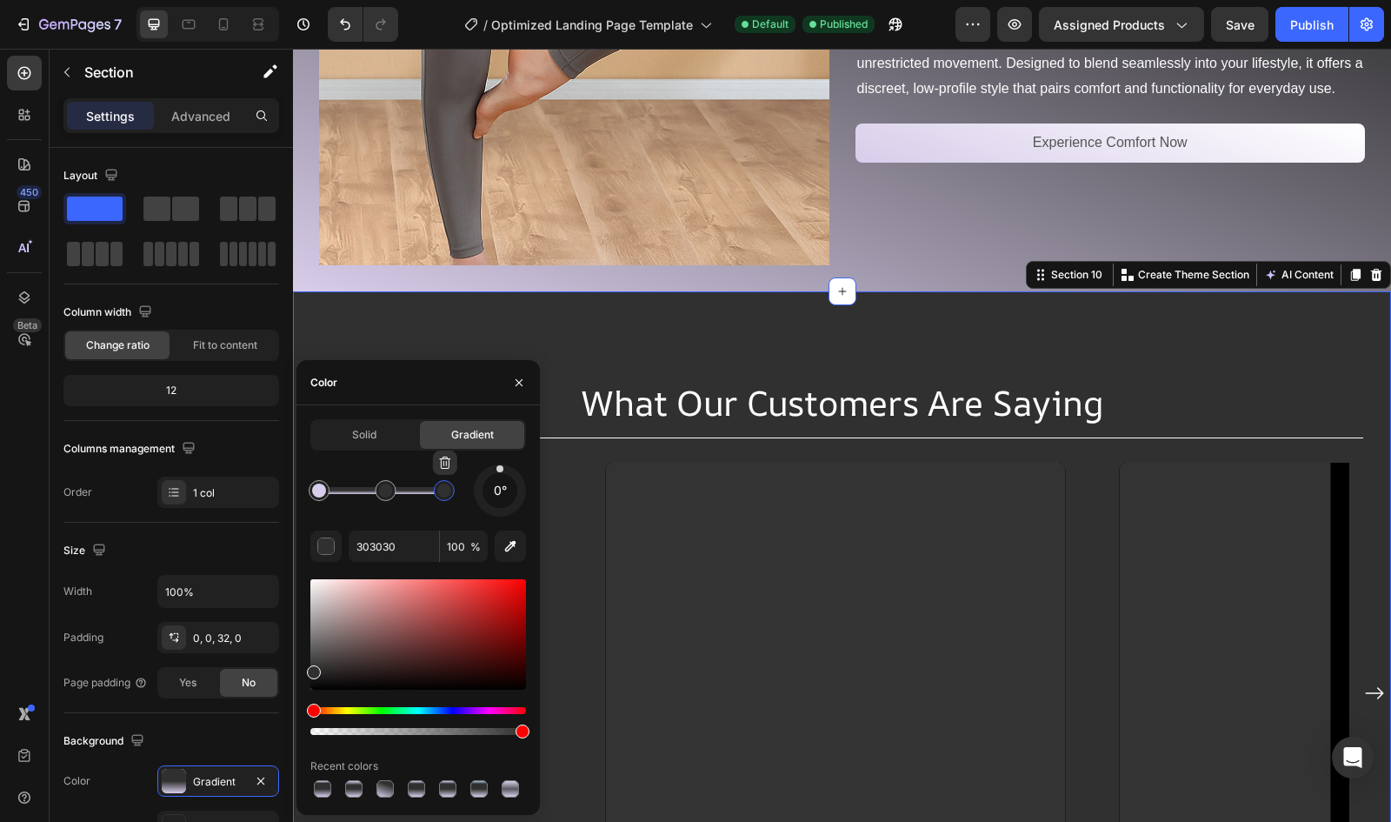
click at [443, 491] on div at bounding box center [444, 490] width 14 height 14
click at [447, 471] on button "button" at bounding box center [445, 462] width 24 height 24
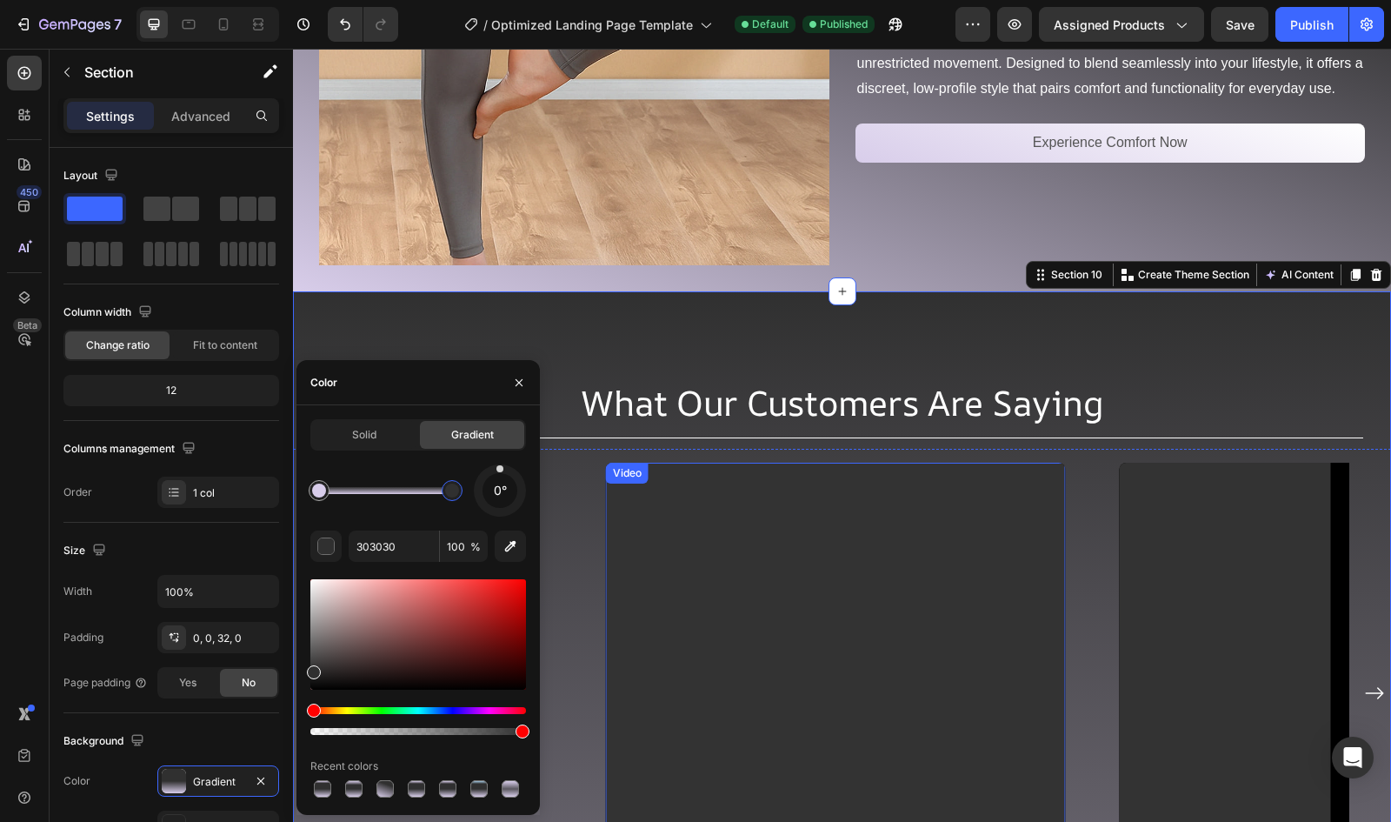
drag, startPoint x: 681, startPoint y: 538, endPoint x: 652, endPoint y: 498, distance: 49.2
type input "D8CDEA"
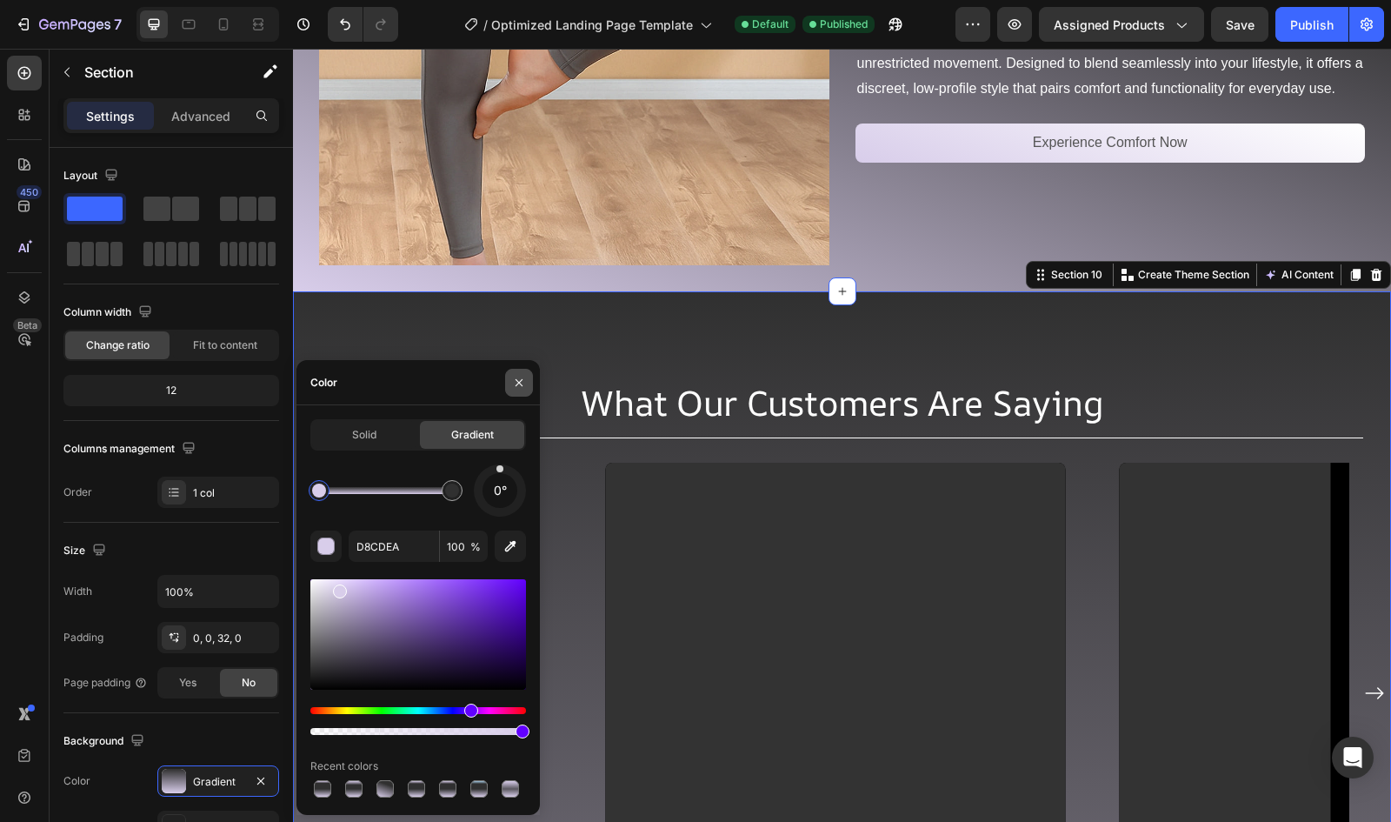
click at [519, 378] on icon "button" at bounding box center [519, 383] width 14 height 14
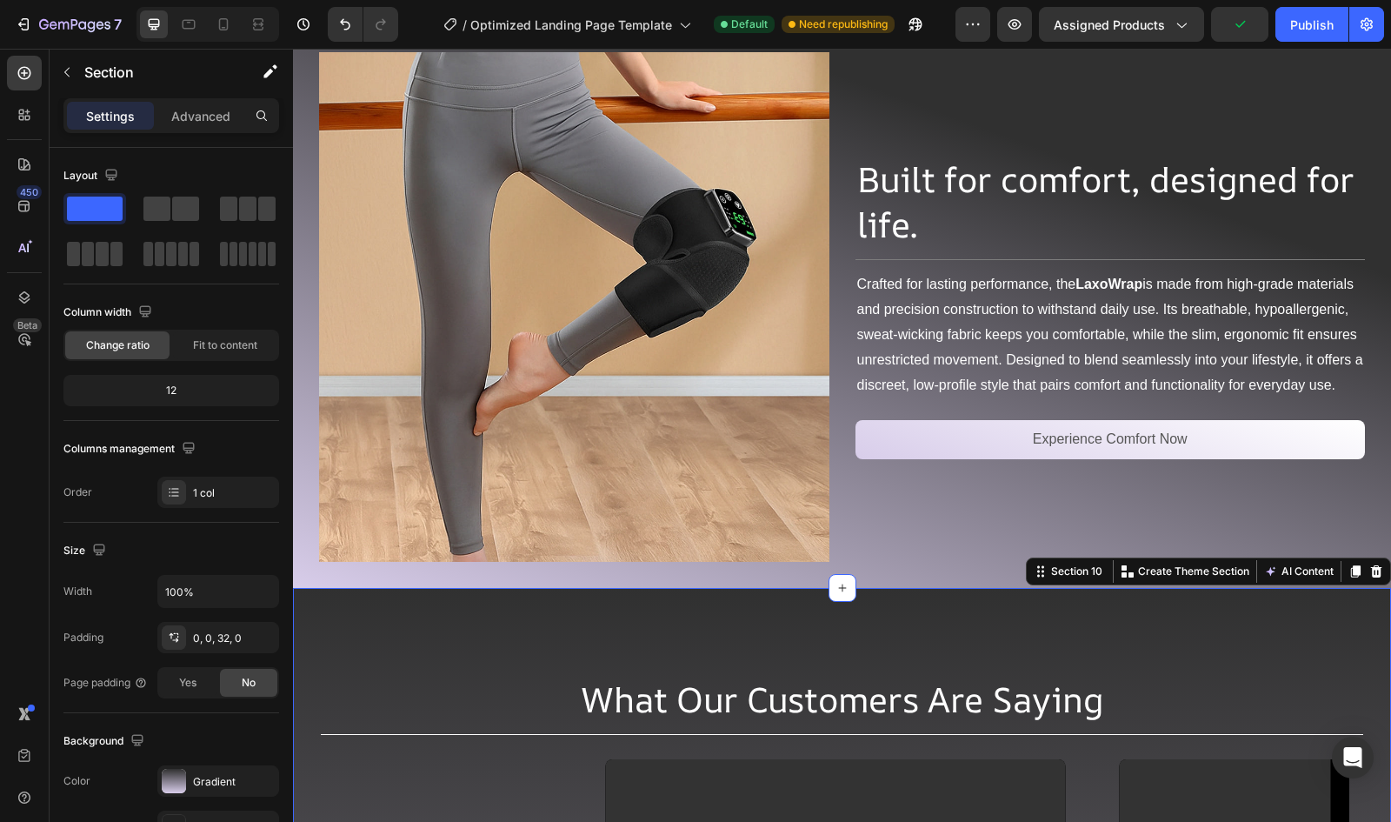
scroll to position [4849, 0]
click at [610, 230] on img at bounding box center [574, 308] width 510 height 510
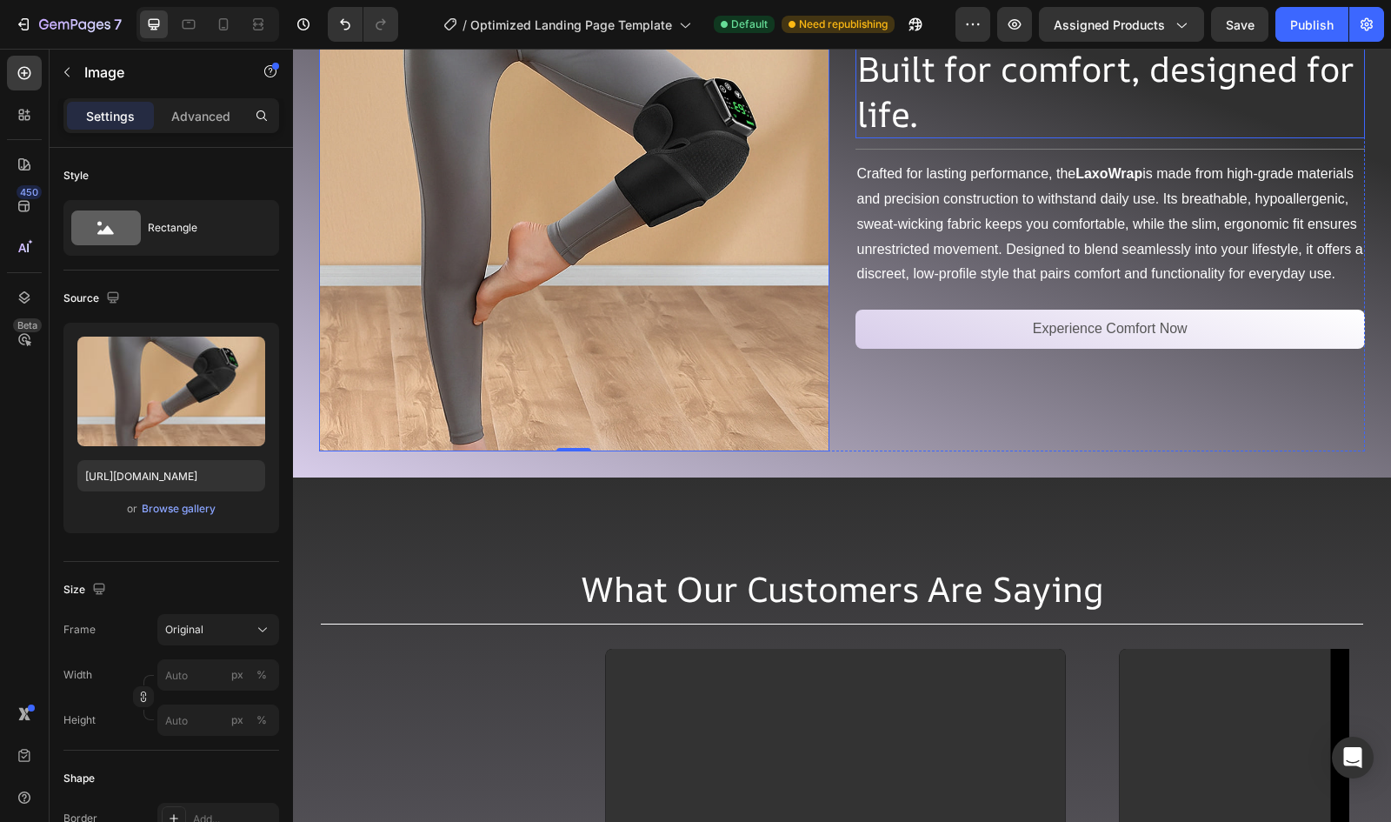
scroll to position [4644, 0]
click at [1307, 25] on div "Publish" at bounding box center [1311, 25] width 43 height 18
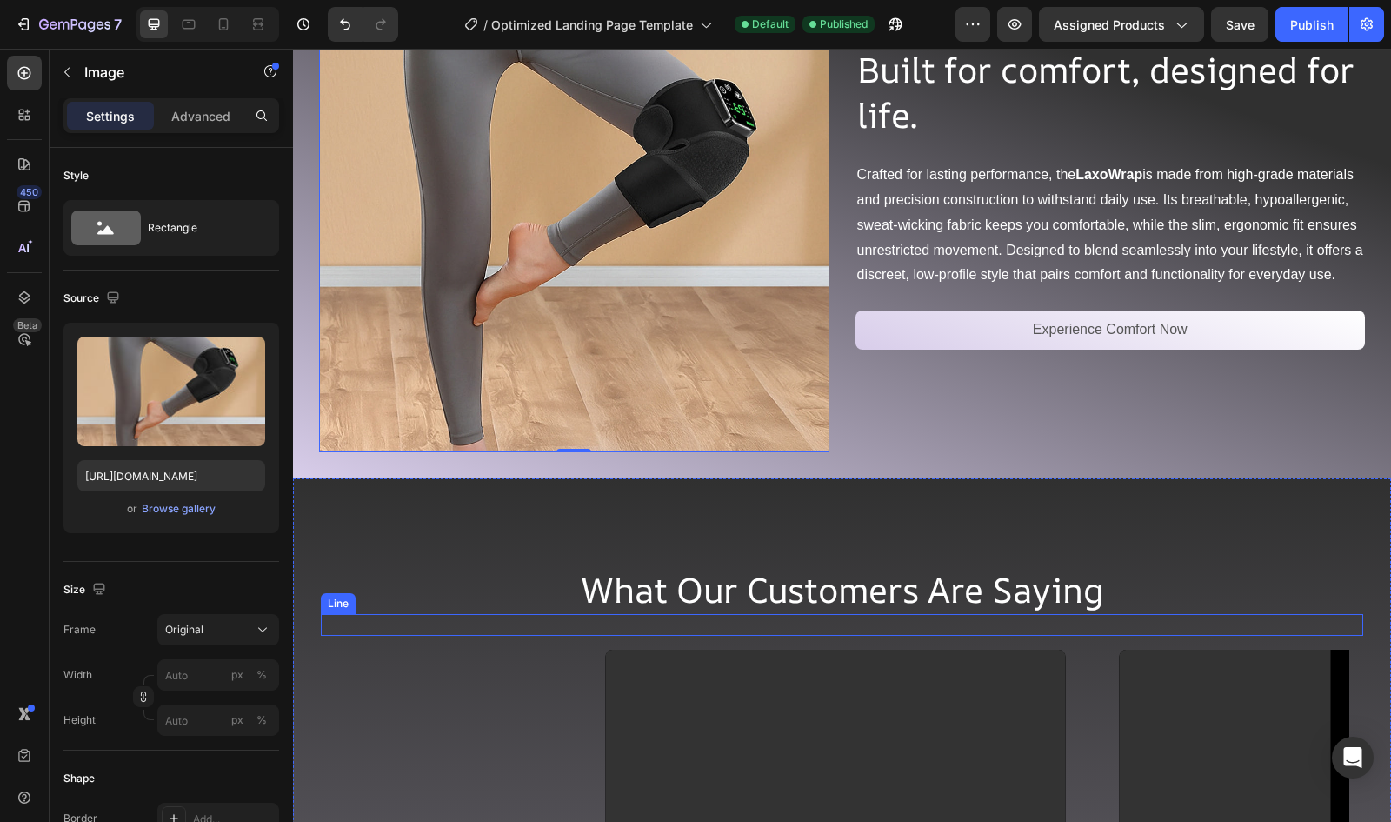
click at [374, 614] on div "Title Line" at bounding box center [842, 625] width 1043 height 22
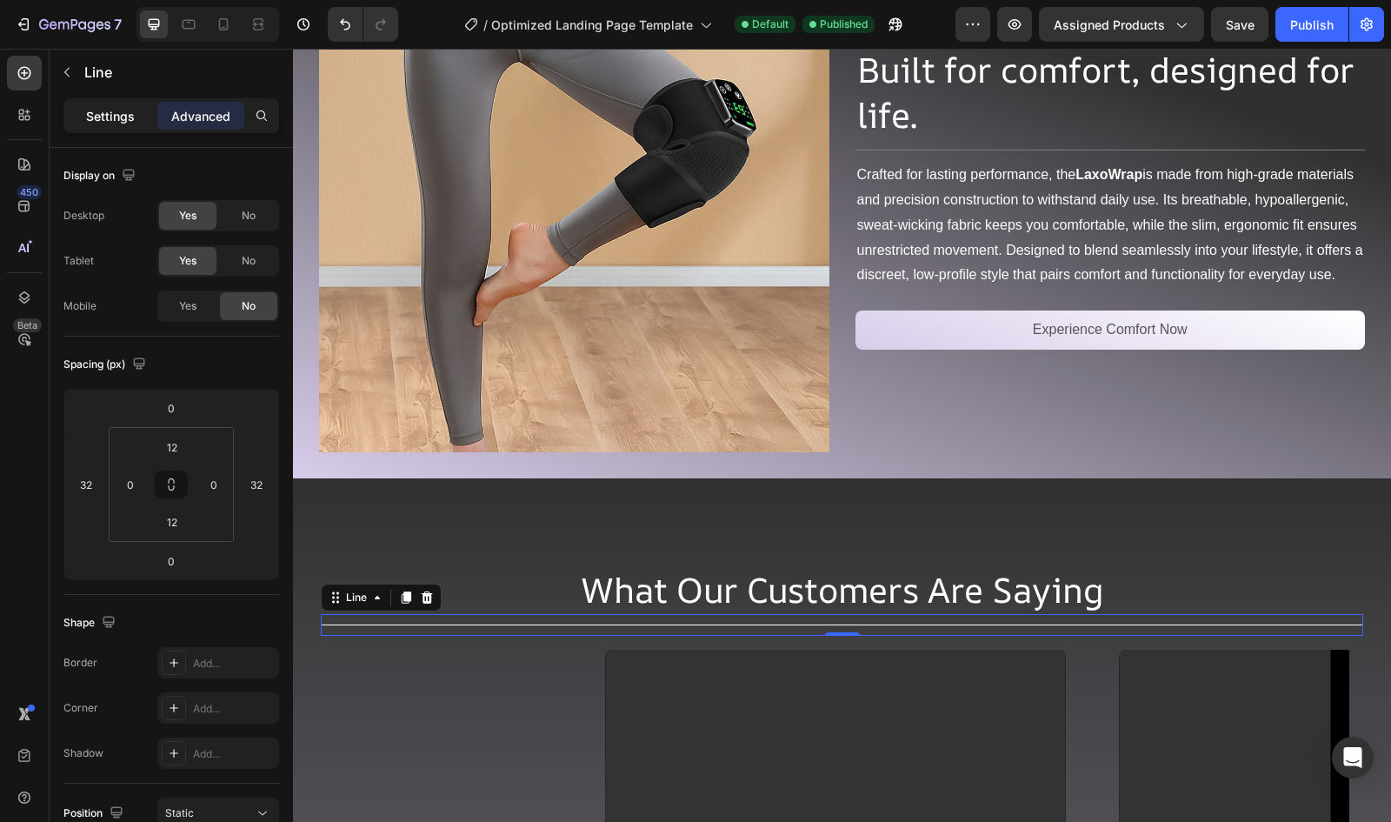
click at [115, 122] on p "Settings" at bounding box center [110, 116] width 49 height 18
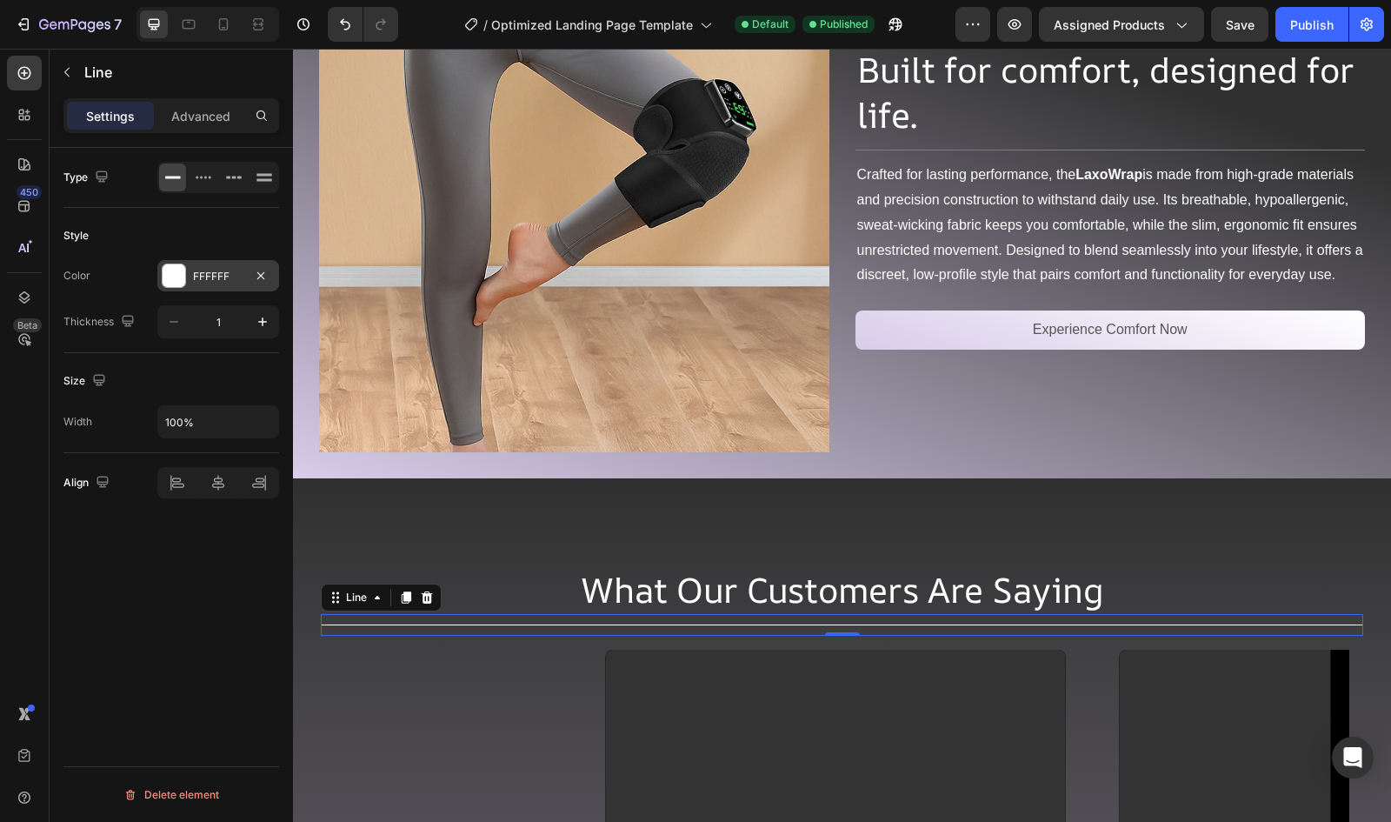
click at [210, 272] on div "FFFFFF" at bounding box center [218, 277] width 50 height 16
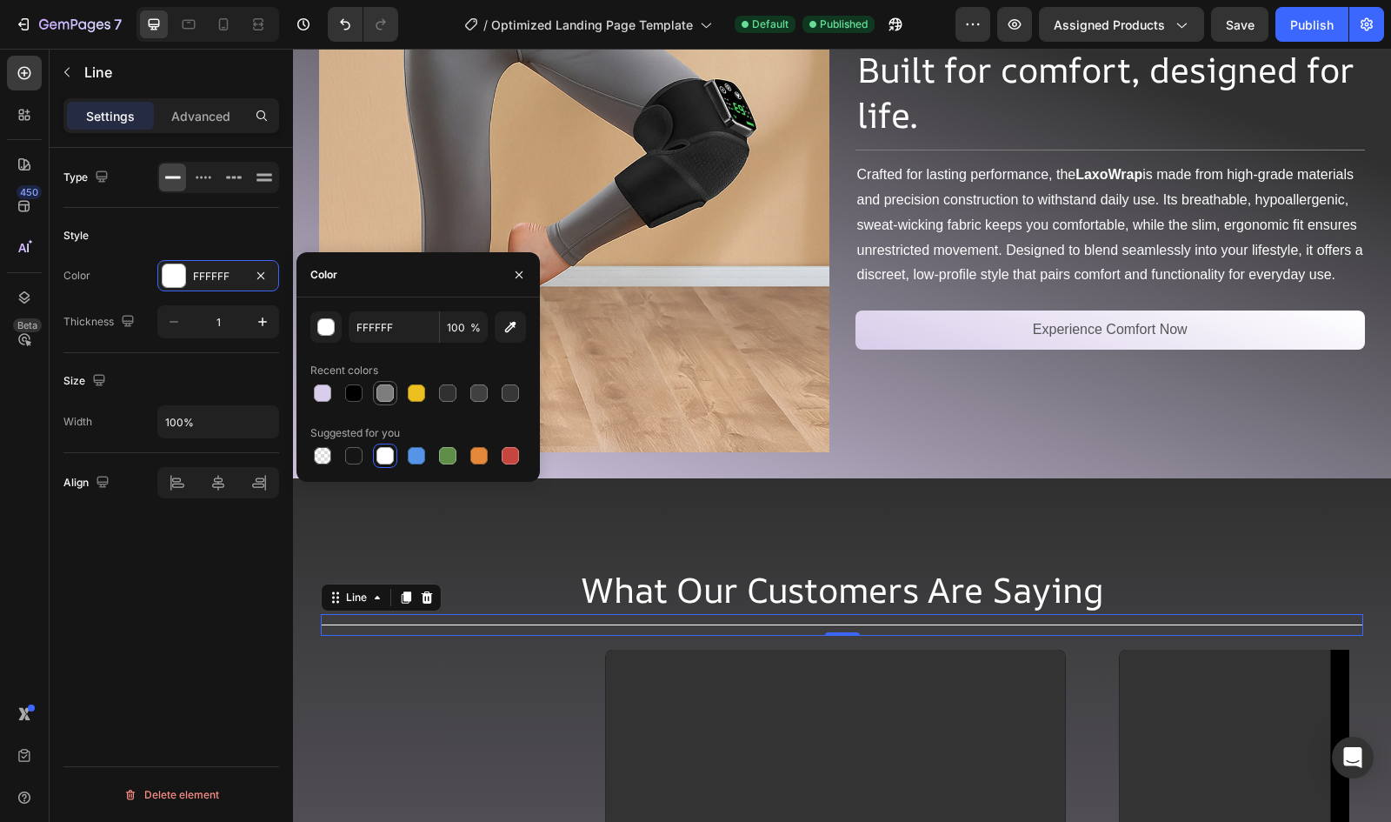
click at [395, 394] on div at bounding box center [385, 393] width 21 height 21
type input "7D7D7D"
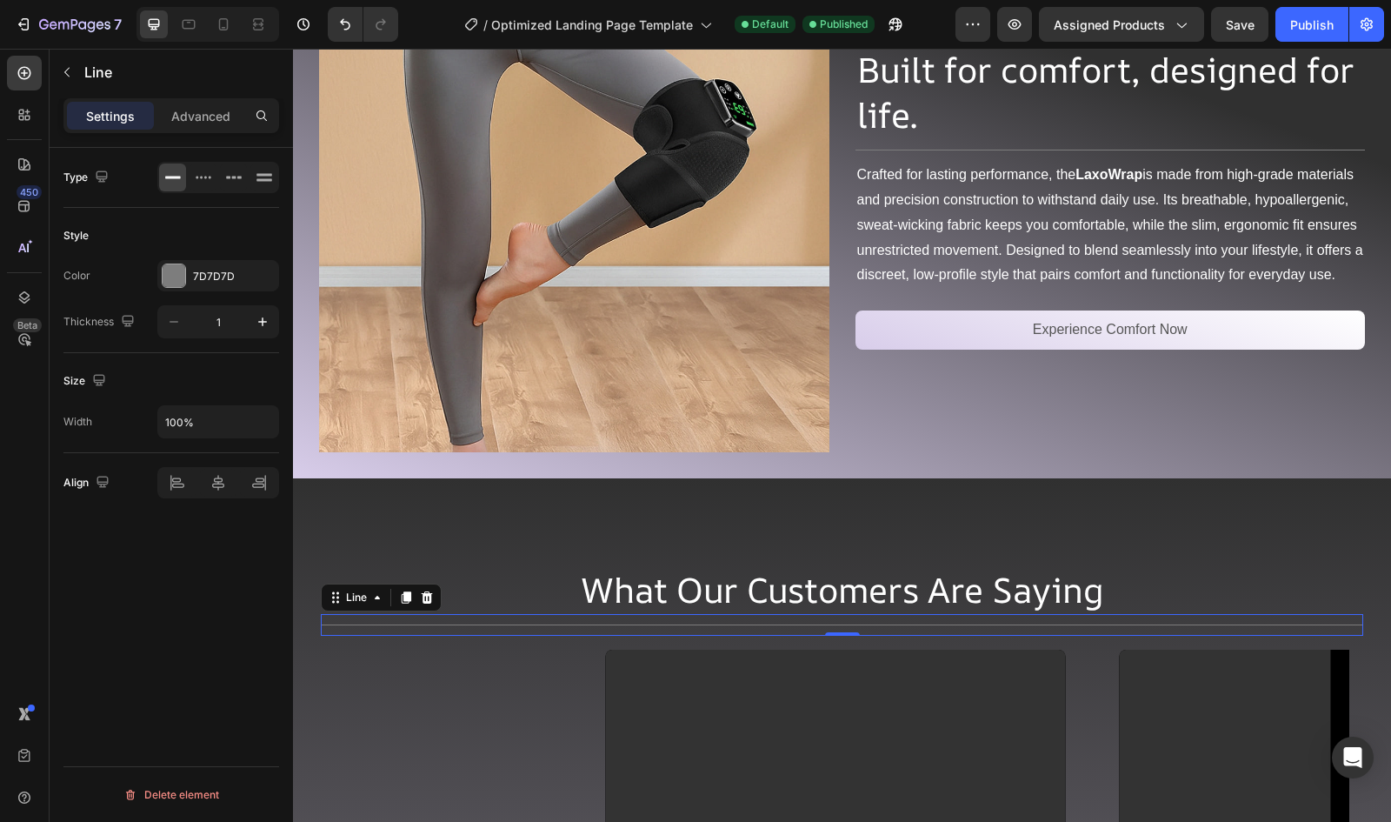
click at [190, 565] on div "Type Style Color 7D7D7D Thickness 1 Size Width 100% Align Delete element" at bounding box center [171, 509] width 243 height 723
click at [1303, 35] on button "Publish" at bounding box center [1312, 24] width 73 height 35
click at [224, 18] on icon at bounding box center [224, 24] width 10 height 12
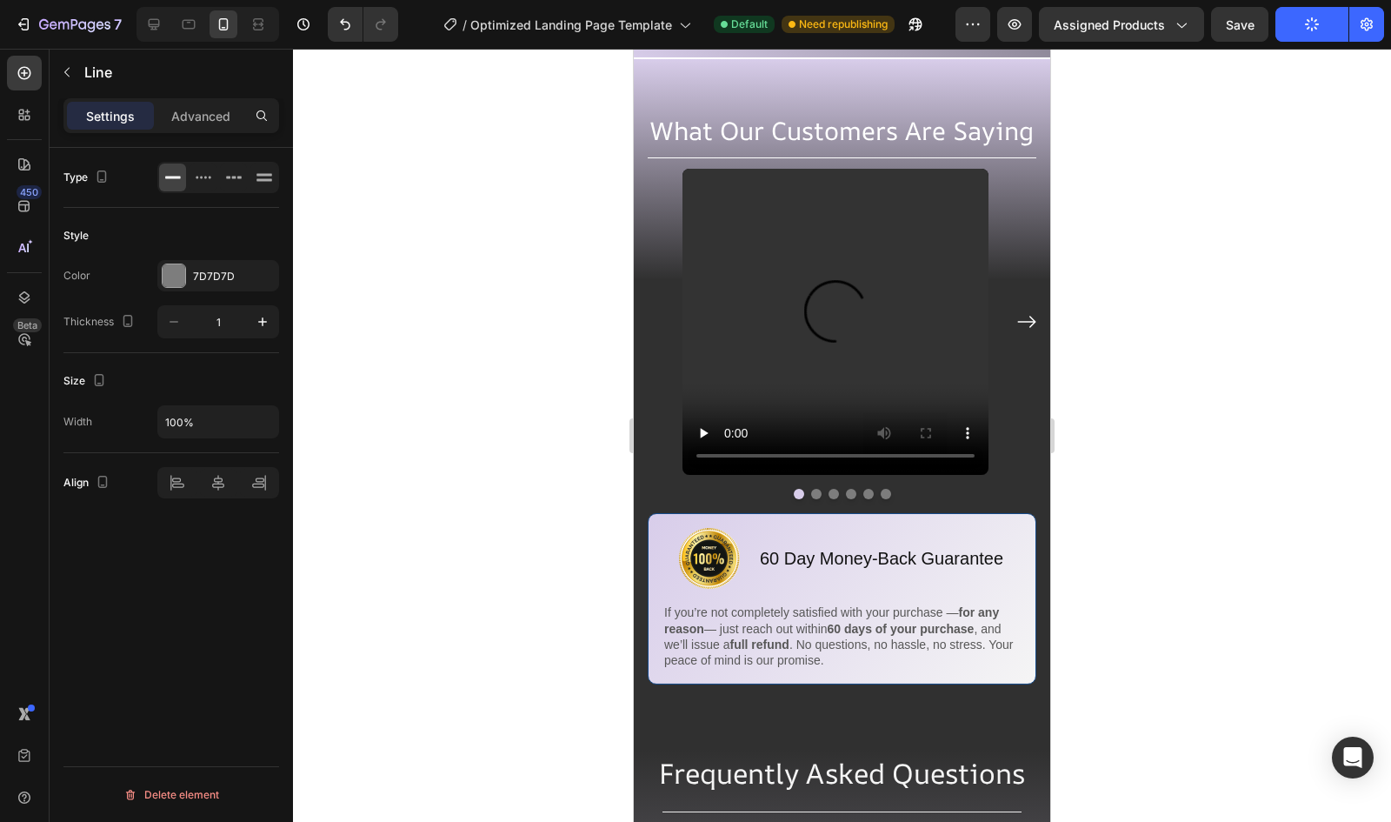
scroll to position [5493, 0]
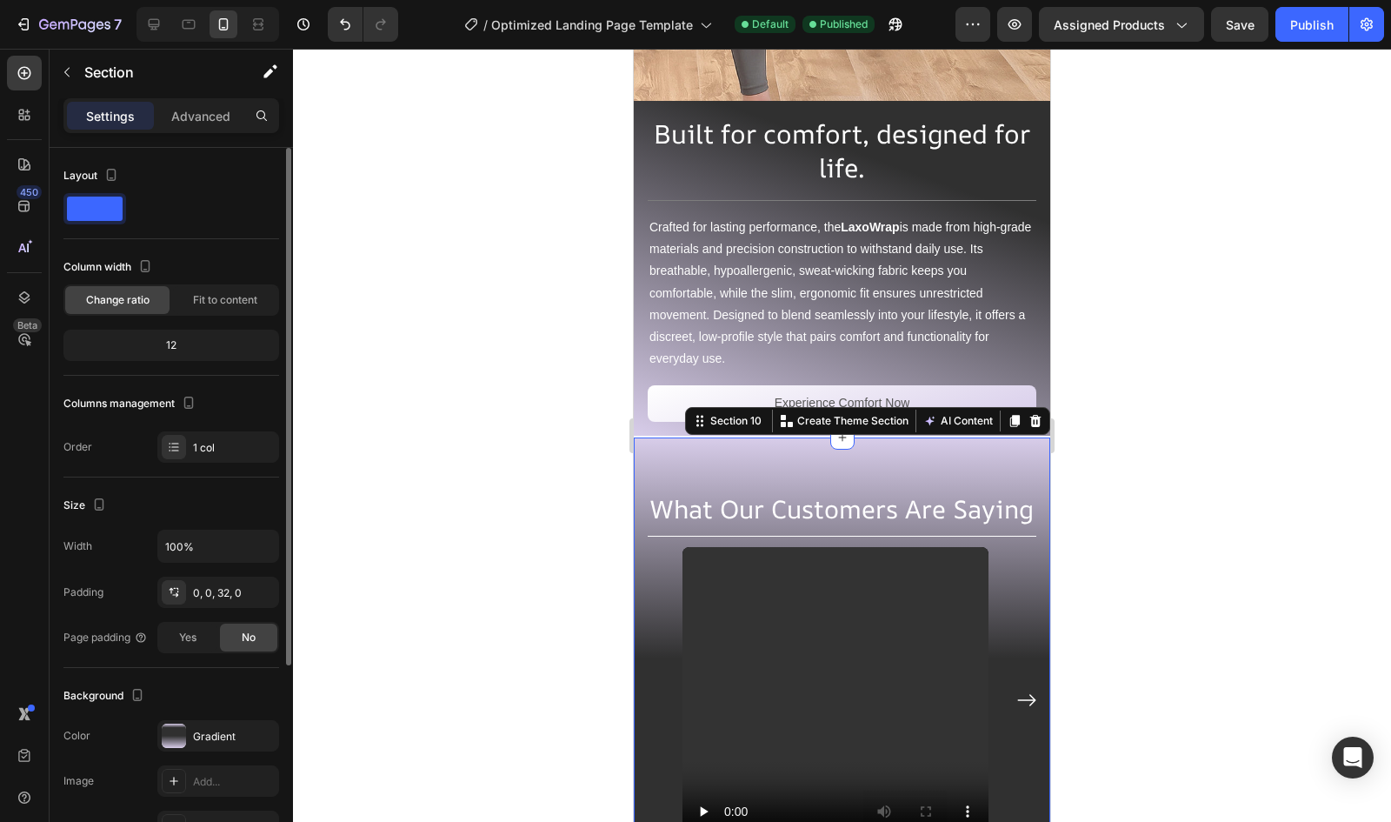
click at [162, 753] on div "The changes might be hidden by the video. Color Gradient Image Add... Video Add…" at bounding box center [171, 781] width 216 height 122
click at [198, 729] on div "Gradient" at bounding box center [218, 737] width 50 height 16
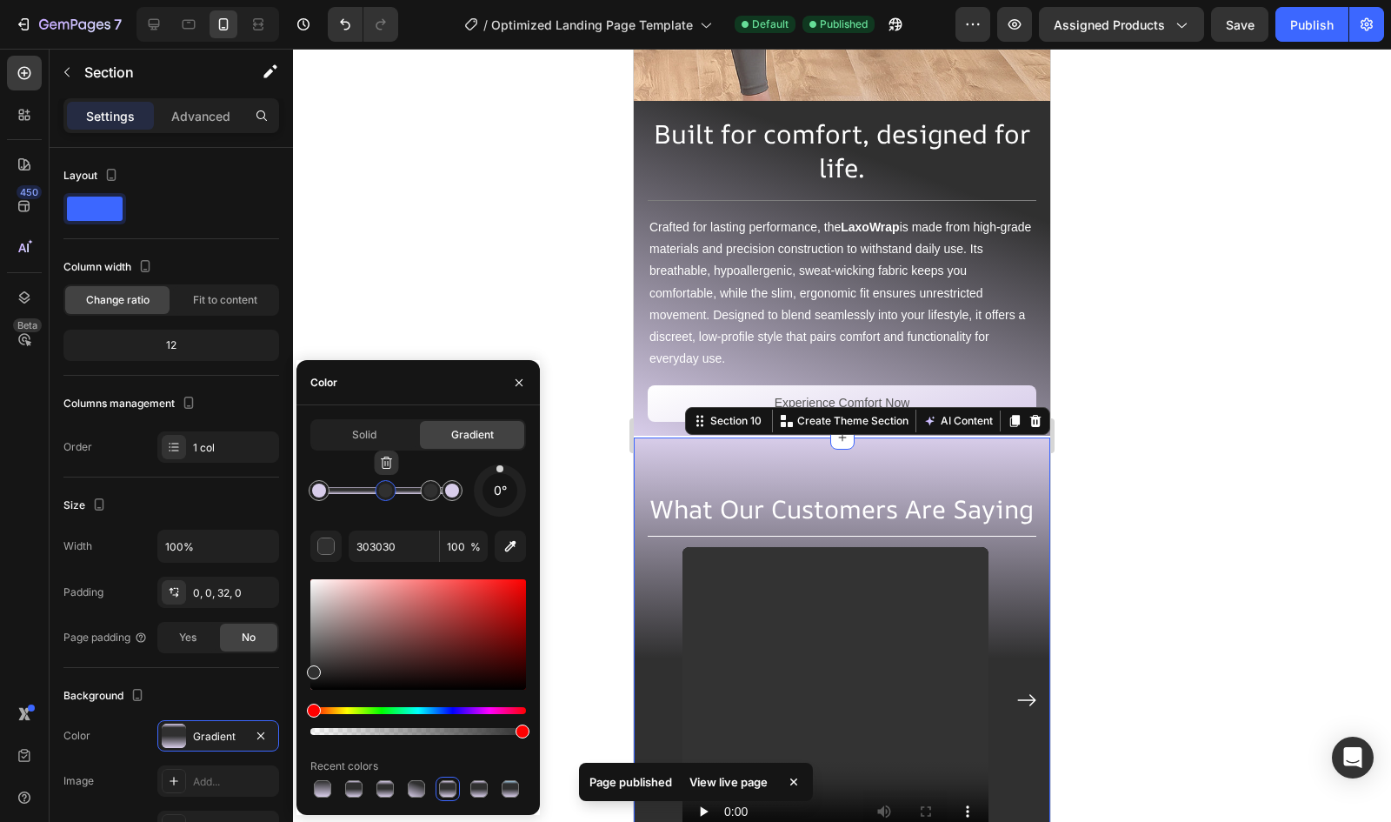
click at [383, 491] on div at bounding box center [386, 490] width 14 height 14
click at [382, 453] on button "button" at bounding box center [387, 462] width 24 height 24
click at [430, 486] on div at bounding box center [431, 490] width 14 height 14
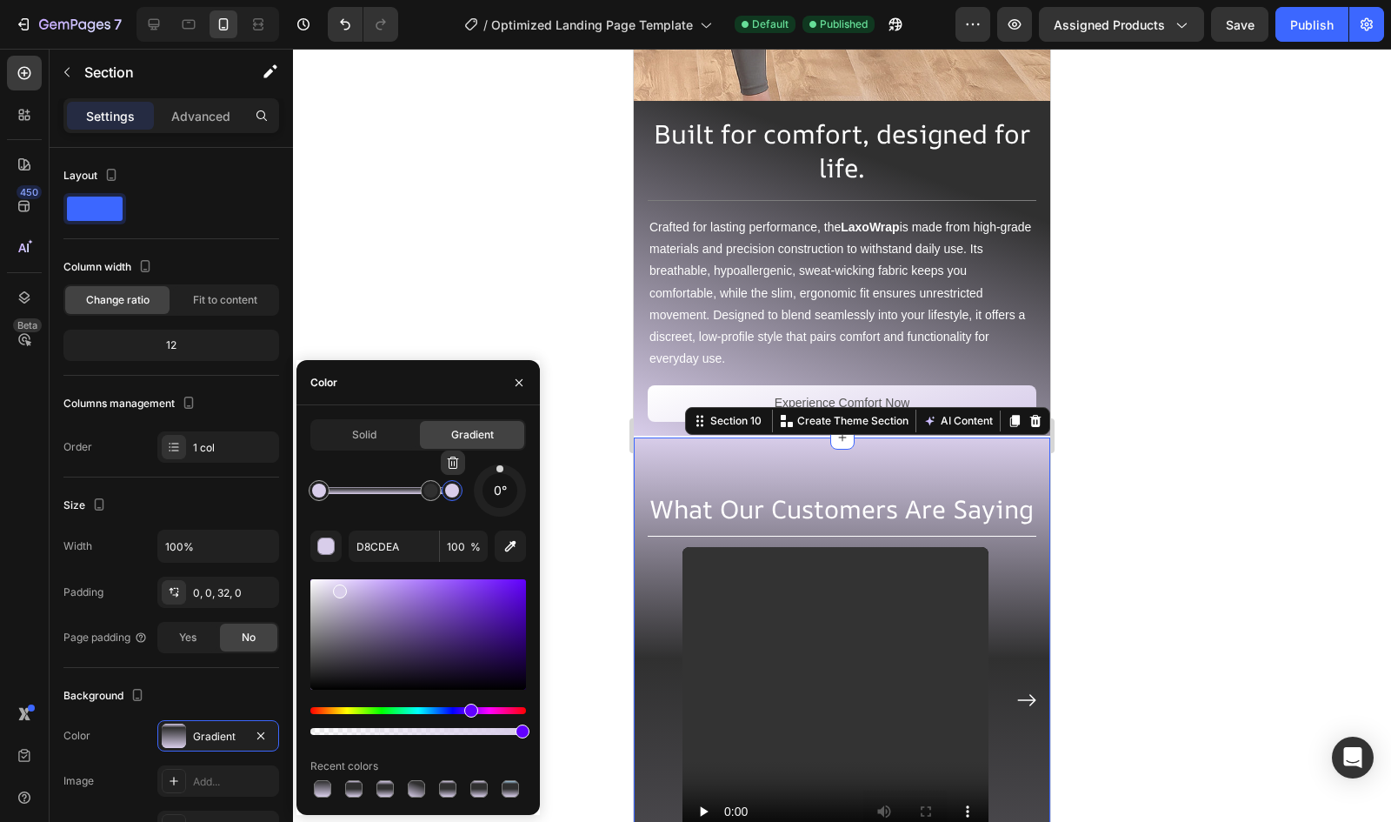
click at [454, 483] on div at bounding box center [452, 490] width 21 height 21
click at [450, 461] on icon "button" at bounding box center [453, 463] width 14 height 14
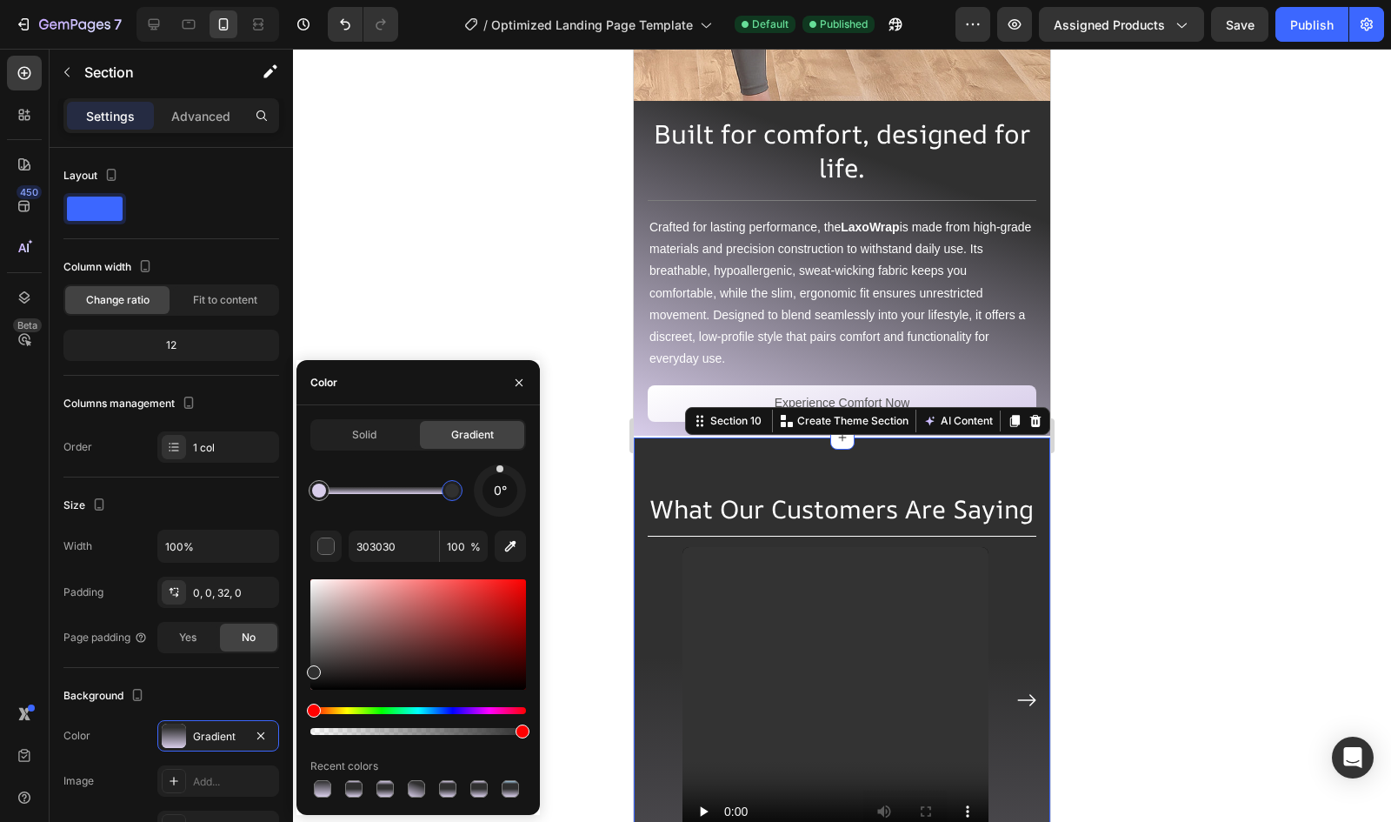
drag, startPoint x: 428, startPoint y: 483, endPoint x: 593, endPoint y: 468, distance: 166.0
click at [593, 0] on div "7 / Optimized Landing Page Template Default Published Preview Assigned Products…" at bounding box center [695, 0] width 1391 height 0
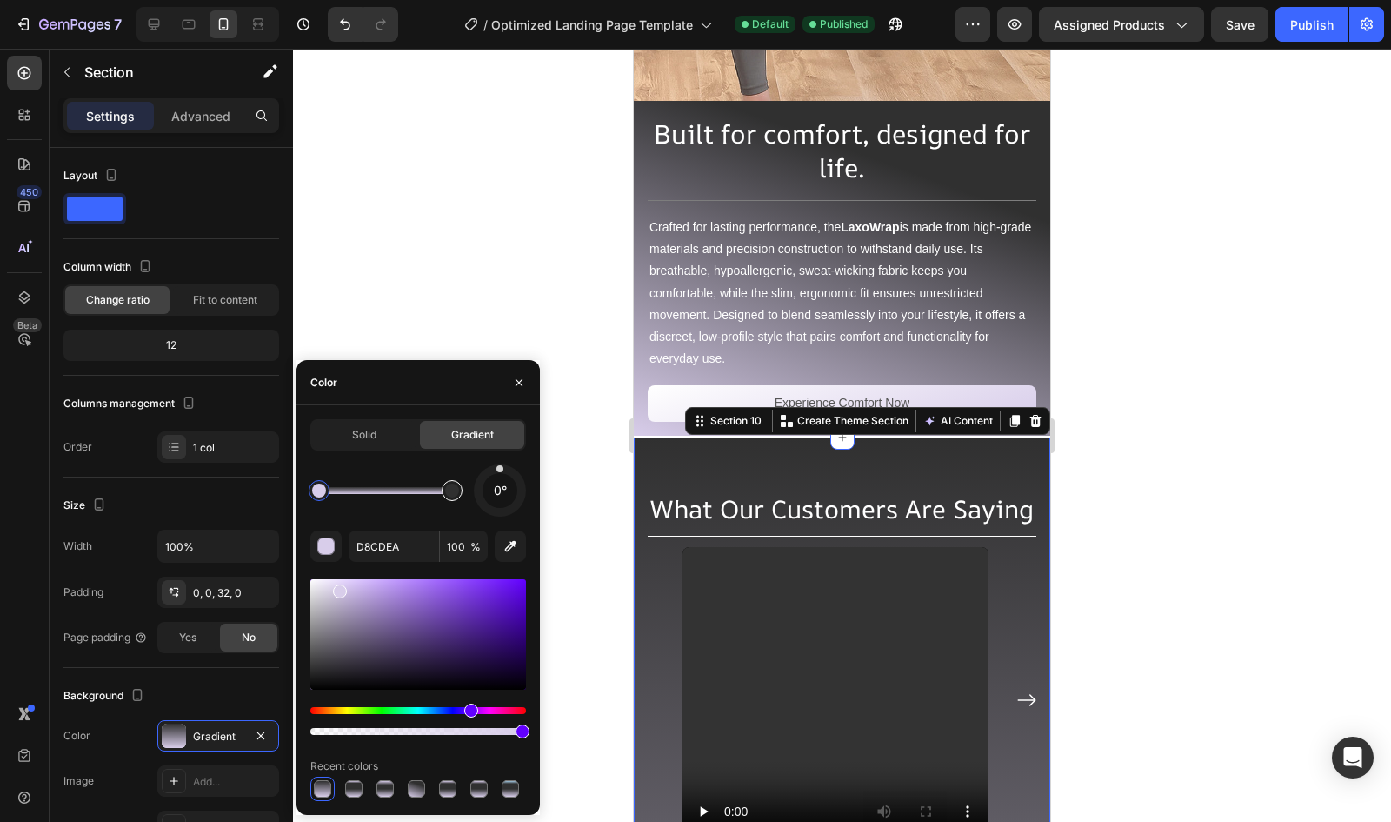
type input "303030"
click at [451, 490] on div at bounding box center [452, 490] width 14 height 14
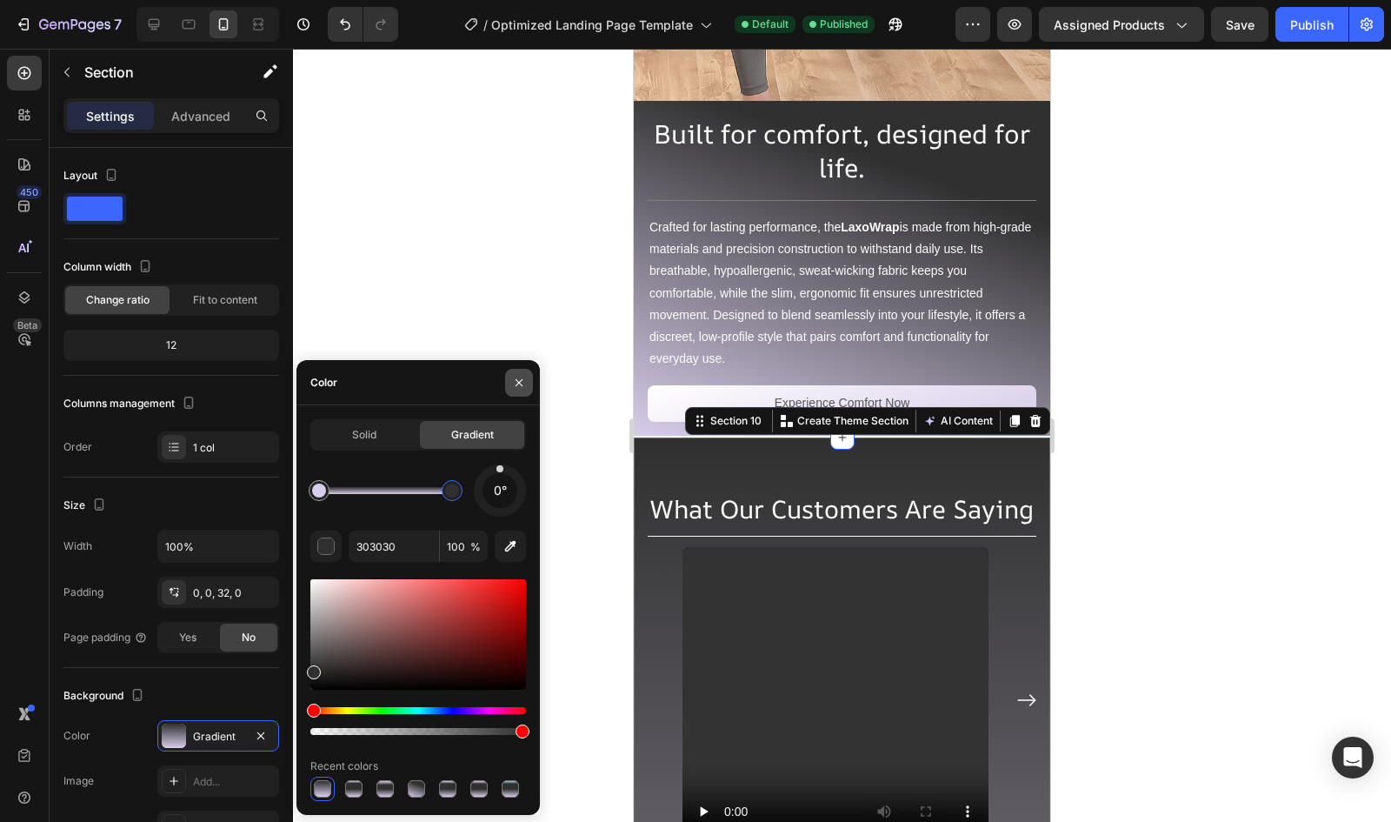
click at [529, 382] on button "button" at bounding box center [519, 383] width 28 height 28
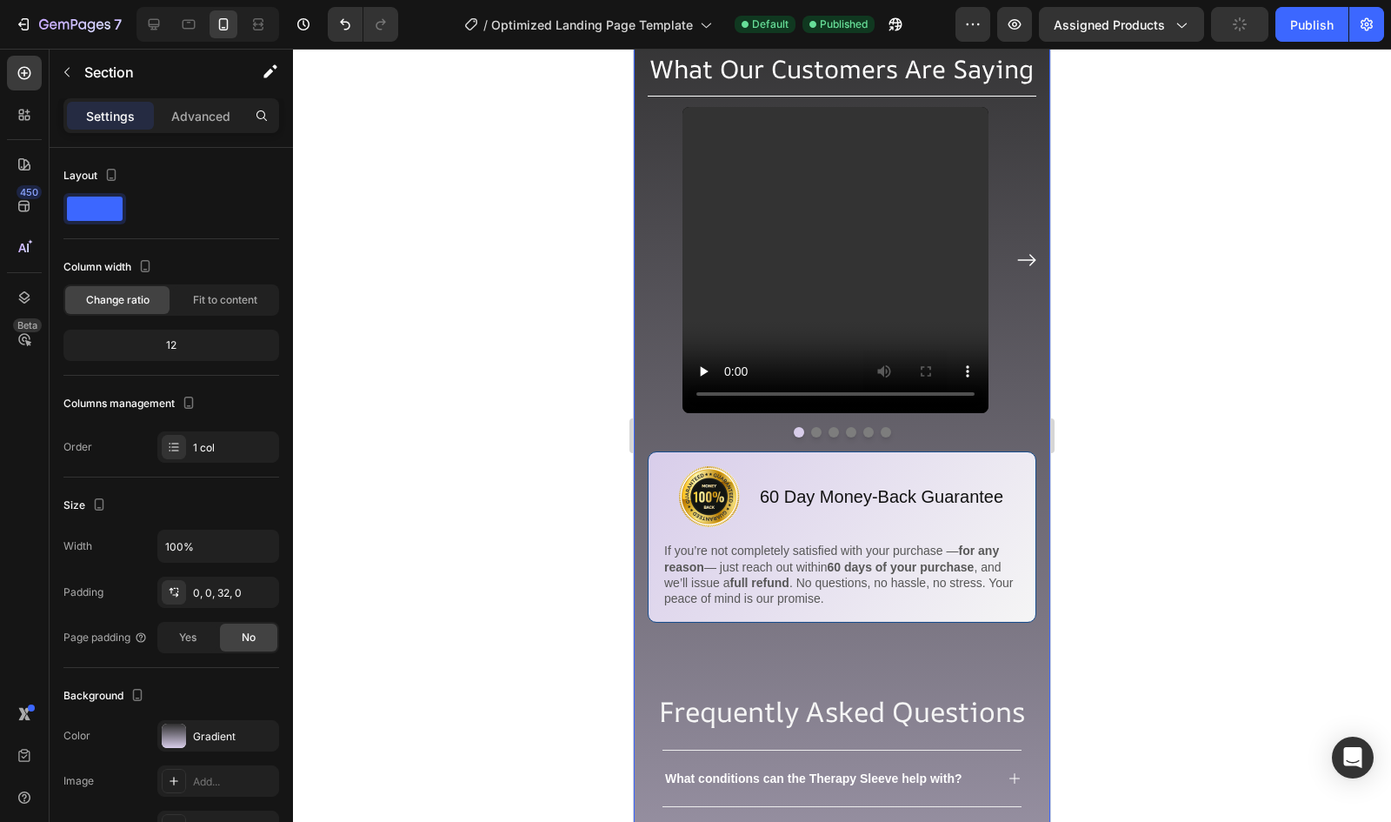
scroll to position [5145, 0]
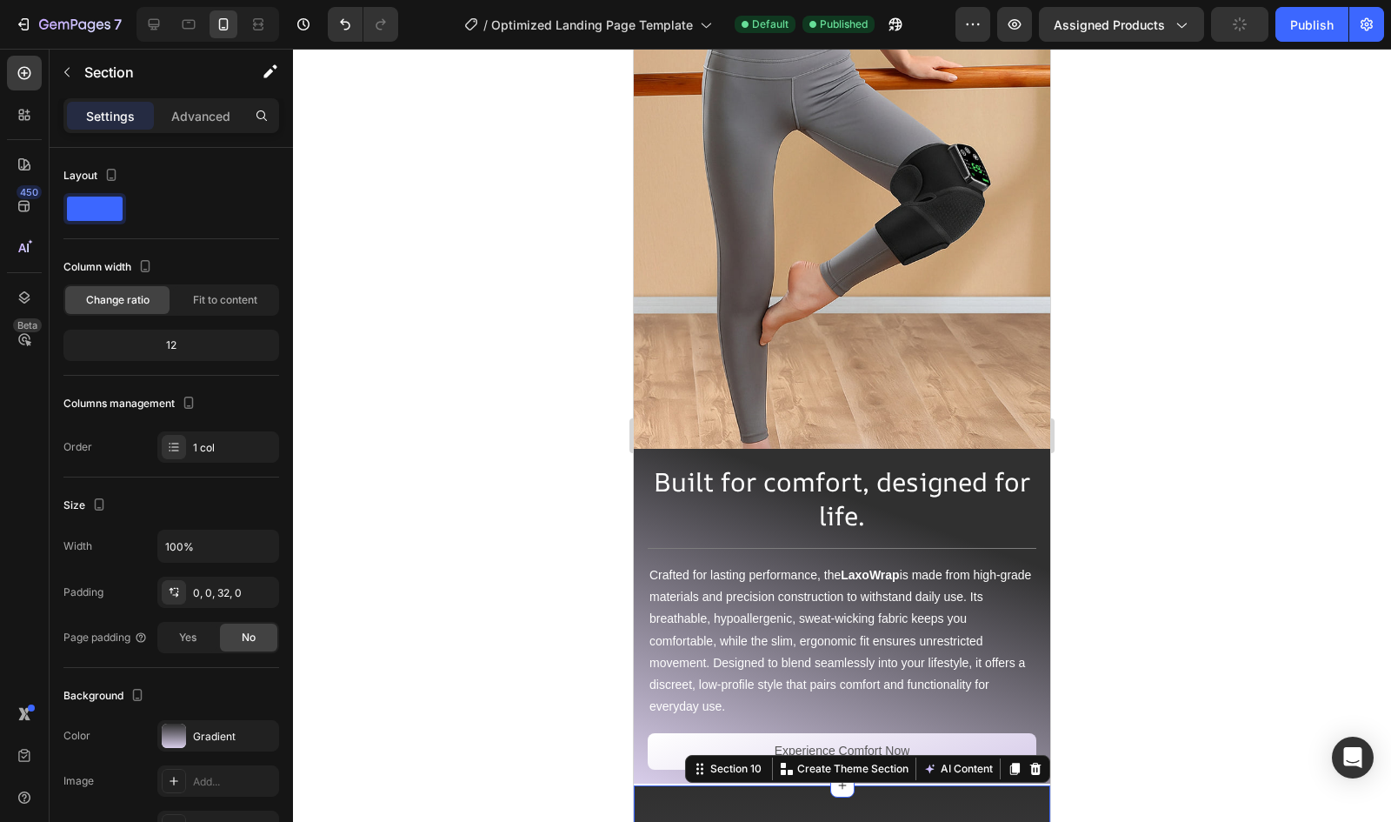
click at [1021, 356] on img at bounding box center [842, 240] width 417 height 417
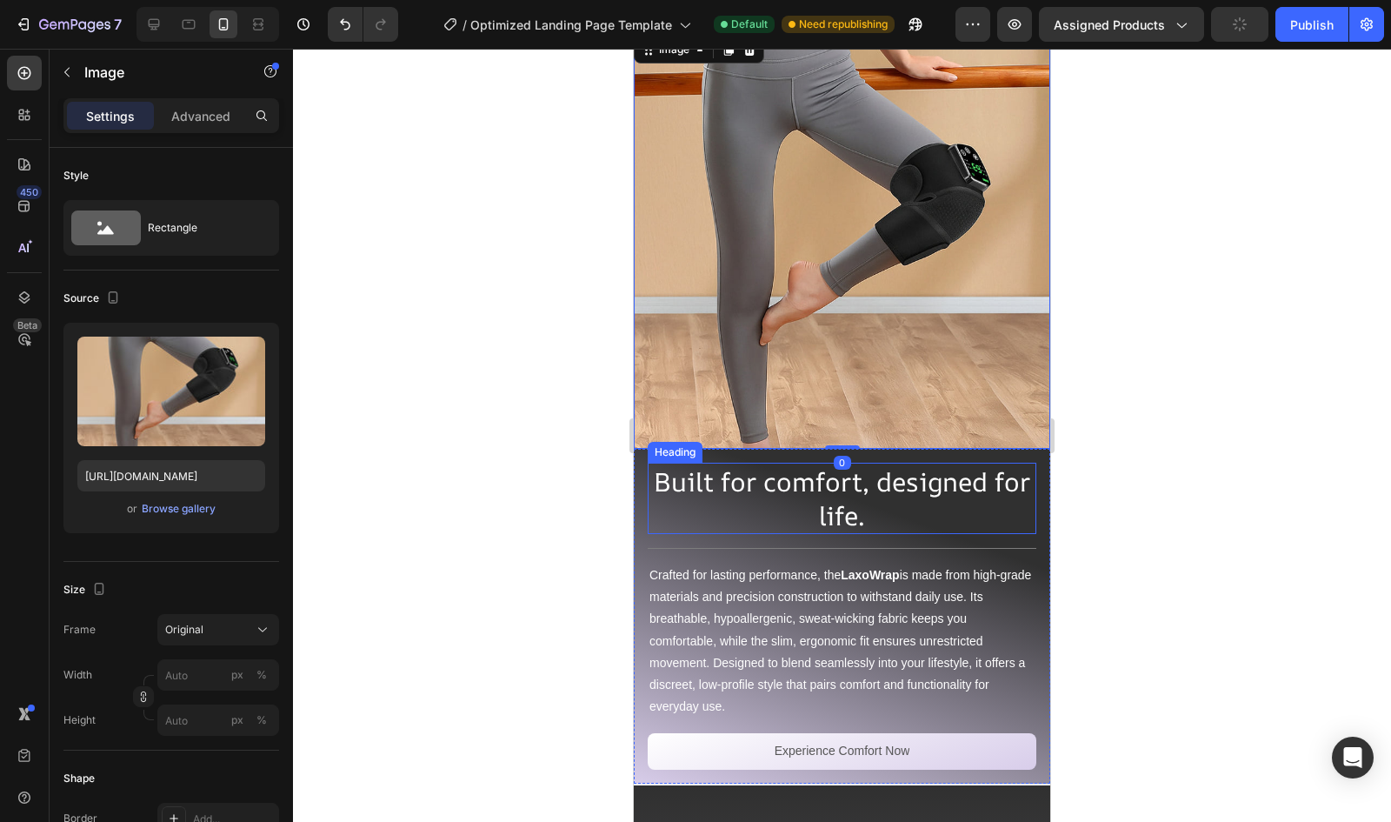
scroll to position [5229, 0]
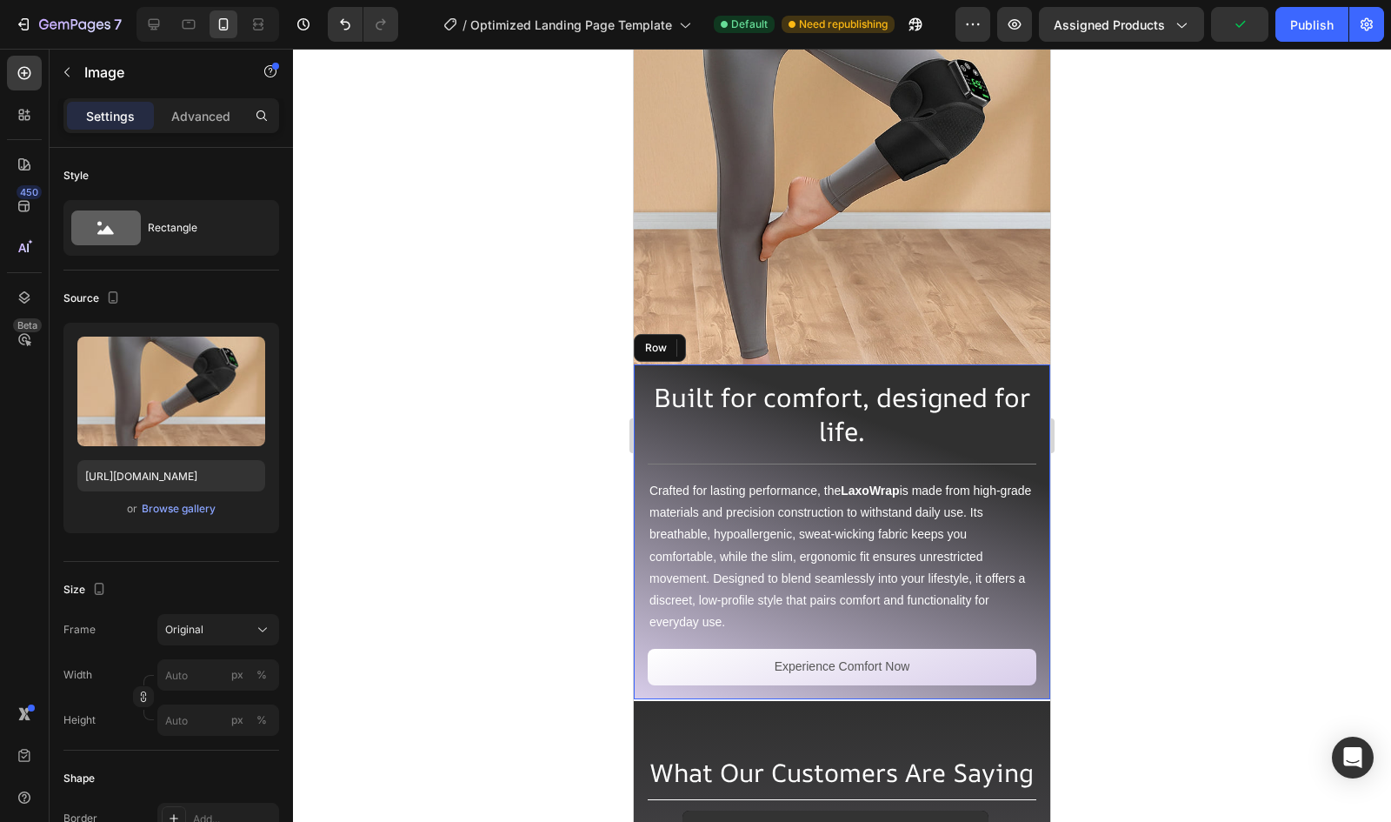
click at [1024, 364] on div "Built for comfort, designed for life. Heading Title Line Crafted for lasting pe…" at bounding box center [842, 531] width 417 height 335
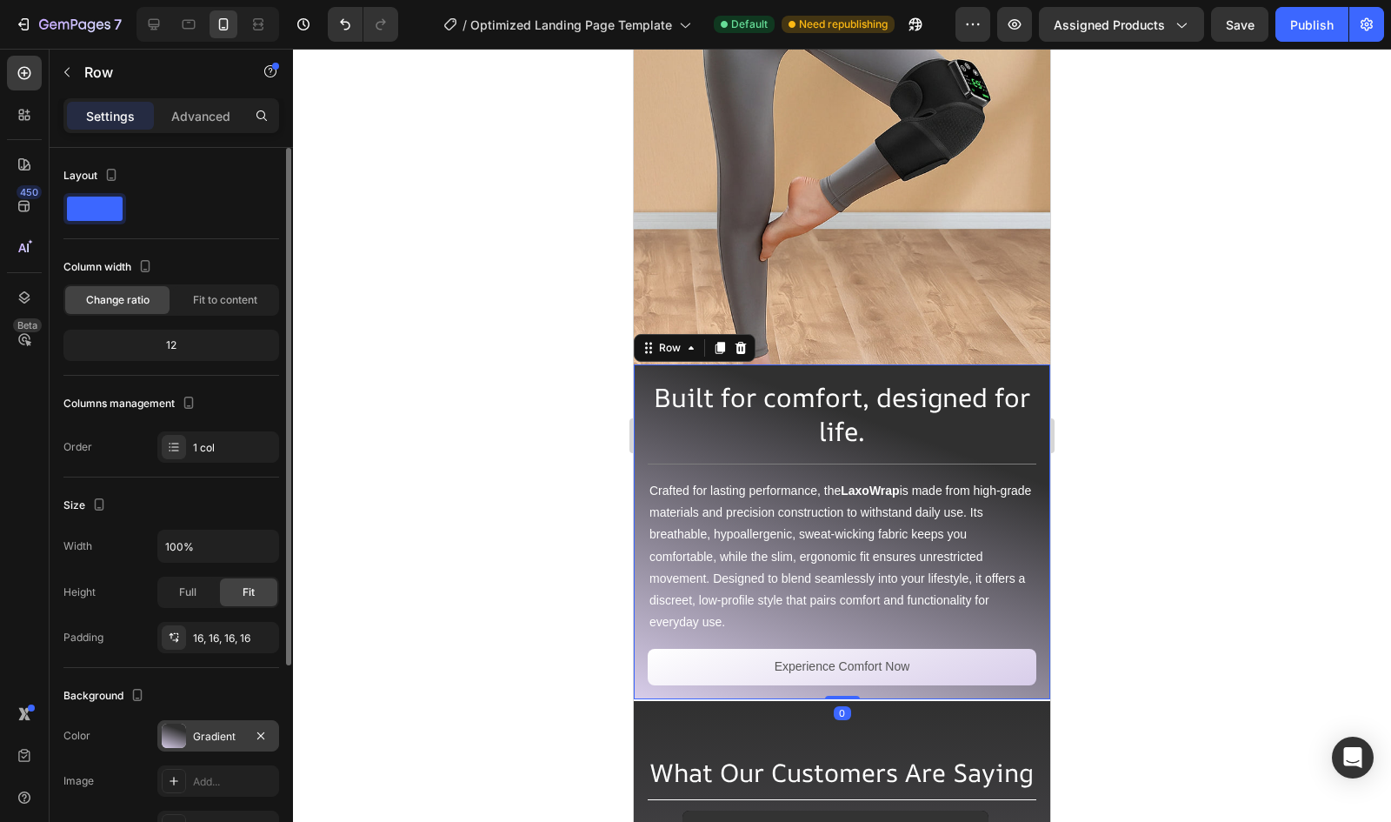
click at [207, 736] on div "Gradient" at bounding box center [218, 737] width 50 height 16
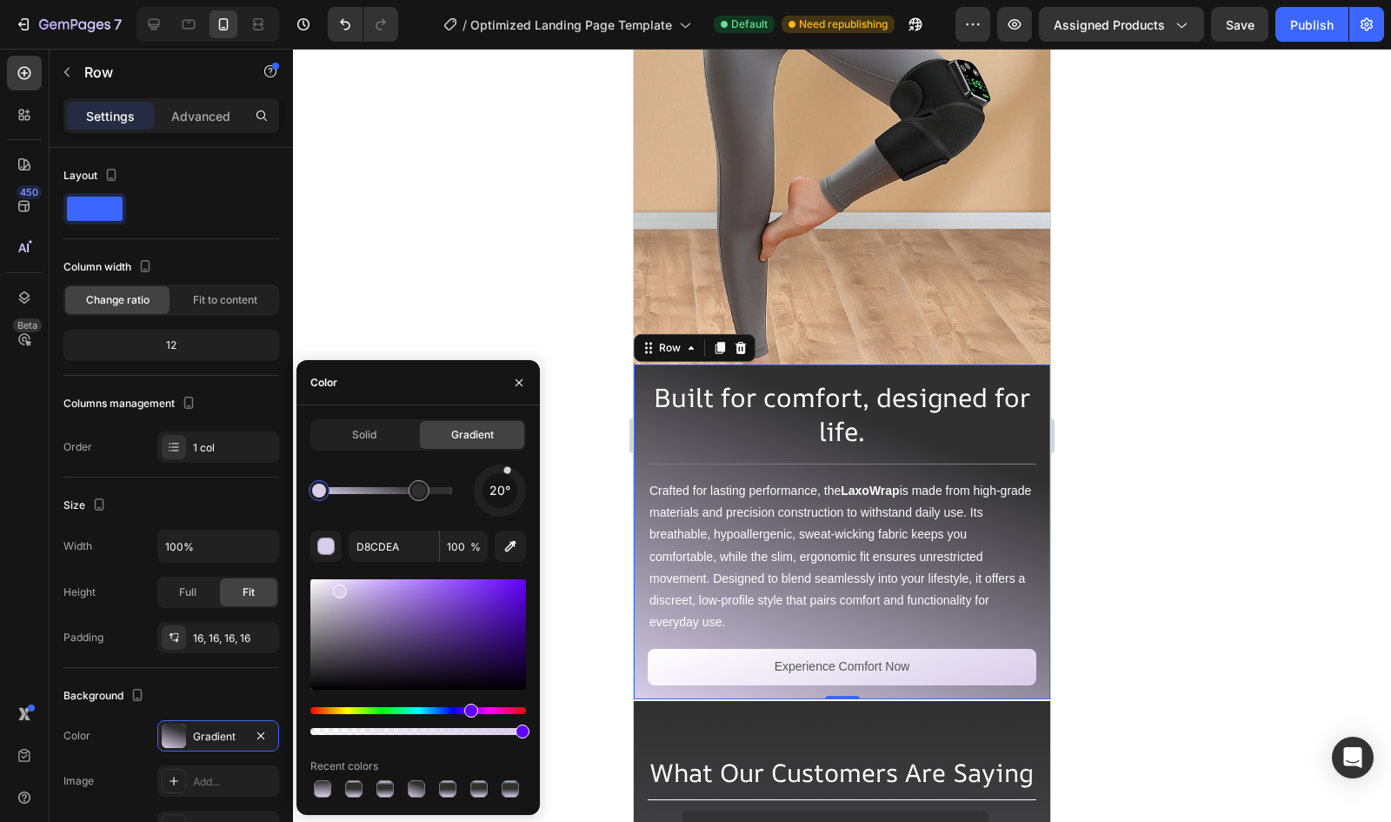
click at [421, 506] on div "20°" at bounding box center [418, 490] width 216 height 52
type input "303030"
click at [423, 493] on div at bounding box center [419, 490] width 14 height 14
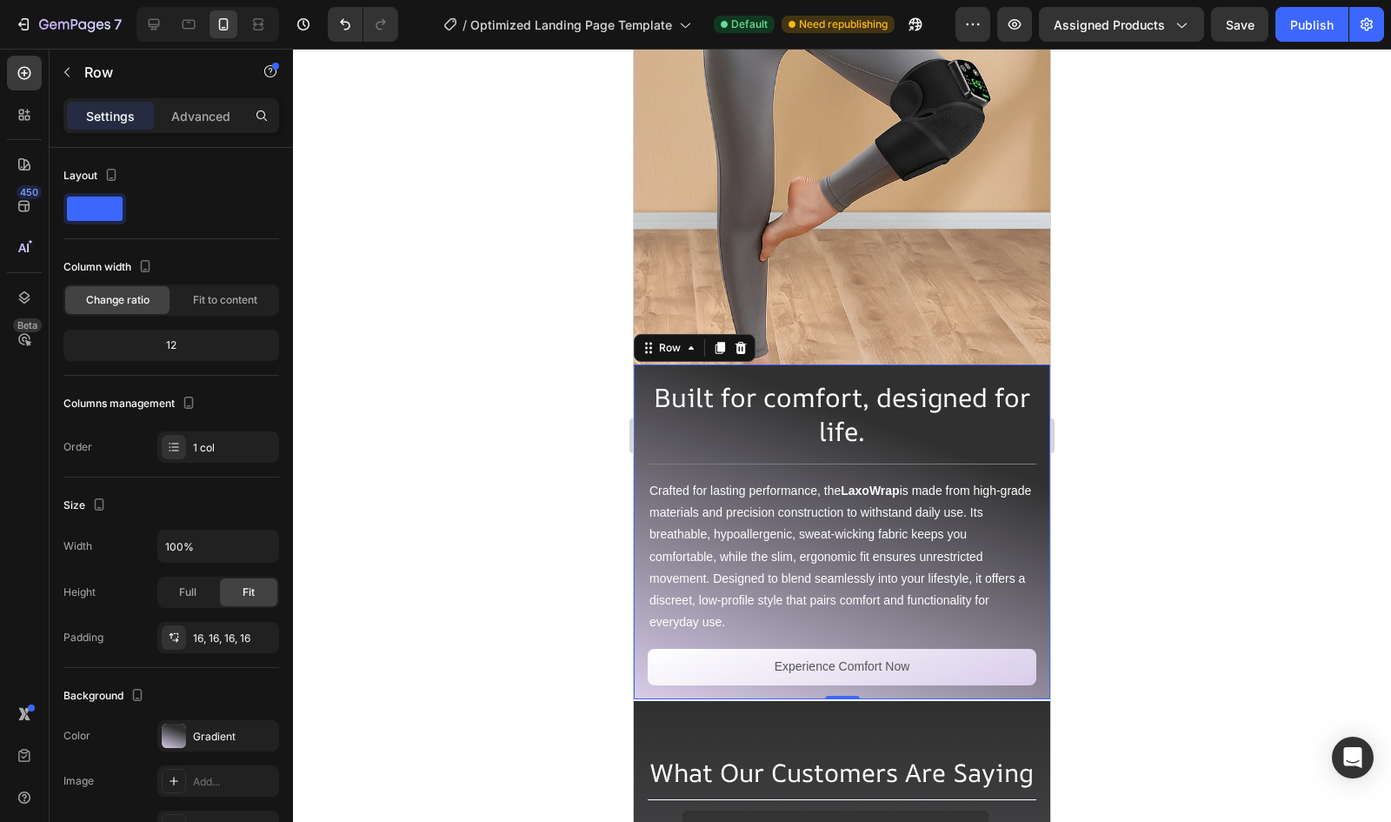
click at [430, 235] on div at bounding box center [842, 435] width 1098 height 773
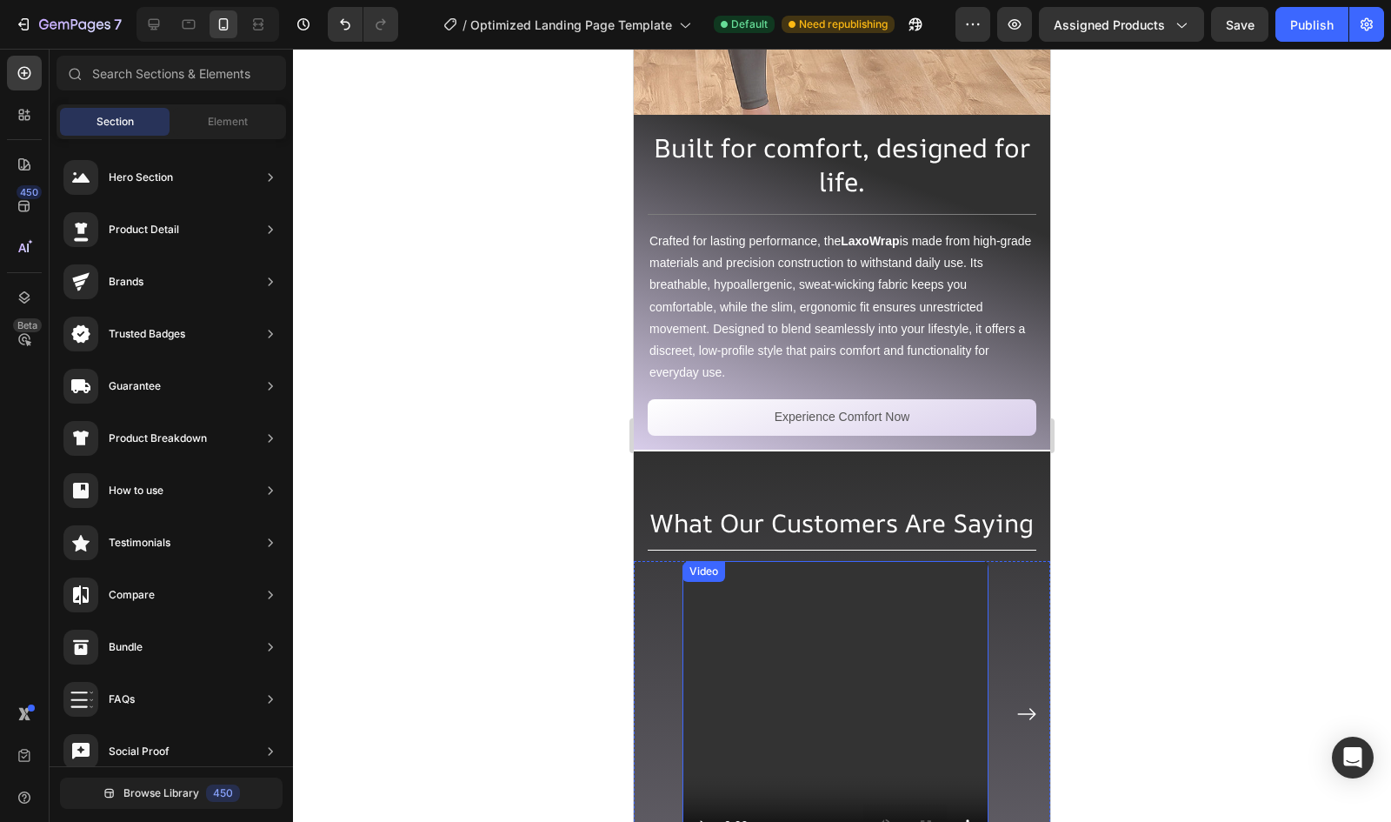
scroll to position [5478, 0]
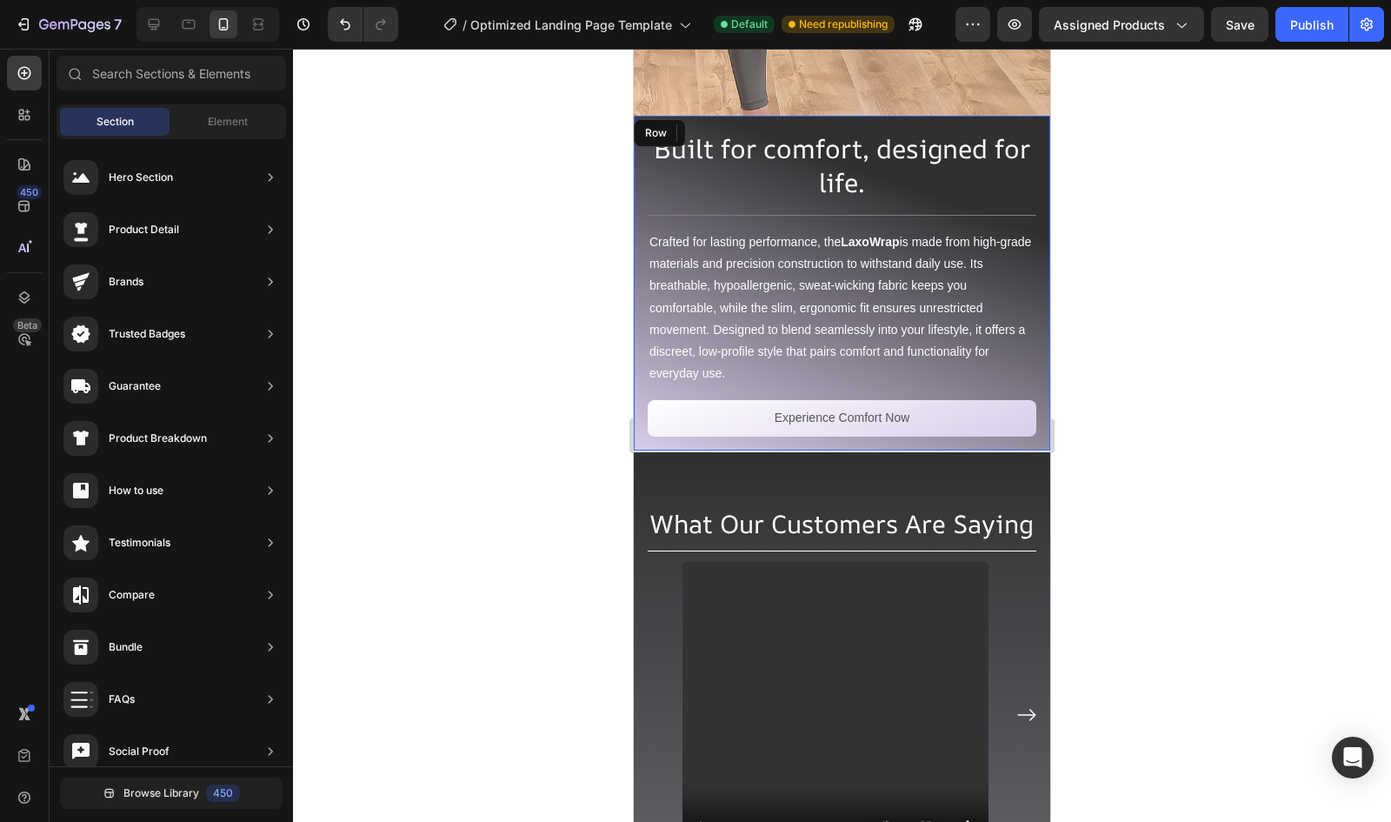
click at [872, 426] on div "Built for comfort, designed for life. Heading Title Line Crafted for lasting pe…" at bounding box center [842, 283] width 417 height 335
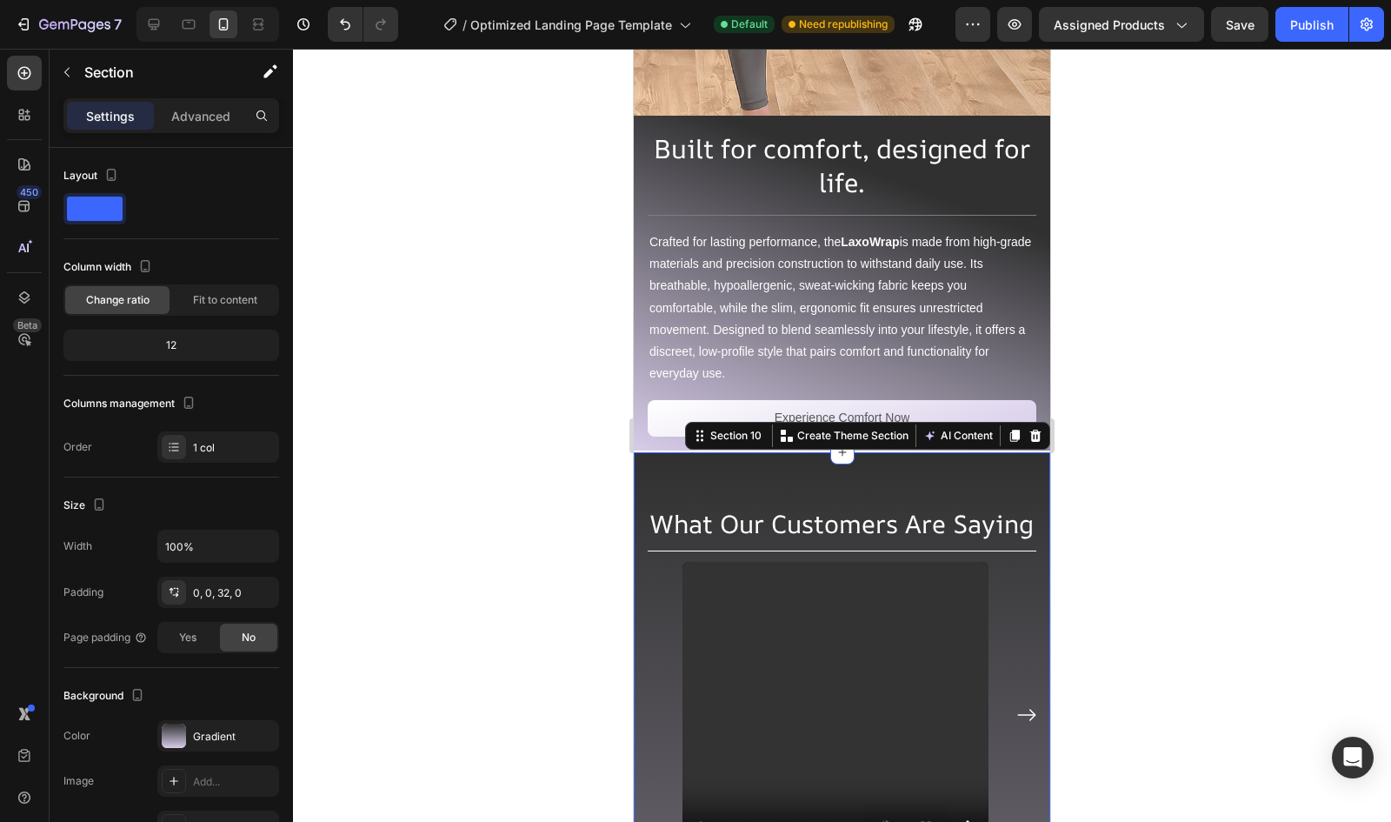
click at [513, 406] on div at bounding box center [842, 435] width 1098 height 773
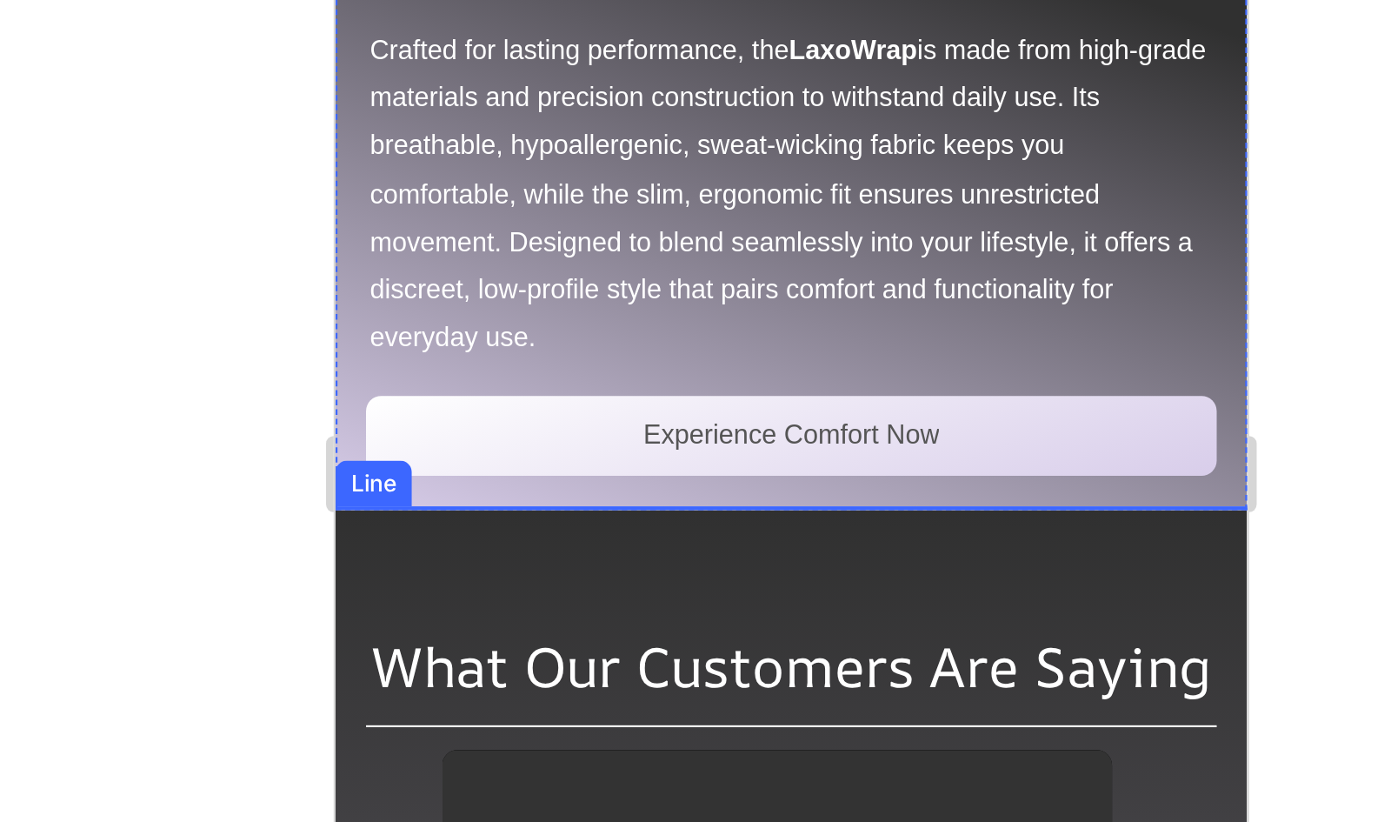
click at [610, 29] on div at bounding box center [544, 30] width 417 height 2
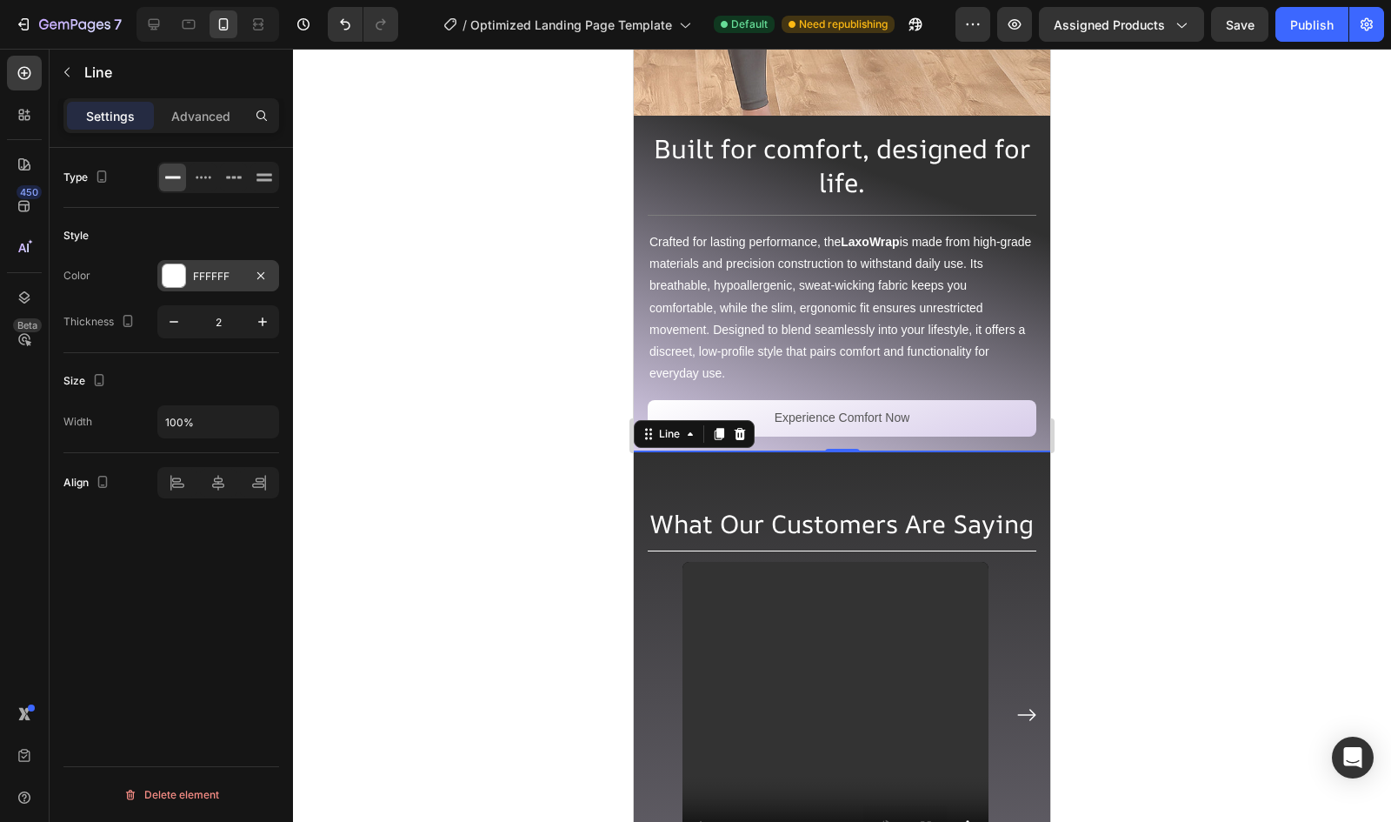
click at [185, 267] on div at bounding box center [174, 275] width 24 height 24
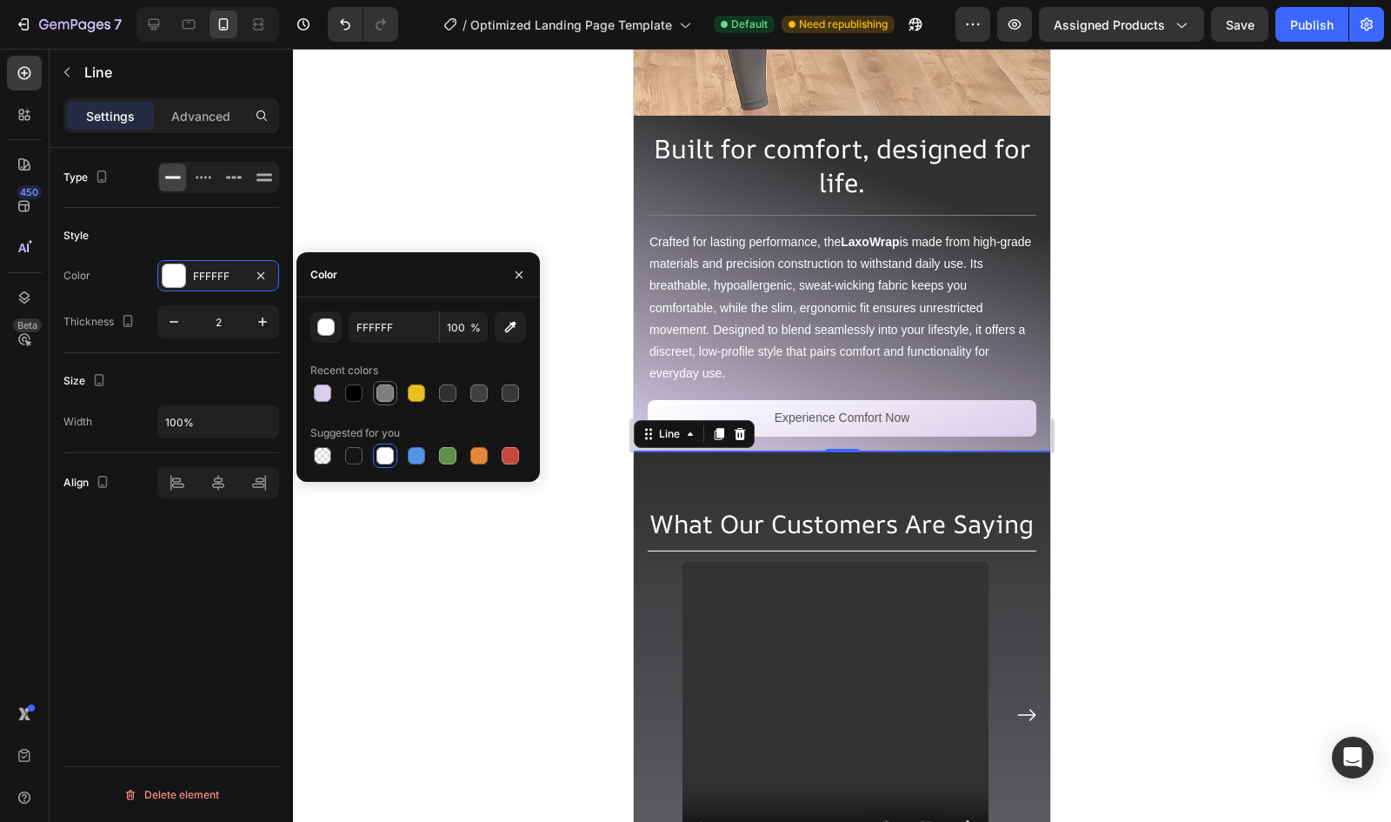
click at [392, 389] on div at bounding box center [385, 392] width 17 height 17
type input "7D7D7D"
click at [487, 191] on div at bounding box center [842, 435] width 1098 height 773
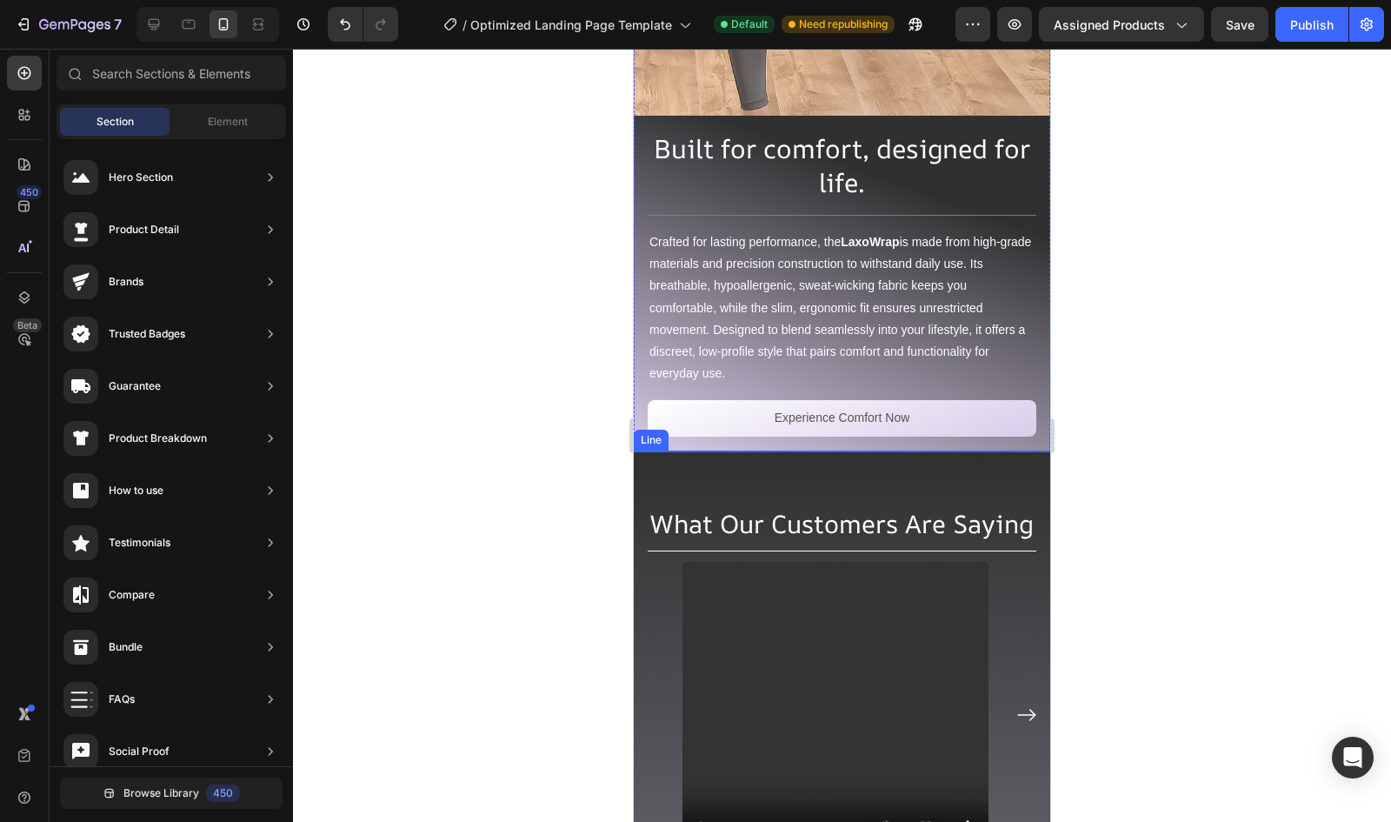
click at [795, 450] on div at bounding box center [842, 451] width 417 height 2
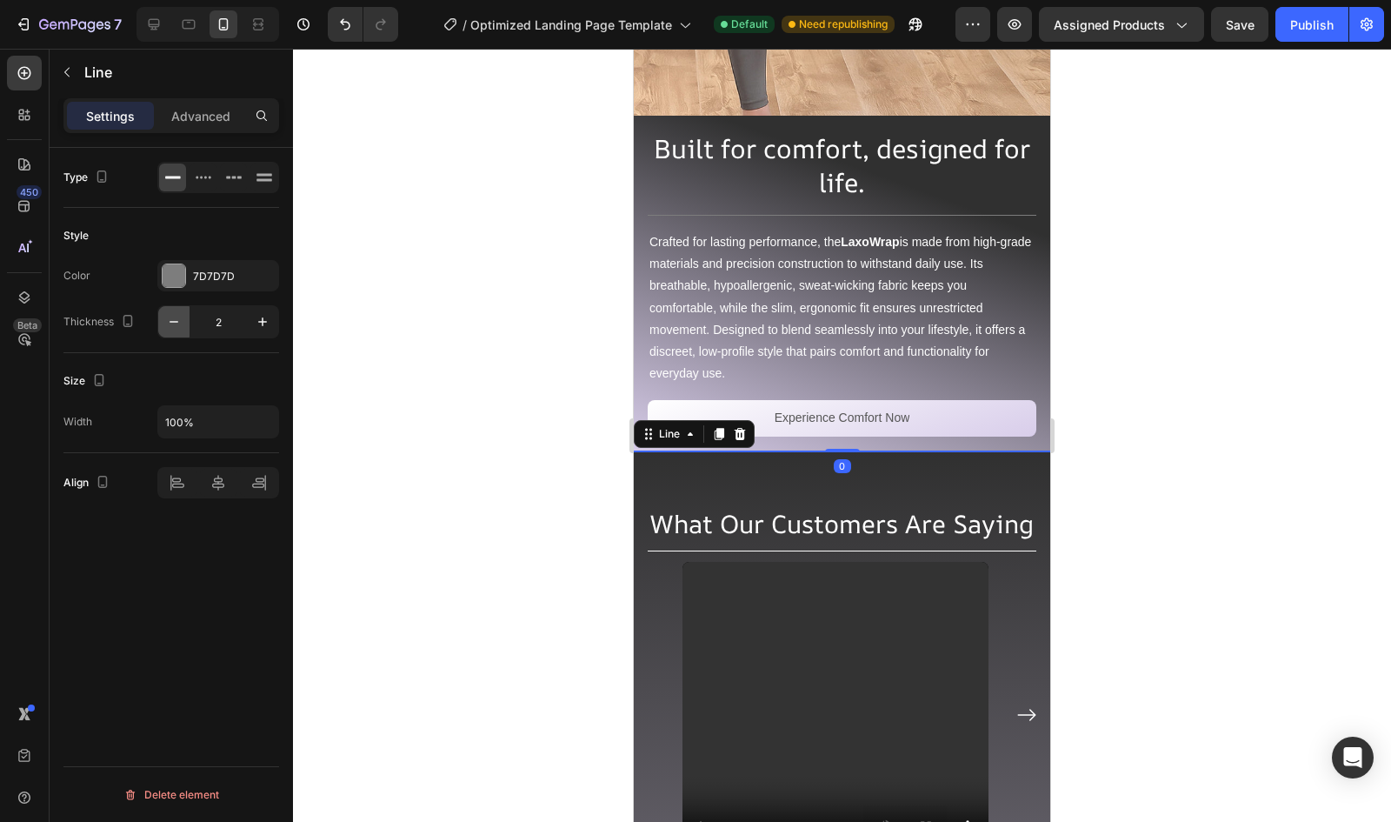
click at [173, 322] on icon "button" at bounding box center [173, 321] width 17 height 17
type input "1"
click at [508, 265] on div at bounding box center [842, 435] width 1098 height 773
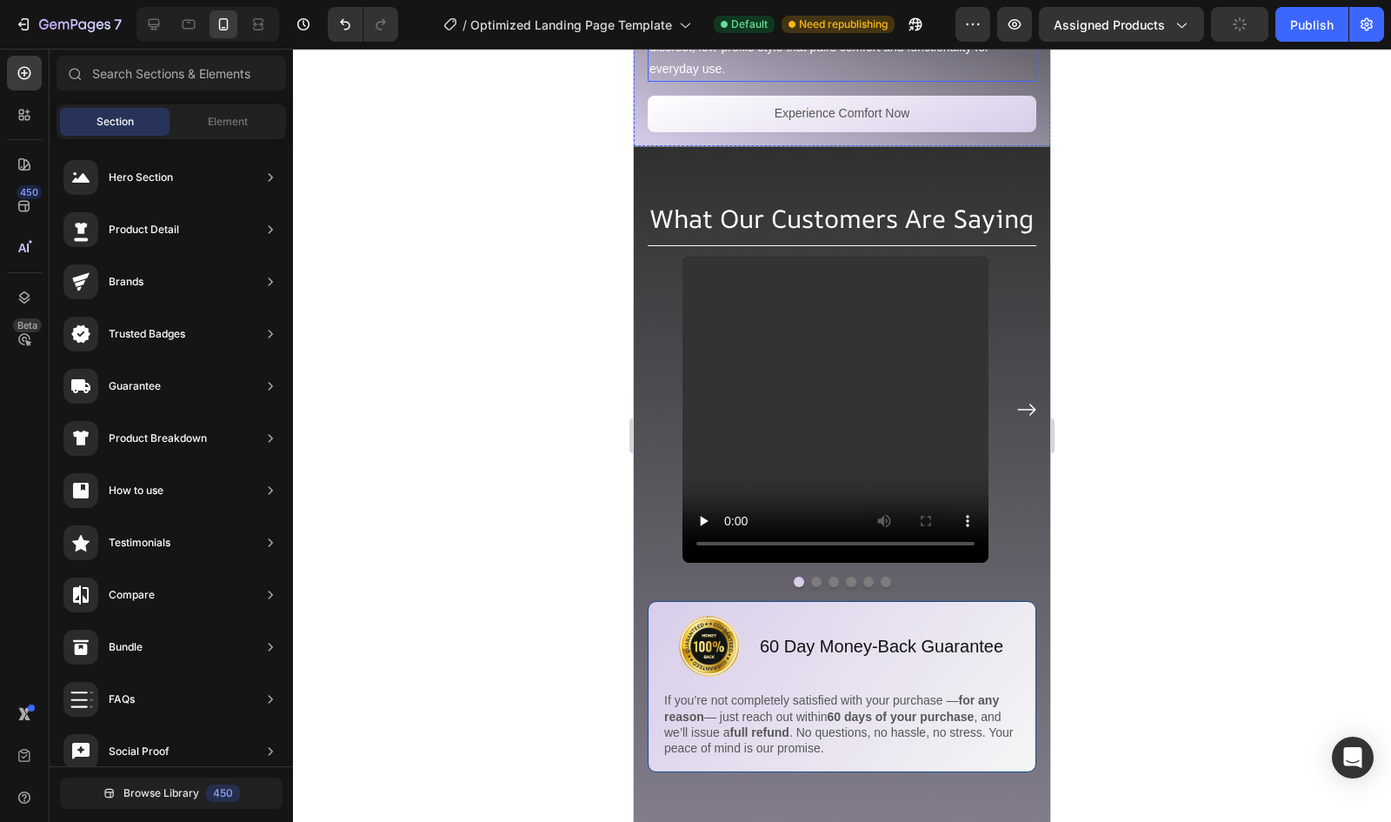
scroll to position [5548, 0]
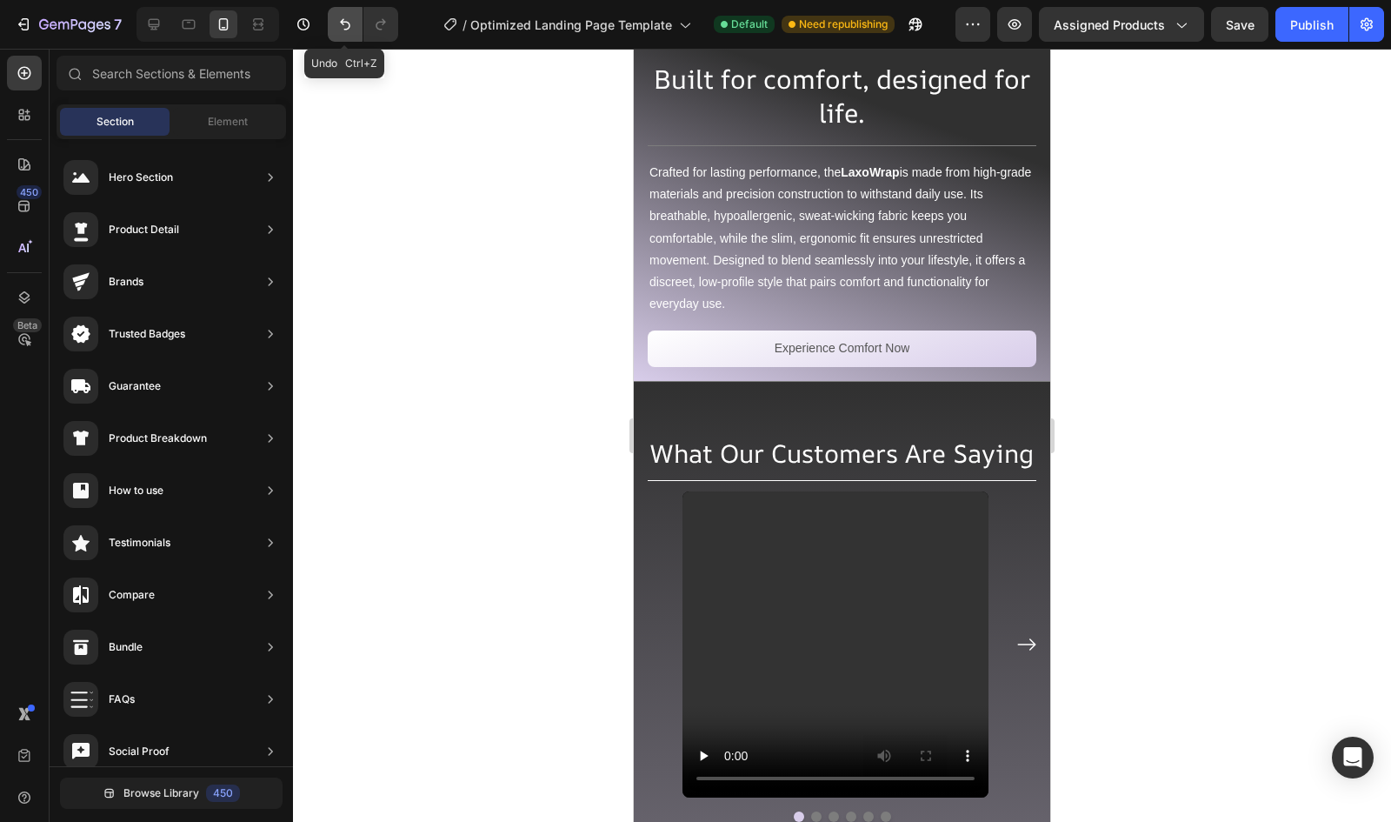
click at [350, 34] on button "Undo/Redo" at bounding box center [345, 24] width 35 height 35
click at [526, 283] on div at bounding box center [842, 435] width 1098 height 773
click at [1305, 29] on div "Publish" at bounding box center [1311, 25] width 43 height 18
